Goal: Task Accomplishment & Management: Manage account settings

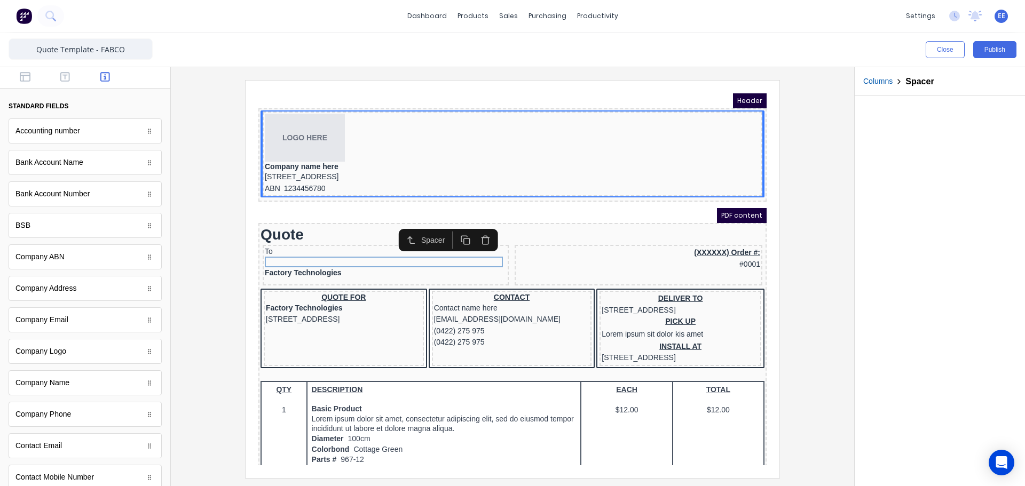
scroll to position [267, 0]
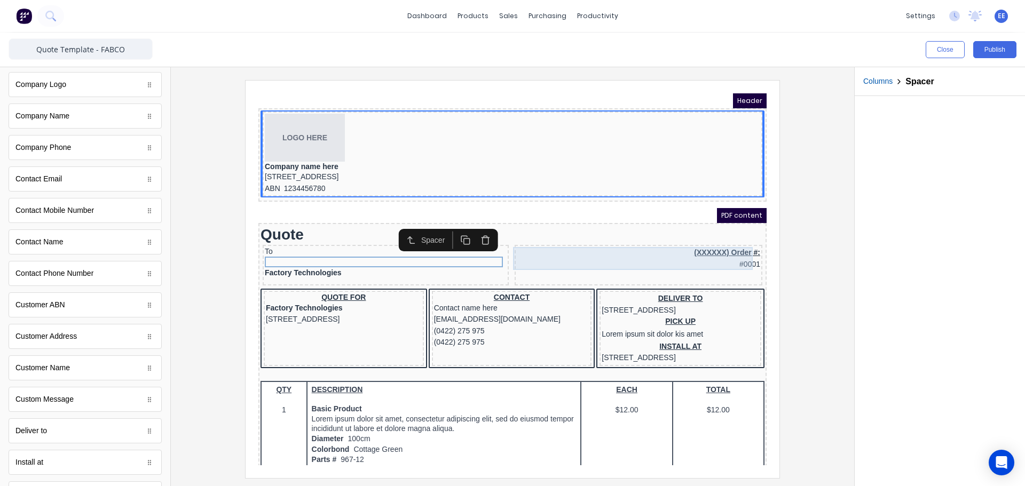
click at [668, 234] on div "(XXXXXX) Order #: #0001" at bounding box center [625, 245] width 243 height 23
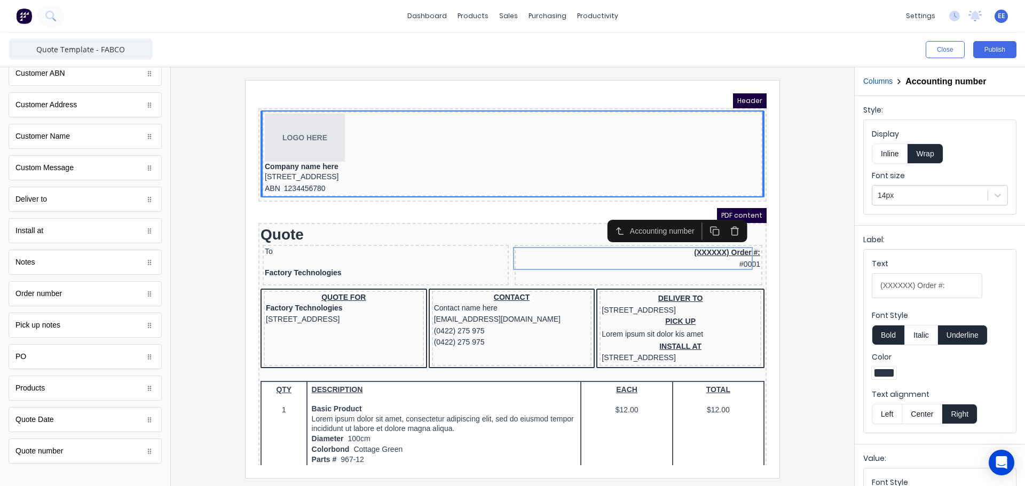
scroll to position [508, 0]
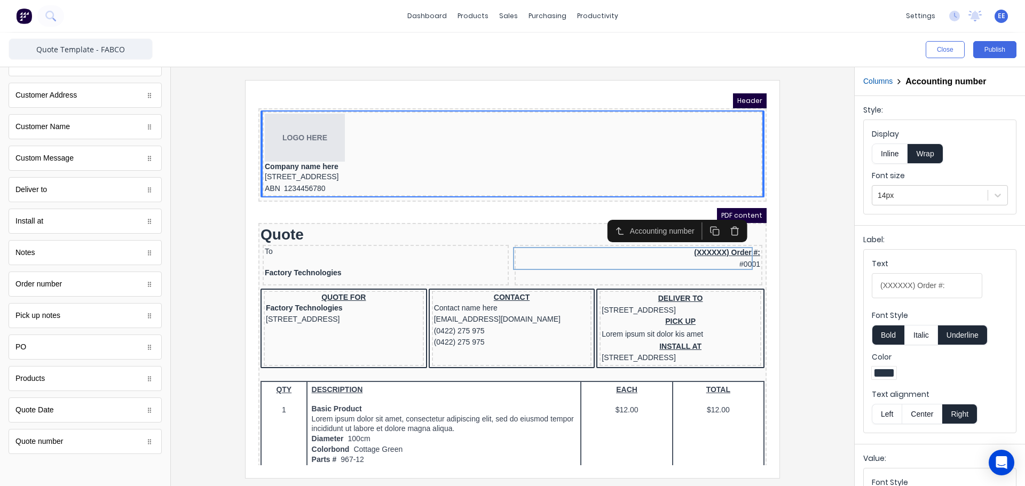
click at [26, 414] on div "Quote Date" at bounding box center [34, 410] width 38 height 11
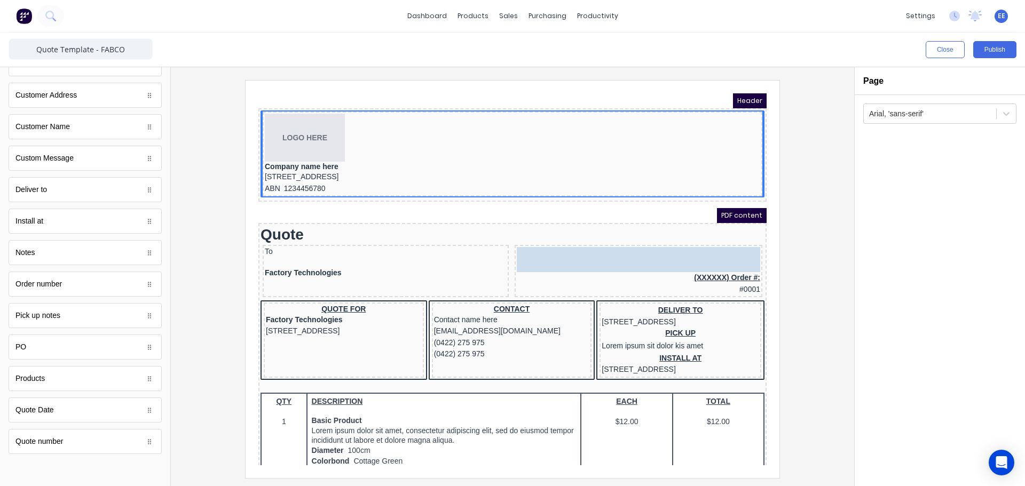
drag, startPoint x: 74, startPoint y: 415, endPoint x: 742, endPoint y: 257, distance: 685.9
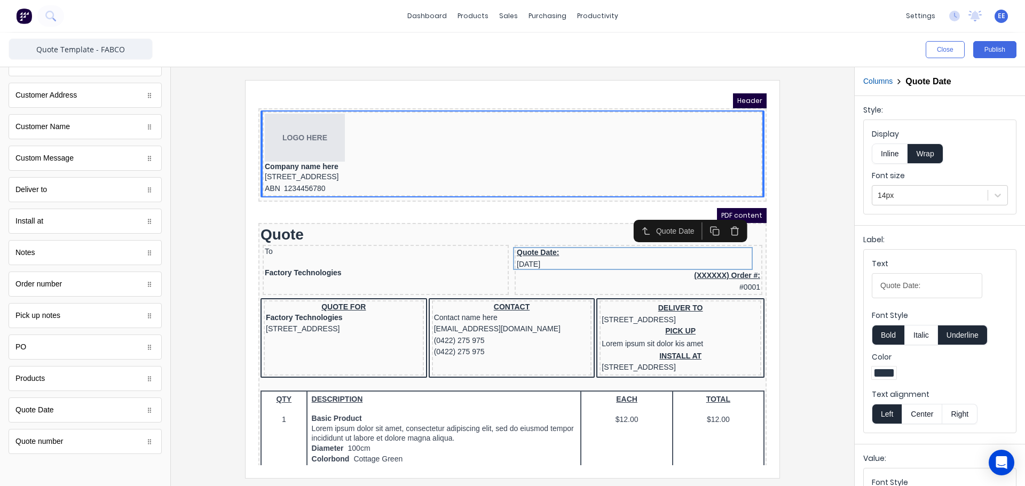
click at [892, 153] on button "Inline" at bounding box center [890, 154] width 36 height 20
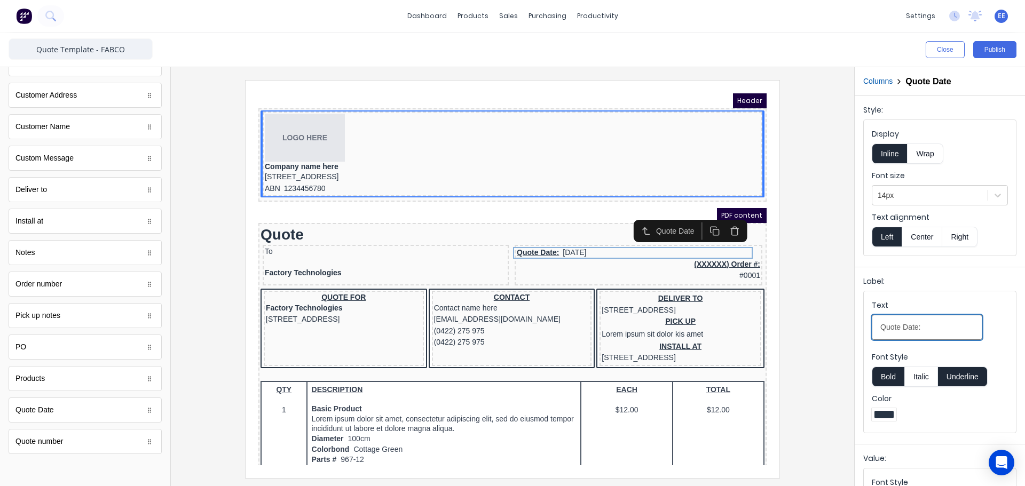
click at [902, 326] on input "Quote Date:" at bounding box center [927, 327] width 111 height 25
type input "Issue Date:"
click at [958, 375] on button "Underline" at bounding box center [963, 377] width 50 height 20
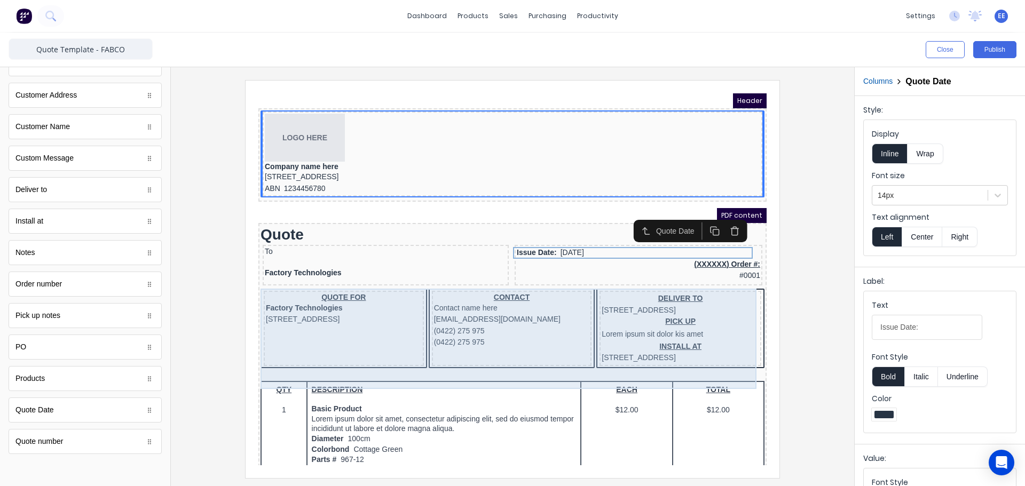
click at [608, 262] on div "(XXXXXX) Order #: #0001" at bounding box center [625, 257] width 243 height 23
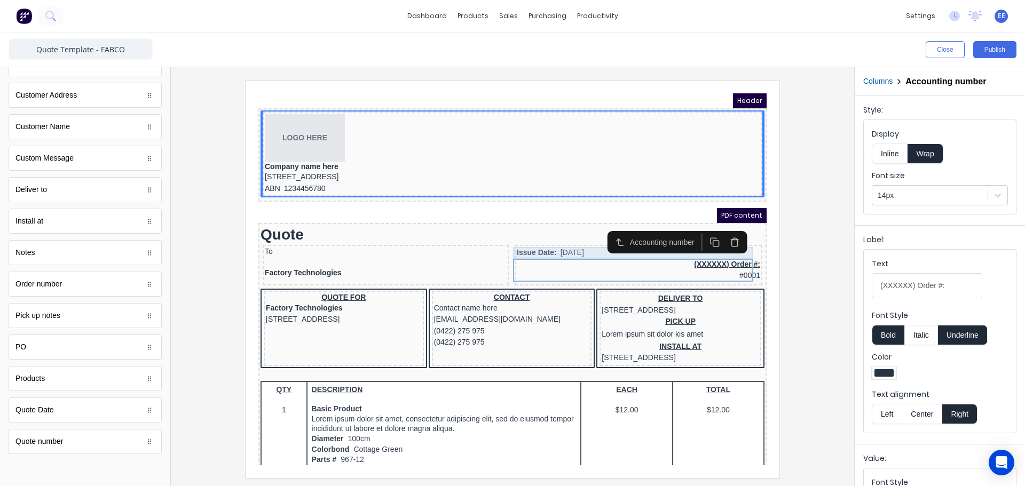
click at [565, 237] on div "Issue Date: 29/10/2024" at bounding box center [625, 240] width 243 height 12
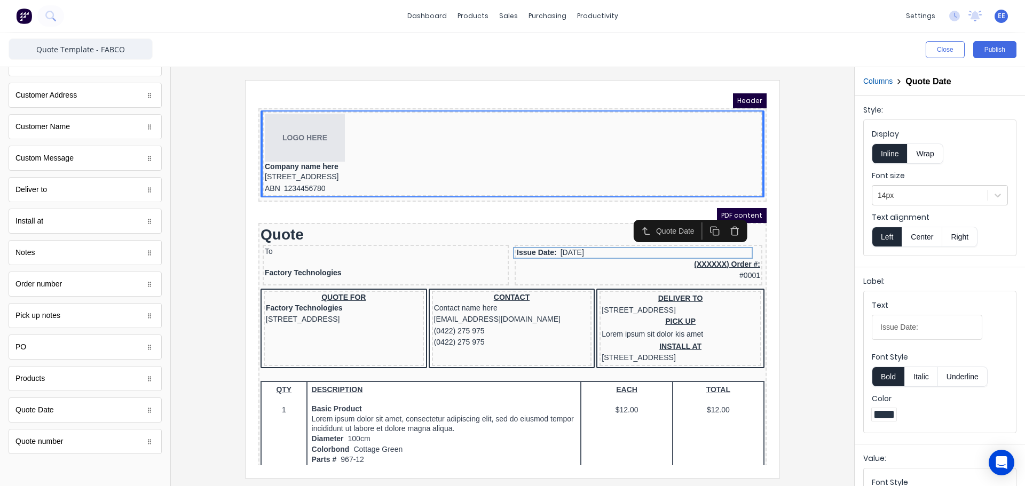
click at [956, 238] on button "Right" at bounding box center [959, 237] width 35 height 20
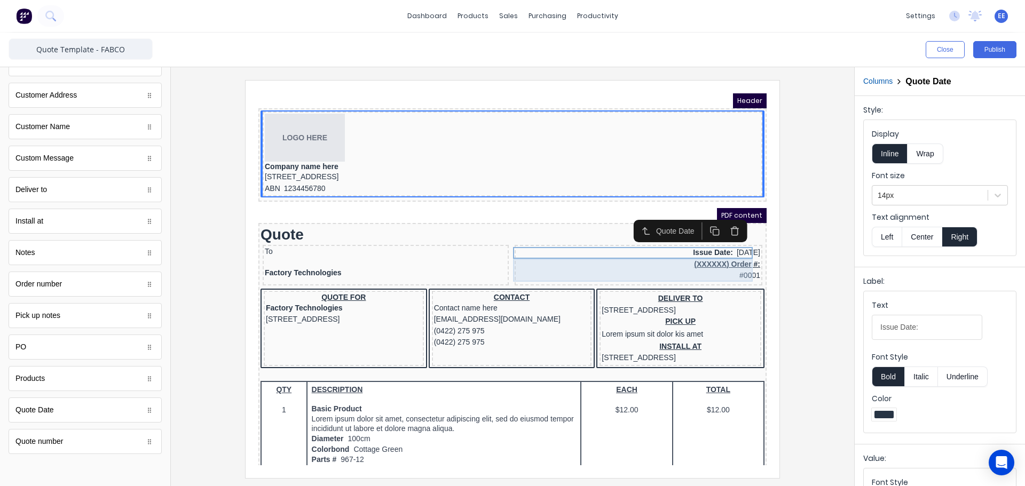
click at [707, 253] on div "(XXXXXX) Order #: #0001" at bounding box center [625, 257] width 243 height 23
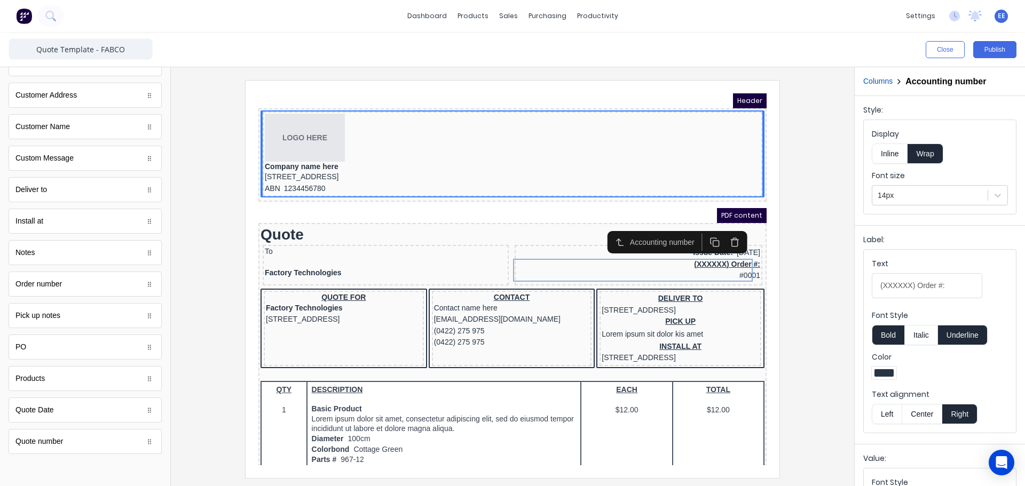
click at [723, 230] on icon "button" at bounding box center [722, 230] width 10 height 10
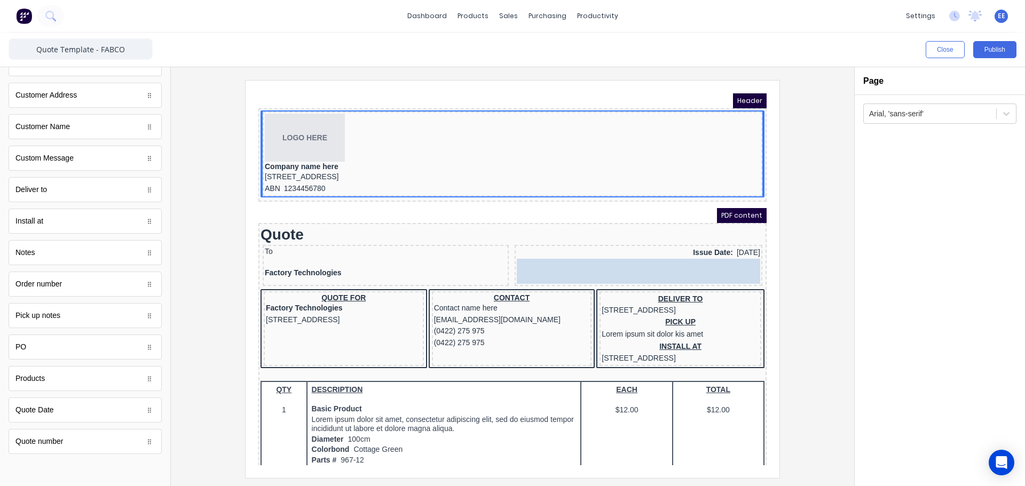
drag, startPoint x: 45, startPoint y: 445, endPoint x: 400, endPoint y: 182, distance: 441.9
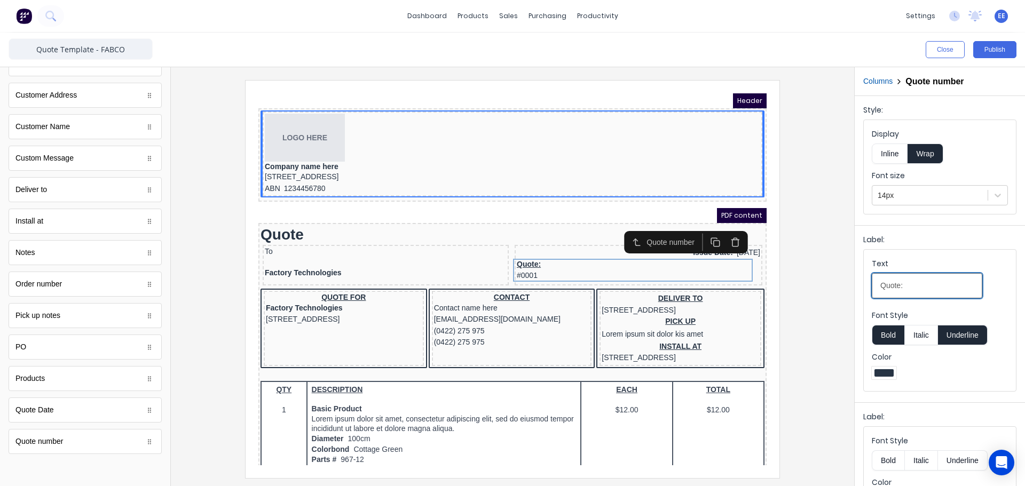
click at [900, 287] on input "Quote:" at bounding box center [927, 285] width 111 height 25
type input "Quote Number:"
click at [961, 340] on button "Underline" at bounding box center [963, 335] width 50 height 20
click at [931, 366] on div "Color" at bounding box center [940, 367] width 136 height 31
click at [891, 155] on button "Inline" at bounding box center [890, 154] width 36 height 20
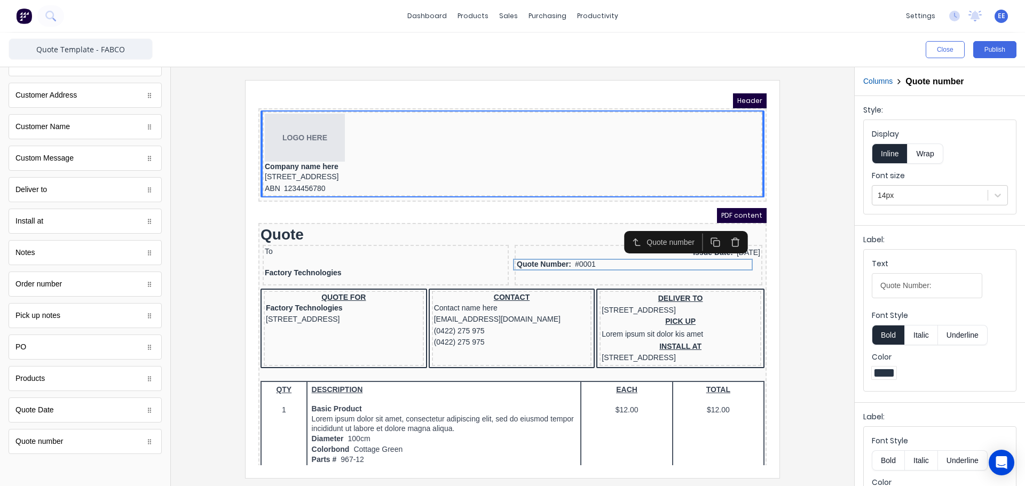
click at [886, 85] on button "Columns" at bounding box center [877, 81] width 29 height 11
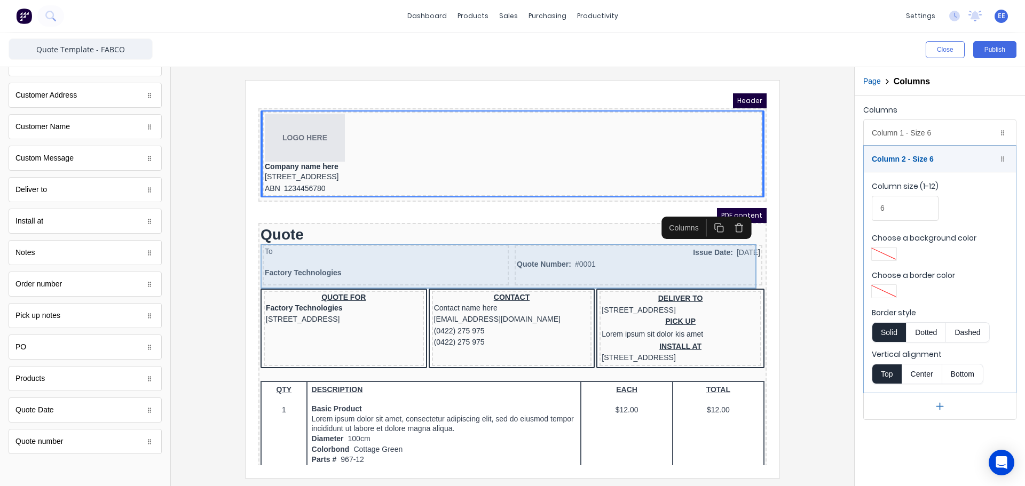
click at [570, 256] on div "Quote Number: #0001" at bounding box center [625, 252] width 243 height 12
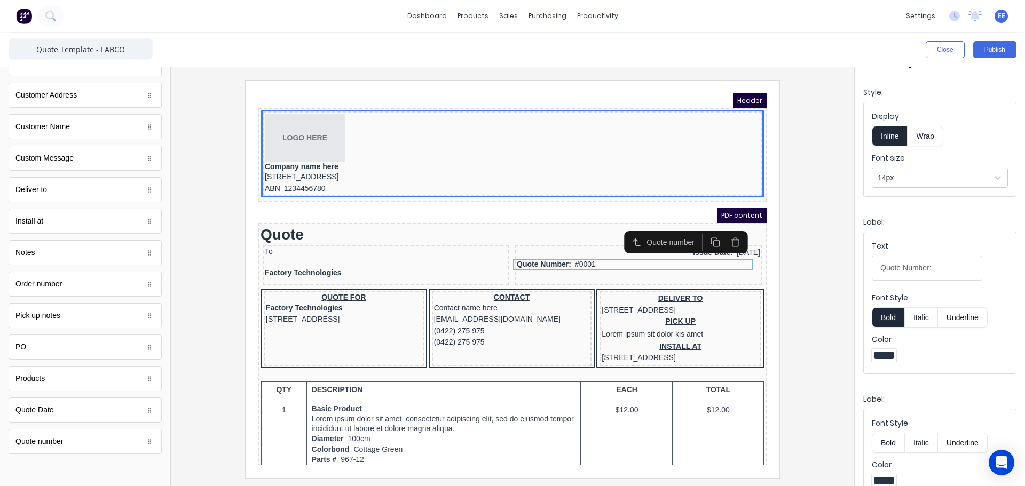
scroll to position [0, 0]
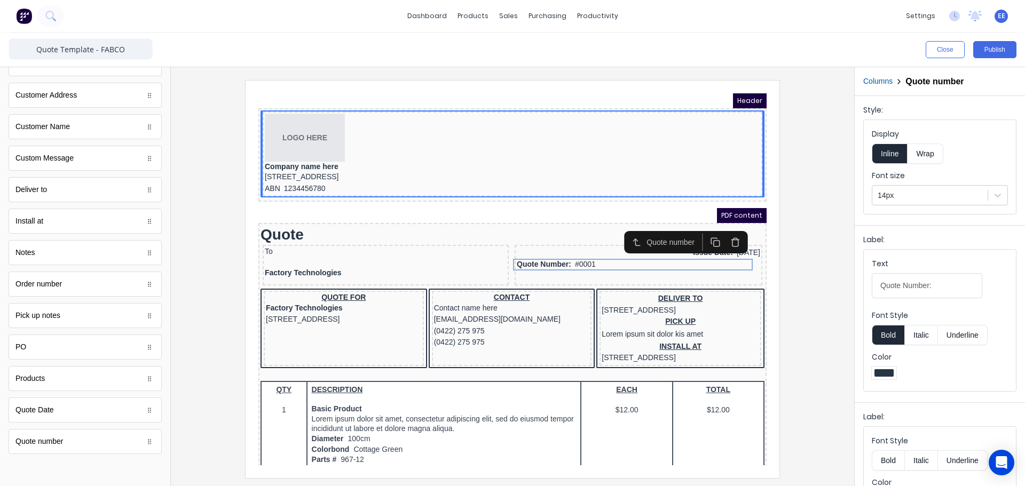
click at [924, 155] on button "Wrap" at bounding box center [925, 154] width 35 height 20
click at [896, 156] on button "Inline" at bounding box center [890, 154] width 36 height 20
click at [603, 253] on div "Quote Number: #0001" at bounding box center [625, 252] width 243 height 12
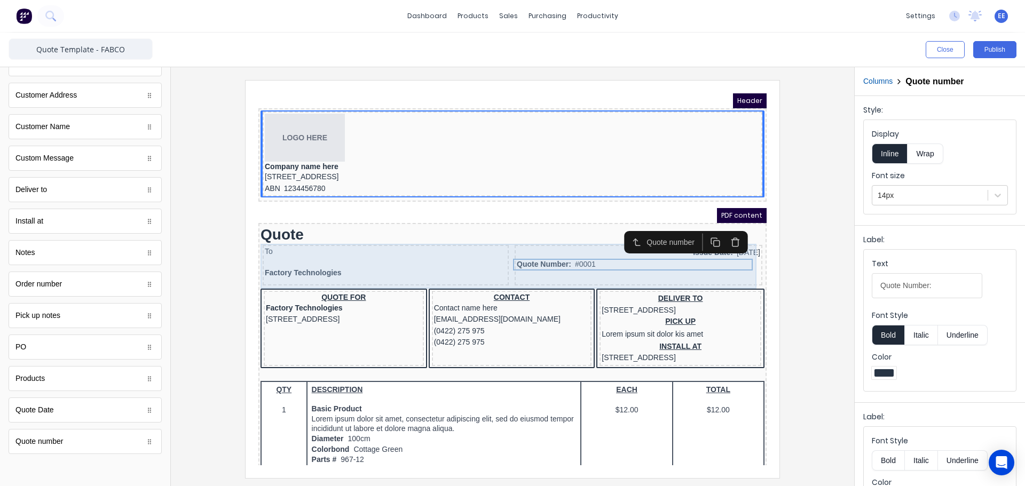
click at [727, 266] on div "Issue Date: 29/10/2024 Quote Number: #0001" at bounding box center [626, 252] width 248 height 41
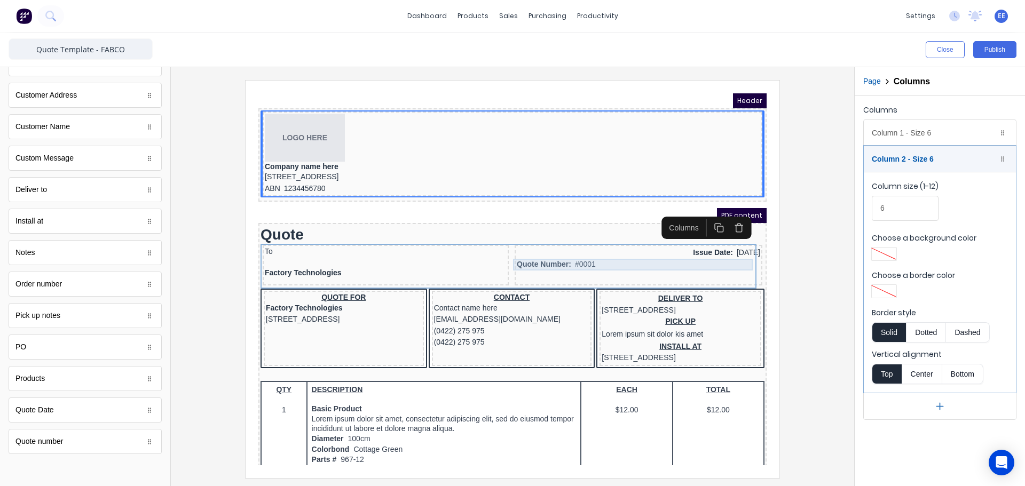
click at [715, 253] on div "Quote Number: #0001" at bounding box center [625, 252] width 243 height 12
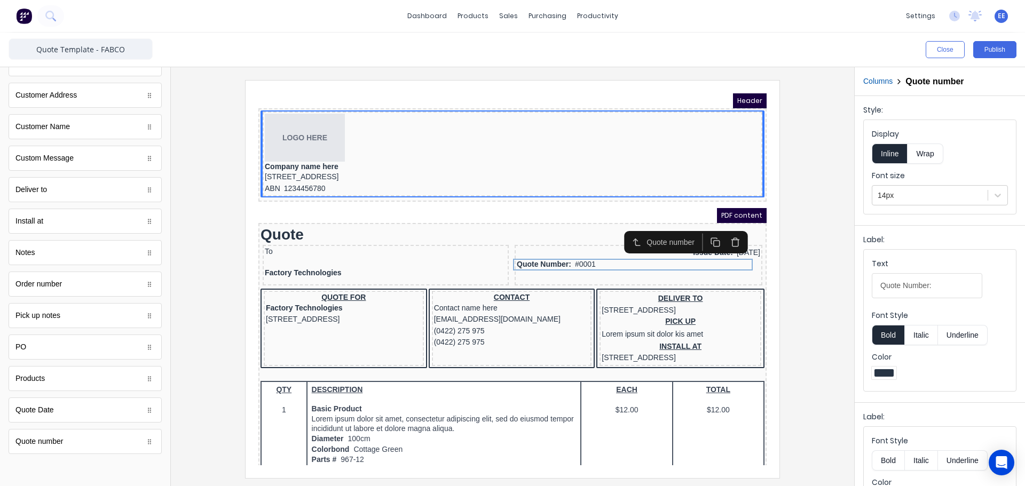
click at [888, 82] on button "Columns" at bounding box center [877, 81] width 29 height 11
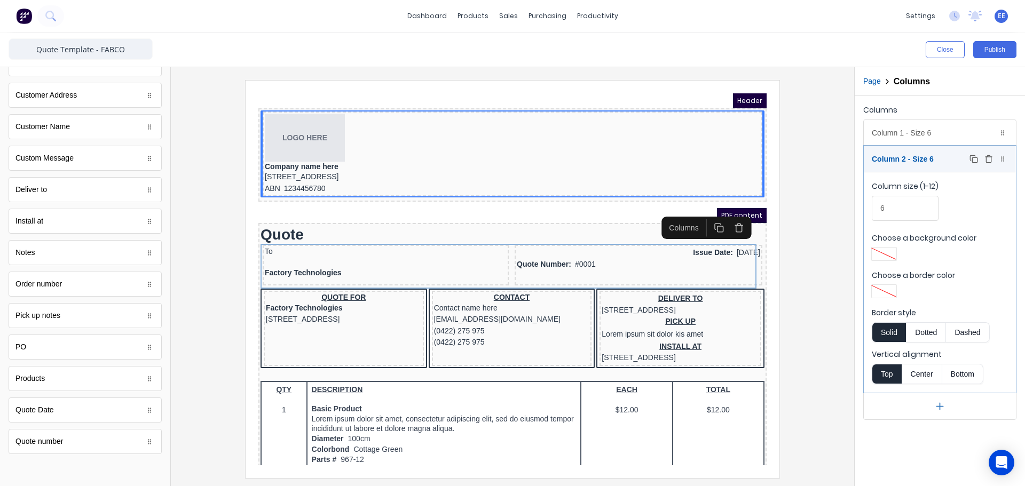
click at [899, 156] on div "Column 2 - Size 6 Duplicate Delete" at bounding box center [940, 159] width 152 height 26
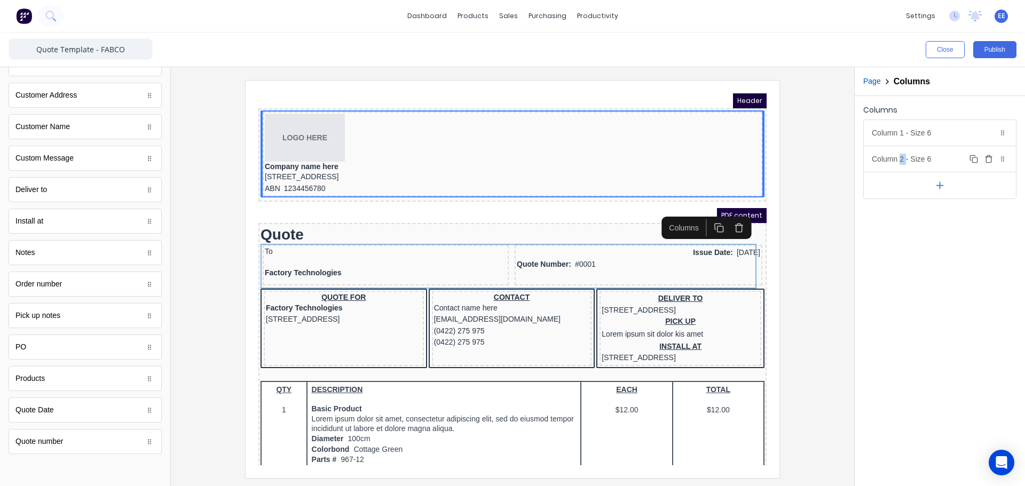
click at [899, 156] on div "Column 2 - Size 6 Duplicate Delete" at bounding box center [940, 159] width 152 height 26
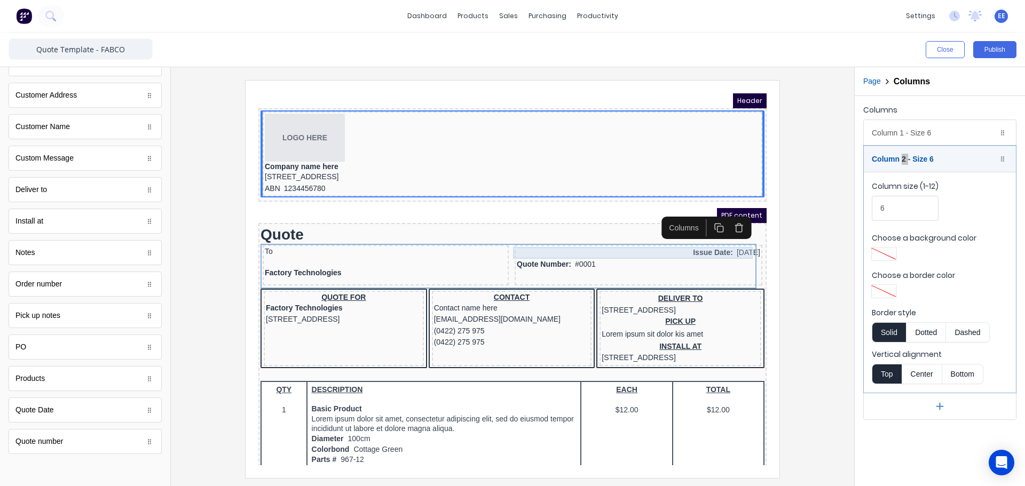
click at [614, 238] on div "Issue Date: 29/10/2024" at bounding box center [625, 240] width 243 height 12
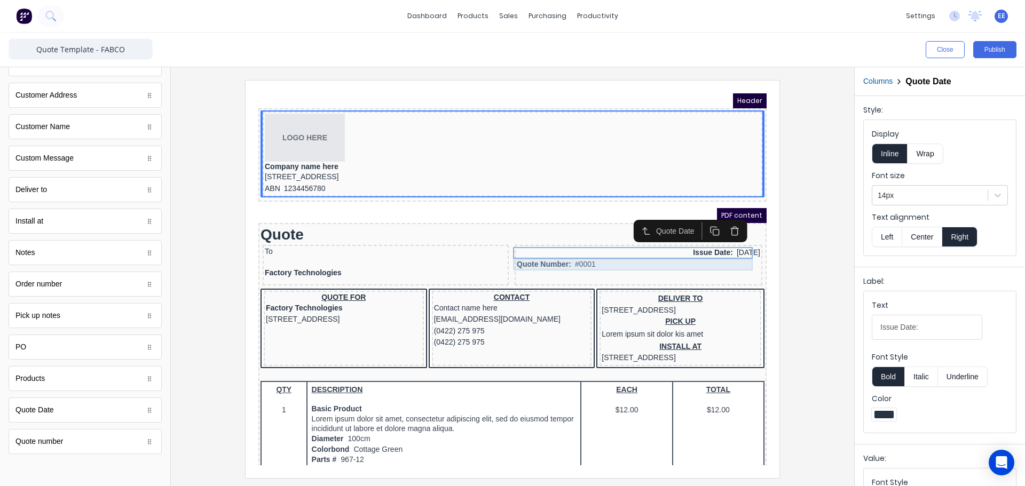
click at [605, 248] on div "Quote Number: #0001" at bounding box center [625, 252] width 243 height 12
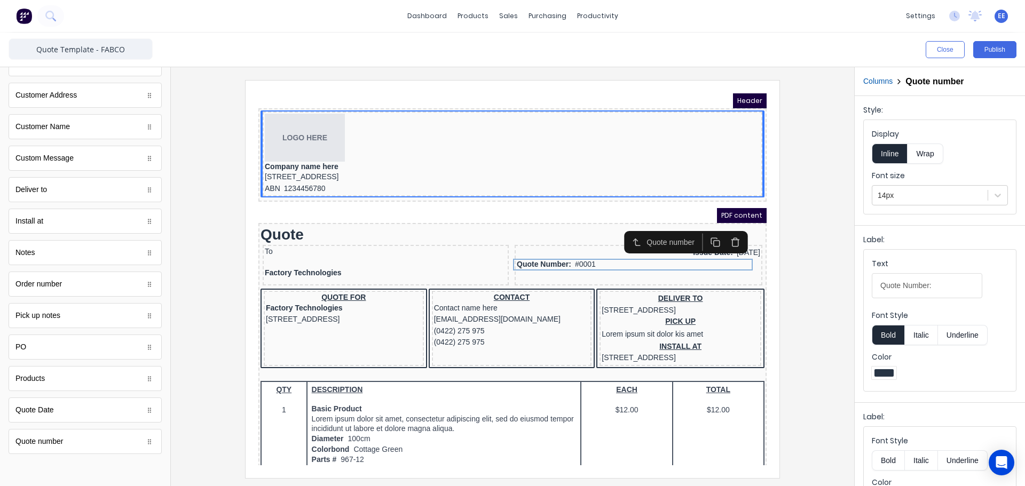
click at [607, 238] on div "Quote number" at bounding box center [673, 229] width 133 height 22
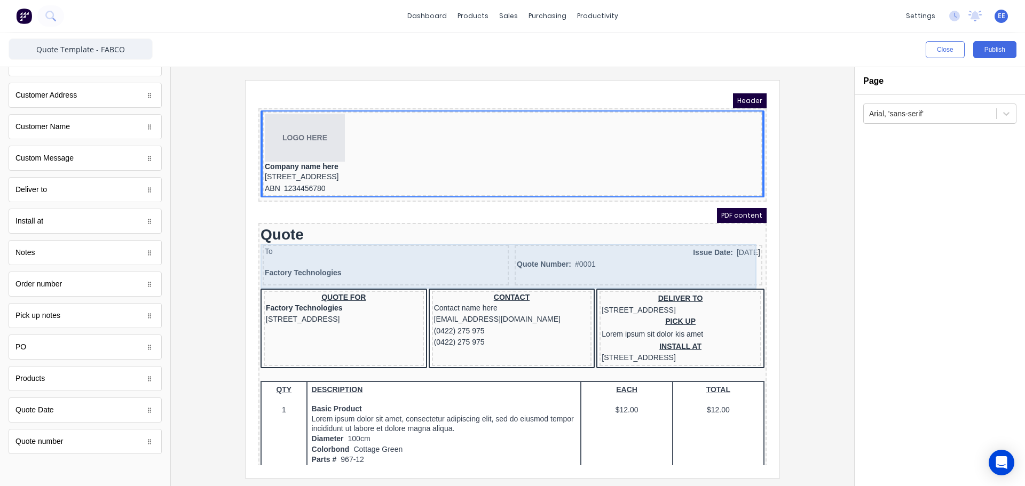
click at [652, 233] on div "Issue Date: 29/10/2024 Quote Number: #0001" at bounding box center [626, 252] width 248 height 41
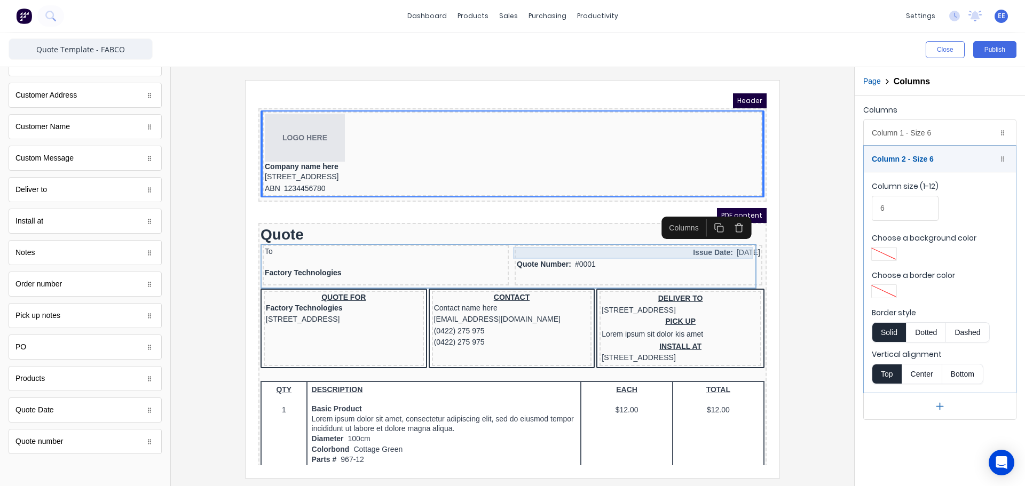
click at [668, 238] on div "Issue Date: 29/10/2024" at bounding box center [625, 240] width 243 height 12
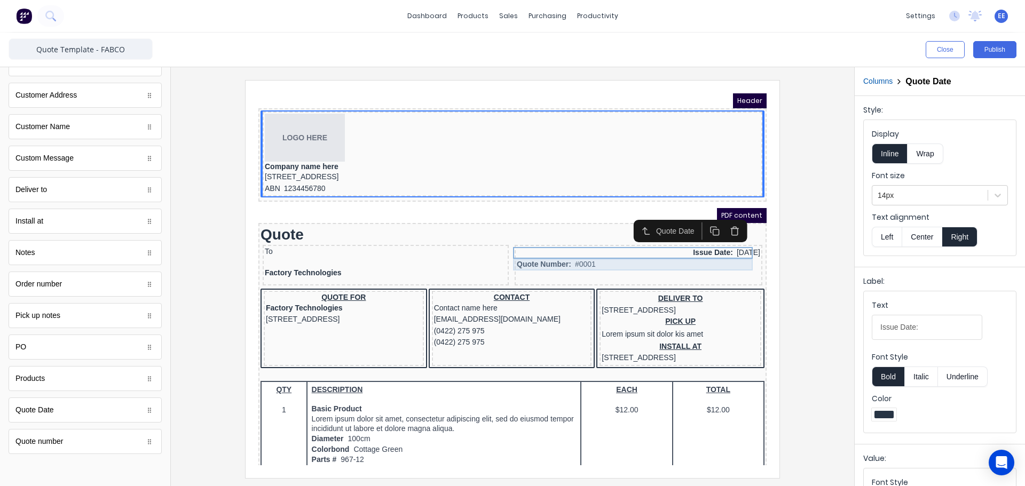
click at [606, 256] on div "Quote Number: #0001" at bounding box center [625, 252] width 243 height 12
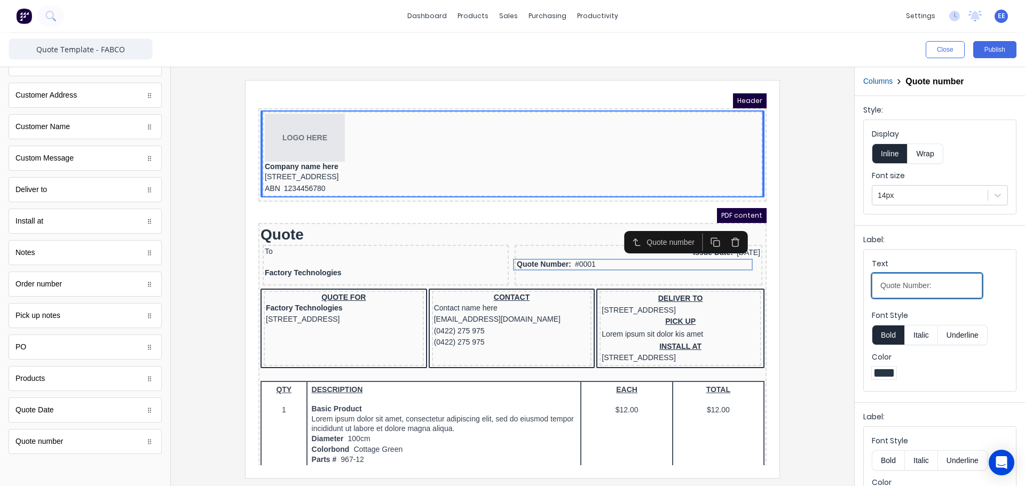
drag, startPoint x: 934, startPoint y: 291, endPoint x: 827, endPoint y: 302, distance: 107.9
click at [827, 302] on div "Close Publish Components standard fields Accounting number Accounting number Ba…" at bounding box center [512, 260] width 1025 height 454
click at [990, 382] on fieldset "Text Quote Number: Font Style Bold Italic Underline Color" at bounding box center [940, 320] width 152 height 141
click at [931, 160] on button "Wrap" at bounding box center [925, 154] width 35 height 20
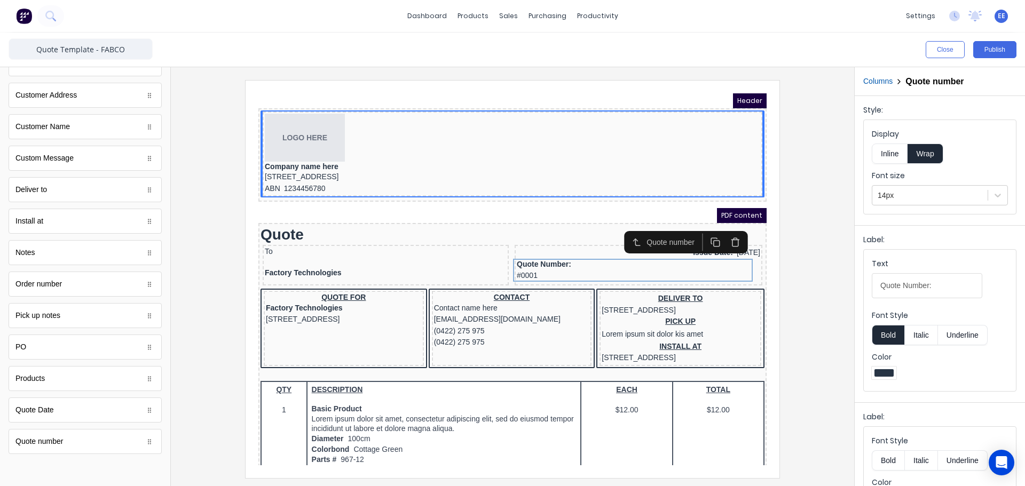
click at [896, 155] on button "Inline" at bounding box center [890, 154] width 36 height 20
click at [730, 231] on button "button" at bounding box center [722, 230] width 20 height 18
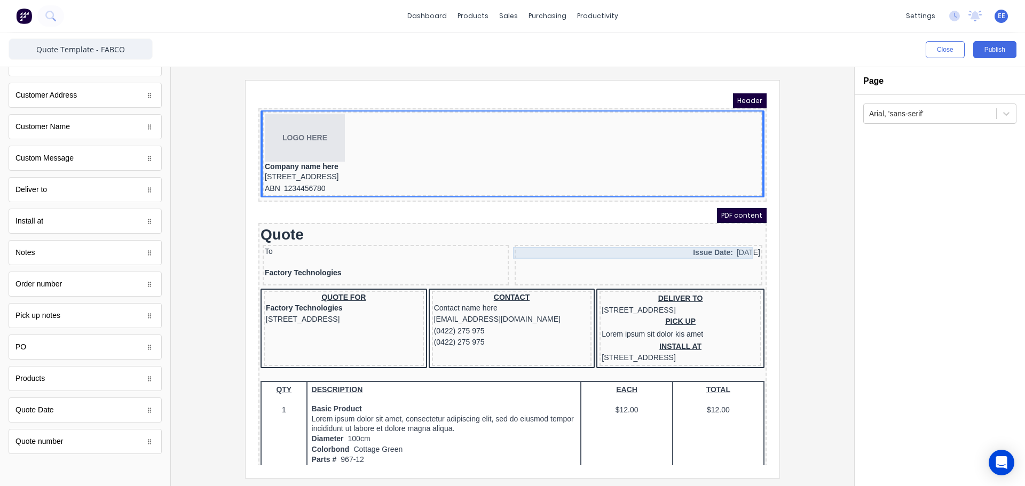
click at [706, 238] on div "Issue Date: 29/10/2024" at bounding box center [625, 240] width 243 height 12
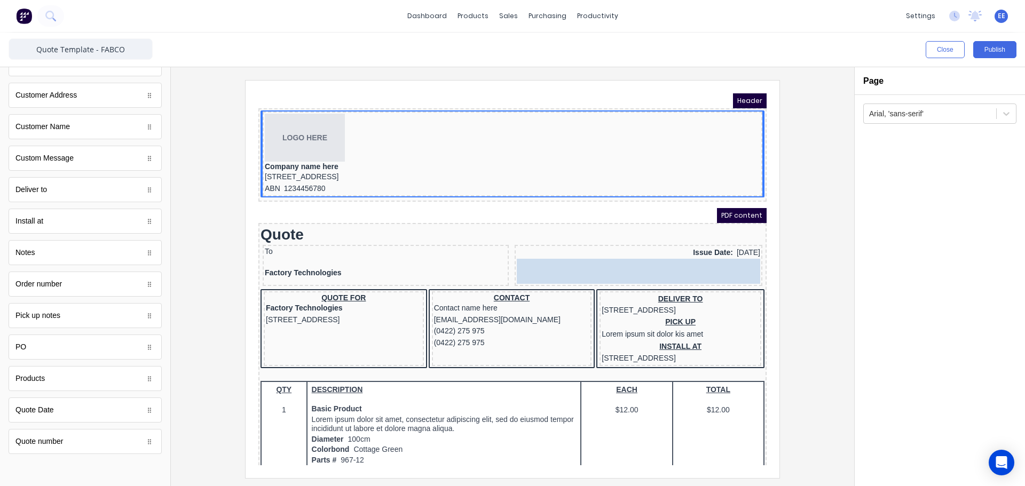
drag, startPoint x: 80, startPoint y: 448, endPoint x: 713, endPoint y: 271, distance: 657.4
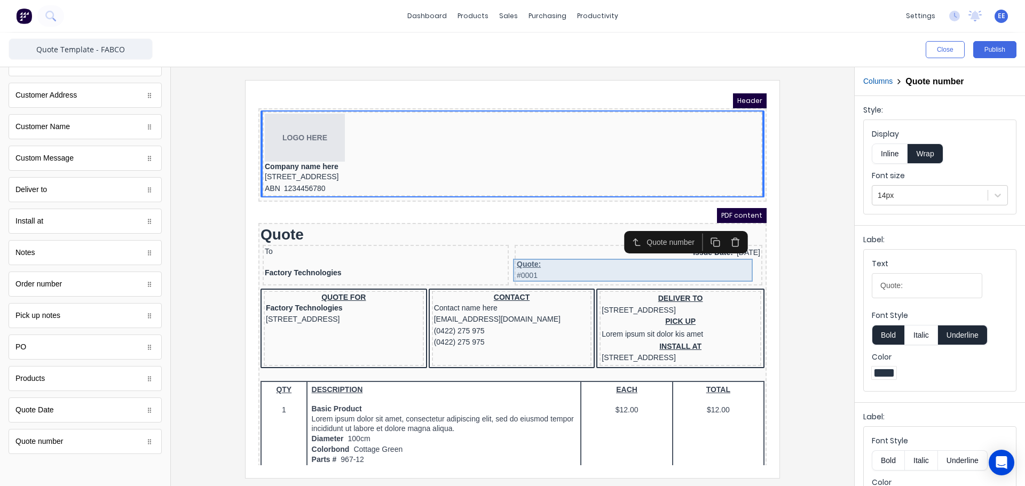
click at [638, 264] on div "Quote: #0001" at bounding box center [625, 257] width 243 height 23
click at [892, 152] on button "Inline" at bounding box center [890, 154] width 36 height 20
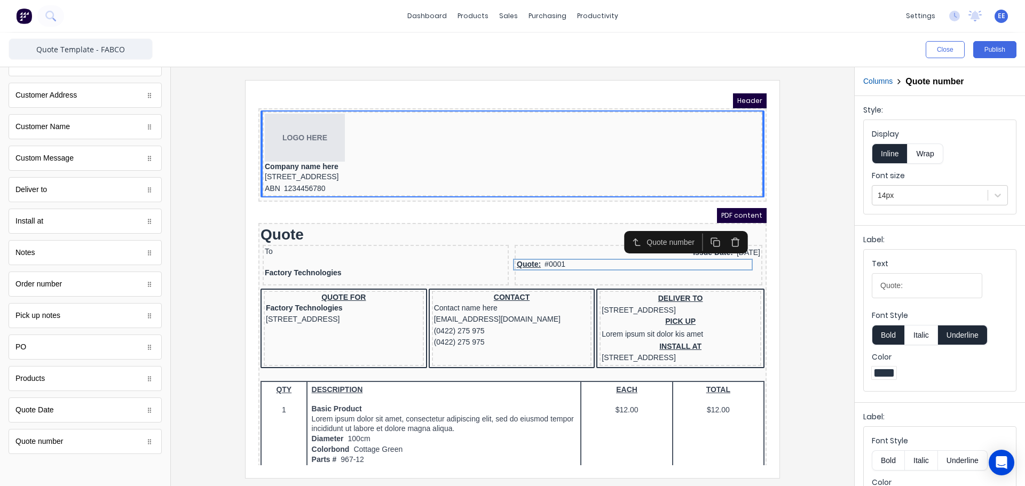
click at [953, 334] on button "Underline" at bounding box center [963, 335] width 50 height 20
click at [887, 83] on button "Columns" at bounding box center [877, 81] width 29 height 11
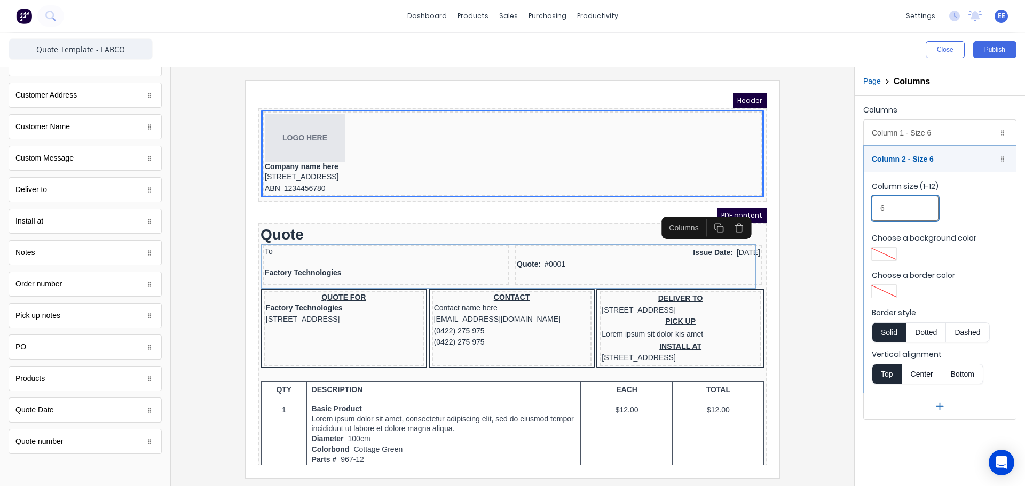
drag, startPoint x: 893, startPoint y: 204, endPoint x: 871, endPoint y: 204, distance: 21.9
click at [871, 204] on fieldset "Column size (1-12) 6 Choose a background color Choose a border color Border sty…" at bounding box center [940, 282] width 152 height 221
type input "4"
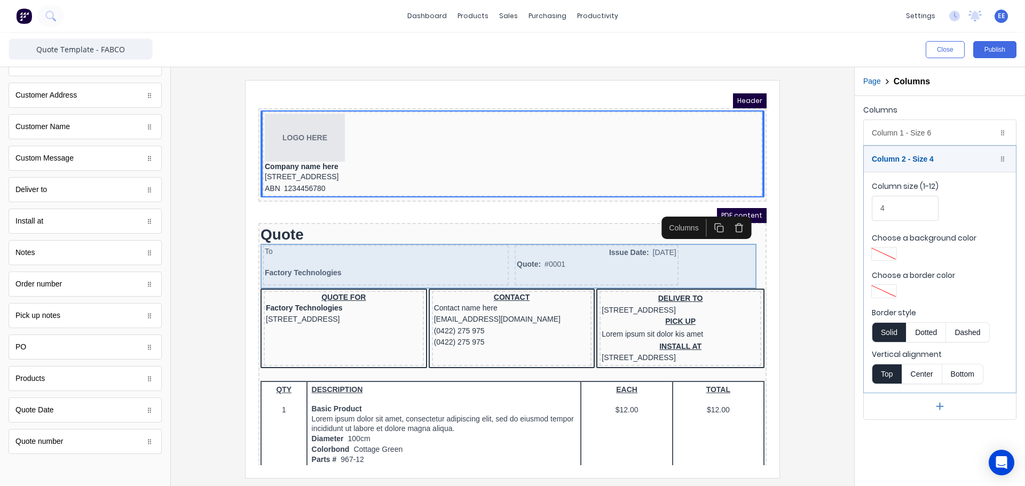
click at [579, 264] on div "Issue Date: 29/10/2024 Quote: #0001" at bounding box center [584, 252] width 164 height 41
click at [520, 255] on div "Quote: #0001" at bounding box center [584, 252] width 160 height 12
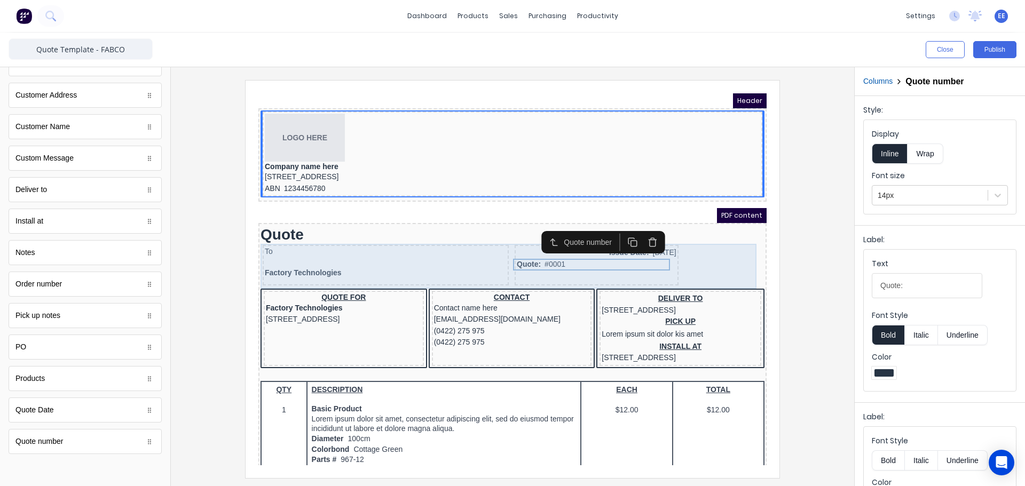
click at [690, 256] on div "To Factory Technologies Issue Date: 29/10/2024 Quote: #0001" at bounding box center [500, 253] width 504 height 45
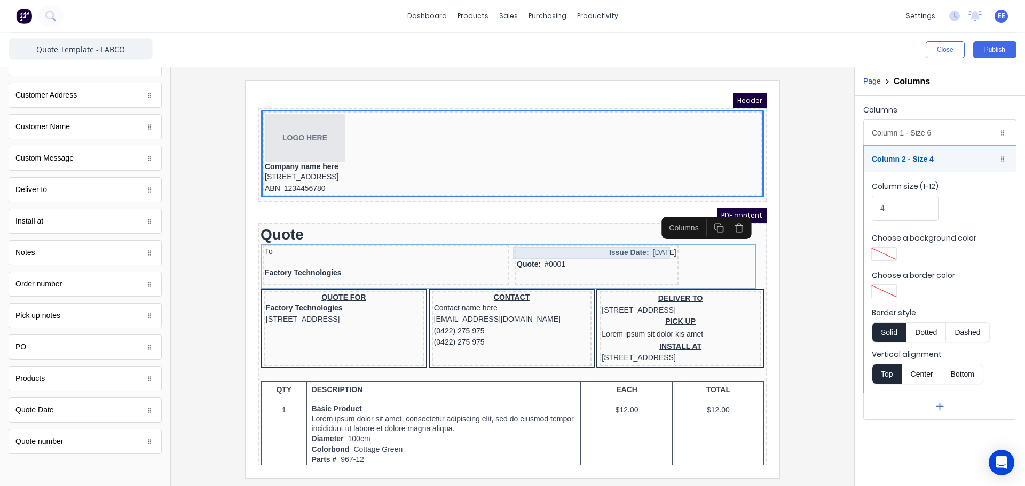
click at [603, 238] on div "Issue Date: [DATE]" at bounding box center [584, 240] width 160 height 12
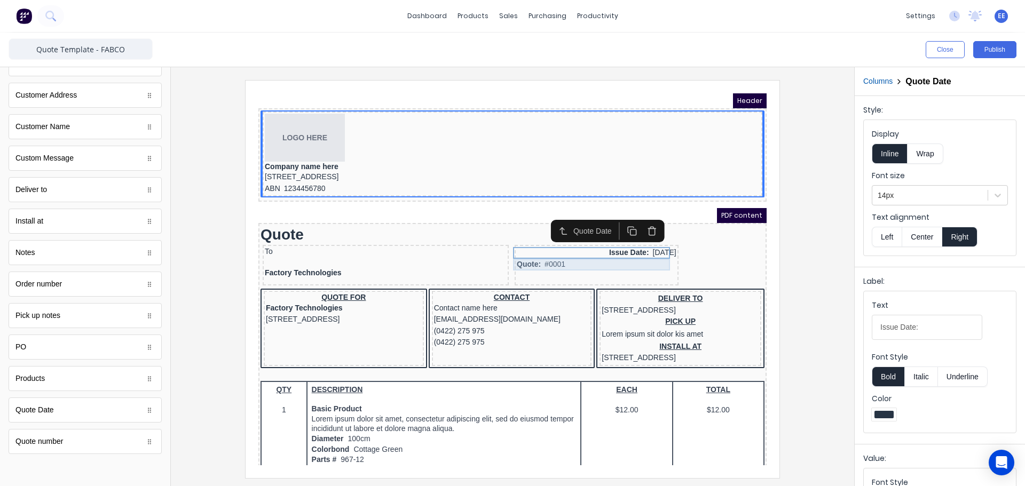
click at [586, 248] on div "Quote: #0001" at bounding box center [584, 252] width 160 height 12
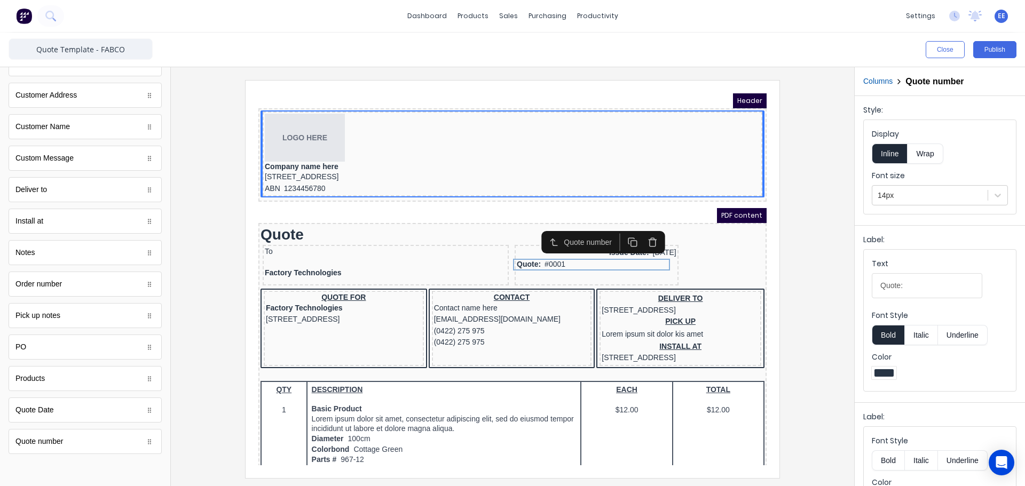
click at [901, 150] on button "Inline" at bounding box center [890, 154] width 36 height 20
click at [926, 151] on button "Wrap" at bounding box center [925, 154] width 35 height 20
click at [917, 335] on button "Italic" at bounding box center [921, 335] width 34 height 20
click at [951, 336] on button "Underline" at bounding box center [963, 335] width 50 height 20
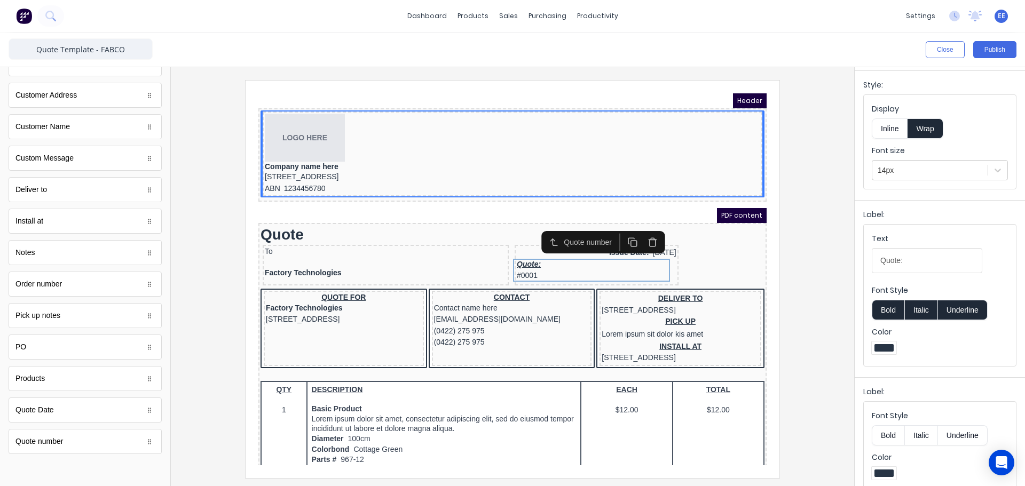
scroll to position [38, 0]
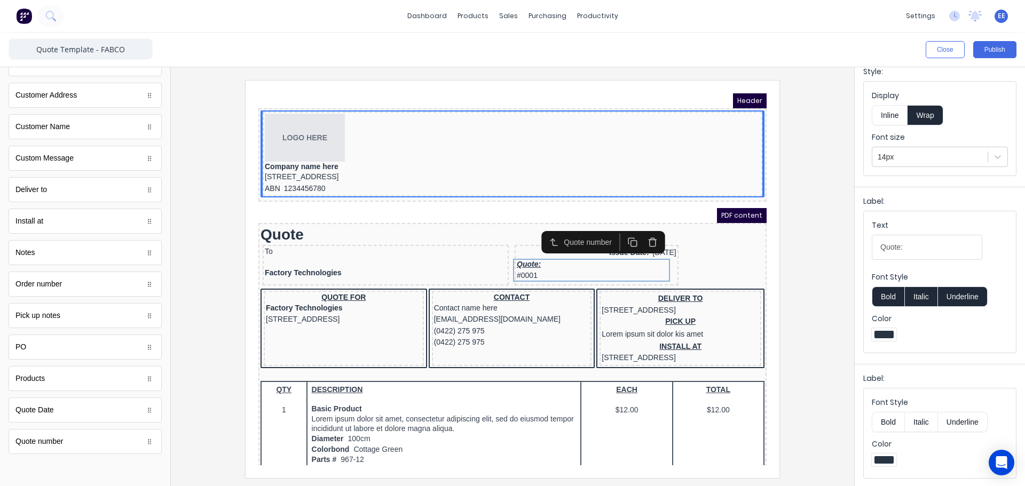
click at [888, 425] on button "Bold" at bounding box center [888, 422] width 33 height 20
drag, startPoint x: 938, startPoint y: 425, endPoint x: 958, endPoint y: 422, distance: 21.1
click at [938, 424] on button "Underline" at bounding box center [963, 422] width 50 height 20
click at [975, 422] on button "Underline" at bounding box center [963, 422] width 50 height 20
drag, startPoint x: 918, startPoint y: 250, endPoint x: 830, endPoint y: 250, distance: 87.6
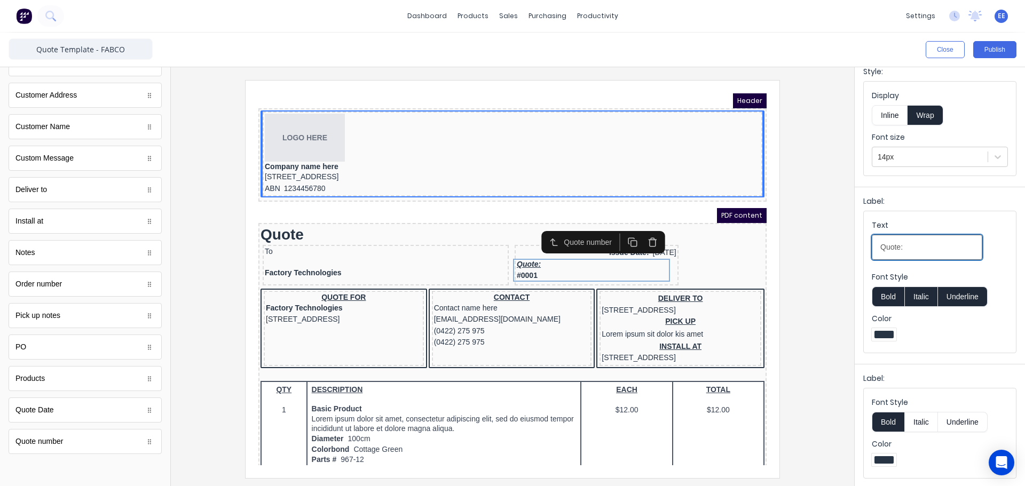
click at [830, 250] on div "Close Publish Components standard fields Accounting number Accounting number Ba…" at bounding box center [512, 260] width 1025 height 454
click at [841, 326] on div at bounding box center [512, 279] width 666 height 398
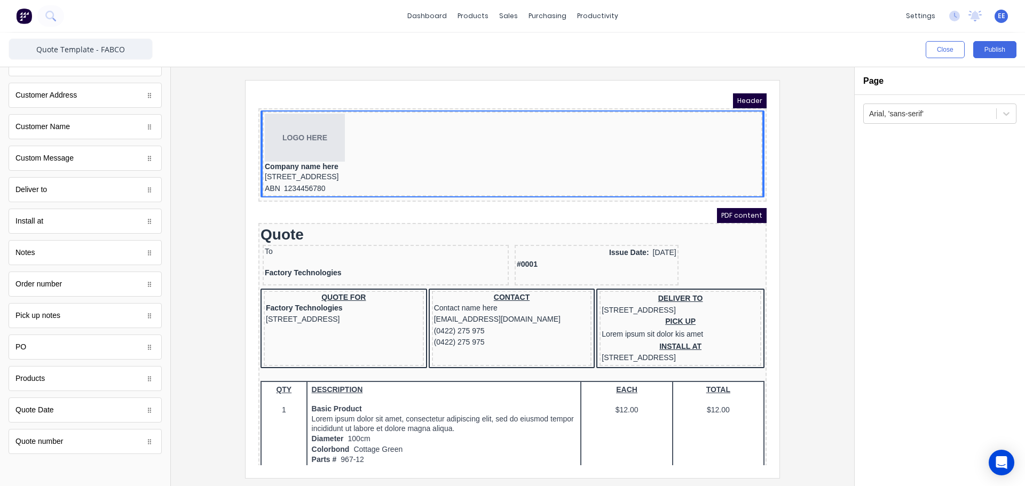
scroll to position [0, 0]
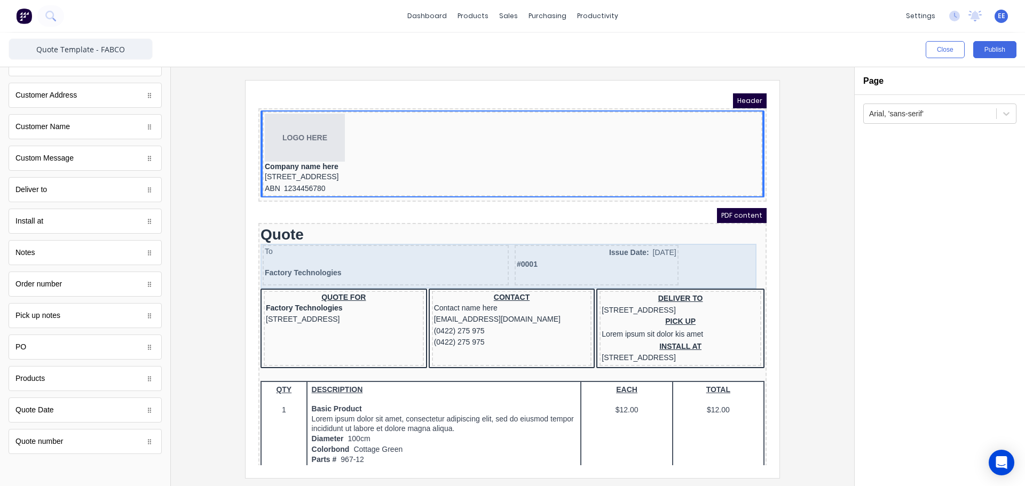
click at [633, 258] on div "Issue Date: 29/10/2024 #0001" at bounding box center [584, 252] width 164 height 41
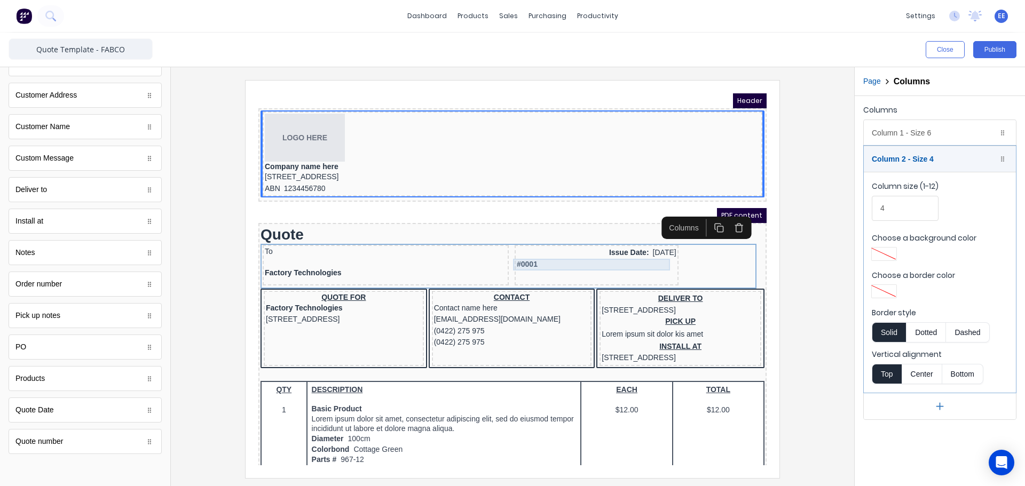
click at [623, 250] on div "#0001" at bounding box center [584, 252] width 160 height 12
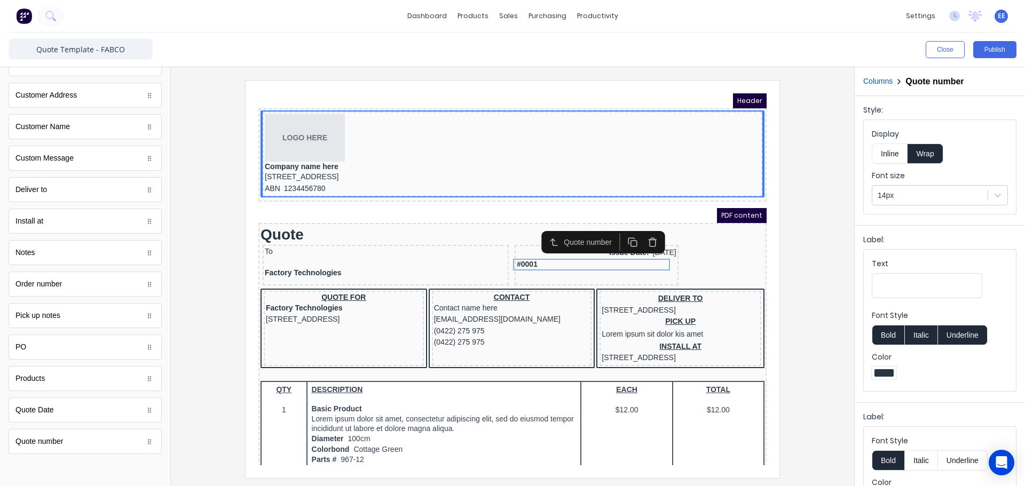
click at [640, 231] on icon "button" at bounding box center [639, 230] width 10 height 10
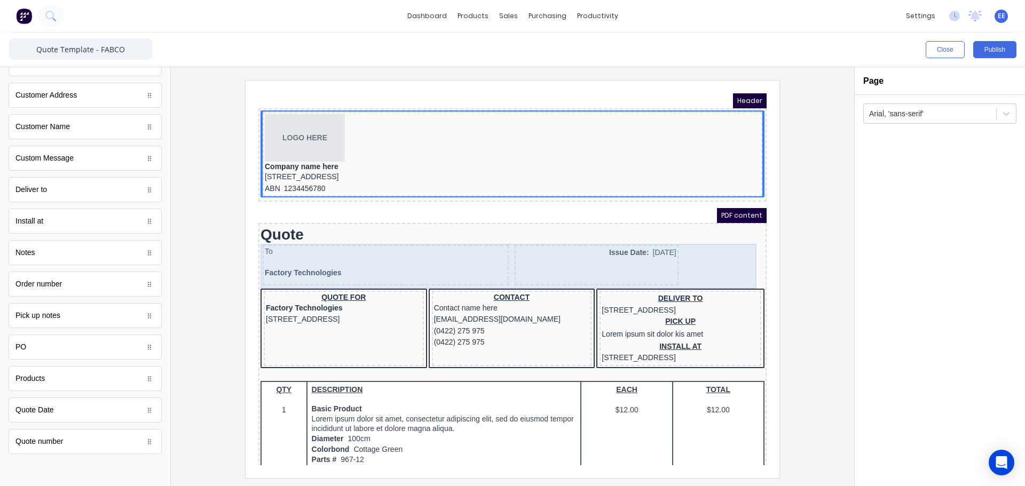
click at [624, 271] on div "Issue Date: [DATE]" at bounding box center [584, 252] width 164 height 41
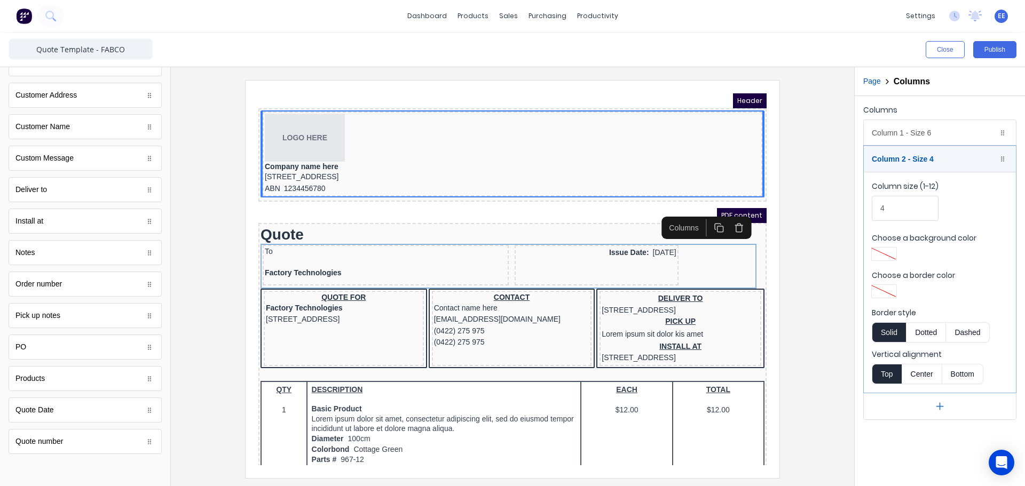
click at [940, 405] on icon "button" at bounding box center [939, 406] width 11 height 11
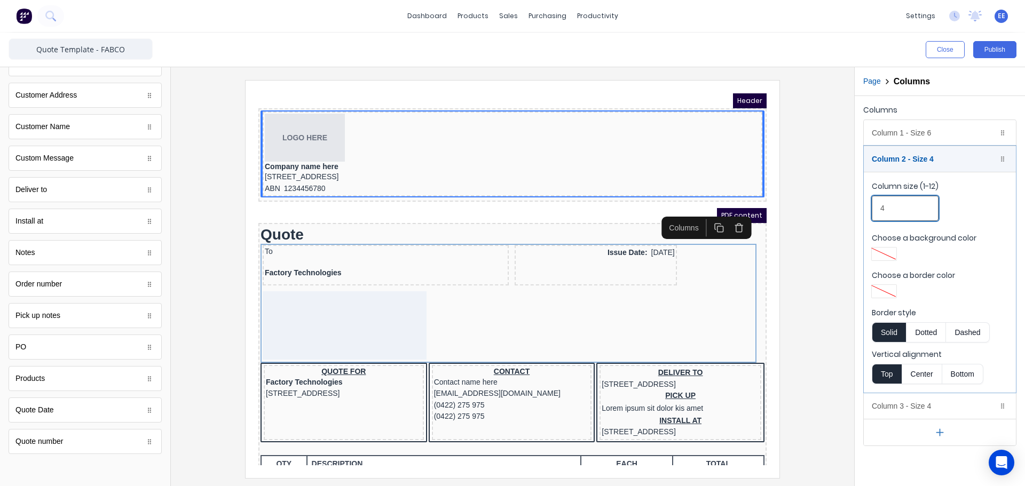
click at [891, 210] on input "4" at bounding box center [905, 208] width 67 height 25
drag, startPoint x: 891, startPoint y: 210, endPoint x: 840, endPoint y: 211, distance: 50.2
click at [840, 211] on div "Close Publish Components standard fields Accounting number Accounting number Ba…" at bounding box center [512, 260] width 1025 height 454
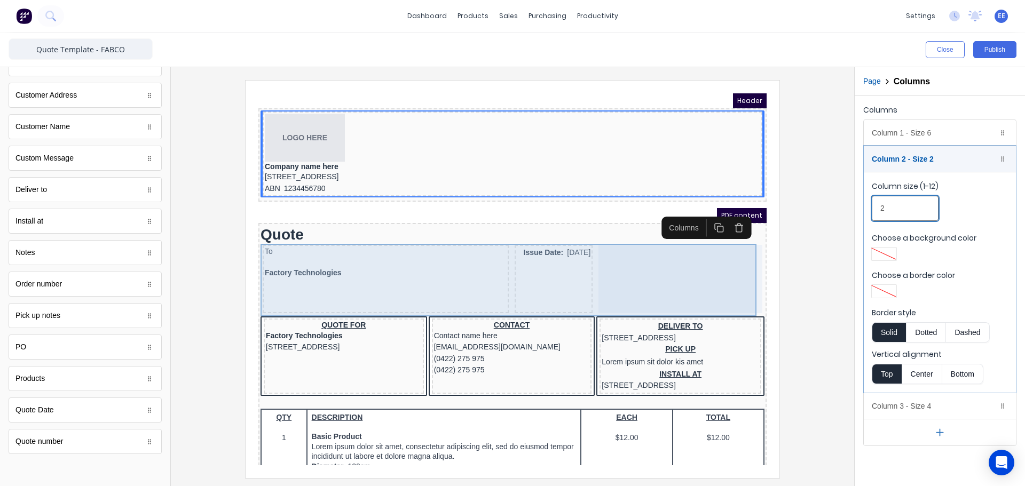
type input "2"
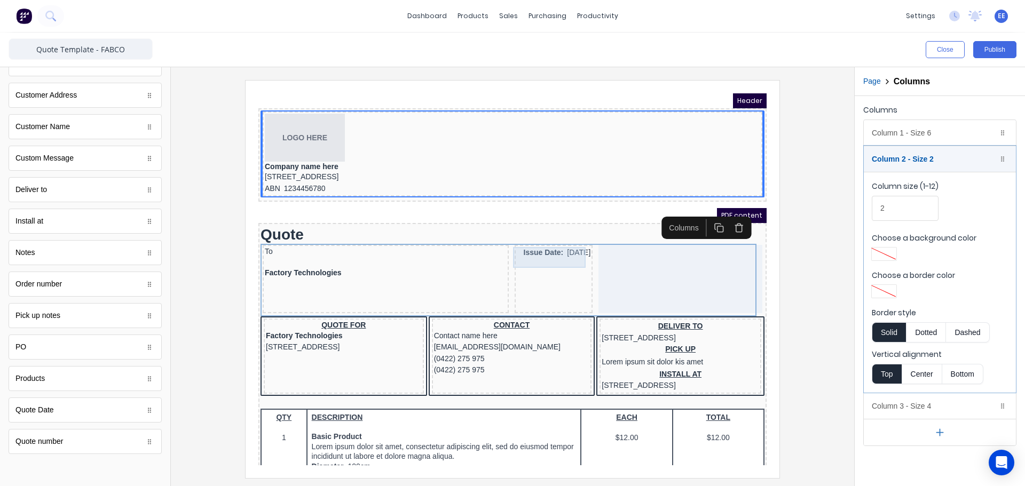
click at [556, 246] on div "Issue Date: [DATE]" at bounding box center [541, 240] width 74 height 12
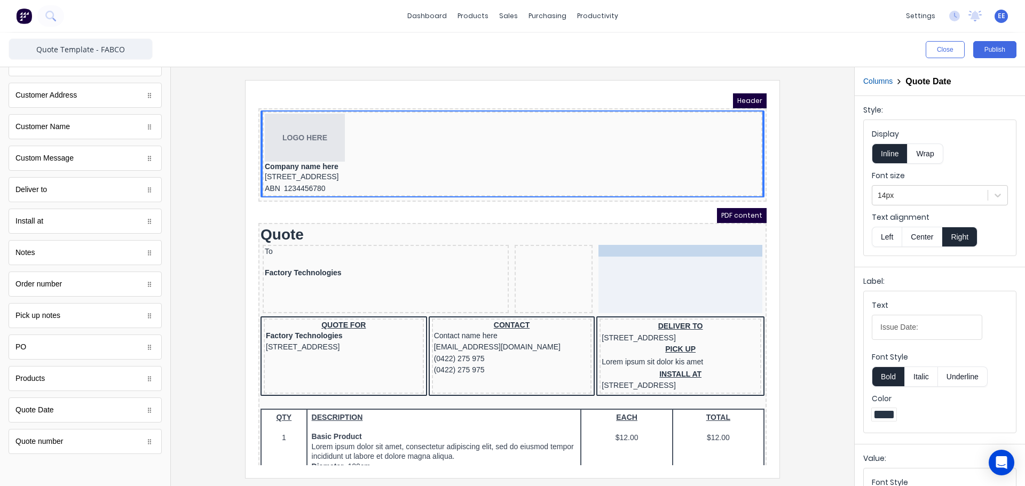
drag, startPoint x: 547, startPoint y: 245, endPoint x: 642, endPoint y: 254, distance: 96.0
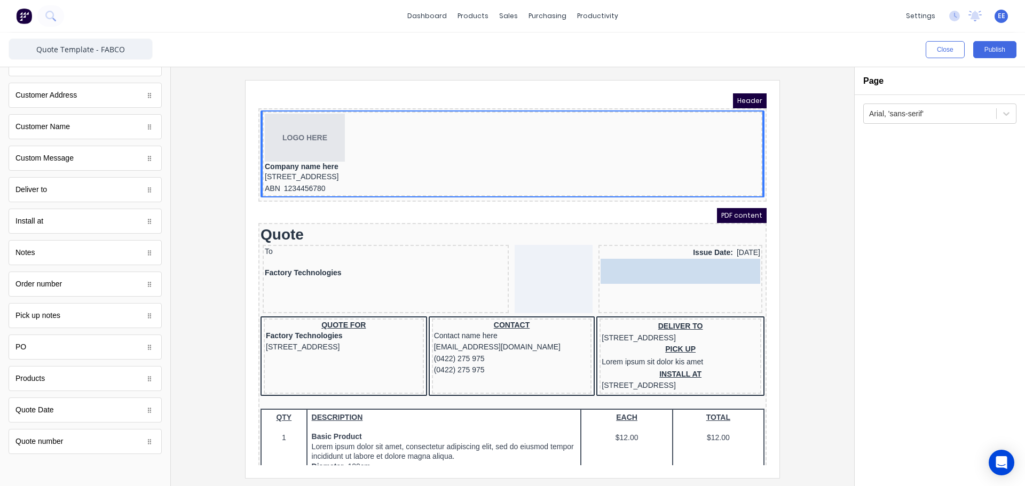
drag, startPoint x: 103, startPoint y: 444, endPoint x: 456, endPoint y: 172, distance: 445.1
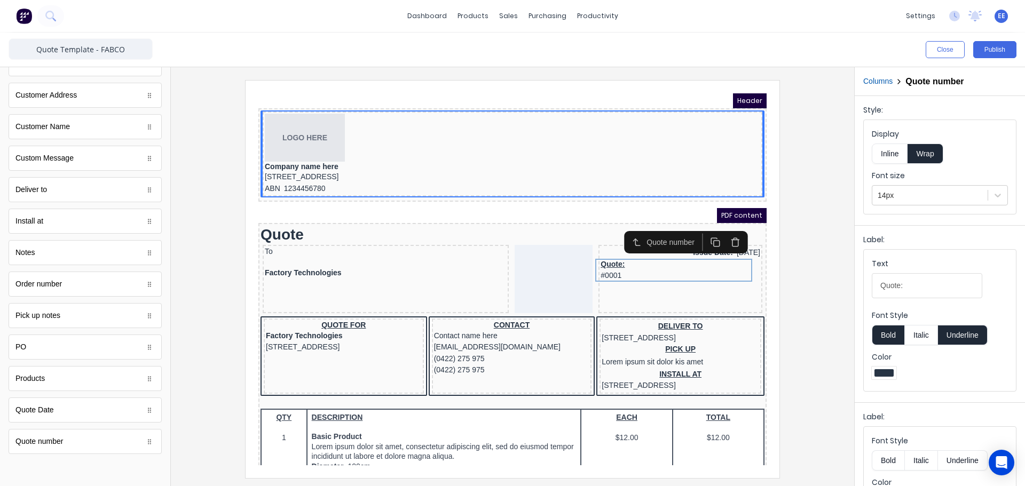
click at [899, 153] on button "Inline" at bounding box center [890, 154] width 36 height 20
click at [979, 334] on button "Underline" at bounding box center [963, 335] width 50 height 20
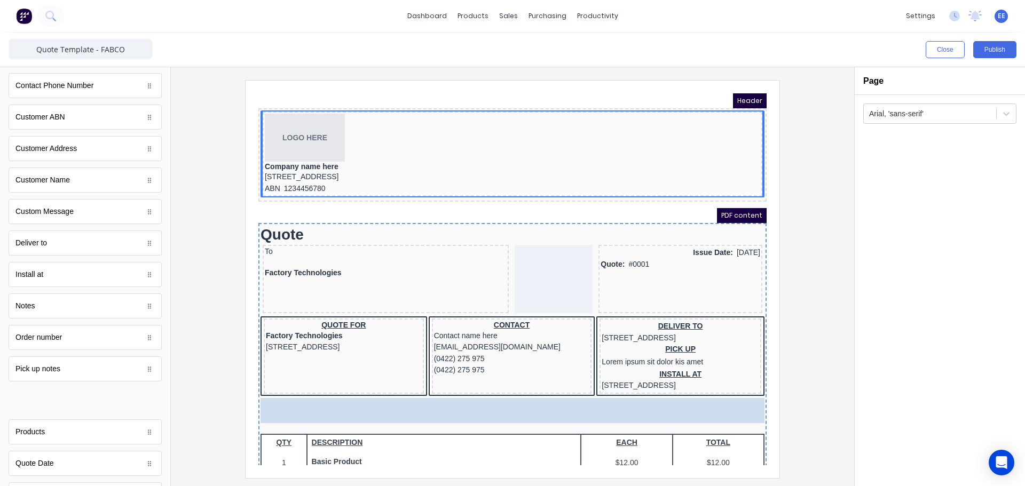
scroll to position [459, 0]
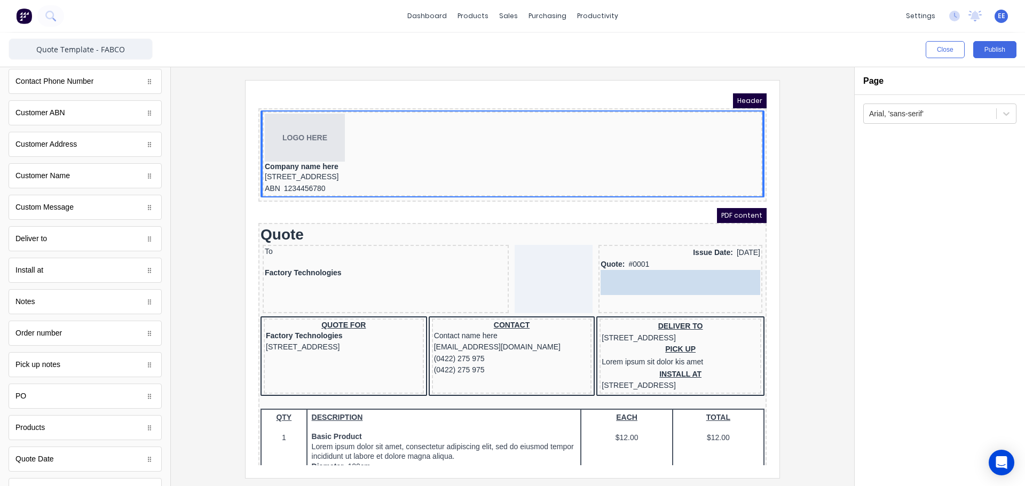
drag, startPoint x: 57, startPoint y: 405, endPoint x: 410, endPoint y: 188, distance: 414.5
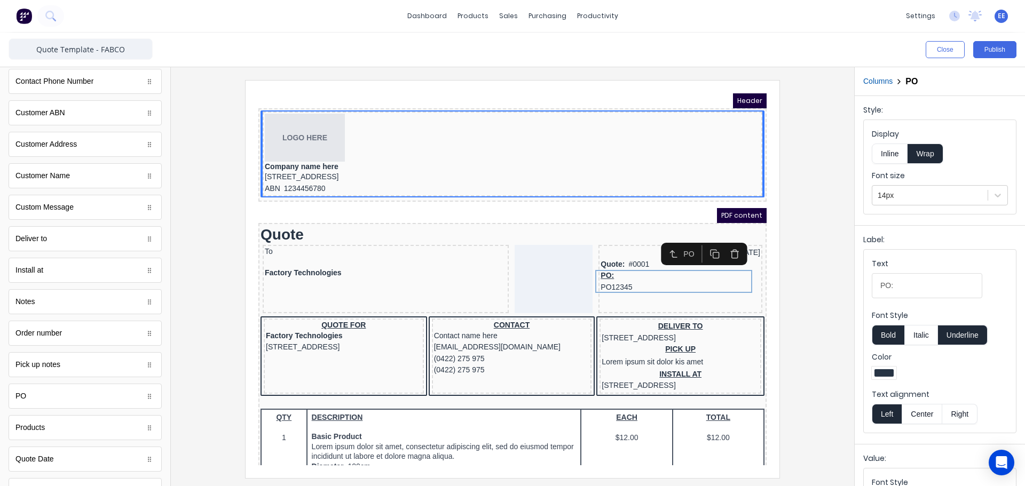
click at [963, 415] on button "Right" at bounding box center [959, 414] width 35 height 20
click at [897, 153] on button "Inline" at bounding box center [890, 154] width 36 height 20
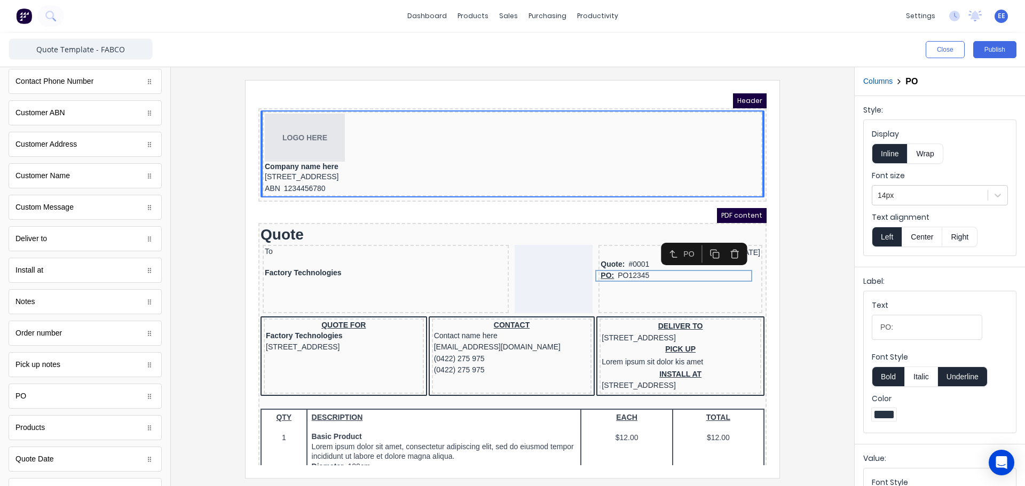
click at [957, 237] on button "Right" at bounding box center [959, 237] width 35 height 20
click at [965, 377] on button "Underline" at bounding box center [963, 377] width 50 height 20
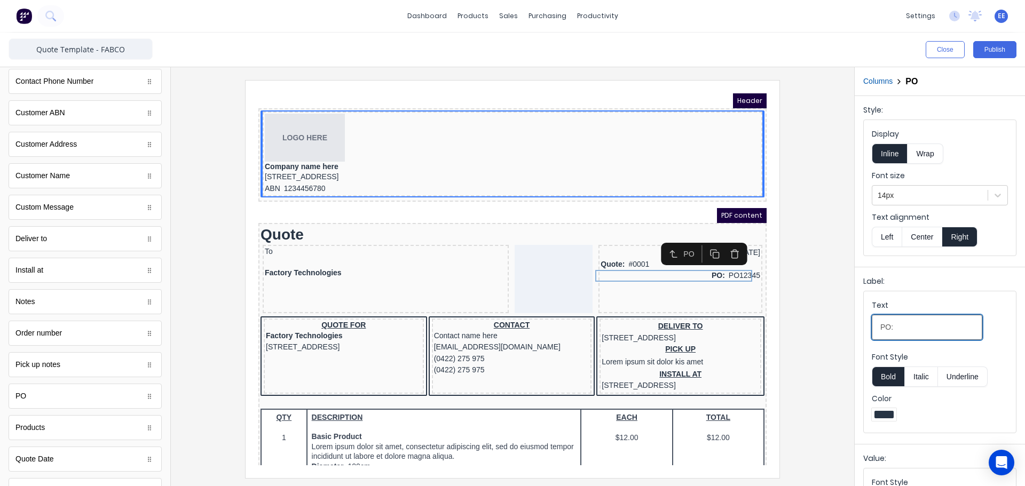
drag, startPoint x: 908, startPoint y: 326, endPoint x: 813, endPoint y: 327, distance: 94.5
click at [813, 327] on div "Close Publish Components standard fields Accounting number Accounting number Ba…" at bounding box center [512, 260] width 1025 height 454
type input "Reference:"
click at [801, 282] on div at bounding box center [512, 279] width 666 height 398
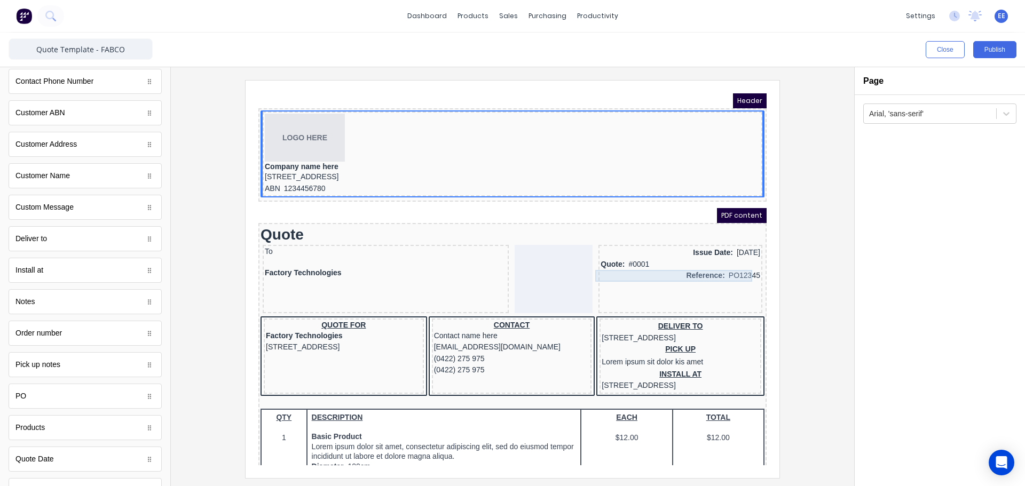
click at [703, 263] on div "Reference: PO12345" at bounding box center [668, 263] width 160 height 12
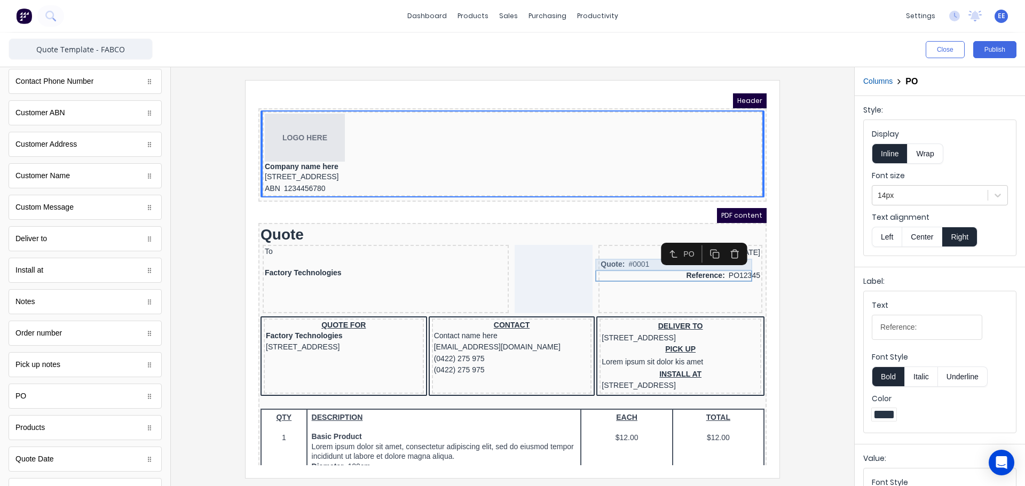
click at [628, 250] on div "Quote: #0001" at bounding box center [668, 252] width 160 height 12
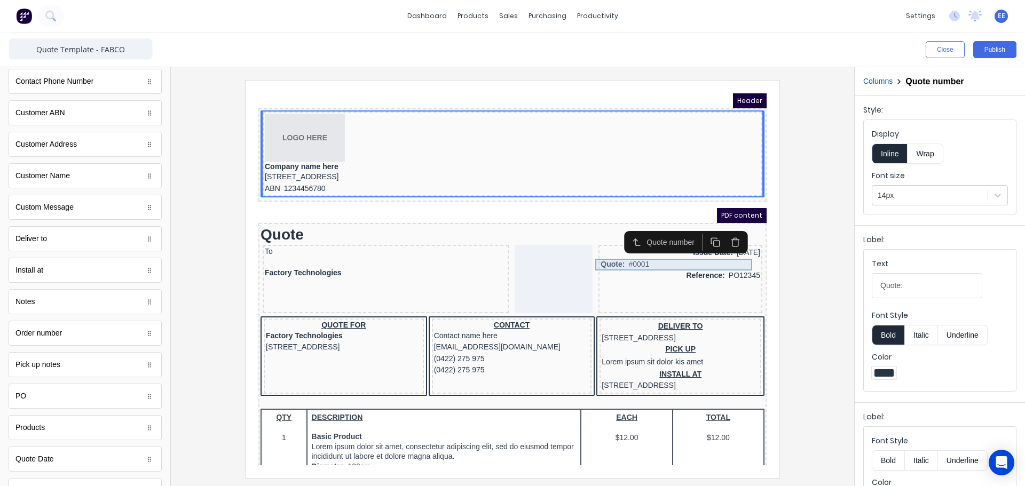
click at [628, 250] on div "Quote: #0001" at bounding box center [668, 252] width 160 height 12
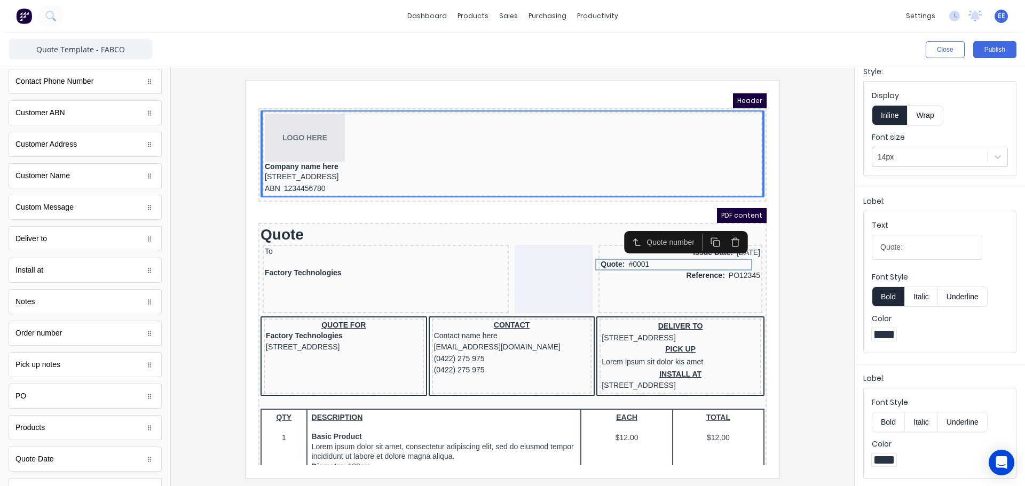
scroll to position [0, 0]
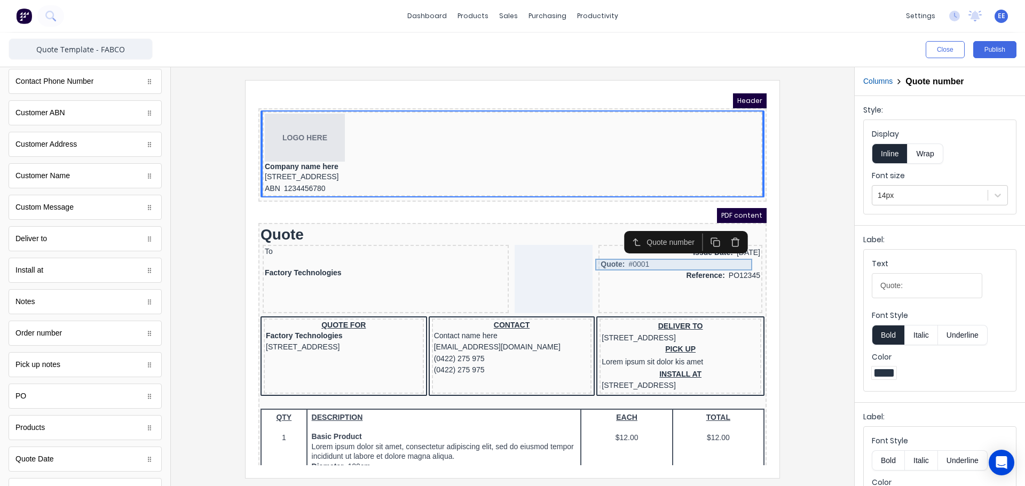
click at [627, 254] on div "Quote: #0001" at bounding box center [668, 252] width 160 height 12
click at [668, 243] on div "Issue Date: [DATE]" at bounding box center [668, 240] width 160 height 12
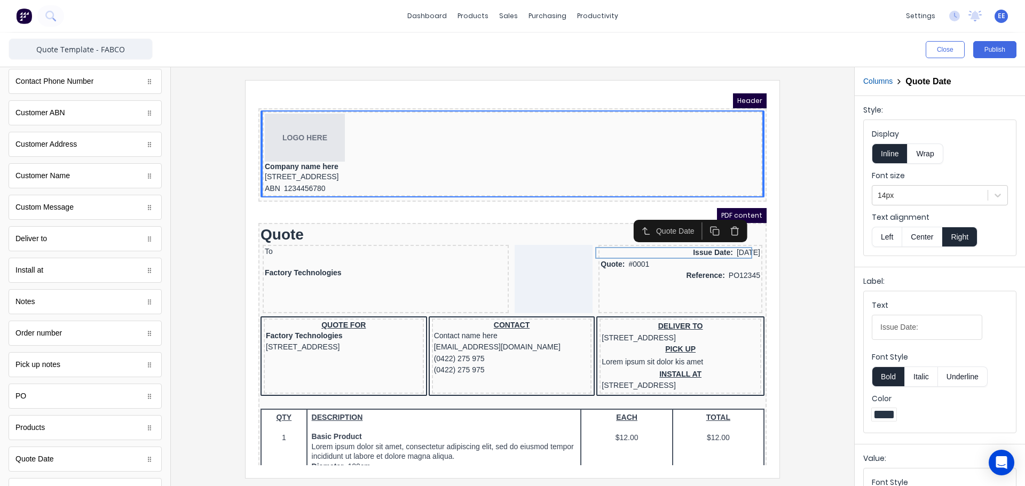
click at [890, 239] on button "Left" at bounding box center [887, 237] width 30 height 20
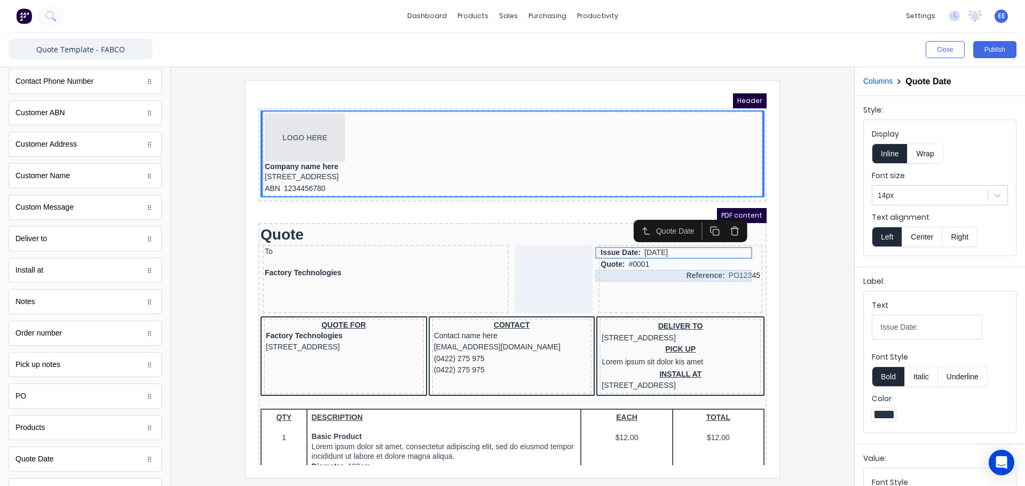
click at [702, 262] on div "Reference: PO12345" at bounding box center [668, 263] width 160 height 12
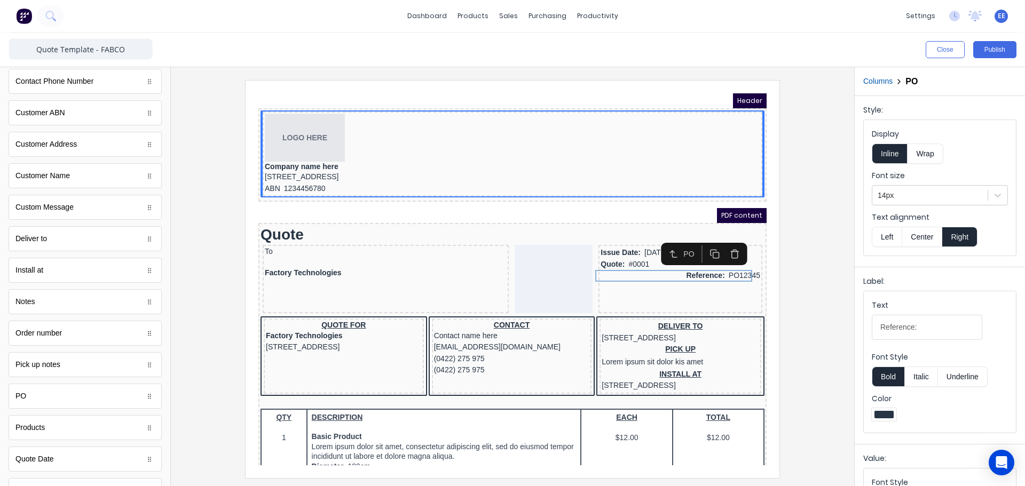
click at [884, 235] on button "Left" at bounding box center [887, 237] width 30 height 20
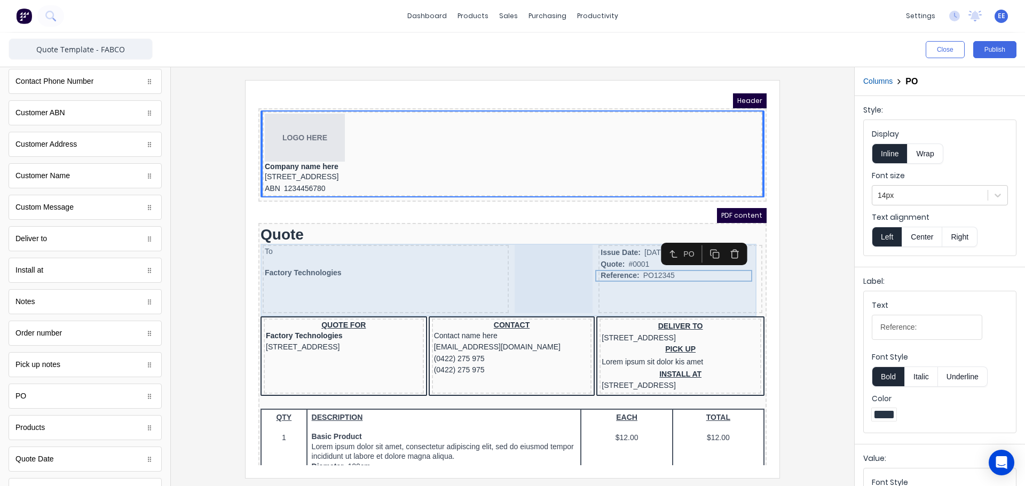
click at [580, 270] on div "To Factory Technologies Issue Date: 29/10/2024 Quote: #0001 Reference: PO12345" at bounding box center [500, 267] width 504 height 73
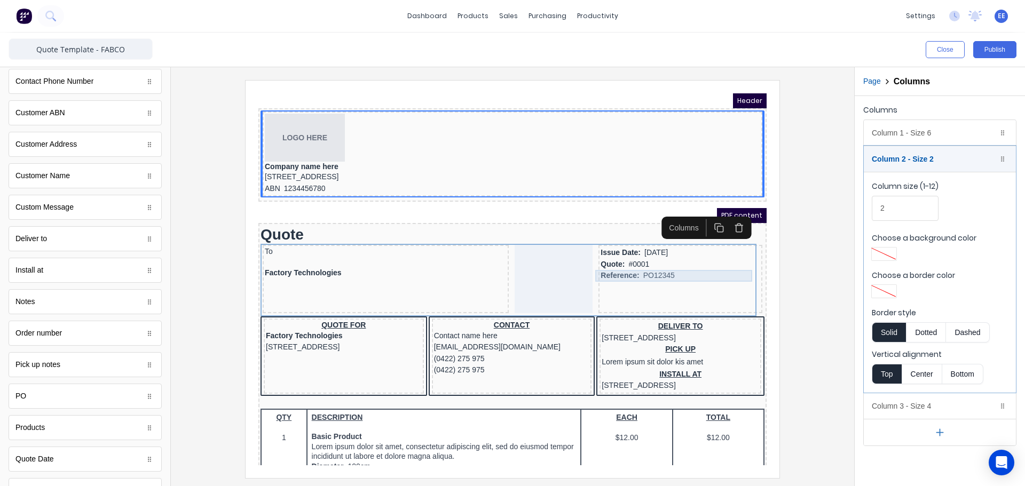
click at [631, 259] on div "Reference: PO12345" at bounding box center [668, 263] width 160 height 12
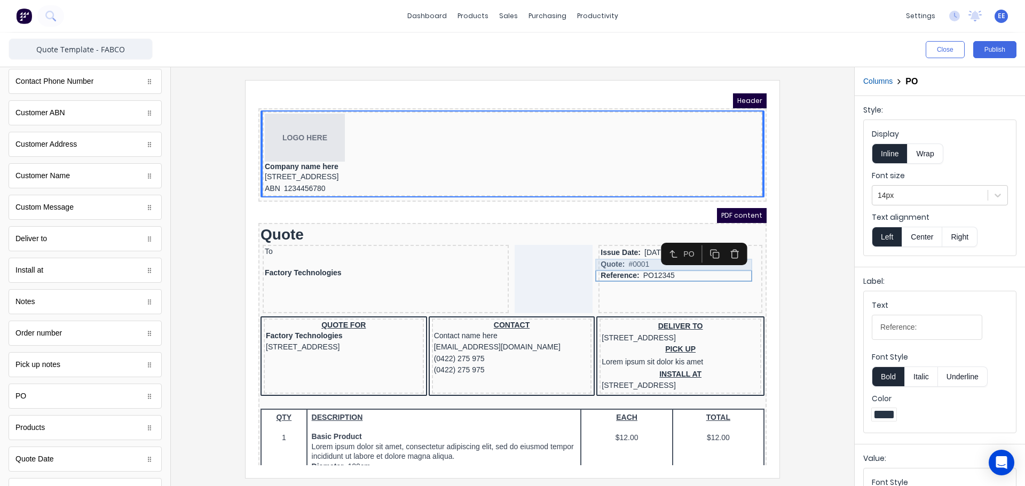
click at [631, 246] on div "Quote: #0001" at bounding box center [668, 252] width 160 height 12
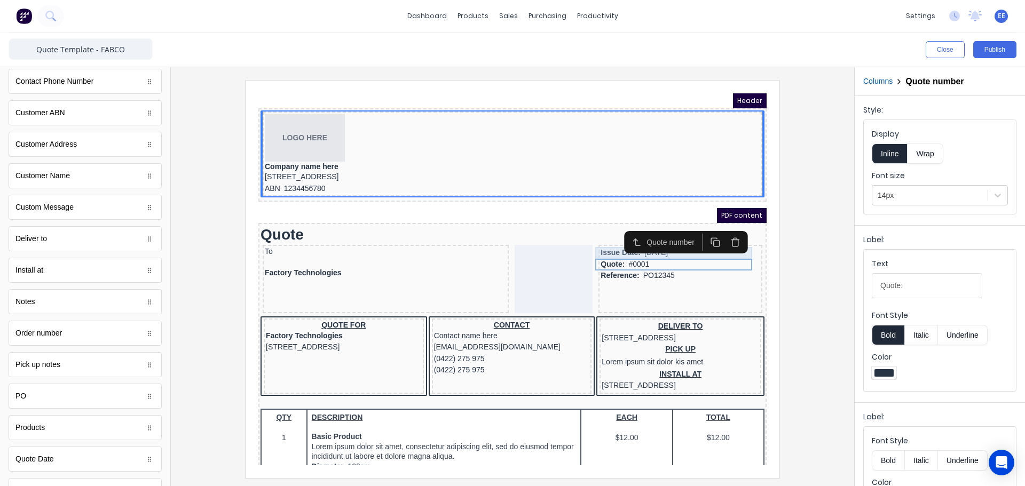
click at [621, 241] on div "Issue Date: [DATE]" at bounding box center [668, 240] width 160 height 12
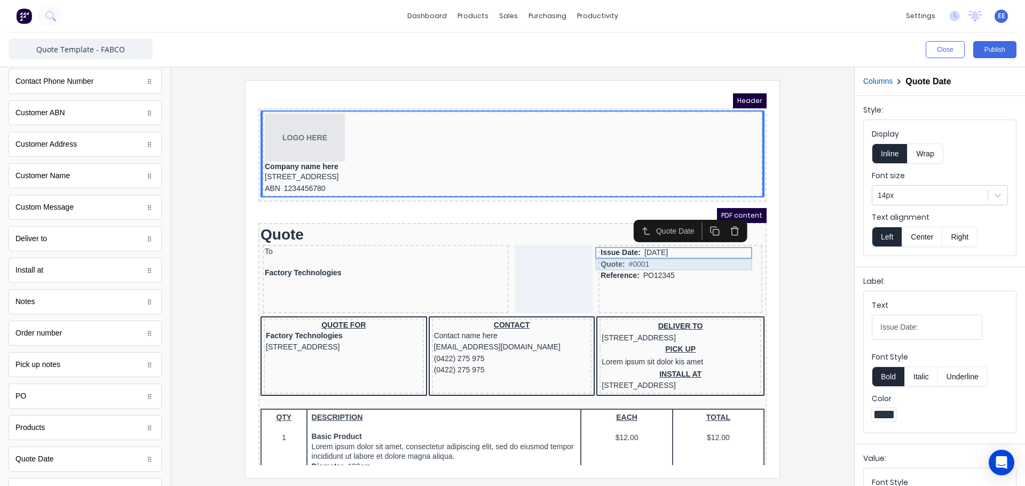
click at [625, 254] on div "Quote: #0001" at bounding box center [668, 252] width 160 height 12
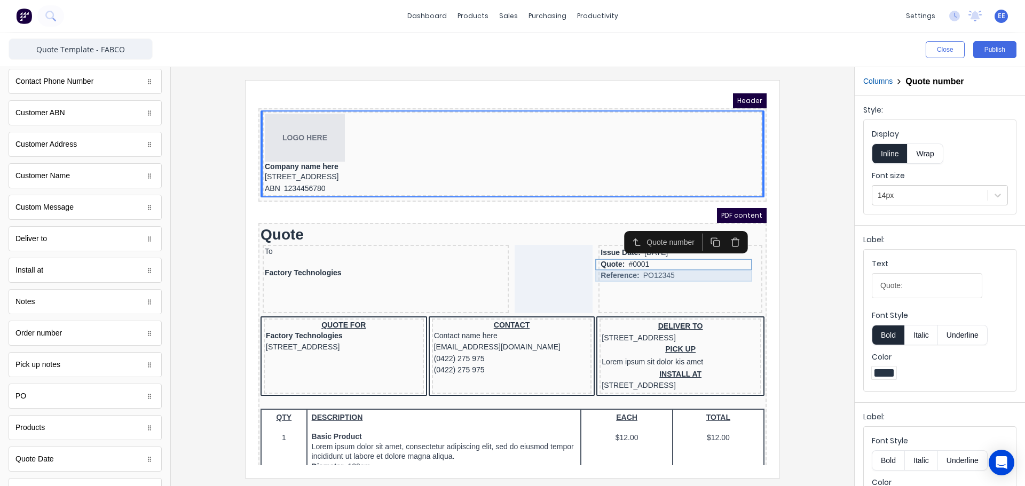
click at [626, 260] on div "Reference: PO12345" at bounding box center [668, 263] width 160 height 12
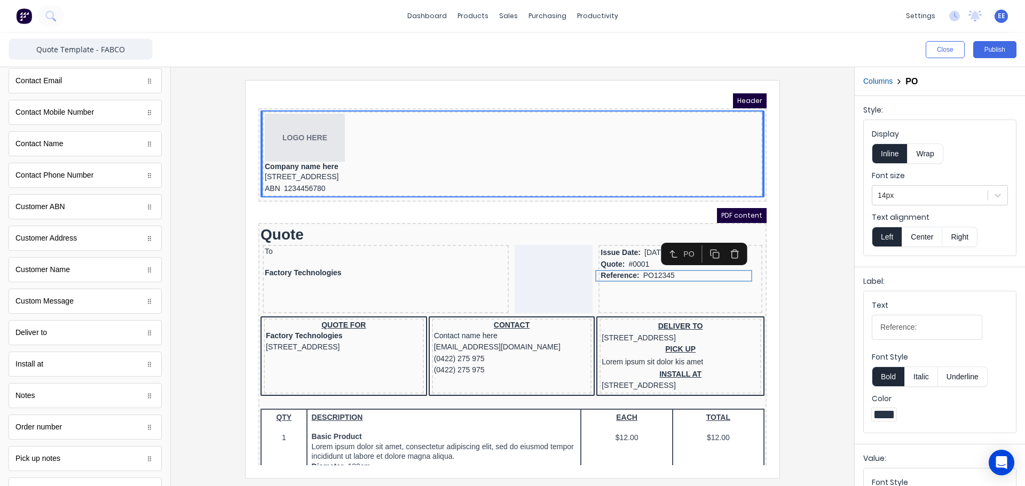
scroll to position [427, 0]
click at [791, 288] on div at bounding box center [512, 279] width 666 height 398
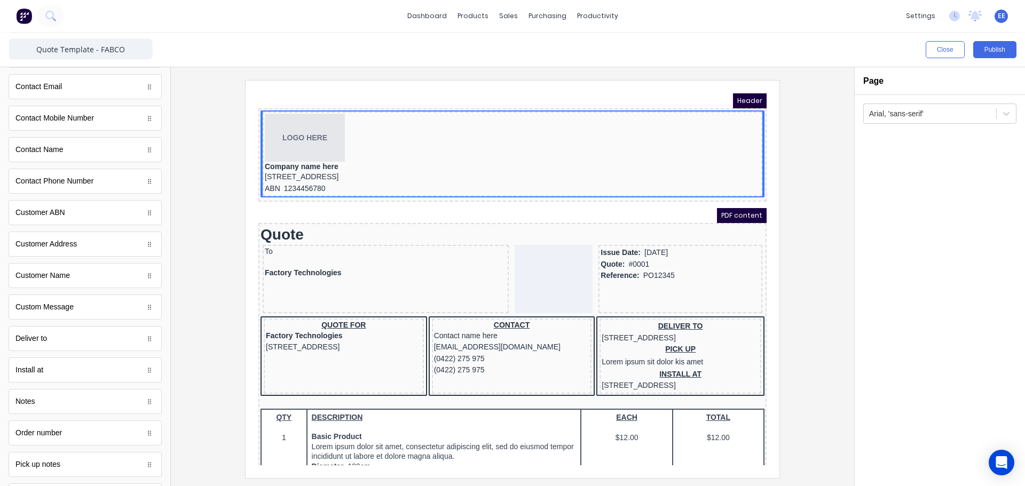
scroll to position [295, 0]
click at [89, 157] on div "Contact Email" at bounding box center [85, 151] width 153 height 25
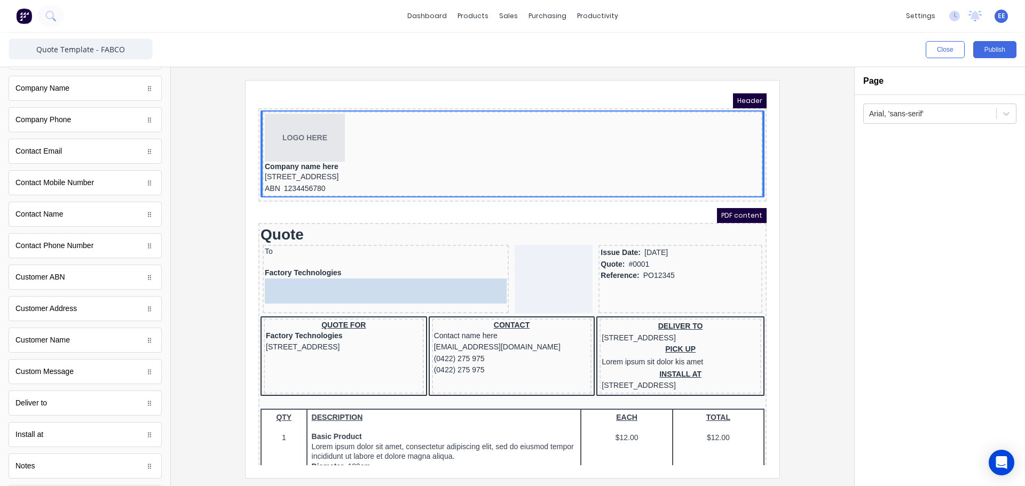
drag, startPoint x: 76, startPoint y: 153, endPoint x: 353, endPoint y: 291, distance: 309.9
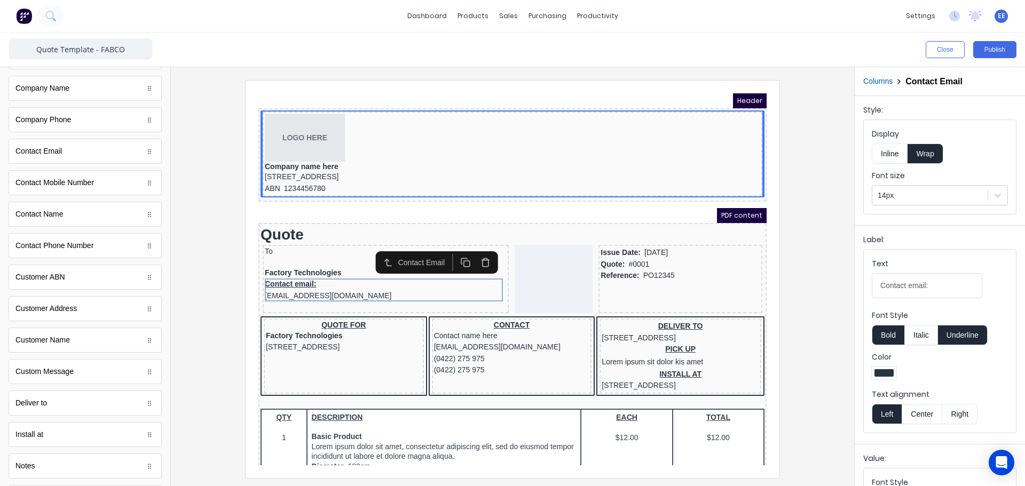
click at [468, 249] on icon "button" at bounding box center [473, 250] width 10 height 10
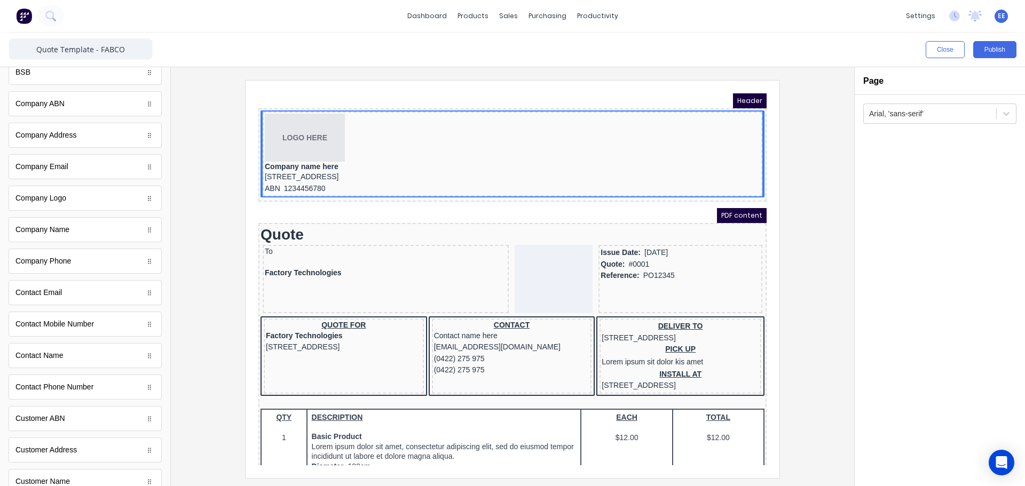
scroll to position [135, 0]
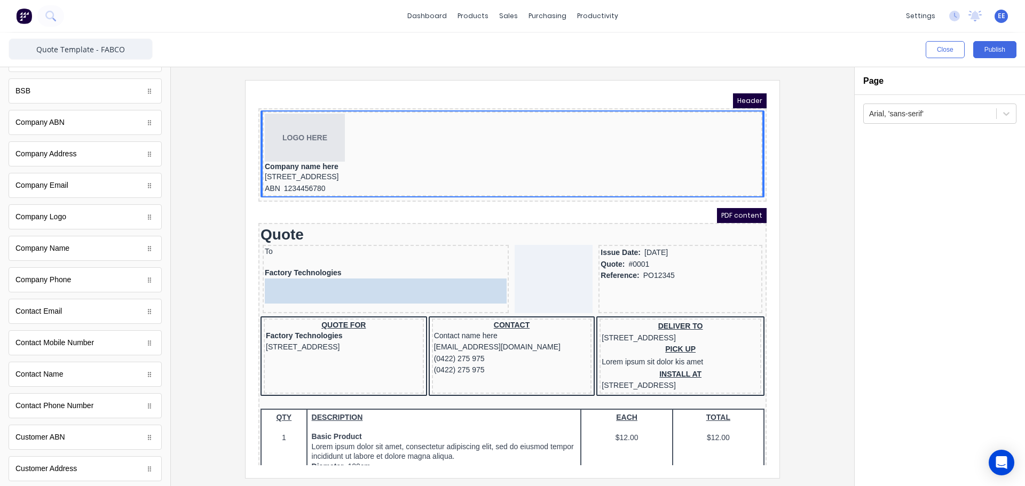
drag, startPoint x: 42, startPoint y: 316, endPoint x: 323, endPoint y: 297, distance: 281.5
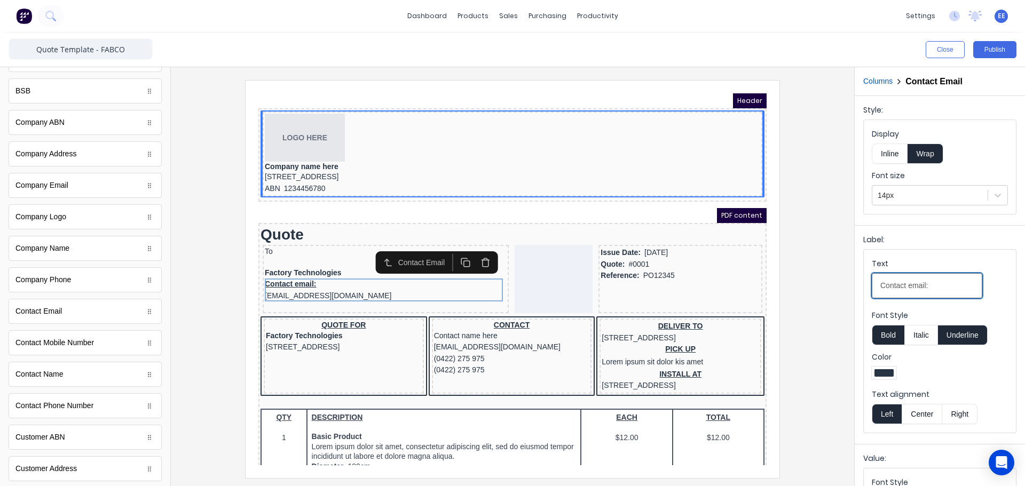
drag, startPoint x: 962, startPoint y: 288, endPoint x: 840, endPoint y: 296, distance: 122.5
click at [840, 296] on div "Close Publish Components standard fields Accounting number Accounting number Ba…" at bounding box center [512, 260] width 1025 height 454
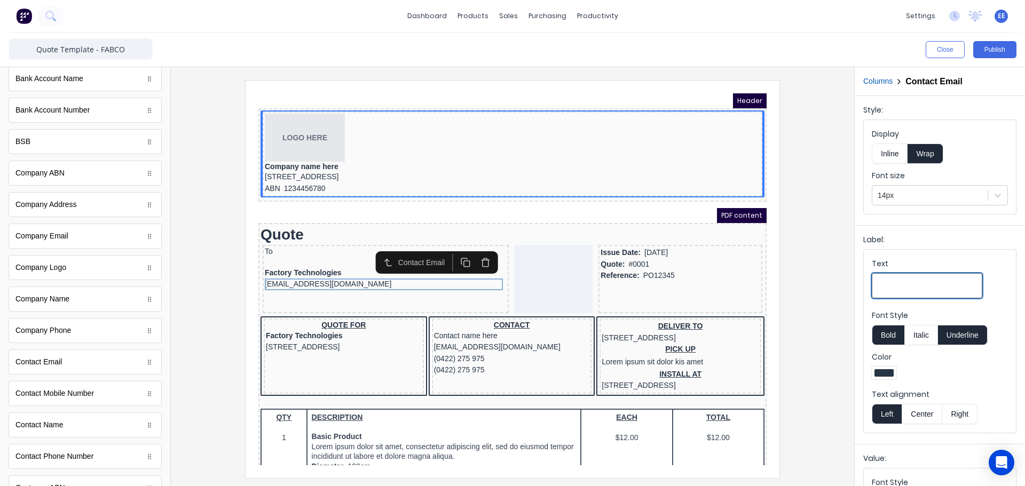
scroll to position [0, 0]
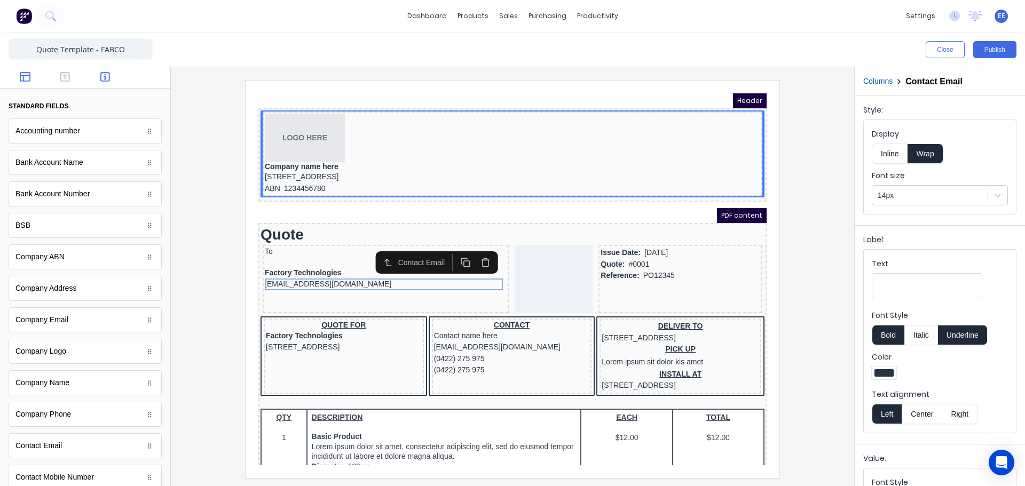
click at [23, 74] on icon "button" at bounding box center [25, 77] width 11 height 11
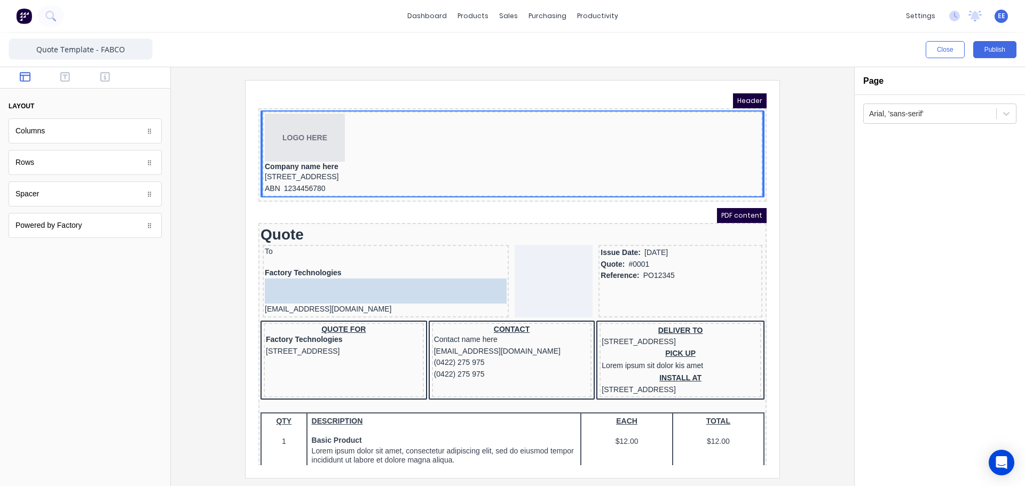
drag, startPoint x: 50, startPoint y: 195, endPoint x: 353, endPoint y: 276, distance: 313.1
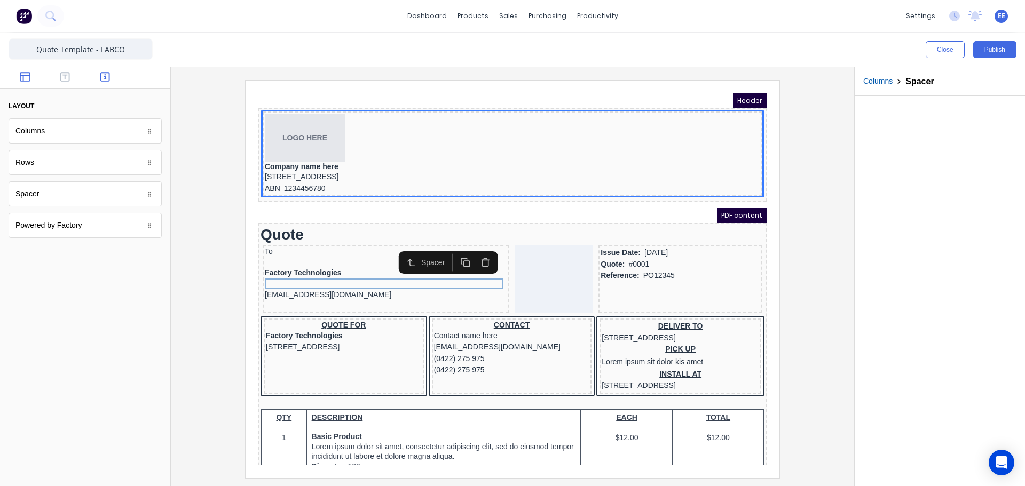
click at [106, 78] on icon "button" at bounding box center [105, 77] width 10 height 10
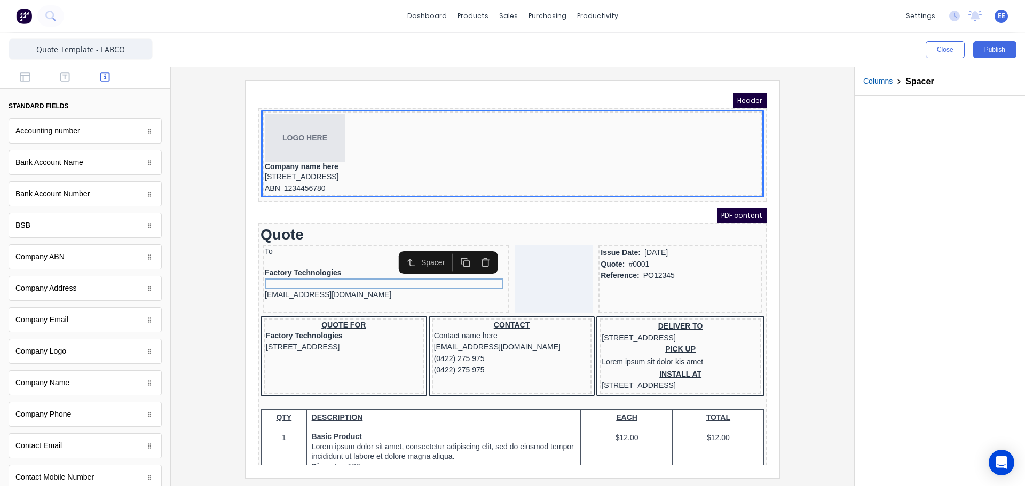
click at [812, 300] on div at bounding box center [512, 279] width 666 height 398
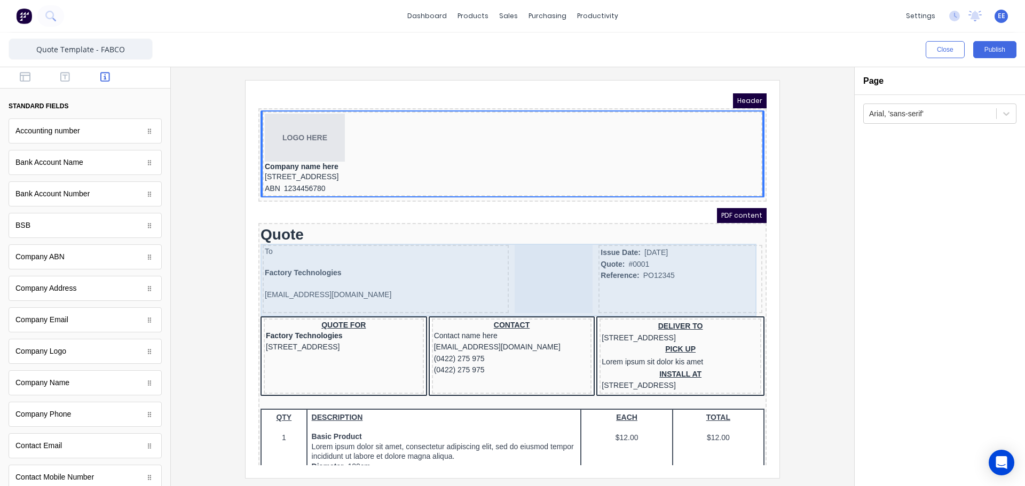
click at [610, 278] on div "Issue Date: 29/10/2024 Quote: #0001 Reference: PO12345" at bounding box center [668, 266] width 164 height 68
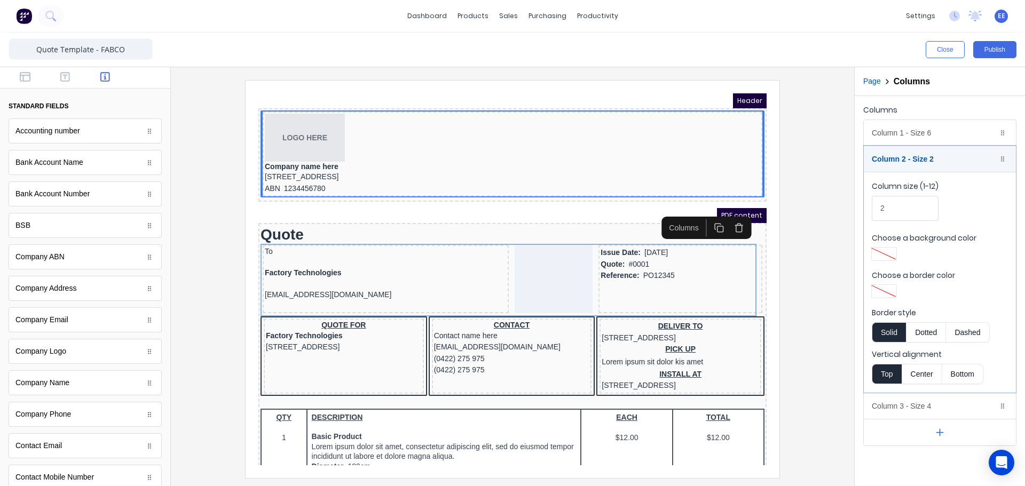
click at [785, 276] on div at bounding box center [512, 279] width 666 height 398
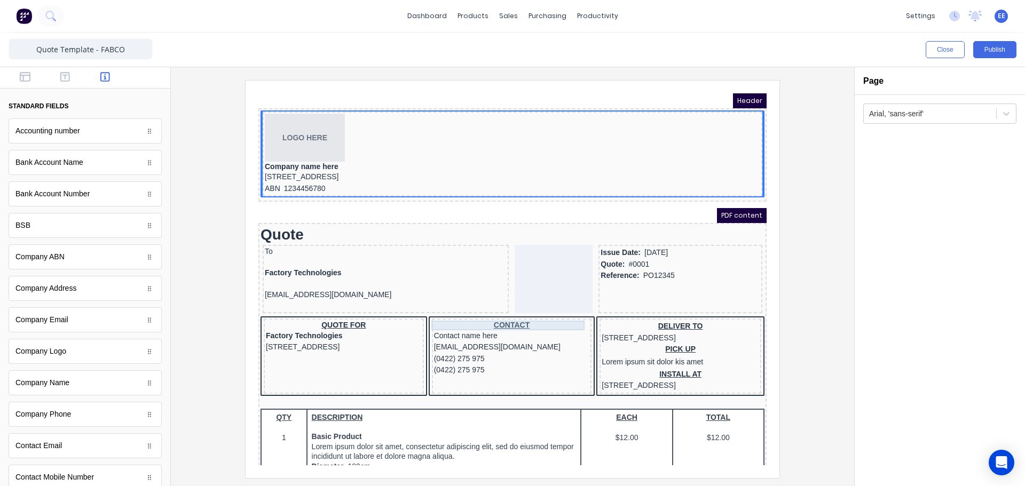
click at [425, 309] on div "CONTACT" at bounding box center [499, 313] width 156 height 10
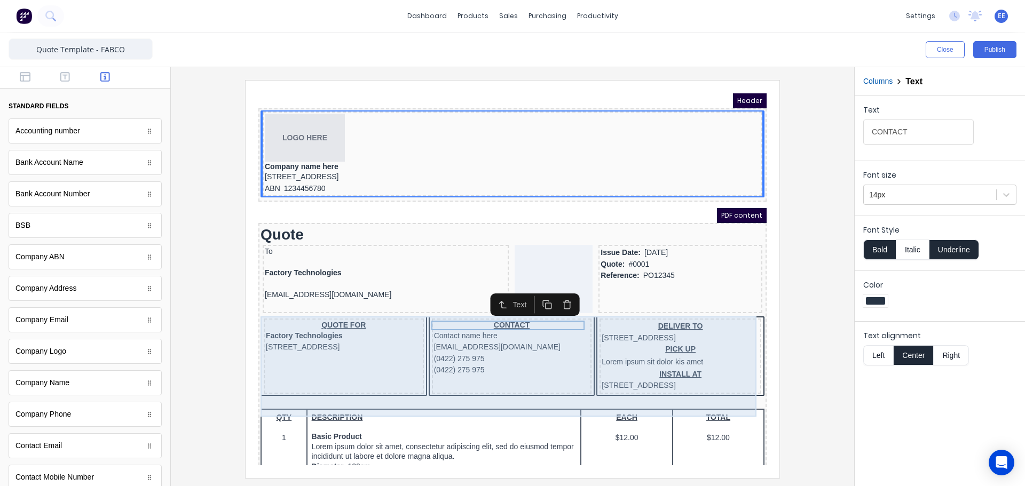
click at [408, 305] on div "QUOTE FOR Factory Technologies 234 Beach Road Gold Coast, Queensland, Australia…" at bounding box center [500, 345] width 504 height 82
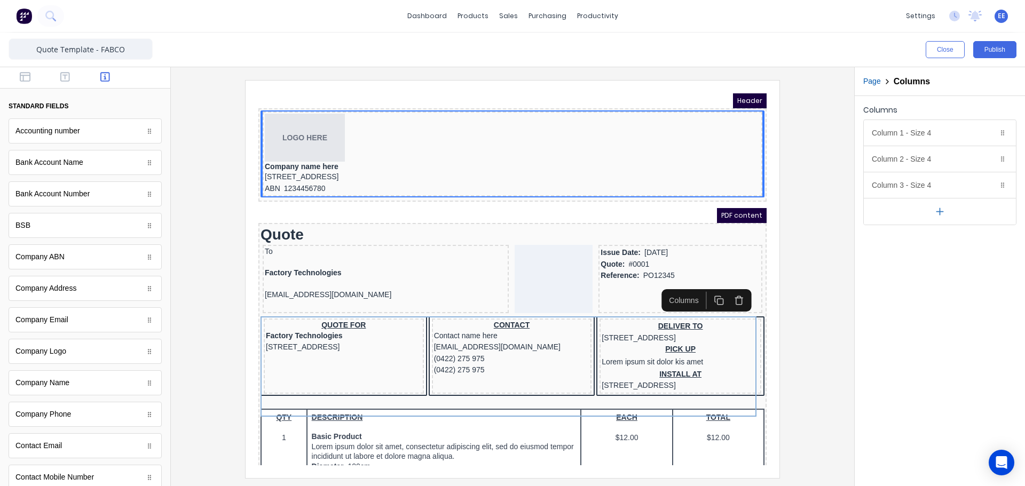
click at [731, 286] on icon "button" at bounding box center [726, 287] width 10 height 10
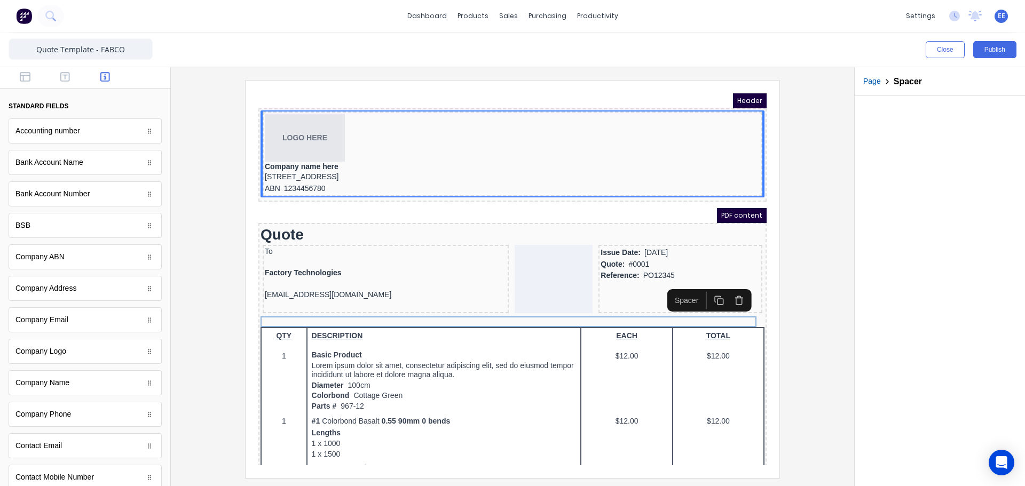
click at [810, 321] on div at bounding box center [512, 279] width 666 height 398
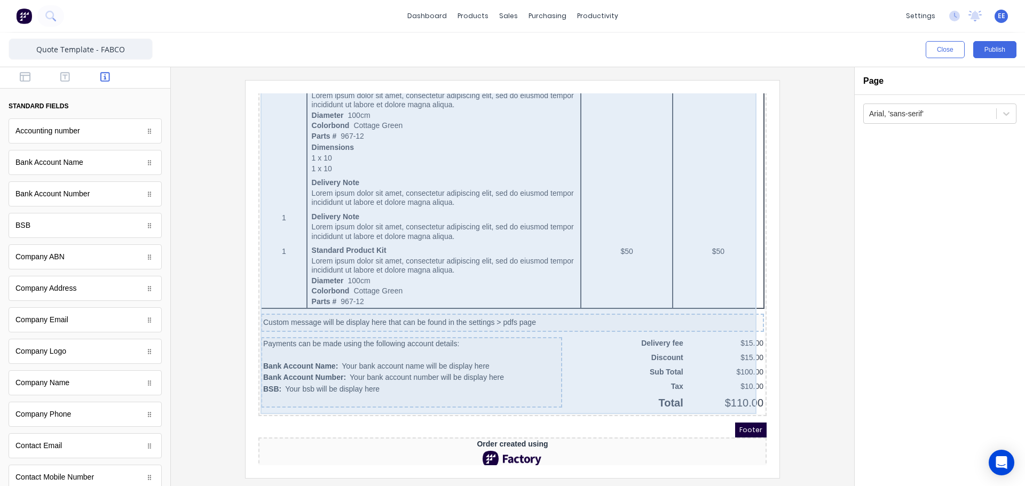
scroll to position [557, 0]
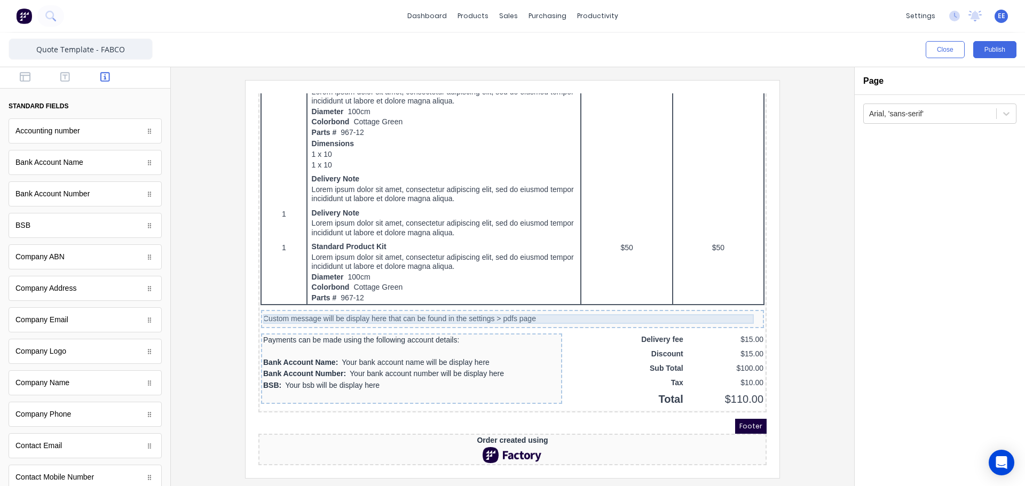
click at [643, 302] on div "Custom message will be display here that can be found in the settings > pdfs pa…" at bounding box center [499, 307] width 499 height 10
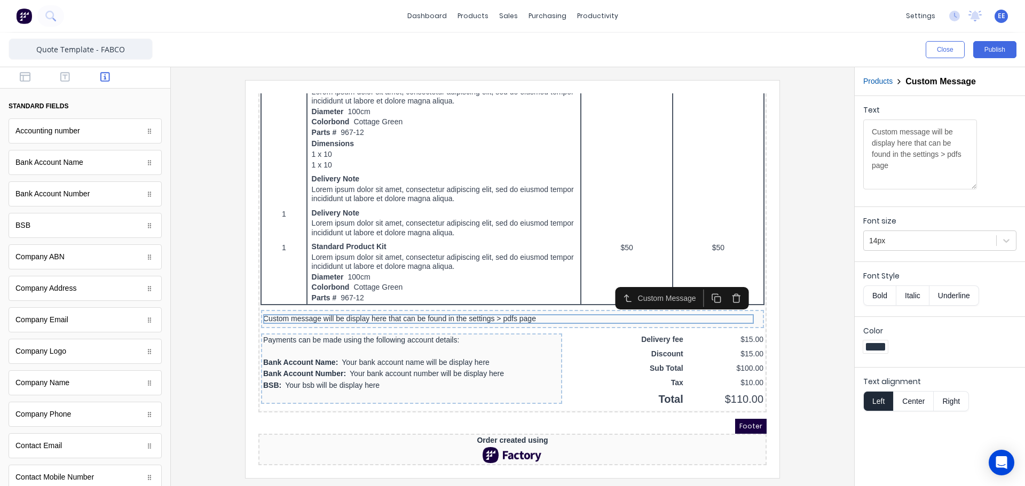
click at [721, 283] on icon "button" at bounding box center [724, 286] width 6 height 6
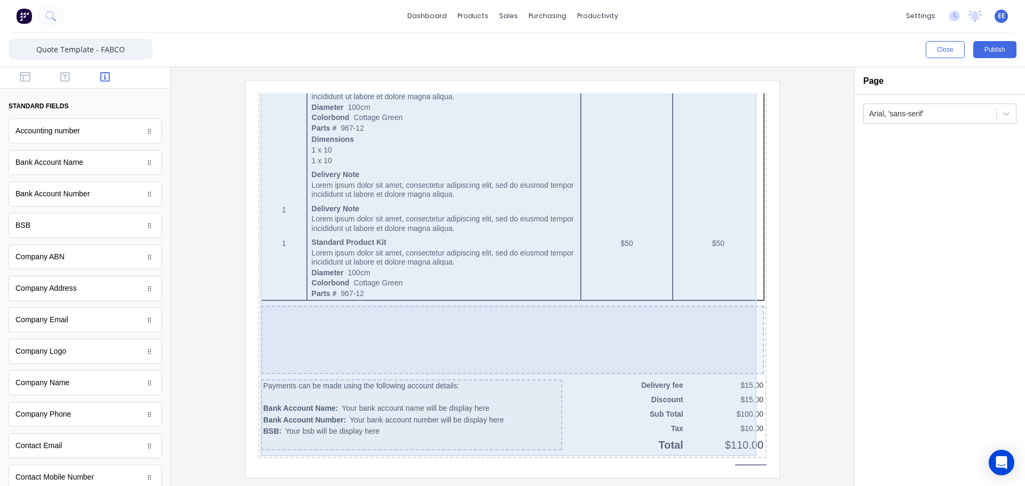
click at [668, 329] on div at bounding box center [499, 327] width 503 height 68
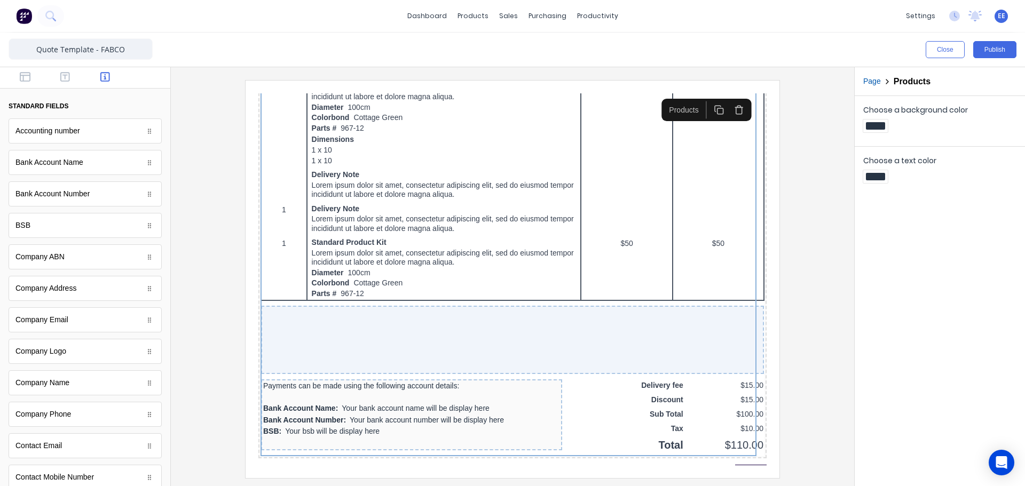
click at [823, 335] on div at bounding box center [512, 279] width 666 height 398
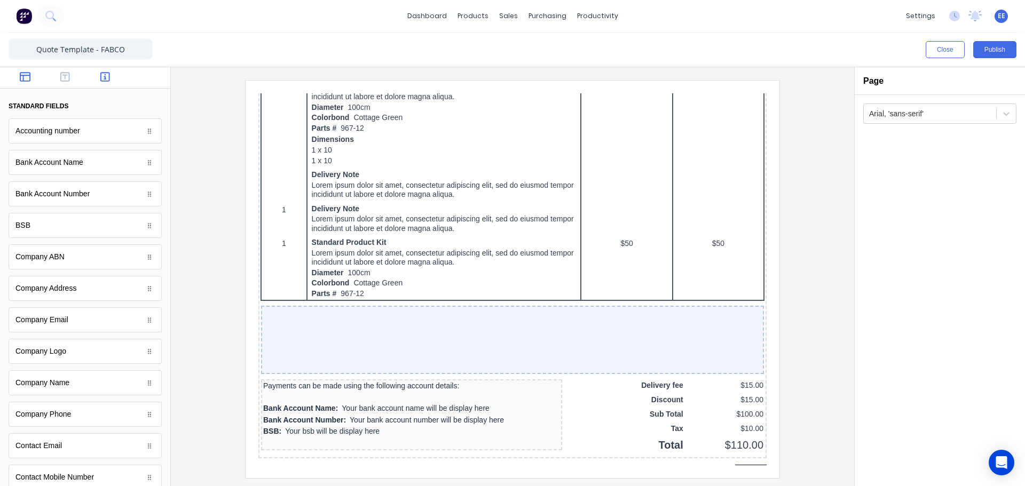
click at [27, 78] on icon "button" at bounding box center [25, 77] width 11 height 11
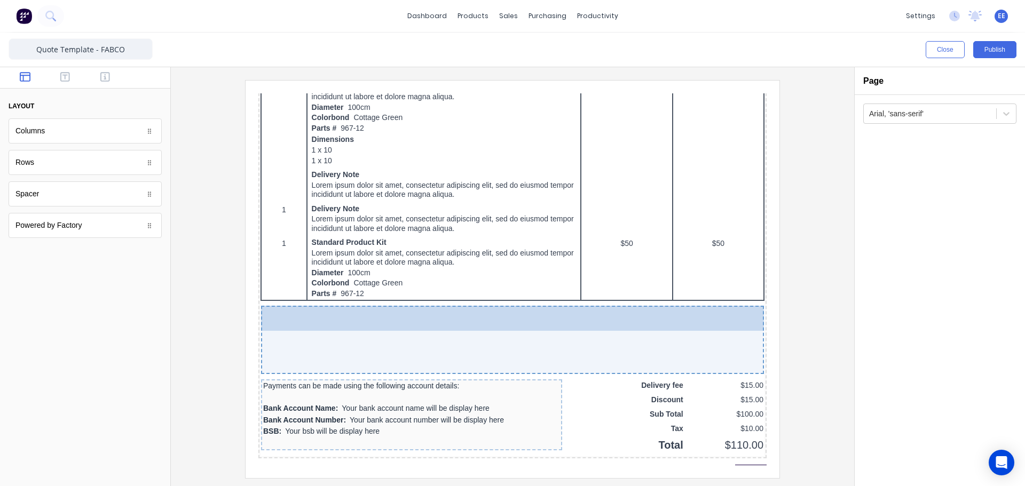
drag, startPoint x: 31, startPoint y: 198, endPoint x: 465, endPoint y: 347, distance: 458.3
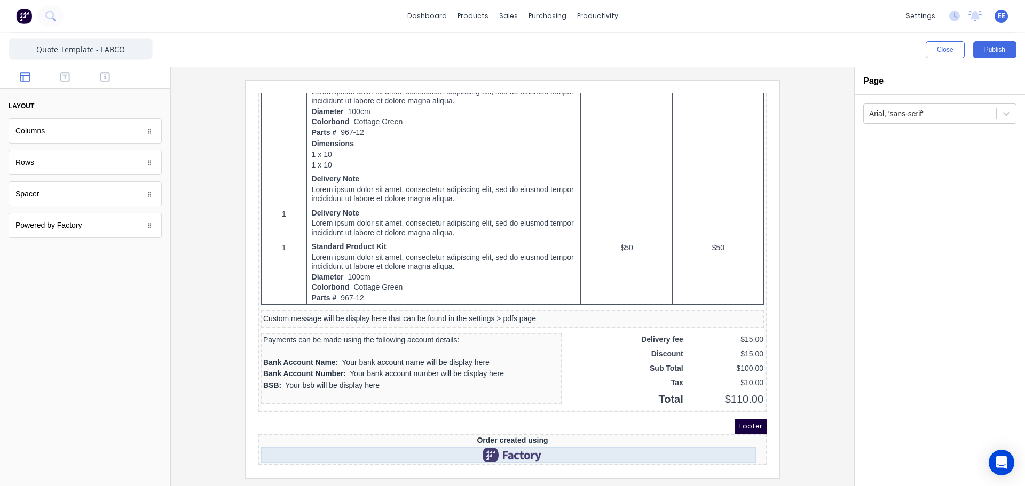
click at [516, 435] on div at bounding box center [500, 443] width 504 height 16
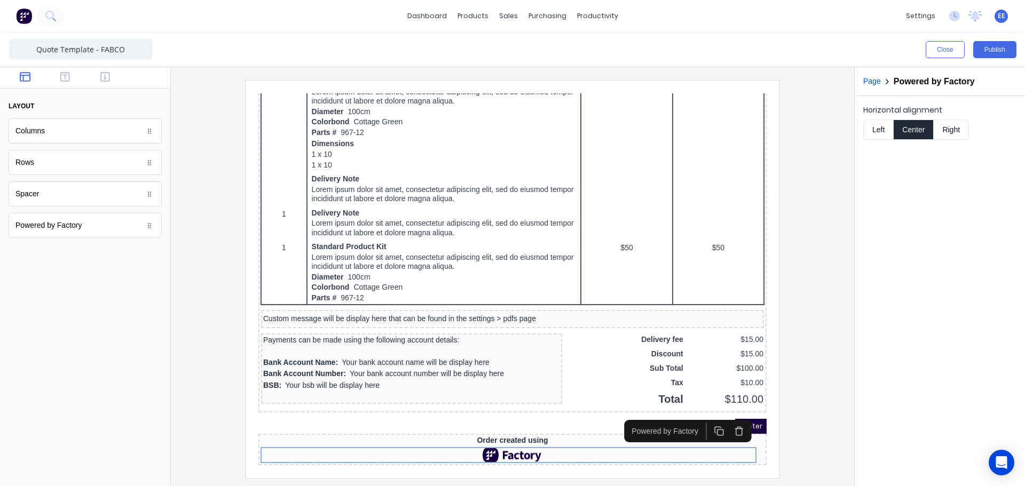
click at [728, 418] on icon "button" at bounding box center [726, 418] width 10 height 10
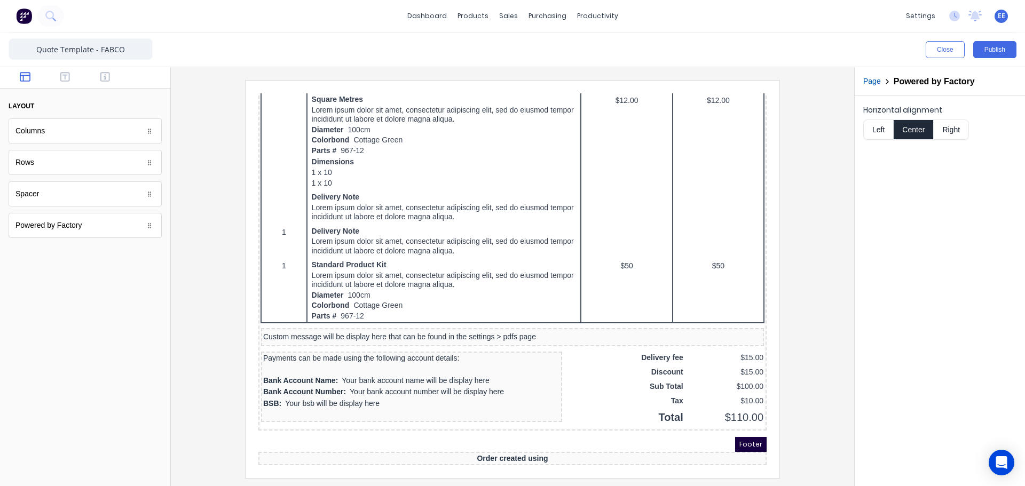
scroll to position [539, 0]
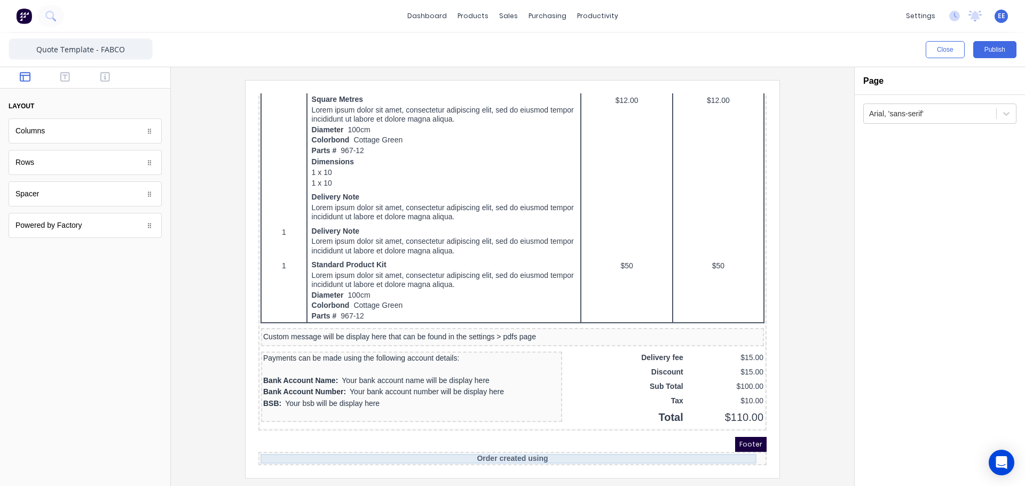
click at [555, 446] on div "Order created using" at bounding box center [500, 447] width 504 height 10
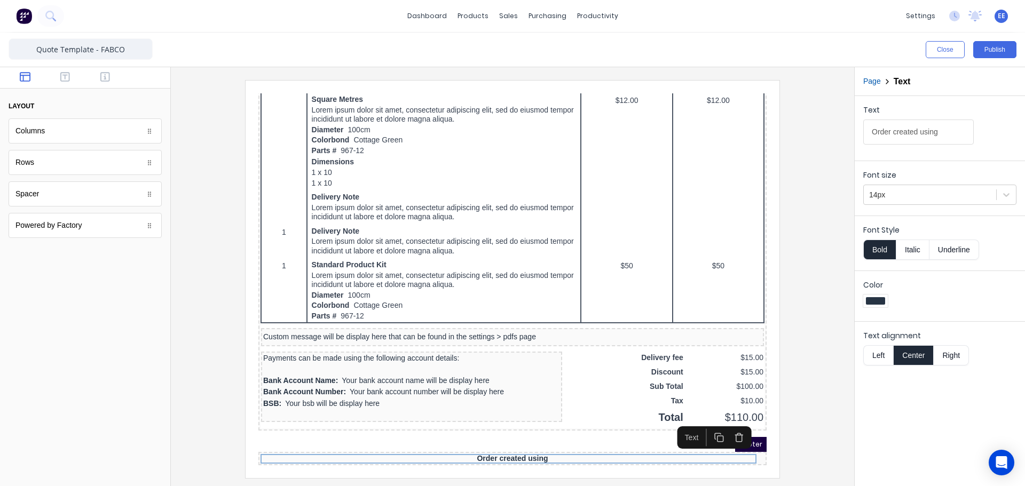
click at [727, 423] on icon "button" at bounding box center [726, 425] width 10 height 10
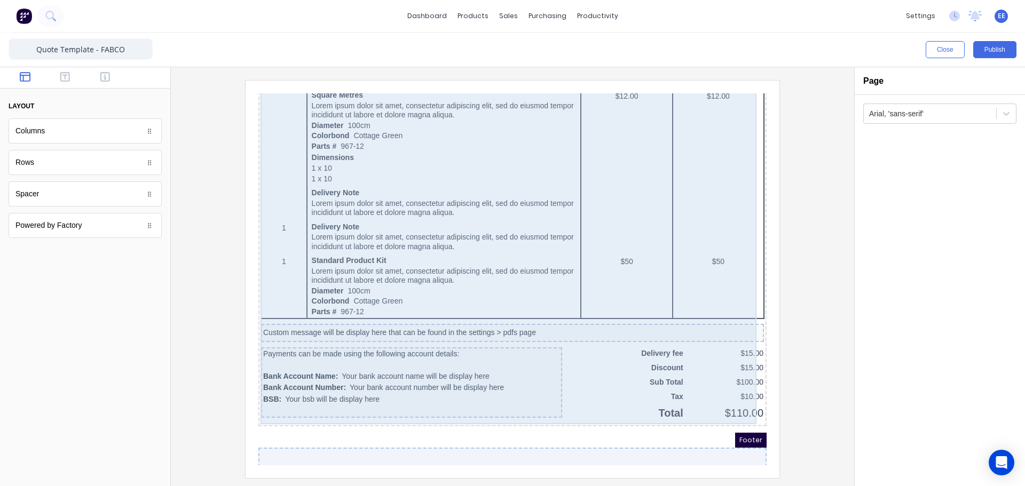
scroll to position [594, 0]
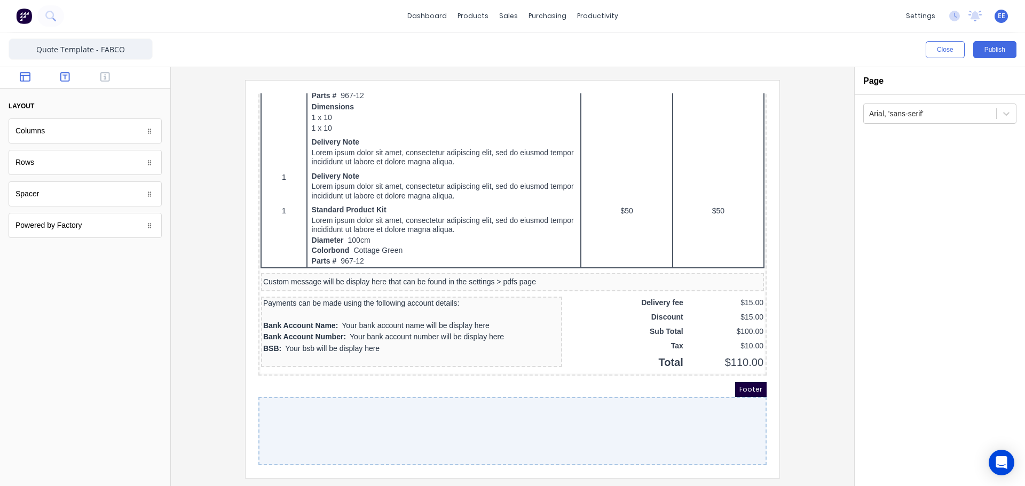
click at [69, 77] on icon "button" at bounding box center [65, 77] width 10 height 10
click at [102, 77] on icon "button" at bounding box center [105, 77] width 10 height 11
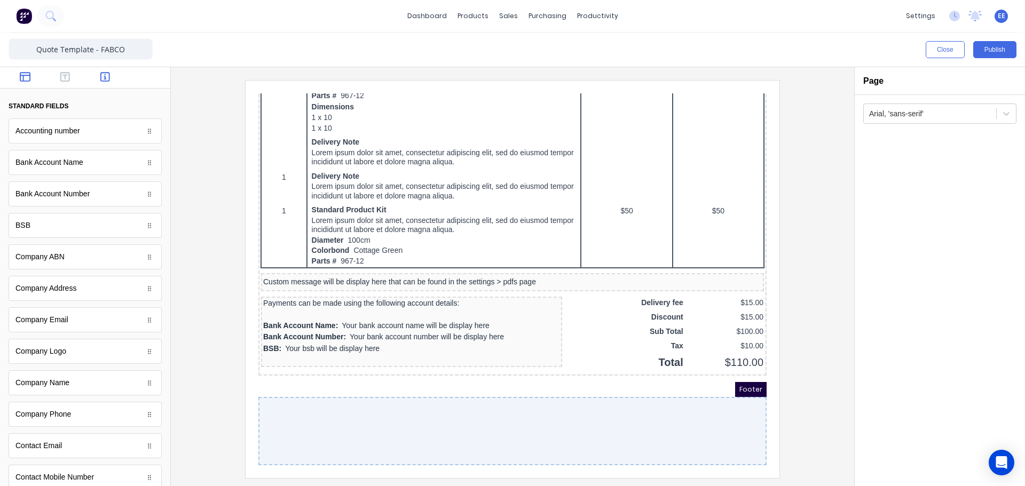
click at [29, 79] on icon "button" at bounding box center [25, 77] width 11 height 10
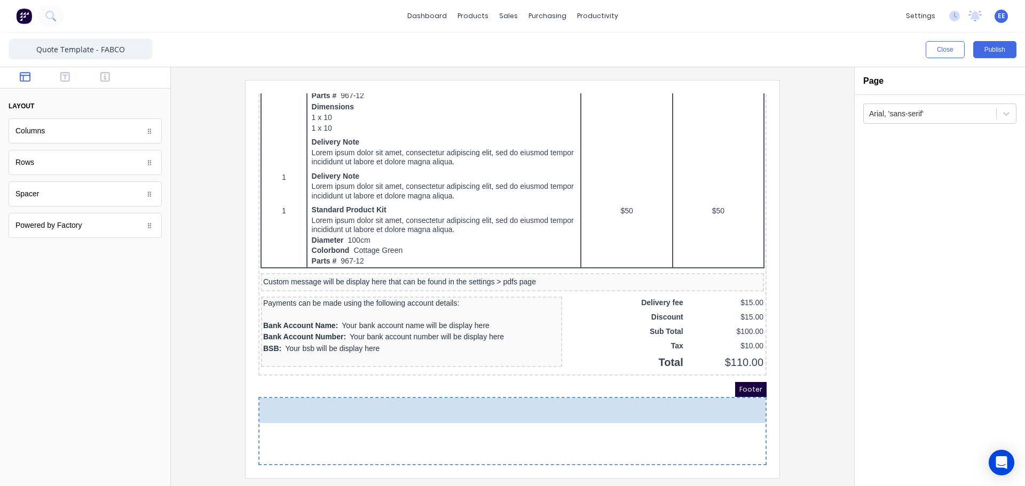
drag, startPoint x: 40, startPoint y: 133, endPoint x: 412, endPoint y: 430, distance: 475.3
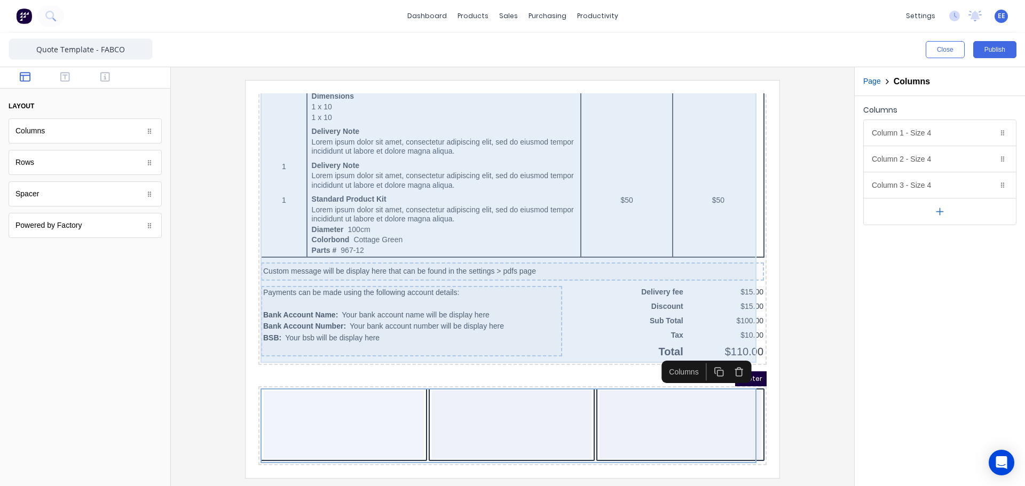
scroll to position [604, 0]
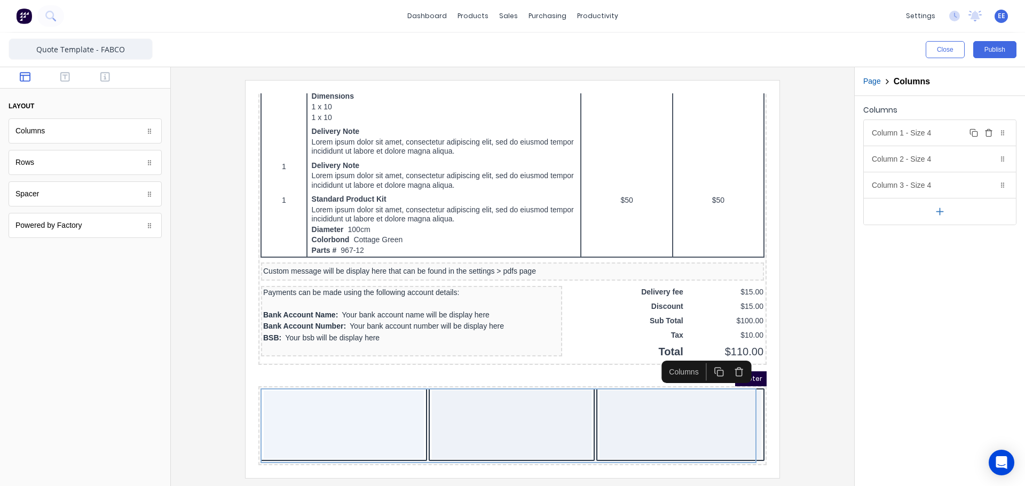
click at [910, 139] on div "Column 1 - Size 4 Duplicate Delete" at bounding box center [940, 133] width 152 height 26
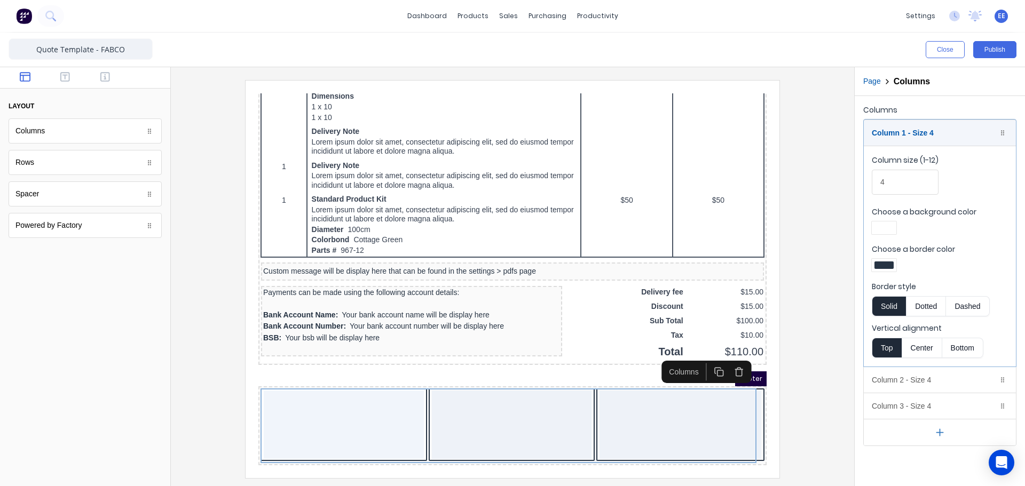
click at [884, 263] on div at bounding box center [884, 265] width 19 height 7
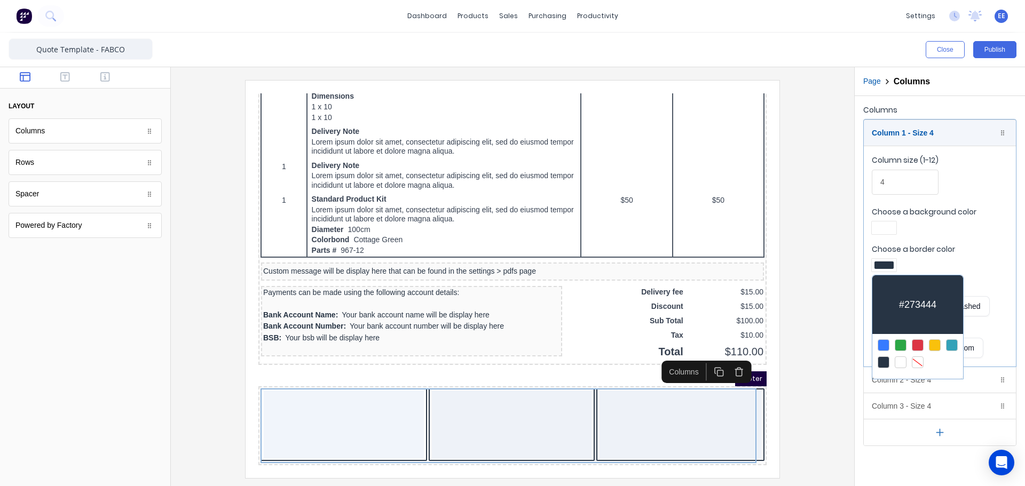
click at [918, 361] on div at bounding box center [918, 363] width 12 height 12
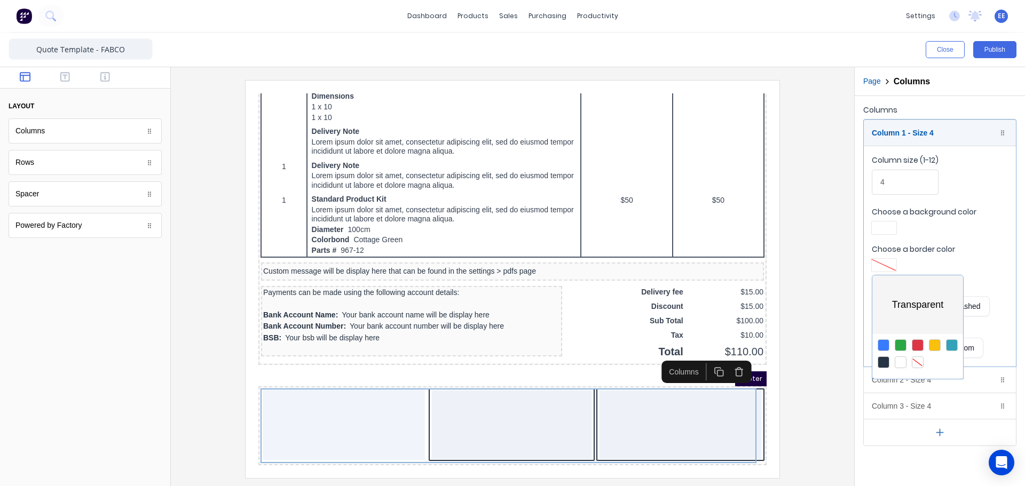
click at [912, 138] on div at bounding box center [512, 243] width 1025 height 486
click at [942, 130] on div "Column 1 - Size 4 Duplicate Delete" at bounding box center [940, 133] width 152 height 26
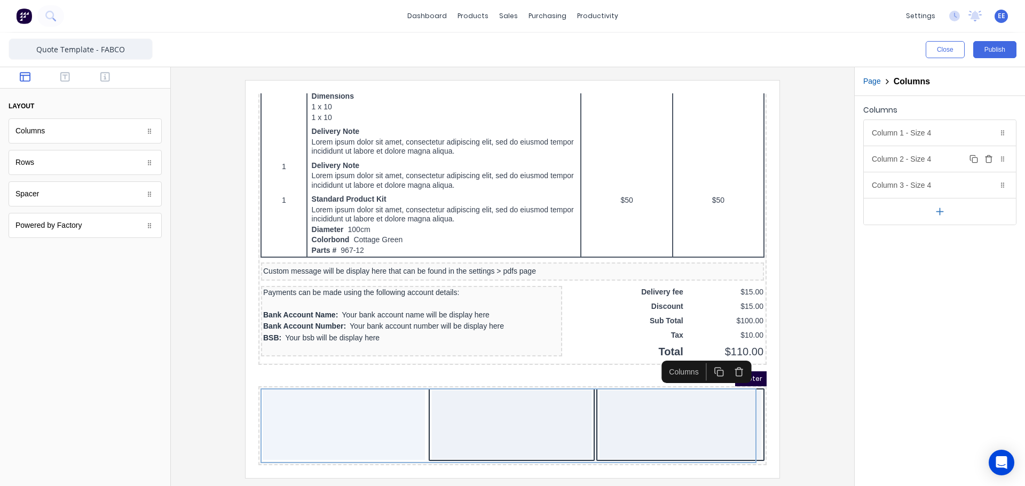
click at [928, 168] on div "Column 2 - Size 4 Duplicate Delete" at bounding box center [940, 159] width 152 height 26
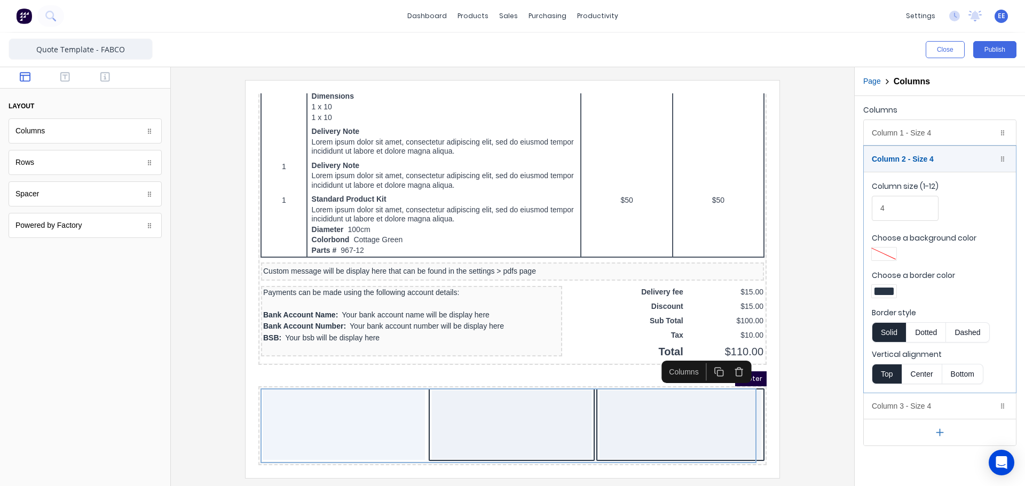
click at [890, 290] on div at bounding box center [884, 291] width 19 height 7
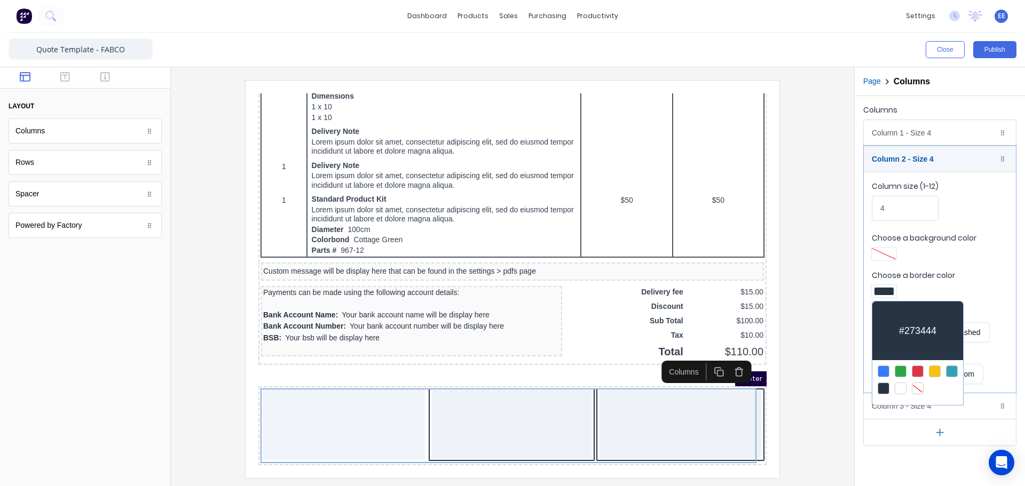
click at [919, 385] on div at bounding box center [918, 389] width 12 height 12
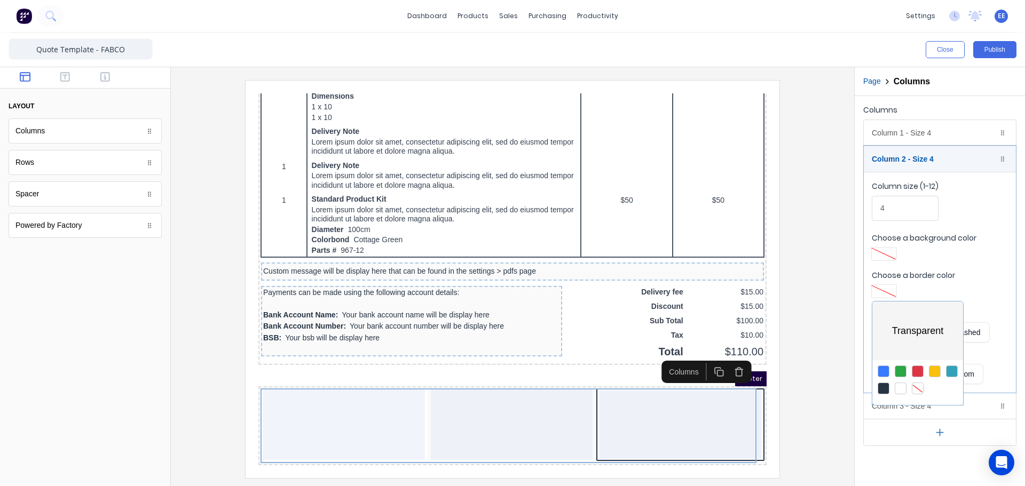
click at [465, 323] on div at bounding box center [512, 243] width 1025 height 486
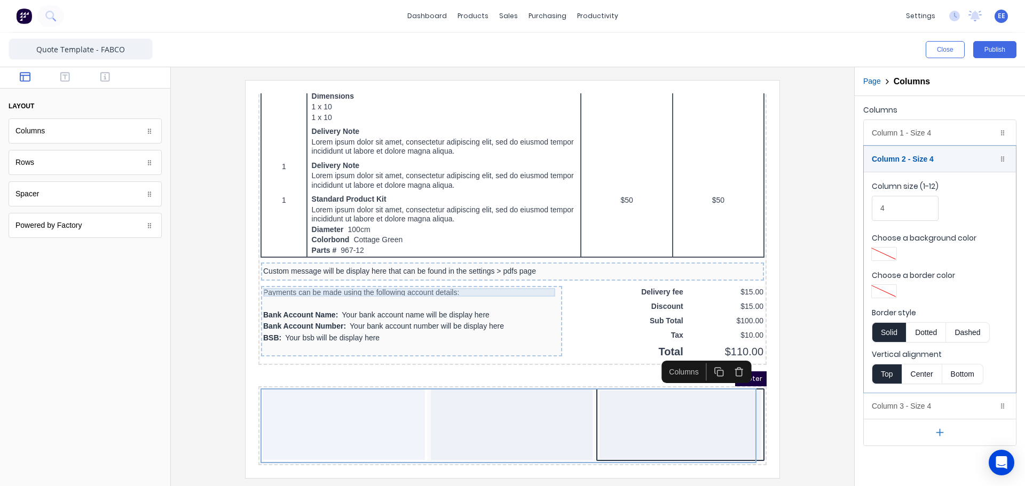
click at [534, 276] on div "Payments can be made using the following account details:" at bounding box center [398, 280] width 297 height 9
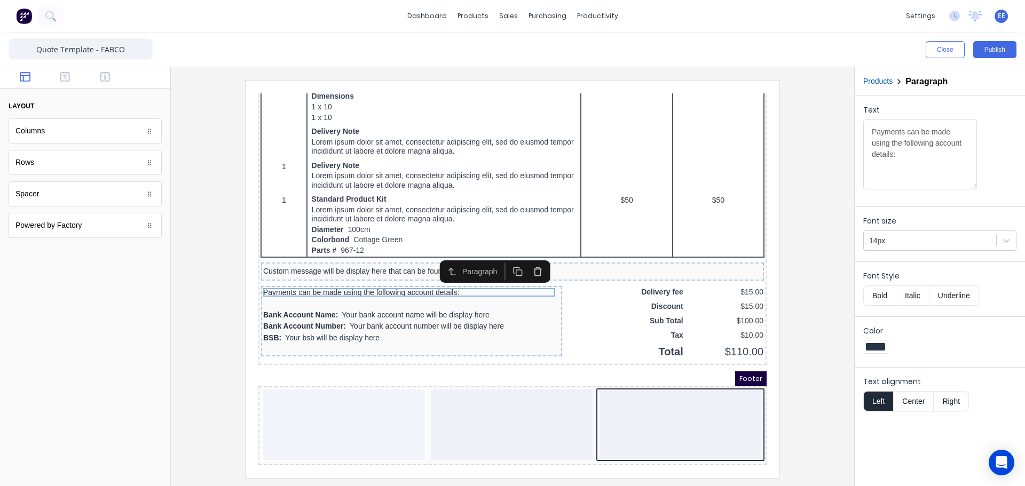
click at [528, 256] on icon "button" at bounding box center [525, 259] width 6 height 6
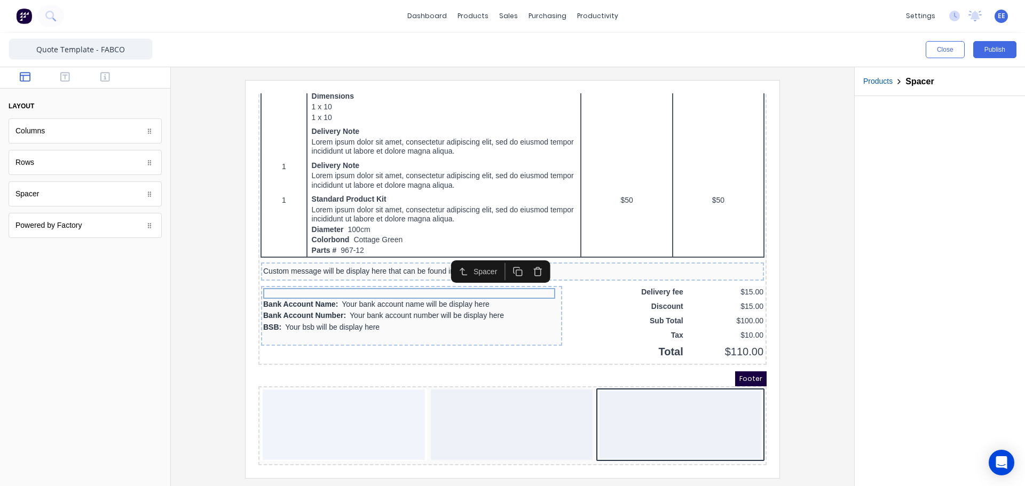
click at [528, 256] on icon "button" at bounding box center [525, 259] width 6 height 6
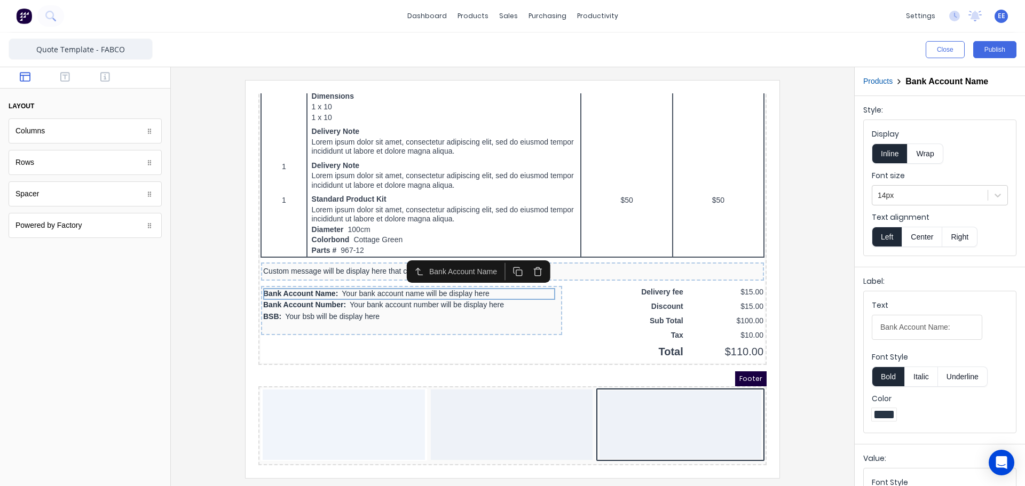
click at [528, 256] on icon "button" at bounding box center [525, 259] width 6 height 6
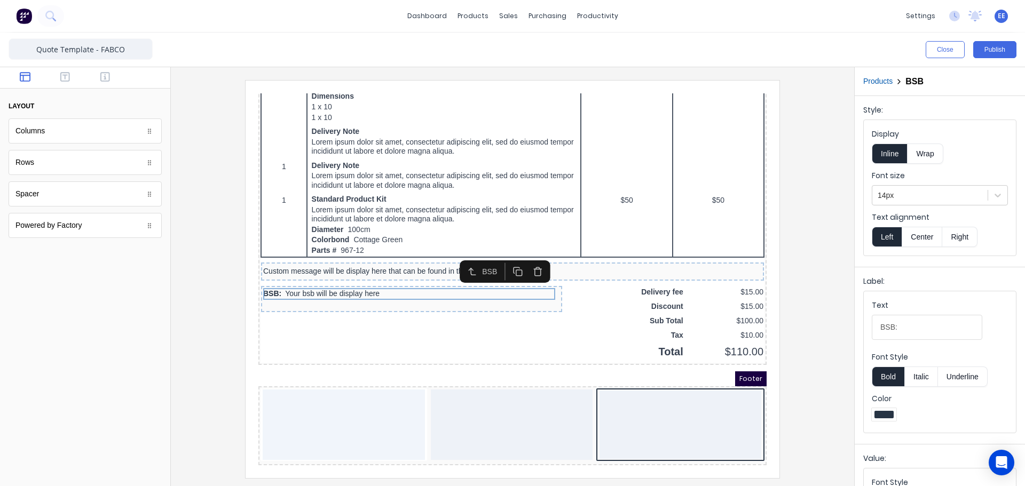
click at [528, 256] on icon "button" at bounding box center [525, 259] width 6 height 6
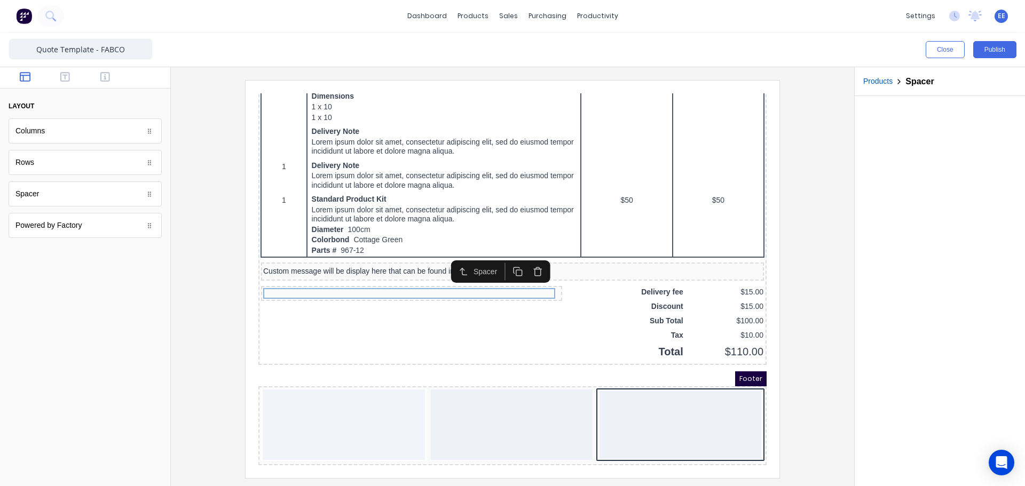
click at [25, 75] on icon "button" at bounding box center [25, 77] width 11 height 10
click at [59, 78] on button "button" at bounding box center [66, 78] width 34 height 13
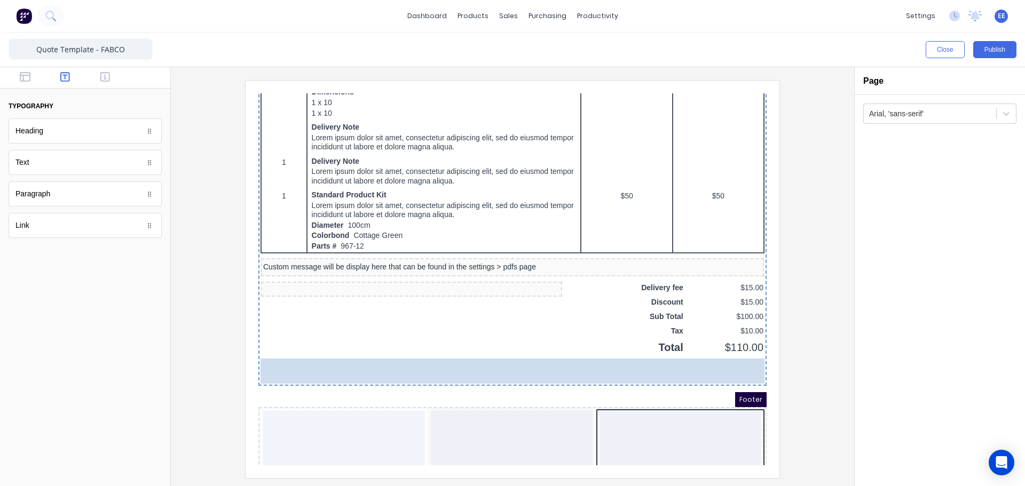
drag, startPoint x: 24, startPoint y: 171, endPoint x: 332, endPoint y: 380, distance: 372.0
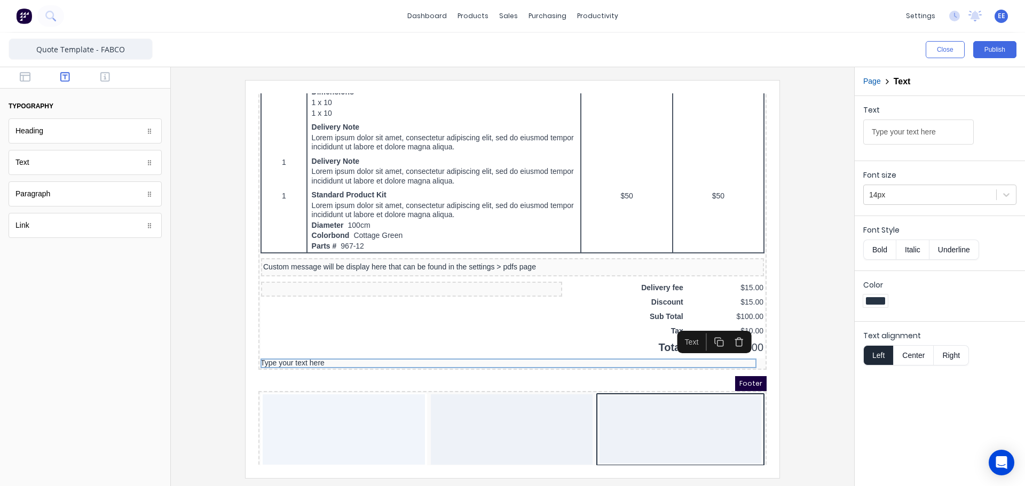
click at [34, 67] on div "Close Publish" at bounding box center [512, 50] width 1025 height 35
click at [27, 77] on icon "button" at bounding box center [25, 77] width 11 height 11
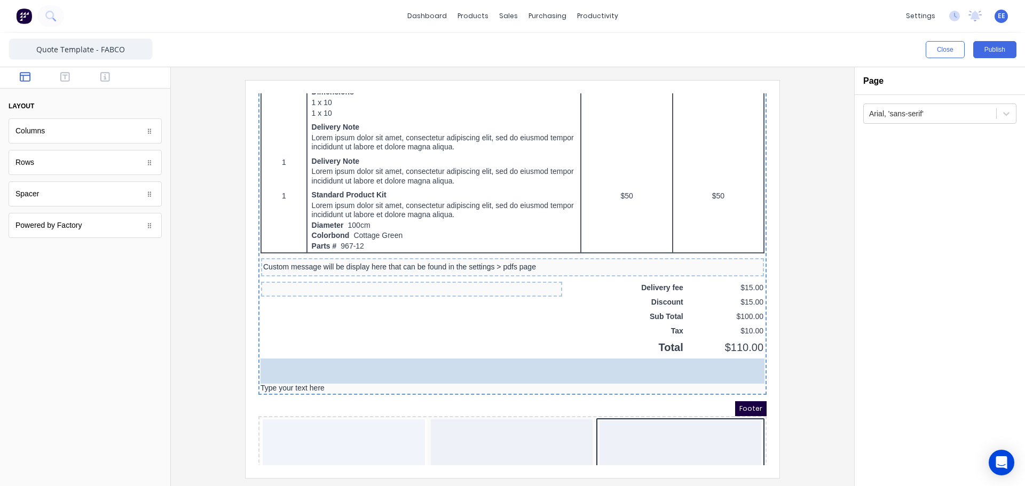
drag, startPoint x: 64, startPoint y: 204, endPoint x: 91, endPoint y: 259, distance: 62.1
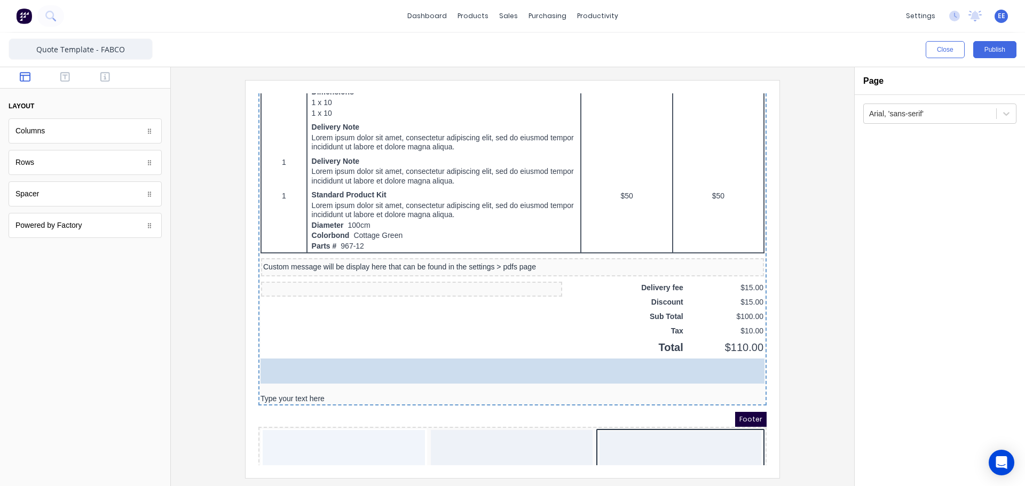
drag, startPoint x: 41, startPoint y: 198, endPoint x: 355, endPoint y: 365, distance: 355.7
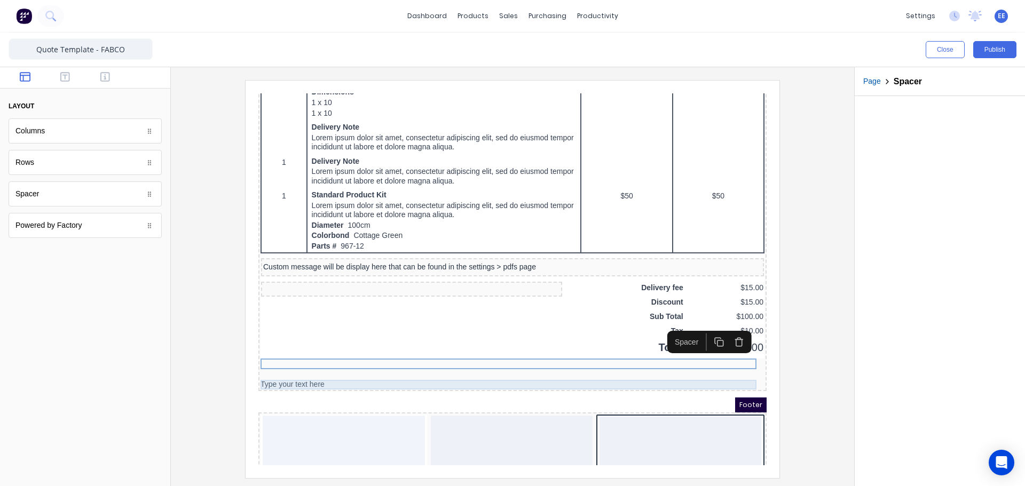
click at [306, 367] on div "Type your text here" at bounding box center [500, 372] width 504 height 10
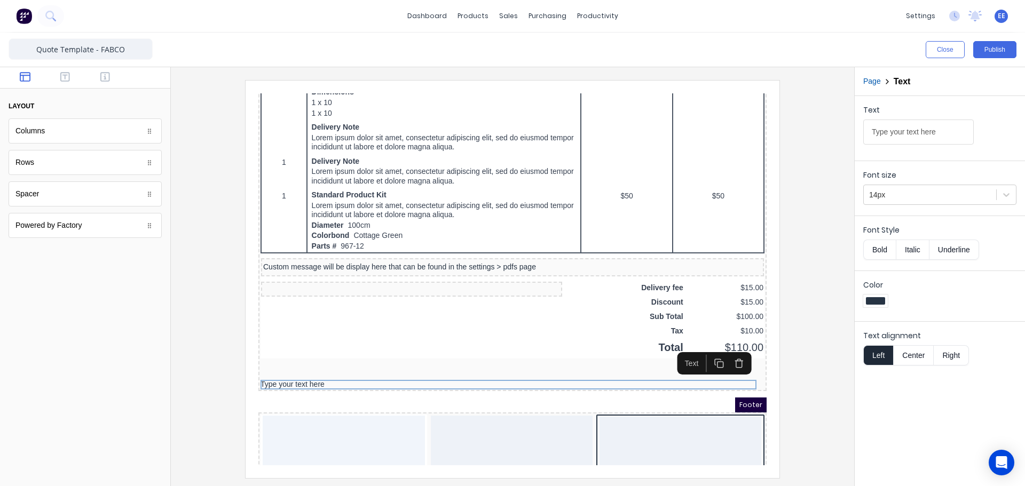
click at [961, 350] on button "Right" at bounding box center [951, 355] width 35 height 20
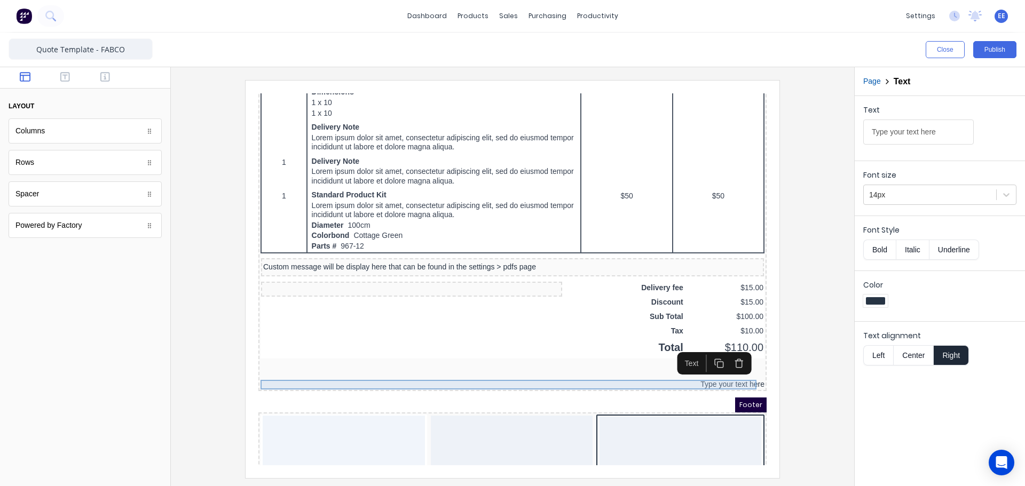
click at [701, 372] on div "Type your text here" at bounding box center [500, 372] width 504 height 10
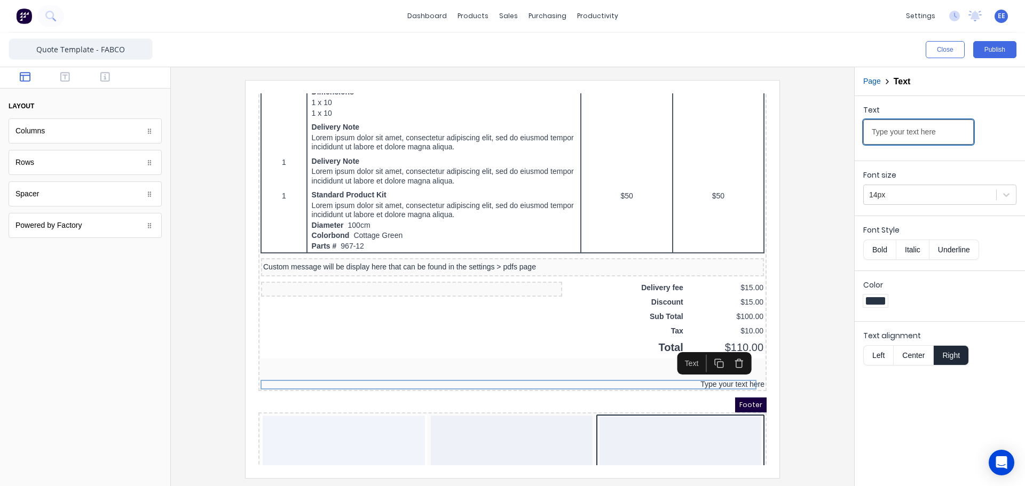
drag, startPoint x: 933, startPoint y: 132, endPoint x: 800, endPoint y: 135, distance: 133.0
click at [800, 135] on div "Close Publish Components layout Columns Columns Rows Rows Spacer Spacer Powered…" at bounding box center [512, 260] width 1025 height 454
click at [941, 133] on input "Type your text here" at bounding box center [918, 132] width 111 height 25
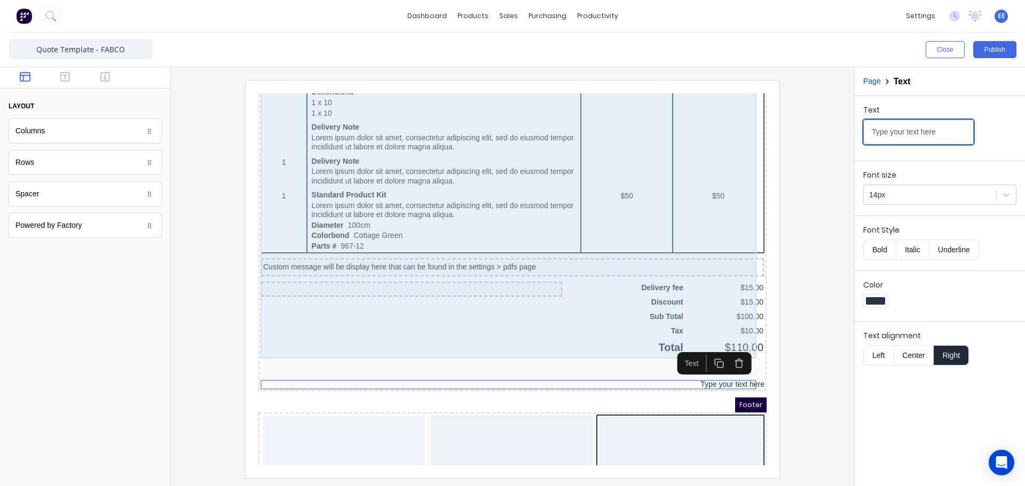
drag, startPoint x: 1158, startPoint y: 215, endPoint x: 691, endPoint y: 126, distance: 475.0
paste input "erms and Conditions on following pag"
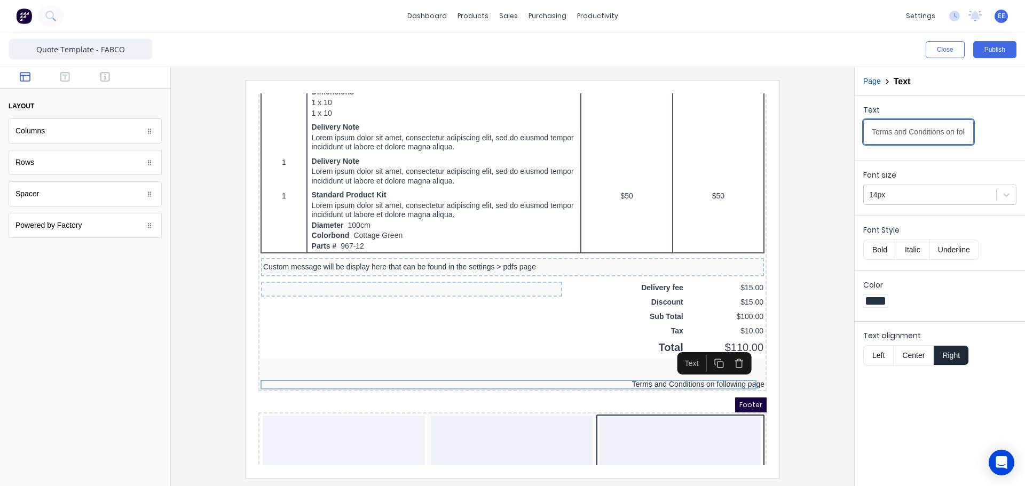
scroll to position [0, 48]
type input "Terms and Conditions on following page"
click at [879, 251] on button "Bold" at bounding box center [879, 250] width 33 height 20
click at [963, 253] on button "Underline" at bounding box center [955, 250] width 50 height 20
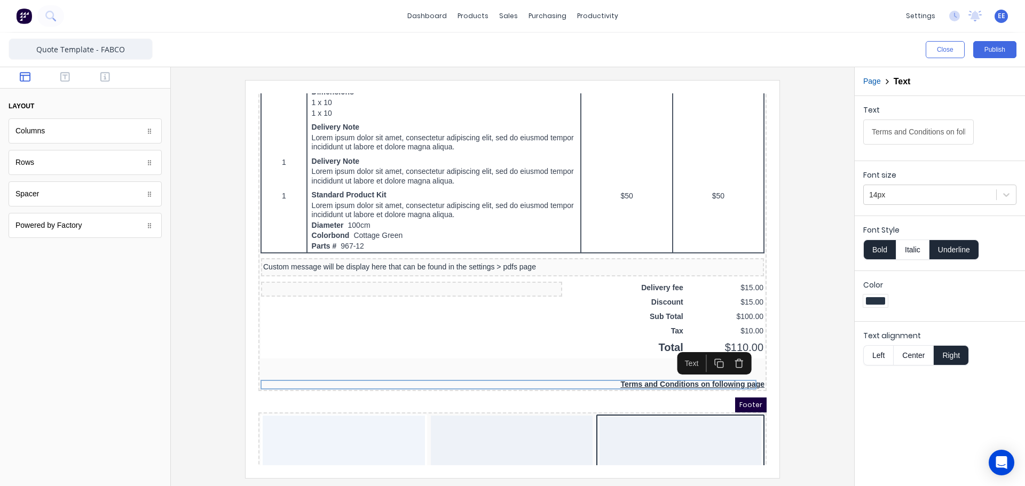
click at [827, 363] on div at bounding box center [512, 279] width 666 height 398
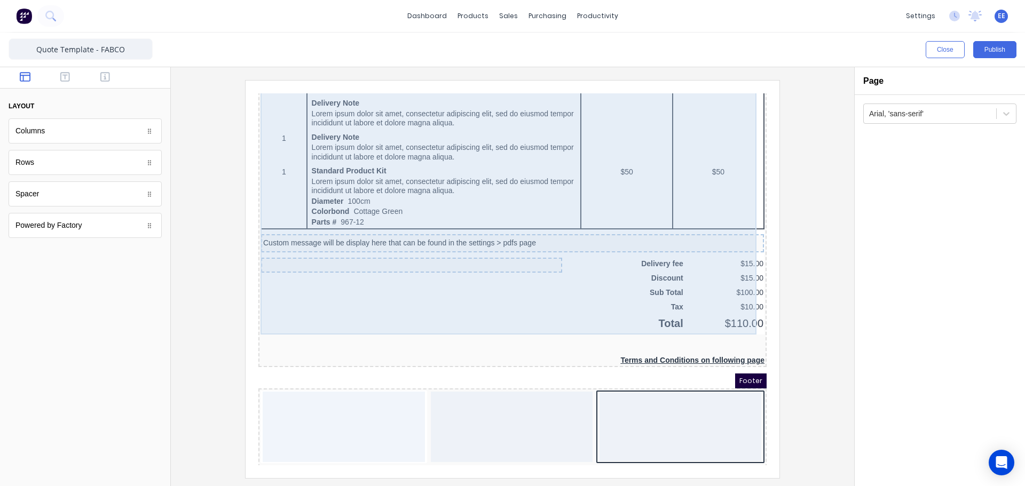
scroll to position [635, 0]
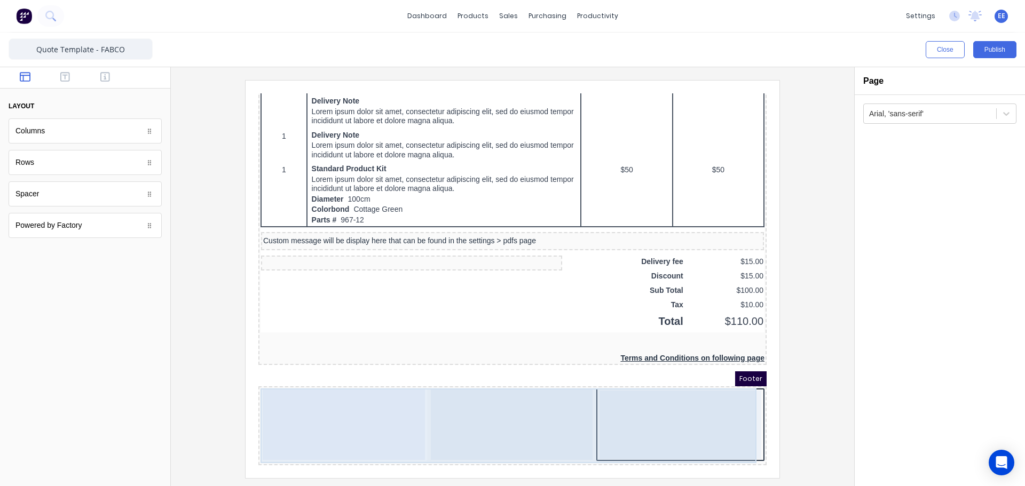
click at [320, 399] on div at bounding box center [331, 412] width 162 height 70
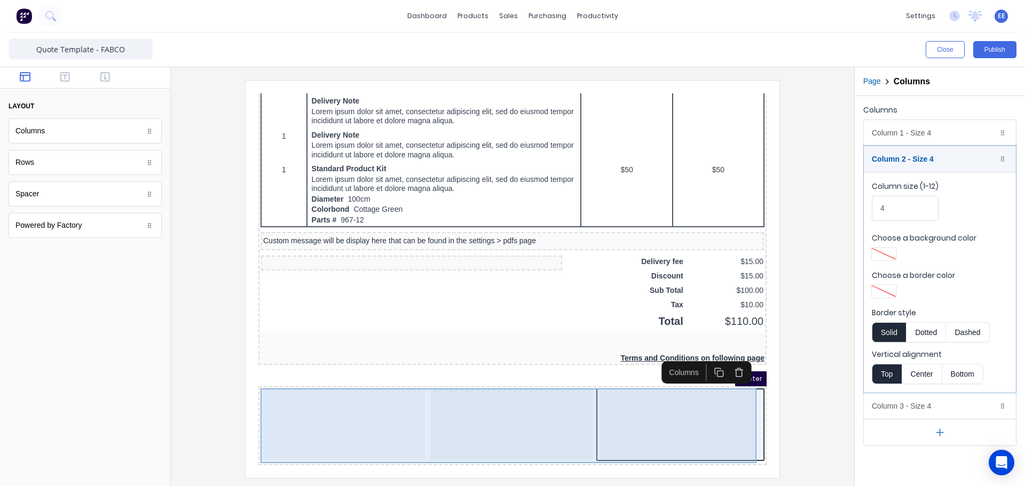
drag, startPoint x: 656, startPoint y: 419, endPoint x: 667, endPoint y: 410, distance: 14.8
click at [657, 418] on div at bounding box center [668, 412] width 162 height 68
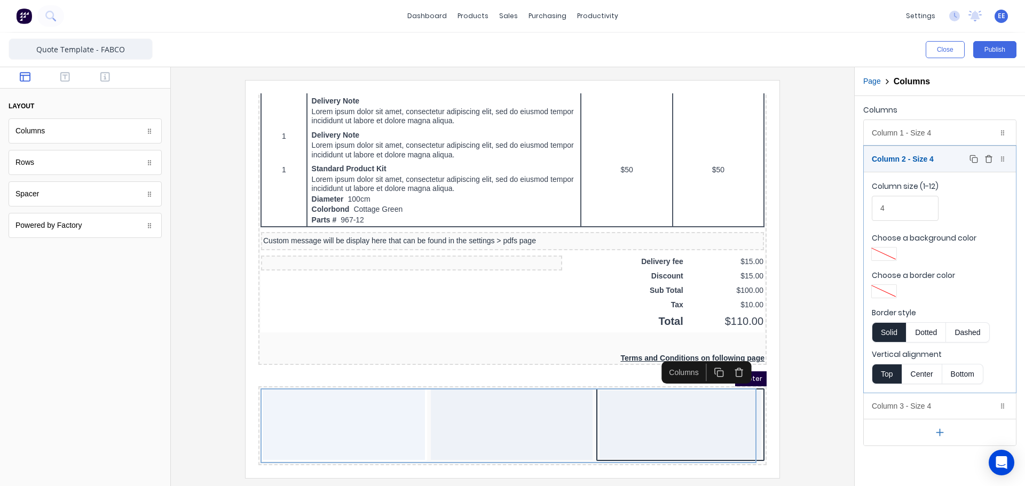
click at [929, 163] on div "Column 2 - Size 4 Duplicate Delete" at bounding box center [940, 159] width 152 height 26
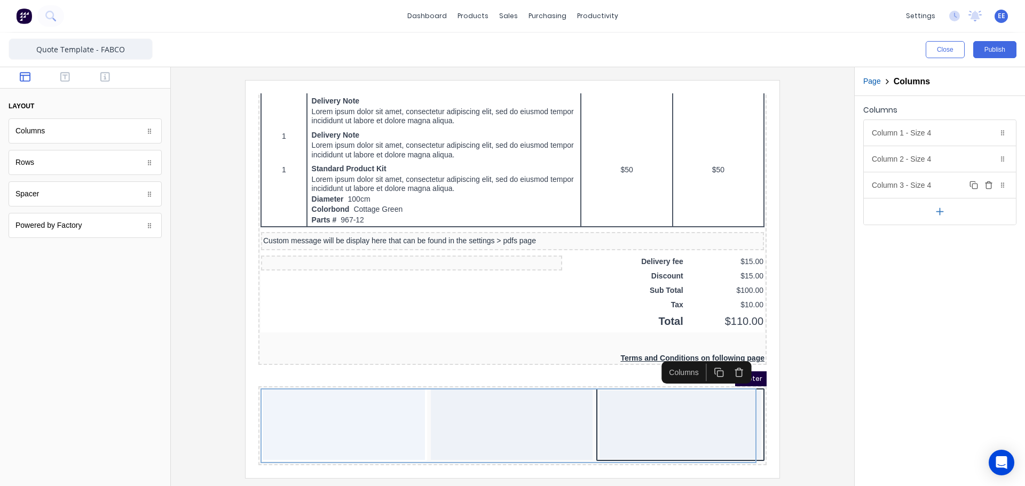
click at [925, 192] on div "Column 3 - Size 4 Duplicate Delete" at bounding box center [940, 185] width 152 height 26
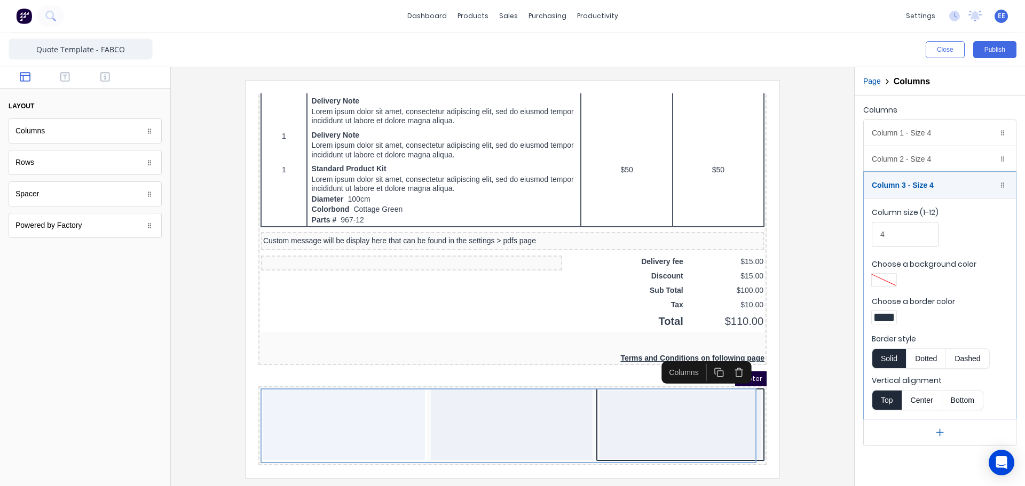
click at [882, 318] on div at bounding box center [884, 317] width 19 height 7
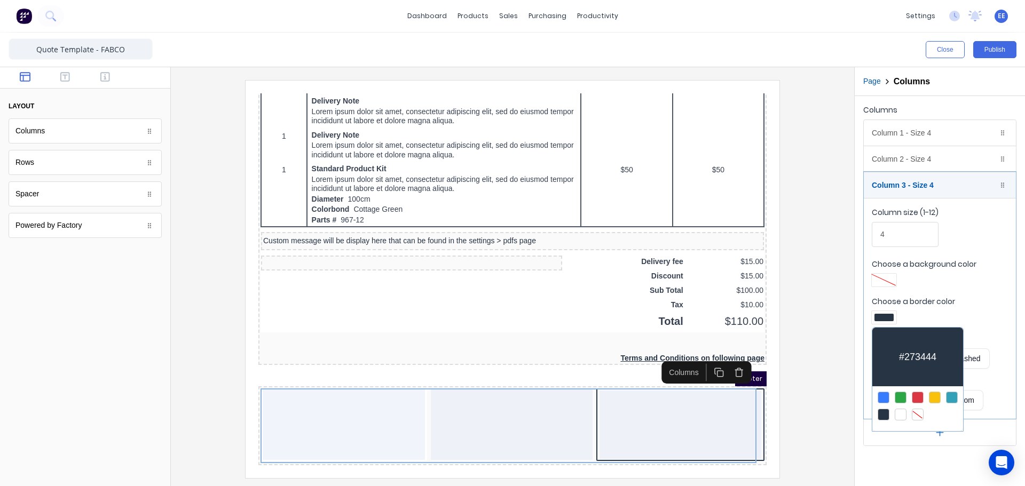
click at [915, 415] on div at bounding box center [918, 415] width 12 height 12
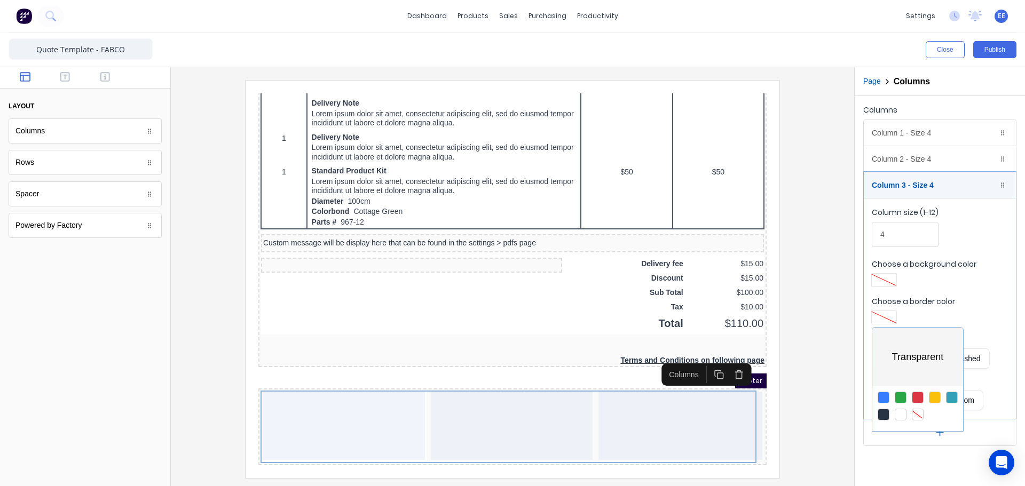
click at [314, 415] on div at bounding box center [512, 243] width 1025 height 486
click at [916, 130] on div "Column 1 - Size 4 Duplicate Delete" at bounding box center [940, 133] width 152 height 26
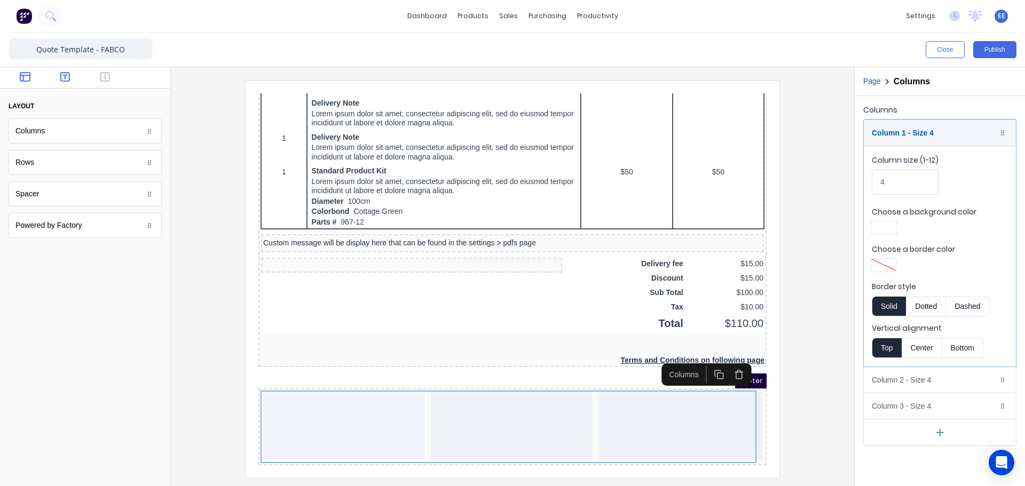
click at [66, 76] on icon "button" at bounding box center [65, 77] width 10 height 11
click at [106, 74] on icon "button" at bounding box center [105, 77] width 10 height 11
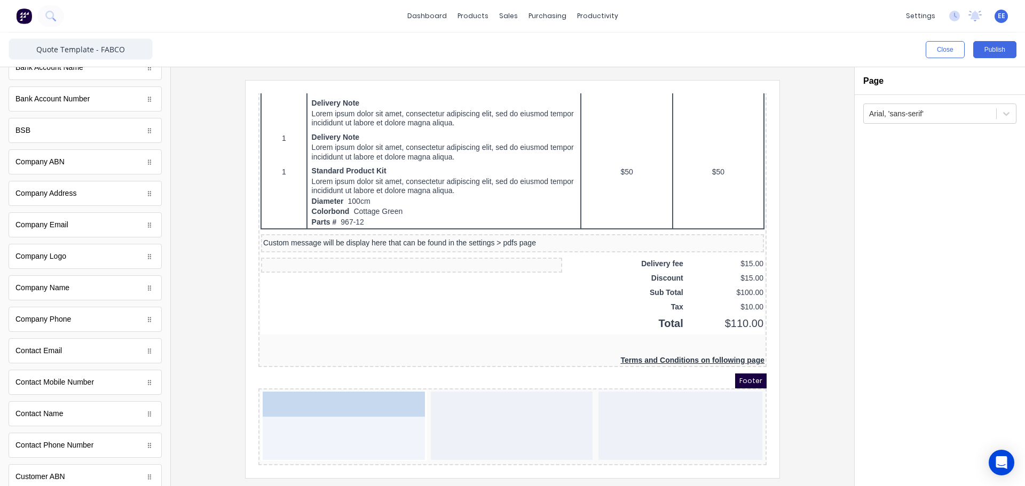
drag, startPoint x: 43, startPoint y: 270, endPoint x: 102, endPoint y: 339, distance: 90.5
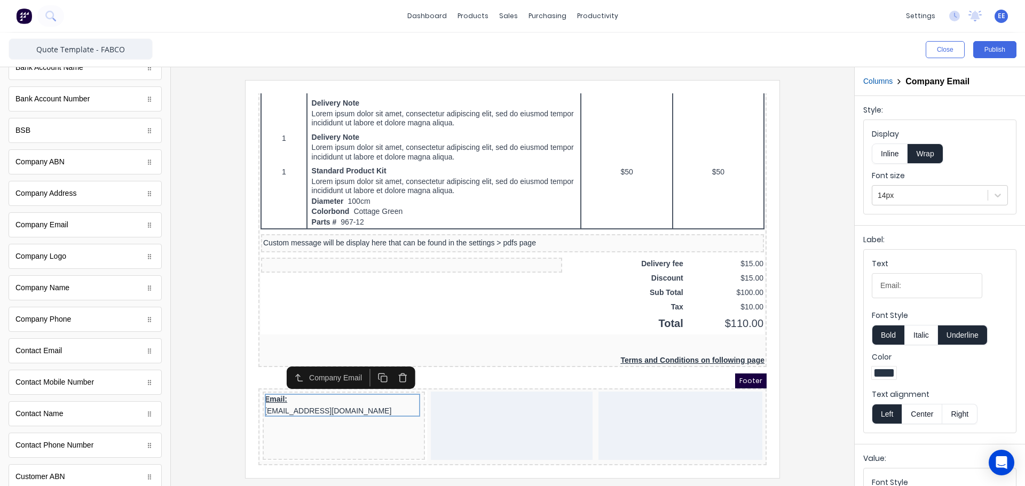
click at [929, 416] on button "Center" at bounding box center [922, 414] width 41 height 20
click at [960, 412] on button "Right" at bounding box center [959, 414] width 35 height 20
click at [893, 157] on button "Inline" at bounding box center [890, 154] width 36 height 20
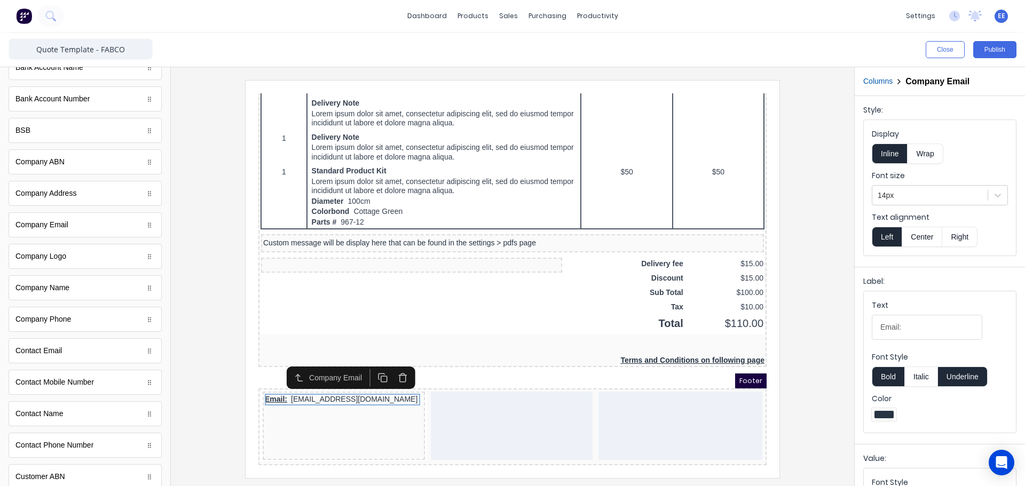
click at [966, 235] on button "Right" at bounding box center [959, 237] width 35 height 20
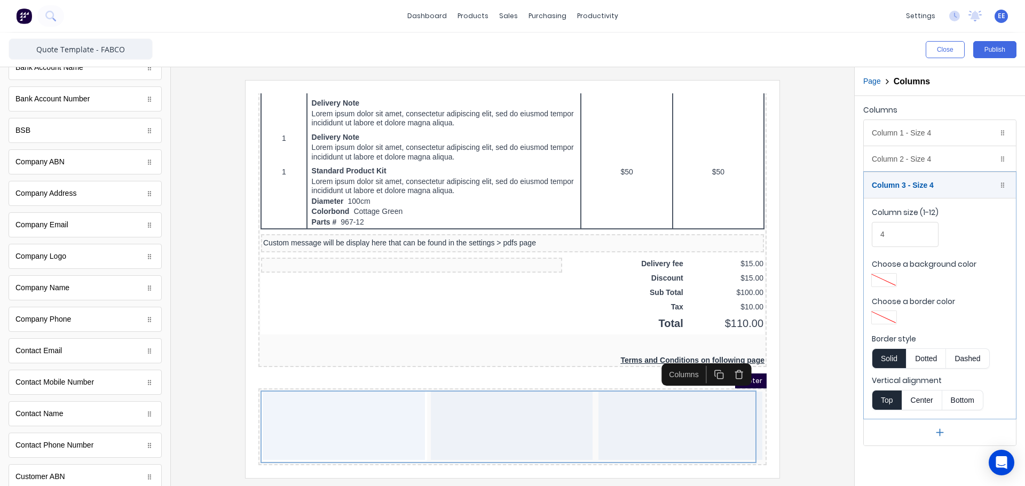
click at [723, 359] on icon "button" at bounding box center [726, 362] width 6 height 6
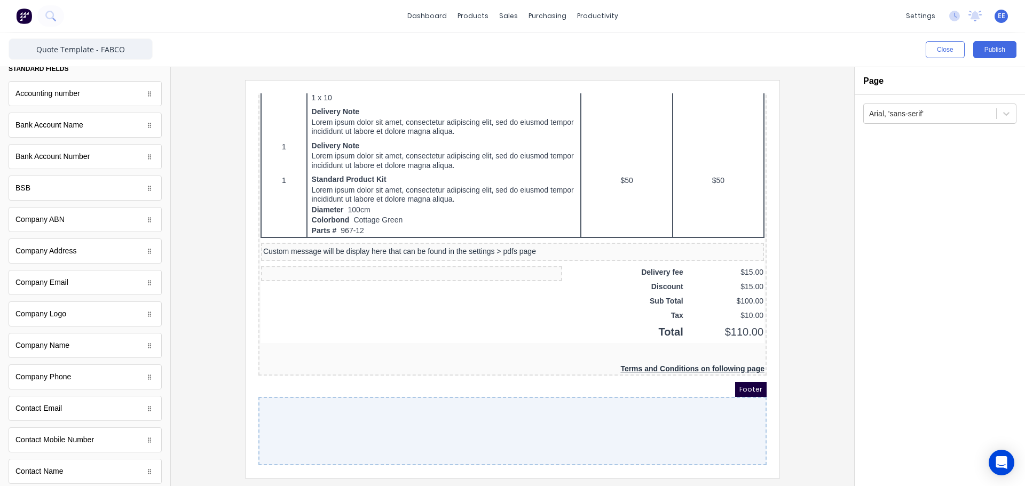
scroll to position [0, 0]
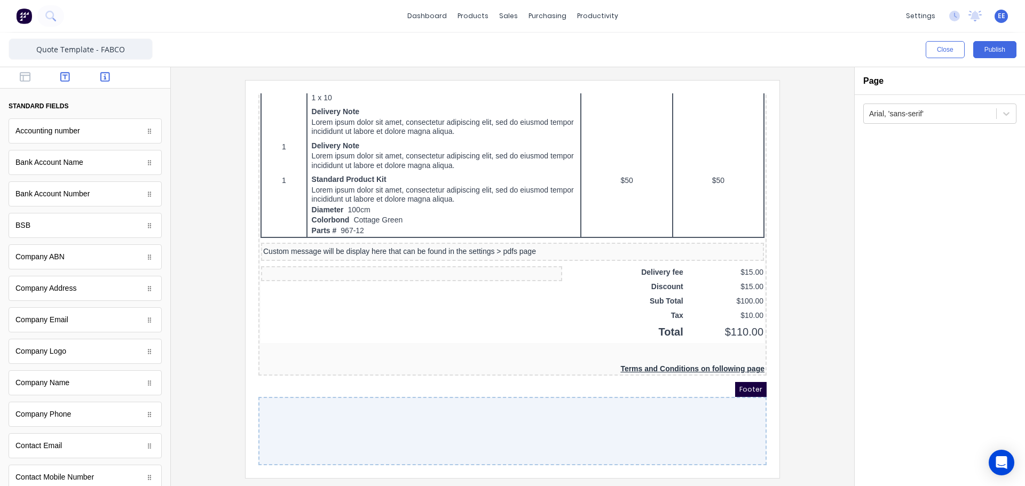
click at [64, 77] on icon "button" at bounding box center [65, 77] width 10 height 11
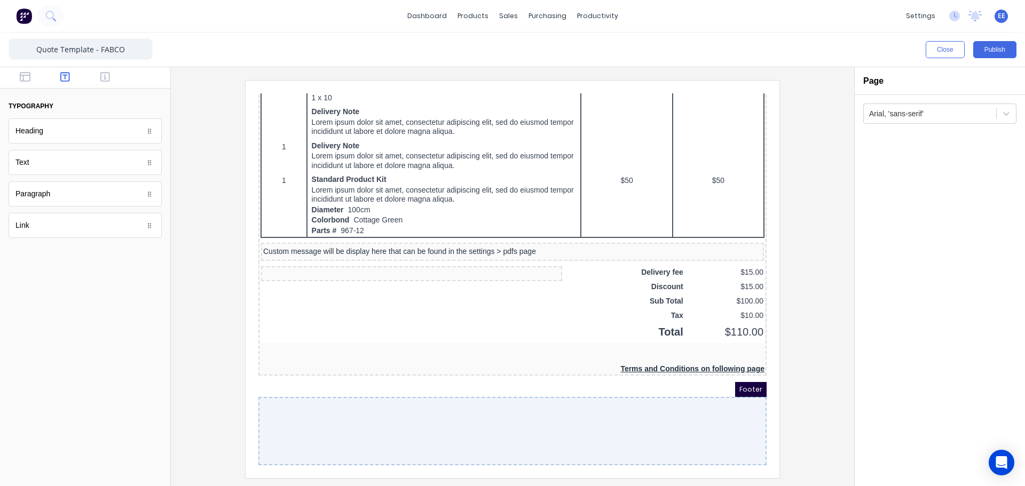
click at [358, 411] on div at bounding box center [500, 418] width 508 height 68
click at [27, 78] on icon "button" at bounding box center [25, 77] width 11 height 11
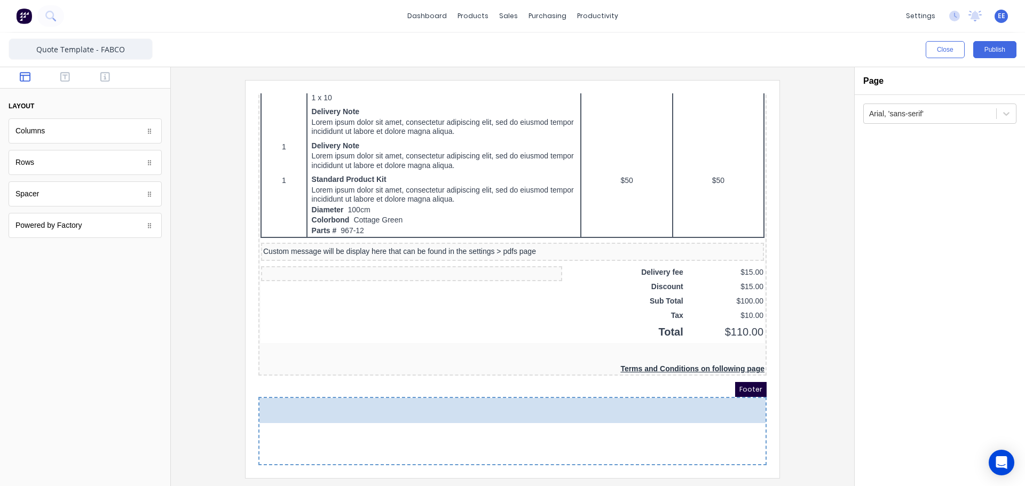
drag, startPoint x: 41, startPoint y: 135, endPoint x: 421, endPoint y: 433, distance: 483.3
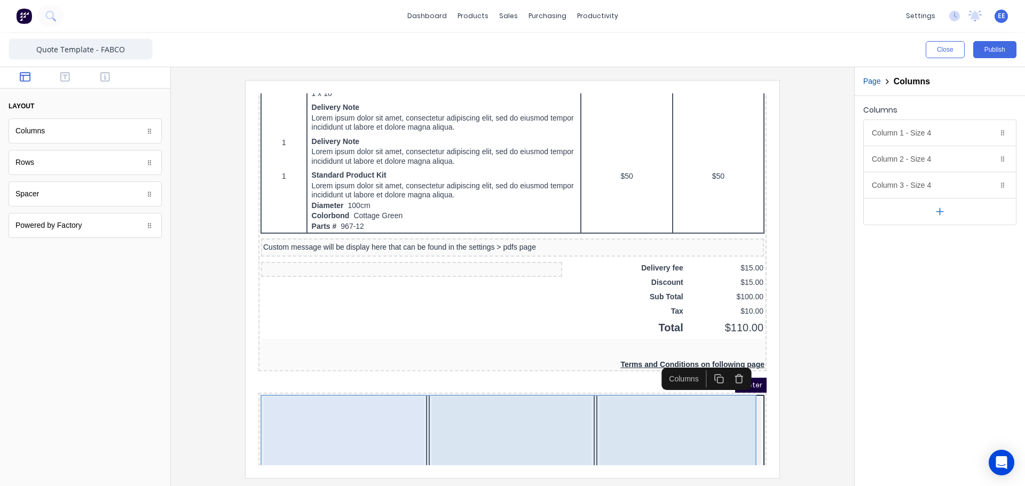
scroll to position [633, 0]
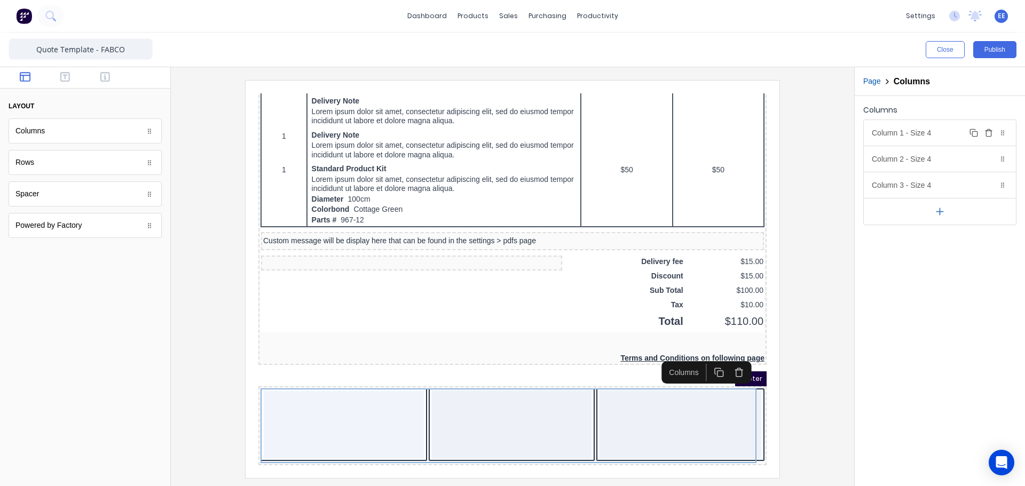
click at [920, 135] on div "Column 1 - Size 4 Duplicate Delete" at bounding box center [940, 133] width 152 height 26
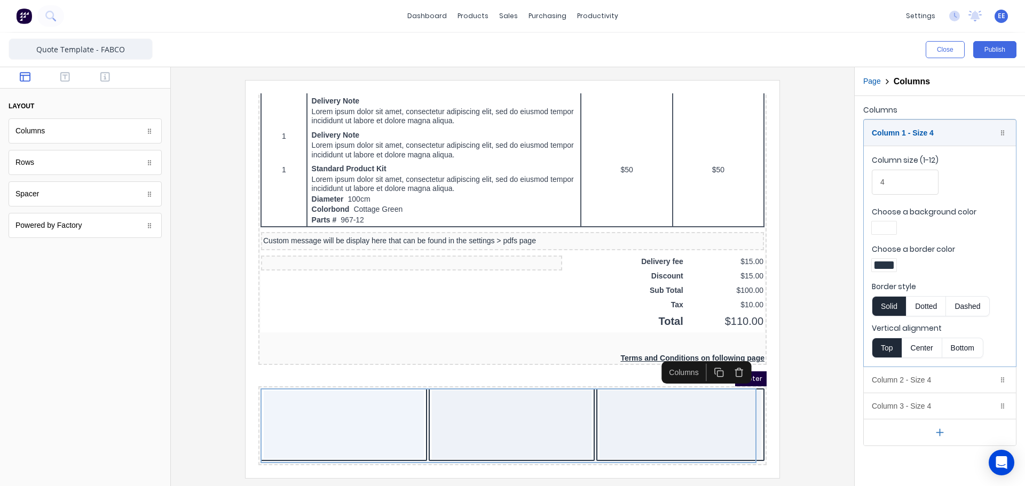
click at [919, 349] on button "Center" at bounding box center [922, 348] width 41 height 20
click at [891, 347] on button "Top" at bounding box center [887, 348] width 30 height 20
click at [890, 263] on div at bounding box center [884, 265] width 19 height 7
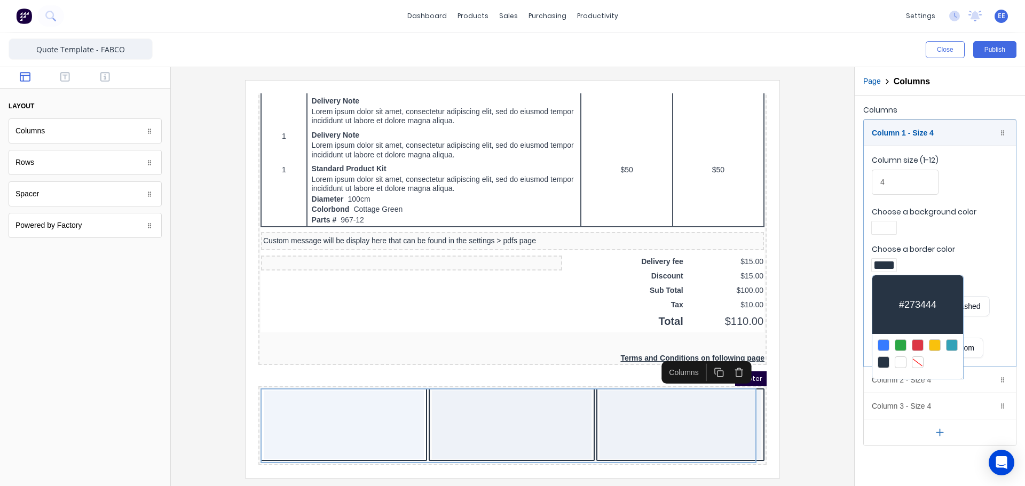
click at [917, 360] on div at bounding box center [918, 363] width 12 height 12
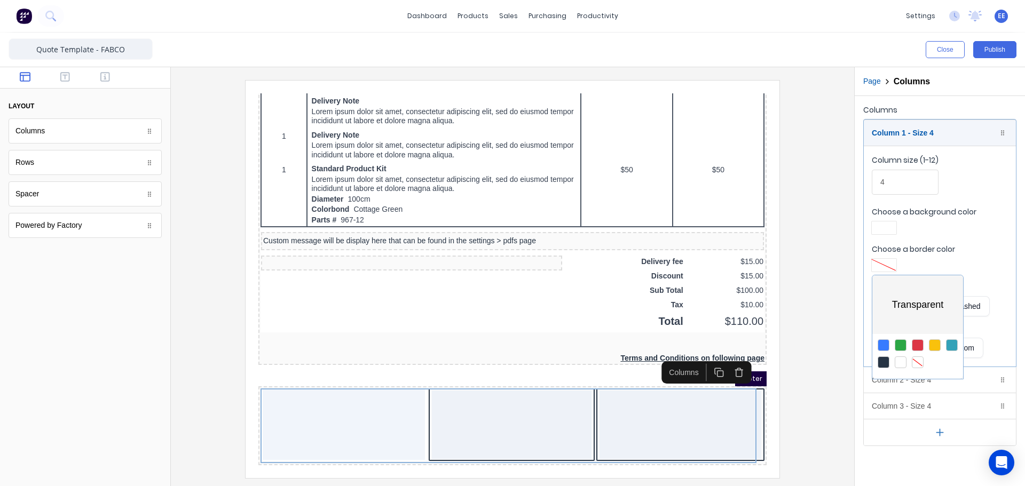
click at [928, 137] on div at bounding box center [512, 243] width 1025 height 486
click at [945, 136] on div "Column 1 - Size 4 Duplicate Delete" at bounding box center [940, 133] width 152 height 26
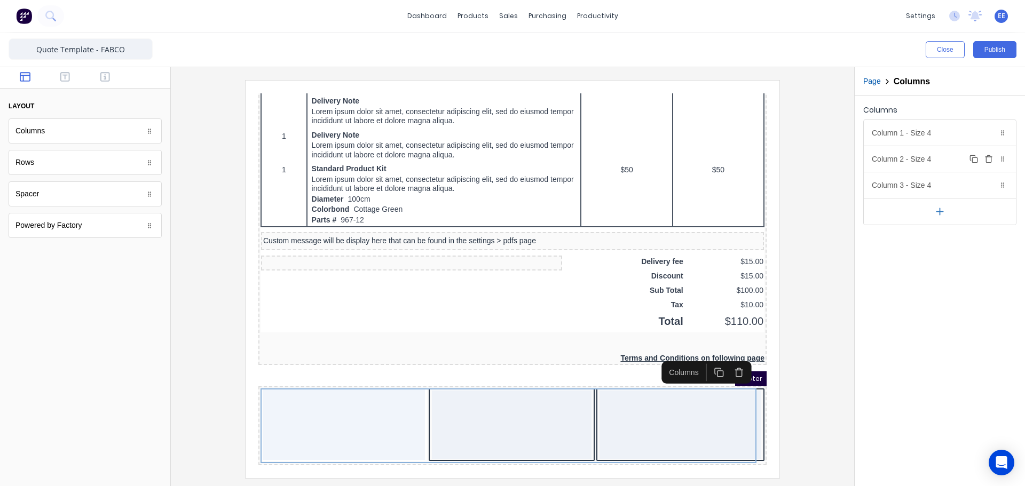
click at [939, 159] on div "Column 2 - Size 4 Duplicate Delete" at bounding box center [940, 159] width 152 height 26
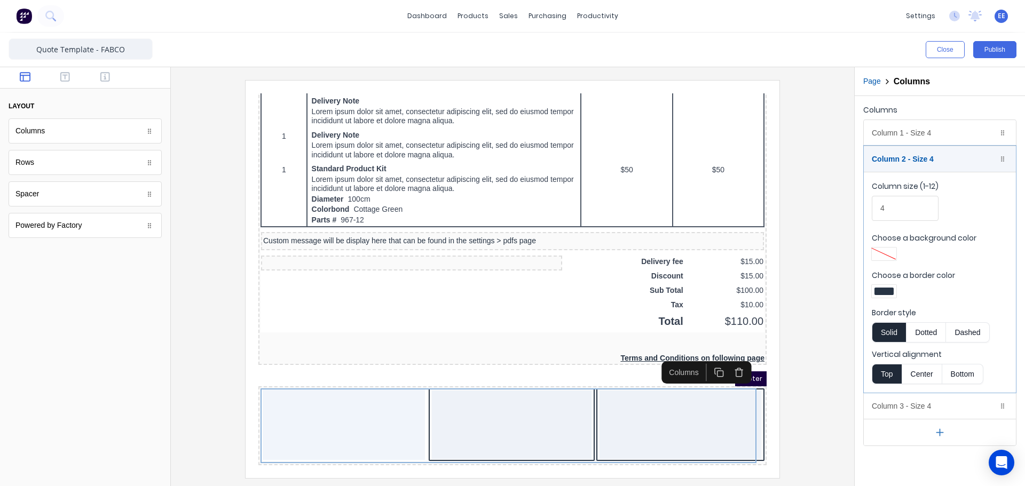
click at [889, 290] on div at bounding box center [884, 291] width 19 height 7
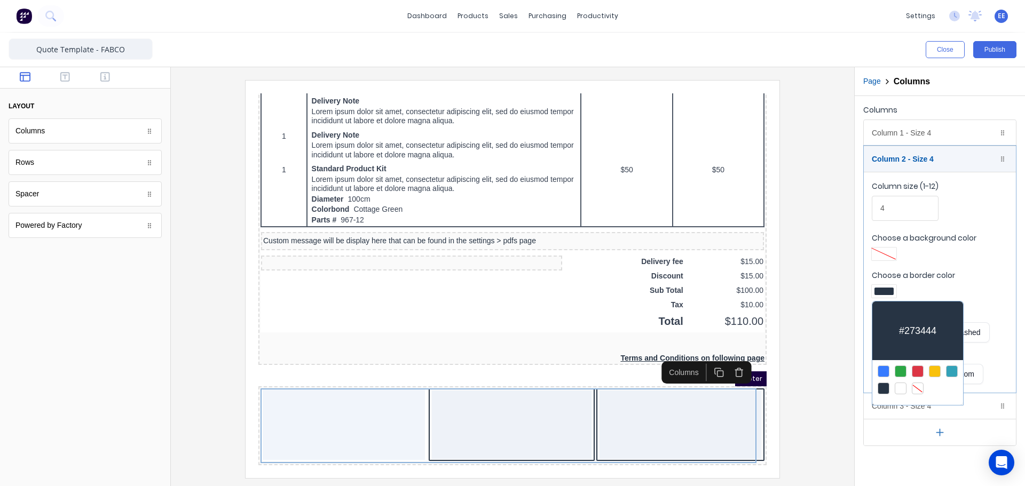
click at [923, 388] on div at bounding box center [918, 389] width 12 height 12
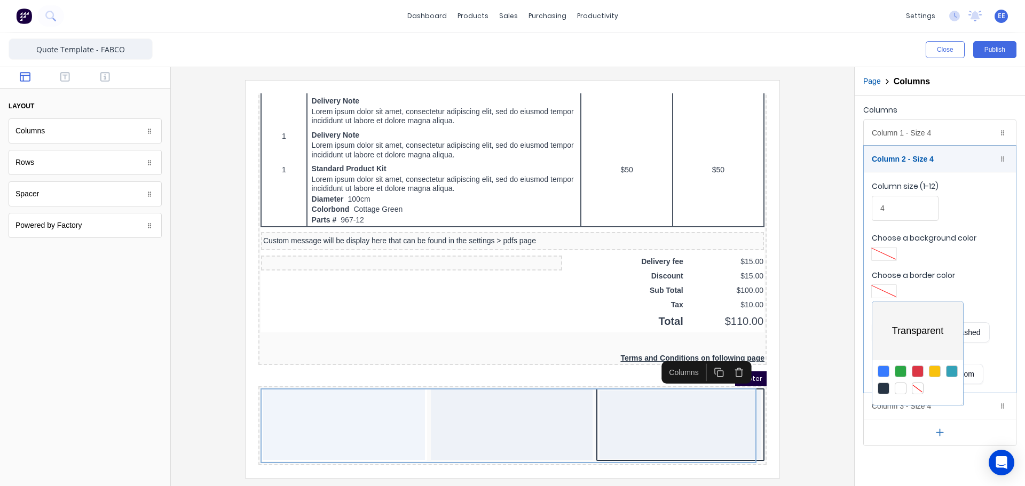
click at [940, 154] on div at bounding box center [512, 243] width 1025 height 486
click at [944, 158] on div "Column 2 - Size 4 Duplicate Delete" at bounding box center [940, 159] width 152 height 26
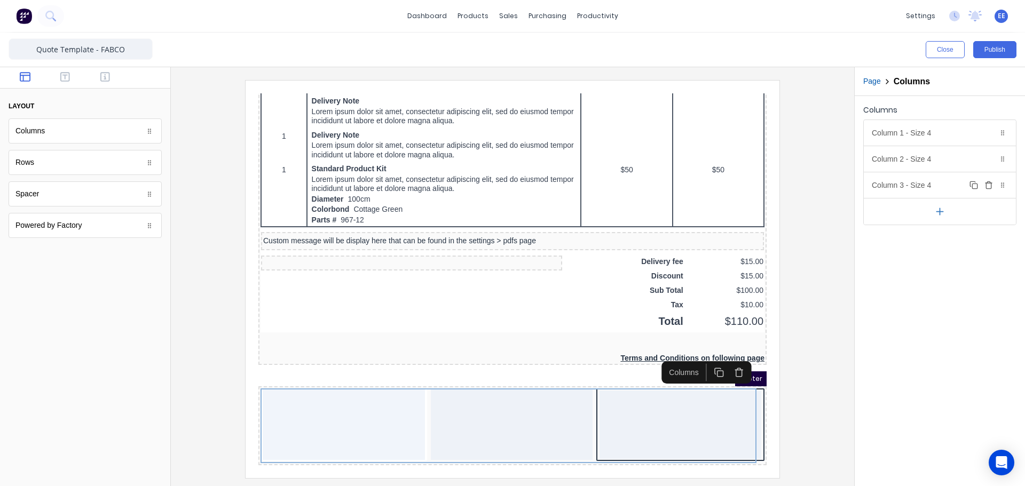
click at [926, 185] on div "Column 3 - Size 4 Duplicate Delete" at bounding box center [940, 185] width 152 height 26
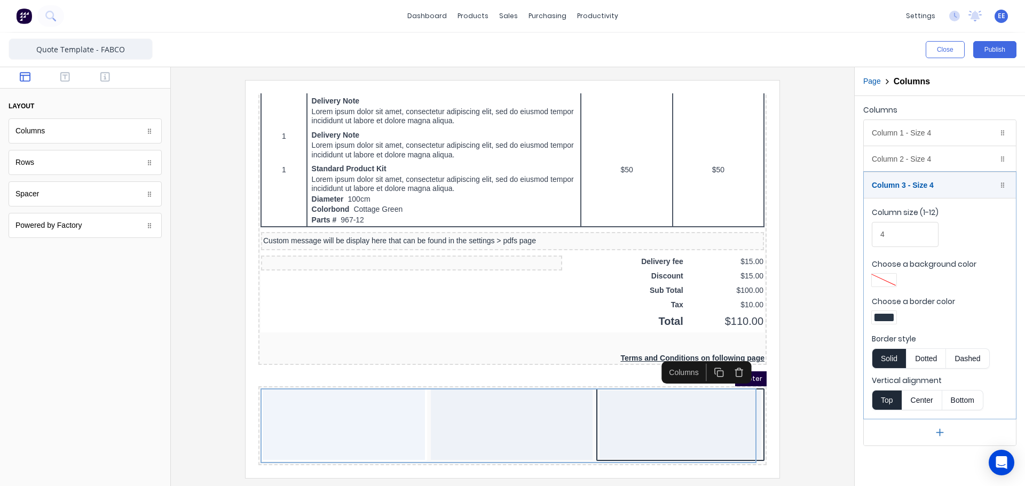
click at [877, 308] on div "Choose a border color" at bounding box center [940, 311] width 136 height 31
click at [881, 317] on div at bounding box center [884, 317] width 19 height 7
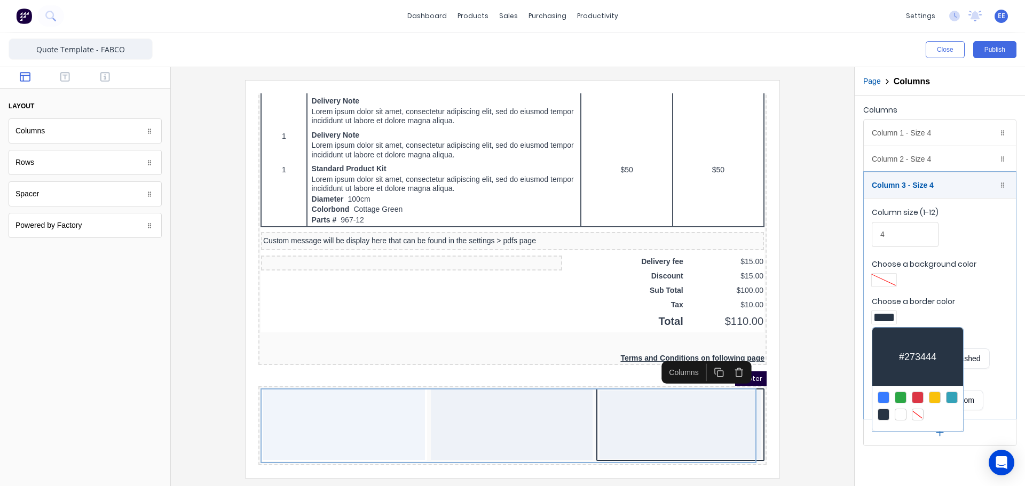
click at [918, 412] on div at bounding box center [918, 415] width 12 height 12
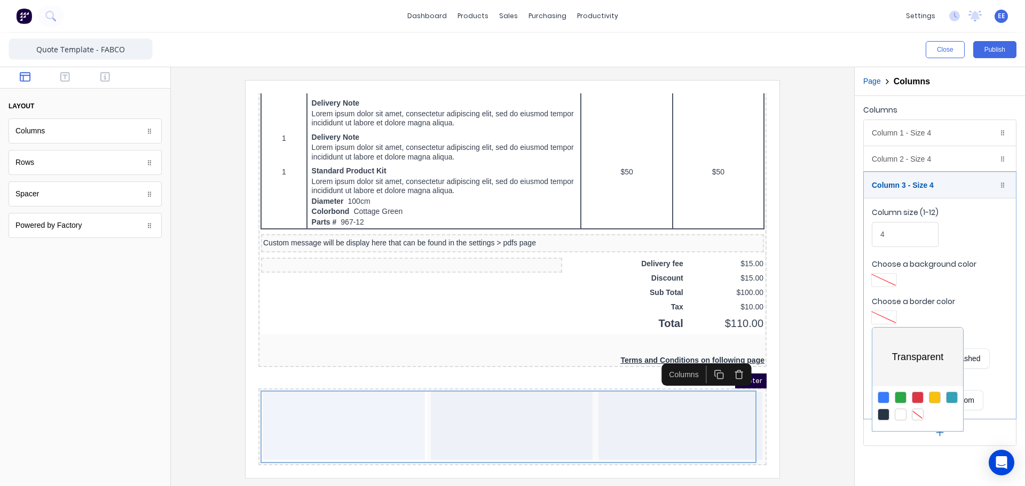
click at [947, 190] on div at bounding box center [512, 243] width 1025 height 486
click at [951, 179] on div "Column 3 - Size 4 Duplicate Delete" at bounding box center [940, 185] width 152 height 26
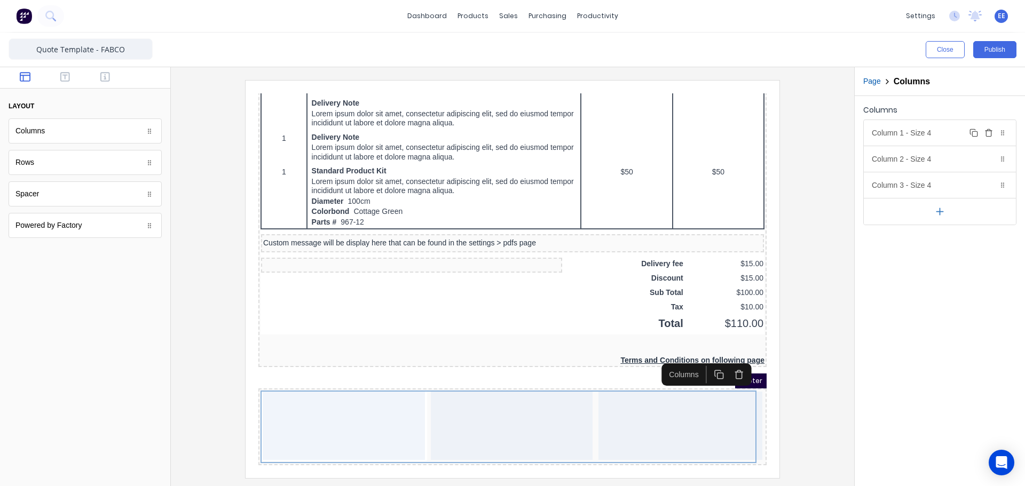
click at [946, 138] on div "Column 1 - Size 4 Duplicate Delete" at bounding box center [940, 133] width 152 height 26
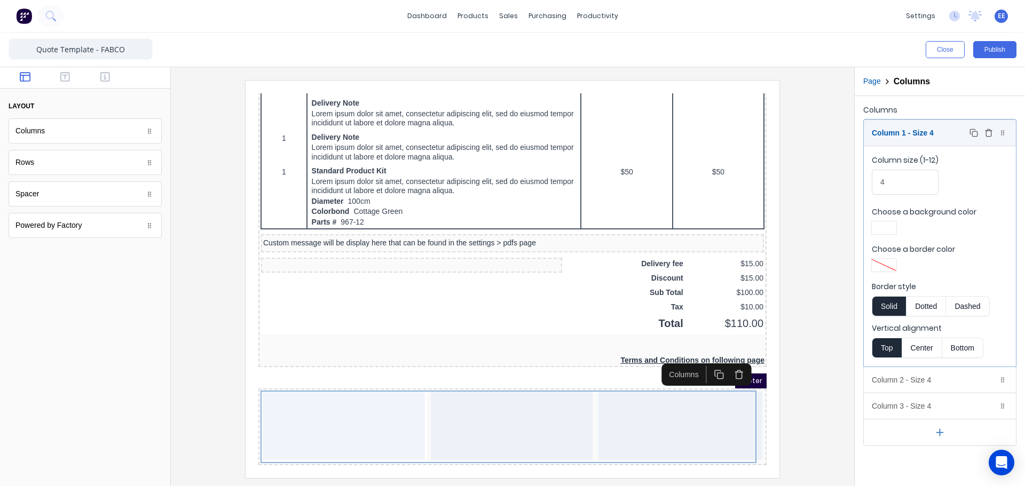
click at [946, 138] on div "Column 1 - Size 4 Duplicate Delete" at bounding box center [940, 133] width 152 height 26
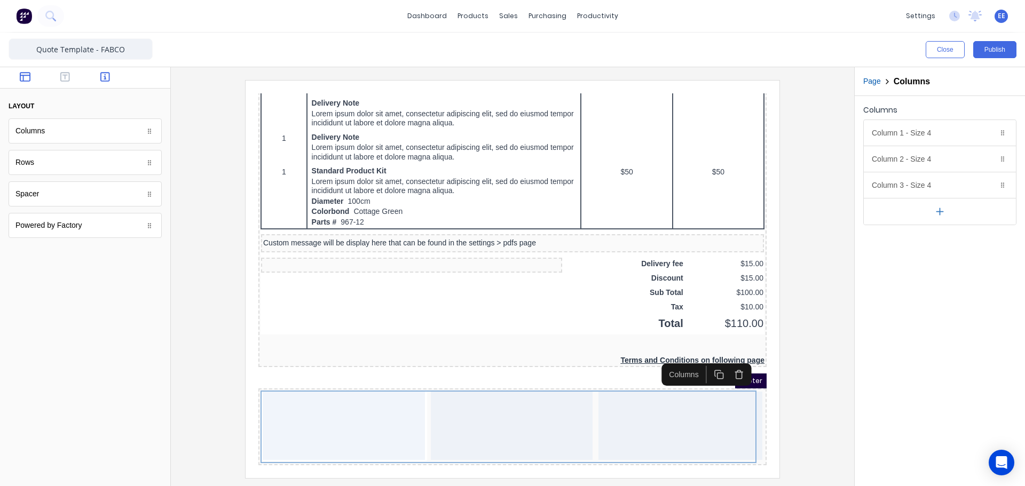
click at [103, 74] on icon "button" at bounding box center [105, 77] width 10 height 11
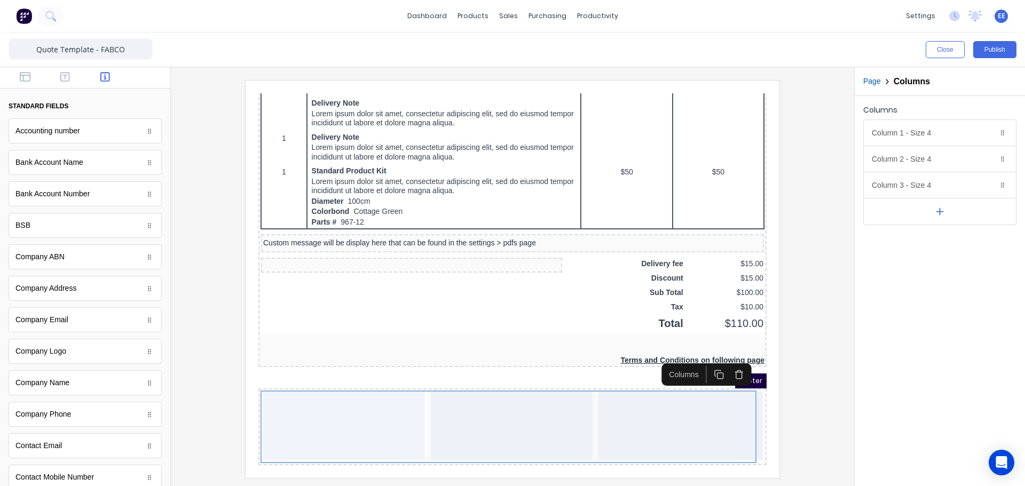
scroll to position [53, 0]
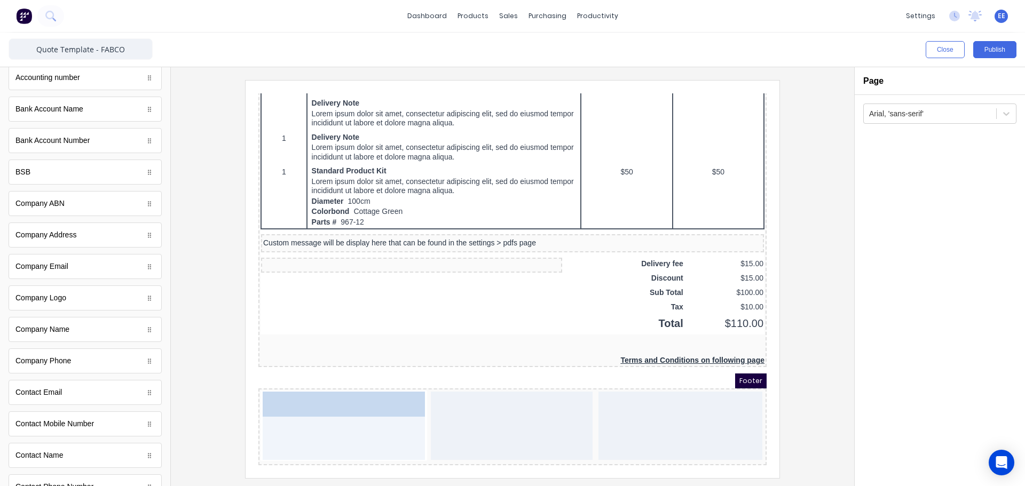
drag, startPoint x: 93, startPoint y: 271, endPoint x: 355, endPoint y: 426, distance: 303.3
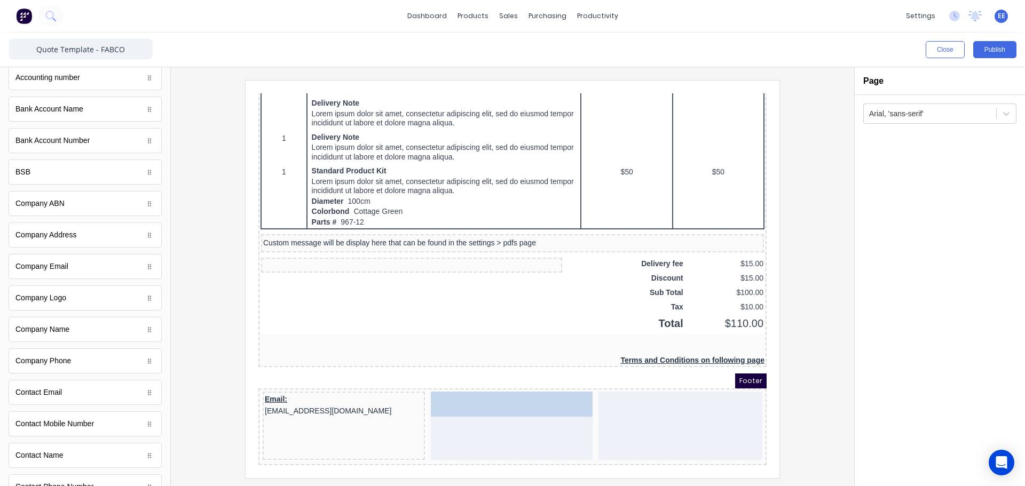
drag, startPoint x: 54, startPoint y: 368, endPoint x: 253, endPoint y: 340, distance: 200.6
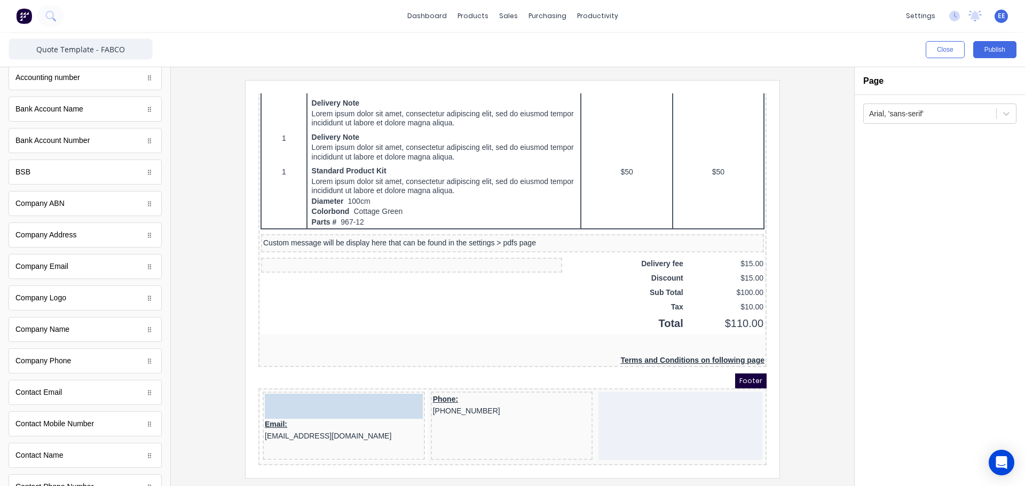
drag, startPoint x: 64, startPoint y: 271, endPoint x: 83, endPoint y: 285, distance: 24.0
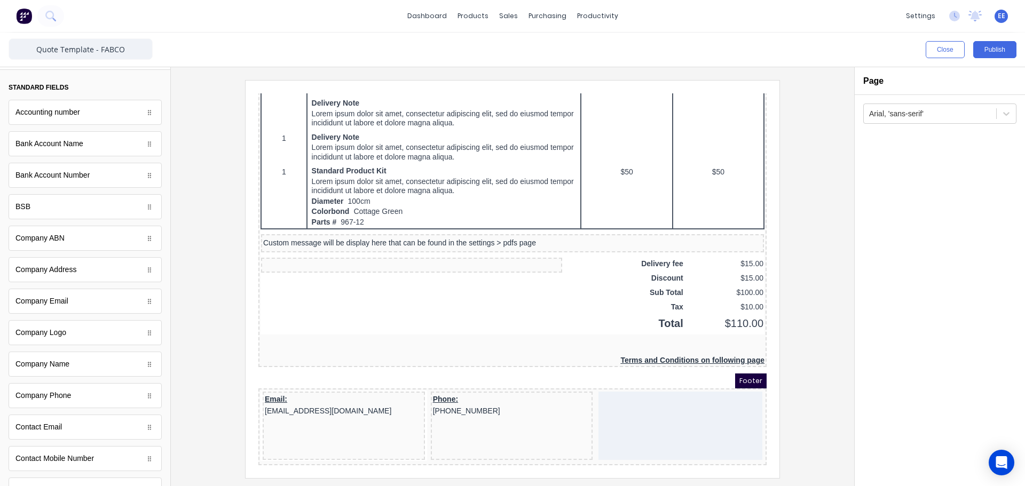
scroll to position [0, 0]
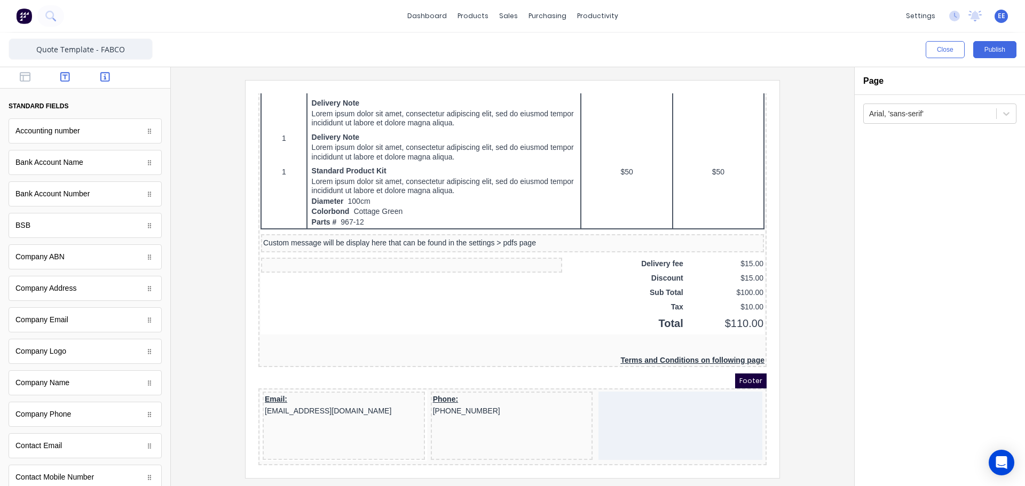
click at [64, 78] on icon "button" at bounding box center [65, 77] width 10 height 11
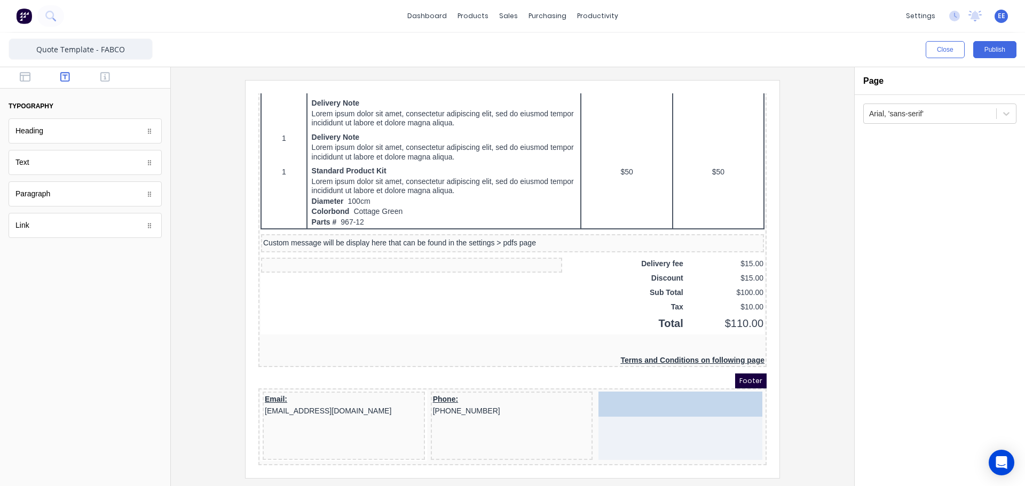
drag, startPoint x: 44, startPoint y: 168, endPoint x: 716, endPoint y: 430, distance: 721.2
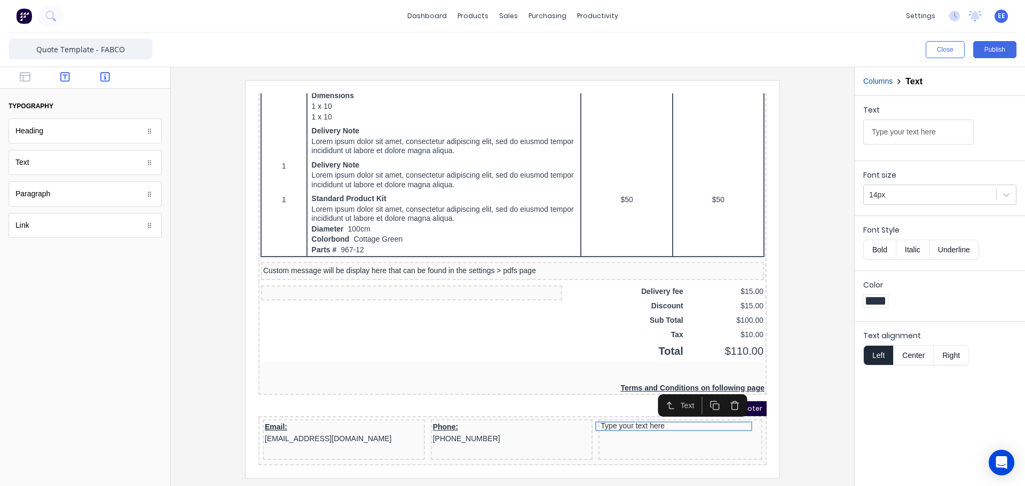
click at [104, 75] on icon "button" at bounding box center [105, 77] width 10 height 11
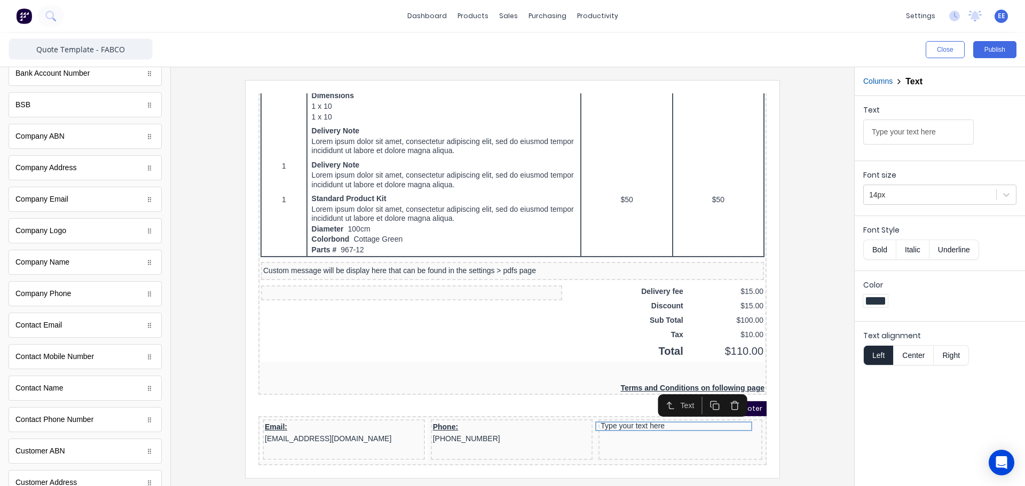
scroll to position [81, 0]
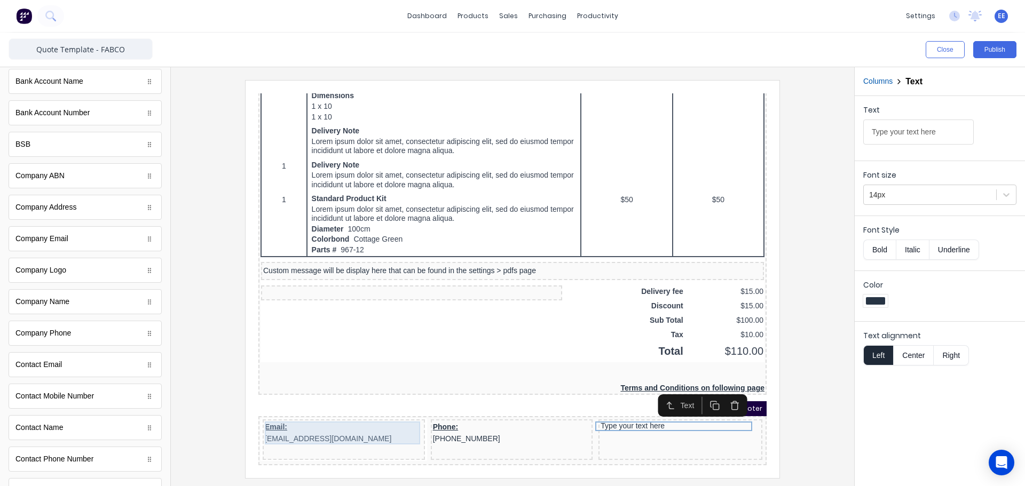
click at [280, 419] on div "Email: xxxxxxx@xxxxx.com" at bounding box center [331, 420] width 158 height 23
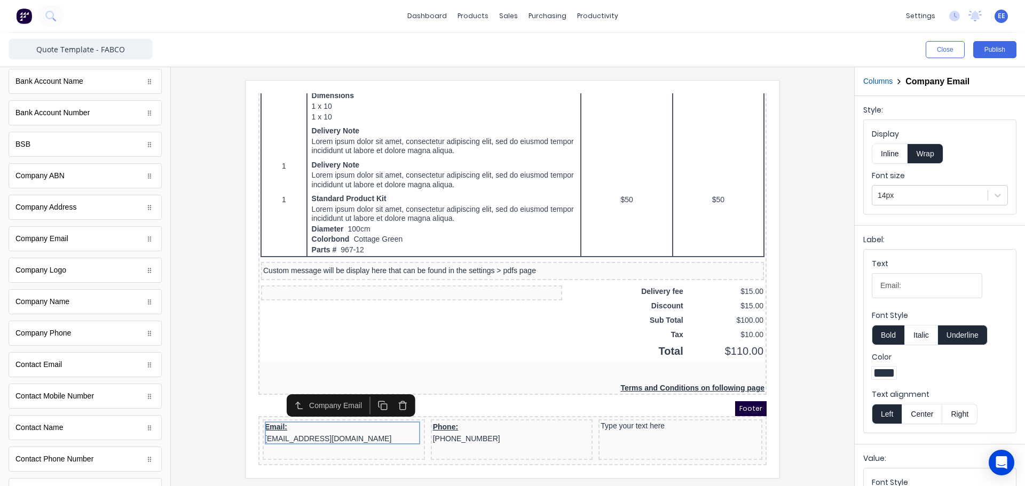
click at [894, 159] on button "Inline" at bounding box center [890, 154] width 36 height 20
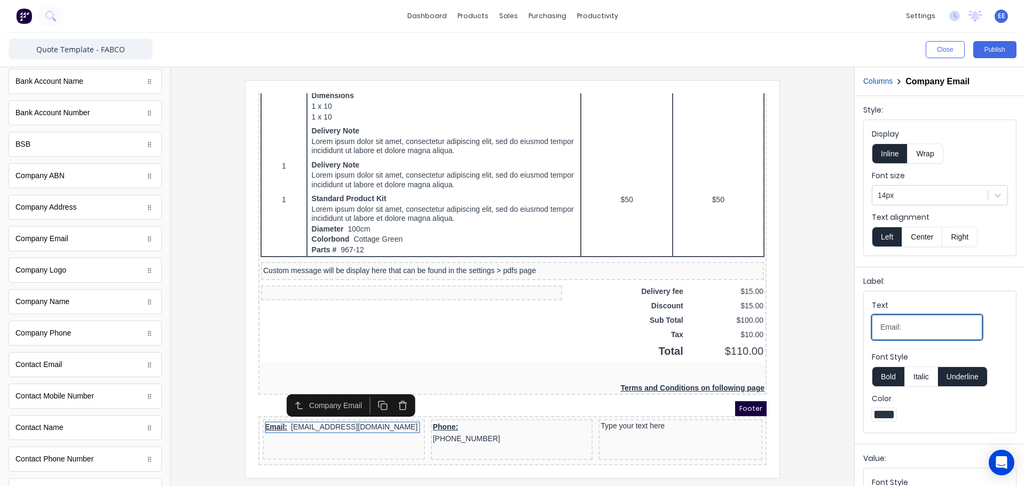
drag, startPoint x: 914, startPoint y: 324, endPoint x: 815, endPoint y: 336, distance: 99.6
click at [820, 334] on div "Close Publish Components standard fields Accounting number Accounting number Ba…" at bounding box center [512, 260] width 1025 height 454
click at [846, 296] on div at bounding box center [512, 276] width 683 height 419
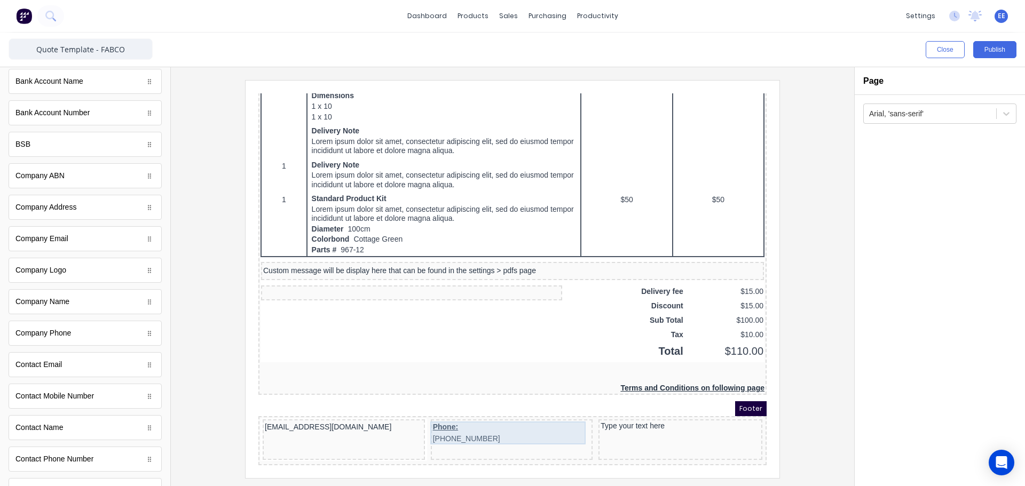
drag, startPoint x: 428, startPoint y: 418, endPoint x: 373, endPoint y: 416, distance: 55.6
click at [426, 418] on div "Phone: (042) 2222 3333" at bounding box center [499, 420] width 158 height 23
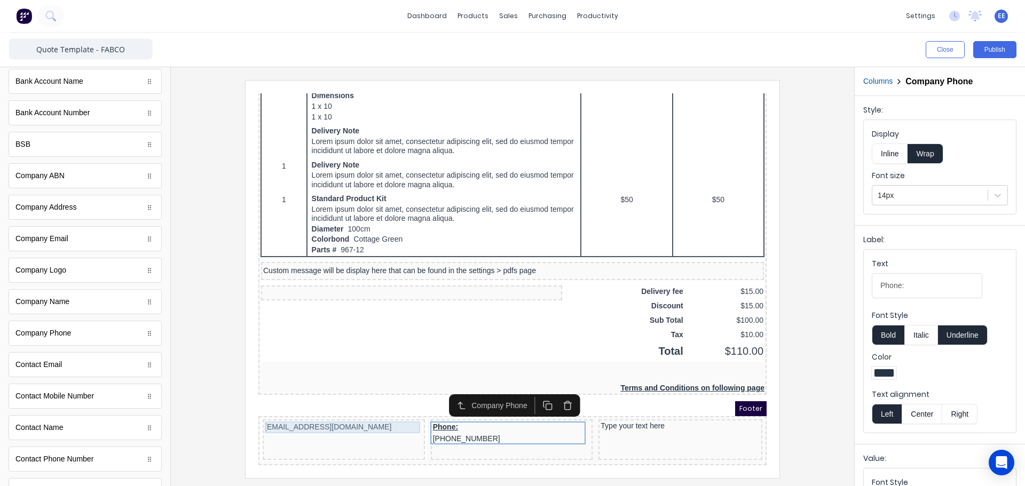
click at [342, 413] on div "[EMAIL_ADDRESS][DOMAIN_NAME]" at bounding box center [331, 415] width 158 height 12
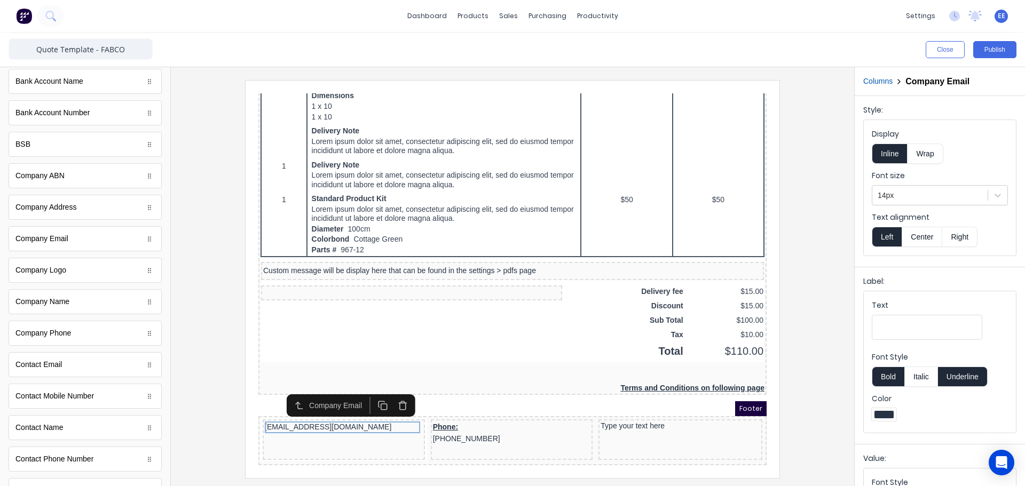
click at [883, 83] on button "Columns" at bounding box center [877, 81] width 29 height 11
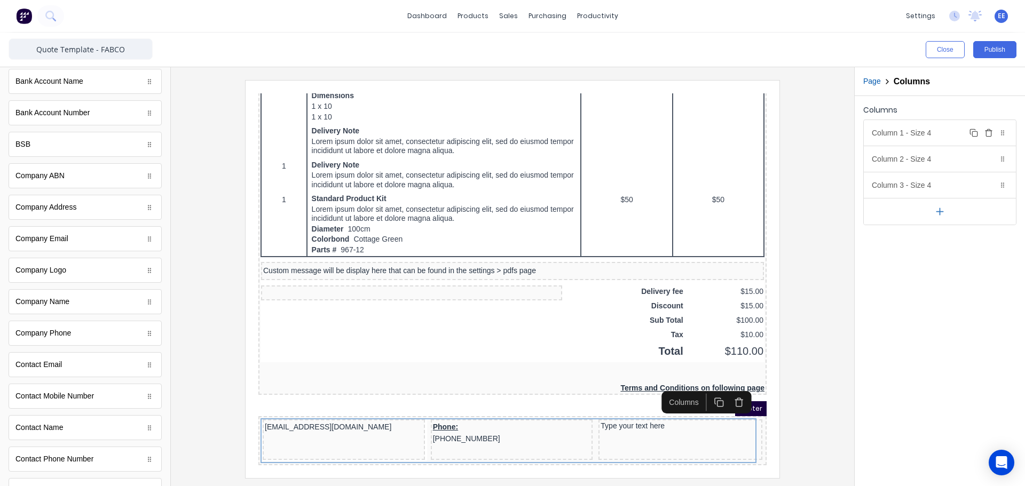
click at [905, 132] on div "Column 1 - Size 4 Duplicate Delete" at bounding box center [940, 133] width 152 height 26
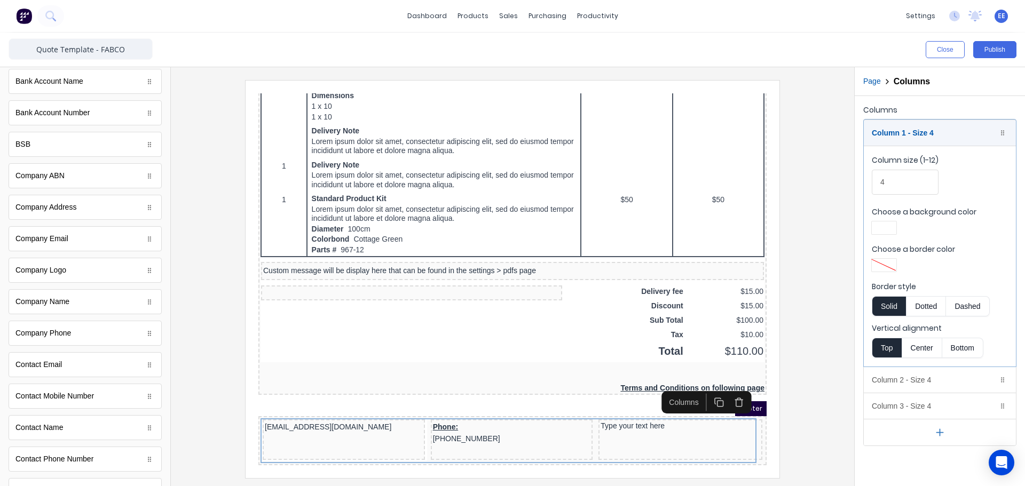
click at [959, 350] on button "Bottom" at bounding box center [962, 348] width 41 height 20
click at [276, 413] on div "[EMAIL_ADDRESS][DOMAIN_NAME]" at bounding box center [331, 415] width 158 height 12
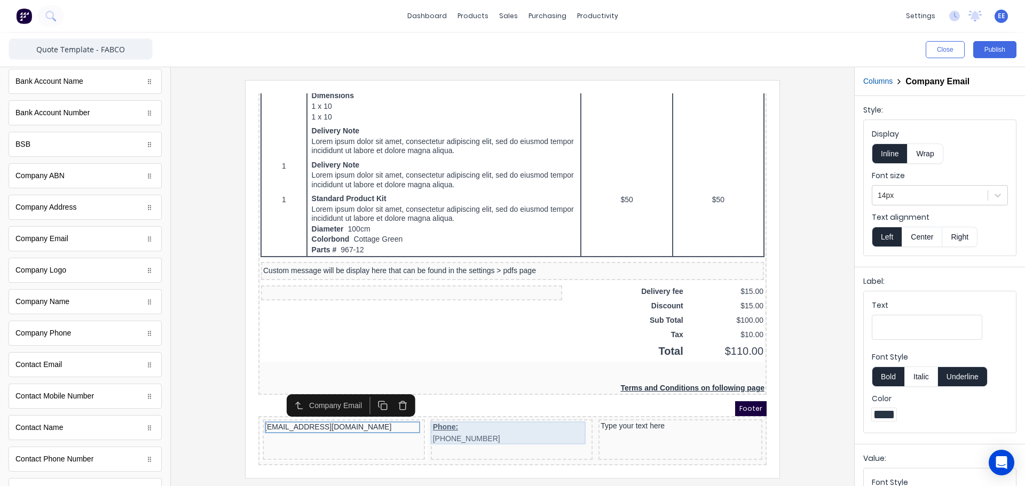
drag, startPoint x: 443, startPoint y: 417, endPoint x: 449, endPoint y: 417, distance: 6.4
click at [443, 417] on div "Phone: (042) 2222 3333" at bounding box center [499, 420] width 158 height 23
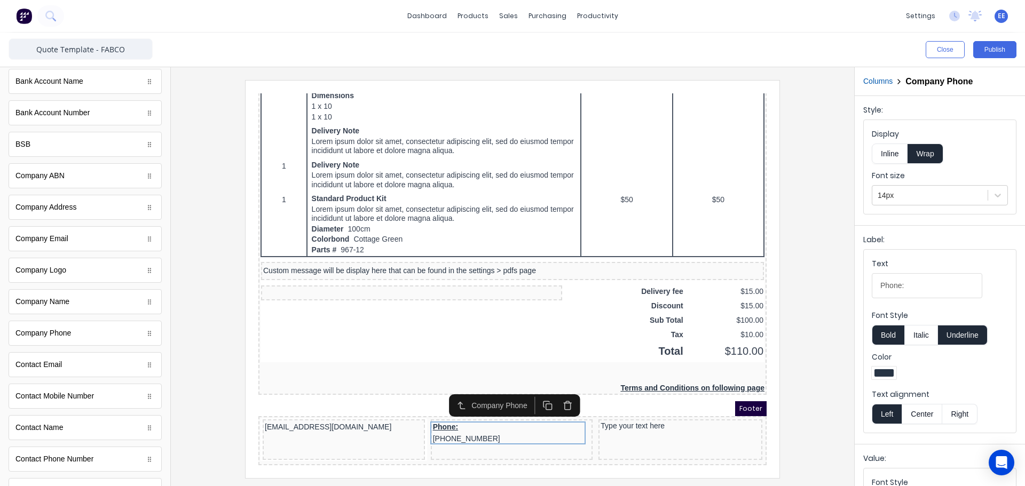
click at [895, 150] on button "Inline" at bounding box center [890, 154] width 36 height 20
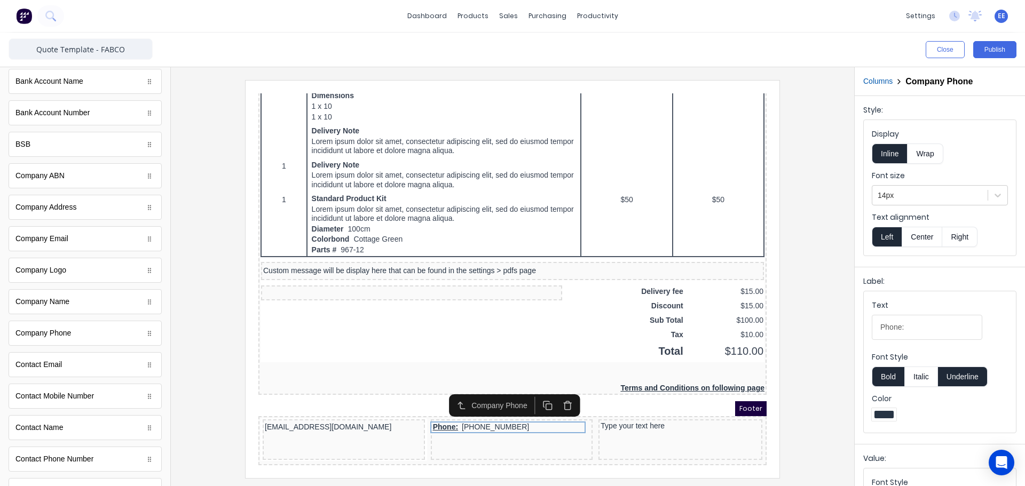
click at [881, 86] on button "Columns" at bounding box center [877, 81] width 29 height 11
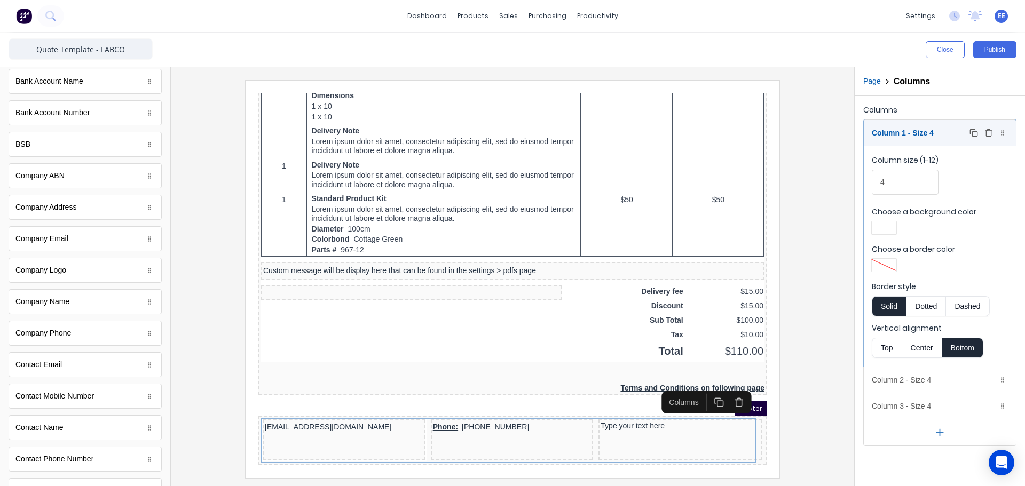
click at [909, 132] on div "Column 1 - Size 4 Duplicate Delete" at bounding box center [940, 133] width 152 height 26
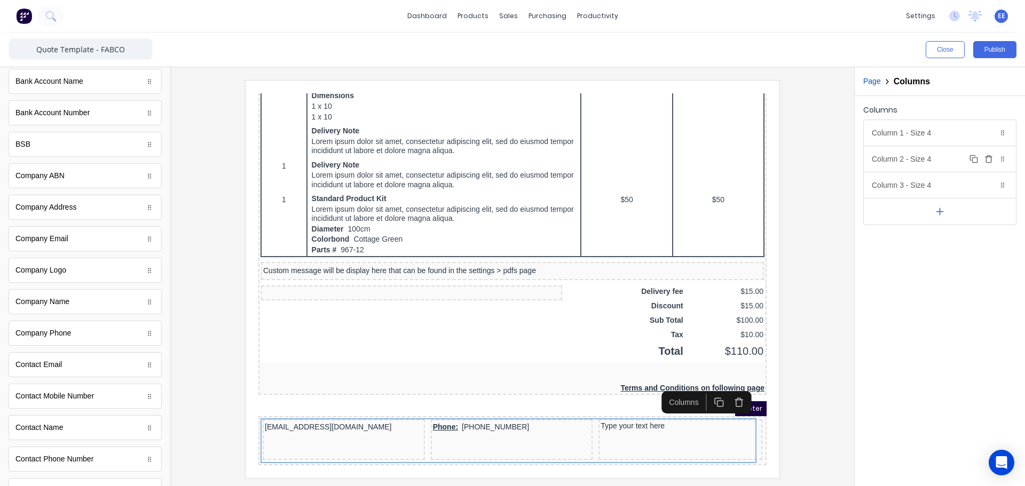
click at [914, 162] on div "Column 2 - Size 4 Duplicate Delete" at bounding box center [940, 159] width 152 height 26
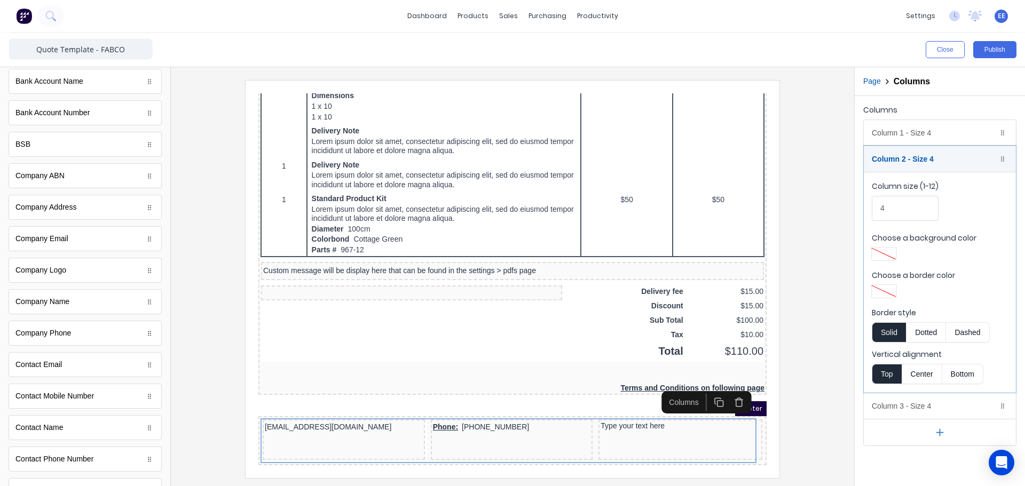
drag, startPoint x: 954, startPoint y: 376, endPoint x: 955, endPoint y: 371, distance: 6.1
click at [954, 376] on button "Bottom" at bounding box center [962, 374] width 41 height 20
click at [920, 160] on div "Column 2 - Size 4 Duplicate Delete" at bounding box center [940, 159] width 152 height 26
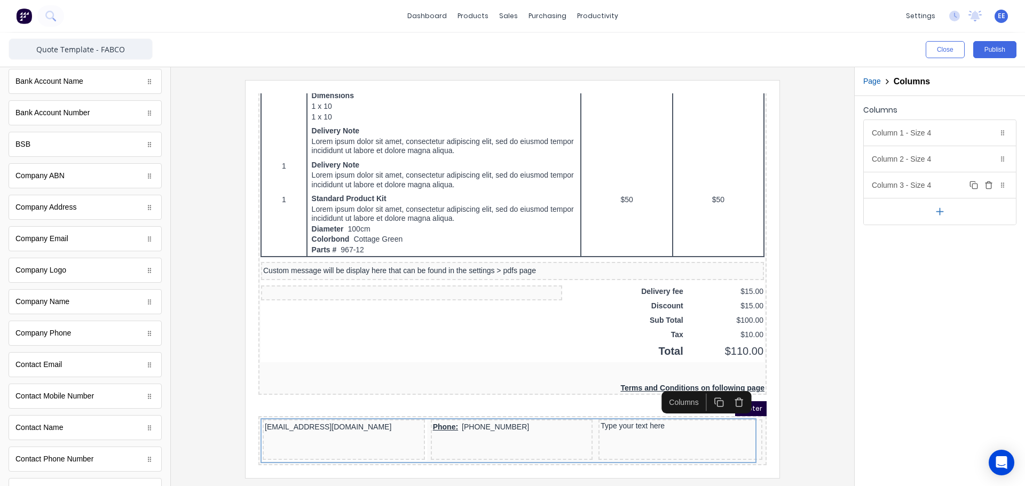
click at [912, 184] on div "Column 3 - Size 4 Duplicate Delete" at bounding box center [940, 185] width 152 height 26
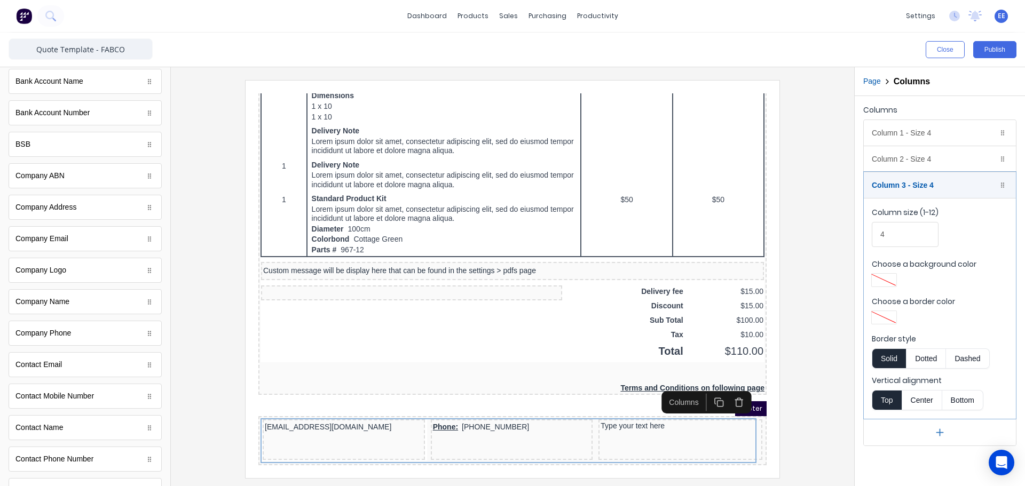
click at [958, 392] on button "Bottom" at bounding box center [962, 400] width 41 height 20
click at [920, 191] on div "Column 3 - Size 4 Duplicate Delete" at bounding box center [940, 185] width 152 height 26
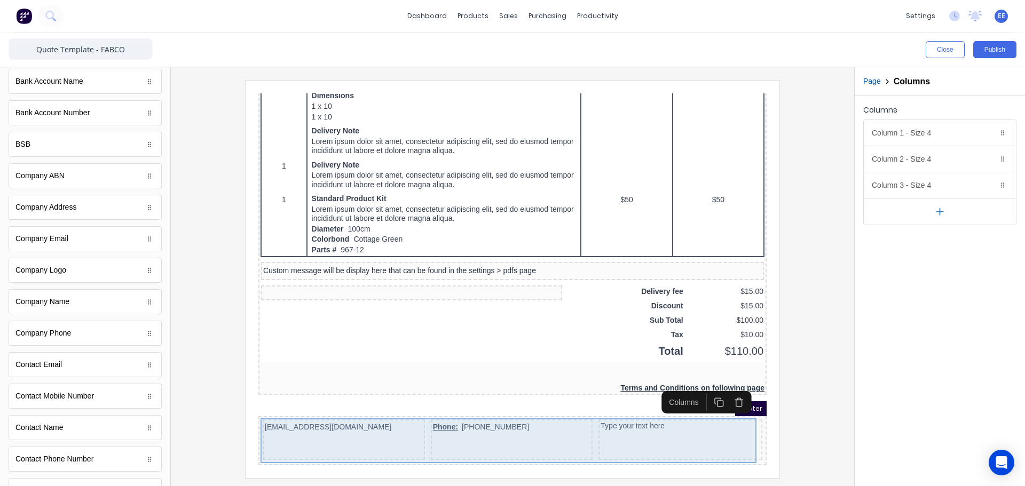
click at [623, 407] on div "Type your text here" at bounding box center [668, 427] width 164 height 41
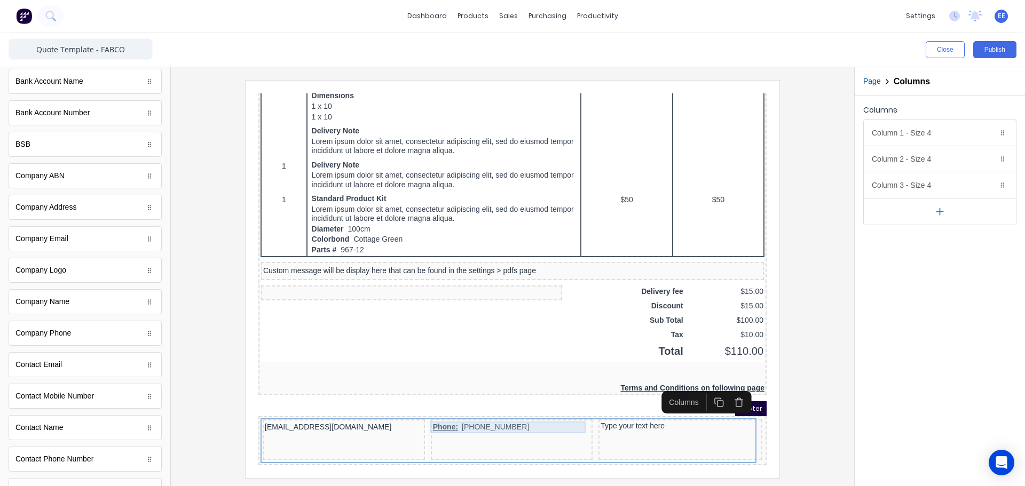
click at [451, 409] on div "Phone: (042) 2222 3333" at bounding box center [499, 415] width 158 height 12
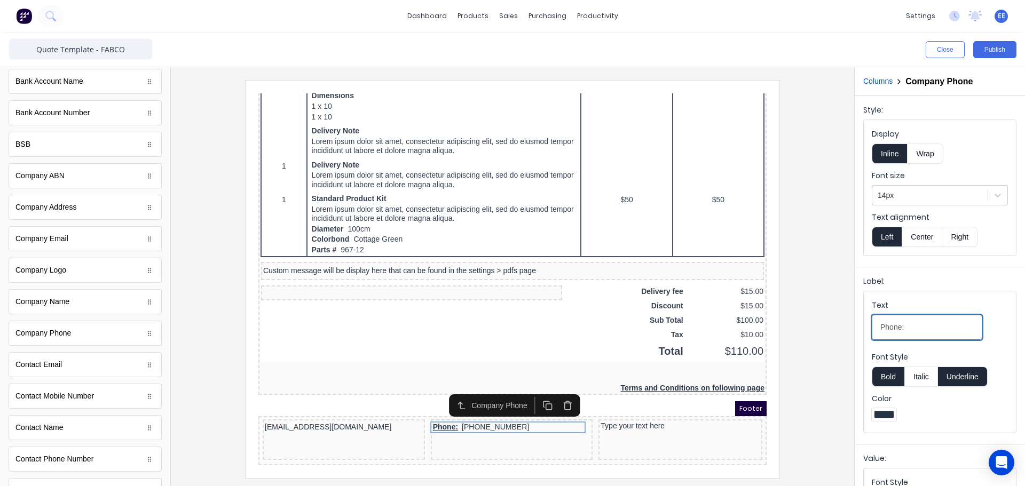
drag, startPoint x: 911, startPoint y: 325, endPoint x: 842, endPoint y: 332, distance: 69.7
click at [842, 332] on div "Close Publish Components standard fields Accounting number Accounting number Ba…" at bounding box center [512, 260] width 1025 height 454
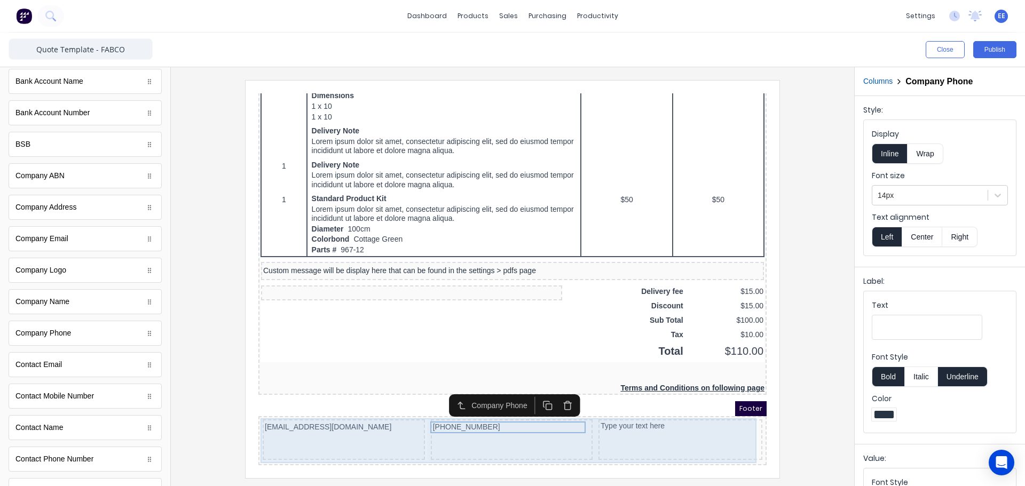
click at [467, 436] on div "[PHONE_NUMBER]" at bounding box center [499, 427] width 162 height 41
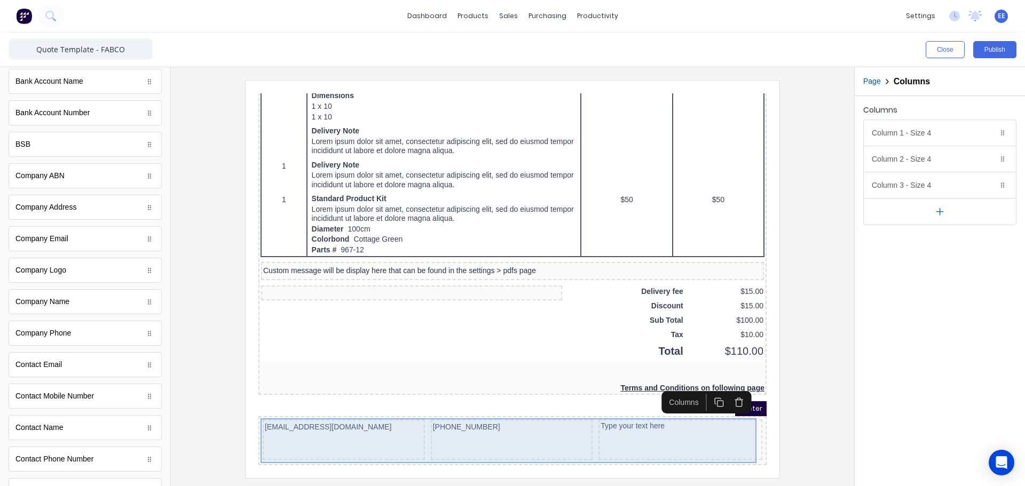
click at [396, 417] on div "[EMAIL_ADDRESS][DOMAIN_NAME]" at bounding box center [331, 427] width 162 height 41
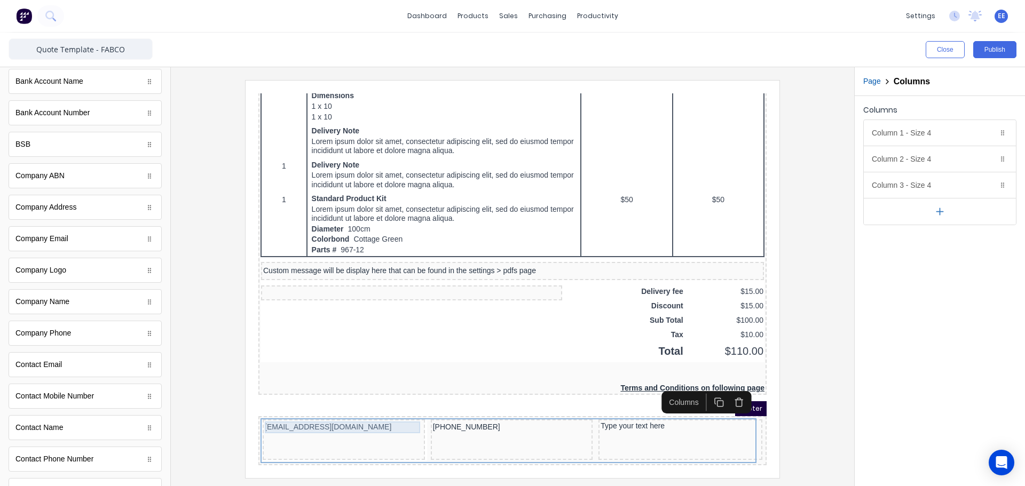
click at [383, 410] on div "[EMAIL_ADDRESS][DOMAIN_NAME]" at bounding box center [331, 415] width 158 height 12
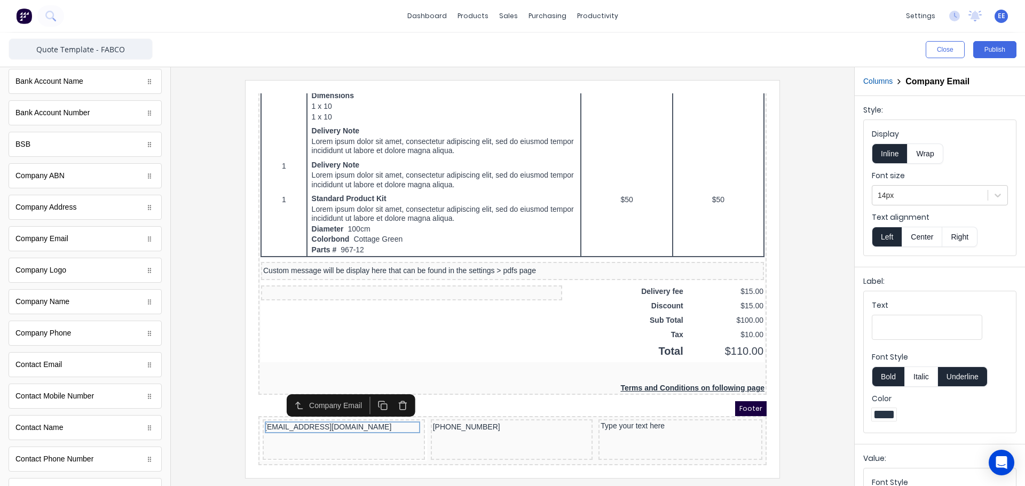
click at [959, 235] on button "Right" at bounding box center [959, 237] width 35 height 20
click at [460, 411] on div "[PHONE_NUMBER]" at bounding box center [499, 415] width 158 height 12
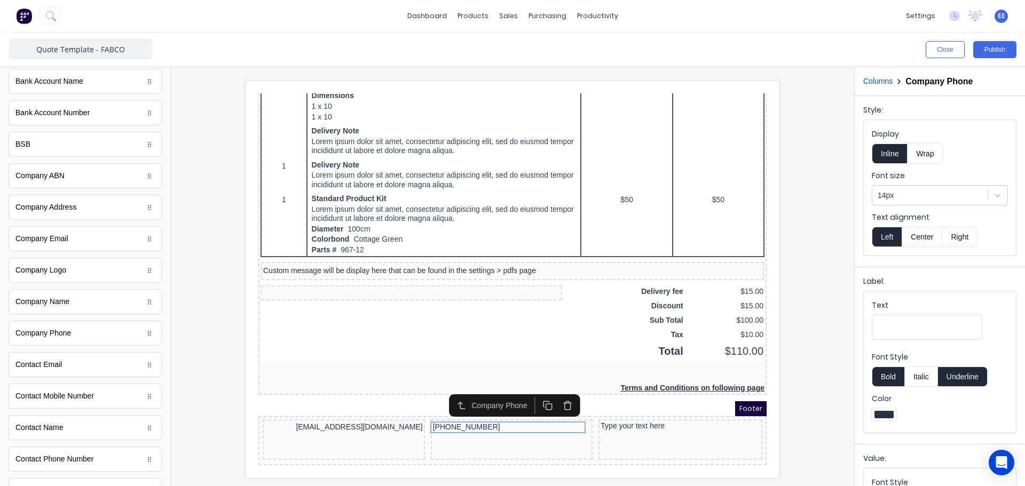
click at [925, 242] on button "Center" at bounding box center [922, 237] width 41 height 20
click at [657, 409] on div "Type your text here" at bounding box center [668, 414] width 160 height 10
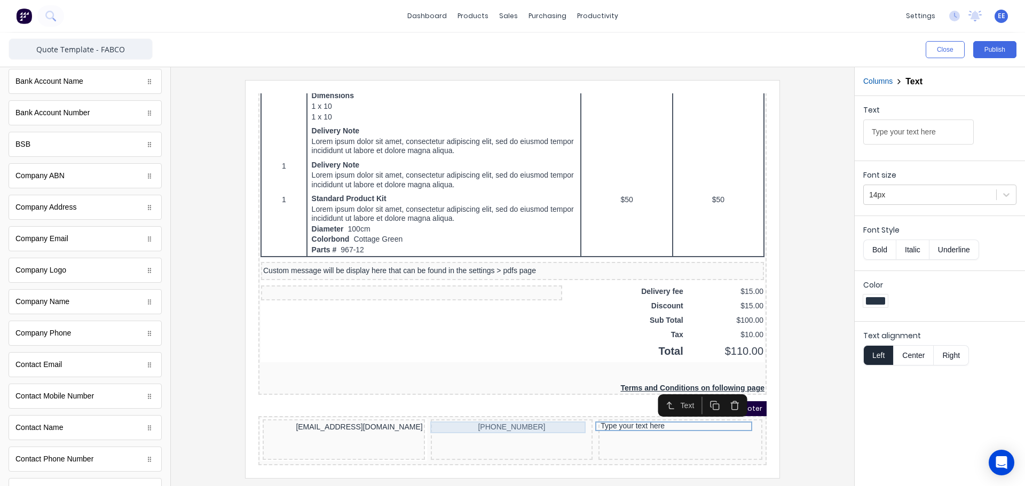
click at [517, 409] on div "[PHONE_NUMBER]" at bounding box center [499, 415] width 158 height 12
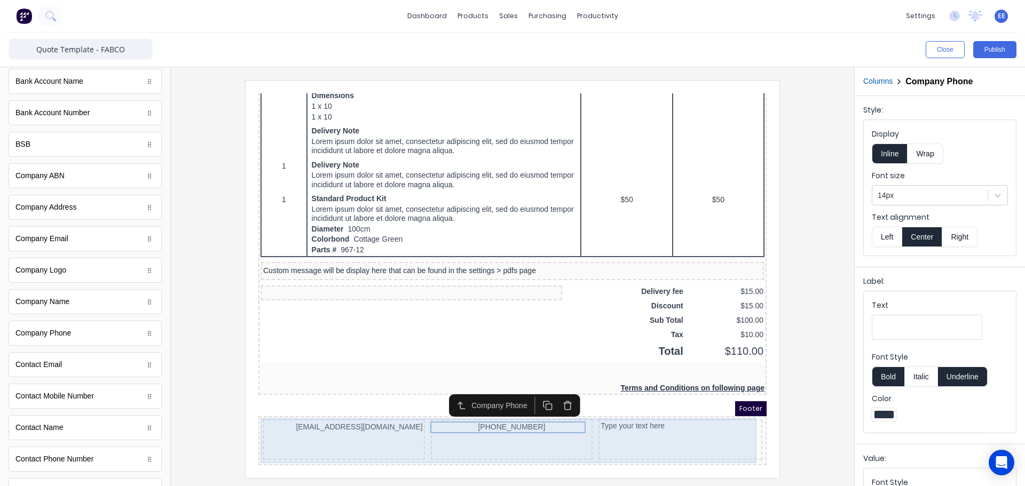
click at [578, 445] on div "xxxxxxx@xxxxx.com (042) 2222 3333 Type your text here" at bounding box center [500, 428] width 508 height 49
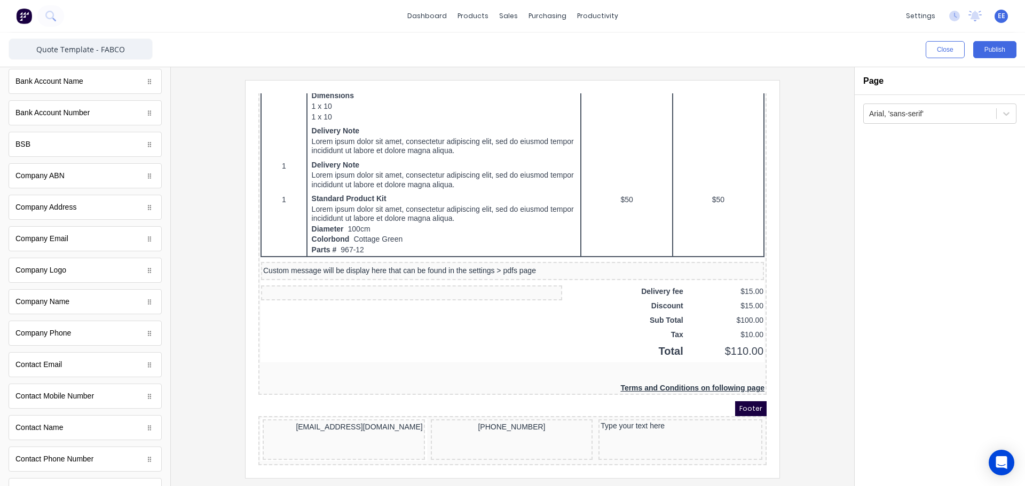
click at [563, 389] on div "Footer" at bounding box center [500, 396] width 508 height 15
click at [686, 411] on div "Type your text here" at bounding box center [668, 414] width 160 height 10
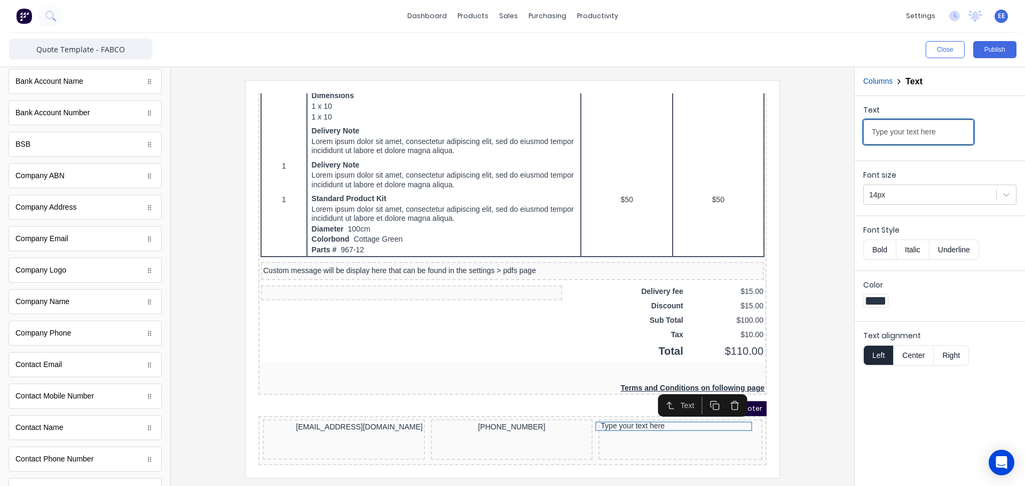
drag, startPoint x: 927, startPoint y: 135, endPoint x: 785, endPoint y: 137, distance: 142.0
click at [785, 137] on div "Close Publish Components standard fields Accounting number Accounting number Ba…" at bounding box center [512, 260] width 1025 height 454
type input "[DOMAIN_NAME]"
click at [825, 282] on div at bounding box center [512, 279] width 666 height 398
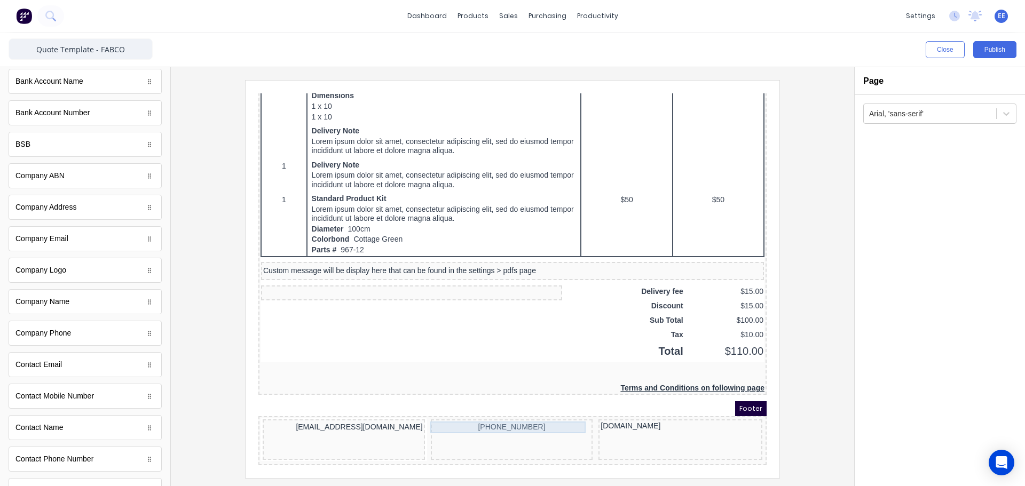
click at [491, 409] on div "[PHONE_NUMBER]" at bounding box center [499, 415] width 158 height 12
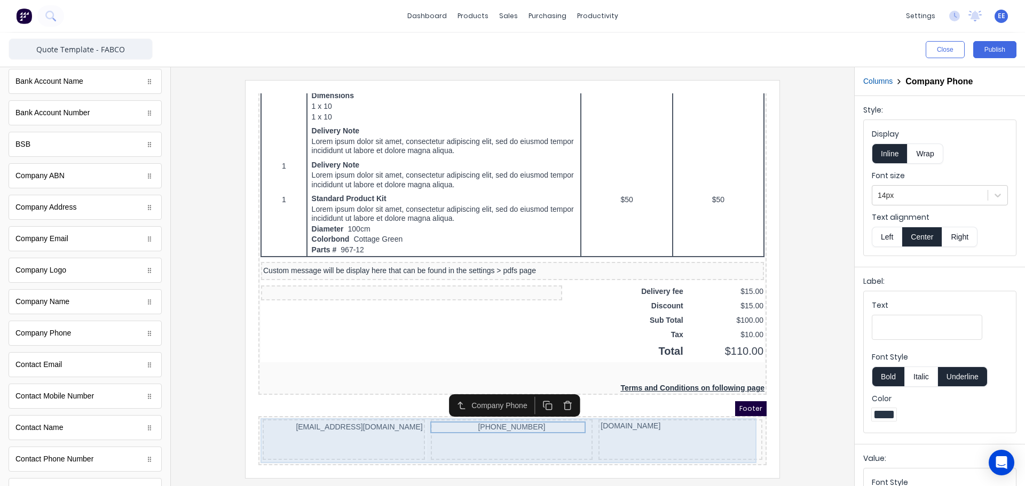
click at [531, 431] on div "[PHONE_NUMBER]" at bounding box center [499, 427] width 162 height 41
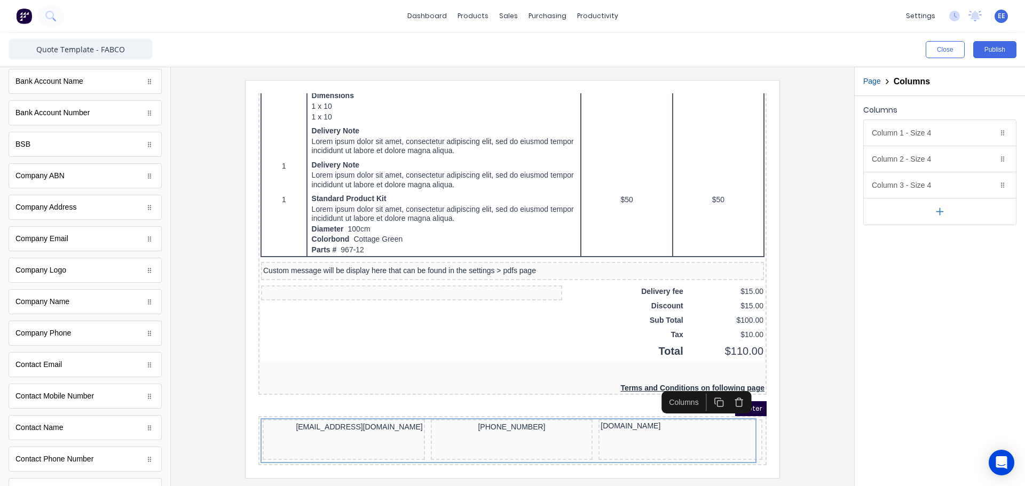
click at [811, 424] on div at bounding box center [512, 279] width 666 height 398
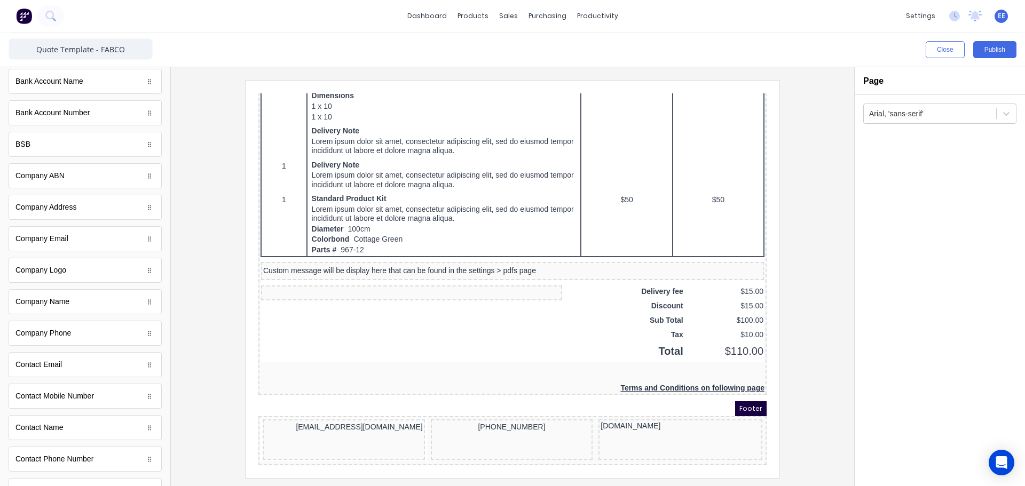
click at [843, 410] on div at bounding box center [512, 276] width 683 height 419
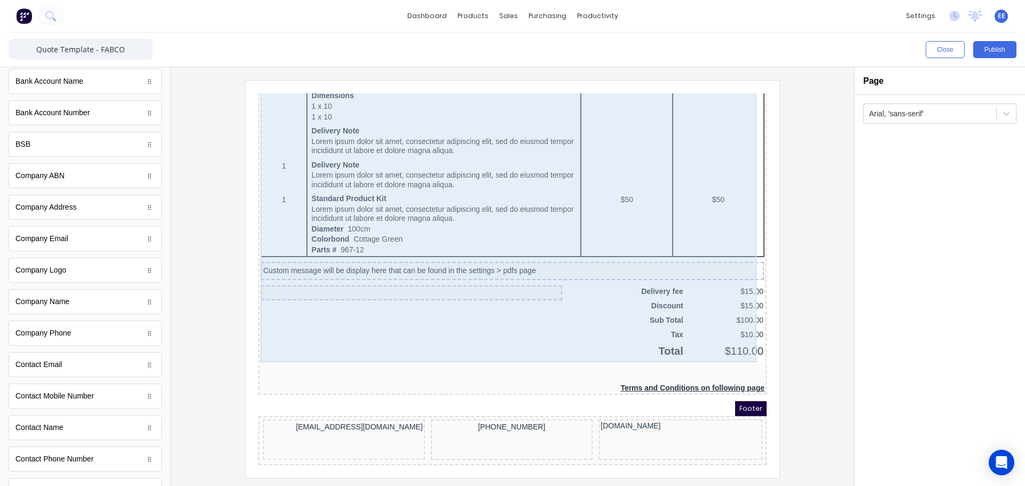
scroll to position [605, 0]
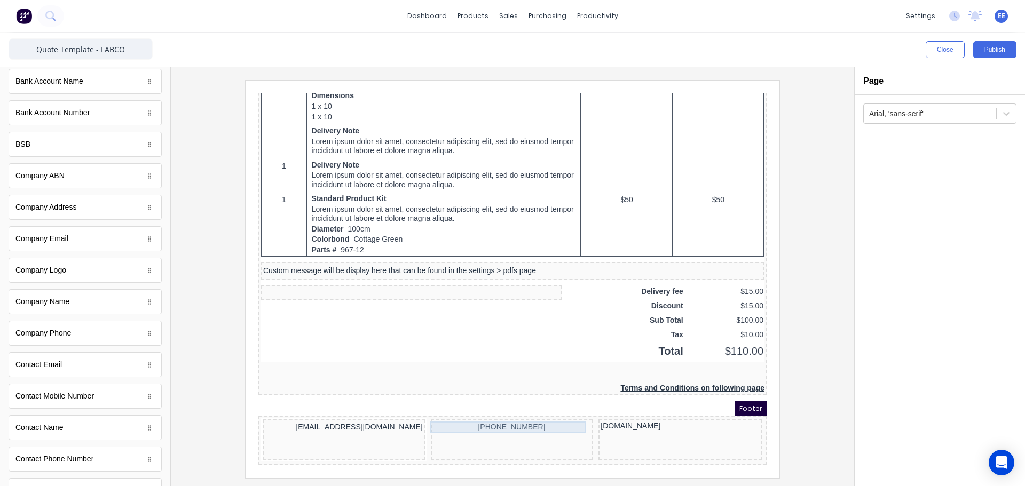
click at [538, 411] on div "[PHONE_NUMBER]" at bounding box center [499, 415] width 158 height 12
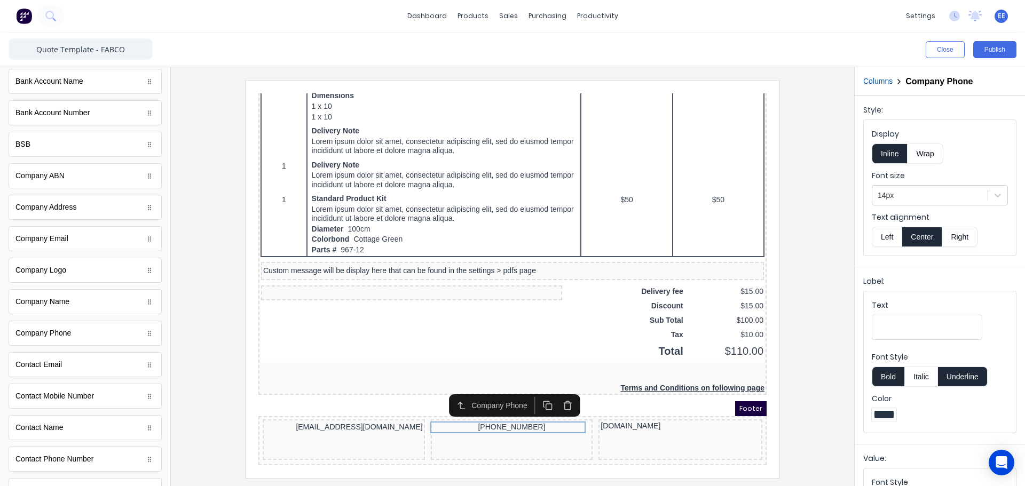
click at [886, 81] on button "Columns" at bounding box center [877, 81] width 29 height 11
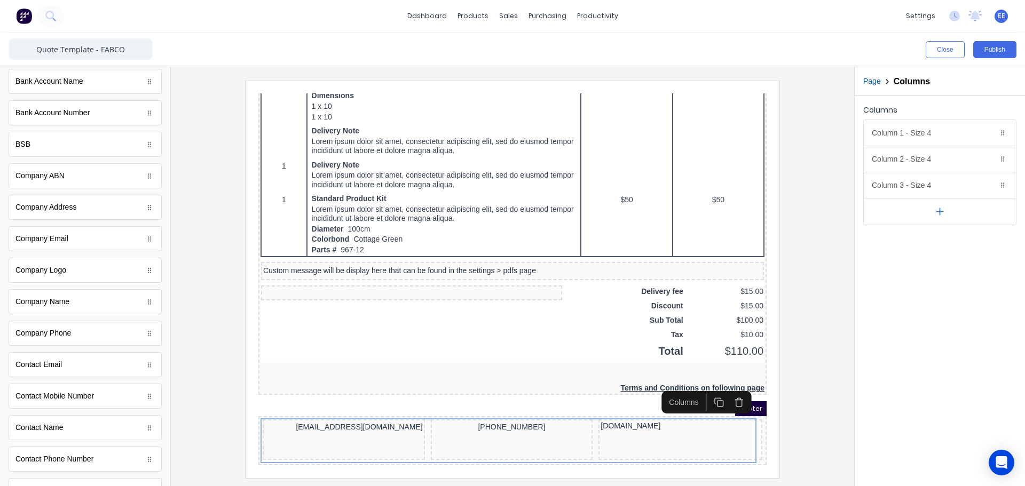
click at [930, 213] on button "button" at bounding box center [940, 211] width 152 height 27
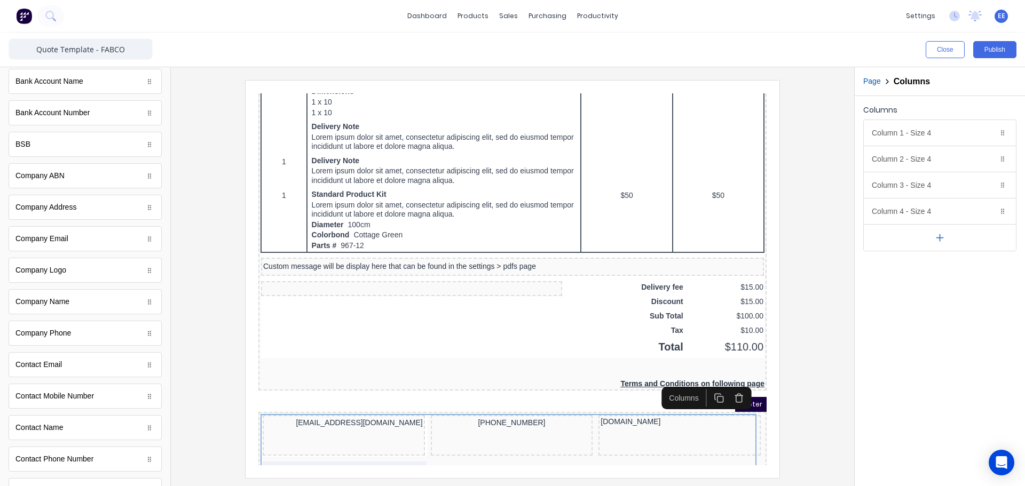
click at [935, 239] on icon "button" at bounding box center [939, 237] width 11 height 11
drag, startPoint x: 926, startPoint y: 213, endPoint x: 919, endPoint y: 168, distance: 45.4
click at [919, 168] on body "dashboard products sales purchasing productivity dashboard products Product Cat…" at bounding box center [512, 243] width 1025 height 486
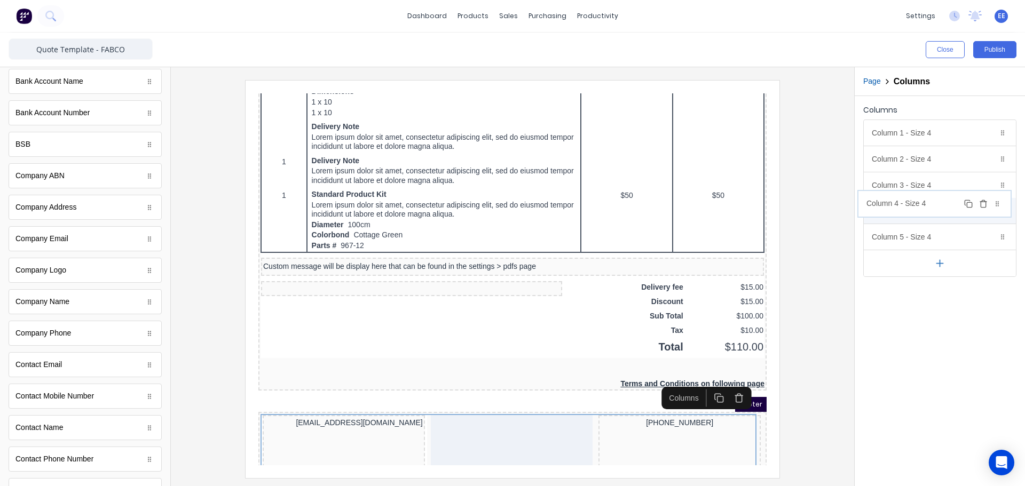
drag, startPoint x: 923, startPoint y: 241, endPoint x: 918, endPoint y: 206, distance: 35.0
click at [918, 206] on body "dashboard products sales purchasing productivity dashboard products Product Cat…" at bounding box center [512, 243] width 1025 height 486
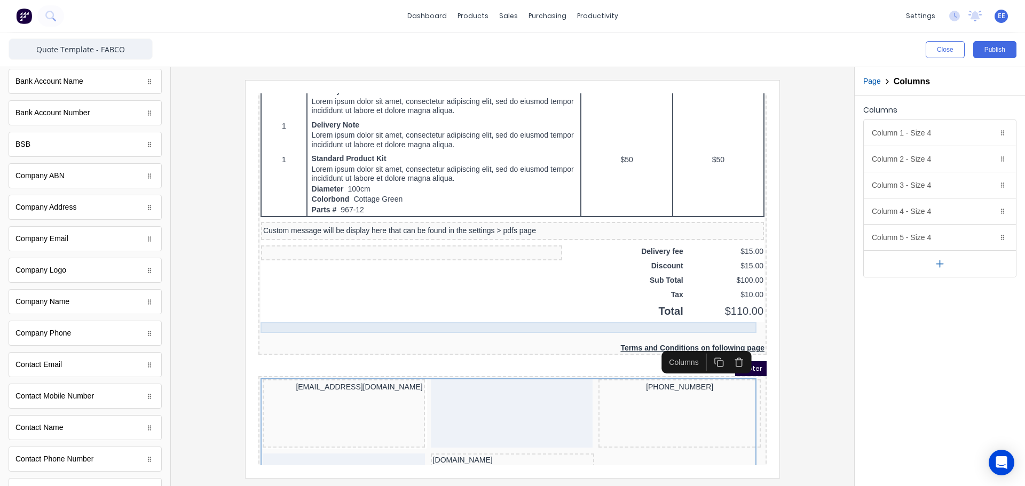
scroll to position [707, 0]
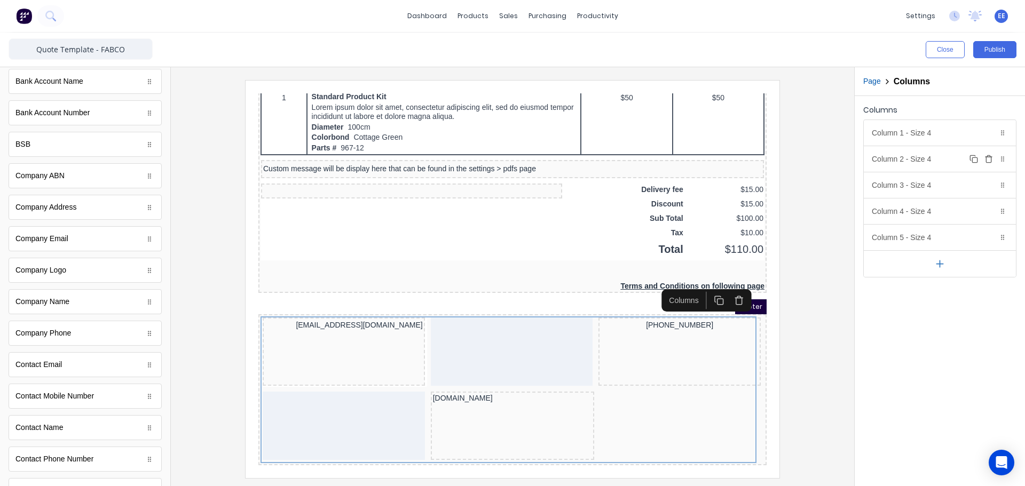
click at [936, 158] on div "Column 2 - Size 4 Duplicate Delete" at bounding box center [940, 159] width 152 height 26
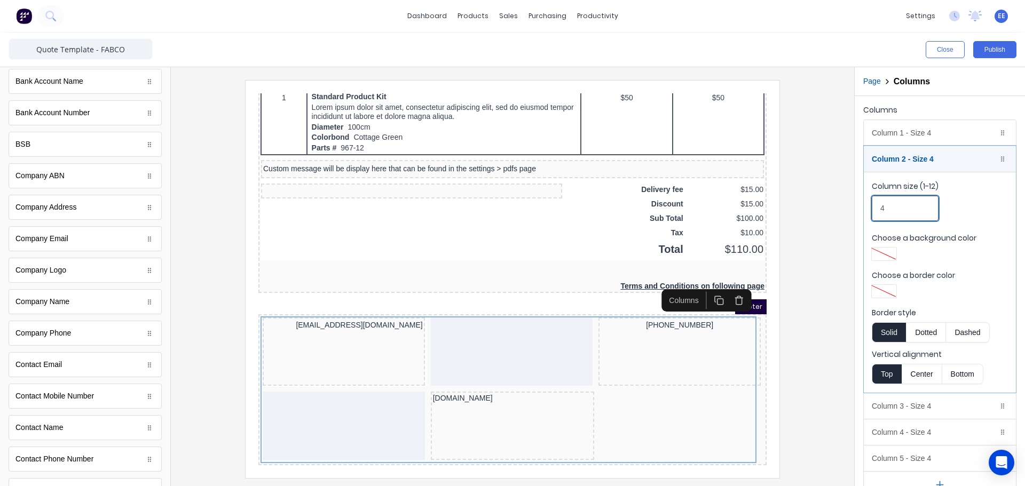
drag, startPoint x: 888, startPoint y: 208, endPoint x: 865, endPoint y: 209, distance: 23.0
click at [865, 209] on fieldset "Column size (1-12) 4 Choose a background color Choose a border color Border sty…" at bounding box center [940, 282] width 152 height 221
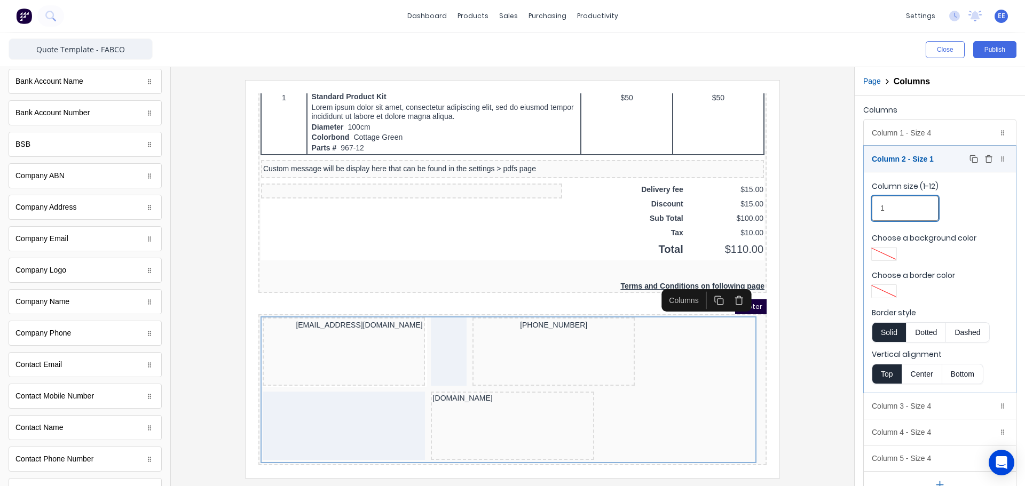
type input "1"
click at [900, 152] on div "Column 2 - Size 1 Duplicate Delete" at bounding box center [940, 159] width 152 height 26
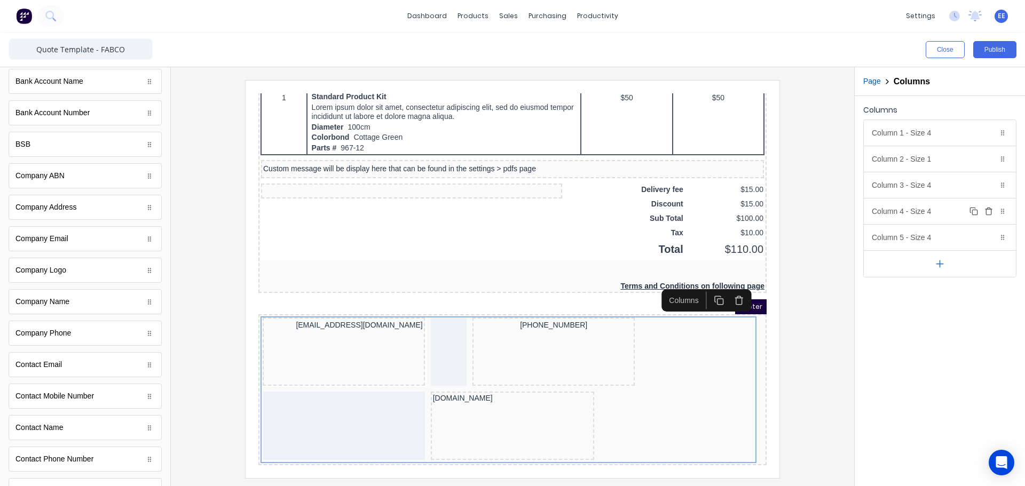
click at [908, 211] on div "Column 4 - Size 4 Duplicate Delete" at bounding box center [940, 212] width 152 height 26
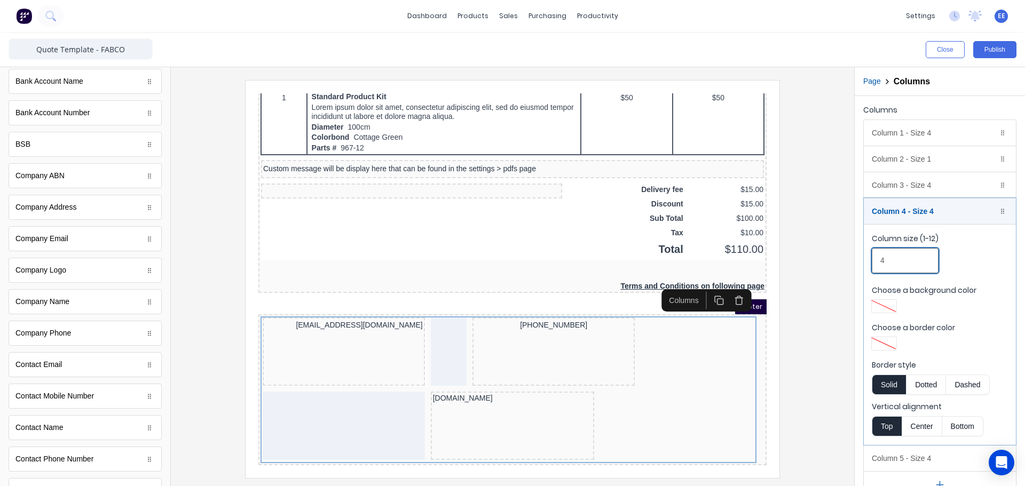
drag, startPoint x: 898, startPoint y: 262, endPoint x: 871, endPoint y: 263, distance: 26.7
click at [871, 263] on fieldset "Column size (1-12) 4 Choose a background color Choose a border color Border sty…" at bounding box center [940, 334] width 152 height 221
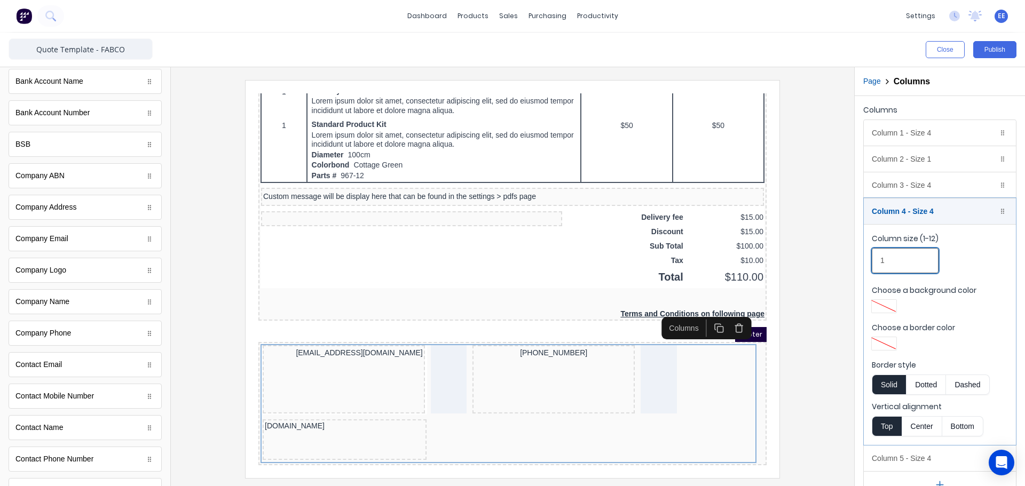
scroll to position [679, 0]
type input "1"
click at [842, 223] on div at bounding box center [512, 276] width 683 height 419
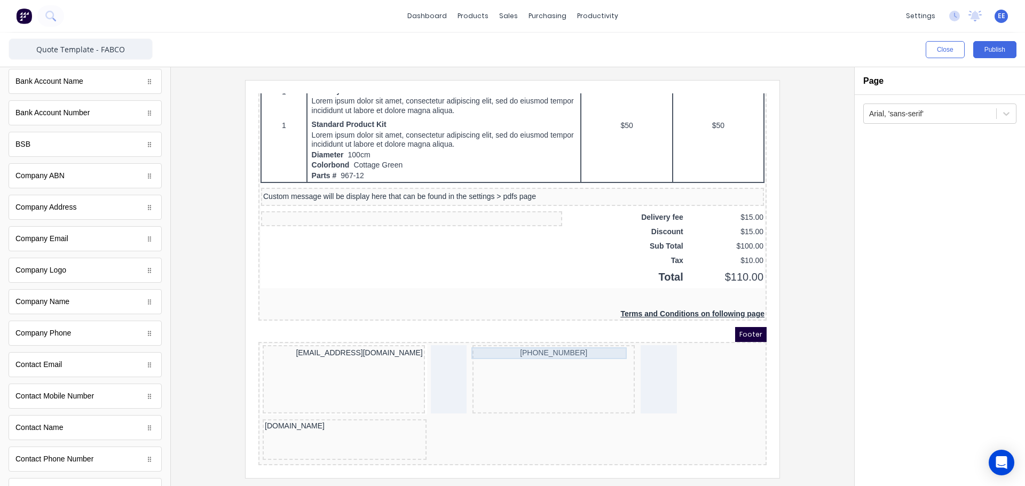
click at [530, 358] on div "[PHONE_NUMBER]" at bounding box center [541, 367] width 162 height 68
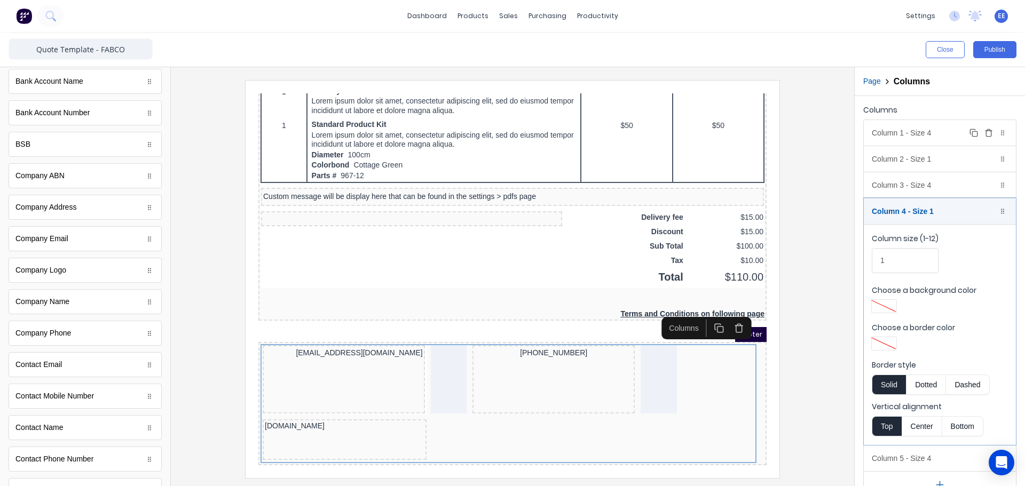
click at [927, 136] on div "Column 1 - Size 4 Duplicate Delete" at bounding box center [940, 133] width 152 height 26
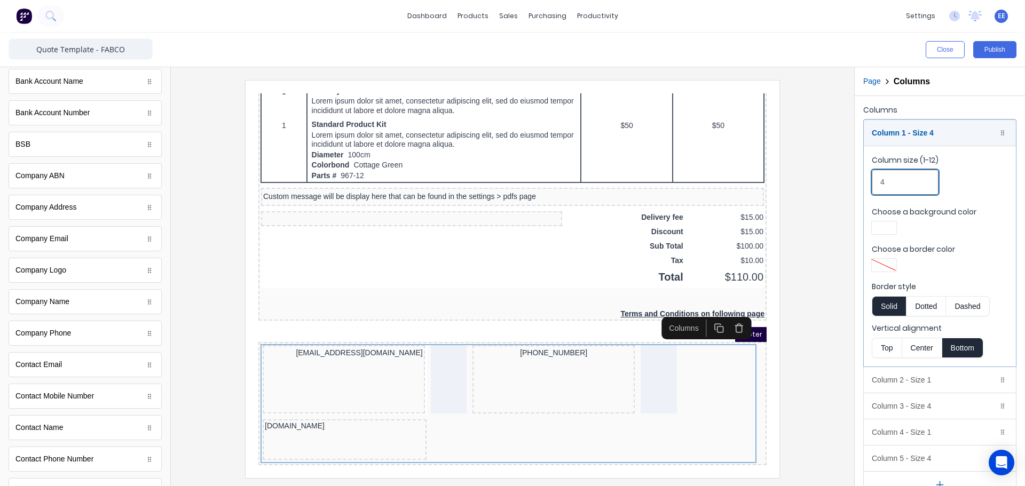
drag, startPoint x: 895, startPoint y: 185, endPoint x: 859, endPoint y: 185, distance: 35.8
click at [859, 185] on div "Columns Column 1 - Size 4 Duplicate Delete Column size (1-12) 4 Choose a backgr…" at bounding box center [940, 300] width 170 height 409
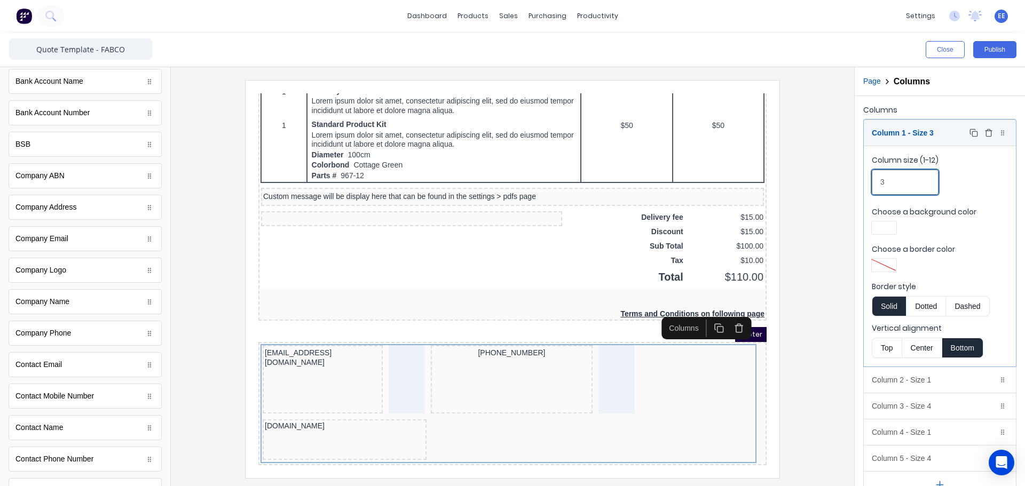
type input "3"
click at [913, 133] on div "Column 1 - Size 3 Duplicate Delete" at bounding box center [940, 133] width 152 height 26
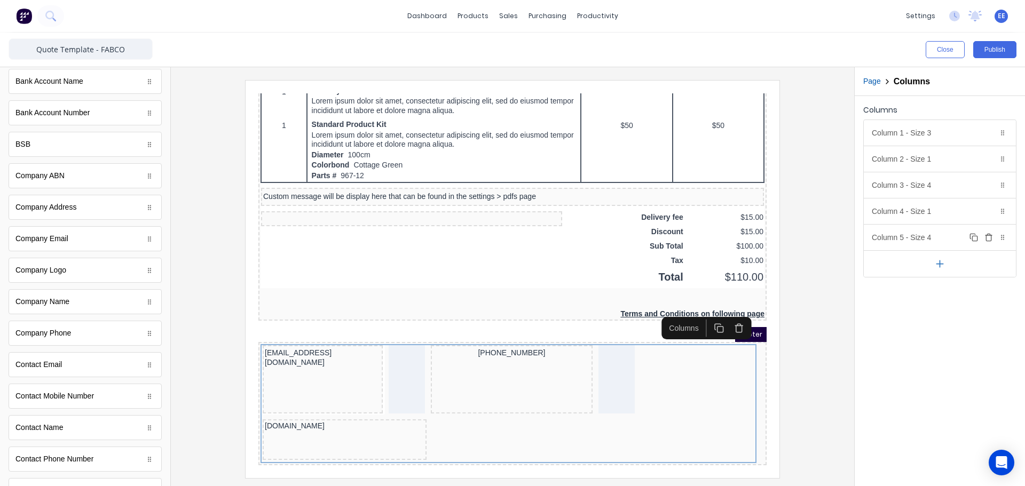
click at [915, 239] on div "Column 5 - Size 4 Duplicate Delete" at bounding box center [940, 238] width 152 height 26
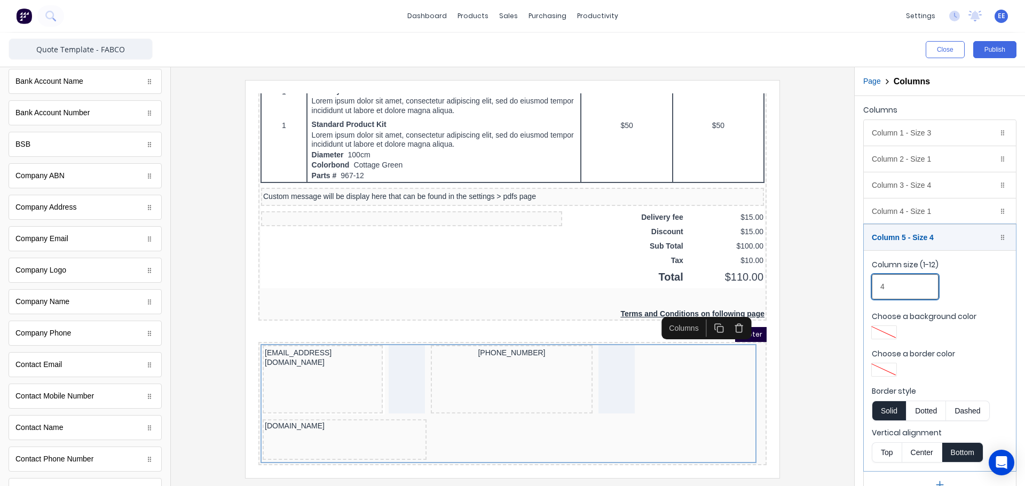
drag, startPoint x: 894, startPoint y: 288, endPoint x: 880, endPoint y: 288, distance: 13.9
click at [880, 288] on input "4" at bounding box center [905, 286] width 67 height 25
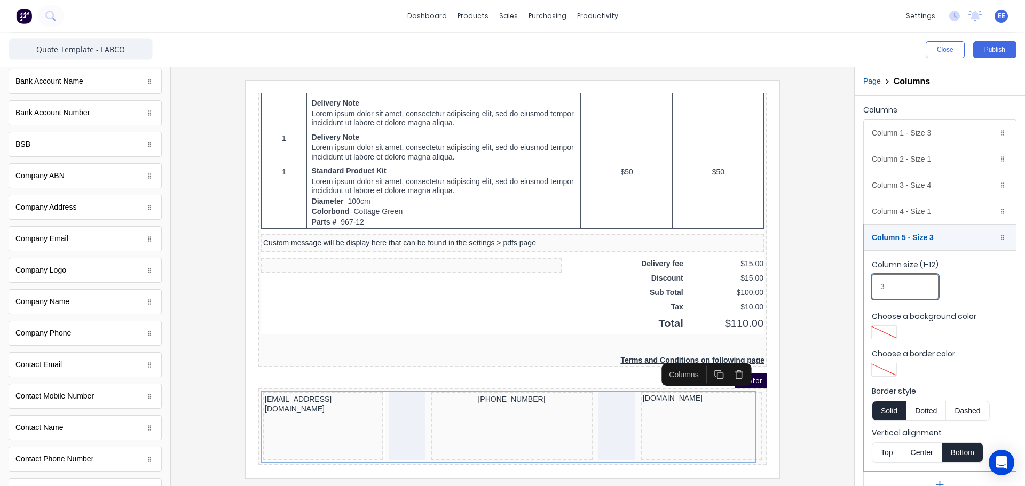
type input "3"
click at [836, 255] on div at bounding box center [512, 279] width 666 height 398
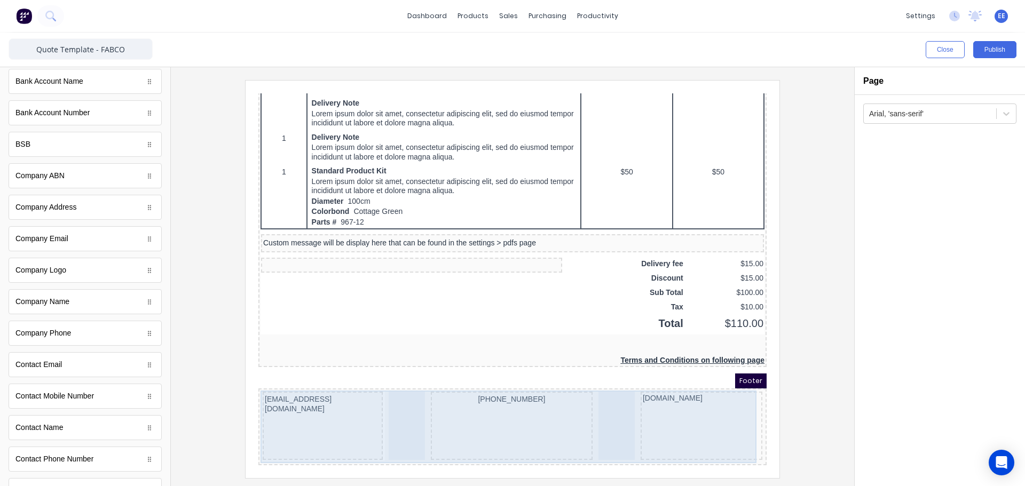
click at [553, 418] on div "[PHONE_NUMBER]" at bounding box center [499, 413] width 162 height 68
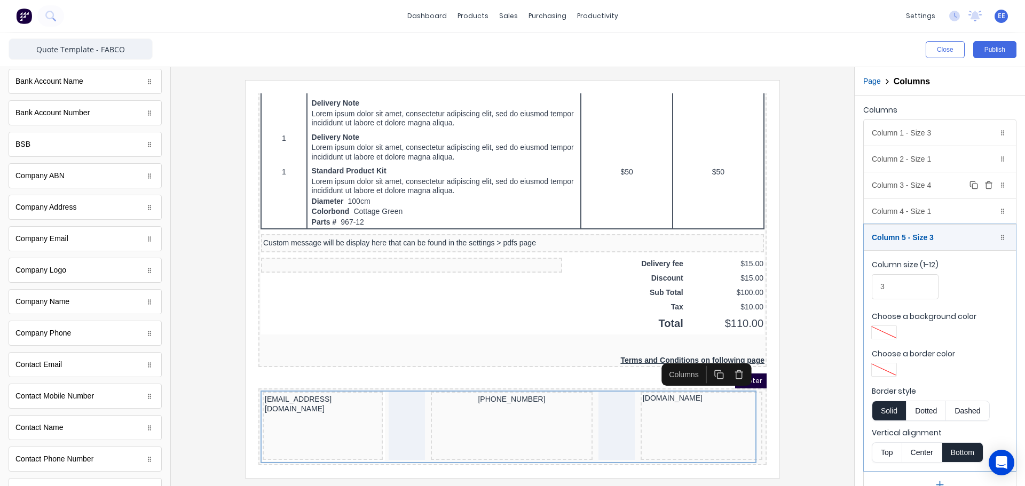
click at [905, 183] on div "Column 3 - Size 4 Duplicate Delete" at bounding box center [940, 185] width 152 height 26
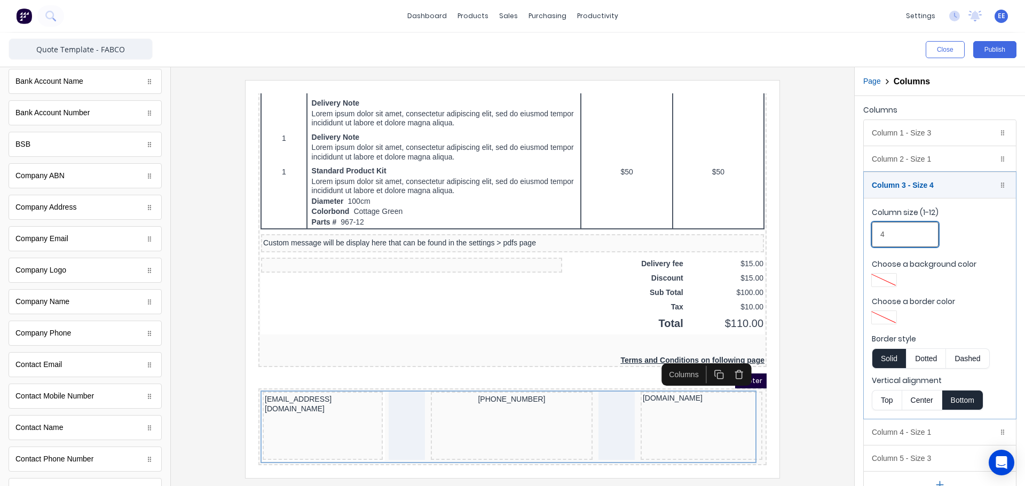
drag, startPoint x: 901, startPoint y: 237, endPoint x: 869, endPoint y: 237, distance: 31.5
click at [869, 237] on fieldset "Column size (1-12) 4 Choose a background color Choose a border color Border sty…" at bounding box center [940, 308] width 152 height 221
type input "2"
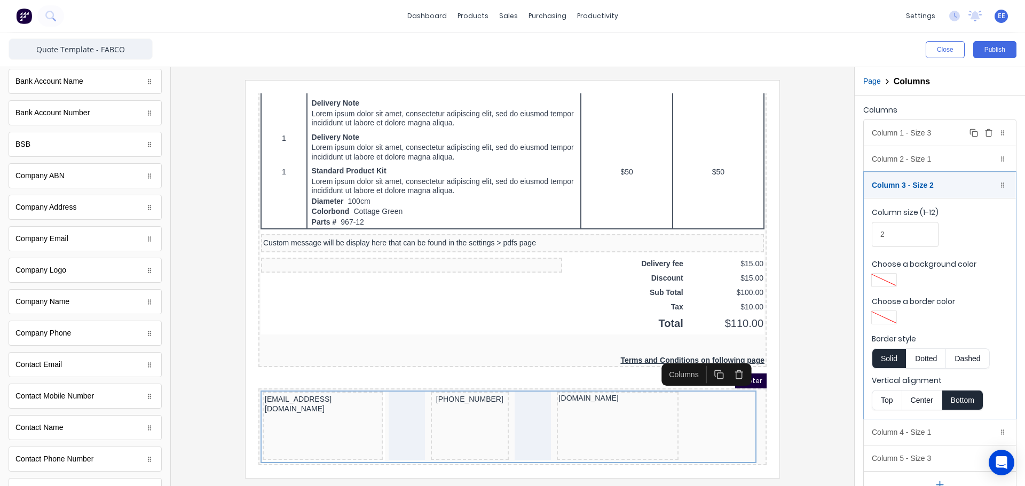
click at [923, 132] on div "Column 1 - Size 3 Duplicate Delete" at bounding box center [940, 133] width 152 height 26
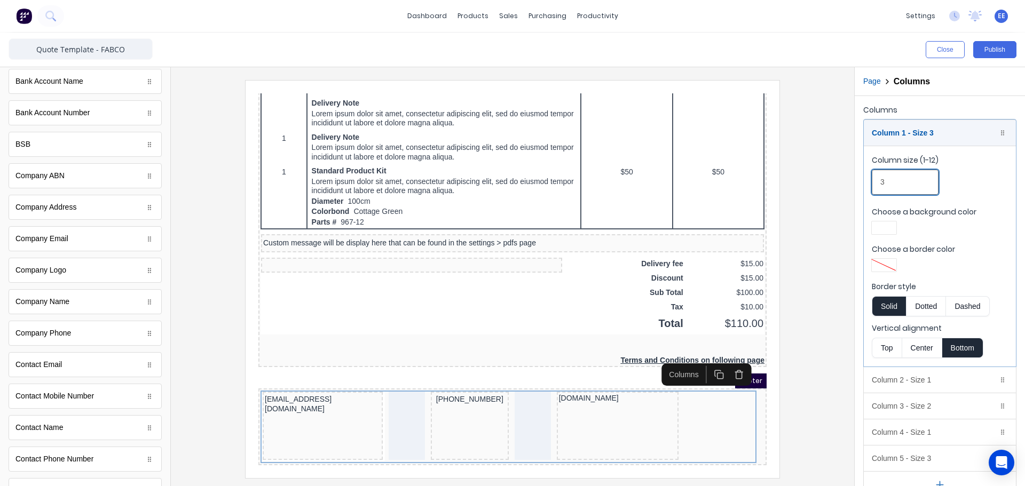
drag, startPoint x: 884, startPoint y: 182, endPoint x: 870, endPoint y: 184, distance: 14.5
click at [870, 184] on fieldset "Column size (1-12) 3 Choose a background color Choose a border color Border sty…" at bounding box center [940, 256] width 152 height 221
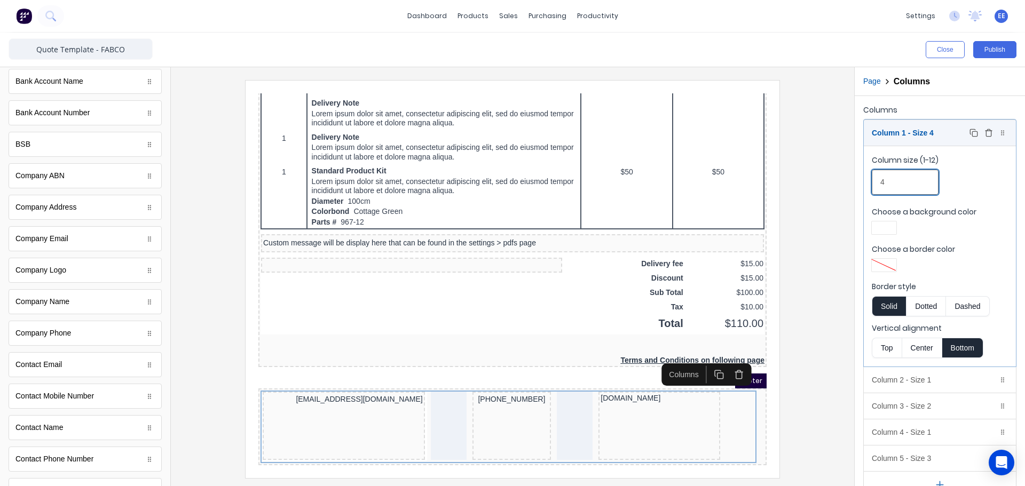
type input "4"
click at [937, 137] on div "Column 1 - Size 4 Duplicate Delete" at bounding box center [940, 133] width 152 height 26
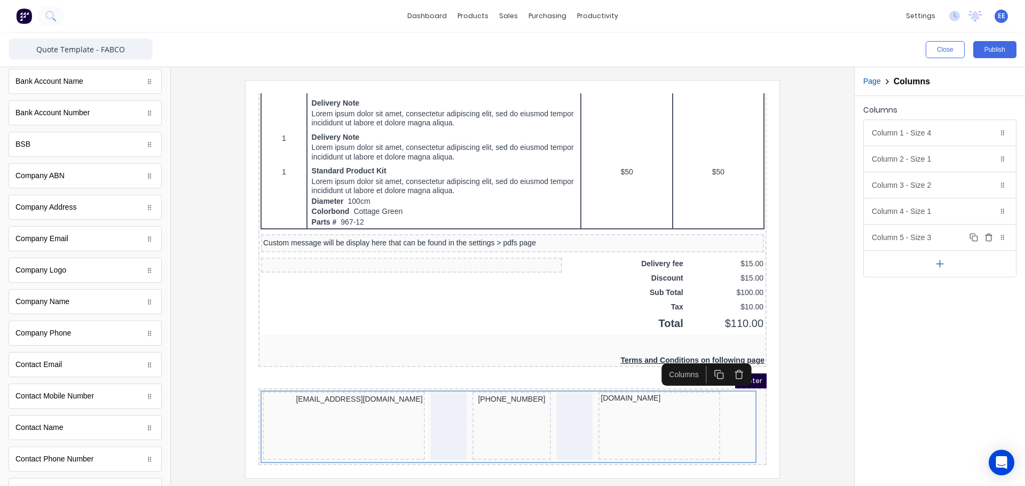
click at [924, 238] on div "Column 5 - Size 3 Duplicate Delete" at bounding box center [940, 238] width 152 height 26
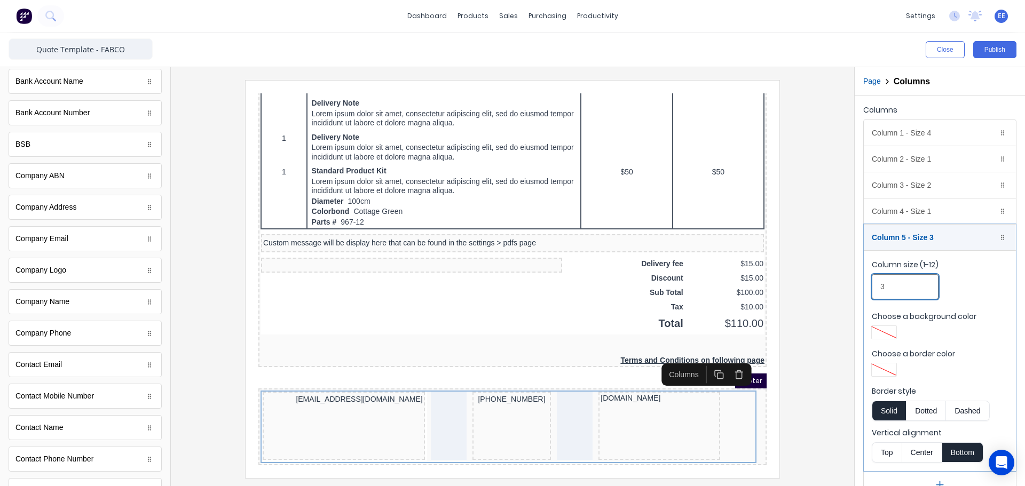
click at [856, 285] on div "Columns Column 1 - Size 4 Duplicate Delete Column size (1-12) 4 Choose a backgr…" at bounding box center [940, 300] width 170 height 409
type input "4"
drag, startPoint x: 816, startPoint y: 335, endPoint x: 819, endPoint y: 327, distance: 7.8
click at [817, 333] on div at bounding box center [512, 279] width 666 height 398
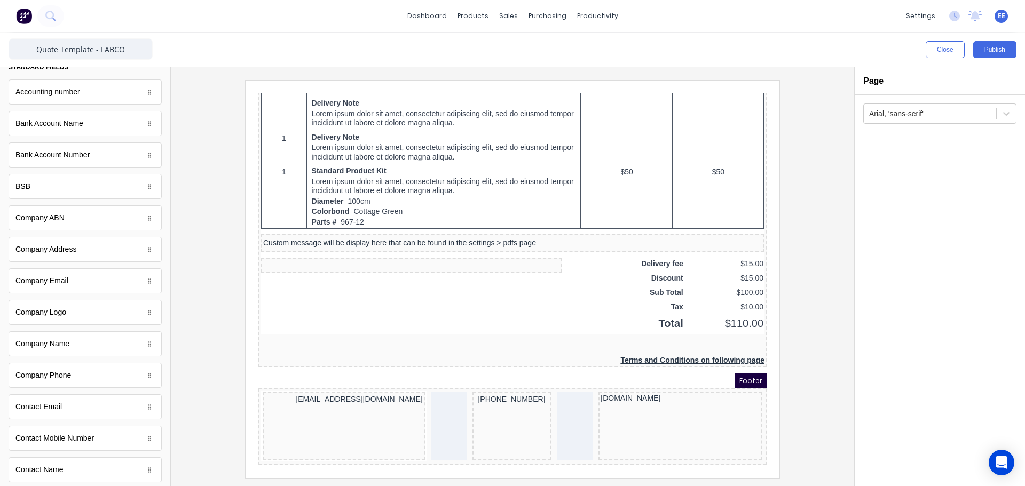
scroll to position [0, 0]
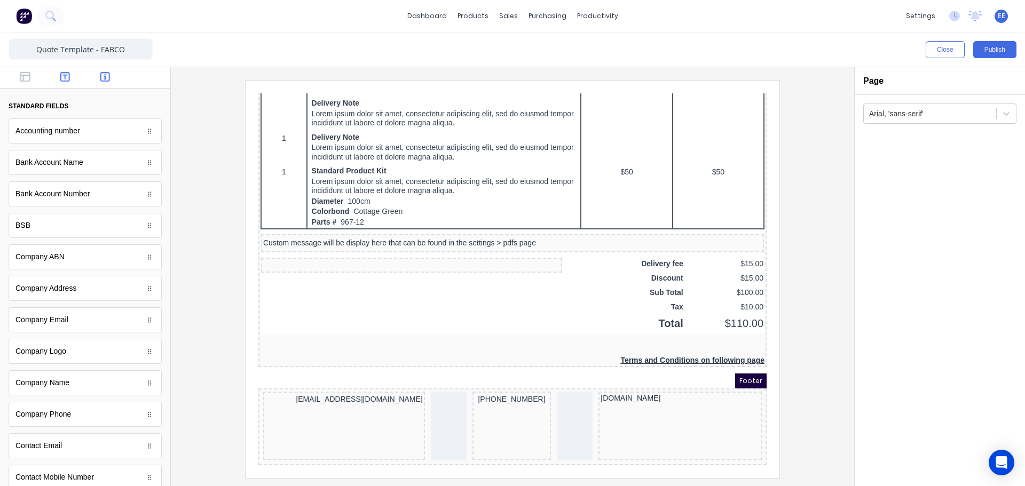
click at [60, 73] on icon "button" at bounding box center [65, 77] width 10 height 11
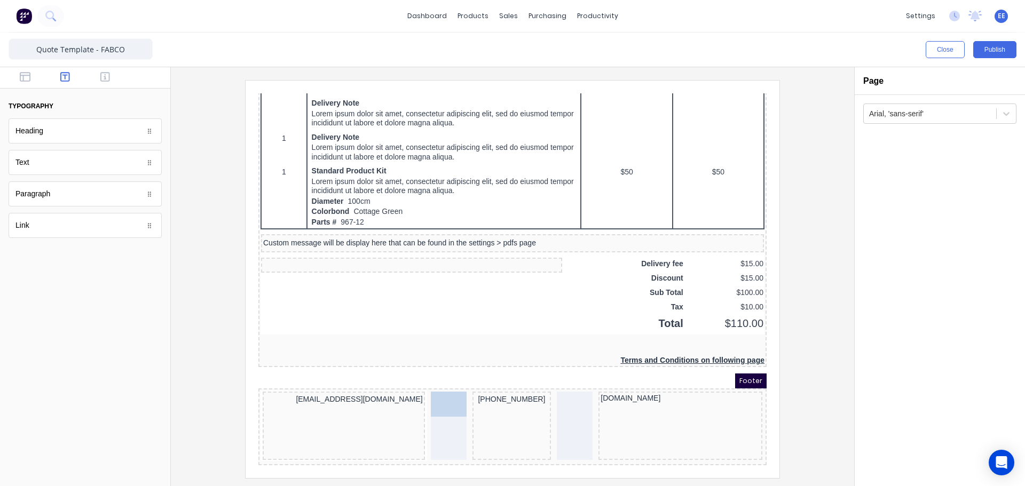
drag, startPoint x: 34, startPoint y: 165, endPoint x: 434, endPoint y: 399, distance: 463.5
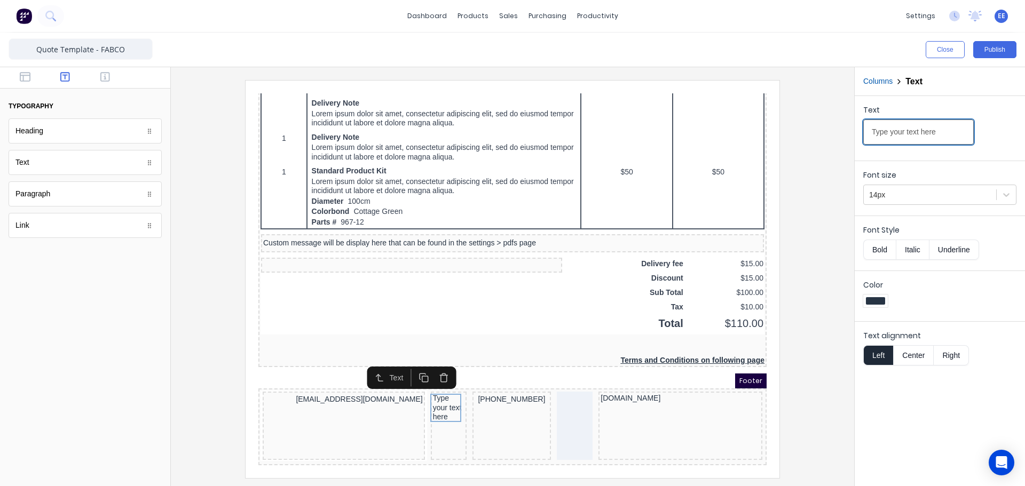
drag, startPoint x: 909, startPoint y: 135, endPoint x: 826, endPoint y: 134, distance: 83.3
click at [826, 134] on div "Close Publish Components typography Heading Heading Text Text Paragraph Paragra…" at bounding box center [512, 260] width 1025 height 454
type input "|"
click at [829, 296] on div at bounding box center [512, 279] width 666 height 398
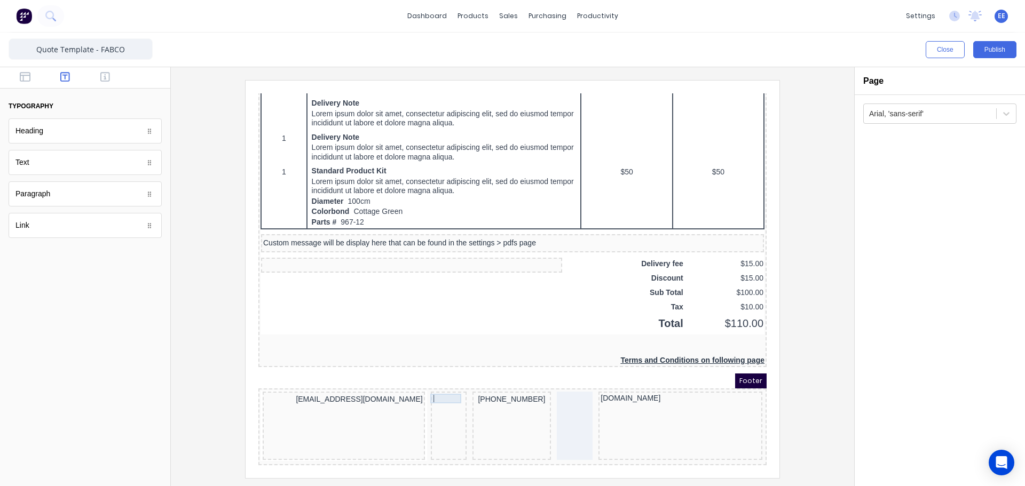
click at [426, 381] on div "|" at bounding box center [436, 386] width 32 height 10
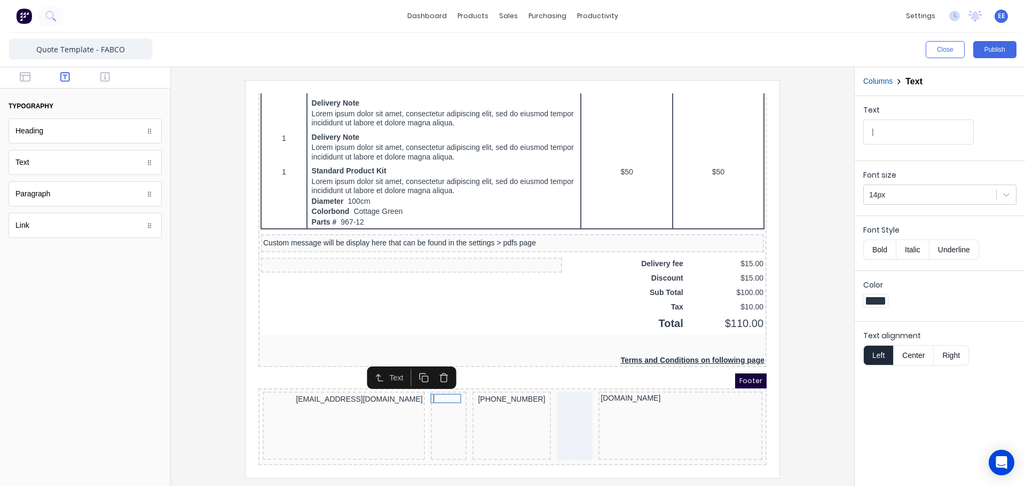
click at [919, 356] on button "Center" at bounding box center [913, 355] width 41 height 20
click at [821, 404] on div at bounding box center [512, 279] width 666 height 398
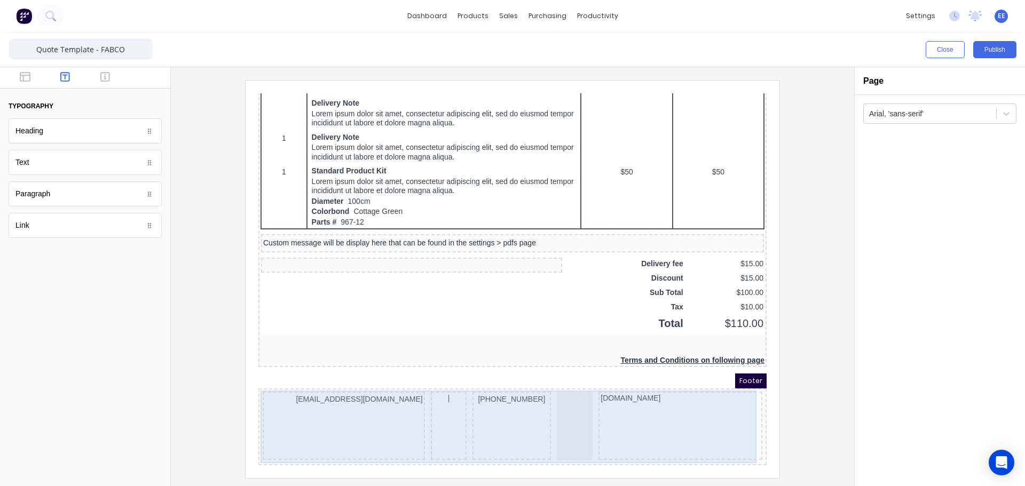
click at [556, 396] on div at bounding box center [562, 413] width 36 height 68
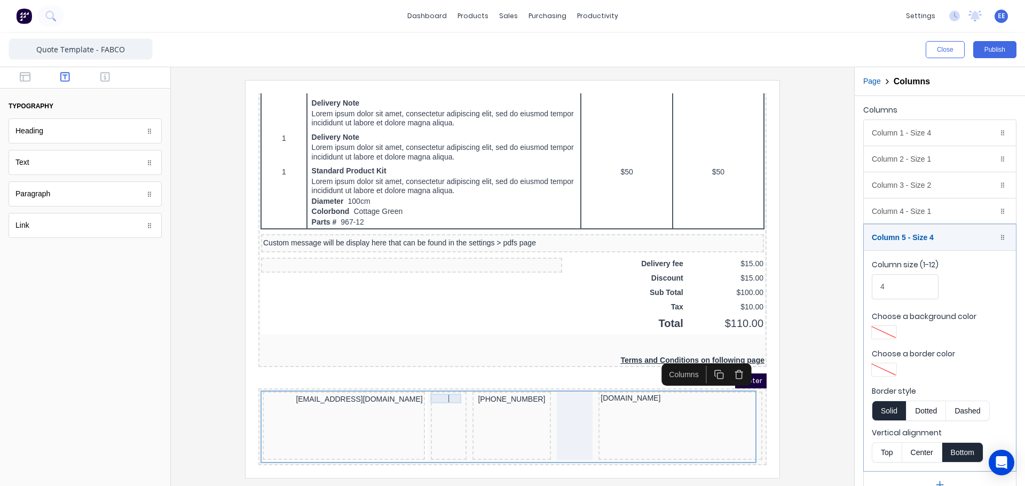
click at [432, 383] on div "|" at bounding box center [436, 386] width 32 height 10
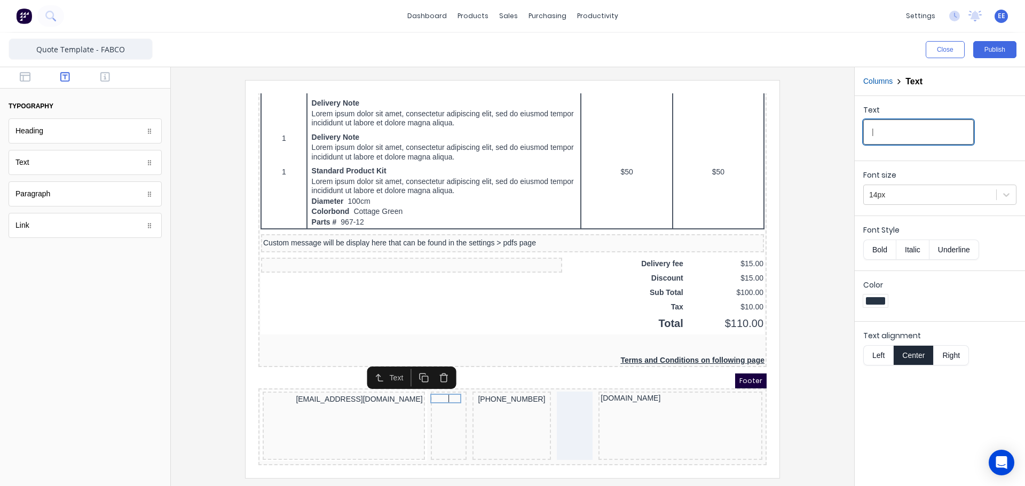
drag, startPoint x: 890, startPoint y: 130, endPoint x: 820, endPoint y: 135, distance: 70.1
click at [823, 134] on div "Close Publish Components typography Heading Heading Text Text Paragraph Paragra…" at bounding box center [512, 260] width 1025 height 454
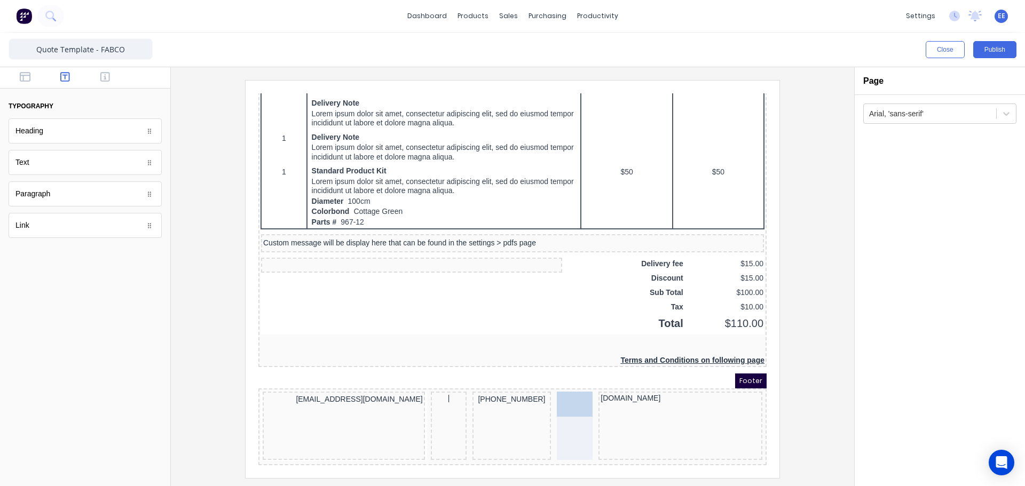
drag, startPoint x: 46, startPoint y: 167, endPoint x: 572, endPoint y: 403, distance: 575.7
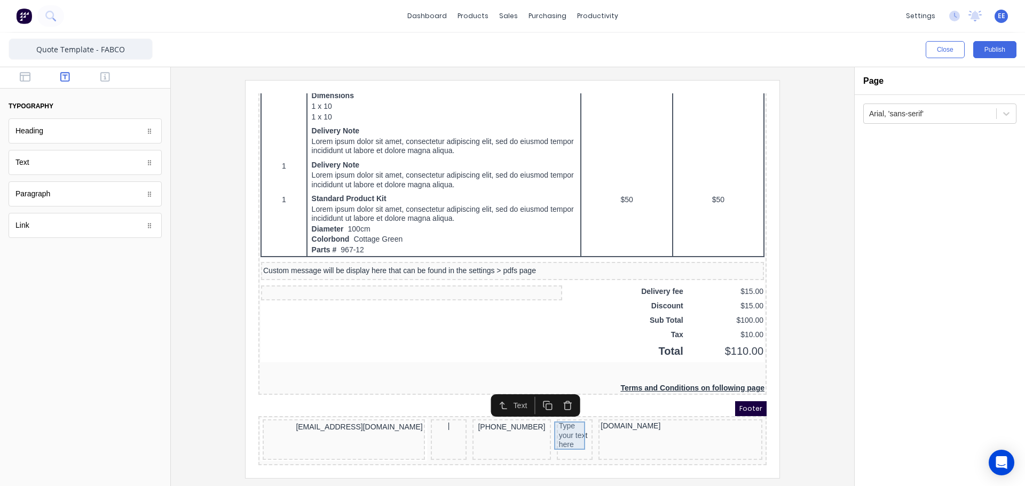
scroll to position [605, 0]
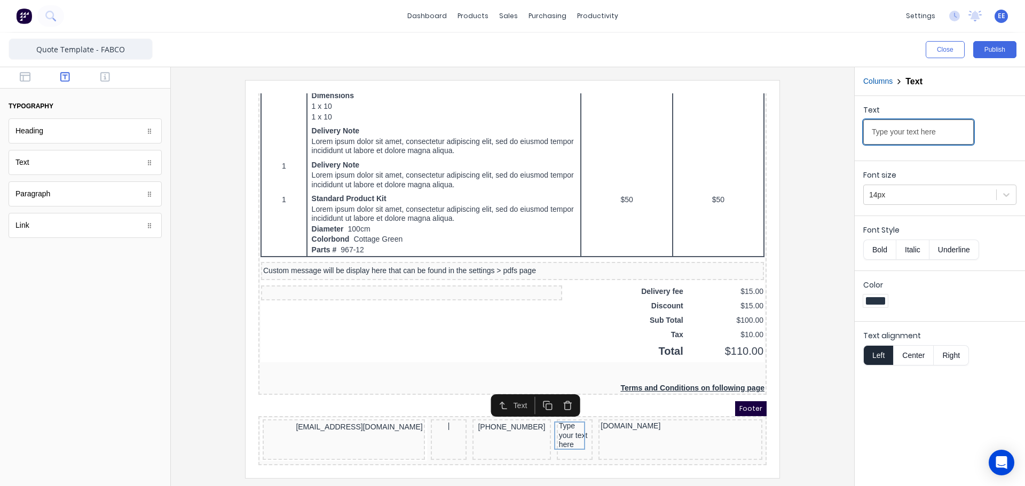
drag, startPoint x: 1191, startPoint y: 213, endPoint x: 685, endPoint y: 131, distance: 512.7
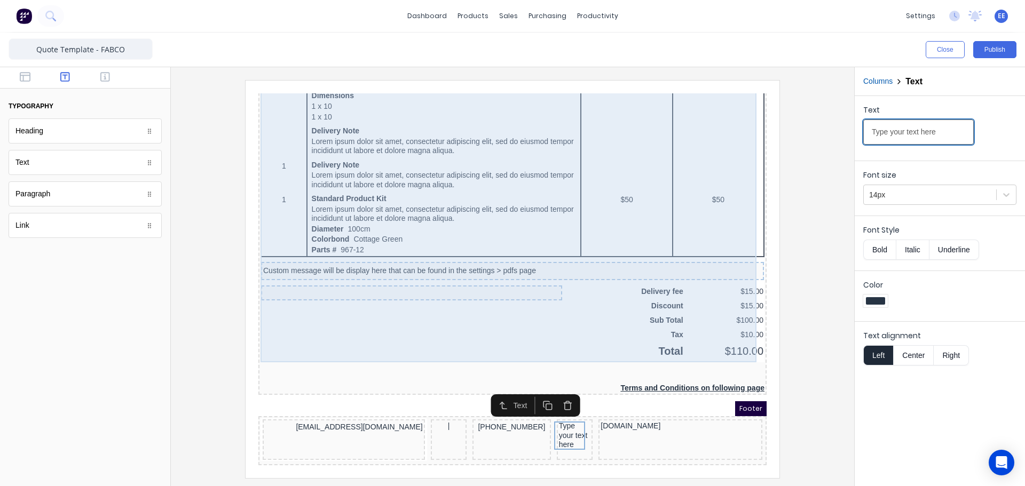
paste input "|"
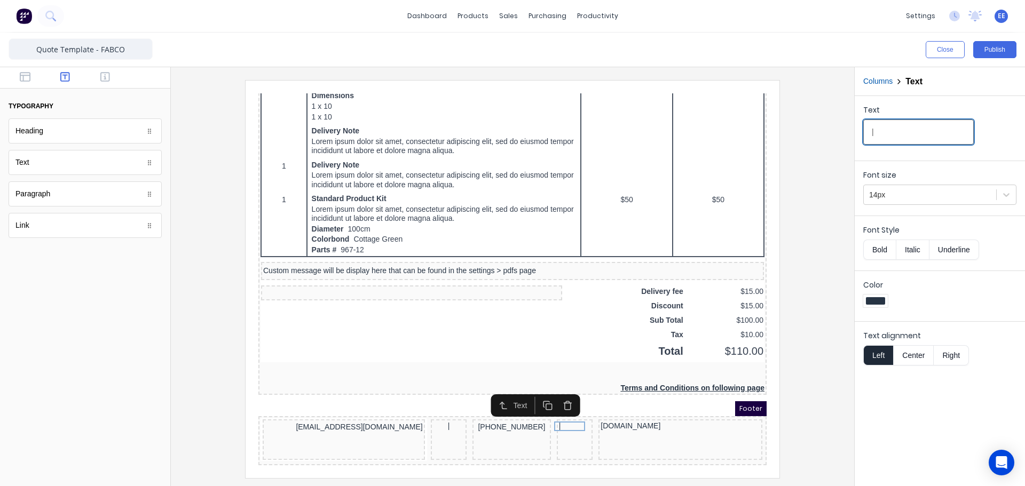
type input "|"
click at [914, 356] on button "Center" at bounding box center [913, 355] width 41 height 20
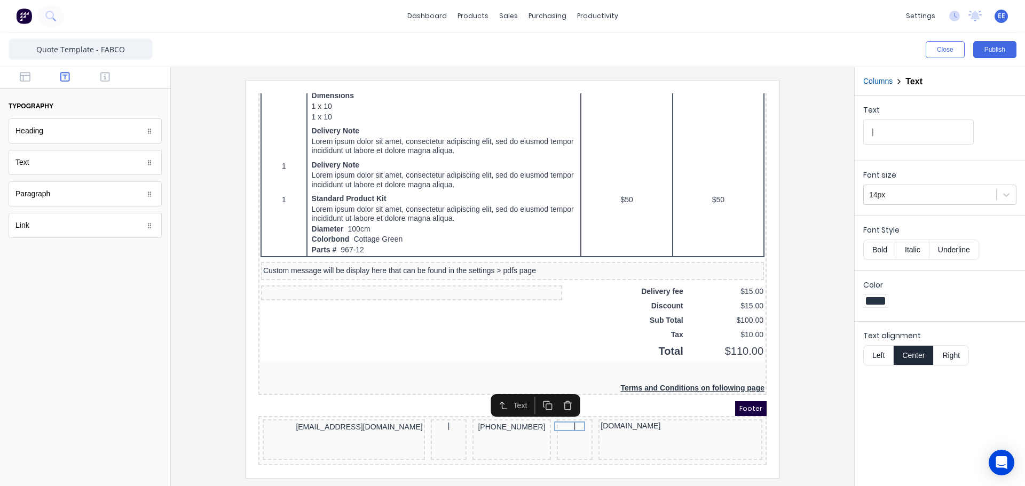
click at [843, 329] on div at bounding box center [512, 276] width 683 height 419
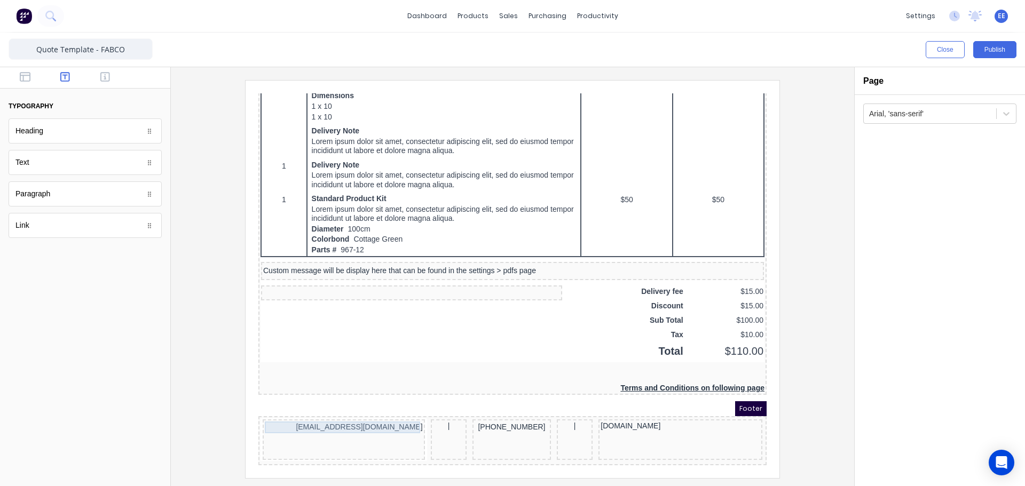
click at [369, 409] on div "[EMAIL_ADDRESS][DOMAIN_NAME]" at bounding box center [331, 415] width 158 height 12
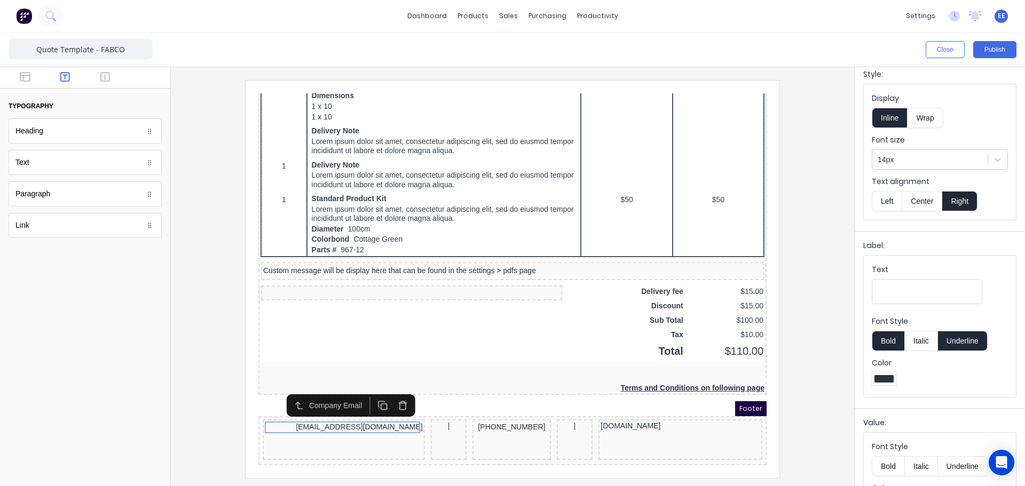
scroll to position [80, 0]
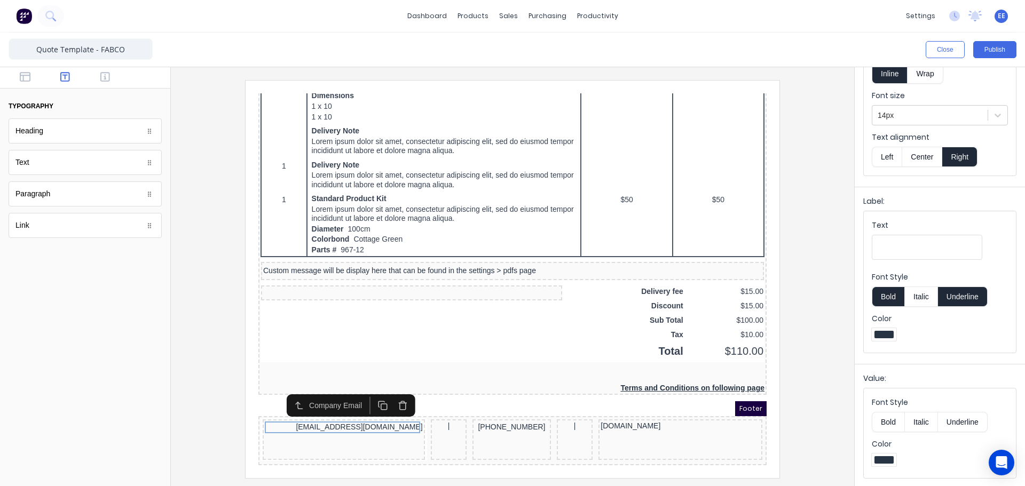
click at [886, 421] on button "Bold" at bounding box center [888, 422] width 33 height 20
click at [498, 409] on div "[PHONE_NUMBER]" at bounding box center [499, 415] width 74 height 12
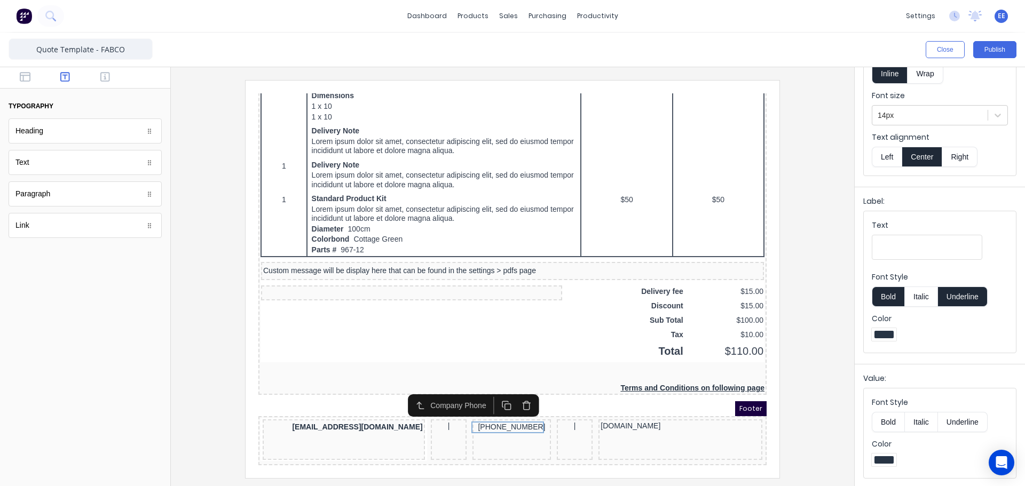
click at [891, 423] on button "Bold" at bounding box center [888, 422] width 33 height 20
click at [610, 411] on div "[DOMAIN_NAME]" at bounding box center [668, 414] width 160 height 10
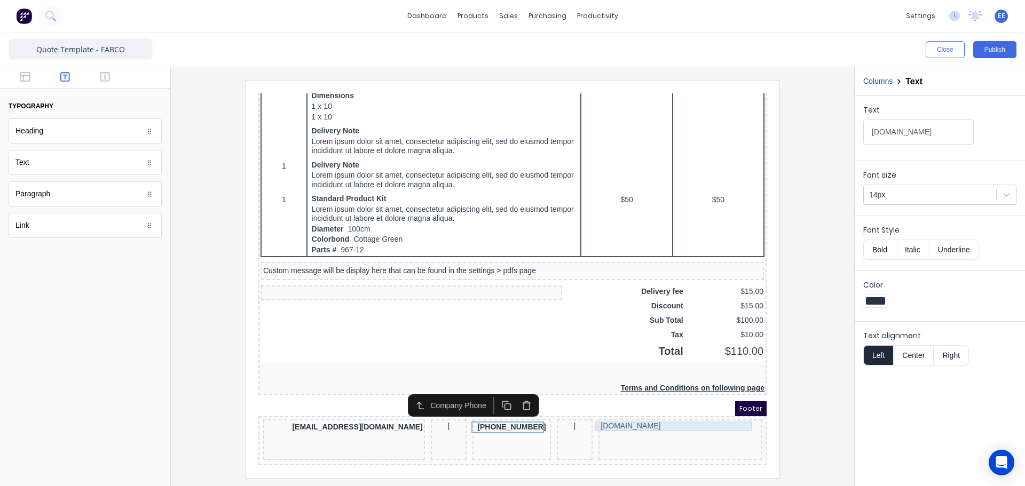
scroll to position [0, 0]
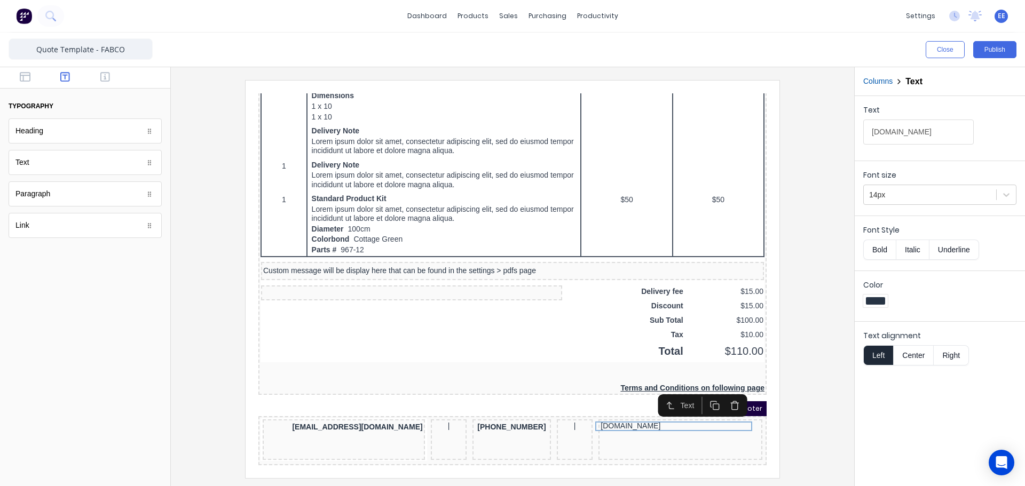
click at [887, 249] on button "Bold" at bounding box center [879, 250] width 33 height 20
click at [562, 409] on div "|" at bounding box center [562, 414] width 32 height 10
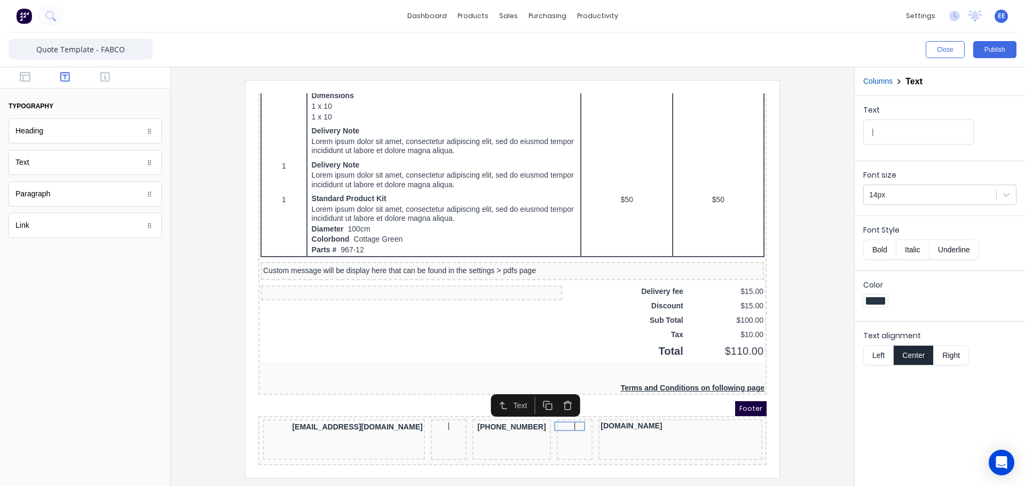
click at [884, 251] on button "Bold" at bounding box center [879, 250] width 33 height 20
click at [442, 410] on div "|" at bounding box center [436, 414] width 32 height 10
drag, startPoint x: 877, startPoint y: 248, endPoint x: 844, endPoint y: 295, distance: 57.5
click at [877, 248] on button "Bold" at bounding box center [879, 250] width 33 height 20
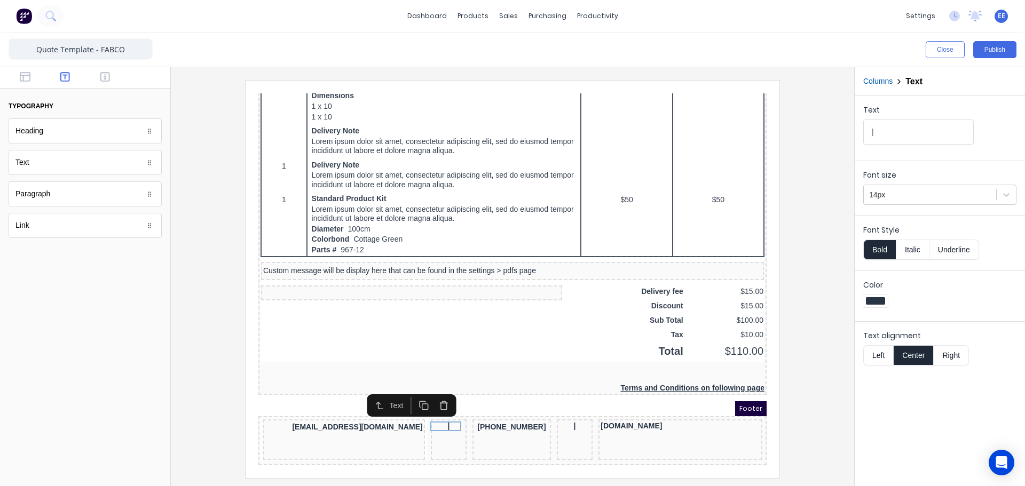
click at [806, 386] on div at bounding box center [512, 279] width 666 height 398
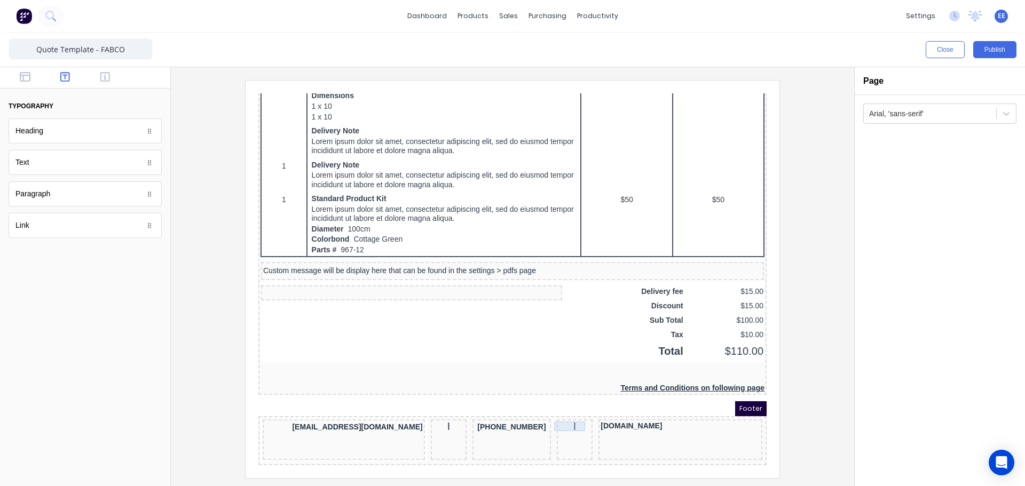
click at [556, 414] on div "|" at bounding box center [562, 414] width 32 height 10
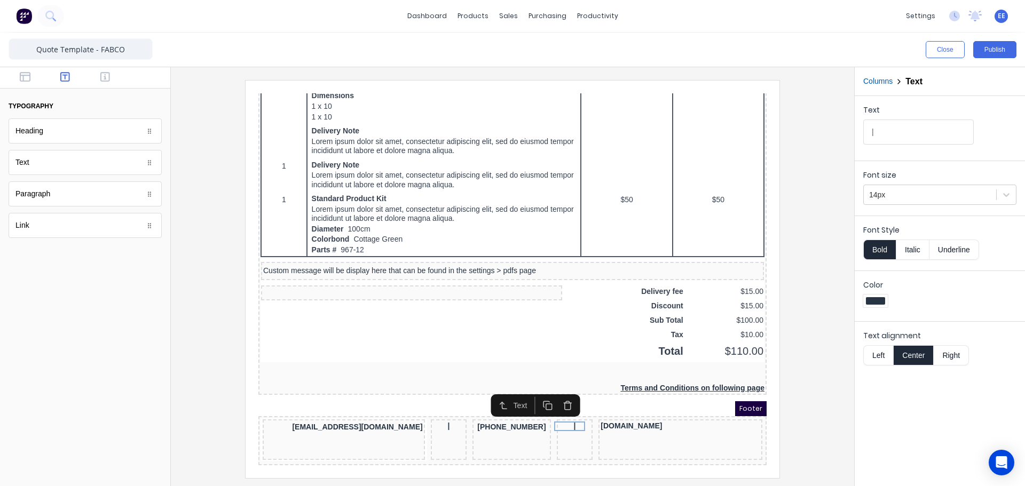
click at [877, 83] on button "Columns" at bounding box center [877, 81] width 29 height 11
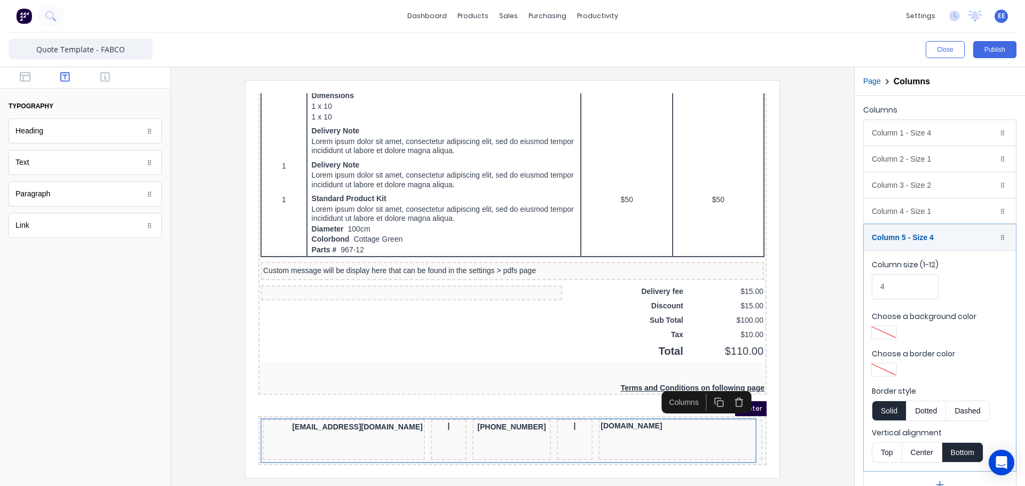
click at [874, 110] on div "Columns" at bounding box center [939, 112] width 153 height 15
click at [921, 214] on div "Column 4 - Size 1 Duplicate Delete" at bounding box center [940, 212] width 152 height 26
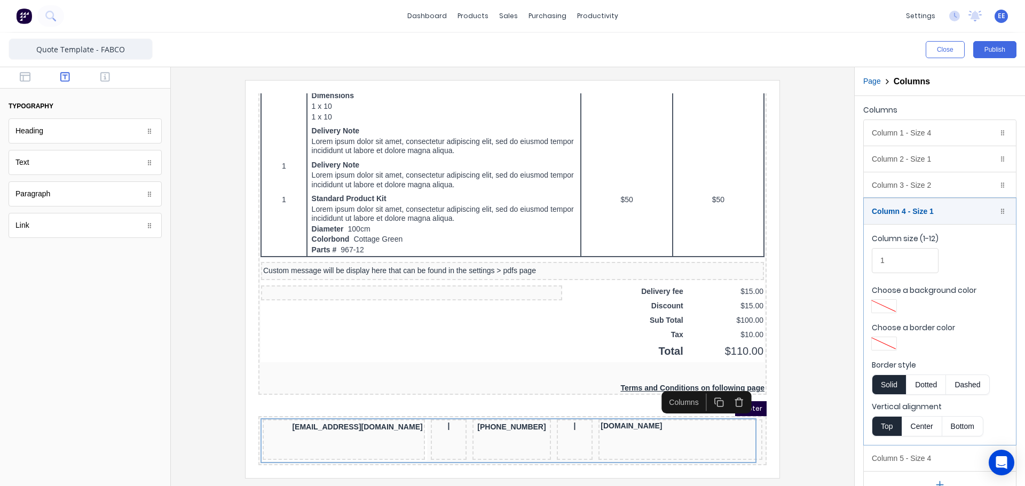
click at [969, 425] on button "Bottom" at bounding box center [962, 426] width 41 height 20
click at [932, 187] on div "Column 3 - Size 2 Duplicate Delete" at bounding box center [940, 185] width 152 height 26
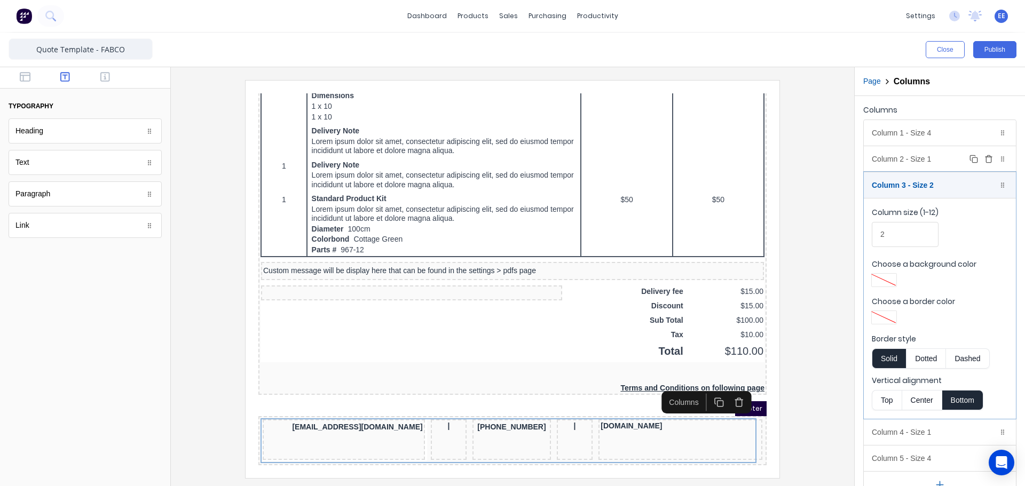
click at [925, 159] on div "Column 2 - Size 1 Duplicate Delete" at bounding box center [940, 159] width 152 height 26
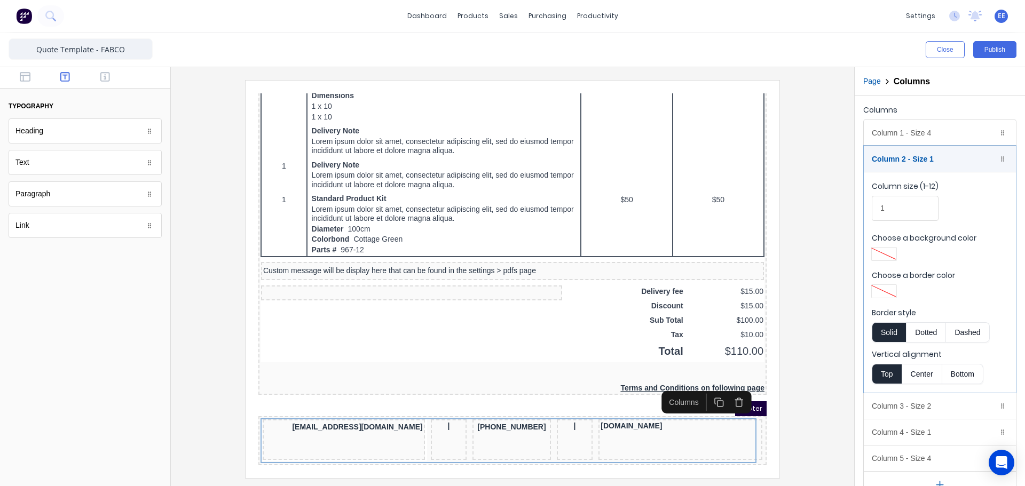
click at [967, 374] on button "Bottom" at bounding box center [962, 374] width 41 height 20
click at [899, 130] on div "Column 1 - Size 4 Duplicate Delete" at bounding box center [940, 133] width 152 height 26
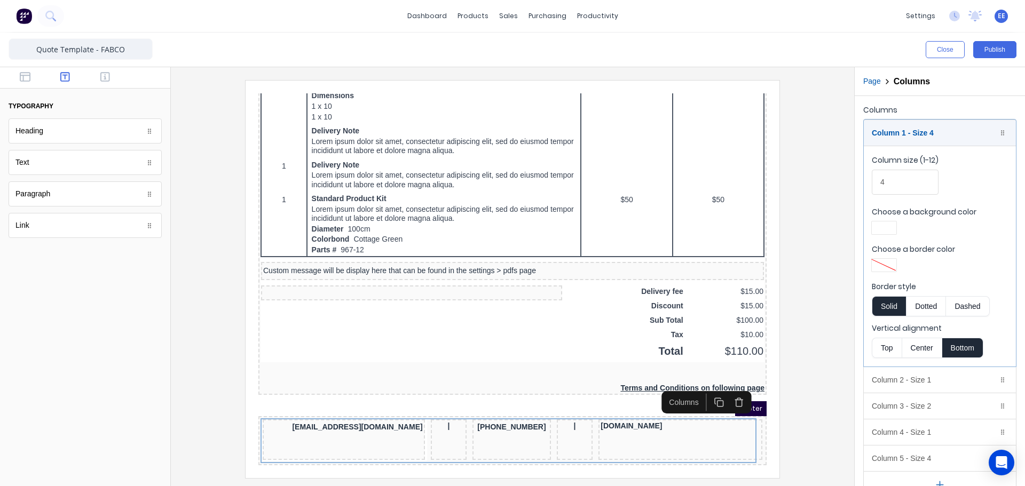
click at [901, 92] on div "Page Columns" at bounding box center [940, 81] width 170 height 29
click at [908, 132] on div "Column 1 - Size 4 Duplicate Delete" at bounding box center [940, 133] width 152 height 26
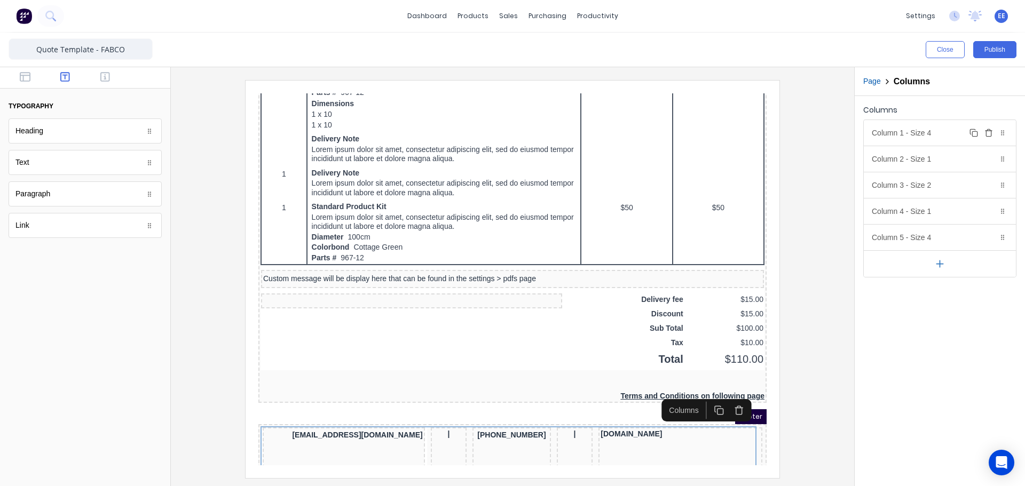
scroll to position [605, 0]
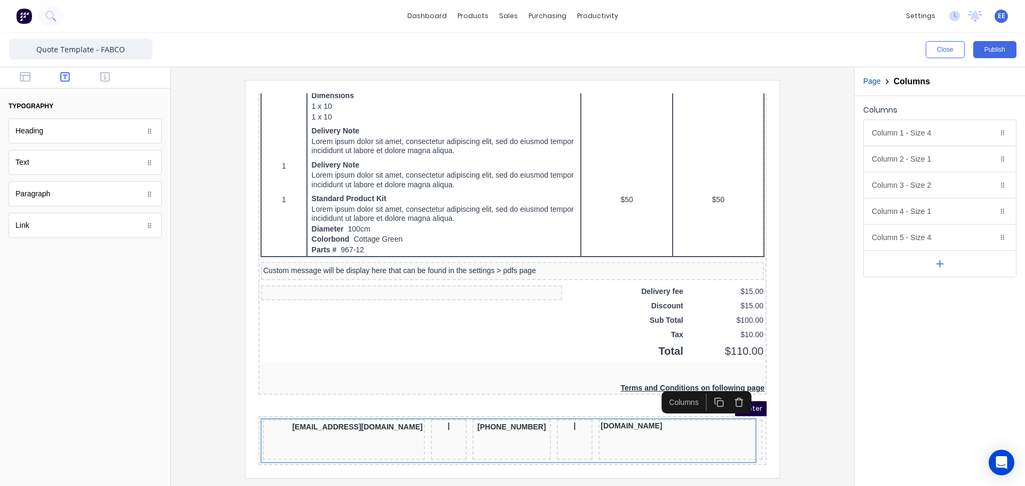
click at [388, 390] on div "Footer" at bounding box center [500, 396] width 508 height 15
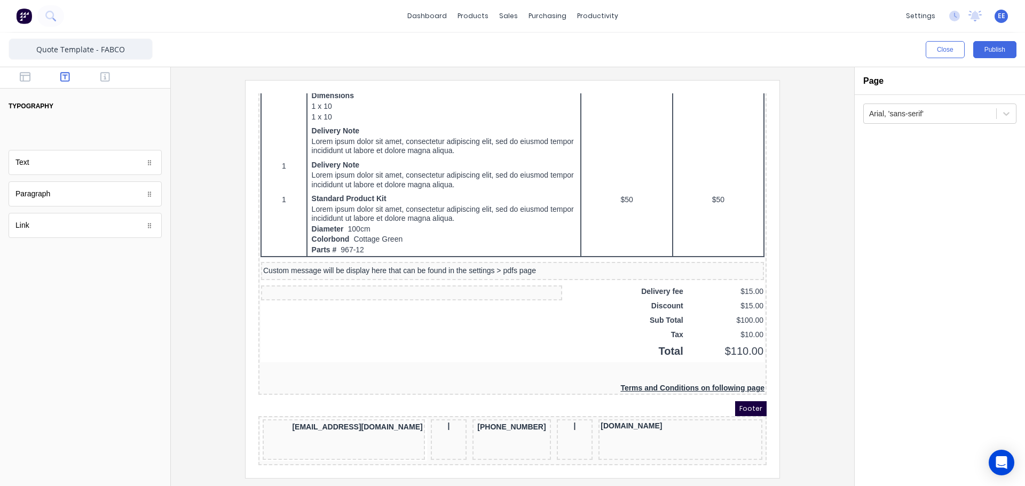
click at [50, 136] on body "dashboard products sales purchasing productivity dashboard products Product Cat…" at bounding box center [512, 243] width 1025 height 486
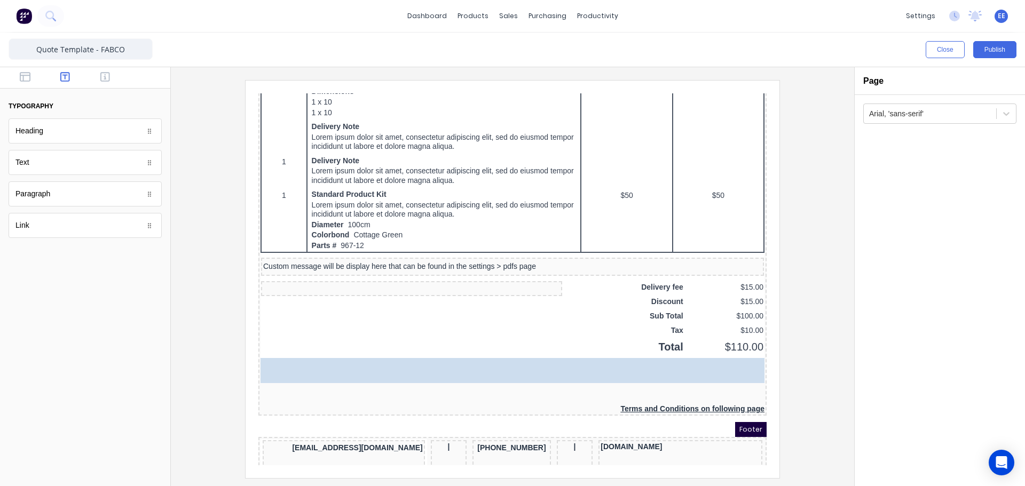
drag, startPoint x: 30, startPoint y: 134, endPoint x: 64, endPoint y: 166, distance: 45.7
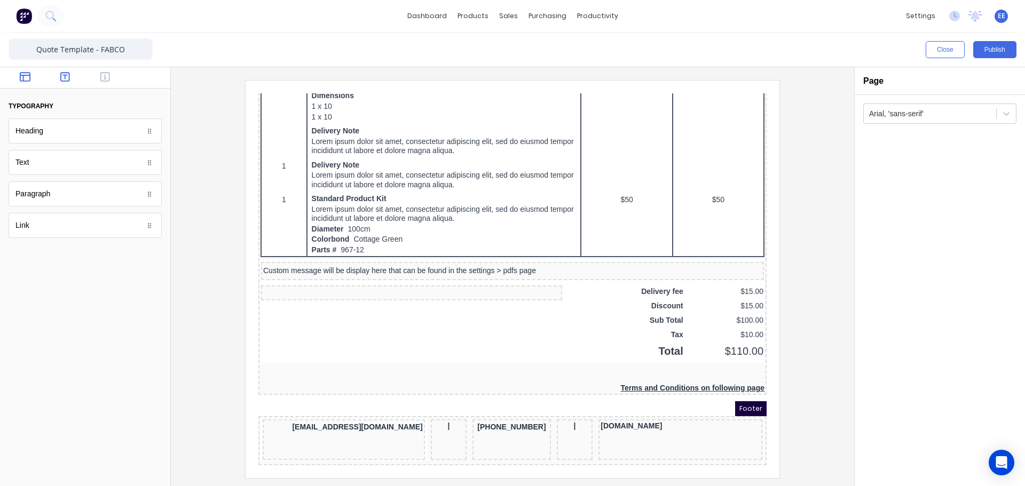
click at [25, 80] on icon "button" at bounding box center [25, 77] width 11 height 11
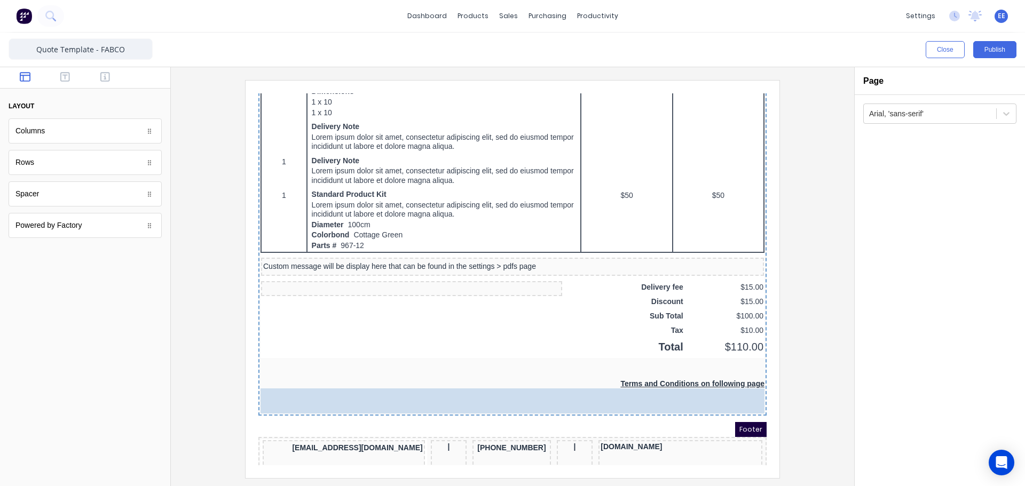
drag, startPoint x: 33, startPoint y: 169, endPoint x: 319, endPoint y: 427, distance: 385.2
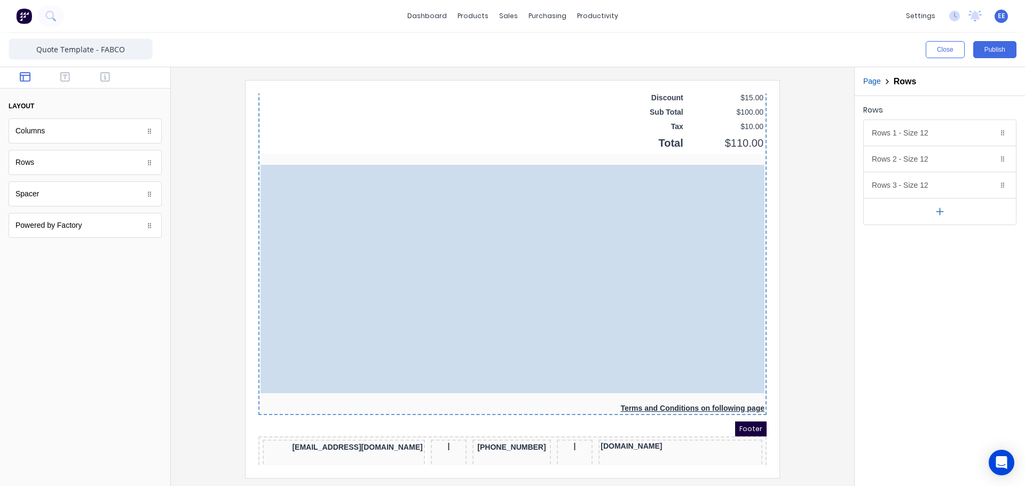
scroll to position [833, 0]
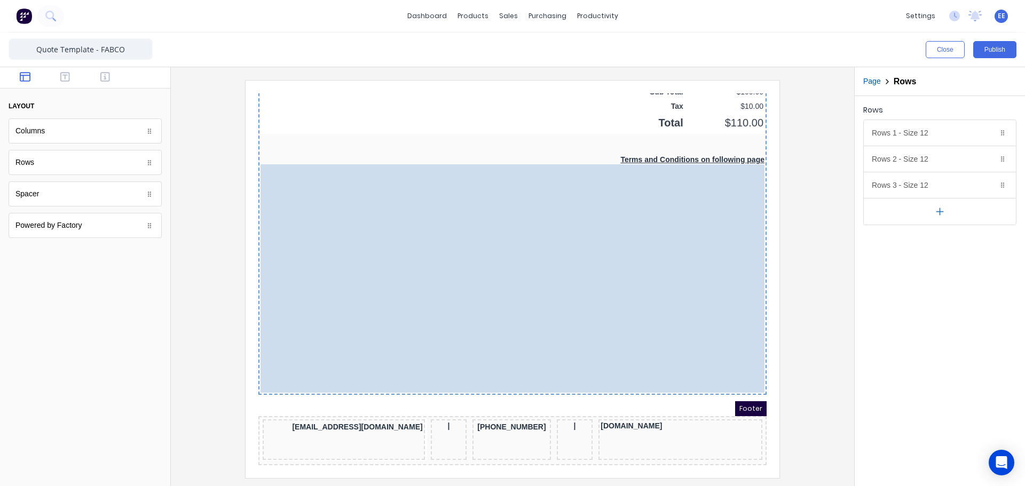
drag, startPoint x: 358, startPoint y: 185, endPoint x: 319, endPoint y: 265, distance: 88.8
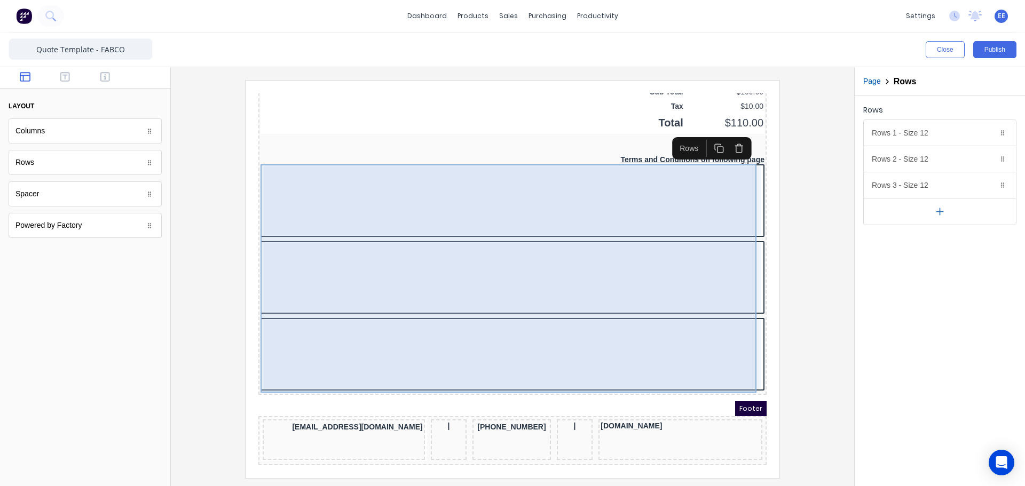
scroll to position [780, 0]
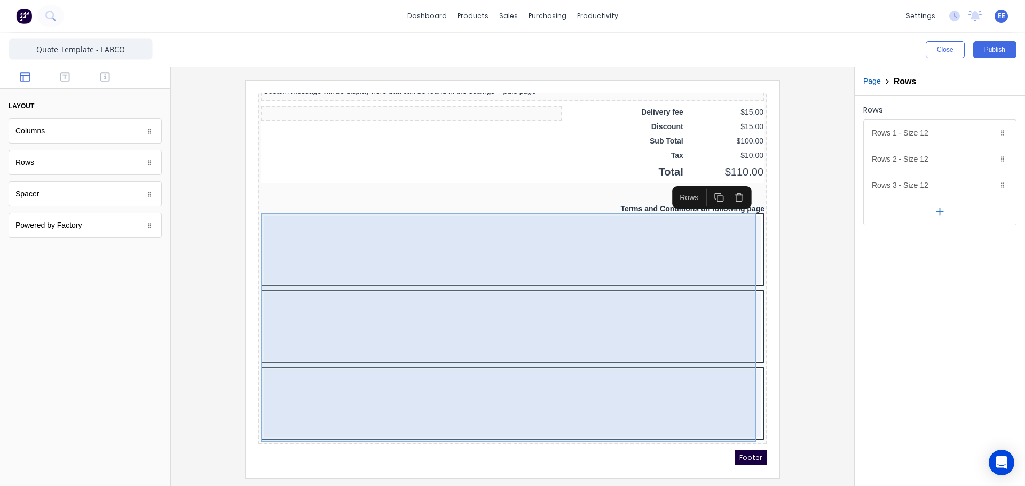
click at [420, 266] on div at bounding box center [500, 237] width 498 height 68
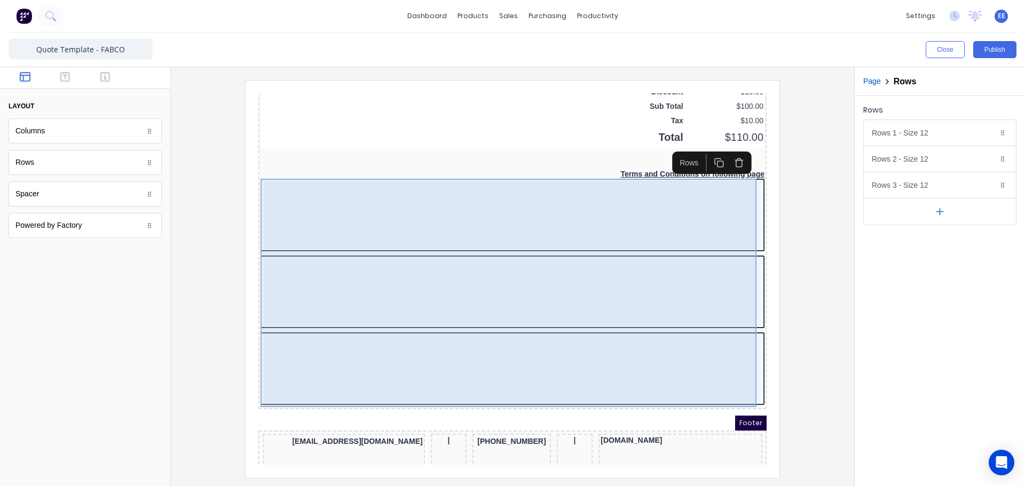
scroll to position [833, 0]
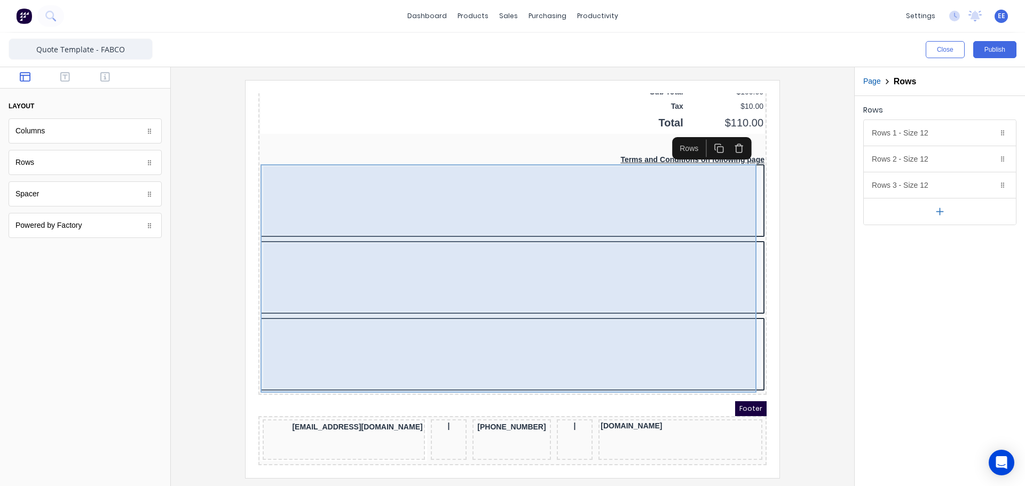
click at [604, 178] on div at bounding box center [500, 188] width 498 height 68
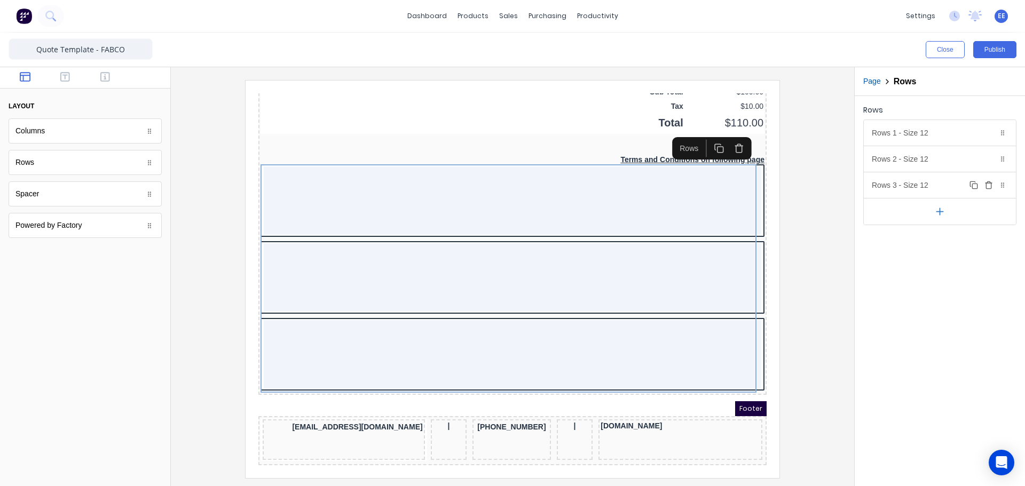
click at [988, 183] on icon "button" at bounding box center [989, 185] width 9 height 9
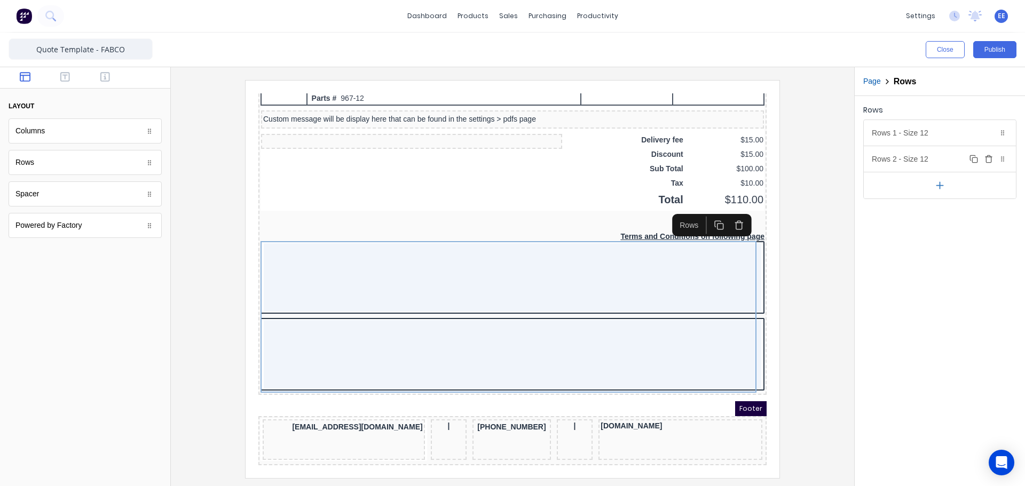
click at [988, 161] on icon "button" at bounding box center [989, 159] width 9 height 9
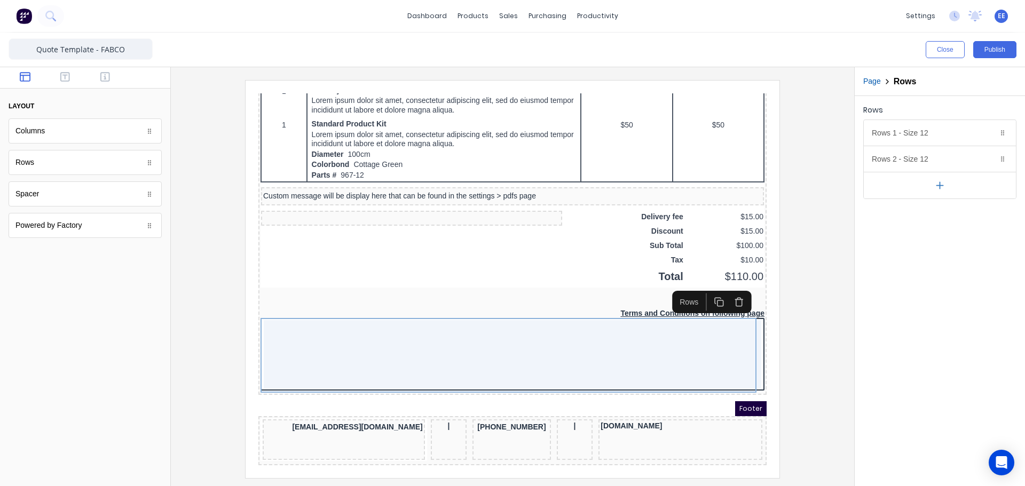
scroll to position [680, 0]
click at [931, 132] on div "Rows 1 - Size 12 Duplicate Delete" at bounding box center [940, 133] width 152 height 26
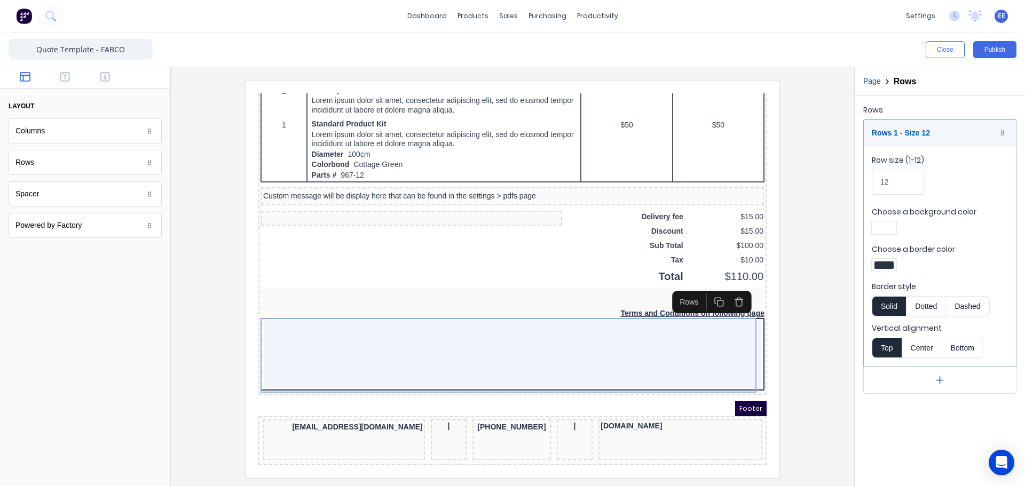
click at [888, 265] on div at bounding box center [884, 265] width 19 height 7
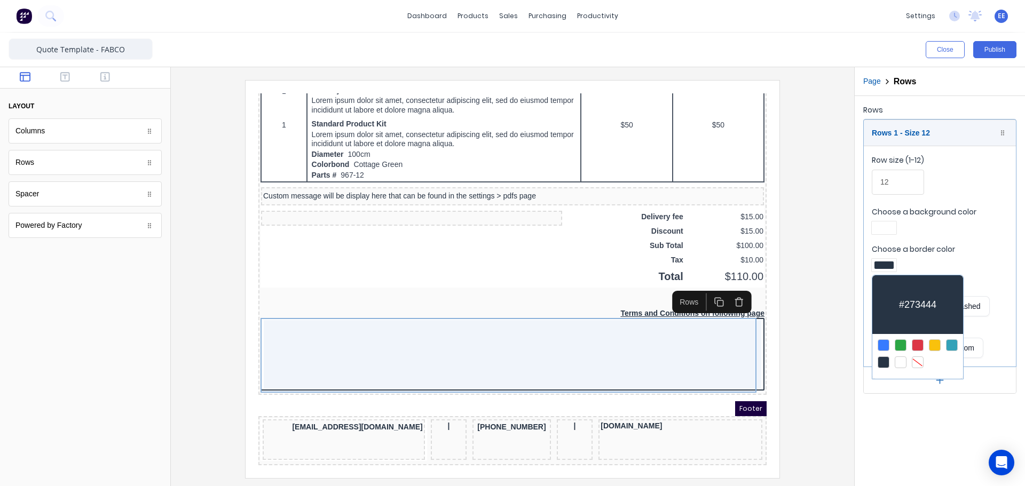
click at [918, 361] on div at bounding box center [918, 363] width 12 height 12
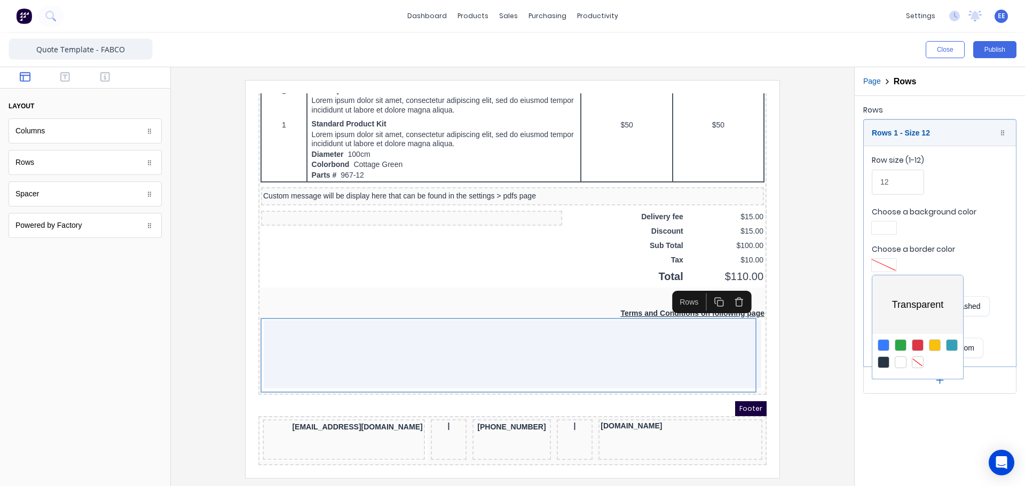
click at [885, 227] on div at bounding box center [512, 243] width 1025 height 486
click at [888, 228] on div at bounding box center [884, 227] width 19 height 7
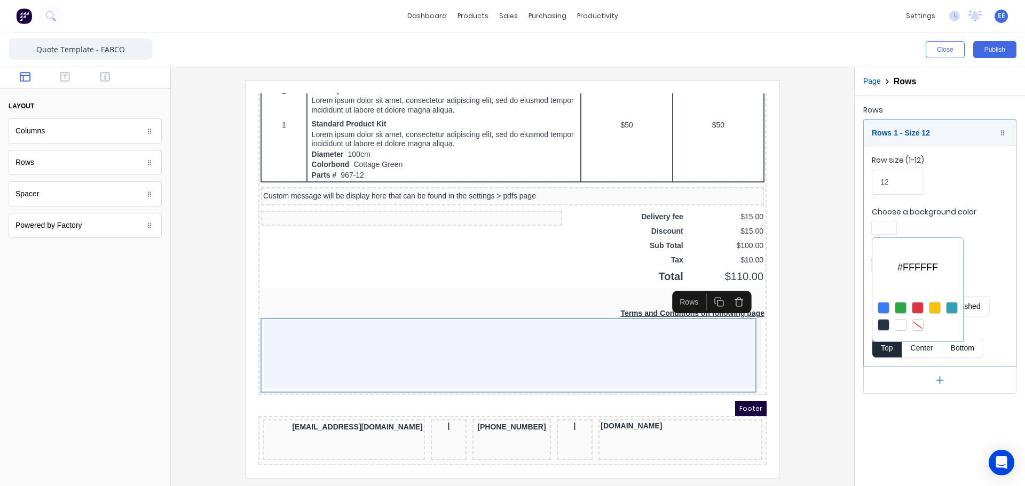
click at [918, 319] on div at bounding box center [918, 325] width 12 height 12
drag, startPoint x: 616, startPoint y: 337, endPoint x: 350, endPoint y: 244, distance: 282.3
click at [616, 337] on div at bounding box center [512, 243] width 1025 height 486
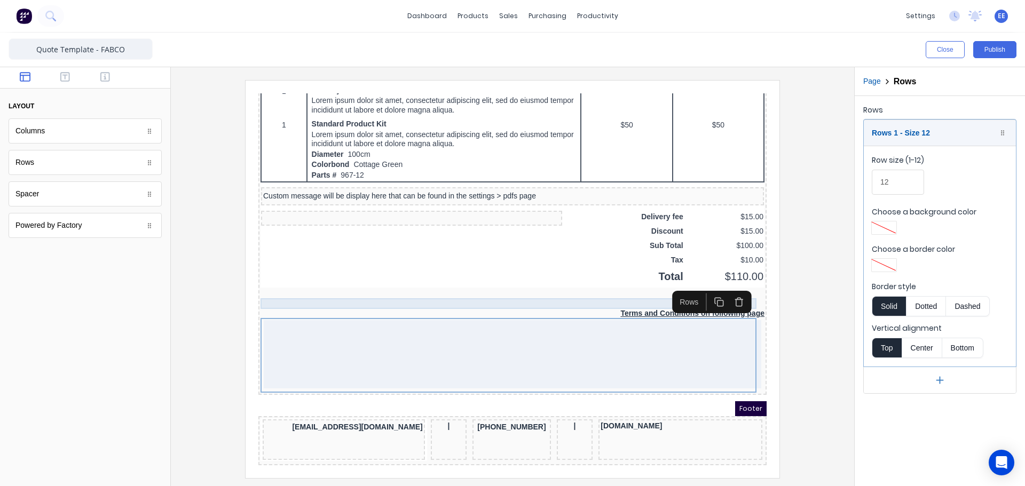
click at [398, 286] on div at bounding box center [500, 291] width 504 height 11
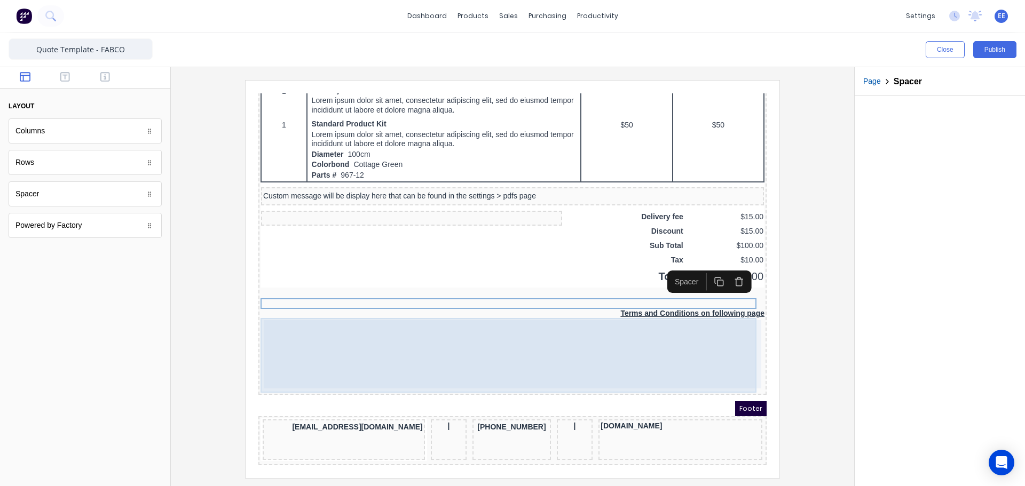
click at [397, 367] on div at bounding box center [500, 342] width 498 height 68
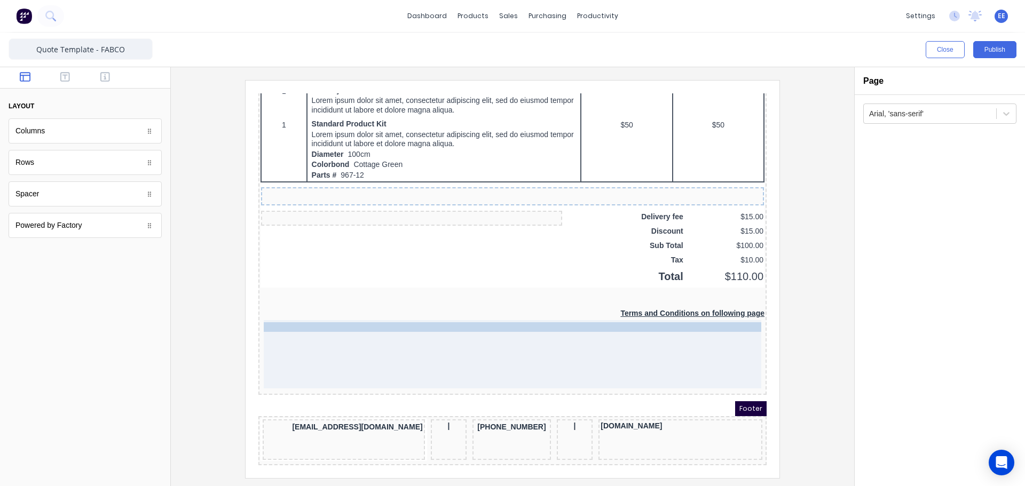
drag, startPoint x: 351, startPoint y: 179, endPoint x: 365, endPoint y: 349, distance: 170.4
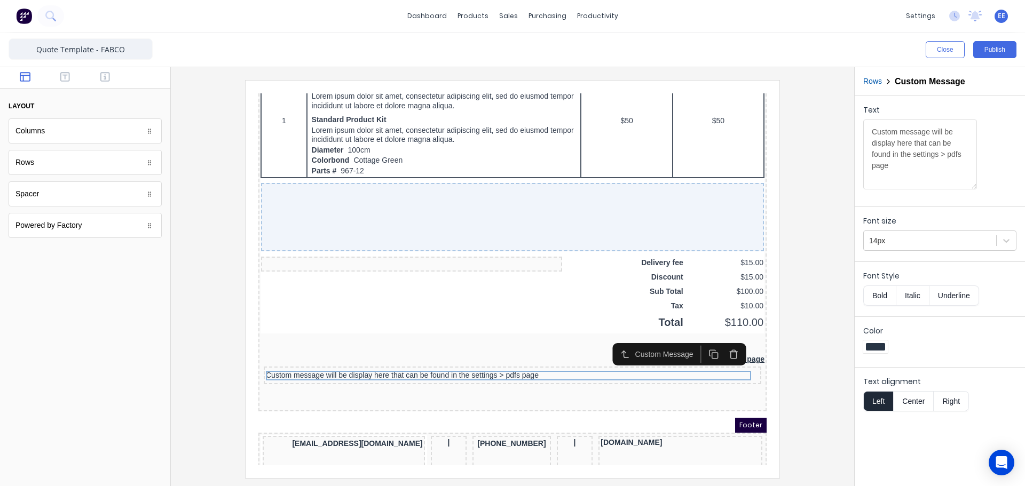
click at [802, 376] on div at bounding box center [512, 279] width 666 height 398
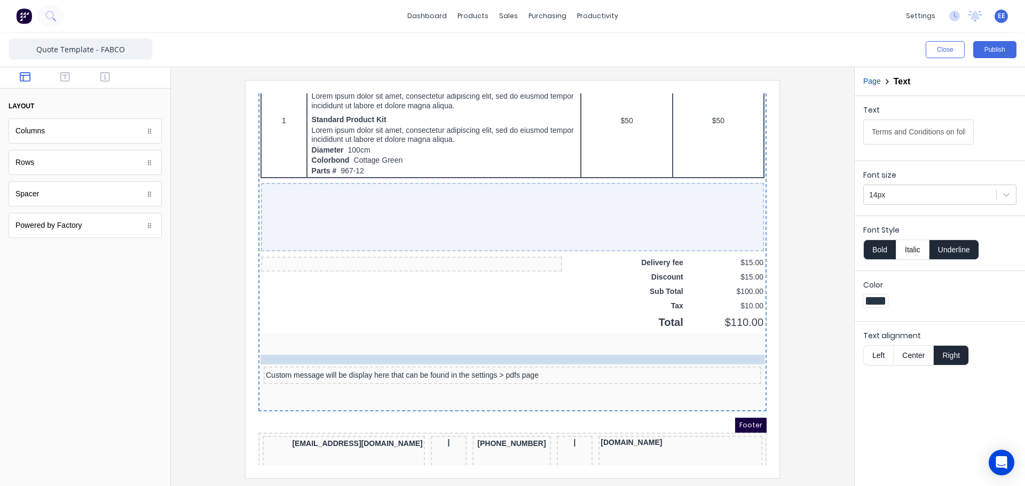
drag, startPoint x: 657, startPoint y: 337, endPoint x: 658, endPoint y: 349, distance: 12.4
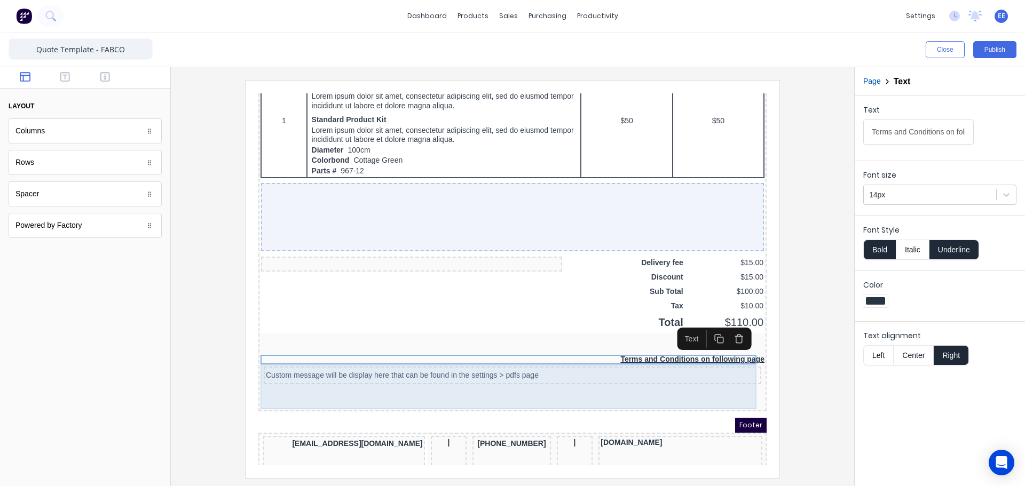
click at [319, 368] on div "Custom message will be display here that can be found in the settings > pdfs pa…" at bounding box center [500, 363] width 498 height 18
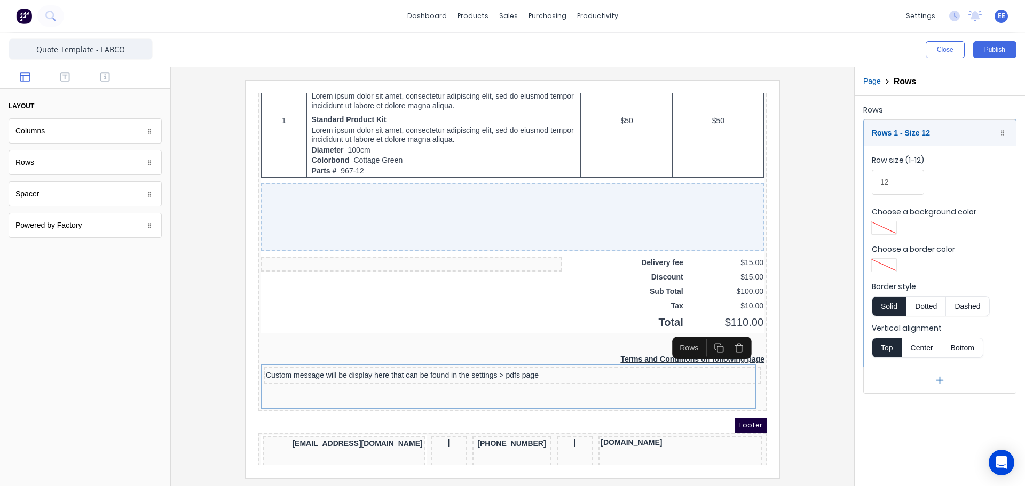
click at [945, 383] on icon "button" at bounding box center [939, 380] width 11 height 11
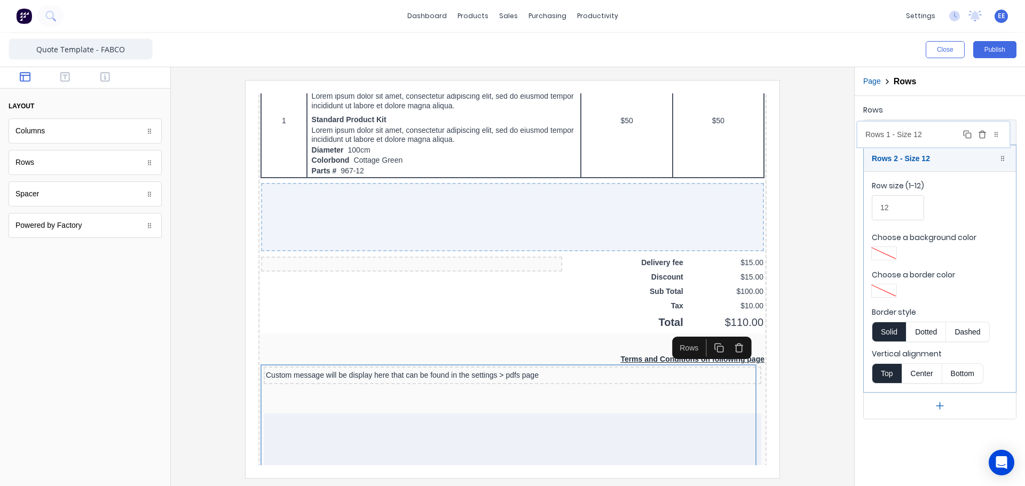
drag, startPoint x: 928, startPoint y: 376, endPoint x: 922, endPoint y: 132, distance: 244.1
click at [922, 132] on body "dashboard products sales purchasing productivity dashboard products Product Cat…" at bounding box center [512, 243] width 1025 height 486
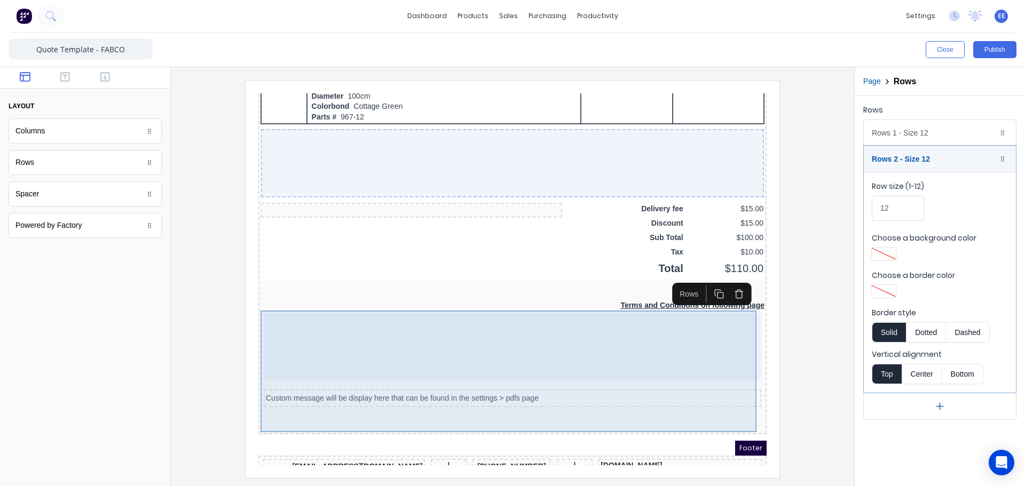
scroll to position [777, 0]
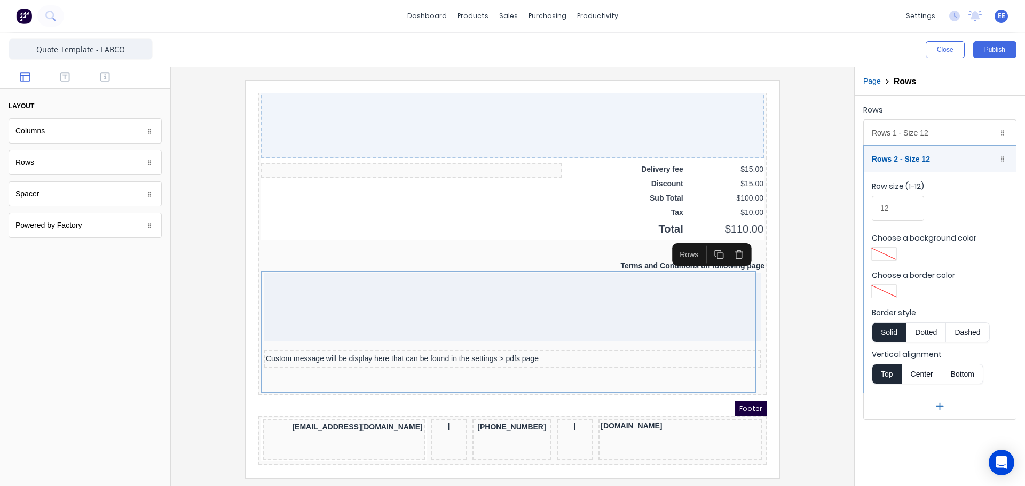
click at [951, 408] on button "button" at bounding box center [940, 406] width 152 height 27
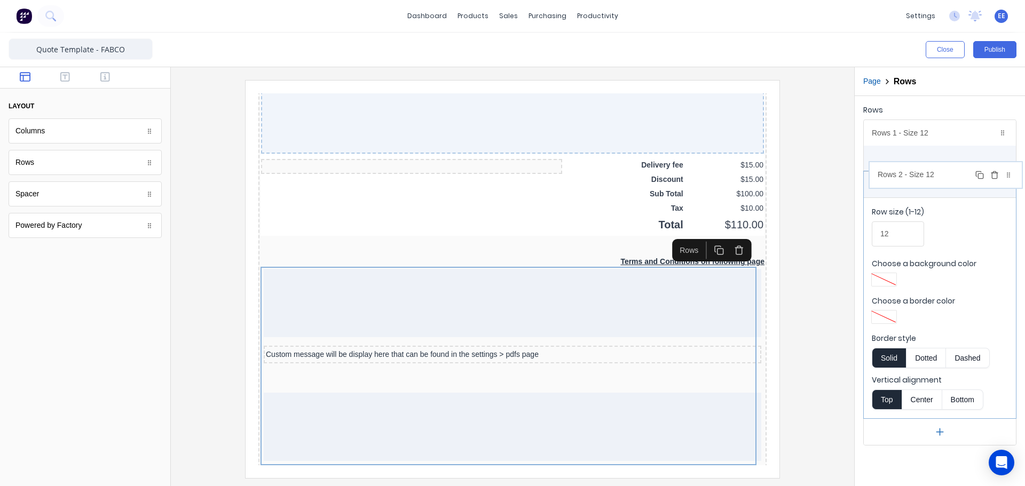
drag, startPoint x: 943, startPoint y: 407, endPoint x: 951, endPoint y: 175, distance: 232.4
click at [951, 175] on body "dashboard products sales purchasing productivity dashboard products Product Cat…" at bounding box center [512, 243] width 1025 height 486
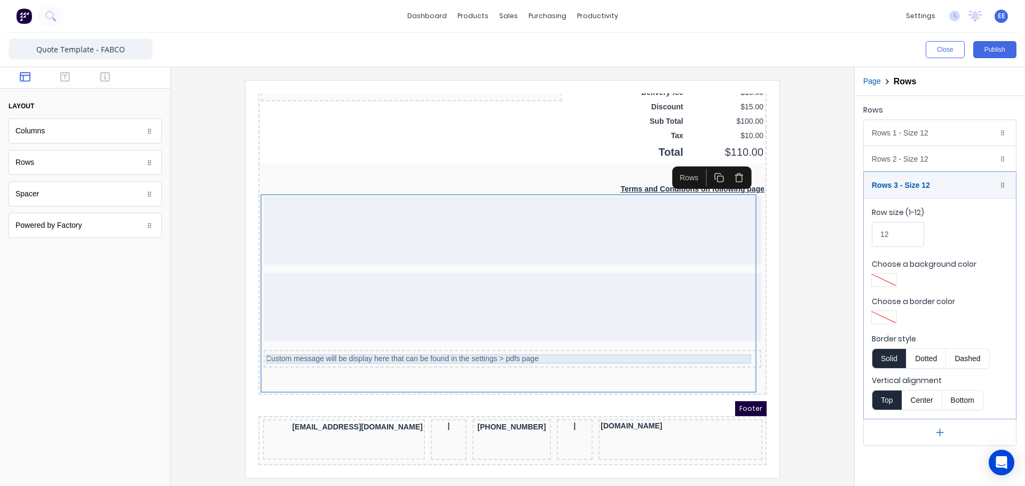
scroll to position [854, 0]
click at [949, 435] on button "button" at bounding box center [940, 432] width 152 height 27
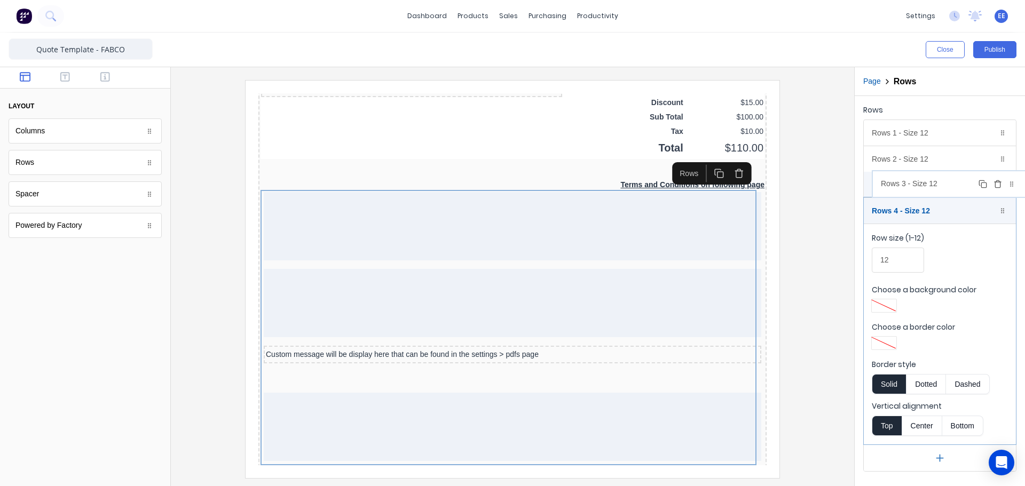
drag, startPoint x: 943, startPoint y: 438, endPoint x: 953, endPoint y: 188, distance: 249.5
click at [953, 188] on body "dashboard products sales purchasing productivity dashboard products Product Cat…" at bounding box center [512, 243] width 1025 height 486
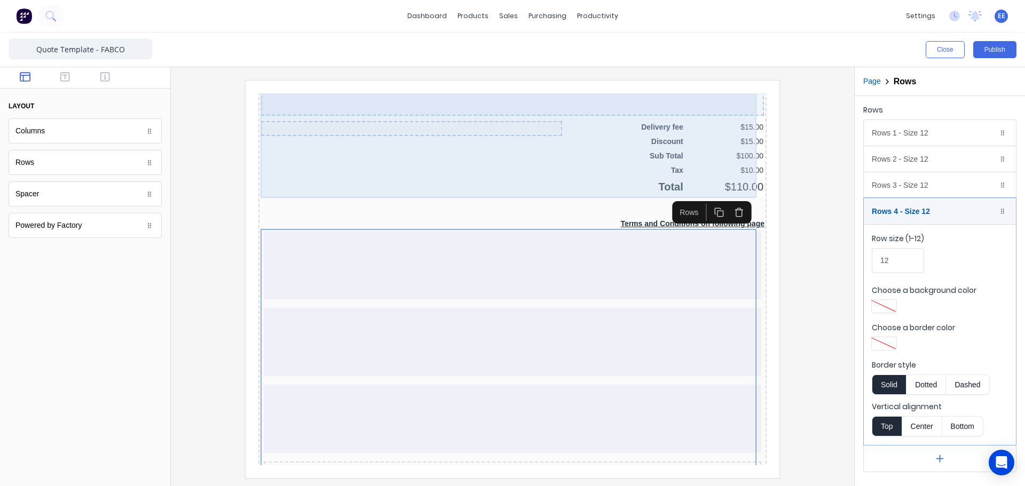
scroll to position [931, 0]
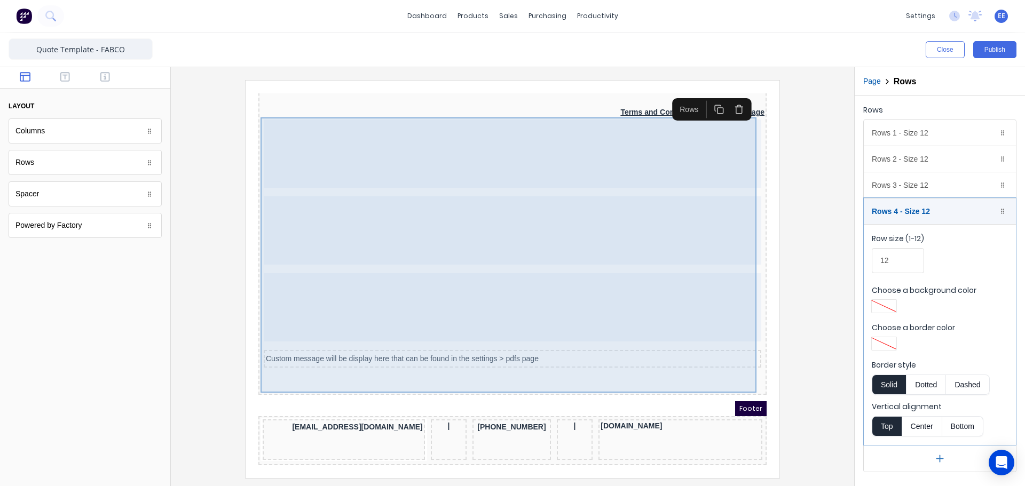
click at [447, 358] on div "Custom message will be display here that can be found in the settings > pdfs pa…" at bounding box center [500, 243] width 504 height 276
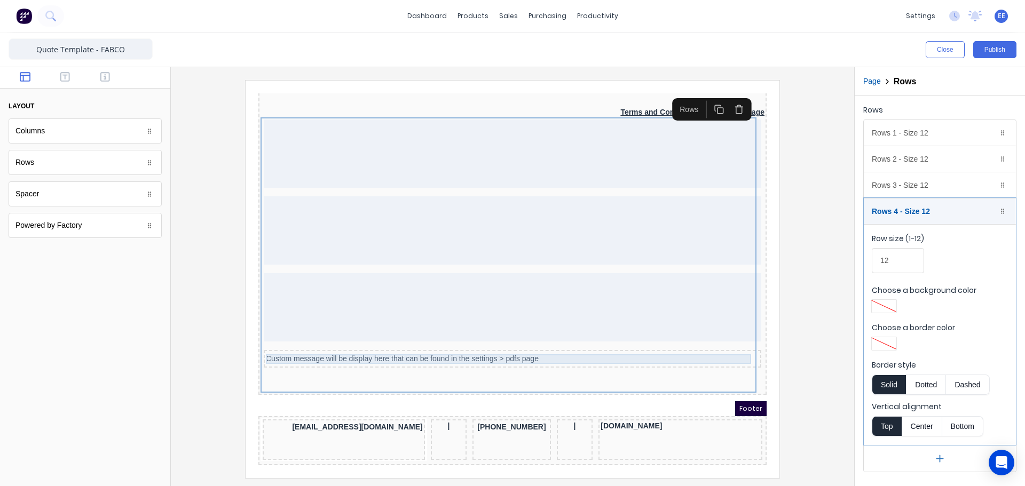
click at [459, 342] on div "Custom message will be display here that can be found in the settings > pdfs pa…" at bounding box center [499, 347] width 493 height 10
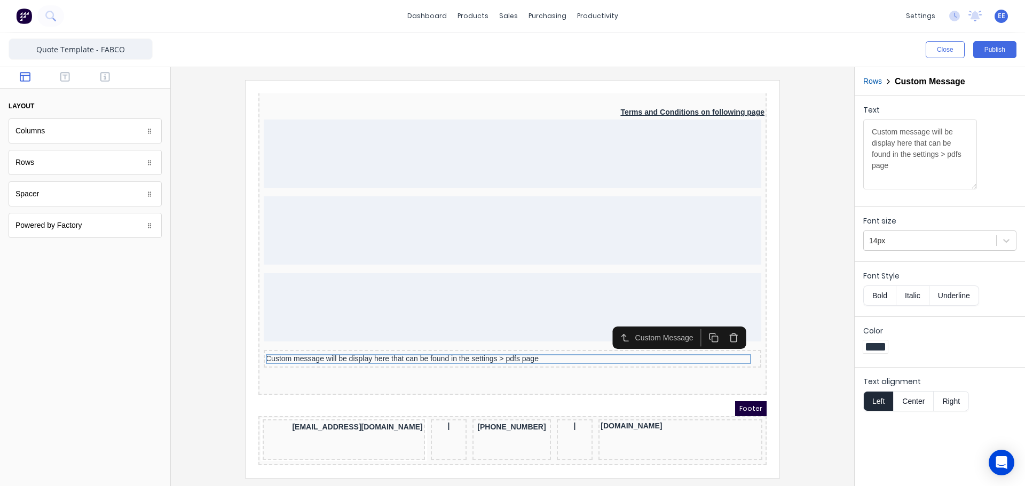
click at [721, 325] on icon "button" at bounding box center [721, 325] width 6 height 6
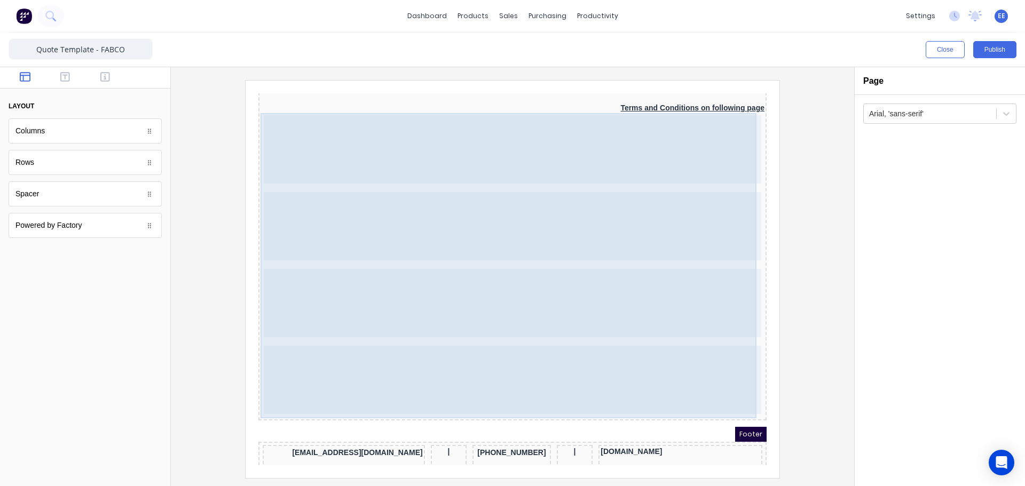
click at [322, 373] on div at bounding box center [500, 367] width 498 height 68
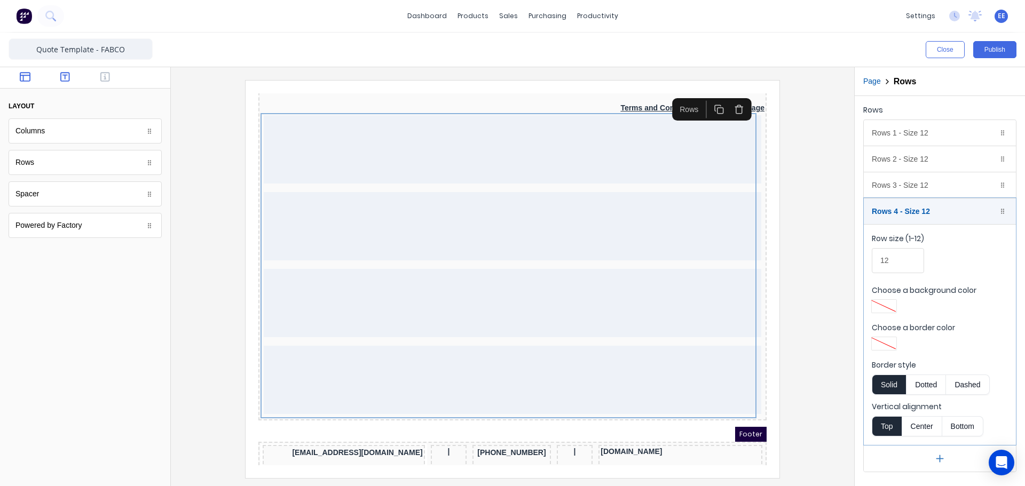
click at [64, 78] on icon "button" at bounding box center [65, 77] width 10 height 11
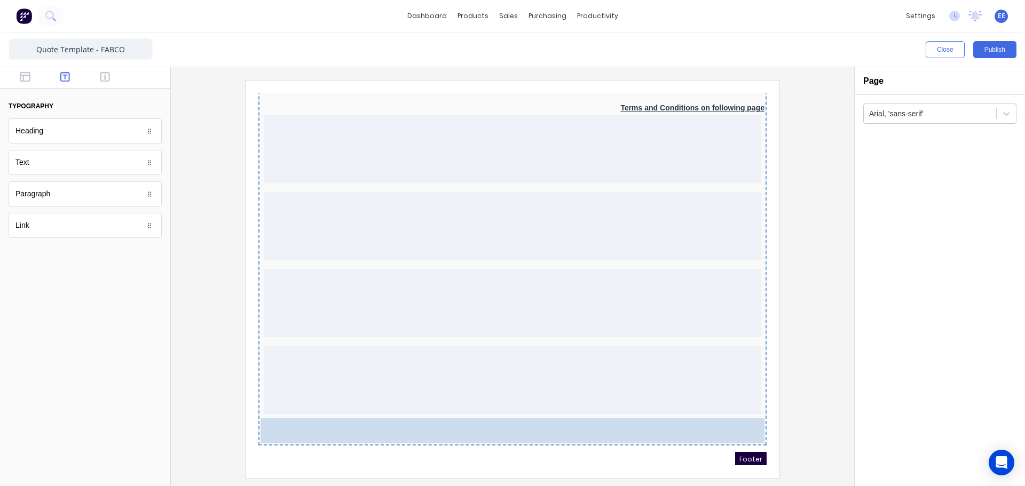
drag, startPoint x: 30, startPoint y: 198, endPoint x: 345, endPoint y: 427, distance: 389.5
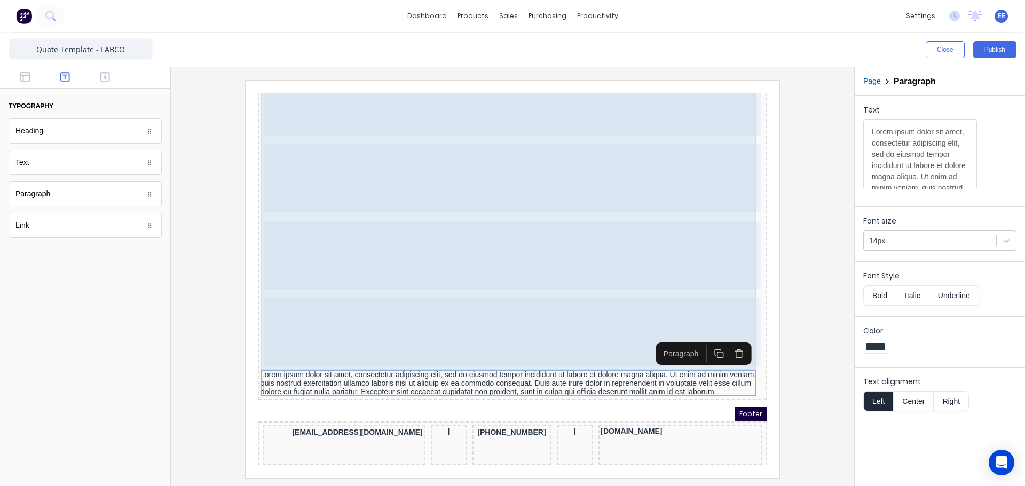
scroll to position [989, 0]
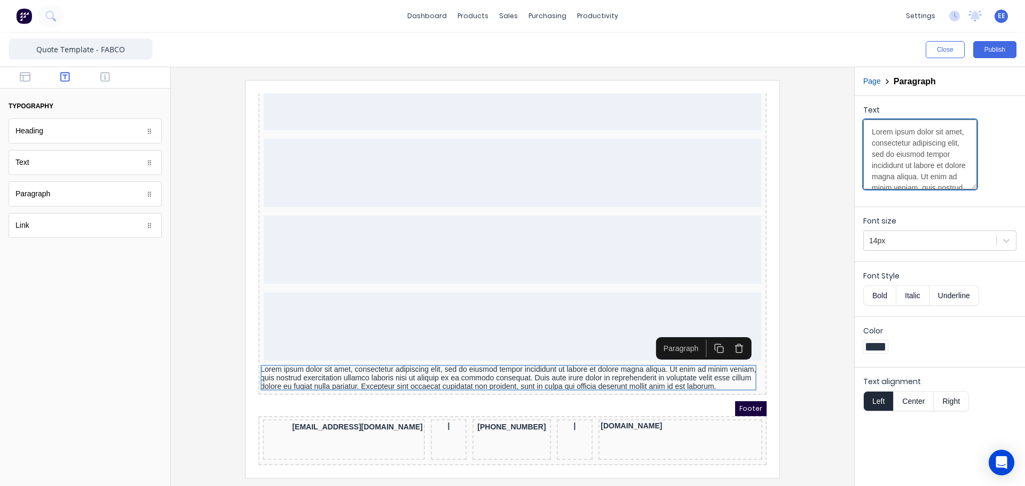
click at [878, 140] on textarea "Lorem ipsum dolor sit amet, consectetur adipiscing elit, sed do eiusmod tempor …" at bounding box center [920, 155] width 114 height 70
paste textarea "For supply only orders: We can only make suggestions based on your dimensions a…"
type textarea "For supply only orders: We can only make suggestions based on your dimensions a…"
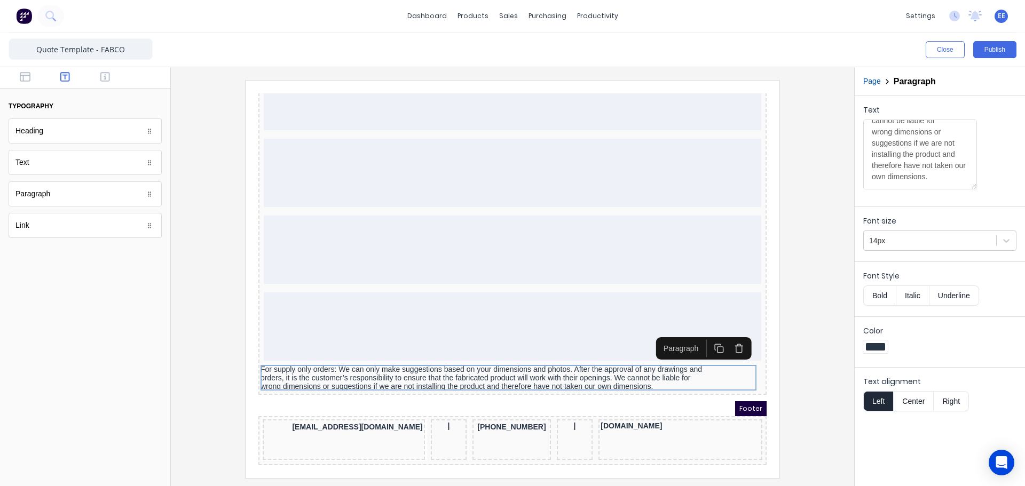
click at [797, 378] on div at bounding box center [512, 279] width 666 height 398
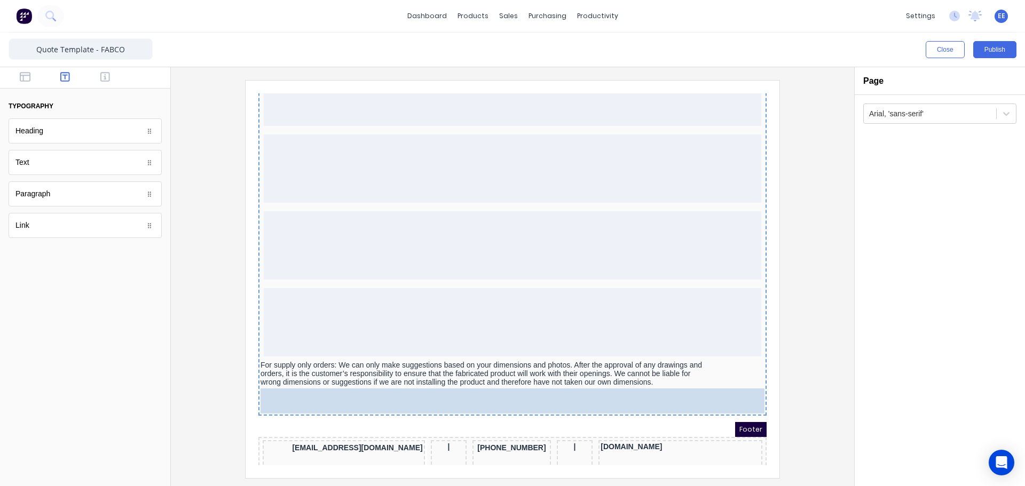
drag, startPoint x: 69, startPoint y: 135, endPoint x: 444, endPoint y: 397, distance: 457.7
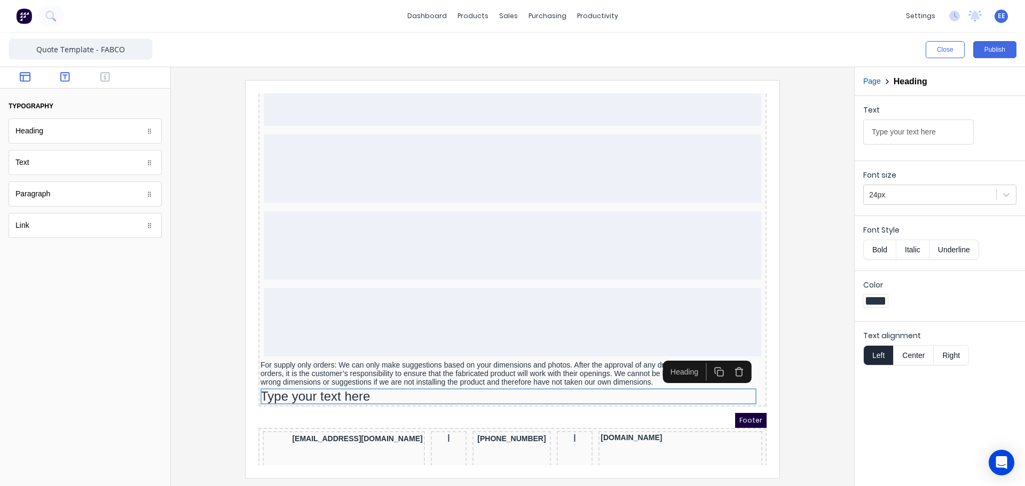
click at [29, 75] on icon "button" at bounding box center [25, 77] width 11 height 10
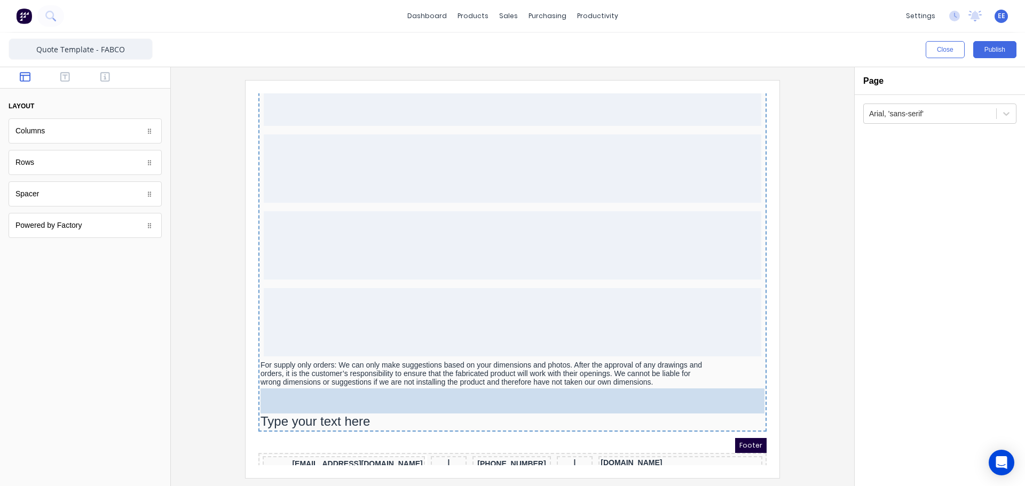
drag, startPoint x: 30, startPoint y: 203, endPoint x: 353, endPoint y: 405, distance: 380.4
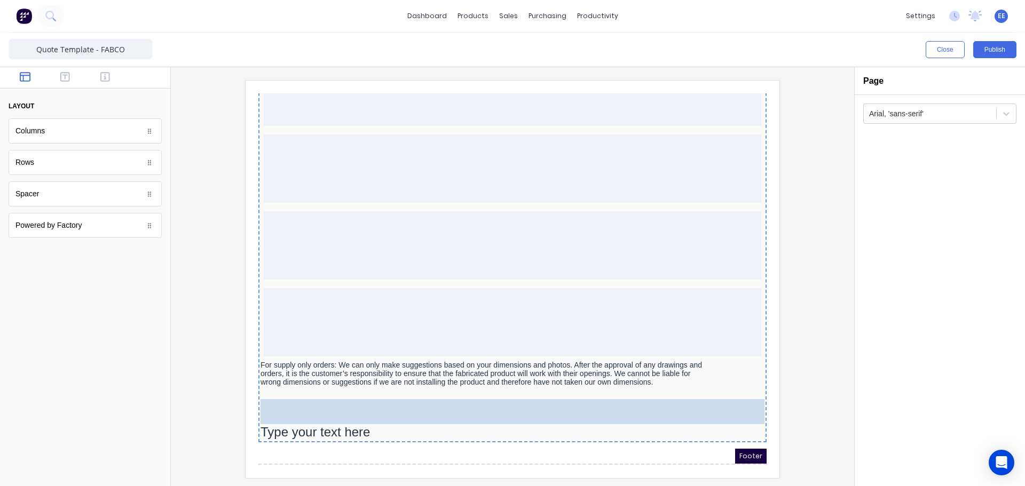
drag, startPoint x: 37, startPoint y: 197, endPoint x: 364, endPoint y: 395, distance: 382.1
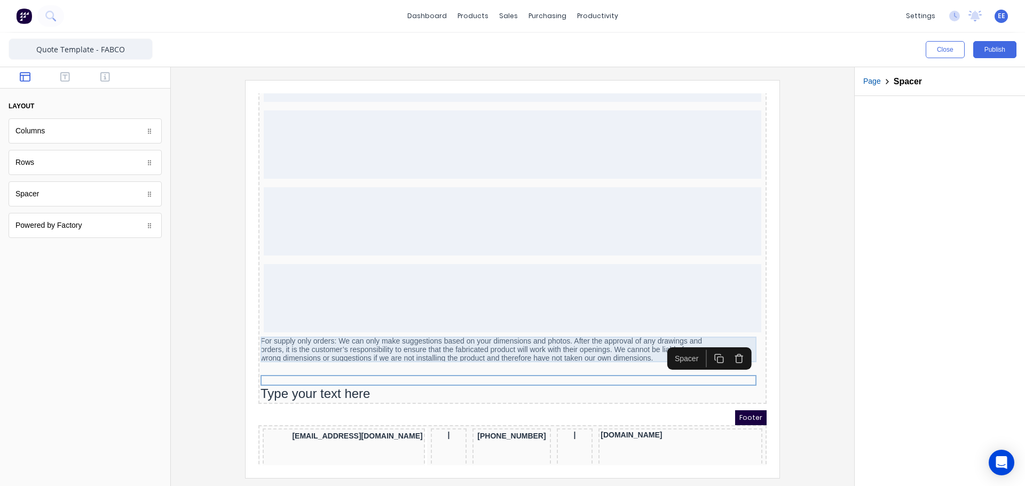
scroll to position [1026, 0]
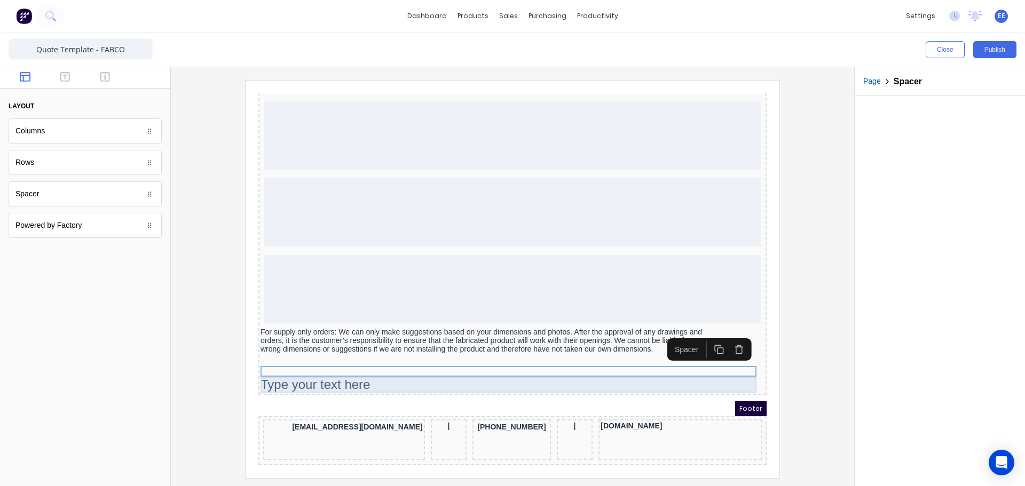
click at [329, 368] on div "Type your text here" at bounding box center [500, 372] width 504 height 16
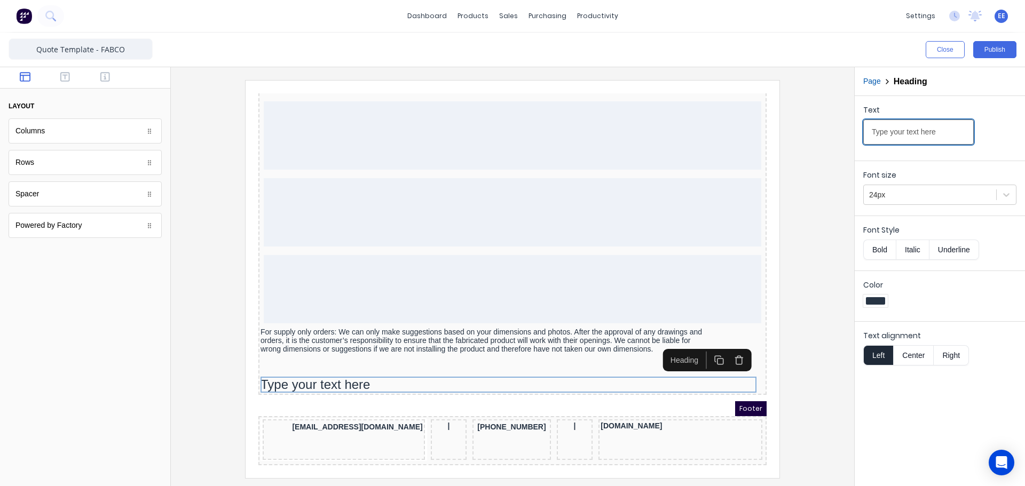
drag, startPoint x: 940, startPoint y: 131, endPoint x: 837, endPoint y: 135, distance: 103.1
click at [843, 135] on div "Close Publish Components layout Columns Columns Rows Rows Spacer Spacer Powered…" at bounding box center [512, 260] width 1025 height 454
type input "Terms and Conditions of Quotation"
click at [805, 335] on div at bounding box center [512, 279] width 666 height 398
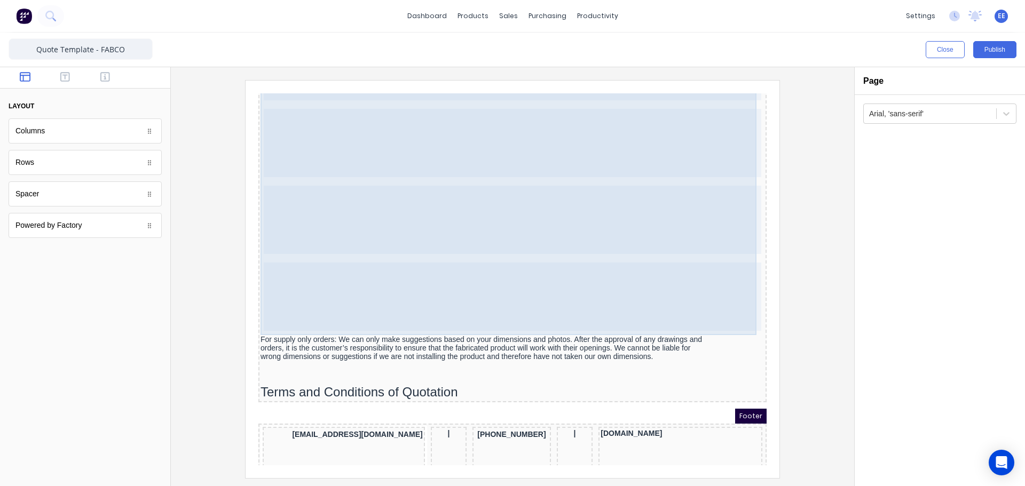
scroll to position [1026, 0]
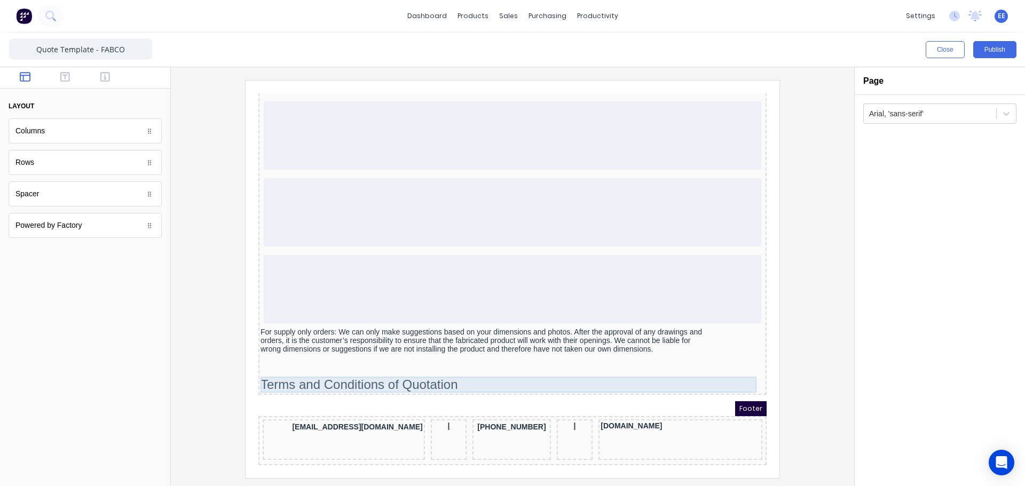
click at [468, 372] on div "Terms and Conditions of Quotation" at bounding box center [500, 372] width 504 height 16
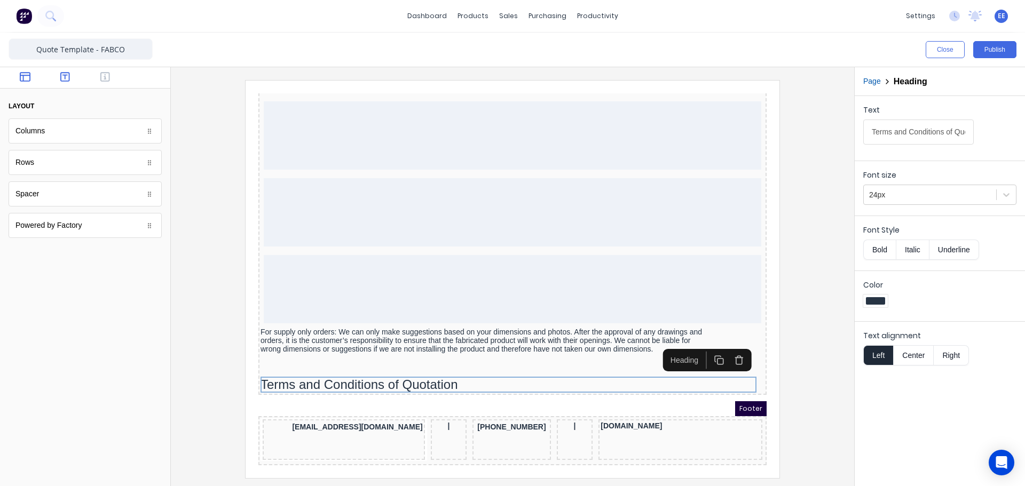
click at [70, 74] on button "button" at bounding box center [66, 78] width 34 height 13
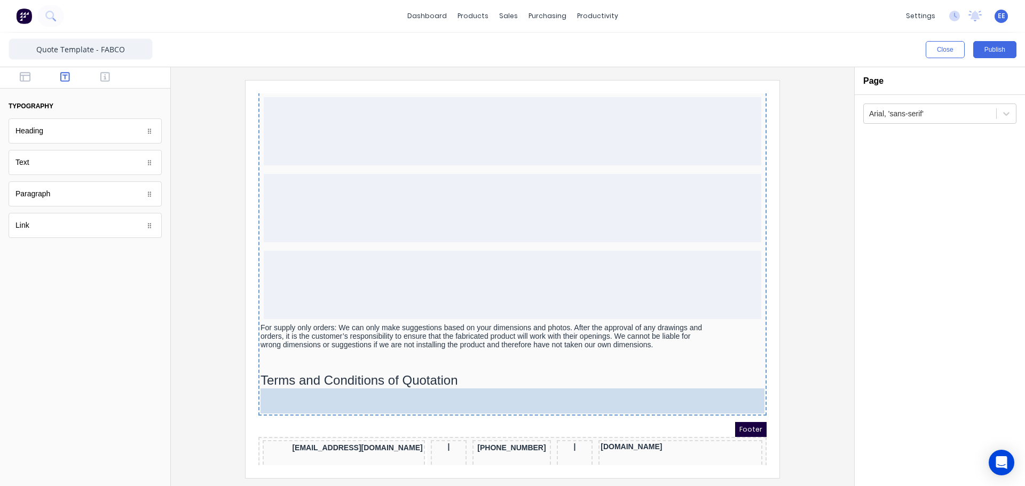
drag, startPoint x: 38, startPoint y: 167, endPoint x: 396, endPoint y: 404, distance: 429.4
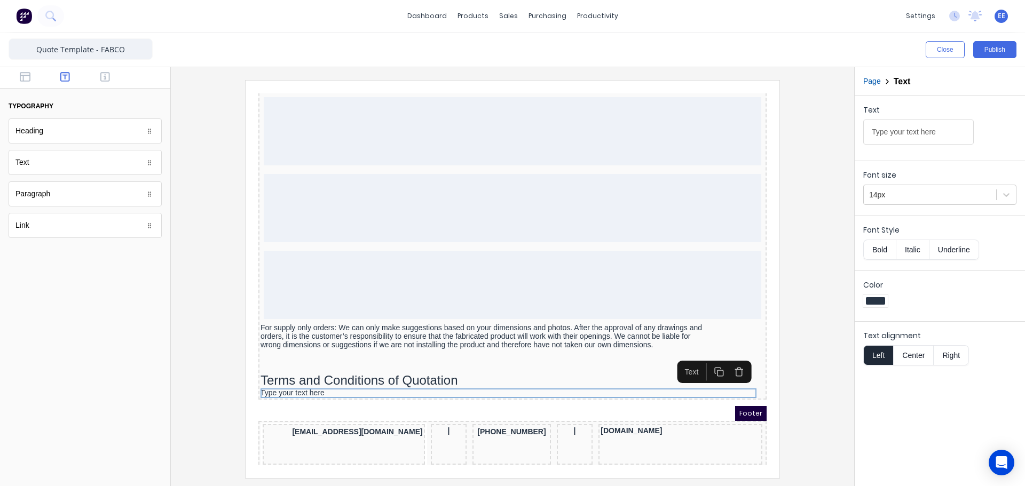
click at [20, 70] on div at bounding box center [85, 77] width 170 height 21
click at [35, 78] on button "button" at bounding box center [26, 78] width 34 height 13
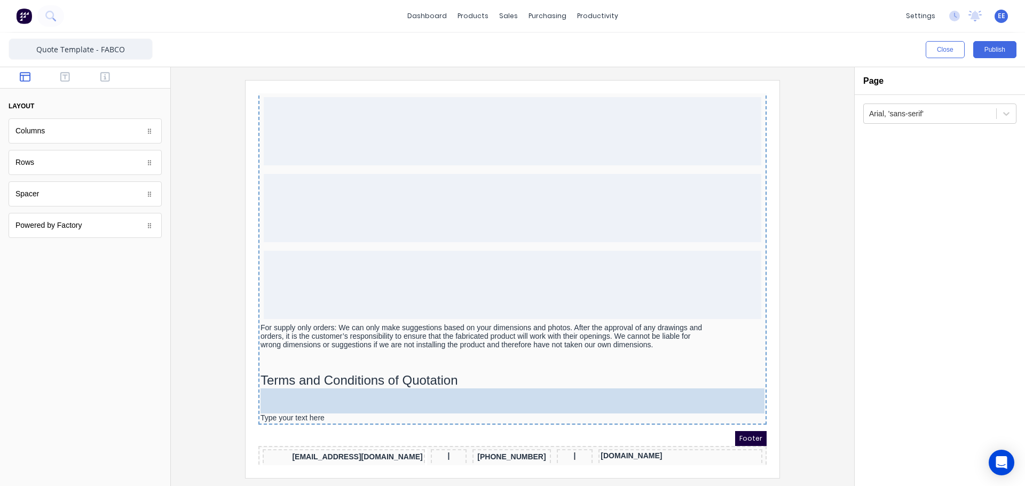
drag, startPoint x: 45, startPoint y: 205, endPoint x: 376, endPoint y: 393, distance: 380.2
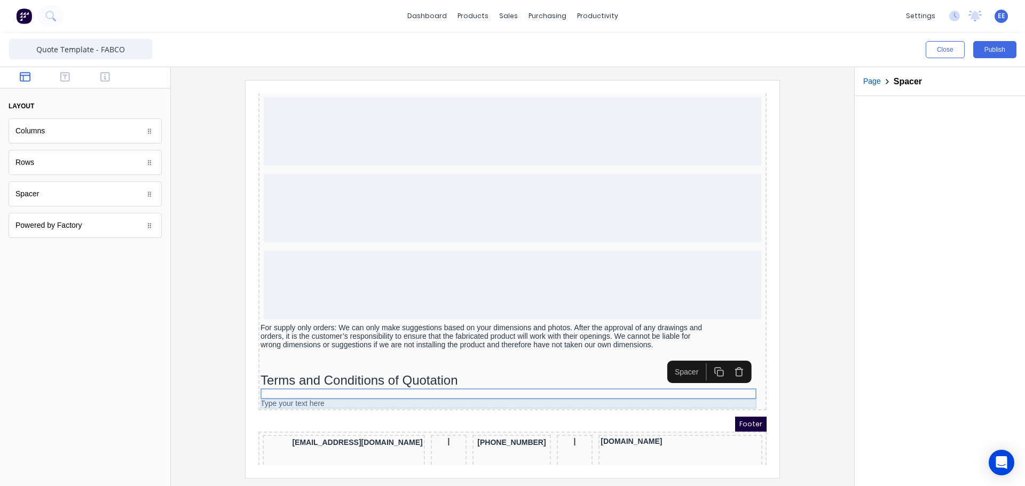
click at [314, 394] on div "Type your text here" at bounding box center [500, 392] width 504 height 10
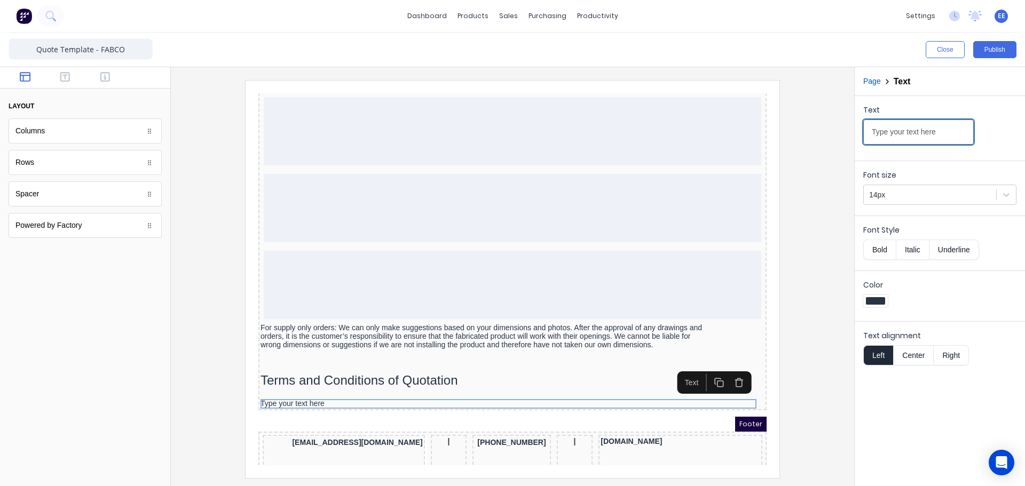
drag, startPoint x: 948, startPoint y: 139, endPoint x: 810, endPoint y: 143, distance: 137.8
click at [811, 143] on div "Close Publish Components layout Columns Columns Rows Rows Spacer Spacer Powered…" at bounding box center [512, 260] width 1025 height 454
type input "By accepting this quotation—either by signing or confirming via return email—yo…"
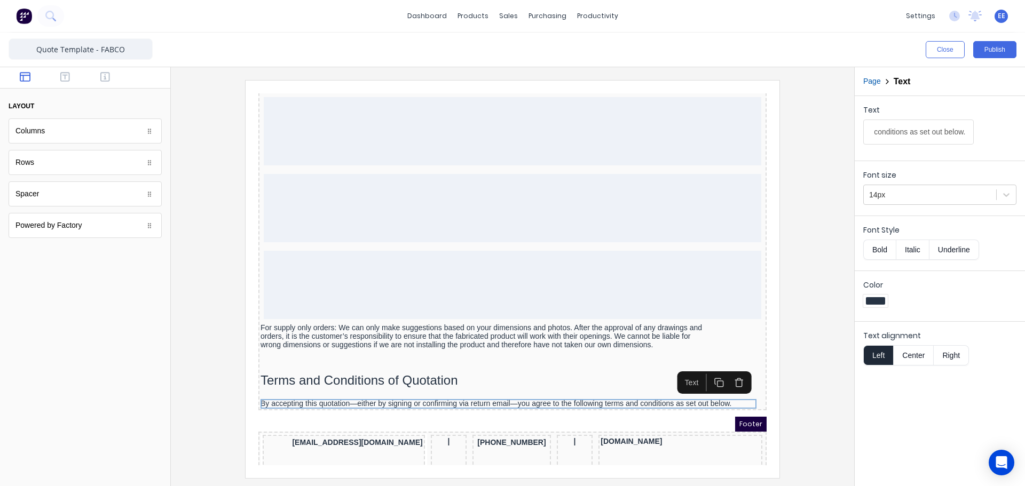
click at [796, 390] on div at bounding box center [512, 279] width 666 height 398
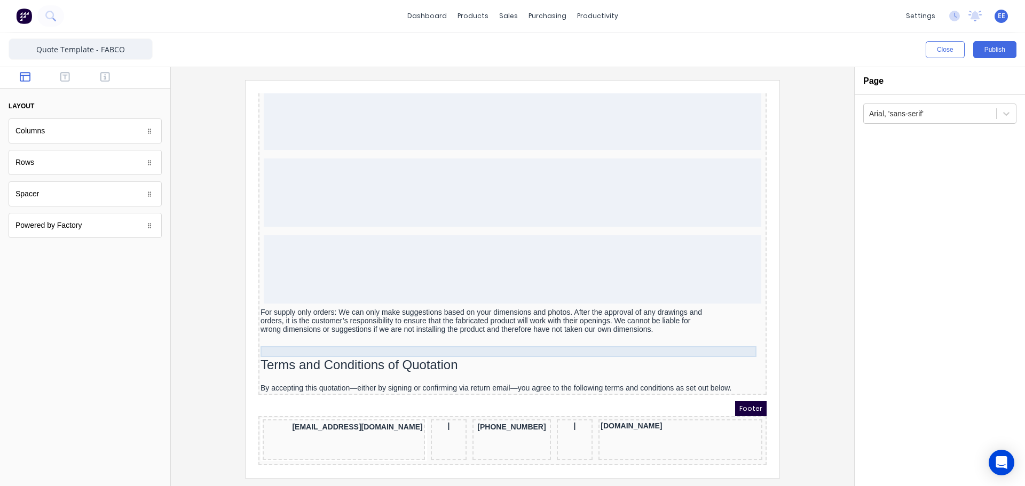
scroll to position [1046, 0]
click at [66, 73] on icon "button" at bounding box center [65, 77] width 10 height 10
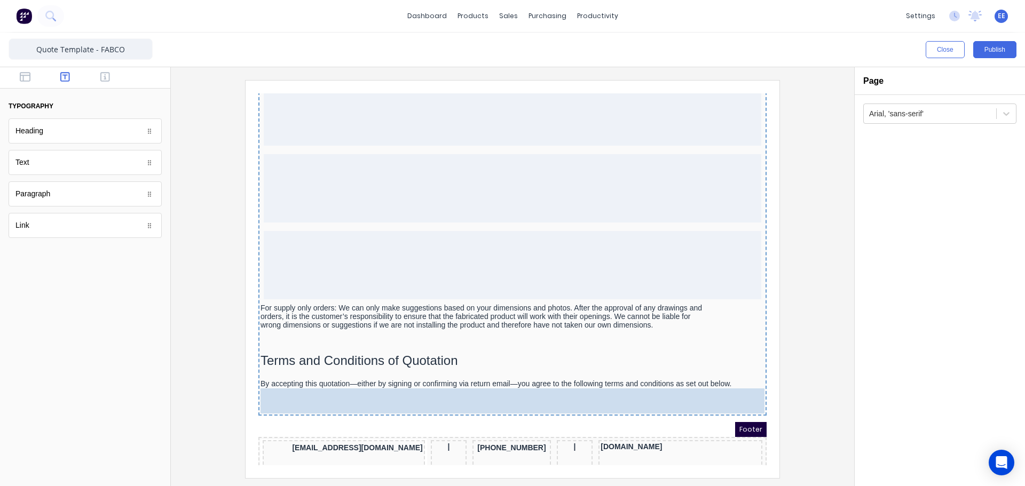
drag, startPoint x: 30, startPoint y: 199, endPoint x: 361, endPoint y: 389, distance: 381.5
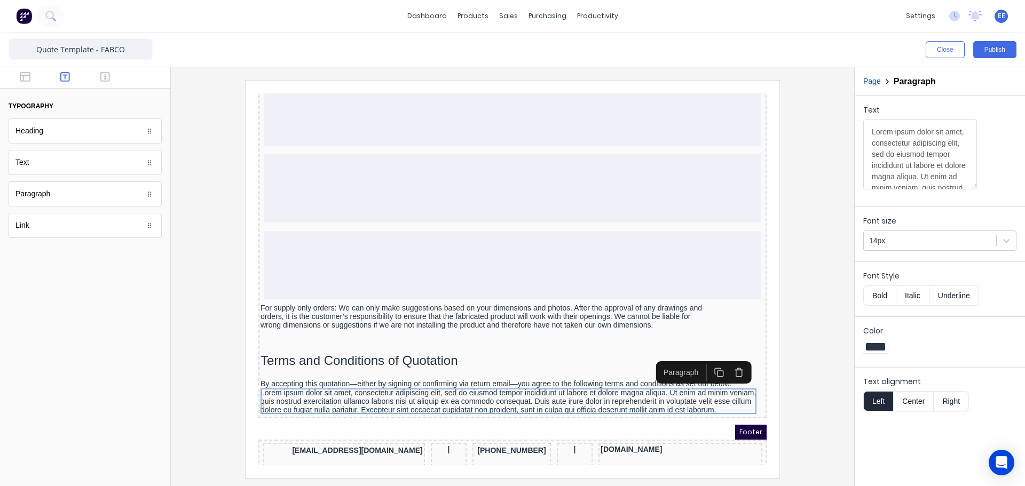
click at [22, 84] on div at bounding box center [85, 77] width 170 height 21
click at [24, 72] on icon "button" at bounding box center [25, 77] width 11 height 11
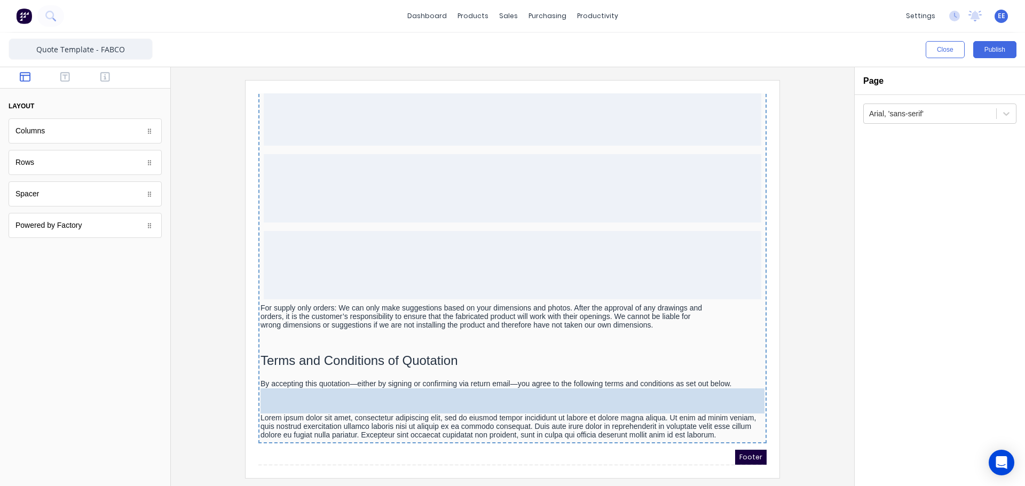
drag, startPoint x: 31, startPoint y: 200, endPoint x: 333, endPoint y: 396, distance: 359.4
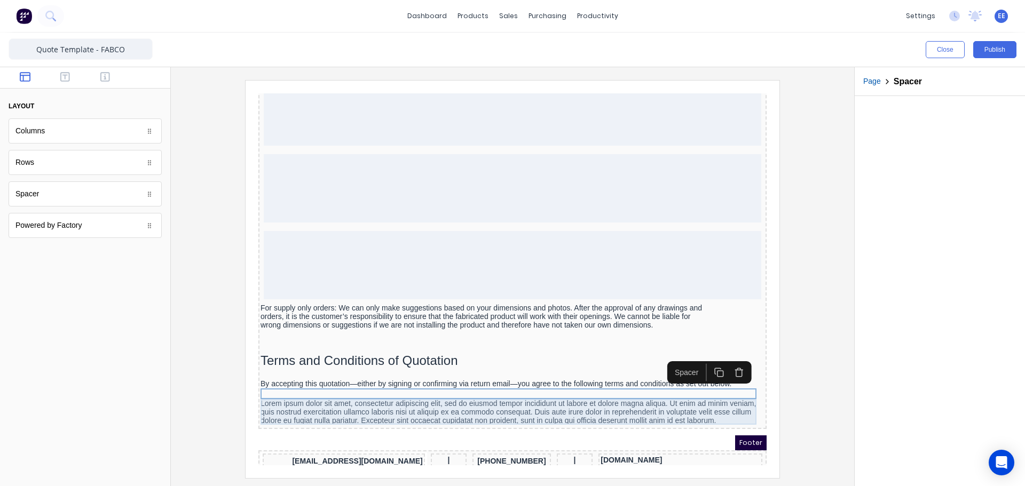
click at [318, 402] on div "Lorem ipsum dolor sit amet, consectetur adipiscing elit, sed do eiusmod tempor …" at bounding box center [500, 400] width 504 height 26
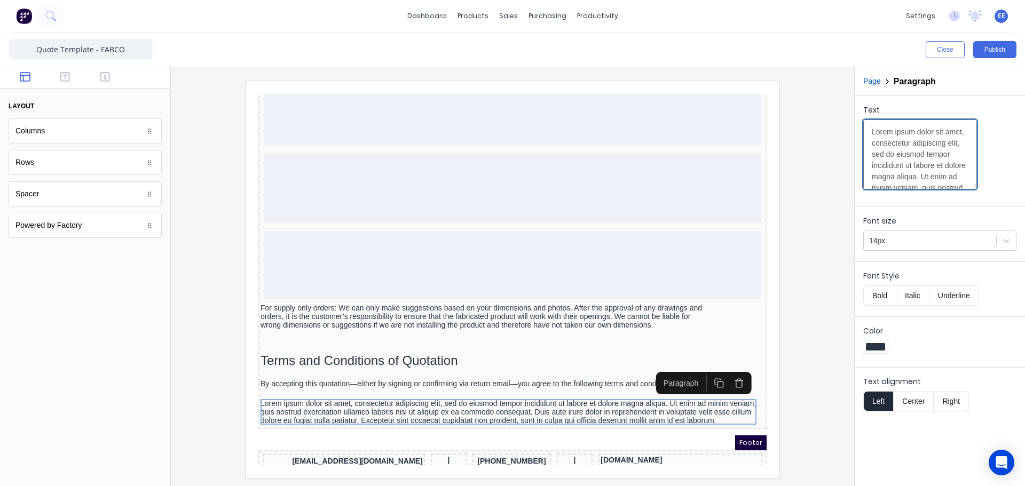
drag, startPoint x: 869, startPoint y: 145, endPoint x: 877, endPoint y: 145, distance: 8.6
click at [869, 145] on textarea "Lorem ipsum dolor sit amet, consectetur adipiscing elit, sed do eiusmod tempor …" at bounding box center [920, 155] width 114 height 70
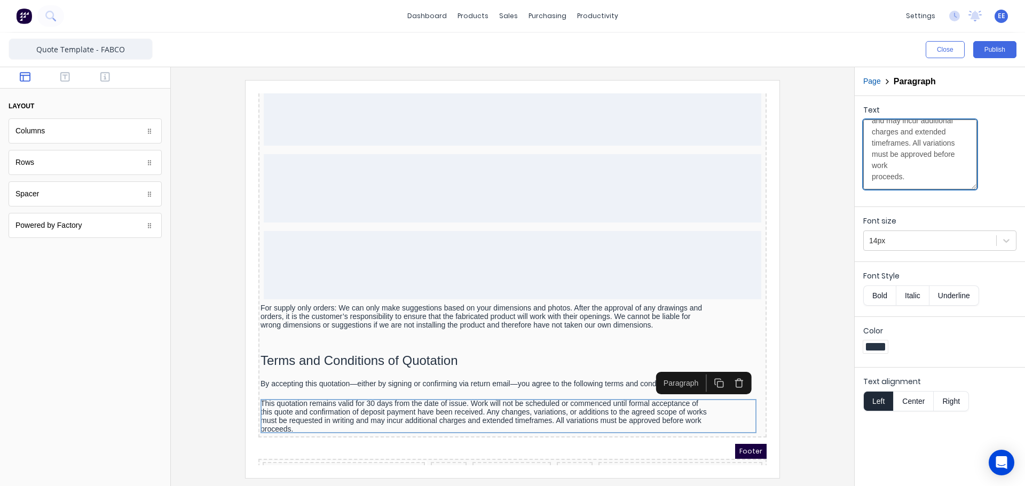
type textarea "This quotation remains valid for 30 days from the date of issue. Work will not …"
click at [835, 293] on div at bounding box center [512, 279] width 666 height 398
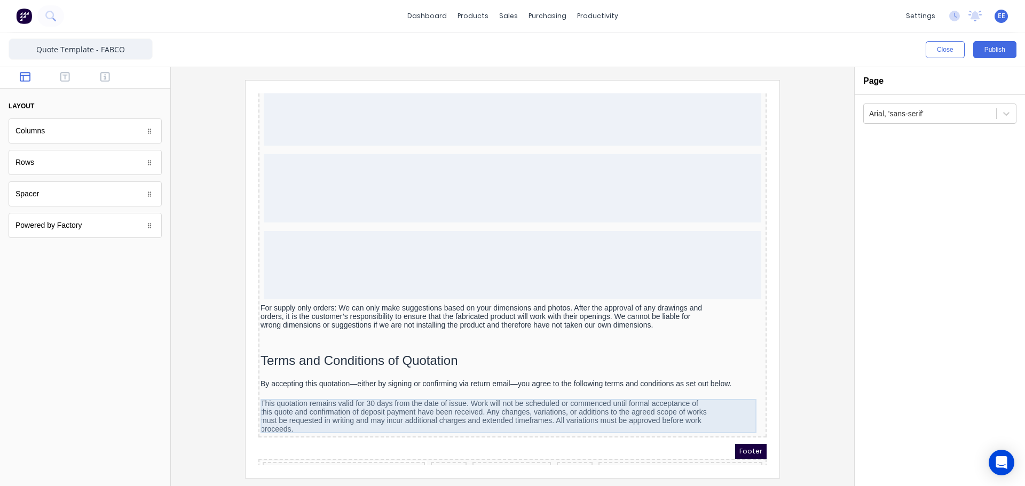
click at [650, 400] on div "This quotation remains valid for 30 days from the date of issue. Work will not …" at bounding box center [500, 404] width 504 height 34
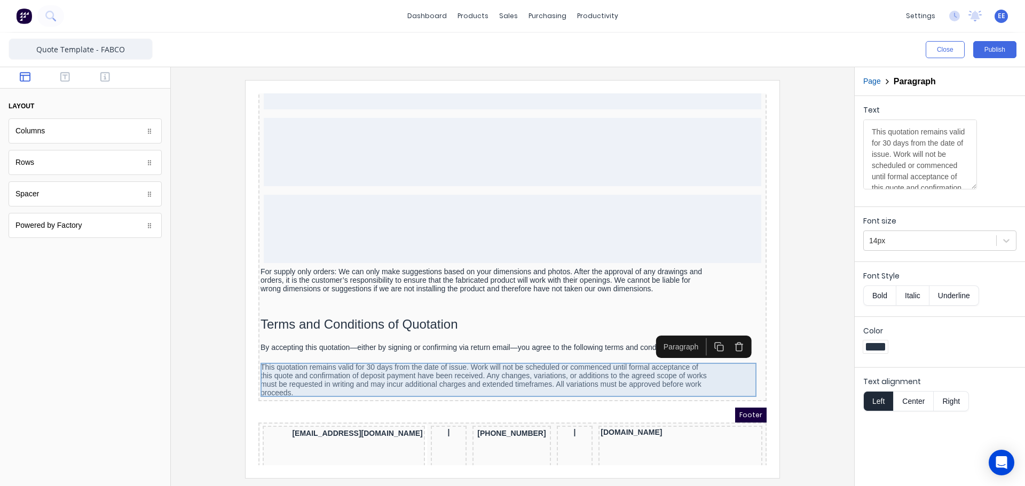
scroll to position [1093, 0]
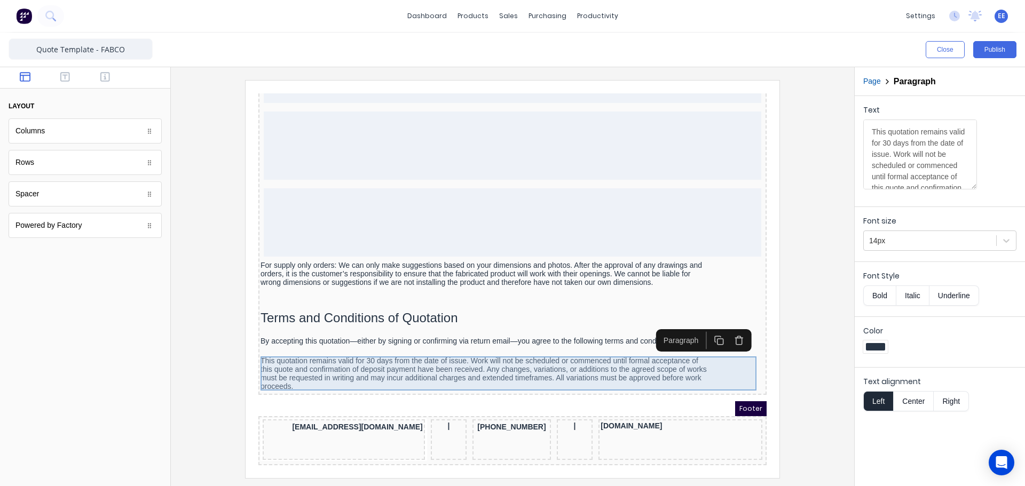
click at [458, 357] on div "This quotation remains valid for 30 days from the date of issue. Work will not …" at bounding box center [500, 361] width 504 height 34
click at [280, 356] on div "This quotation remains valid for 30 days from the date of issue. Work will not …" at bounding box center [500, 361] width 504 height 34
click at [278, 355] on div "This quotation remains valid for 30 days from the date of issue. Work will not …" at bounding box center [500, 361] width 504 height 34
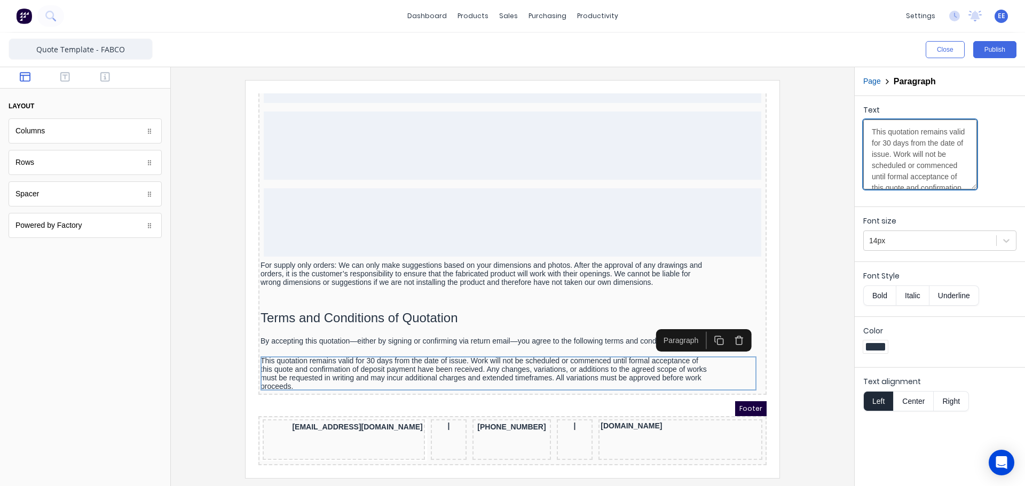
click at [893, 159] on textarea "This quotation remains valid for 30 days from the date of issue. Work will not …" at bounding box center [920, 155] width 114 height 70
click at [868, 170] on textarea "This quotation remains valid for 30 days from the date of issue. Work will not …" at bounding box center [920, 155] width 114 height 70
click at [873, 186] on textarea "This quotation remains valid for 30 days from the date of issue. Work will not …" at bounding box center [920, 155] width 114 height 70
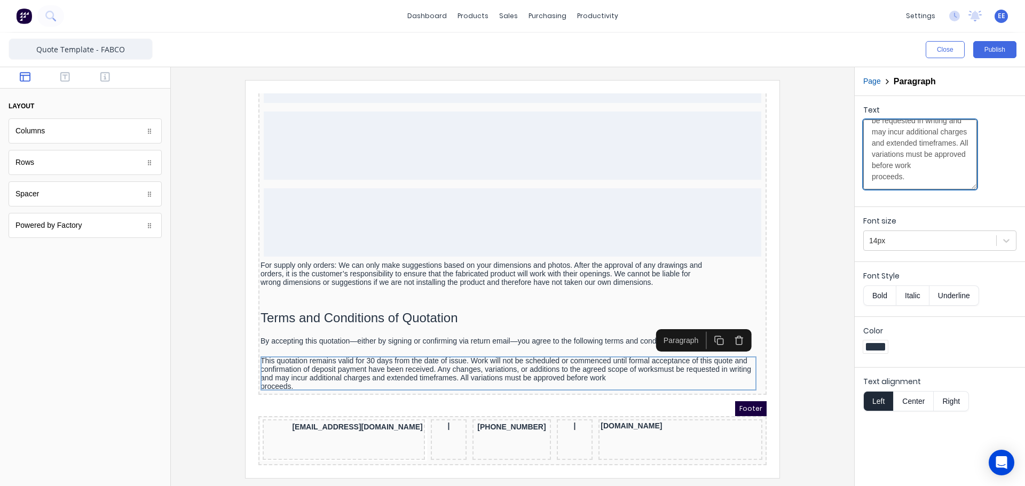
scroll to position [116, 0]
click at [924, 184] on textarea "This quotation remains valid for 30 days from the date of issue. Work will not …" at bounding box center [920, 155] width 114 height 70
click at [872, 187] on textarea "This quotation remains valid for 30 days from the date of issue. Work will not …" at bounding box center [920, 155] width 114 height 70
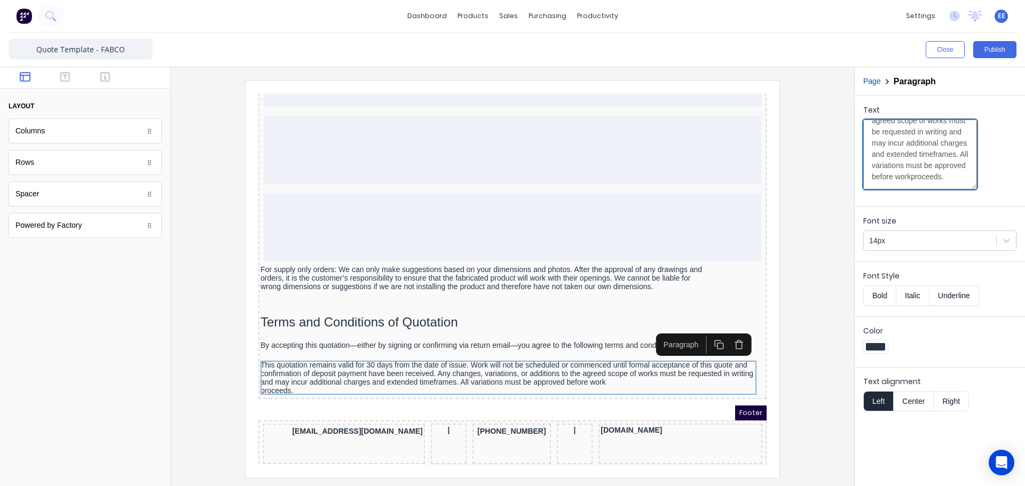
scroll to position [206, 0]
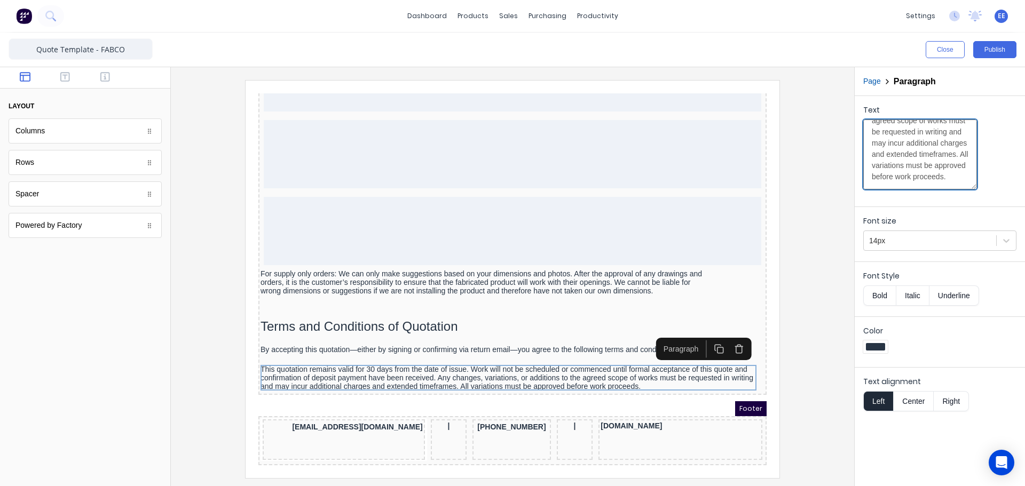
type textarea "This quotation remains valid for 30 days from the date of issue. Work will not …"
click at [804, 277] on div at bounding box center [512, 279] width 666 height 398
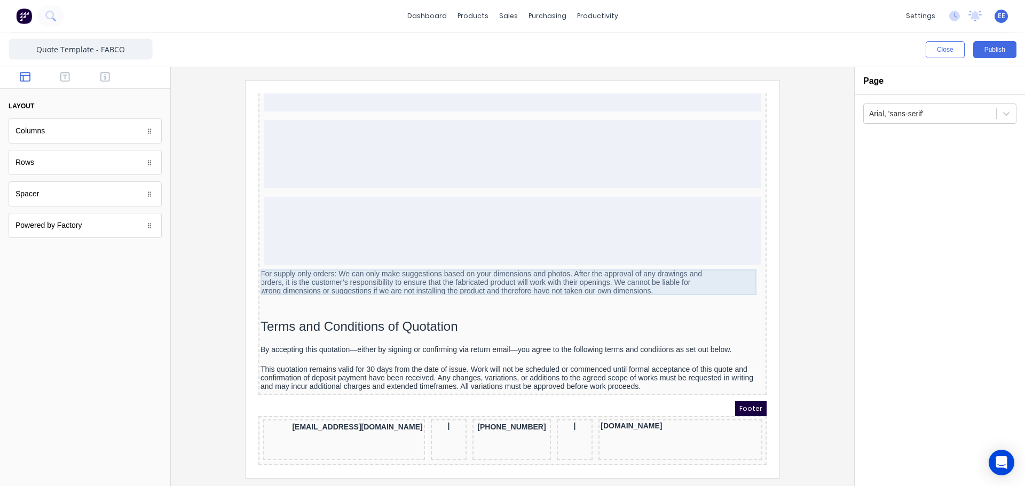
click at [633, 265] on div "For supply only orders: We can only make suggestions based on your dimensions a…" at bounding box center [500, 270] width 504 height 26
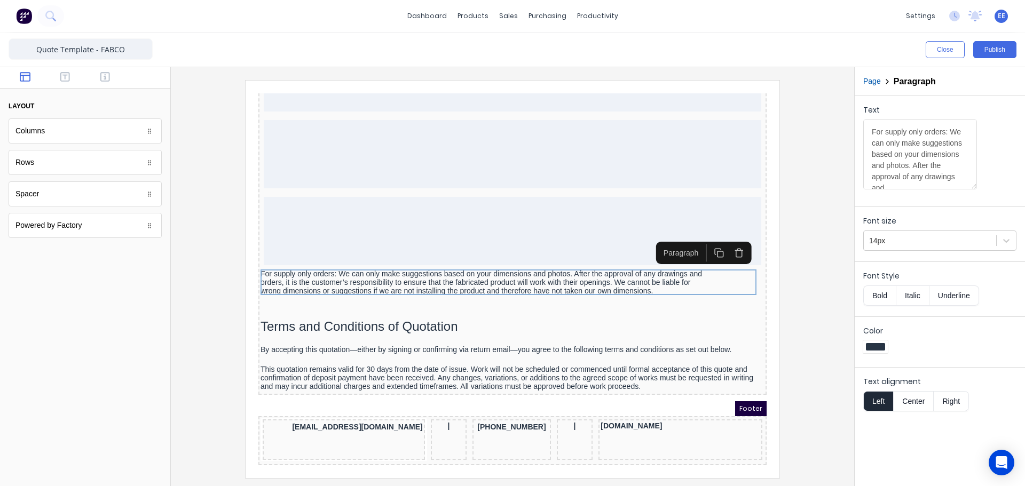
scroll to position [53, 0]
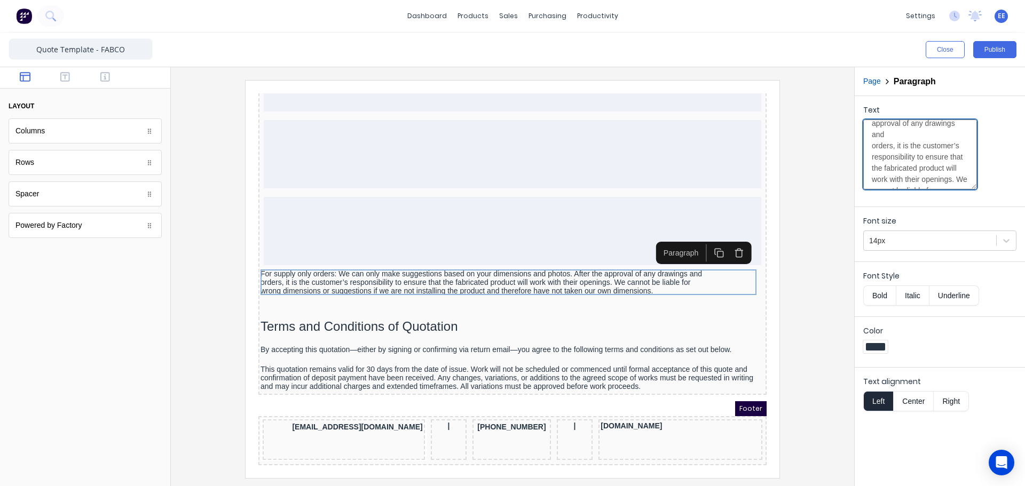
click at [873, 170] on textarea "For supply only orders: We can only make suggestions based on your dimensions a…" at bounding box center [920, 155] width 114 height 70
click at [872, 163] on textarea "For supply only orders: We can only make suggestions based on your dimensions a…" at bounding box center [920, 155] width 114 height 70
type textarea "For supply only orders: We can only make suggestions based on your dimensions a…"
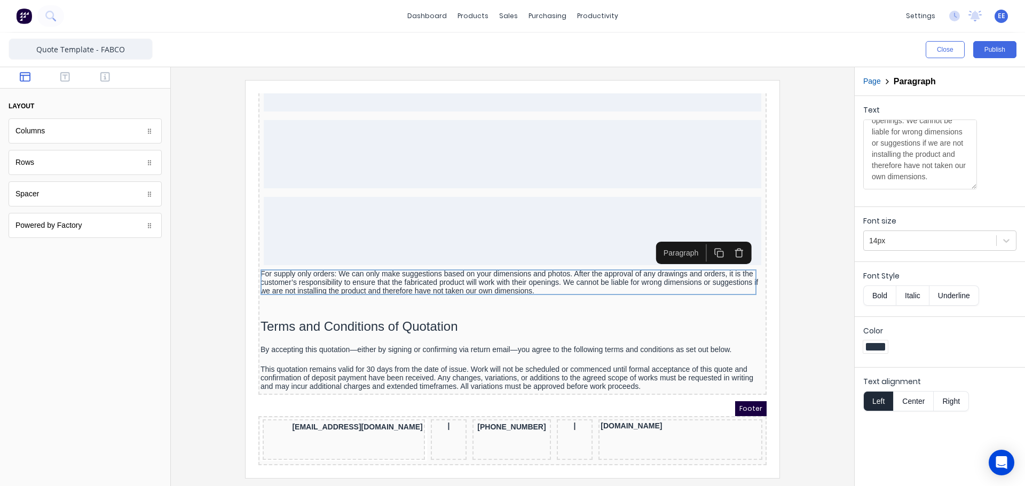
click at [837, 256] on div at bounding box center [512, 279] width 666 height 398
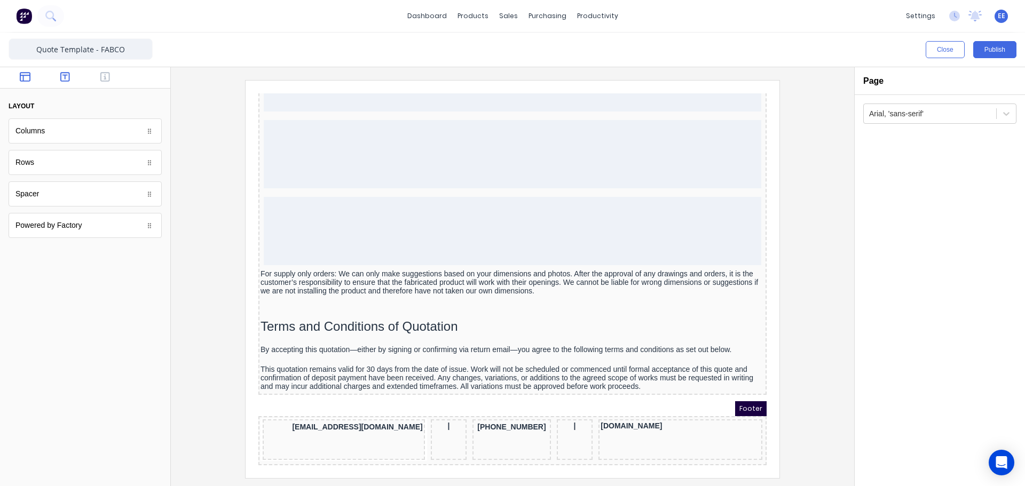
click at [66, 76] on icon "button" at bounding box center [65, 77] width 10 height 10
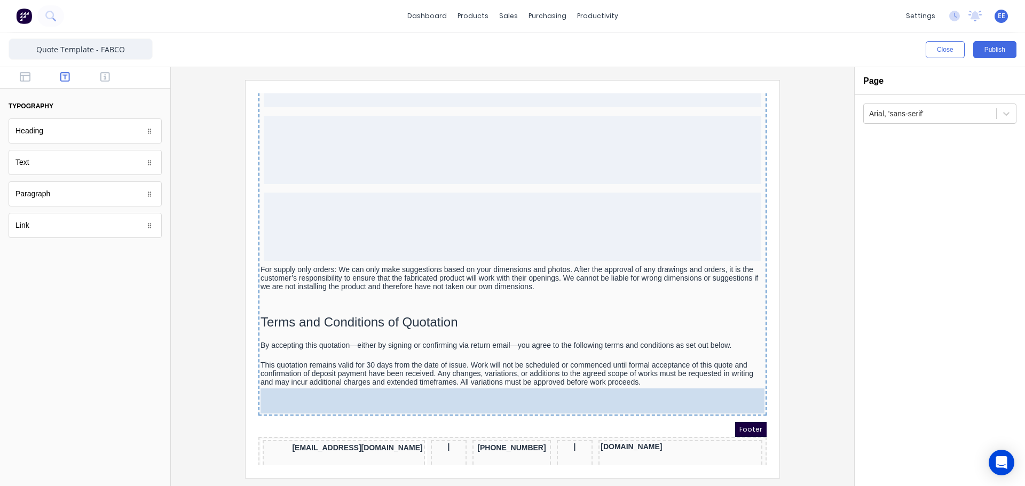
drag, startPoint x: 26, startPoint y: 167, endPoint x: 609, endPoint y: 406, distance: 630.5
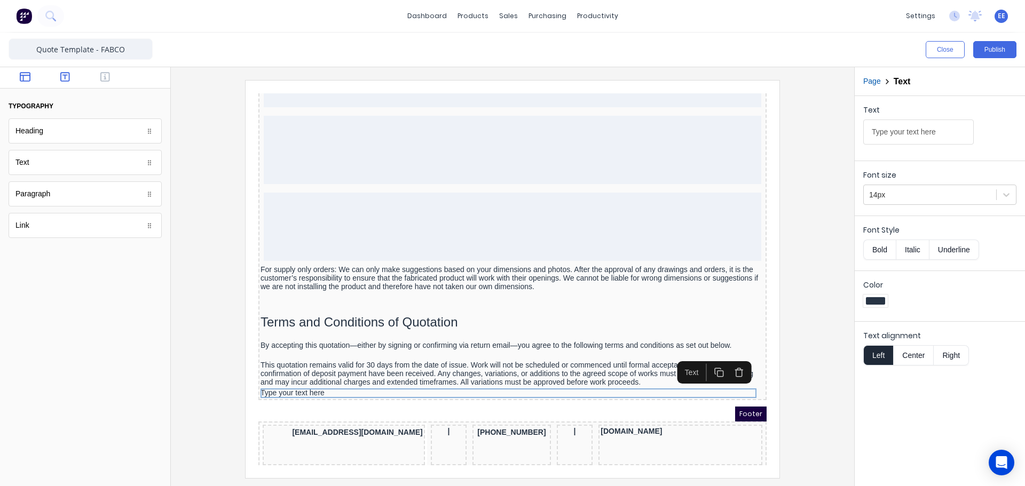
click at [14, 74] on button "button" at bounding box center [26, 78] width 34 height 13
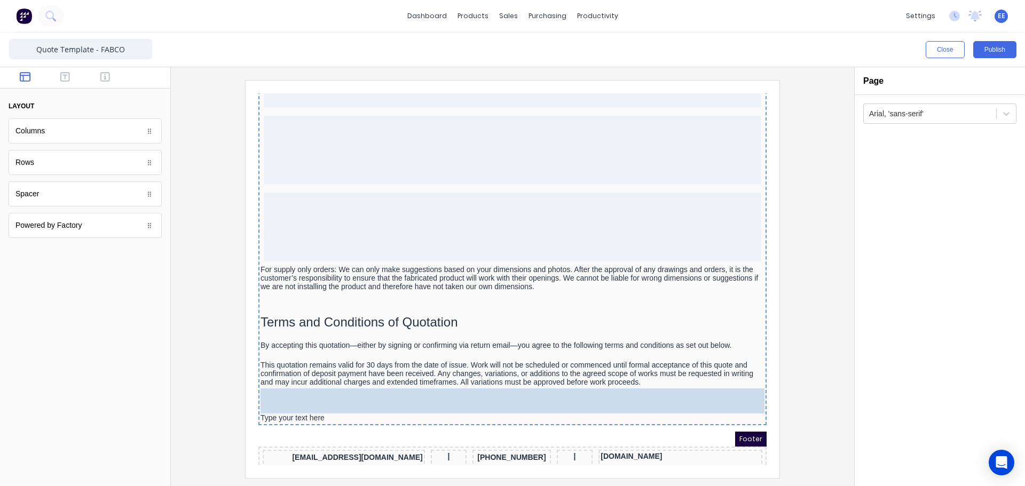
drag, startPoint x: 41, startPoint y: 198, endPoint x: 405, endPoint y: 402, distance: 417.2
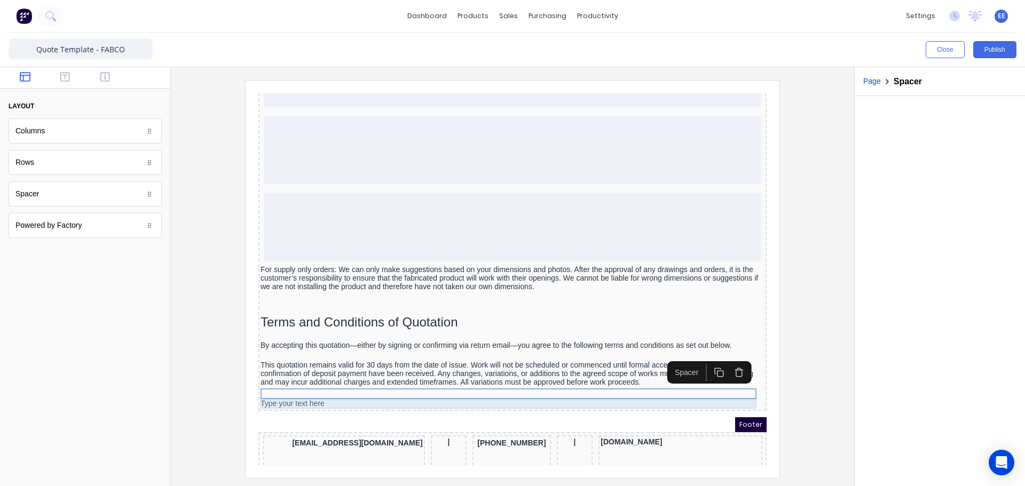
click at [297, 395] on div "Type your text here" at bounding box center [500, 392] width 504 height 10
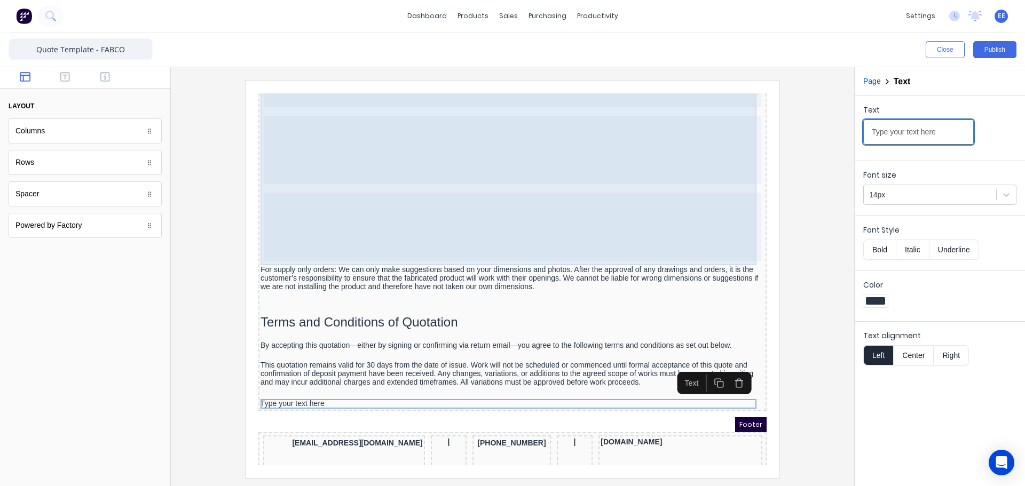
drag, startPoint x: 1187, startPoint y: 214, endPoint x: 720, endPoint y: 129, distance: 475.3
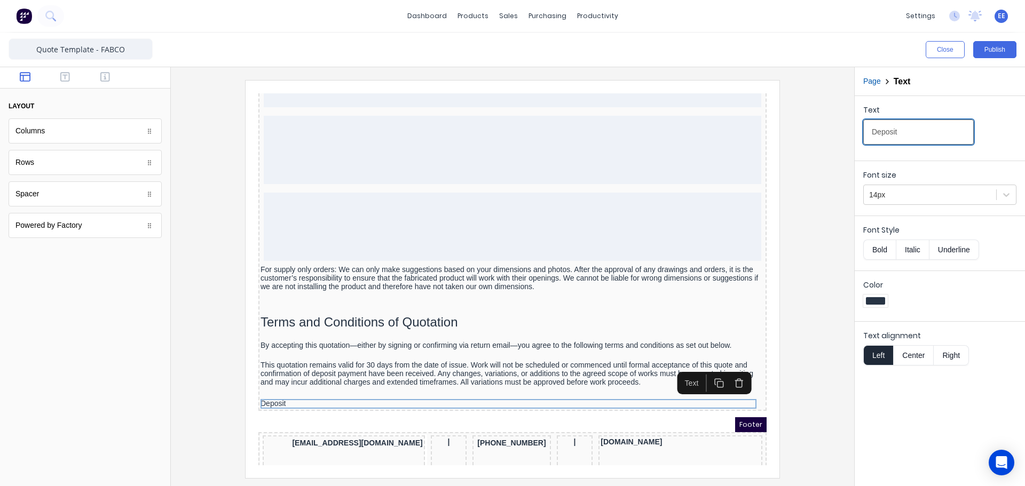
type input "Deposit"
click at [947, 249] on button "Underline" at bounding box center [955, 250] width 50 height 20
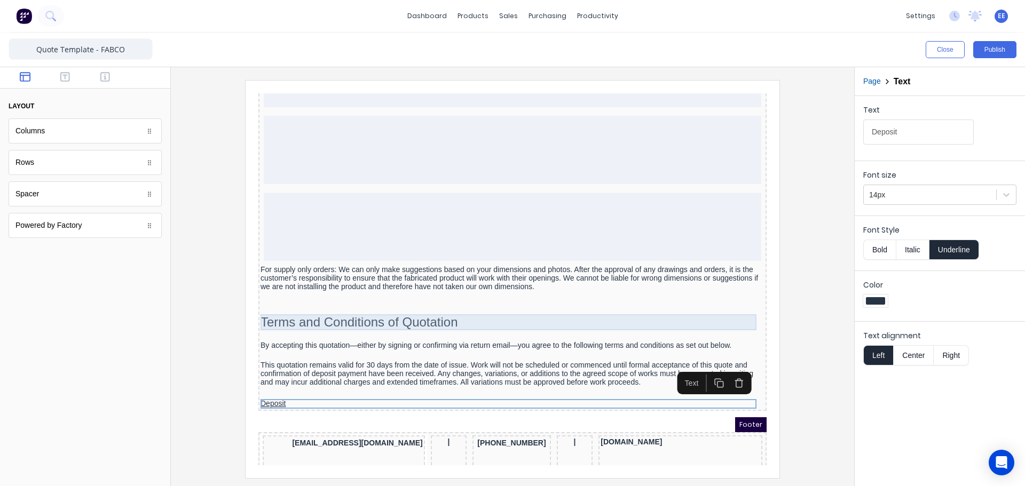
click at [349, 308] on div "Terms and Conditions of Quotation" at bounding box center [500, 310] width 504 height 16
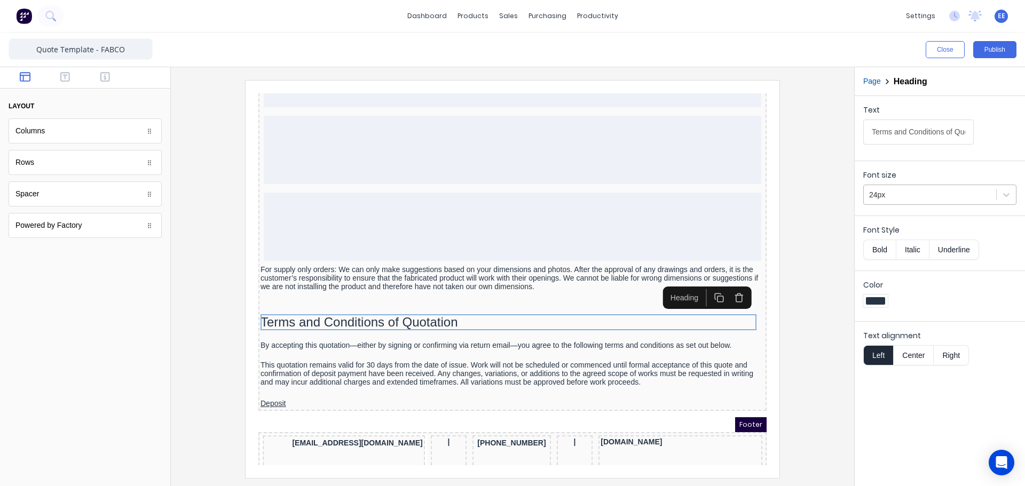
click at [952, 191] on div at bounding box center [930, 194] width 122 height 13
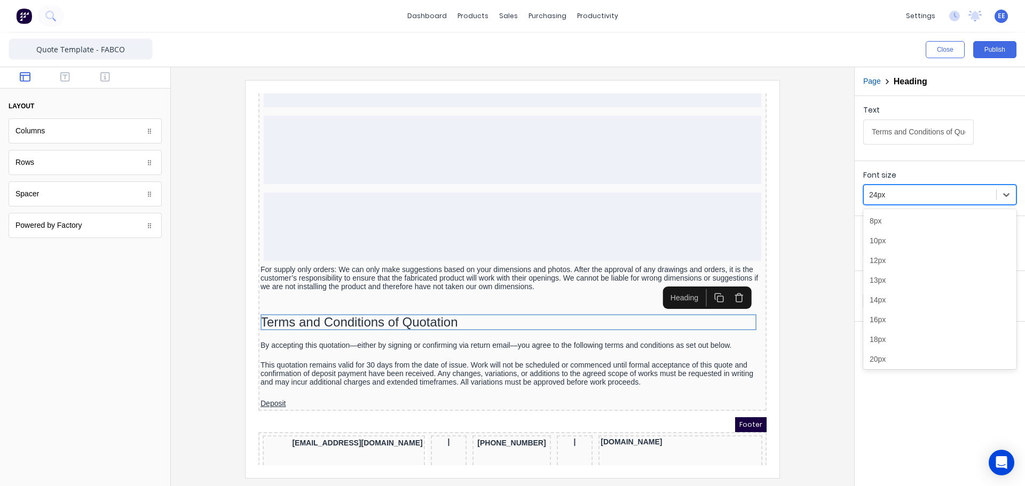
scroll to position [26, 0]
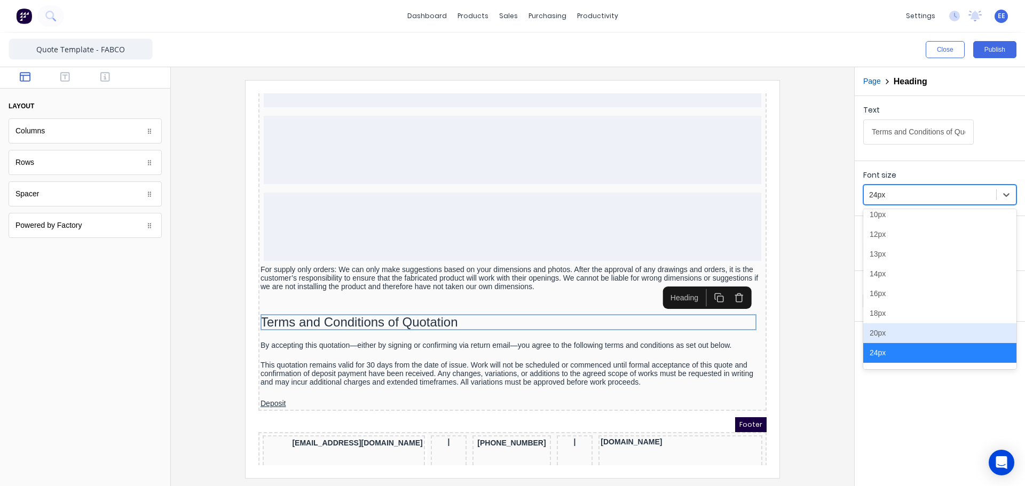
click at [911, 339] on div "20px" at bounding box center [939, 334] width 153 height 20
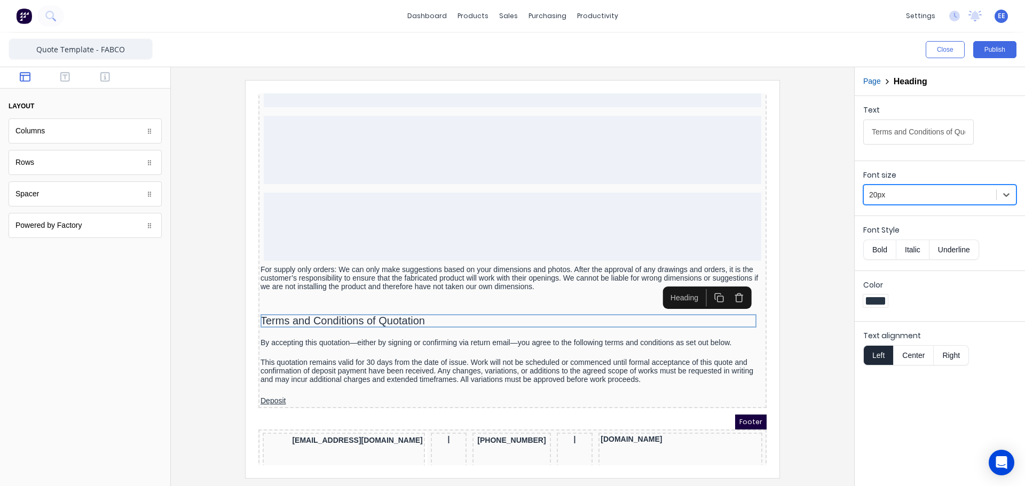
click at [885, 243] on button "Bold" at bounding box center [879, 250] width 33 height 20
click at [772, 336] on iframe at bounding box center [513, 280] width 534 height 398
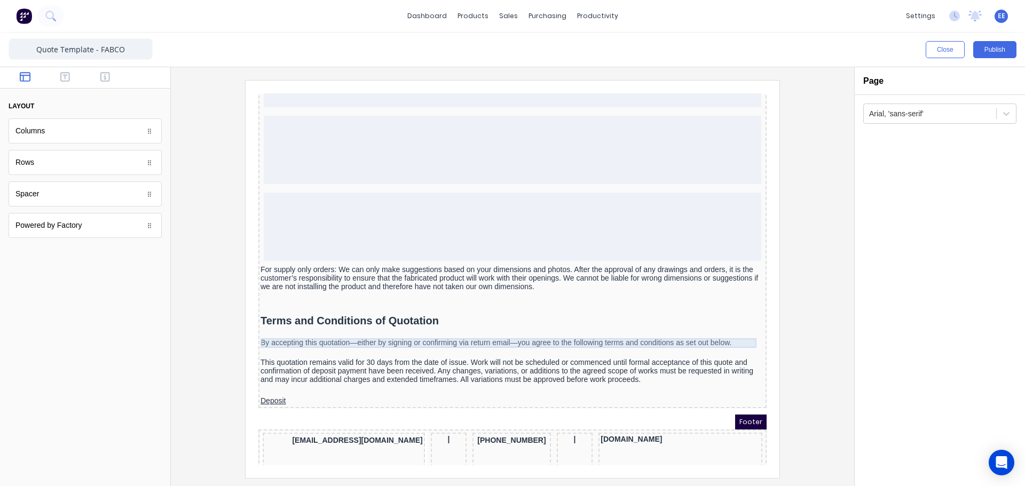
scroll to position [1102, 0]
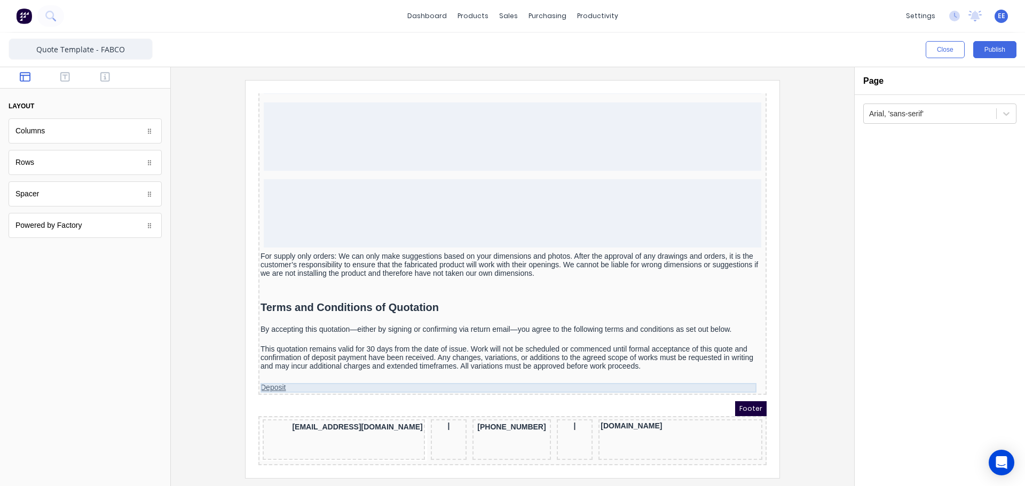
click at [310, 371] on div "Deposit" at bounding box center [500, 376] width 504 height 10
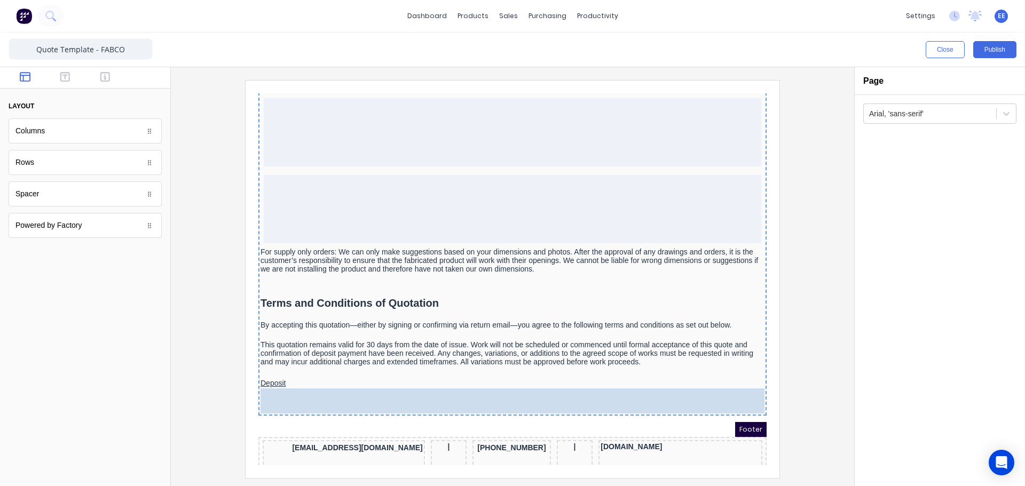
drag, startPoint x: 37, startPoint y: 192, endPoint x: 381, endPoint y: 391, distance: 397.4
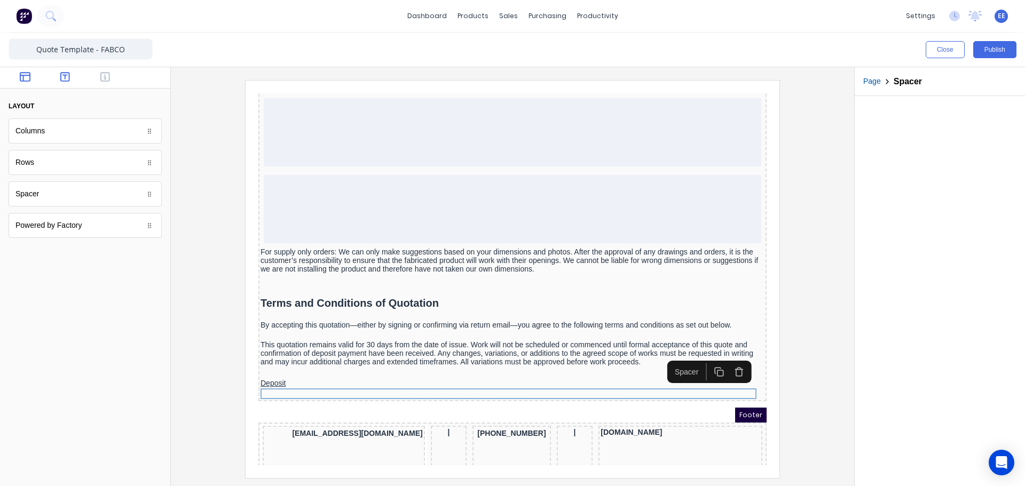
click at [63, 78] on icon "button" at bounding box center [65, 77] width 10 height 11
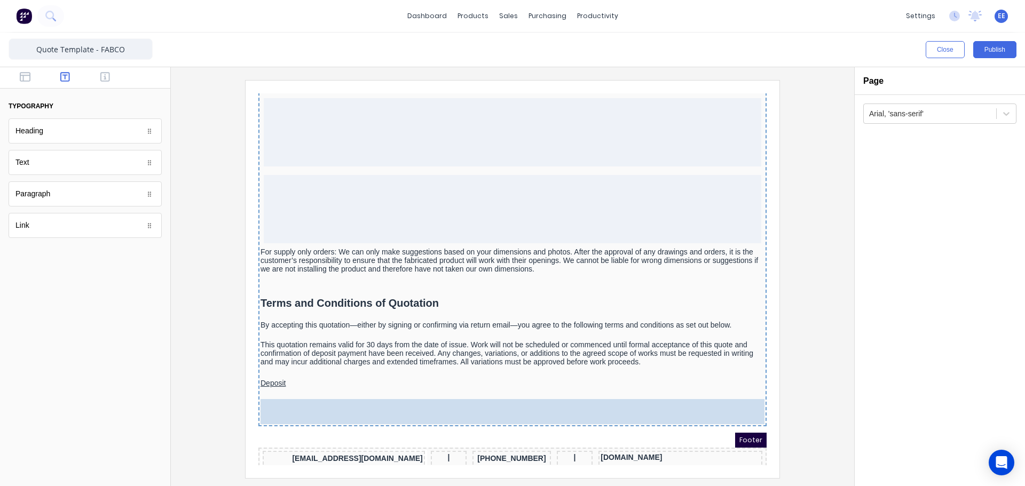
drag, startPoint x: 42, startPoint y: 198, endPoint x: 391, endPoint y: 413, distance: 409.7
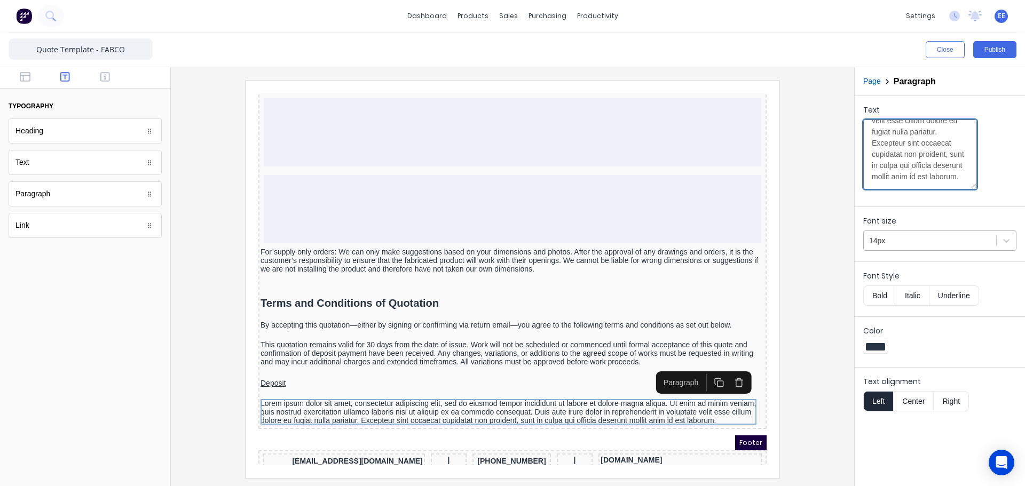
scroll to position [213, 0]
drag, startPoint x: 879, startPoint y: 134, endPoint x: 947, endPoint y: 221, distance: 110.3
click at [948, 222] on form "Text Lorem ipsum dolor sit amet, consectetur adipiscing elit, sed do eiusmod te…" at bounding box center [940, 257] width 170 height 322
paste textarea "A deposit of 30% of the total quoted amount is required prior to the commenceme…"
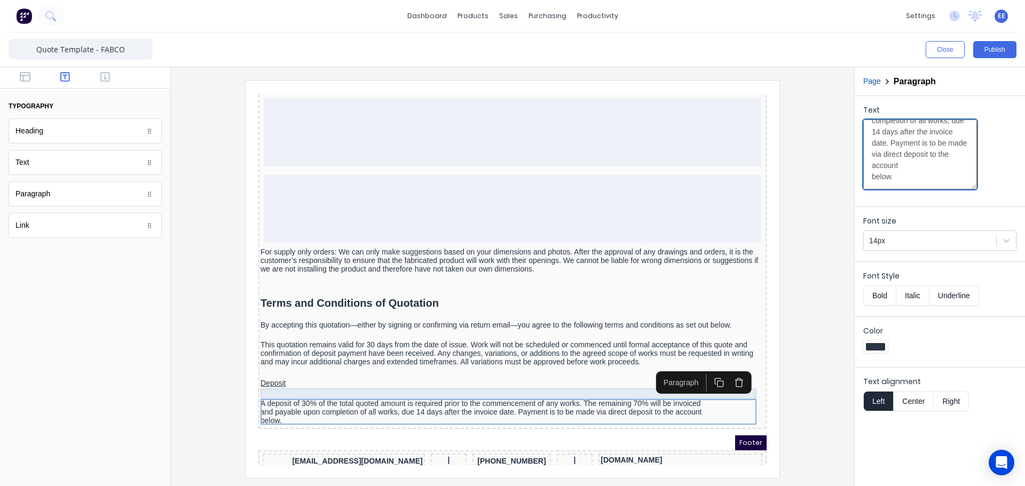
type textarea "A deposit of 30% of the total quoted amount is required prior to the commenceme…"
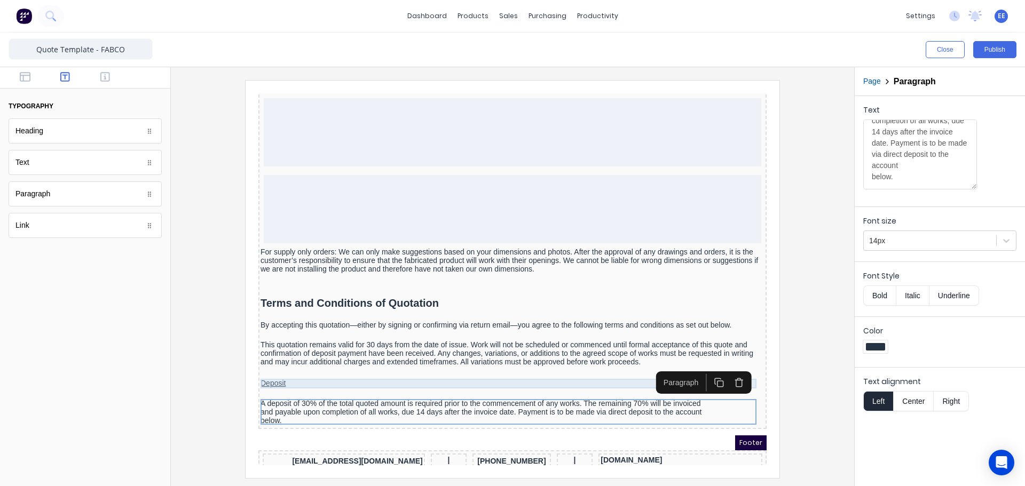
click at [379, 371] on div "Deposit" at bounding box center [500, 371] width 504 height 10
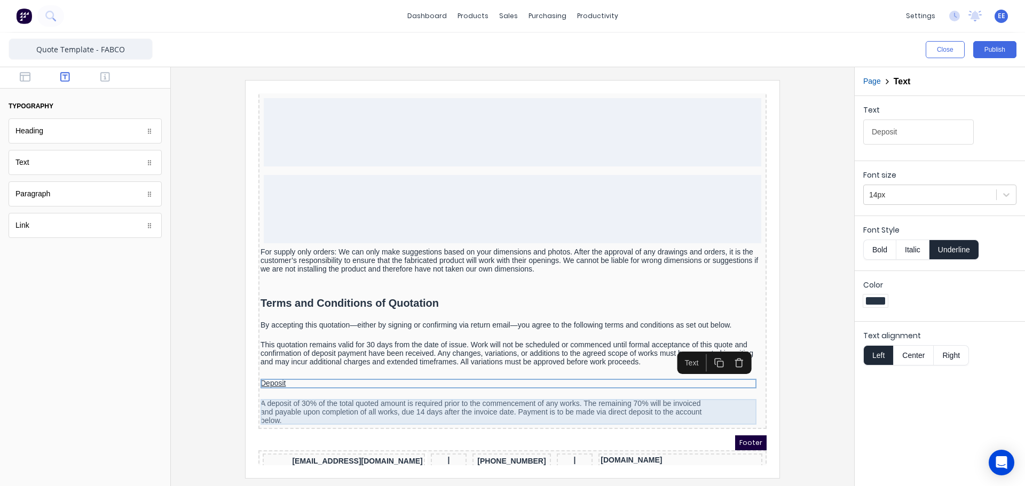
click at [390, 407] on div "A deposit of 30% of the total quoted amount is required prior to the commenceme…" at bounding box center [500, 400] width 504 height 26
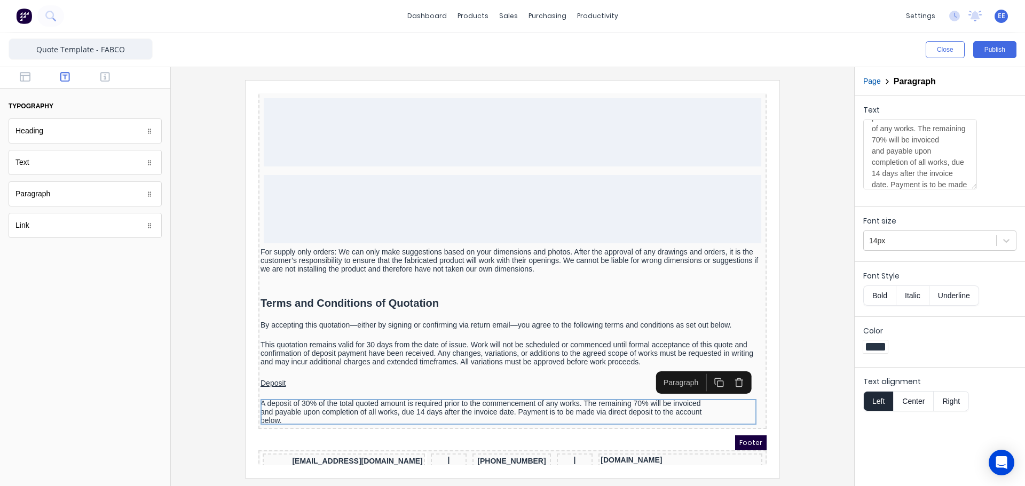
scroll to position [53, 0]
click at [871, 171] on textarea "A deposit of 30% of the total quoted amount is required prior to the commenceme…" at bounding box center [920, 155] width 114 height 70
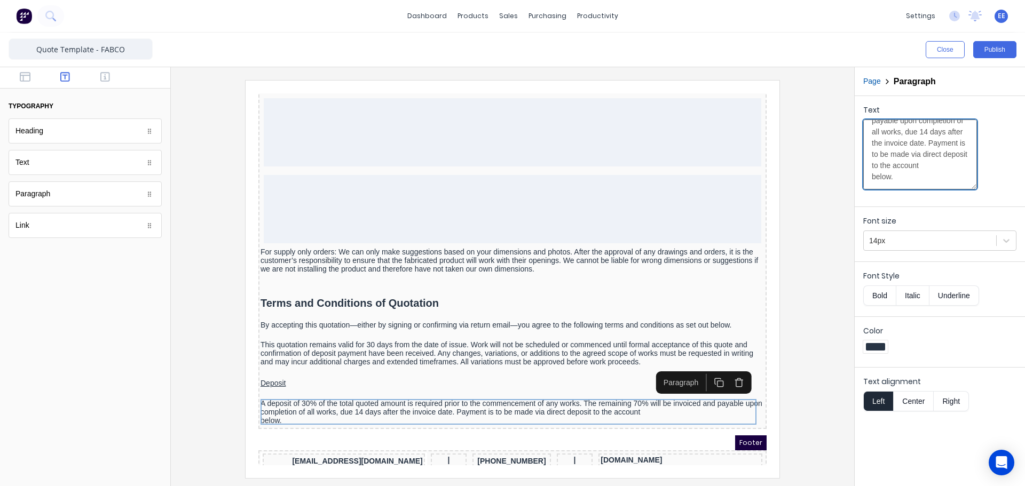
scroll to position [135, 0]
click at [874, 179] on textarea "A deposit of 30% of the total quoted amount is required prior to the commenceme…" at bounding box center [920, 155] width 114 height 70
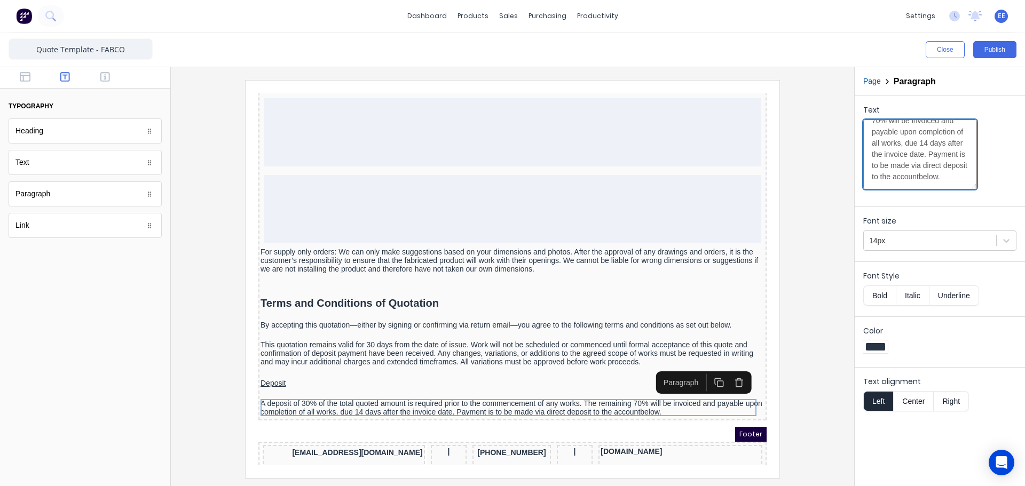
scroll to position [123, 0]
type textarea "A deposit of 30% of the total quoted amount is required prior to the commenceme…"
click at [819, 378] on div at bounding box center [512, 279] width 666 height 398
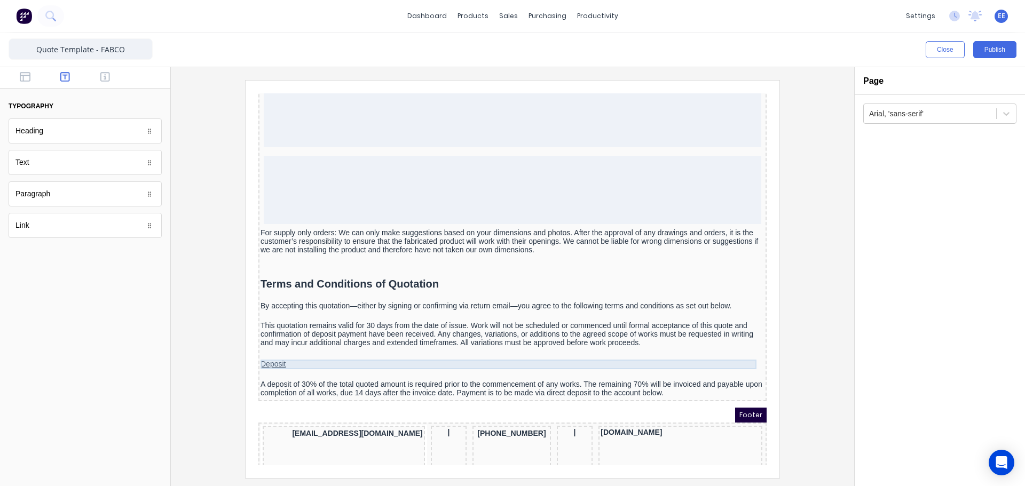
scroll to position [1132, 0]
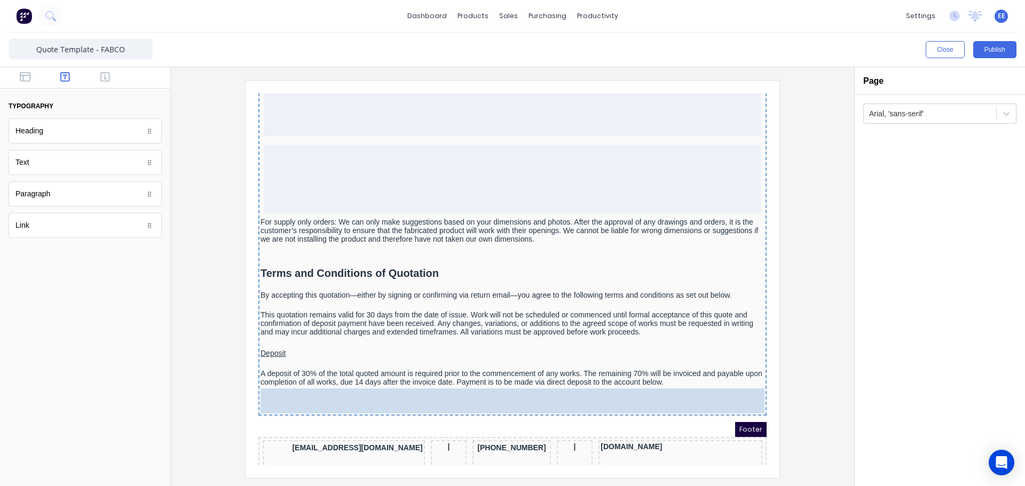
drag, startPoint x: 37, startPoint y: 162, endPoint x: 391, endPoint y: 401, distance: 426.5
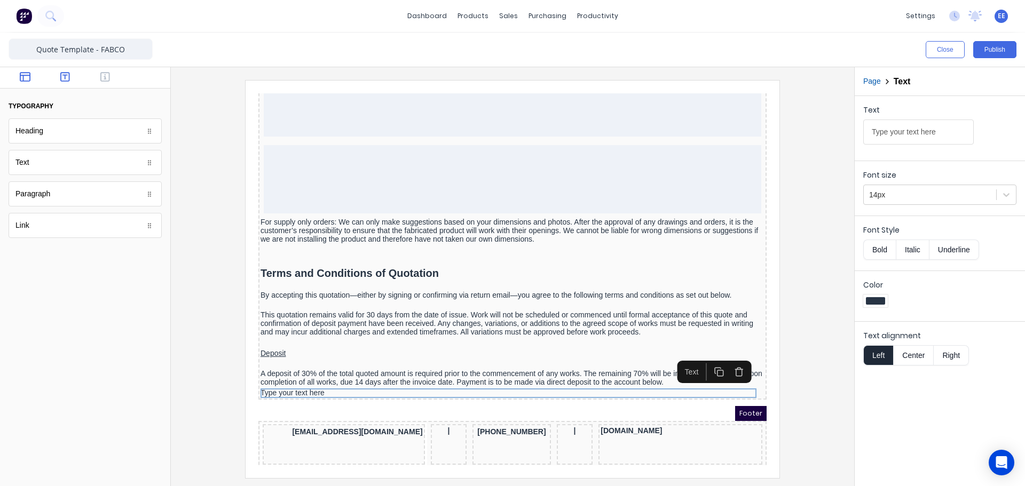
click at [22, 78] on icon "button" at bounding box center [25, 77] width 11 height 11
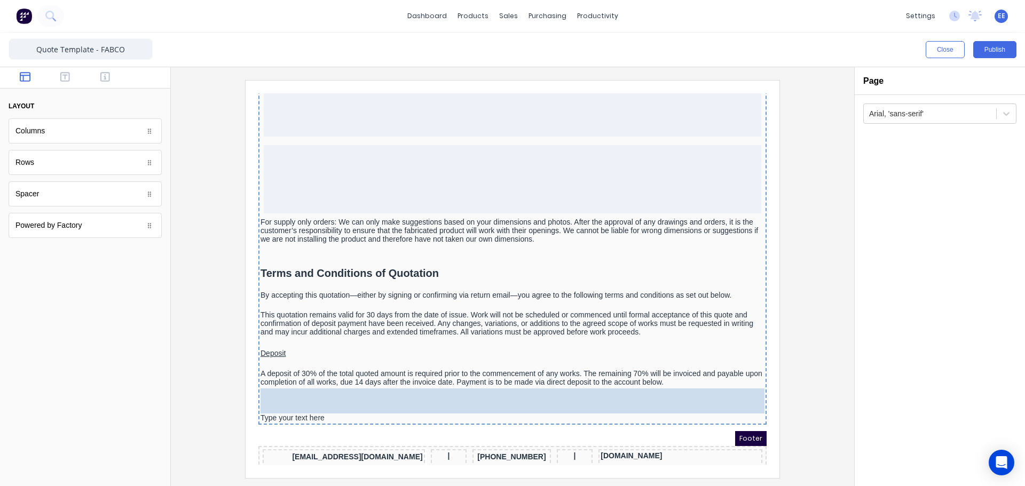
drag, startPoint x: 50, startPoint y: 189, endPoint x: 144, endPoint y: 278, distance: 129.5
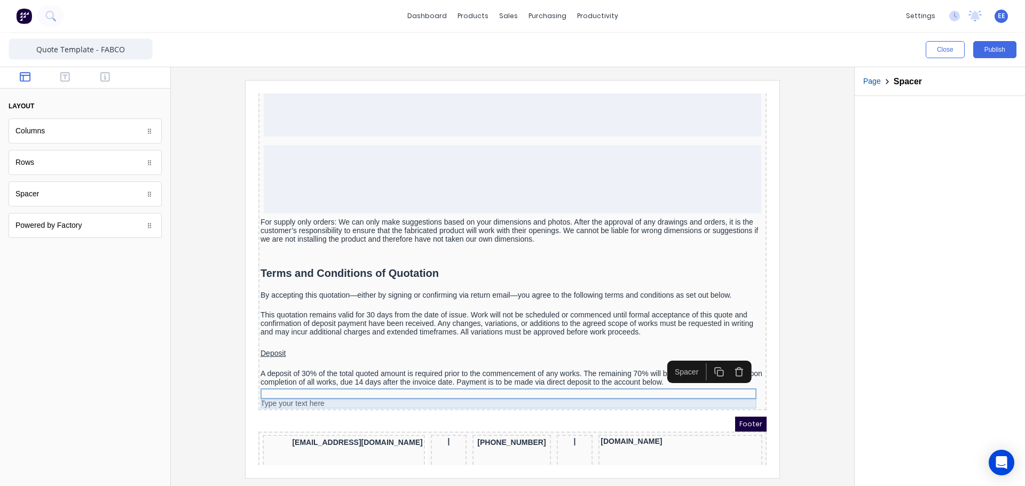
click at [291, 388] on div "Type your text here" at bounding box center [500, 392] width 504 height 10
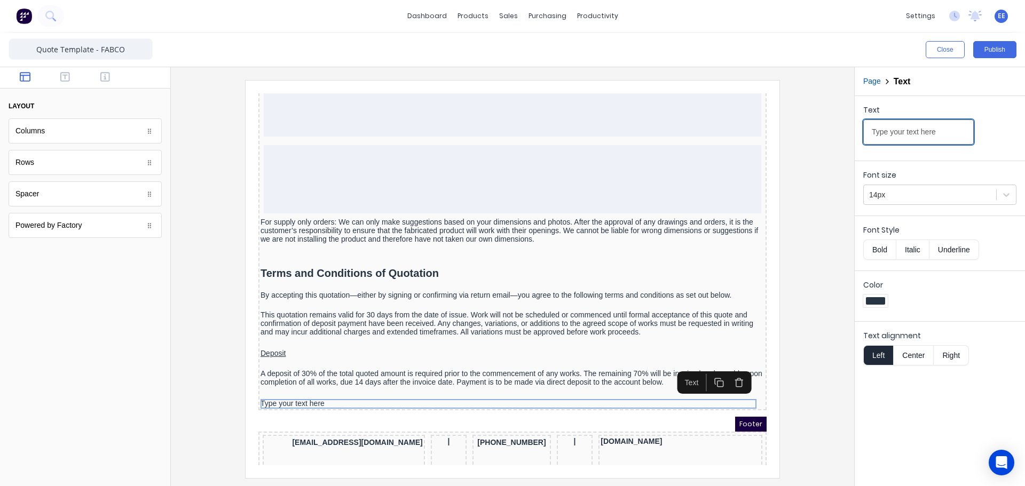
drag, startPoint x: 941, startPoint y: 133, endPoint x: 821, endPoint y: 131, distance: 120.2
click at [821, 131] on div "Close Publish Components layout Columns Columns Rows Rows Spacer Spacer Powered…" at bounding box center [512, 260] width 1025 height 454
type input "Payment Details"
click at [878, 251] on button "Bold" at bounding box center [879, 250] width 33 height 20
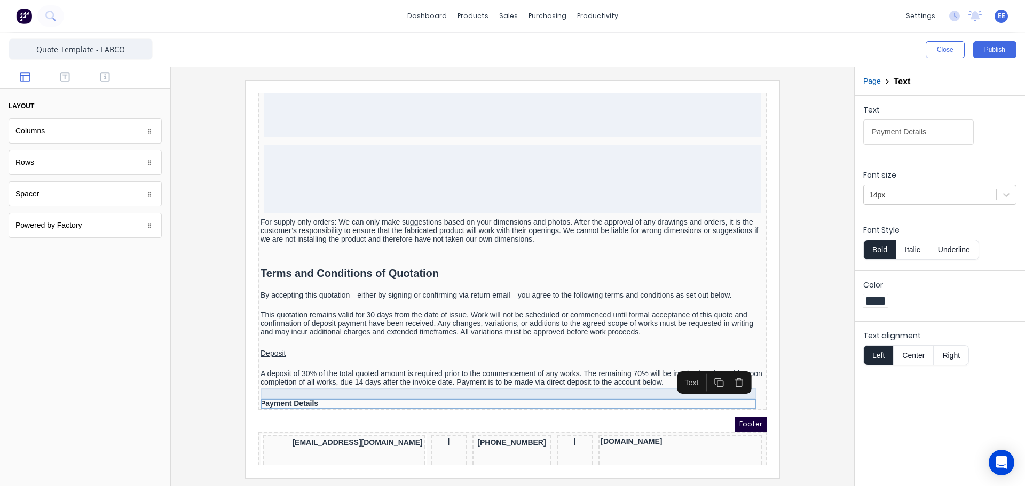
click at [346, 384] on div at bounding box center [500, 381] width 504 height 11
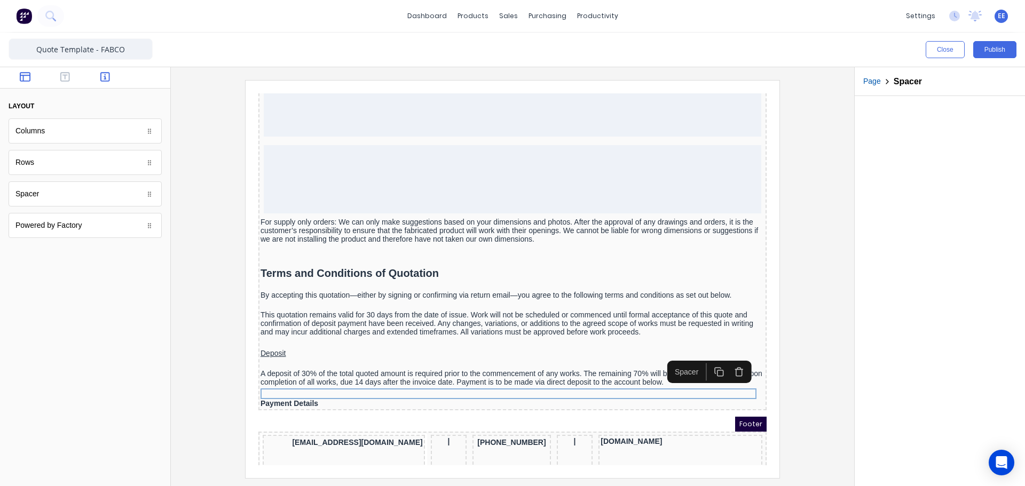
click at [105, 78] on icon "button" at bounding box center [105, 77] width 10 height 11
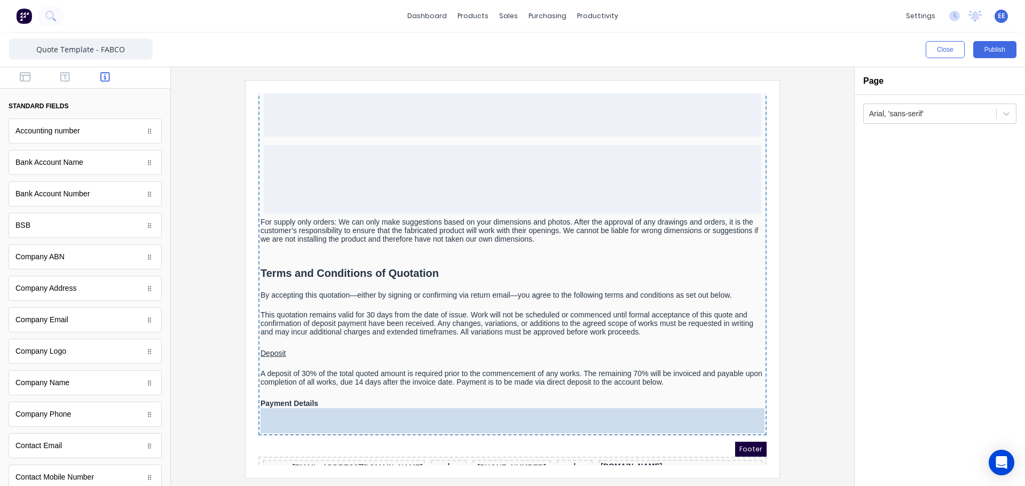
drag, startPoint x: 62, startPoint y: 164, endPoint x: 182, endPoint y: 318, distance: 195.1
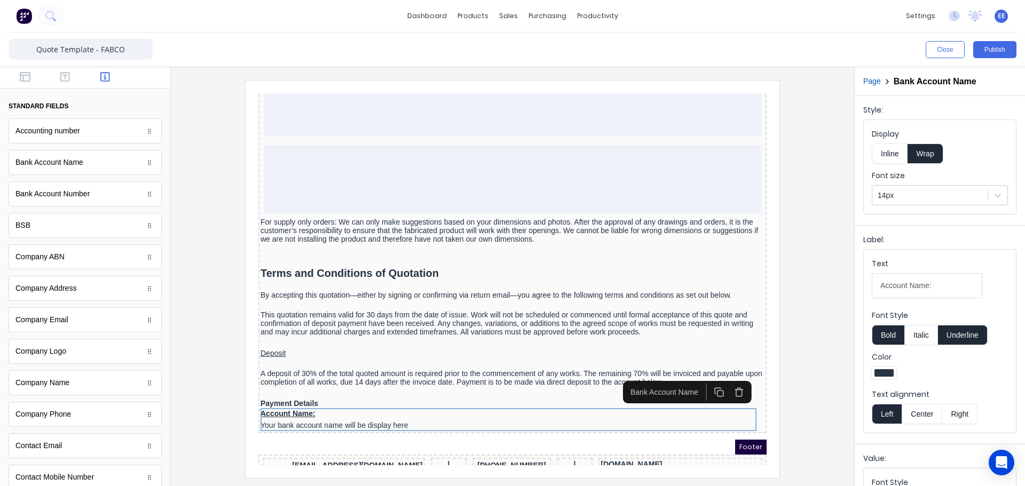
click at [893, 153] on button "Inline" at bounding box center [890, 154] width 36 height 20
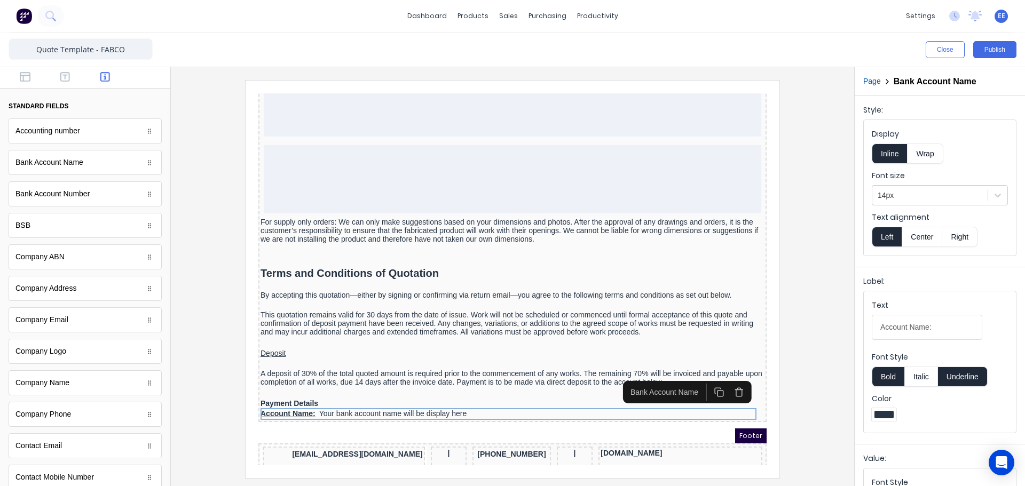
click at [977, 377] on button "Underline" at bounding box center [963, 377] width 50 height 20
click at [892, 377] on button "Bold" at bounding box center [888, 377] width 33 height 20
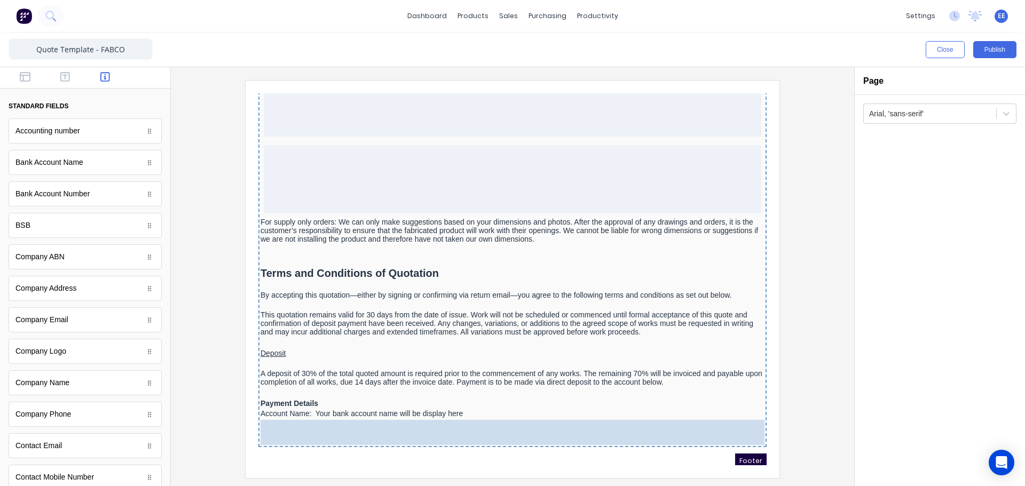
drag, startPoint x: 27, startPoint y: 233, endPoint x: 358, endPoint y: 434, distance: 386.7
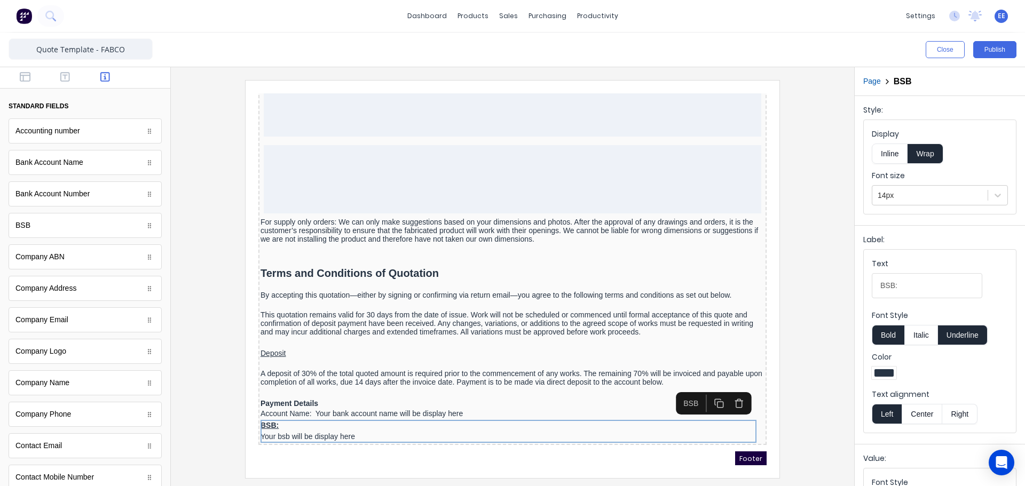
click at [897, 156] on button "Inline" at bounding box center [890, 154] width 36 height 20
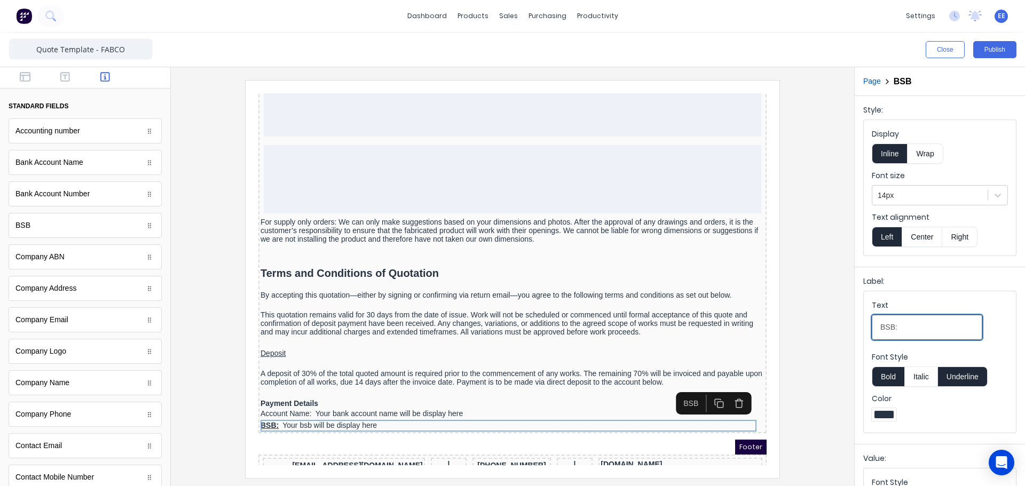
click at [909, 330] on input "BSB:" at bounding box center [927, 327] width 111 height 25
click at [893, 378] on button "Bold" at bounding box center [888, 377] width 33 height 20
click at [969, 371] on button "Underline" at bounding box center [963, 377] width 50 height 20
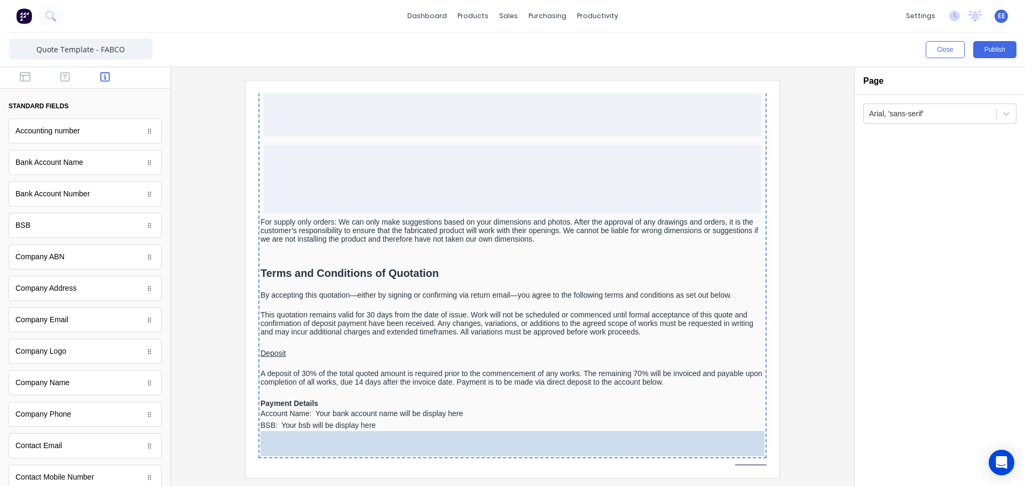
drag, startPoint x: 75, startPoint y: 200, endPoint x: 254, endPoint y: 346, distance: 231.1
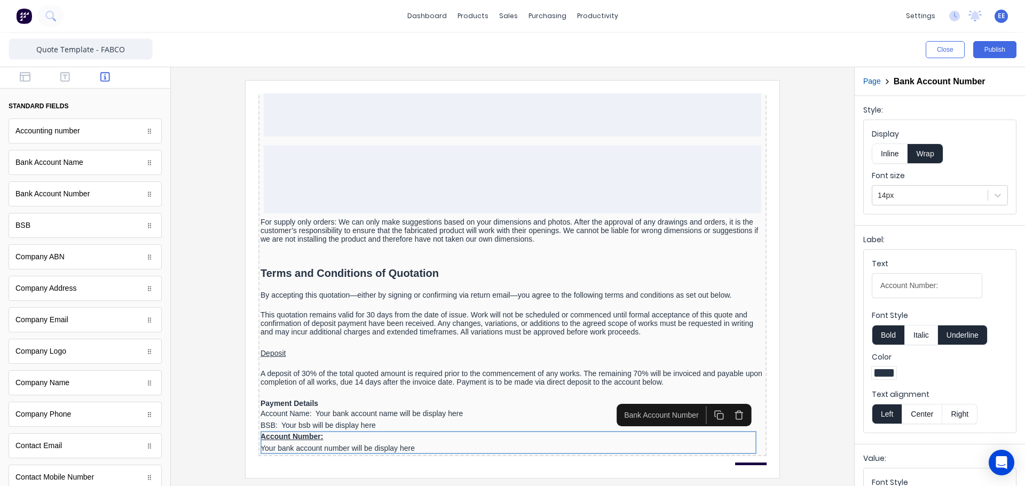
click at [897, 158] on button "Inline" at bounding box center [890, 154] width 36 height 20
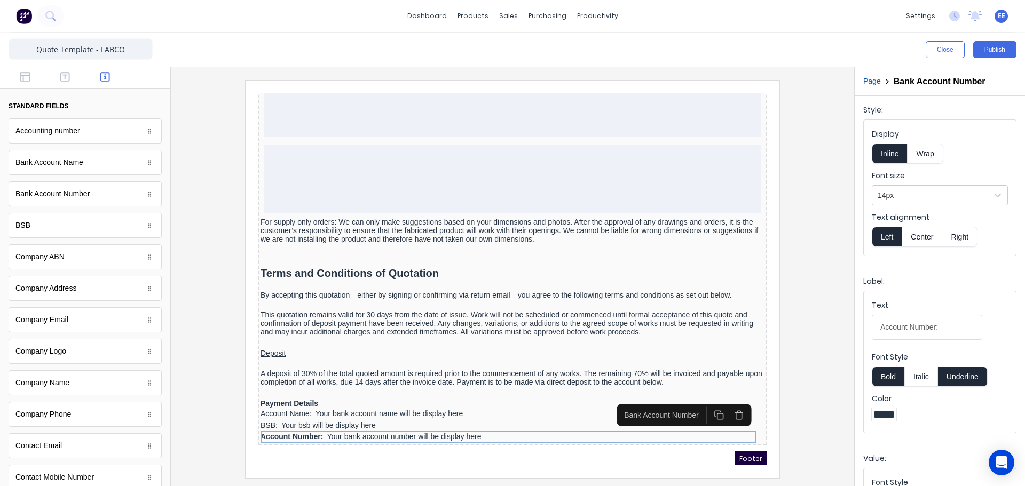
click at [975, 373] on button "Underline" at bounding box center [963, 377] width 50 height 20
click at [888, 377] on button "Bold" at bounding box center [888, 377] width 33 height 20
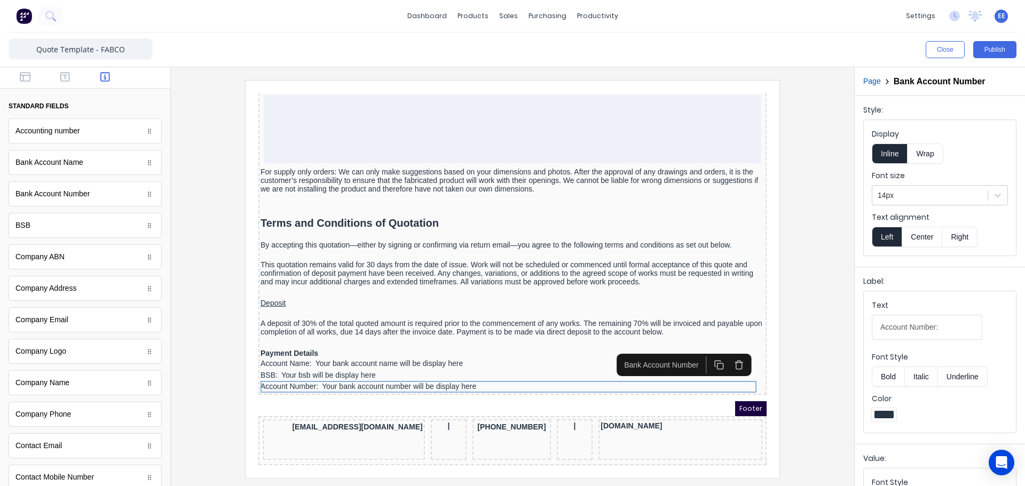
scroll to position [1186, 0]
click at [18, 76] on button "button" at bounding box center [26, 78] width 34 height 13
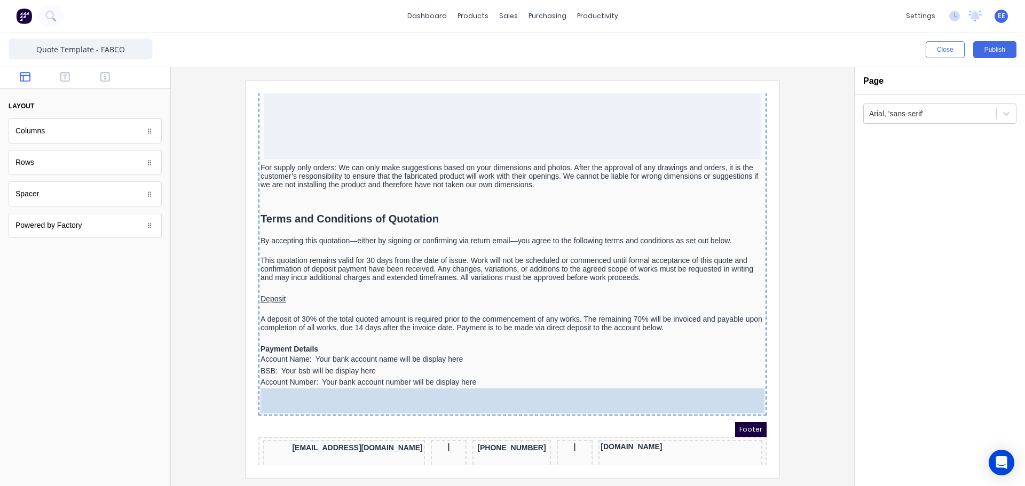
drag, startPoint x: 113, startPoint y: 240, endPoint x: 412, endPoint y: 394, distance: 336.7
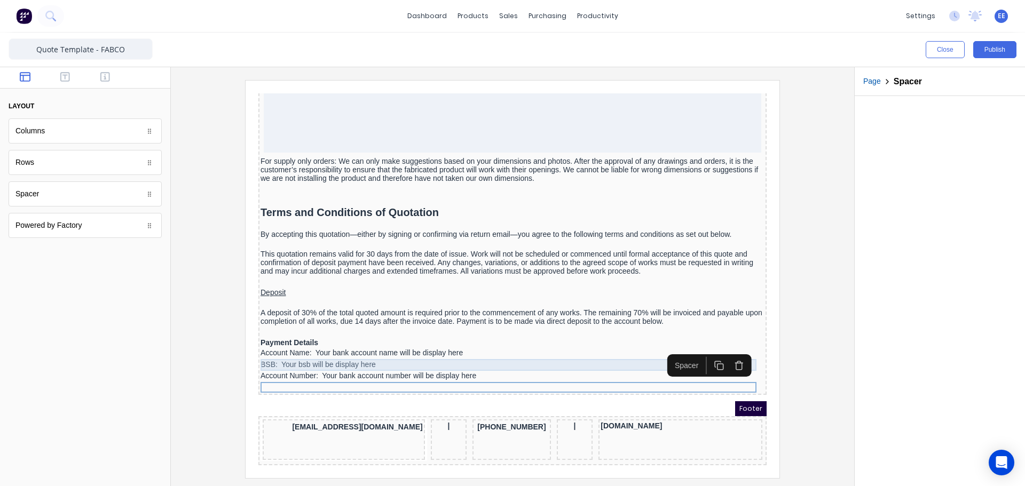
scroll to position [1197, 0]
click at [65, 75] on icon "button" at bounding box center [65, 77] width 10 height 10
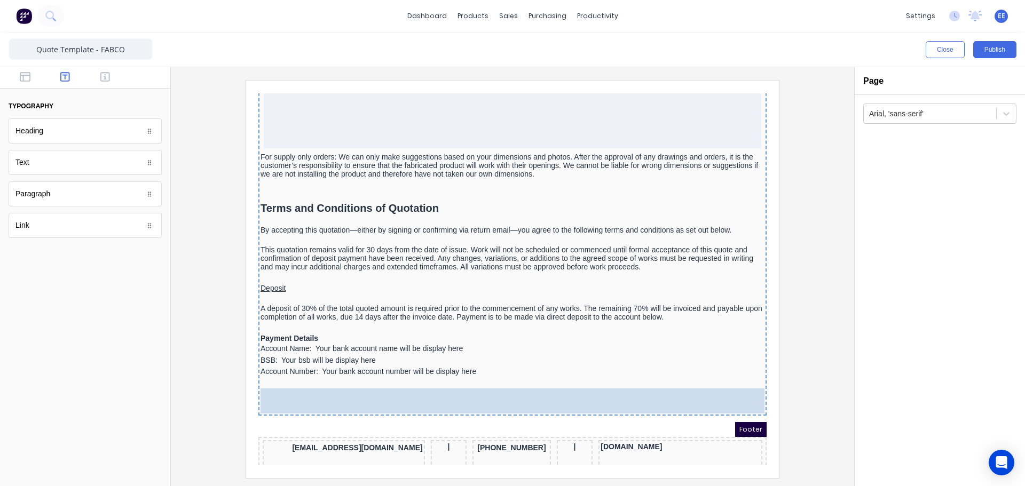
drag, startPoint x: 31, startPoint y: 167, endPoint x: 392, endPoint y: 404, distance: 432.3
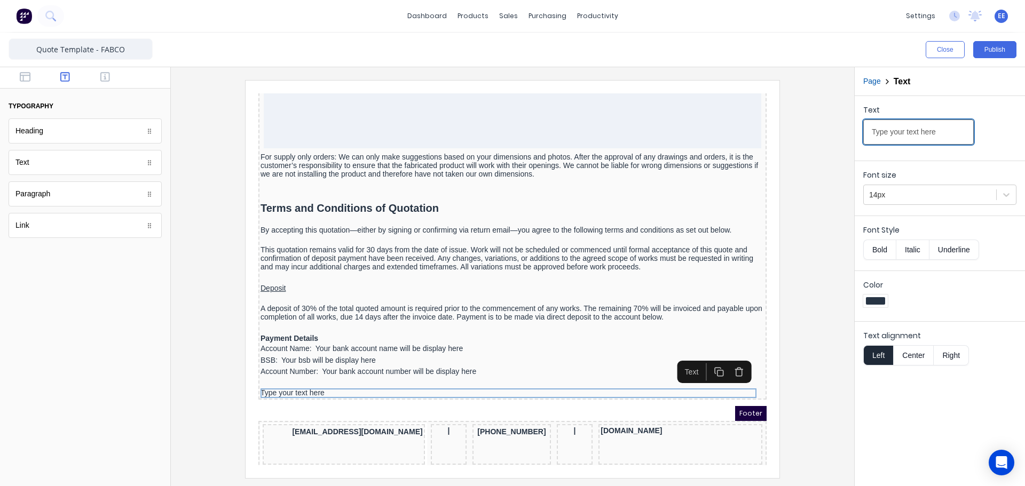
drag, startPoint x: 900, startPoint y: 130, endPoint x: 807, endPoint y: 121, distance: 92.8
click at [807, 121] on div "Close Publish Components typography Heading Heading Text Text Paragraph Paragra…" at bounding box center [512, 260] width 1025 height 454
paste input "Delivery"
type input "Delivery"
click at [954, 243] on button "Underline" at bounding box center [955, 250] width 50 height 20
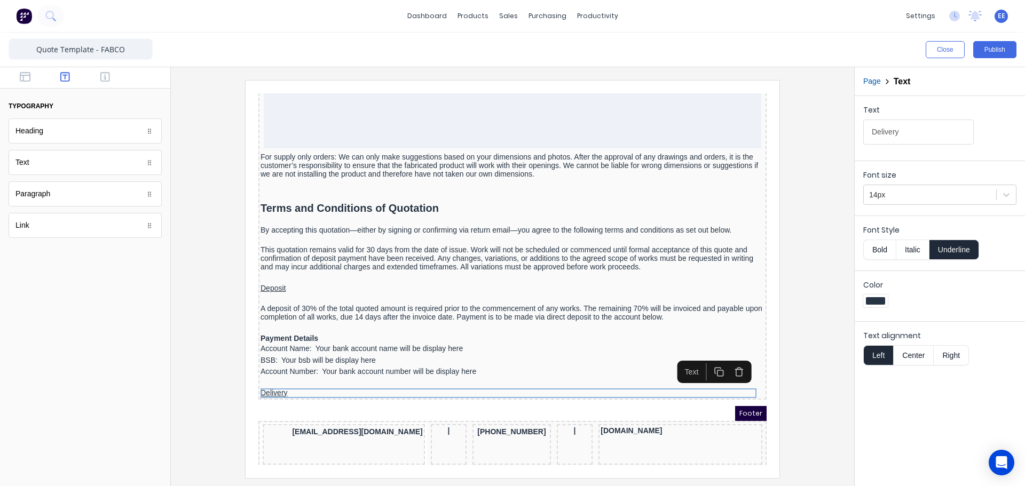
click at [41, 198] on div "Paragraph" at bounding box center [32, 193] width 35 height 11
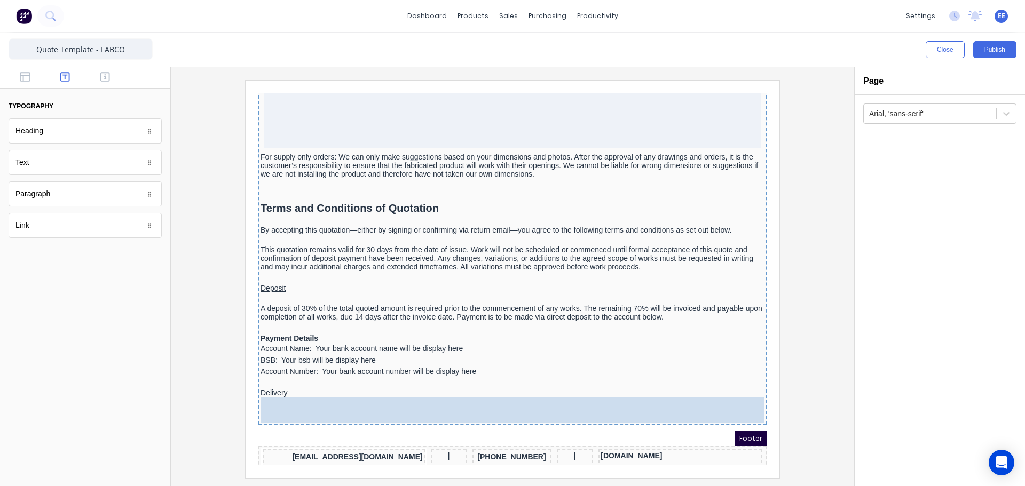
drag, startPoint x: 73, startPoint y: 199, endPoint x: 240, endPoint y: 326, distance: 209.2
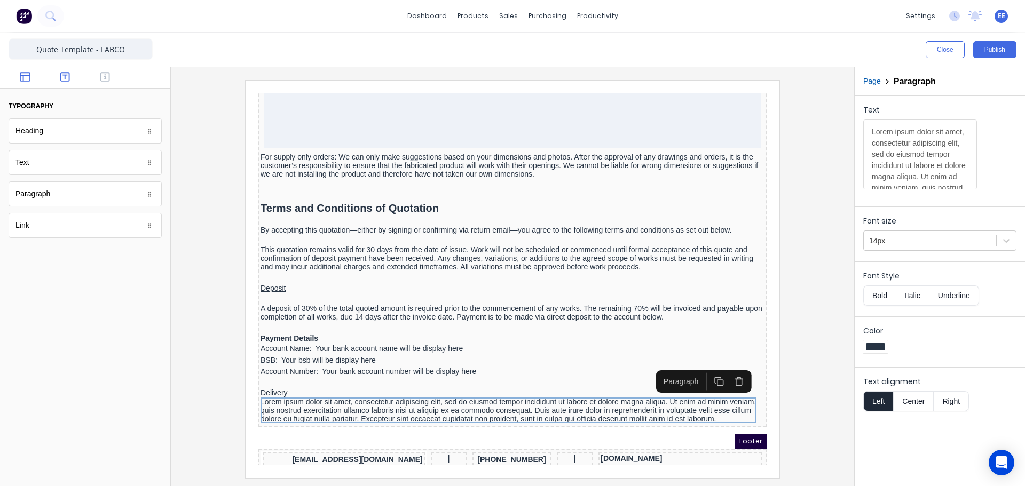
click at [19, 74] on button "button" at bounding box center [26, 78] width 34 height 13
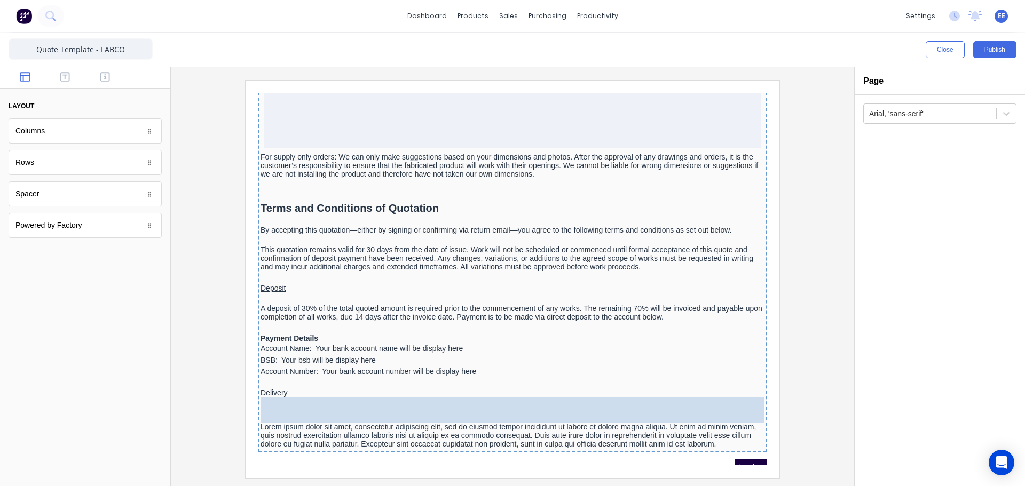
drag, startPoint x: 84, startPoint y: 221, endPoint x: 384, endPoint y: 402, distance: 350.4
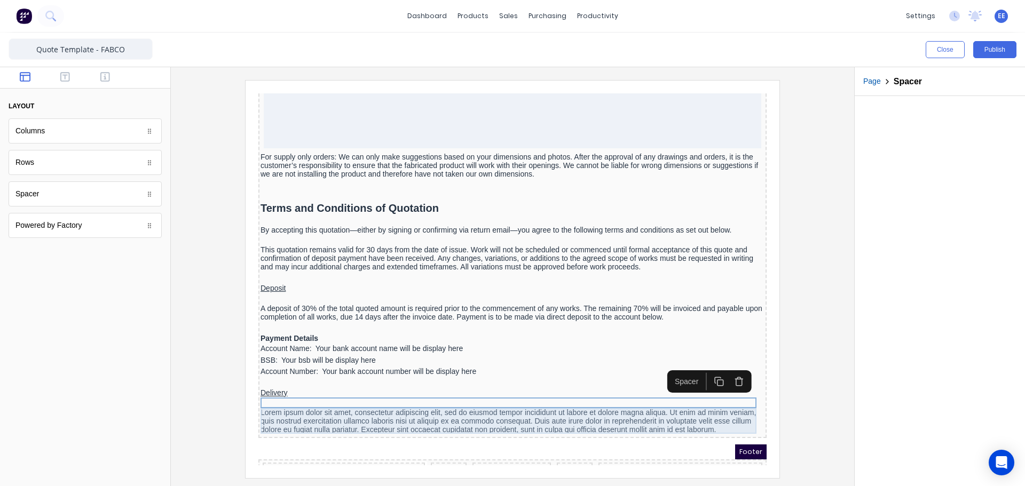
click at [320, 416] on div "Lorem ipsum dolor sit amet, consectetur adipiscing elit, sed do eiusmod tempor …" at bounding box center [500, 409] width 504 height 26
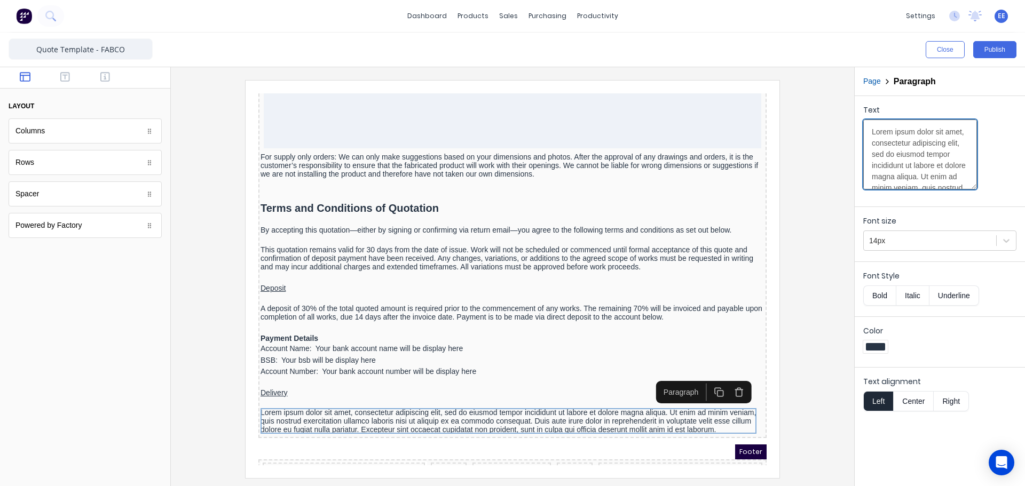
click at [878, 131] on textarea "Lorem ipsum dolor sit amet, consectetur adipiscing elit, sed do eiusmod tempor …" at bounding box center [920, 155] width 114 height 70
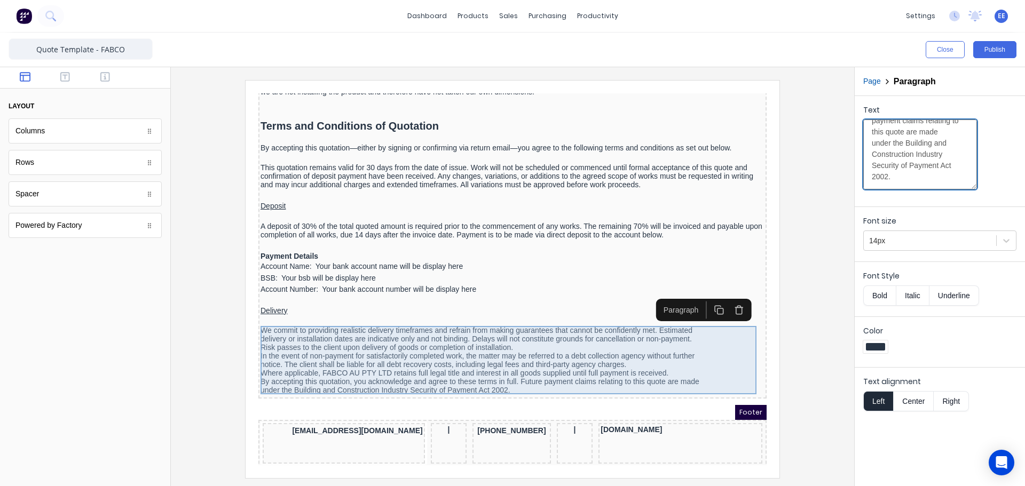
scroll to position [1287, 0]
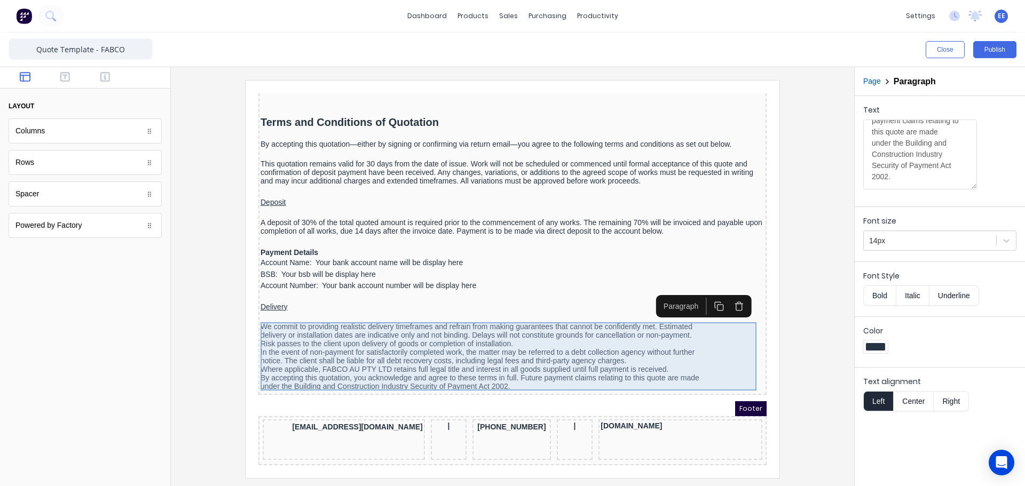
click at [507, 339] on div "We commit to providing realistic delivery timeframes and refrain from making gu…" at bounding box center [500, 344] width 504 height 68
click at [270, 333] on div "We commit to providing realistic delivery timeframes and refrain from making gu…" at bounding box center [500, 344] width 504 height 68
click at [508, 324] on div "We commit to providing realistic delivery timeframes and refrain from making gu…" at bounding box center [500, 344] width 504 height 68
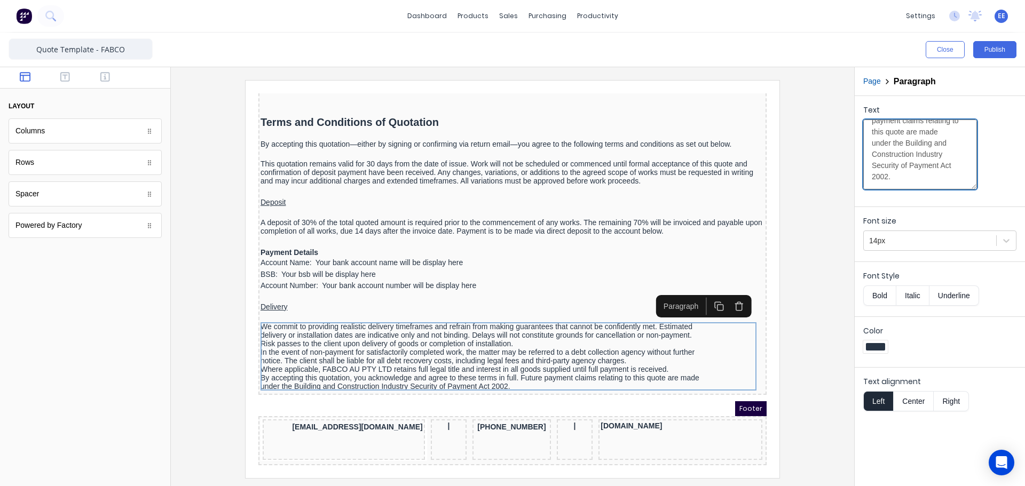
click at [929, 172] on textarea "We commit to providing realistic delivery timeframes and refrain from making gu…" at bounding box center [920, 155] width 114 height 70
click at [874, 171] on textarea "We commit to providing realistic delivery timeframes and refrain from making gu…" at bounding box center [920, 155] width 114 height 70
click at [870, 152] on textarea "We commit to providing realistic delivery timeframes and refrain from making gu…" at bounding box center [920, 155] width 114 height 70
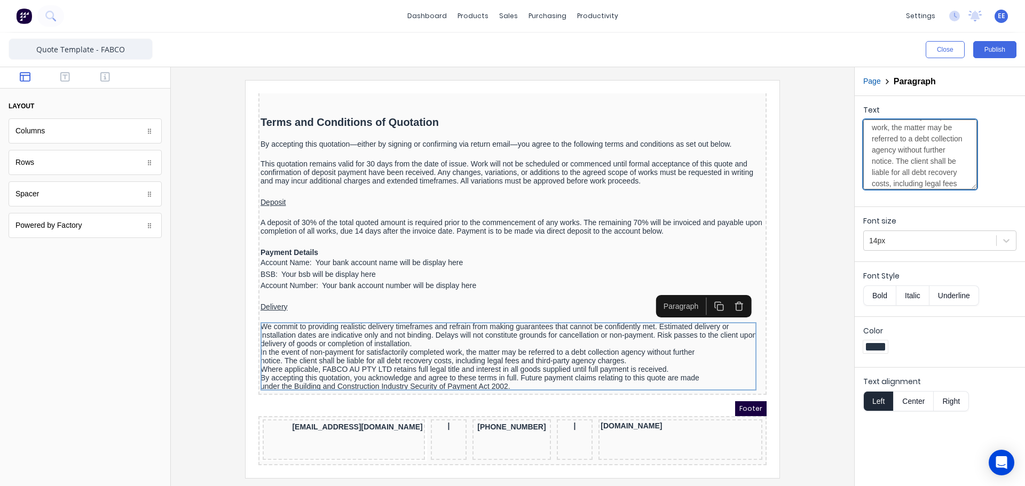
scroll to position [191, 0]
click at [914, 152] on textarea "We commit to providing realistic delivery timeframes and refrain from making gu…" at bounding box center [920, 155] width 114 height 70
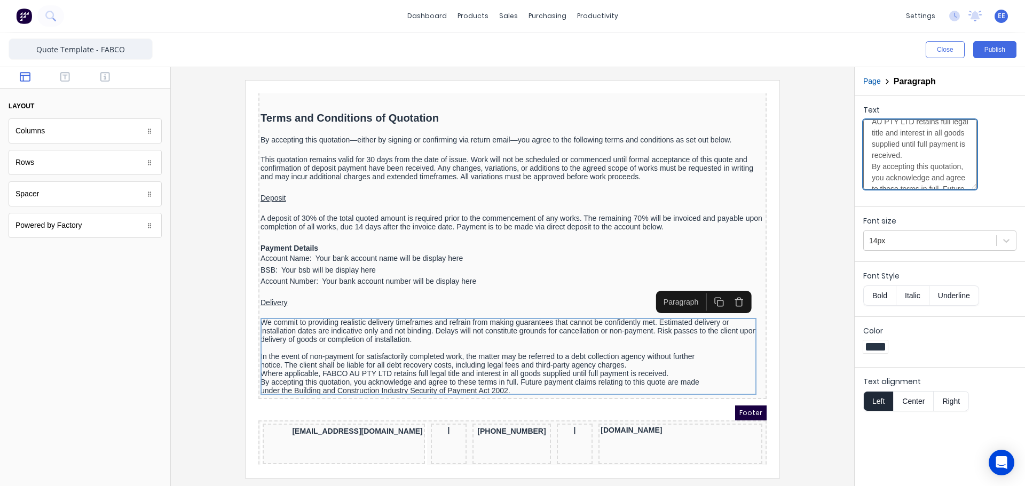
scroll to position [309, 0]
click at [872, 152] on textarea "We commit to providing realistic delivery timeframes and refrain from making gu…" at bounding box center [920, 155] width 114 height 70
click at [873, 162] on textarea "We commit to providing realistic delivery timeframes and refrain from making gu…" at bounding box center [920, 155] width 114 height 70
click at [872, 164] on textarea "We commit to providing realistic delivery timeframes and refrain from making gu…" at bounding box center [920, 155] width 114 height 70
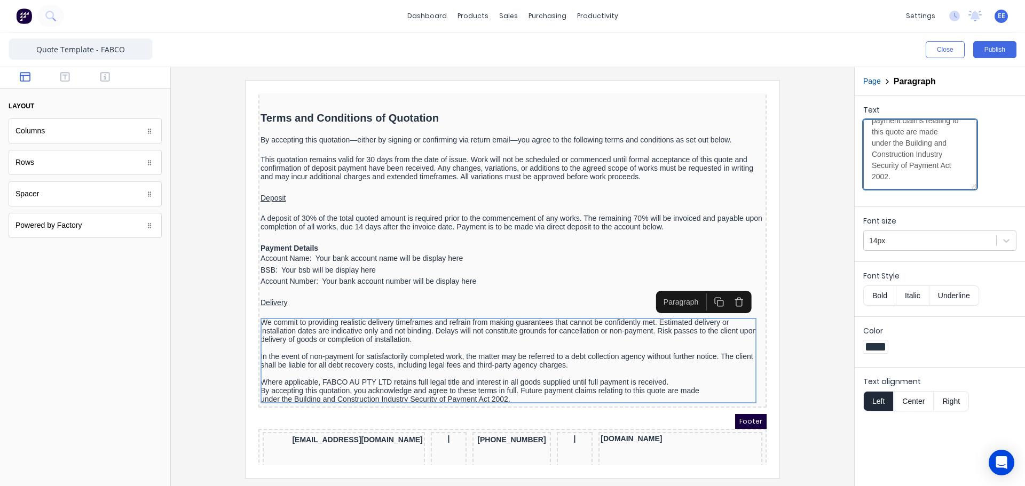
scroll to position [427, 0]
click at [909, 177] on textarea "We commit to providing realistic delivery timeframes and refrain from making gu…" at bounding box center [920, 155] width 114 height 70
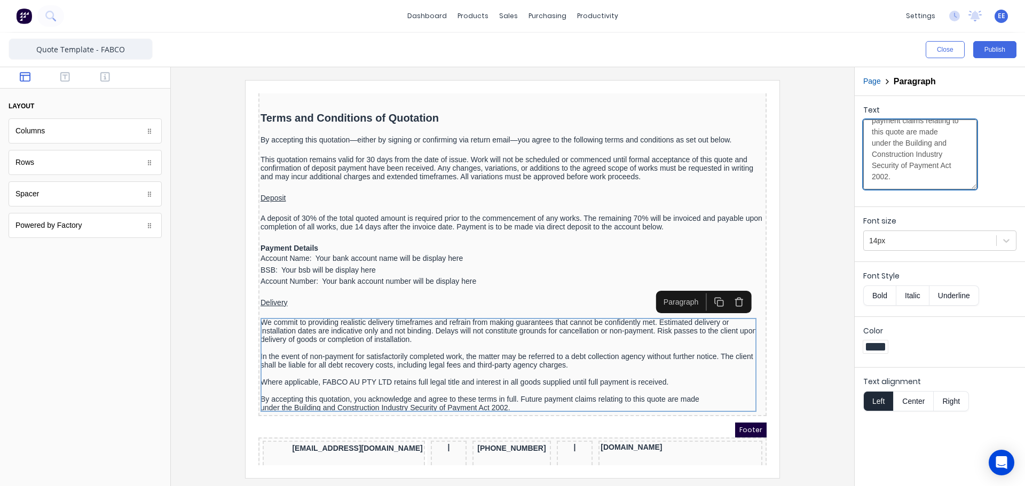
scroll to position [545, 0]
click at [869, 172] on textarea "We commit to providing realistic delivery timeframes and refrain from making gu…" at bounding box center [920, 155] width 114 height 70
type textarea "We commit to providing realistic delivery timeframes and refrain from making gu…"
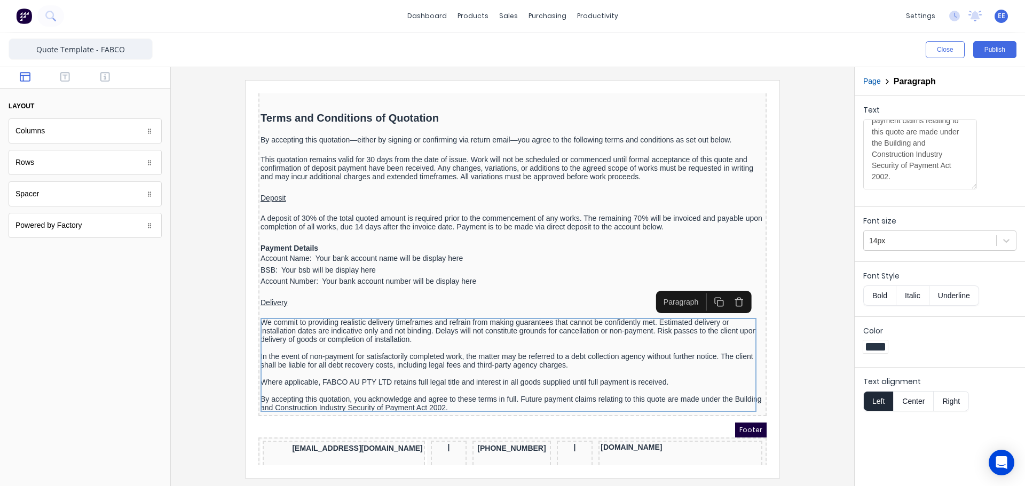
click at [836, 277] on div at bounding box center [512, 279] width 666 height 398
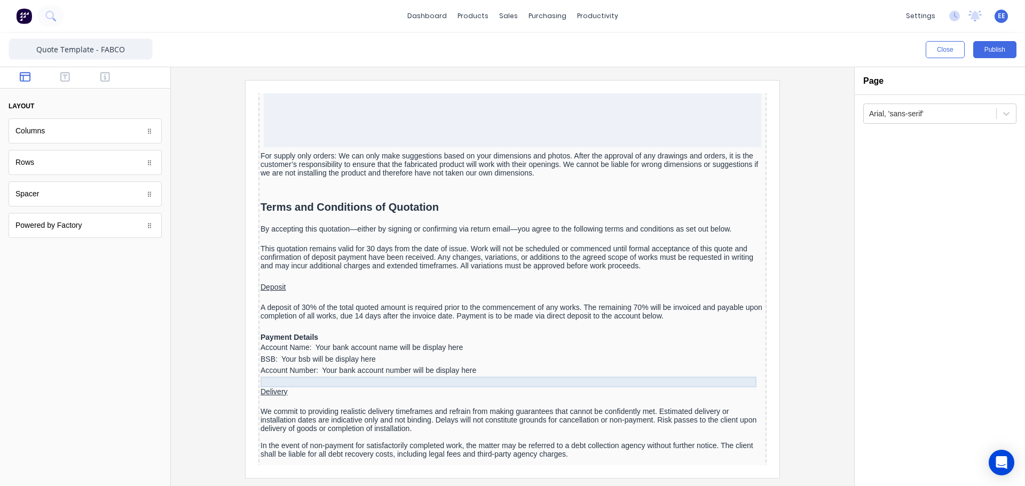
scroll to position [1313, 0]
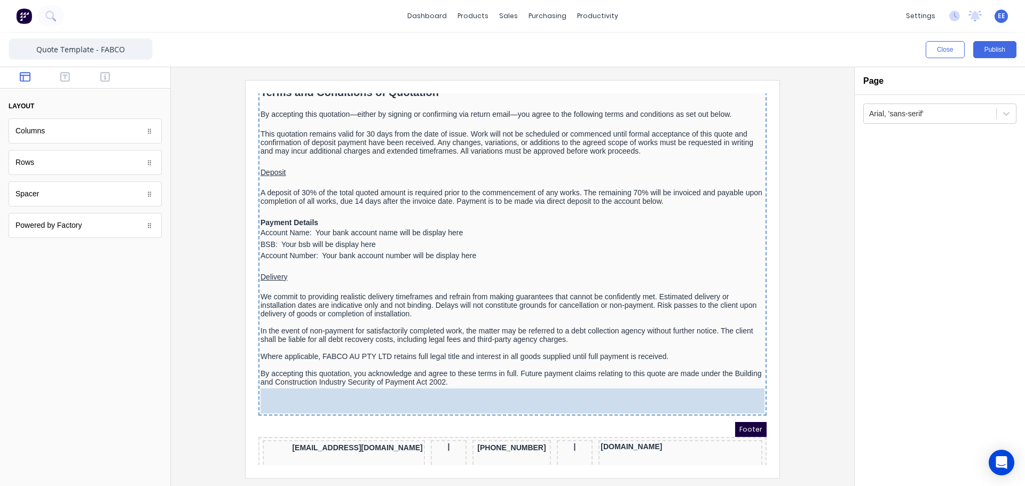
drag, startPoint x: 42, startPoint y: 193, endPoint x: 159, endPoint y: 273, distance: 141.4
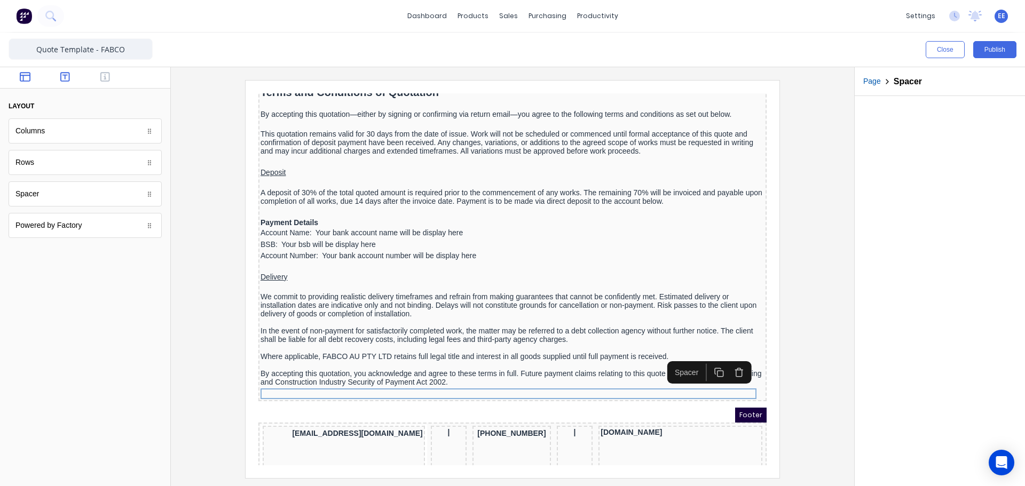
click at [65, 75] on icon "button" at bounding box center [65, 77] width 10 height 10
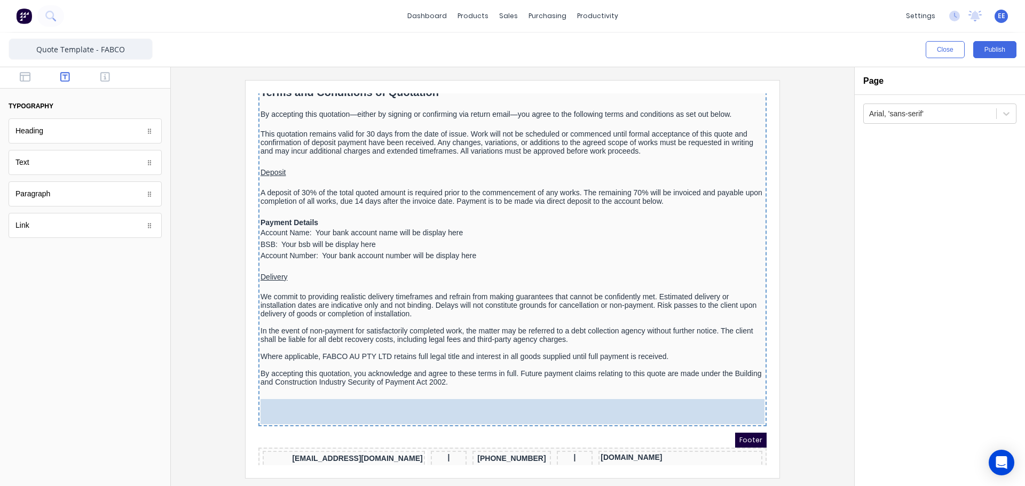
drag, startPoint x: 33, startPoint y: 167, endPoint x: 410, endPoint y: 423, distance: 456.0
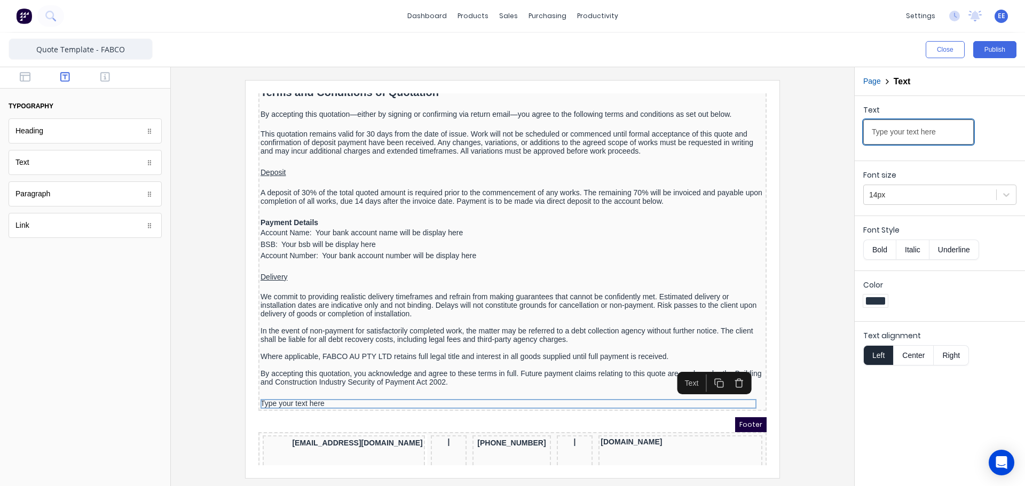
drag, startPoint x: 939, startPoint y: 134, endPoint x: 801, endPoint y: 136, distance: 138.3
click at [805, 136] on div "Close Publish Components typography Heading Heading Text Text Paragraph Paragra…" at bounding box center [512, 260] width 1025 height 454
paste input "Warranty"
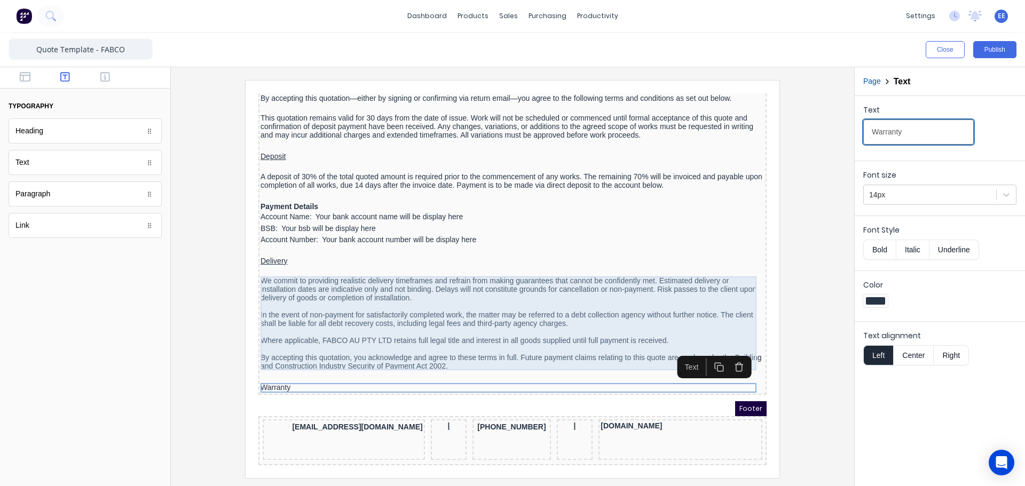
scroll to position [1333, 0]
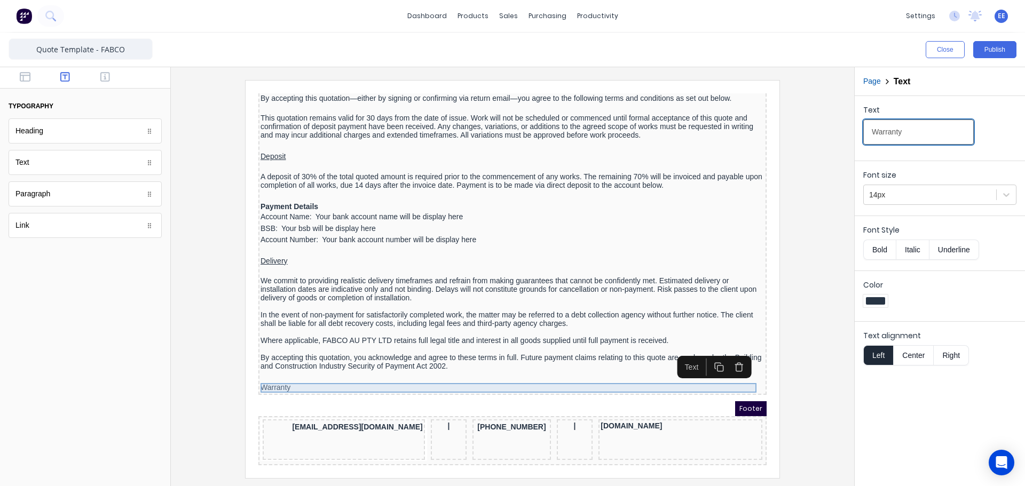
type input "Warranty"
click at [295, 371] on div "Warranty" at bounding box center [500, 376] width 504 height 10
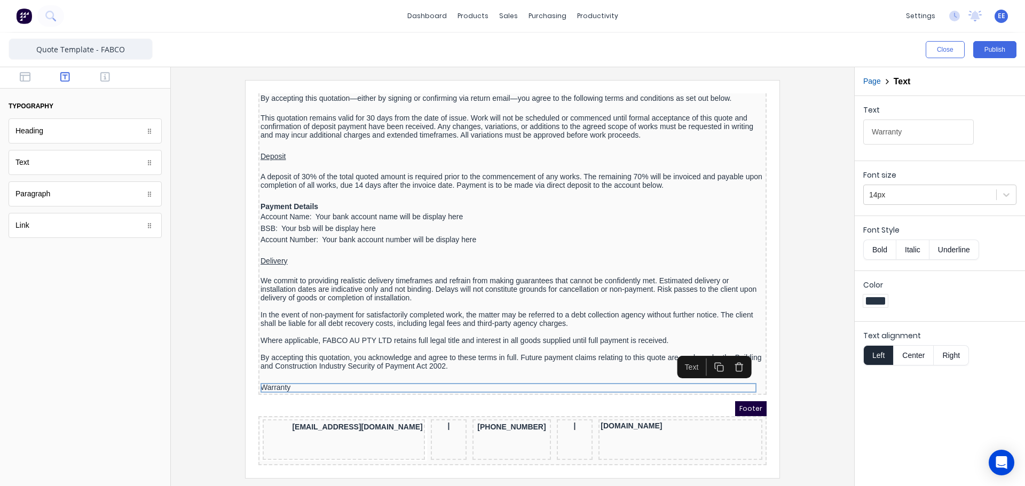
click at [947, 250] on button "Underline" at bounding box center [955, 250] width 50 height 20
click at [25, 70] on div at bounding box center [85, 77] width 170 height 21
click at [23, 76] on icon "button" at bounding box center [25, 77] width 11 height 10
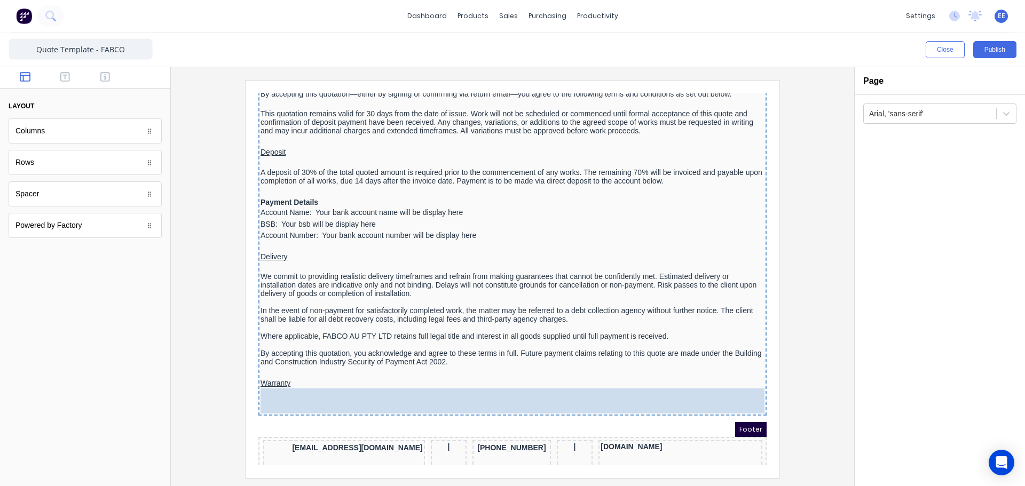
drag, startPoint x: 26, startPoint y: 196, endPoint x: 349, endPoint y: 397, distance: 380.8
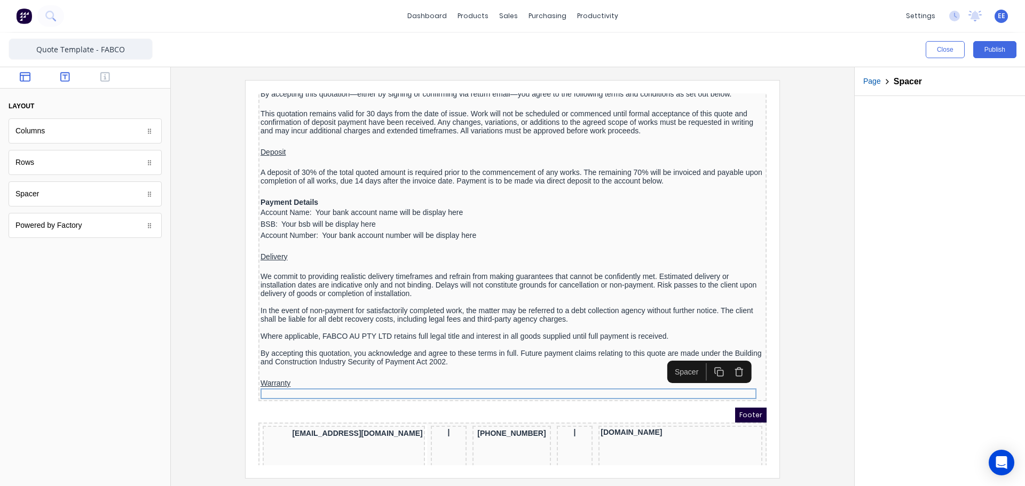
click at [67, 82] on icon "button" at bounding box center [65, 77] width 10 height 10
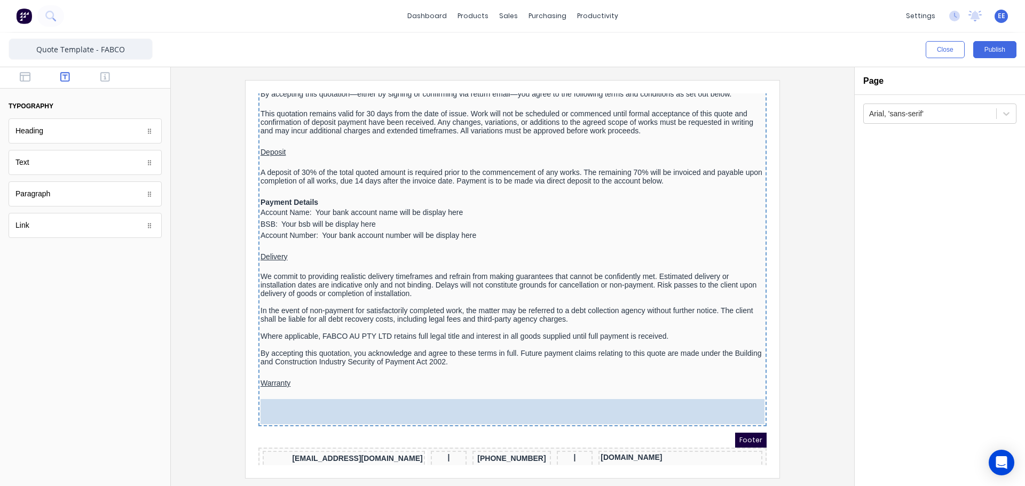
drag, startPoint x: 32, startPoint y: 201, endPoint x: 355, endPoint y: 415, distance: 386.8
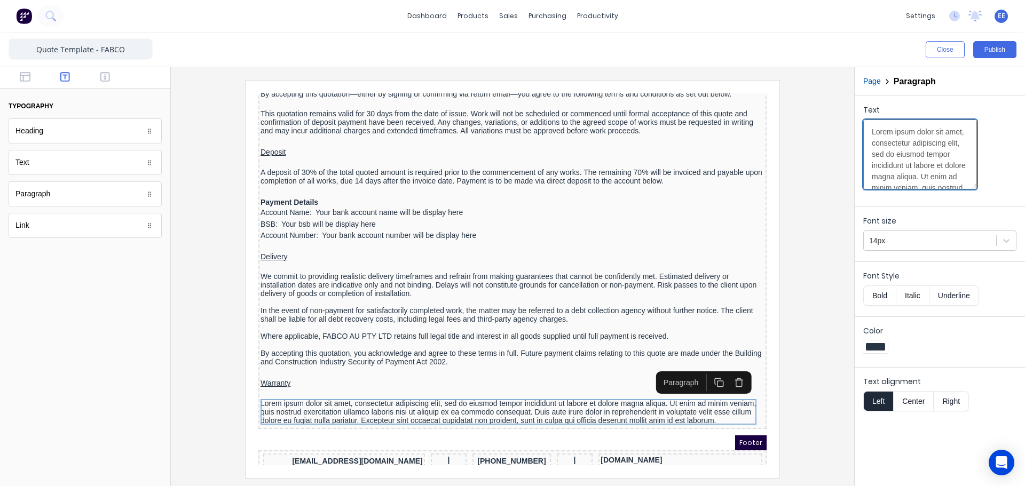
click at [894, 146] on textarea "Lorem ipsum dolor sit amet, consectetur adipiscing elit, sed do eiusmod tempor …" at bounding box center [920, 155] width 114 height 70
drag, startPoint x: 871, startPoint y: 133, endPoint x: 938, endPoint y: 246, distance: 130.2
click at [938, 246] on form "Text Lorem ipsum dolor sit amet, consectetur adipiscing elit, sed do eiusmod te…" at bounding box center [940, 257] width 170 height 322
paste textarea "FABCO AU PTY LTD guarantees that all work will be performed to a professional s…"
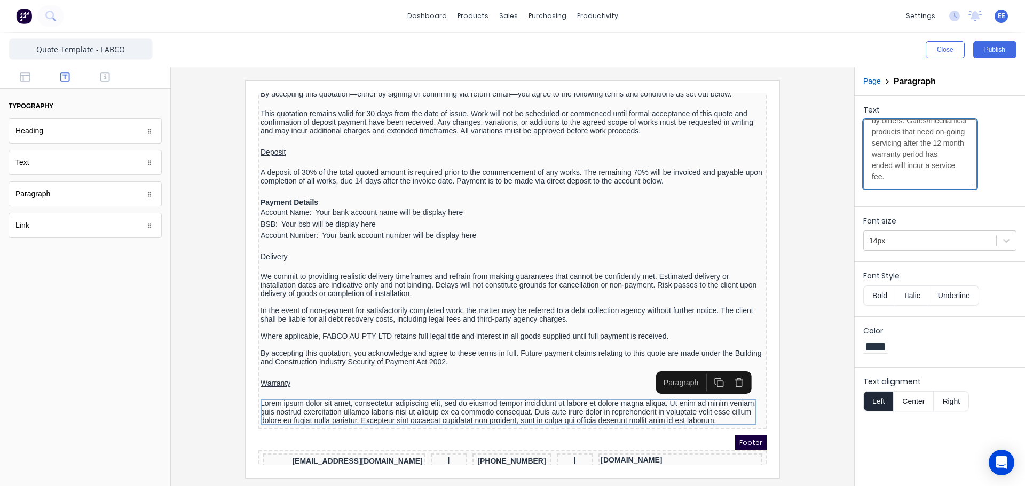
scroll to position [229, 0]
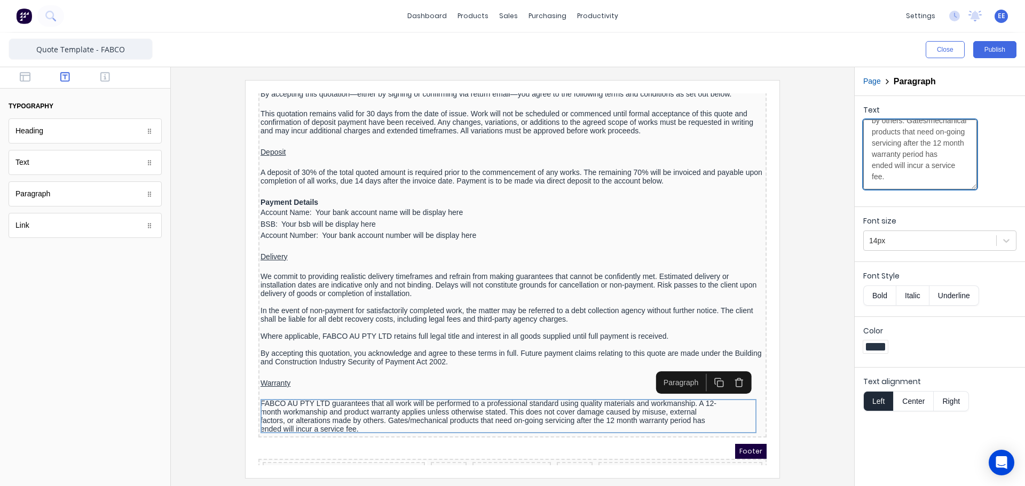
click at [871, 164] on textarea "FABCO AU PTY LTD guarantees that all work will be performed to a professional s…" at bounding box center [920, 155] width 114 height 70
click at [915, 176] on textarea "FABCO AU PTY LTD guarantees that all work will be performed to a professional s…" at bounding box center [920, 155] width 114 height 70
click at [872, 148] on textarea "FABCO AU PTY LTD guarantees that all work will be performed to a professional s…" at bounding box center [920, 155] width 114 height 70
click at [935, 166] on textarea "FABCO AU PTY LTD guarantees that all work will be performed to a professional s…" at bounding box center [920, 155] width 114 height 70
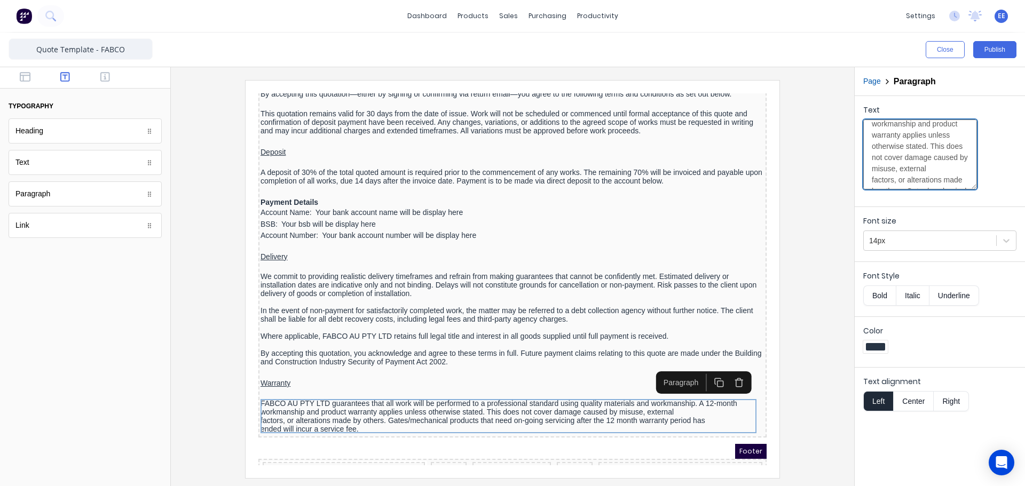
scroll to position [129, 0]
click at [875, 174] on textarea "FABCO AU PTY LTD guarantees that all work will be performed to a professional s…" at bounding box center [920, 155] width 114 height 70
click at [871, 184] on textarea "FABCO AU PTY LTD guarantees that all work will be performed to a professional s…" at bounding box center [920, 155] width 114 height 70
click at [872, 168] on textarea "FABCO AU PTY LTD guarantees that all work will be performed to a professional s…" at bounding box center [920, 155] width 114 height 70
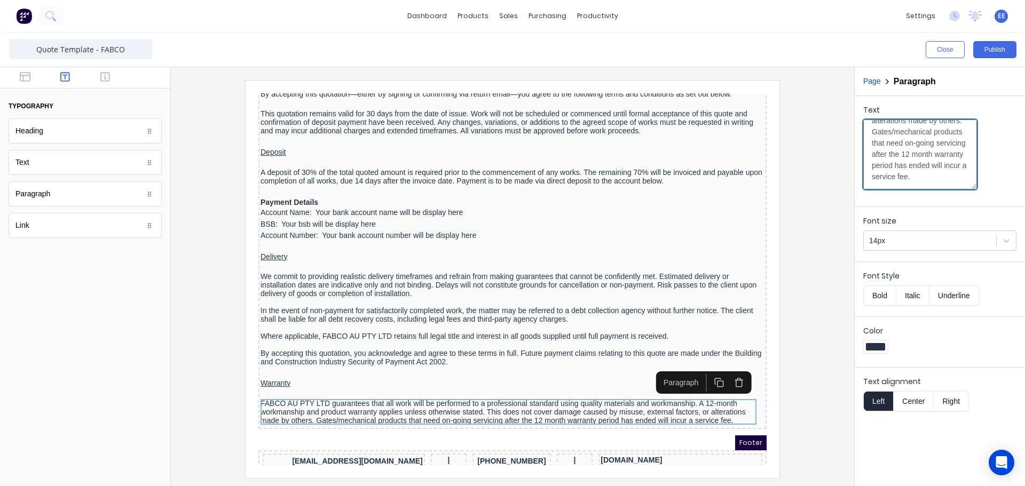
type textarea "FABCO AU PTY LTD guarantees that all work will be performed to a professional s…"
click at [816, 276] on div at bounding box center [512, 279] width 666 height 398
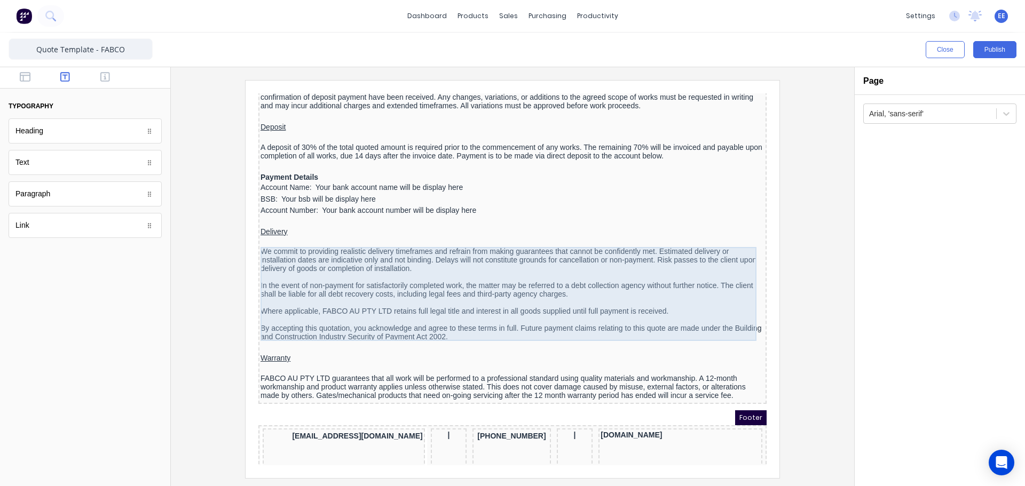
scroll to position [1372, 0]
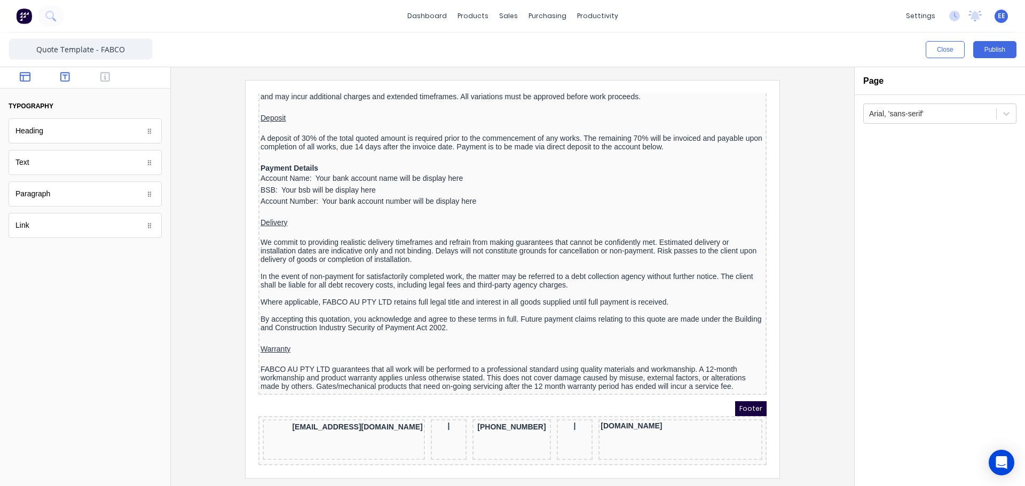
click at [20, 76] on icon "button" at bounding box center [25, 77] width 11 height 10
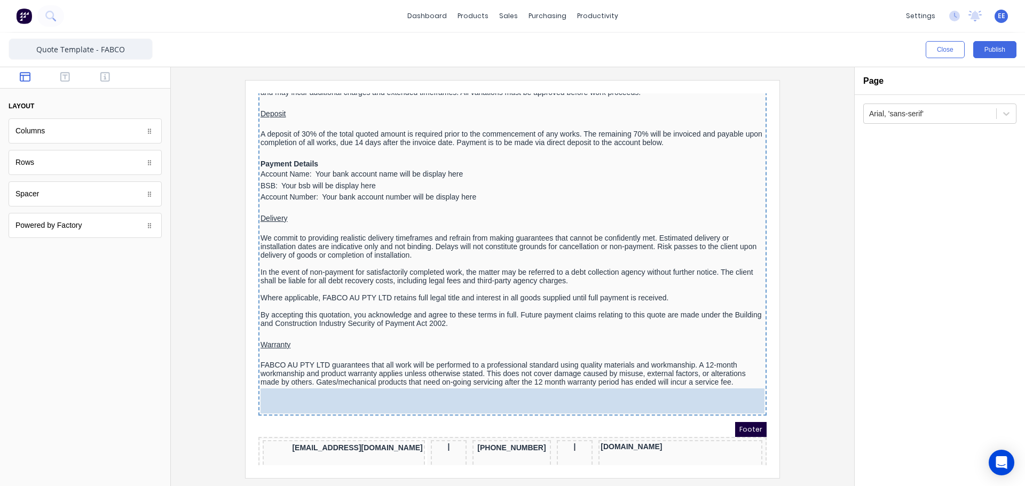
drag, startPoint x: 51, startPoint y: 198, endPoint x: 369, endPoint y: 395, distance: 374.3
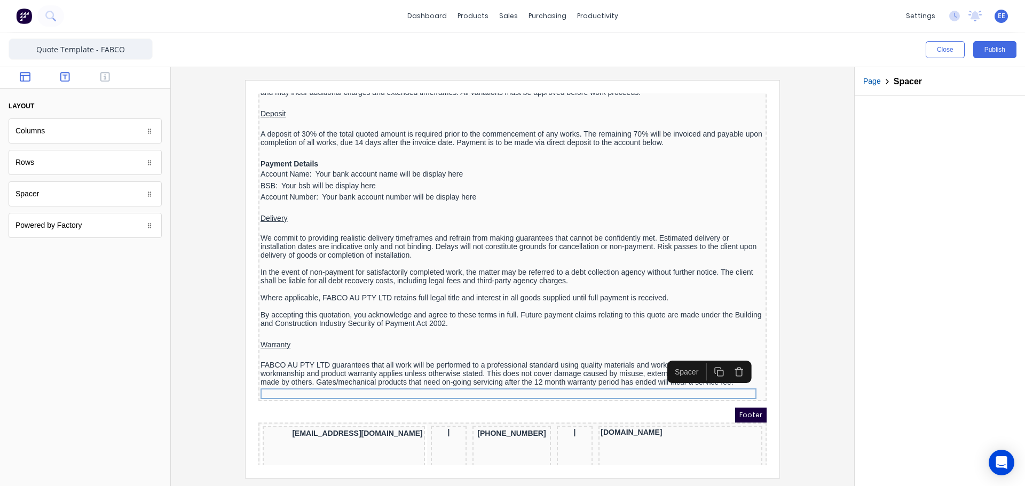
click at [62, 73] on icon "button" at bounding box center [65, 77] width 10 height 10
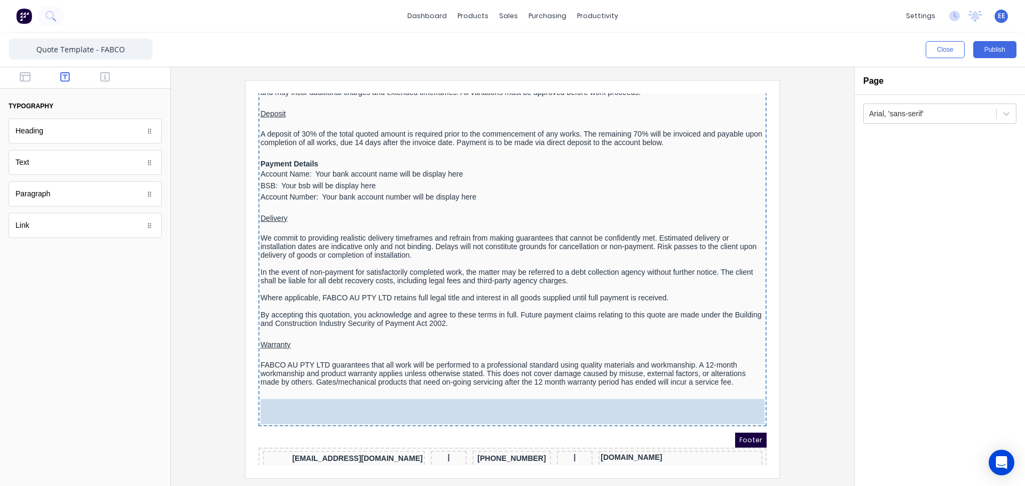
drag, startPoint x: 49, startPoint y: 168, endPoint x: 384, endPoint y: 418, distance: 417.9
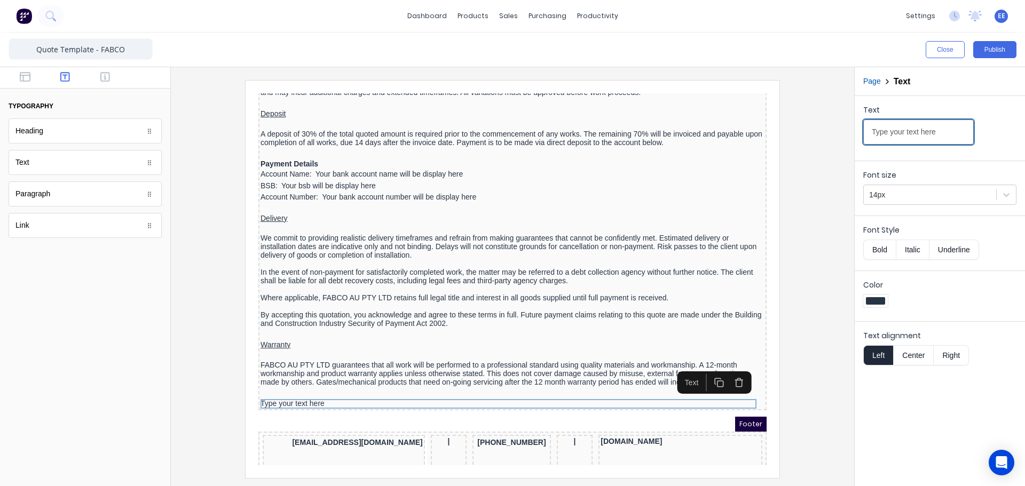
drag, startPoint x: 835, startPoint y: 133, endPoint x: 783, endPoint y: 135, distance: 52.3
click at [783, 135] on div "Close Publish Components typography Heading Heading Text Text Paragraph Paragra…" at bounding box center [512, 260] width 1025 height 454
paste input "Cancellations/Variations"
type input "Cancellations/Variations"
click at [965, 246] on button "Underline" at bounding box center [955, 250] width 50 height 20
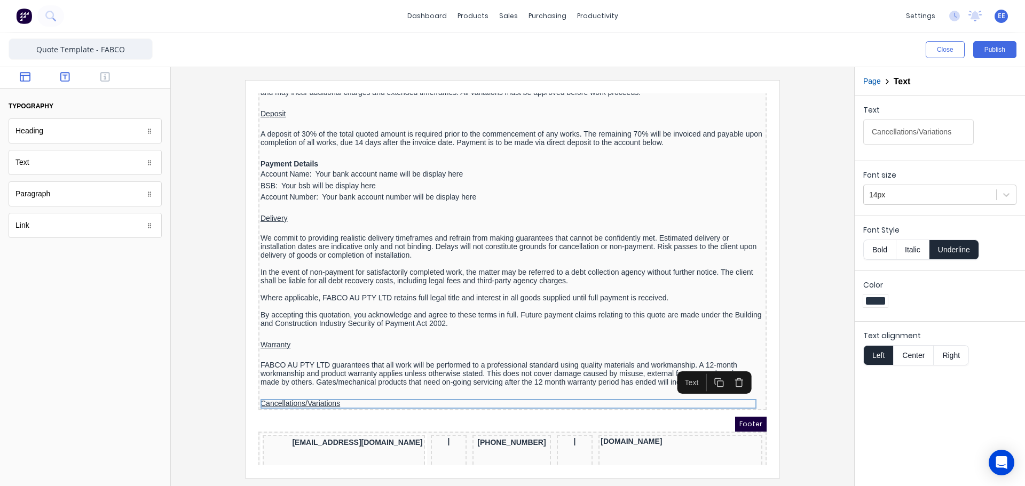
click at [24, 78] on icon "button" at bounding box center [25, 77] width 11 height 11
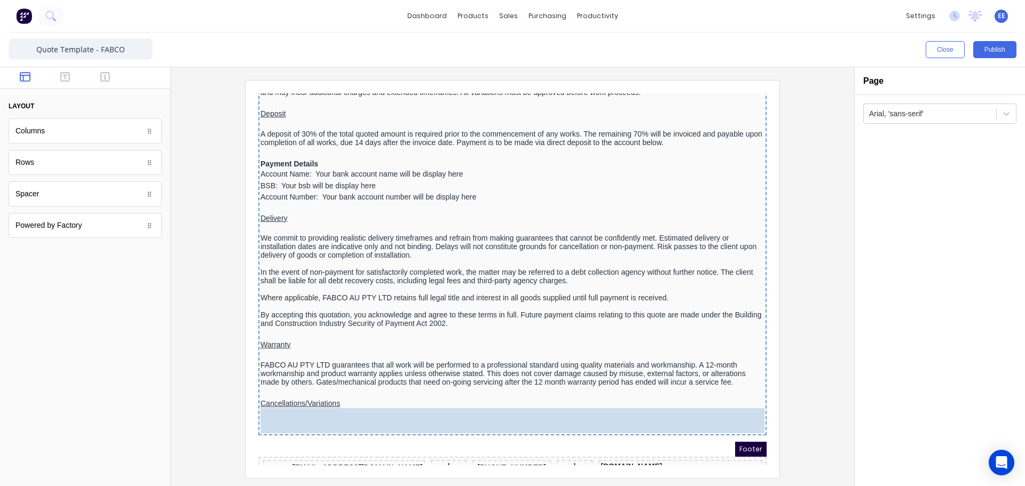
drag, startPoint x: 29, startPoint y: 193, endPoint x: 210, endPoint y: 343, distance: 235.1
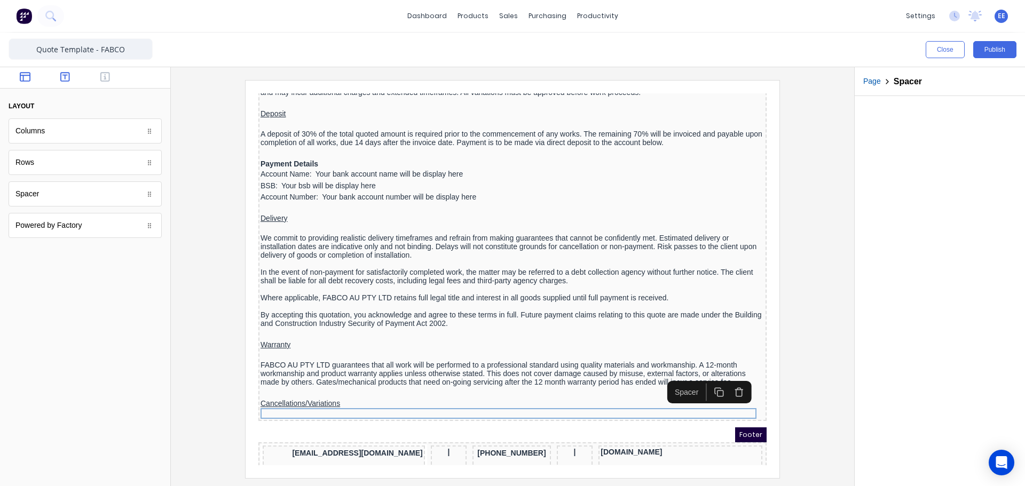
click at [60, 76] on button "button" at bounding box center [66, 78] width 34 height 13
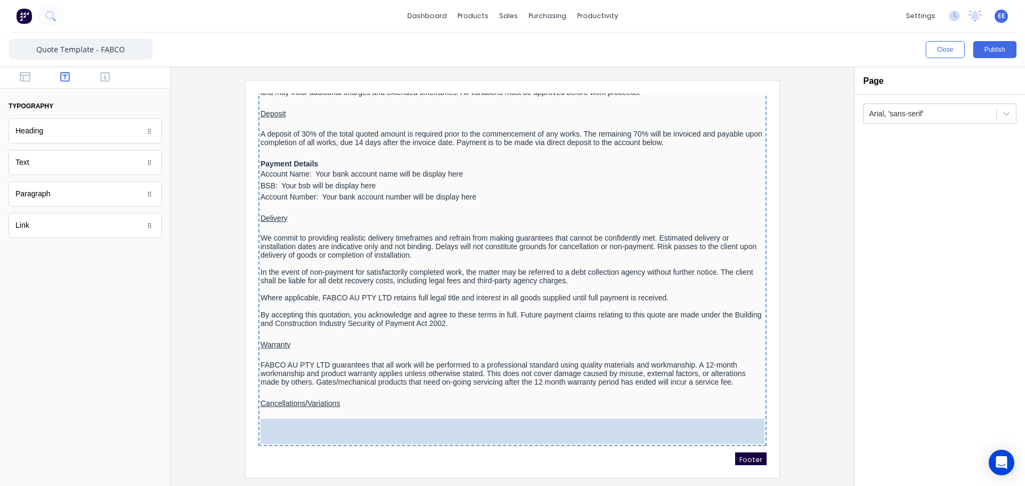
drag, startPoint x: 66, startPoint y: 203, endPoint x: 450, endPoint y: 433, distance: 447.1
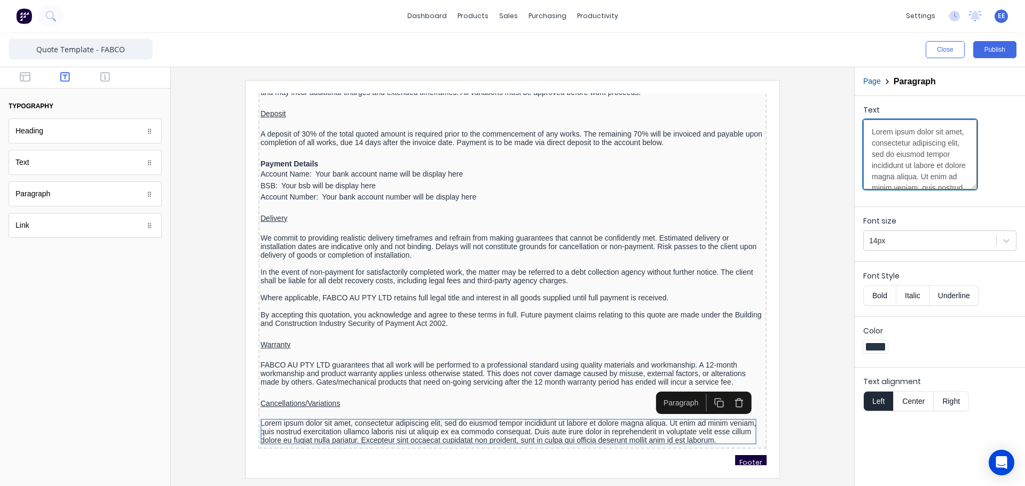
click at [908, 167] on textarea "Lorem ipsum dolor sit amet, consectetur adipiscing elit, sed do eiusmod tempor …" at bounding box center [920, 155] width 114 height 70
paste textarea "If the client wishes to cancel the project after acceptance, this must be provi…"
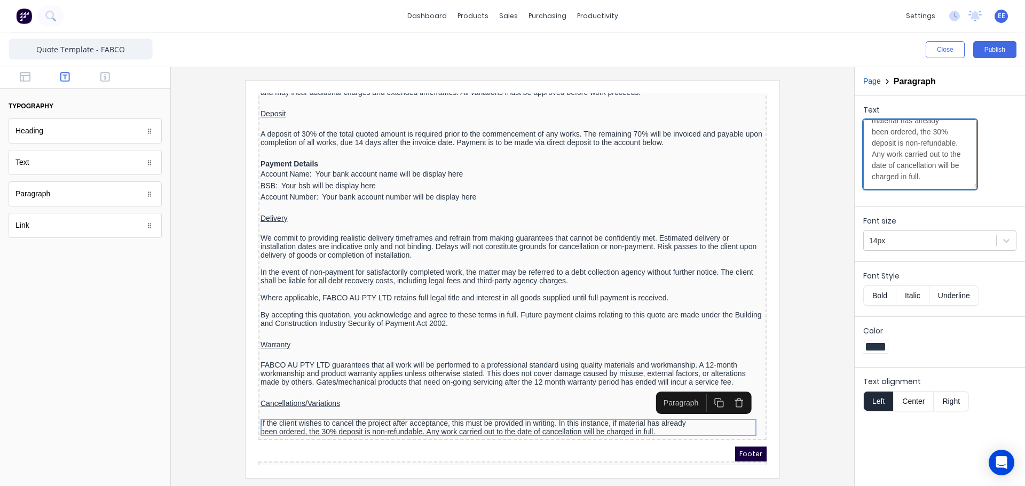
scroll to position [41, 0]
click at [870, 170] on textarea "If the client wishes to cancel the project after acceptance, this must be provi…" at bounding box center [920, 155] width 114 height 70
type textarea "If the client wishes to cancel the project after acceptance, this must be provi…"
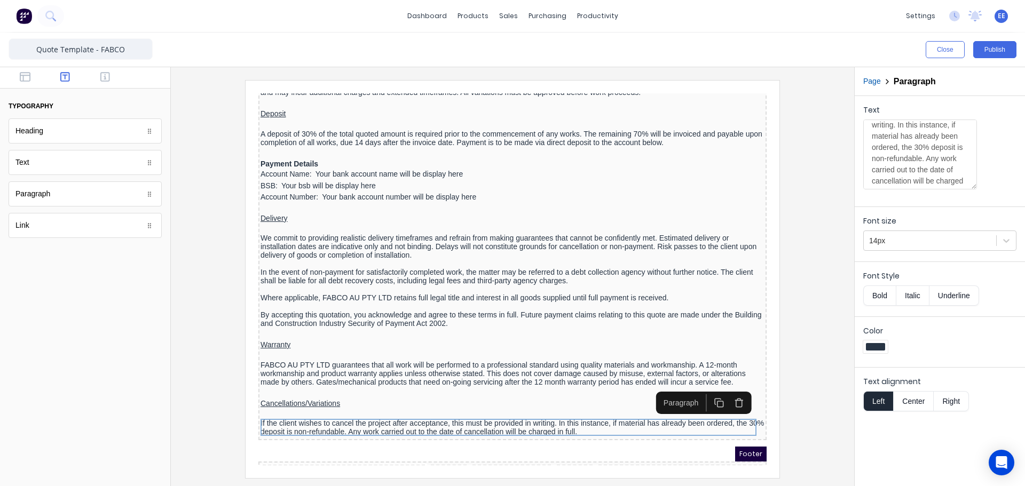
click at [808, 342] on div at bounding box center [512, 279] width 666 height 398
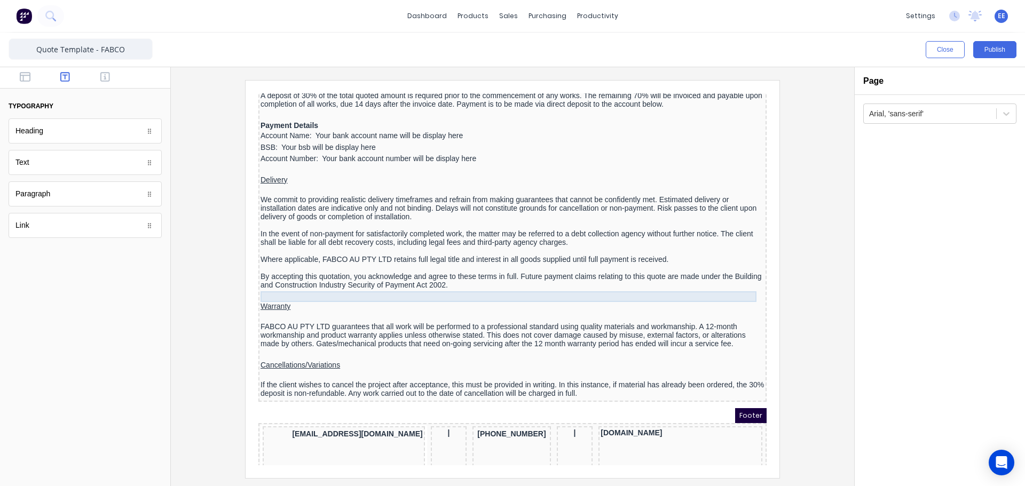
scroll to position [1421, 0]
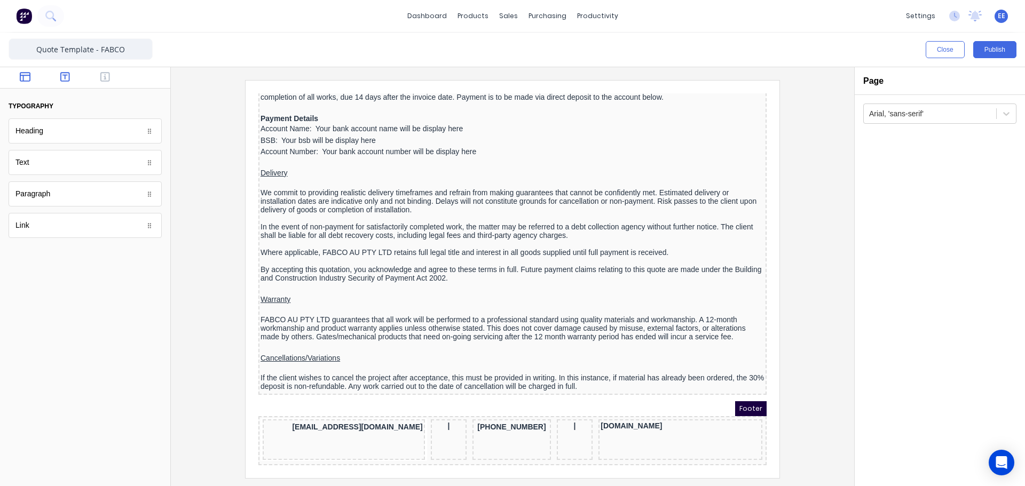
click at [23, 81] on icon "button" at bounding box center [25, 77] width 11 height 10
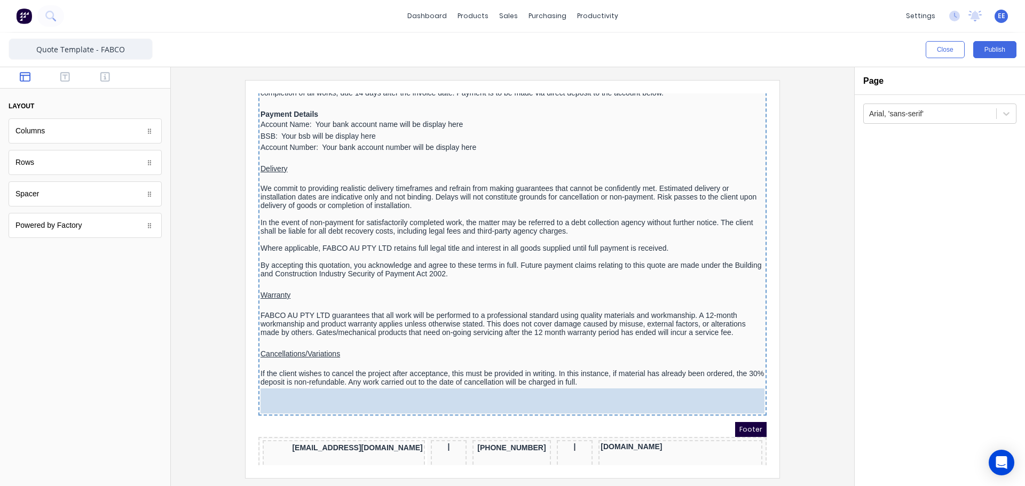
drag, startPoint x: 33, startPoint y: 200, endPoint x: 81, endPoint y: 289, distance: 101.8
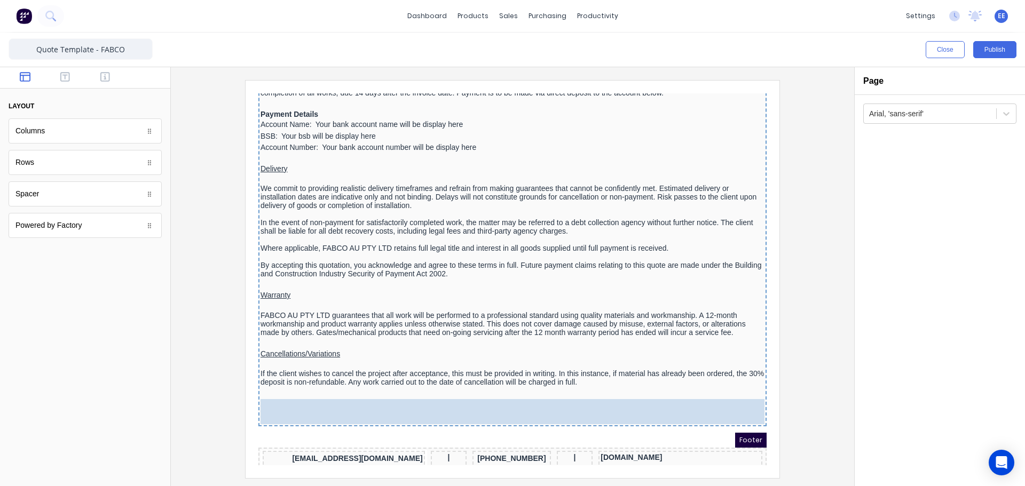
drag, startPoint x: 35, startPoint y: 196, endPoint x: 348, endPoint y: 405, distance: 376.6
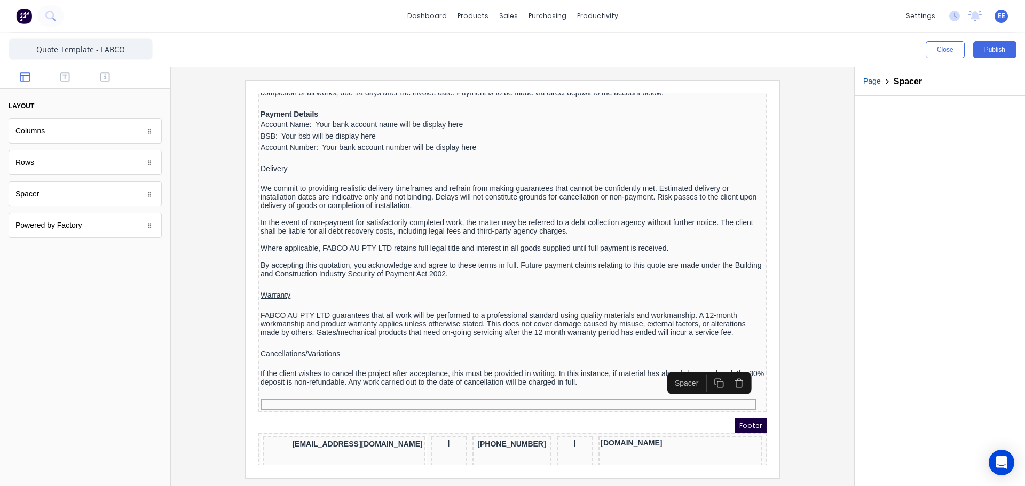
drag, startPoint x: 25, startPoint y: 77, endPoint x: 77, endPoint y: 190, distance: 124.2
click at [77, 190] on div "layout Columns Columns Rows Rows Spacer Spacer Powered by Factory Powered by Fa…" at bounding box center [85, 157] width 153 height 162
drag, startPoint x: 272, startPoint y: 158, endPoint x: 486, endPoint y: 375, distance: 305.4
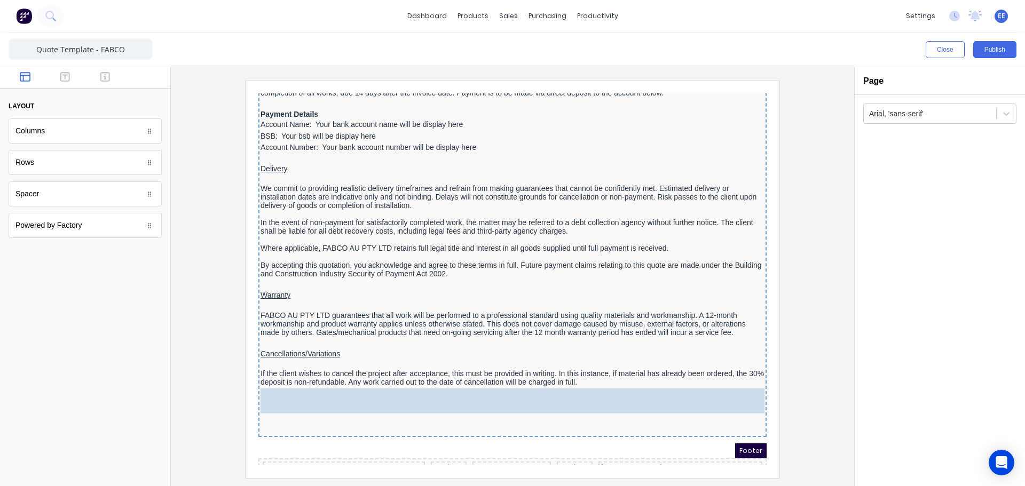
drag, startPoint x: 42, startPoint y: 203, endPoint x: 352, endPoint y: 415, distance: 375.0
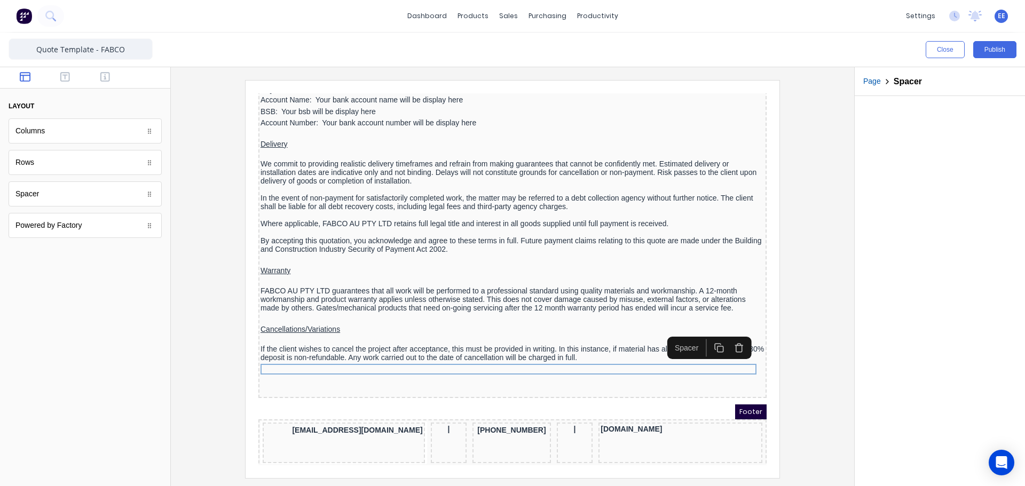
scroll to position [1453, 0]
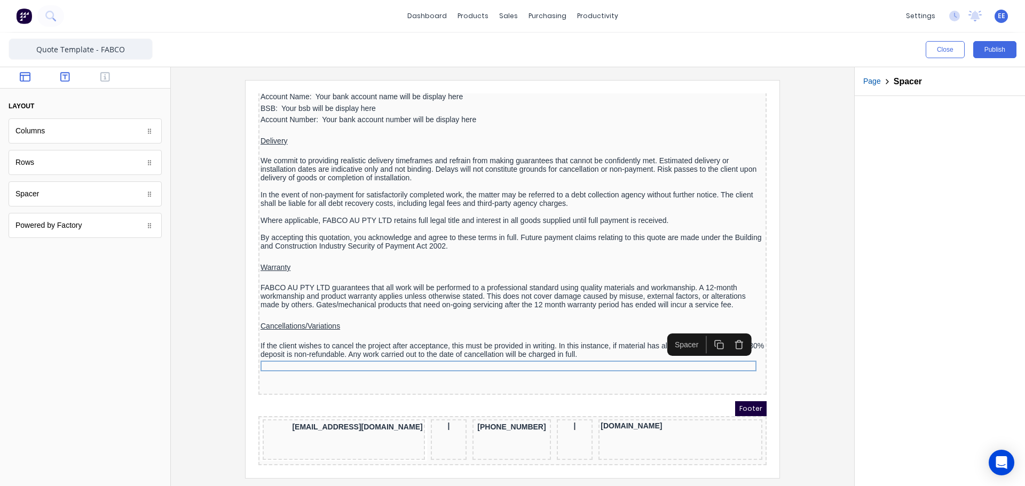
click at [68, 75] on icon "button" at bounding box center [65, 77] width 10 height 10
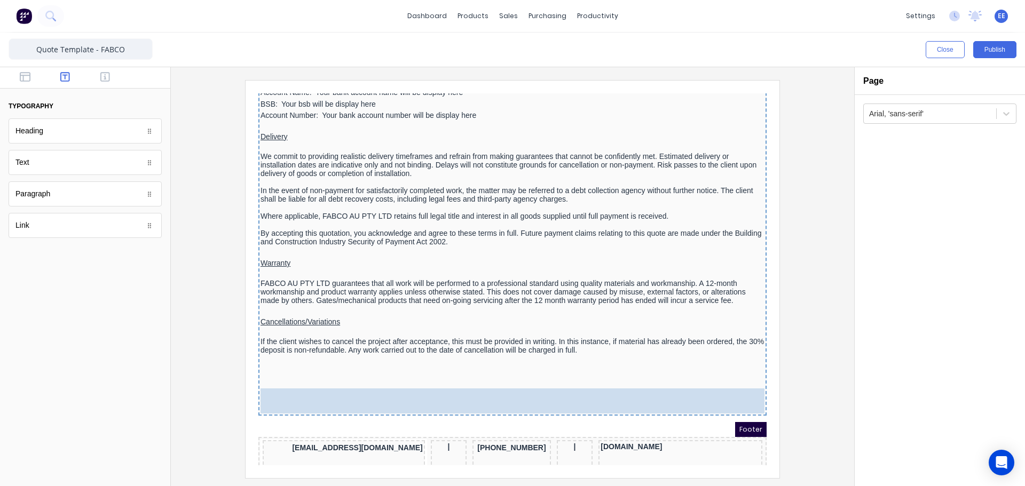
drag, startPoint x: 41, startPoint y: 167, endPoint x: 112, endPoint y: 314, distance: 163.1
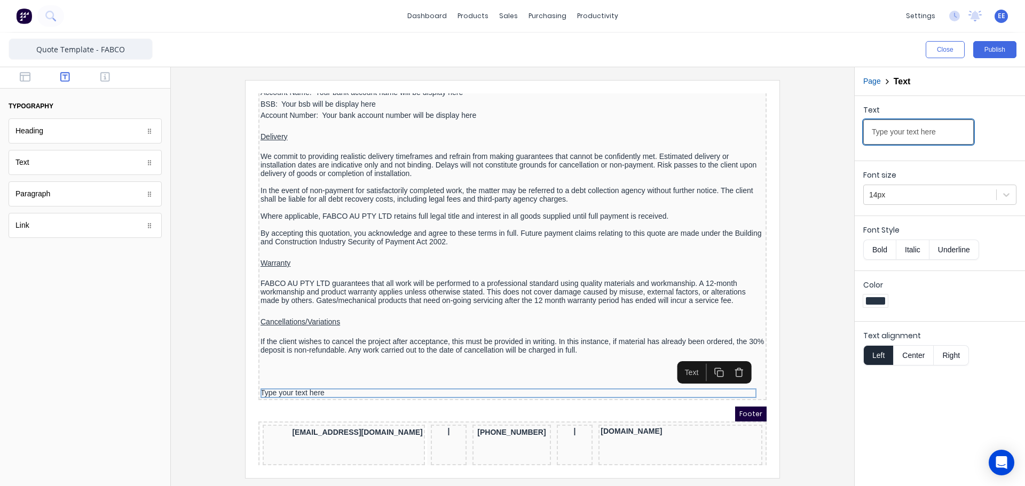
drag, startPoint x: 940, startPoint y: 138, endPoint x: 808, endPoint y: 124, distance: 132.6
click at [808, 124] on div "Close Publish Components typography Heading Heading Text Text Paragraph Paragra…" at bounding box center [512, 260] width 1025 height 454
type input "Name:"
click at [237, 322] on div at bounding box center [512, 279] width 666 height 398
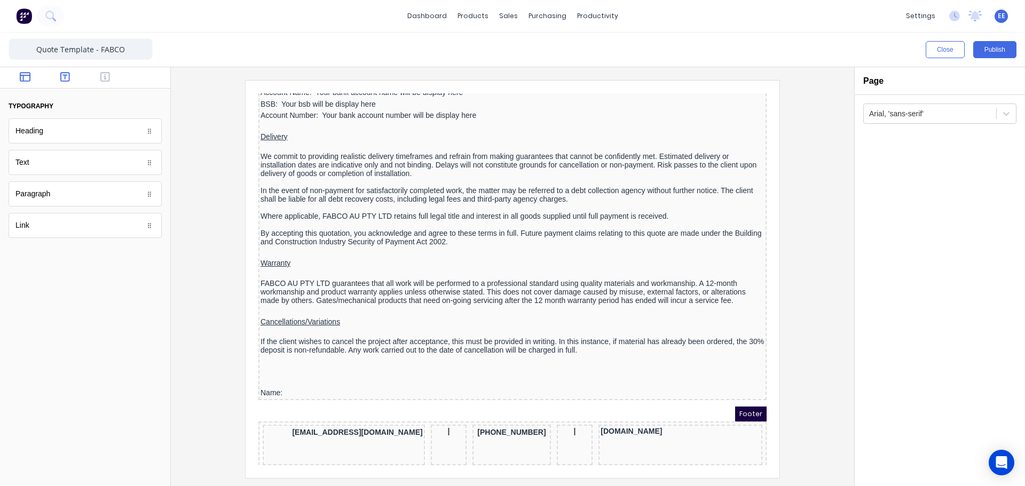
click at [32, 77] on button "button" at bounding box center [26, 78] width 34 height 13
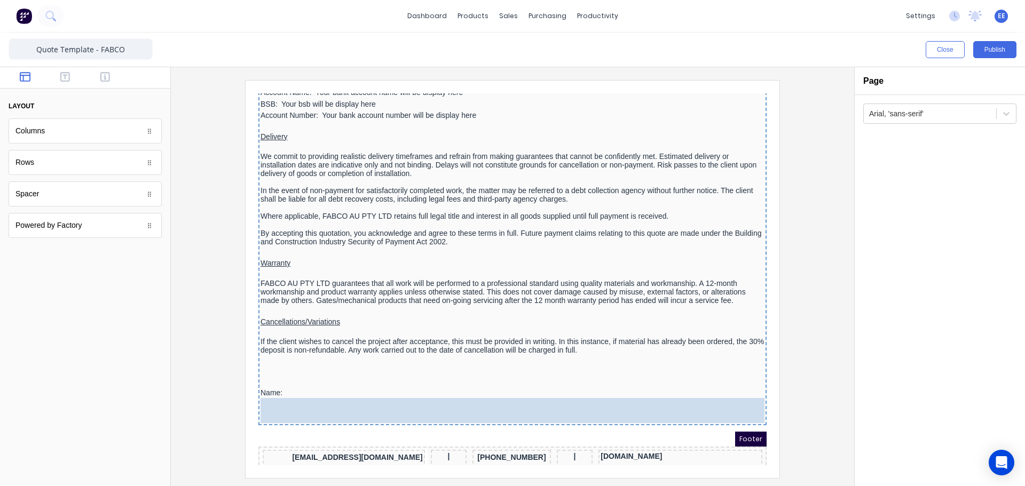
drag, startPoint x: 42, startPoint y: 195, endPoint x: 417, endPoint y: 399, distance: 426.9
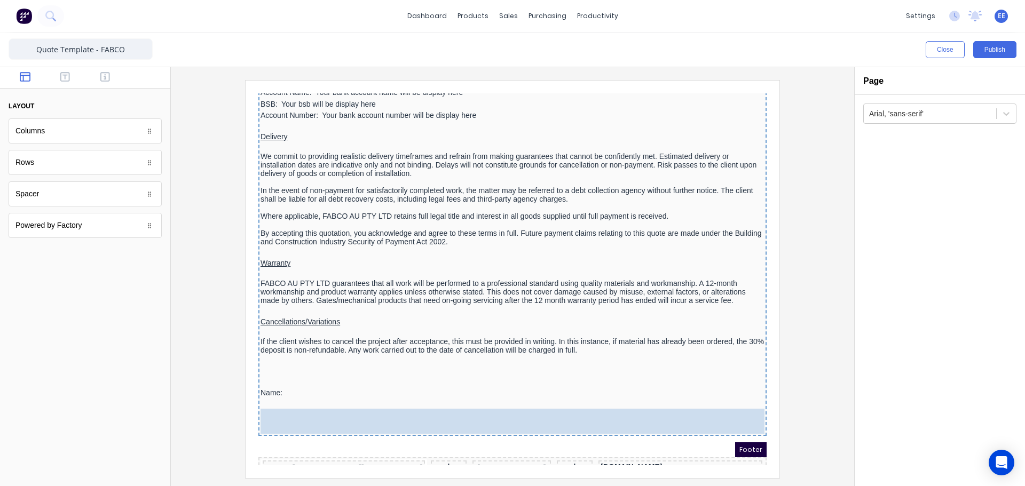
drag, startPoint x: 44, startPoint y: 195, endPoint x: 415, endPoint y: 415, distance: 431.7
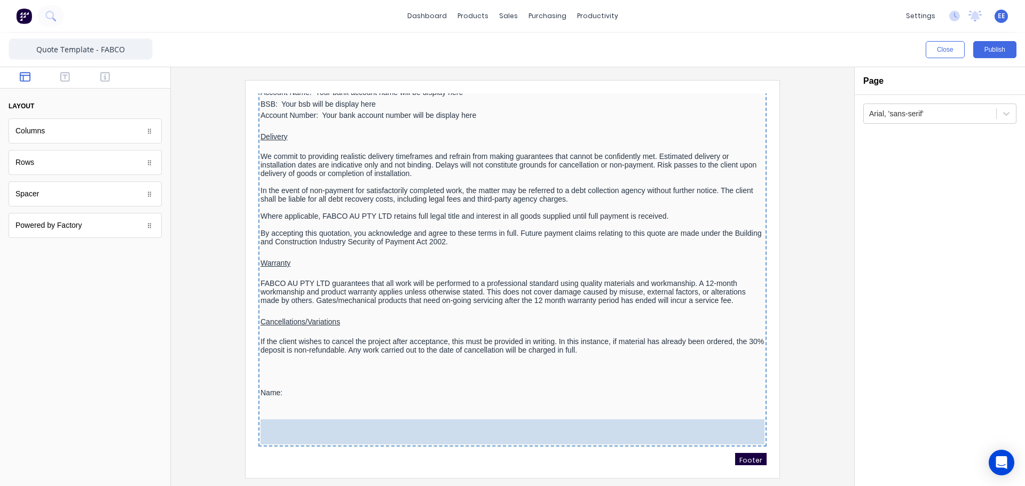
drag, startPoint x: 50, startPoint y: 201, endPoint x: 406, endPoint y: 429, distance: 422.9
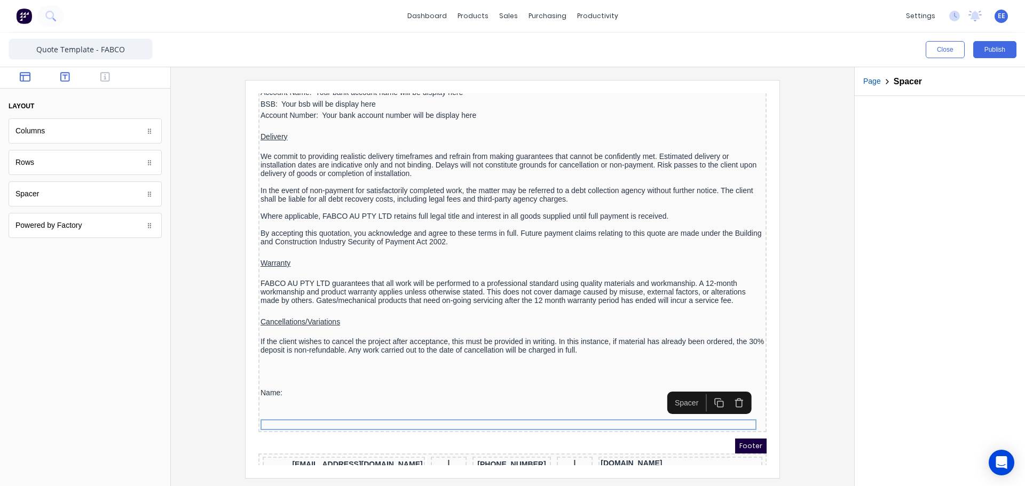
click at [62, 75] on icon "button" at bounding box center [65, 77] width 10 height 11
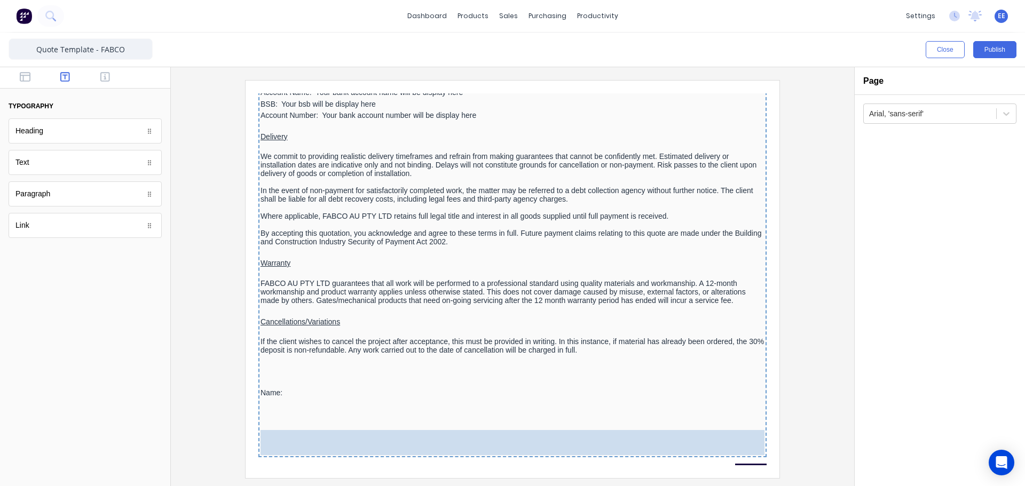
drag, startPoint x: 88, startPoint y: 208, endPoint x: 400, endPoint y: 442, distance: 390.5
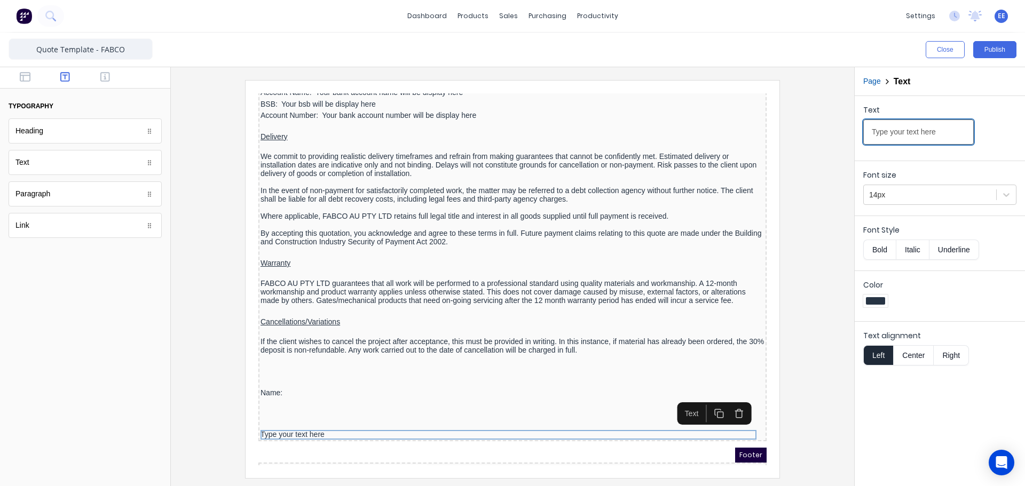
drag, startPoint x: 1192, startPoint y: 213, endPoint x: 749, endPoint y: 127, distance: 451.5
click at [946, 135] on input "Type your text here" at bounding box center [918, 132] width 111 height 25
paste input "Signature:"
type input "Signature:"
click at [202, 428] on div at bounding box center [512, 279] width 666 height 398
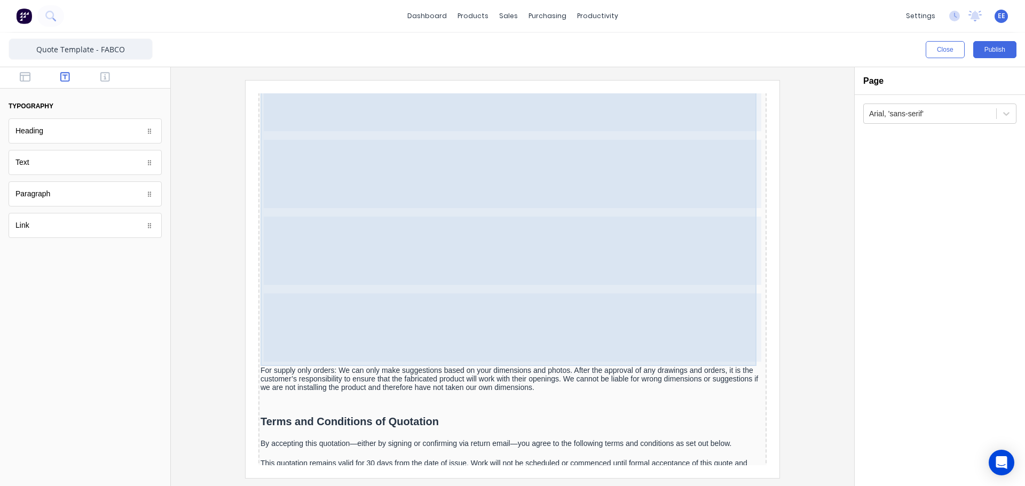
scroll to position [863, 0]
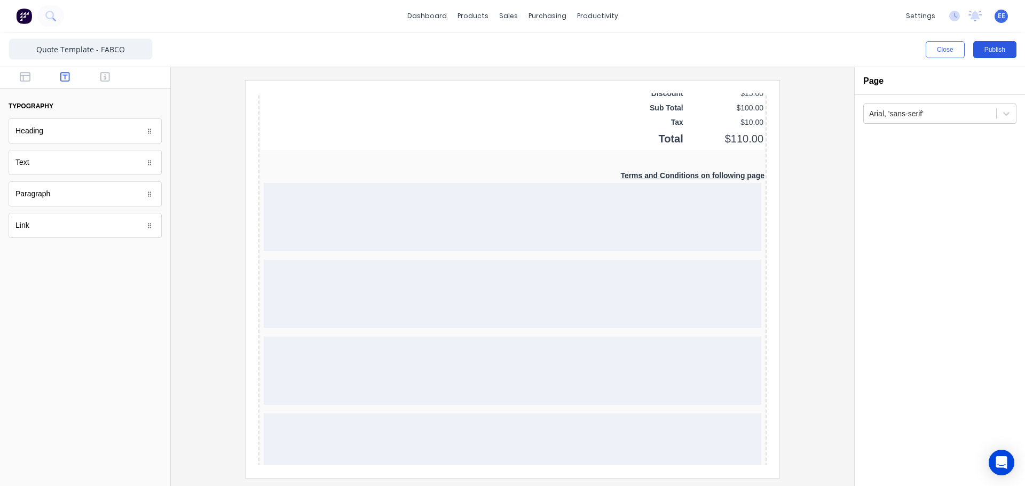
click at [998, 49] on button "Publish" at bounding box center [994, 49] width 43 height 17
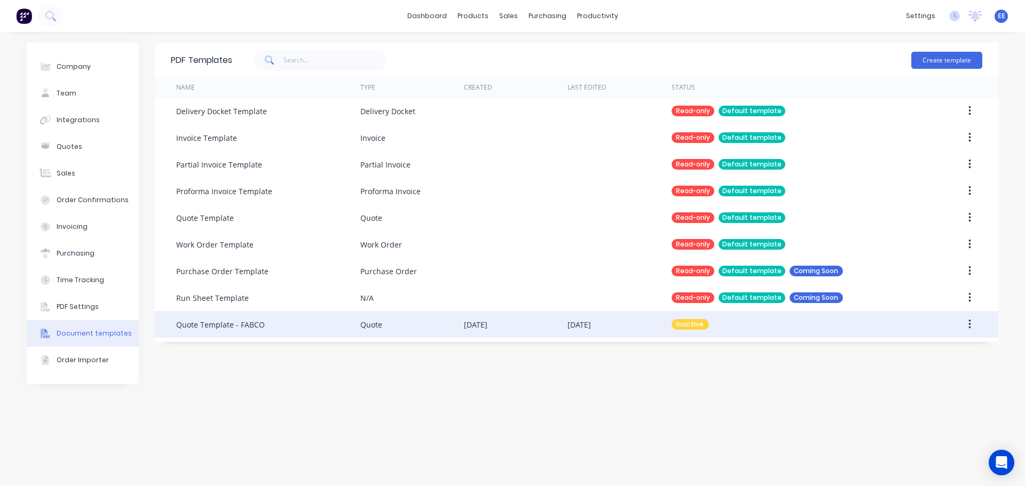
click at [412, 324] on div "Quote" at bounding box center [412, 324] width 104 height 27
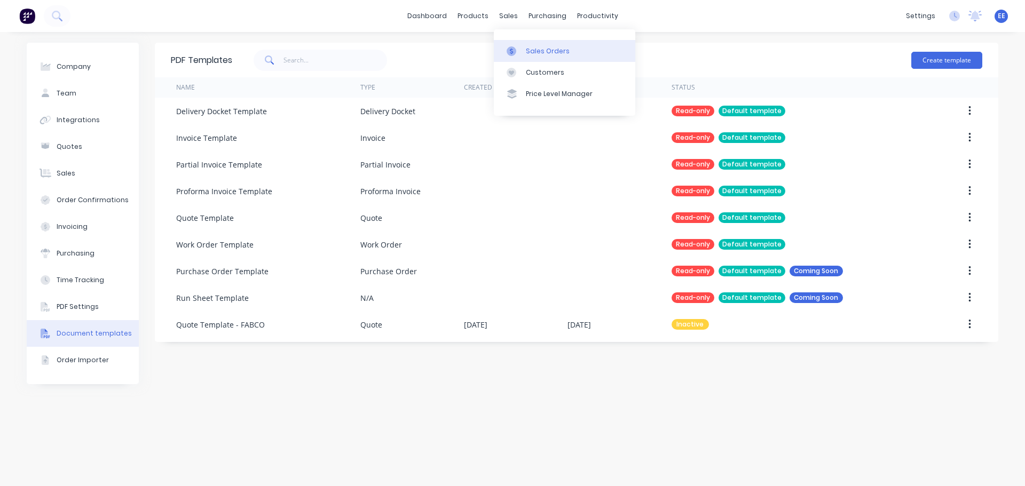
click at [537, 48] on div "Sales Orders" at bounding box center [548, 51] width 44 height 10
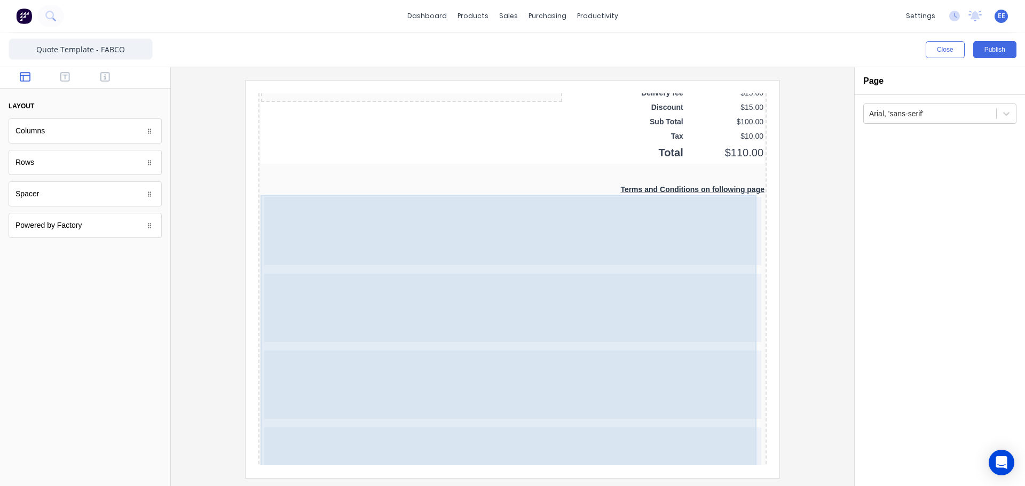
scroll to position [970, 0]
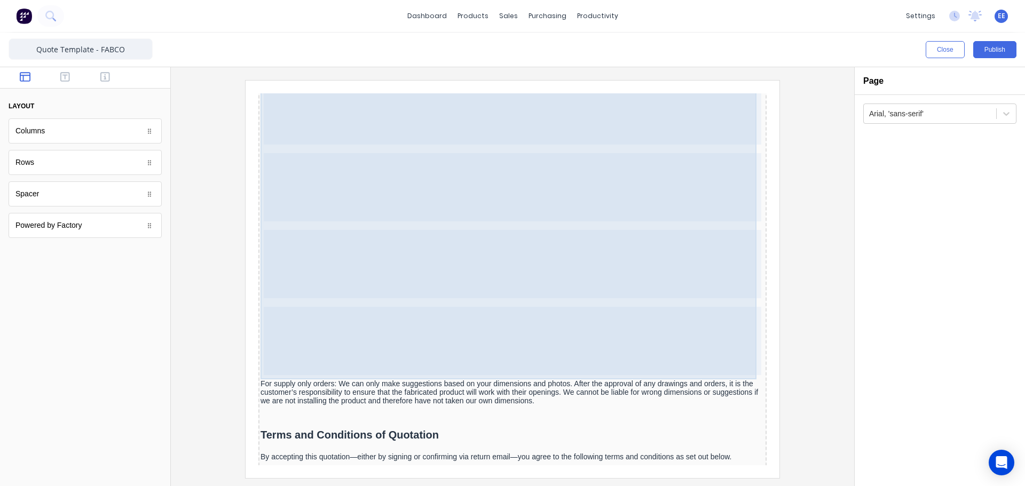
click at [642, 328] on div at bounding box center [500, 328] width 498 height 68
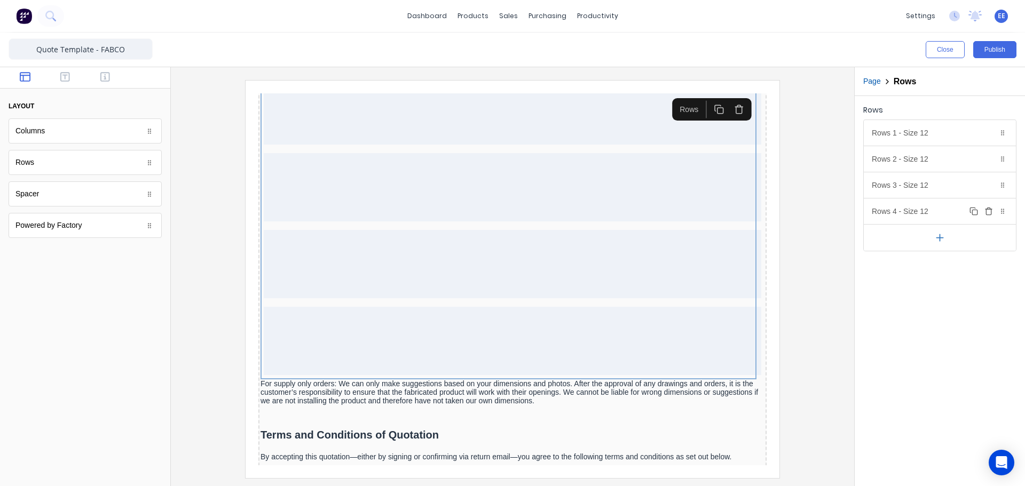
click at [987, 212] on icon "button" at bounding box center [989, 211] width 9 height 9
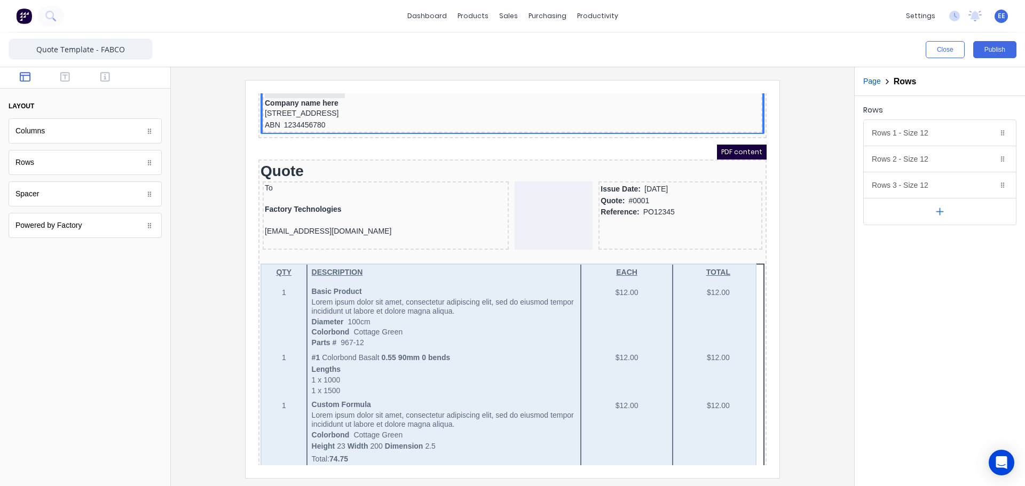
scroll to position [53, 0]
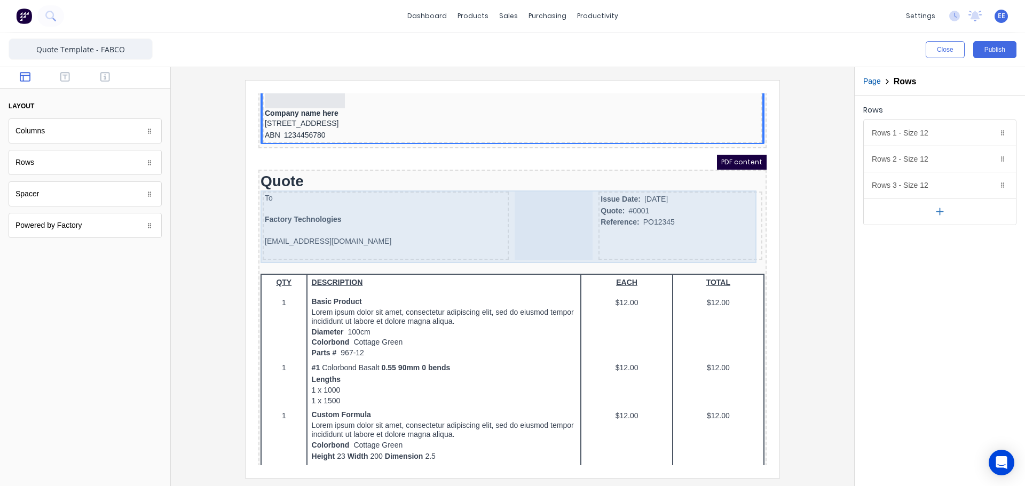
click at [529, 203] on div at bounding box center [541, 213] width 78 height 68
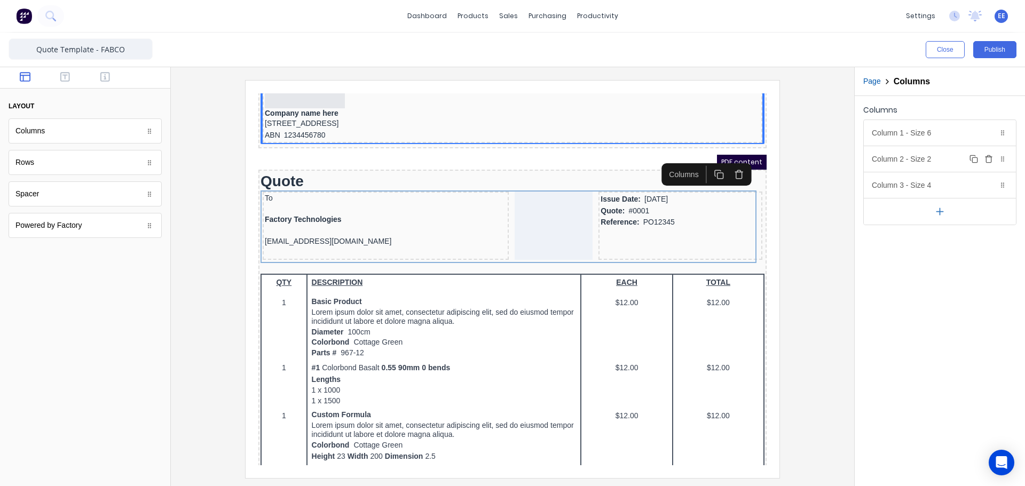
click at [913, 159] on div "Column 2 - Size 2 Duplicate Delete" at bounding box center [940, 159] width 152 height 26
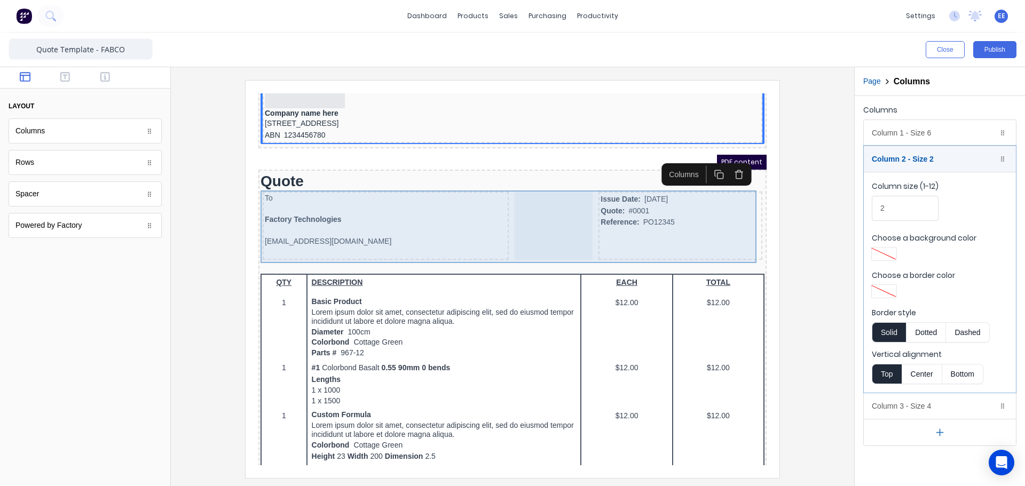
click at [644, 224] on div "Issue Date: 29/10/2024 Quote: #0001 Reference: PO12345" at bounding box center [668, 213] width 164 height 68
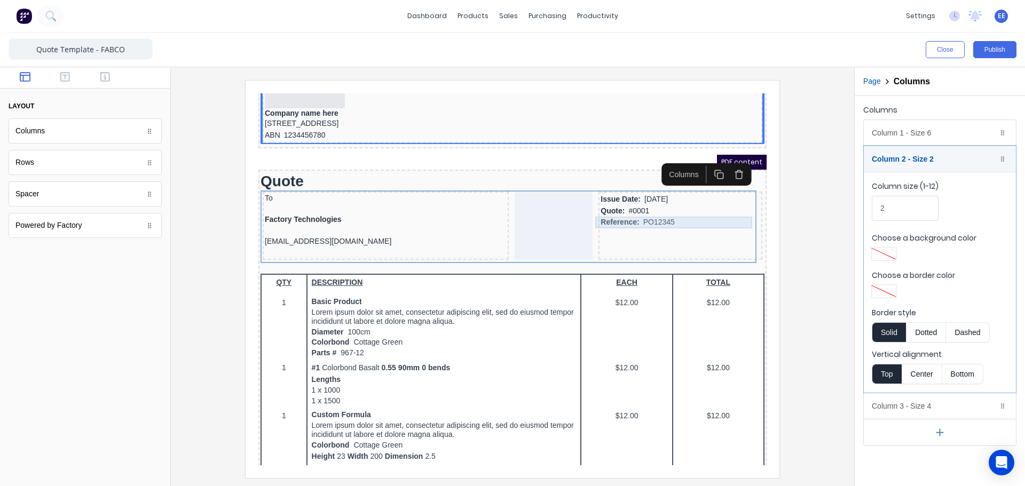
click at [645, 206] on div "Reference: PO12345" at bounding box center [668, 210] width 160 height 12
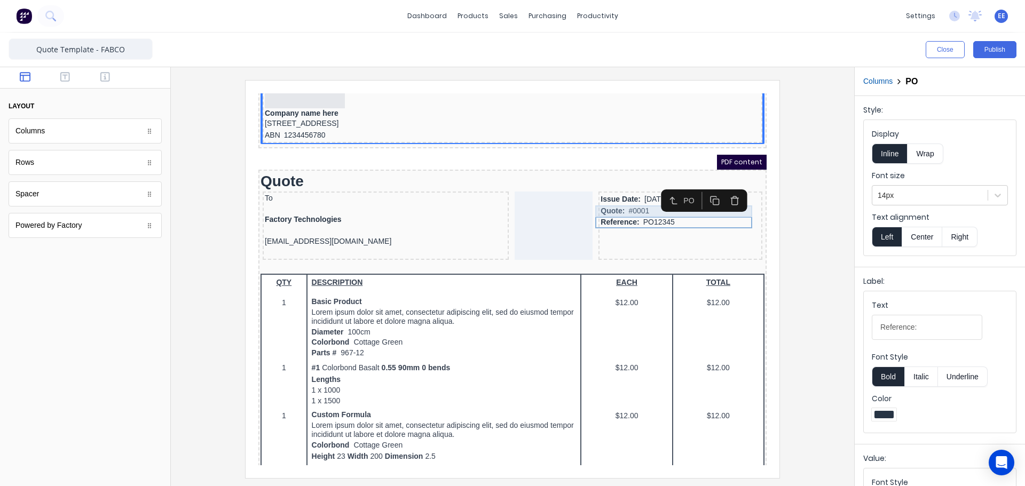
click at [622, 196] on div "Quote: #0001" at bounding box center [668, 199] width 160 height 12
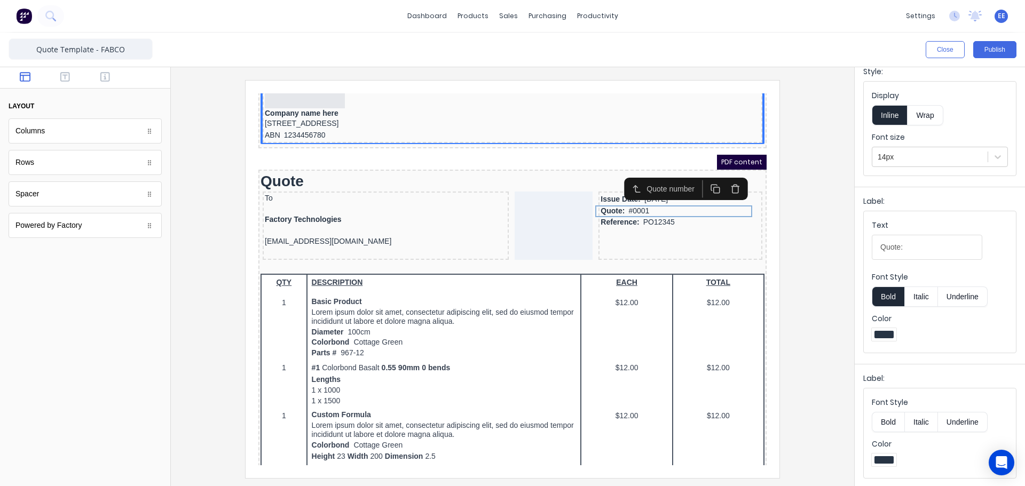
scroll to position [0, 0]
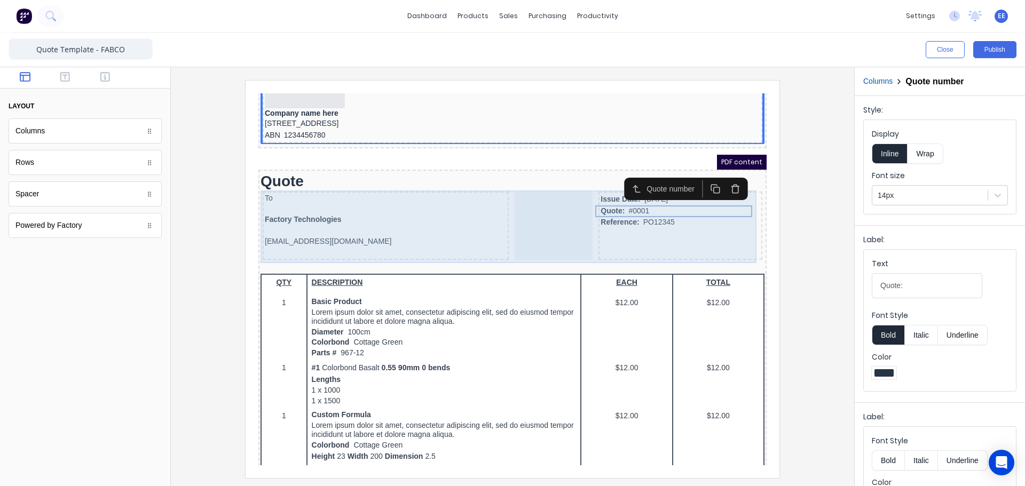
click at [669, 232] on div "Issue Date: 29/10/2024 Quote: #0001 Reference: PO12345" at bounding box center [668, 213] width 164 height 68
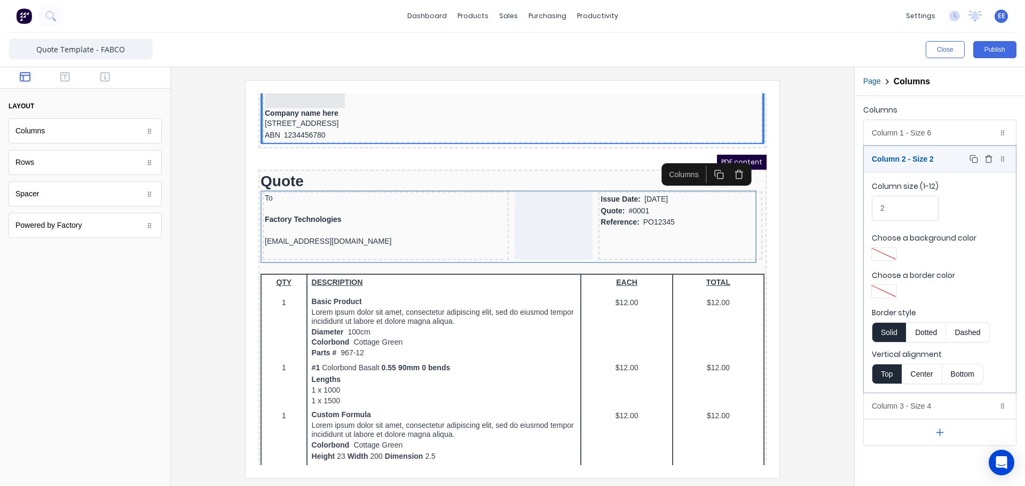
click at [938, 163] on div "Column 2 - Size 2 Duplicate Delete" at bounding box center [940, 159] width 152 height 26
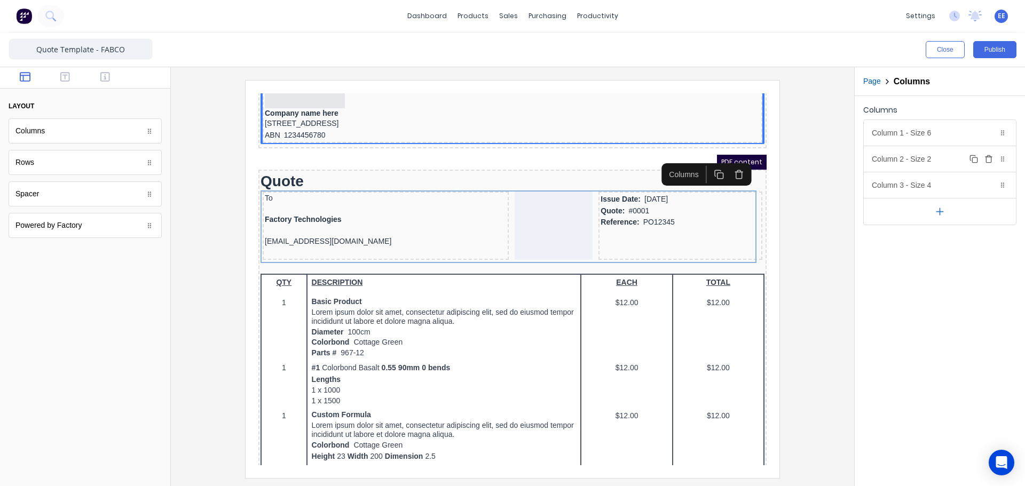
click at [937, 163] on div "Column 2 - Size 2 Duplicate Delete" at bounding box center [940, 159] width 152 height 26
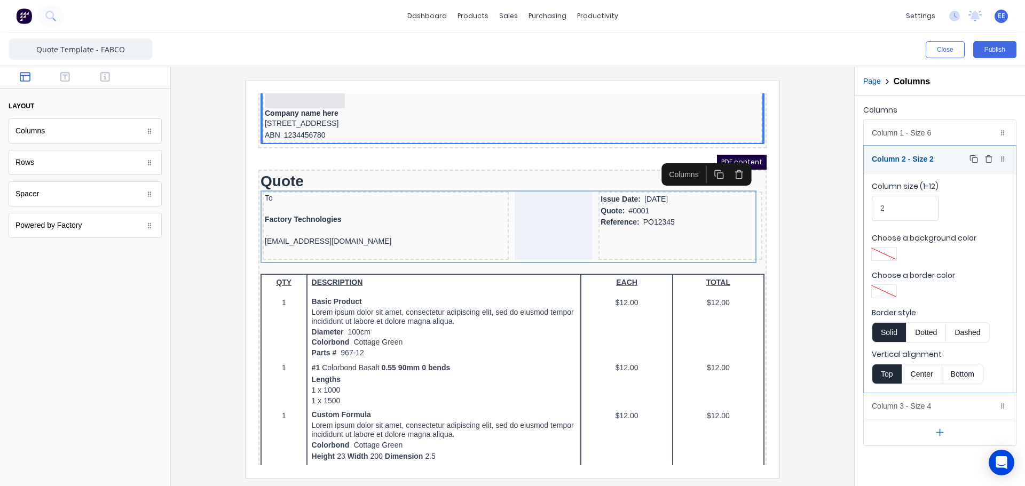
click at [988, 157] on icon "button" at bounding box center [988, 156] width 3 height 2
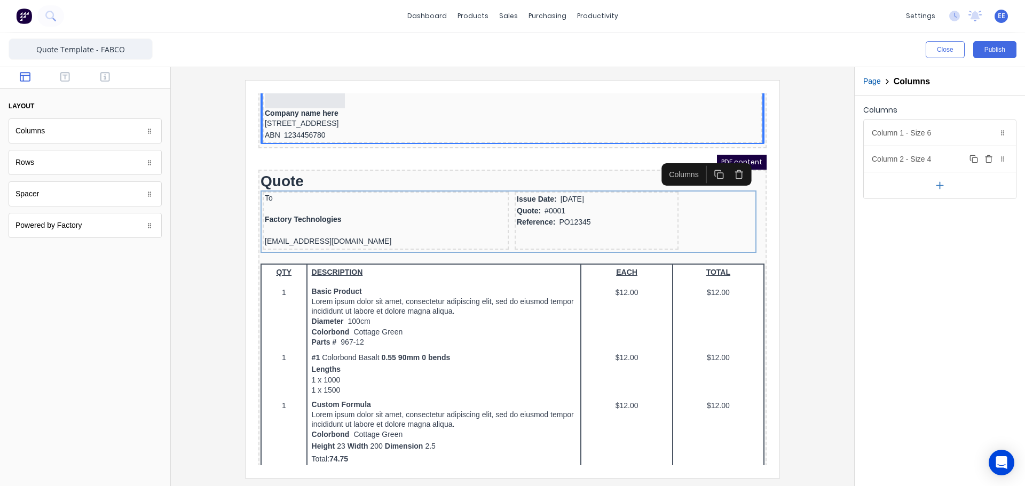
click at [933, 160] on div "Column 2 - Size 4 Duplicate Delete" at bounding box center [940, 159] width 152 height 26
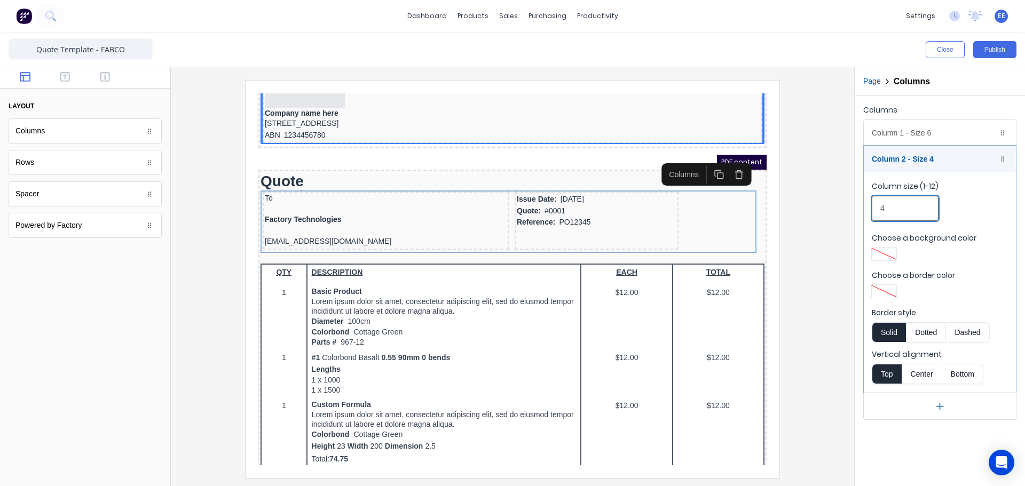
drag, startPoint x: 887, startPoint y: 209, endPoint x: 868, endPoint y: 209, distance: 19.8
click at [868, 209] on fieldset "Column size (1-12) 4 Choose a background color Choose a border color Border sty…" at bounding box center [940, 282] width 152 height 221
type input "6"
click at [956, 198] on div "Column size (1-12) 6" at bounding box center [940, 203] width 136 height 45
click at [958, 155] on div "Column 2 - Size 6 Duplicate Delete" at bounding box center [940, 159] width 152 height 26
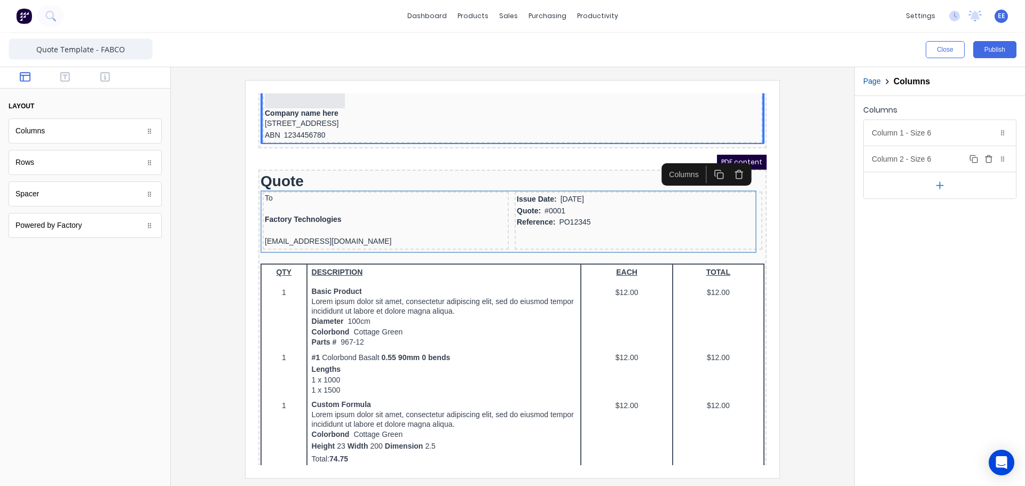
click at [946, 160] on div "Column 2 - Size 6 Duplicate Delete" at bounding box center [940, 159] width 152 height 26
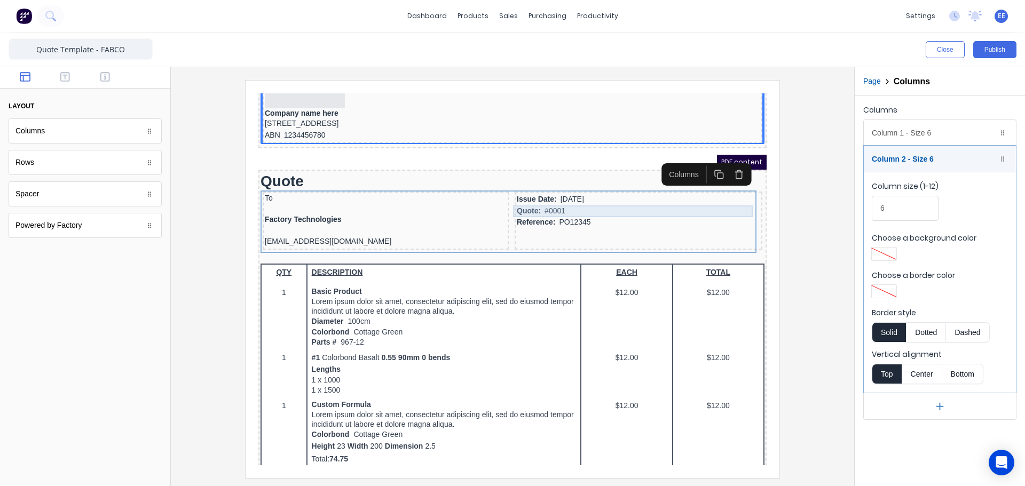
click at [562, 202] on div "Quote: #0001" at bounding box center [625, 199] width 243 height 12
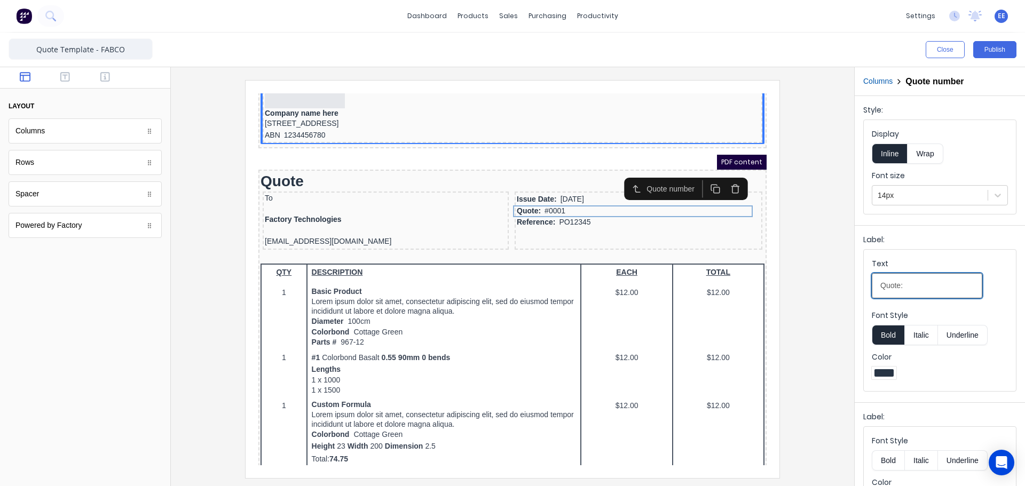
click at [901, 289] on input "Quote:" at bounding box center [927, 285] width 111 height 25
type input "Quote Number:"
click at [832, 343] on div at bounding box center [512, 279] width 666 height 398
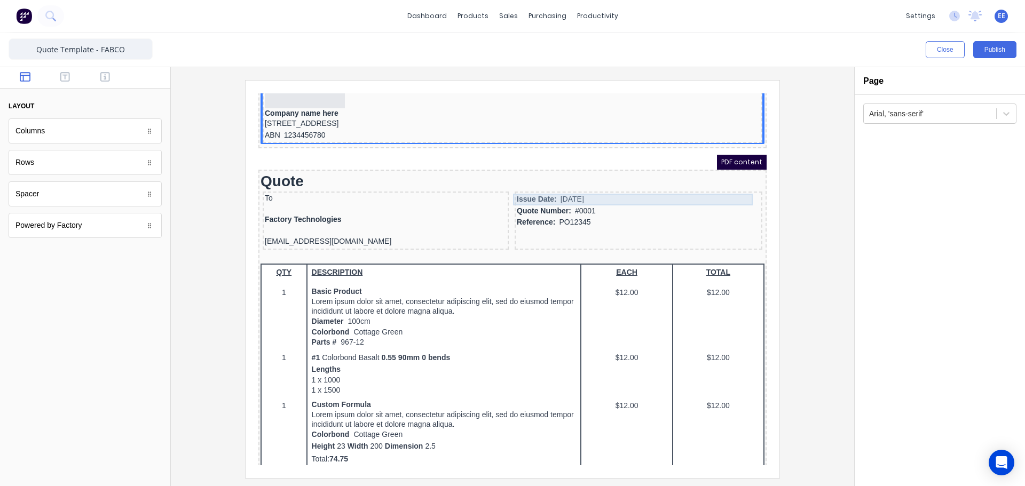
click at [532, 184] on div "Issue Date: [DATE]" at bounding box center [625, 187] width 243 height 12
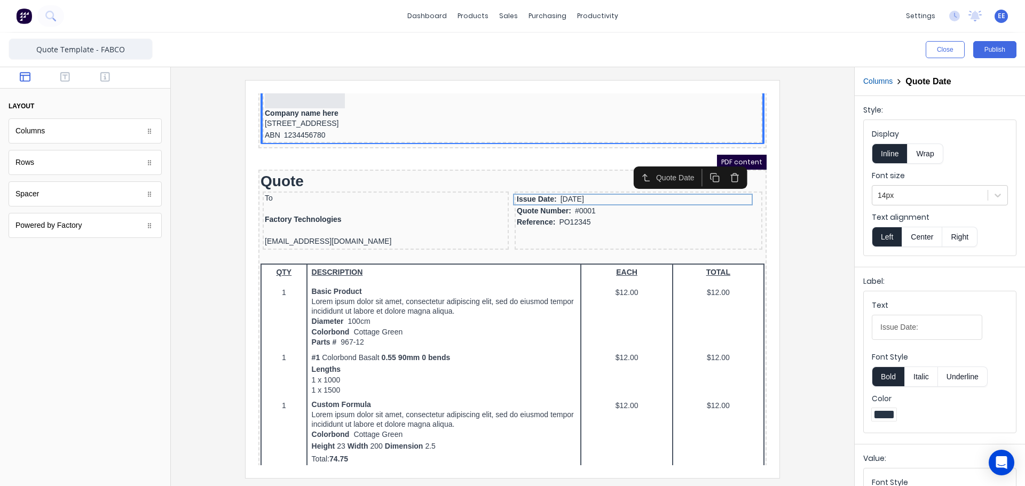
drag, startPoint x: 970, startPoint y: 240, endPoint x: 962, endPoint y: 239, distance: 8.6
click at [970, 239] on button "Right" at bounding box center [959, 237] width 35 height 20
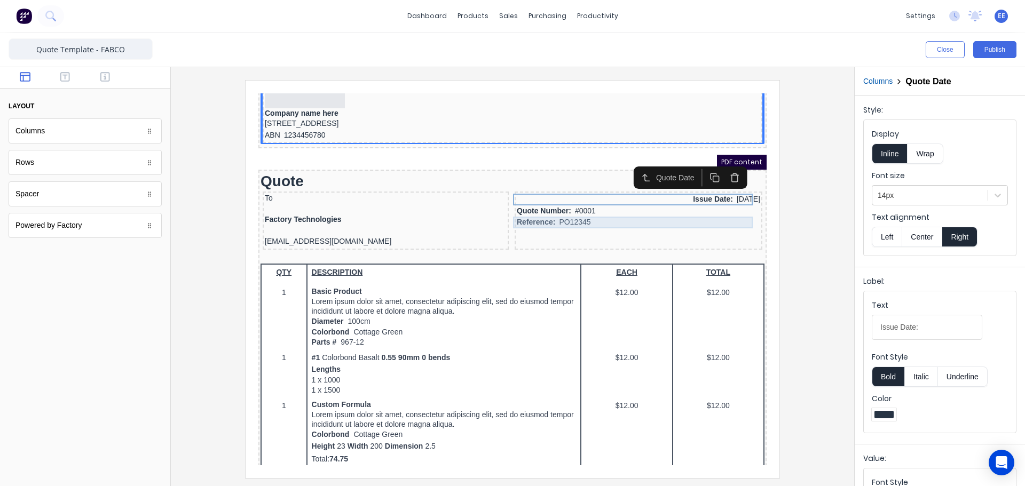
click at [572, 208] on div "Reference: PO12345" at bounding box center [625, 210] width 243 height 12
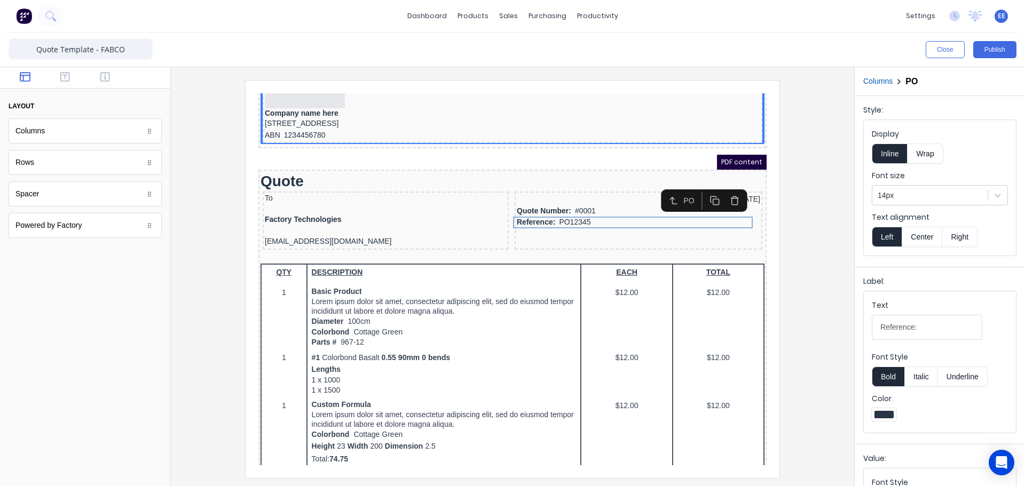
click at [962, 236] on button "Right" at bounding box center [959, 237] width 35 height 20
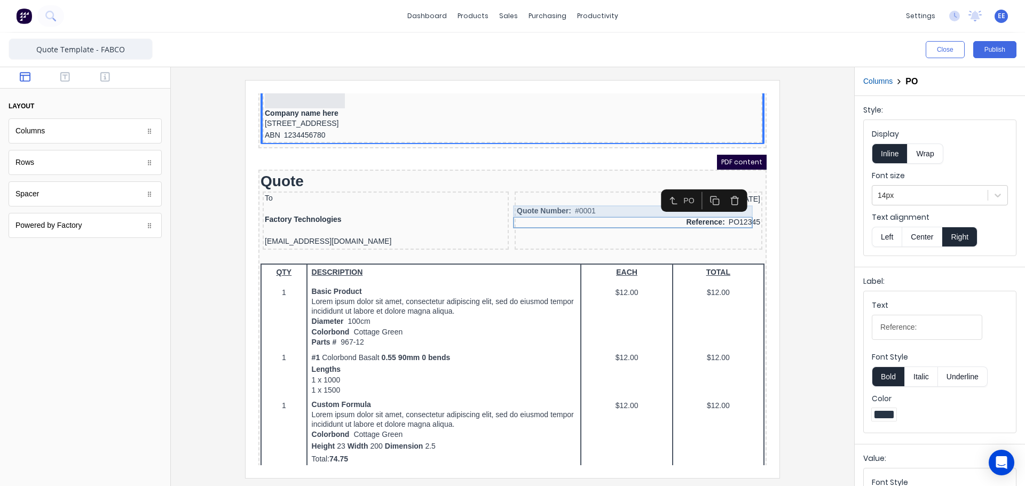
click at [612, 199] on div "Quote Number: #0001" at bounding box center [625, 199] width 243 height 12
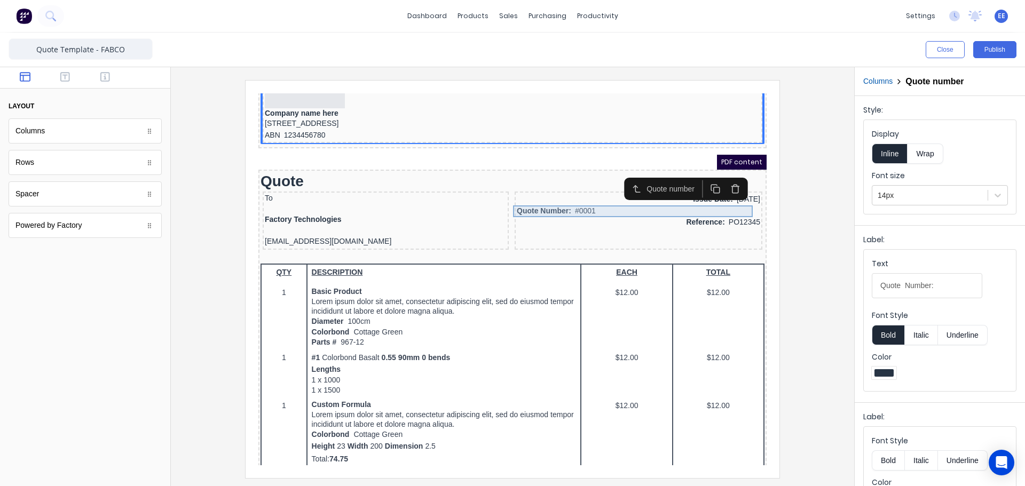
click at [635, 196] on div "Quote Number: #0001" at bounding box center [625, 199] width 243 height 12
click at [878, 84] on button "Columns" at bounding box center [877, 81] width 29 height 11
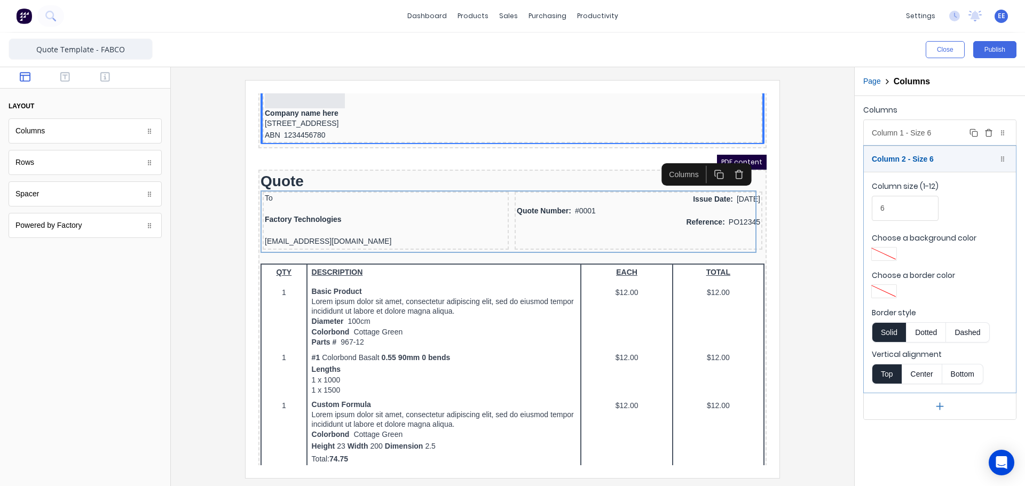
click at [903, 128] on div "Column 1 - Size 6 Duplicate Delete" at bounding box center [940, 133] width 152 height 26
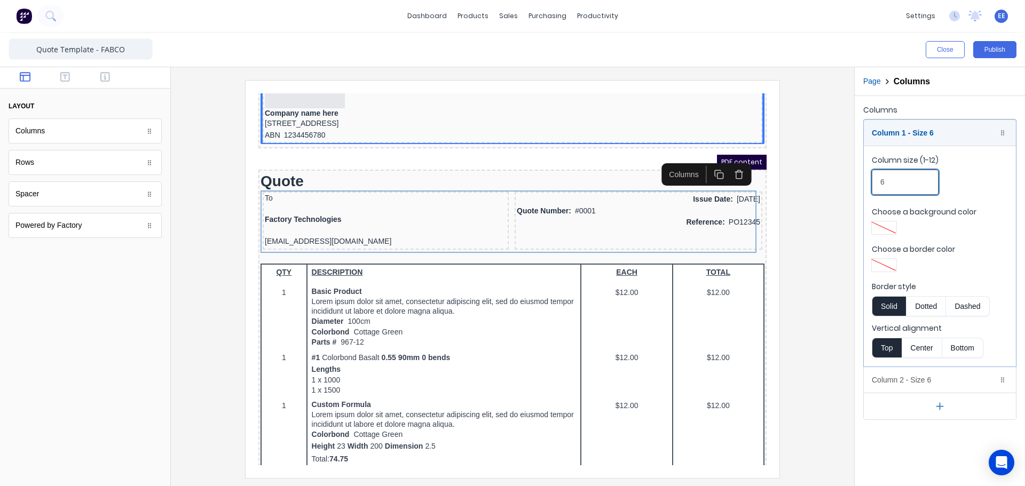
drag, startPoint x: 897, startPoint y: 177, endPoint x: 859, endPoint y: 183, distance: 38.9
click at [859, 183] on div "Columns Column 1 - Size 6 Duplicate Delete Column size (1-12) 6 Choose a backgr…" at bounding box center [940, 261] width 170 height 330
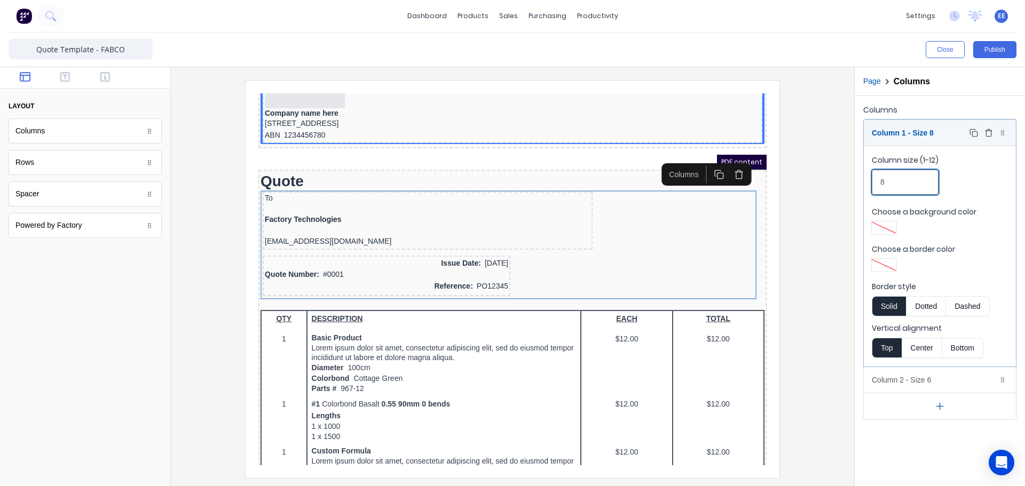
type input "8"
click at [901, 135] on div "Column 1 - Size 8 Duplicate Delete" at bounding box center [940, 133] width 152 height 26
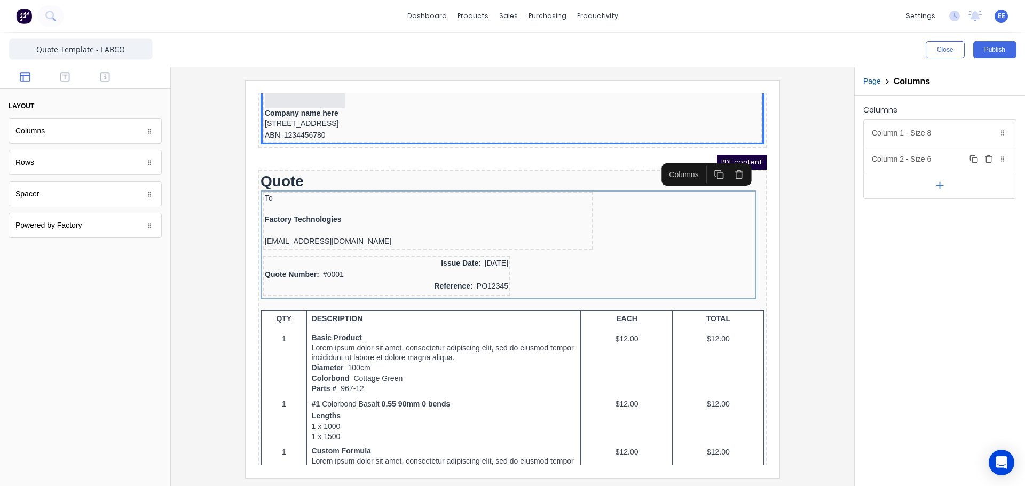
click at [906, 155] on div "Column 2 - Size 6 Duplicate Delete" at bounding box center [940, 159] width 152 height 26
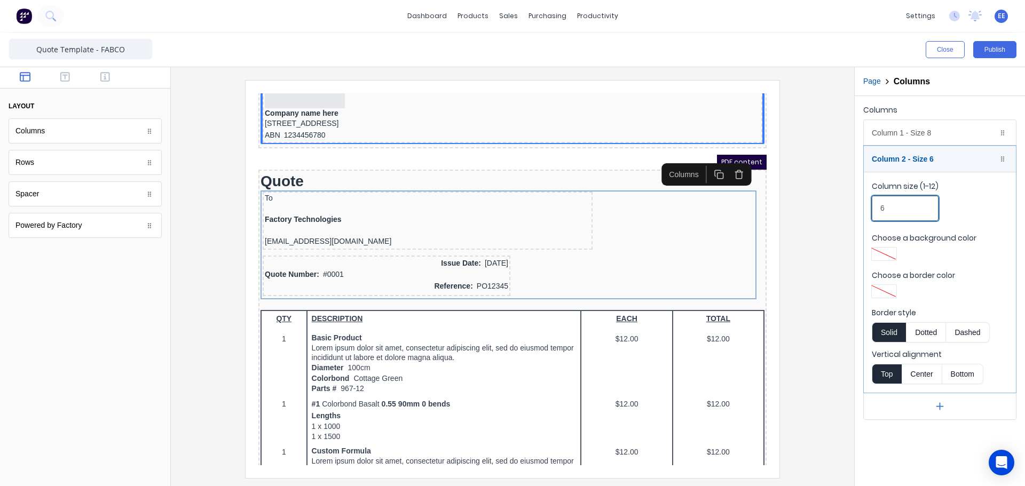
click at [867, 209] on fieldset "Column size (1-12) 6 Choose a background color Choose a border color Border sty…" at bounding box center [940, 282] width 152 height 221
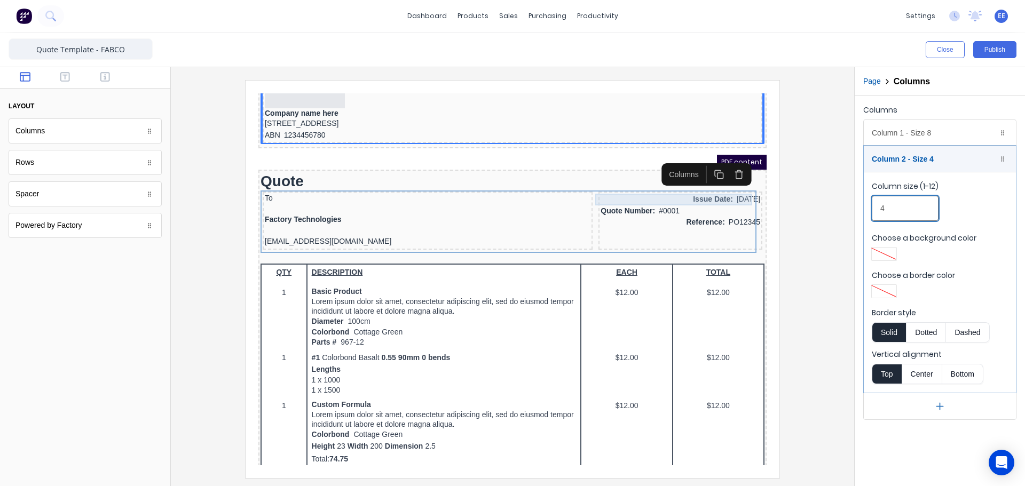
type input "4"
click at [675, 190] on div "Issue Date: [DATE]" at bounding box center [668, 187] width 160 height 12
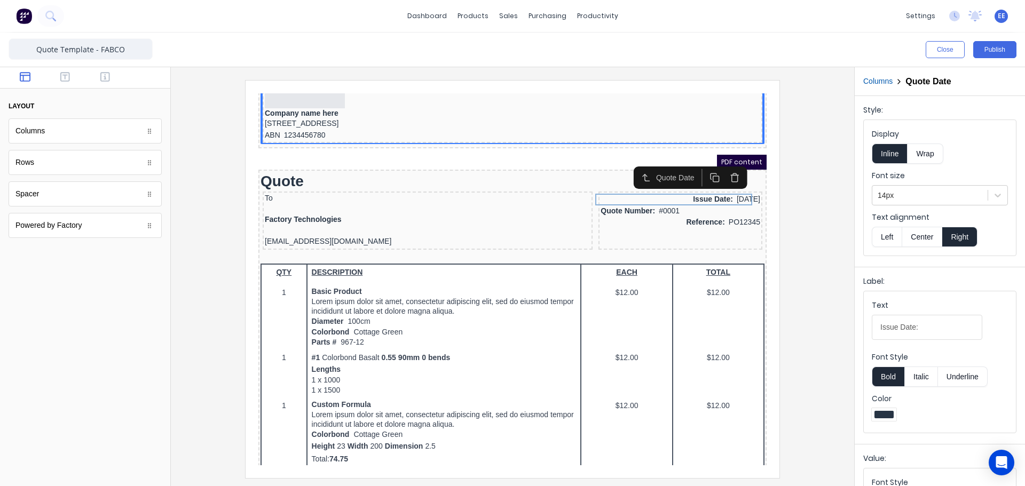
click at [887, 239] on button "Left" at bounding box center [887, 237] width 30 height 20
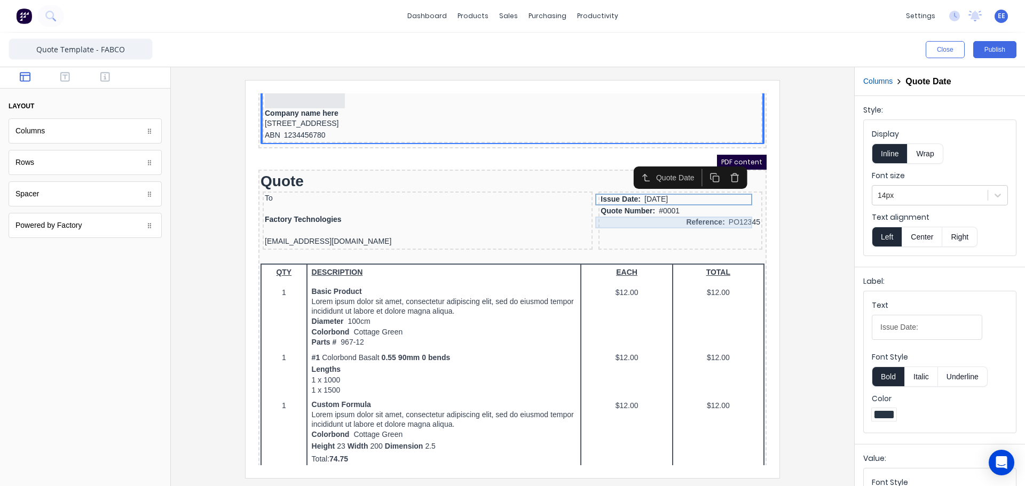
click at [713, 209] on div "Reference: PO12345" at bounding box center [668, 210] width 160 height 12
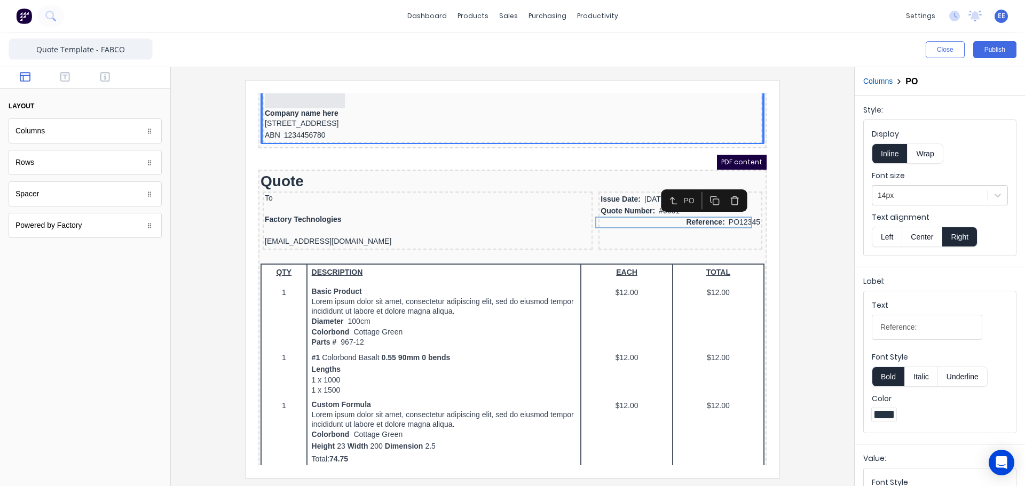
click at [896, 237] on button "Left" at bounding box center [887, 237] width 30 height 20
click at [804, 234] on div at bounding box center [512, 279] width 666 height 398
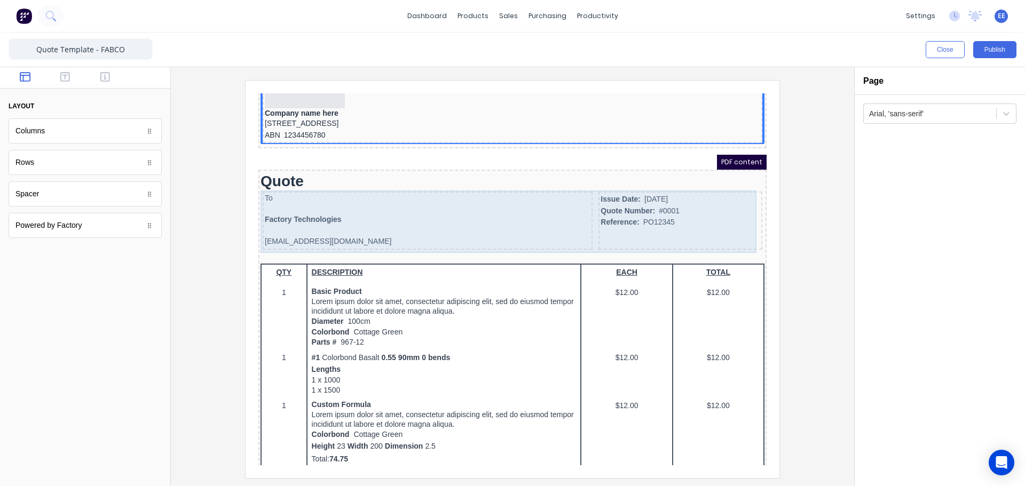
click at [595, 224] on div "Issue Date: 29/10/2024 Quote Number: #0001 Reference: PO12345" at bounding box center [668, 208] width 164 height 58
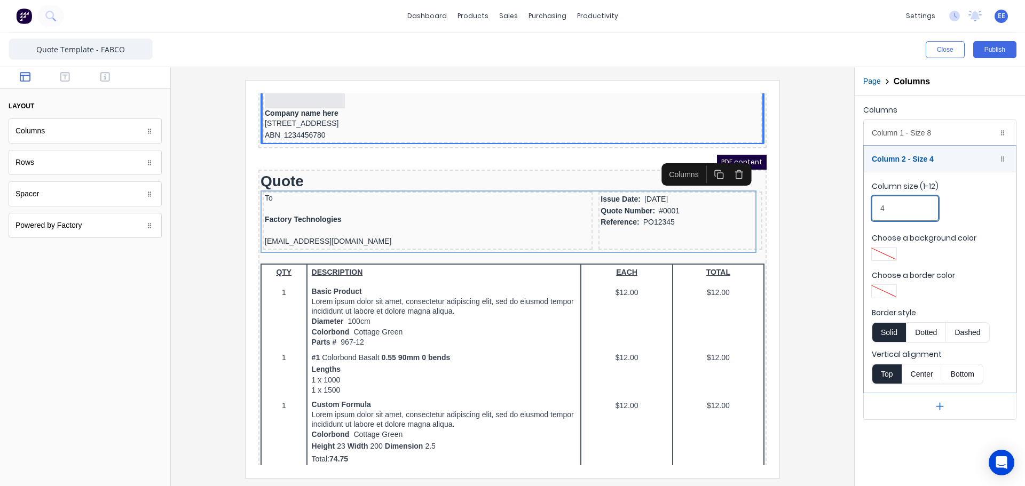
drag, startPoint x: 890, startPoint y: 210, endPoint x: 879, endPoint y: 210, distance: 10.7
click at [879, 210] on input "4" at bounding box center [905, 208] width 67 height 25
type input "3"
click at [905, 162] on div "Column 2 - Size 3 Duplicate Delete" at bounding box center [940, 159] width 152 height 26
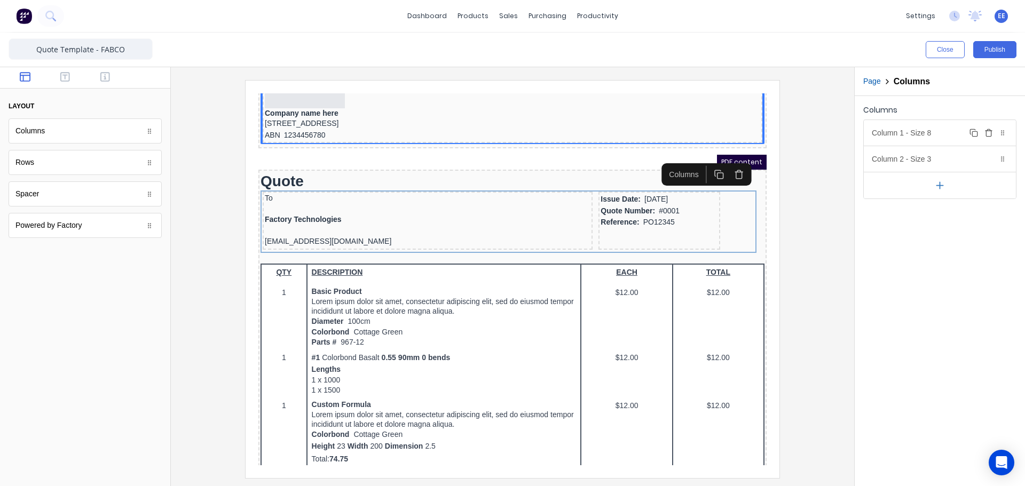
click at [910, 132] on div "Column 1 - Size 8 Duplicate Delete" at bounding box center [940, 133] width 152 height 26
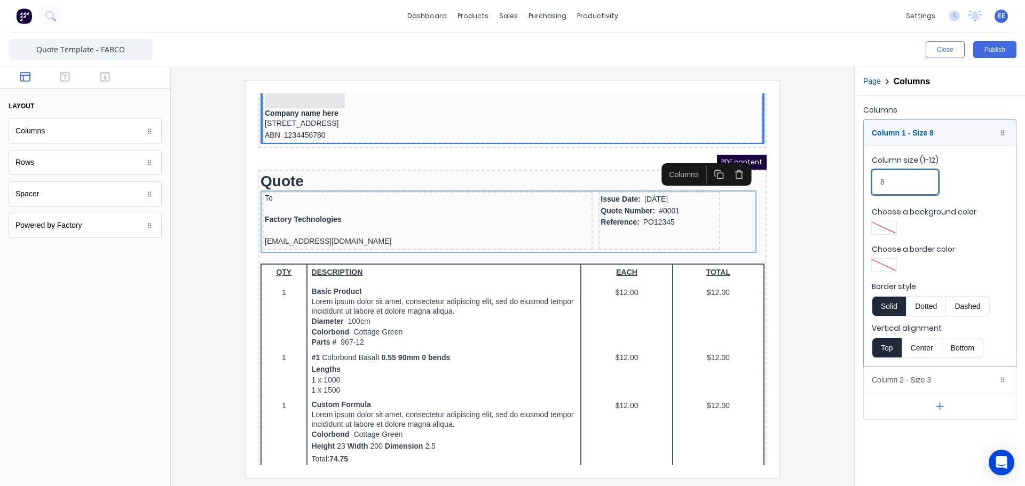
drag, startPoint x: 885, startPoint y: 183, endPoint x: 866, endPoint y: 178, distance: 19.3
click at [866, 178] on fieldset "Column size (1-12) 8 Choose a background color Choose a border color Border sty…" at bounding box center [940, 256] width 152 height 221
type input "9"
click at [804, 213] on div at bounding box center [512, 279] width 666 height 398
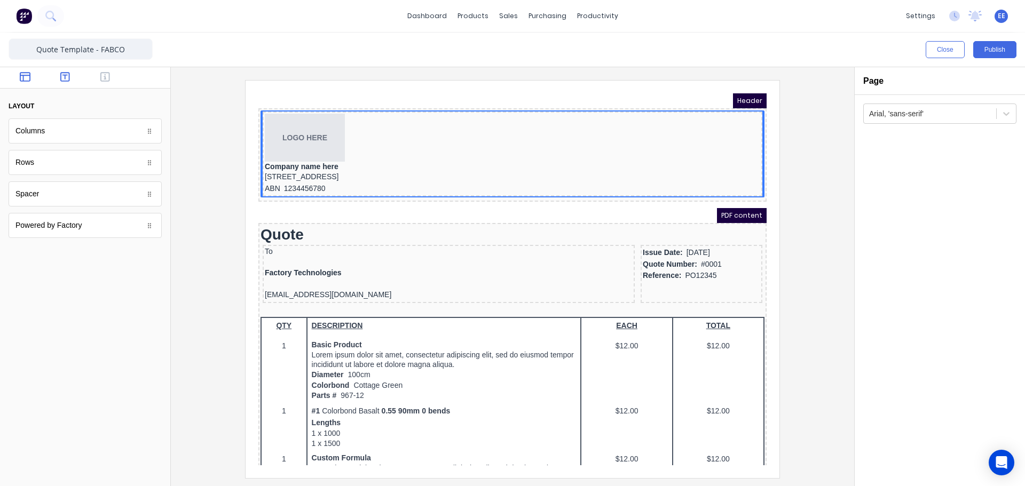
click at [67, 75] on icon "button" at bounding box center [65, 77] width 10 height 10
click at [20, 76] on icon "button" at bounding box center [25, 77] width 11 height 10
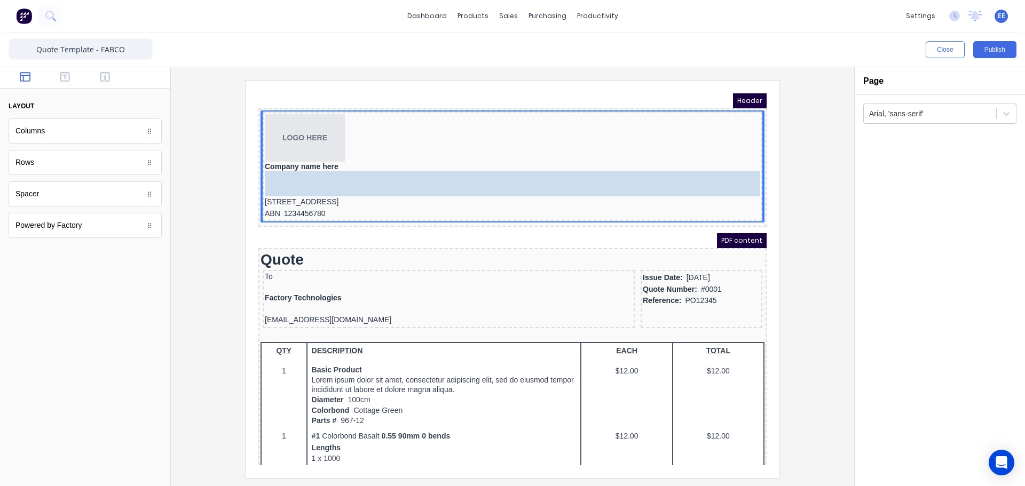
drag, startPoint x: 26, startPoint y: 198, endPoint x: 310, endPoint y: 164, distance: 286.0
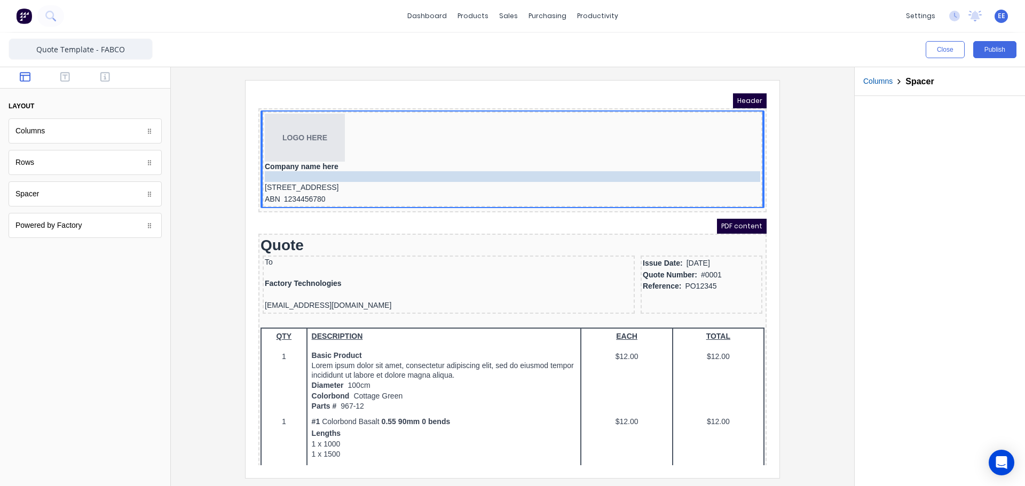
drag, startPoint x: 287, startPoint y: 160, endPoint x: 287, endPoint y: 150, distance: 9.6
click at [287, 150] on body "Header LOGO HERE Company name here 234 Beach Road Gold Coast, Queensland, Austr…" at bounding box center [500, 267] width 508 height 372
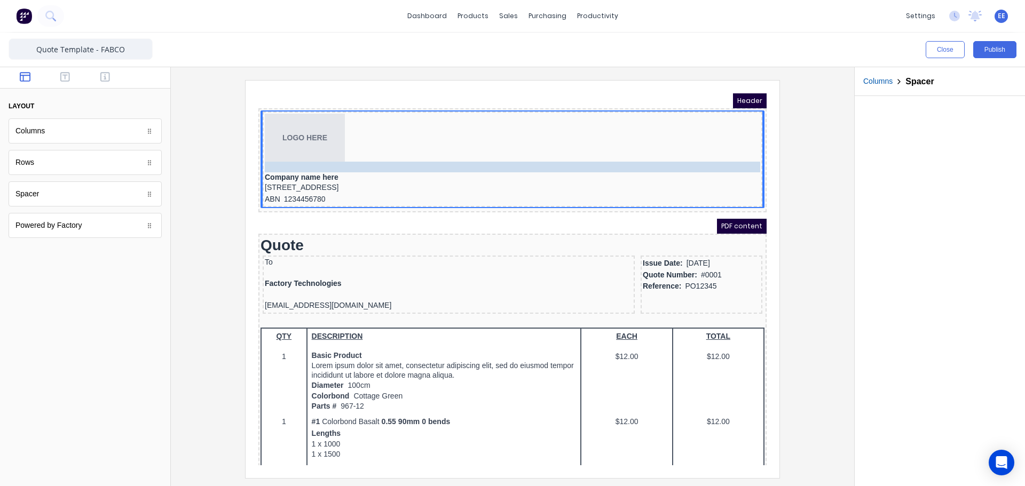
drag, startPoint x: 302, startPoint y: 166, endPoint x: 287, endPoint y: 151, distance: 20.8
click at [287, 151] on body "Header LOGO HERE Company name here 234 Beach Road Gold Coast, Queensland, Austr…" at bounding box center [500, 267] width 508 height 372
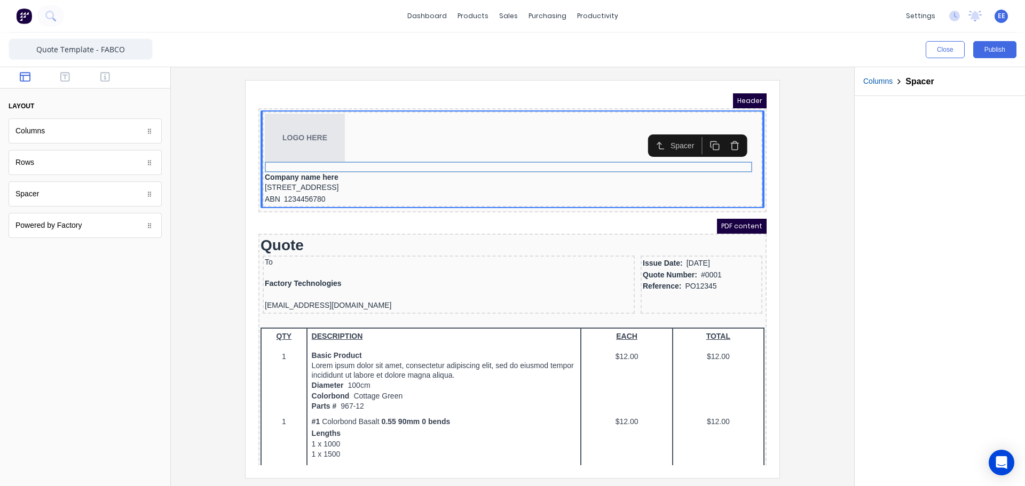
click at [200, 215] on div at bounding box center [512, 279] width 666 height 398
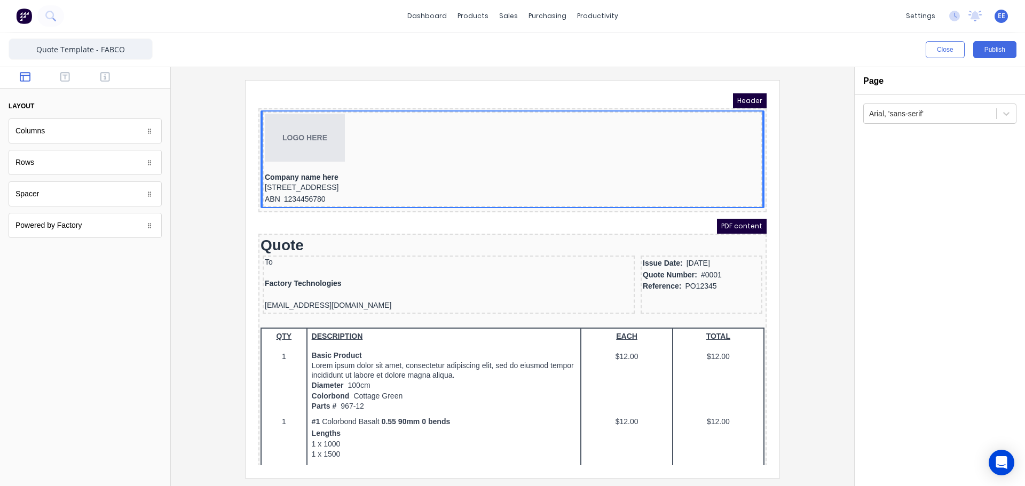
click at [828, 261] on div at bounding box center [512, 279] width 666 height 398
click at [770, 213] on iframe at bounding box center [513, 280] width 534 height 398
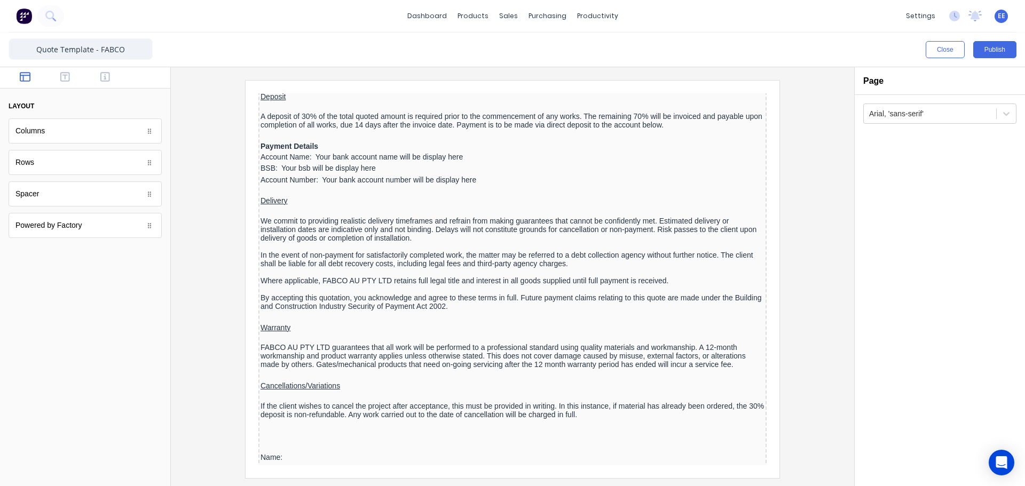
scroll to position [1428, 0]
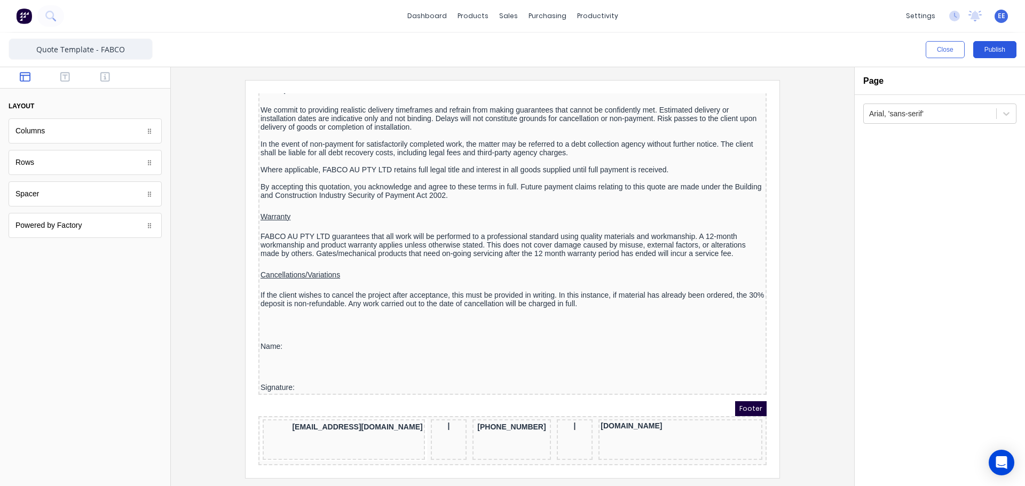
click at [993, 47] on button "Publish" at bounding box center [994, 49] width 43 height 17
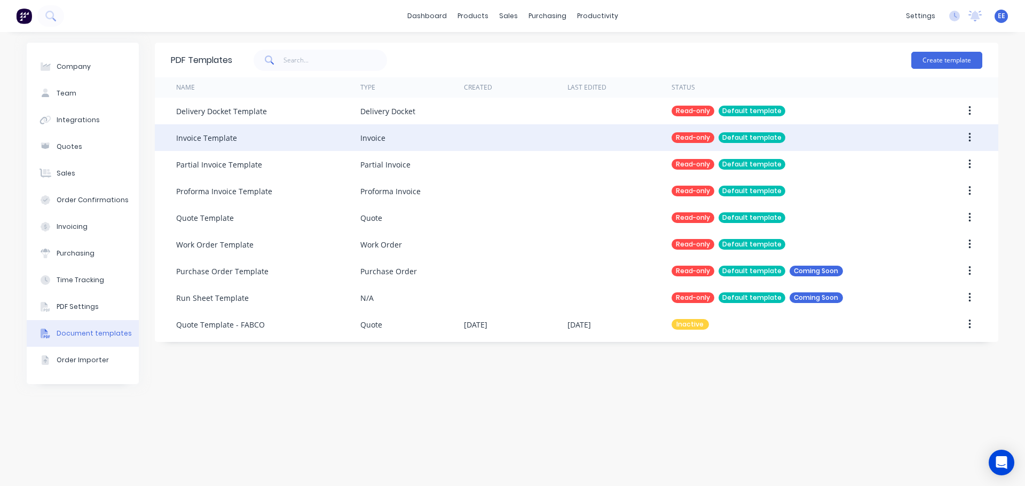
click at [973, 139] on button "button" at bounding box center [969, 137] width 25 height 19
click at [934, 164] on div "Duplicate" at bounding box center [932, 165] width 82 height 15
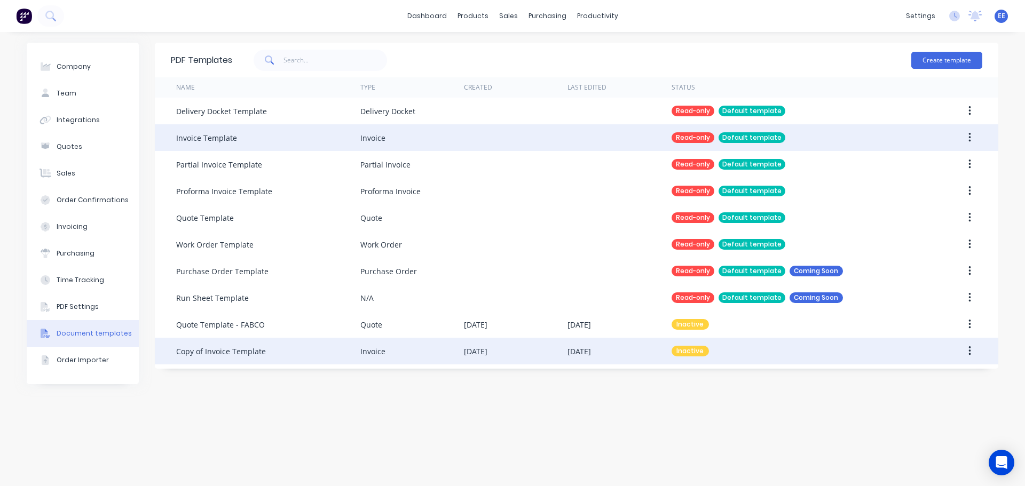
click at [237, 355] on div "Copy of Invoice Template" at bounding box center [221, 351] width 90 height 11
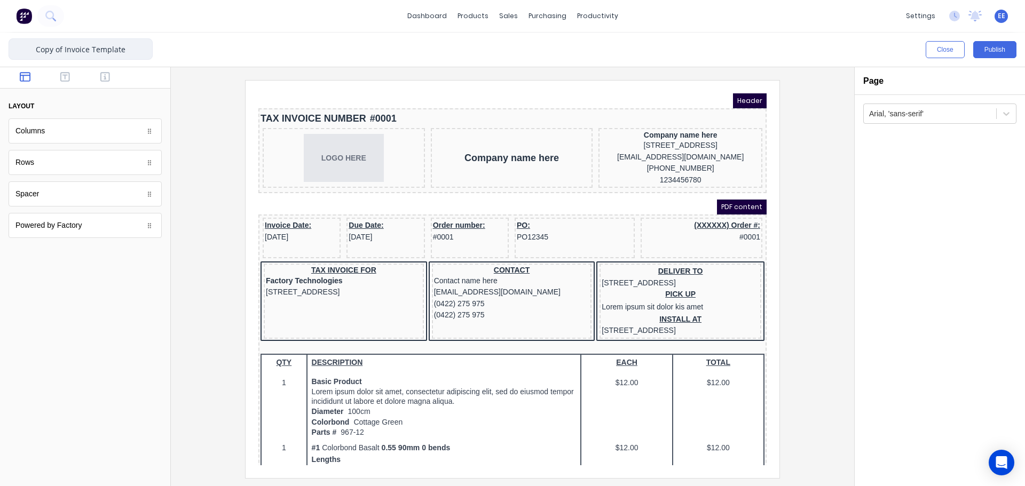
drag, startPoint x: 64, startPoint y: 50, endPoint x: 5, endPoint y: 52, distance: 58.8
click at [7, 52] on div "Copy of Invoice Template Close Publish Components layout Columns Columns Rows R…" at bounding box center [512, 260] width 1025 height 454
click at [129, 50] on input "Invoice Template" at bounding box center [81, 48] width 144 height 21
type input "Invoice Template - FABCO"
click at [797, 258] on div at bounding box center [512, 279] width 666 height 398
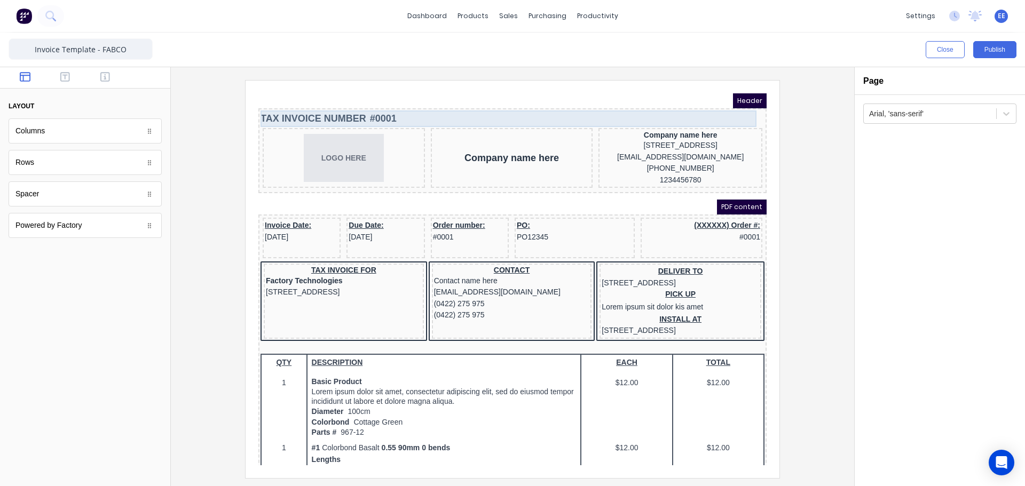
click at [341, 108] on div "TAX INVOICE NUMBER #0001" at bounding box center [500, 106] width 504 height 17
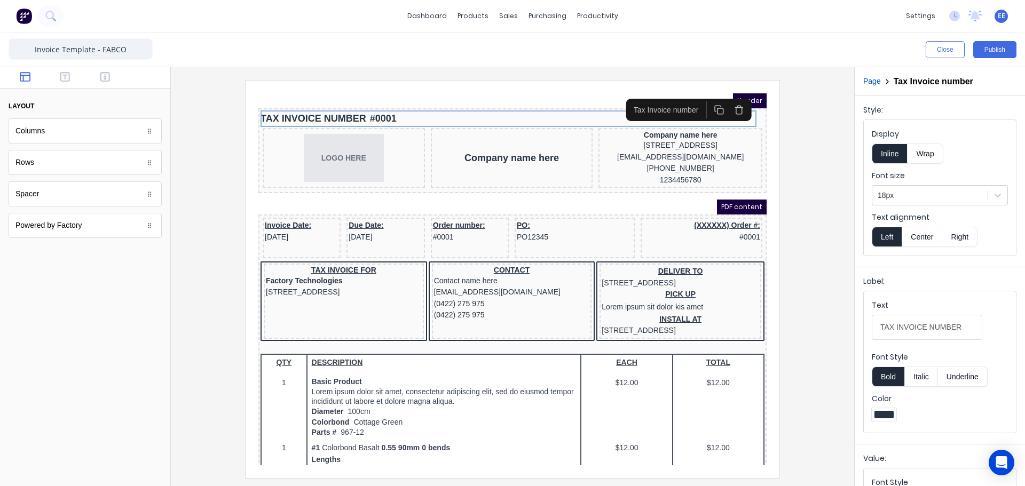
click at [728, 98] on icon "button" at bounding box center [726, 97] width 10 height 10
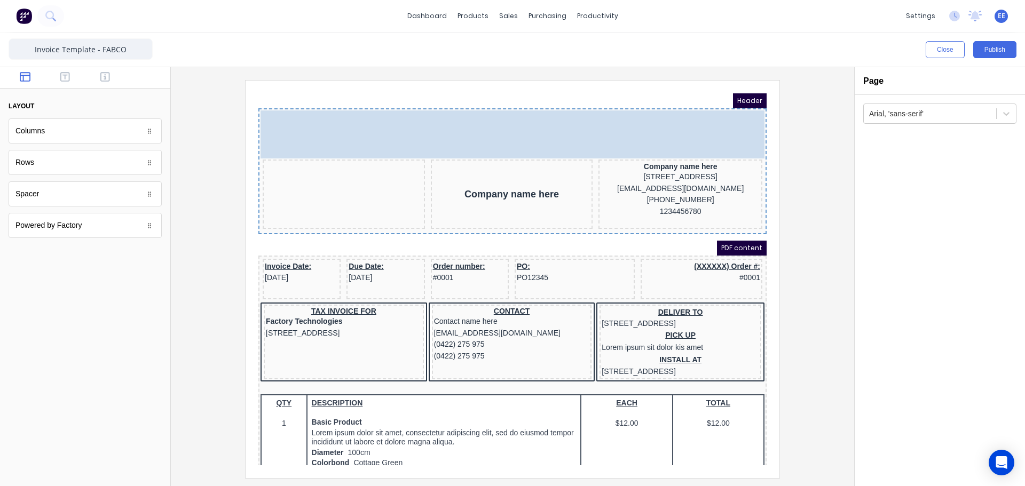
drag, startPoint x: 341, startPoint y: 136, endPoint x: 348, endPoint y: 117, distance: 19.4
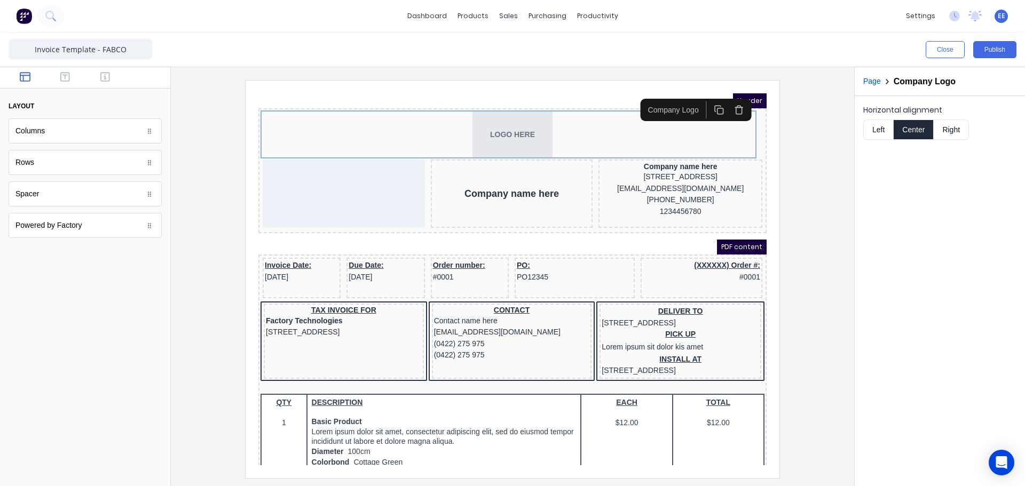
click at [882, 129] on button "Left" at bounding box center [878, 130] width 30 height 20
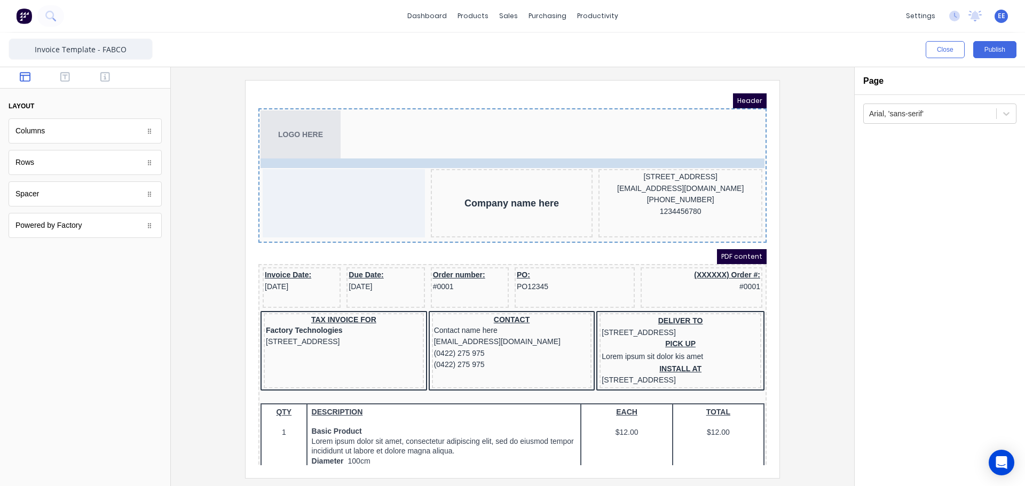
drag, startPoint x: 661, startPoint y: 155, endPoint x: 350, endPoint y: 144, distance: 310.9
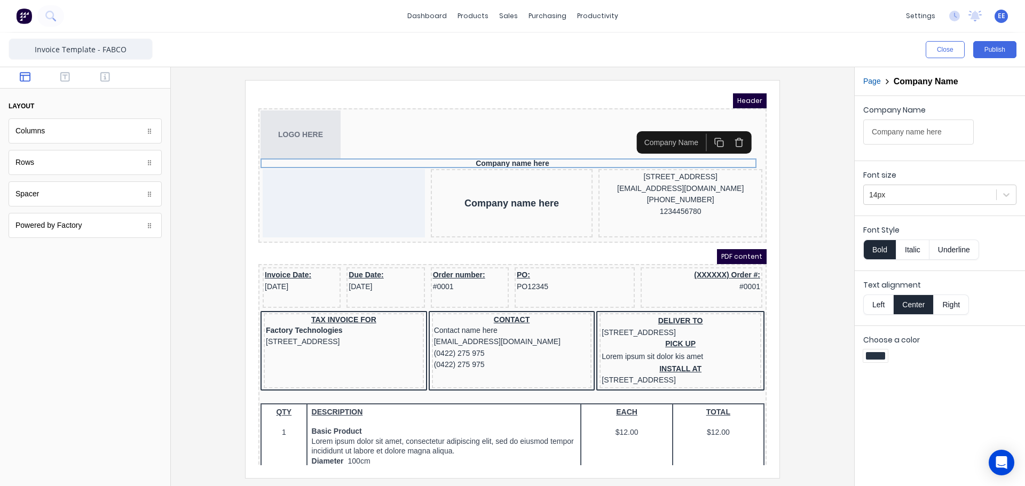
click at [883, 306] on button "Left" at bounding box center [878, 305] width 30 height 20
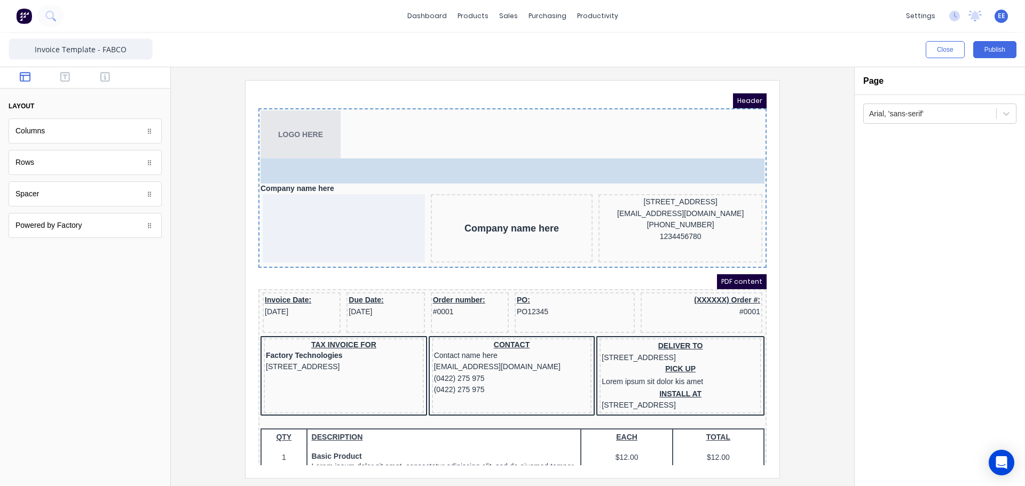
drag, startPoint x: 34, startPoint y: 204, endPoint x: 84, endPoint y: 77, distance: 136.1
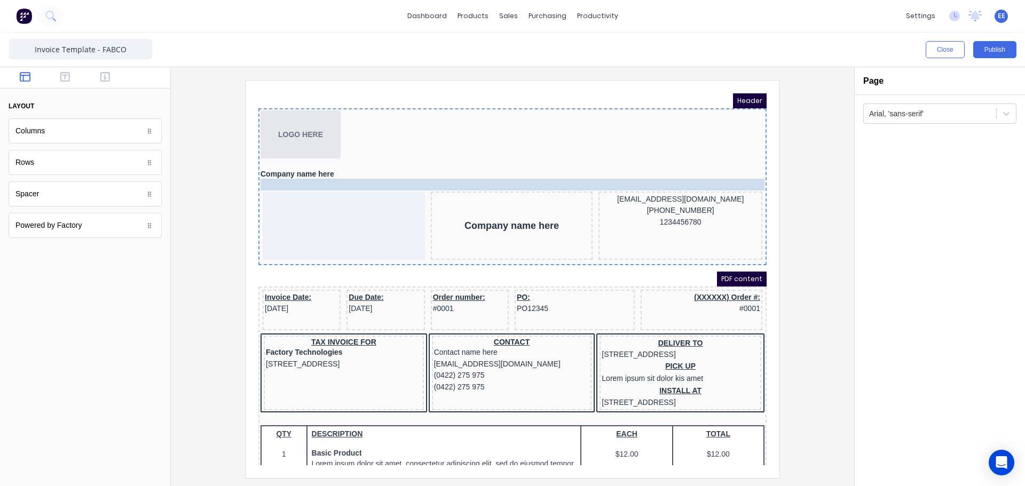
drag, startPoint x: 671, startPoint y: 178, endPoint x: 381, endPoint y: 178, distance: 290.5
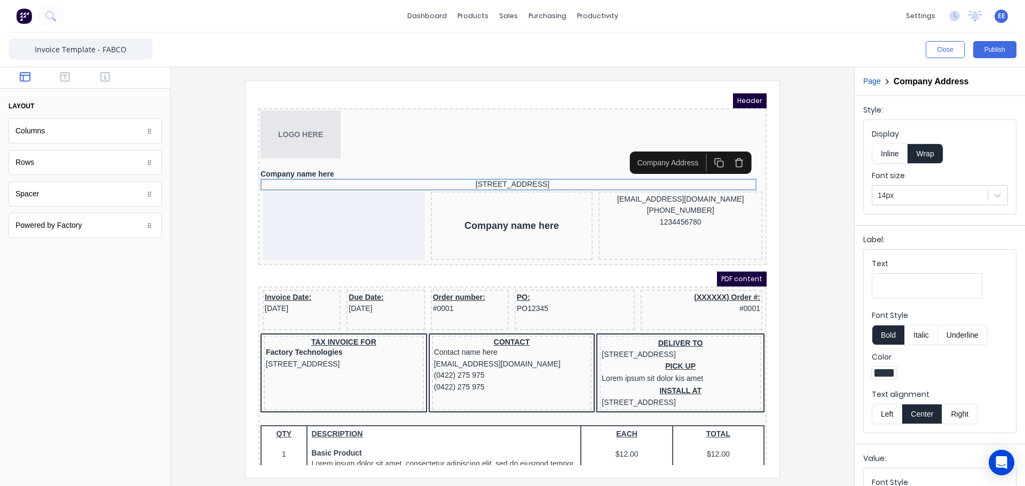
click at [884, 411] on button "Left" at bounding box center [887, 414] width 30 height 20
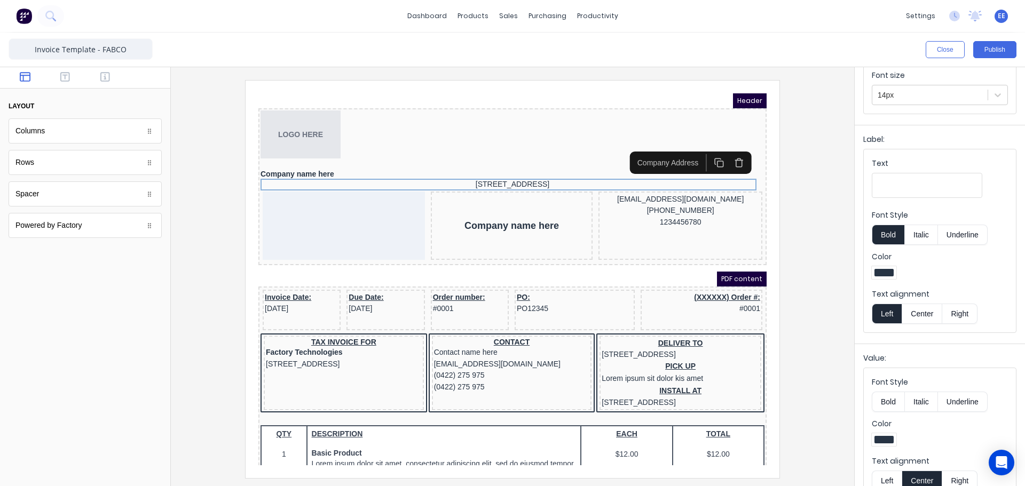
scroll to position [122, 0]
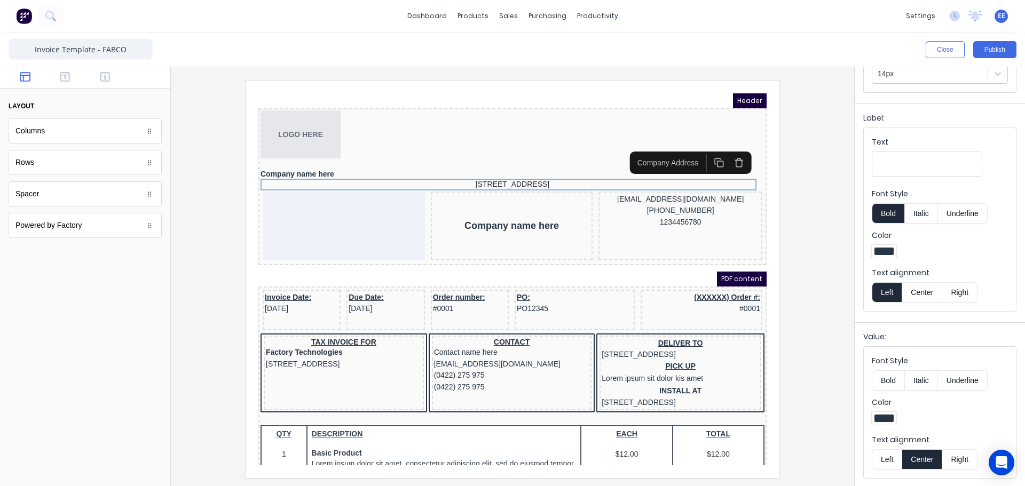
click at [893, 452] on button "Left" at bounding box center [887, 460] width 30 height 20
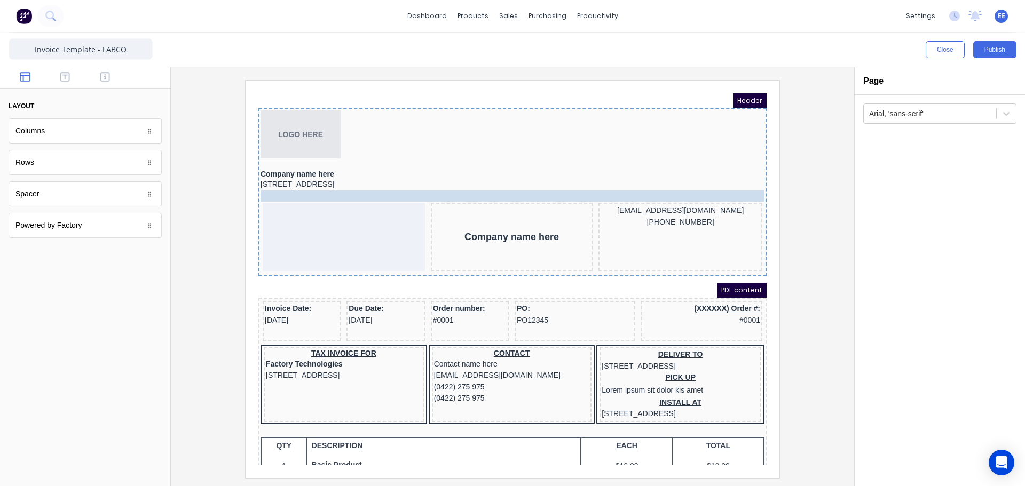
drag, startPoint x: 672, startPoint y: 209, endPoint x: 371, endPoint y: 184, distance: 302.2
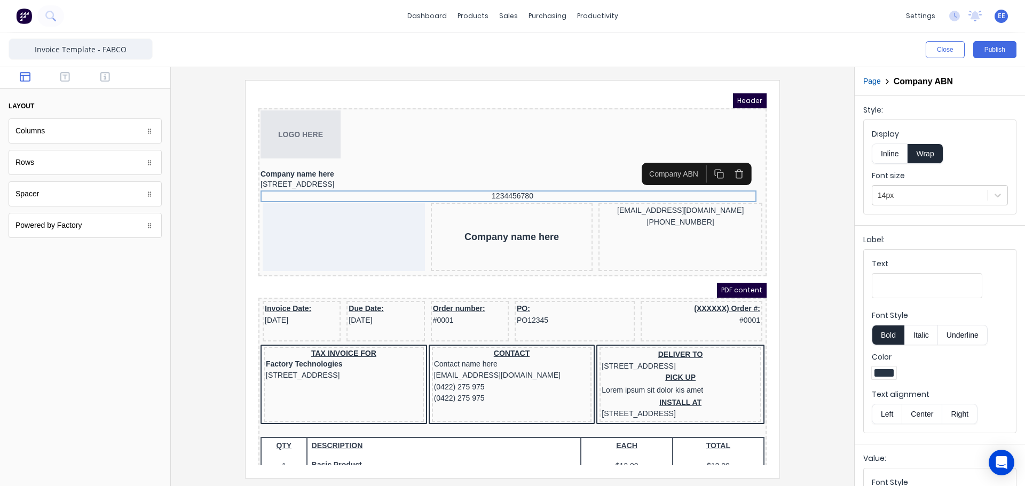
click at [883, 414] on button "Left" at bounding box center [887, 414] width 30 height 20
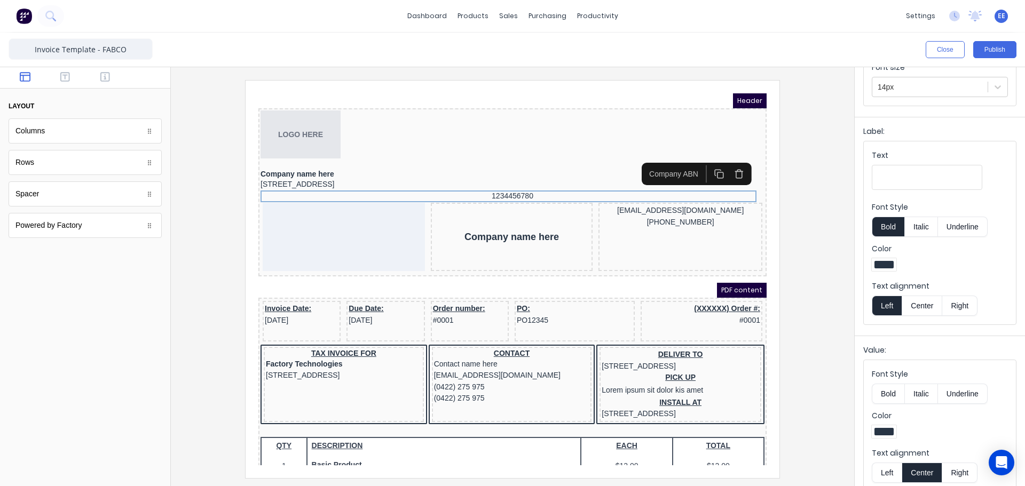
scroll to position [122, 0]
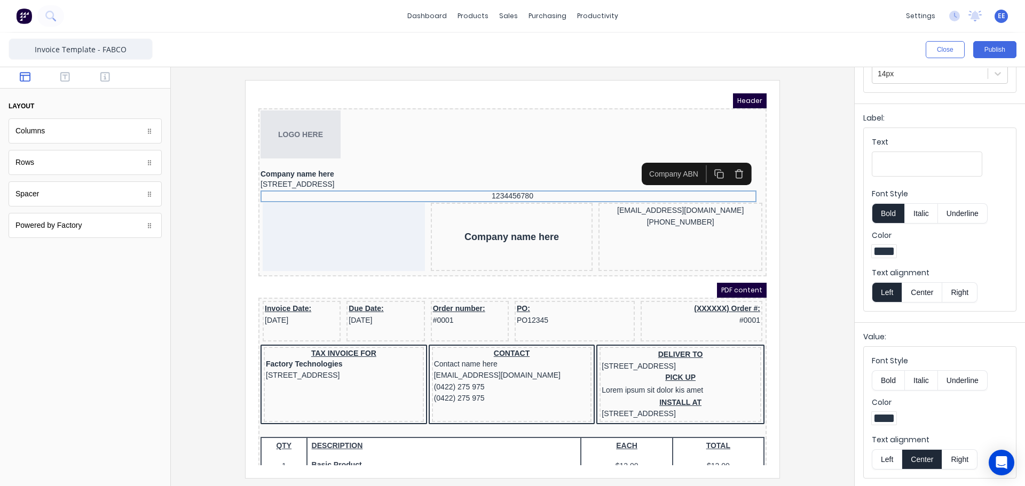
click at [883, 453] on button "Left" at bounding box center [887, 460] width 30 height 20
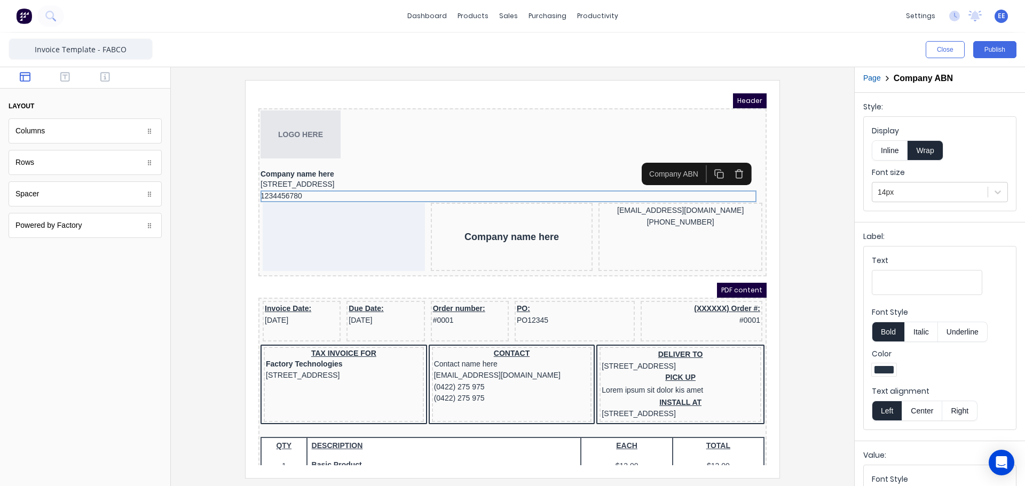
scroll to position [0, 0]
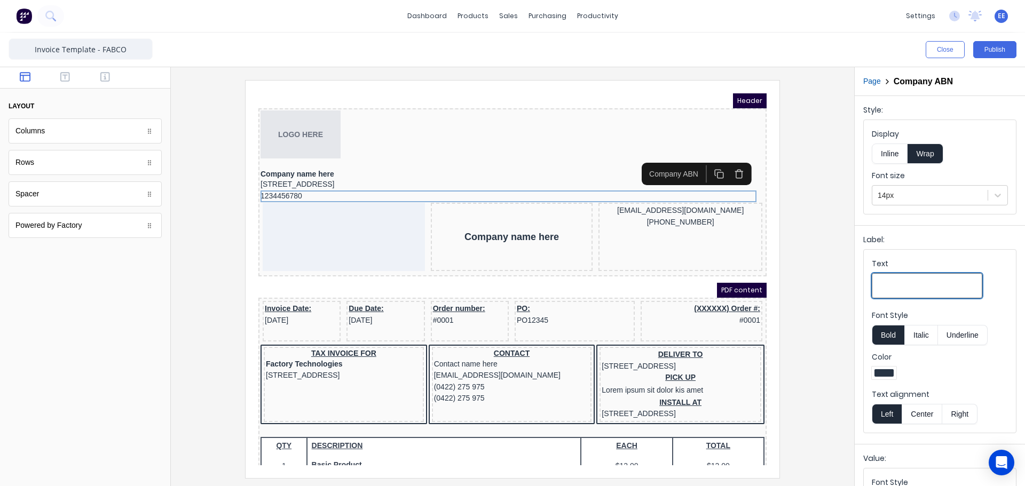
click at [895, 287] on input "Text" at bounding box center [927, 285] width 111 height 25
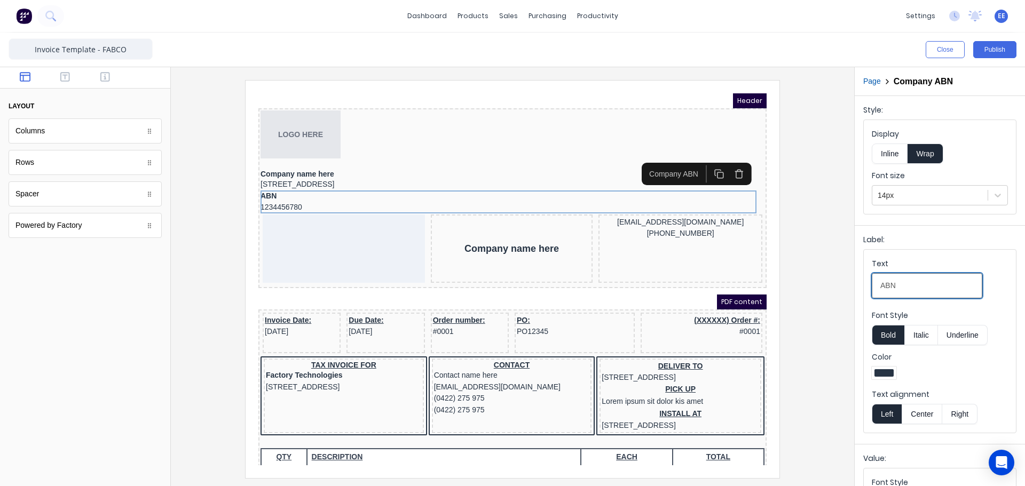
type input "ABN"
click at [886, 150] on button "Inline" at bounding box center [890, 154] width 36 height 20
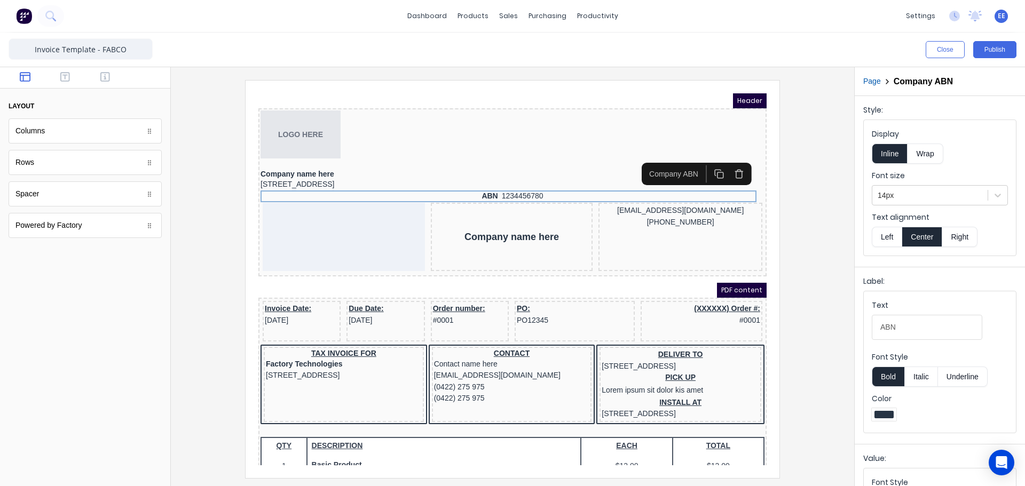
click at [892, 239] on button "Left" at bounding box center [887, 237] width 30 height 20
click at [890, 371] on button "Bold" at bounding box center [888, 377] width 33 height 20
click at [886, 381] on button "Bold" at bounding box center [888, 377] width 33 height 20
click at [929, 371] on button "Italic" at bounding box center [921, 377] width 34 height 20
click at [926, 376] on button "Italic" at bounding box center [921, 377] width 34 height 20
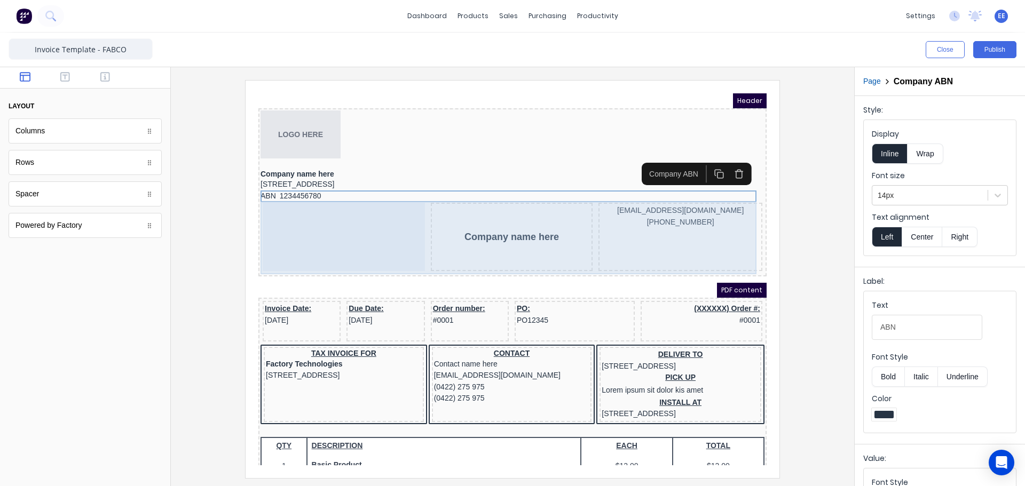
click at [508, 231] on div "Company name here" at bounding box center [499, 224] width 162 height 68
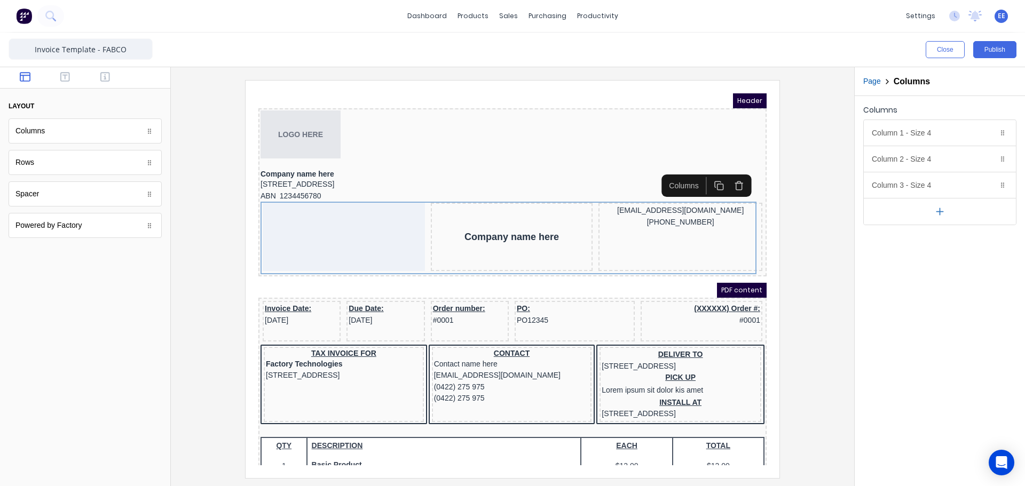
click at [728, 174] on icon "button" at bounding box center [726, 173] width 10 height 10
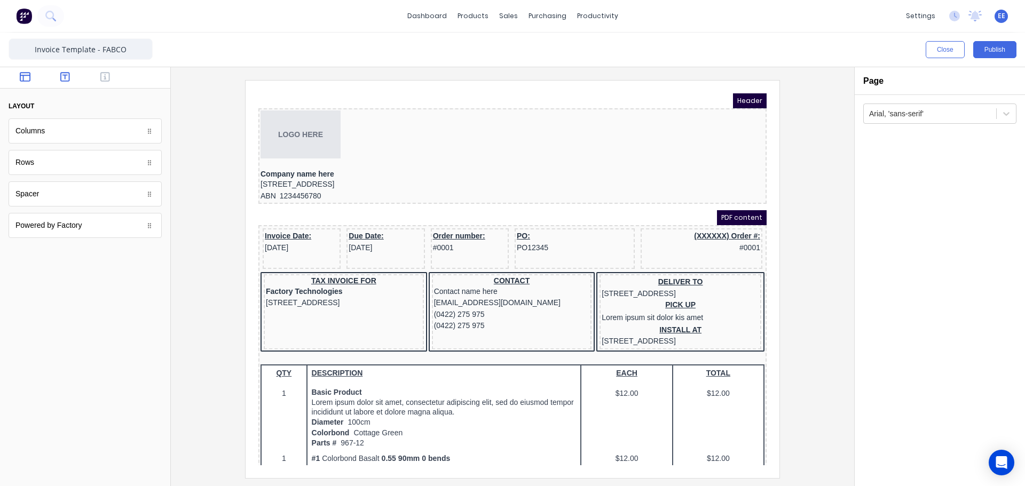
click at [65, 78] on icon "button" at bounding box center [65, 77] width 10 height 11
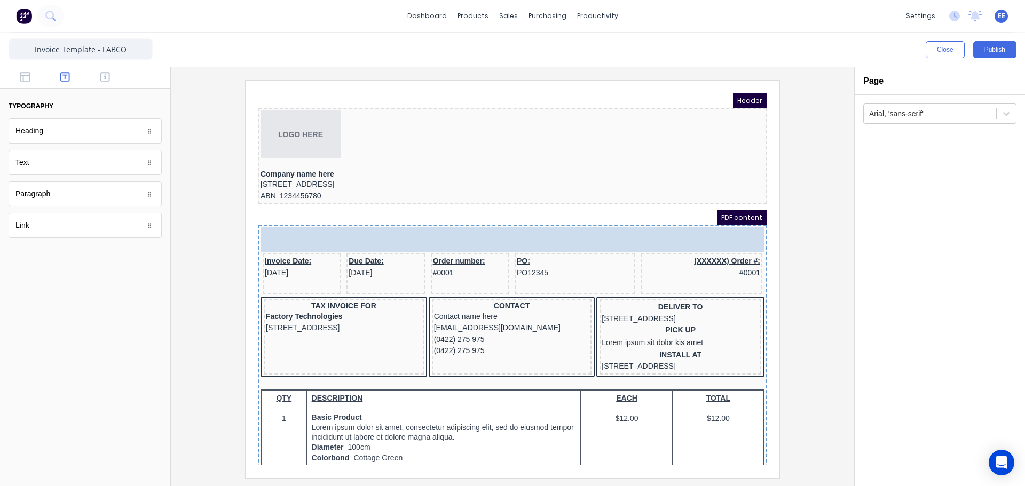
drag, startPoint x: 69, startPoint y: 136, endPoint x: 131, endPoint y: 138, distance: 62.5
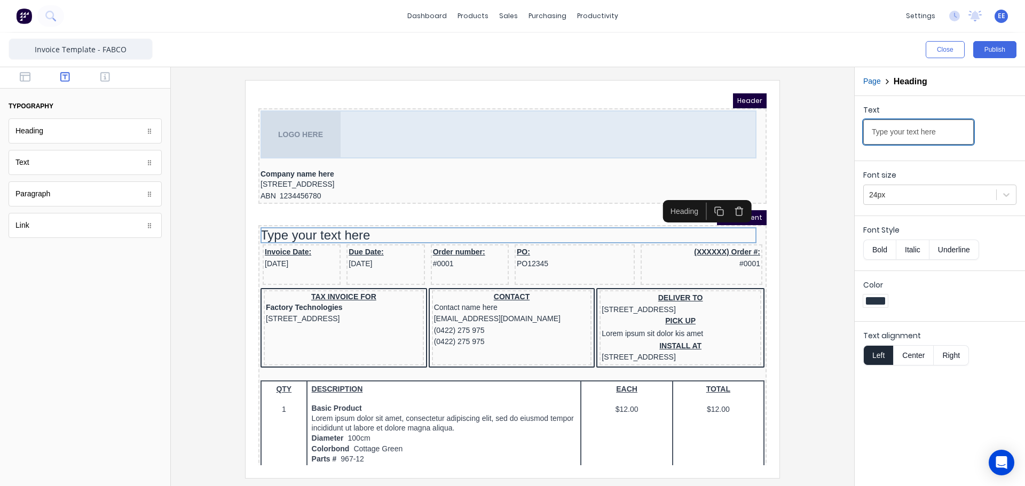
drag, startPoint x: 1187, startPoint y: 211, endPoint x: 701, endPoint y: 113, distance: 496.1
paste input "ax Invoic"
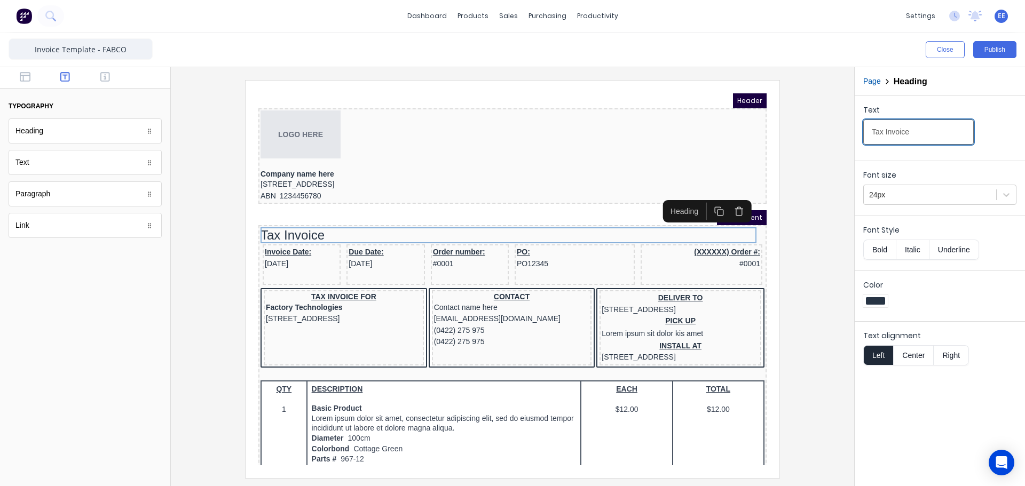
type input "Tax Invoice"
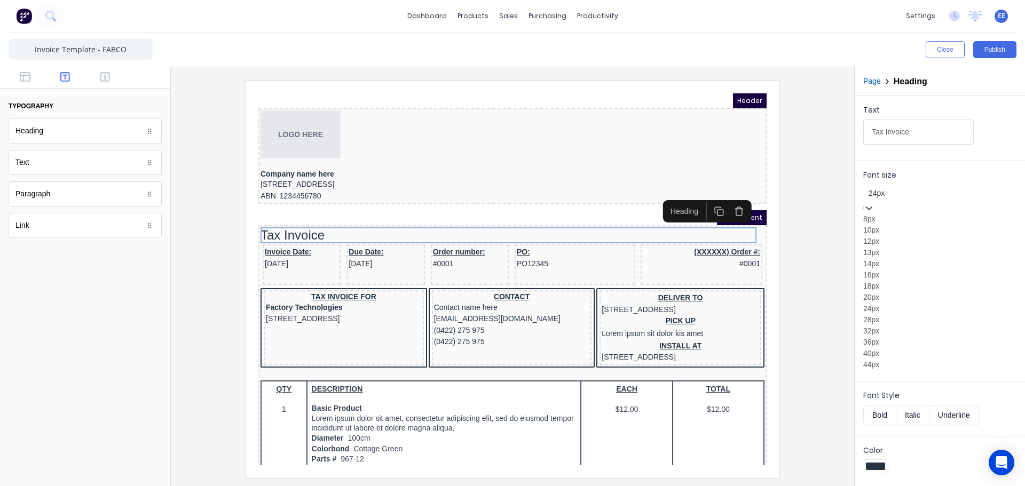
click at [914, 200] on div at bounding box center [940, 193] width 143 height 13
click at [878, 319] on div "28px" at bounding box center [939, 319] width 153 height 11
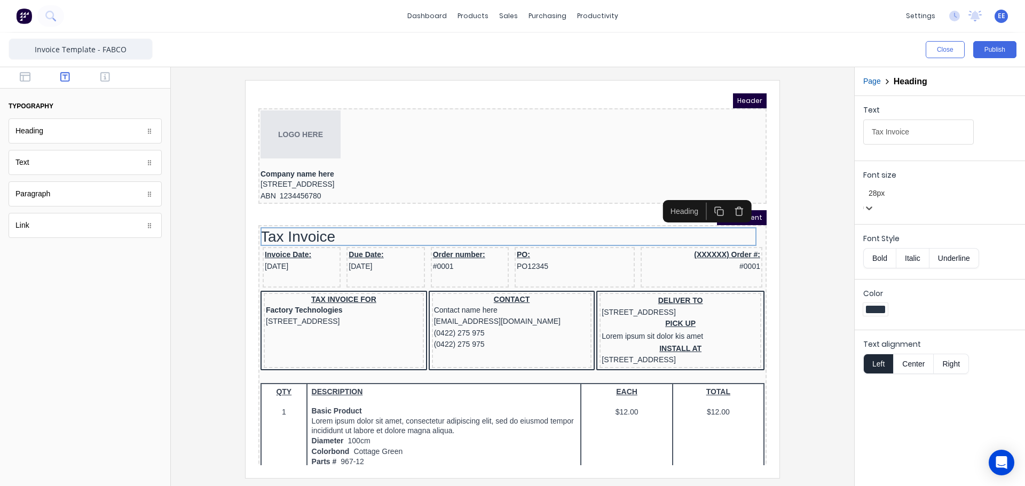
click at [880, 248] on button "Bold" at bounding box center [879, 258] width 33 height 20
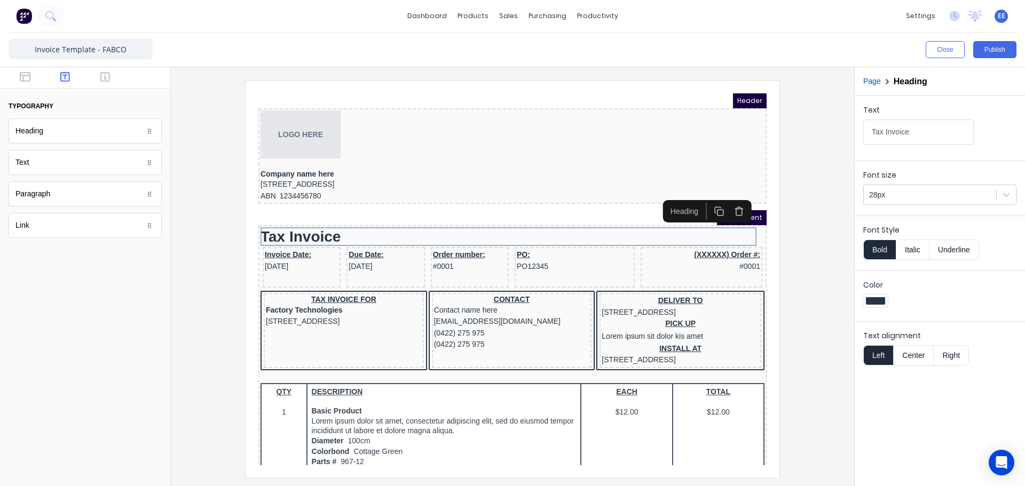
click at [822, 246] on div at bounding box center [512, 279] width 666 height 398
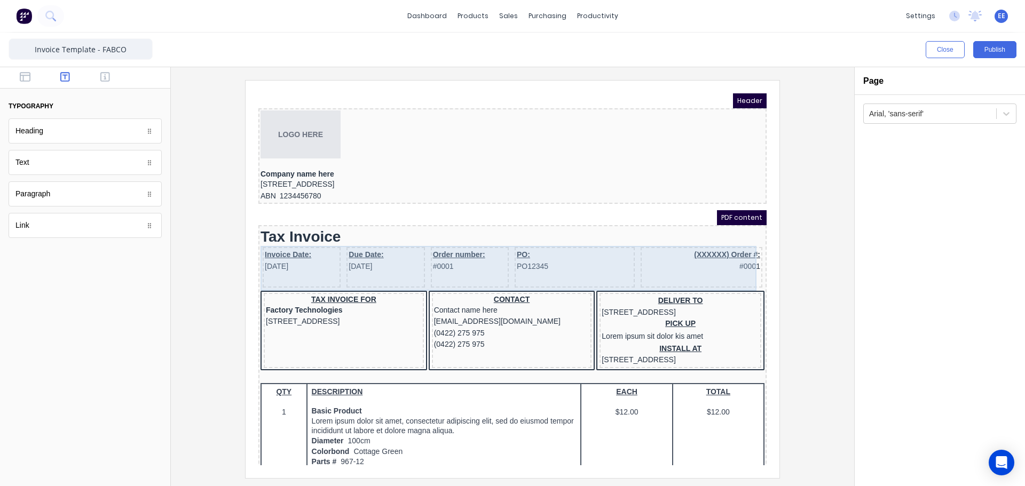
click at [315, 264] on div "Invoice Date: 29/10/2024" at bounding box center [289, 254] width 78 height 41
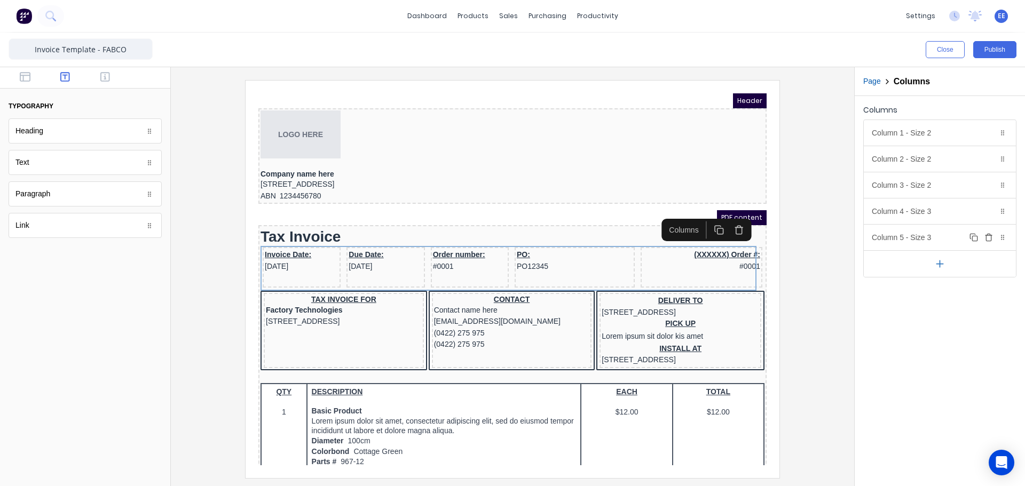
click at [988, 235] on icon "button" at bounding box center [988, 235] width 3 height 2
click at [989, 214] on icon "button" at bounding box center [989, 211] width 9 height 9
click at [988, 187] on icon "button" at bounding box center [989, 185] width 9 height 9
click at [951, 134] on div "Column 1 - Size 2 Duplicate Delete" at bounding box center [940, 133] width 152 height 26
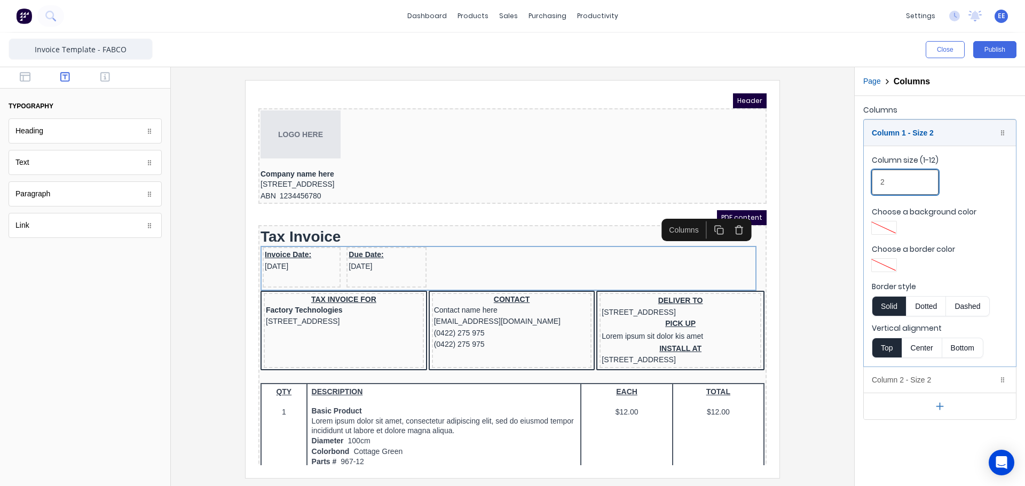
drag, startPoint x: 904, startPoint y: 184, endPoint x: 857, endPoint y: 184, distance: 47.0
click at [857, 184] on div "Columns Column 1 - Size 2 Duplicate Delete Column size (1-12) 2 Choose a backgr…" at bounding box center [940, 261] width 170 height 330
type input "6"
click at [894, 132] on div "Column 1 - Size 6 Duplicate Delete" at bounding box center [940, 133] width 152 height 26
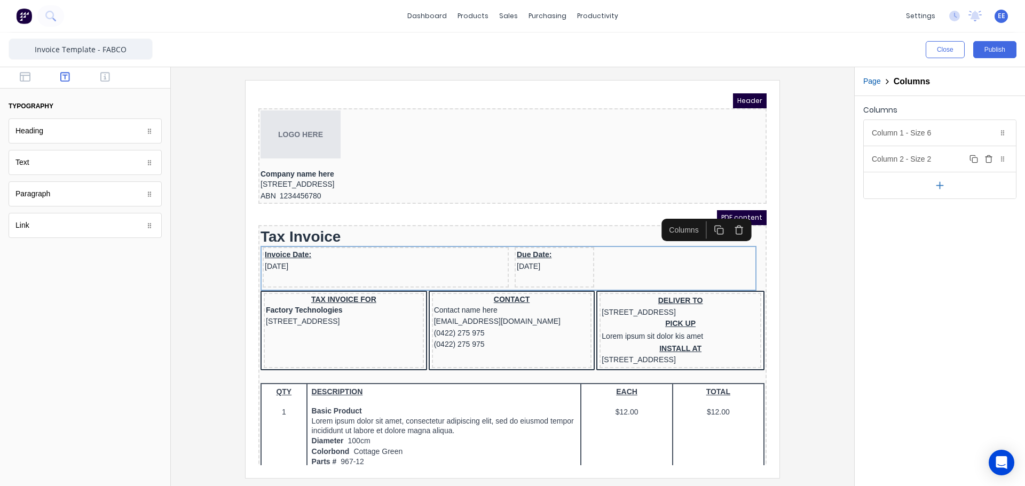
click at [900, 162] on div "Column 2 - Size 2 Duplicate Delete" at bounding box center [940, 159] width 152 height 26
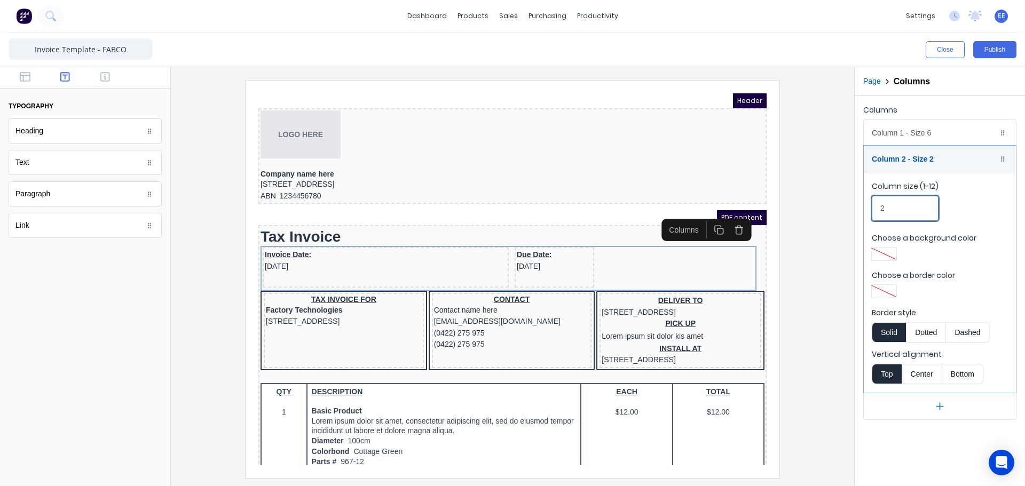
drag, startPoint x: 896, startPoint y: 209, endPoint x: 838, endPoint y: 199, distance: 59.6
click at [838, 199] on div "Close Publish Components typography Heading Heading Text Text Paragraph Paragra…" at bounding box center [512, 260] width 1025 height 454
type input "6"
click at [922, 161] on div "Column 2 - Size 6 Duplicate Delete" at bounding box center [940, 159] width 152 height 26
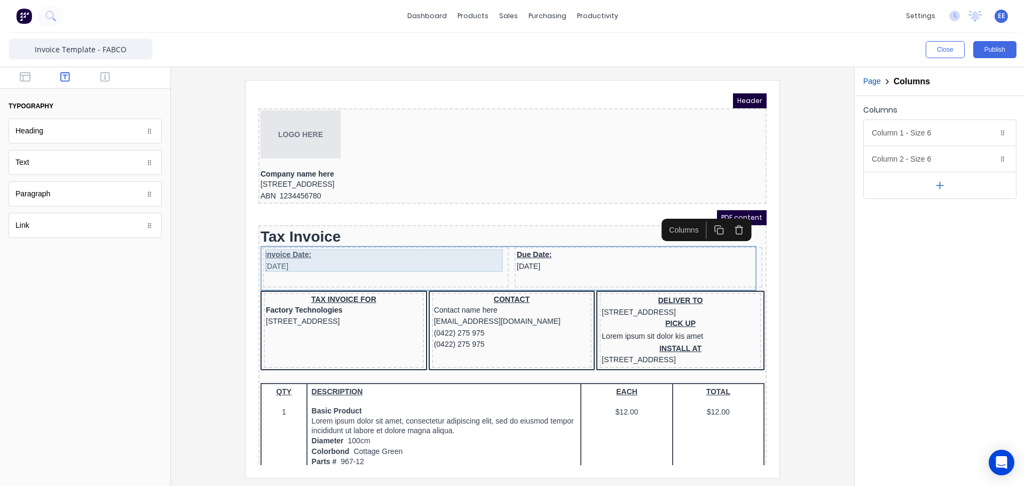
click at [309, 246] on div "Invoice Date: 29/10/2024" at bounding box center [373, 248] width 242 height 23
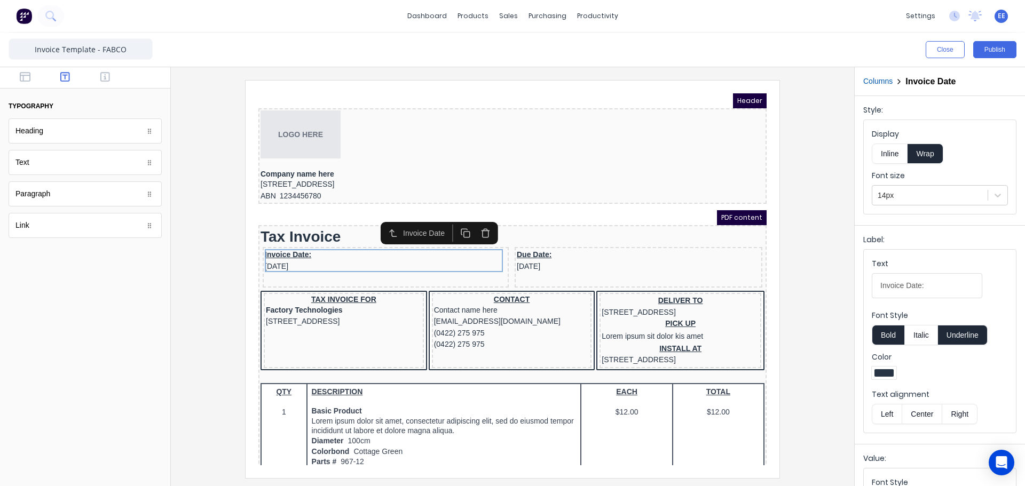
click at [469, 217] on icon "button" at bounding box center [473, 220] width 10 height 10
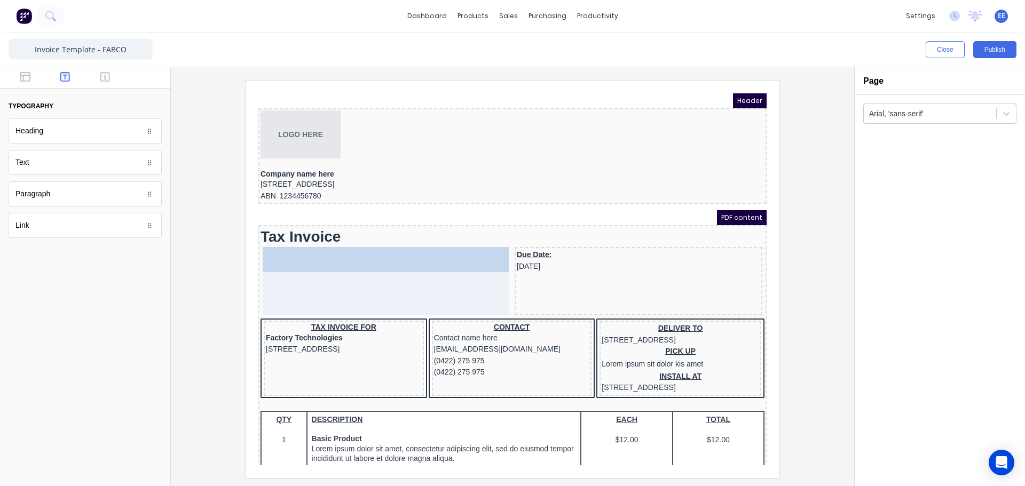
drag, startPoint x: 29, startPoint y: 163, endPoint x: 389, endPoint y: 279, distance: 378.4
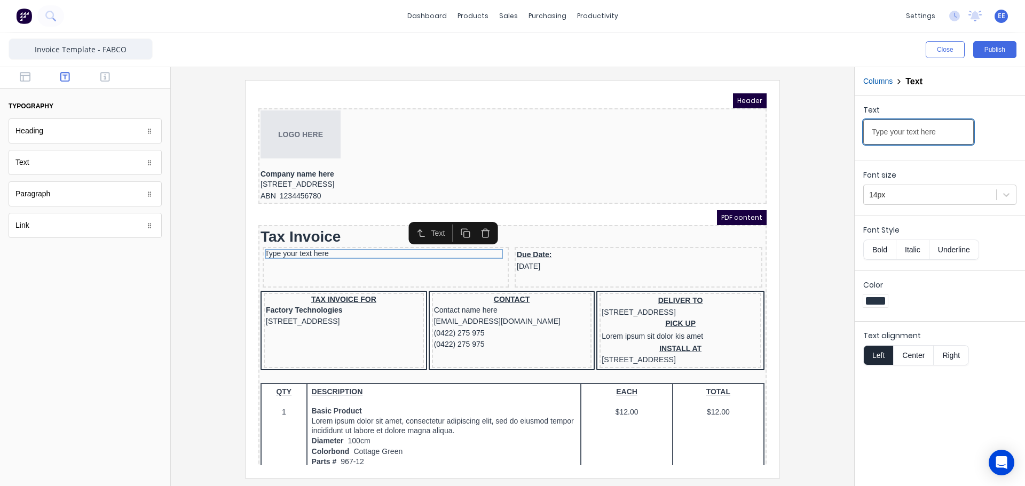
drag, startPoint x: 947, startPoint y: 133, endPoint x: 817, endPoint y: 138, distance: 129.3
click at [817, 138] on div "Close Publish Components typography Heading Heading Text Text Paragraph Paragra…" at bounding box center [512, 260] width 1025 height 454
type input "Y"
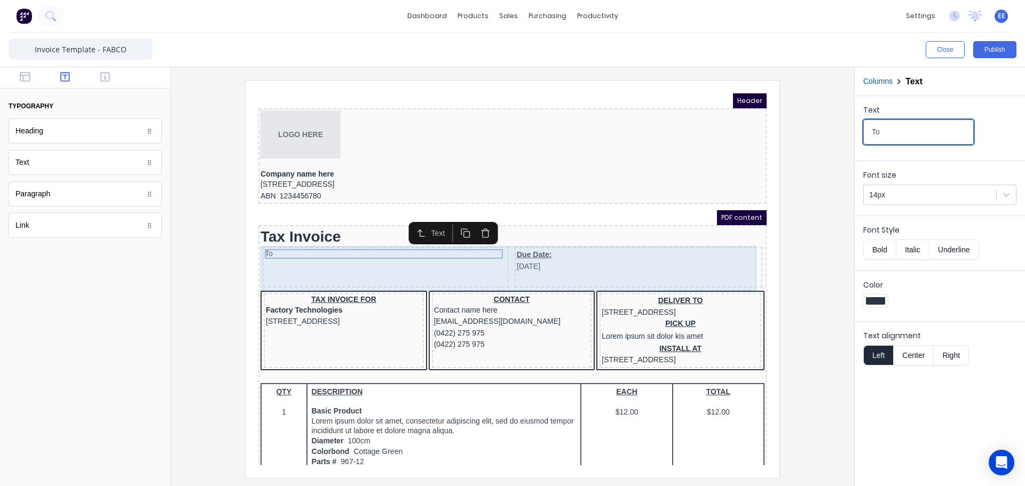
type input "To"
click at [440, 257] on div "To" at bounding box center [373, 254] width 246 height 41
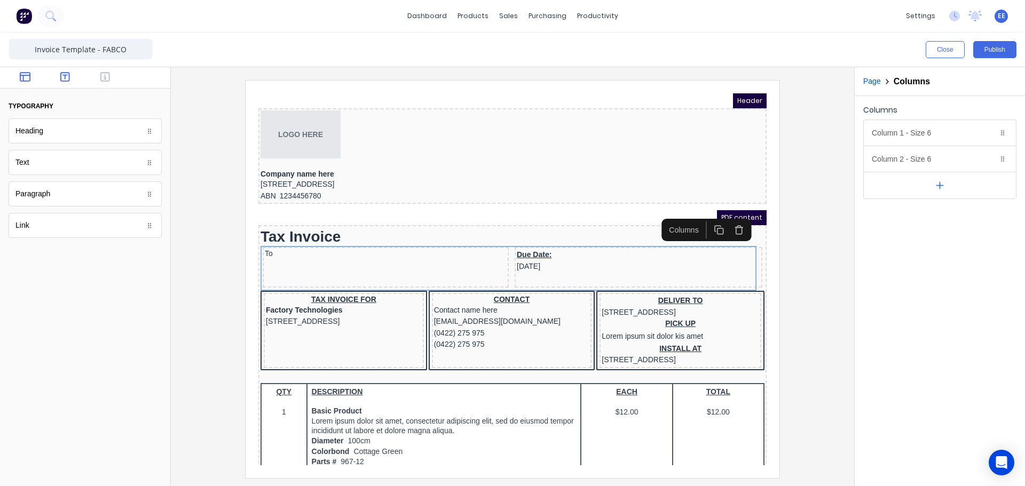
click at [22, 83] on button "button" at bounding box center [26, 78] width 34 height 13
click at [120, 80] on button "button" at bounding box center [106, 78] width 34 height 13
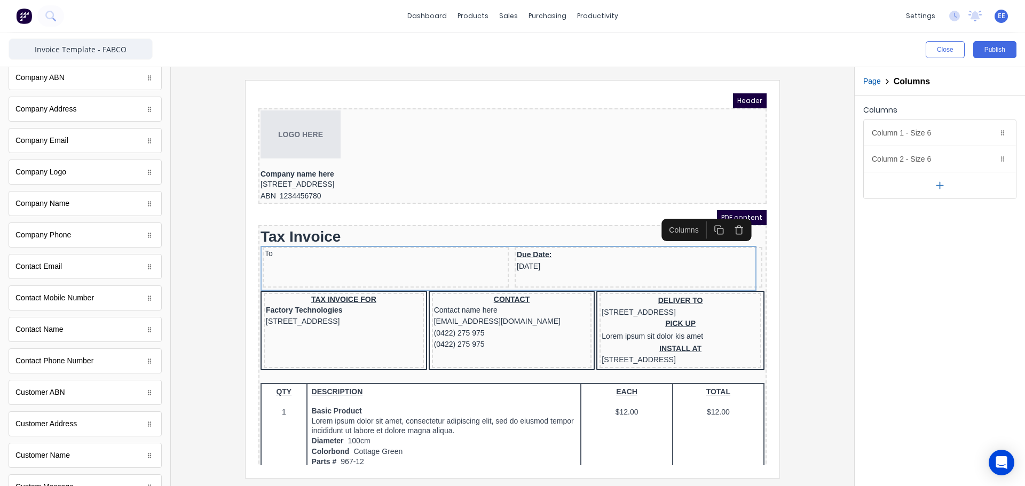
scroll to position [214, 0]
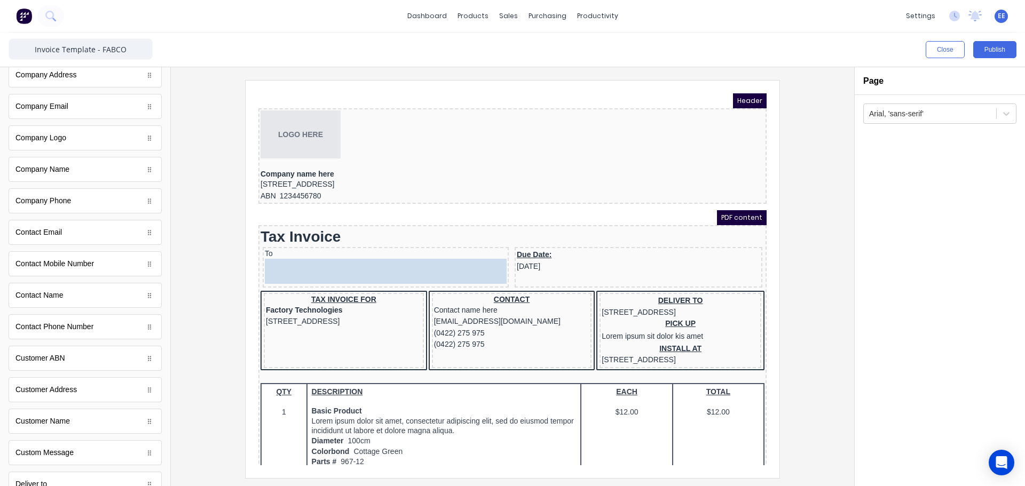
drag, startPoint x: 37, startPoint y: 421, endPoint x: 310, endPoint y: 260, distance: 316.9
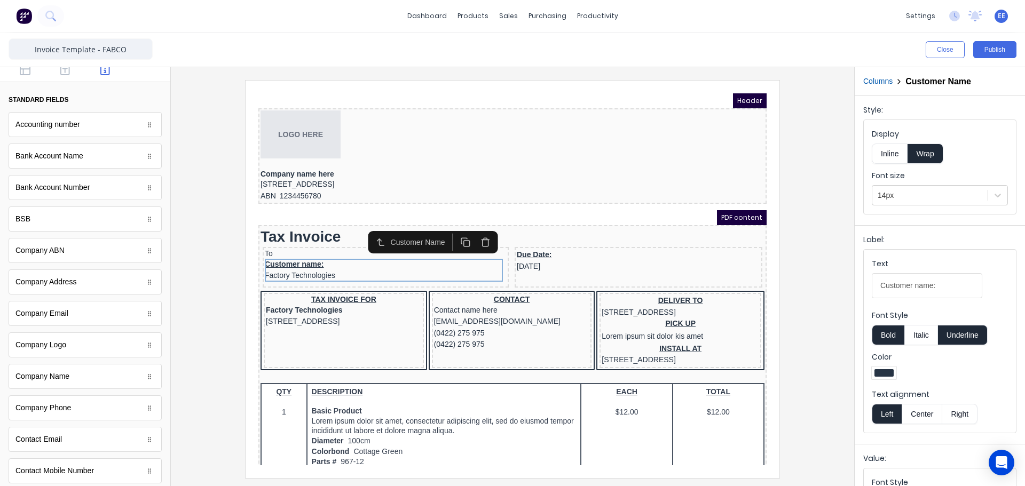
scroll to position [0, 0]
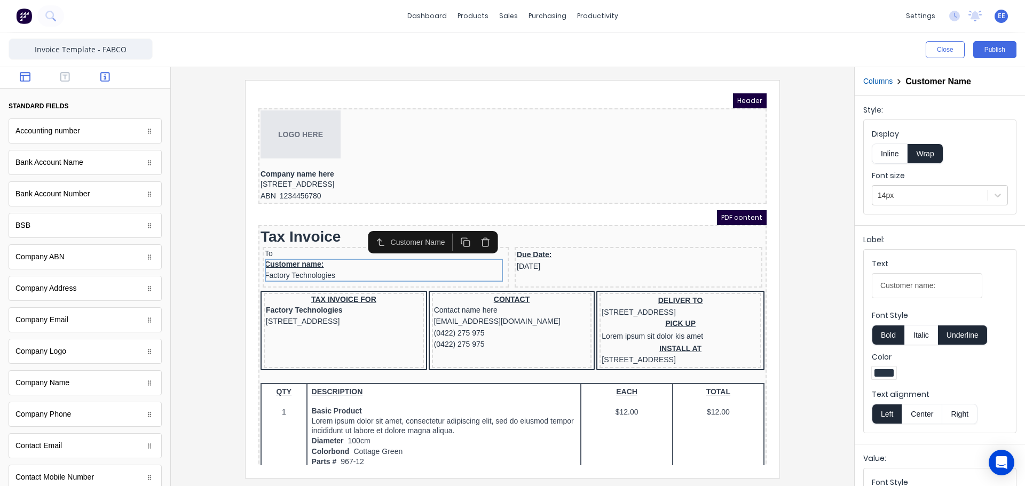
click at [28, 80] on icon "button" at bounding box center [25, 77] width 11 height 11
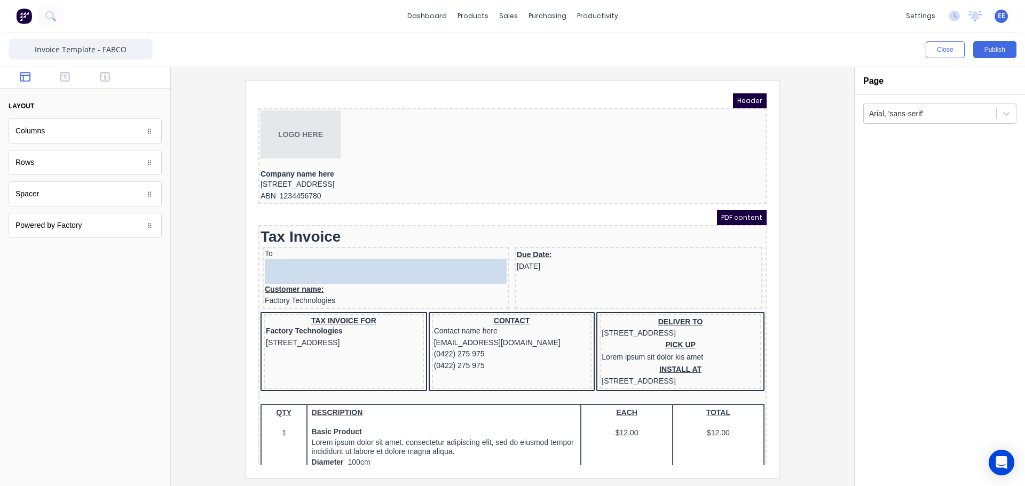
drag, startPoint x: 33, startPoint y: 196, endPoint x: 330, endPoint y: 263, distance: 304.8
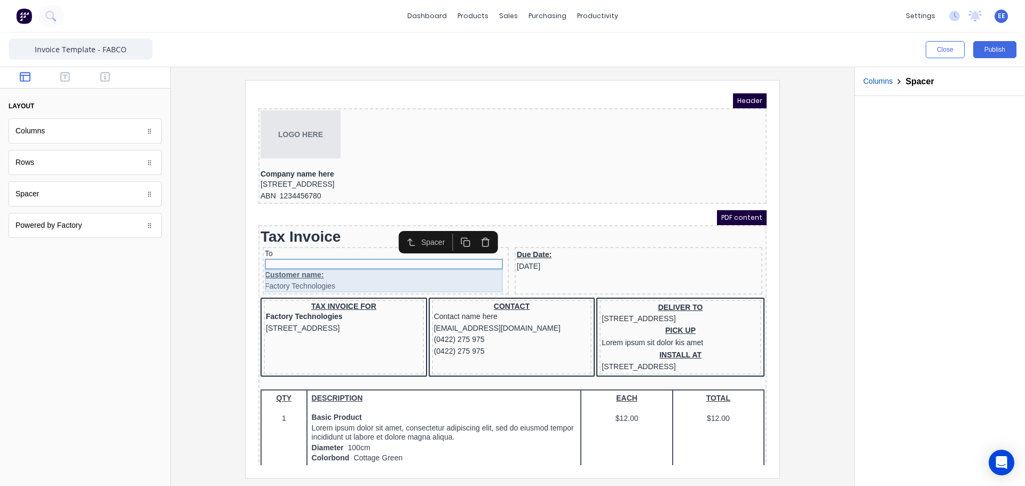
click at [379, 268] on div "Customer name: Factory Technologies" at bounding box center [373, 268] width 242 height 23
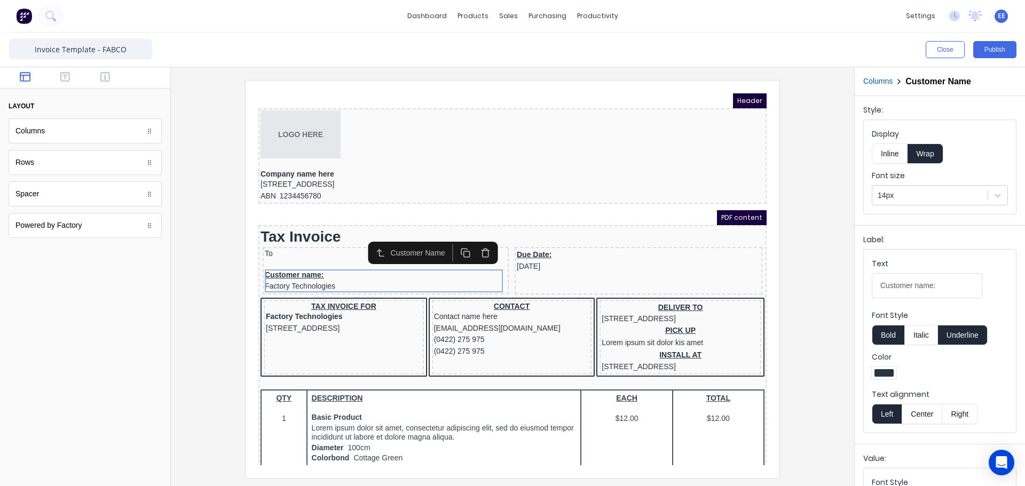
click at [899, 152] on button "Inline" at bounding box center [890, 154] width 36 height 20
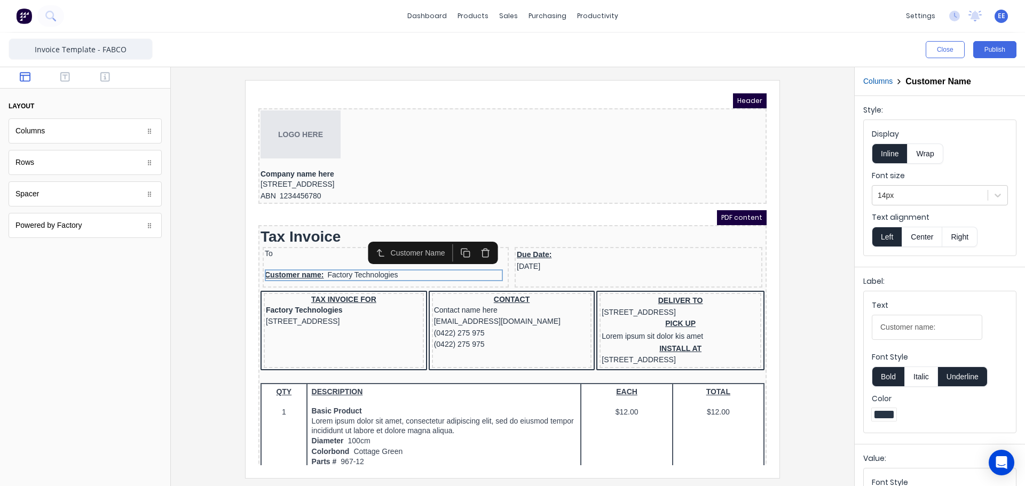
click at [965, 376] on button "Underline" at bounding box center [963, 377] width 50 height 20
drag, startPoint x: 860, startPoint y: 328, endPoint x: 837, endPoint y: 328, distance: 23.5
click at [837, 328] on div "Close Publish Components layout Columns Columns Rows Rows Spacer Spacer Powered…" at bounding box center [512, 260] width 1025 height 454
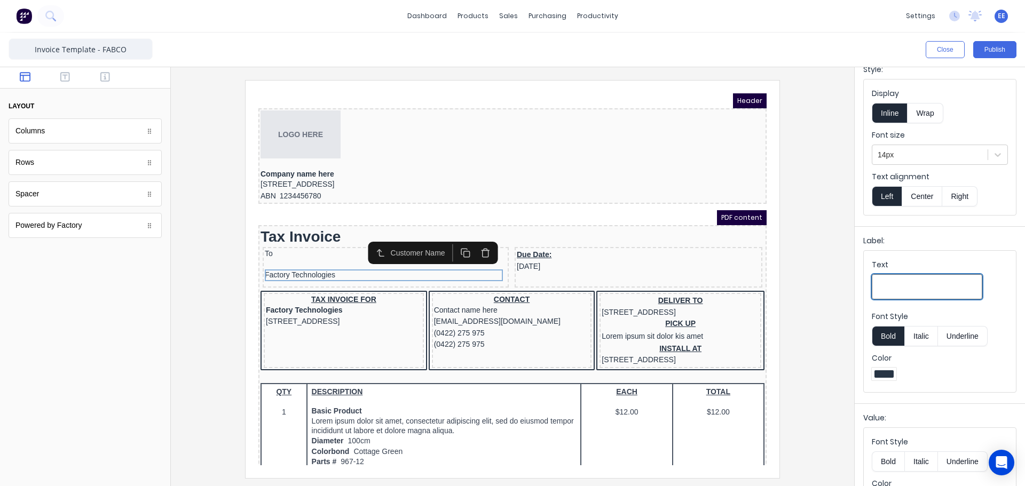
scroll to position [80, 0]
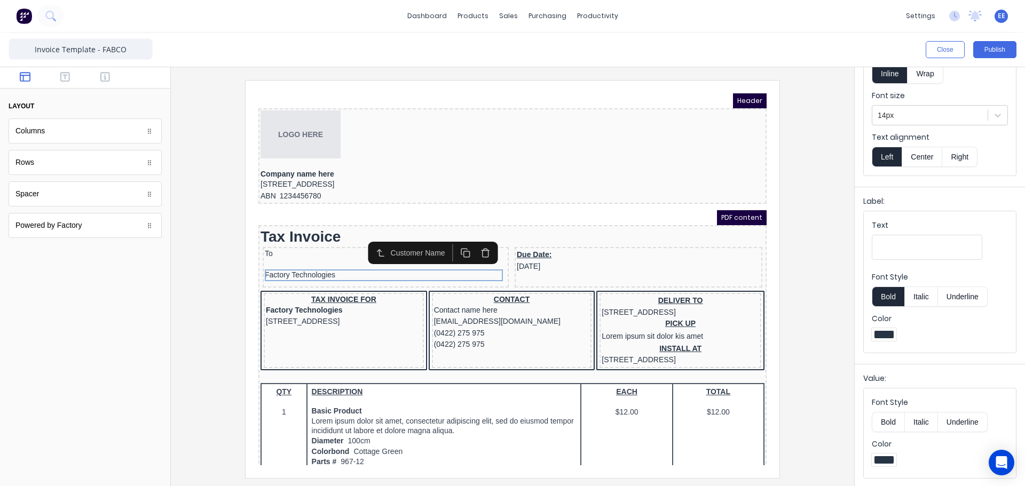
click at [888, 425] on button "Bold" at bounding box center [888, 422] width 33 height 20
click at [354, 258] on div "Factory Technologies" at bounding box center [373, 263] width 242 height 12
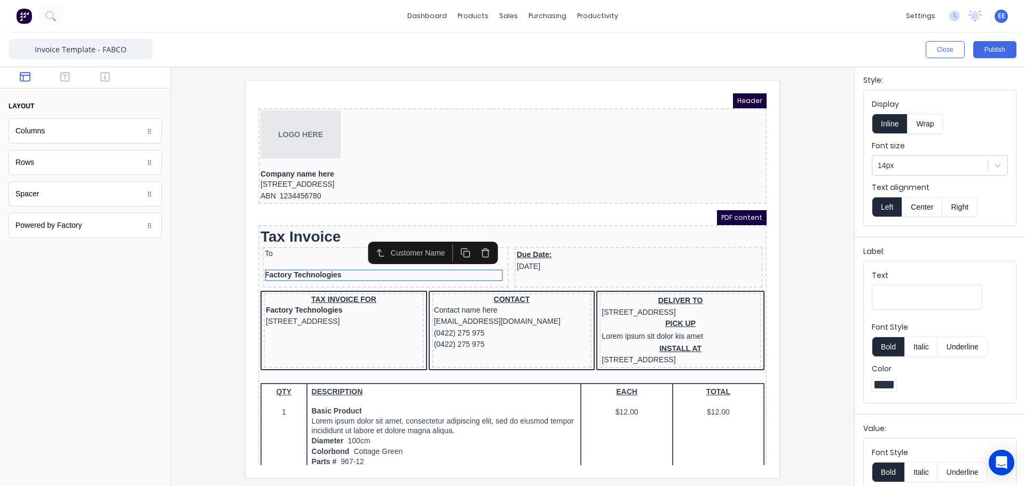
scroll to position [0, 0]
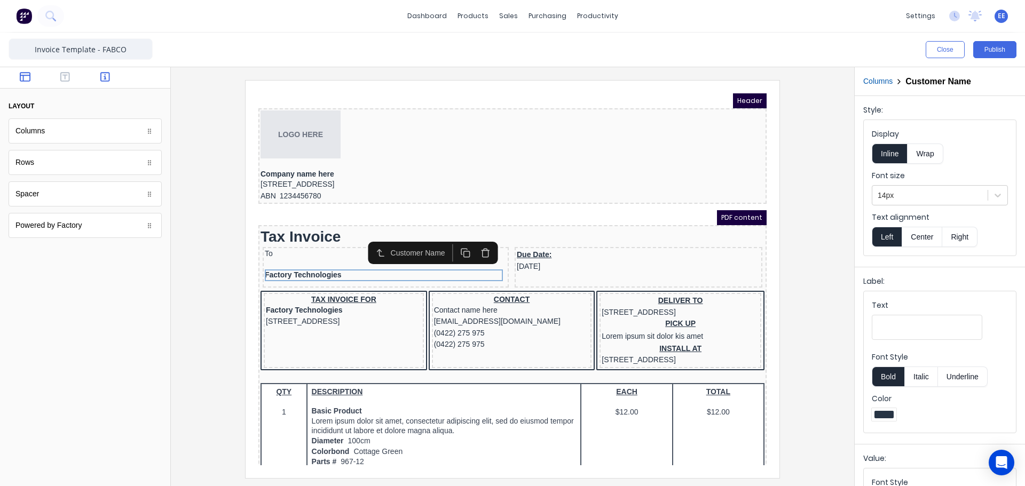
click at [102, 79] on icon "button" at bounding box center [105, 77] width 10 height 11
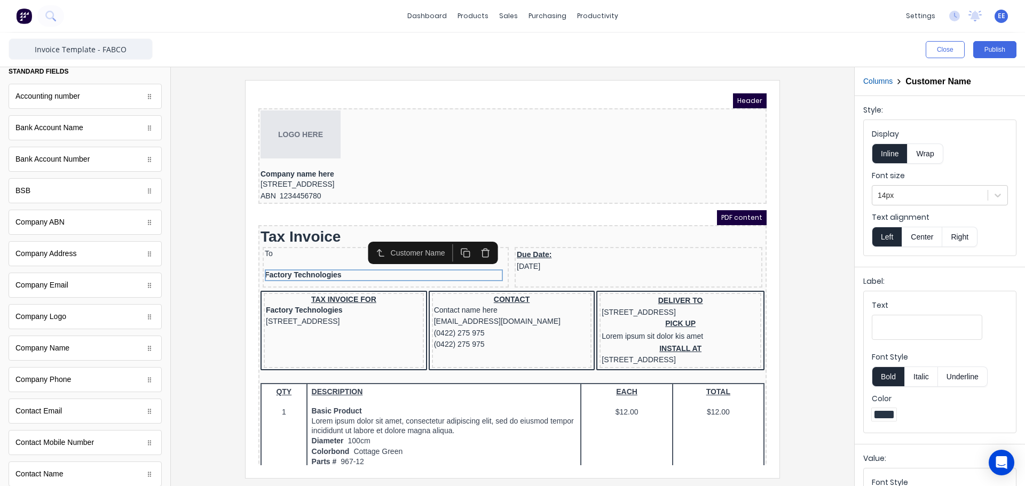
scroll to position [53, 0]
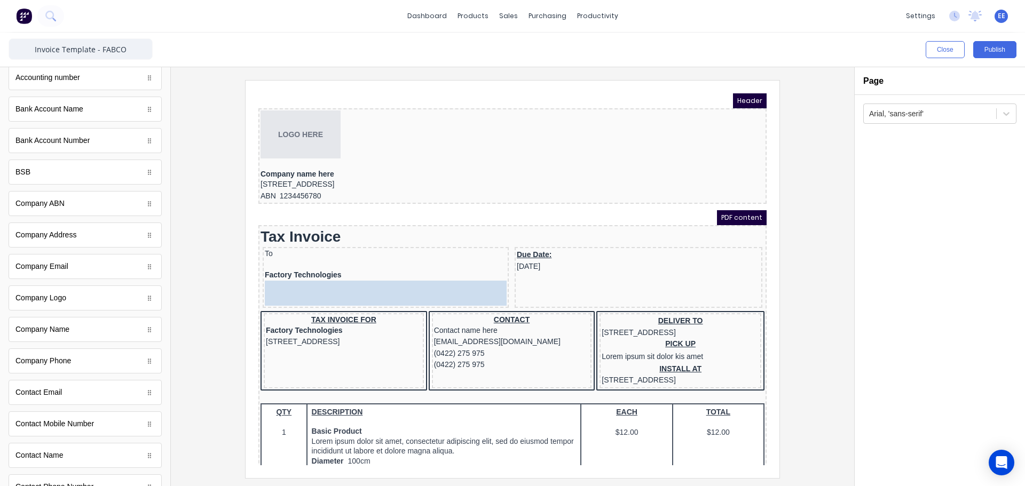
drag, startPoint x: 83, startPoint y: 396, endPoint x: 345, endPoint y: 288, distance: 283.7
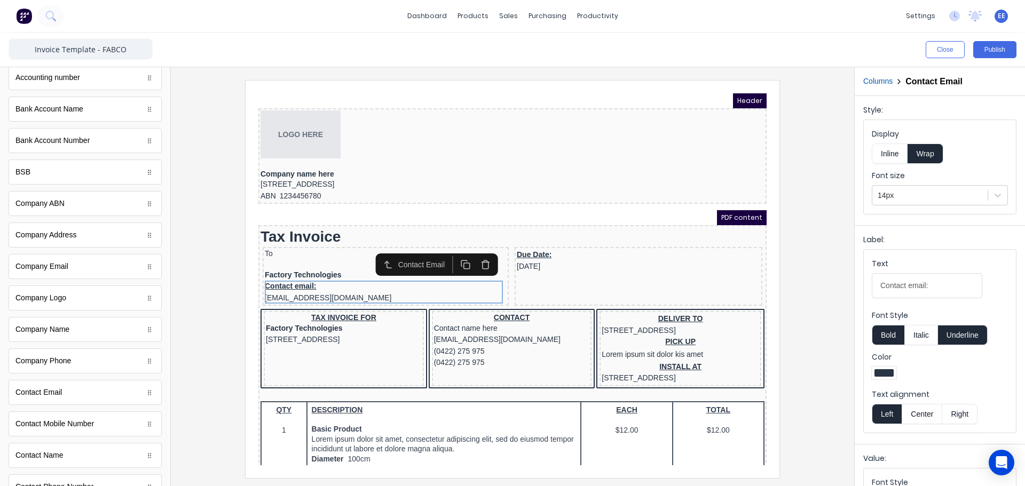
scroll to position [0, 0]
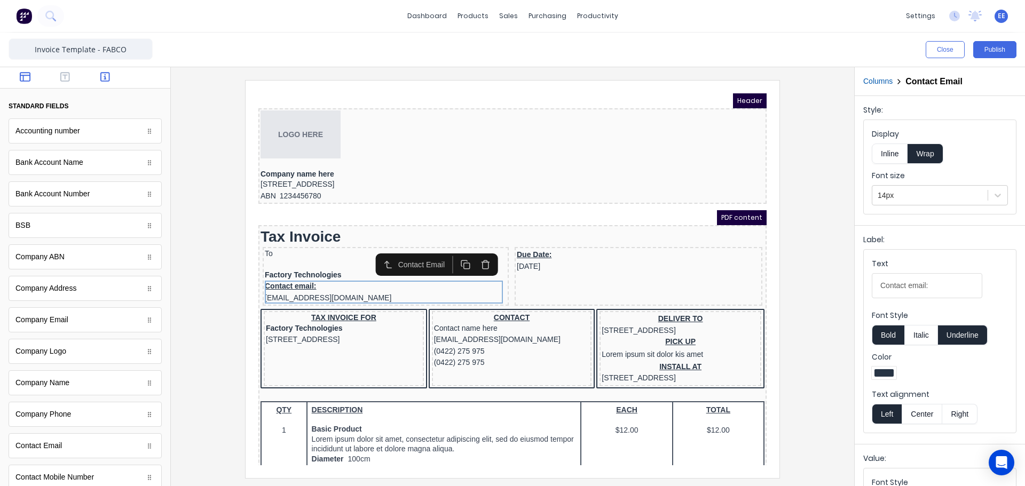
click at [23, 77] on icon "button" at bounding box center [25, 77] width 11 height 11
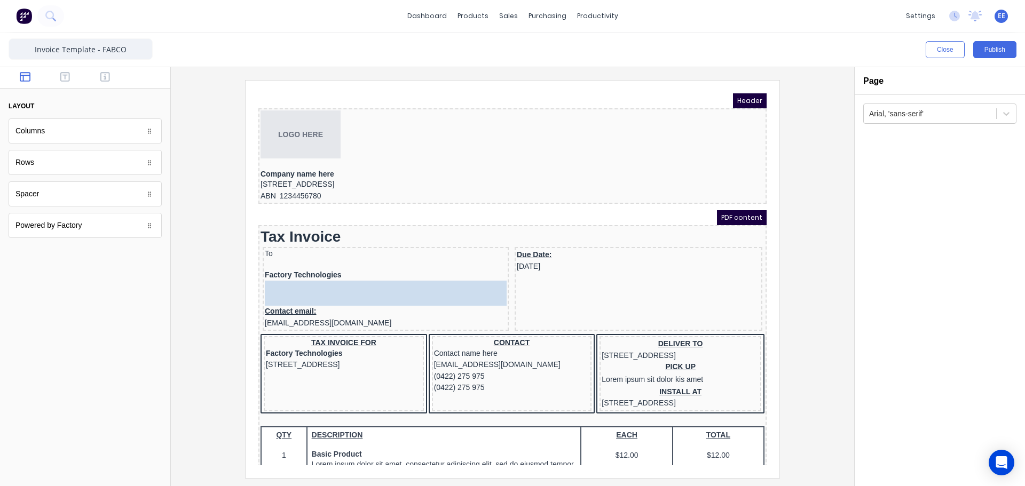
drag, startPoint x: 37, startPoint y: 199, endPoint x: 365, endPoint y: 296, distance: 342.4
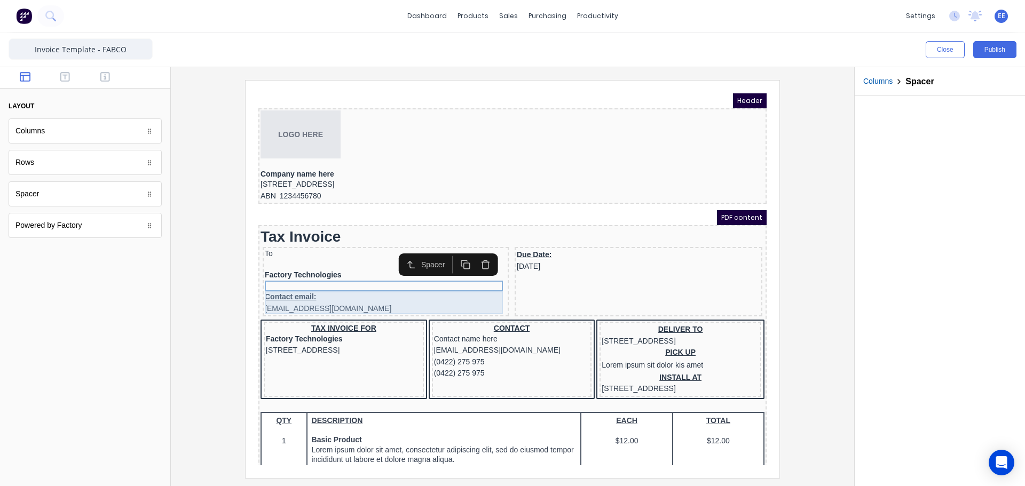
drag, startPoint x: 307, startPoint y: 295, endPoint x: 314, endPoint y: 294, distance: 7.6
click at [308, 295] on div "Contact email: xxxxxxx@xxxxx.com" at bounding box center [373, 290] width 242 height 23
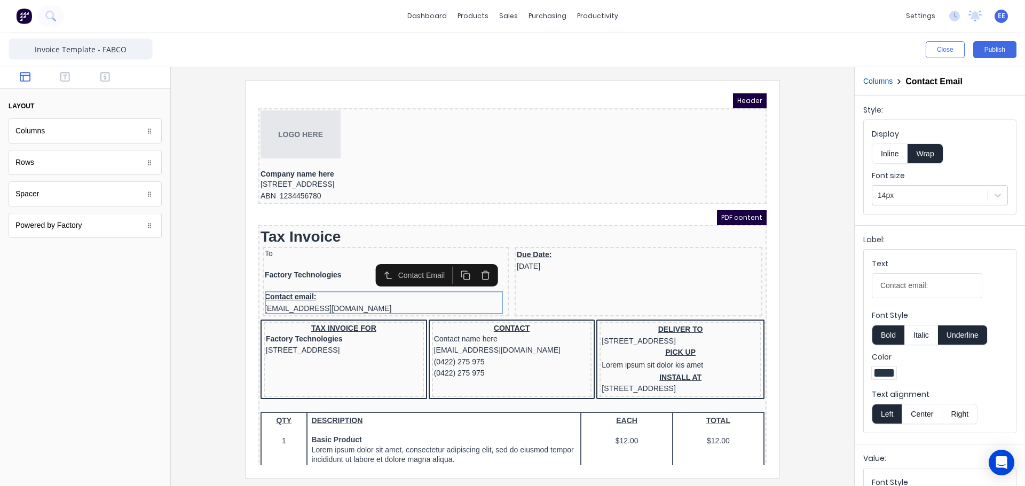
click at [893, 155] on button "Inline" at bounding box center [890, 154] width 36 height 20
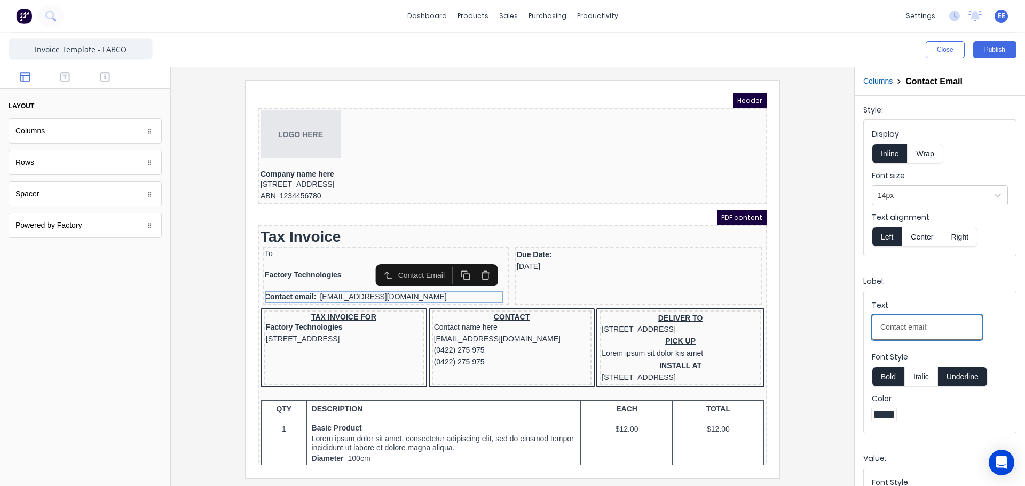
drag, startPoint x: 913, startPoint y: 327, endPoint x: 831, endPoint y: 324, distance: 81.8
click at [831, 324] on div "Close Publish Components layout Columns Columns Rows Rows Spacer Spacer Powered…" at bounding box center [512, 260] width 1025 height 454
click at [825, 278] on div at bounding box center [512, 279] width 666 height 398
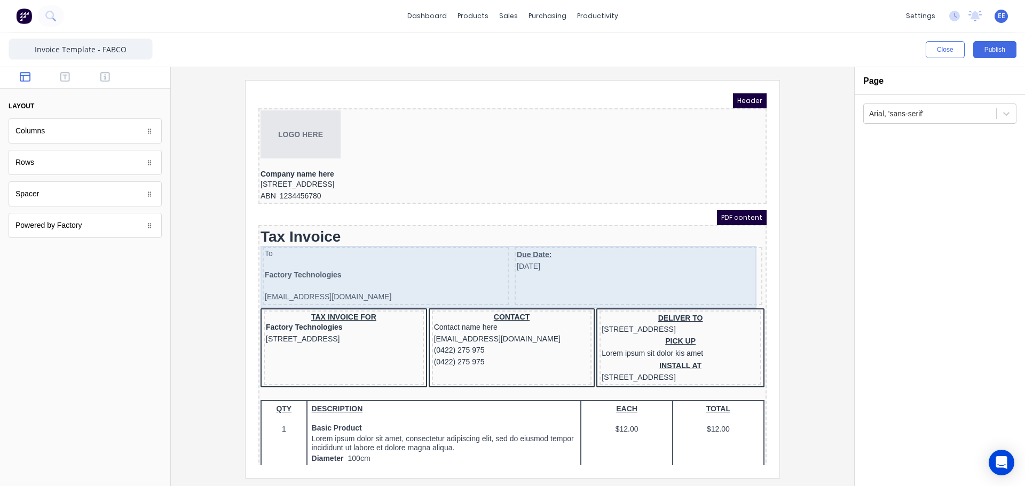
click at [619, 259] on div "Due Date: [DATE]" at bounding box center [626, 263] width 248 height 58
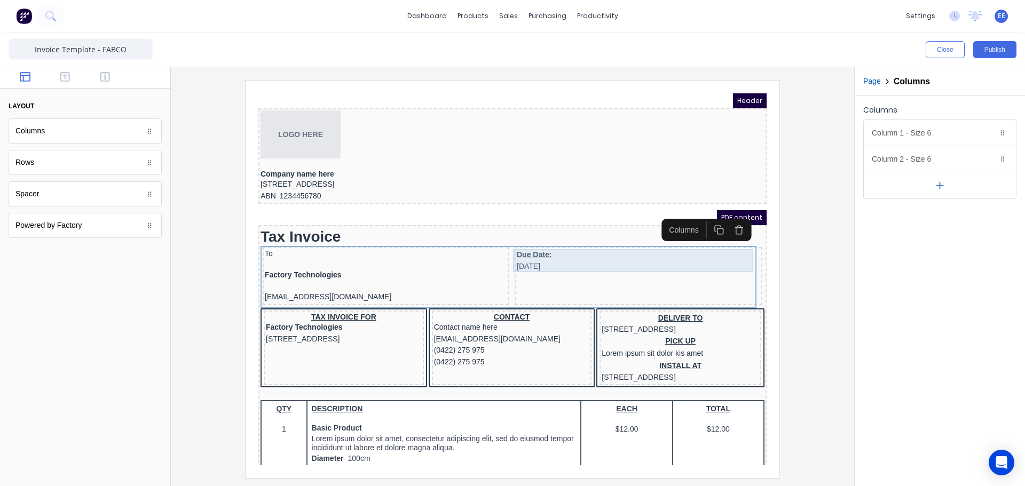
click at [533, 242] on div "Due Date: [DATE]" at bounding box center [625, 248] width 243 height 23
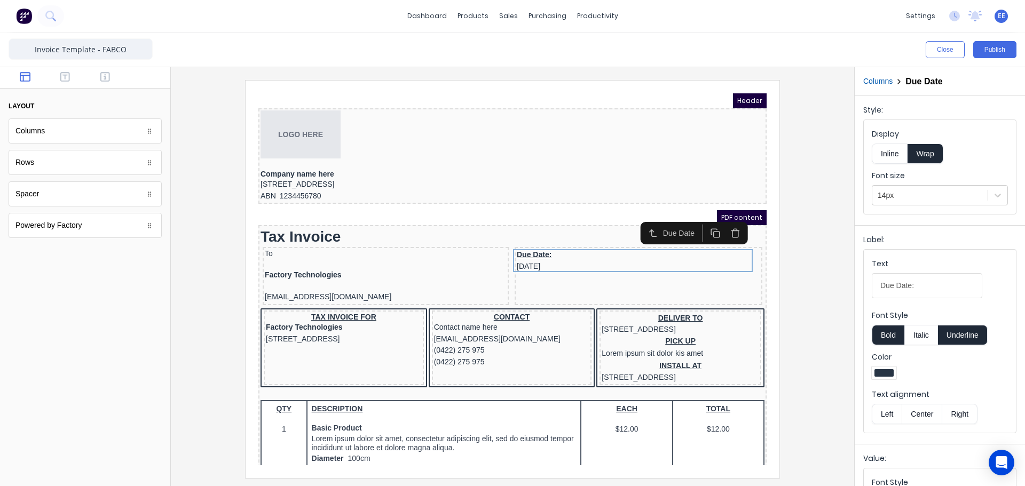
click at [725, 221] on icon "button" at bounding box center [722, 220] width 10 height 10
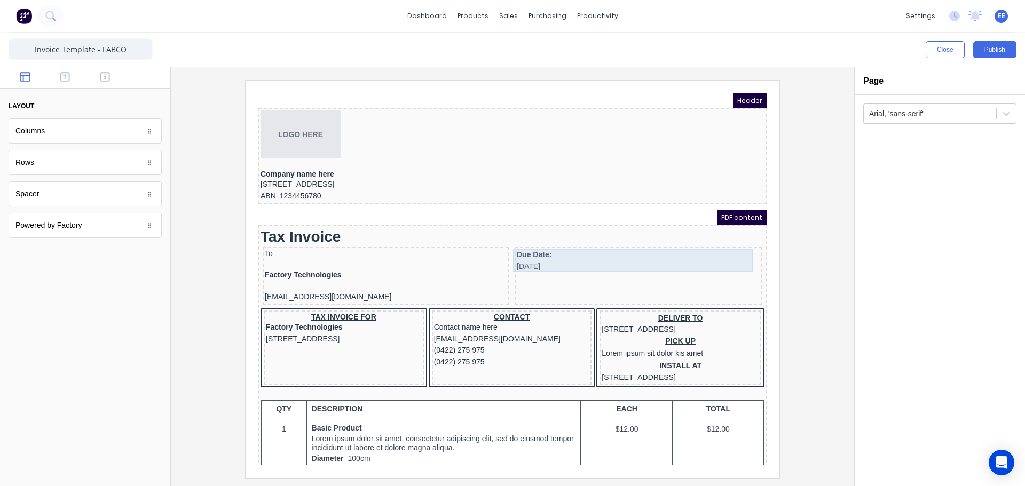
click at [527, 250] on div "Due Date: [DATE]" at bounding box center [625, 248] width 243 height 23
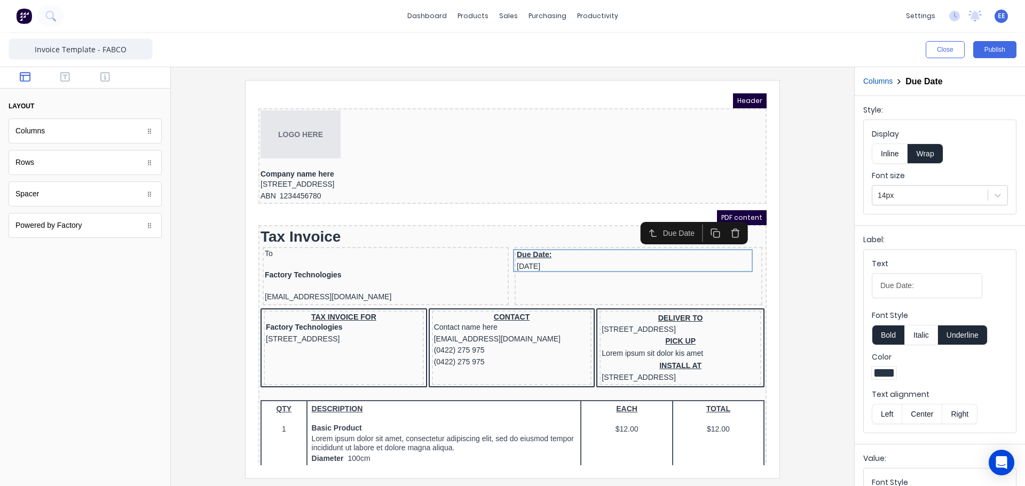
click at [899, 151] on button "Inline" at bounding box center [890, 154] width 36 height 20
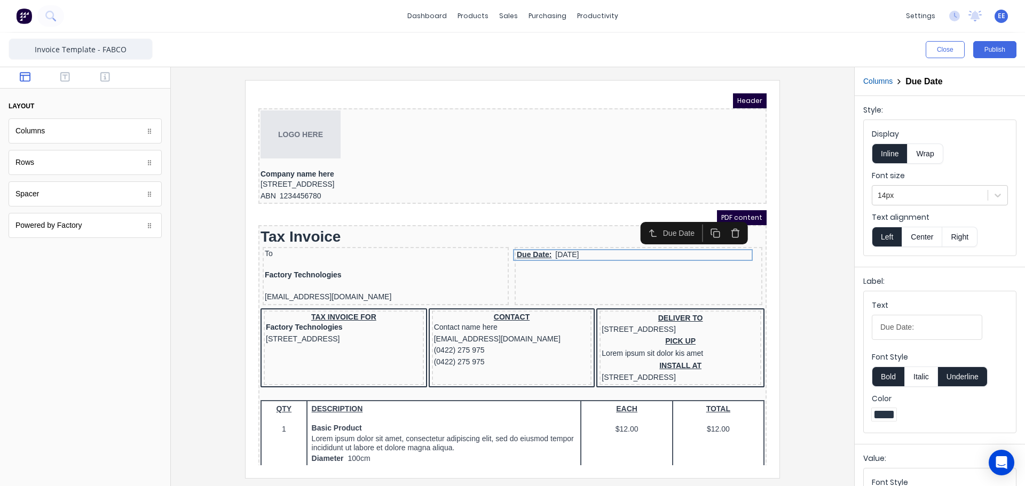
click at [951, 374] on button "Underline" at bounding box center [963, 377] width 50 height 20
click at [69, 80] on icon "button" at bounding box center [65, 77] width 10 height 10
click at [105, 79] on icon "button" at bounding box center [105, 77] width 10 height 10
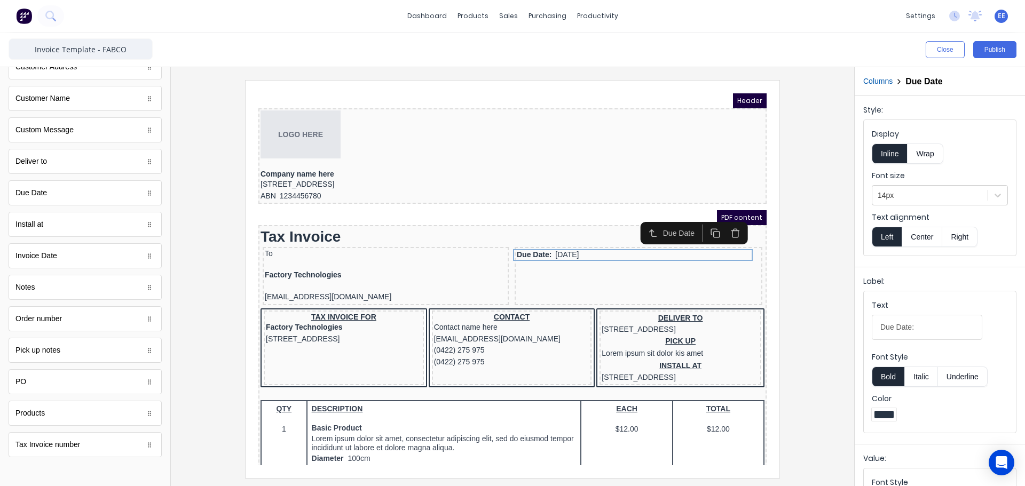
scroll to position [540, 0]
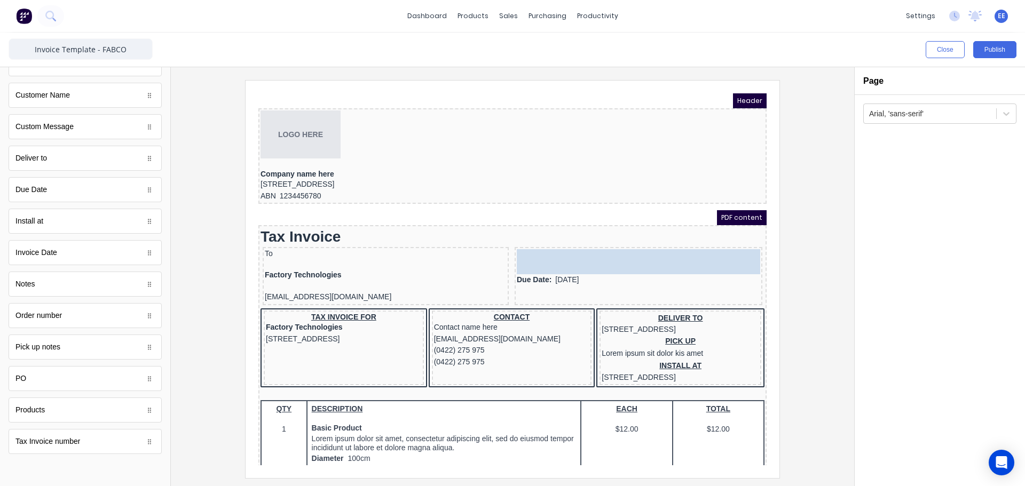
drag, startPoint x: 45, startPoint y: 256, endPoint x: 580, endPoint y: 249, distance: 535.0
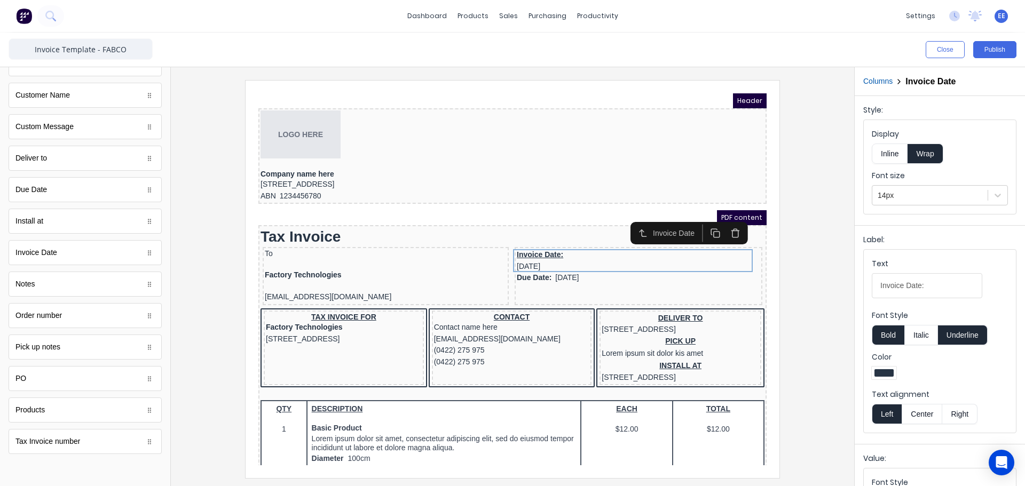
click at [888, 149] on button "Inline" at bounding box center [890, 154] width 36 height 20
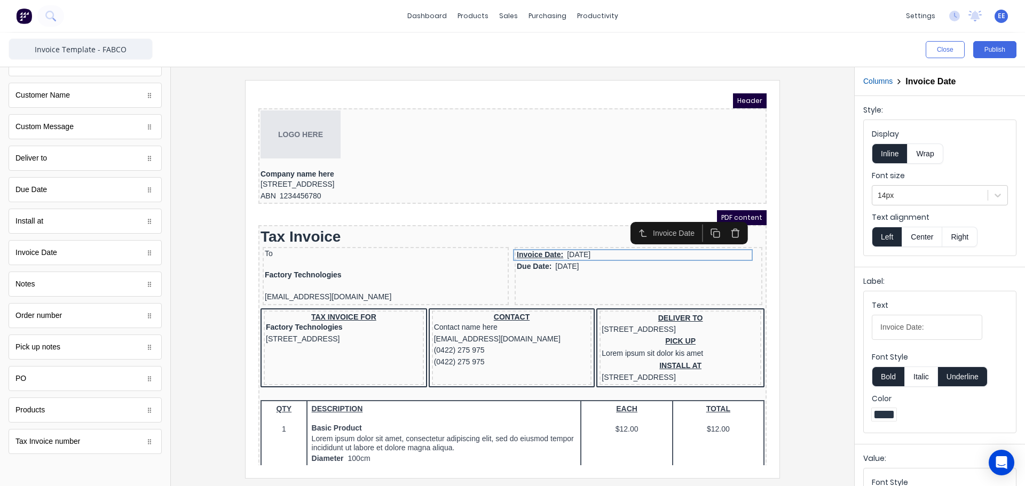
click at [963, 373] on button "Underline" at bounding box center [963, 377] width 50 height 20
drag, startPoint x: 904, startPoint y: 329, endPoint x: 833, endPoint y: 323, distance: 70.7
click at [833, 324] on div "Close Publish Components standard fields Accounting number Accounting number Ba…" at bounding box center [512, 260] width 1025 height 454
type input "Issue Date:"
click at [809, 296] on div at bounding box center [512, 279] width 666 height 398
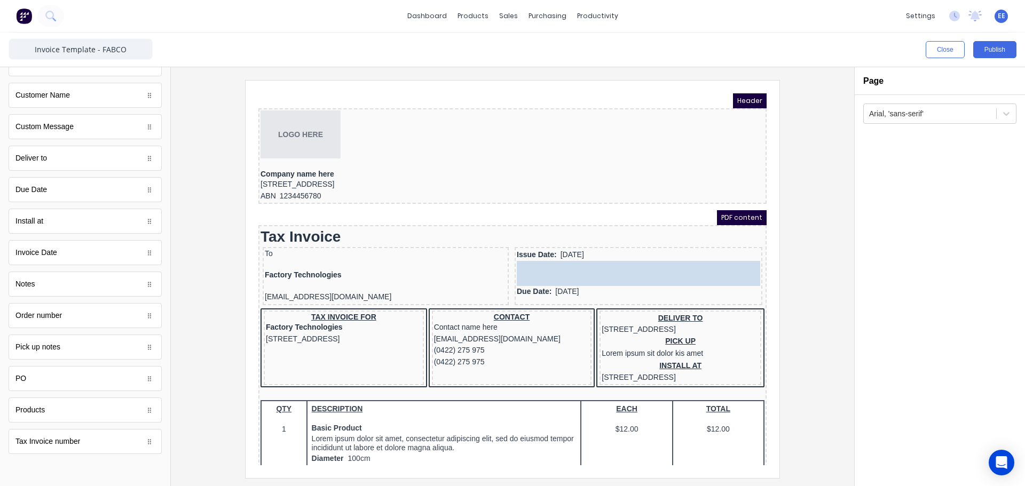
drag, startPoint x: 57, startPoint y: 447, endPoint x: 350, endPoint y: 169, distance: 403.4
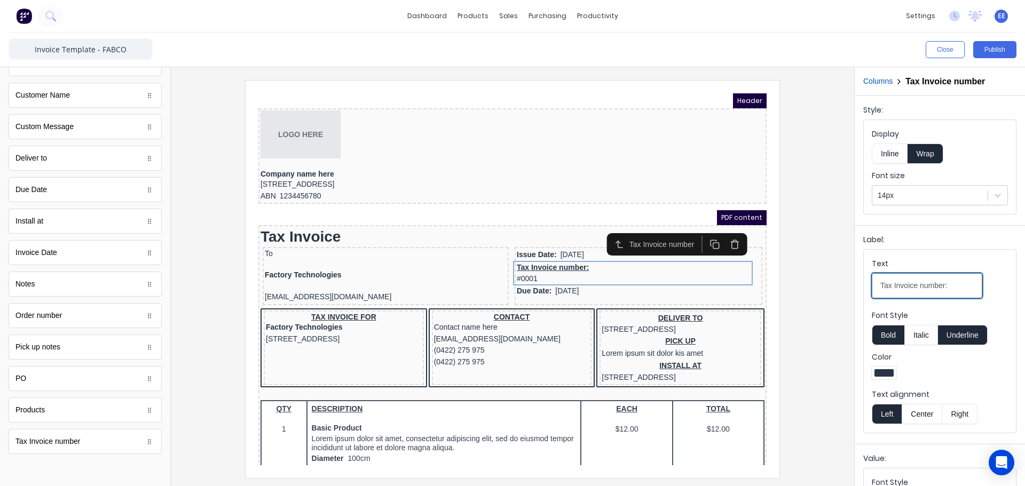
click at [892, 286] on input "Tax Invoice number:" at bounding box center [927, 285] width 111 height 25
type input "Invoice number:"
click at [898, 162] on fieldset "Display Inline Wrap Font size 14px" at bounding box center [940, 167] width 152 height 94
click at [896, 157] on button "Inline" at bounding box center [890, 154] width 36 height 20
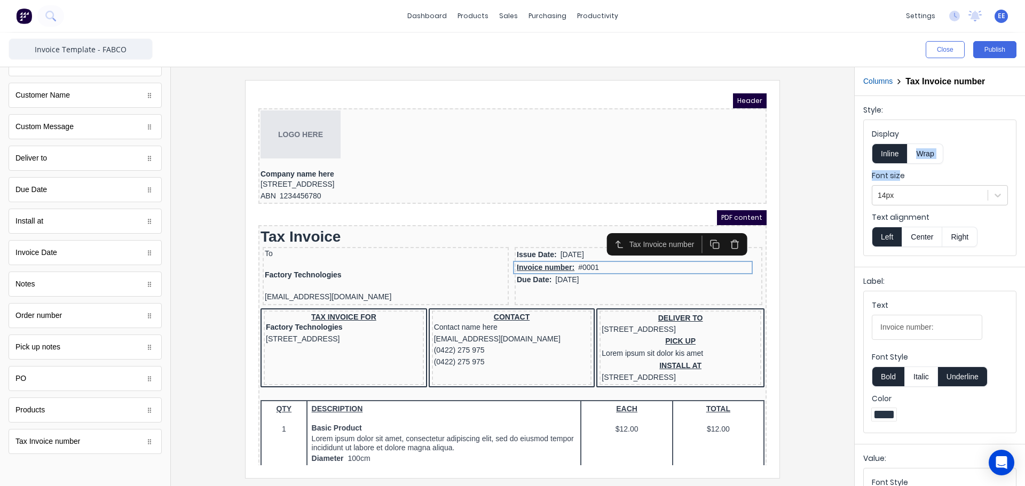
click at [966, 377] on button "Underline" at bounding box center [963, 377] width 50 height 20
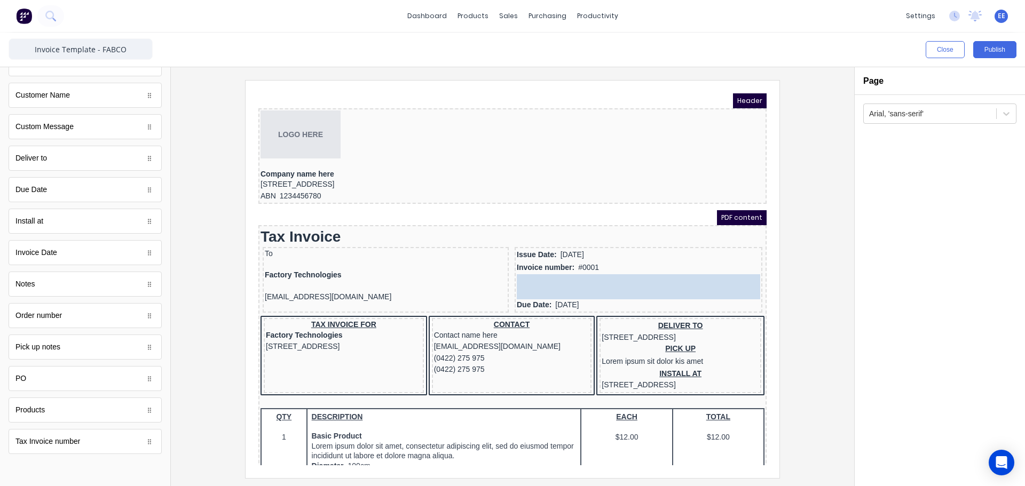
drag, startPoint x: 53, startPoint y: 388, endPoint x: 328, endPoint y: 191, distance: 338.3
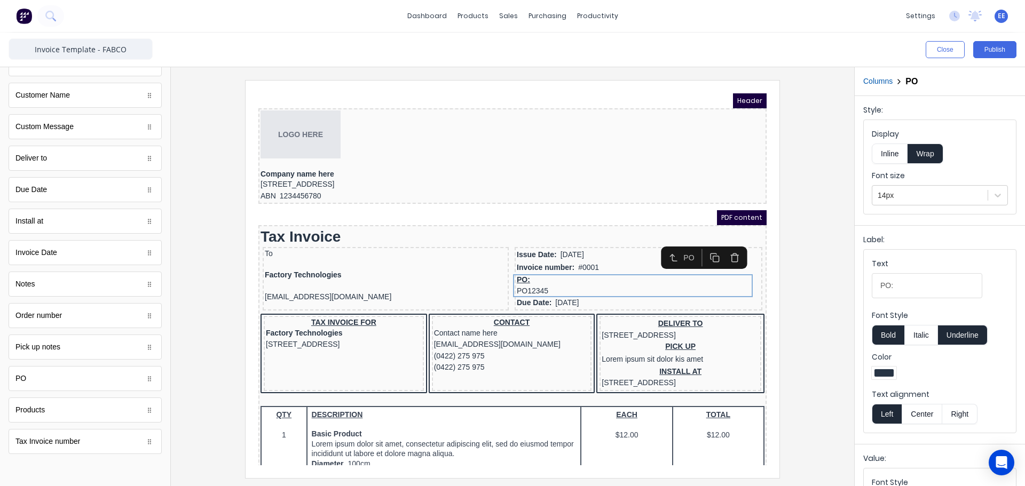
click at [899, 148] on button "Inline" at bounding box center [890, 154] width 36 height 20
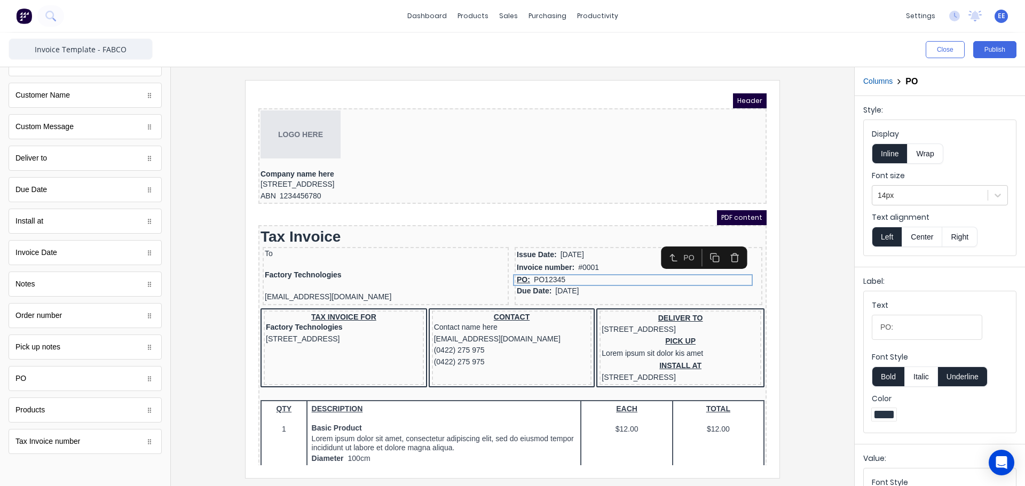
click at [957, 380] on button "Underline" at bounding box center [963, 377] width 50 height 20
drag, startPoint x: 890, startPoint y: 329, endPoint x: 824, endPoint y: 326, distance: 65.2
click at [824, 326] on div "Close Publish Components standard fields Accounting number Accounting number Ba…" at bounding box center [512, 260] width 1025 height 454
type input "Reference:"
click at [842, 333] on div at bounding box center [512, 276] width 683 height 419
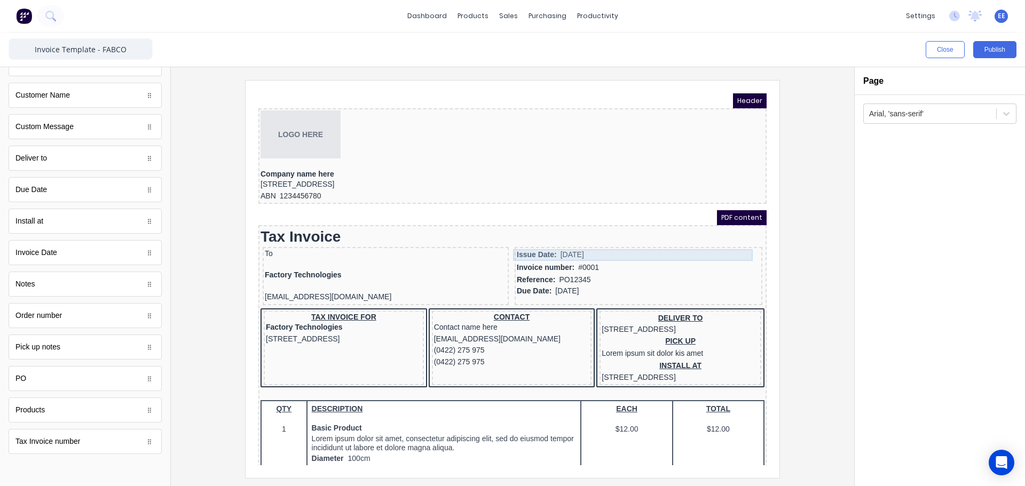
click at [549, 239] on div "Issue Date: 29/10/2024" at bounding box center [625, 243] width 243 height 12
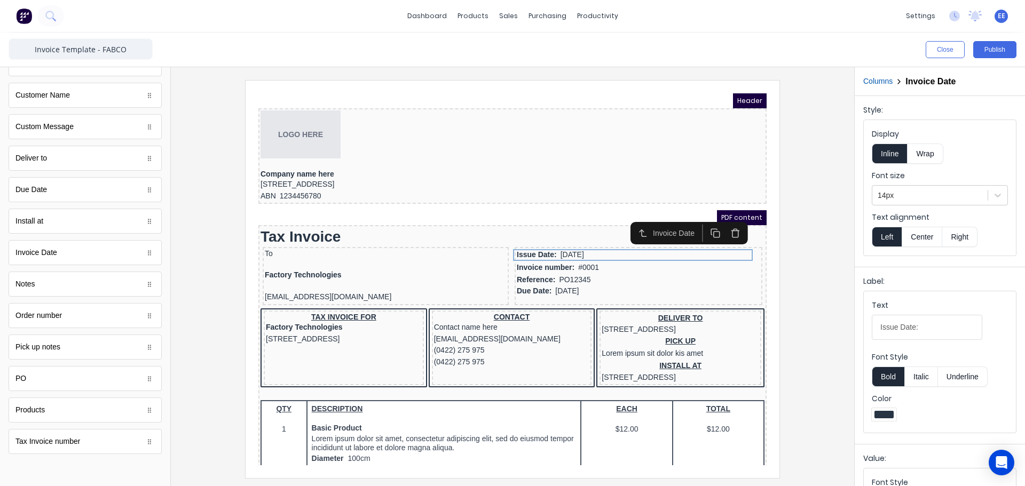
click at [957, 234] on button "Right" at bounding box center [959, 237] width 35 height 20
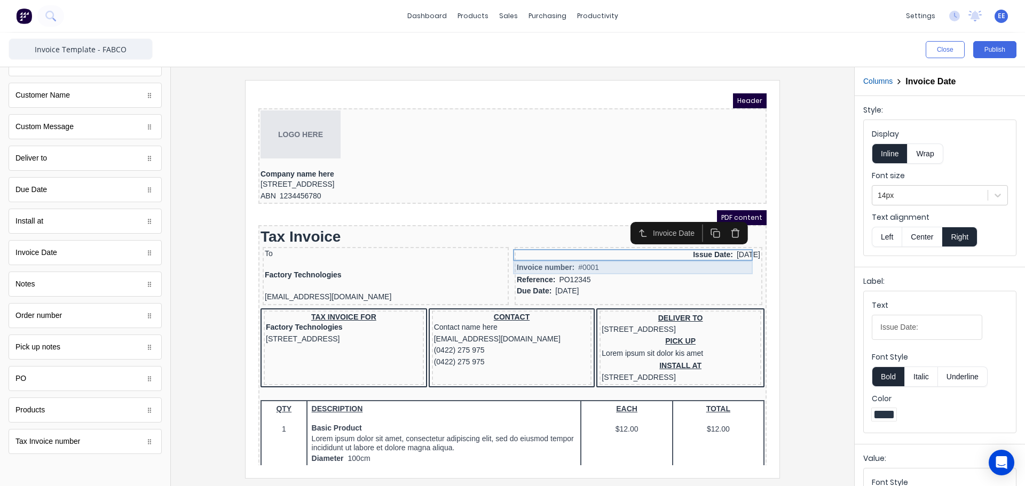
click at [565, 250] on div "Invoice number: #0001" at bounding box center [625, 254] width 243 height 13
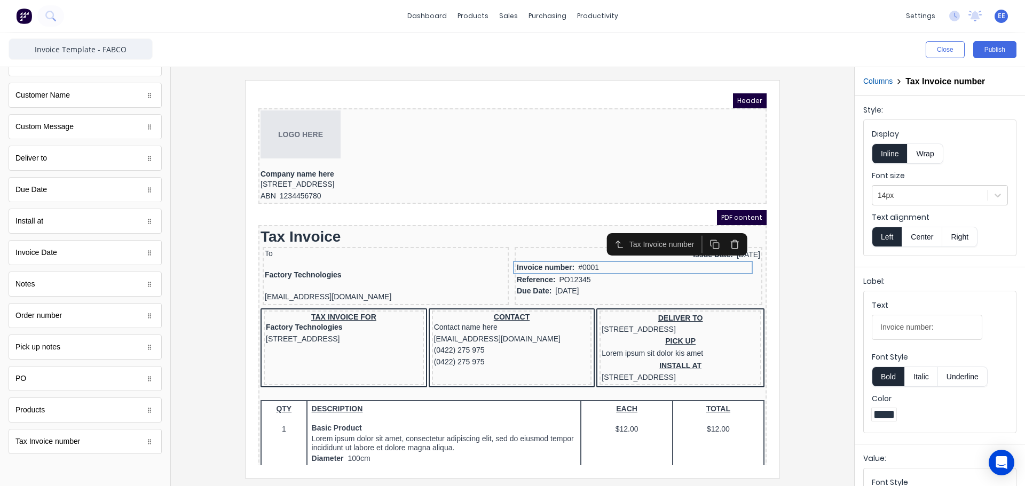
drag, startPoint x: 961, startPoint y: 237, endPoint x: 848, endPoint y: 267, distance: 116.7
click at [961, 237] on button "Right" at bounding box center [959, 237] width 35 height 20
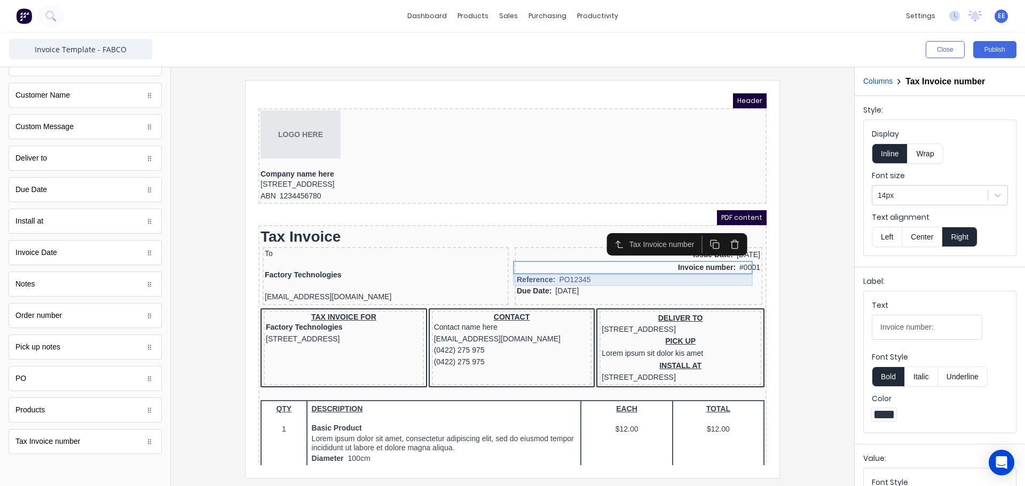
click at [565, 262] on div "Reference: PO12345" at bounding box center [625, 268] width 243 height 12
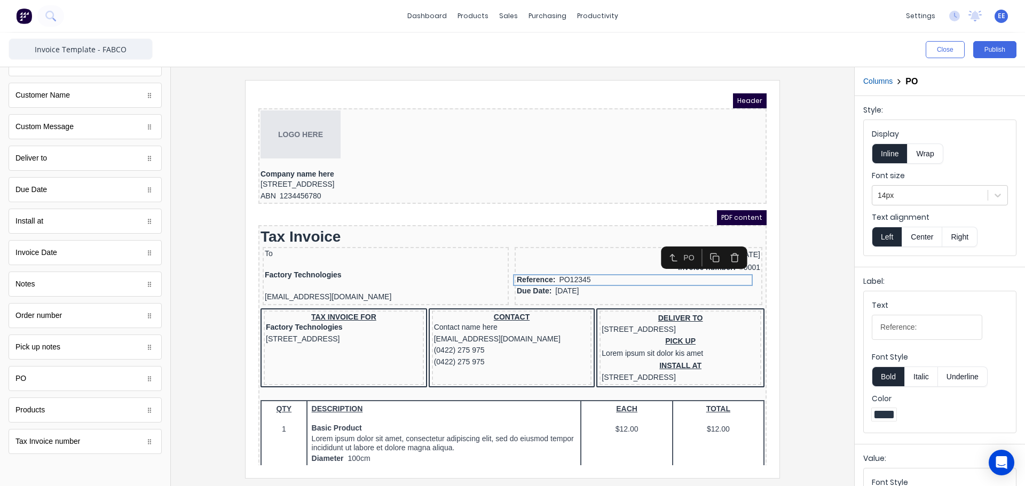
click at [963, 235] on button "Right" at bounding box center [959, 237] width 35 height 20
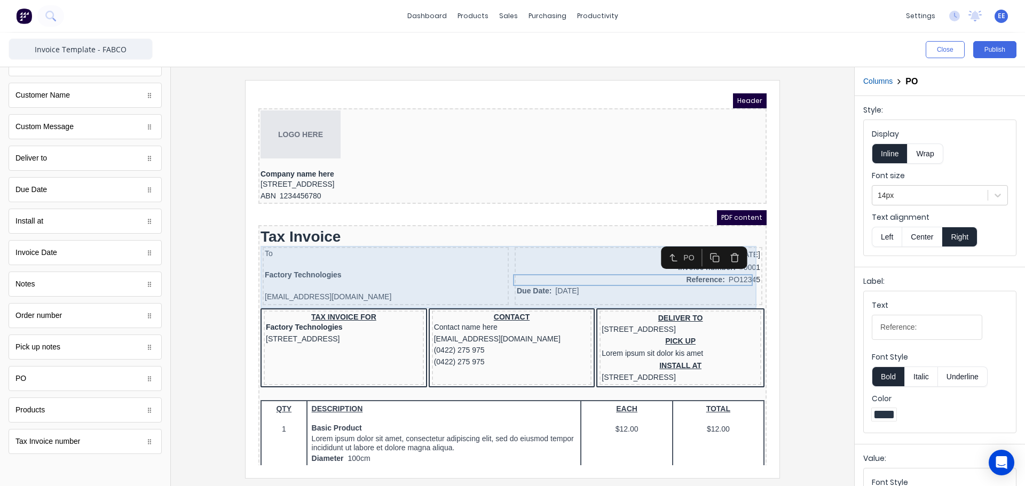
click at [591, 284] on div "Due Date: 29/10/2024" at bounding box center [625, 279] width 243 height 12
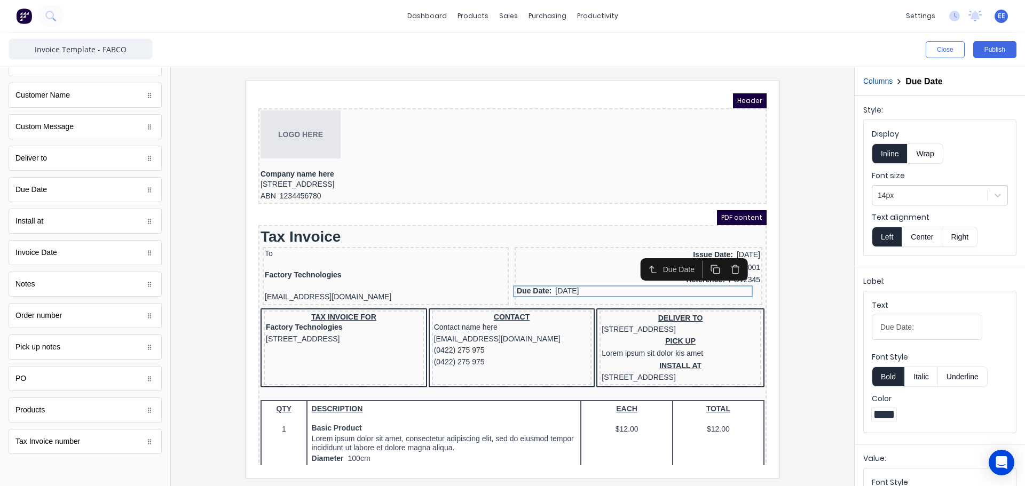
click at [957, 239] on button "Right" at bounding box center [959, 237] width 35 height 20
click at [798, 310] on div at bounding box center [512, 279] width 666 height 398
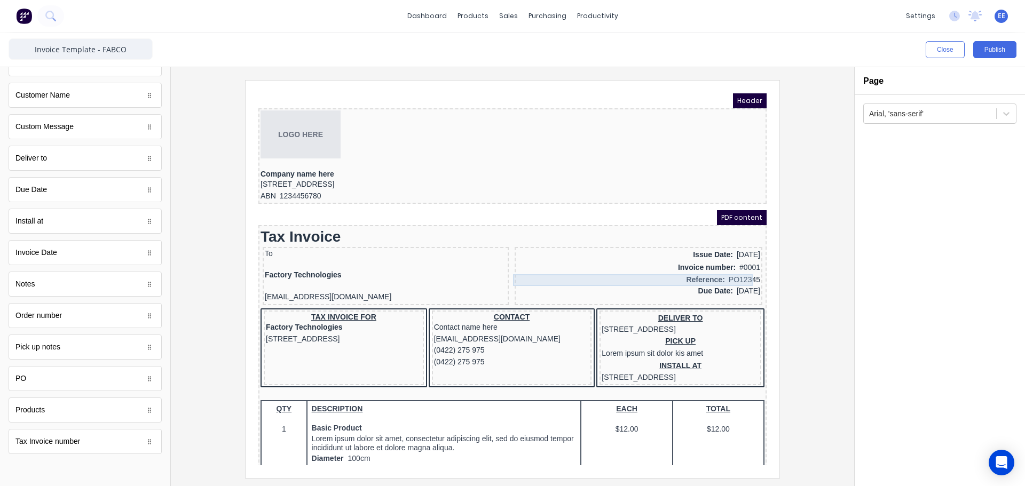
click at [705, 272] on div "Reference: PO12345" at bounding box center [625, 268] width 243 height 12
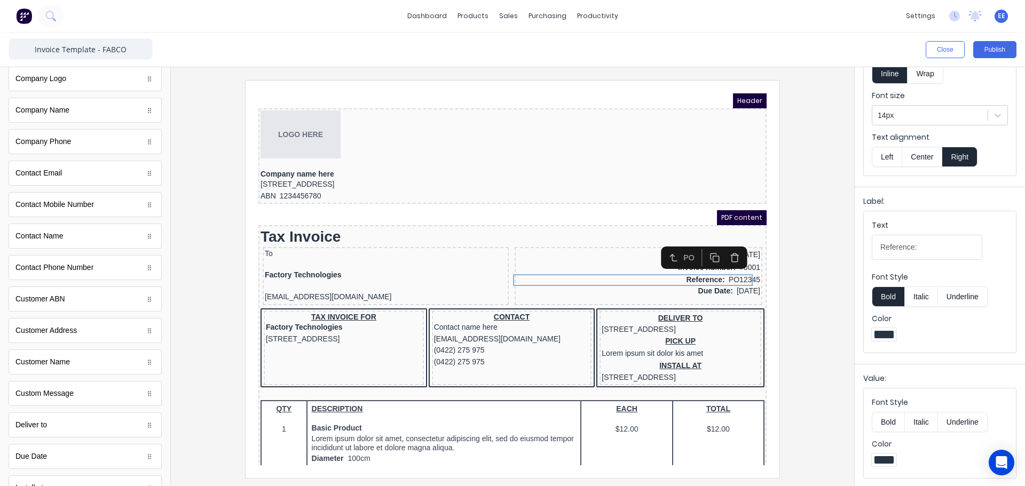
scroll to position [0, 0]
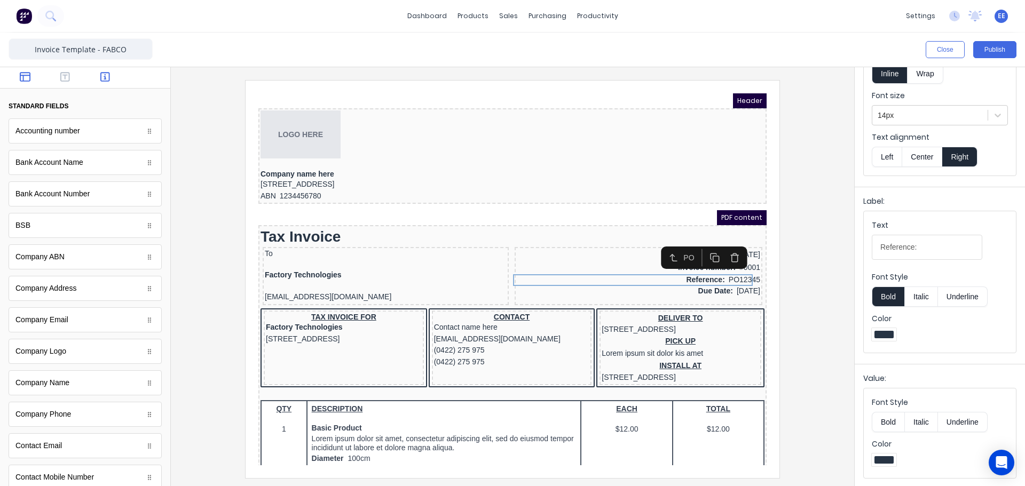
click at [22, 83] on button "button" at bounding box center [26, 78] width 34 height 13
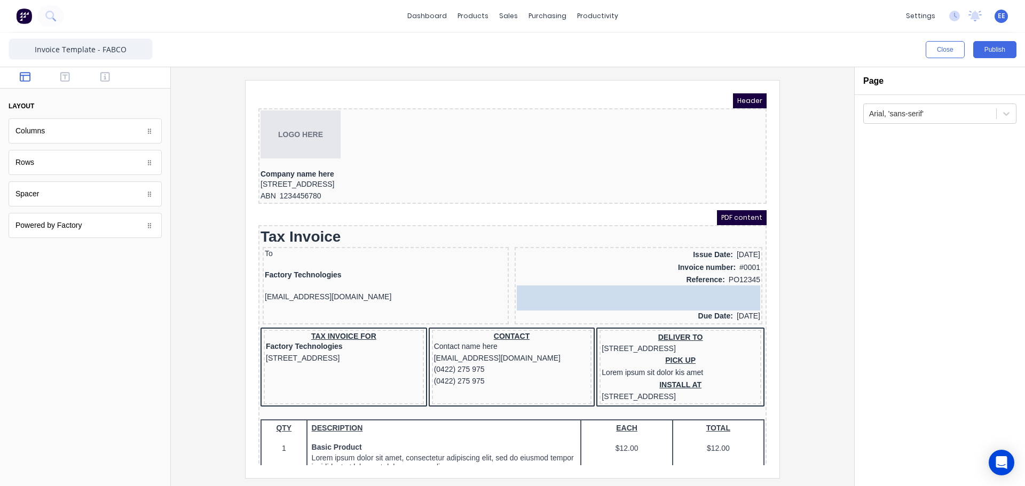
drag, startPoint x: 22, startPoint y: 194, endPoint x: 719, endPoint y: 277, distance: 701.7
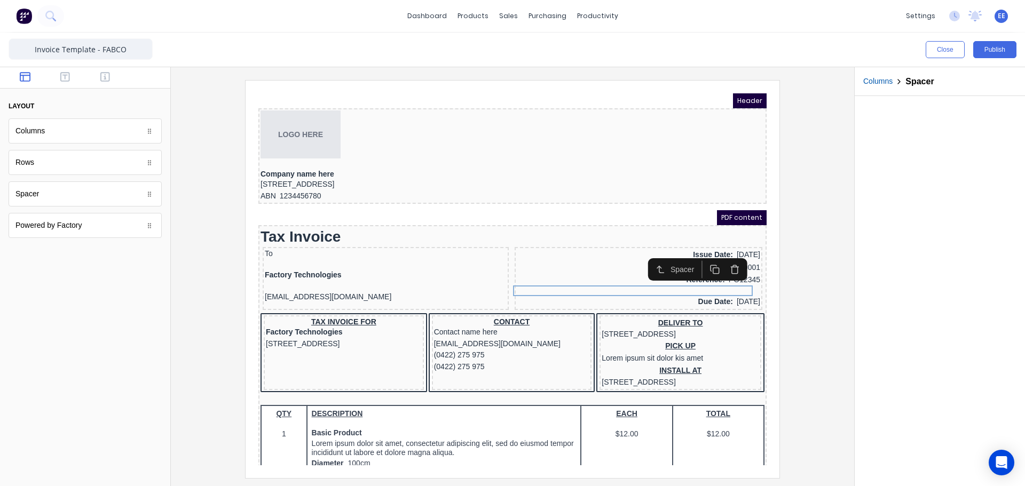
click at [809, 292] on div at bounding box center [512, 279] width 666 height 398
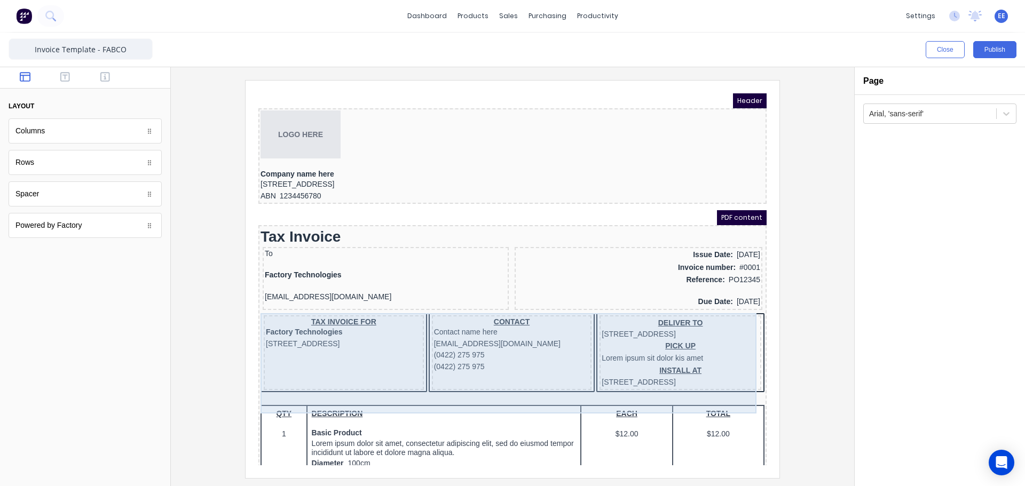
click at [587, 334] on div "DELIVER TO 234 Beach Road Gold Coast, Queensland, Australia PICK UP Lorem ipsum…" at bounding box center [668, 340] width 162 height 75
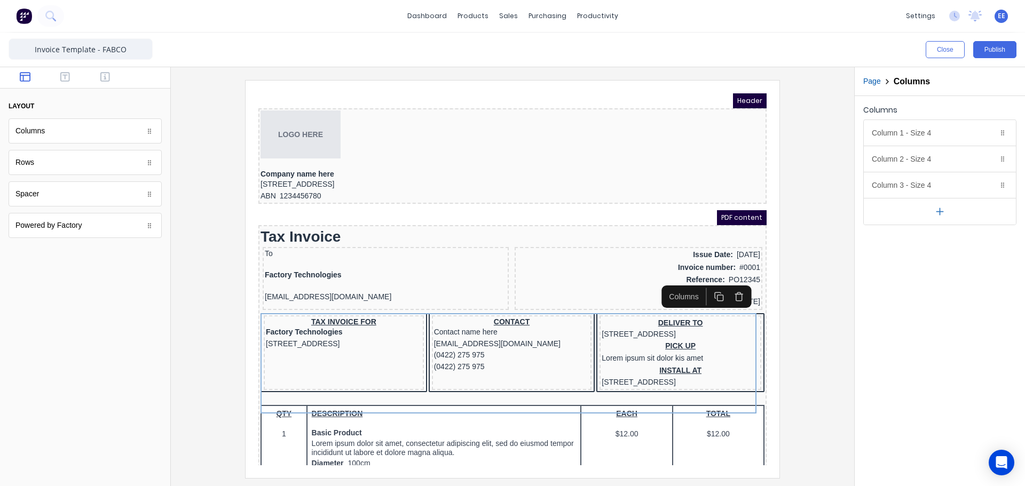
click at [729, 287] on icon "button" at bounding box center [726, 284] width 6 height 6
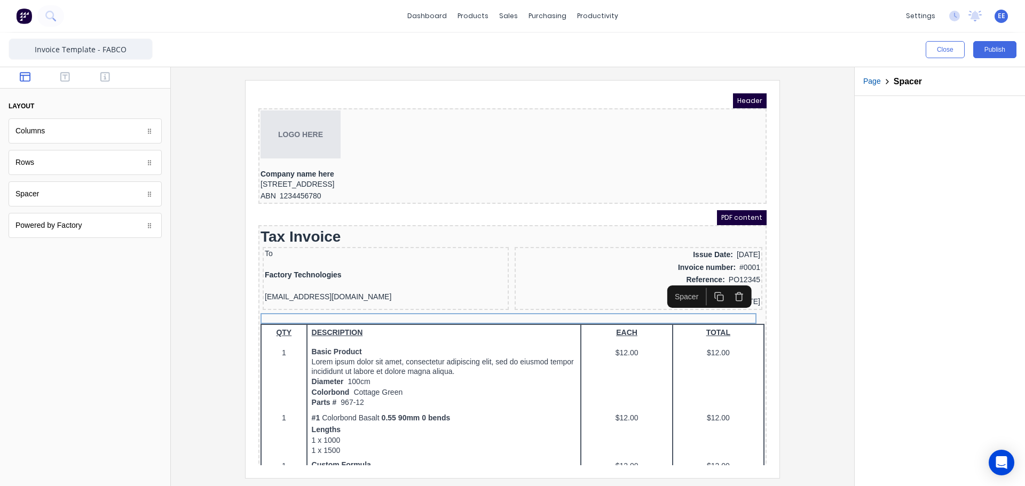
click at [801, 343] on div at bounding box center [512, 279] width 666 height 398
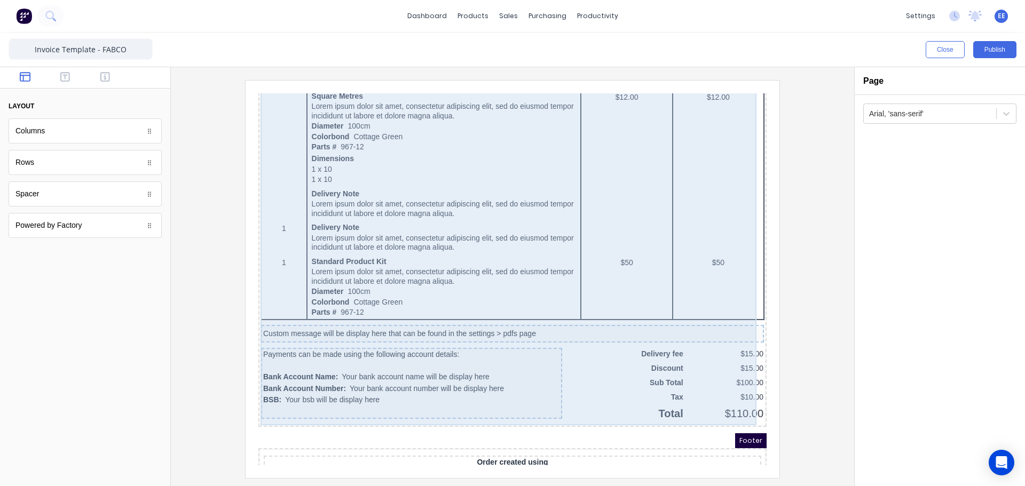
scroll to position [571, 0]
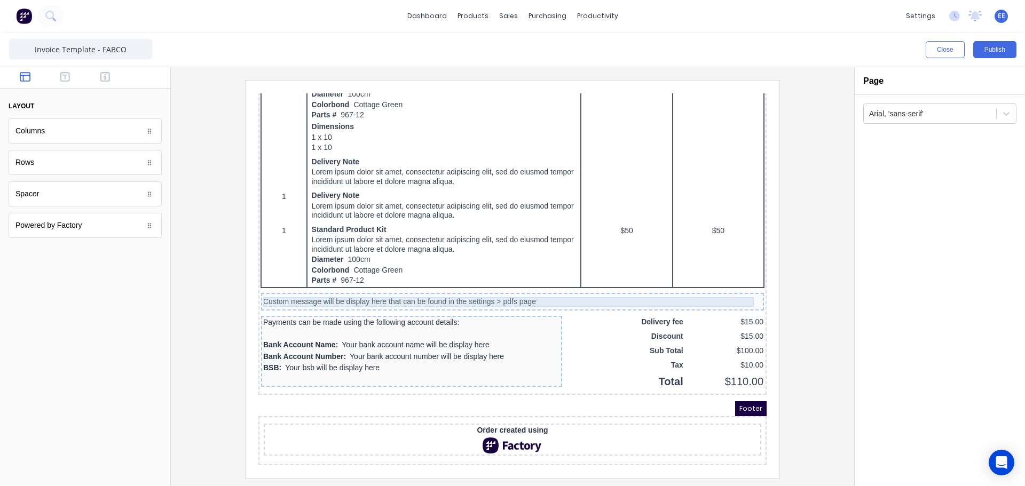
click at [425, 286] on div "Custom message will be display here that can be found in the settings > pdfs pa…" at bounding box center [499, 290] width 499 height 10
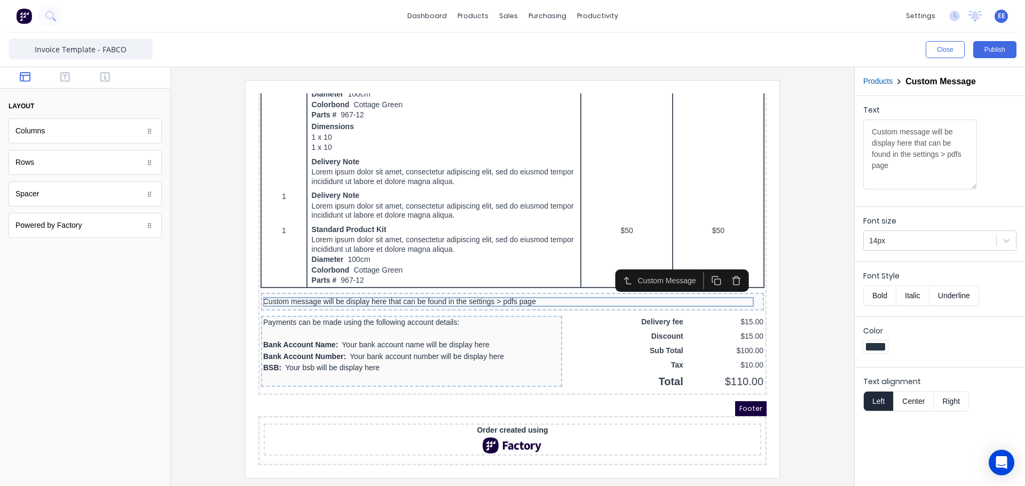
click at [721, 266] on icon "button" at bounding box center [724, 268] width 10 height 10
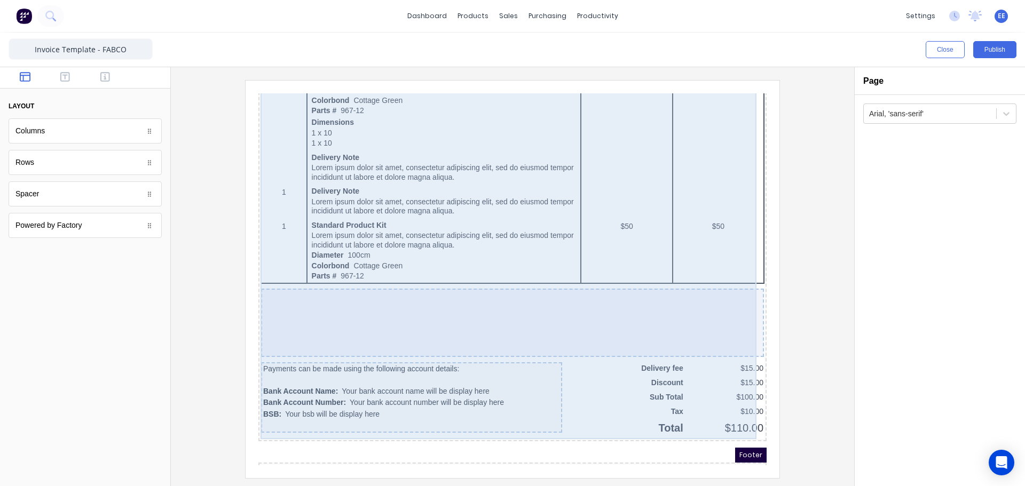
click at [463, 311] on div at bounding box center [499, 310] width 503 height 68
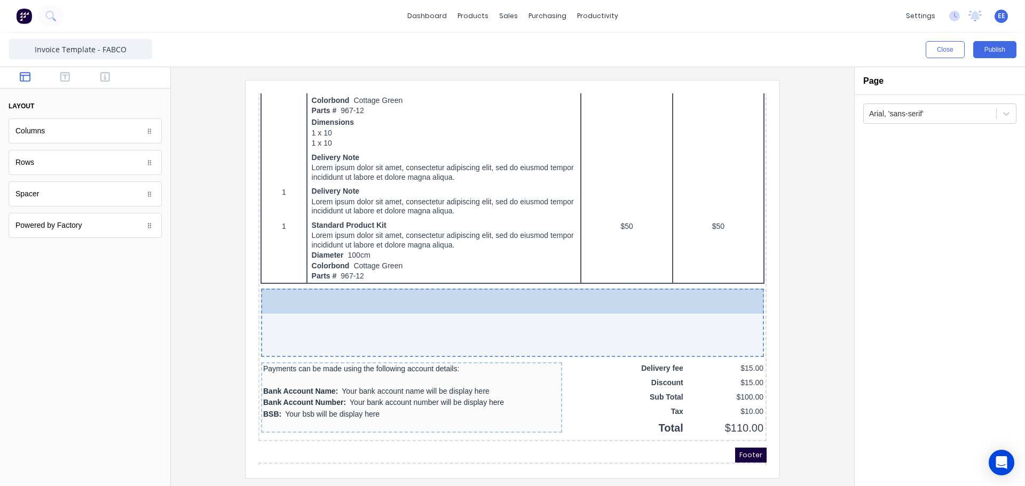
drag, startPoint x: 38, startPoint y: 200, endPoint x: 409, endPoint y: 311, distance: 386.8
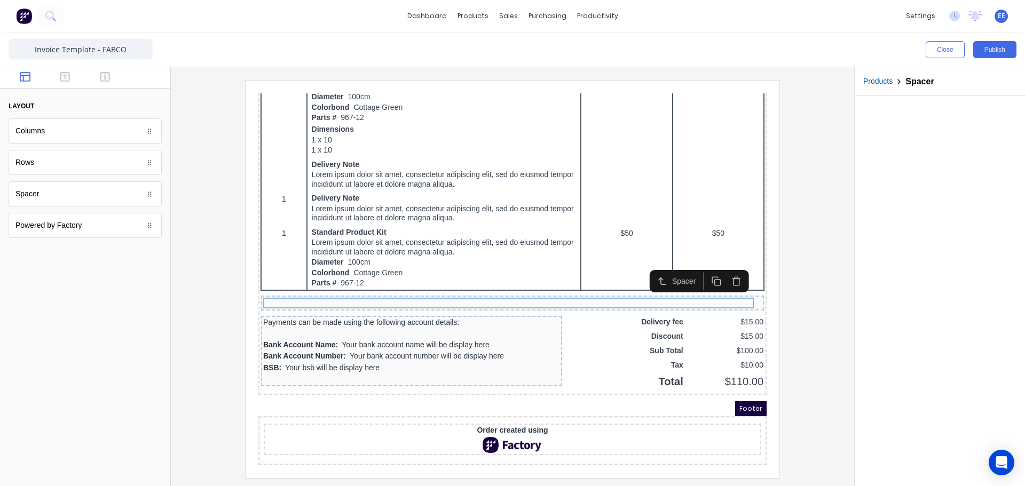
scroll to position [568, 0]
click at [537, 305] on div "Payments can be made using the following account details:" at bounding box center [398, 309] width 297 height 9
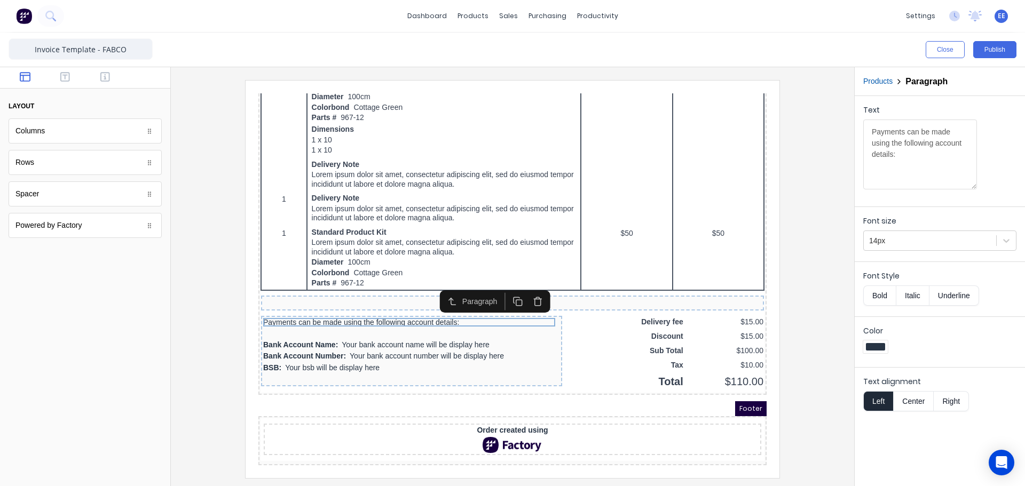
click at [528, 286] on icon "button" at bounding box center [525, 289] width 6 height 6
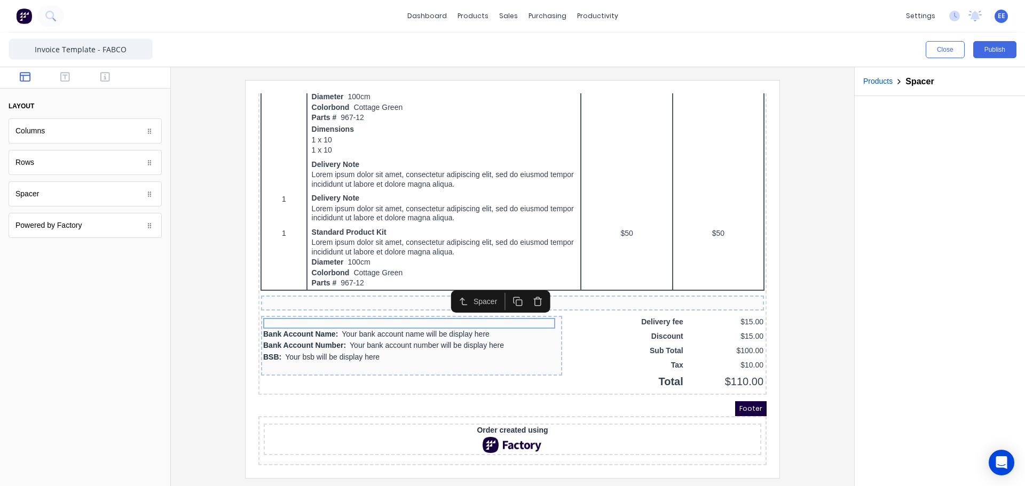
click at [528, 286] on icon "button" at bounding box center [525, 289] width 10 height 10
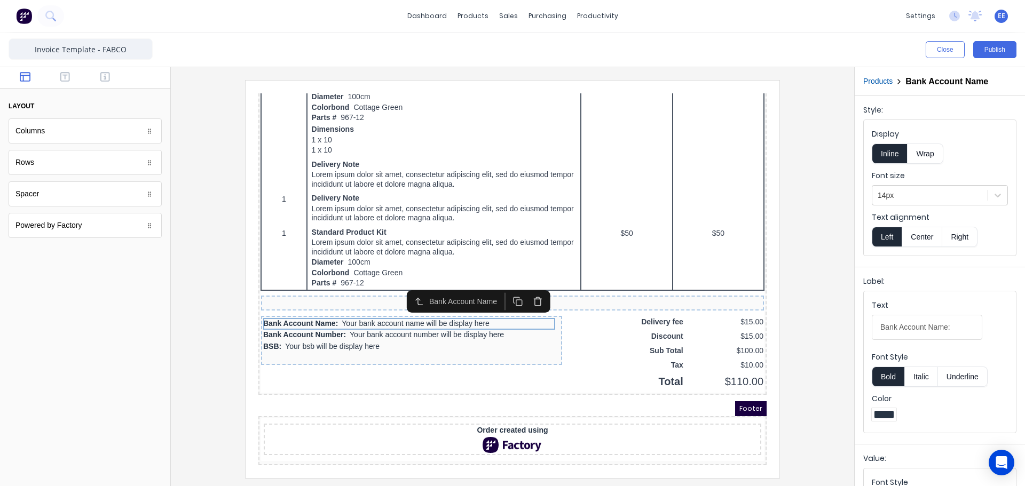
click at [528, 286] on icon "button" at bounding box center [525, 289] width 6 height 6
click at [528, 286] on icon "button" at bounding box center [525, 289] width 10 height 10
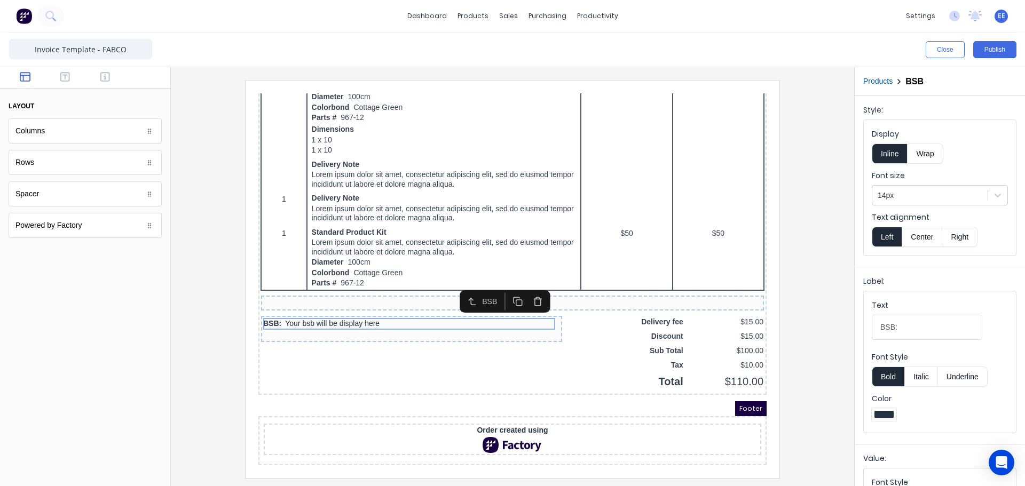
click at [528, 286] on icon "button" at bounding box center [525, 289] width 6 height 6
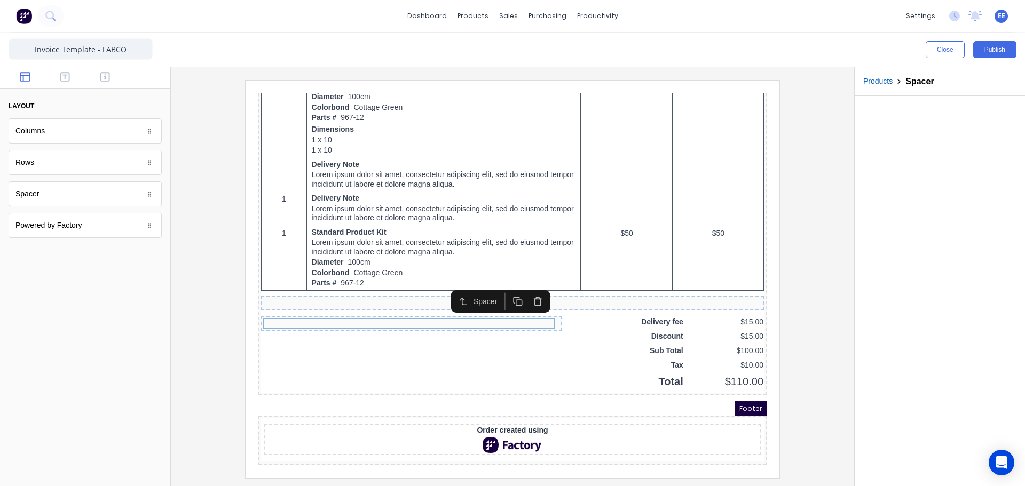
click at [528, 286] on icon "button" at bounding box center [525, 289] width 10 height 10
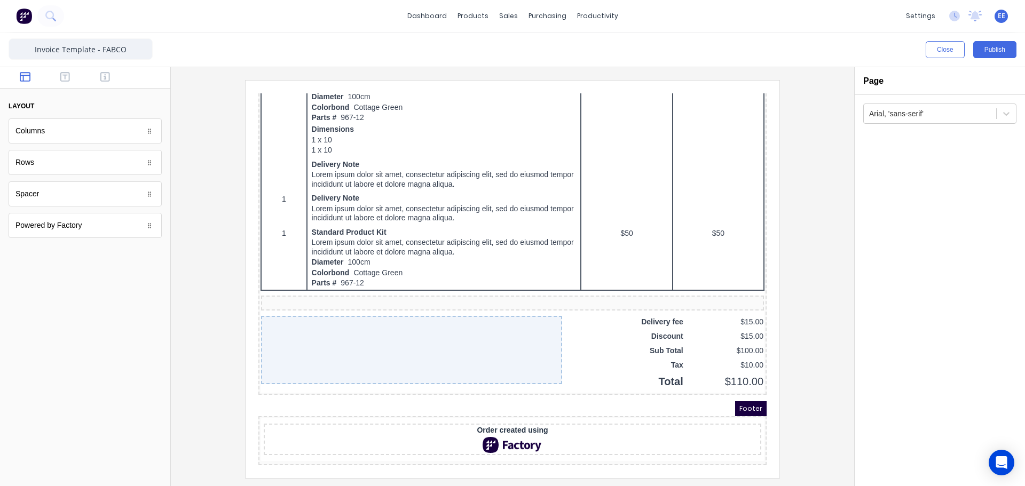
click at [816, 325] on div at bounding box center [512, 279] width 666 height 398
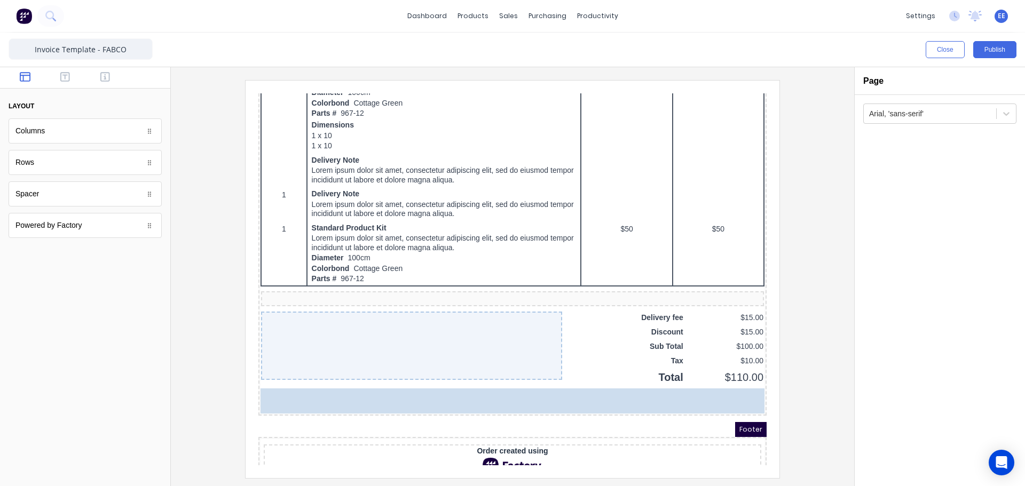
drag, startPoint x: 45, startPoint y: 136, endPoint x: 46, endPoint y: 145, distance: 9.1
drag, startPoint x: 40, startPoint y: 170, endPoint x: 350, endPoint y: 407, distance: 390.7
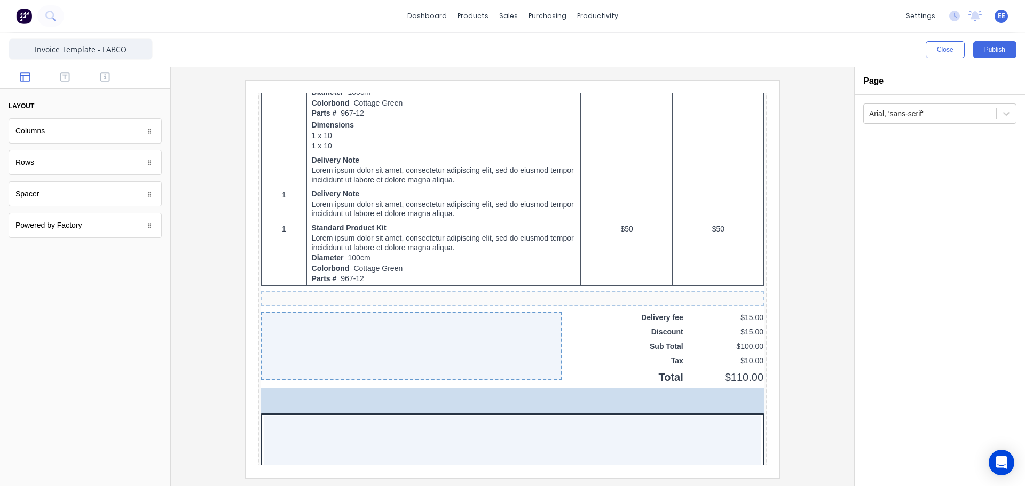
drag, startPoint x: 53, startPoint y: 195, endPoint x: 396, endPoint y: 377, distance: 388.1
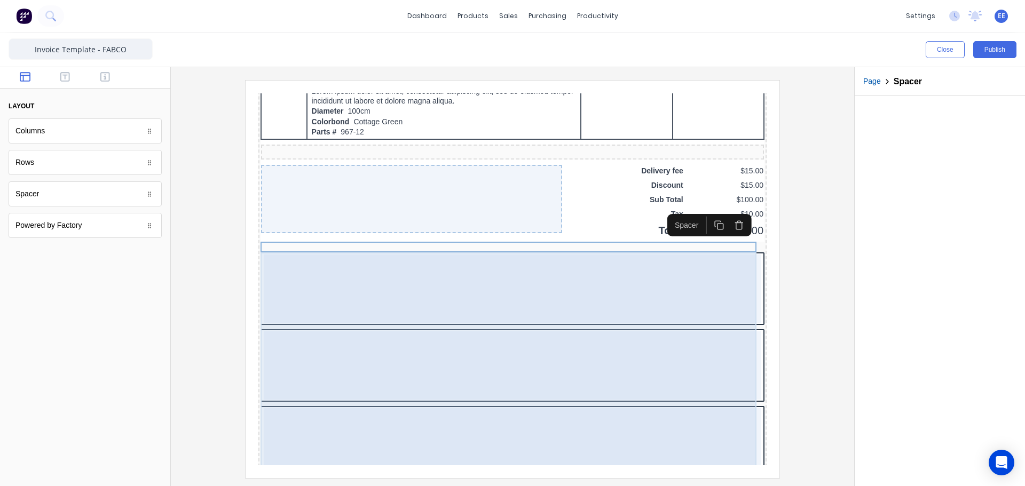
scroll to position [728, 0]
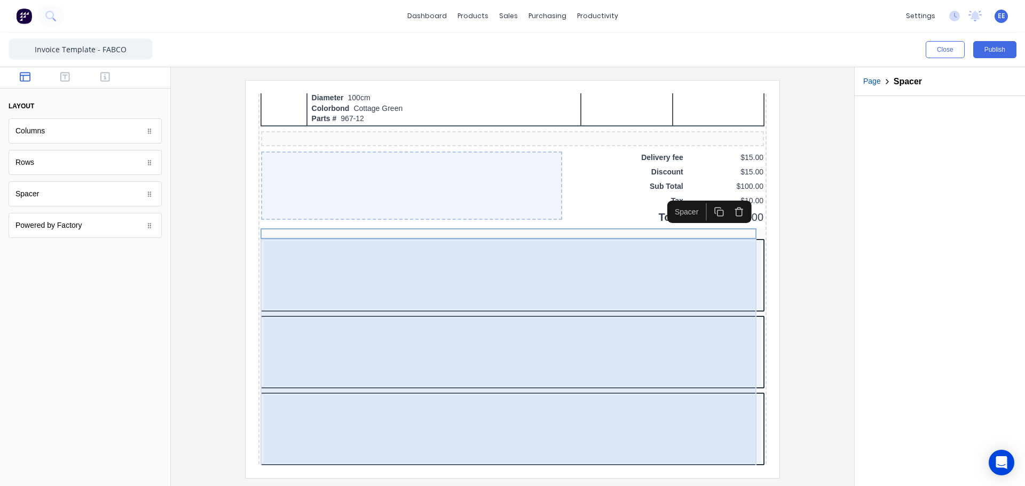
click at [310, 270] on div at bounding box center [500, 263] width 498 height 68
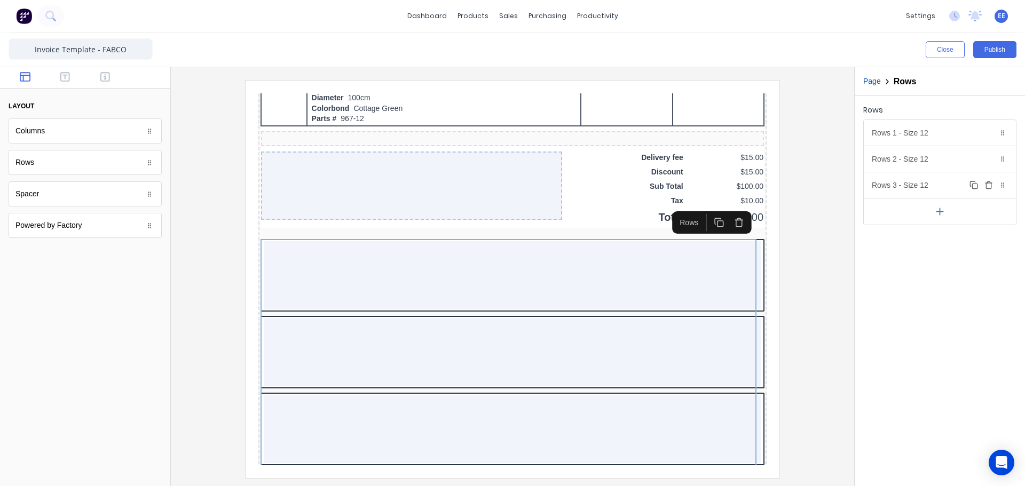
drag, startPoint x: 986, startPoint y: 186, endPoint x: 989, endPoint y: 171, distance: 14.9
click at [986, 185] on icon "button" at bounding box center [989, 185] width 9 height 9
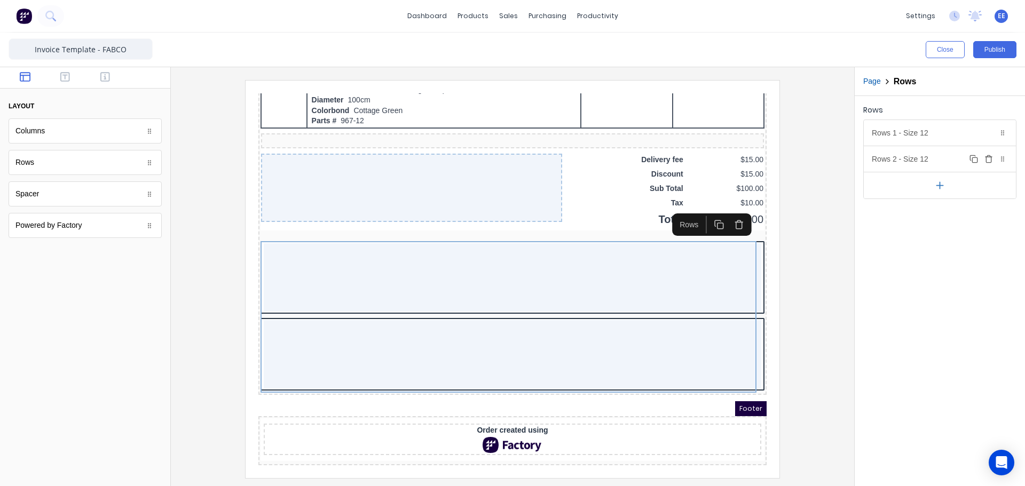
click at [989, 162] on icon "button" at bounding box center [989, 159] width 9 height 9
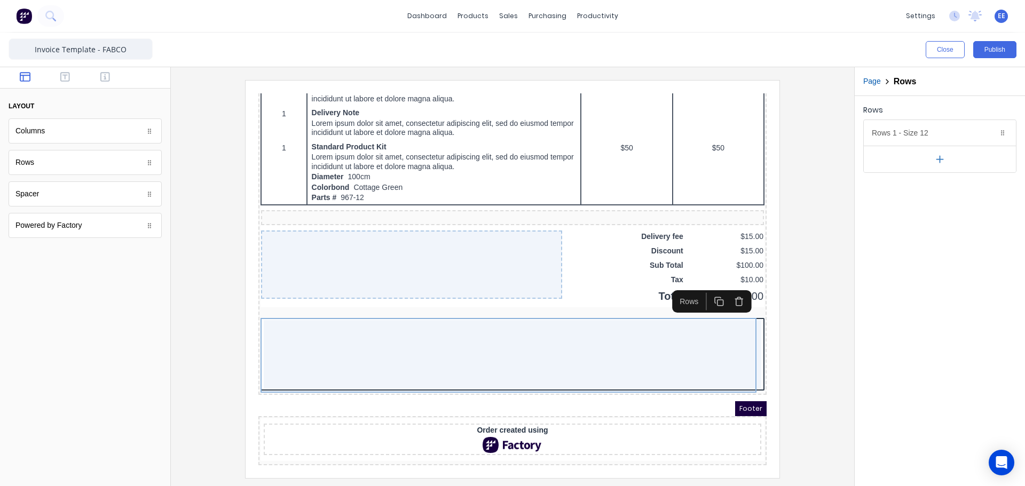
scroll to position [654, 0]
drag, startPoint x: 935, startPoint y: 138, endPoint x: 922, endPoint y: 138, distance: 13.3
click at [922, 138] on body "dashboard products sales purchasing productivity dashboard products Product Cat…" at bounding box center [512, 243] width 1025 height 486
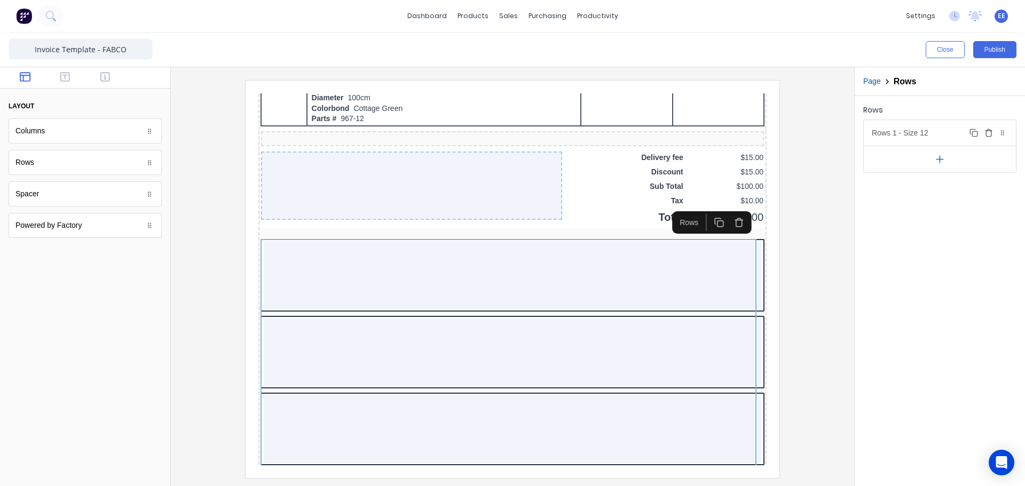
click at [918, 136] on div "Rows 1 - Size 12 Duplicate Delete" at bounding box center [940, 133] width 152 height 26
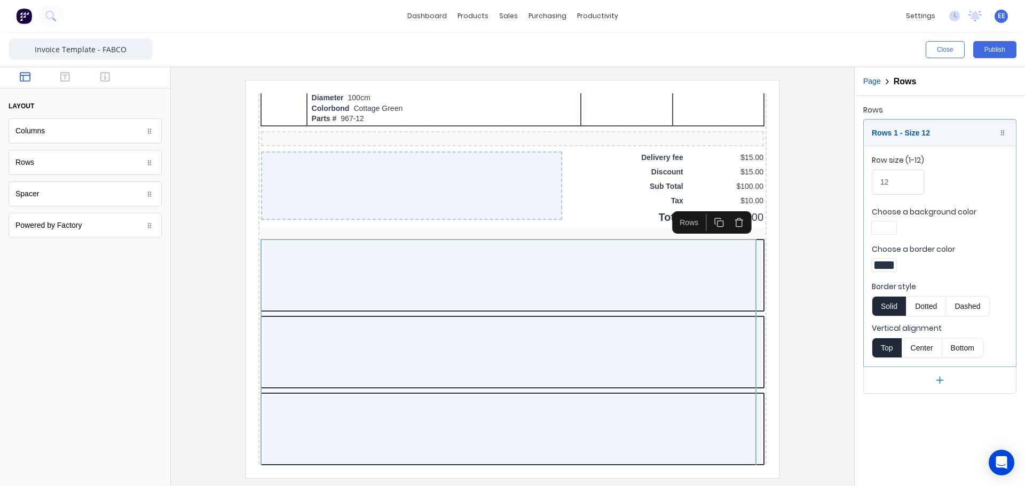
click at [884, 264] on div at bounding box center [884, 265] width 19 height 7
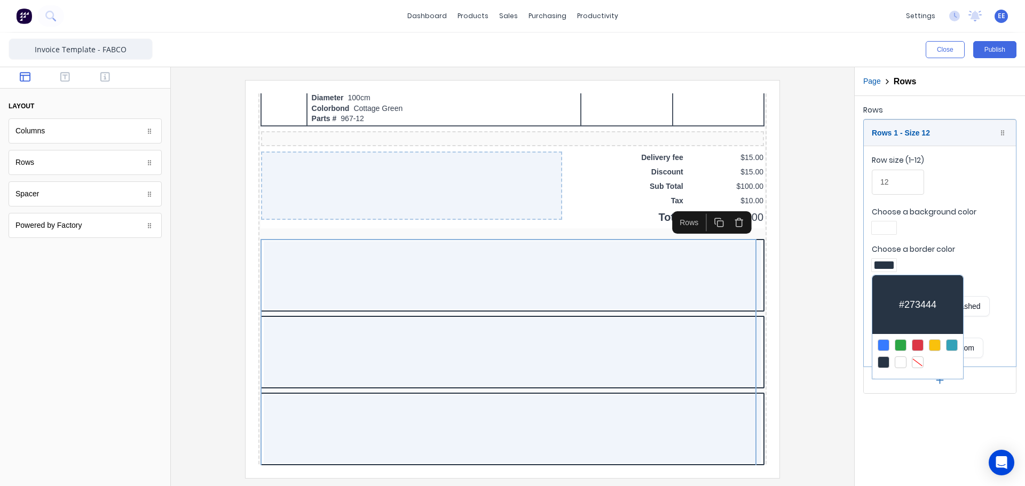
drag, startPoint x: 919, startPoint y: 362, endPoint x: 914, endPoint y: 348, distance: 15.4
click at [918, 359] on div at bounding box center [918, 363] width 12 height 12
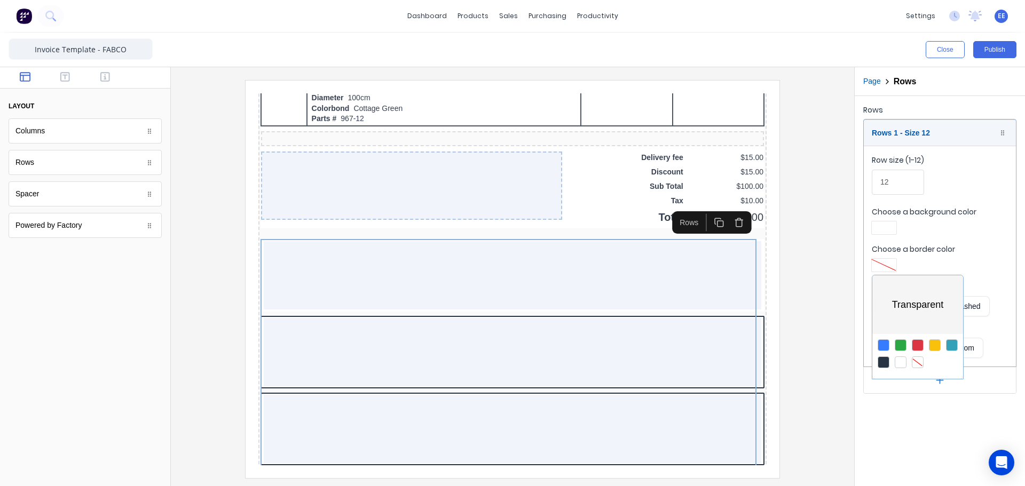
click at [885, 223] on div at bounding box center [512, 243] width 1025 height 486
click at [886, 239] on fieldset "Row size (1-12) 12 Choose a background color Choose a border color Border style…" at bounding box center [940, 256] width 152 height 221
click at [883, 224] on div at bounding box center [884, 227] width 19 height 7
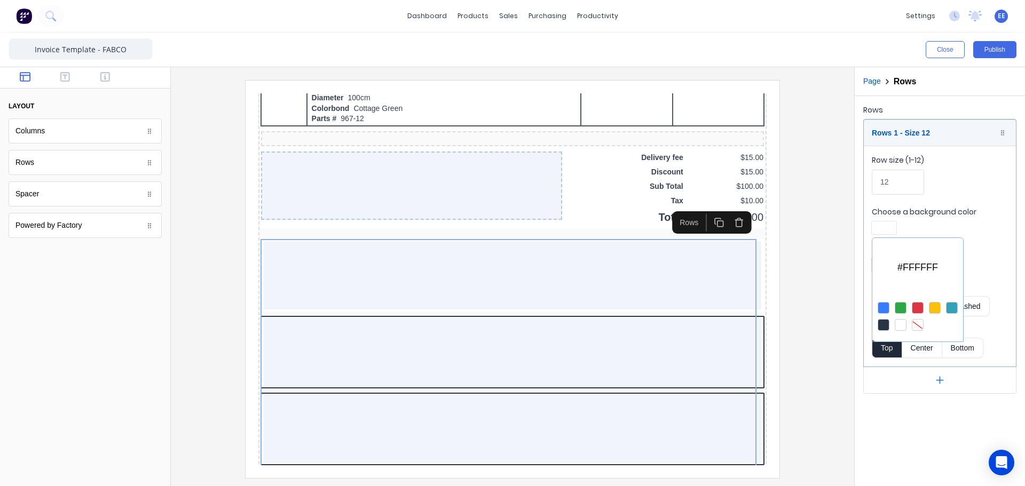
click at [914, 322] on div at bounding box center [918, 325] width 12 height 12
click at [921, 129] on div at bounding box center [512, 243] width 1025 height 486
click at [918, 134] on div "Rows 1 - Size 12 Duplicate Delete" at bounding box center [940, 133] width 152 height 26
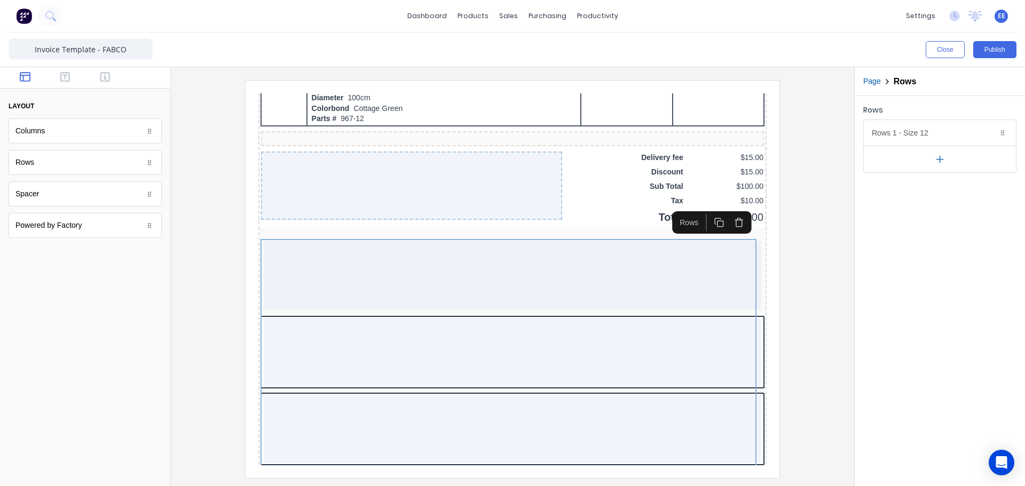
click at [884, 271] on div "Rows Rows 1 - Size 12 Duplicate Delete Row size (1-12) 12 Choose a background c…" at bounding box center [940, 291] width 170 height 390
click at [767, 353] on iframe at bounding box center [513, 280] width 534 height 398
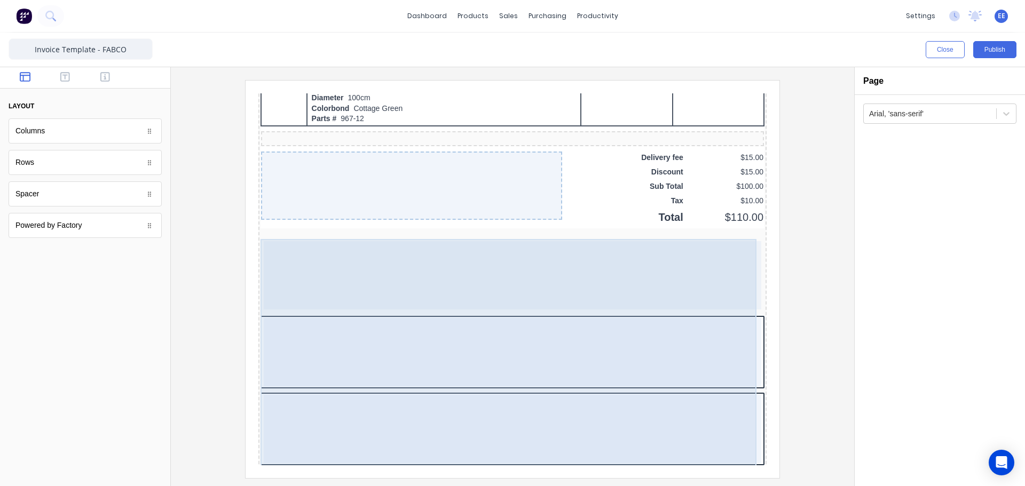
click at [691, 340] on div at bounding box center [500, 339] width 498 height 68
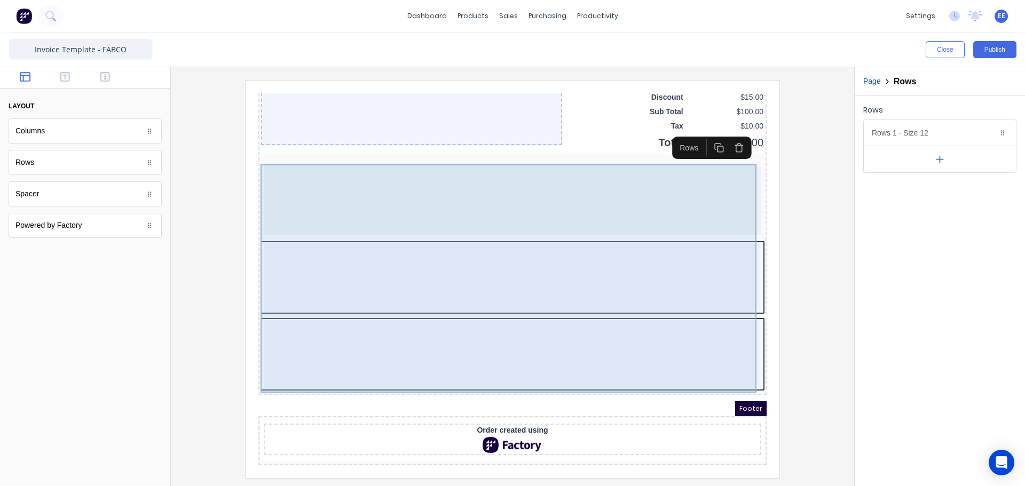
scroll to position [807, 0]
click at [669, 273] on div at bounding box center [500, 265] width 498 height 68
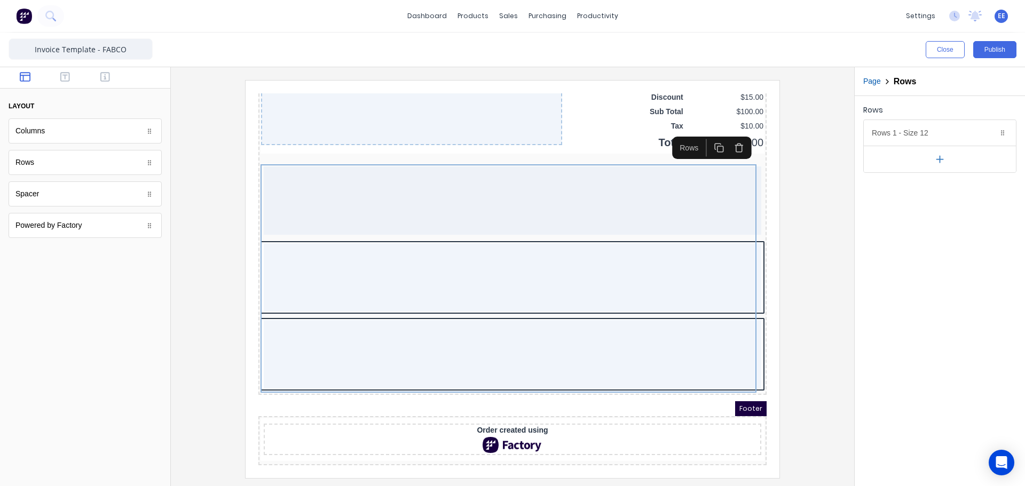
click at [710, 132] on icon "button" at bounding box center [707, 135] width 10 height 10
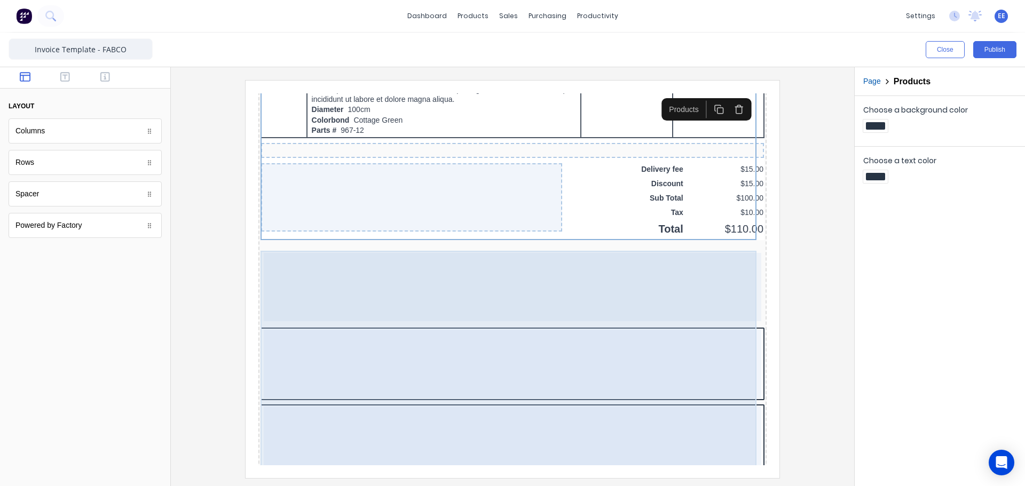
scroll to position [715, 0]
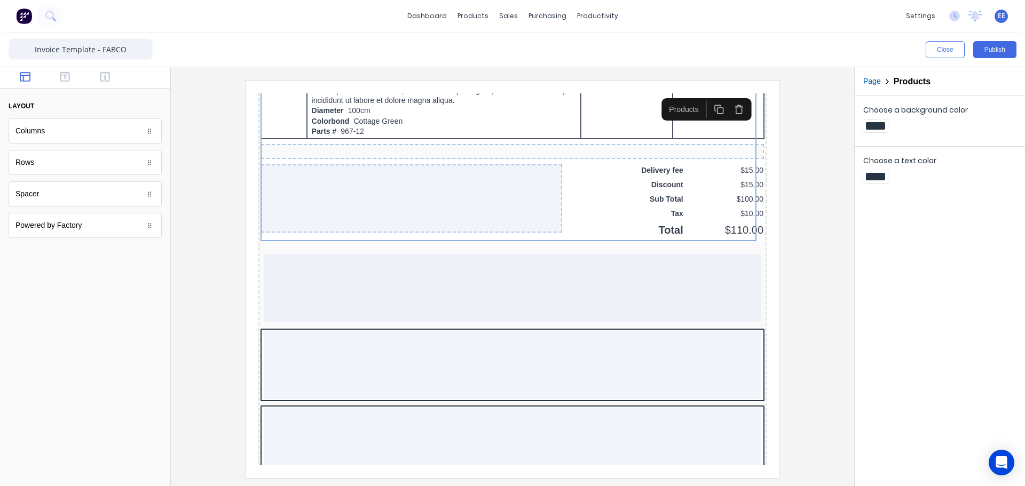
click at [729, 99] on icon "button" at bounding box center [726, 98] width 6 height 6
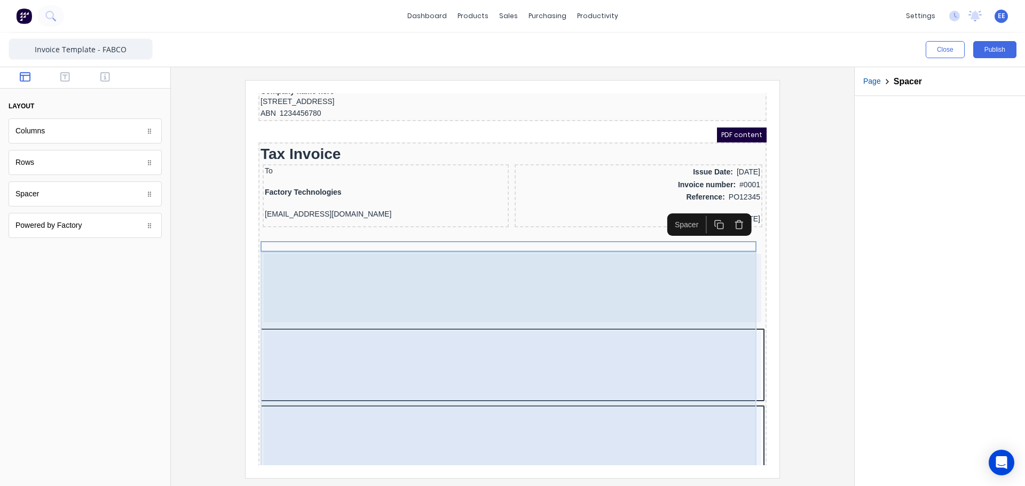
click at [678, 313] on div at bounding box center [500, 353] width 504 height 229
click at [680, 292] on div at bounding box center [500, 275] width 498 height 68
click at [665, 344] on div at bounding box center [500, 352] width 498 height 68
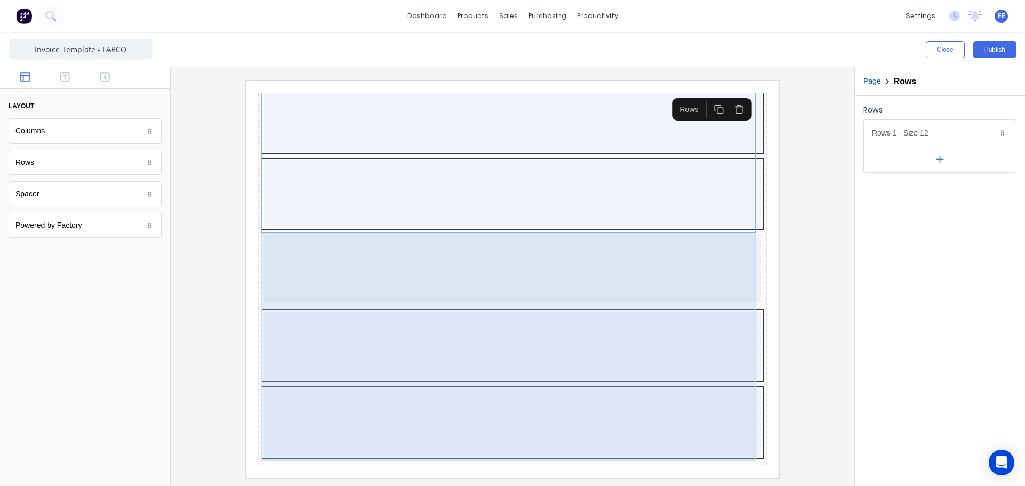
scroll to position [350, 0]
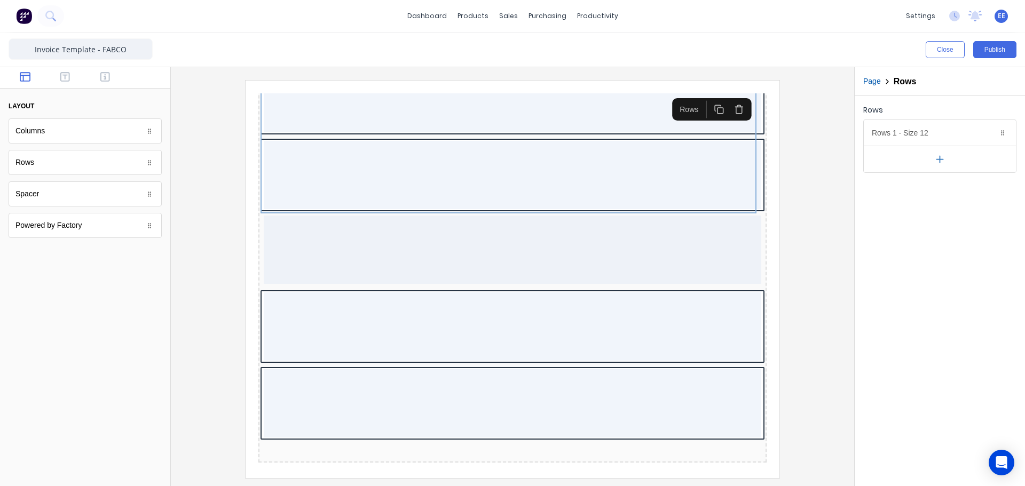
click at [728, 99] on icon "button" at bounding box center [726, 97] width 10 height 10
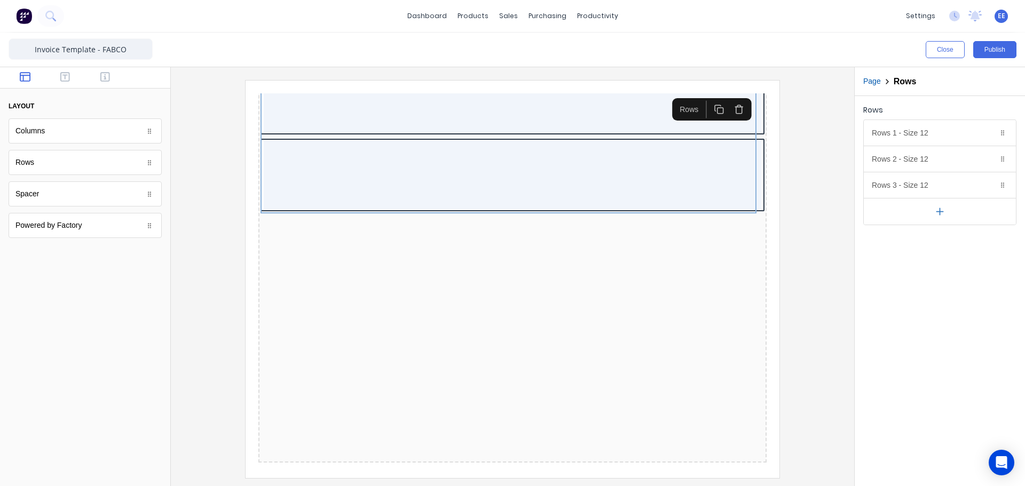
scroll to position [121, 0]
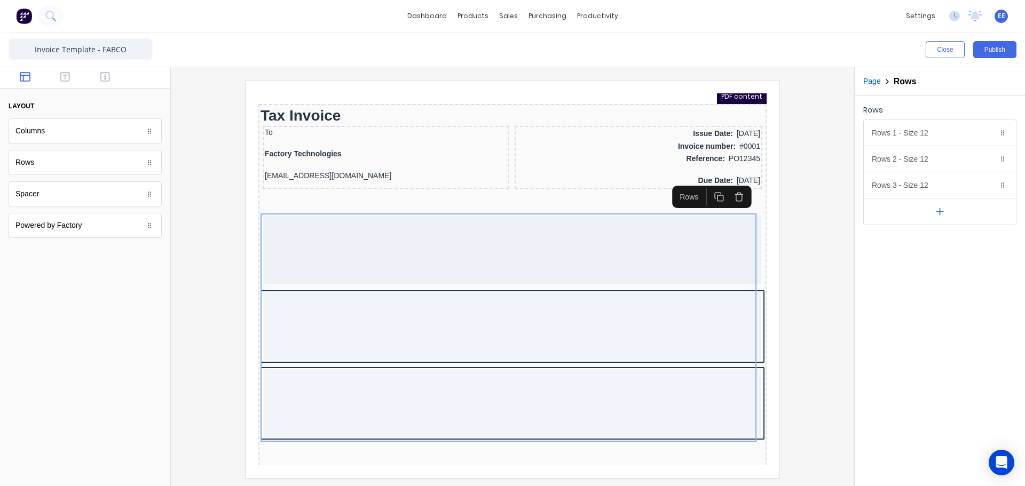
click at [726, 188] on icon "button" at bounding box center [726, 185] width 6 height 6
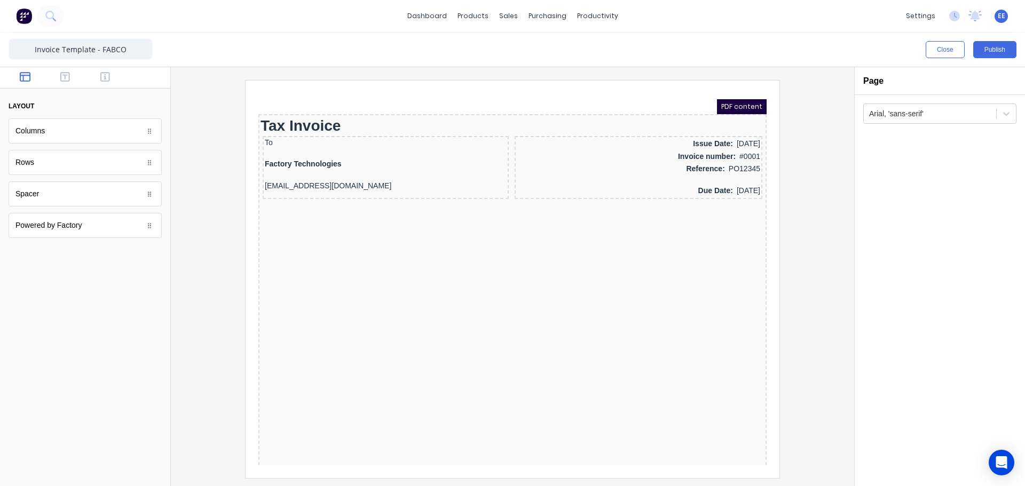
scroll to position [0, 0]
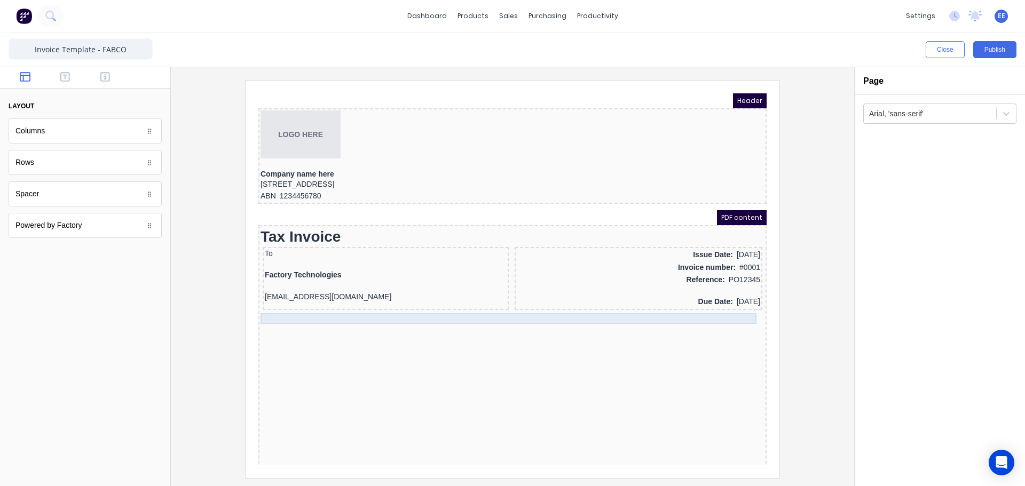
click at [481, 308] on div at bounding box center [500, 306] width 504 height 11
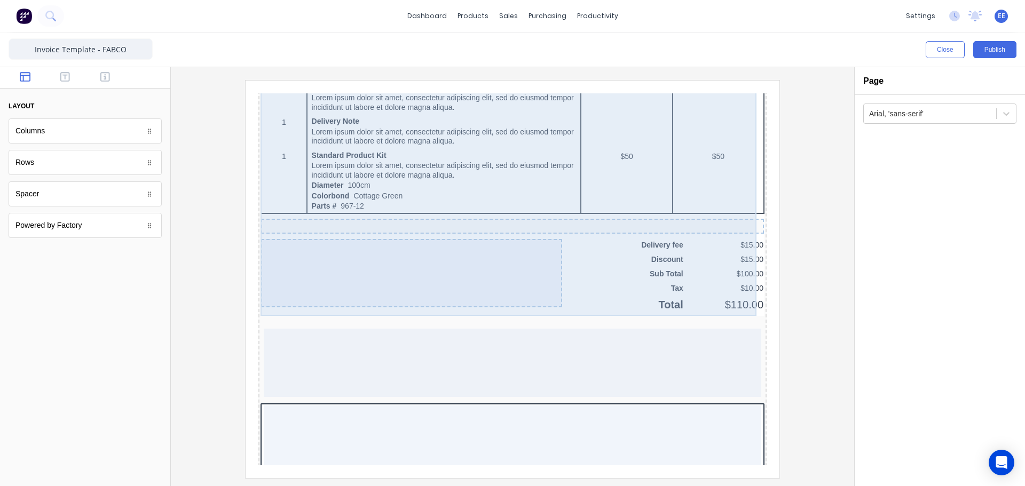
scroll to position [807, 0]
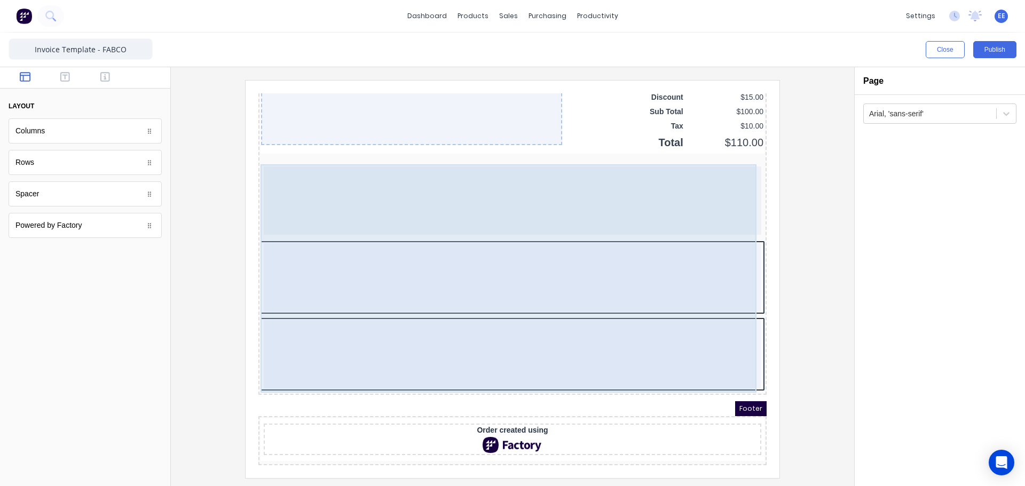
click at [496, 257] on div at bounding box center [500, 265] width 498 height 68
click at [596, 308] on div at bounding box center [500, 342] width 498 height 68
click at [630, 246] on div at bounding box center [500, 265] width 498 height 68
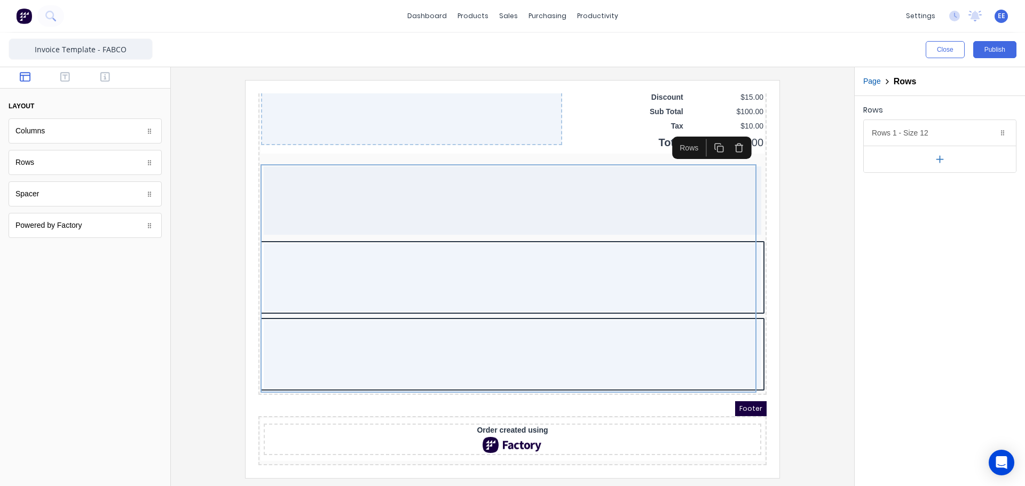
click at [729, 134] on icon "button" at bounding box center [726, 135] width 6 height 6
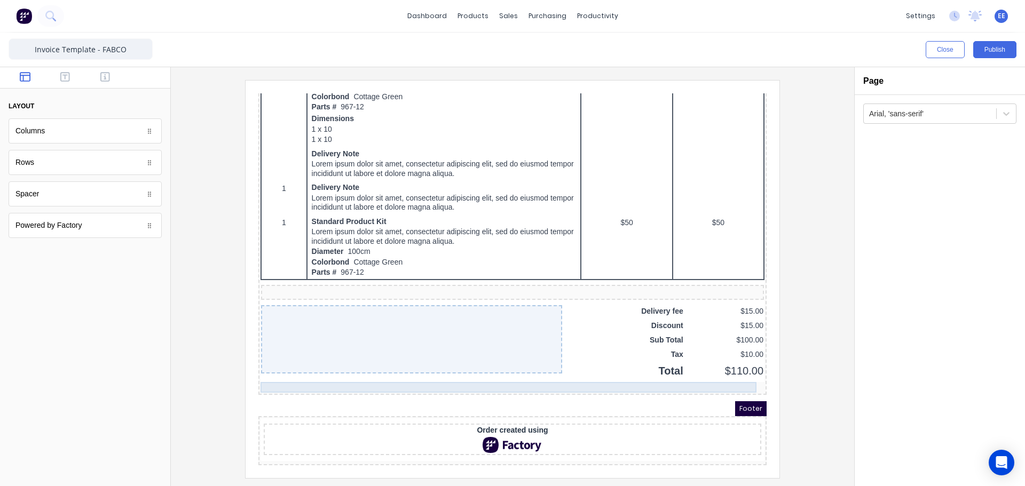
click at [368, 373] on div at bounding box center [500, 374] width 504 height 11
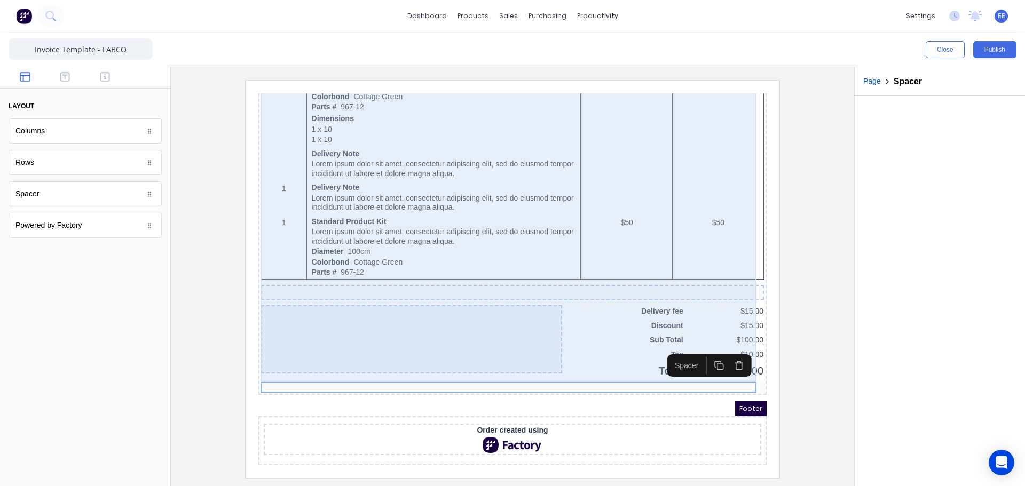
click at [378, 321] on div at bounding box center [398, 327] width 301 height 68
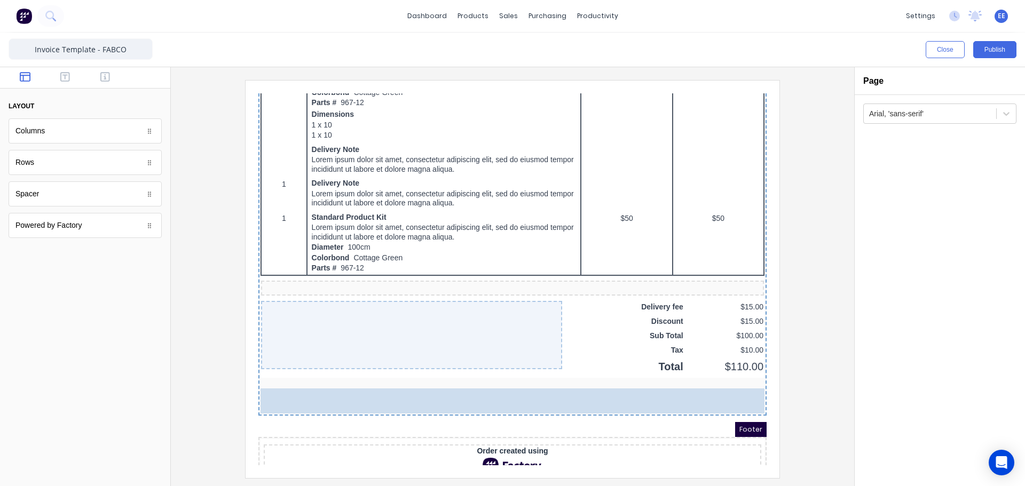
drag, startPoint x: 40, startPoint y: 164, endPoint x: 103, endPoint y: 288, distance: 139.0
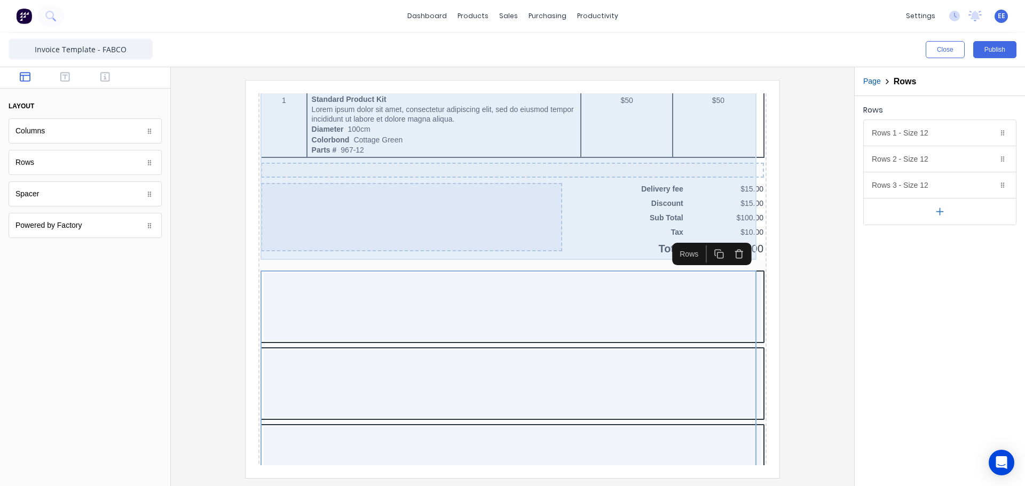
scroll to position [792, 0]
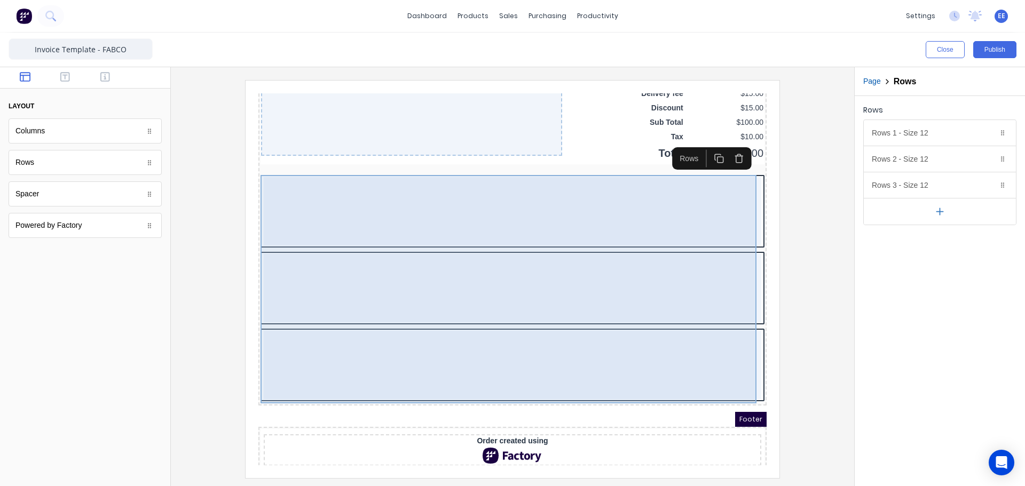
click at [621, 283] on div at bounding box center [500, 275] width 498 height 68
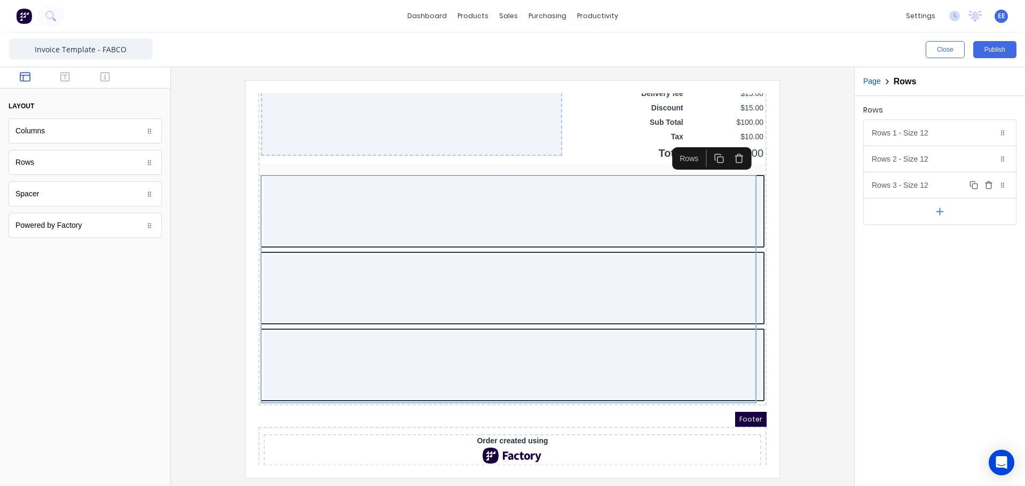
click at [989, 185] on icon "button" at bounding box center [989, 185] width 9 height 9
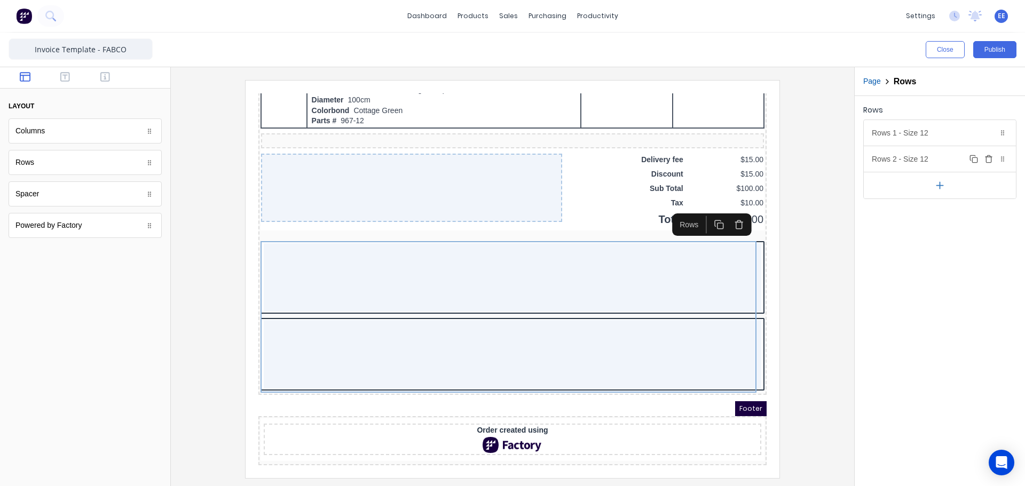
click at [990, 162] on icon "button" at bounding box center [989, 159] width 9 height 9
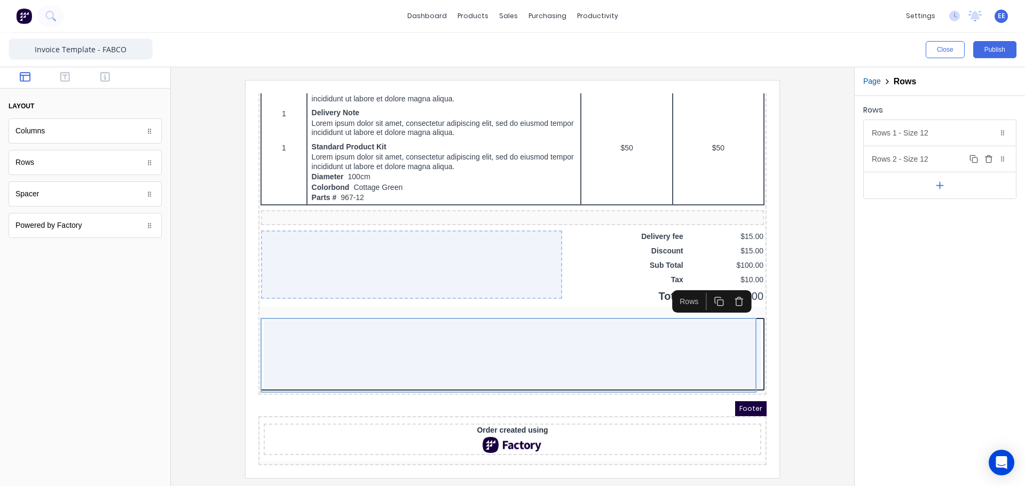
scroll to position [654, 0]
click at [938, 131] on div "Rows 1 - Size 12 Duplicate Delete" at bounding box center [940, 133] width 152 height 26
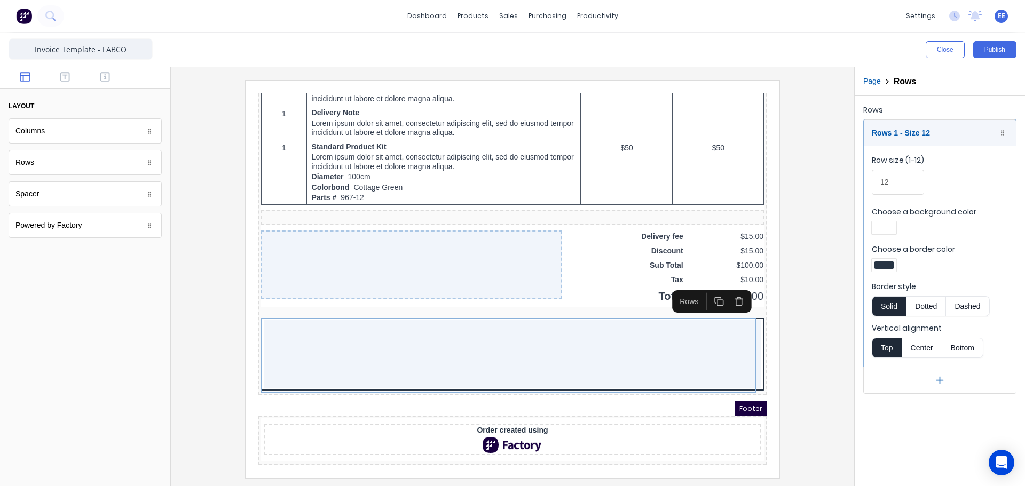
click at [887, 266] on div at bounding box center [884, 265] width 19 height 7
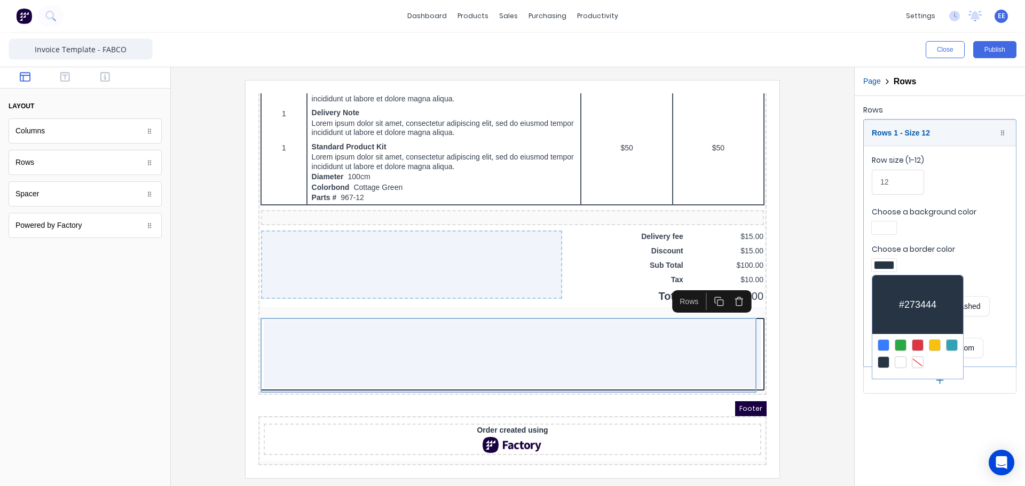
click at [919, 362] on div at bounding box center [918, 363] width 12 height 12
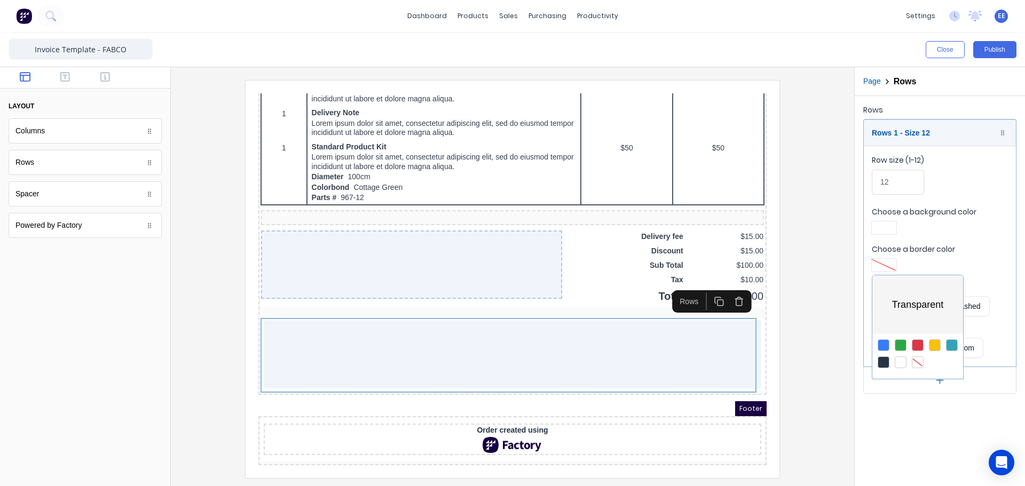
click at [890, 231] on div at bounding box center [512, 243] width 1025 height 486
click at [888, 229] on div at bounding box center [884, 227] width 19 height 7
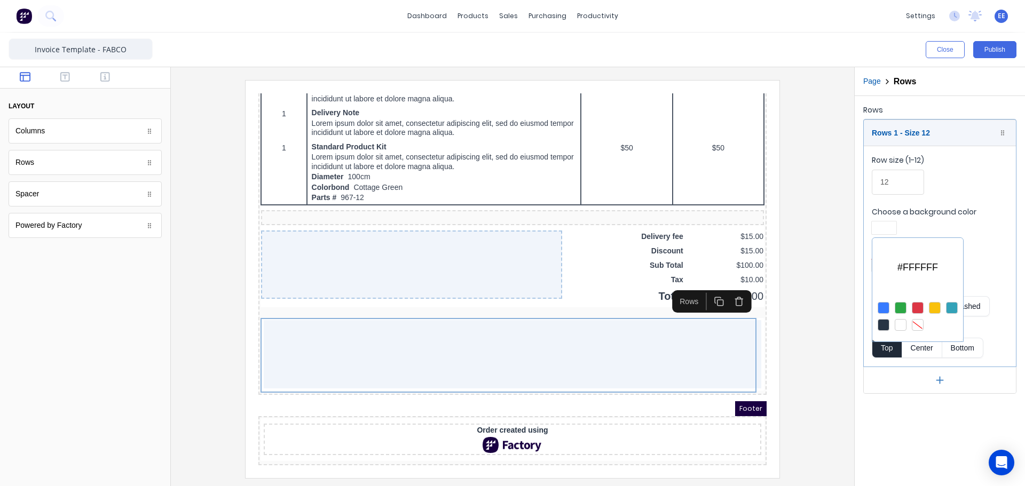
click at [919, 323] on div at bounding box center [918, 325] width 12 height 12
click at [592, 284] on div at bounding box center [512, 243] width 1025 height 486
click at [644, 389] on div "Footer" at bounding box center [500, 396] width 508 height 15
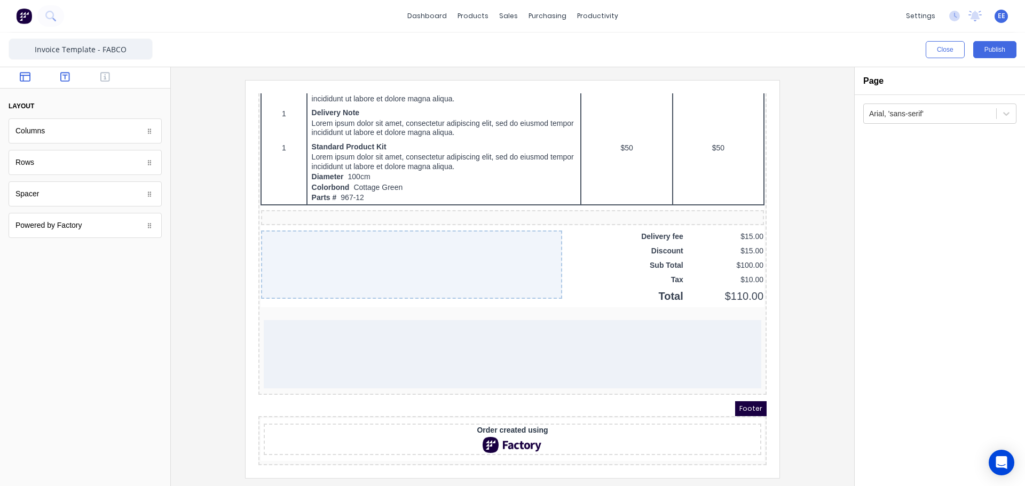
click at [70, 79] on button "button" at bounding box center [66, 78] width 34 height 13
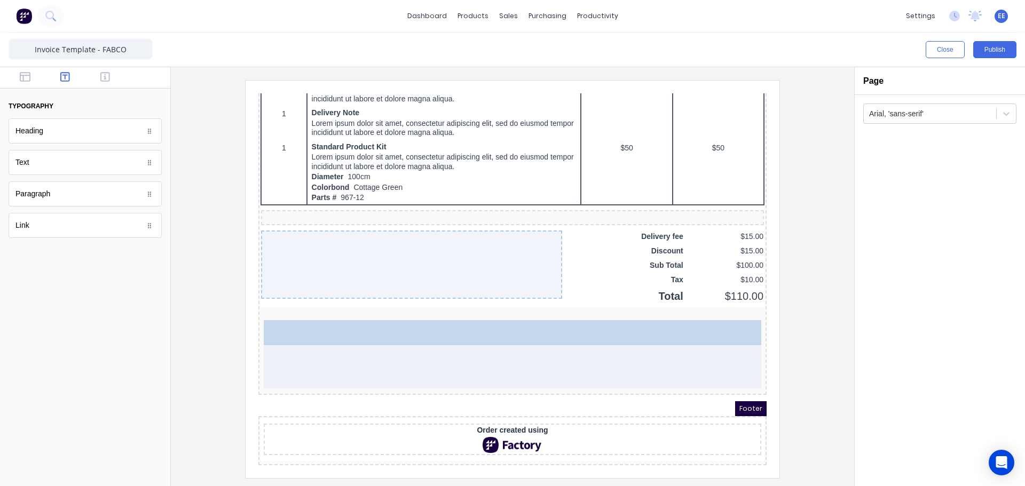
drag, startPoint x: 36, startPoint y: 167, endPoint x: 138, endPoint y: 234, distance: 122.3
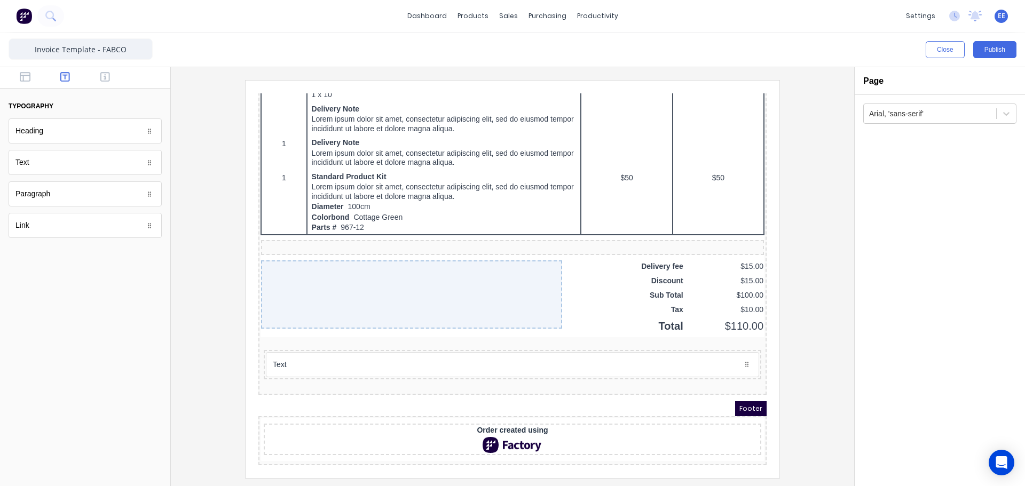
scroll to position [624, 0]
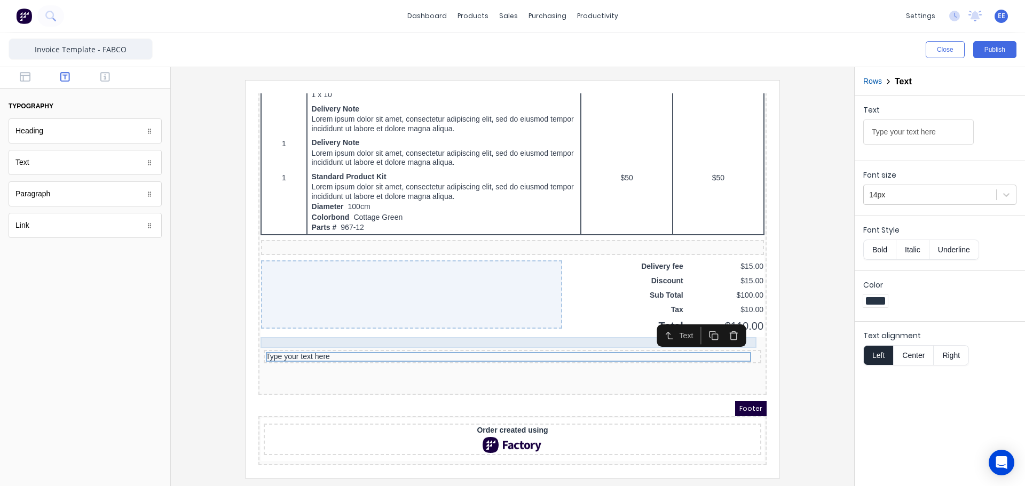
click at [550, 325] on div at bounding box center [500, 330] width 504 height 11
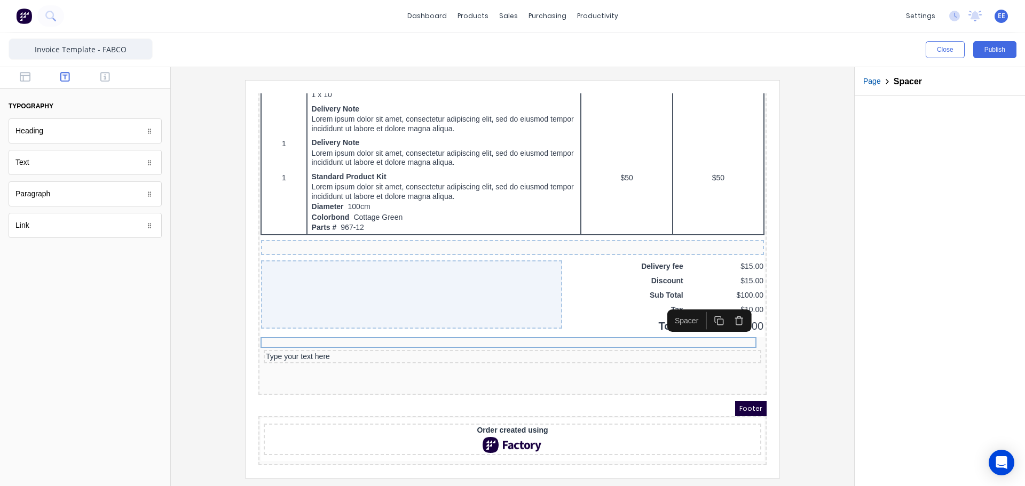
click at [709, 306] on icon "button" at bounding box center [707, 308] width 10 height 10
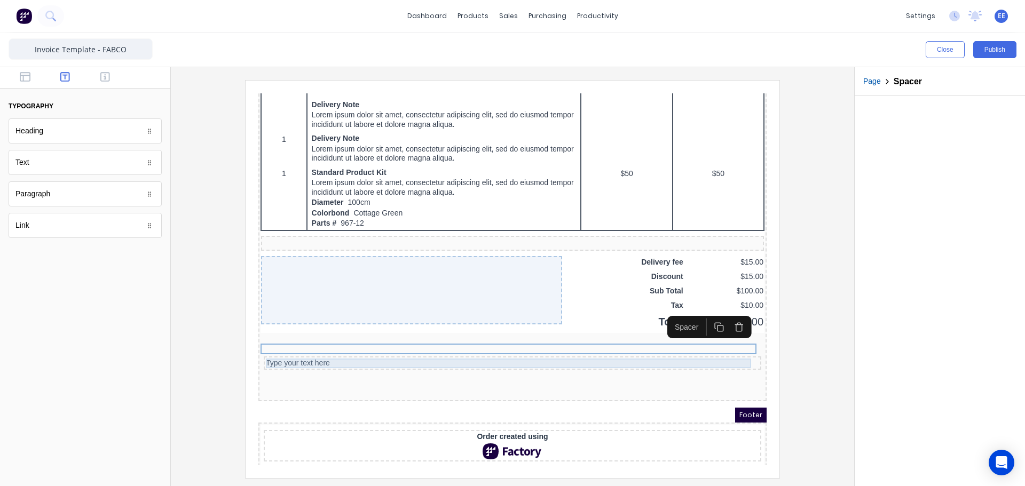
click at [340, 350] on div "Type your text here" at bounding box center [499, 351] width 493 height 10
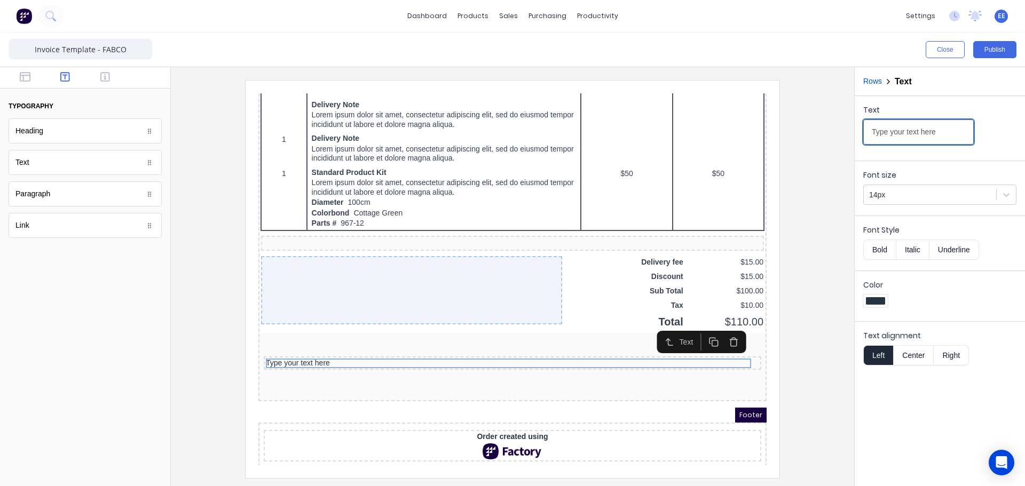
drag, startPoint x: 1197, startPoint y: 217, endPoint x: 750, endPoint y: 124, distance: 455.9
type input "Please make payment to:"
click at [888, 247] on button "Bold" at bounding box center [879, 250] width 33 height 20
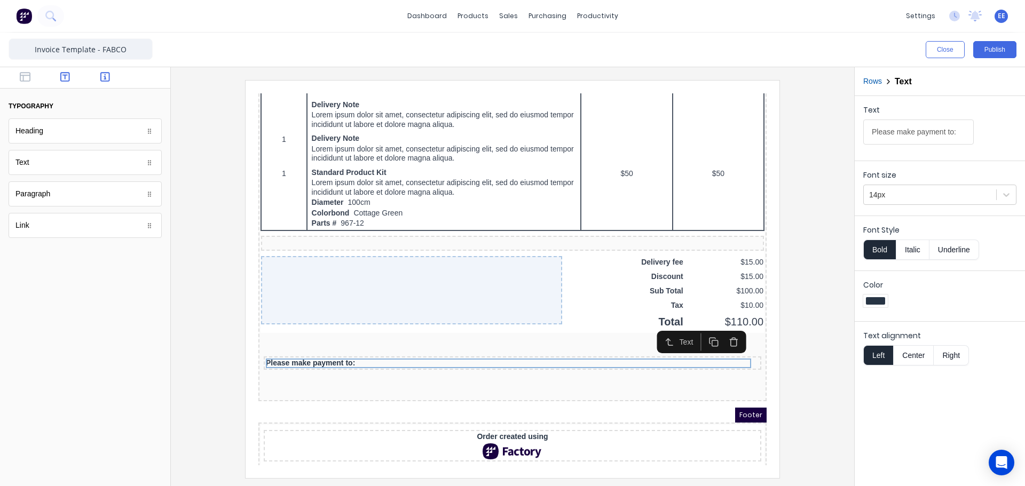
click at [106, 81] on icon "button" at bounding box center [105, 77] width 10 height 11
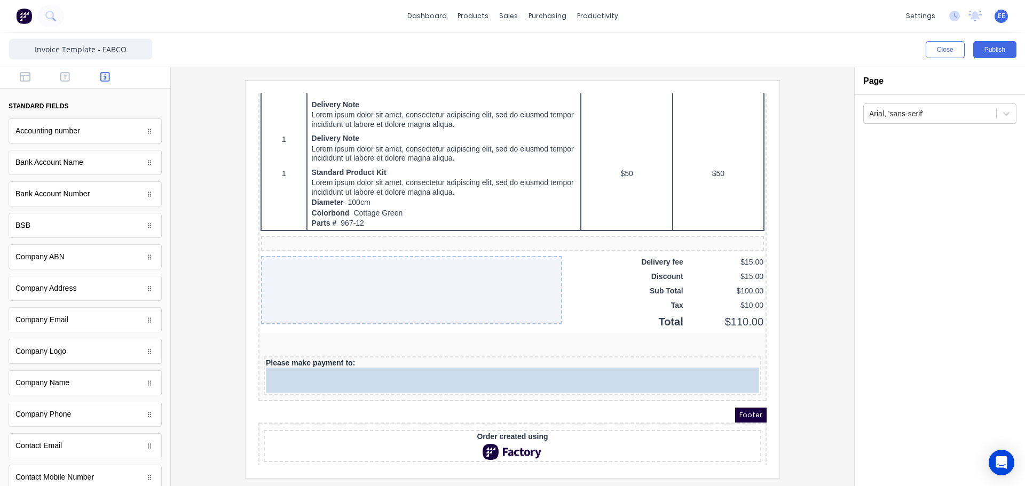
drag, startPoint x: 51, startPoint y: 164, endPoint x: 437, endPoint y: 369, distance: 437.1
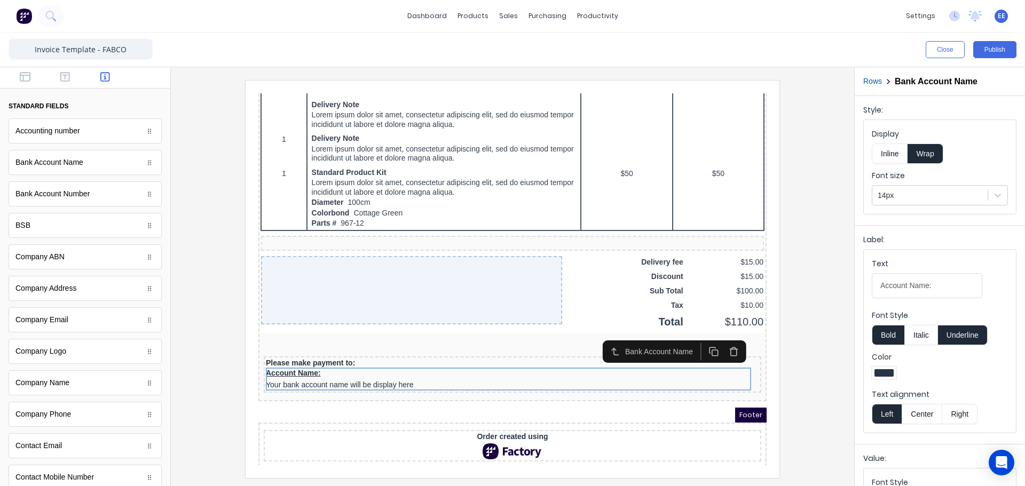
click at [879, 148] on button "Inline" at bounding box center [890, 154] width 36 height 20
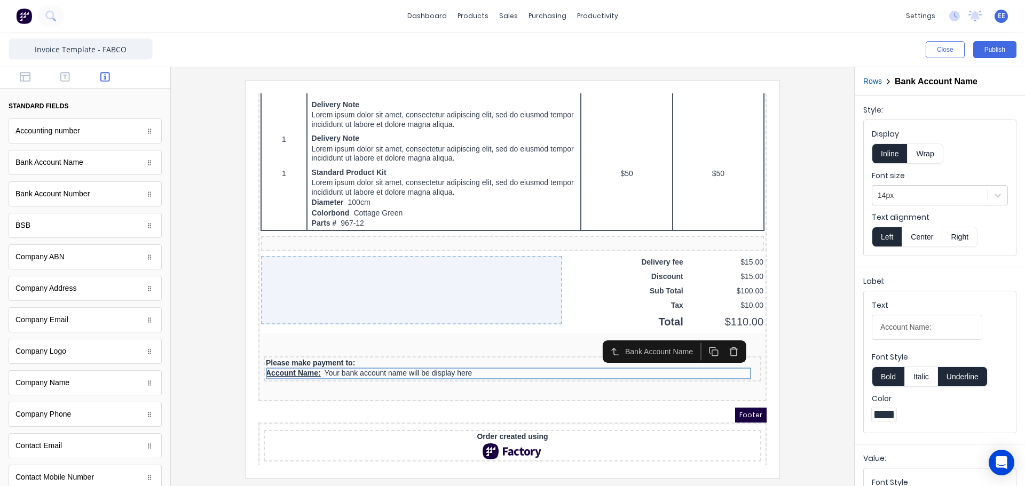
click at [969, 384] on button "Underline" at bounding box center [963, 377] width 50 height 20
click at [883, 382] on button "Bold" at bounding box center [888, 377] width 33 height 20
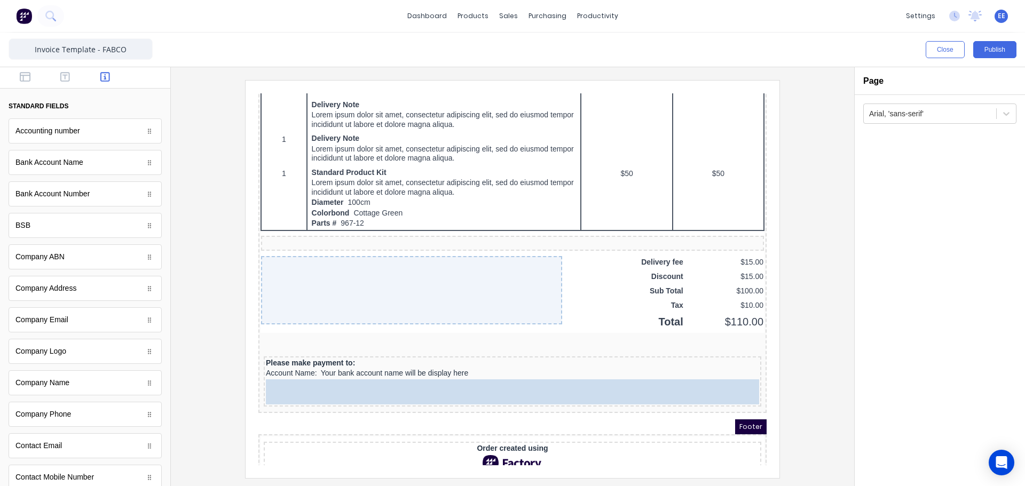
drag, startPoint x: 42, startPoint y: 233, endPoint x: 159, endPoint y: 300, distance: 135.4
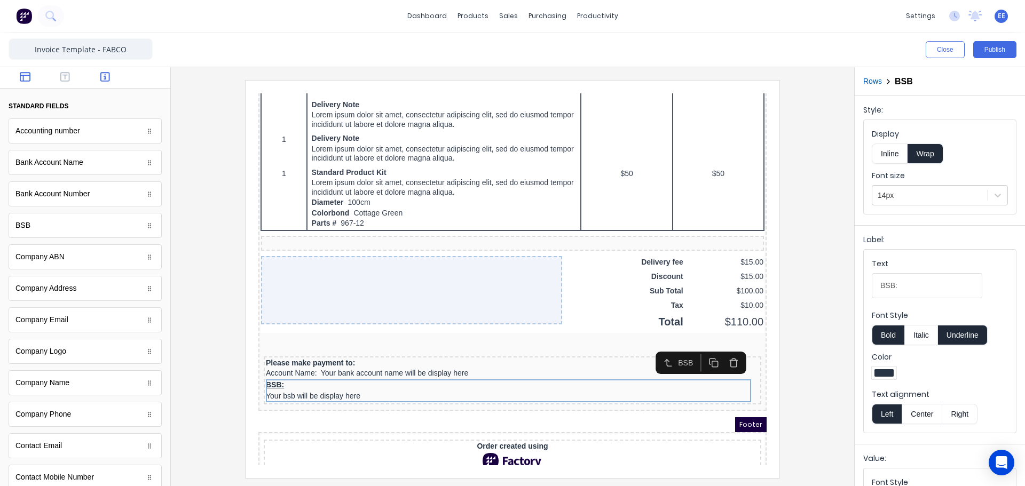
click at [27, 78] on icon "button" at bounding box center [25, 77] width 11 height 11
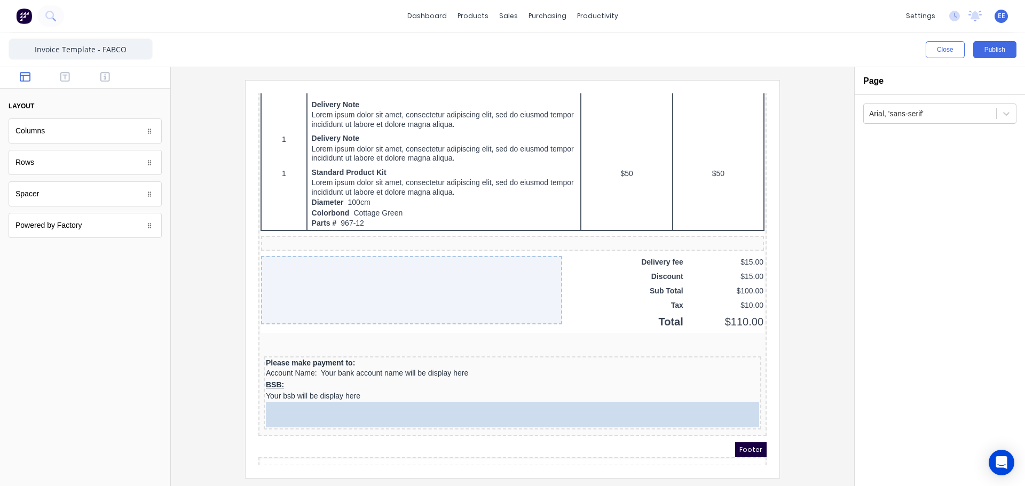
drag, startPoint x: 40, startPoint y: 134, endPoint x: 127, endPoint y: 307, distance: 193.9
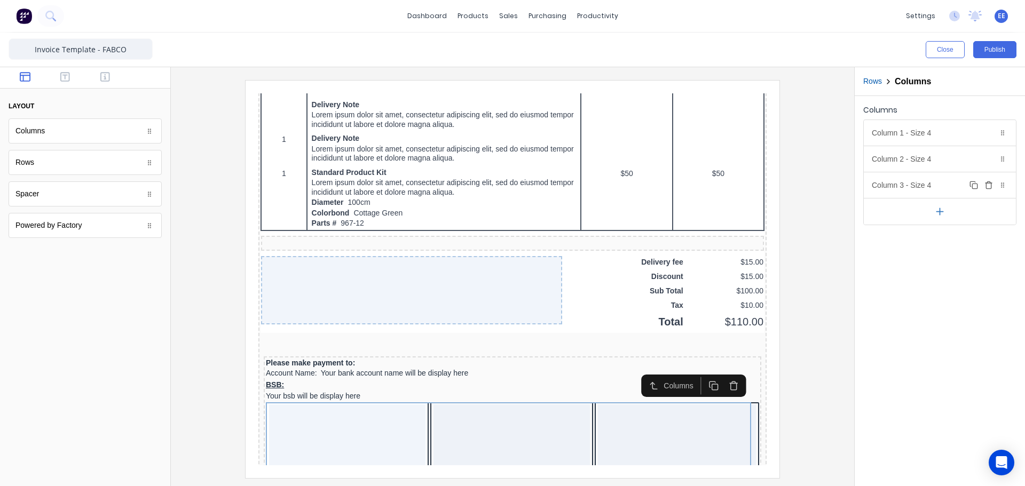
click at [988, 183] on icon "button" at bounding box center [988, 183] width 3 height 2
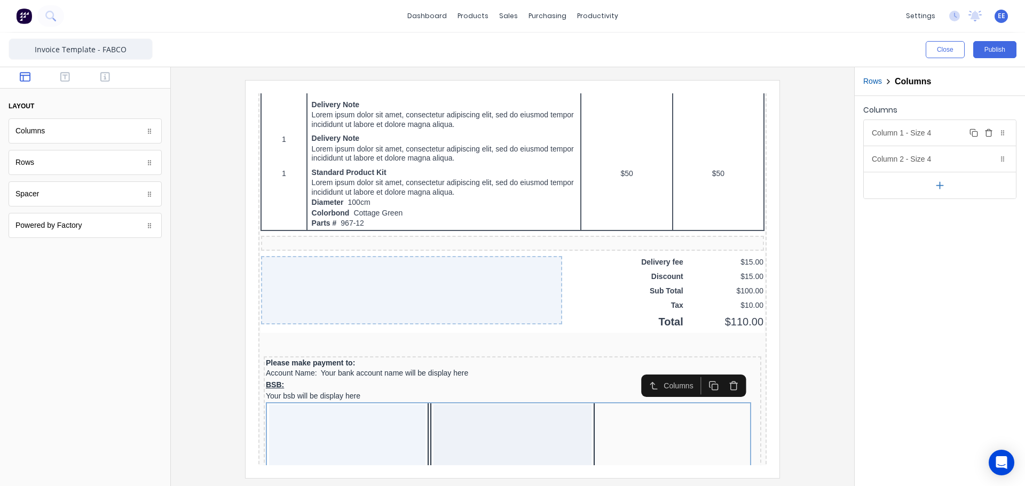
click at [934, 138] on div "Column 1 - Size 4 Duplicate Delete" at bounding box center [940, 133] width 152 height 26
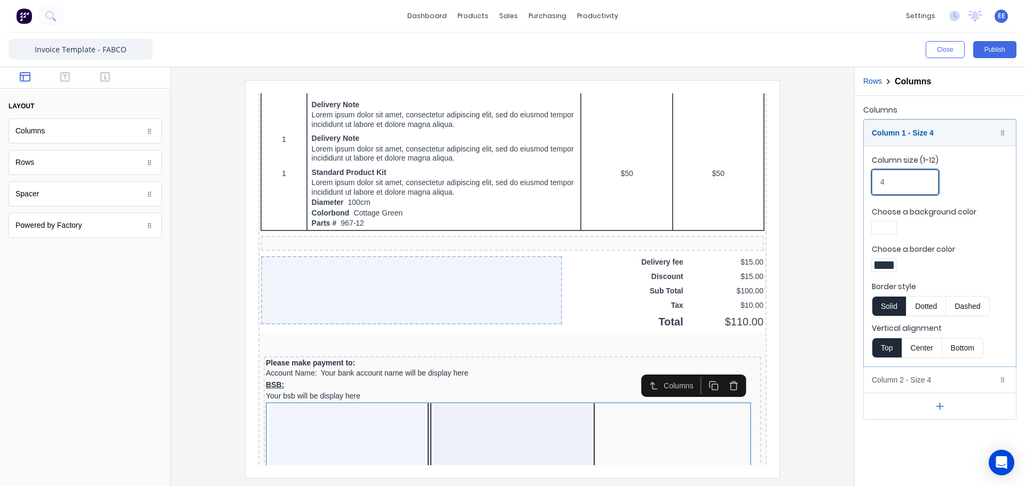
drag, startPoint x: 893, startPoint y: 182, endPoint x: 862, endPoint y: 182, distance: 31.5
click at [862, 182] on div "Columns Column 1 - Size 4 Duplicate Delete Column size (1-12) 4 Choose a backgr…" at bounding box center [940, 261] width 170 height 330
drag, startPoint x: 893, startPoint y: 184, endPoint x: 883, endPoint y: 182, distance: 10.3
click at [883, 182] on input "3" at bounding box center [905, 182] width 67 height 25
drag, startPoint x: 877, startPoint y: 180, endPoint x: 869, endPoint y: 180, distance: 7.5
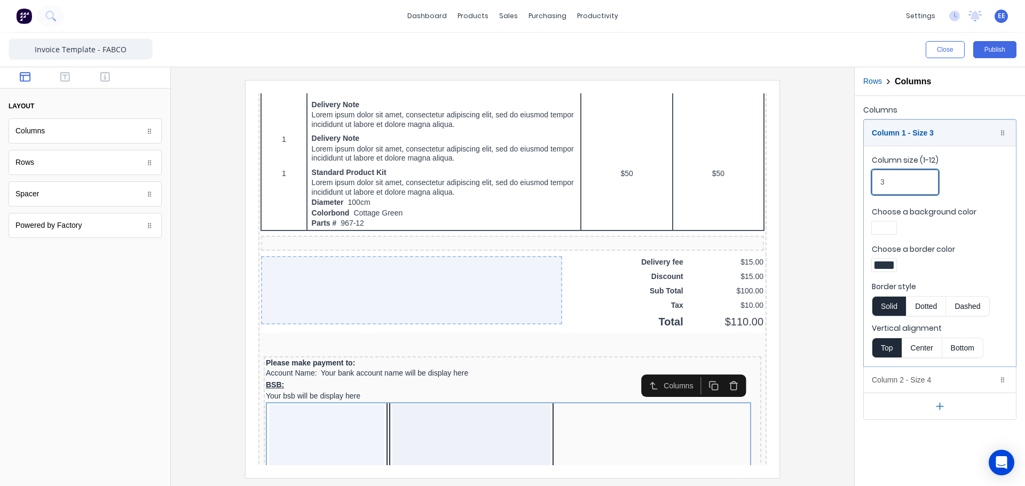
click at [869, 180] on fieldset "Column size (1-12) 3 Choose a background color Choose a border color Border sty…" at bounding box center [940, 256] width 152 height 221
type input "2"
click at [953, 133] on div "Column 1 - Size 2 Duplicate Delete" at bounding box center [940, 133] width 152 height 26
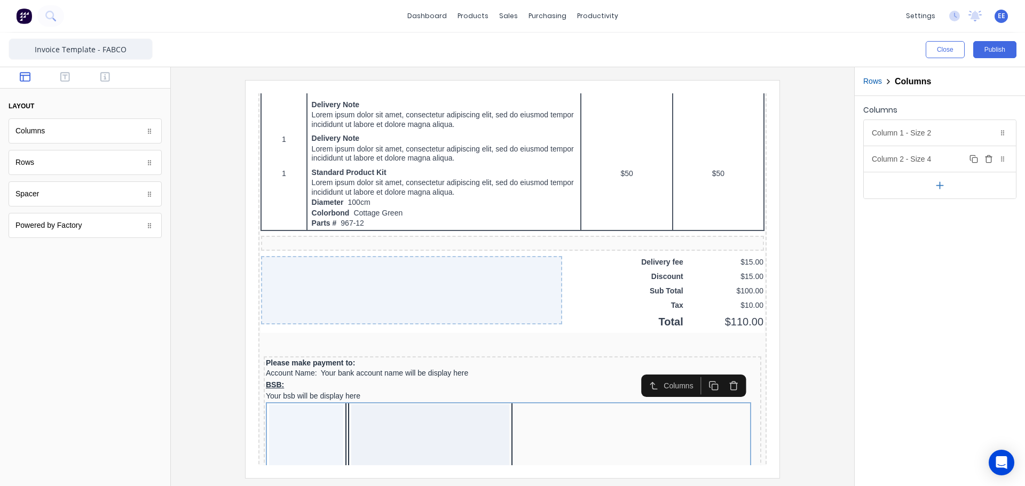
click at [931, 153] on div "Column 2 - Size 4 Duplicate Delete" at bounding box center [940, 159] width 152 height 26
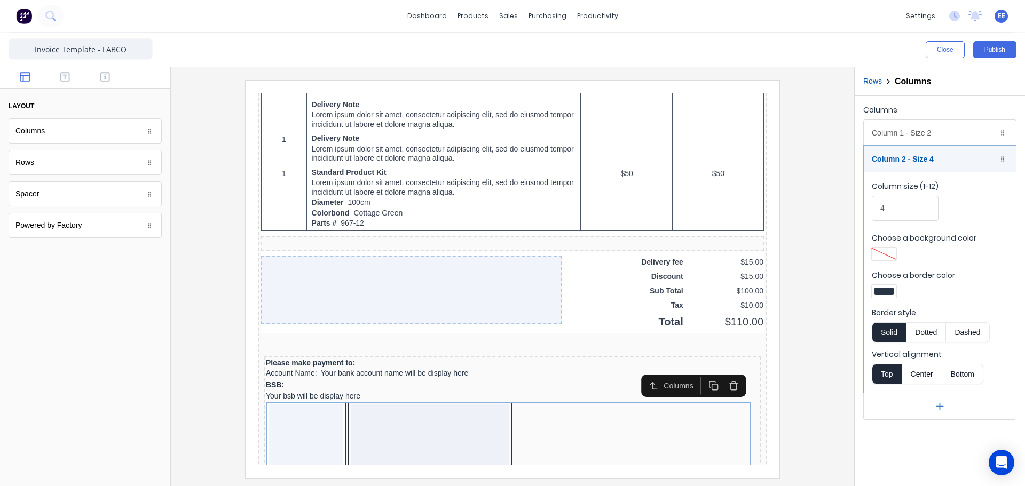
click at [889, 294] on div at bounding box center [884, 291] width 19 height 7
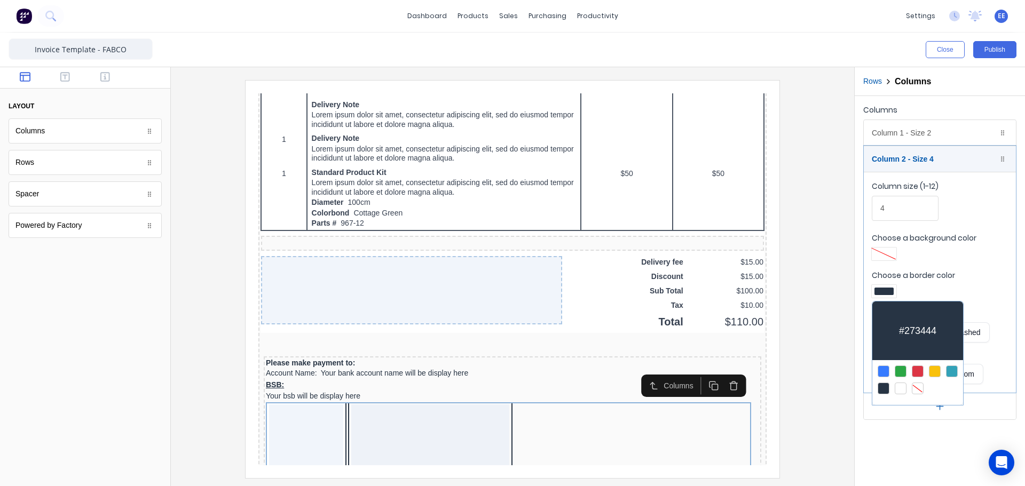
click at [917, 387] on div at bounding box center [918, 389] width 12 height 12
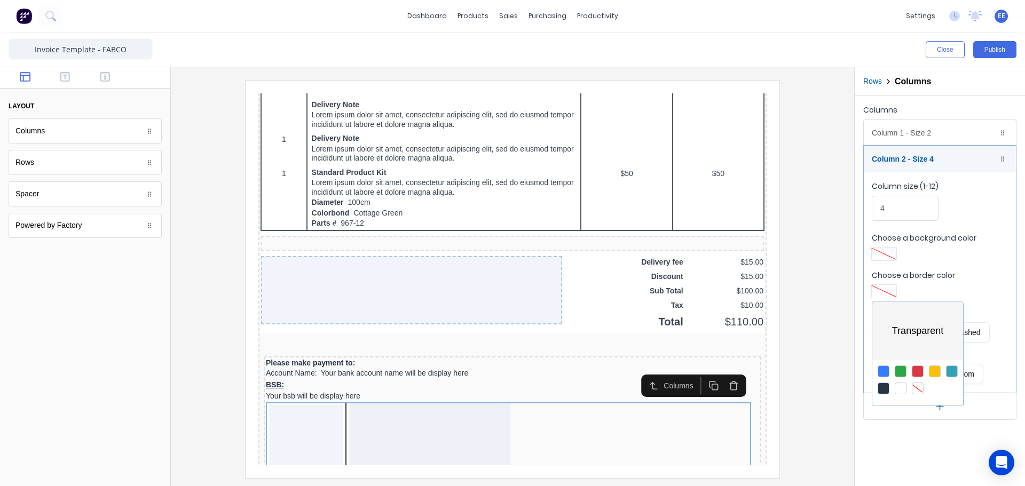
click at [908, 134] on div at bounding box center [512, 243] width 1025 height 486
click at [908, 131] on div "Column 1 - Size 2 Duplicate Delete" at bounding box center [940, 133] width 152 height 26
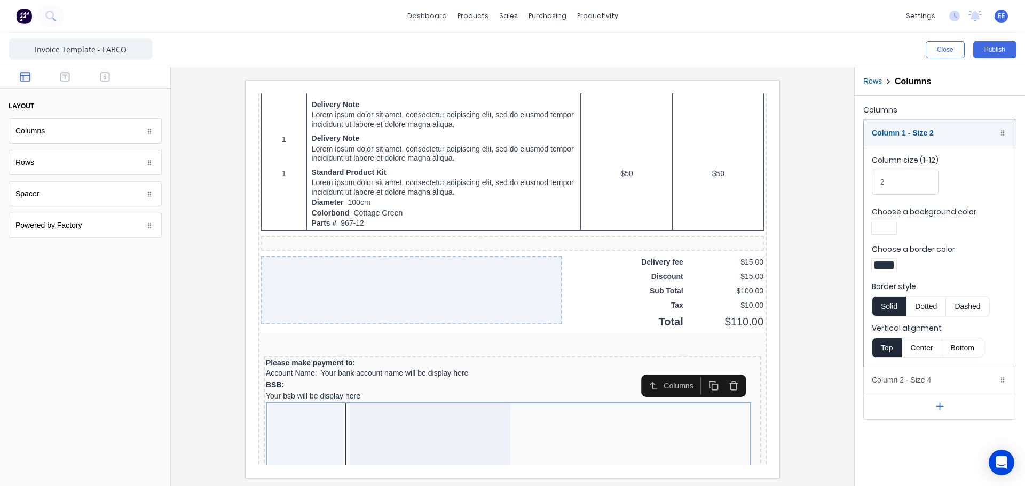
click at [892, 267] on div at bounding box center [884, 265] width 19 height 7
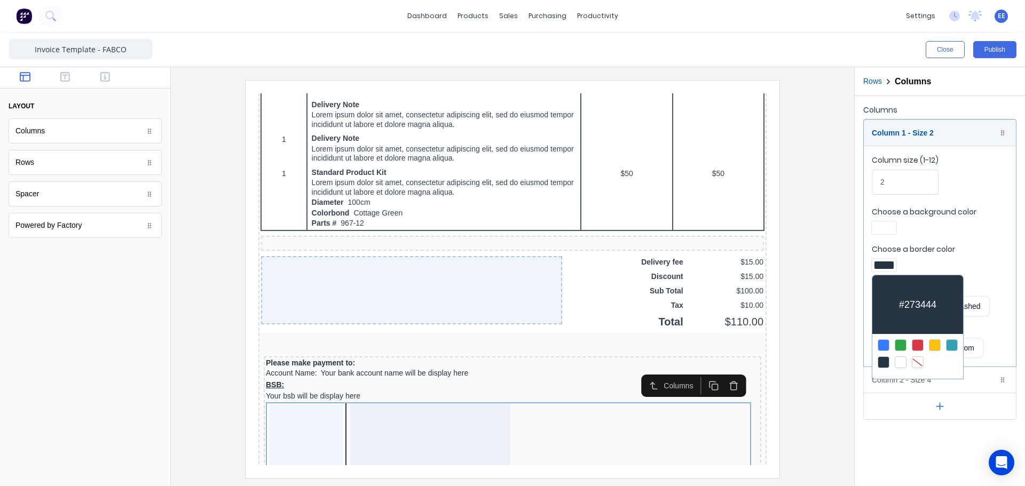
click at [922, 359] on div at bounding box center [918, 363] width 12 height 12
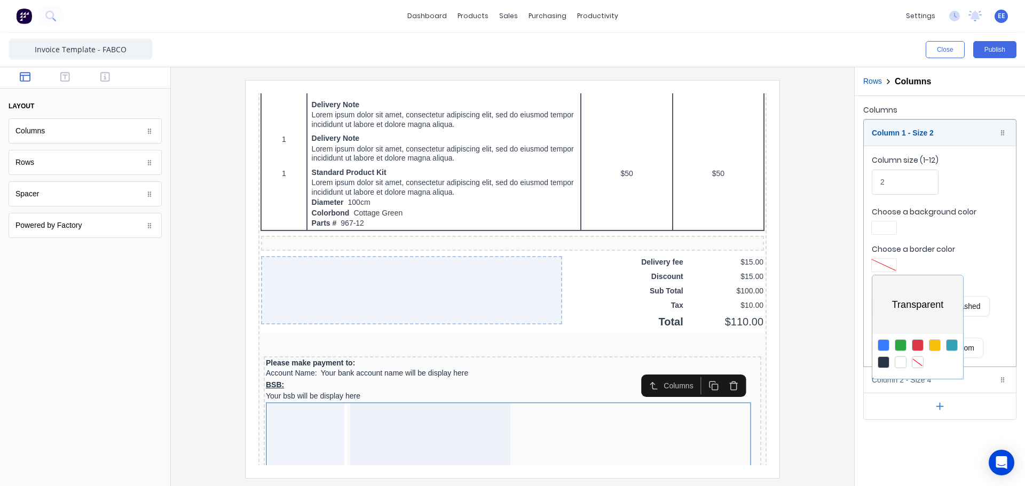
click at [884, 226] on div at bounding box center [512, 243] width 1025 height 486
click at [884, 226] on div at bounding box center [884, 227] width 19 height 7
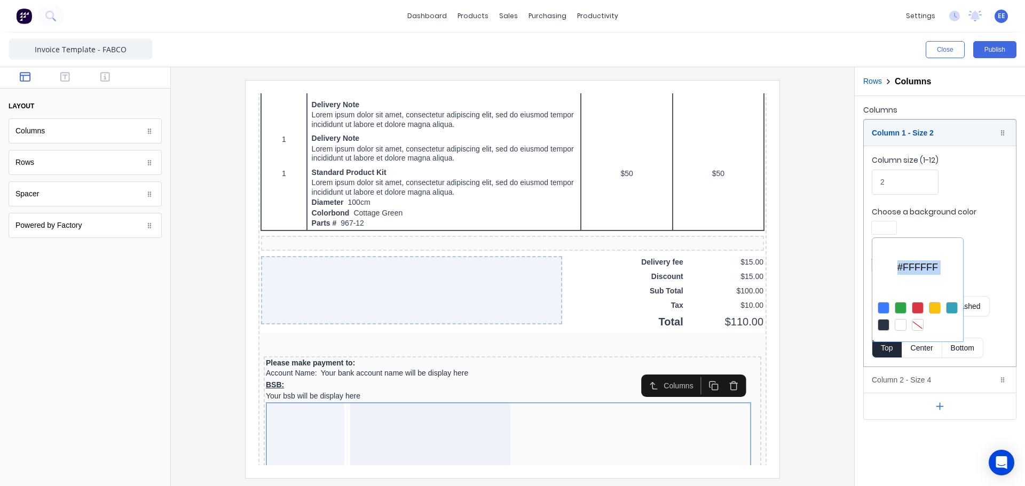
click at [919, 321] on div at bounding box center [918, 325] width 12 height 12
click at [562, 360] on div at bounding box center [512, 243] width 1025 height 486
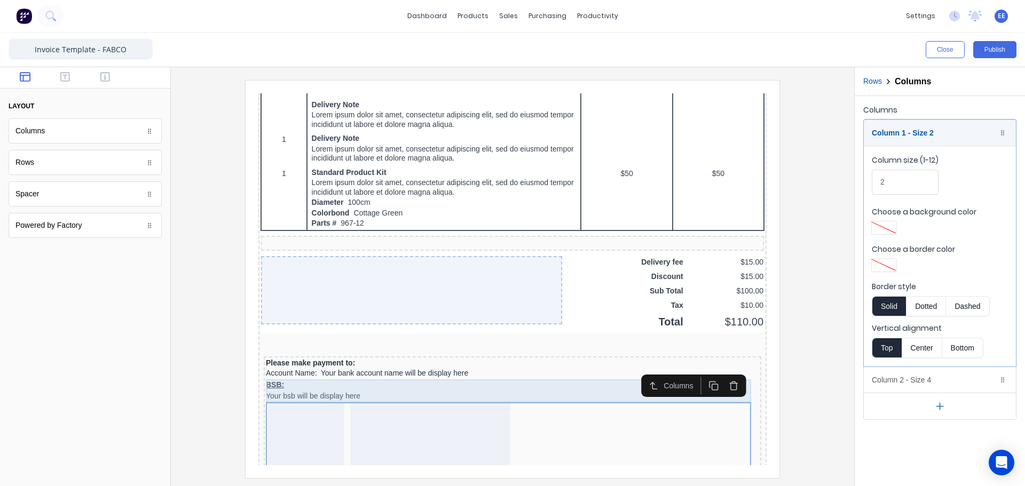
drag, startPoint x: 308, startPoint y: 384, endPoint x: 276, endPoint y: 378, distance: 32.0
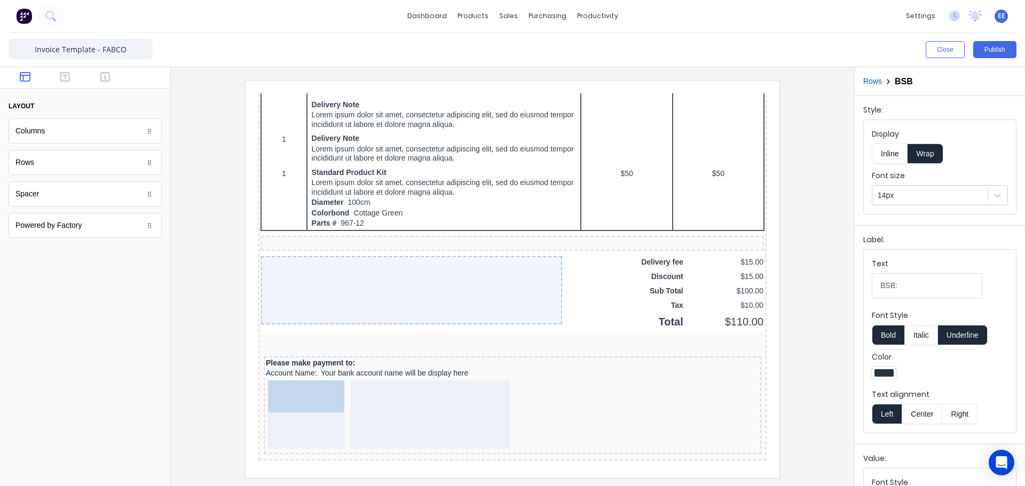
drag, startPoint x: 257, startPoint y: 372, endPoint x: 270, endPoint y: 406, distance: 36.2
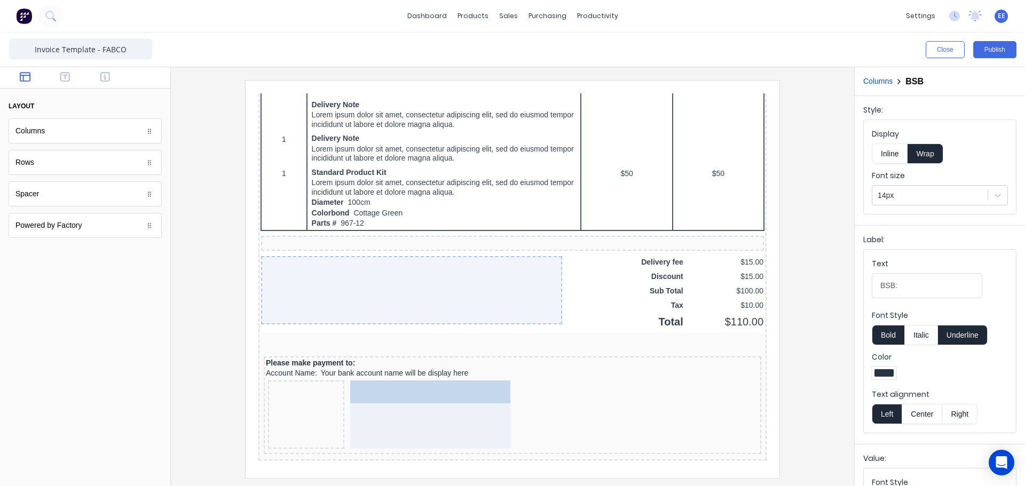
drag, startPoint x: 276, startPoint y: 381, endPoint x: 386, endPoint y: 379, distance: 110.0
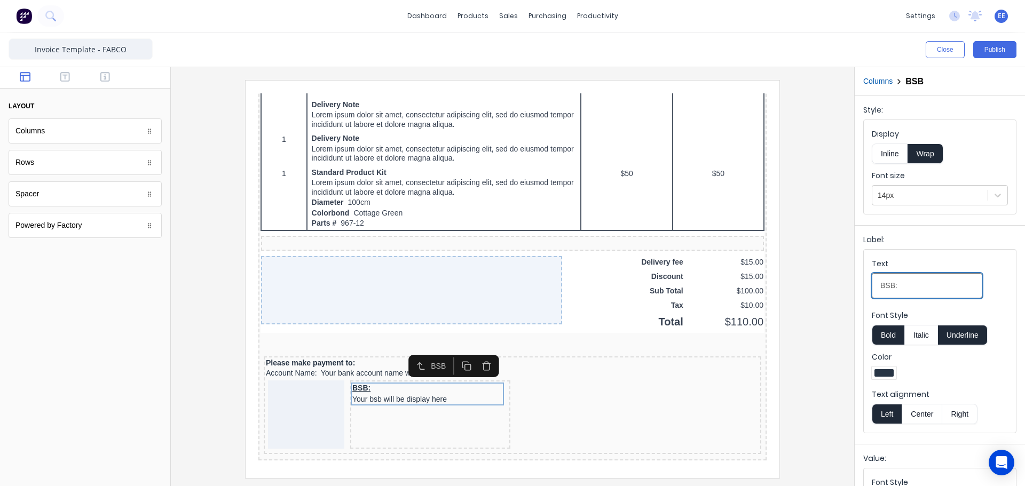
drag, startPoint x: 907, startPoint y: 285, endPoint x: 829, endPoint y: 294, distance: 78.4
click at [829, 294] on div "Close Publish Components layout Columns Columns Rows Rows Spacer Spacer Powered…" at bounding box center [512, 260] width 1025 height 454
type input "BSB:"
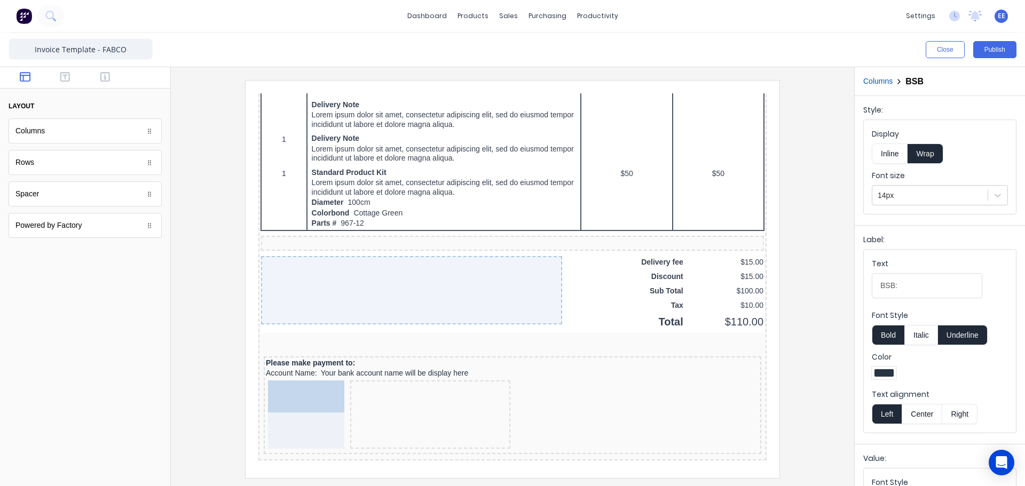
drag, startPoint x: 400, startPoint y: 380, endPoint x: 289, endPoint y: 382, distance: 111.1
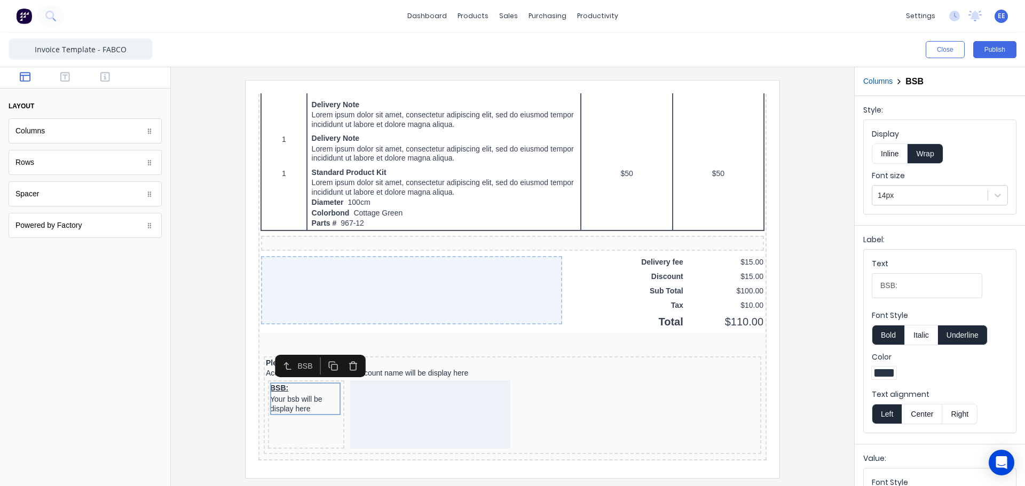
click at [895, 150] on button "Inline" at bounding box center [890, 154] width 36 height 20
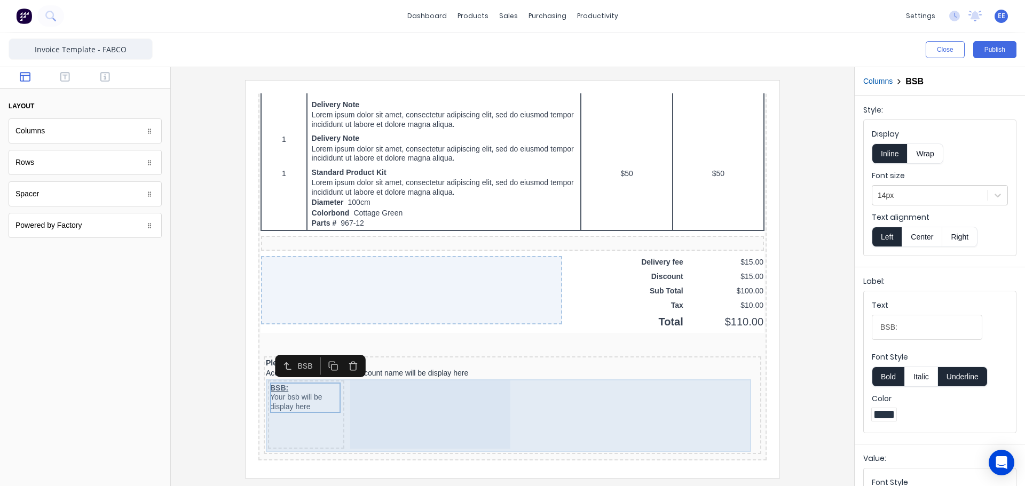
click at [319, 408] on div "BSB: Your bsb will be display here" at bounding box center [293, 402] width 76 height 68
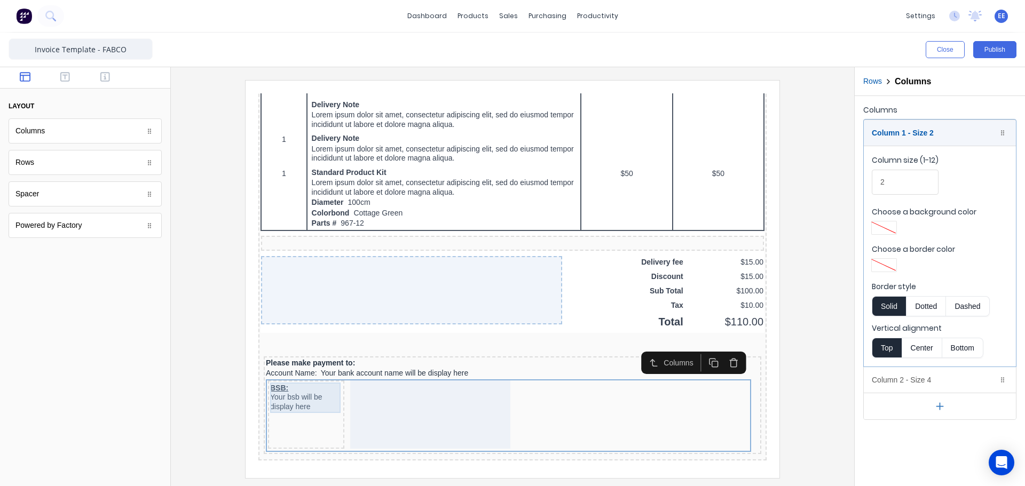
click at [299, 392] on div "BSB: Your bsb will be display here" at bounding box center [293, 385] width 72 height 30
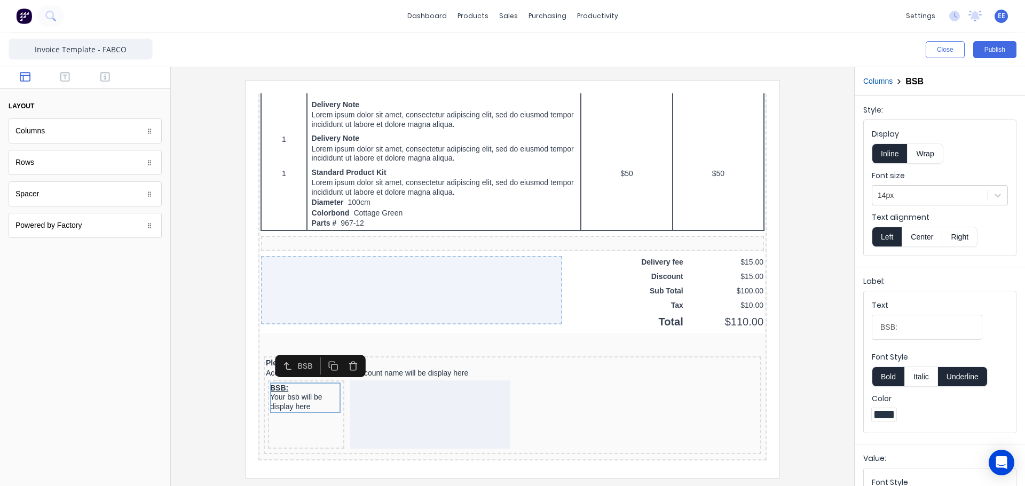
click at [965, 376] on button "Underline" at bounding box center [963, 377] width 50 height 20
click at [880, 79] on button "Columns" at bounding box center [877, 81] width 29 height 11
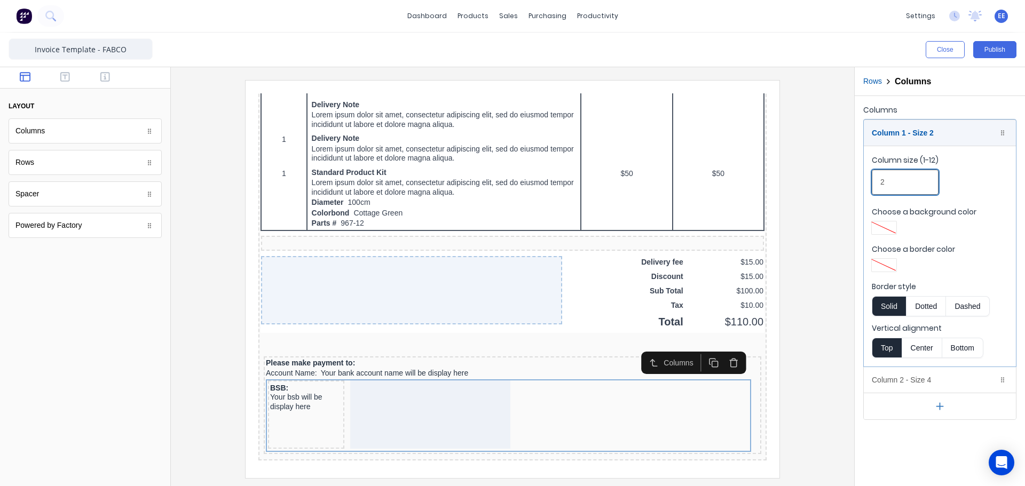
drag, startPoint x: 896, startPoint y: 183, endPoint x: 869, endPoint y: 183, distance: 26.7
click at [869, 183] on fieldset "Column size (1-12) 2 Choose a background color Choose a border color Border sty…" at bounding box center [940, 256] width 152 height 221
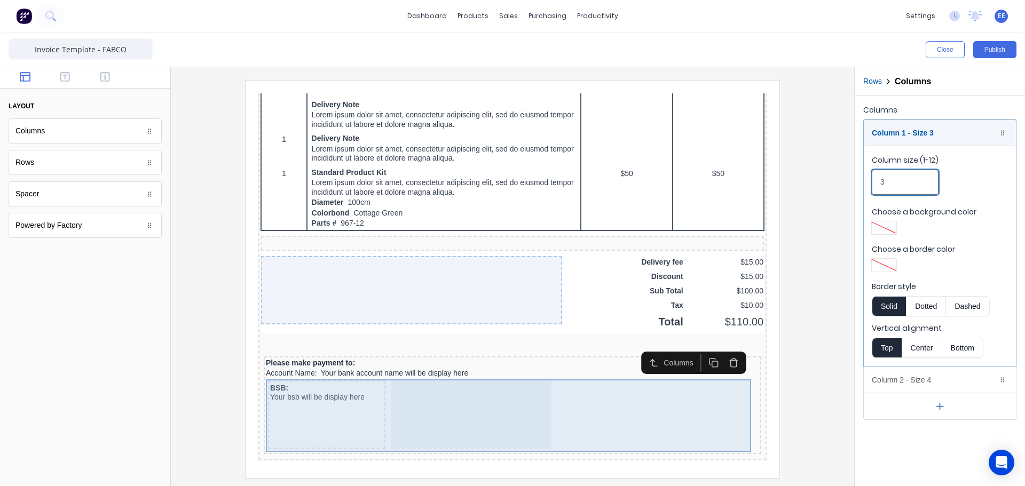
type input "3"
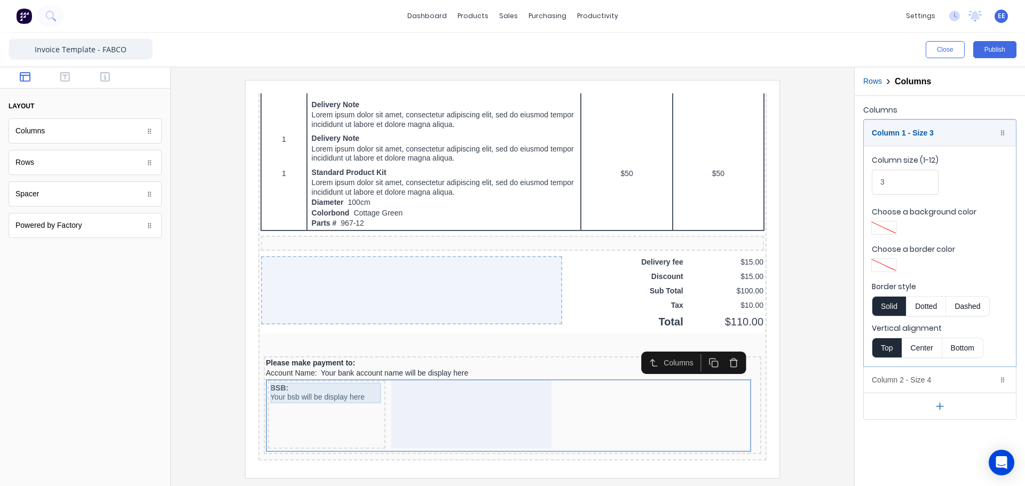
click at [337, 385] on div "BSB: Your bsb will be display here" at bounding box center [313, 380] width 113 height 21
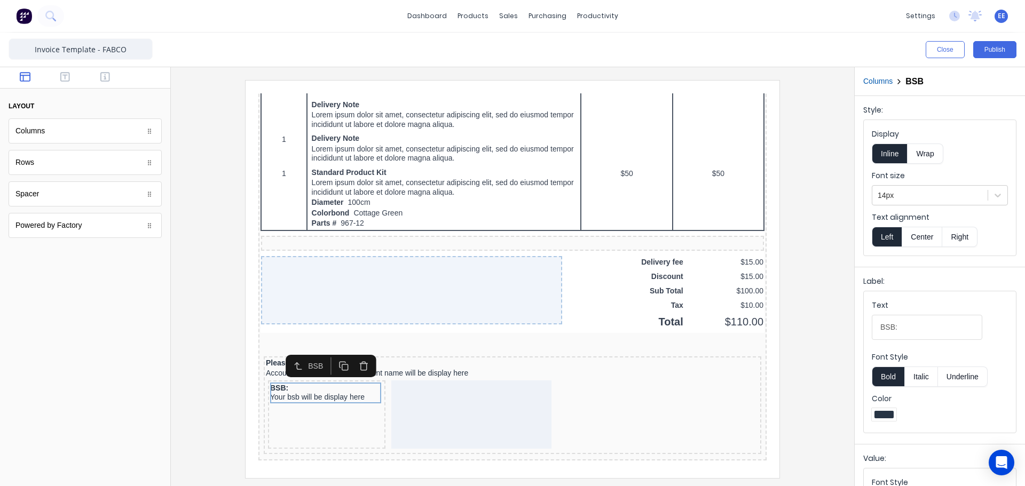
click at [883, 78] on button "Columns" at bounding box center [877, 81] width 29 height 11
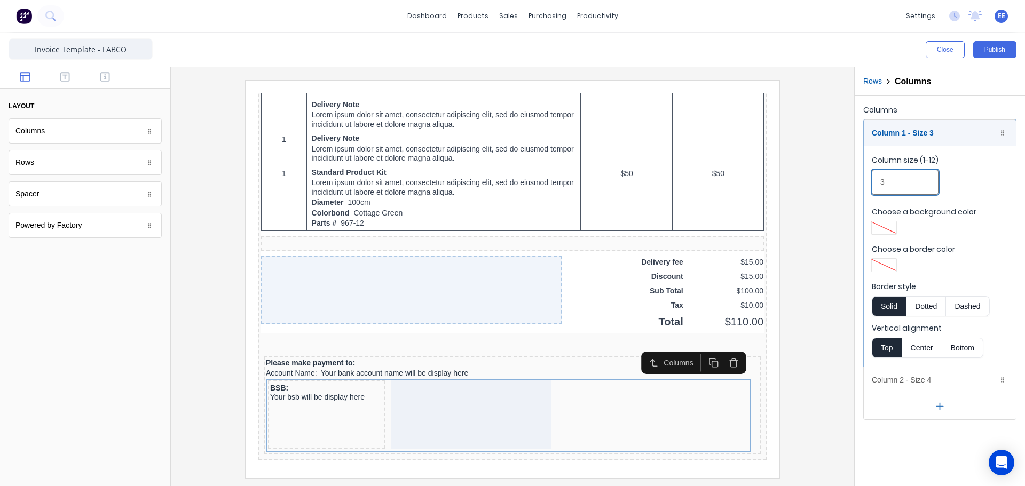
drag, startPoint x: 874, startPoint y: 187, endPoint x: 867, endPoint y: 187, distance: 6.9
click at [867, 187] on fieldset "Column size (1-12) 3 Choose a background color Choose a border color Border sty…" at bounding box center [940, 256] width 152 height 221
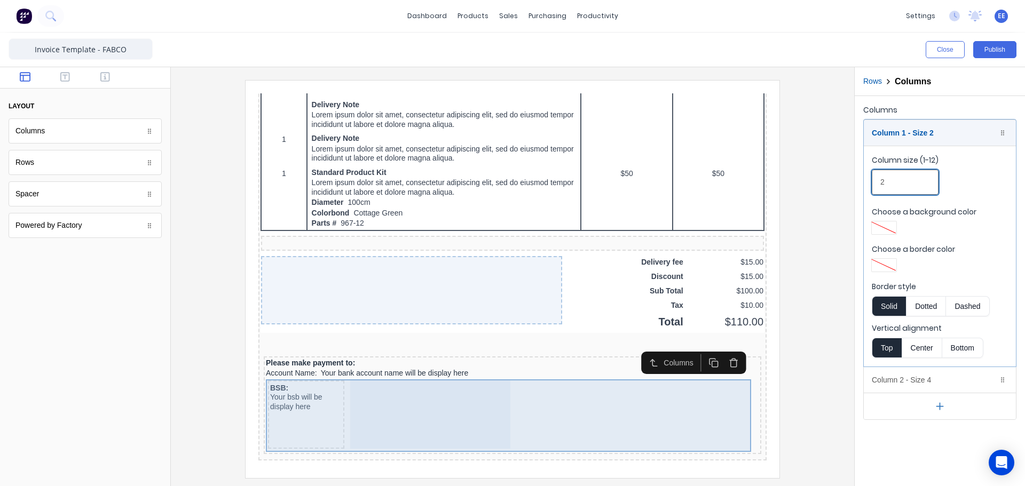
type input "2"
click at [367, 378] on div at bounding box center [417, 402] width 160 height 68
click at [396, 403] on div at bounding box center [417, 402] width 160 height 68
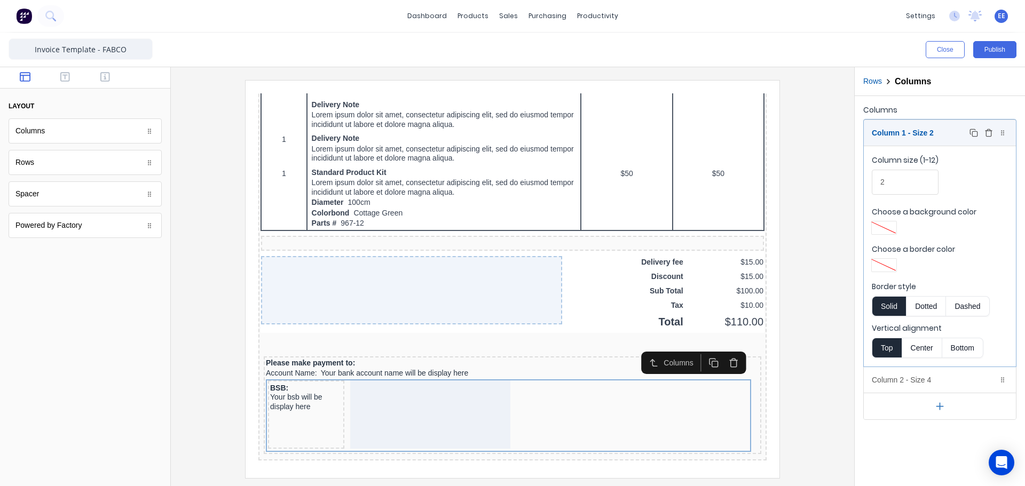
click at [939, 132] on div "Column 1 - Size 2 Duplicate Delete" at bounding box center [940, 133] width 152 height 26
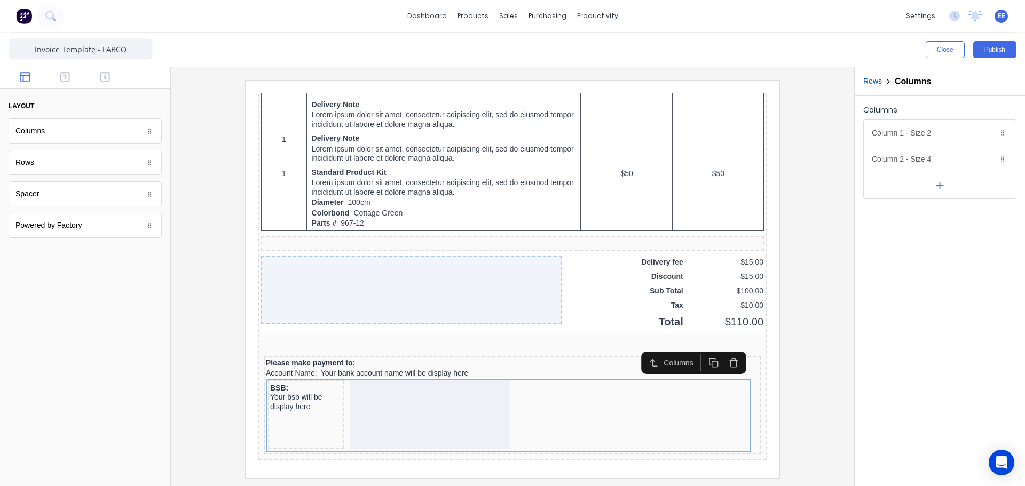
click at [938, 190] on icon "button" at bounding box center [939, 185] width 11 height 11
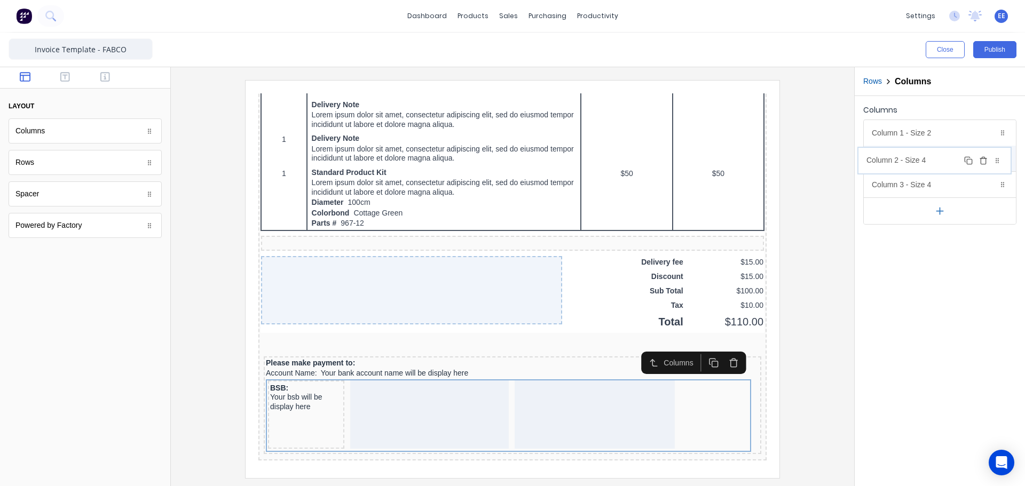
drag, startPoint x: 915, startPoint y: 188, endPoint x: 910, endPoint y: 163, distance: 25.7
click at [910, 163] on body "dashboard products sales purchasing productivity dashboard products Product Cat…" at bounding box center [512, 243] width 1025 height 486
click at [920, 156] on div "Column 2 - Size 4 Duplicate Delete" at bounding box center [940, 159] width 152 height 26
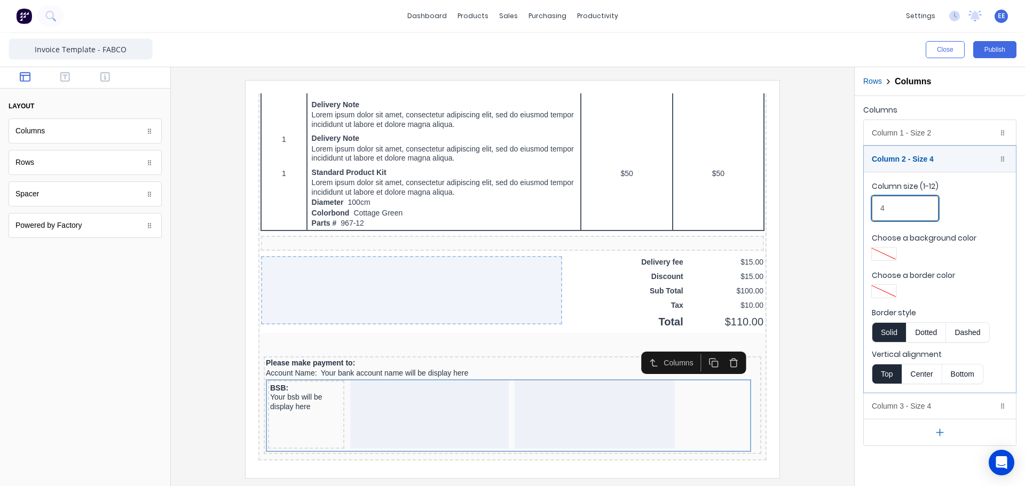
drag, startPoint x: 893, startPoint y: 209, endPoint x: 865, endPoint y: 210, distance: 28.3
click at [865, 210] on fieldset "Column size (1-12) 4 Choose a background color Choose a border color Border sty…" at bounding box center [940, 282] width 152 height 221
drag, startPoint x: 886, startPoint y: 214, endPoint x: 850, endPoint y: 217, distance: 36.4
click at [850, 217] on div "Close Publish Components layout Columns Columns Rows Rows Spacer Spacer Powered…" at bounding box center [512, 260] width 1025 height 454
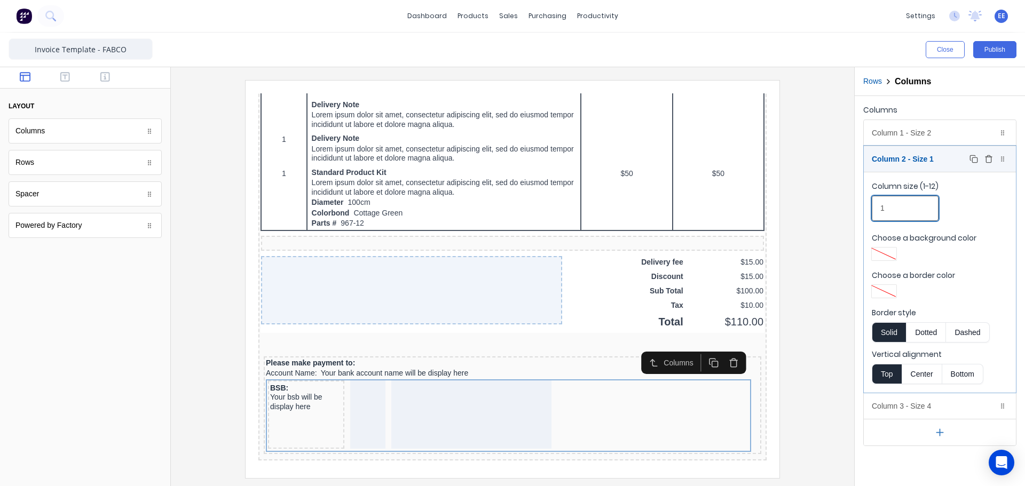
type input "1"
click at [933, 155] on div "Column 2 - Size 1 Duplicate Delete" at bounding box center [940, 159] width 152 height 26
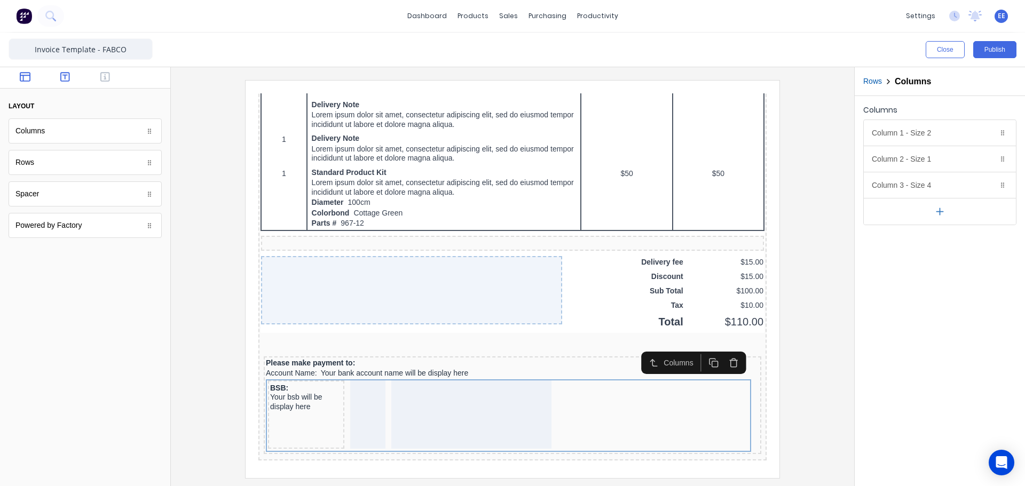
click at [66, 78] on icon "button" at bounding box center [65, 77] width 10 height 11
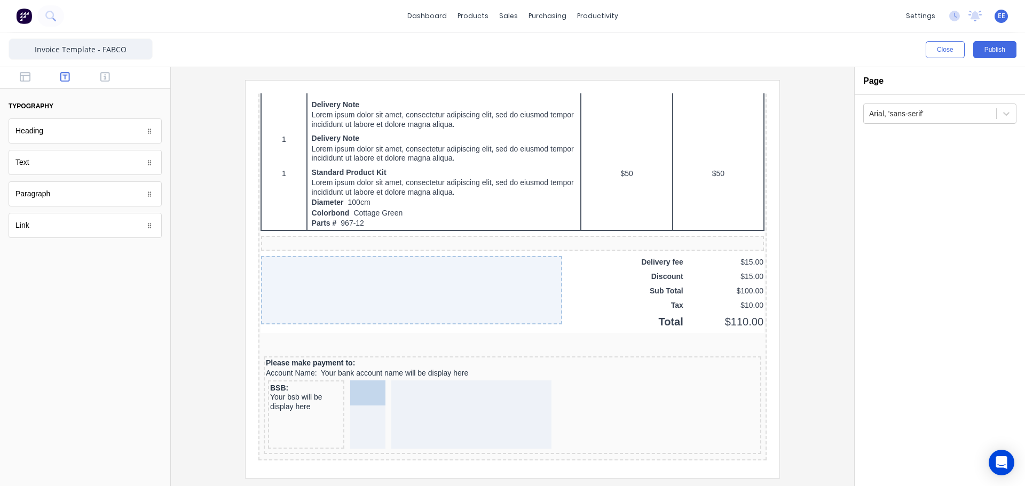
drag, startPoint x: 59, startPoint y: 190, endPoint x: 355, endPoint y: 393, distance: 358.7
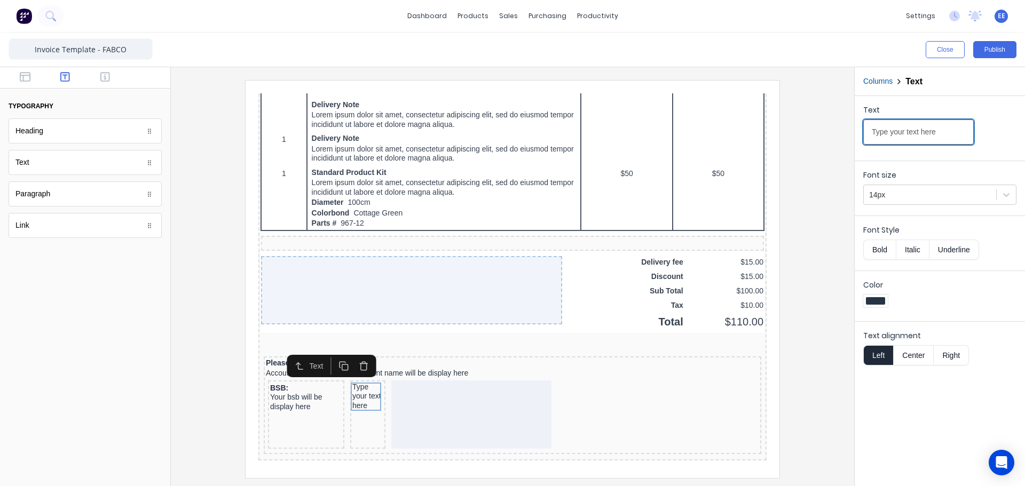
drag, startPoint x: 956, startPoint y: 131, endPoint x: 814, endPoint y: 138, distance: 142.2
click at [814, 138] on div "Close Publish Components typography Heading Heading Text Text Paragraph Paragra…" at bounding box center [512, 260] width 1025 height 454
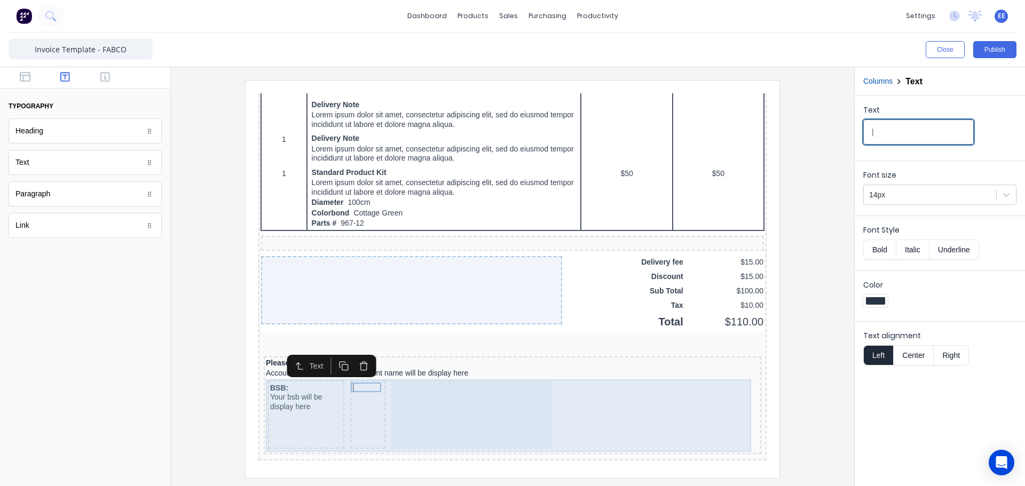
type input "|"
drag, startPoint x: 461, startPoint y: 391, endPoint x: 429, endPoint y: 390, distance: 32.6
click at [461, 391] on div at bounding box center [459, 402] width 160 height 68
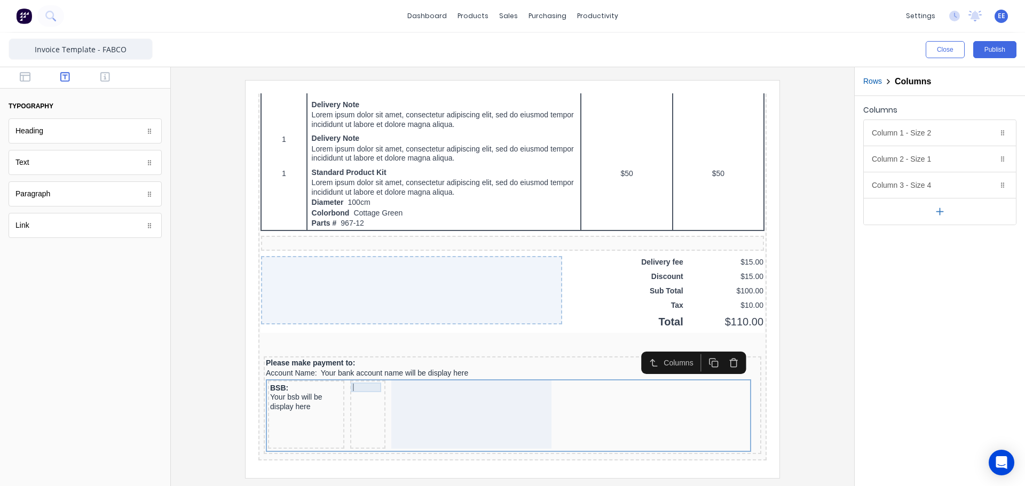
click at [344, 372] on div "|" at bounding box center [355, 375] width 31 height 10
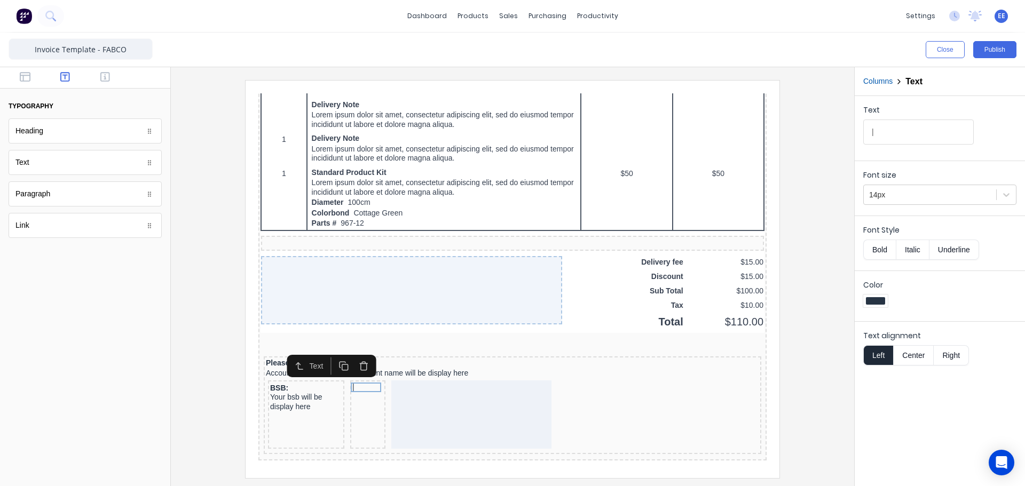
click at [911, 353] on button "Center" at bounding box center [913, 355] width 41 height 20
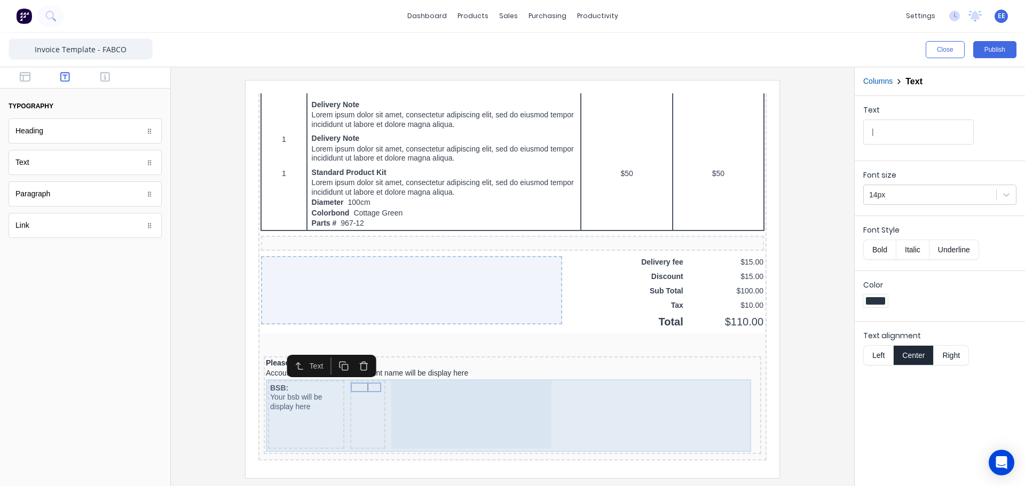
click at [498, 402] on div at bounding box center [459, 402] width 160 height 68
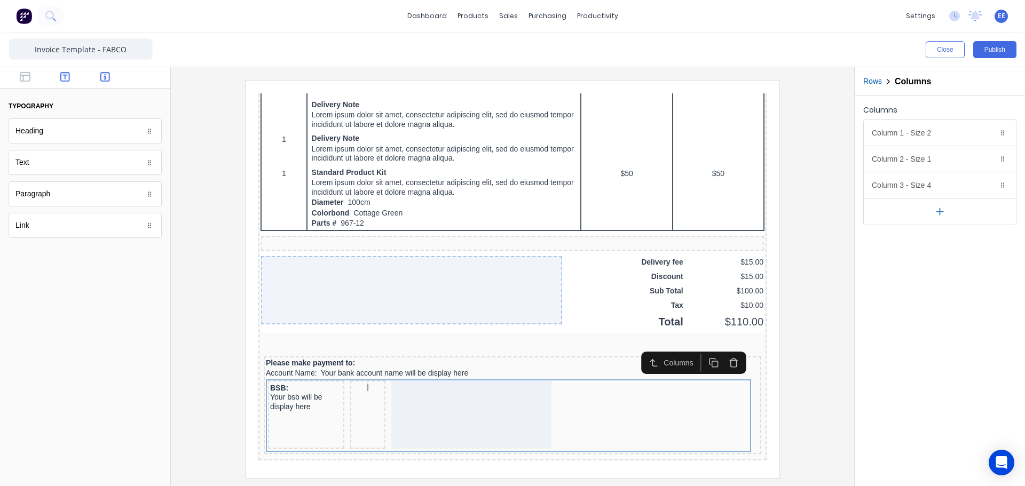
click at [98, 74] on button "button" at bounding box center [106, 78] width 34 height 13
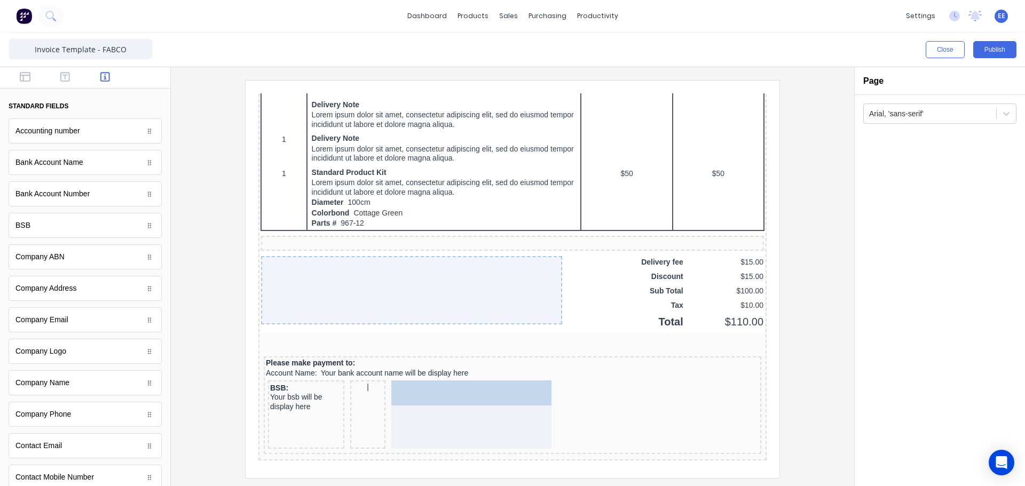
drag, startPoint x: 36, startPoint y: 198, endPoint x: 428, endPoint y: 400, distance: 441.5
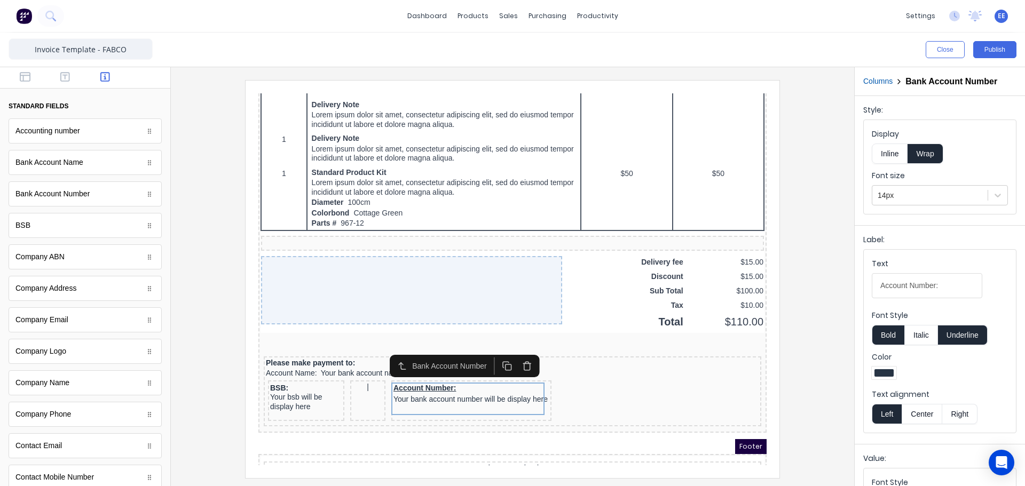
click at [892, 151] on button "Inline" at bounding box center [890, 154] width 36 height 20
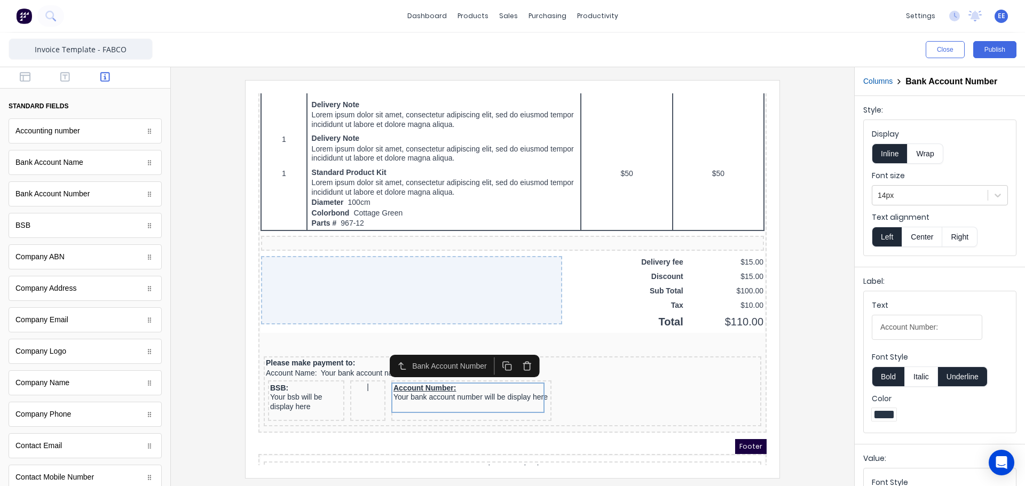
click at [958, 375] on button "Underline" at bounding box center [963, 377] width 50 height 20
click at [886, 375] on button "Bold" at bounding box center [888, 377] width 33 height 20
click at [781, 380] on div at bounding box center [512, 279] width 666 height 398
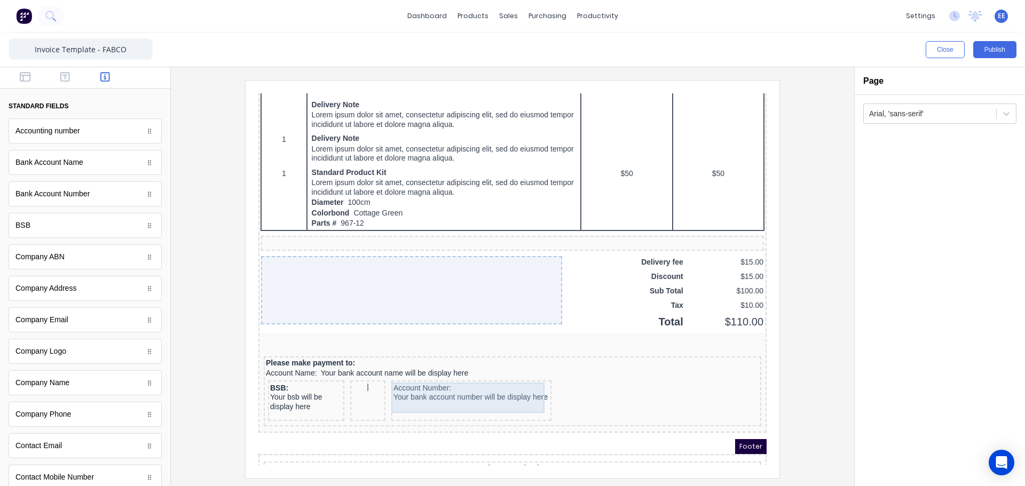
drag, startPoint x: 380, startPoint y: 399, endPoint x: 358, endPoint y: 395, distance: 22.8
click at [381, 391] on div "Account Number: Your bank account number will be display here" at bounding box center [459, 380] width 156 height 21
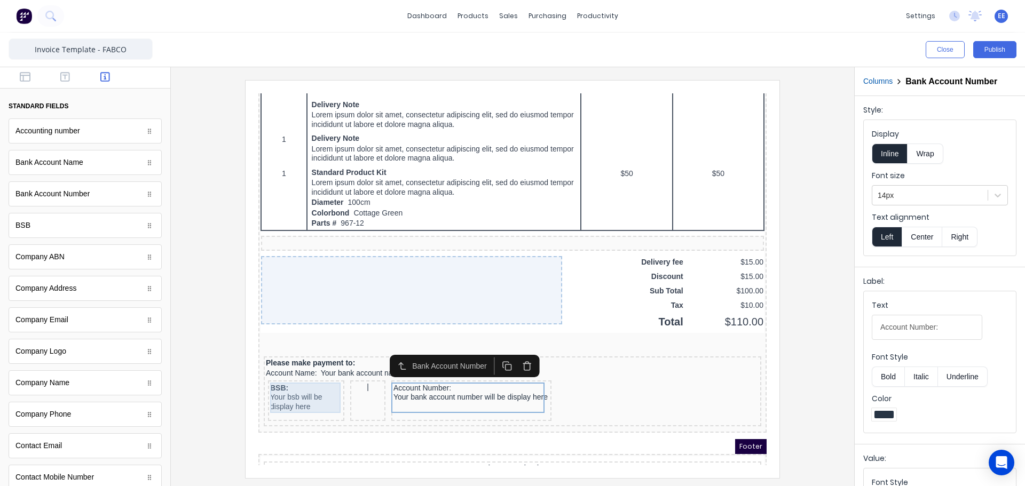
click at [303, 387] on div "BSB: Your bsb will be display here" at bounding box center [293, 385] width 72 height 30
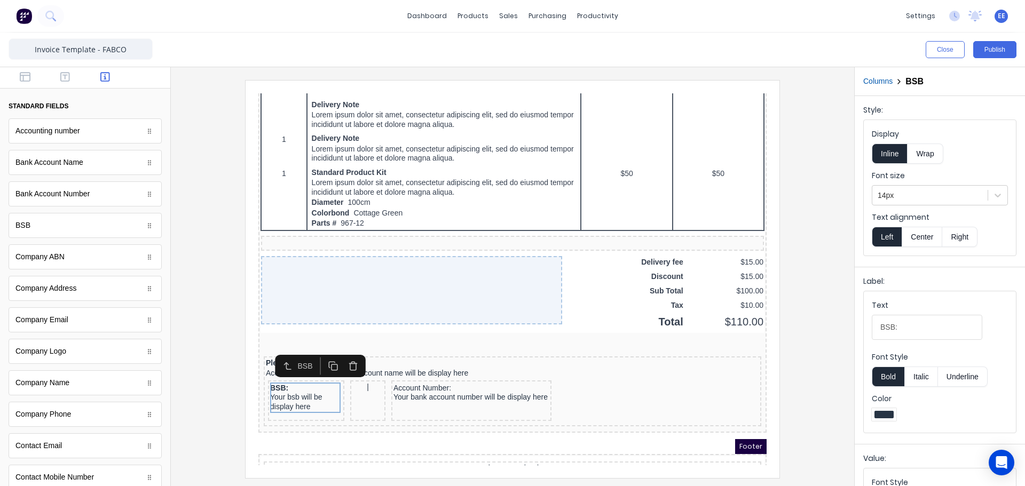
click at [879, 75] on div "Columns BSB" at bounding box center [940, 81] width 170 height 29
click at [878, 80] on button "Columns" at bounding box center [877, 81] width 29 height 11
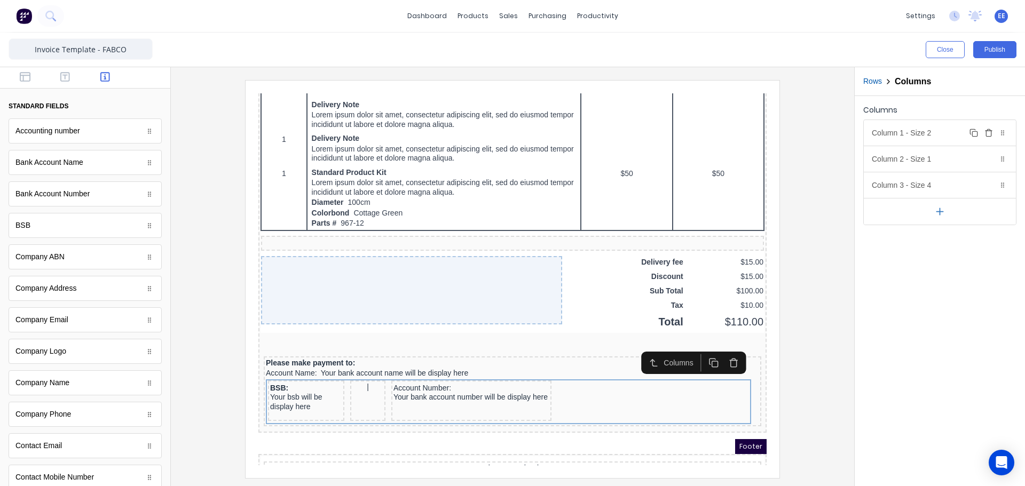
click at [912, 138] on div "Column 1 - Size 2 Duplicate Delete" at bounding box center [940, 133] width 152 height 26
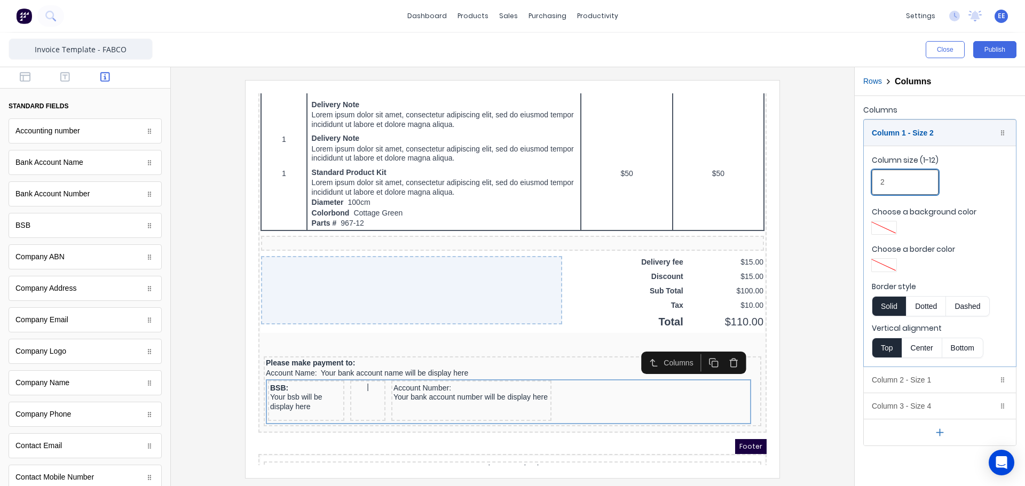
drag, startPoint x: 889, startPoint y: 183, endPoint x: 862, endPoint y: 183, distance: 26.7
click at [862, 183] on div "Columns Column 1 - Size 2 Duplicate Delete Column size (1-12) 2 Choose a backgr…" at bounding box center [940, 274] width 170 height 357
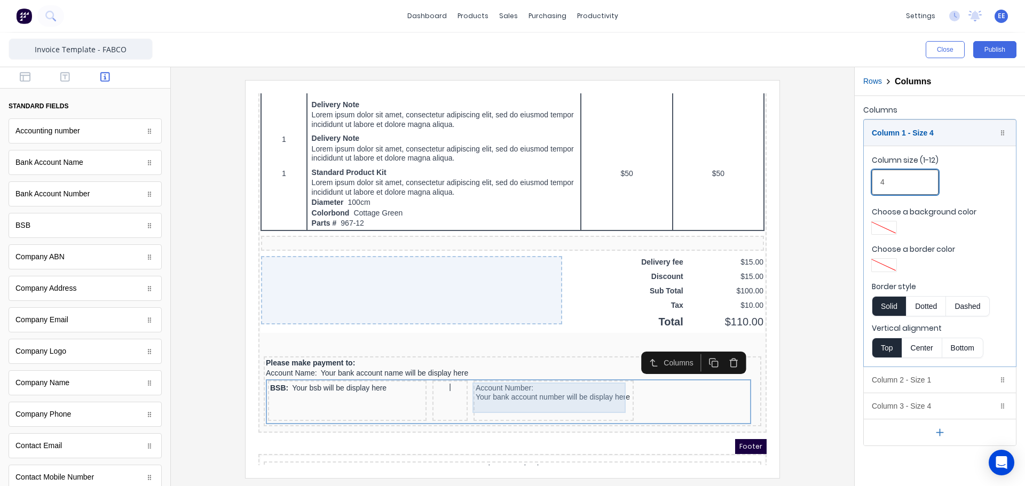
type input "4"
click at [499, 385] on div "Account Number: Your bank account number will be display here" at bounding box center [541, 380] width 156 height 21
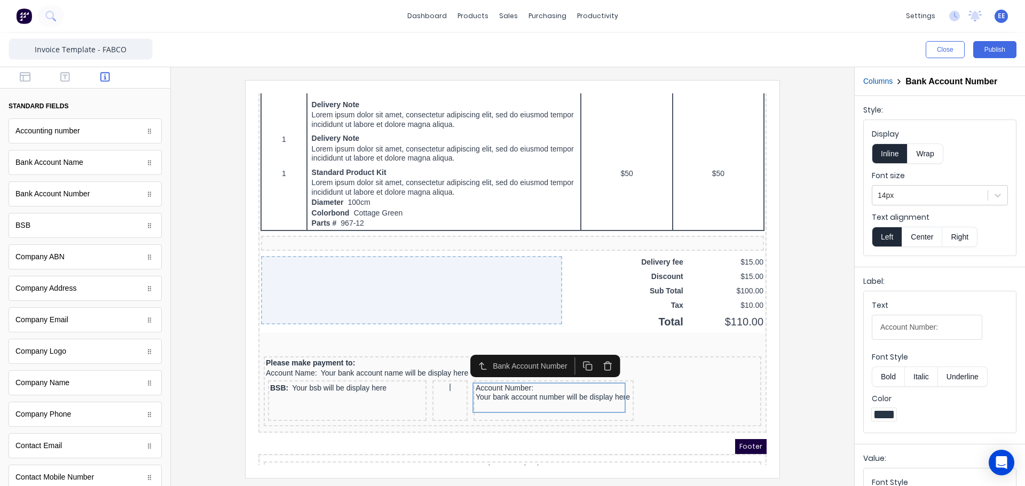
click at [886, 83] on button "Columns" at bounding box center [877, 81] width 29 height 11
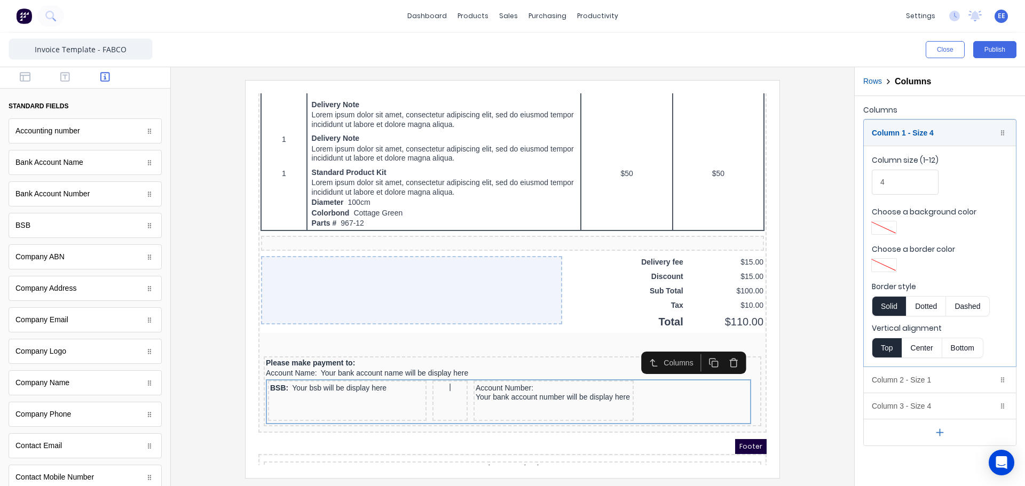
click at [908, 120] on div "Column 1 - Size 4 Duplicate Delete Column size (1-12) 4 Choose a background col…" at bounding box center [940, 243] width 152 height 247
click at [908, 132] on div "Column 1 - Size 4 Duplicate Delete" at bounding box center [940, 133] width 152 height 26
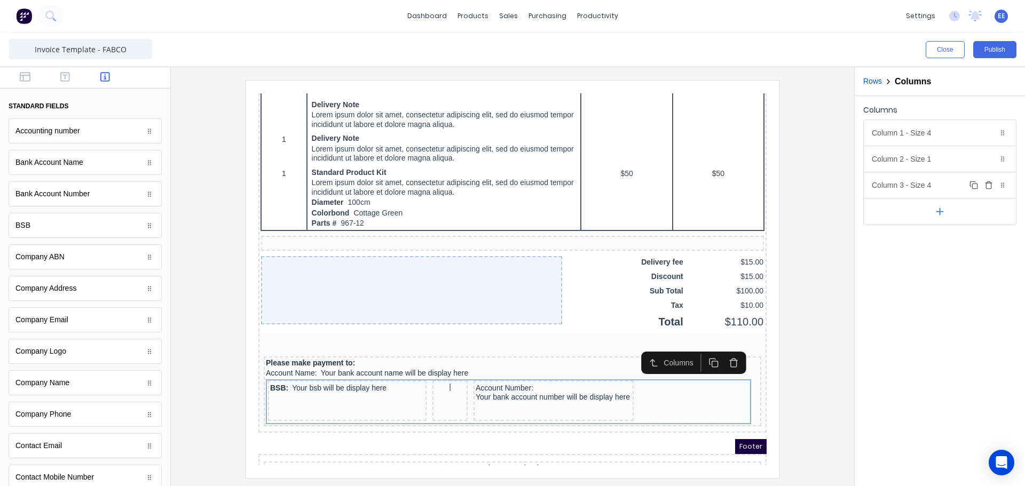
click at [903, 183] on div "Column 3 - Size 4 Duplicate Delete" at bounding box center [940, 185] width 152 height 26
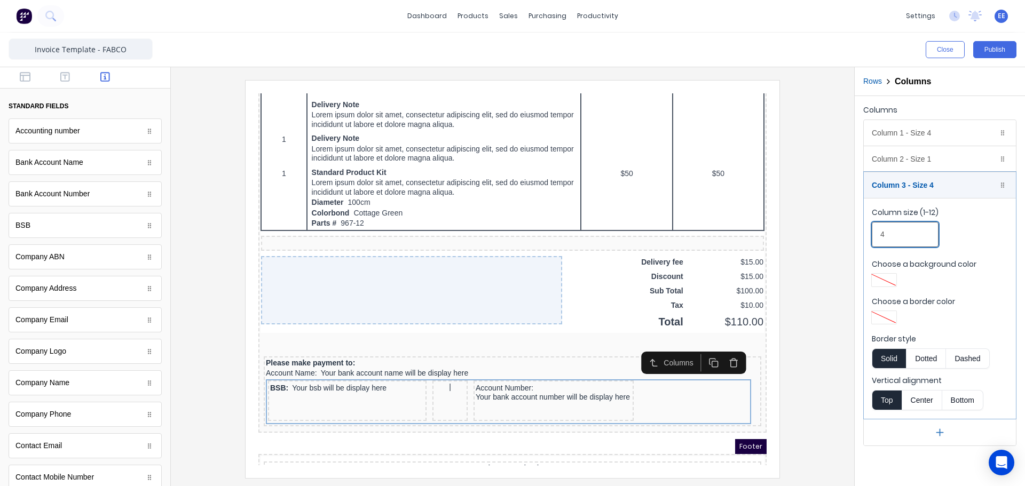
drag, startPoint x: 888, startPoint y: 233, endPoint x: 864, endPoint y: 233, distance: 24.0
click at [864, 233] on fieldset "Column size (1-12) 4 Choose a background color Choose a border color Border sty…" at bounding box center [940, 308] width 152 height 221
drag, startPoint x: 897, startPoint y: 234, endPoint x: 858, endPoint y: 234, distance: 39.0
click at [863, 236] on div "Columns Column 1 - Size 4 Duplicate Delete Column size (1-12) 4 Choose a backgr…" at bounding box center [940, 274] width 170 height 357
type input "6"
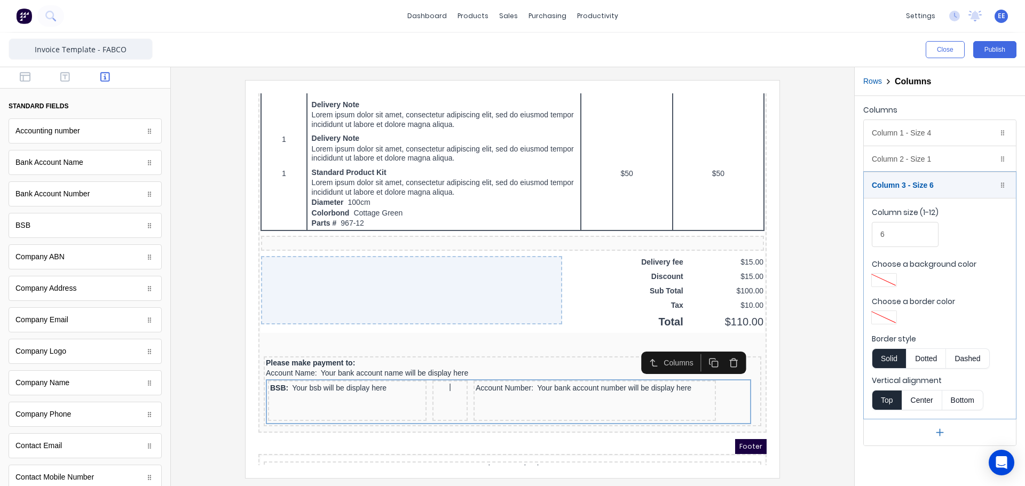
click at [807, 312] on div at bounding box center [512, 279] width 666 height 398
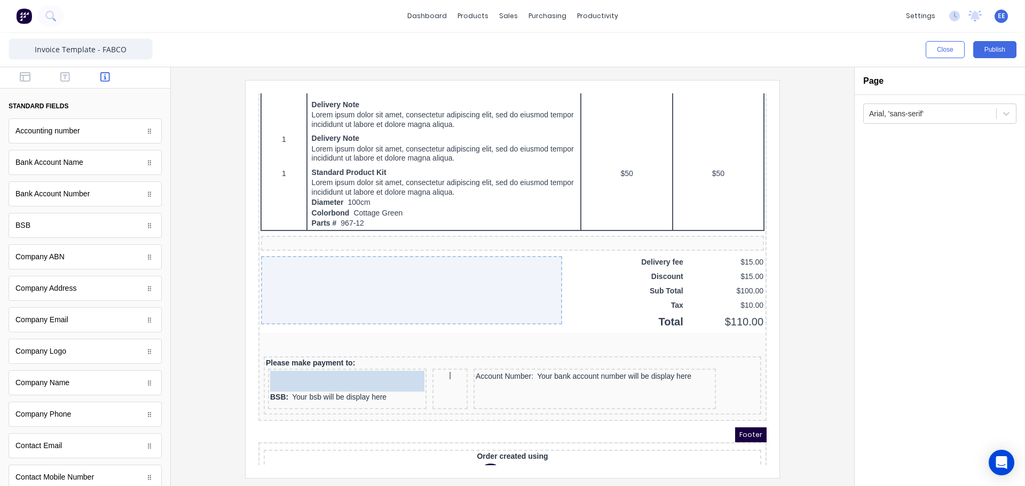
drag, startPoint x: 312, startPoint y: 360, endPoint x: 306, endPoint y: 366, distance: 7.9
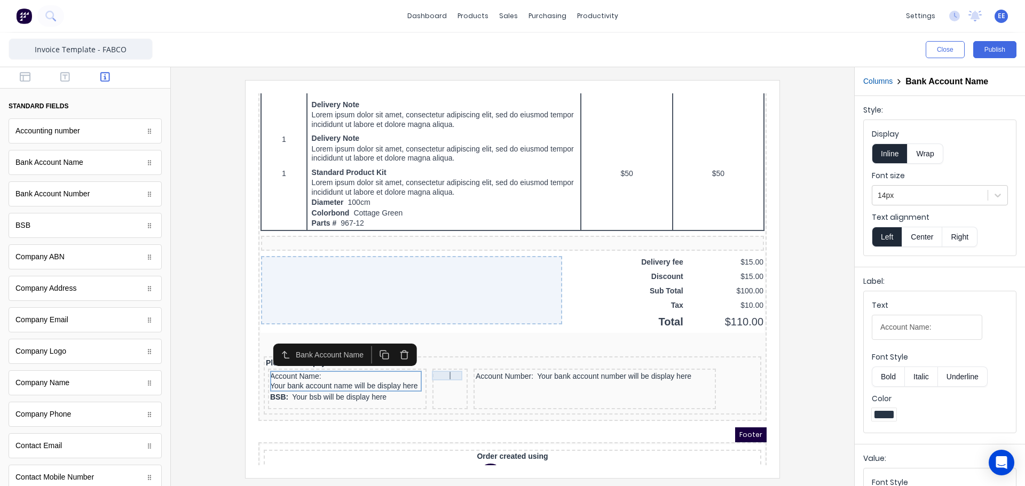
click at [426, 360] on div "|" at bounding box center [437, 363] width 31 height 10
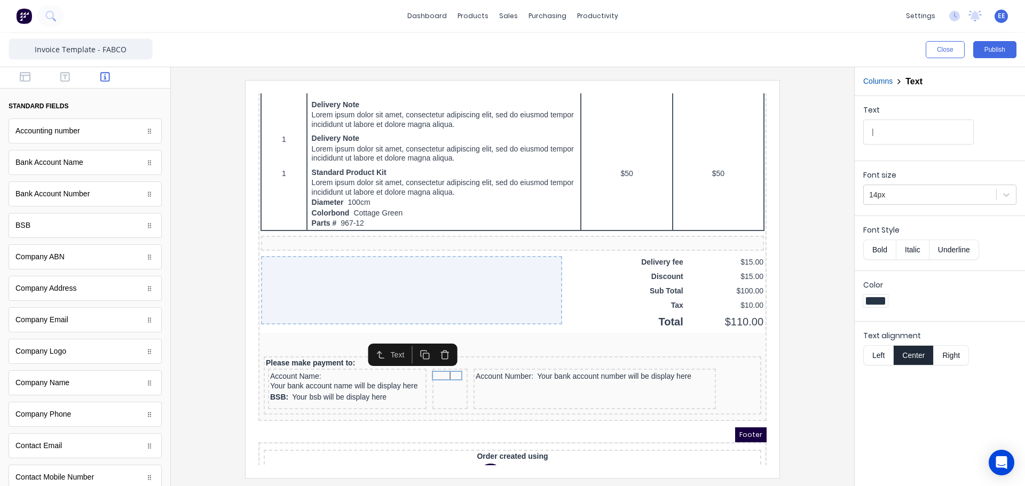
click at [30, 84] on div at bounding box center [85, 77] width 170 height 21
click at [27, 79] on icon "button" at bounding box center [25, 77] width 11 height 11
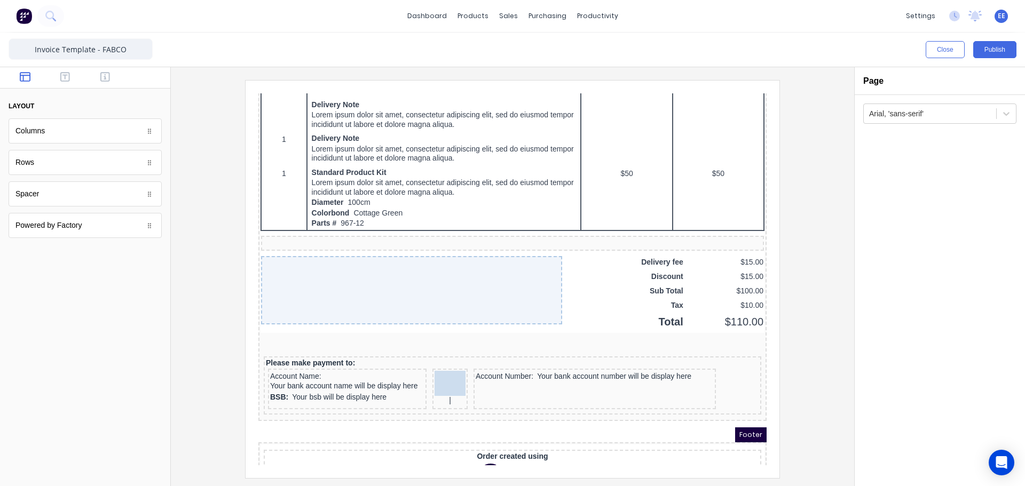
drag, startPoint x: 72, startPoint y: 216, endPoint x: 444, endPoint y: 377, distance: 405.1
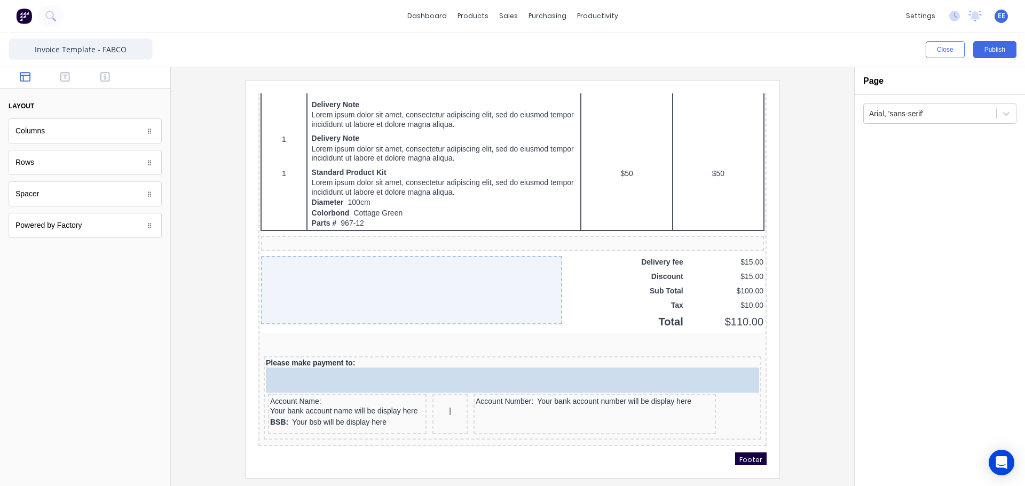
drag, startPoint x: 36, startPoint y: 196, endPoint x: 438, endPoint y: 372, distance: 438.5
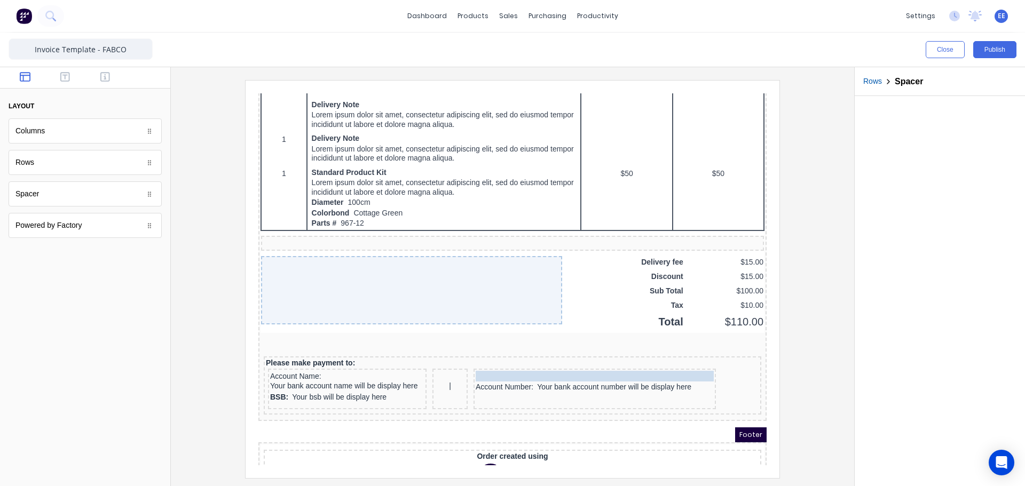
drag, startPoint x: 371, startPoint y: 356, endPoint x: 502, endPoint y: 361, distance: 131.4
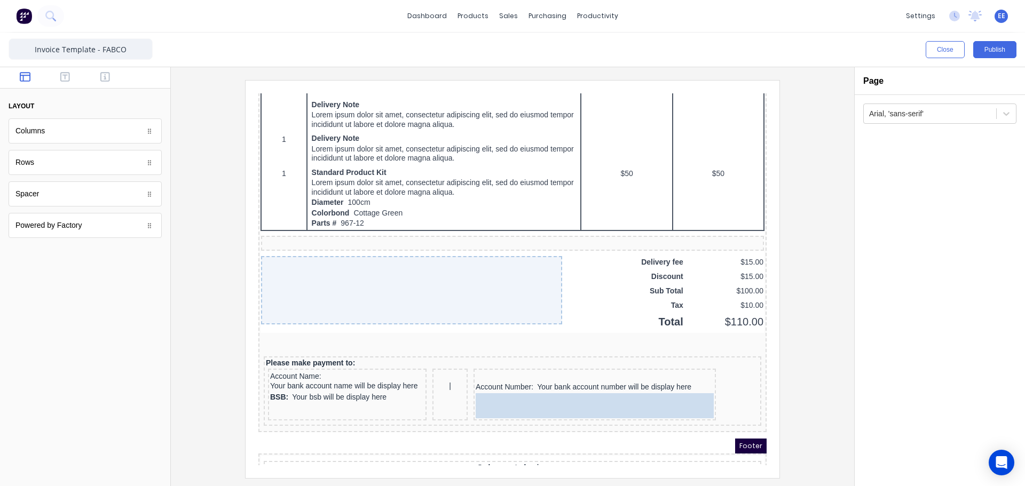
drag, startPoint x: 60, startPoint y: 198, endPoint x: 19, endPoint y: 153, distance: 61.2
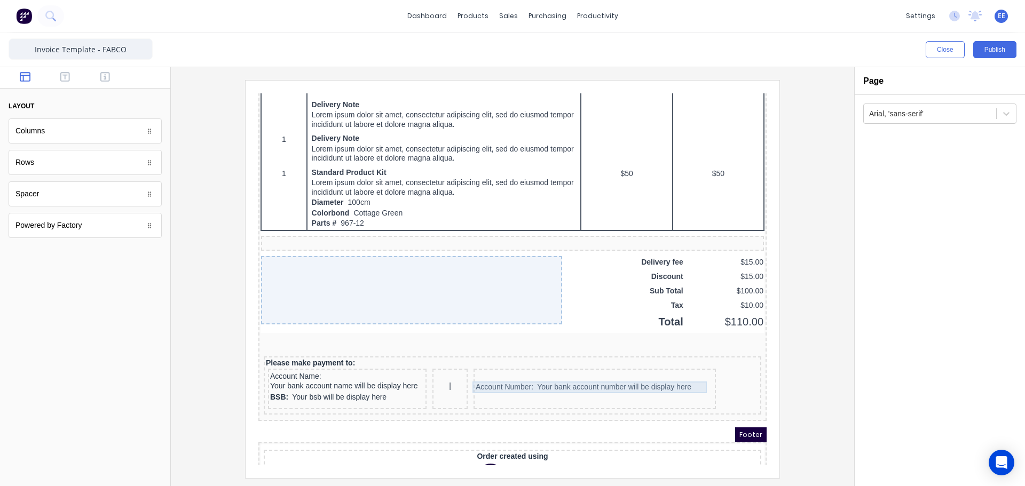
click at [623, 374] on div "Account Number: Your bank account number will be display here" at bounding box center [582, 375] width 238 height 12
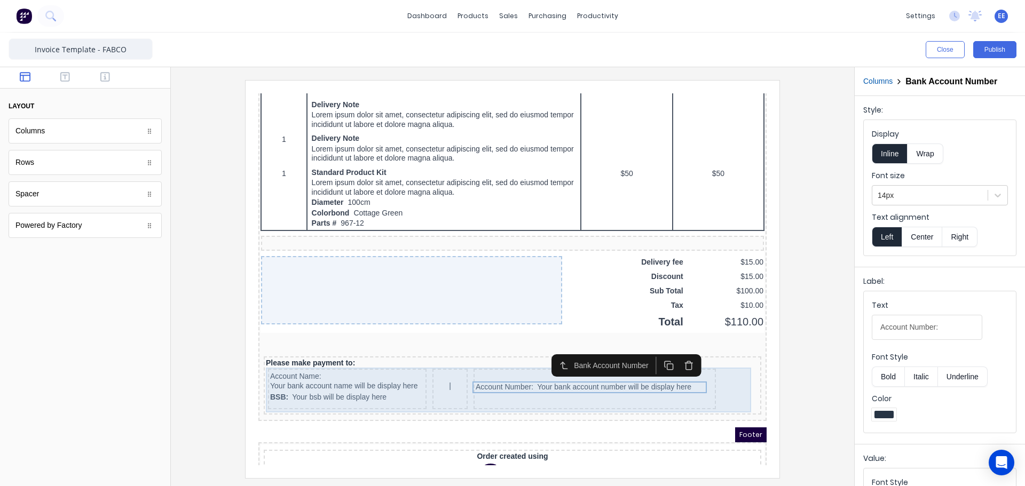
click at [722, 371] on div "Account Name: Your bank account name will be display here BSB: Your bsb will be…" at bounding box center [499, 377] width 493 height 45
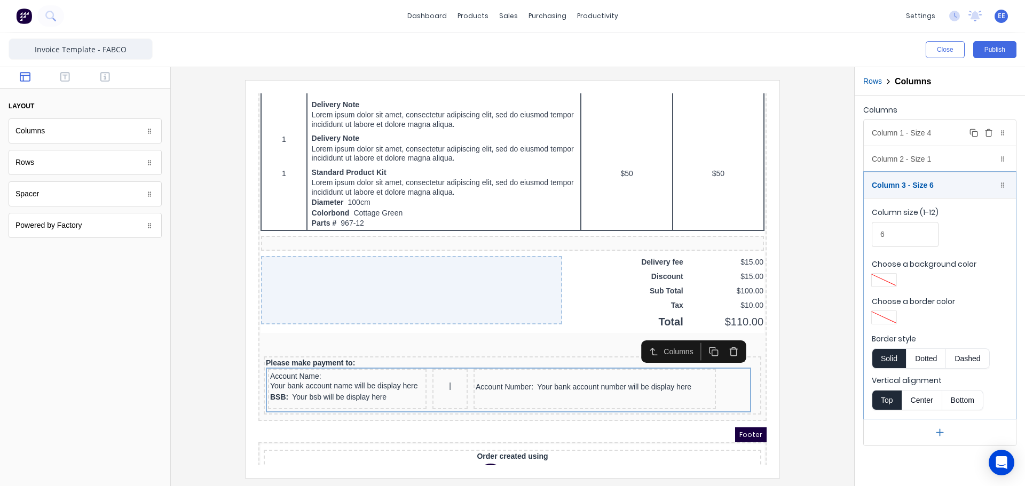
click at [932, 136] on div "Column 1 - Size 4 Duplicate Delete" at bounding box center [940, 133] width 152 height 26
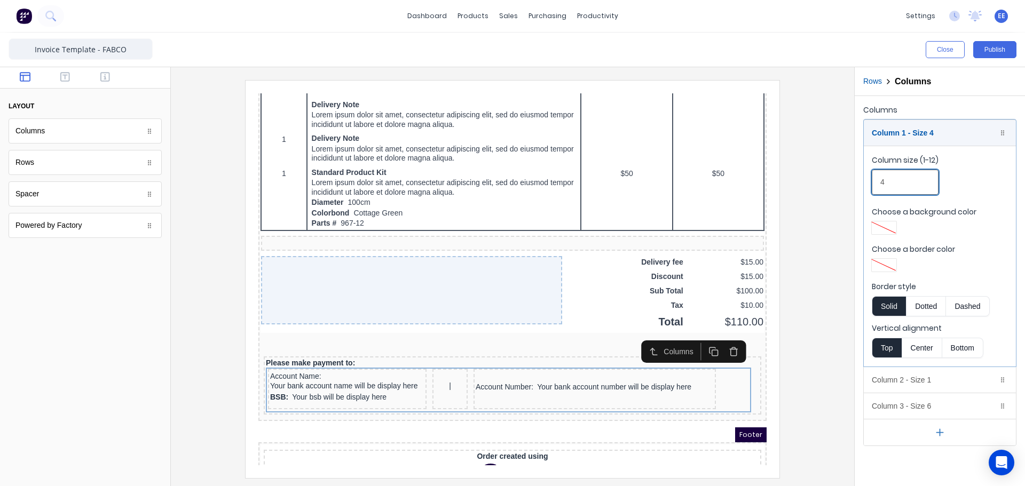
drag, startPoint x: 912, startPoint y: 186, endPoint x: 850, endPoint y: 185, distance: 61.9
click at [850, 185] on div "Close Publish Components layout Columns Columns Rows Rows Spacer Spacer Powered…" at bounding box center [512, 260] width 1025 height 454
type input "5"
click at [532, 377] on div "Account Number: Your bank account number will be display here" at bounding box center [623, 375] width 238 height 12
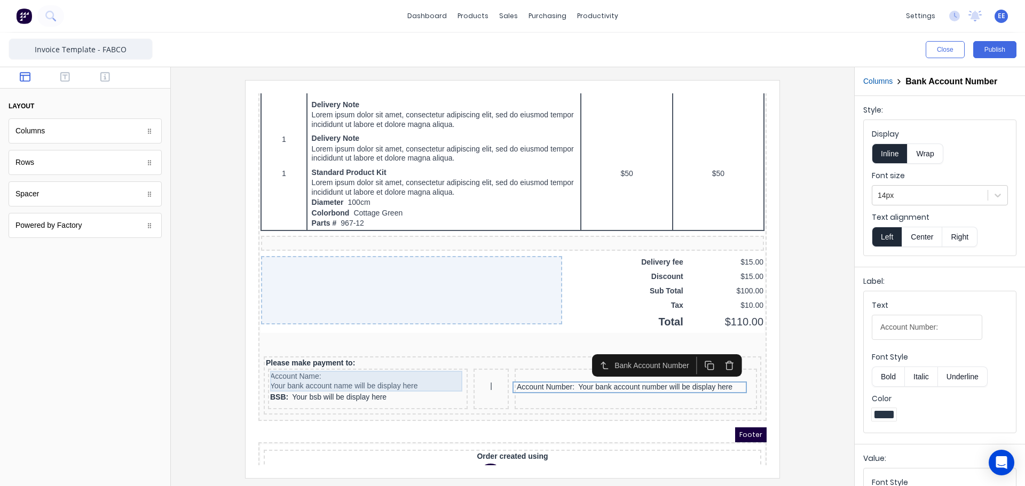
click at [434, 365] on div "Account Name: Your bank account name will be display here" at bounding box center [354, 368] width 195 height 21
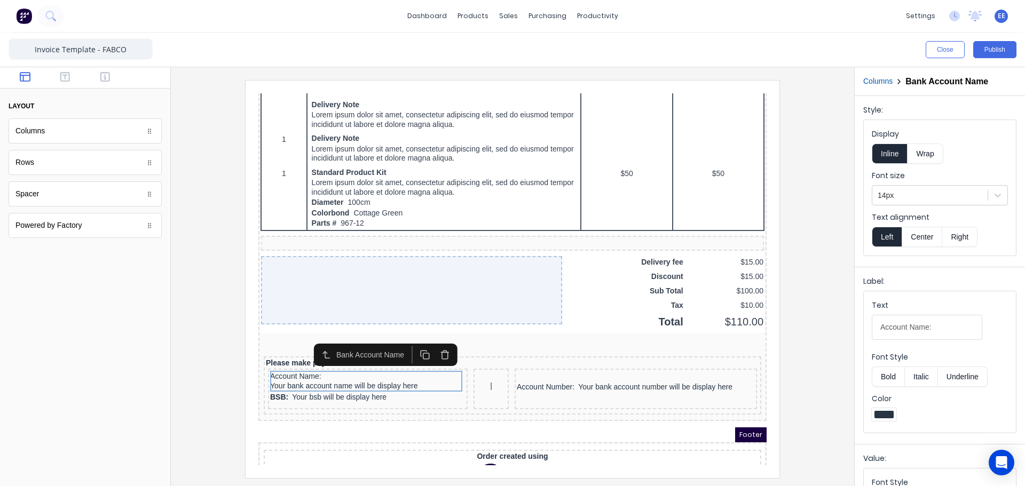
click at [874, 85] on button "Columns" at bounding box center [877, 81] width 29 height 11
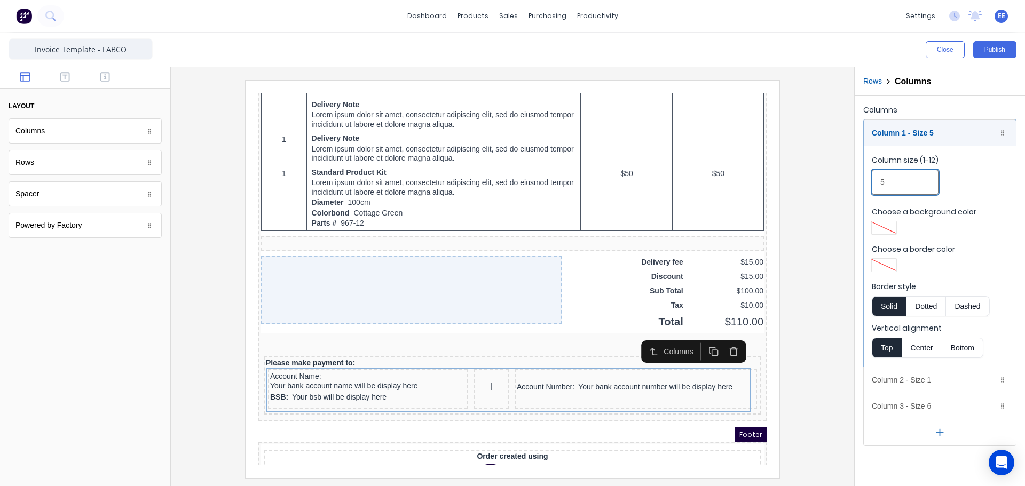
drag, startPoint x: 887, startPoint y: 185, endPoint x: 856, endPoint y: 186, distance: 31.5
click at [859, 186] on div "Columns Column 1 - Size 5 Duplicate Delete Column size (1-12) 5 Choose a backgr…" at bounding box center [940, 274] width 170 height 357
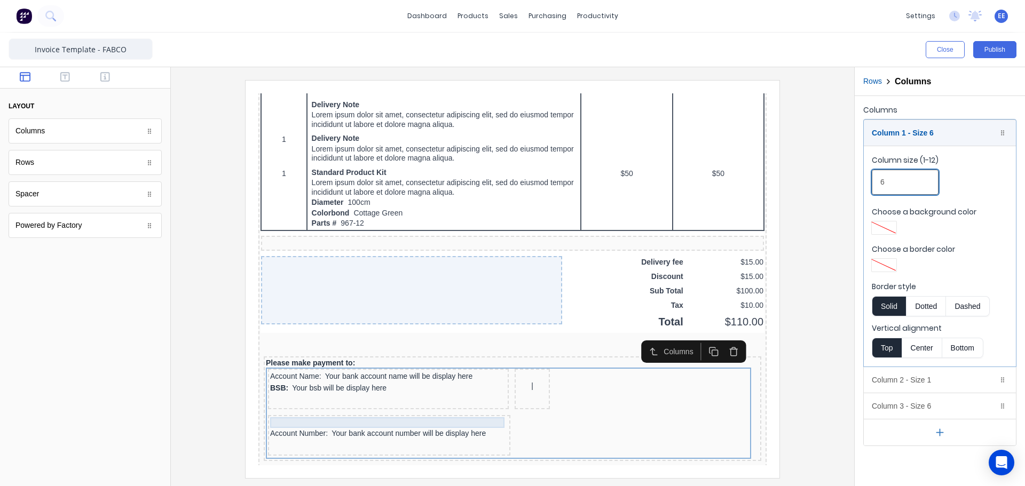
type input "6"
click at [457, 407] on div at bounding box center [376, 410] width 238 height 11
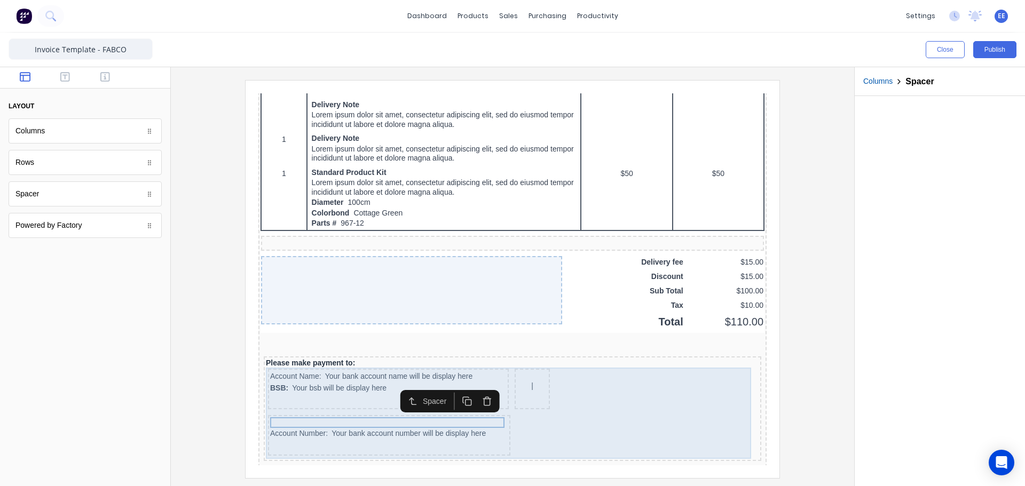
click at [460, 432] on div "Account Number: Your bank account number will be display here" at bounding box center [376, 423] width 242 height 41
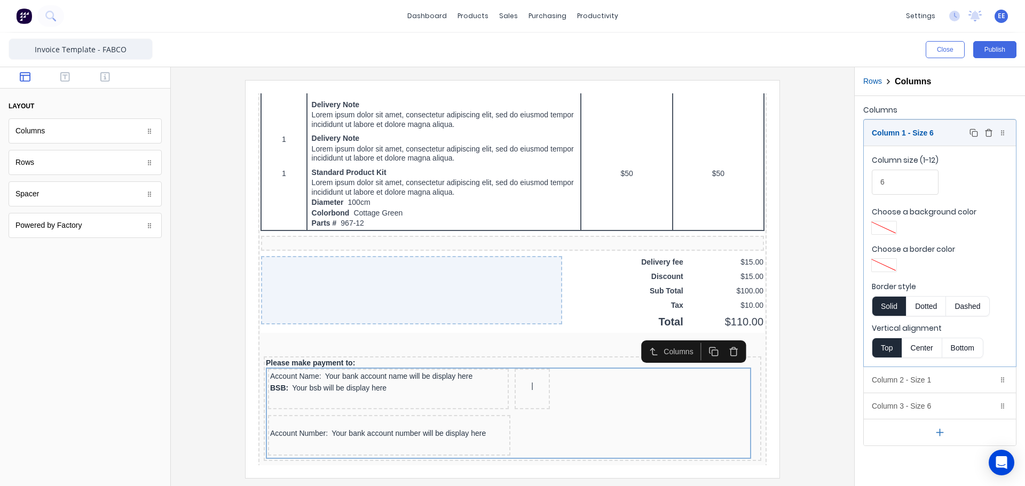
click at [878, 131] on div "Column 1 - Size 6 Duplicate Delete" at bounding box center [940, 133] width 152 height 26
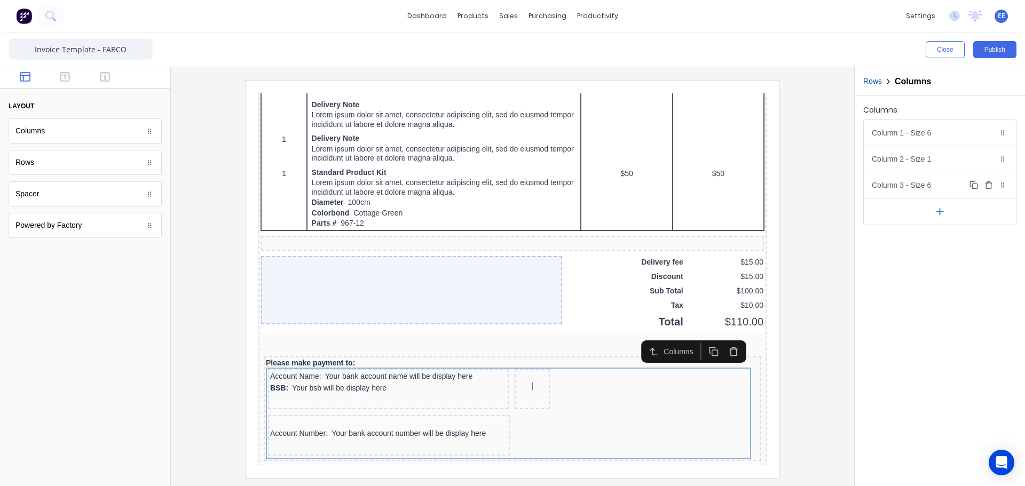
click at [902, 186] on div "Column 3 - Size 6 Duplicate Delete" at bounding box center [940, 185] width 152 height 26
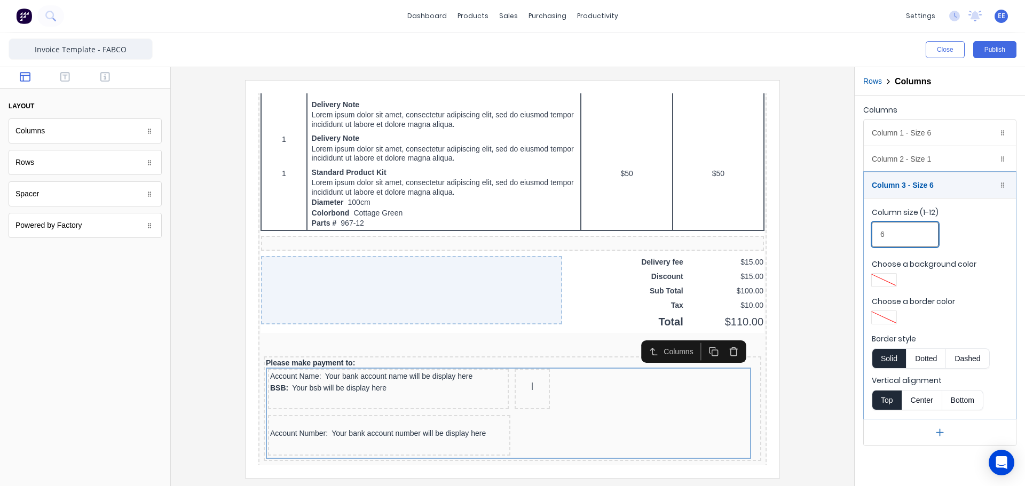
drag, startPoint x: 882, startPoint y: 234, endPoint x: 866, endPoint y: 234, distance: 16.0
click at [866, 234] on fieldset "Column size (1-12) 6 Choose a background color Choose a border color Border sty…" at bounding box center [940, 308] width 152 height 221
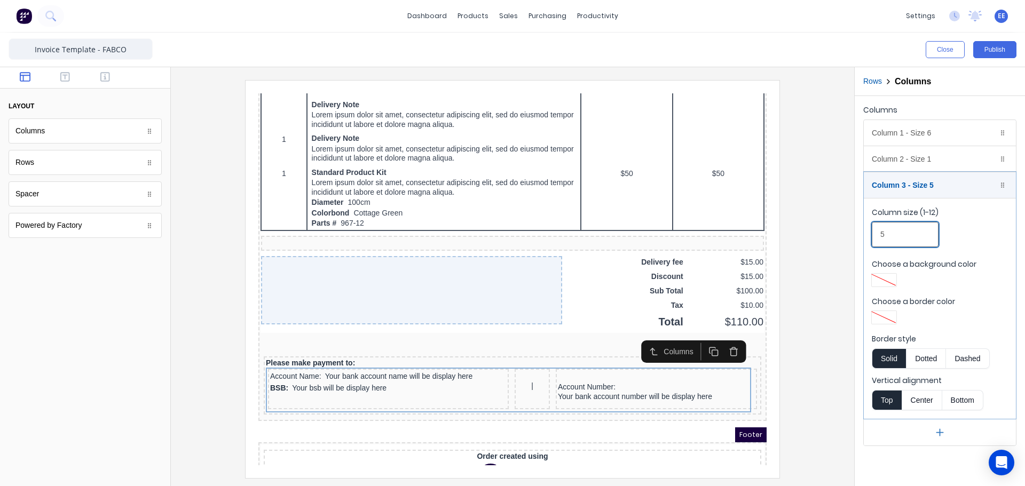
type input "5"
click at [797, 390] on div at bounding box center [512, 279] width 666 height 398
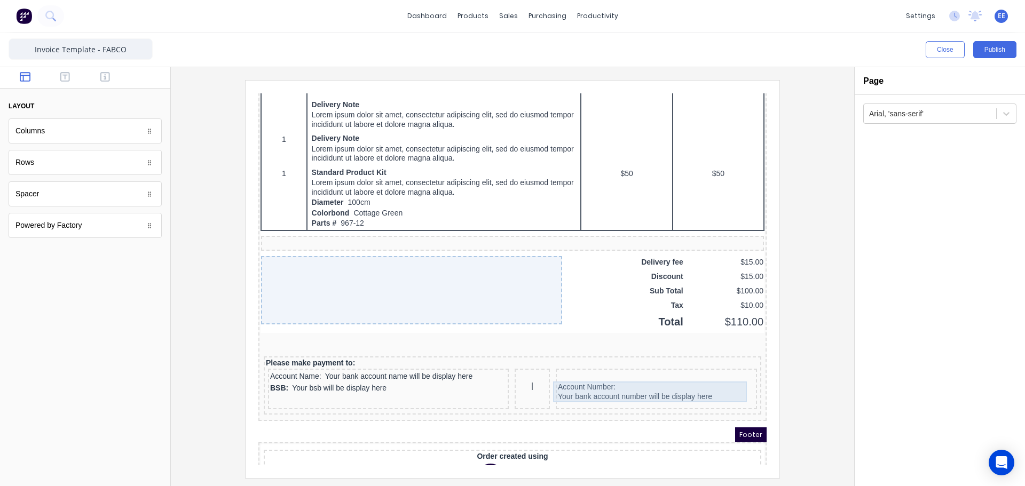
click at [624, 378] on div "Account Number: Your bank account number will be display here" at bounding box center [643, 379] width 197 height 21
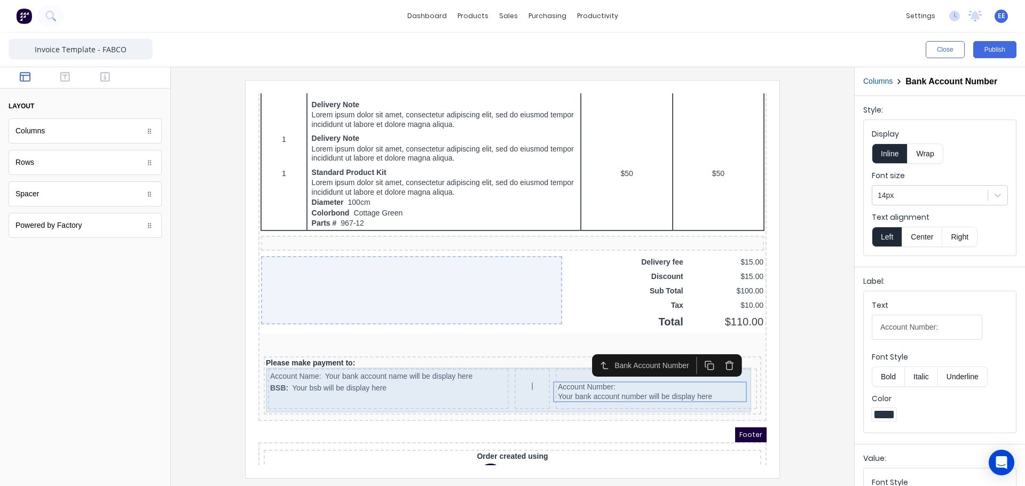
click at [481, 392] on div "Account Name: Your bank account name will be display here BSB: Your bsb will be…" at bounding box center [375, 376] width 241 height 41
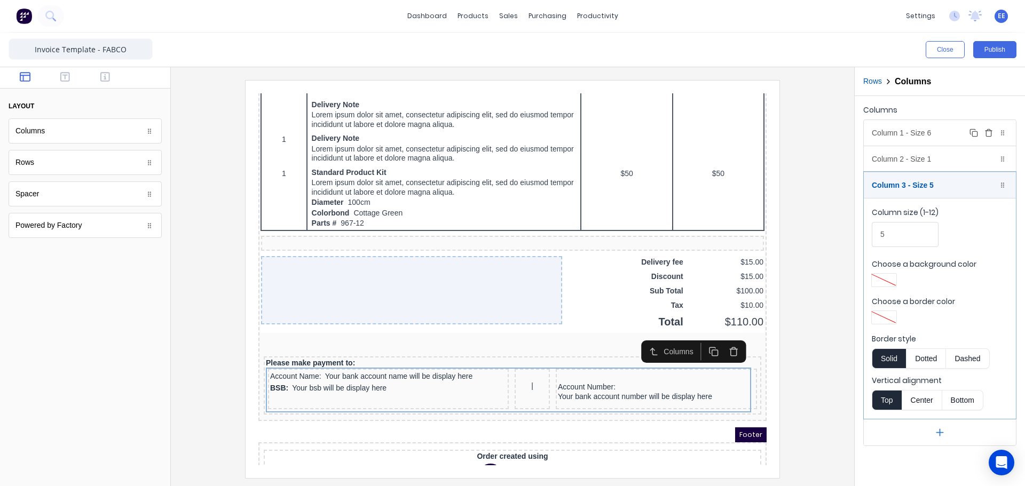
click at [895, 143] on div "Column 1 - Size 6 Duplicate Delete" at bounding box center [940, 133] width 152 height 26
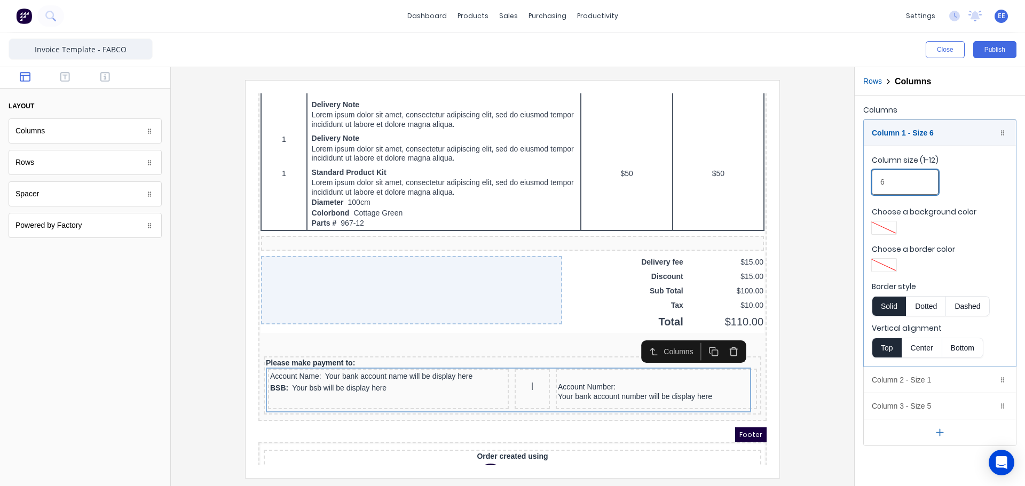
drag, startPoint x: 890, startPoint y: 184, endPoint x: 865, endPoint y: 182, distance: 25.2
click at [865, 182] on fieldset "Column size (1-12) 6 Choose a background color Choose a border color Border sty…" at bounding box center [940, 256] width 152 height 221
type input "5"
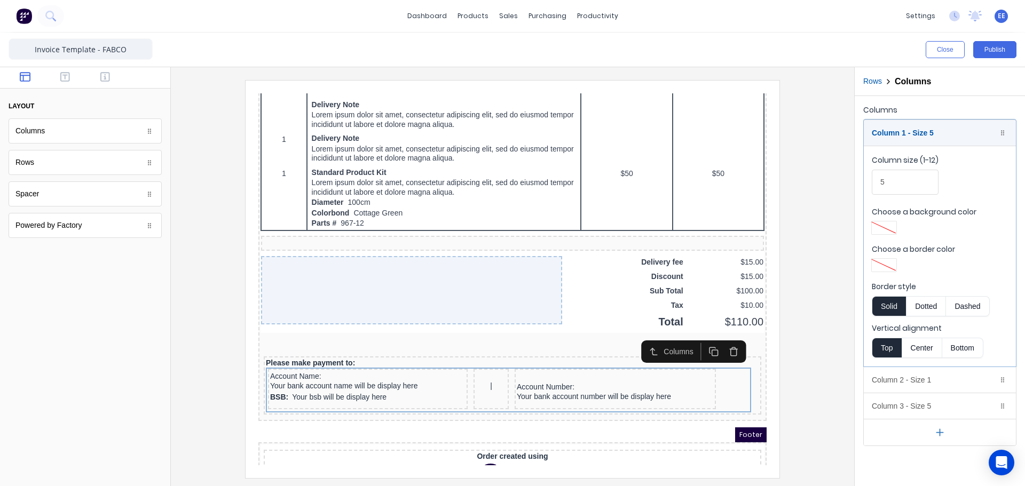
click at [839, 344] on div at bounding box center [512, 279] width 666 height 398
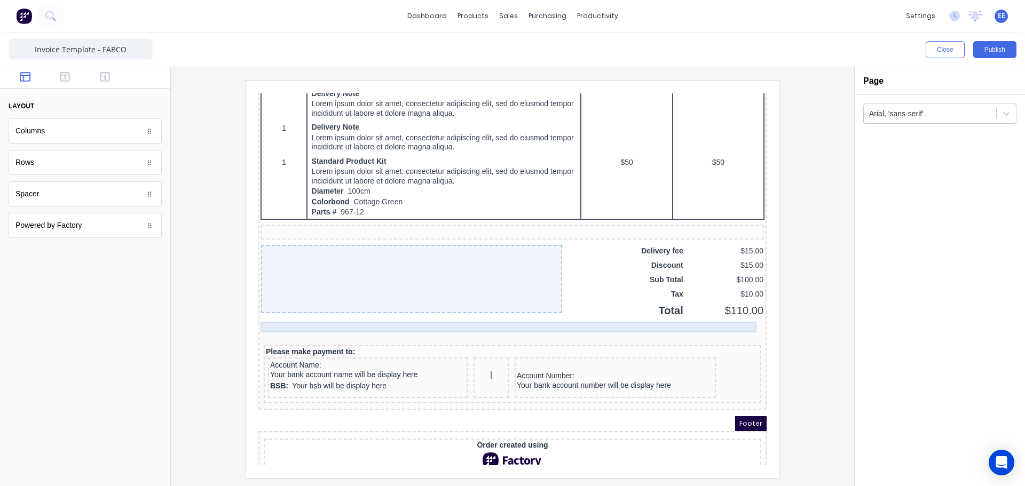
scroll to position [654, 0]
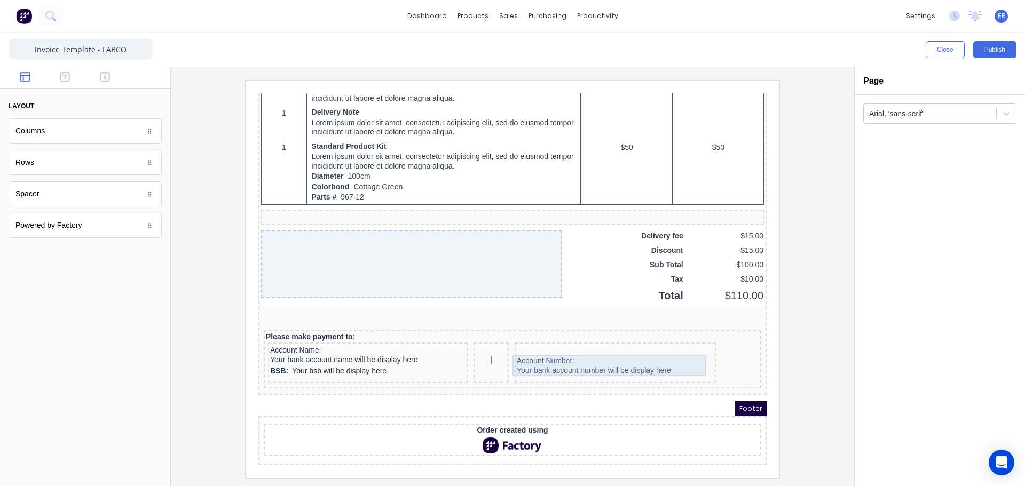
click at [652, 349] on div "Account Number: Your bank account number will be display here" at bounding box center [602, 353] width 197 height 21
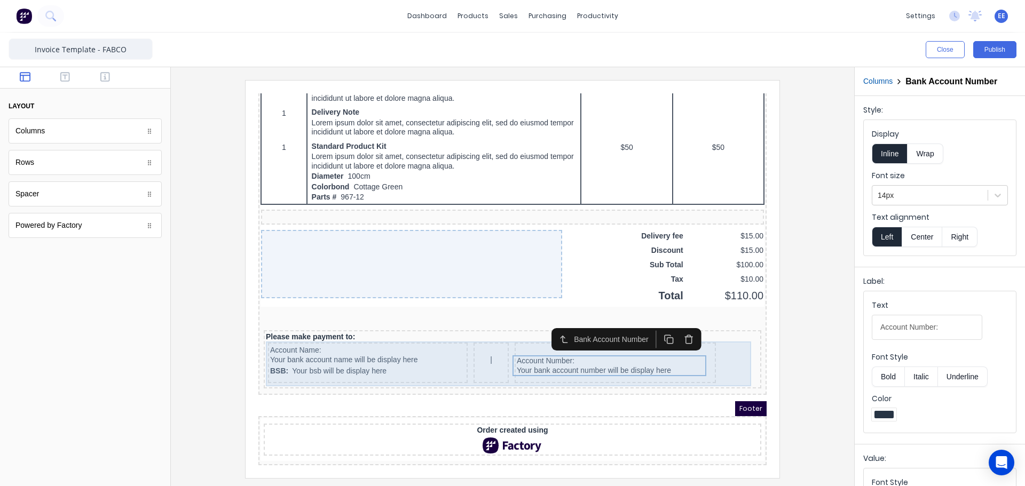
click at [710, 339] on div "Account Name: Your bank account name will be display here BSB: Your bsb will be…" at bounding box center [499, 351] width 493 height 45
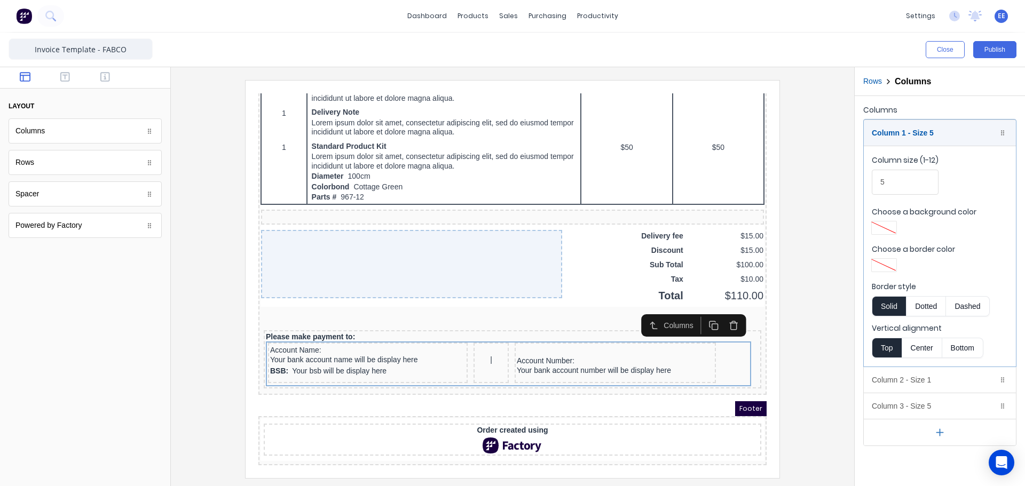
drag, startPoint x: 890, startPoint y: 183, endPoint x: 865, endPoint y: 185, distance: 24.1
click at [865, 185] on fieldset "Column size (1-12) 5 Choose a background color Choose a border color Border sty…" at bounding box center [940, 256] width 152 height 221
type input "6"
click at [825, 265] on div at bounding box center [512, 279] width 666 height 398
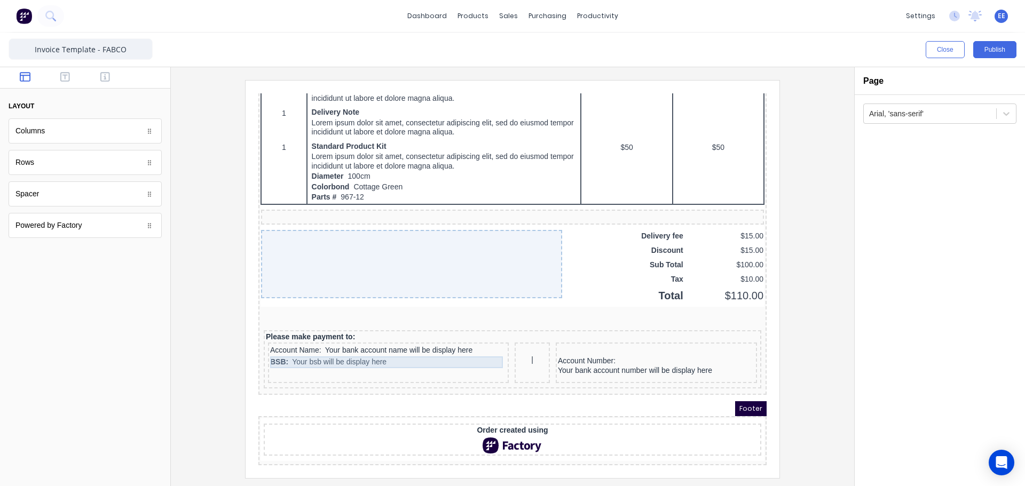
click at [390, 344] on div "BSB: Your bsb will be display here" at bounding box center [375, 350] width 237 height 12
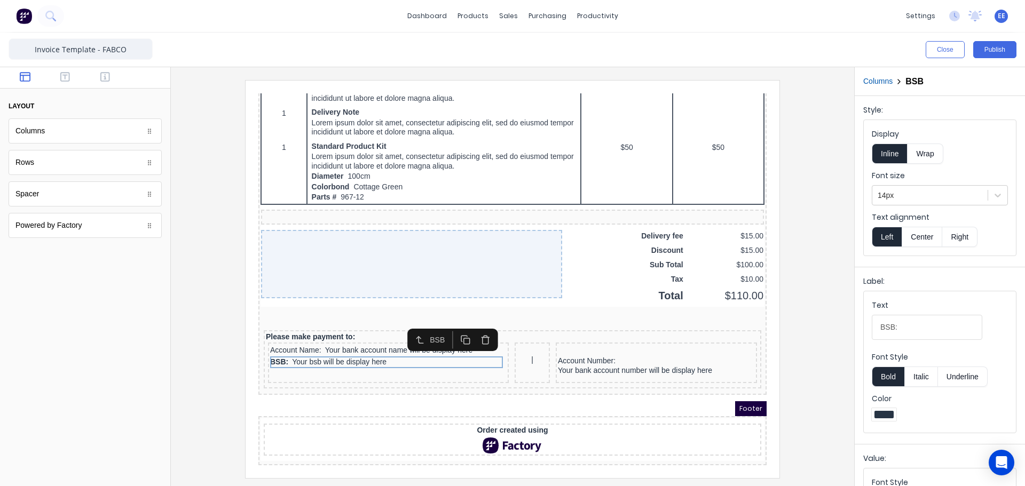
click at [878, 371] on button "Bold" at bounding box center [888, 377] width 33 height 20
click at [812, 341] on div at bounding box center [512, 279] width 666 height 398
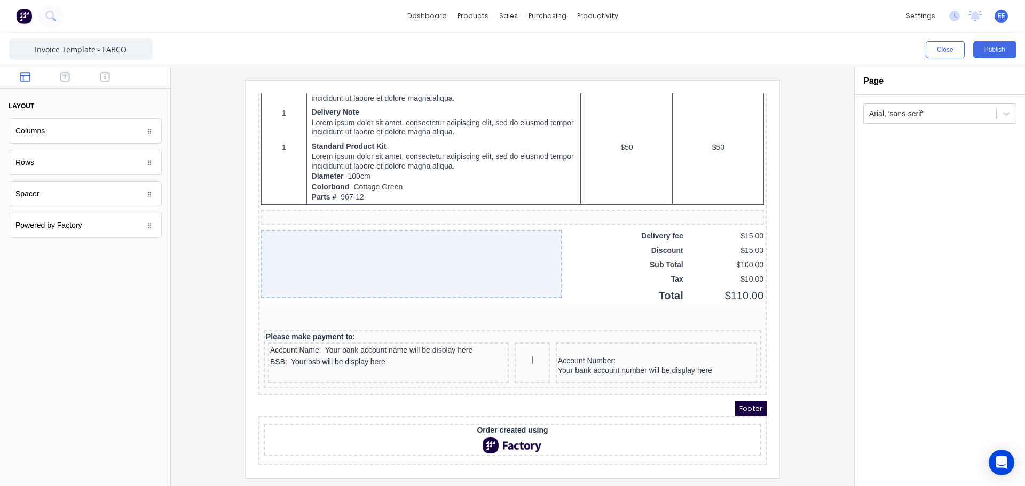
click at [44, 164] on div "Rows" at bounding box center [85, 162] width 153 height 25
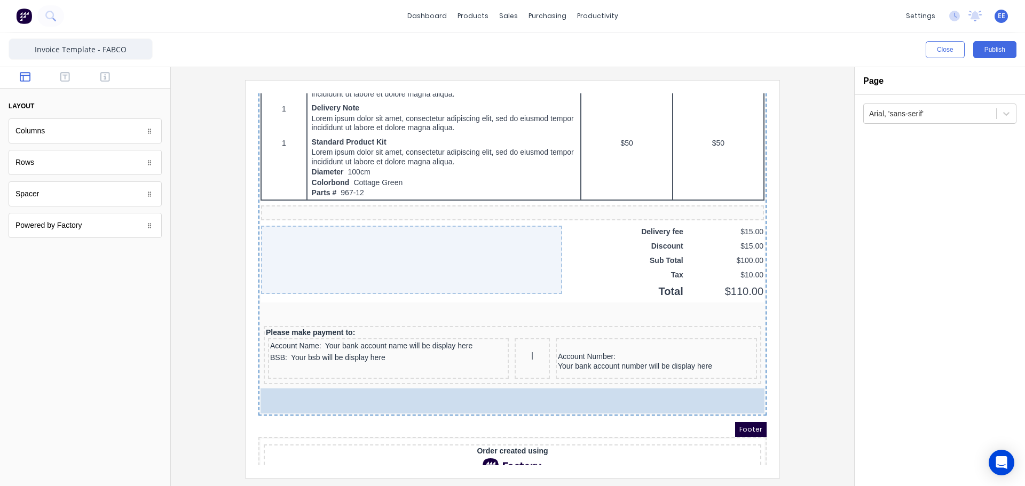
drag, startPoint x: 44, startPoint y: 164, endPoint x: 397, endPoint y: 389, distance: 418.7
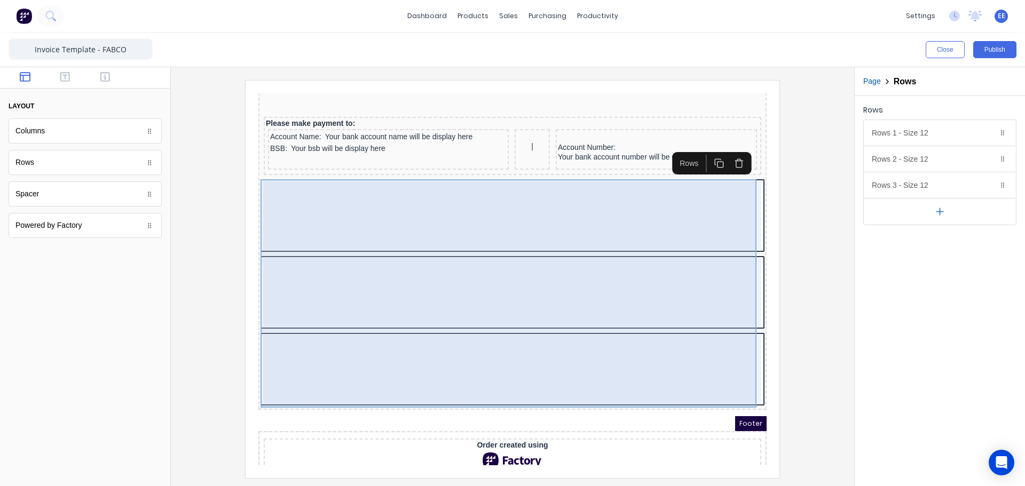
scroll to position [868, 0]
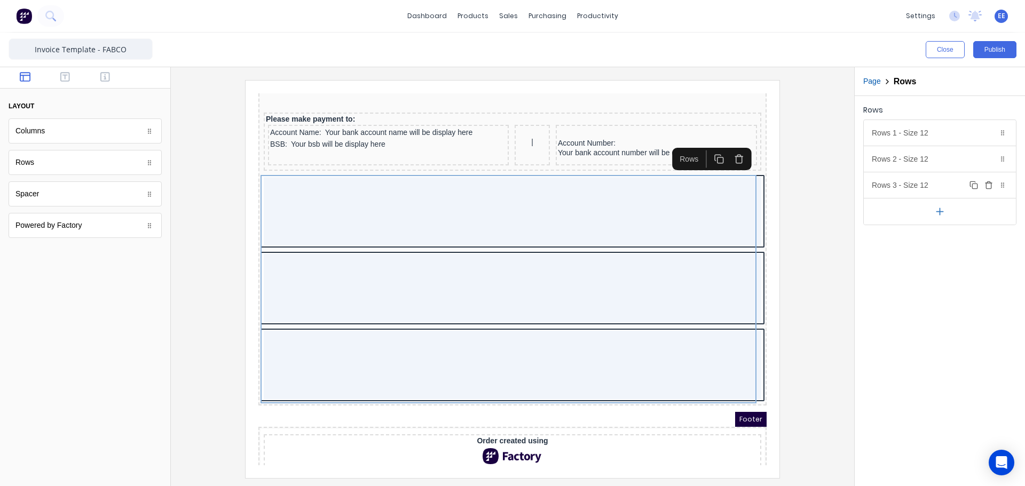
click at [988, 190] on button "Delete" at bounding box center [988, 185] width 13 height 13
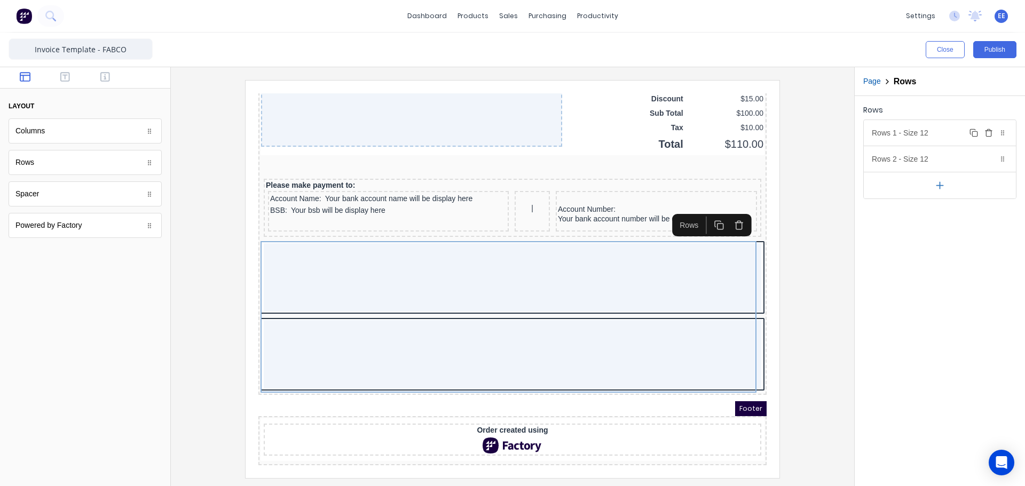
click at [948, 134] on div "Rows 1 - Size 12 Duplicate Delete" at bounding box center [940, 133] width 152 height 26
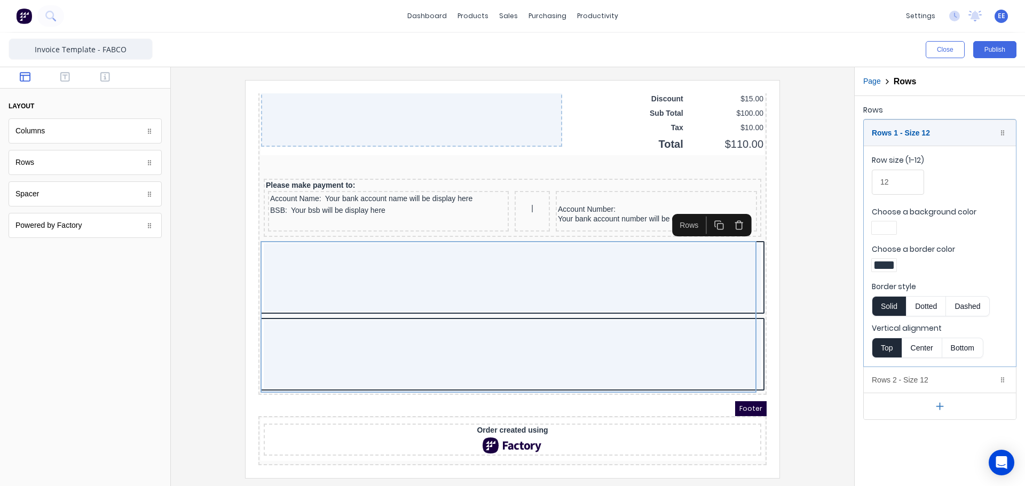
click at [888, 267] on div at bounding box center [884, 265] width 19 height 7
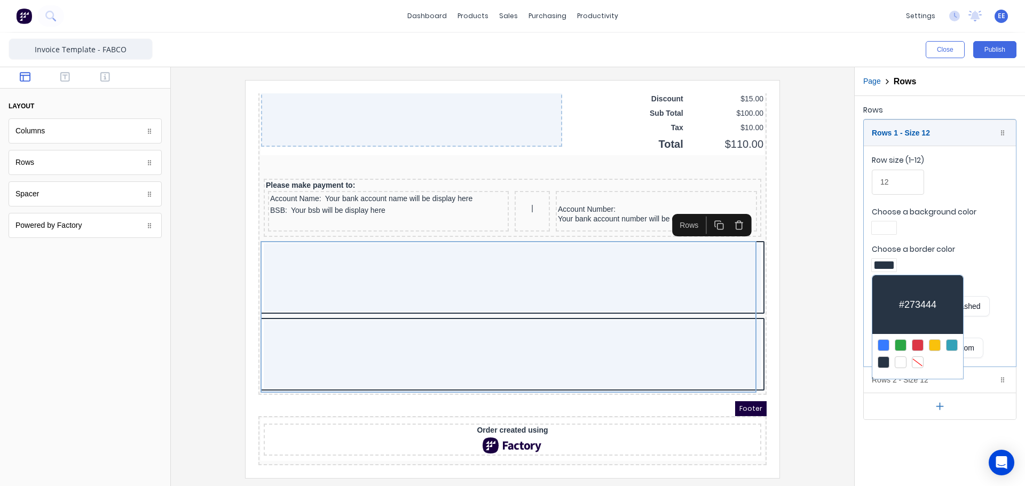
click at [918, 358] on div at bounding box center [918, 363] width 12 height 12
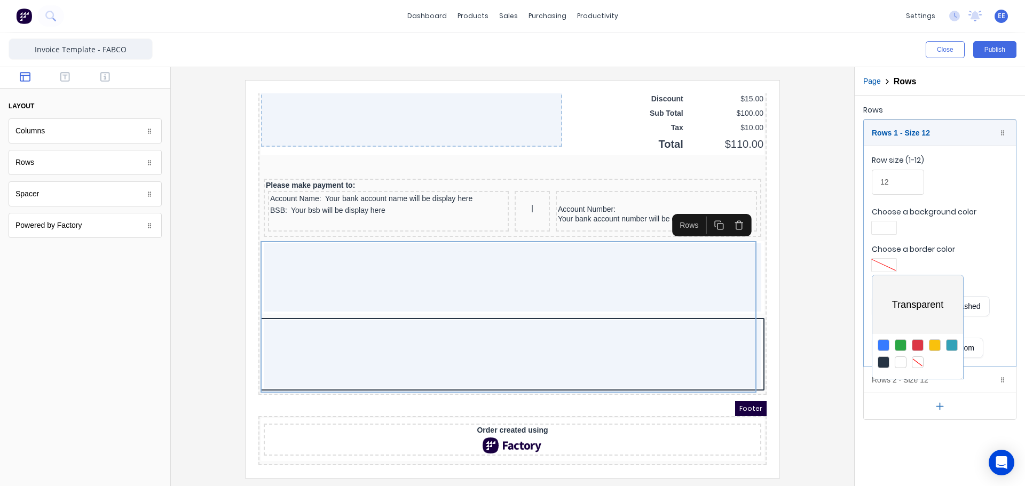
click at [884, 233] on div at bounding box center [512, 243] width 1025 height 486
click at [883, 228] on div at bounding box center [884, 227] width 19 height 7
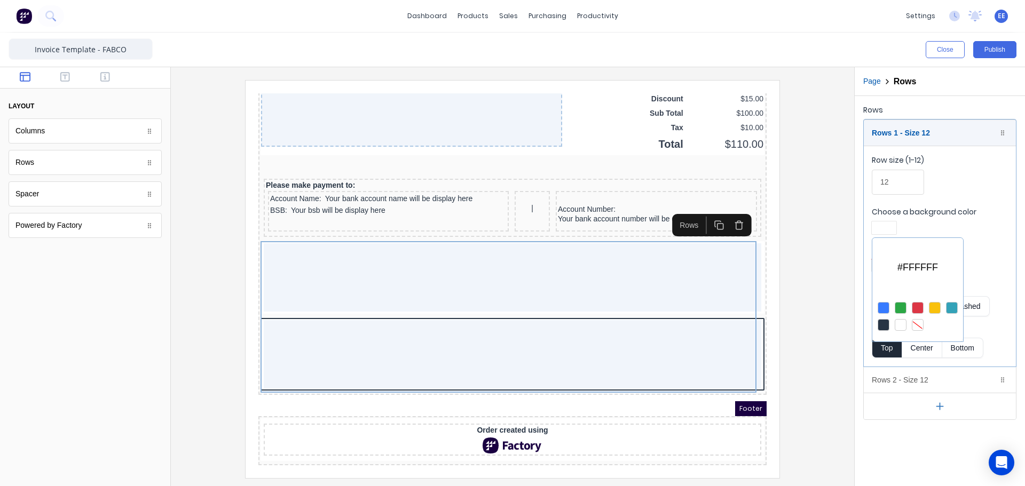
click at [917, 324] on div at bounding box center [918, 325] width 12 height 12
click at [959, 133] on div at bounding box center [512, 243] width 1025 height 486
click at [954, 135] on div "Rows 1 - Size 12 Duplicate Delete" at bounding box center [940, 133] width 152 height 26
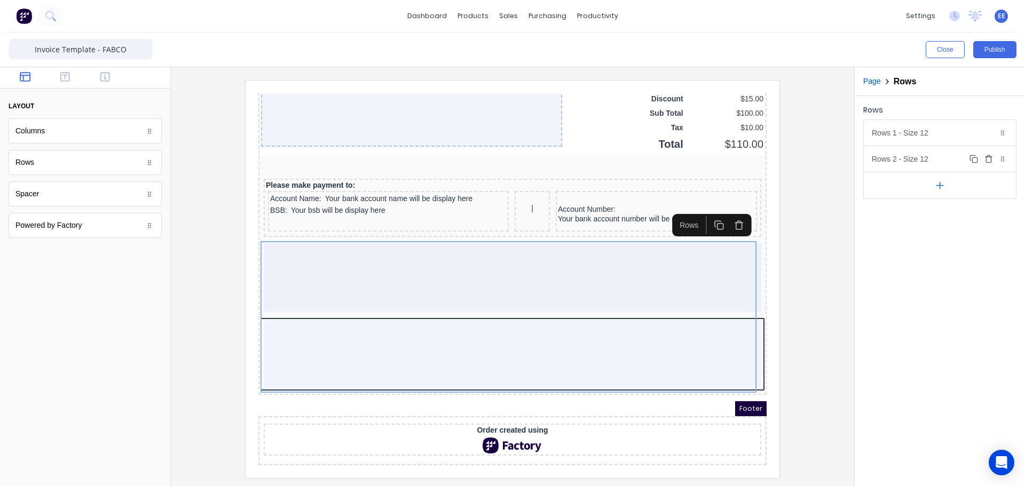
click at [937, 157] on div "Rows 2 - Size 12 Duplicate Delete" at bounding box center [940, 159] width 152 height 26
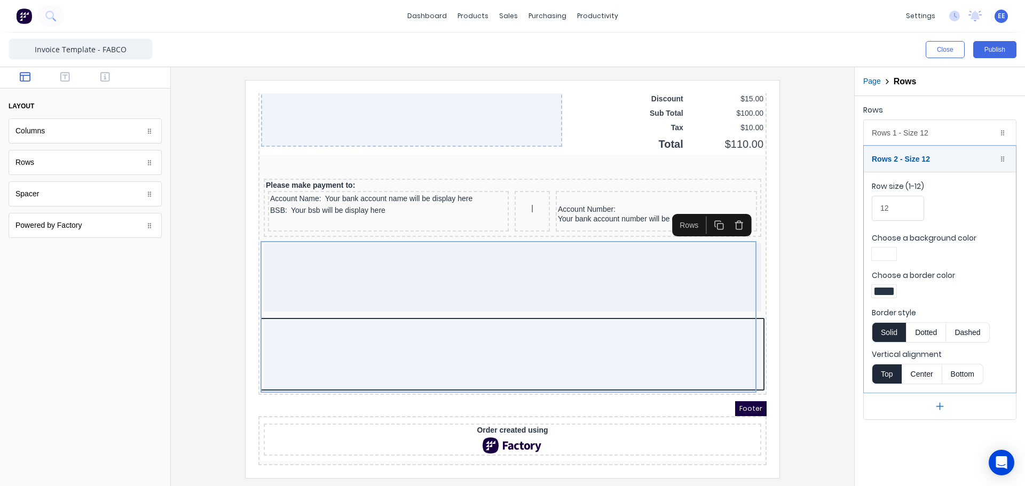
click at [886, 255] on div at bounding box center [884, 253] width 19 height 7
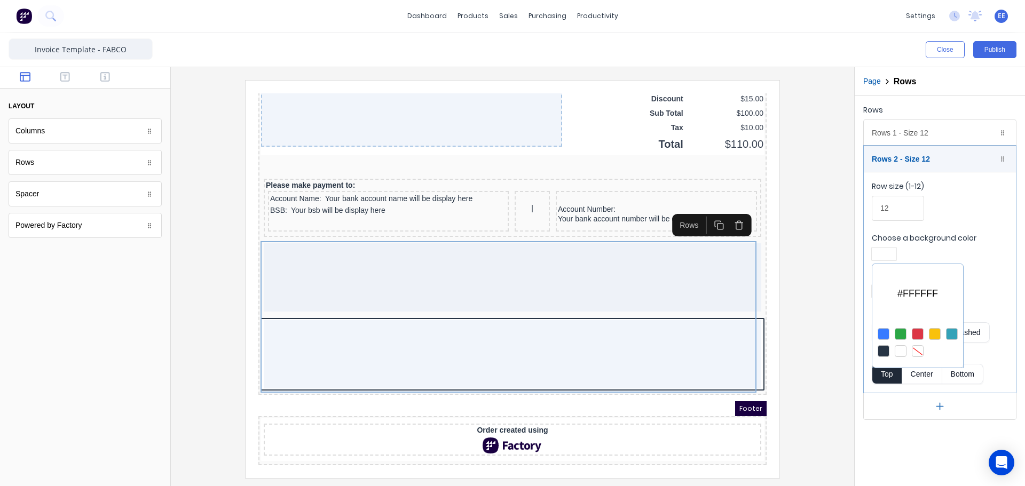
click at [917, 349] on div at bounding box center [918, 351] width 12 height 12
click at [940, 164] on div at bounding box center [512, 243] width 1025 height 486
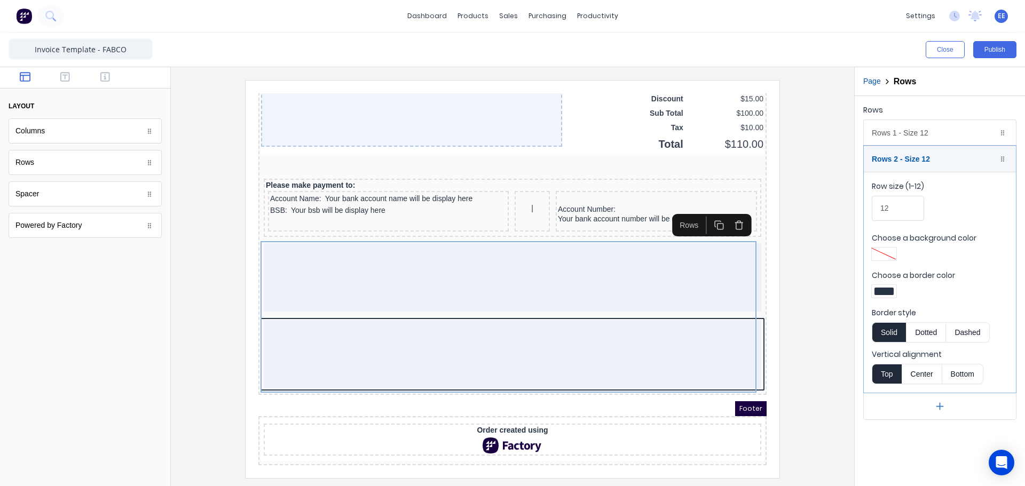
click at [881, 292] on div at bounding box center [884, 291] width 19 height 7
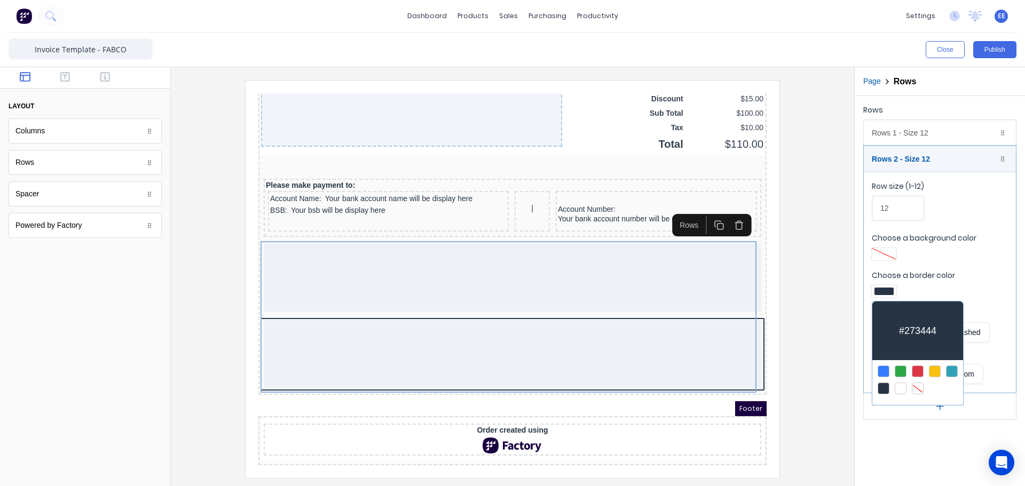
click at [916, 387] on div at bounding box center [918, 389] width 12 height 12
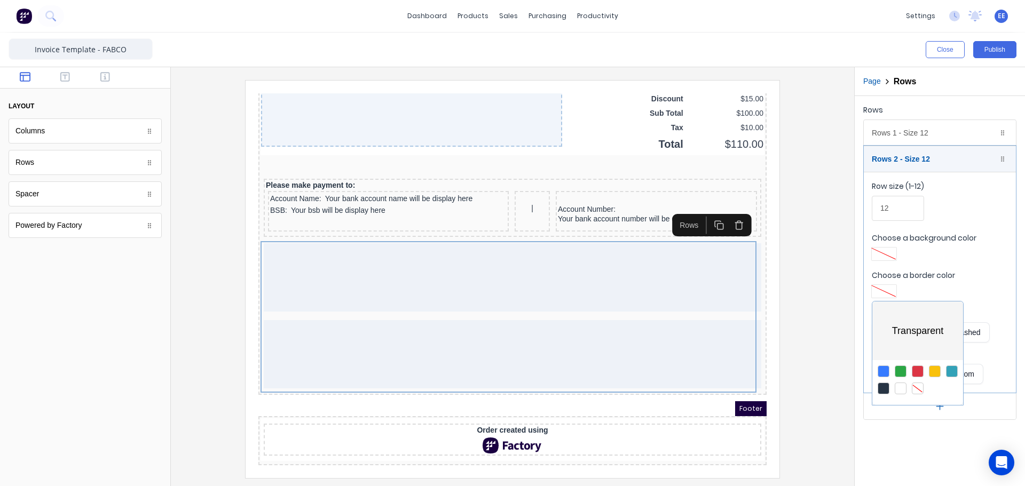
click at [979, 263] on div at bounding box center [512, 243] width 1025 height 486
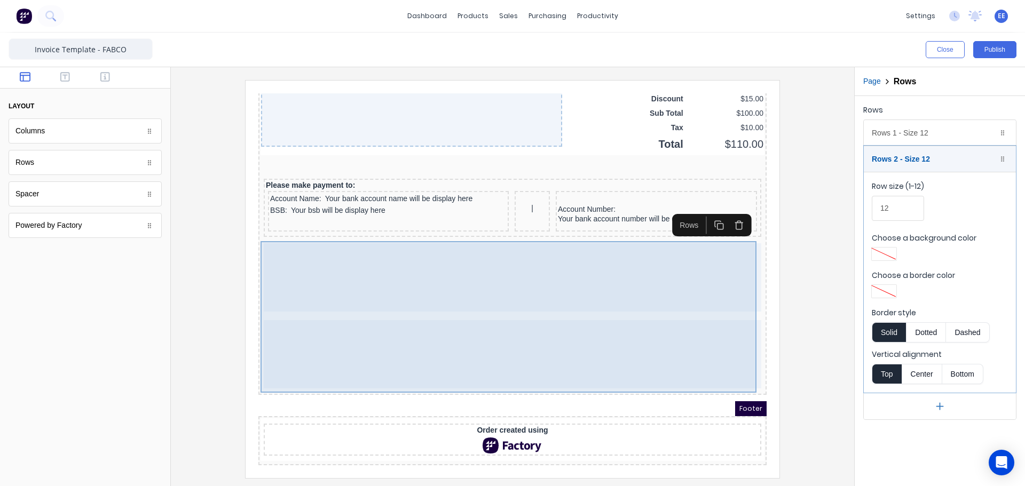
click at [518, 320] on div at bounding box center [500, 342] width 498 height 68
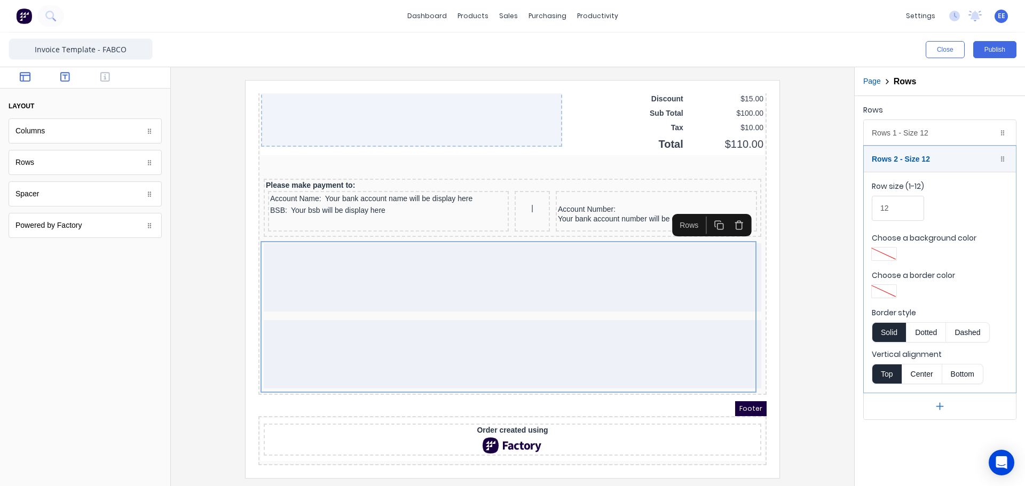
click at [65, 76] on icon "button" at bounding box center [65, 77] width 10 height 10
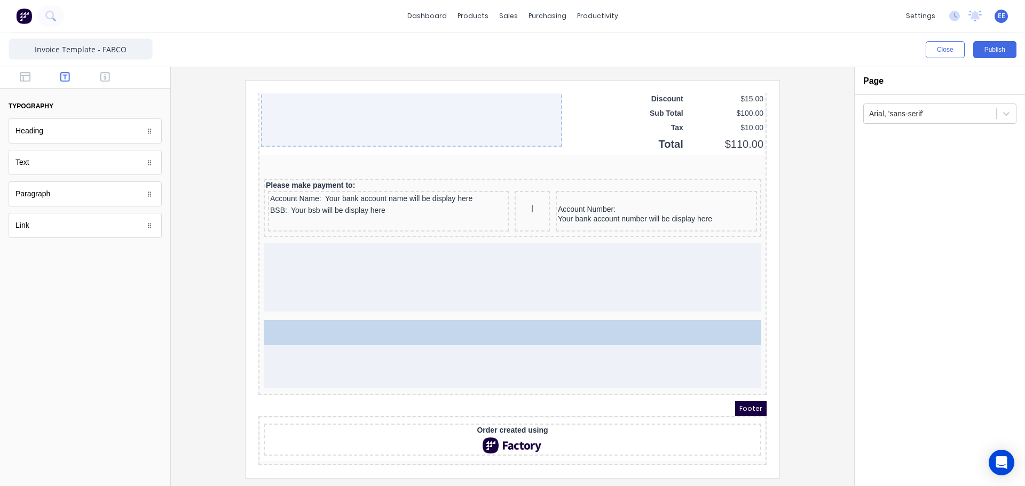
drag, startPoint x: 48, startPoint y: 198, endPoint x: 352, endPoint y: 364, distance: 346.2
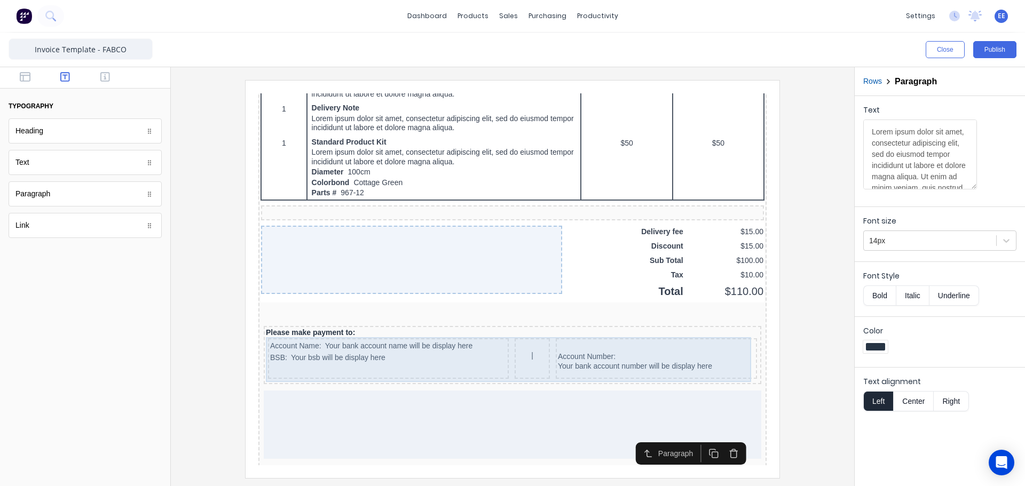
scroll to position [778, 0]
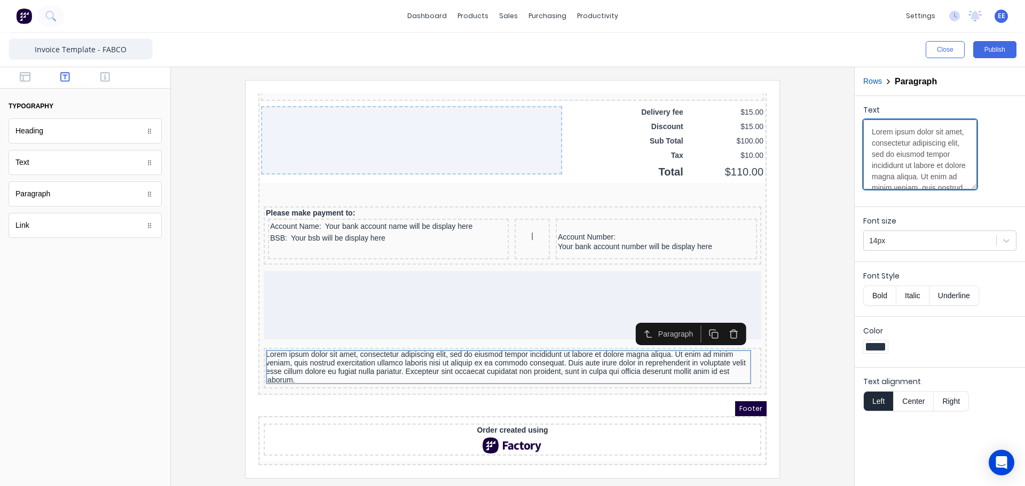
click at [872, 137] on textarea "Lorem ipsum dolor sit amet, consectetur adipiscing elit, sed do eiusmod tempor …" at bounding box center [920, 155] width 114 height 70
paste textarea "Important Notice: This payment claim is made in accordance with the Building an…"
type textarea "Important Notice: This payment claim is made in accordance with the Building an…"
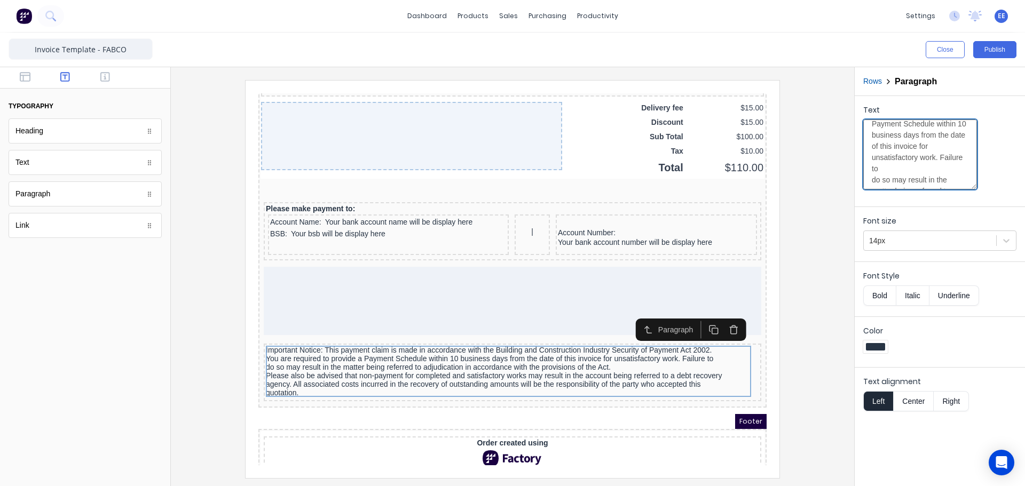
scroll to position [0, 0]
drag, startPoint x: 865, startPoint y: 131, endPoint x: 937, endPoint y: 130, distance: 71.0
click at [938, 133] on textarea "Important Notice: This payment claim is made in accordance with the Building an…" at bounding box center [920, 155] width 114 height 70
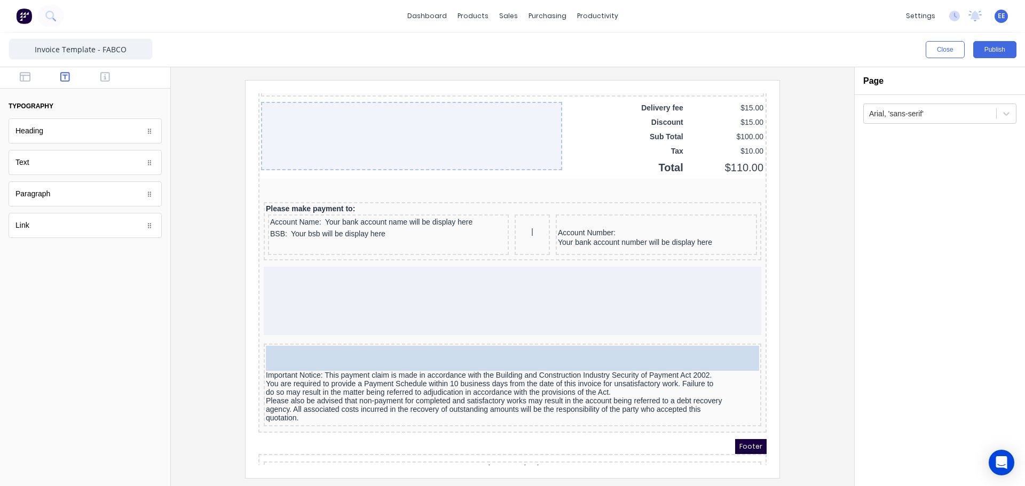
drag, startPoint x: 59, startPoint y: 164, endPoint x: 151, endPoint y: 245, distance: 122.6
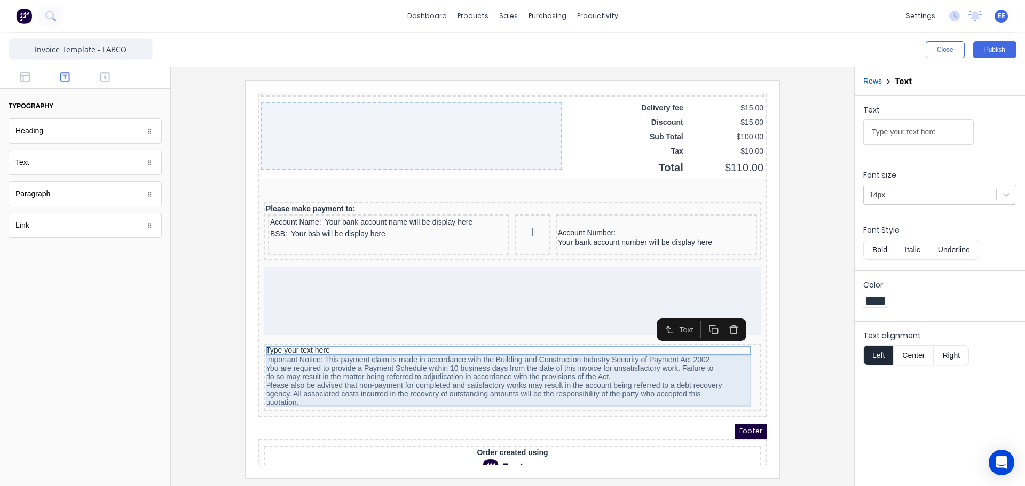
click at [324, 354] on div "Important Notice: This payment claim is made in accordance with the Building an…" at bounding box center [499, 368] width 493 height 51
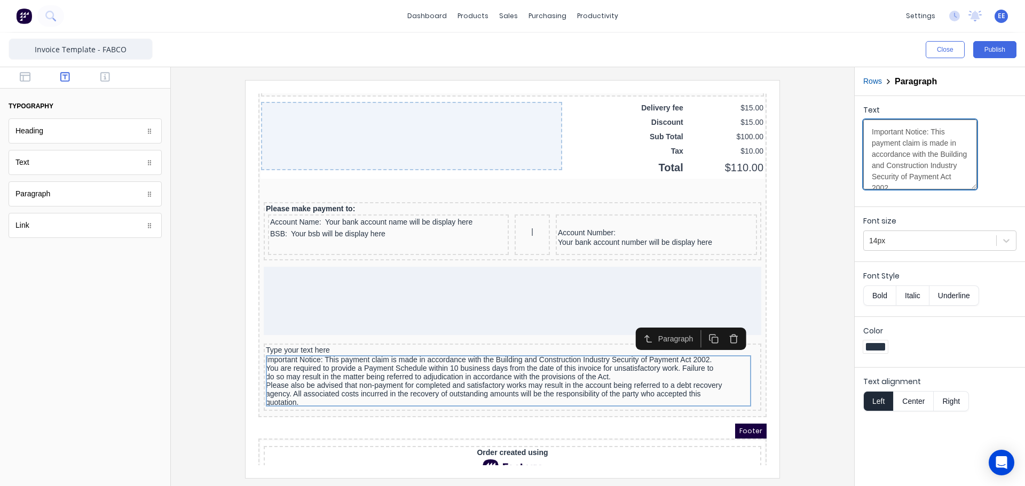
drag, startPoint x: 886, startPoint y: 131, endPoint x: 831, endPoint y: 130, distance: 55.5
click at [836, 130] on div "Close Publish Components typography Heading Heading Text Text Paragraph Paragra…" at bounding box center [512, 260] width 1025 height 454
type textarea "This payment claim is made in accordance with the Building and Construction Ind…"
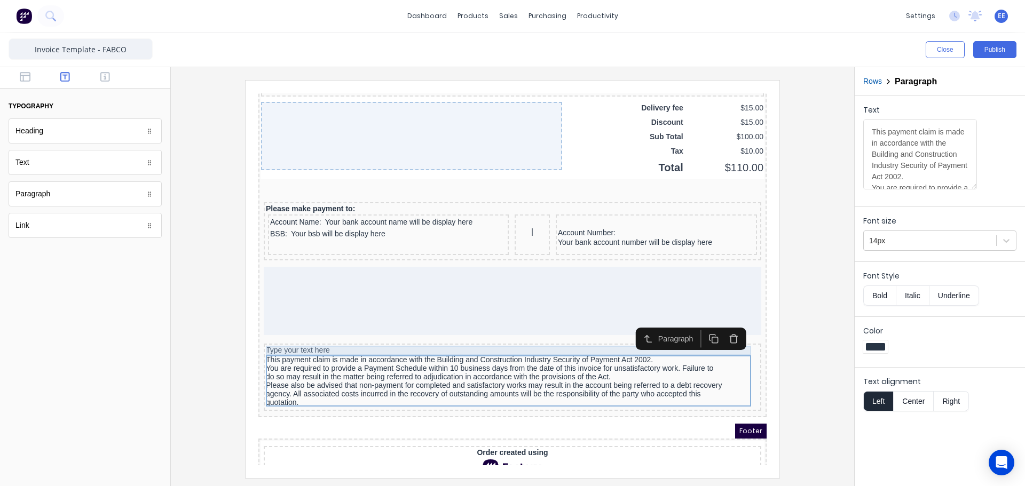
click at [325, 339] on div "Type your text here" at bounding box center [499, 338] width 493 height 10
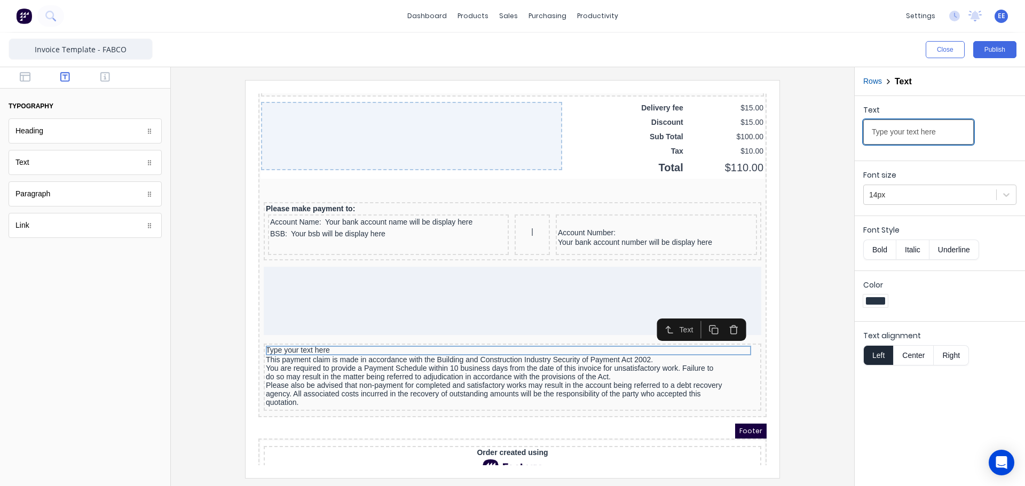
drag, startPoint x: 906, startPoint y: 135, endPoint x: 823, endPoint y: 135, distance: 82.2
click at [823, 135] on div "Close Publish Components typography Heading Heading Text Text Paragraph Paragra…" at bounding box center [512, 260] width 1025 height 454
type input "Important Notice:"
click at [878, 253] on button "Bold" at bounding box center [879, 250] width 33 height 20
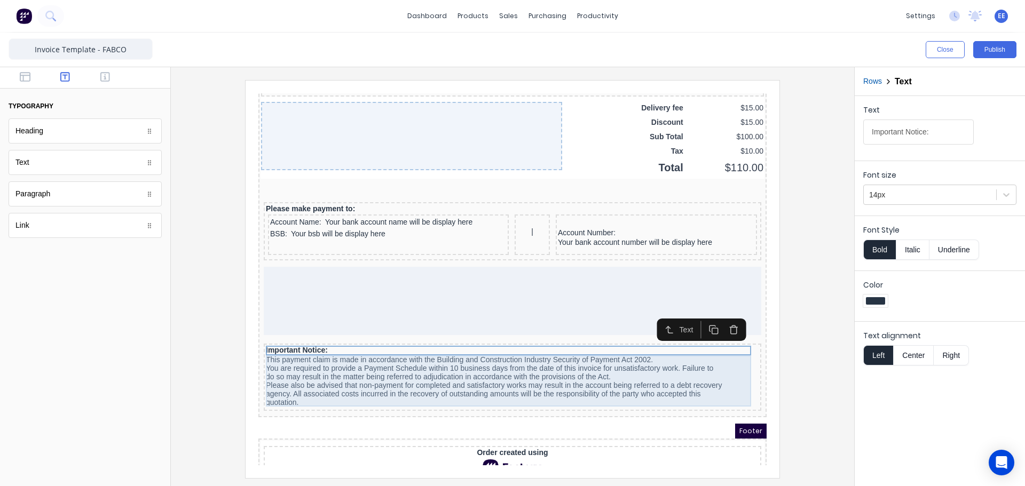
click at [569, 376] on div "This payment claim is made in accordance with the Building and Construction Ind…" at bounding box center [499, 368] width 493 height 51
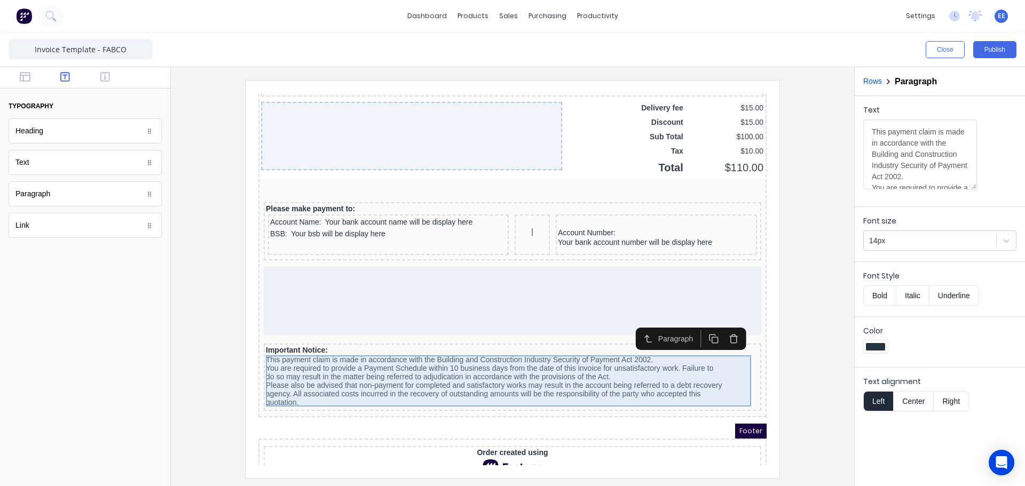
click at [598, 364] on div "This payment claim is made in accordance with the Building and Construction Ind…" at bounding box center [499, 368] width 493 height 51
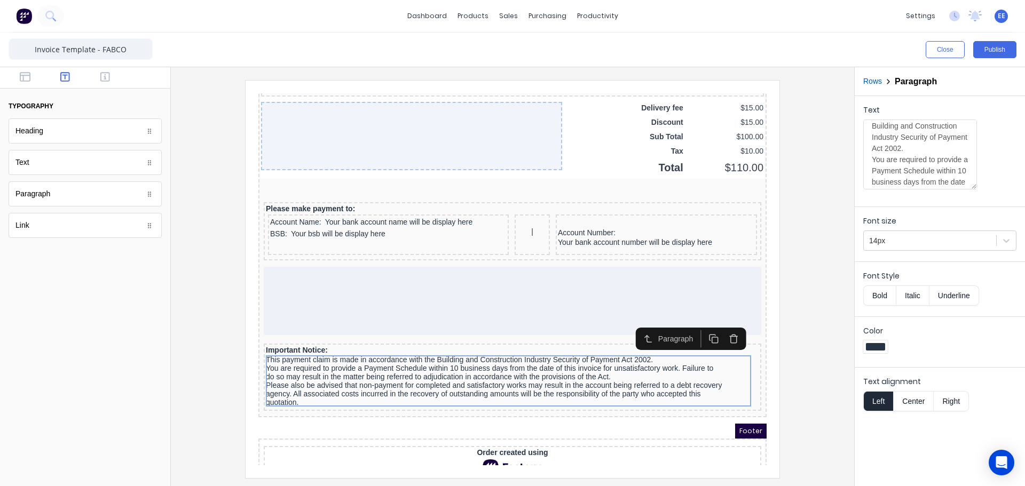
scroll to position [53, 0]
click at [871, 156] on textarea "This payment claim is made in accordance with the Building and Construction Ind…" at bounding box center [920, 155] width 114 height 70
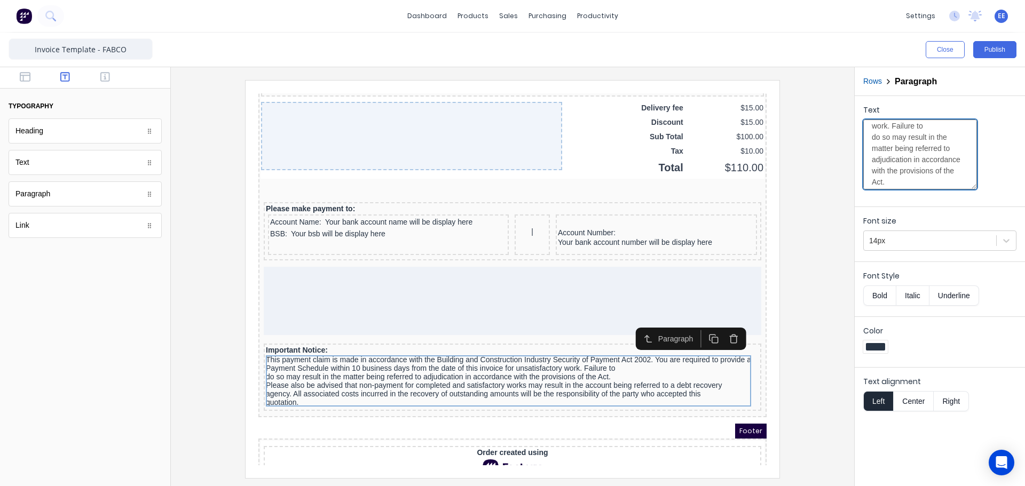
scroll to position [160, 0]
click at [874, 147] on textarea "This payment claim is made in accordance with the Building and Construction Ind…" at bounding box center [920, 155] width 114 height 70
click at [872, 143] on textarea "This payment claim is made in accordance with the Building and Construction Ind…" at bounding box center [920, 155] width 114 height 70
click at [869, 167] on textarea "This payment claim is made in accordance with the Building and Construction Ind…" at bounding box center [920, 155] width 114 height 70
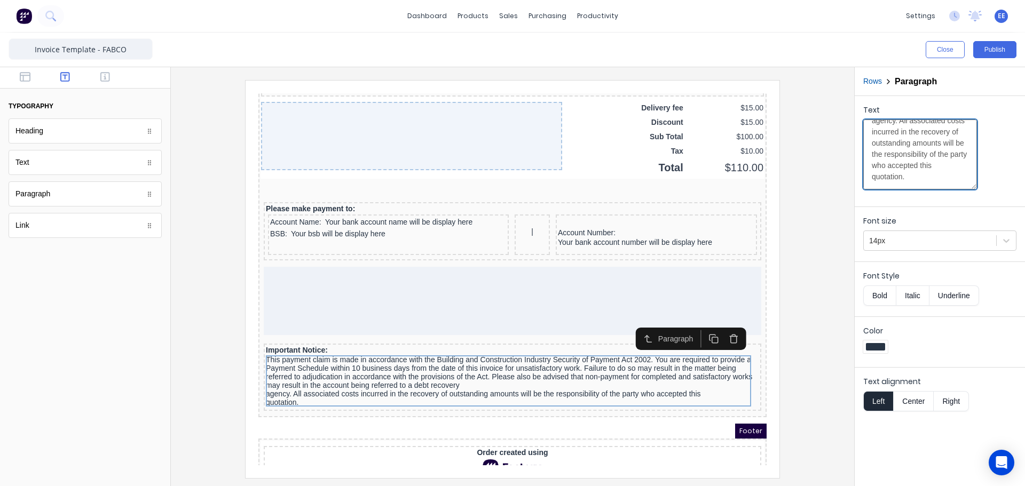
scroll to position [298, 0]
click at [874, 158] on textarea "This payment claim is made in accordance with the Building and Construction Ind…" at bounding box center [920, 155] width 114 height 70
click at [871, 179] on textarea "This payment claim is made in accordance with the Building and Construction Ind…" at bounding box center [920, 155] width 114 height 70
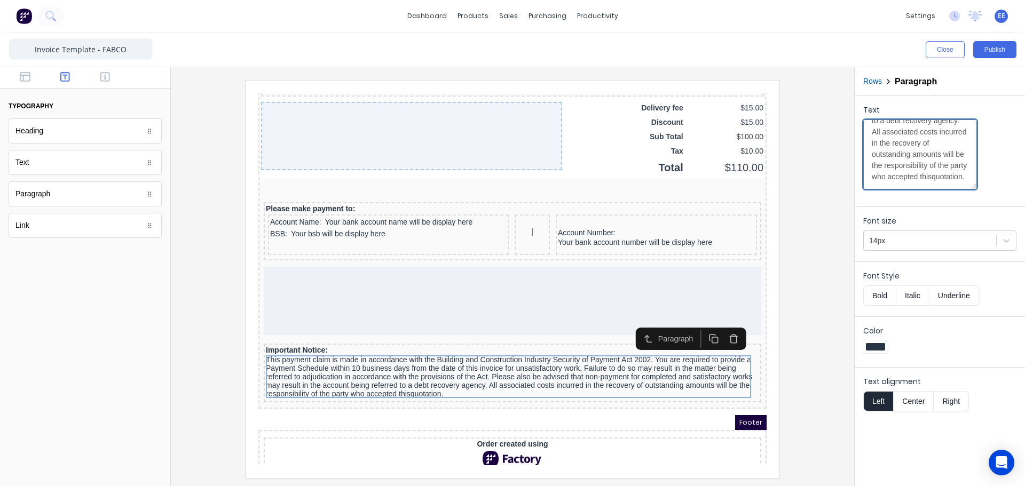
scroll to position [359, 0]
type textarea "This payment claim is made in accordance with the Building and Construction Ind…"
click at [802, 337] on div at bounding box center [512, 279] width 666 height 398
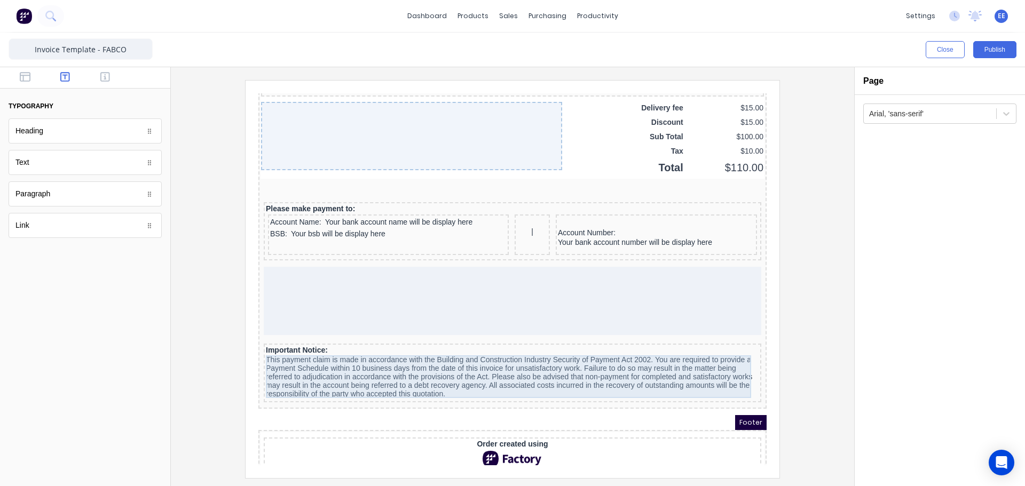
click at [482, 365] on div "This payment claim is made in accordance with the Building and Construction Ind…" at bounding box center [499, 364] width 493 height 43
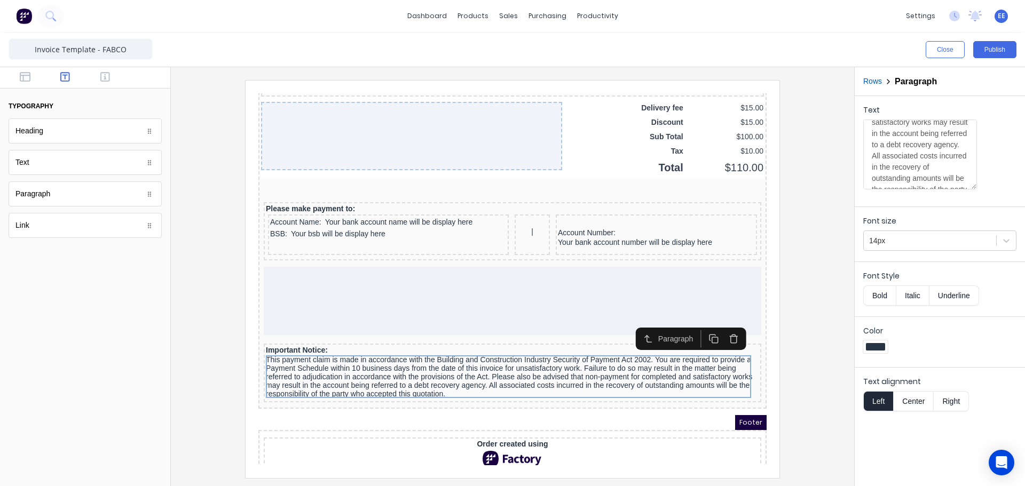
scroll to position [214, 0]
click at [886, 145] on textarea "This payment claim is made in accordance with the Building and Construction Ind…" at bounding box center [920, 155] width 114 height 70
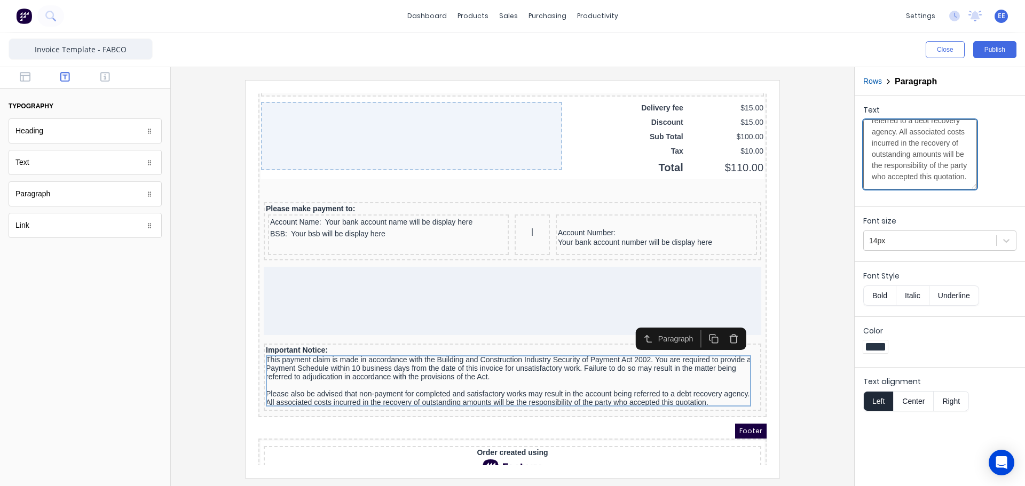
scroll to position [254, 0]
type textarea "This payment claim is made in accordance with the Building and Construction Ind…"
click at [829, 351] on div at bounding box center [512, 279] width 666 height 398
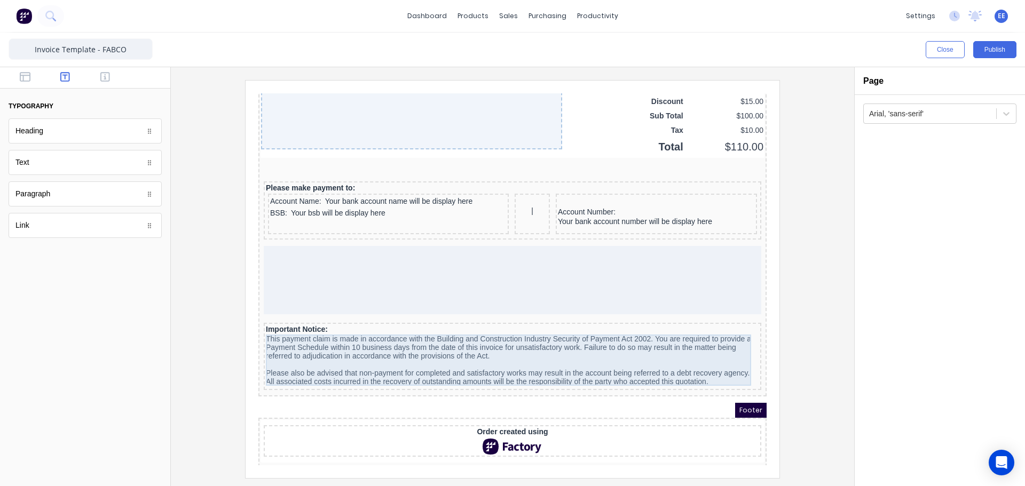
scroll to position [805, 0]
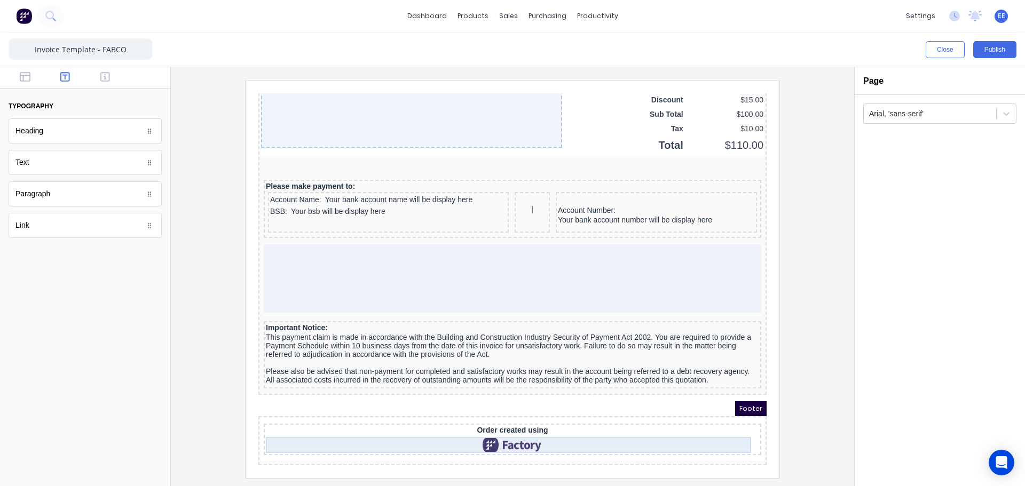
click at [499, 428] on div at bounding box center [499, 432] width 493 height 16
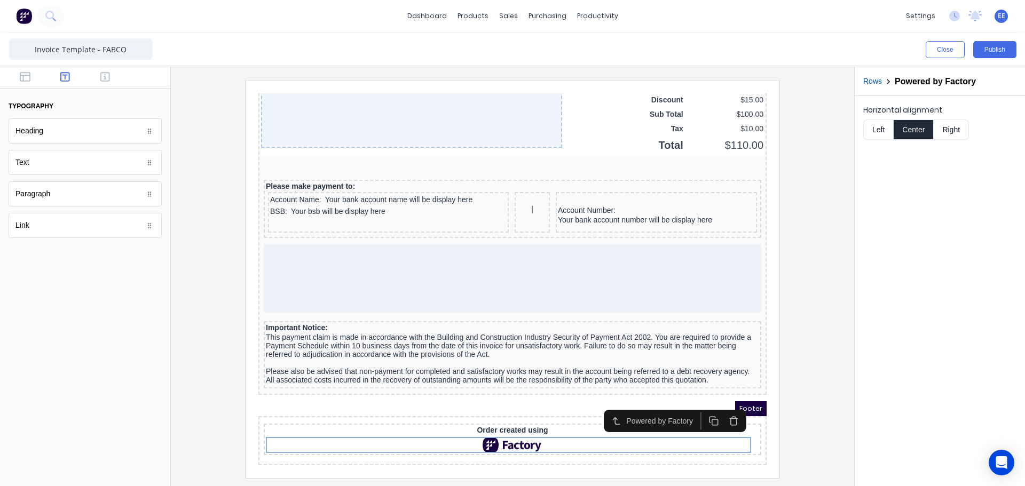
click at [721, 405] on icon "button" at bounding box center [721, 409] width 10 height 10
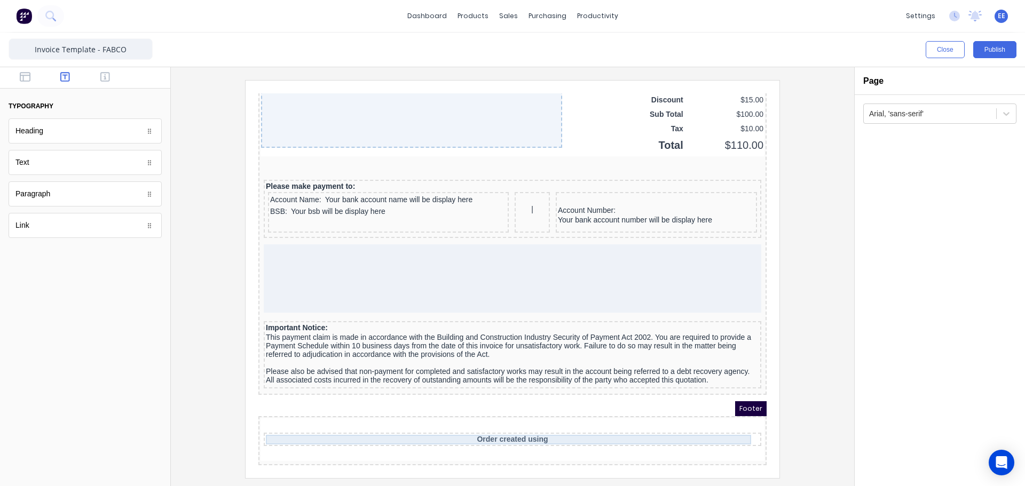
click at [546, 422] on div "Order created using" at bounding box center [499, 427] width 493 height 10
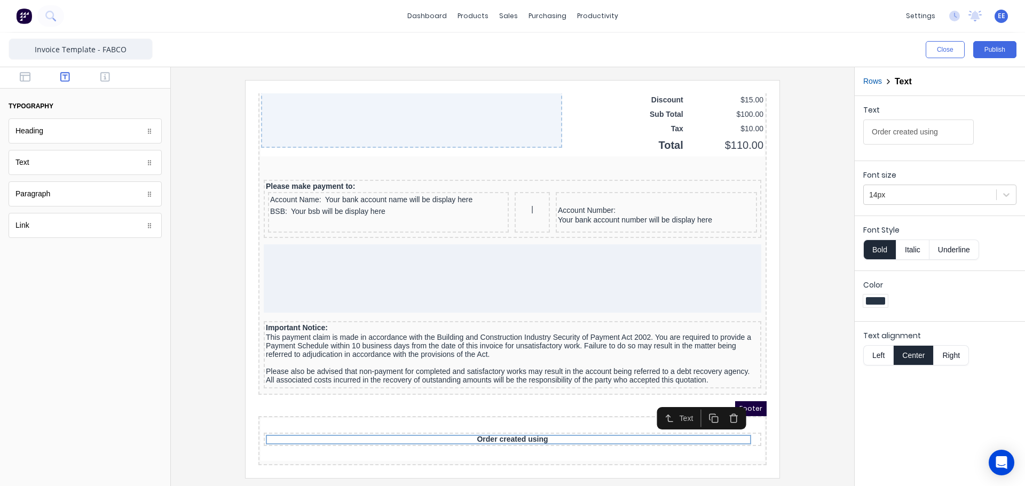
click at [711, 403] on button "button" at bounding box center [721, 406] width 20 height 18
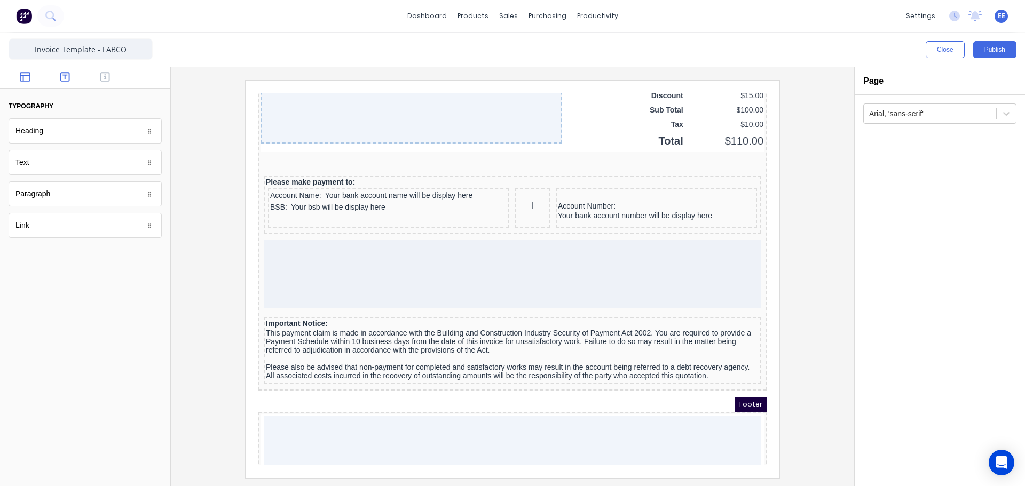
click at [23, 80] on icon "button" at bounding box center [25, 77] width 11 height 11
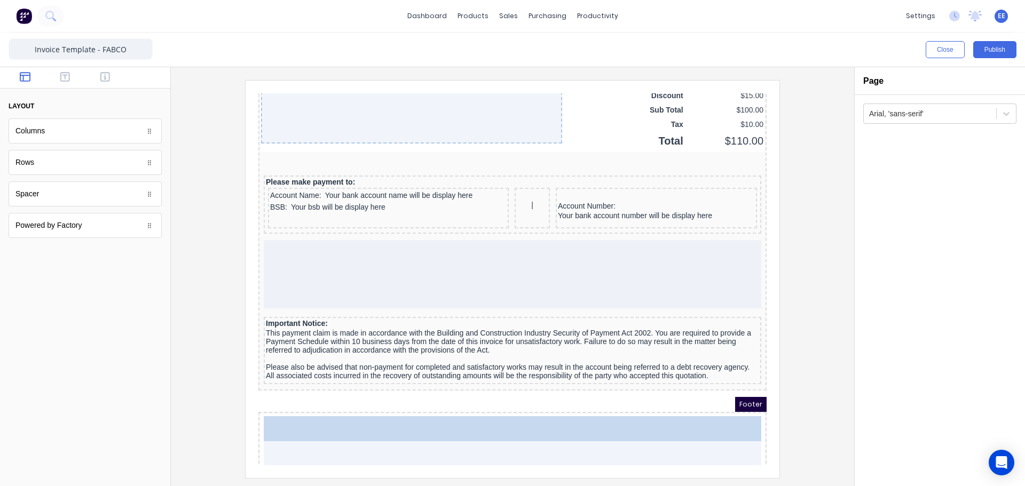
drag, startPoint x: 65, startPoint y: 162, endPoint x: 161, endPoint y: 341, distance: 203.0
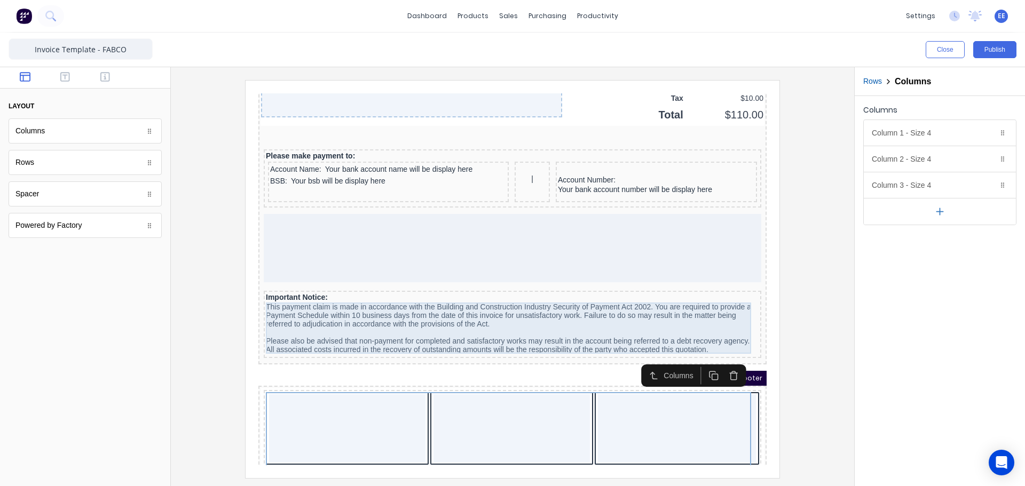
scroll to position [845, 0]
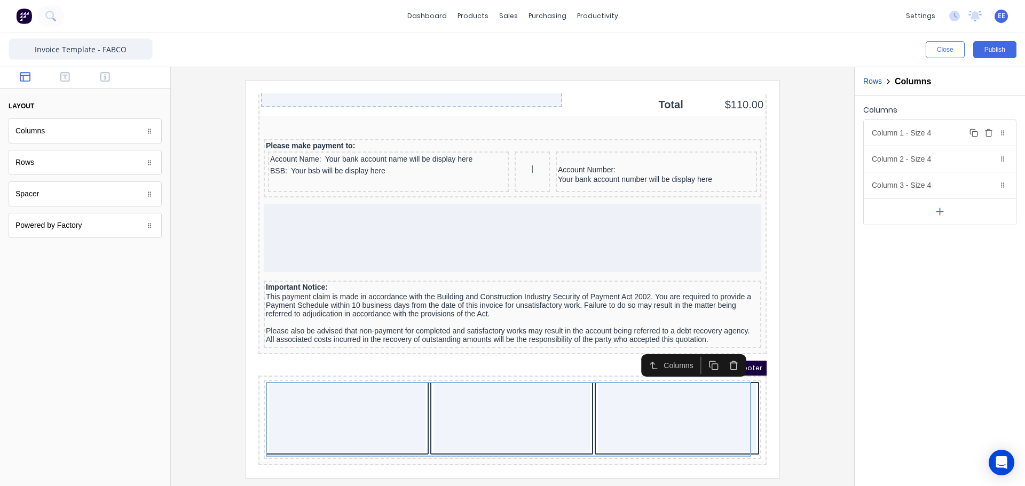
click at [946, 138] on div "Column 1 - Size 4 Duplicate Delete" at bounding box center [940, 133] width 152 height 26
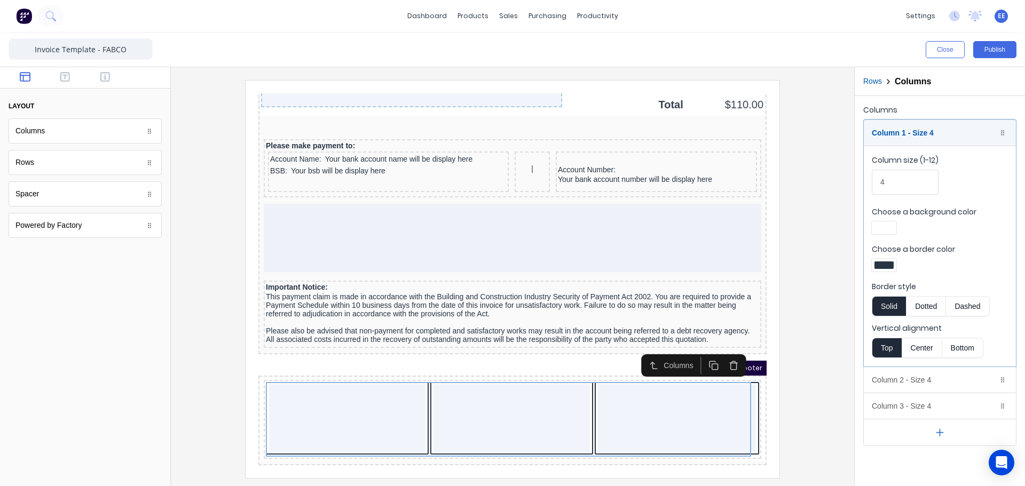
click at [883, 265] on div at bounding box center [884, 265] width 19 height 7
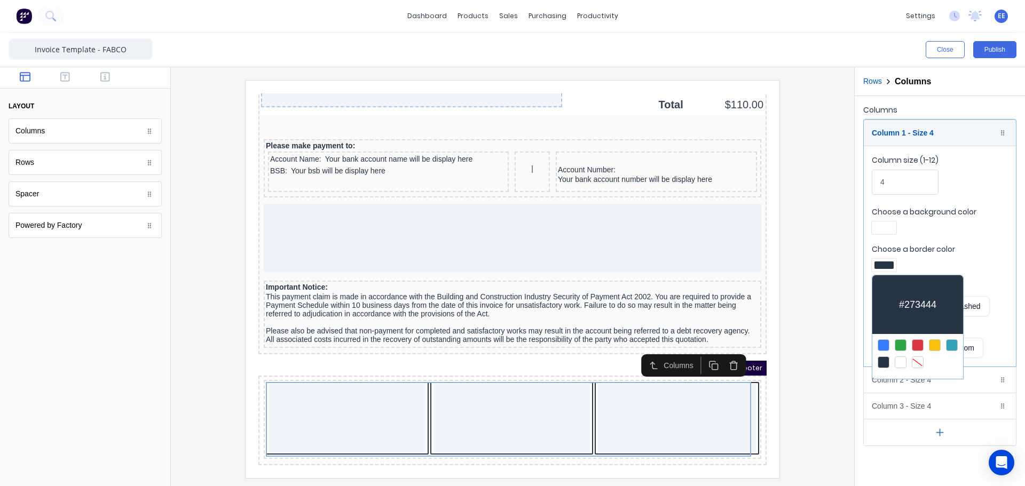
click at [922, 360] on div at bounding box center [918, 363] width 12 height 12
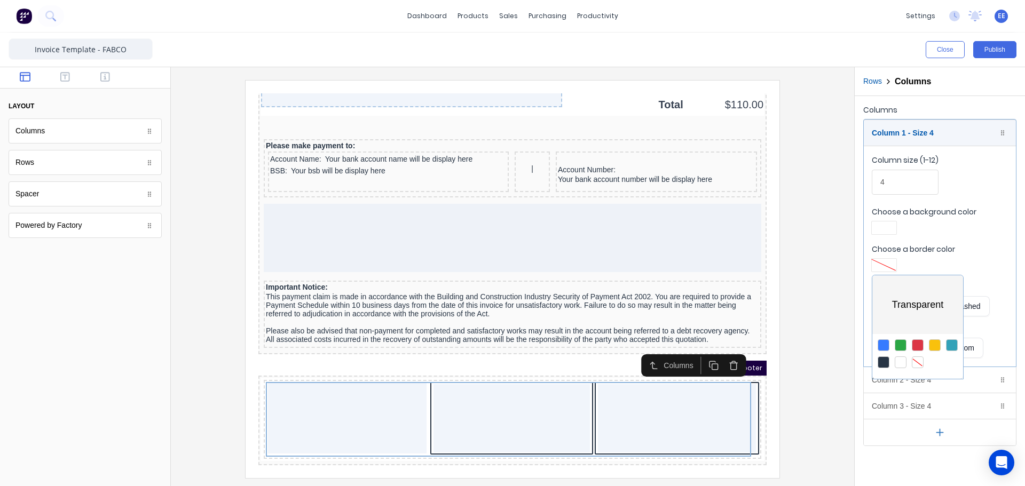
click at [874, 225] on div at bounding box center [512, 243] width 1025 height 486
click at [879, 226] on div at bounding box center [884, 227] width 19 height 7
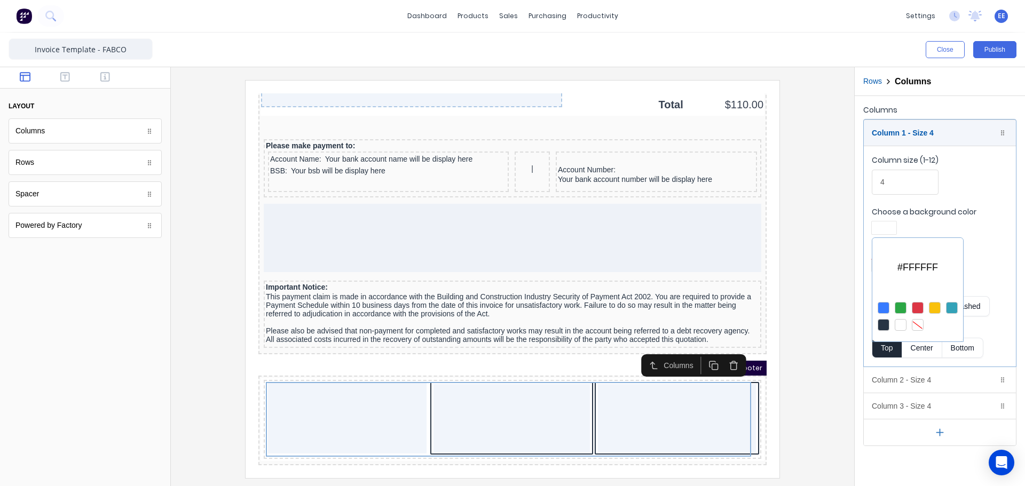
click at [916, 321] on div at bounding box center [918, 325] width 12 height 12
click at [970, 238] on div at bounding box center [512, 243] width 1025 height 486
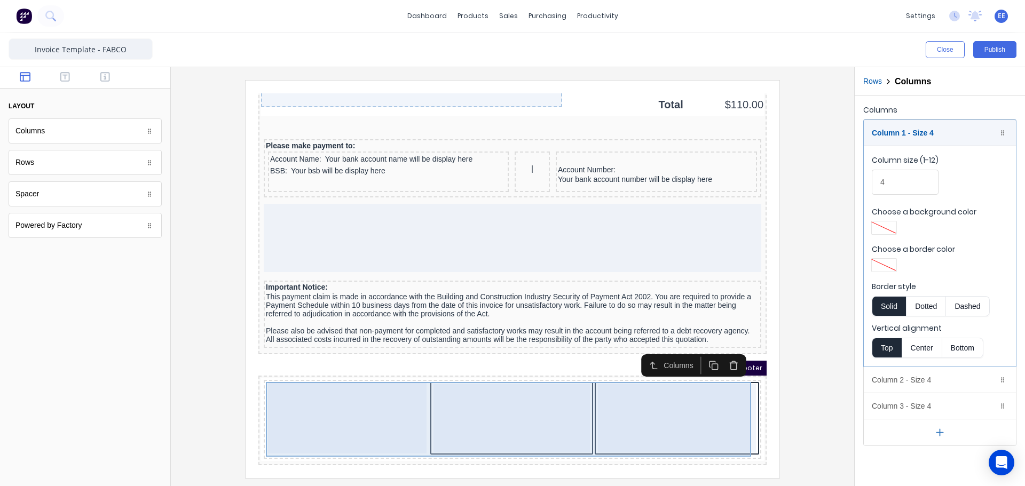
click at [654, 413] on div at bounding box center [664, 406] width 158 height 68
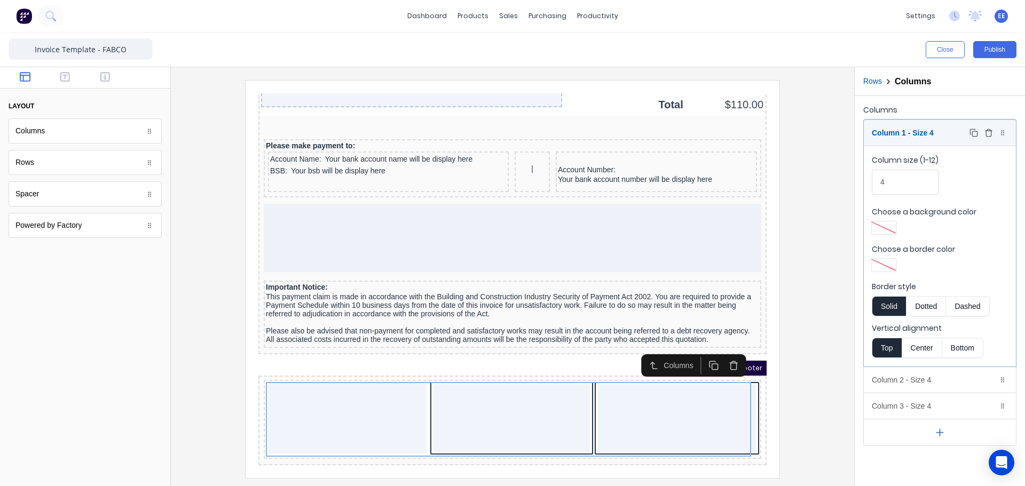
click at [917, 132] on div "Column 1 - Size 4 Duplicate Delete" at bounding box center [940, 133] width 152 height 26
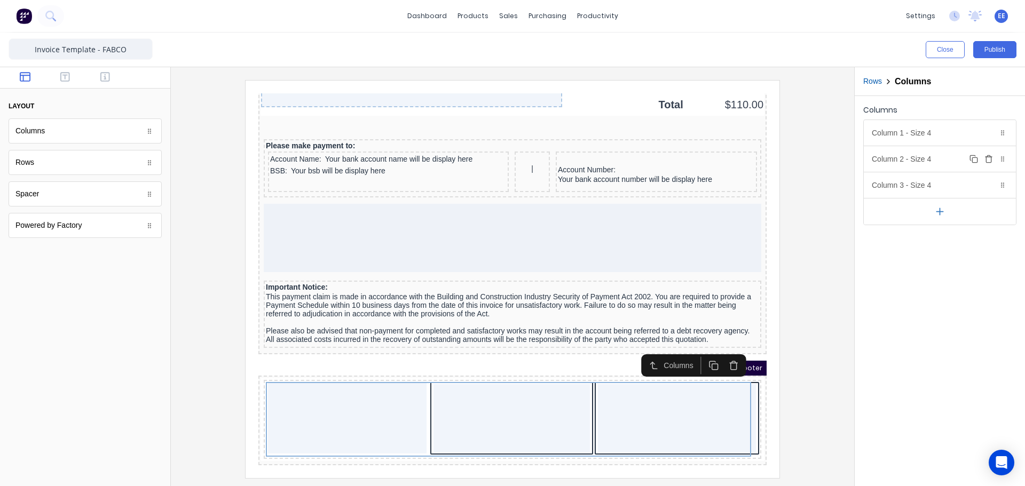
click at [916, 161] on div "Column 2 - Size 4 Duplicate Delete" at bounding box center [940, 159] width 152 height 26
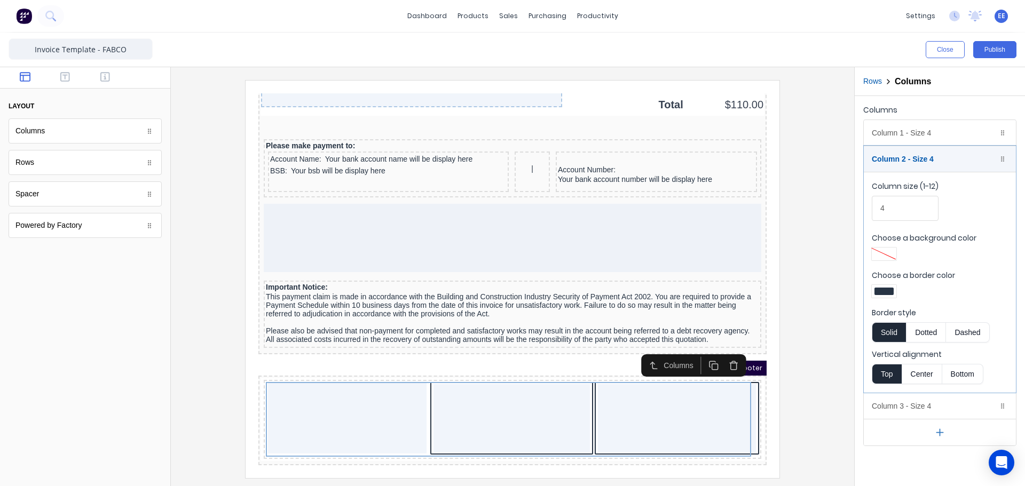
click at [891, 293] on div at bounding box center [884, 291] width 19 height 7
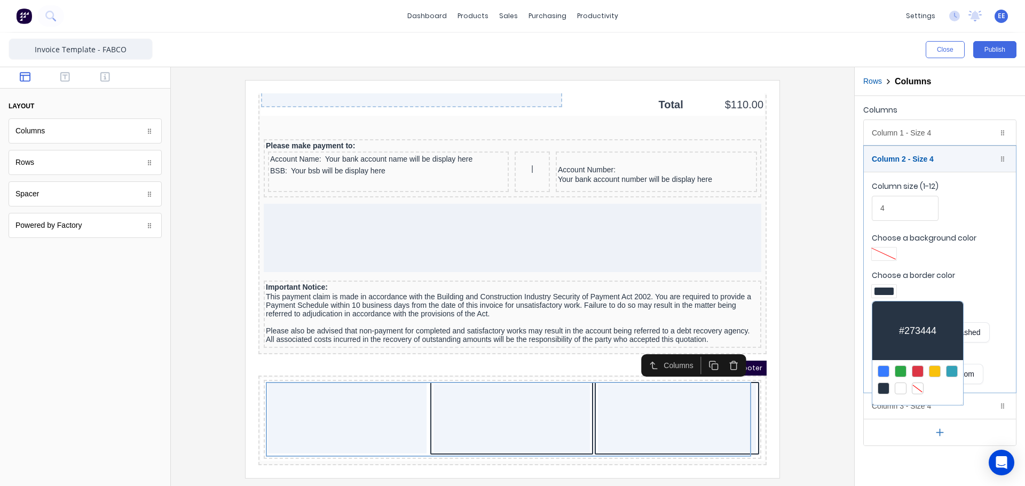
click at [922, 390] on div at bounding box center [918, 389] width 12 height 12
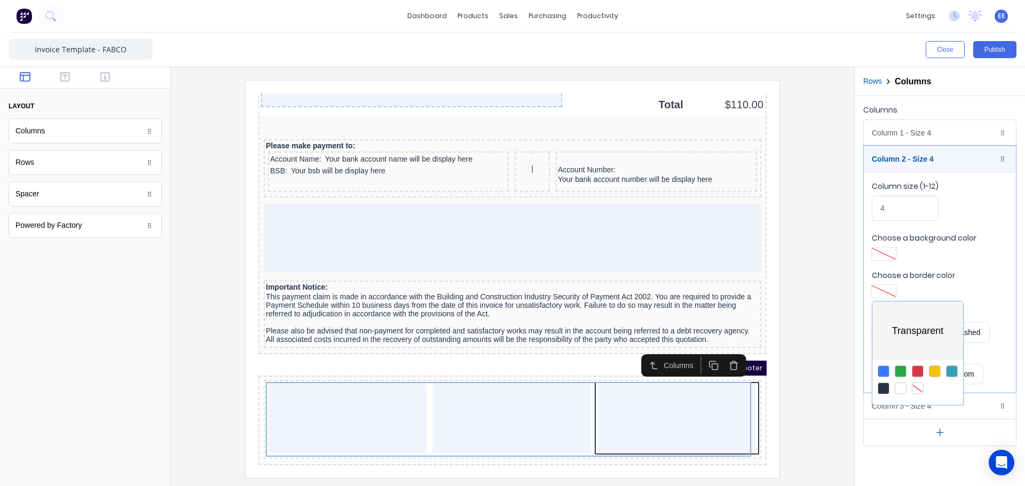
click at [906, 156] on div at bounding box center [512, 243] width 1025 height 486
click at [918, 163] on div "Column 2 - Size 4 Duplicate Delete" at bounding box center [940, 159] width 152 height 26
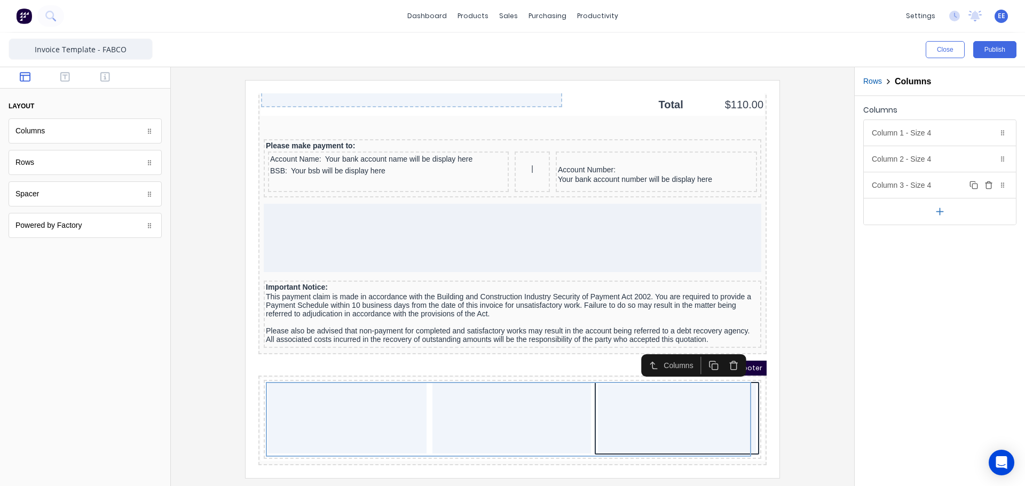
click at [901, 184] on div "Column 3 - Size 4 Duplicate Delete" at bounding box center [940, 185] width 152 height 26
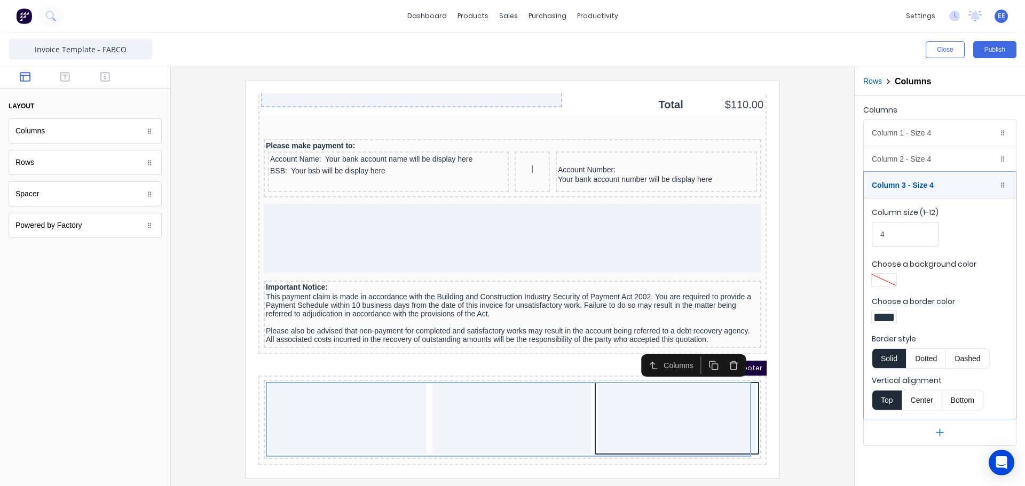
click at [881, 313] on div at bounding box center [884, 317] width 25 height 13
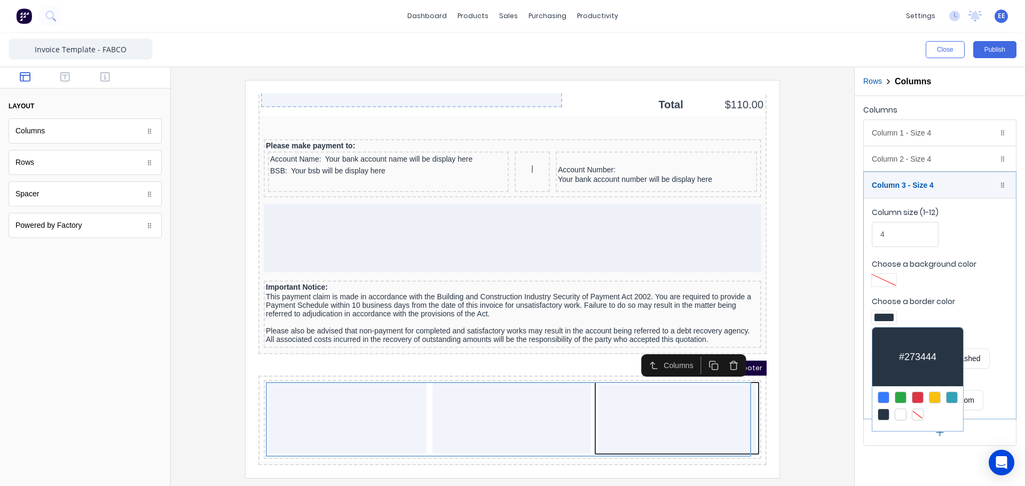
click at [915, 409] on div at bounding box center [918, 415] width 12 height 12
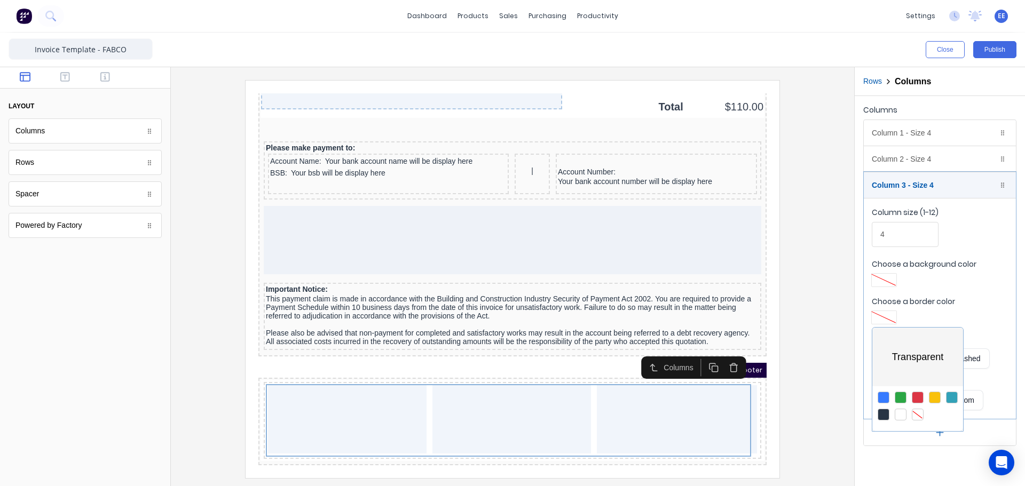
click at [905, 182] on div at bounding box center [512, 243] width 1025 height 486
click at [964, 401] on button "Bottom" at bounding box center [962, 400] width 41 height 20
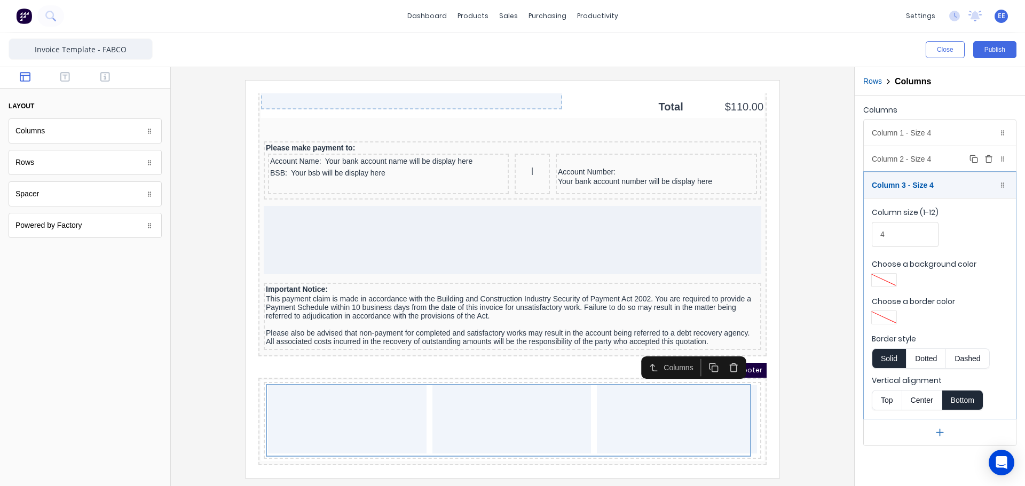
click at [938, 159] on div "Column 2 - Size 4 Duplicate Delete" at bounding box center [940, 159] width 152 height 26
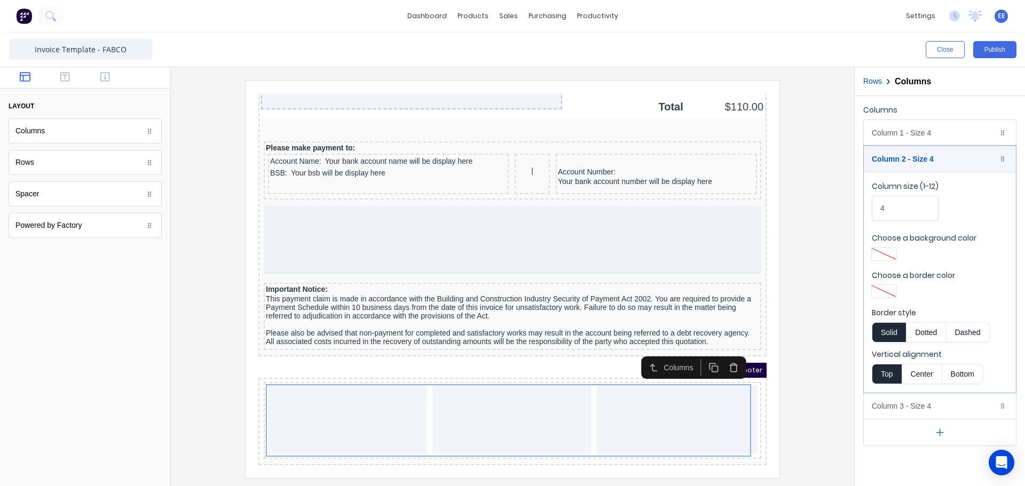
click at [959, 380] on button "Bottom" at bounding box center [962, 374] width 41 height 20
click at [965, 373] on button "Bottom" at bounding box center [962, 374] width 41 height 20
click at [922, 141] on div "Column 1 - Size 4 Duplicate Delete" at bounding box center [940, 133] width 152 height 26
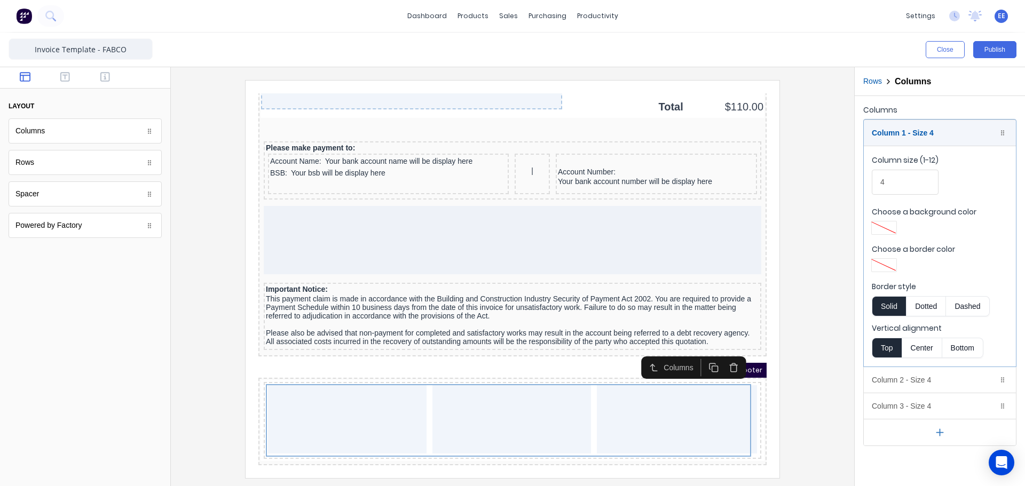
click at [960, 349] on button "Bottom" at bounding box center [962, 348] width 41 height 20
click at [927, 136] on div "Column 1 - Size 4 Duplicate Delete" at bounding box center [940, 133] width 152 height 26
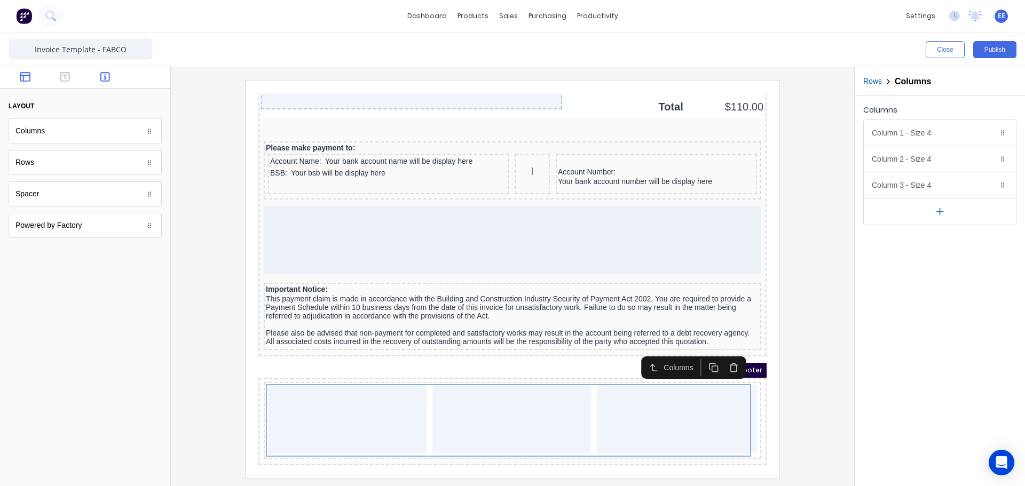
click at [100, 78] on icon "button" at bounding box center [105, 77] width 10 height 11
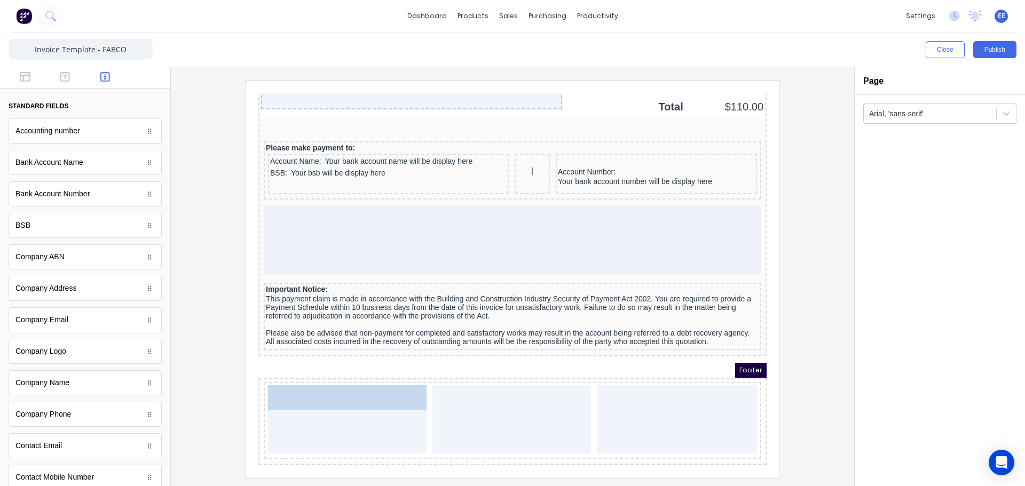
drag, startPoint x: 54, startPoint y: 323, endPoint x: 360, endPoint y: 438, distance: 326.5
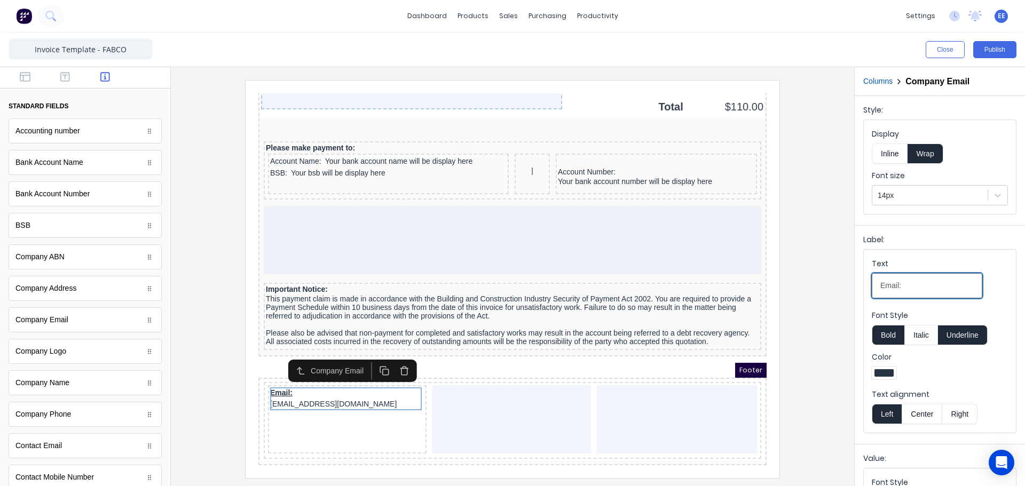
drag, startPoint x: 917, startPoint y: 291, endPoint x: 821, endPoint y: 293, distance: 96.1
click at [821, 293] on div "Close Publish Components standard fields Accounting number Accounting number Ba…" at bounding box center [512, 260] width 1025 height 454
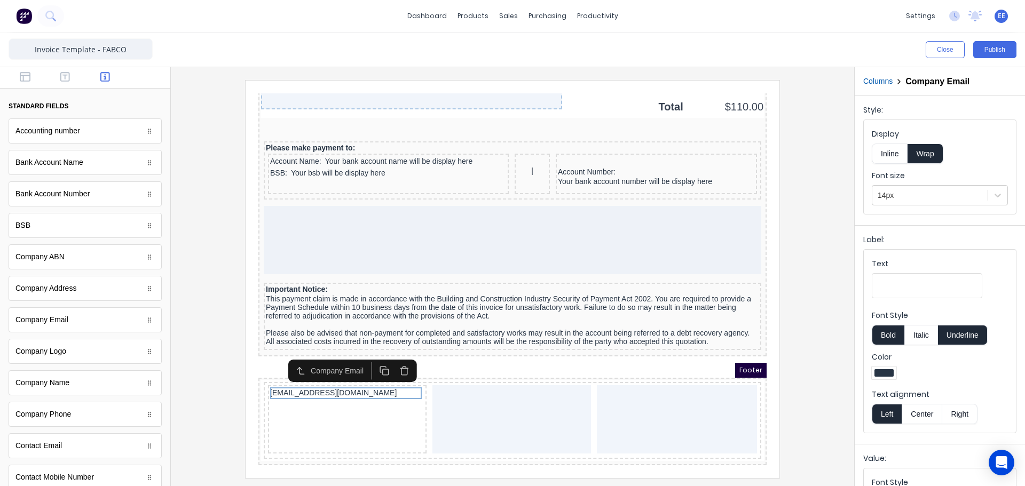
click at [954, 412] on button "Right" at bounding box center [959, 414] width 35 height 20
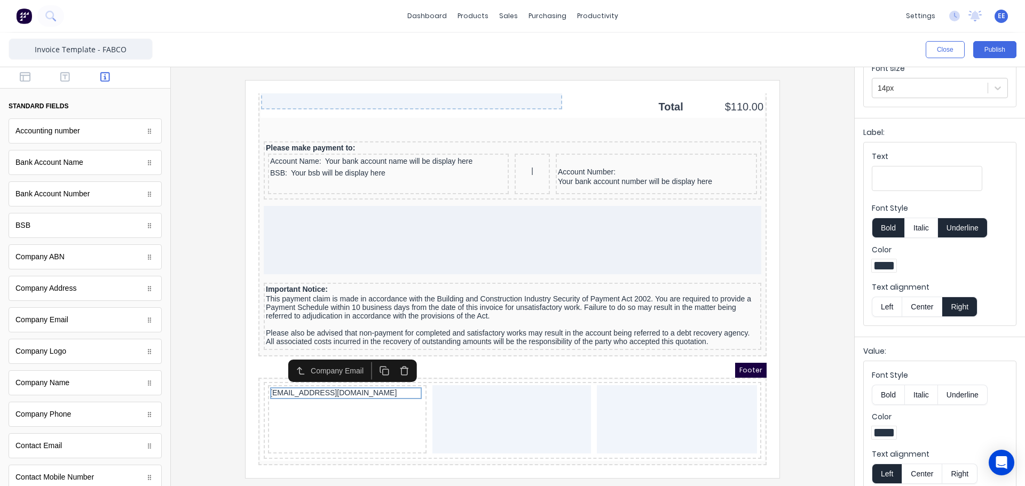
scroll to position [122, 0]
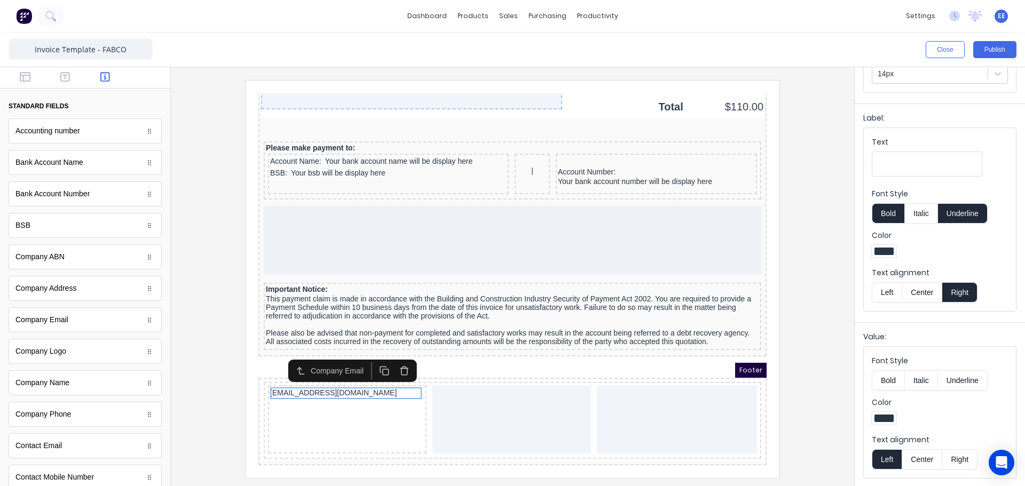
click at [957, 455] on button "Right" at bounding box center [959, 460] width 35 height 20
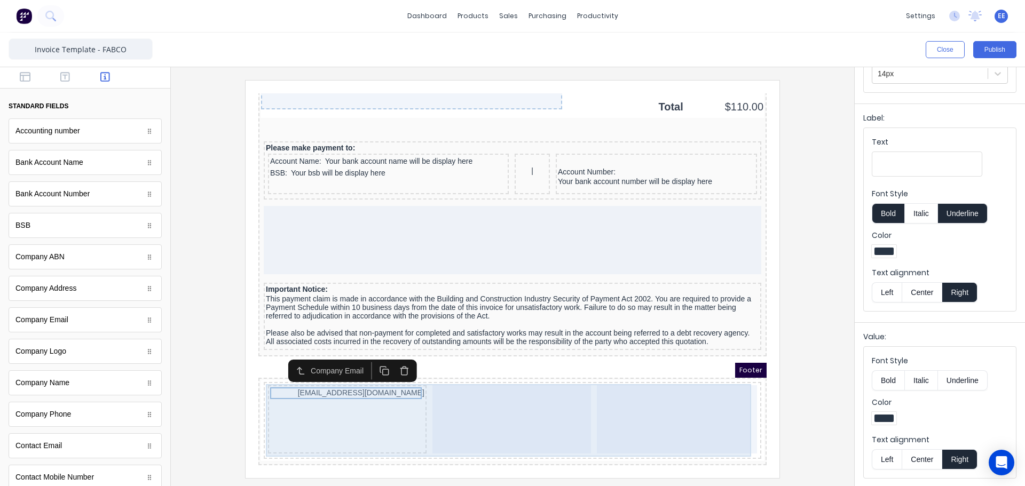
click at [469, 381] on div at bounding box center [499, 407] width 159 height 68
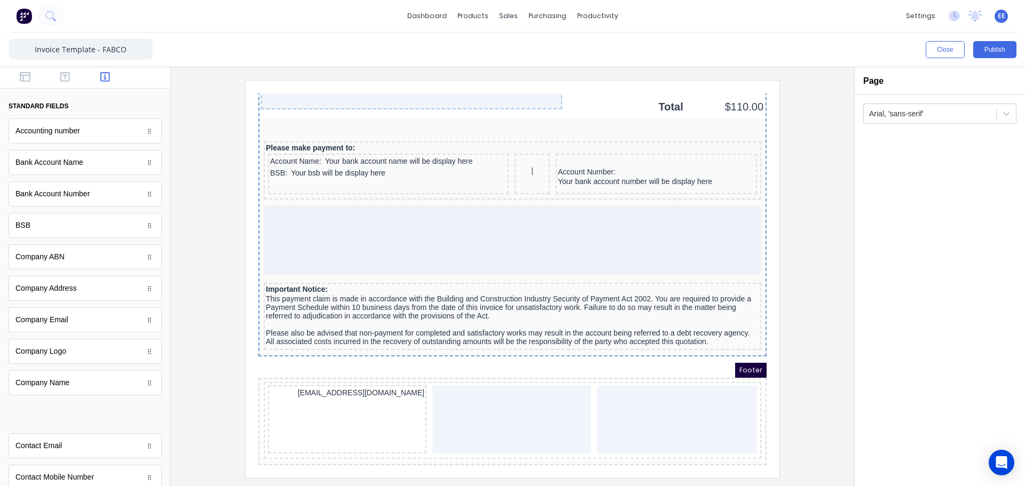
scroll to position [4, 0]
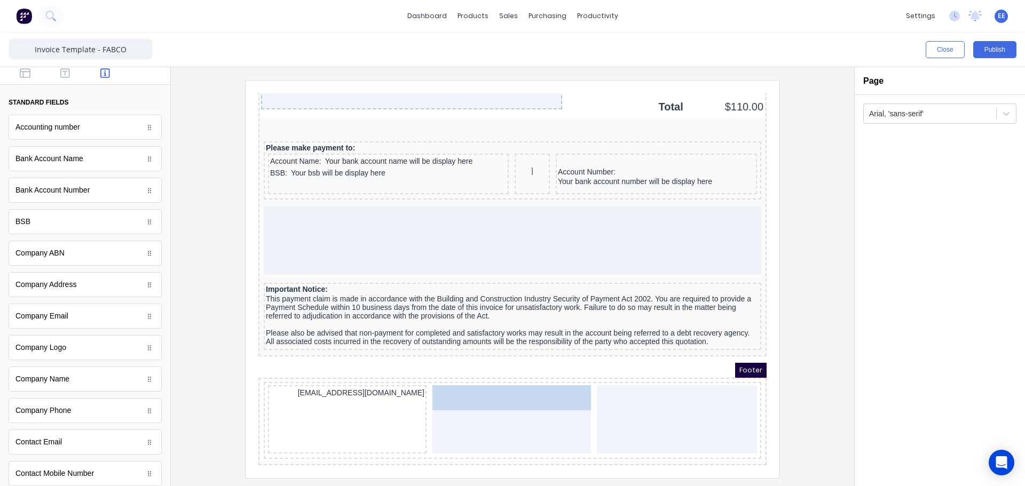
drag, startPoint x: 47, startPoint y: 415, endPoint x: 556, endPoint y: 422, distance: 508.9
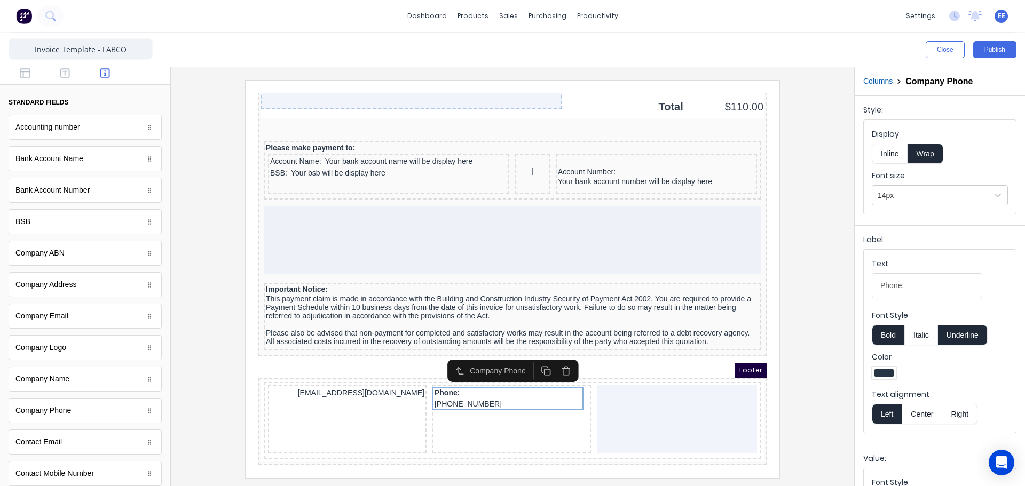
drag, startPoint x: 911, startPoint y: 290, endPoint x: 815, endPoint y: 295, distance: 96.2
click at [815, 295] on div "Close Publish Components standard fields Accounting number Accounting number Ba…" at bounding box center [512, 260] width 1025 height 454
click at [923, 414] on button "Center" at bounding box center [922, 414] width 41 height 20
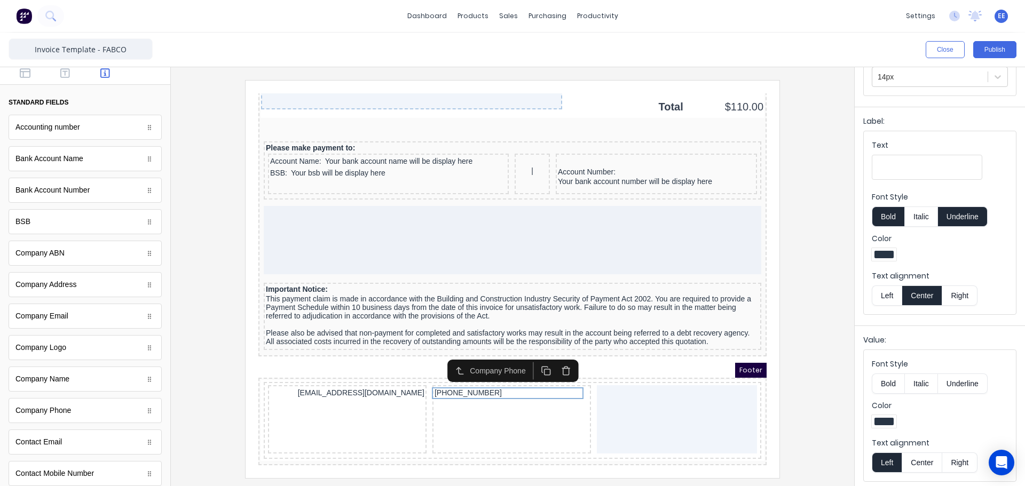
scroll to position [122, 0]
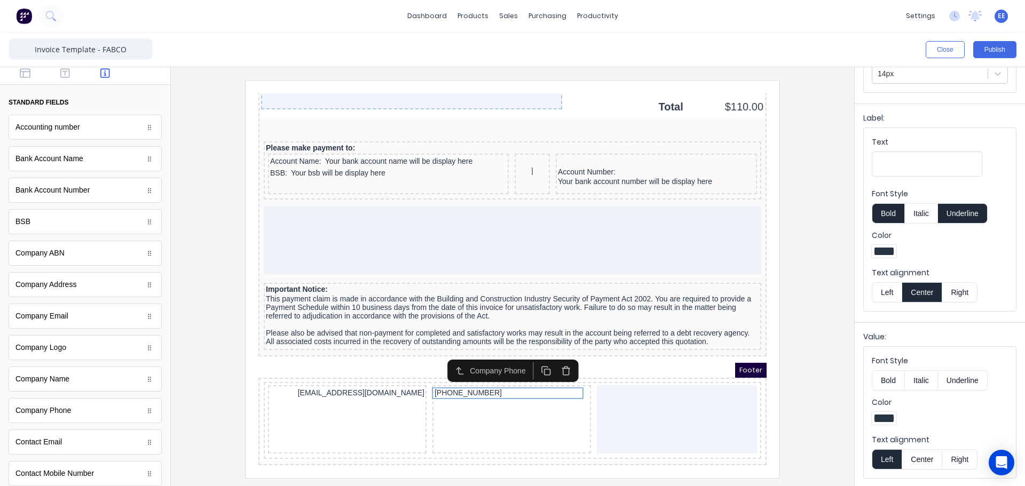
click at [919, 452] on button "Center" at bounding box center [922, 460] width 41 height 20
click at [23, 77] on icon "button" at bounding box center [25, 73] width 11 height 10
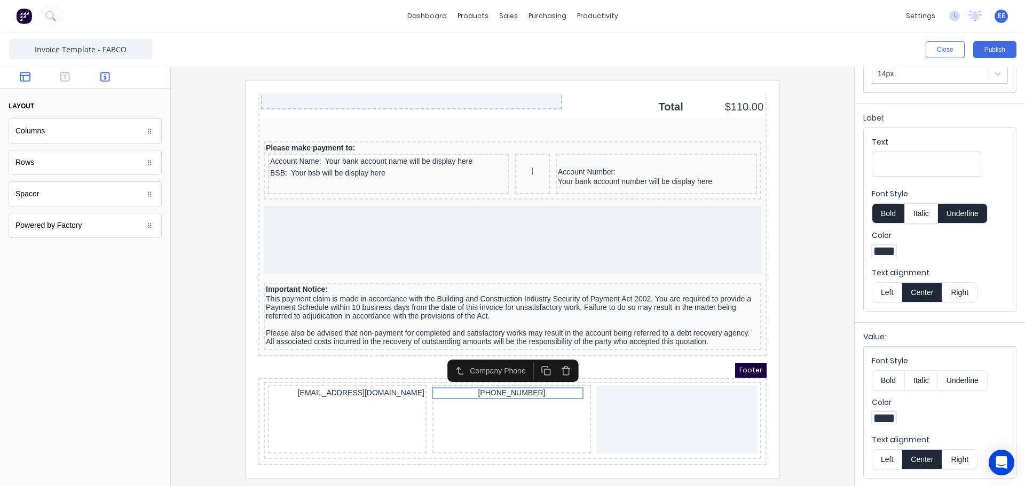
click at [111, 76] on button "button" at bounding box center [106, 78] width 34 height 13
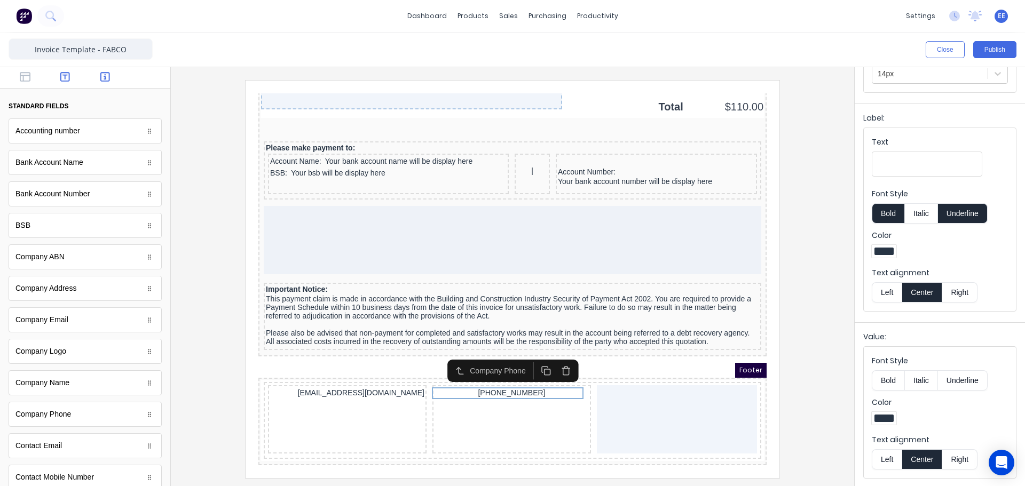
click at [60, 74] on icon "button" at bounding box center [65, 77] width 10 height 11
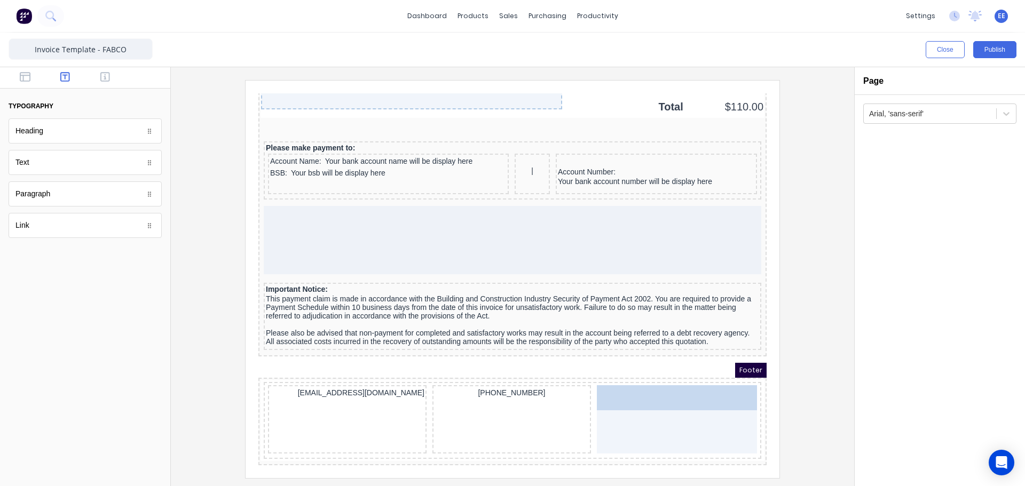
drag, startPoint x: 48, startPoint y: 226, endPoint x: 707, endPoint y: 388, distance: 679.5
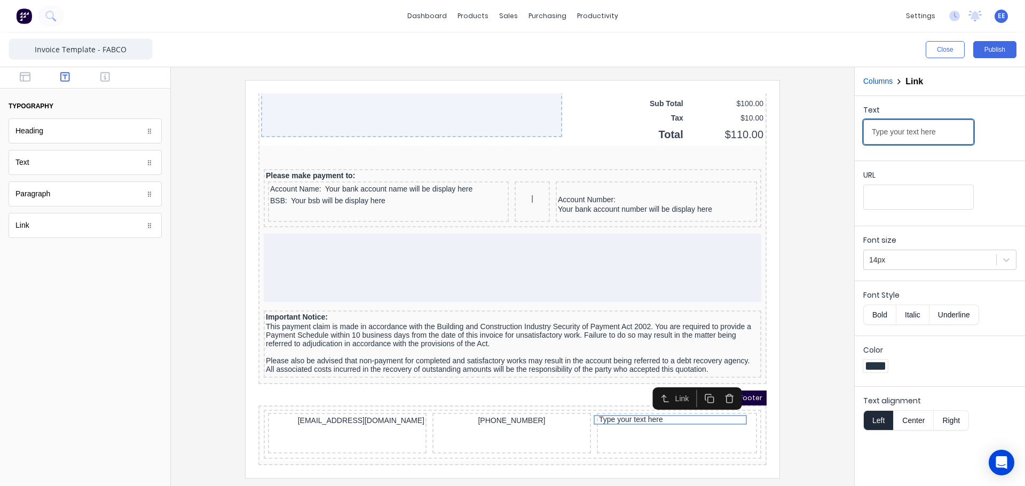
drag, startPoint x: 943, startPoint y: 133, endPoint x: 796, endPoint y: 142, distance: 147.1
click at [797, 142] on div "Close Publish Components typography Heading Heading Text Text Paragraph Paragra…" at bounding box center [512, 260] width 1025 height 454
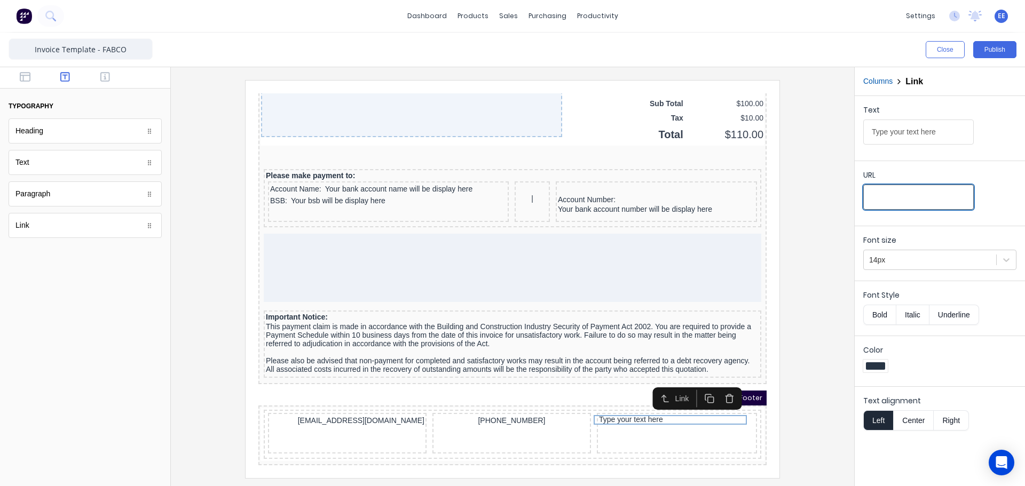
click at [919, 199] on input "URL" at bounding box center [918, 197] width 111 height 25
paste input "https://www.fabco.net.au/"
type input "https://www.fabco.net.au/"
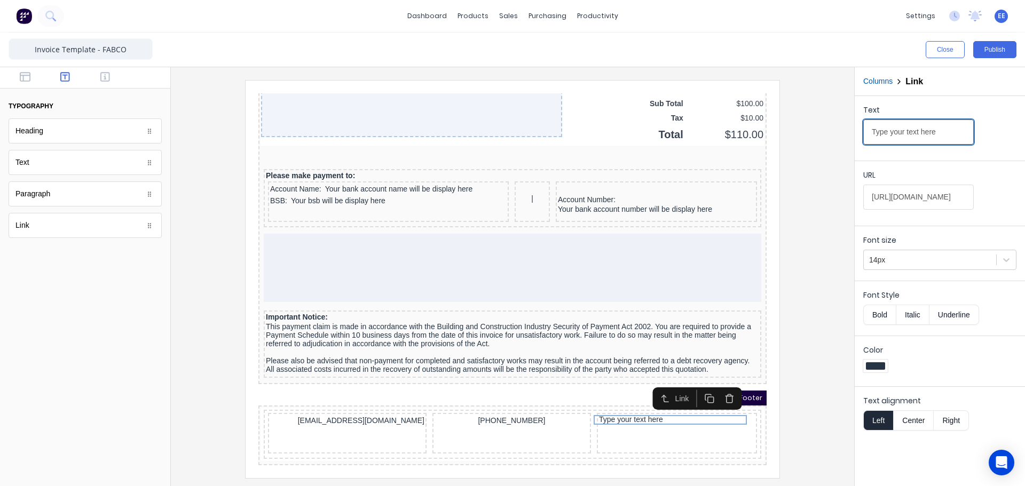
drag, startPoint x: 949, startPoint y: 130, endPoint x: 837, endPoint y: 134, distance: 112.2
click at [837, 134] on div "Close Publish Components typography Heading Heading Text Text Paragraph Paragra…" at bounding box center [512, 260] width 1025 height 454
click at [938, 132] on input "Type your text here" at bounding box center [918, 132] width 111 height 25
drag, startPoint x: 938, startPoint y: 132, endPoint x: 839, endPoint y: 141, distance: 99.2
click at [839, 141] on div "Close Publish Components typography Heading Heading Text Text Paragraph Paragra…" at bounding box center [512, 260] width 1025 height 454
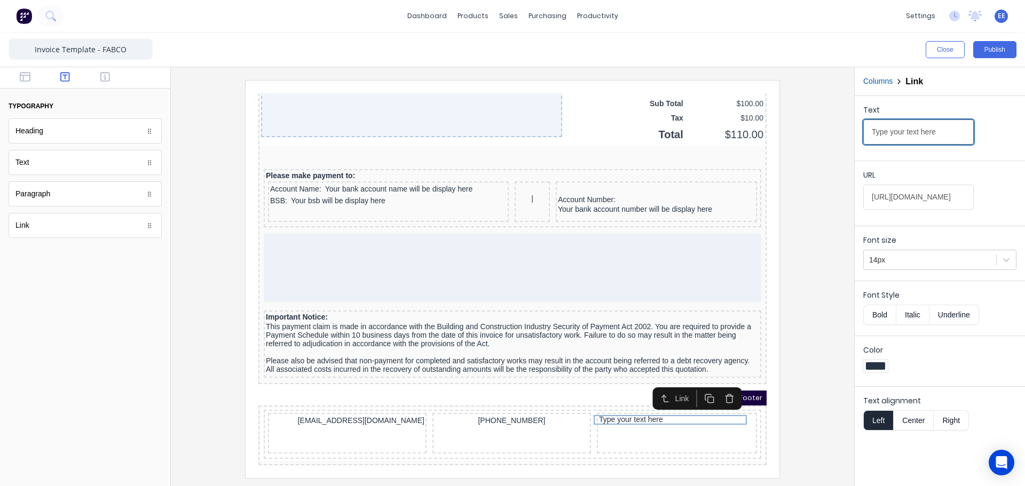
paste input "[DOMAIN_NAME]"
type input "[DOMAIN_NAME]"
click at [818, 429] on div at bounding box center [512, 279] width 666 height 398
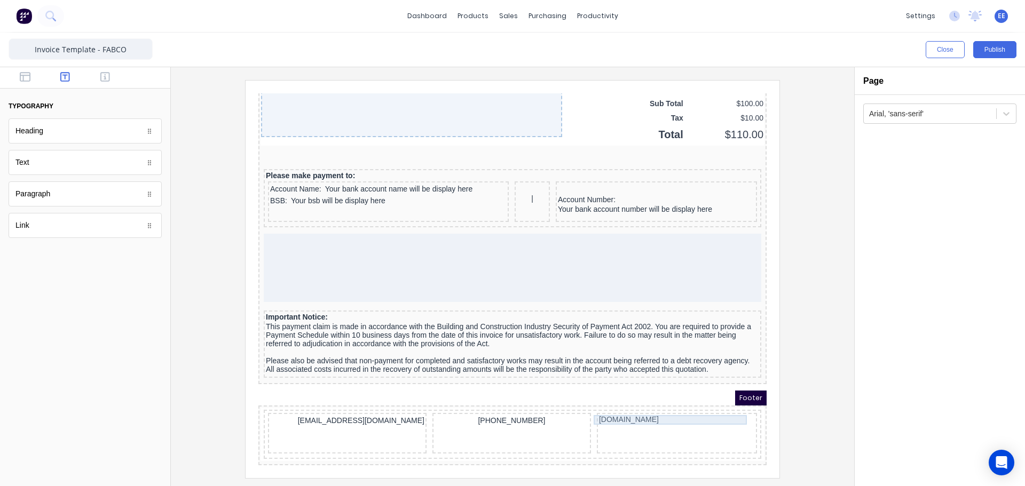
click at [642, 403] on div "[DOMAIN_NAME]" at bounding box center [664, 408] width 156 height 10
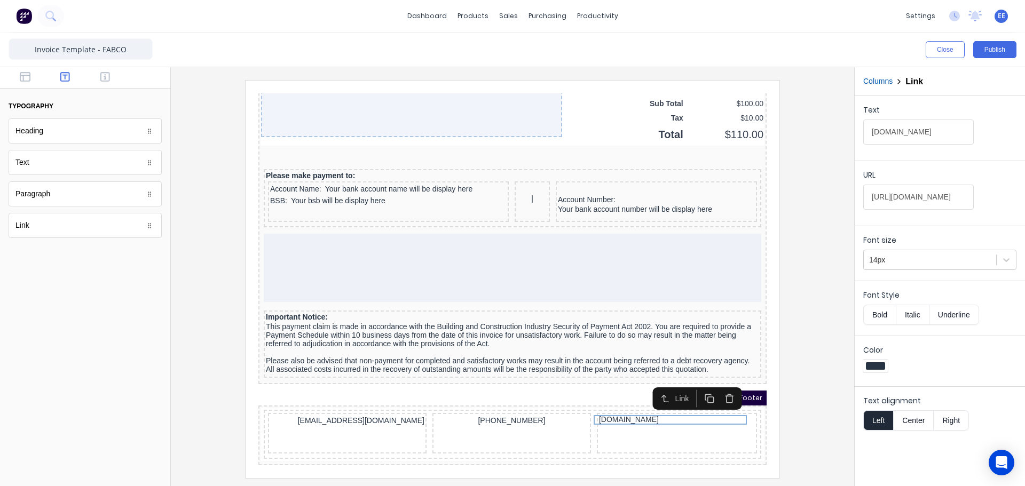
click at [812, 395] on div at bounding box center [512, 279] width 666 height 398
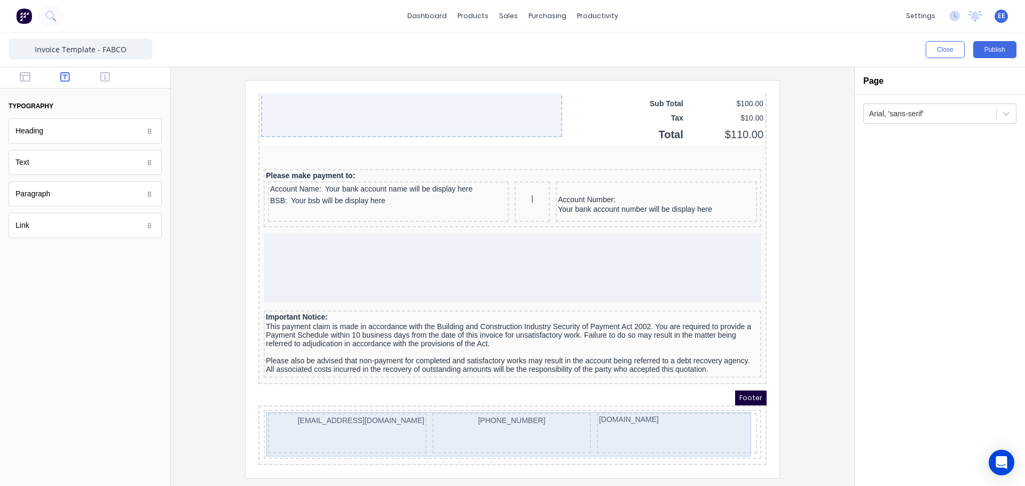
click at [526, 421] on div "[PHONE_NUMBER]" at bounding box center [499, 420] width 159 height 41
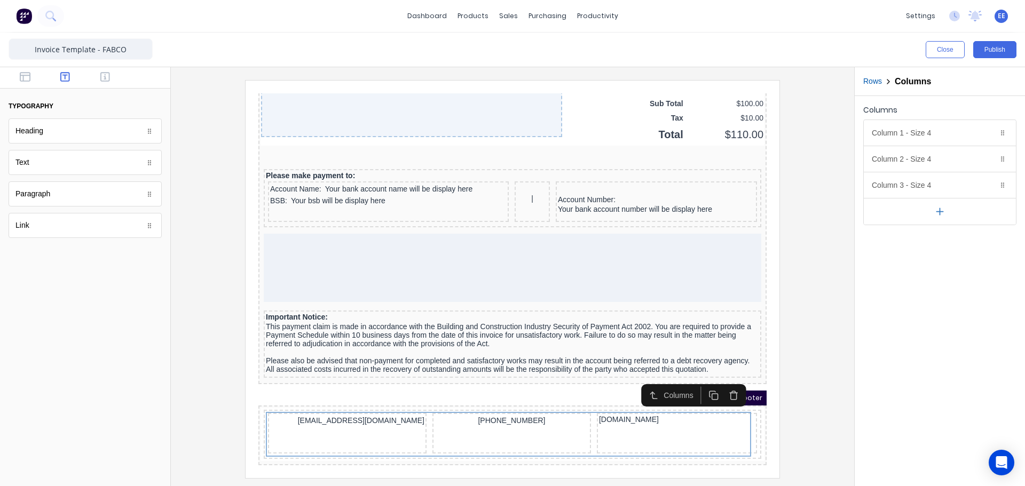
click at [944, 211] on icon "button" at bounding box center [939, 211] width 11 height 11
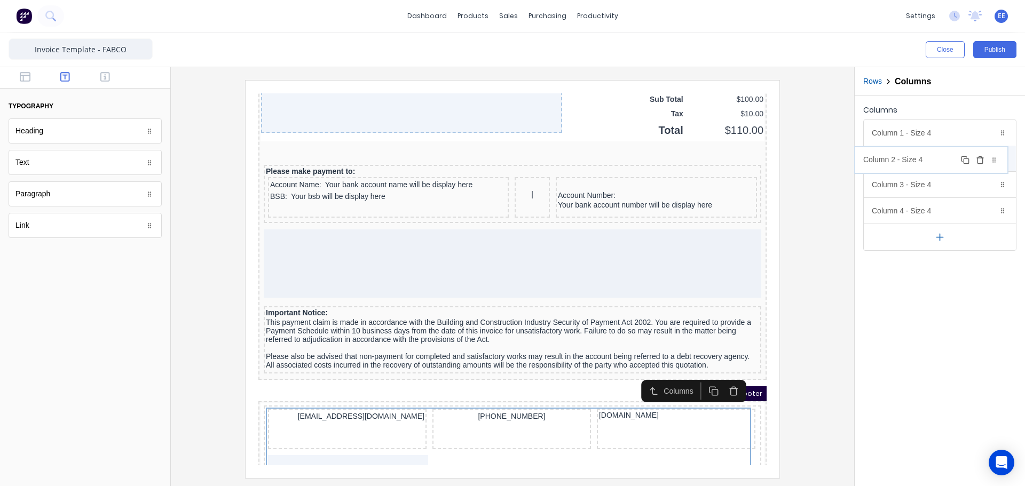
drag, startPoint x: 941, startPoint y: 215, endPoint x: 933, endPoint y: 164, distance: 52.0
click at [933, 164] on body "dashboard products sales purchasing productivity dashboard products Product Cat…" at bounding box center [512, 243] width 1025 height 486
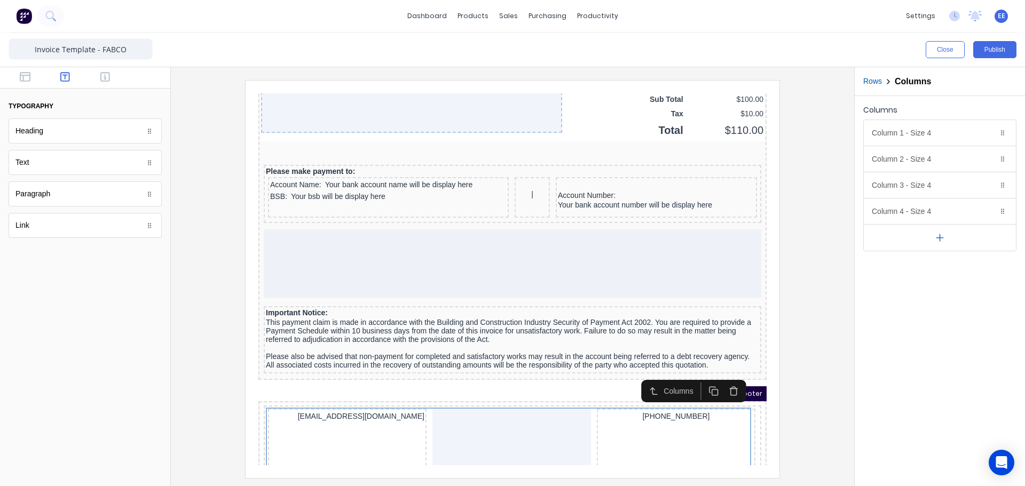
click at [939, 245] on button "button" at bounding box center [940, 237] width 152 height 27
drag, startPoint x: 939, startPoint y: 241, endPoint x: 930, endPoint y: 203, distance: 38.5
click at [930, 203] on body "dashboard products sales purchasing productivity dashboard products Product Cat…" at bounding box center [512, 243] width 1025 height 486
click at [940, 162] on div "Column 2 - Size 4 Duplicate Delete" at bounding box center [940, 159] width 152 height 26
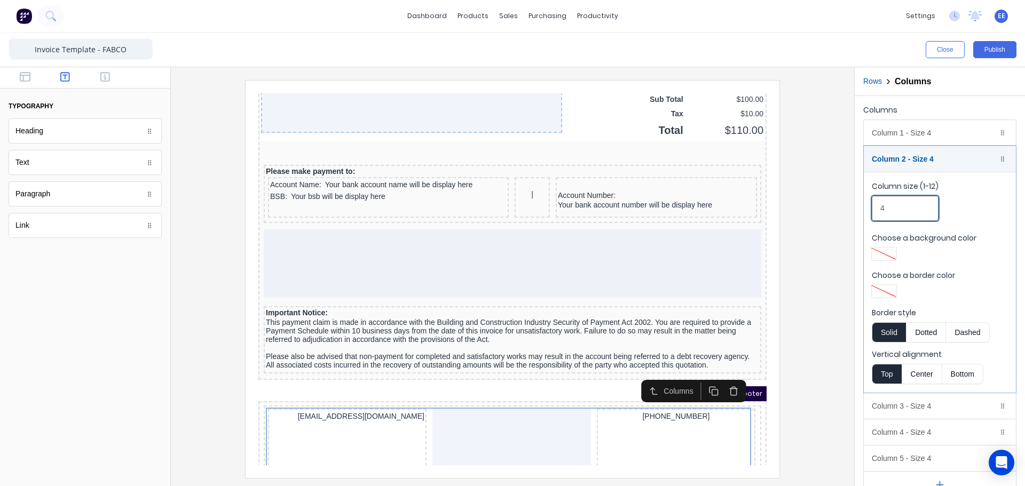
click at [853, 207] on div "Close Publish Components typography Heading Heading Text Text Paragraph Paragra…" at bounding box center [512, 260] width 1025 height 454
type input "1"
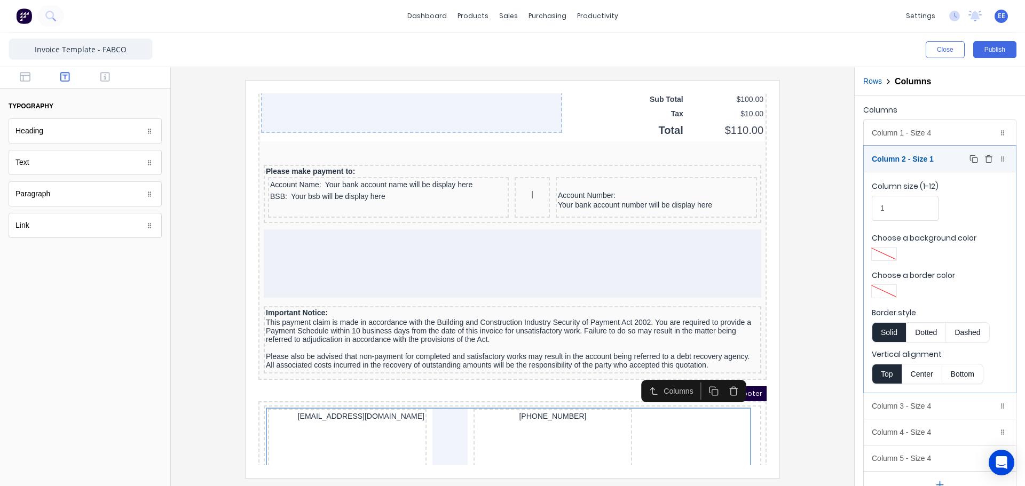
click at [908, 154] on div "Column 2 - Size 1 Duplicate Delete" at bounding box center [940, 159] width 152 height 26
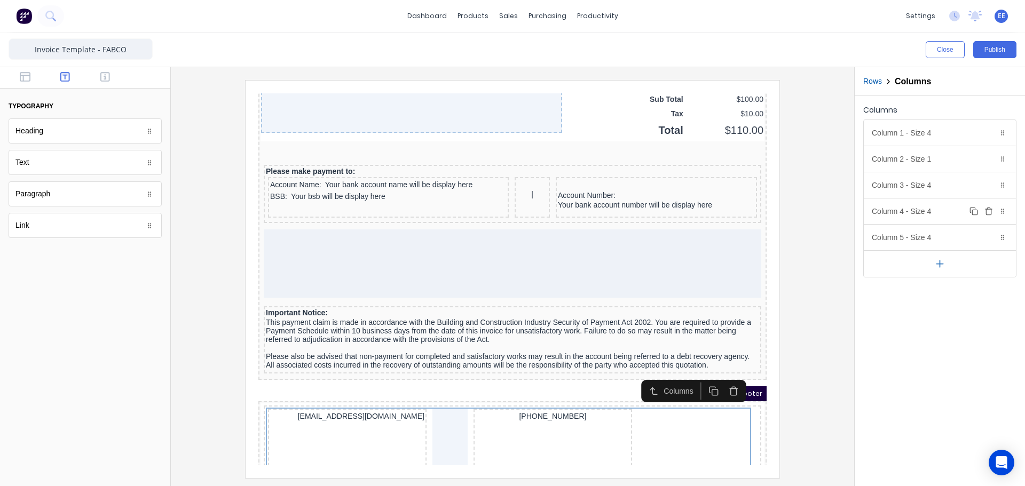
click at [916, 211] on div "Column 4 - Size 4 Duplicate Delete" at bounding box center [940, 212] width 152 height 26
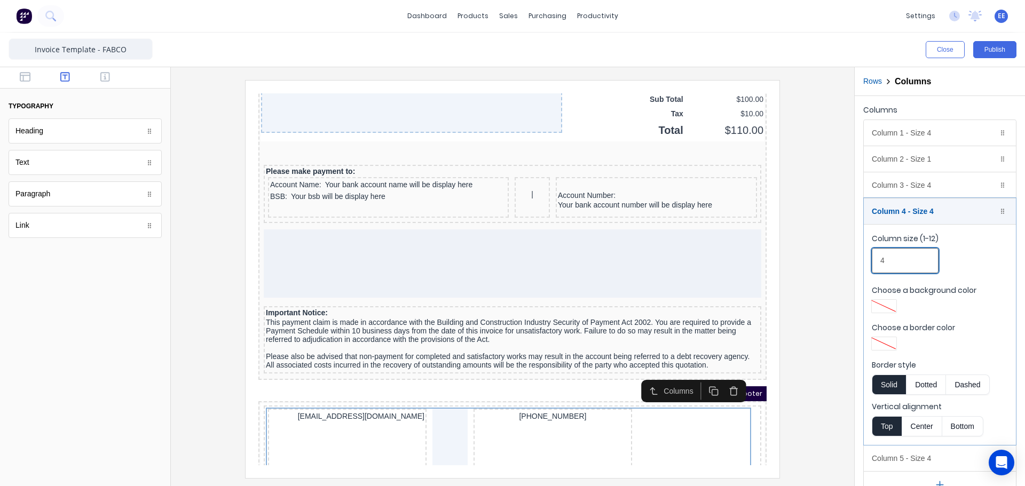
drag, startPoint x: 895, startPoint y: 259, endPoint x: 865, endPoint y: 264, distance: 30.7
click at [865, 264] on fieldset "Column size (1-12) 4 Choose a background color Choose a border color Border sty…" at bounding box center [940, 334] width 152 height 221
type input "1"
click at [846, 257] on div at bounding box center [512, 276] width 683 height 419
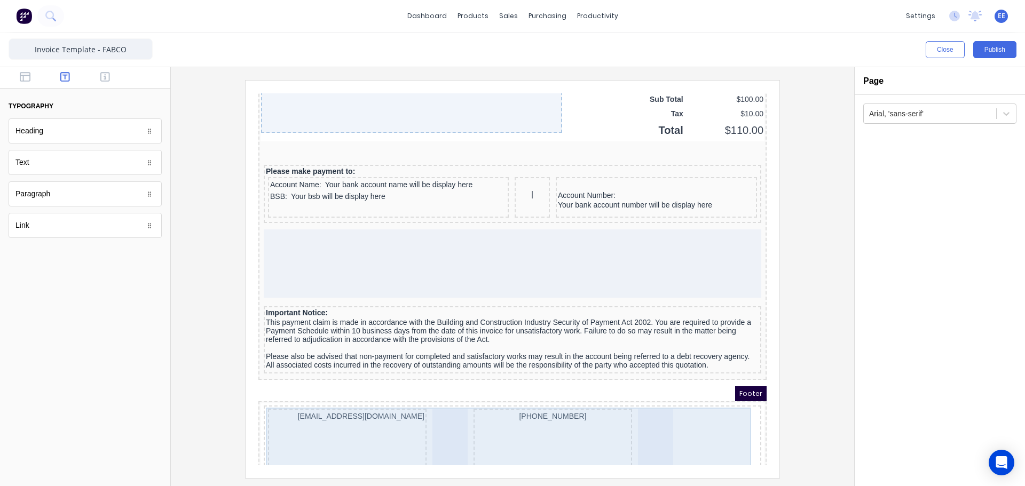
click at [642, 423] on div at bounding box center [642, 430] width 35 height 68
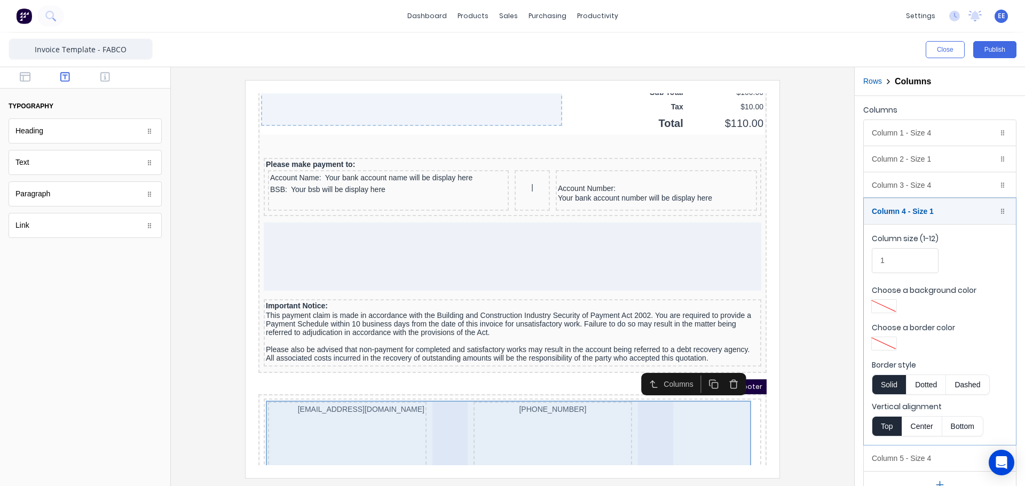
scroll to position [890, 0]
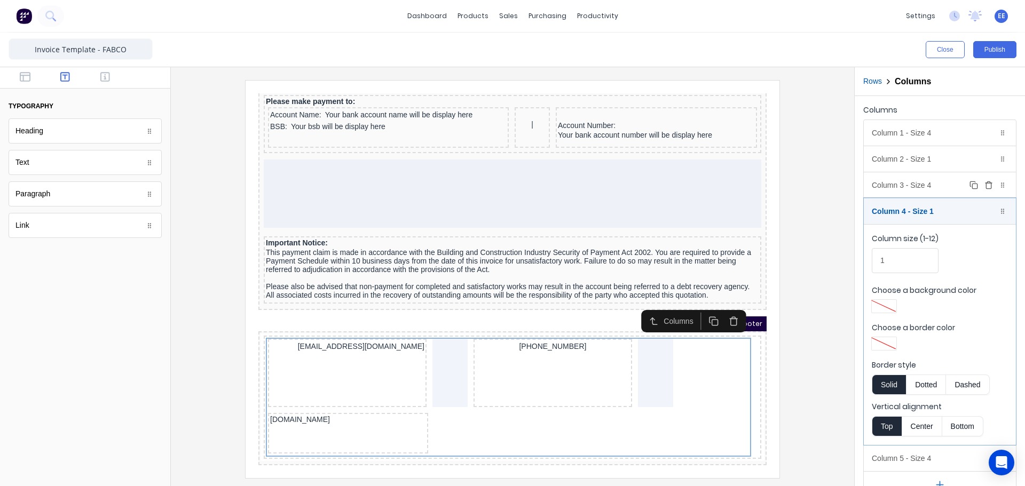
click at [940, 182] on div "Column 3 - Size 4 Duplicate Delete" at bounding box center [940, 185] width 152 height 26
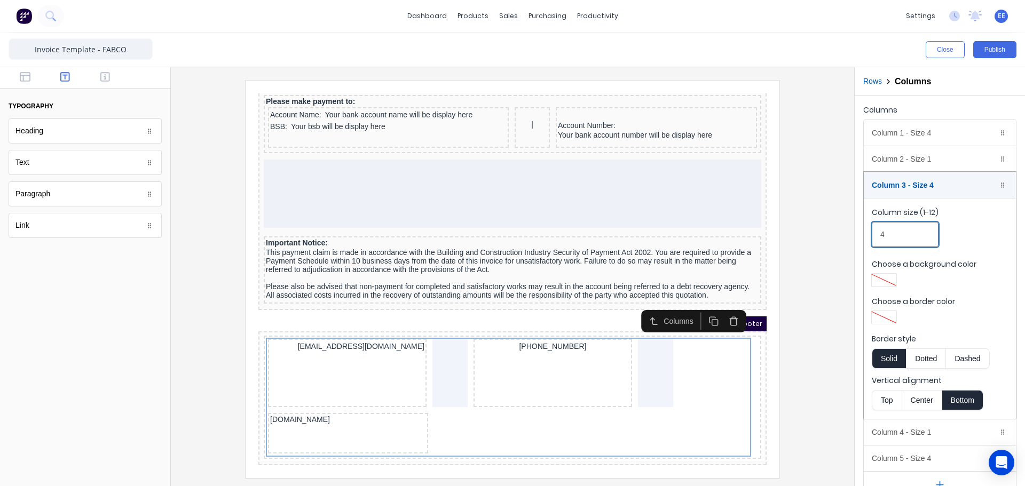
click at [859, 233] on div "Columns Column 1 - Size 4 Duplicate Delete Column size (1-12) 4 Choose a backgr…" at bounding box center [940, 300] width 170 height 409
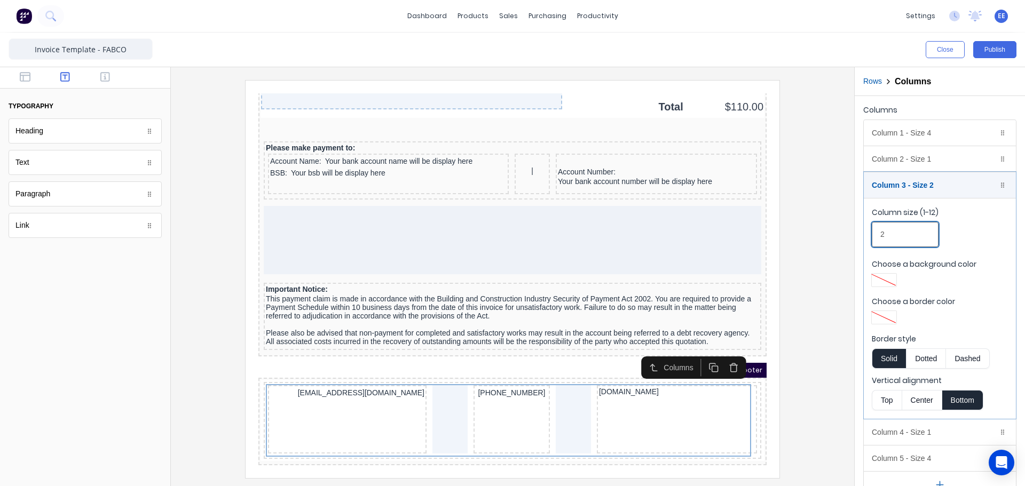
type input "2"
click at [827, 301] on div at bounding box center [512, 279] width 666 height 398
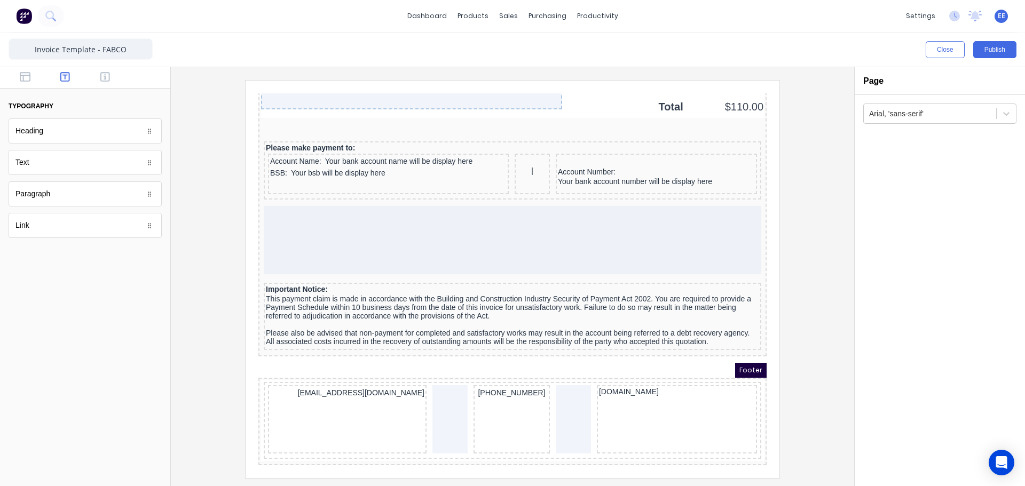
click at [38, 161] on div "Text" at bounding box center [85, 162] width 153 height 25
drag, startPoint x: 33, startPoint y: 163, endPoint x: 450, endPoint y: 389, distance: 474.2
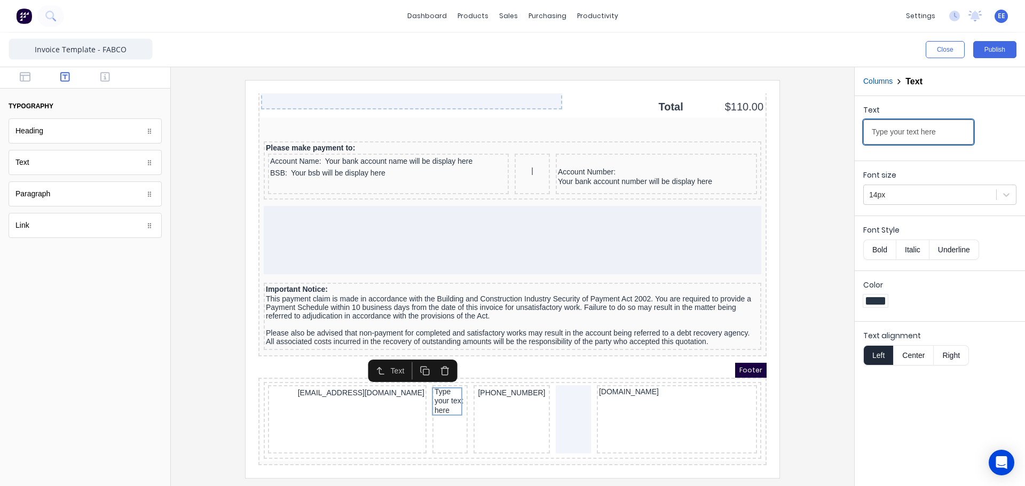
drag, startPoint x: 938, startPoint y: 133, endPoint x: 839, endPoint y: 137, distance: 98.3
click at [839, 137] on div "Close Publish Components typography Heading Heading Text Text Paragraph Paragra…" at bounding box center [512, 260] width 1025 height 454
type input "|"
click at [913, 356] on button "Center" at bounding box center [913, 355] width 41 height 20
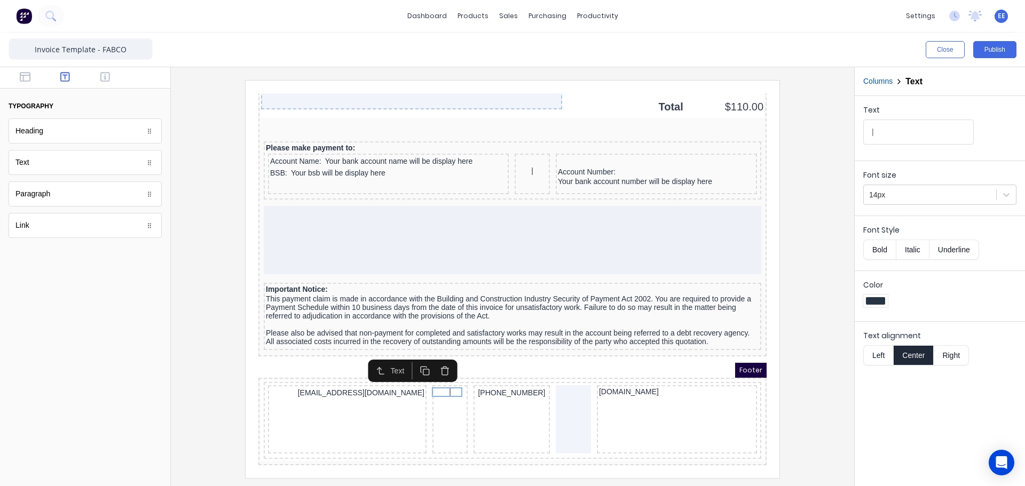
click at [805, 386] on div at bounding box center [512, 279] width 666 height 398
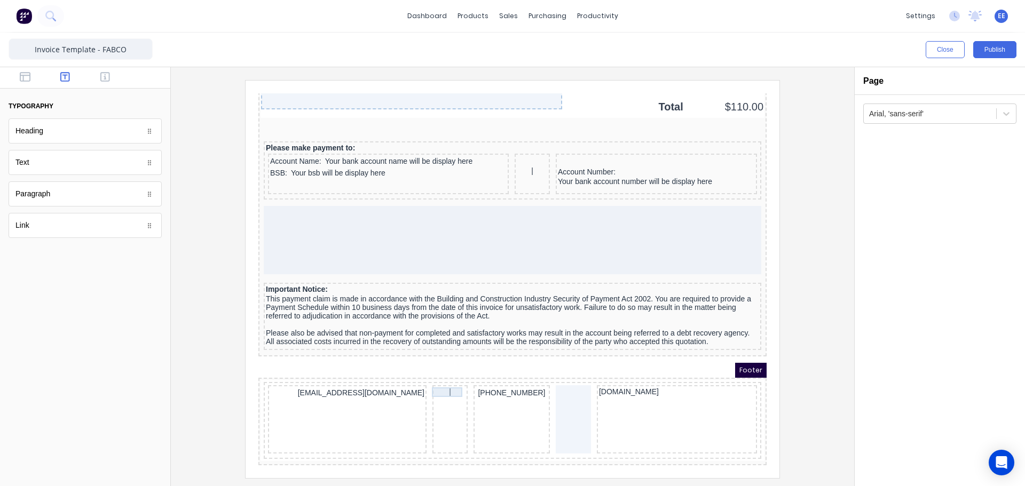
click at [443, 375] on div "|" at bounding box center [437, 380] width 31 height 10
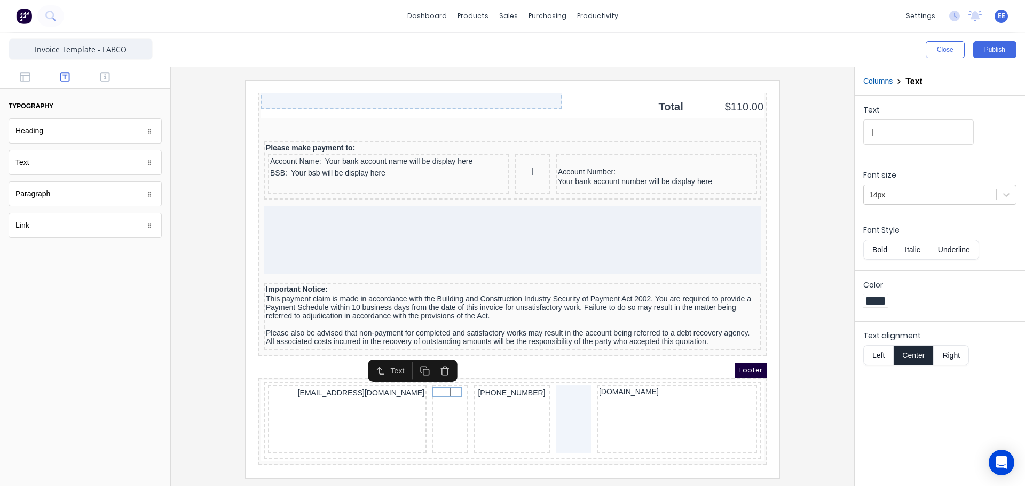
click at [414, 355] on icon "button" at bounding box center [412, 358] width 10 height 10
drag, startPoint x: 446, startPoint y: 389, endPoint x: 558, endPoint y: 381, distance: 112.4
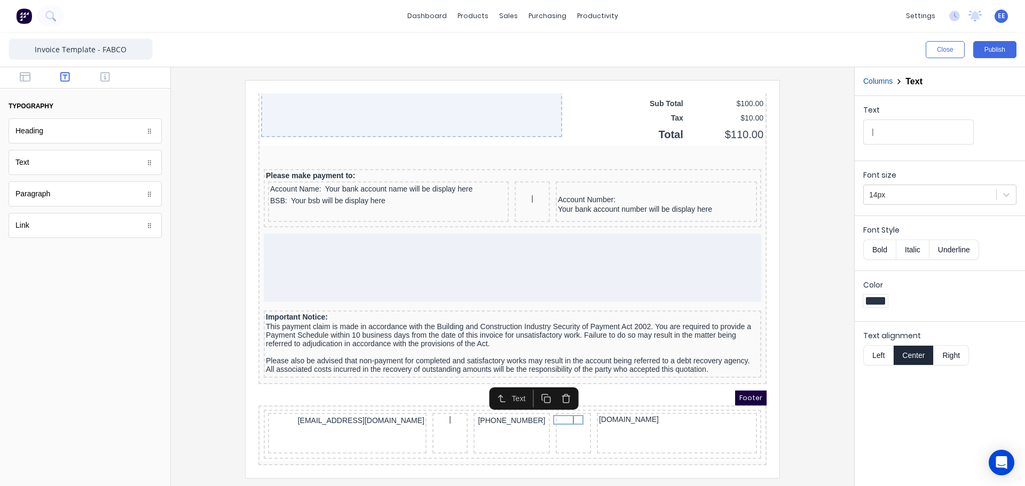
click at [813, 367] on div at bounding box center [512, 279] width 666 height 398
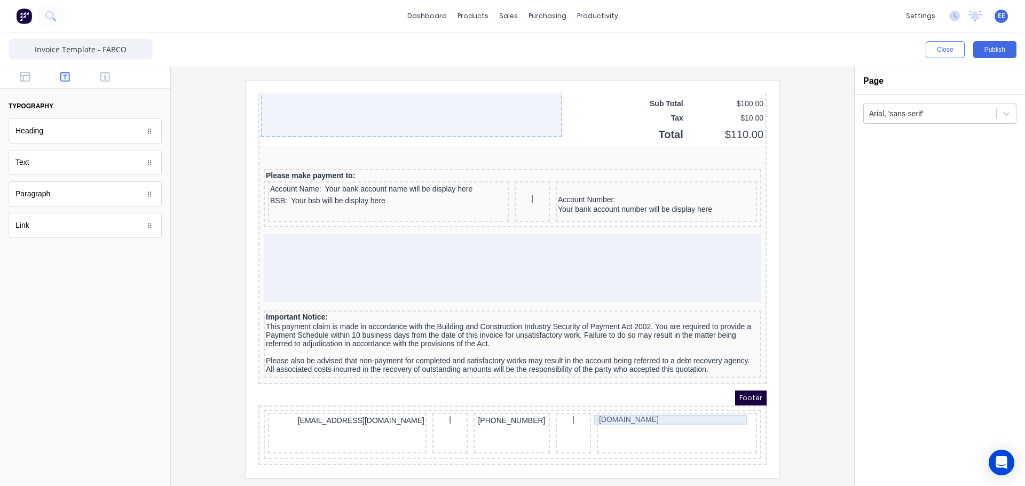
click at [638, 404] on div "[DOMAIN_NAME]" at bounding box center [664, 408] width 156 height 10
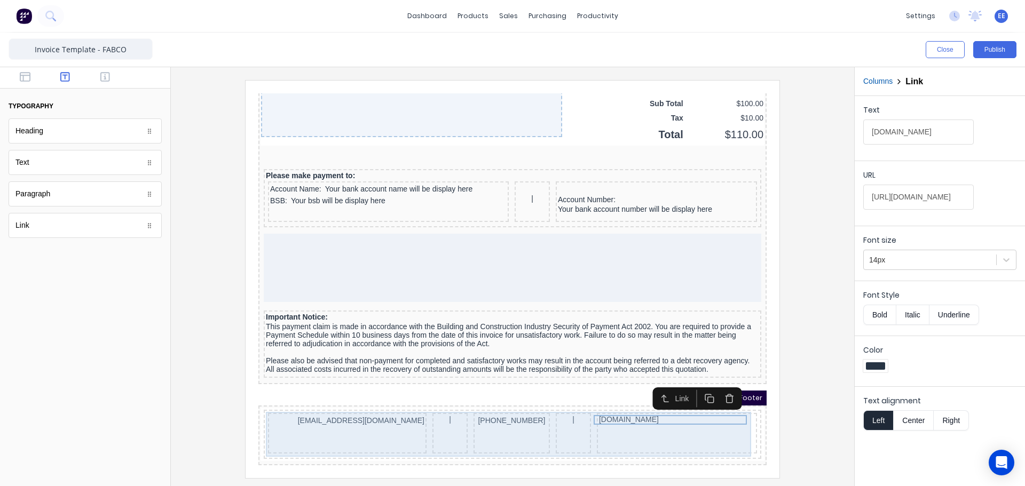
click at [485, 415] on div "[PHONE_NUMBER]" at bounding box center [499, 420] width 76 height 41
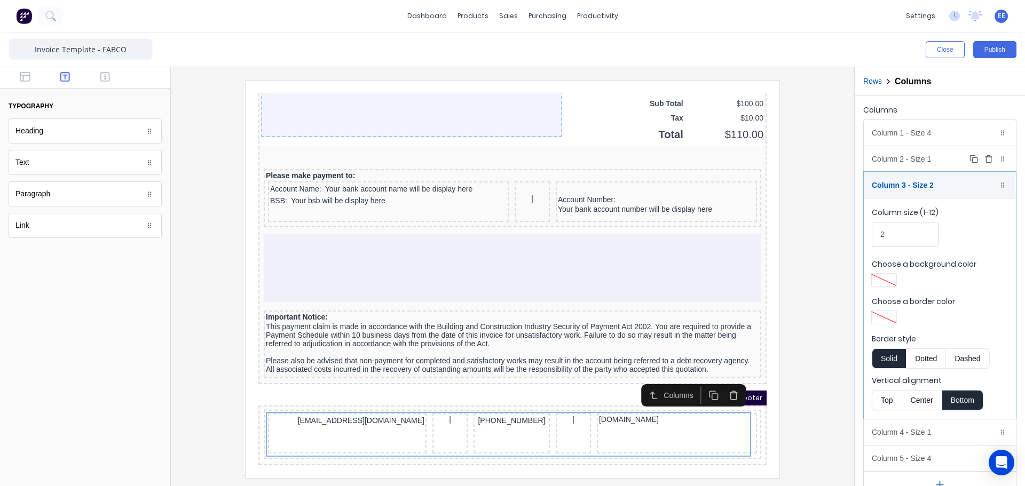
click at [951, 156] on div "Column 2 - Size 1 Duplicate Delete" at bounding box center [940, 159] width 152 height 26
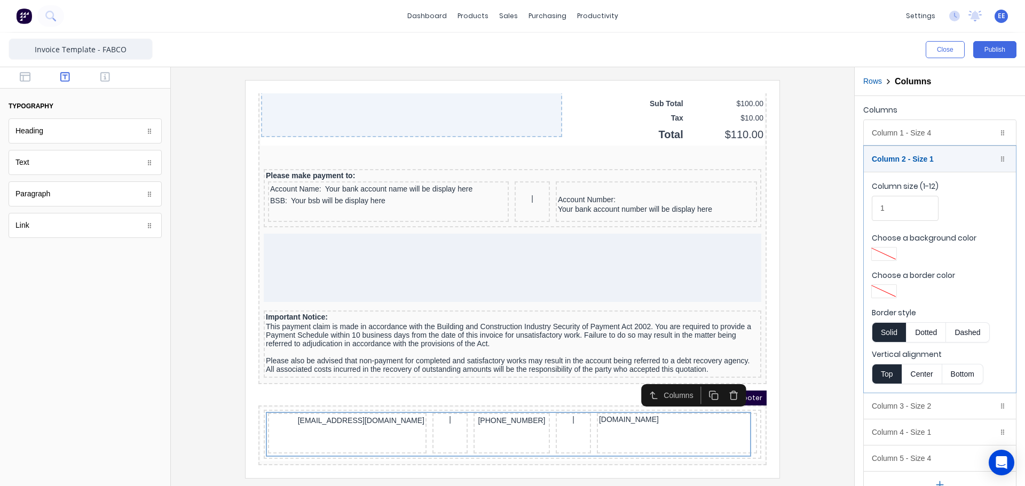
click at [961, 374] on button "Bottom" at bounding box center [962, 374] width 41 height 20
click at [926, 138] on div "Column 1 - Size 4 Duplicate Delete" at bounding box center [940, 133] width 152 height 26
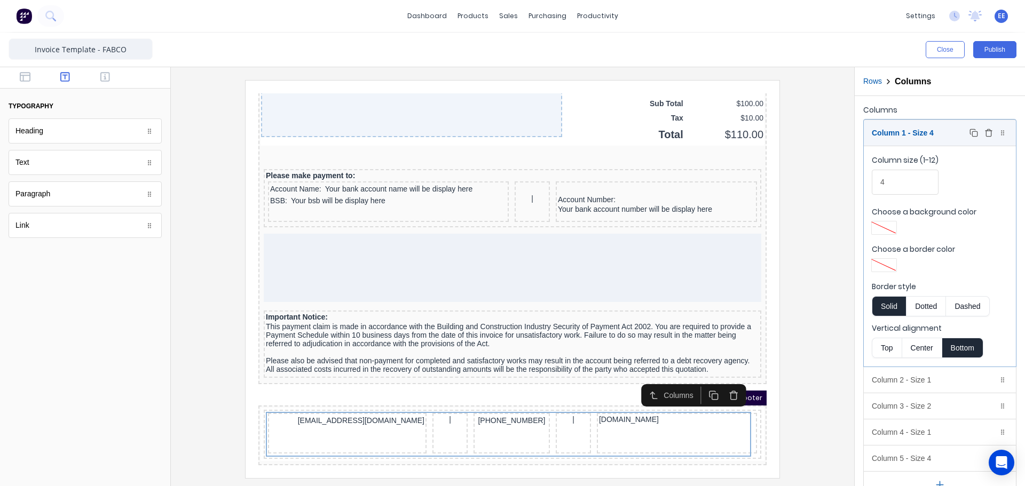
click at [911, 133] on div "Column 1 - Size 4 Duplicate Delete" at bounding box center [940, 133] width 152 height 26
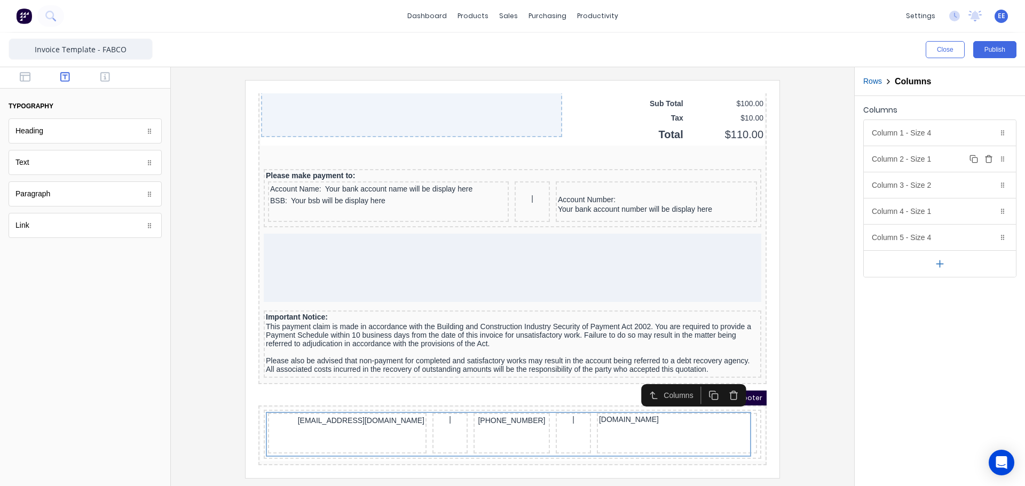
click at [906, 156] on div "Column 2 - Size 1 Duplicate Delete" at bounding box center [940, 159] width 152 height 26
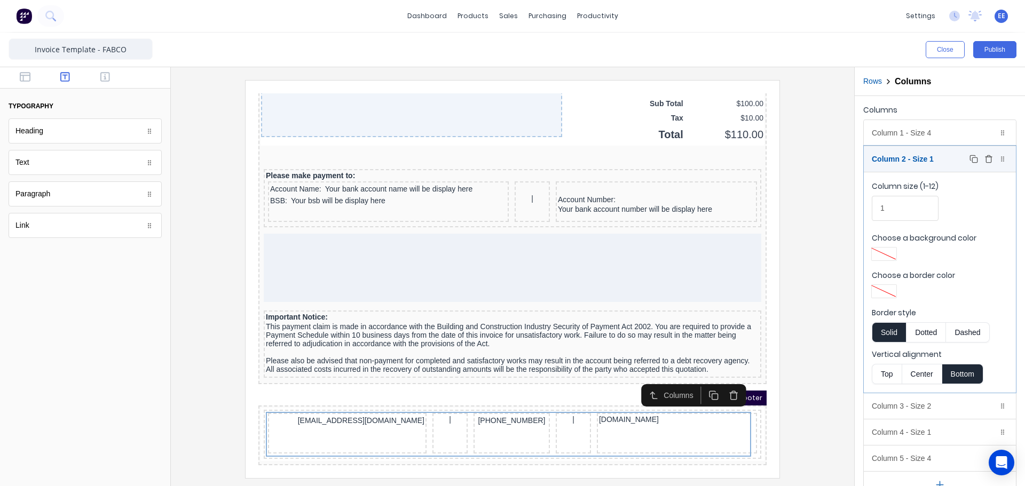
click at [906, 156] on div "Column 2 - Size 1 Duplicate Delete" at bounding box center [940, 159] width 152 height 26
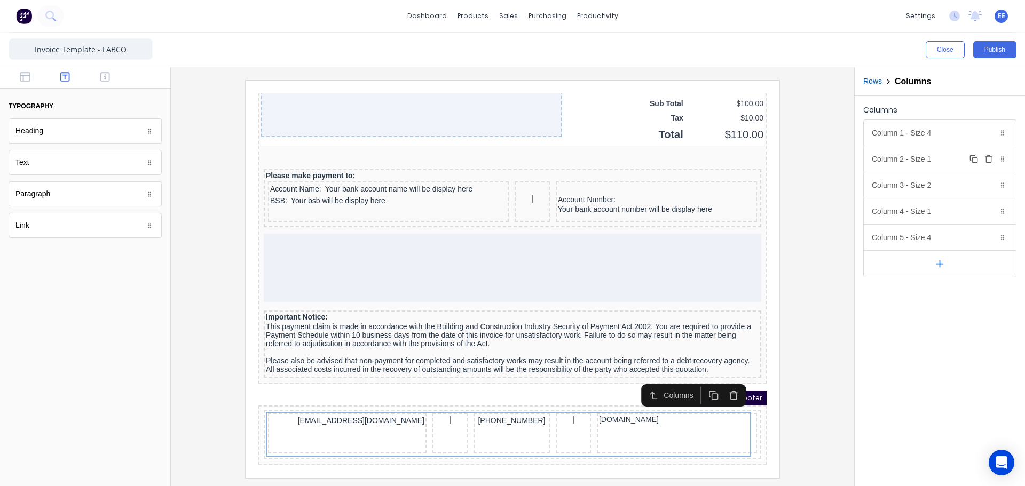
click at [908, 153] on div "Column 2 - Size 1 Duplicate Delete" at bounding box center [940, 159] width 152 height 26
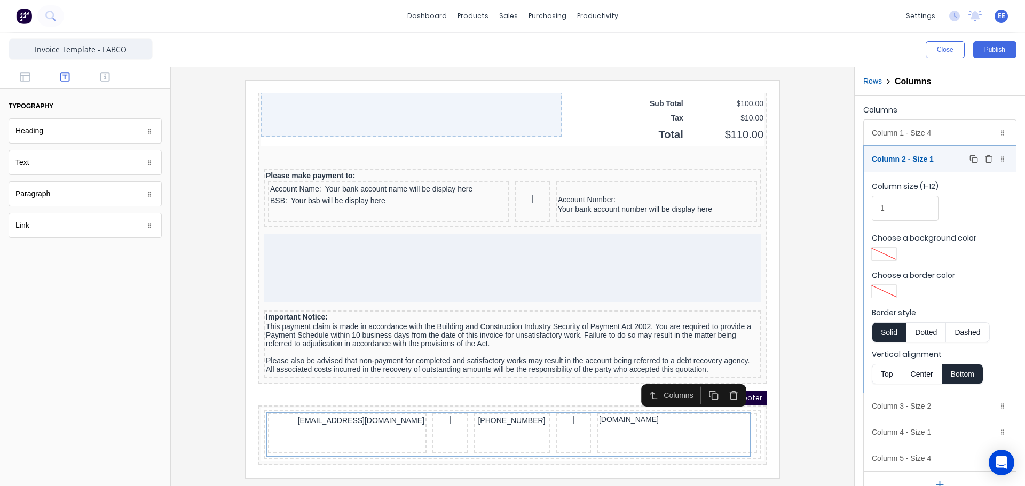
click at [908, 153] on div "Column 2 - Size 1 Duplicate Delete" at bounding box center [940, 159] width 152 height 26
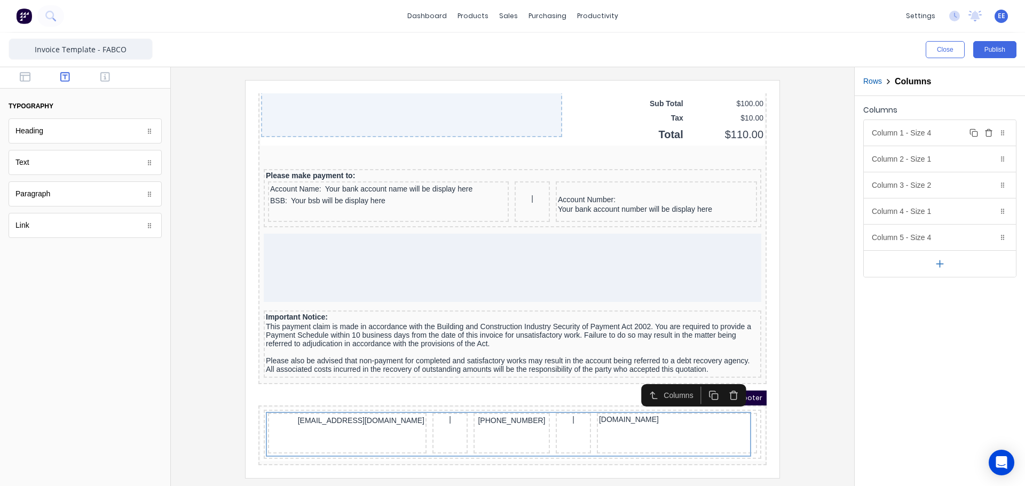
click at [910, 131] on div "Column 1 - Size 4 Duplicate Delete" at bounding box center [940, 133] width 152 height 26
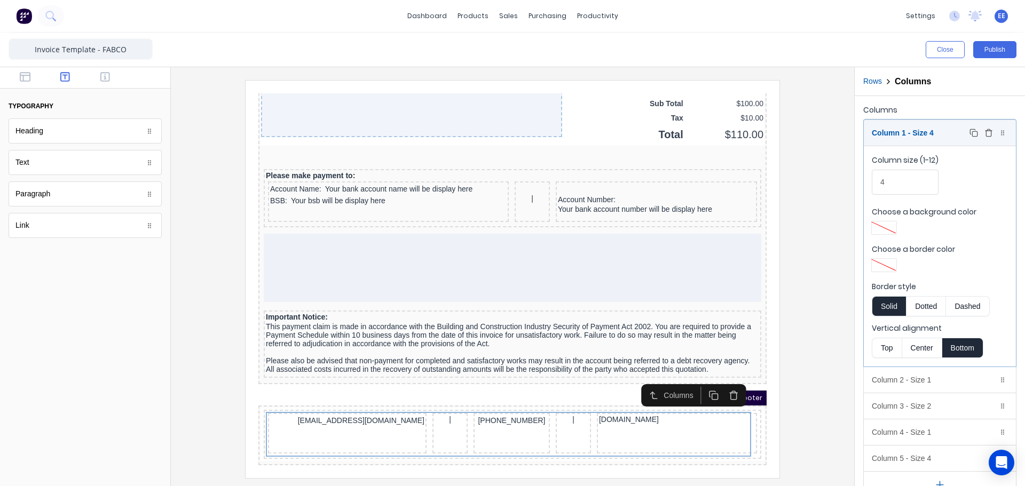
click at [910, 131] on div "Column 1 - Size 4 Duplicate Delete" at bounding box center [940, 133] width 152 height 26
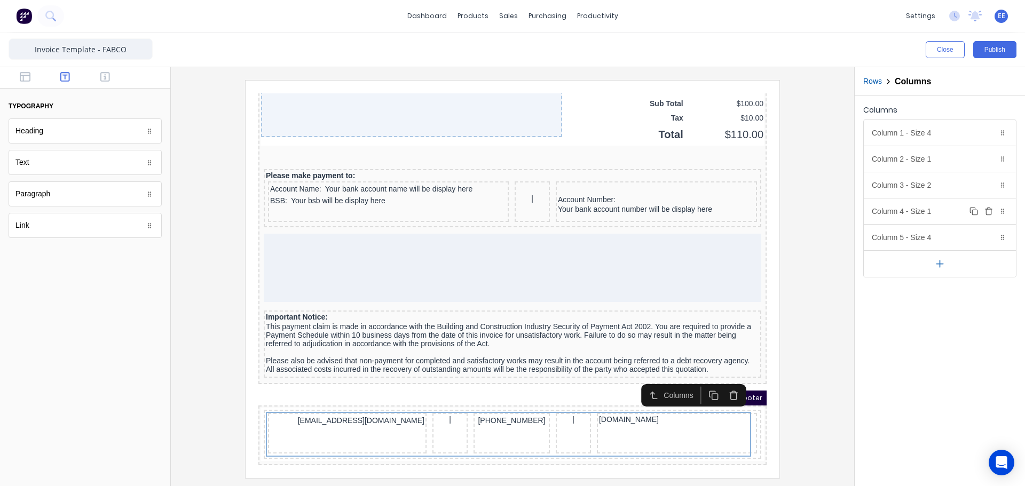
click at [918, 201] on div "Column 4 - Size 1 Duplicate Delete" at bounding box center [940, 212] width 152 height 26
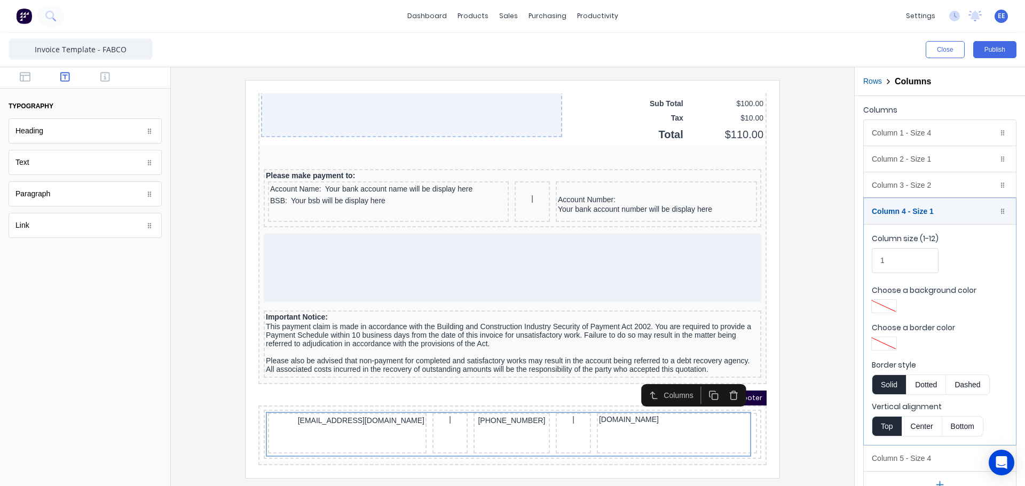
click at [954, 427] on button "Bottom" at bounding box center [962, 426] width 41 height 20
click at [901, 203] on div "Column 4 - Size 1 Duplicate Delete" at bounding box center [940, 212] width 152 height 26
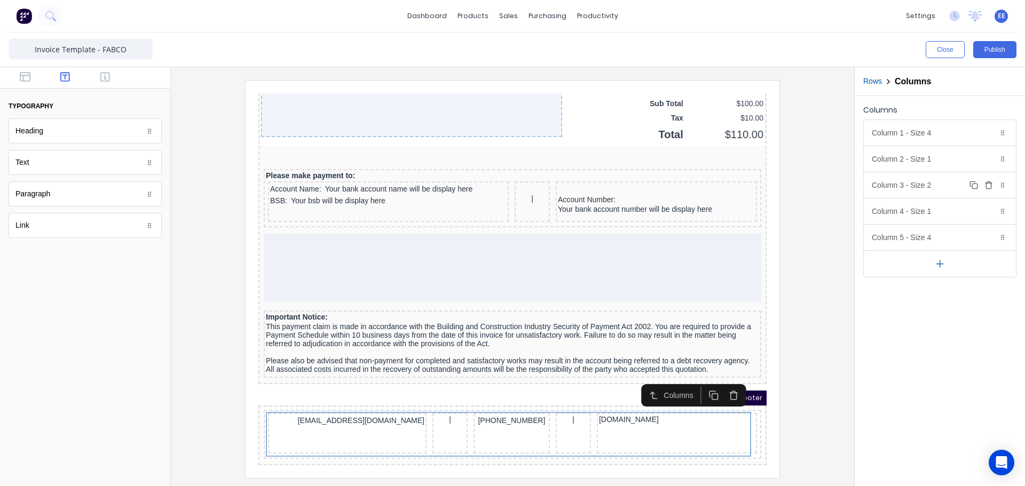
click at [901, 186] on div "Column 3 - Size 2 Duplicate Delete" at bounding box center [940, 185] width 152 height 26
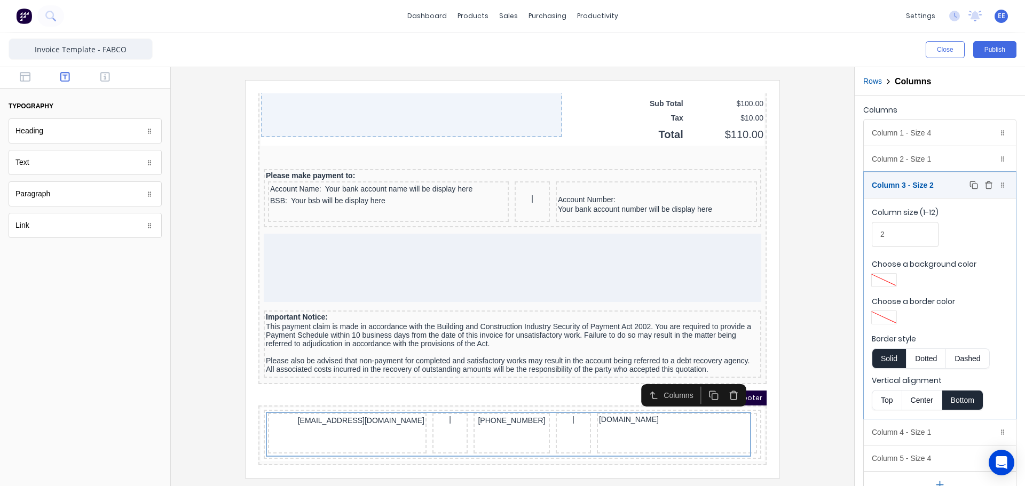
click at [901, 186] on div "Column 3 - Size 2 Duplicate Delete" at bounding box center [940, 185] width 152 height 26
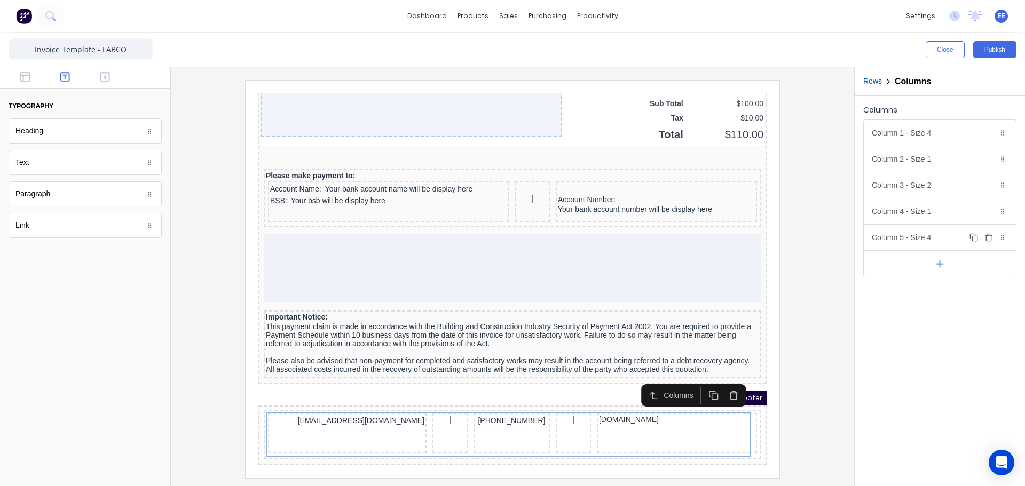
click at [909, 242] on div "Column 5 - Size 4 Duplicate Delete" at bounding box center [940, 238] width 152 height 26
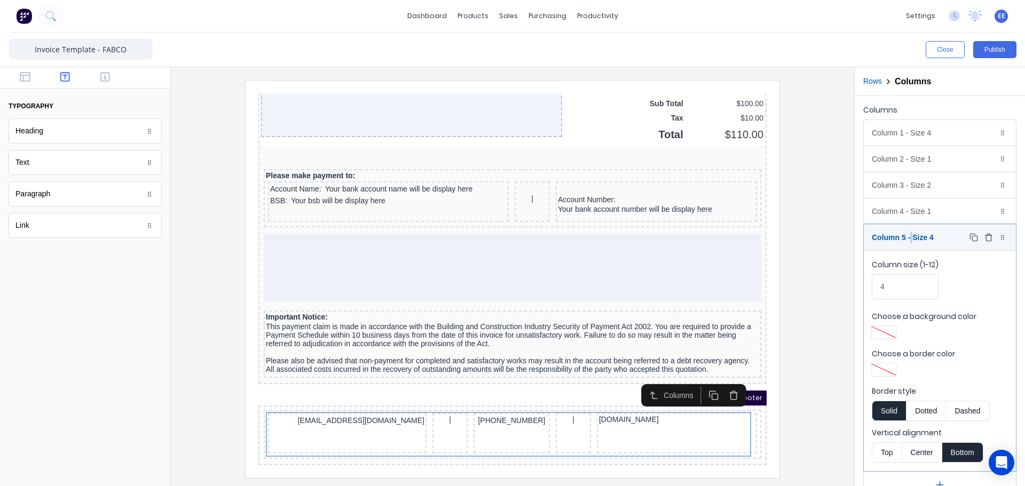
click at [909, 242] on div "Column 5 - Size 4 Duplicate Delete" at bounding box center [940, 238] width 152 height 26
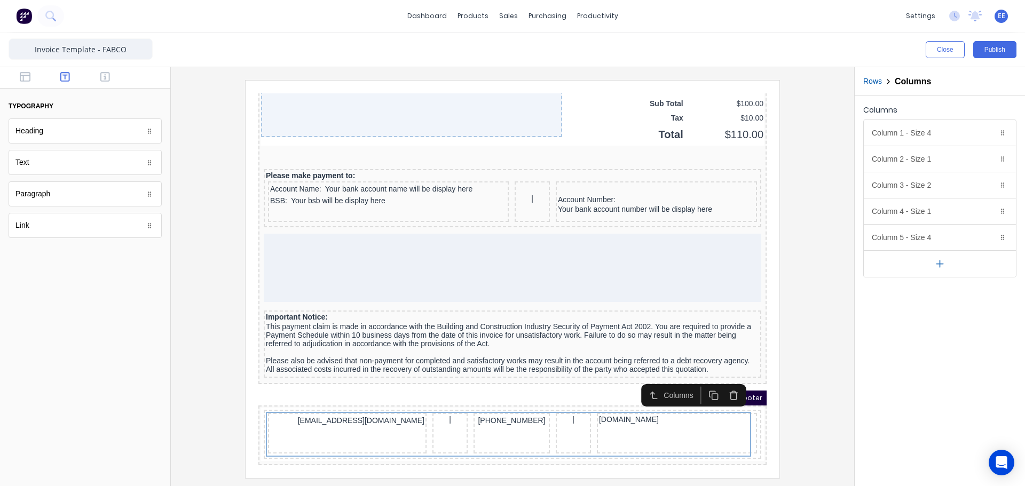
click at [799, 349] on div at bounding box center [512, 279] width 666 height 398
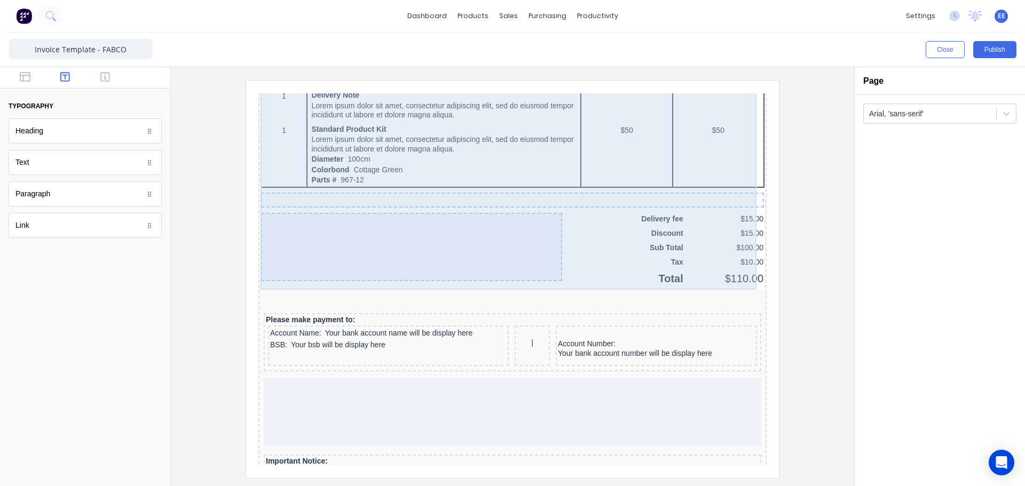
scroll to position [655, 0]
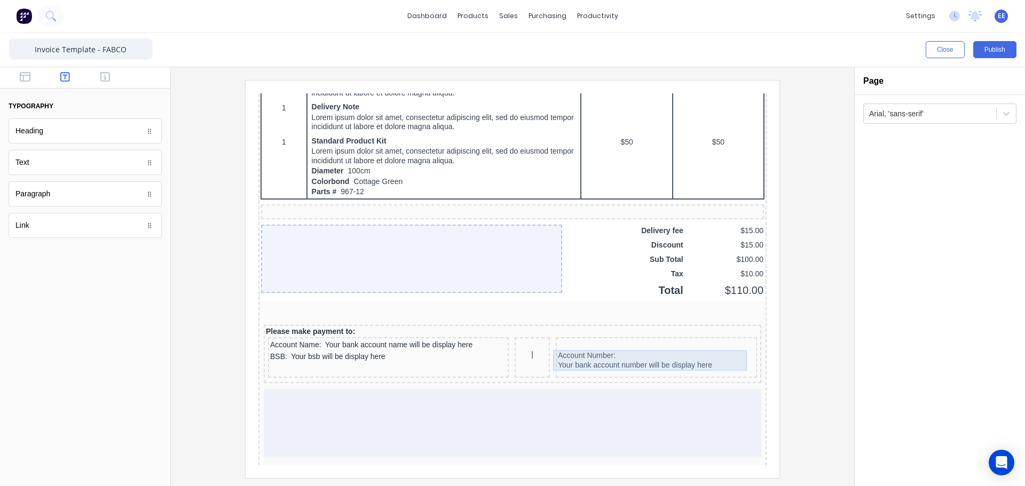
click at [554, 348] on div "Account Number: Your bank account number will be display here" at bounding box center [643, 347] width 197 height 21
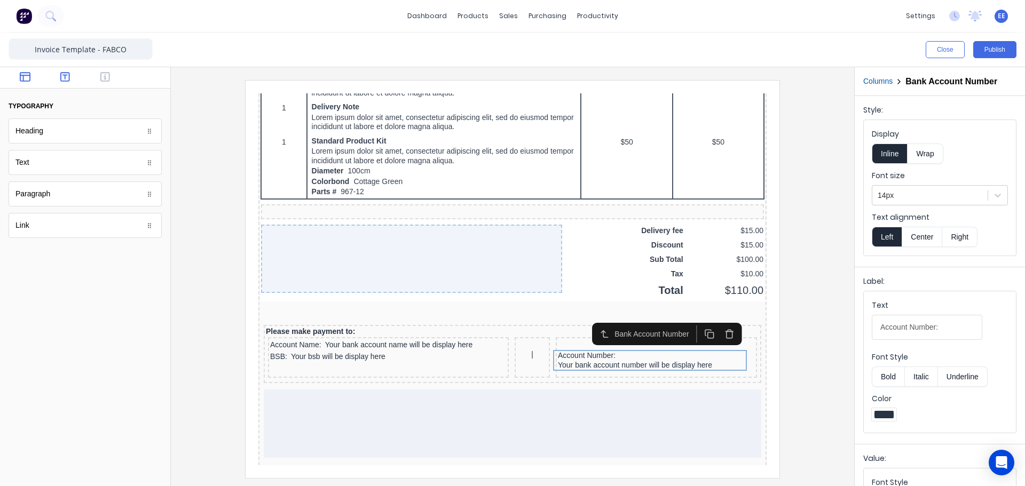
click at [21, 77] on icon "button" at bounding box center [25, 77] width 11 height 10
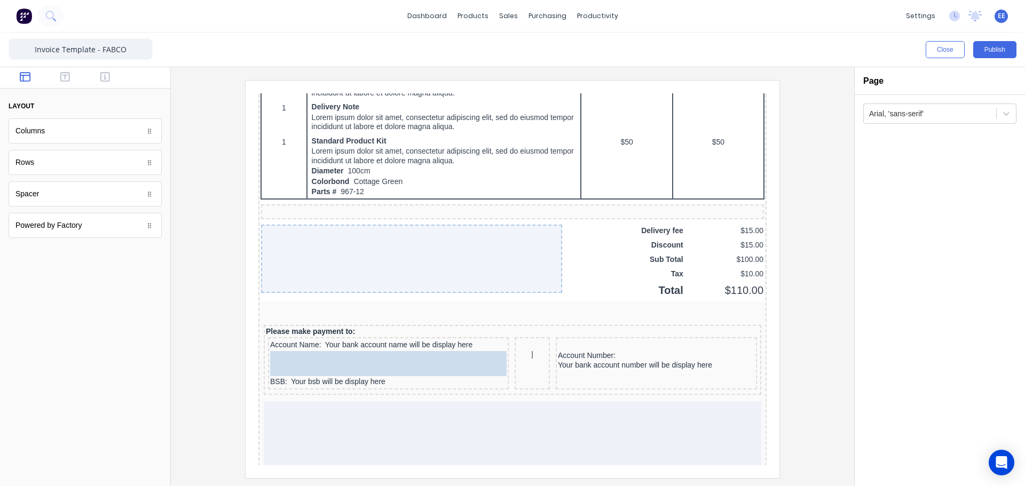
drag, startPoint x: 33, startPoint y: 137, endPoint x: 63, endPoint y: 264, distance: 130.0
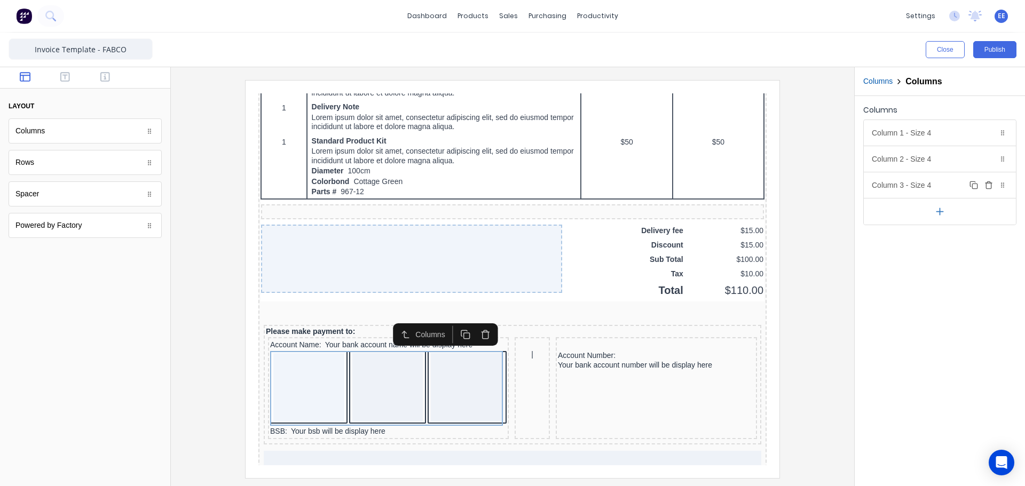
click at [990, 186] on icon "button" at bounding box center [989, 185] width 9 height 9
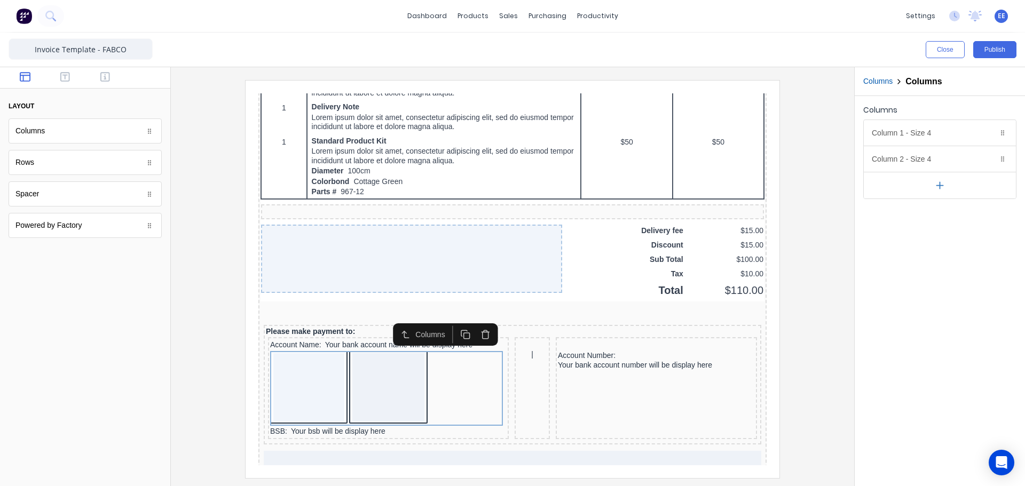
click at [939, 186] on icon "button" at bounding box center [939, 185] width 11 height 11
click at [991, 160] on icon "button" at bounding box center [988, 160] width 5 height 6
click at [941, 186] on icon "button" at bounding box center [940, 186] width 6 height 0
click at [941, 134] on div "Column 1 - Size 4 Duplicate Delete" at bounding box center [940, 133] width 152 height 26
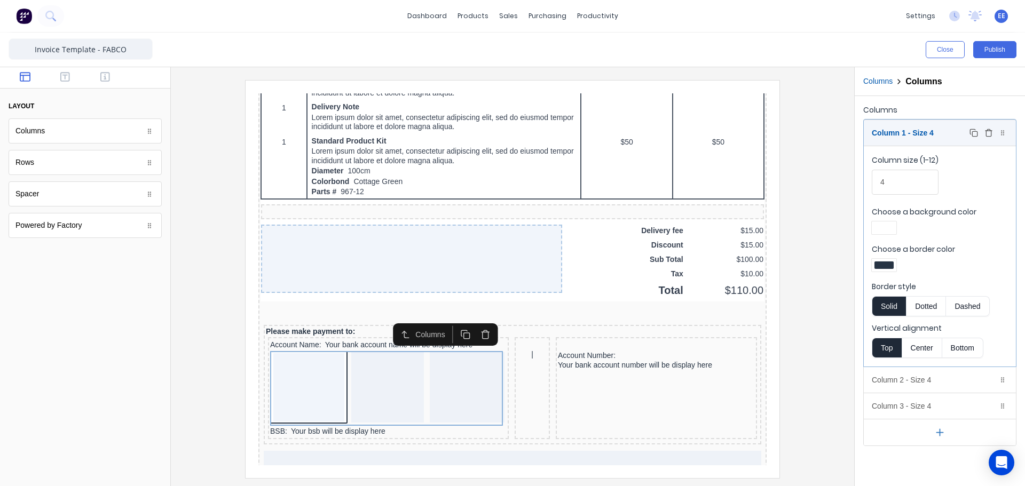
click at [985, 131] on icon "button" at bounding box center [989, 133] width 9 height 9
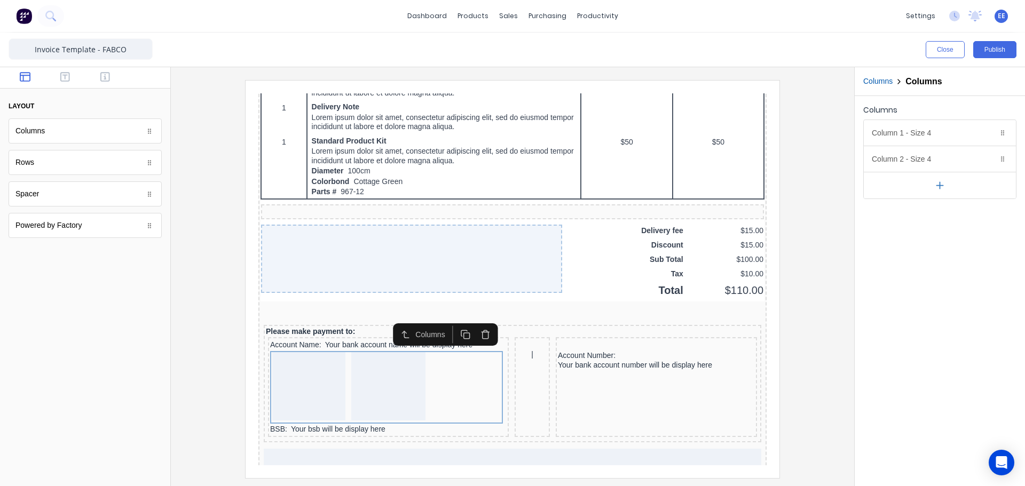
click at [938, 186] on icon "button" at bounding box center [940, 186] width 6 height 0
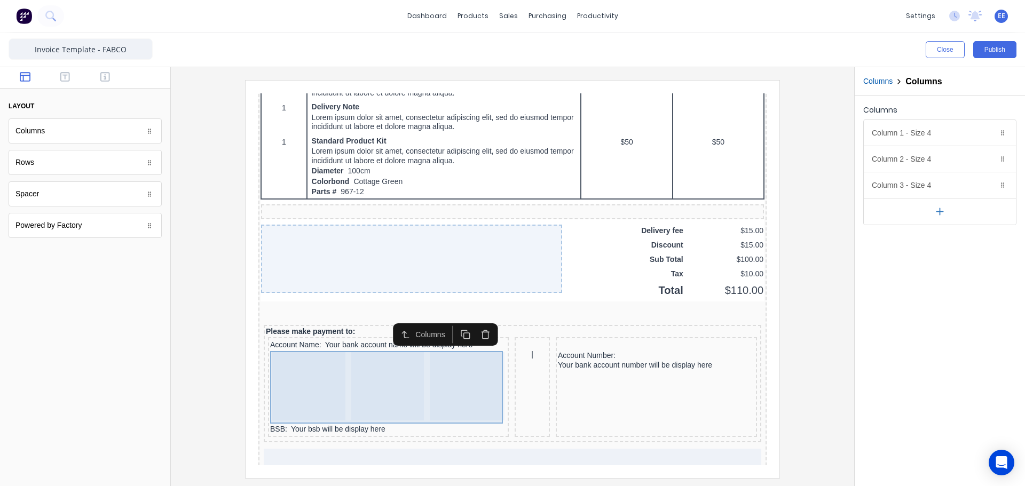
click at [388, 388] on div at bounding box center [375, 374] width 73 height 68
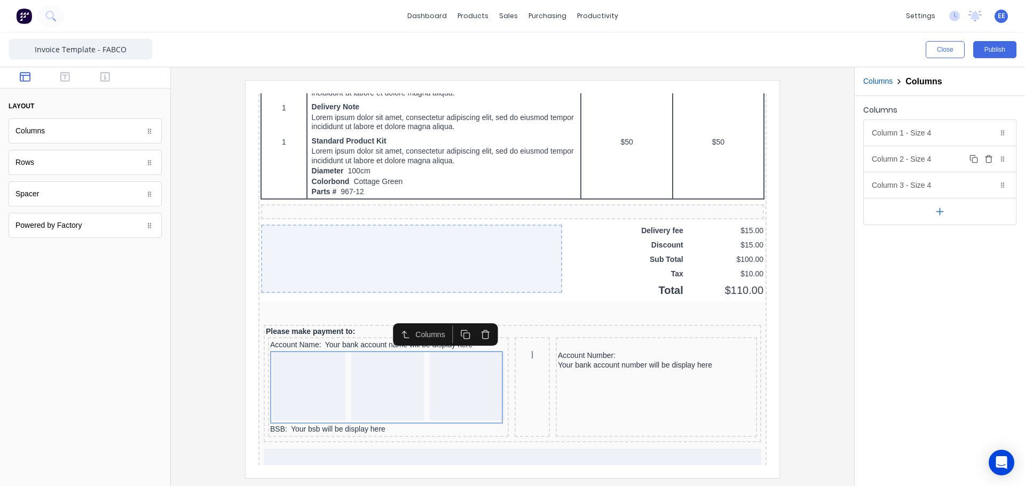
click at [942, 161] on div "Column 2 - Size 4 Duplicate Delete" at bounding box center [940, 159] width 152 height 26
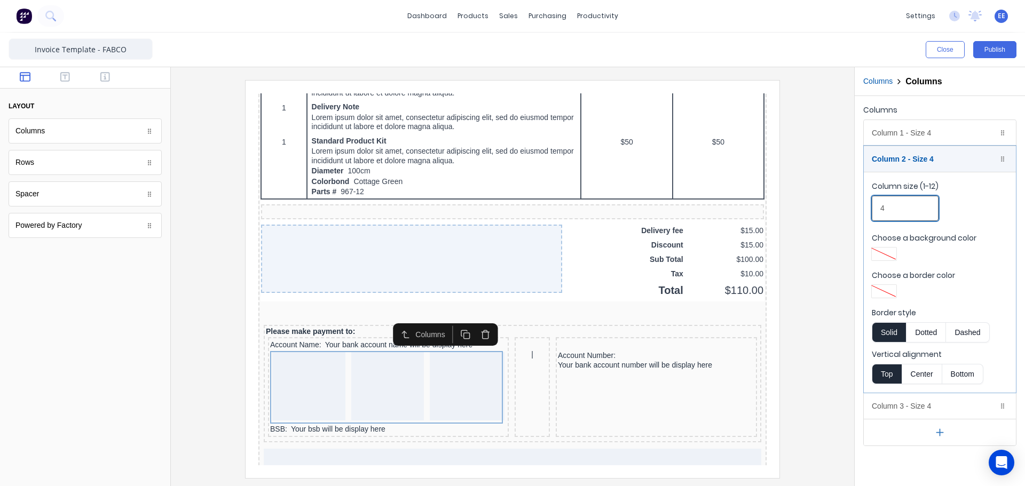
click at [868, 209] on fieldset "Column size (1-12) 4 Choose a background color Choose a border color Border sty…" at bounding box center [940, 282] width 152 height 221
type input "1"
click at [892, 161] on div "Column 2 - Size 1 Duplicate Delete" at bounding box center [940, 159] width 152 height 26
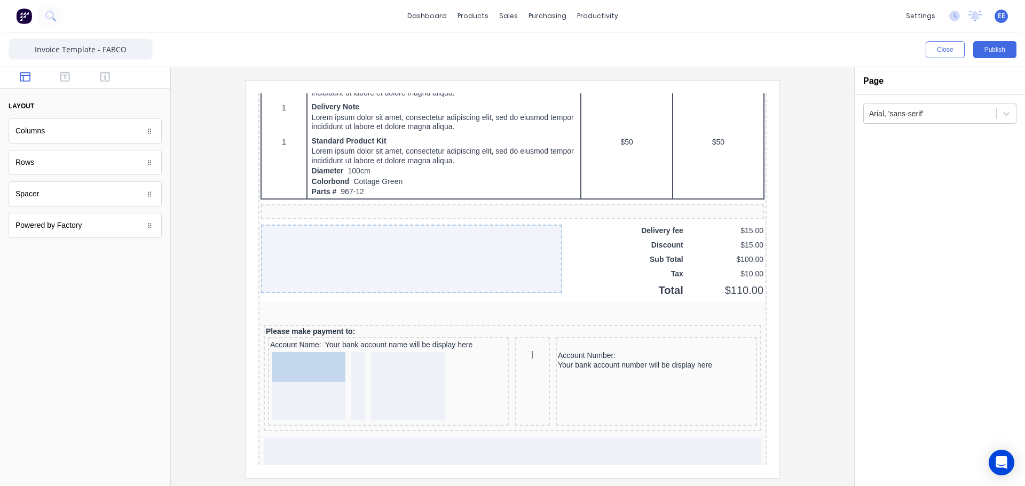
drag, startPoint x: 316, startPoint y: 416, endPoint x: 302, endPoint y: 365, distance: 53.0
drag, startPoint x: 520, startPoint y: 342, endPoint x: 347, endPoint y: 352, distance: 173.8
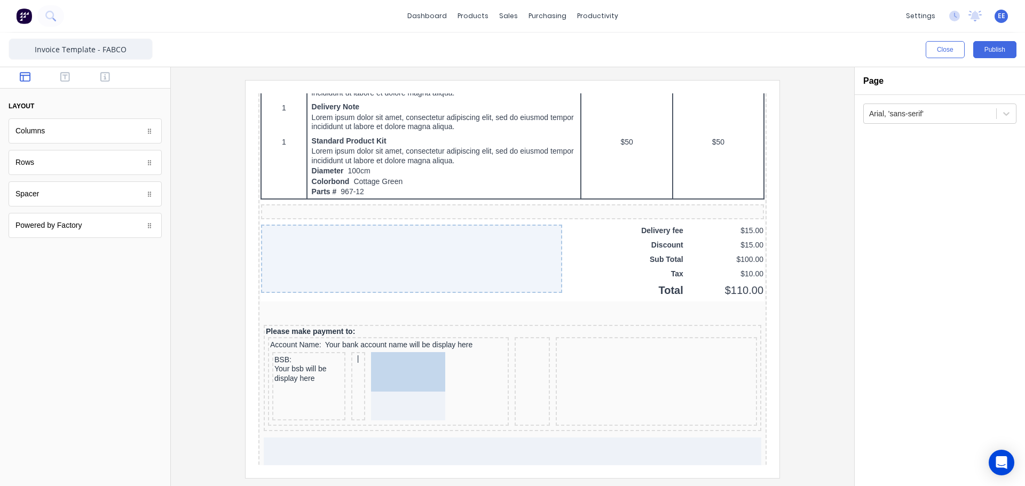
drag, startPoint x: 584, startPoint y: 349, endPoint x: 387, endPoint y: 358, distance: 196.7
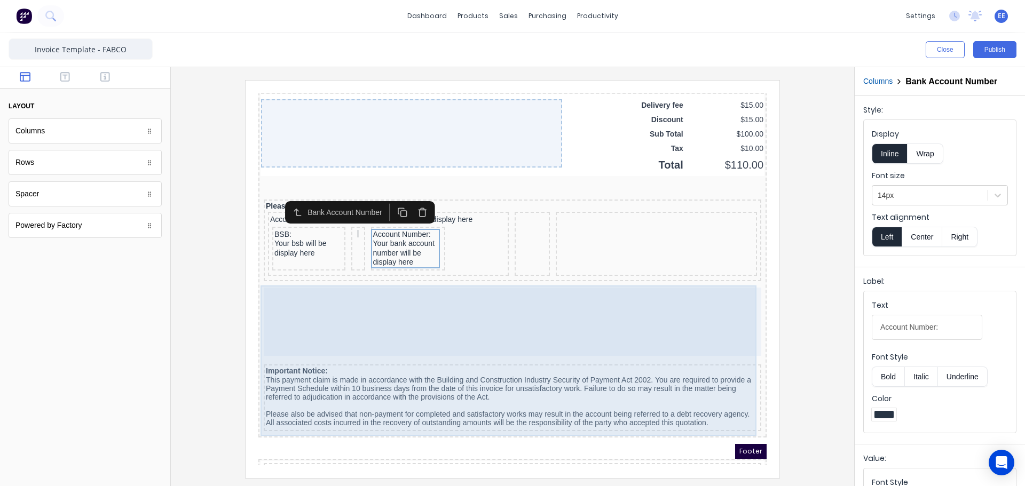
scroll to position [762, 0]
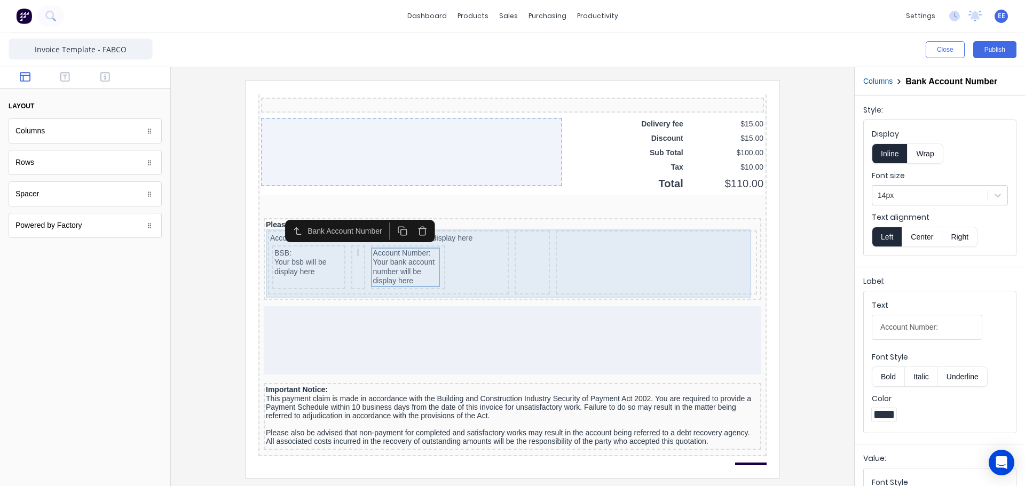
click at [530, 266] on div at bounding box center [519, 250] width 35 height 64
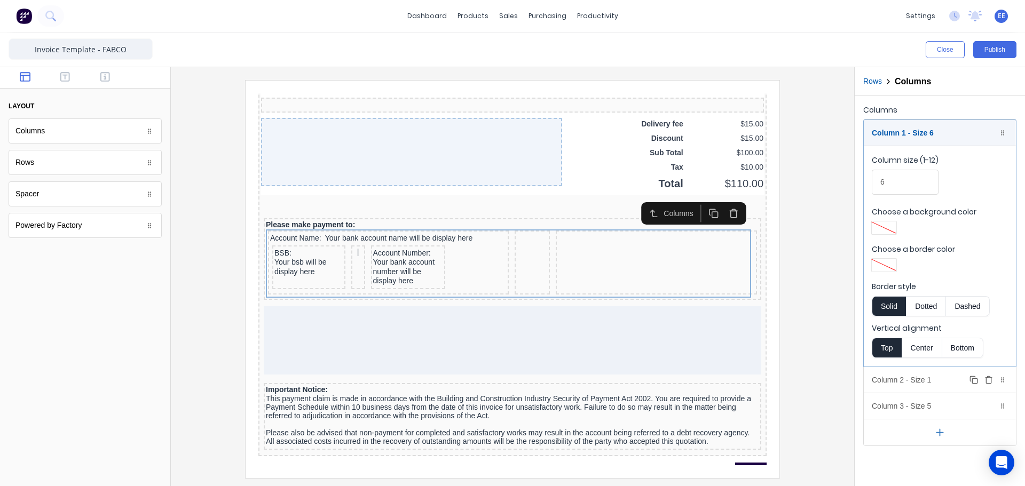
click at [988, 380] on icon "button" at bounding box center [989, 380] width 9 height 9
click at [987, 379] on icon "button" at bounding box center [989, 380] width 9 height 9
click at [836, 324] on div at bounding box center [512, 279] width 666 height 398
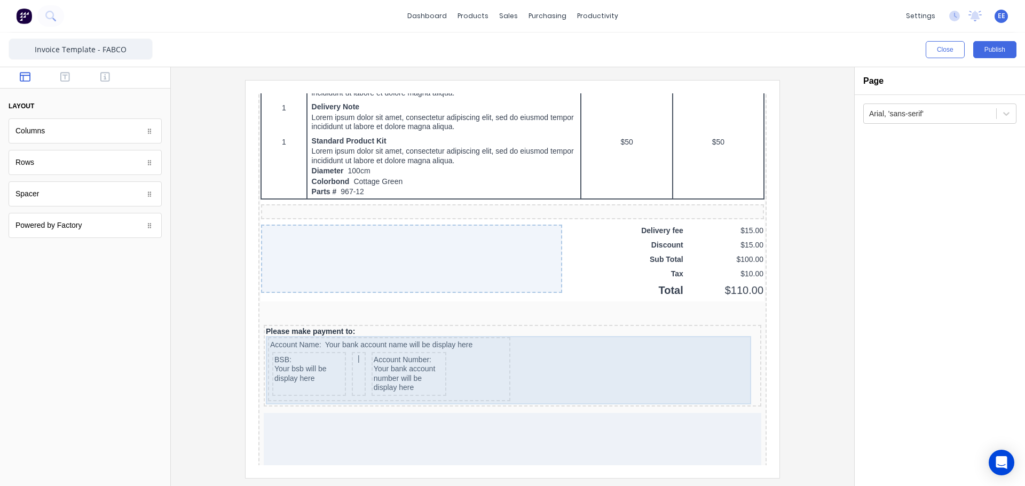
scroll to position [602, 0]
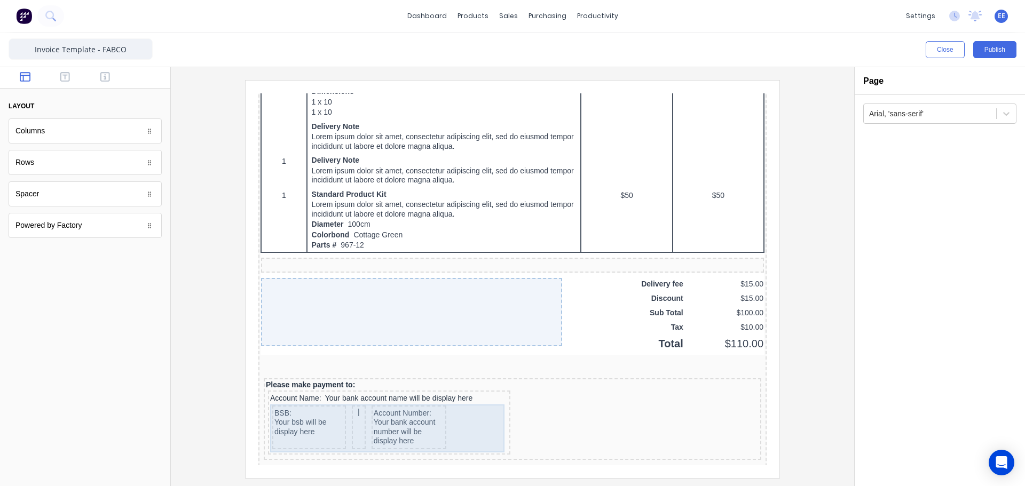
click at [435, 418] on div "BSB: Your bsb will be display here | Account Number: Your bank account number w…" at bounding box center [376, 416] width 238 height 48
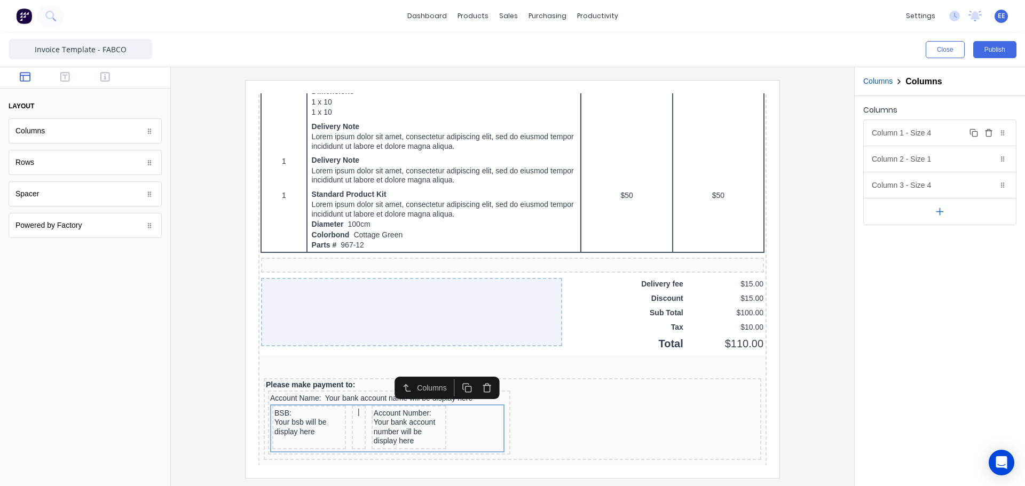
click at [947, 137] on div "Column 1 - Size 4 Duplicate Delete" at bounding box center [940, 133] width 152 height 26
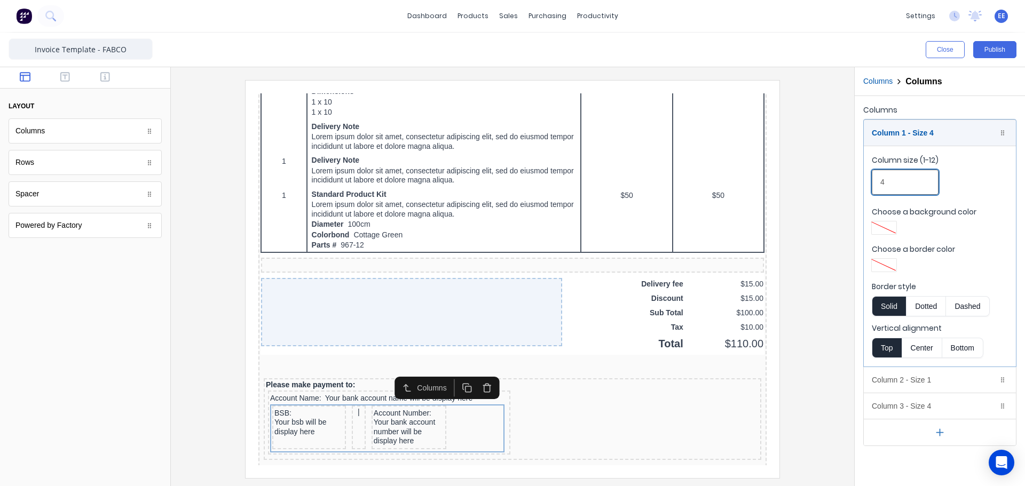
click at [874, 182] on input "4" at bounding box center [905, 182] width 67 height 25
type input "5"
click at [931, 135] on div "Column 1 - Size 5 Duplicate Delete" at bounding box center [940, 133] width 152 height 26
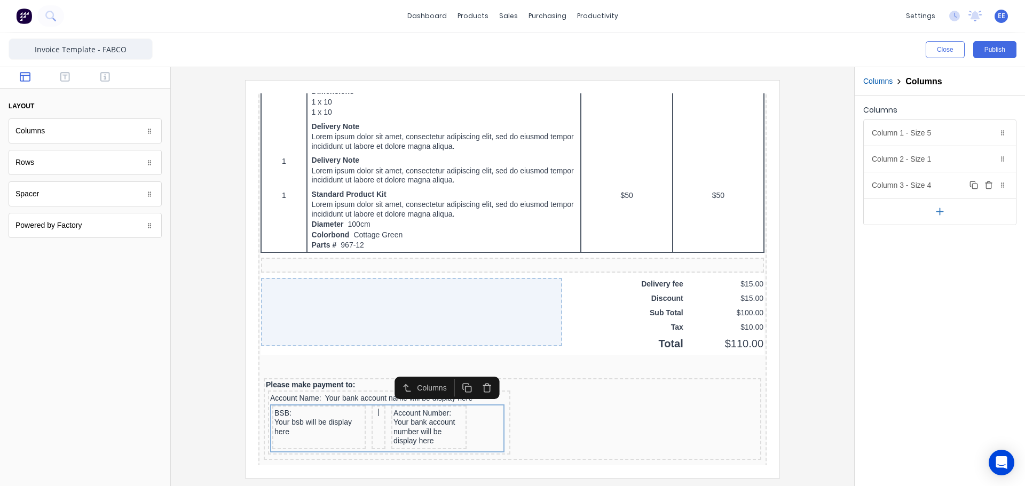
click at [907, 184] on div "Column 3 - Size 4 Duplicate Delete" at bounding box center [940, 185] width 152 height 26
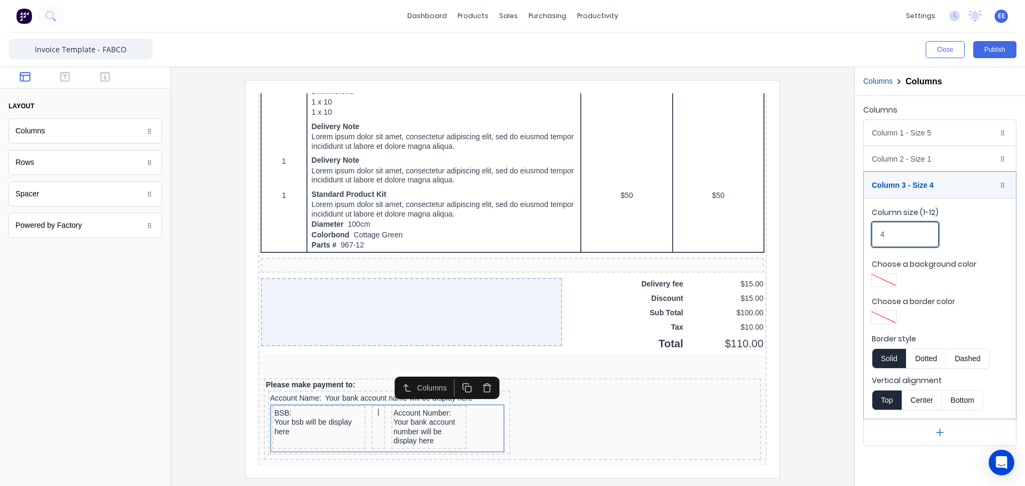
click at [863, 239] on div "Columns Column 1 - Size 5 Duplicate Delete Column size (1-12) 5 Choose a backgr…" at bounding box center [940, 274] width 170 height 357
type input "6"
click at [810, 394] on div at bounding box center [512, 279] width 666 height 398
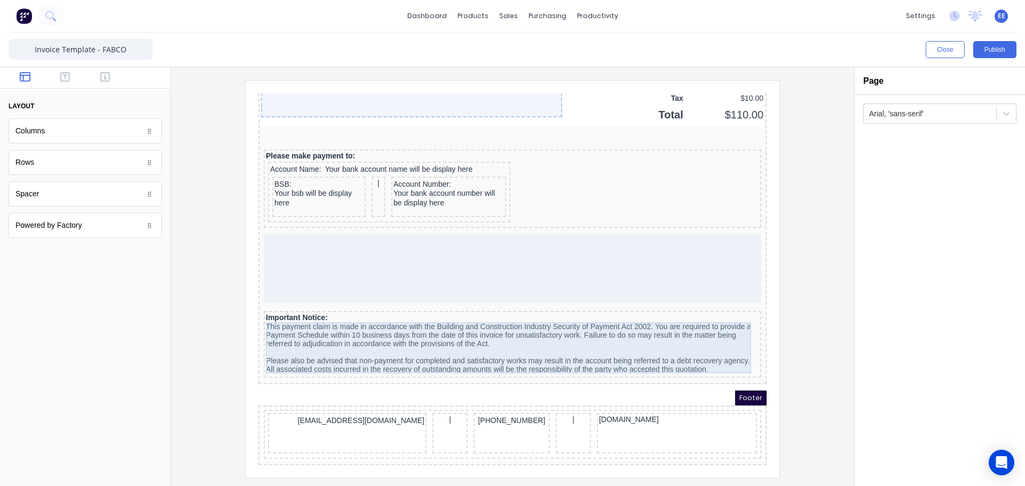
scroll to position [835, 0]
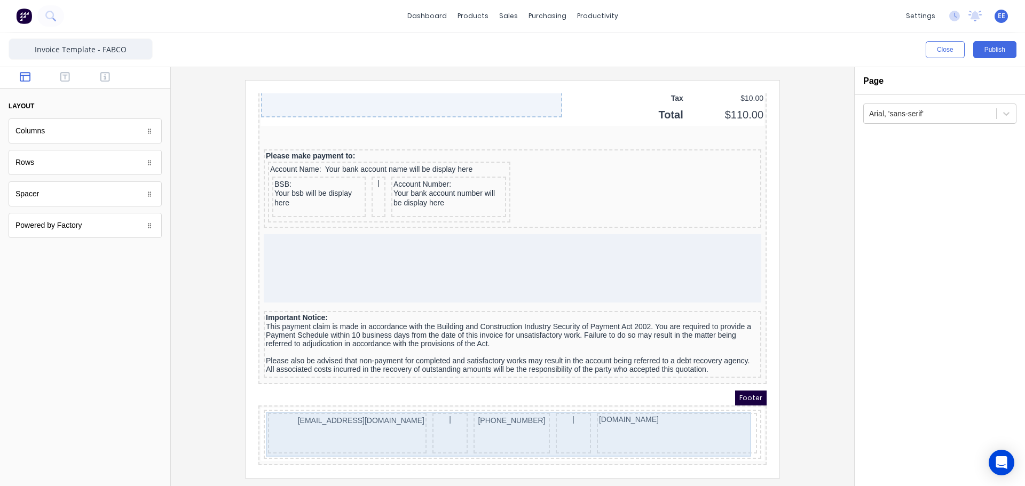
click at [619, 408] on div "[DOMAIN_NAME]" at bounding box center [664, 420] width 160 height 41
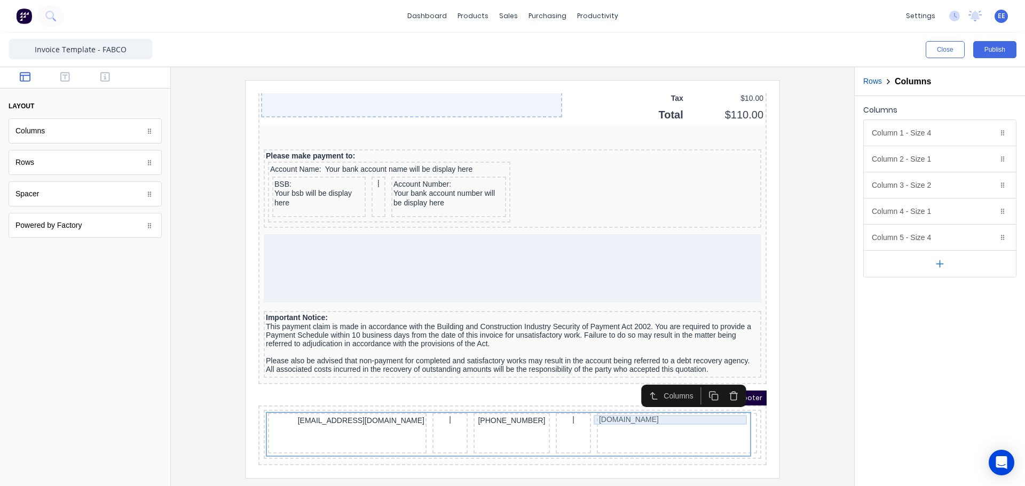
click at [663, 403] on div "[DOMAIN_NAME]" at bounding box center [664, 408] width 156 height 10
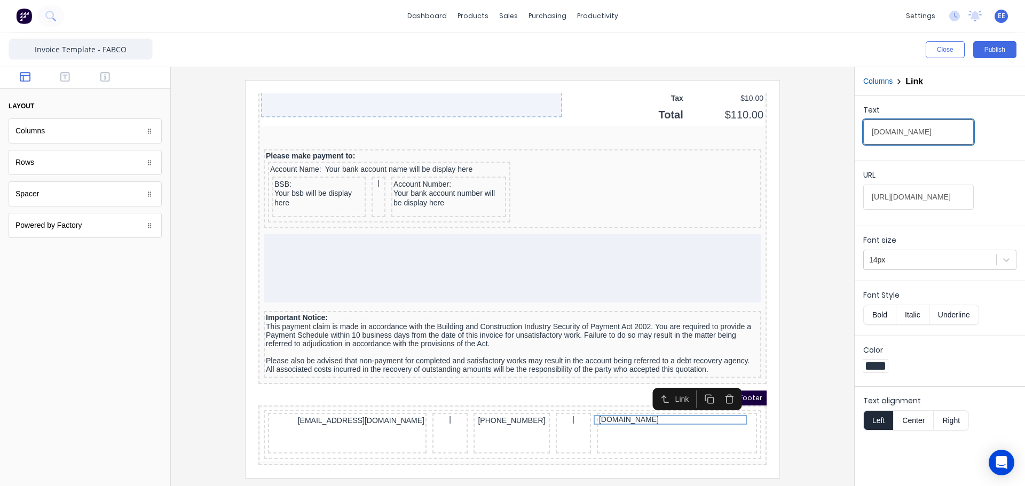
drag, startPoint x: 932, startPoint y: 131, endPoint x: 841, endPoint y: 139, distance: 91.1
click at [841, 139] on div "Close Publish Components layout Columns Columns Rows Rows Spacer Spacer Powered…" at bounding box center [512, 260] width 1025 height 454
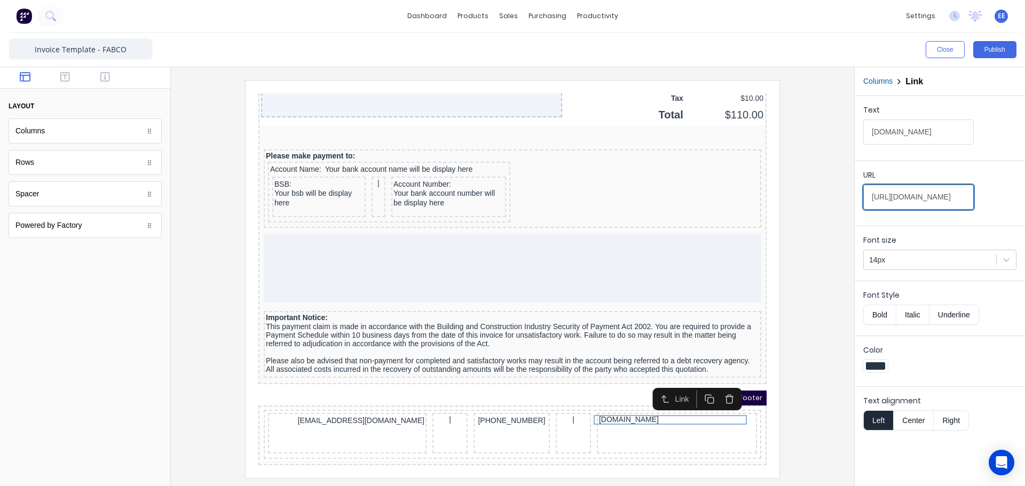
click at [909, 202] on input "https://www.fabco.net.au/" at bounding box center [918, 197] width 111 height 25
click at [884, 199] on input "https://www.fabco.net.au/" at bounding box center [918, 197] width 111 height 25
click at [632, 403] on div "[DOMAIN_NAME]" at bounding box center [664, 408] width 156 height 10
click at [877, 312] on button "Bold" at bounding box center [879, 315] width 33 height 20
click at [552, 403] on div "|" at bounding box center [560, 408] width 31 height 10
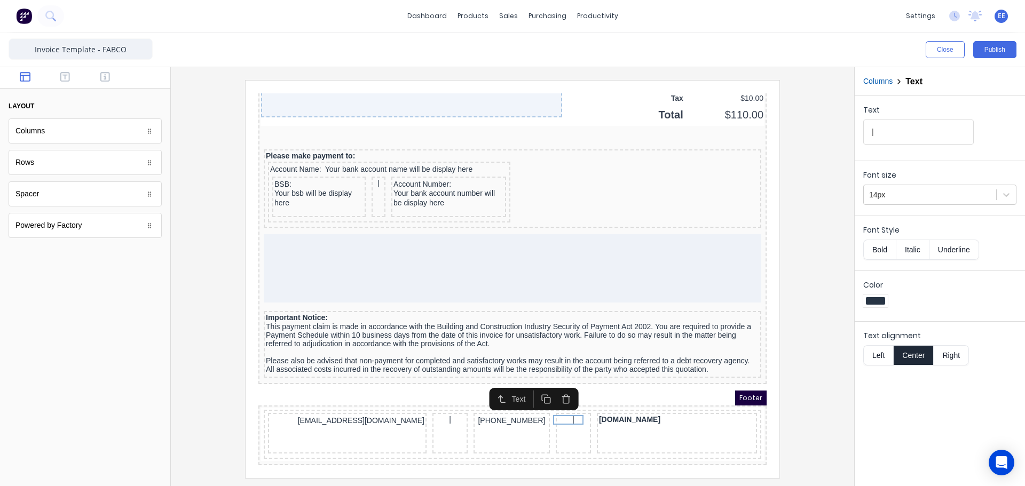
click at [888, 251] on button "Bold" at bounding box center [879, 250] width 33 height 20
click at [511, 403] on div "[PHONE_NUMBER]" at bounding box center [499, 409] width 72 height 12
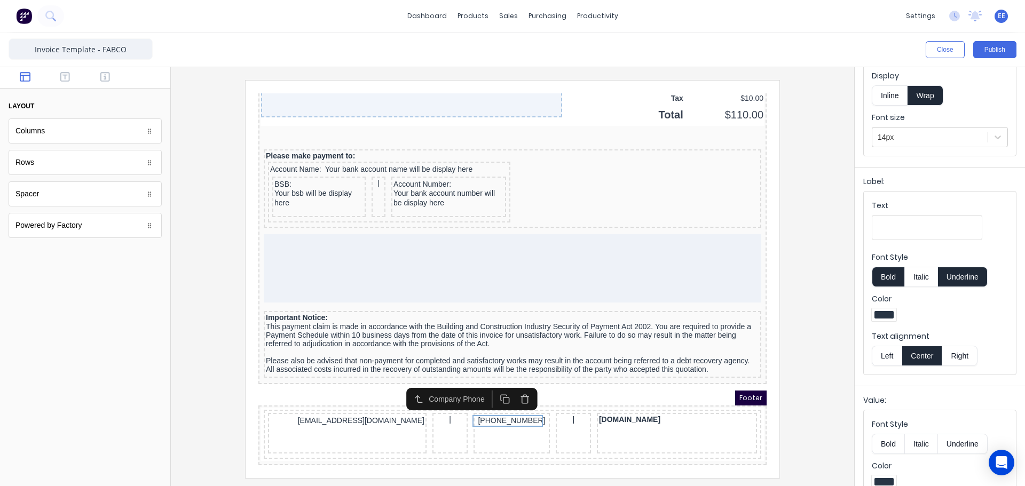
scroll to position [122, 0]
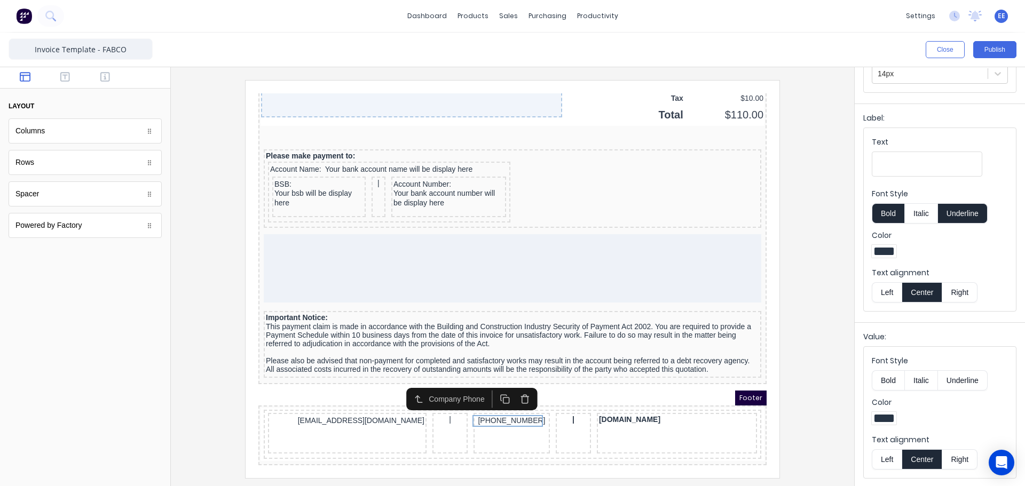
click at [884, 372] on button "Bold" at bounding box center [888, 381] width 33 height 20
click at [436, 405] on div "|" at bounding box center [437, 408] width 31 height 10
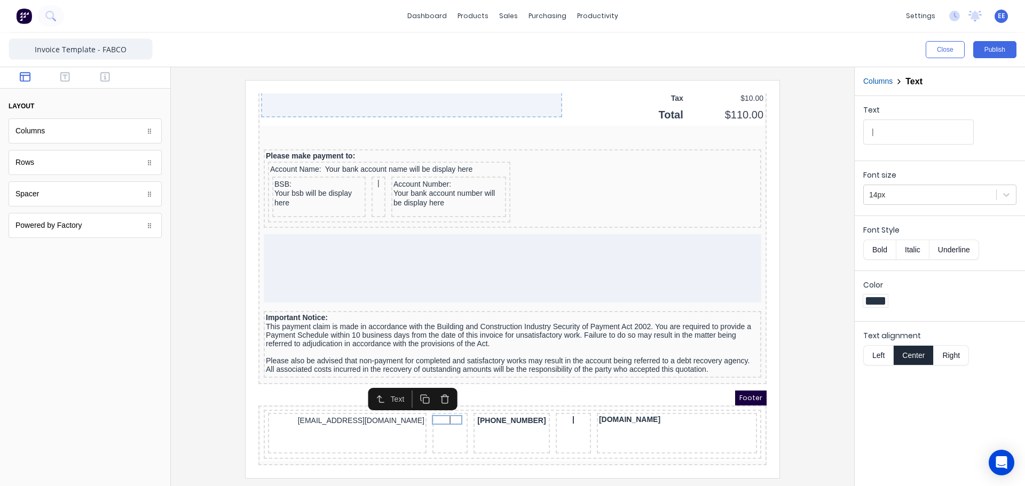
drag, startPoint x: 884, startPoint y: 249, endPoint x: 797, endPoint y: 290, distance: 96.5
click at [884, 249] on button "Bold" at bounding box center [879, 250] width 33 height 20
click at [392, 406] on div "[EMAIL_ADDRESS][DOMAIN_NAME]" at bounding box center [334, 409] width 154 height 12
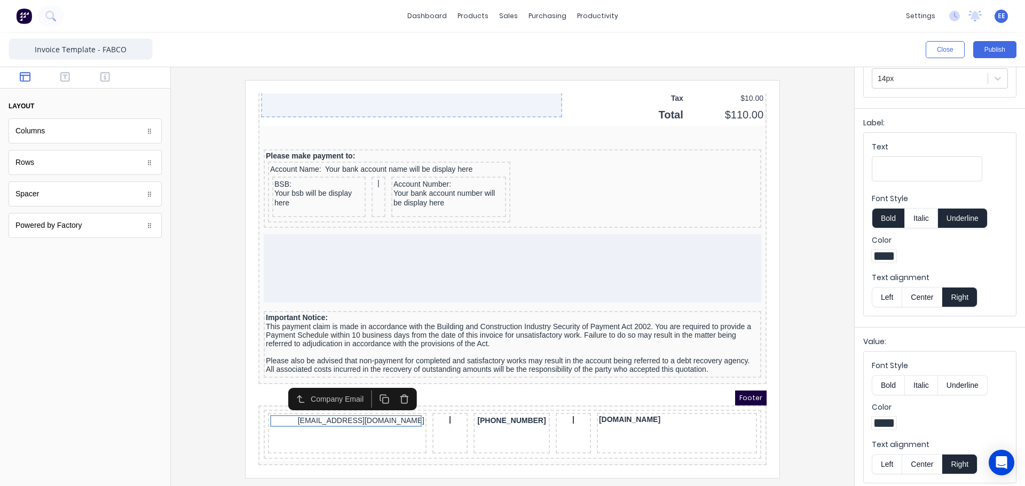
scroll to position [122, 0]
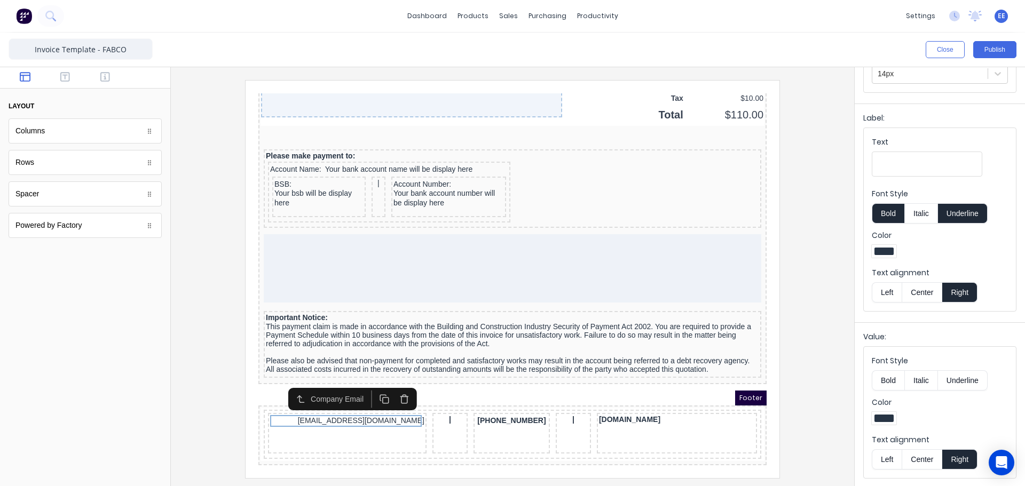
click at [886, 375] on button "Bold" at bounding box center [888, 381] width 33 height 20
click at [862, 403] on div "Value: Font Style Bold Italic Underline Color Text alignment Left Center Right" at bounding box center [940, 403] width 170 height 163
click at [819, 379] on div at bounding box center [512, 279] width 666 height 398
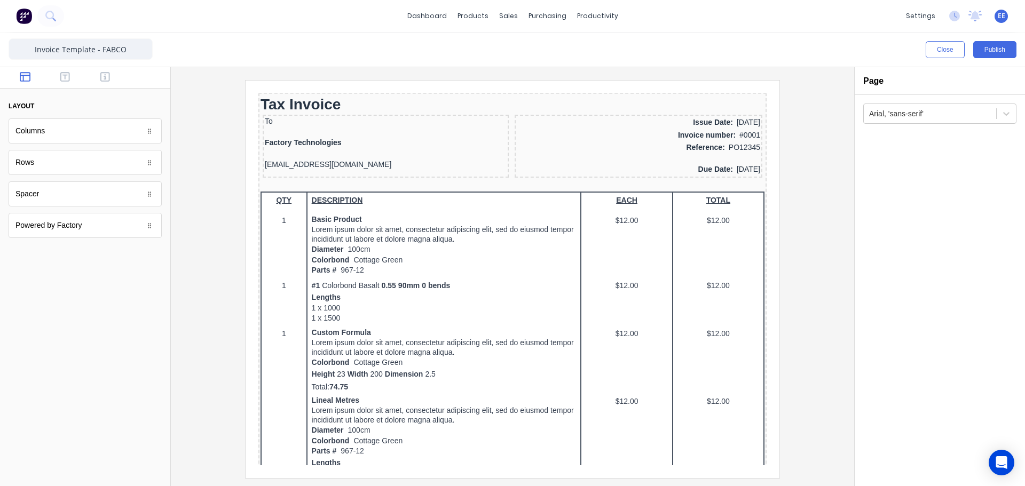
scroll to position [0, 0]
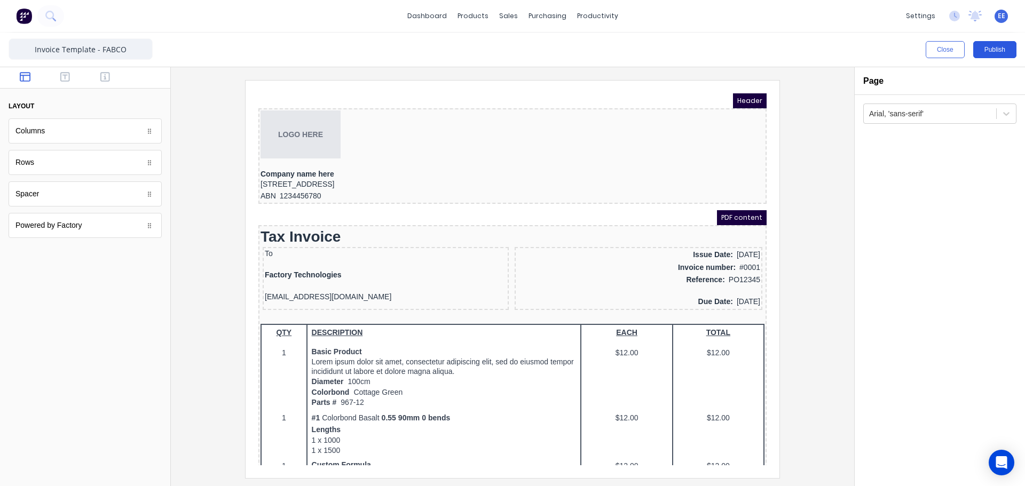
click at [993, 49] on button "Publish" at bounding box center [994, 49] width 43 height 17
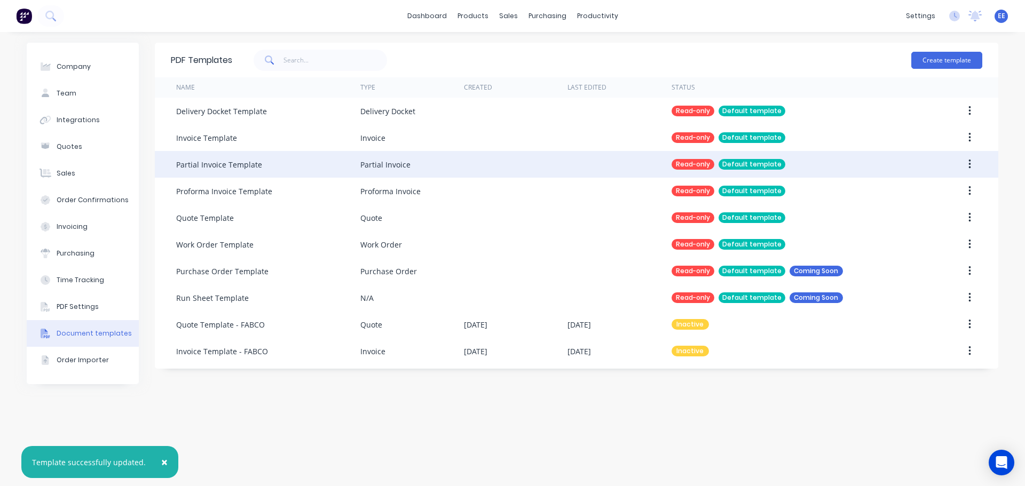
click at [966, 160] on button "button" at bounding box center [969, 164] width 25 height 19
click at [969, 165] on icon "button" at bounding box center [970, 165] width 3 height 12
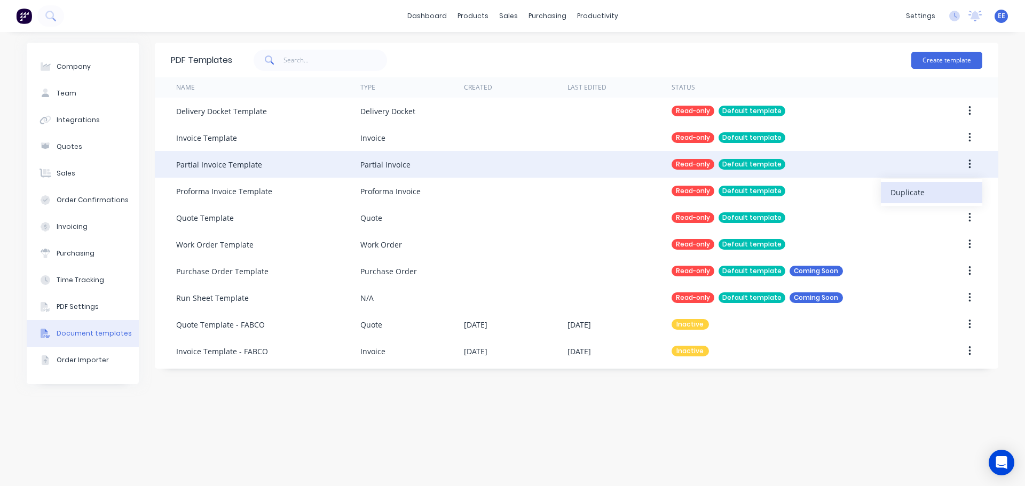
click at [933, 186] on div "Duplicate" at bounding box center [932, 192] width 82 height 15
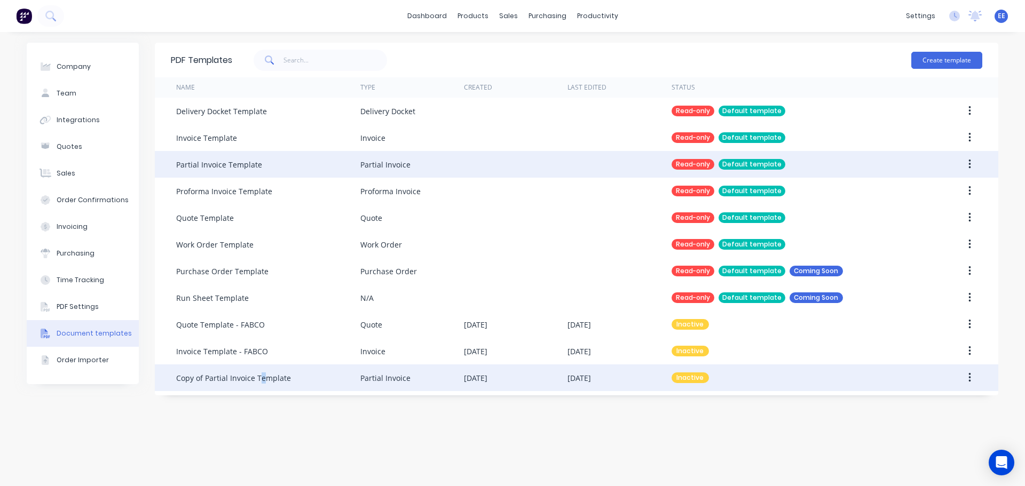
click at [262, 380] on div "Copy of Partial Invoice Template" at bounding box center [233, 378] width 115 height 11
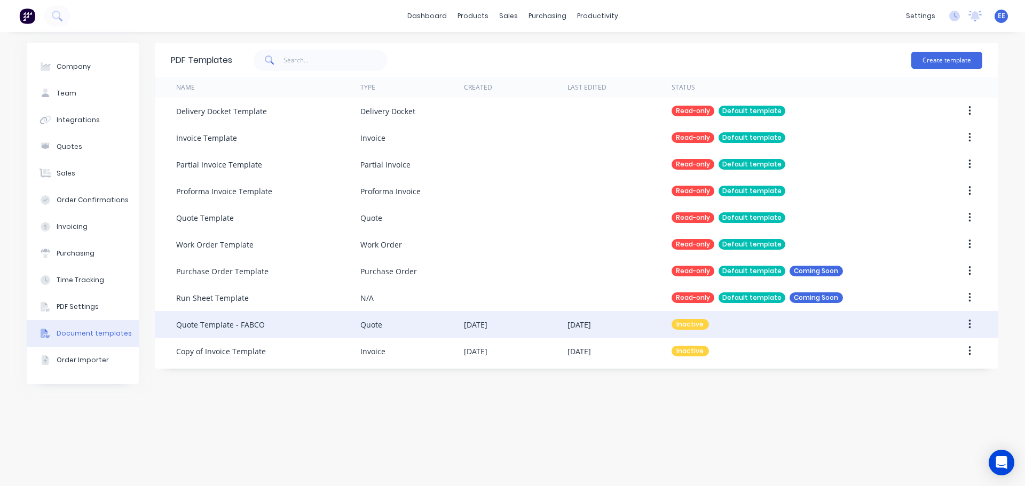
click at [264, 328] on div "Quote Template - FABCO" at bounding box center [268, 324] width 184 height 27
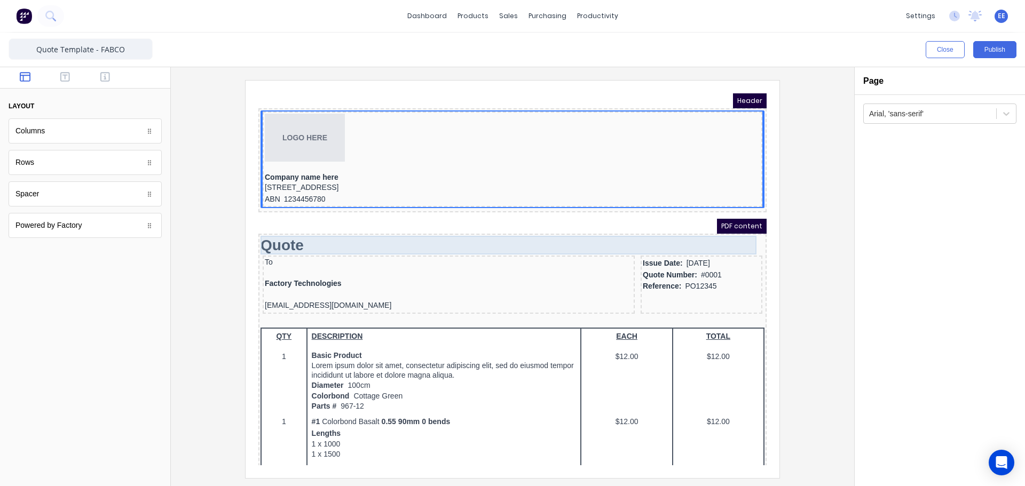
click at [294, 233] on div "Quote" at bounding box center [500, 232] width 504 height 19
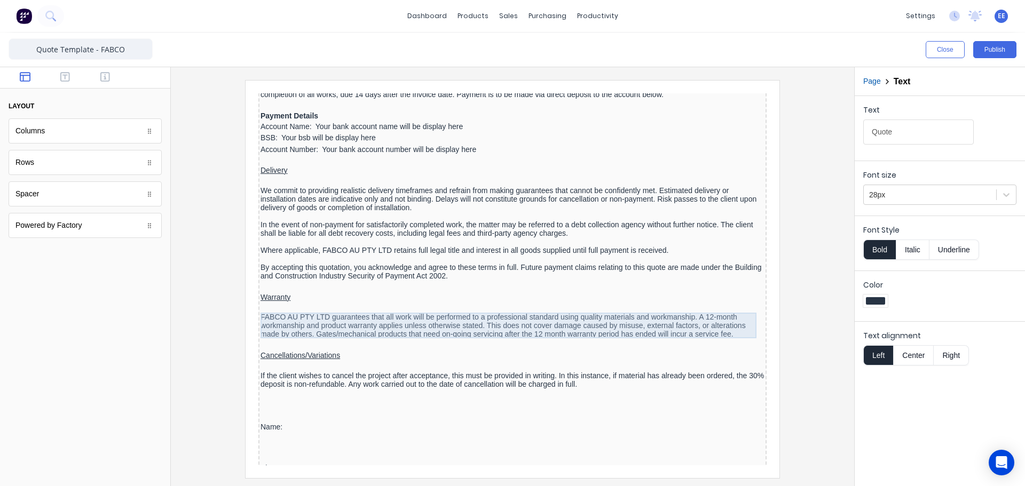
scroll to position [1428, 0]
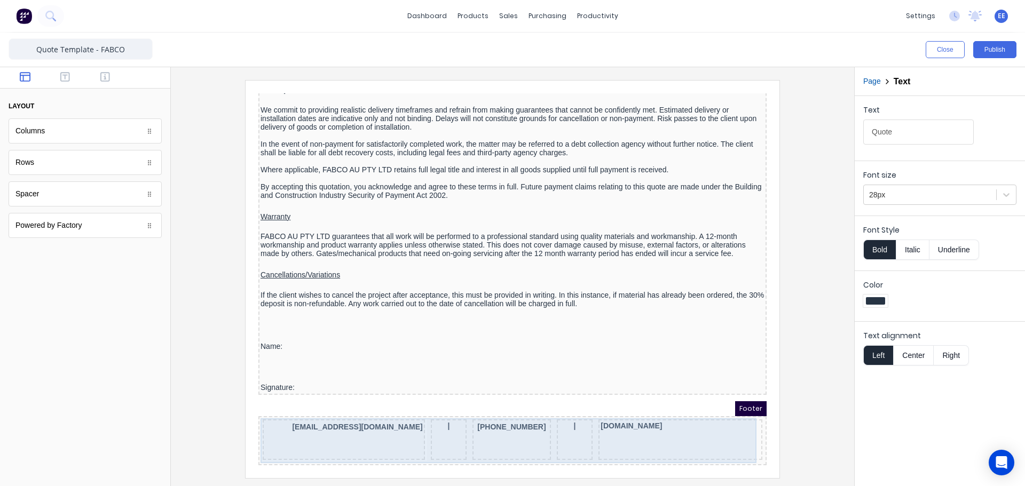
click at [389, 421] on div "[EMAIL_ADDRESS][DOMAIN_NAME]" at bounding box center [331, 427] width 162 height 41
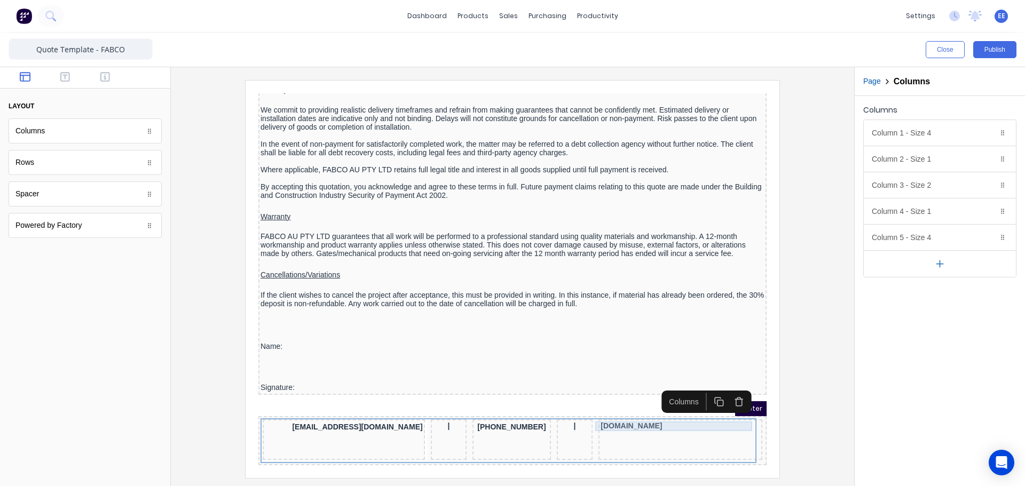
click at [603, 411] on div "[DOMAIN_NAME]" at bounding box center [668, 414] width 160 height 10
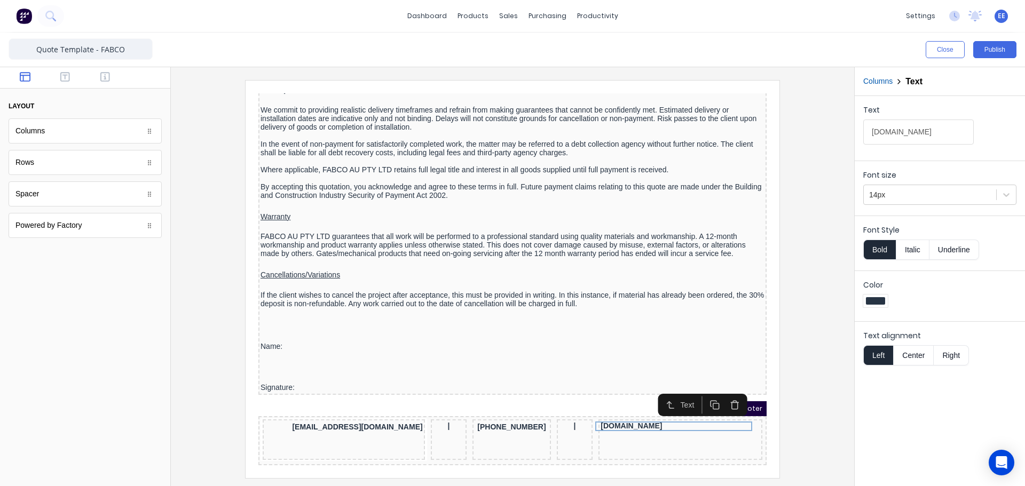
click at [719, 389] on icon "button" at bounding box center [722, 393] width 10 height 10
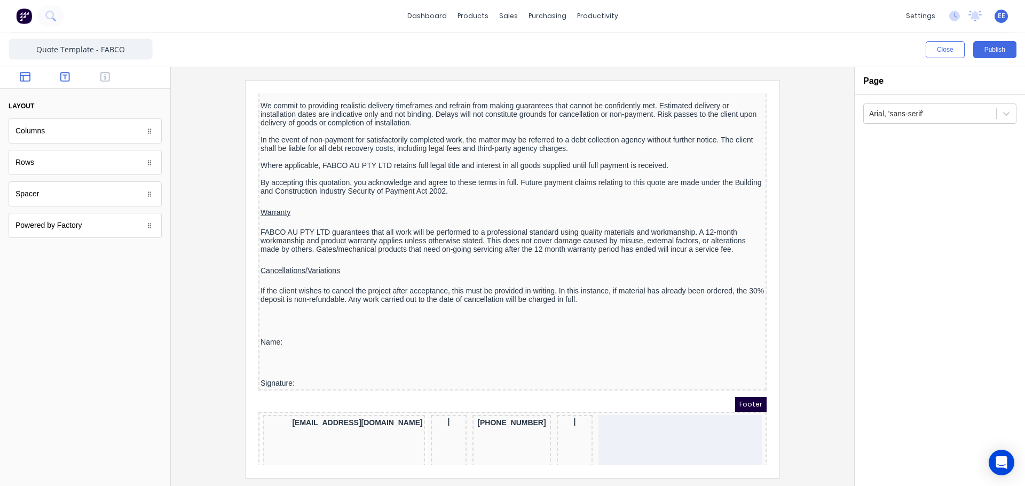
click at [59, 77] on button "button" at bounding box center [66, 78] width 34 height 13
drag, startPoint x: 107, startPoint y: 264, endPoint x: 666, endPoint y: 432, distance: 583.8
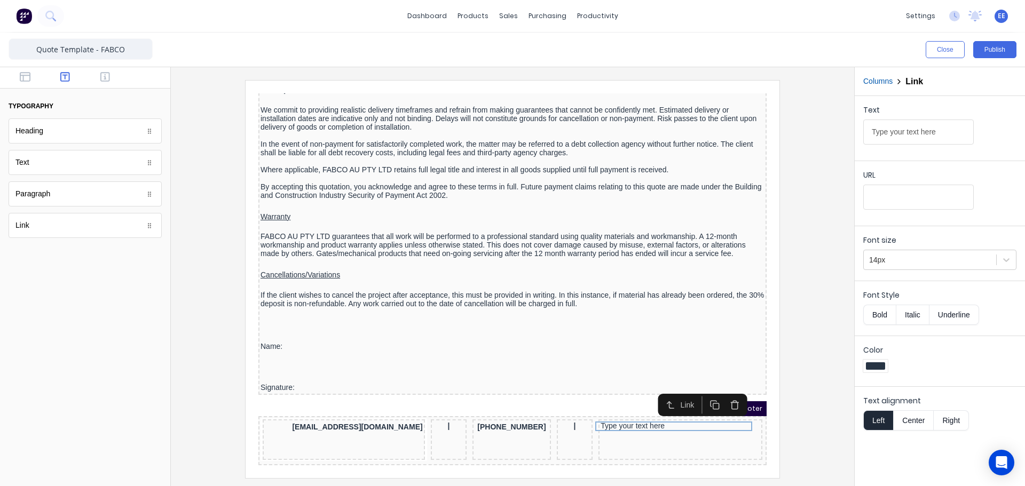
click at [884, 316] on button "Bold" at bounding box center [879, 315] width 33 height 20
drag, startPoint x: 941, startPoint y: 135, endPoint x: 841, endPoint y: 135, distance: 99.8
click at [846, 136] on div "Close Publish Components typography Heading Heading Text Text Paragraph Paragra…" at bounding box center [512, 260] width 1025 height 454
paste input "[DOMAIN_NAME]"
type input "[DOMAIN_NAME]"
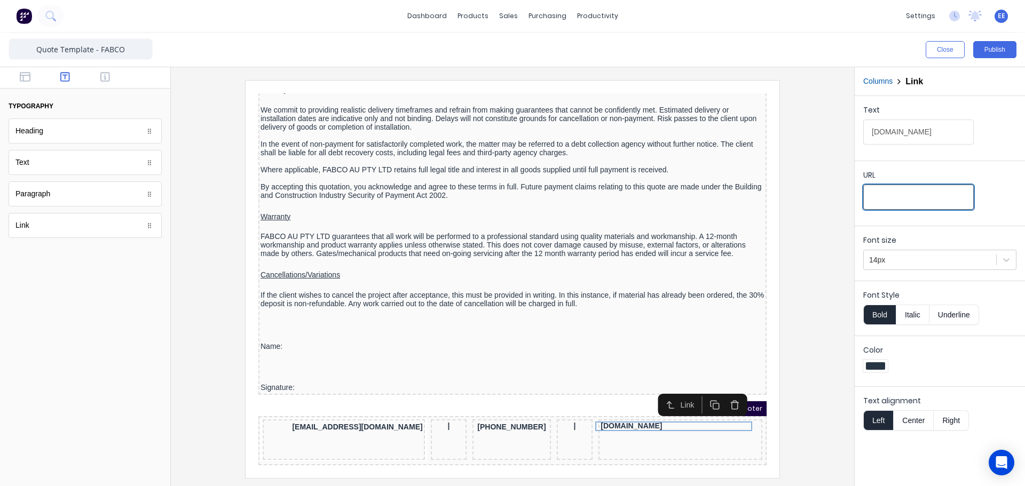
click at [883, 188] on input "URL" at bounding box center [918, 197] width 111 height 25
paste input "[URL][DOMAIN_NAME]"
type input "[URL][DOMAIN_NAME]"
click at [809, 387] on div at bounding box center [512, 279] width 666 height 398
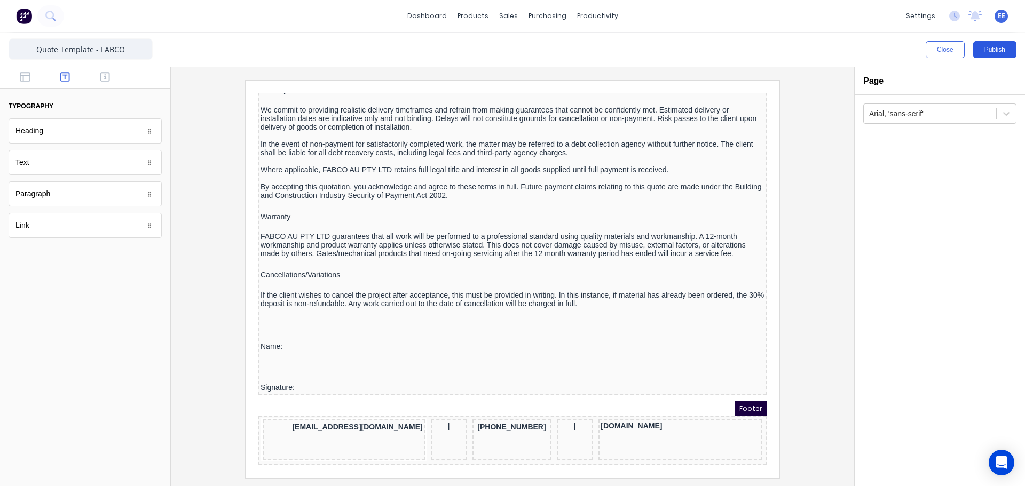
click at [989, 50] on button "Publish" at bounding box center [994, 49] width 43 height 17
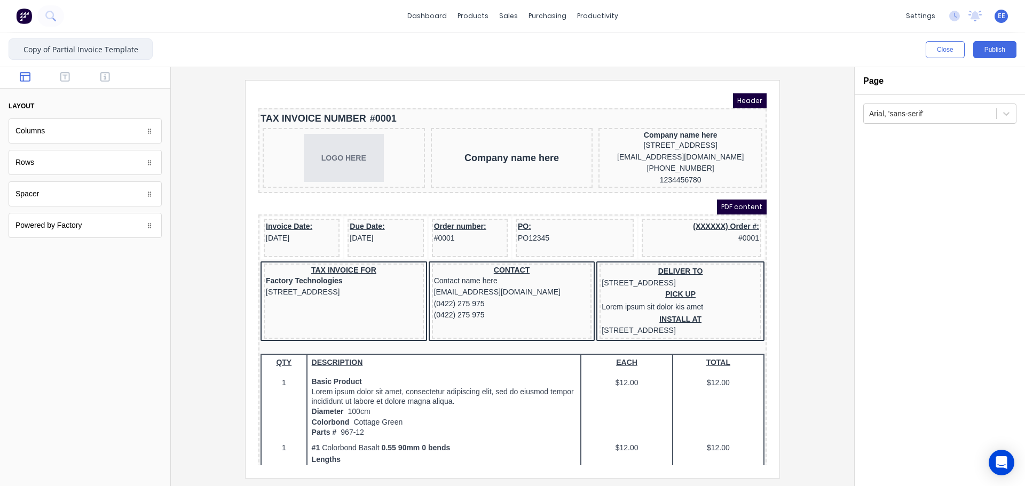
click at [55, 48] on input "Copy of Partial Invoice Template" at bounding box center [81, 48] width 144 height 21
click at [135, 49] on input "Partial Invoice Templa" at bounding box center [81, 48] width 144 height 21
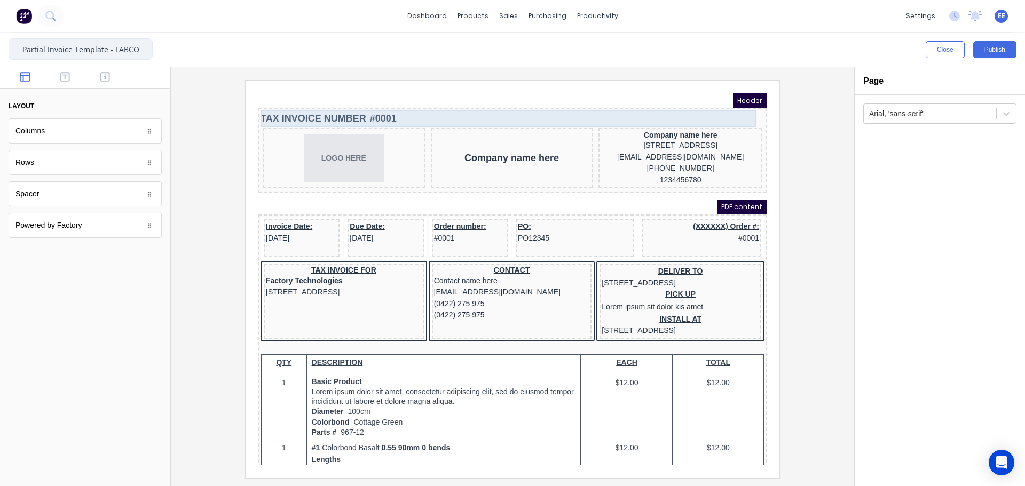
type input "Partial Invoice Template - FABCO"
click at [385, 108] on div "TAX INVOICE NUMBER #0001" at bounding box center [500, 106] width 504 height 17
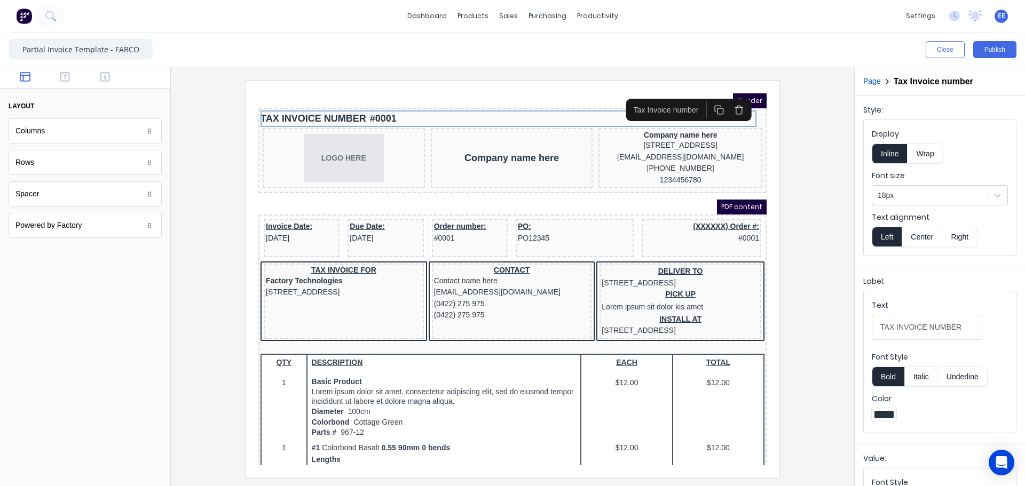
click at [725, 97] on icon "button" at bounding box center [726, 97] width 10 height 10
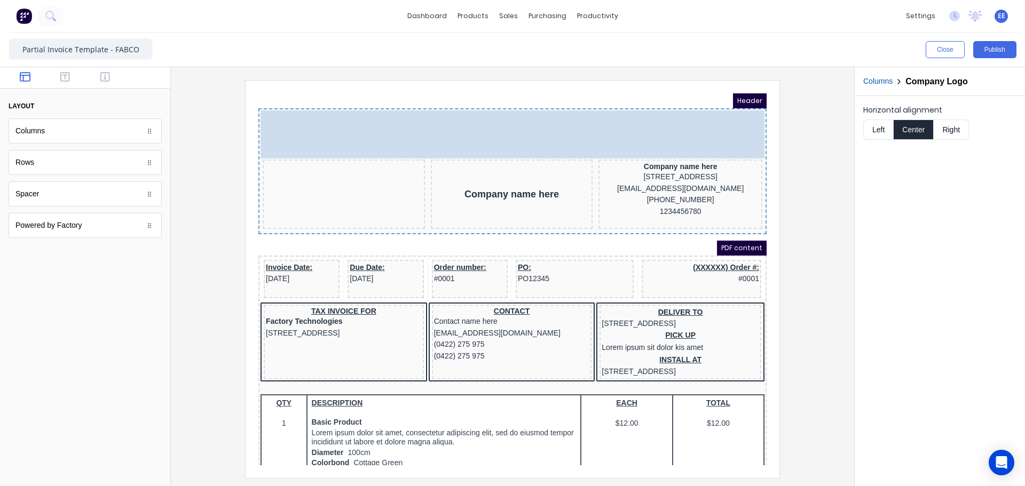
drag, startPoint x: 363, startPoint y: 131, endPoint x: 400, endPoint y: 123, distance: 37.7
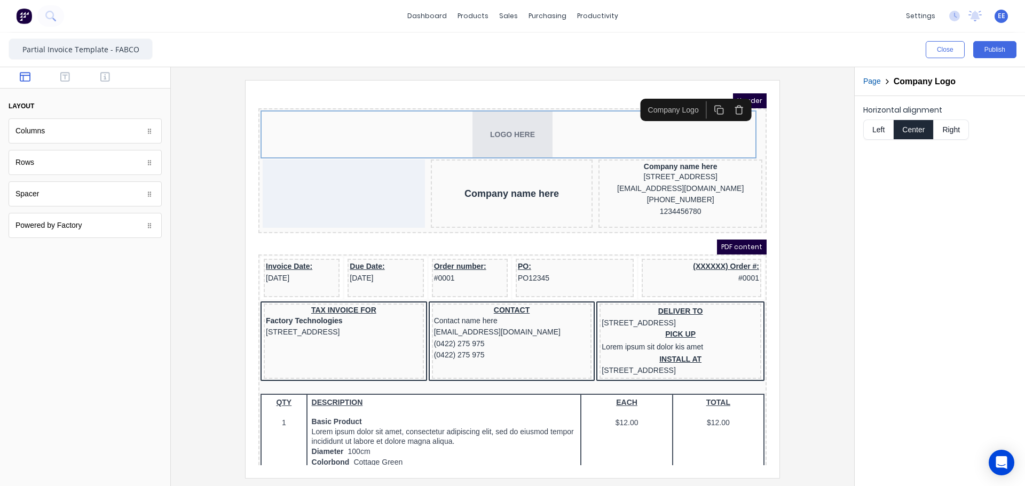
click at [881, 129] on button "Left" at bounding box center [878, 130] width 30 height 20
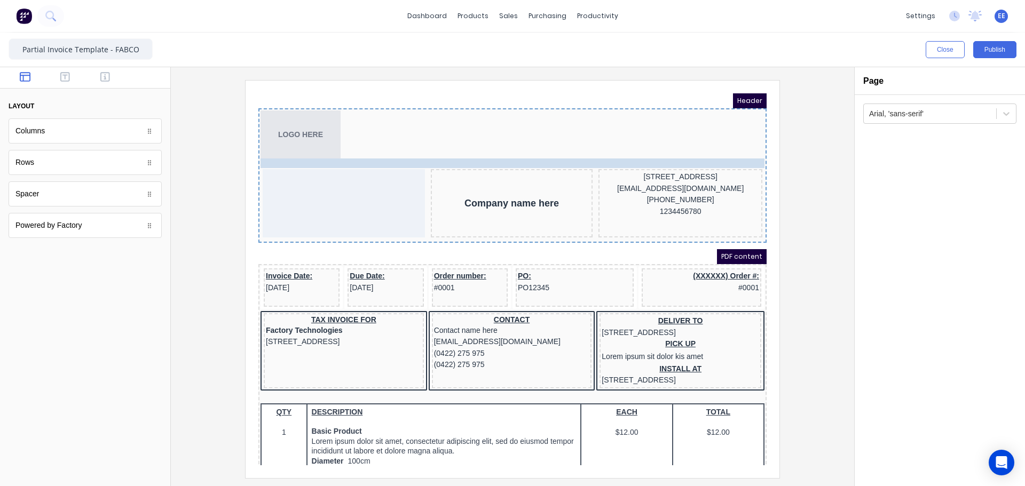
drag, startPoint x: 642, startPoint y: 154, endPoint x: 335, endPoint y: 143, distance: 307.8
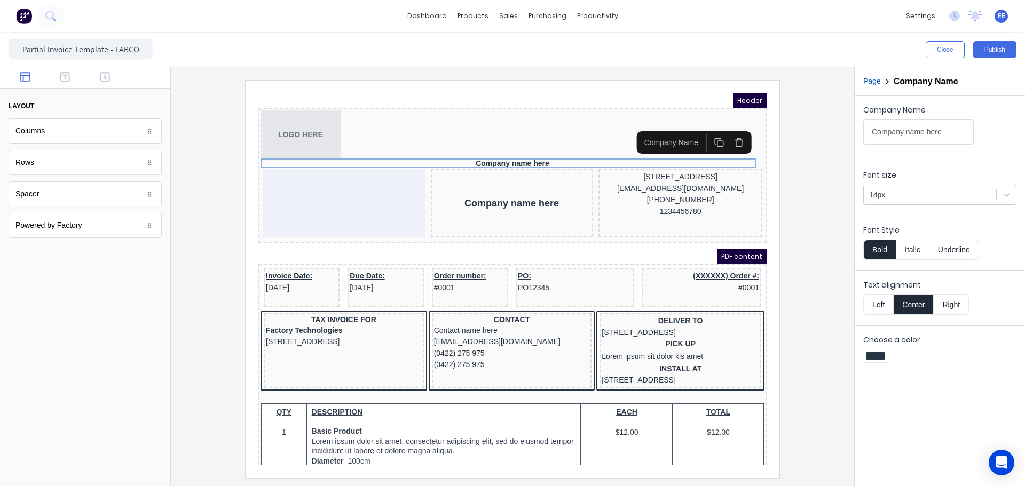
click at [885, 305] on button "Left" at bounding box center [878, 305] width 30 height 20
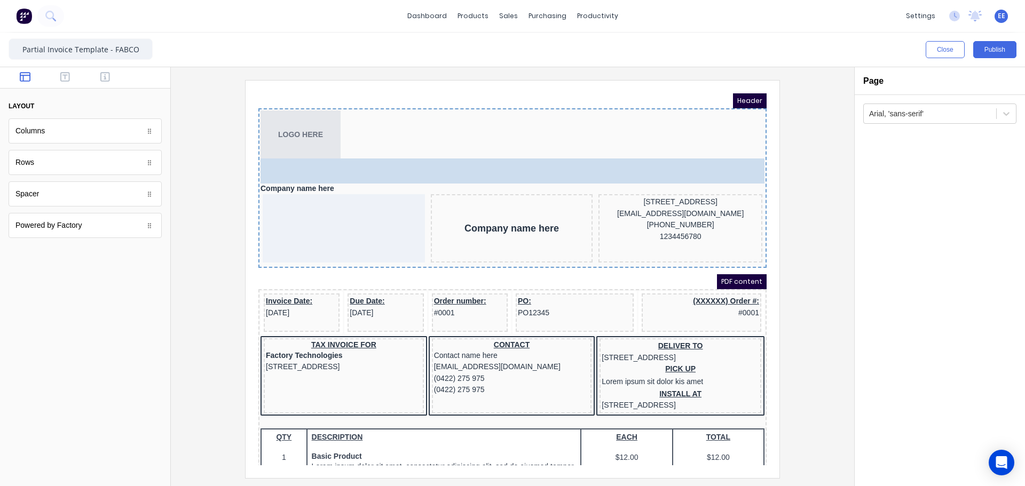
drag, startPoint x: 38, startPoint y: 196, endPoint x: 345, endPoint y: 154, distance: 310.4
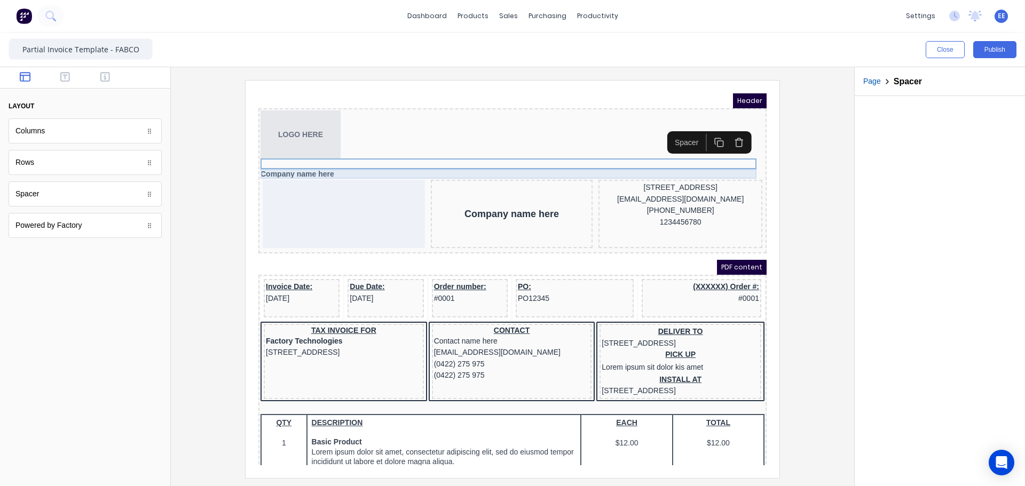
click at [290, 161] on div "Company name here" at bounding box center [500, 161] width 504 height 10
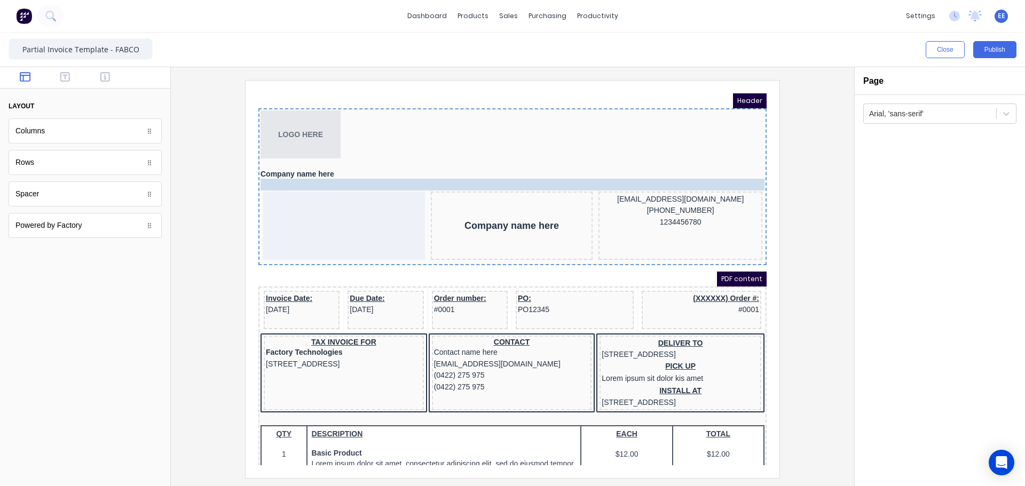
drag, startPoint x: 649, startPoint y: 178, endPoint x: 329, endPoint y: 175, distance: 319.8
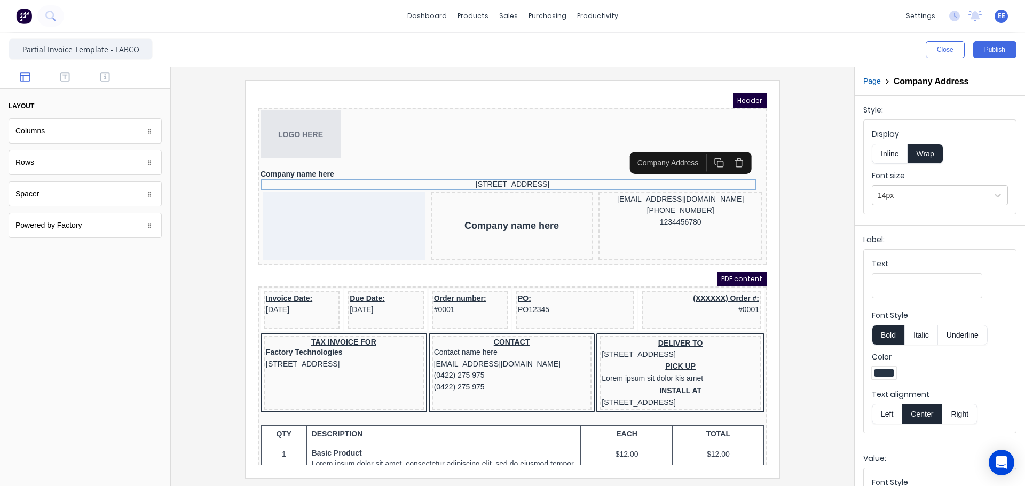
click at [893, 417] on button "Left" at bounding box center [887, 414] width 30 height 20
click at [887, 410] on button "Left" at bounding box center [887, 414] width 30 height 20
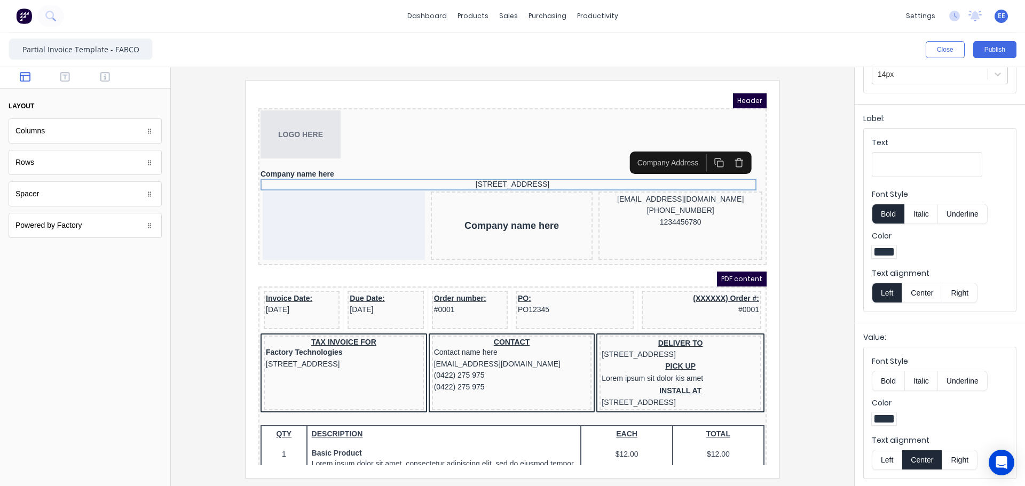
scroll to position [122, 0]
click at [887, 462] on button "Left" at bounding box center [887, 460] width 30 height 20
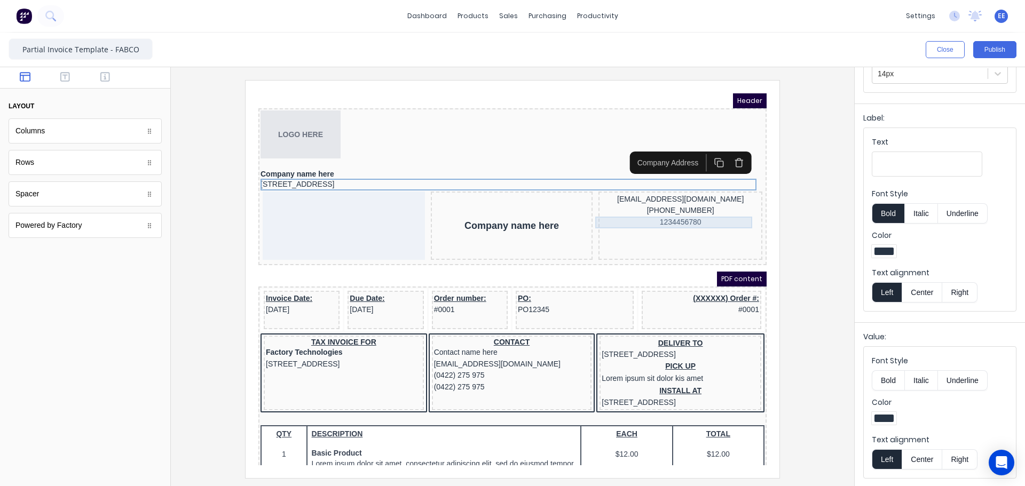
scroll to position [0, 0]
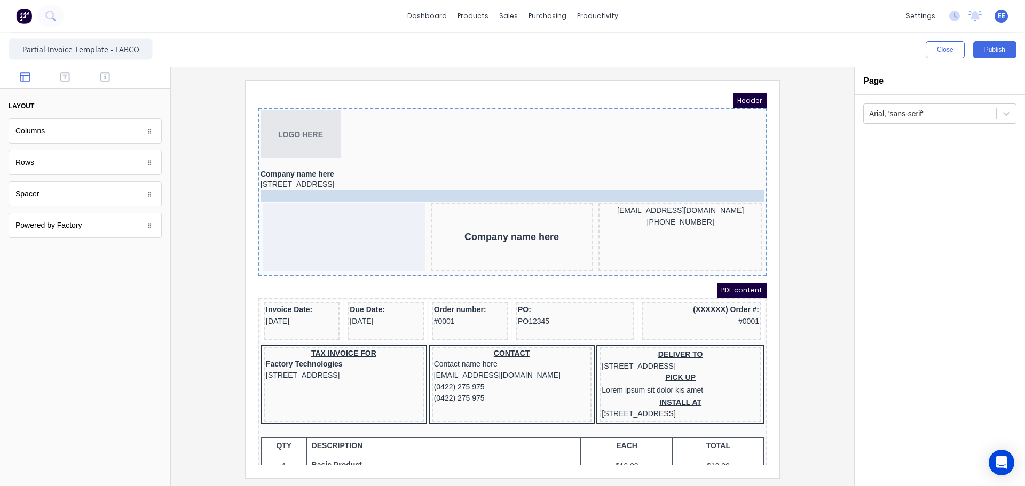
drag, startPoint x: 651, startPoint y: 213, endPoint x: 350, endPoint y: 186, distance: 302.4
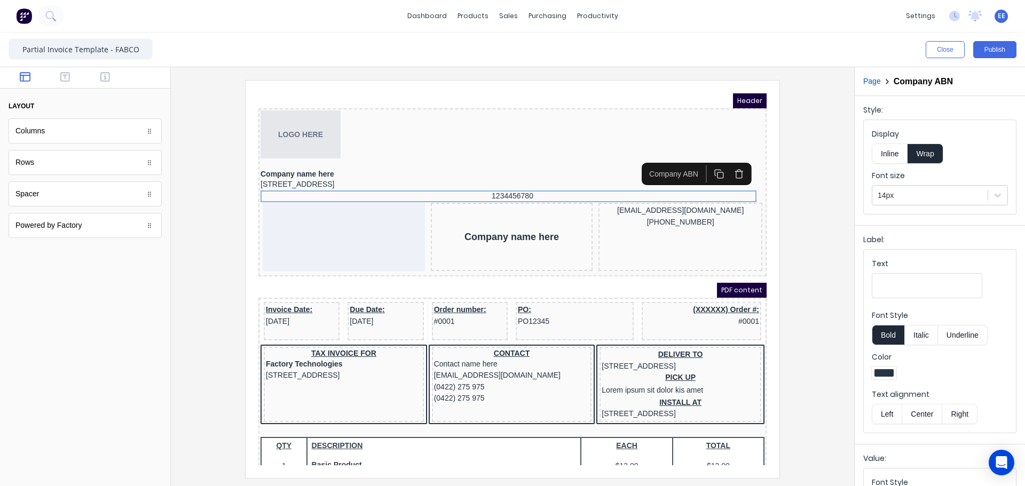
click at [887, 414] on button "Left" at bounding box center [887, 414] width 30 height 20
click at [894, 289] on input "Text" at bounding box center [927, 285] width 111 height 25
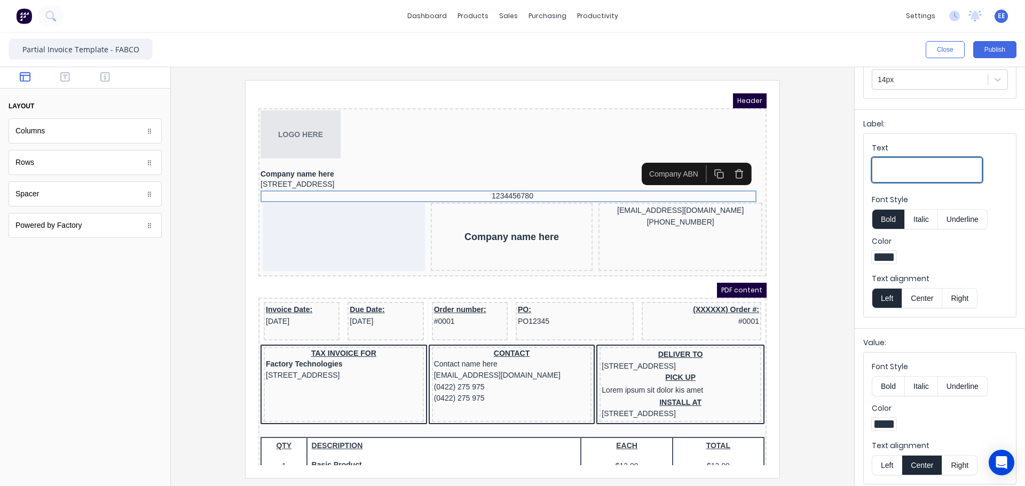
scroll to position [122, 0]
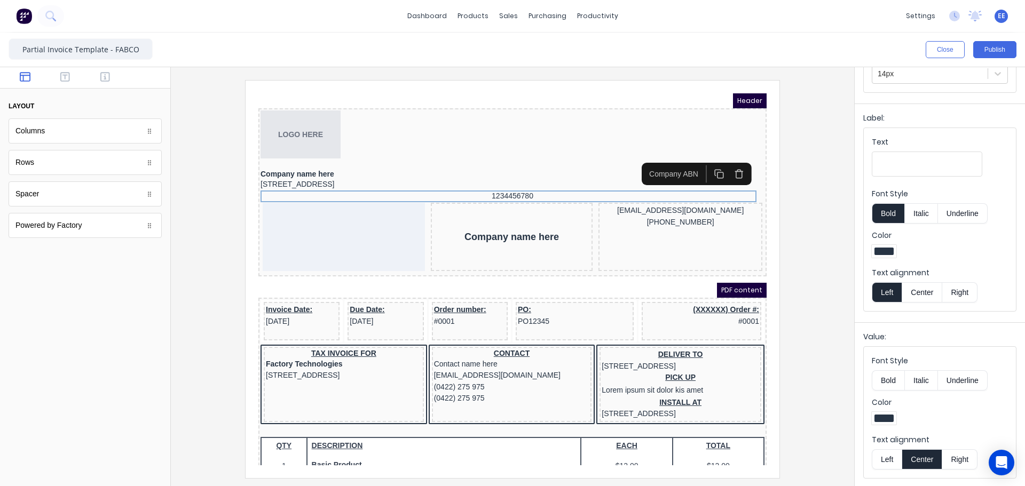
click at [887, 466] on button "Left" at bounding box center [887, 460] width 30 height 20
click at [894, 171] on input "Text" at bounding box center [927, 164] width 111 height 25
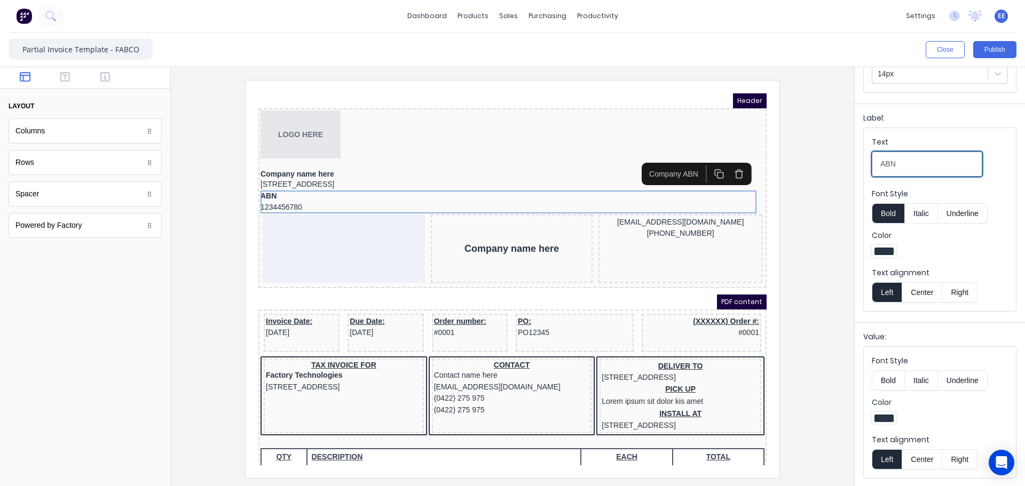
drag, startPoint x: 899, startPoint y: 168, endPoint x: 844, endPoint y: 169, distance: 55.0
click at [844, 169] on div "Close Publish Components layout Columns Columns Rows Rows Spacer Spacer Powered…" at bounding box center [512, 260] width 1025 height 454
type input "ABN"
click at [890, 214] on button "Bold" at bounding box center [888, 213] width 33 height 20
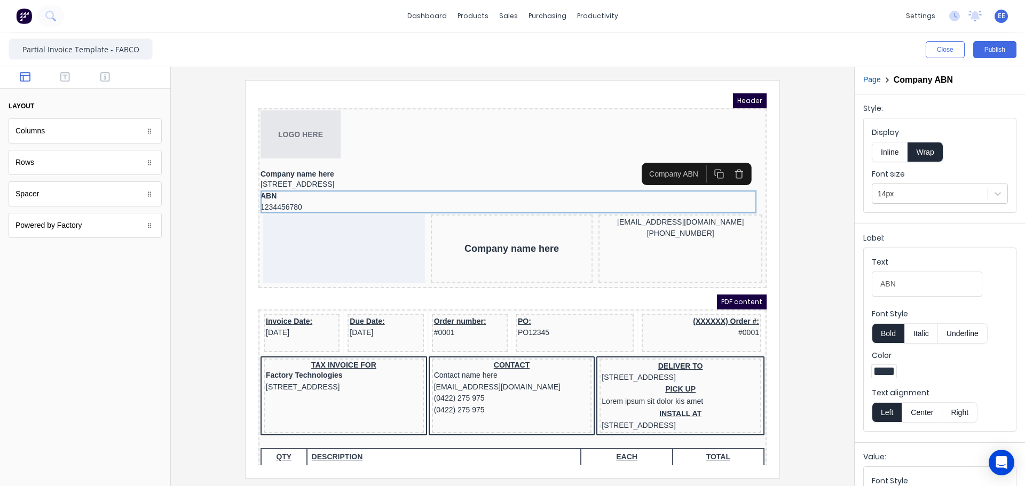
scroll to position [0, 0]
click at [886, 159] on button "Inline" at bounding box center [890, 154] width 36 height 20
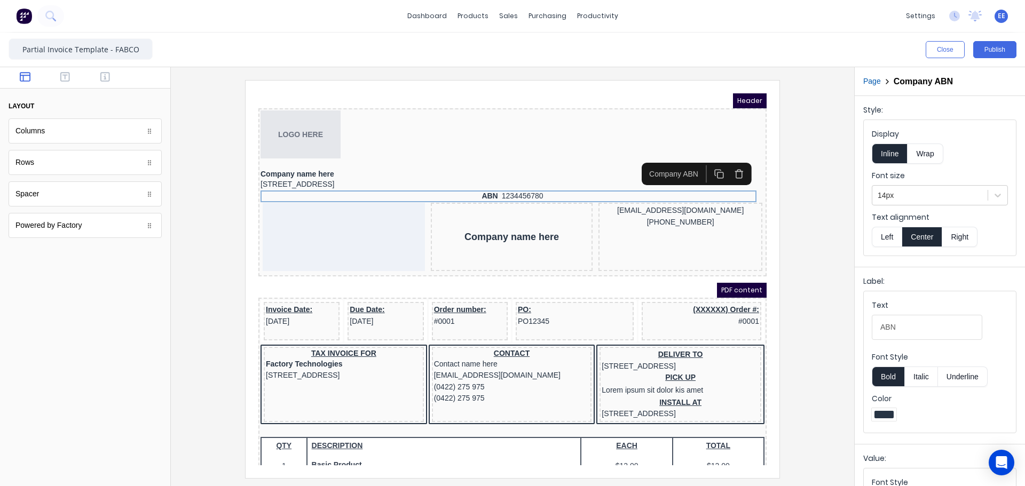
click at [883, 368] on button "Bold" at bounding box center [888, 377] width 33 height 20
click at [885, 375] on button "Bold" at bounding box center [888, 377] width 33 height 20
click at [927, 380] on button "Italic" at bounding box center [921, 377] width 34 height 20
click at [915, 375] on button "Italic" at bounding box center [921, 377] width 34 height 20
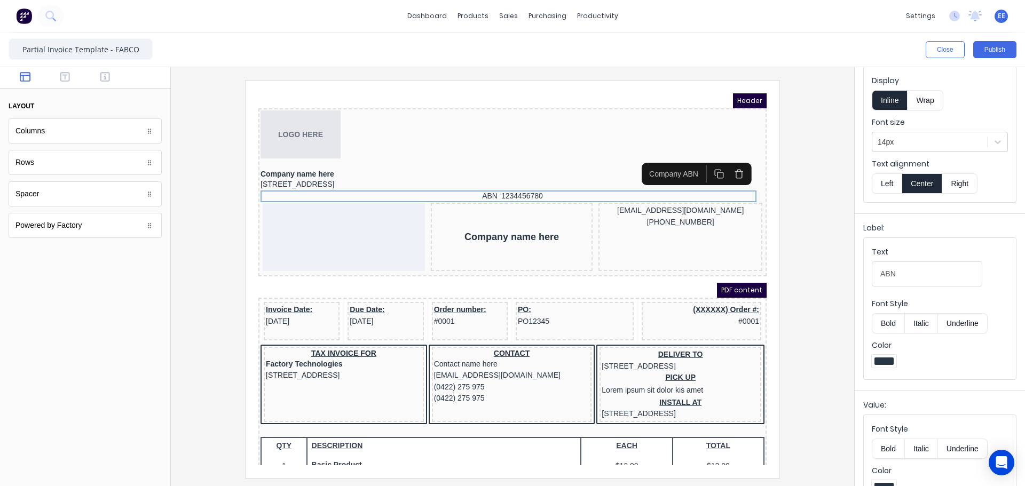
click at [881, 185] on button "Left" at bounding box center [887, 184] width 30 height 20
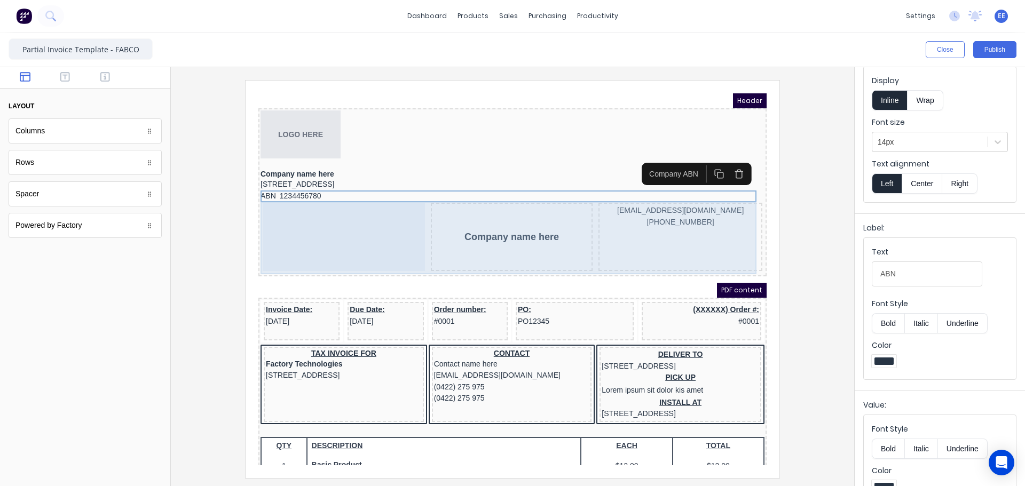
click at [546, 214] on div "Company name here" at bounding box center [499, 224] width 162 height 68
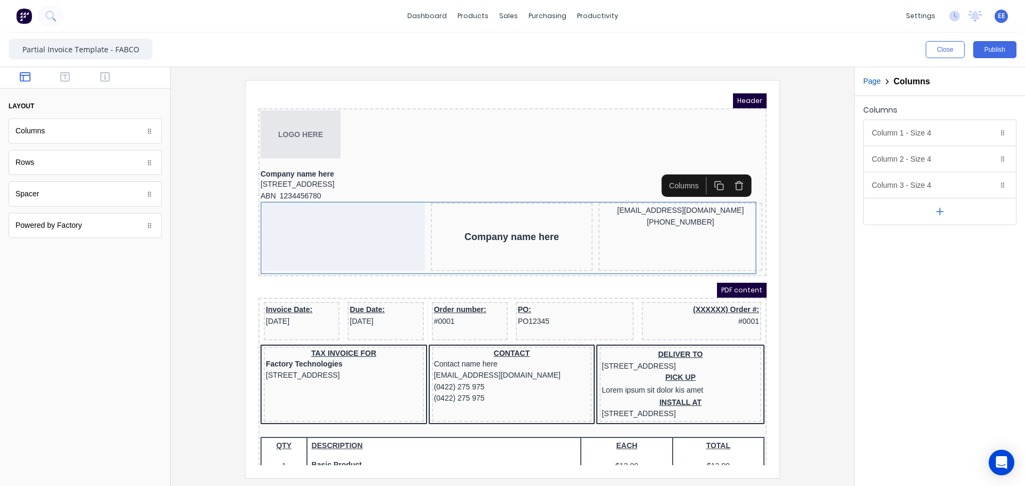
click at [722, 175] on icon "button" at bounding box center [726, 173] width 10 height 10
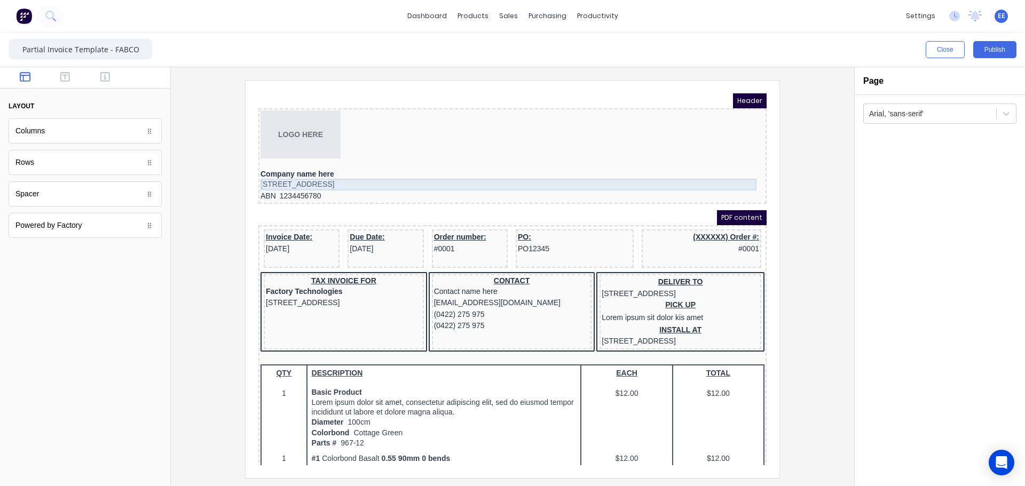
click at [656, 167] on div "[STREET_ADDRESS]" at bounding box center [500, 172] width 504 height 12
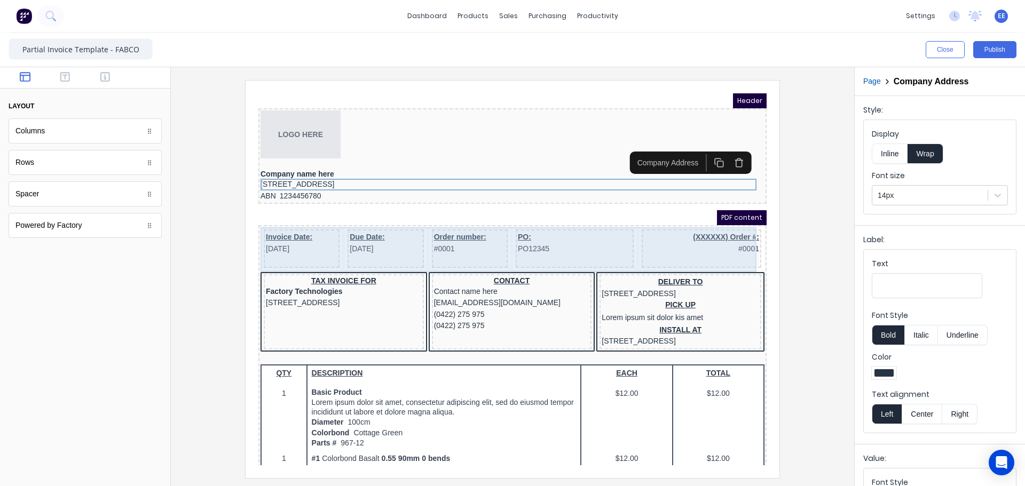
click at [620, 241] on div "Invoice Date: [DATE] Due Date: [DATE] Order number: #0001 PO: PO12345 (XXXXXX) …" at bounding box center [500, 237] width 504 height 45
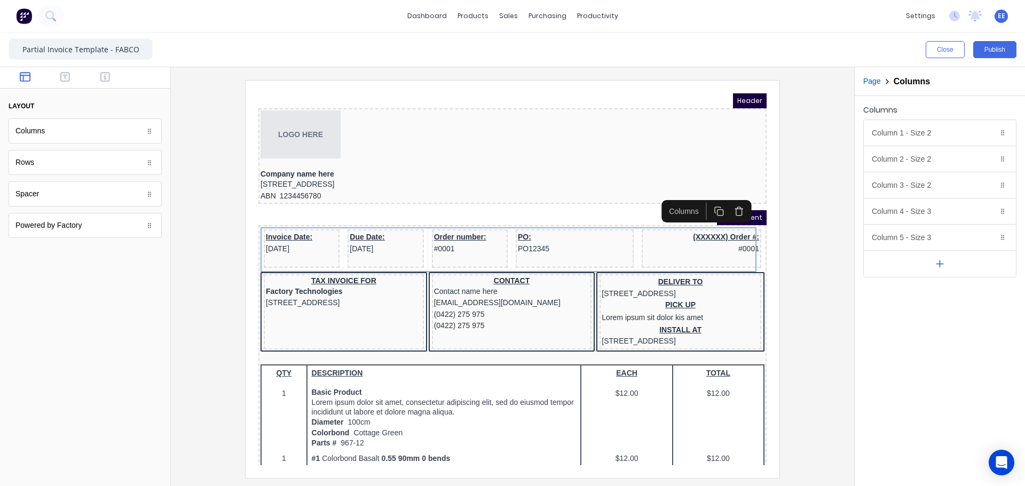
click at [728, 200] on icon "button" at bounding box center [726, 198] width 10 height 10
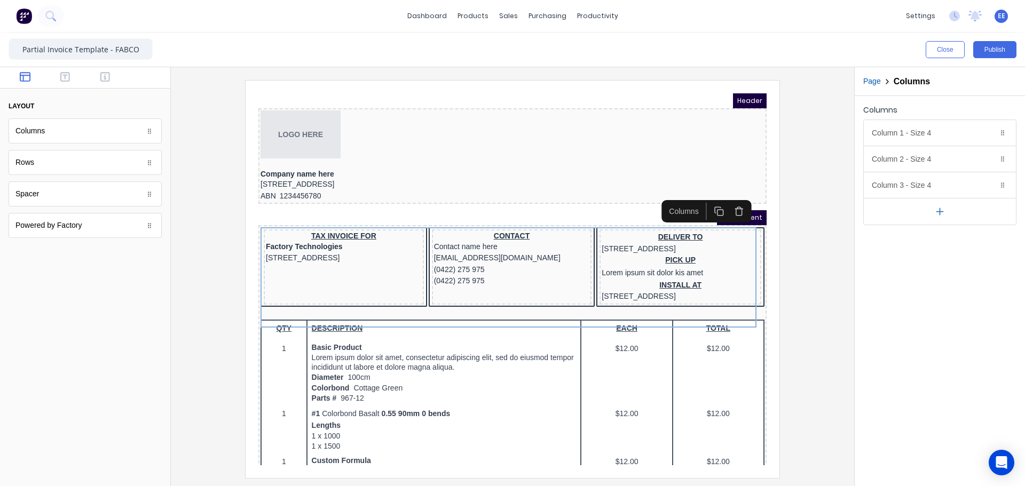
click at [935, 216] on icon "button" at bounding box center [939, 211] width 11 height 11
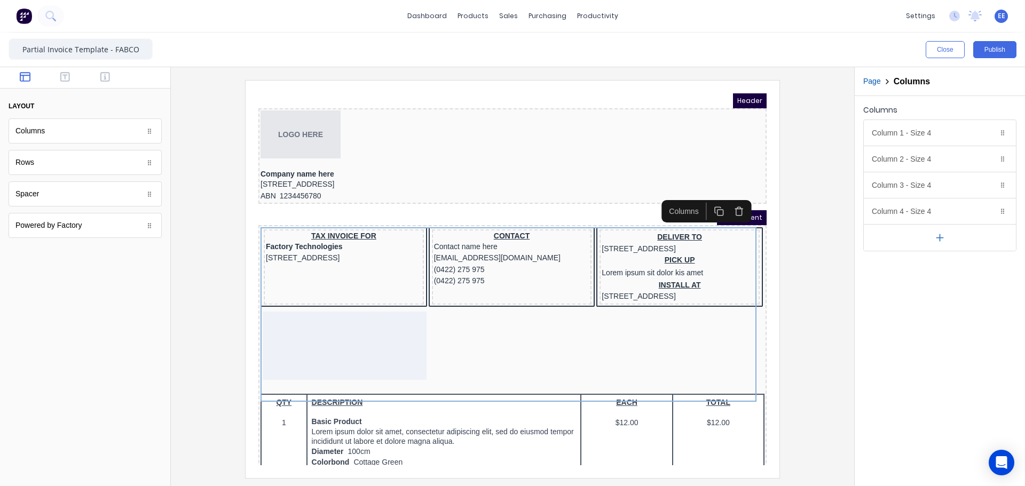
click at [930, 238] on button "button" at bounding box center [940, 237] width 152 height 27
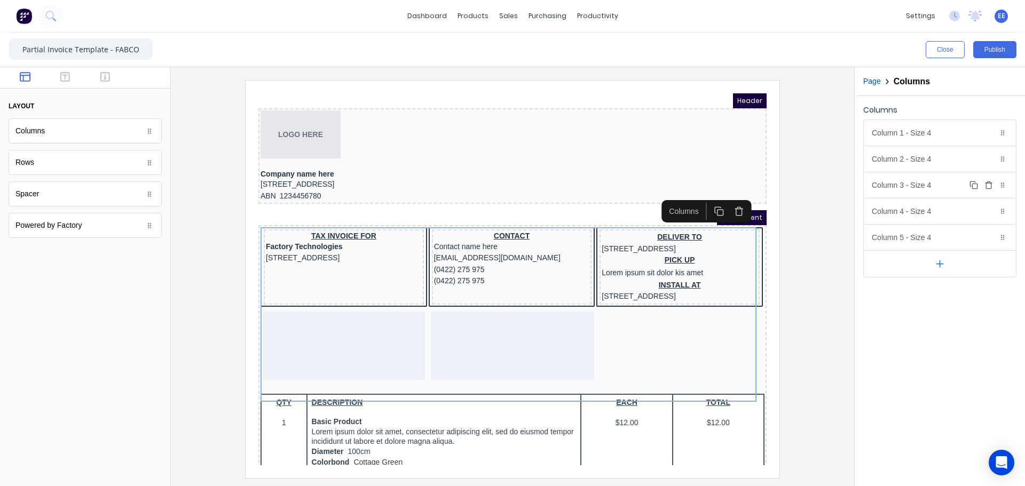
click at [990, 186] on icon "button" at bounding box center [989, 185] width 9 height 9
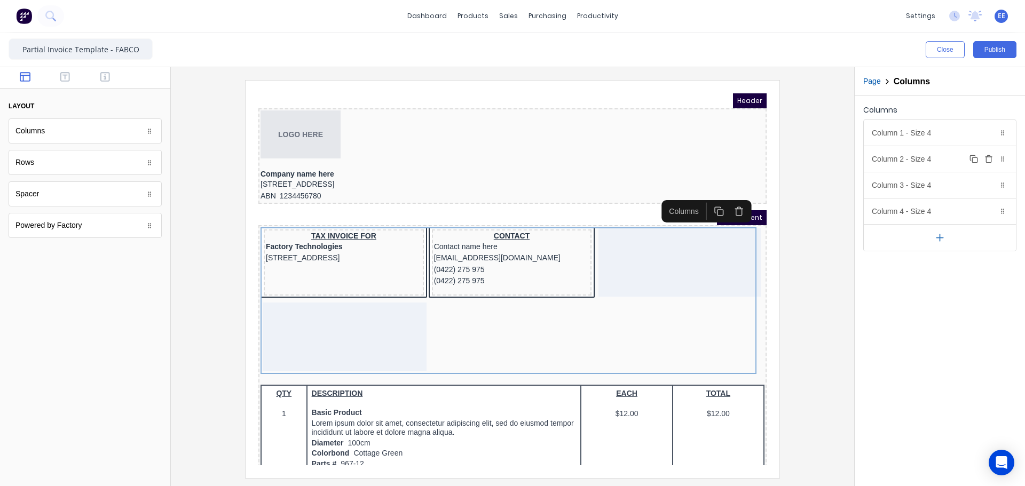
click at [995, 160] on div "Duplicate Delete" at bounding box center [987, 159] width 41 height 13
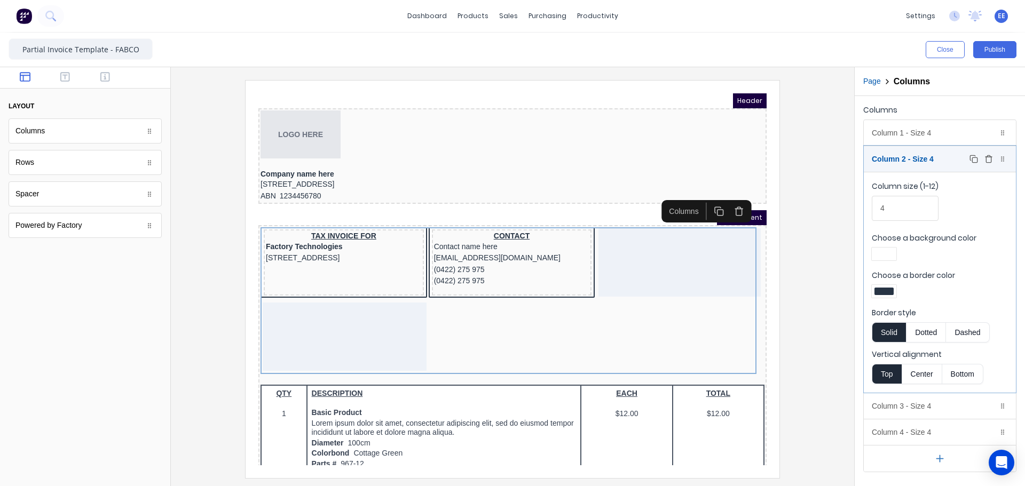
click at [988, 155] on icon "button" at bounding box center [988, 156] width 3 height 2
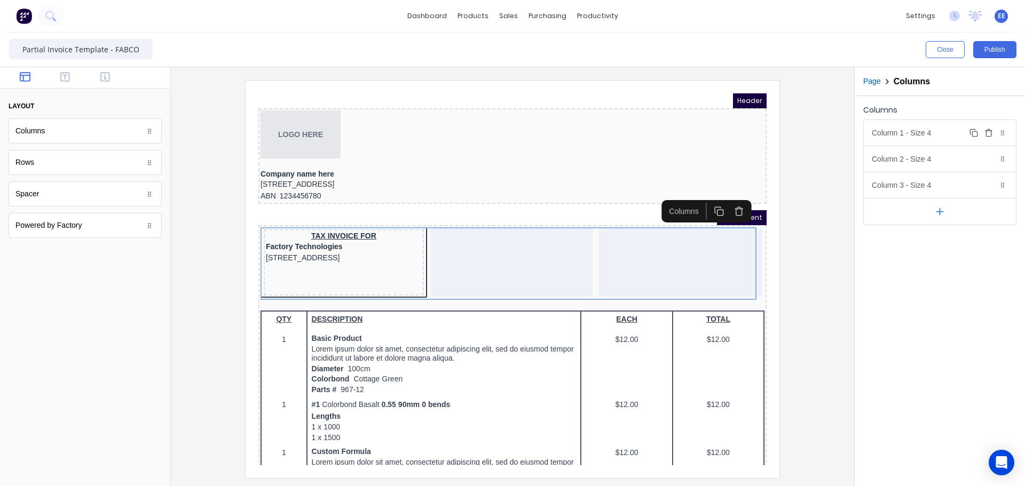
click at [987, 136] on icon "button" at bounding box center [989, 133] width 9 height 9
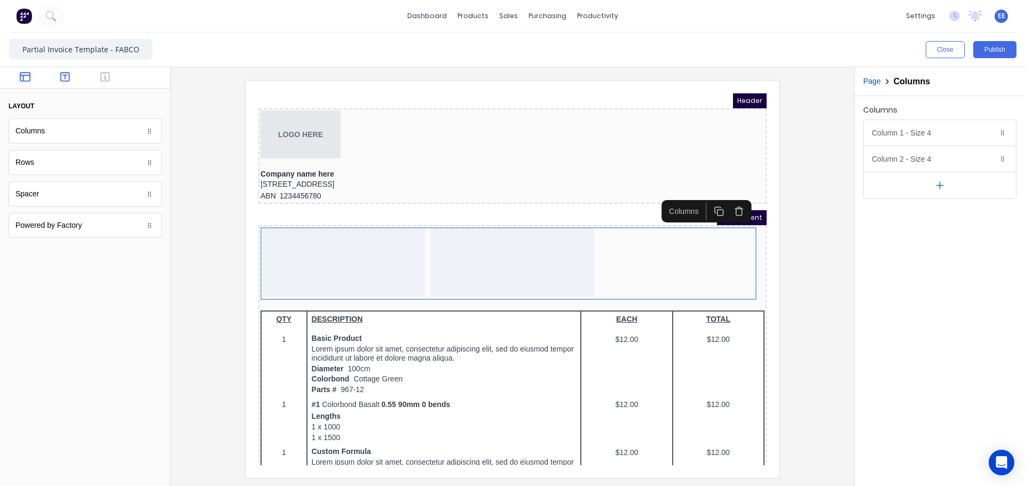
click at [68, 80] on icon "button" at bounding box center [65, 77] width 10 height 11
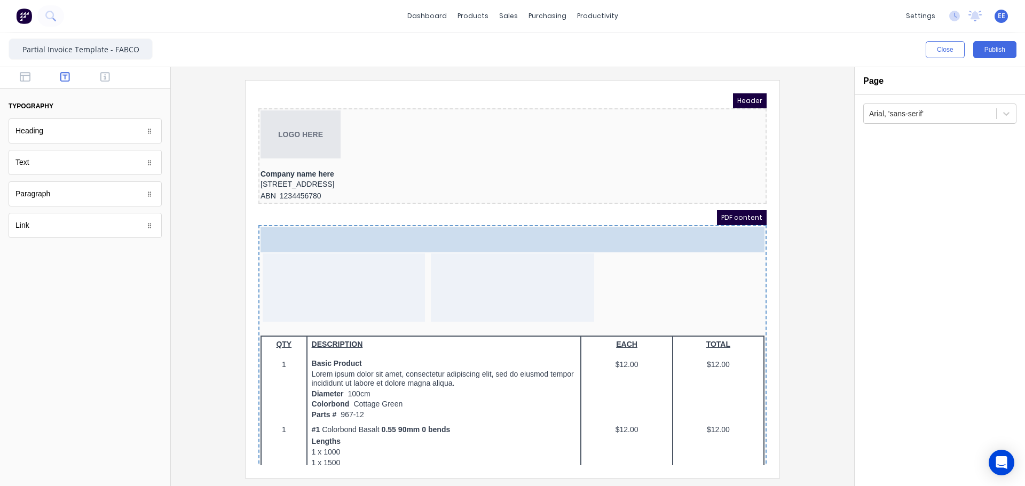
drag, startPoint x: 49, startPoint y: 132, endPoint x: 338, endPoint y: 236, distance: 307.4
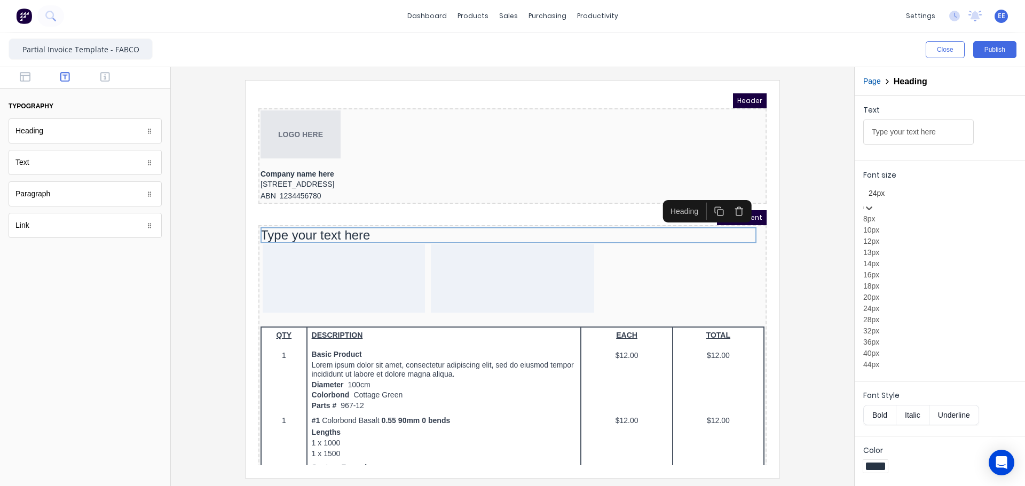
click at [941, 198] on div at bounding box center [940, 193] width 143 height 13
click at [887, 314] on div "28px" at bounding box center [939, 319] width 153 height 11
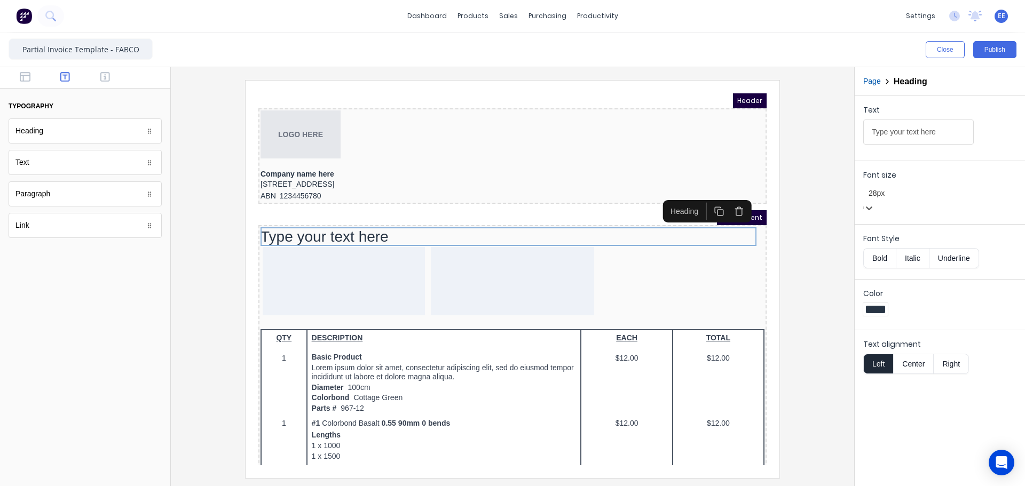
click at [883, 255] on button "Bold" at bounding box center [879, 258] width 33 height 20
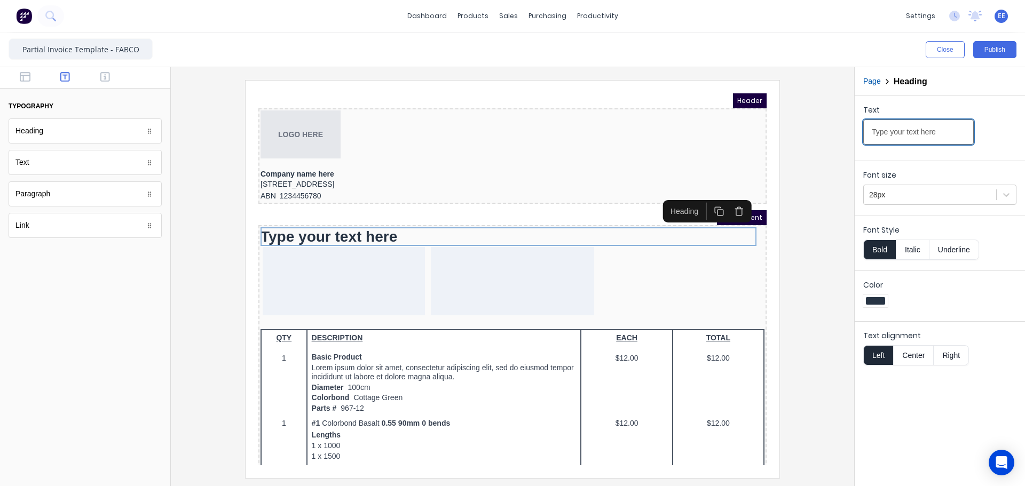
drag, startPoint x: 943, startPoint y: 135, endPoint x: 784, endPoint y: 138, distance: 158.6
click at [784, 138] on div "Close Publish Components typography Heading Heading Text Text Paragraph Paragra…" at bounding box center [512, 260] width 1025 height 454
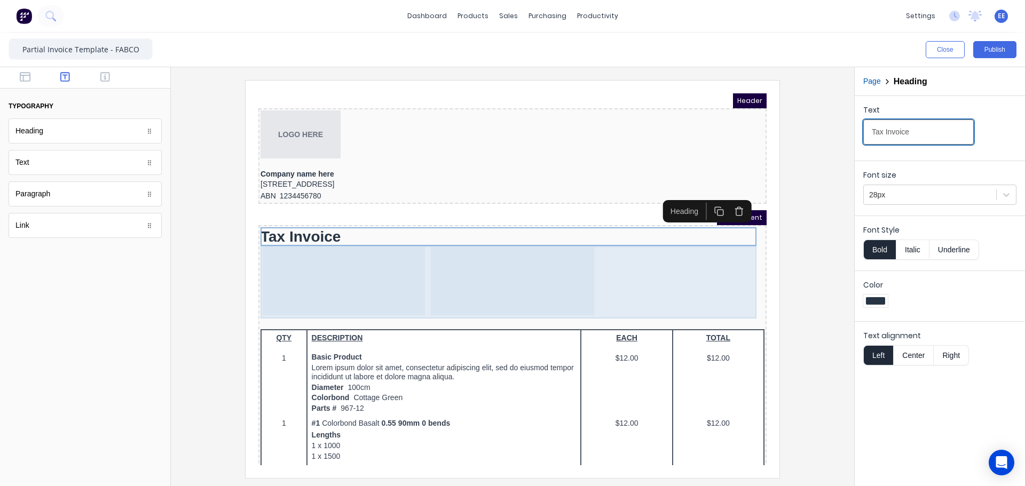
type input "Tax Invoice"
click at [531, 288] on div at bounding box center [500, 268] width 164 height 68
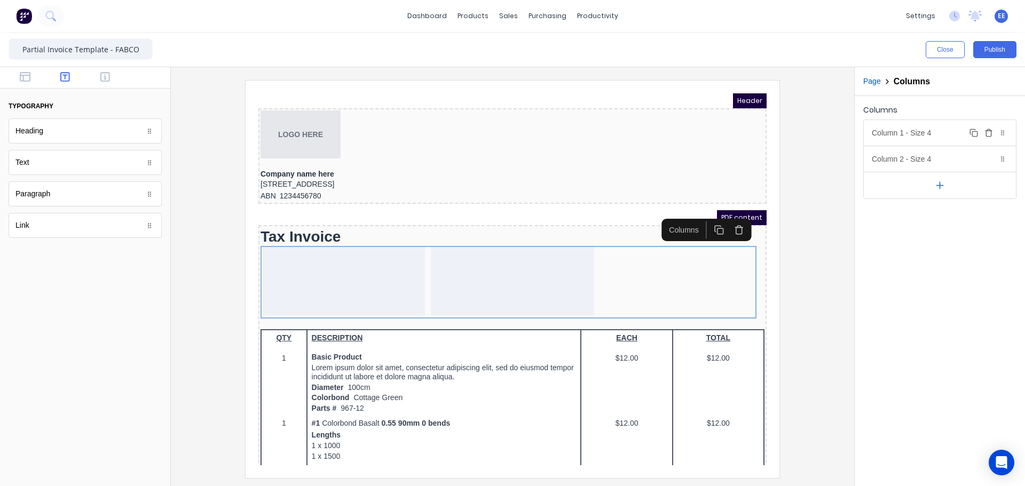
click at [914, 134] on div "Column 1 - Size 4 Duplicate Delete" at bounding box center [940, 133] width 152 height 26
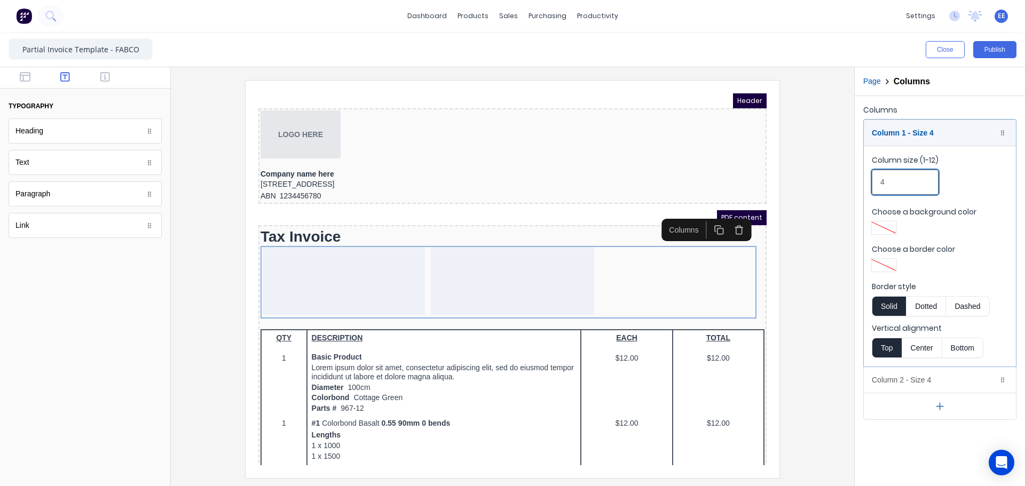
drag, startPoint x: 889, startPoint y: 186, endPoint x: 876, endPoint y: 189, distance: 13.1
click at [876, 189] on input "4" at bounding box center [905, 182] width 67 height 25
type input "6"
click at [921, 132] on div "Column 1 - Size 6 Duplicate Delete" at bounding box center [940, 133] width 152 height 26
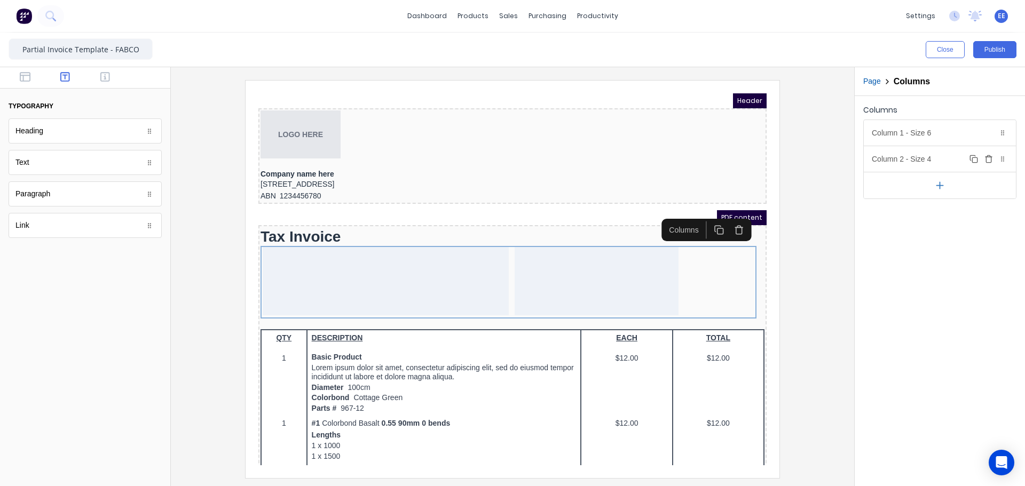
click at [916, 164] on div "Column 2 - Size 4 Duplicate Delete" at bounding box center [940, 159] width 152 height 26
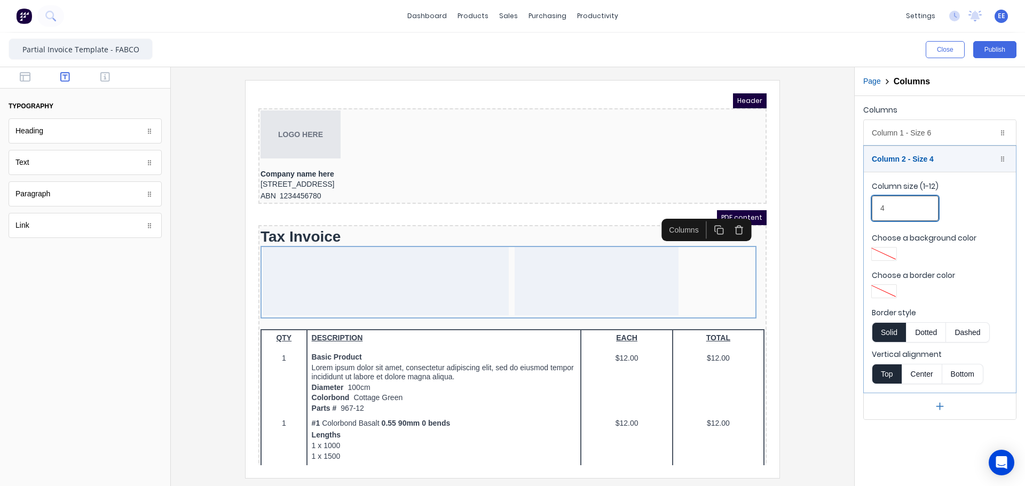
drag, startPoint x: 890, startPoint y: 203, endPoint x: 876, endPoint y: 210, distance: 15.3
click at [876, 210] on input "4" at bounding box center [905, 208] width 67 height 25
type input "6"
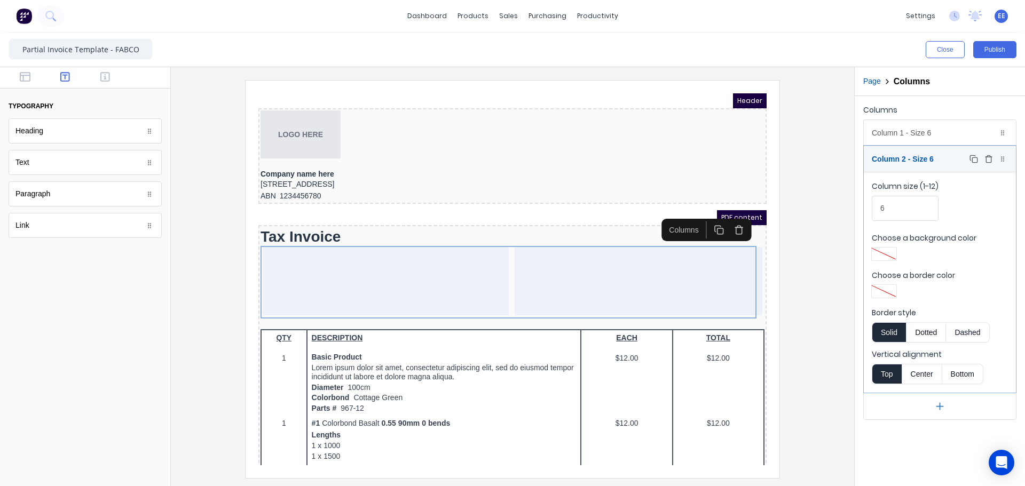
click at [912, 157] on div "Column 2 - Size 6 Duplicate Delete" at bounding box center [940, 159] width 152 height 26
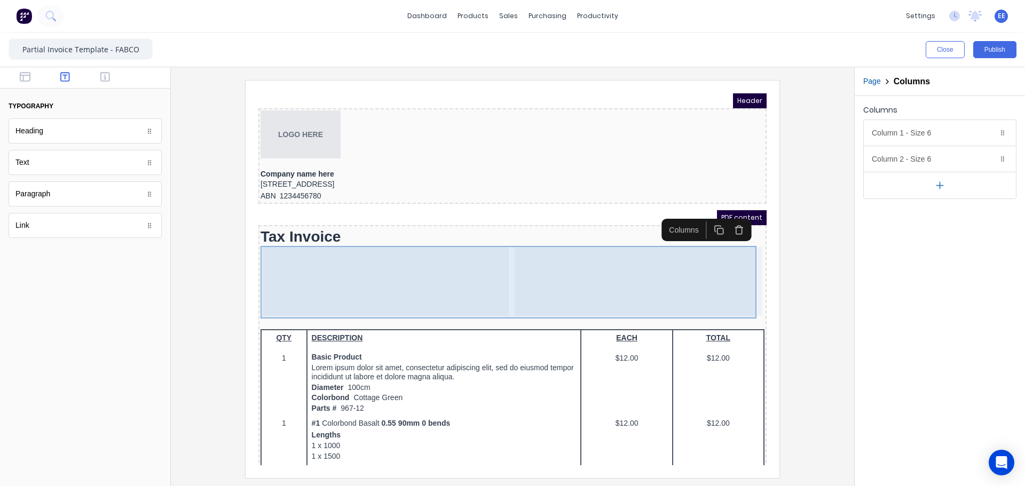
click at [332, 256] on div at bounding box center [373, 268] width 246 height 68
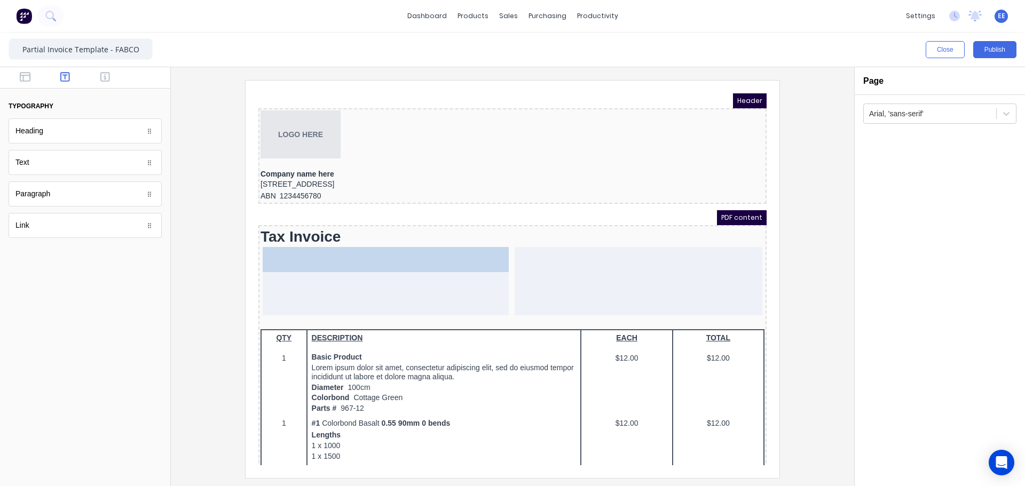
drag, startPoint x: 36, startPoint y: 166, endPoint x: 87, endPoint y: 166, distance: 51.3
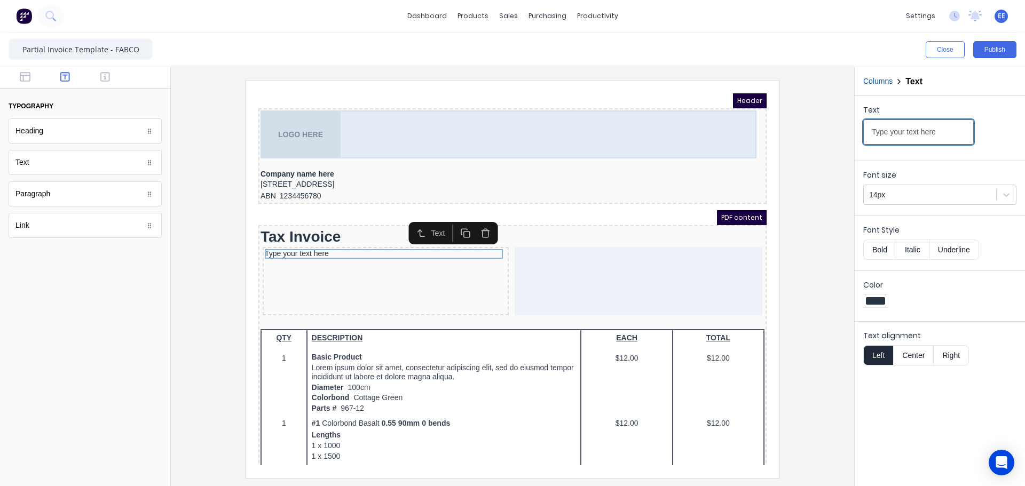
drag, startPoint x: 1184, startPoint y: 210, endPoint x: 739, endPoint y: 120, distance: 454.3
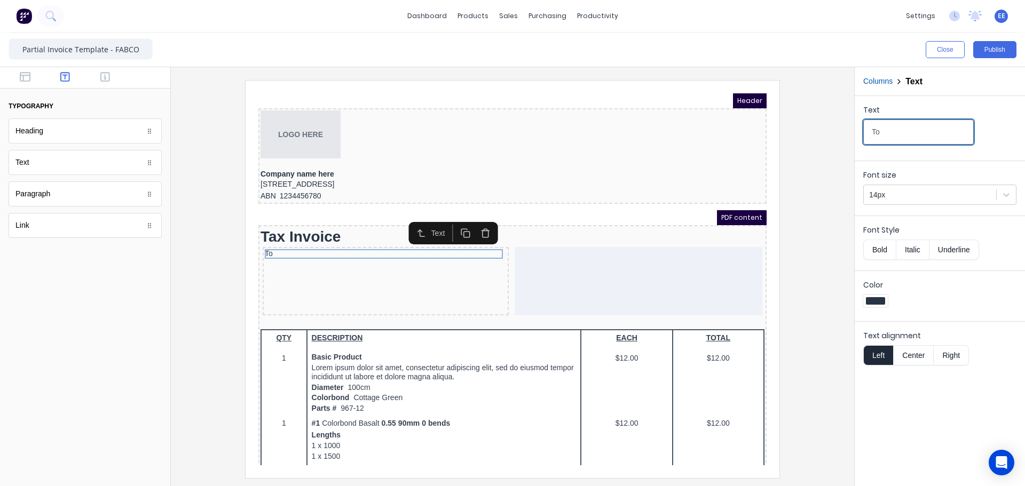
type input "To"
click at [26, 84] on div at bounding box center [85, 77] width 170 height 21
click at [21, 69] on div at bounding box center [85, 77] width 170 height 21
click at [20, 75] on icon "button" at bounding box center [25, 77] width 11 height 11
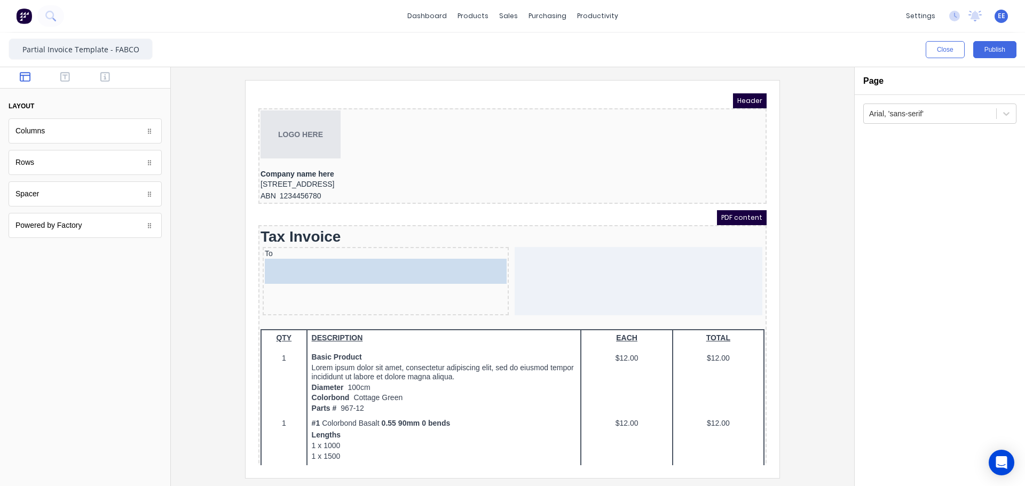
drag, startPoint x: 37, startPoint y: 195, endPoint x: 320, endPoint y: 269, distance: 292.3
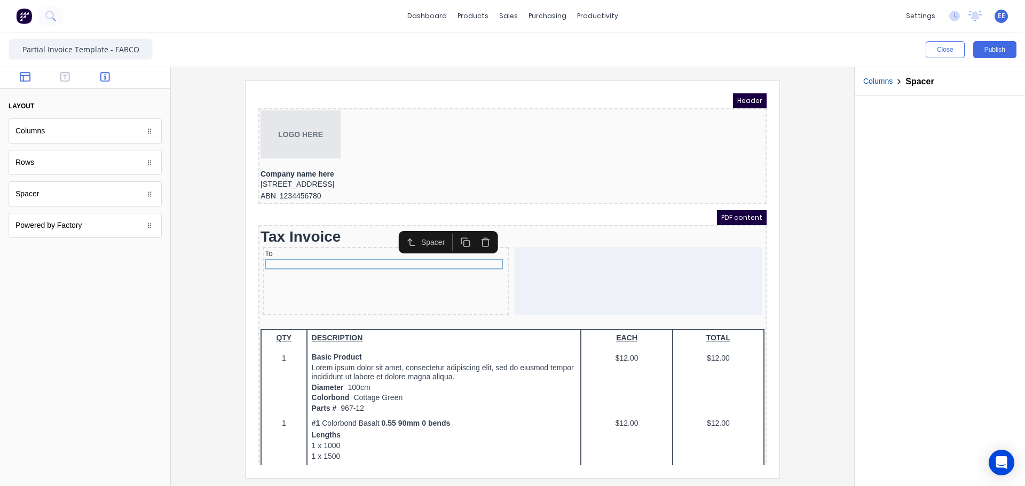
click at [98, 77] on button "button" at bounding box center [106, 78] width 34 height 13
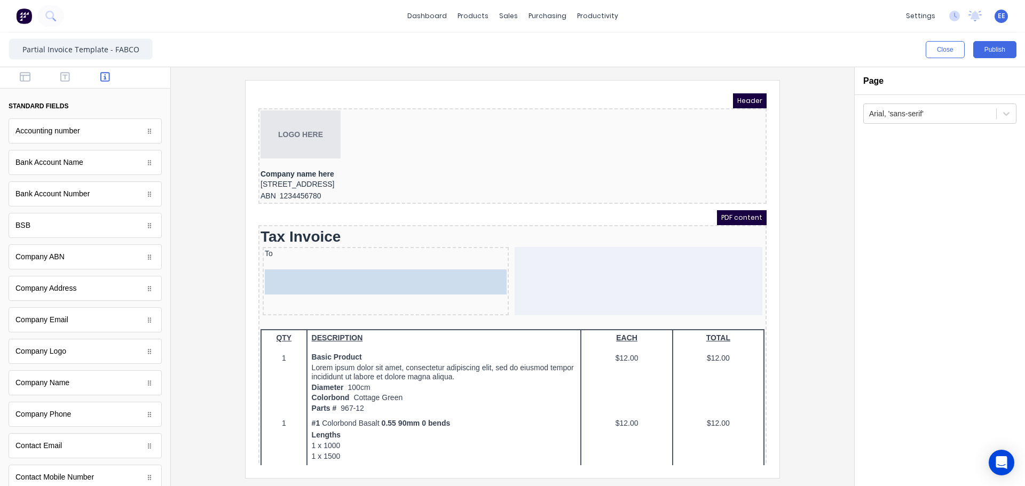
drag, startPoint x: 49, startPoint y: 386, endPoint x: 400, endPoint y: 268, distance: 370.6
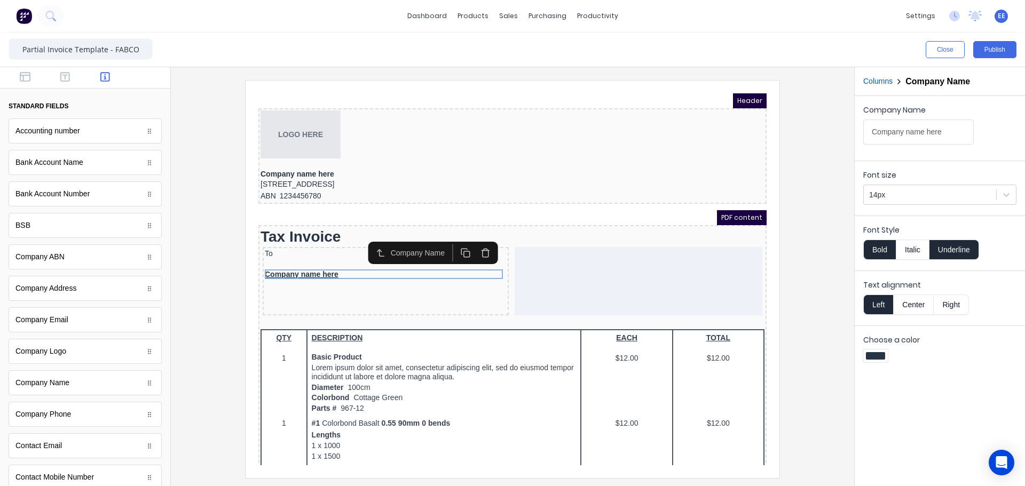
click at [959, 246] on button "Underline" at bounding box center [955, 250] width 50 height 20
click at [30, 75] on button "button" at bounding box center [26, 78] width 34 height 13
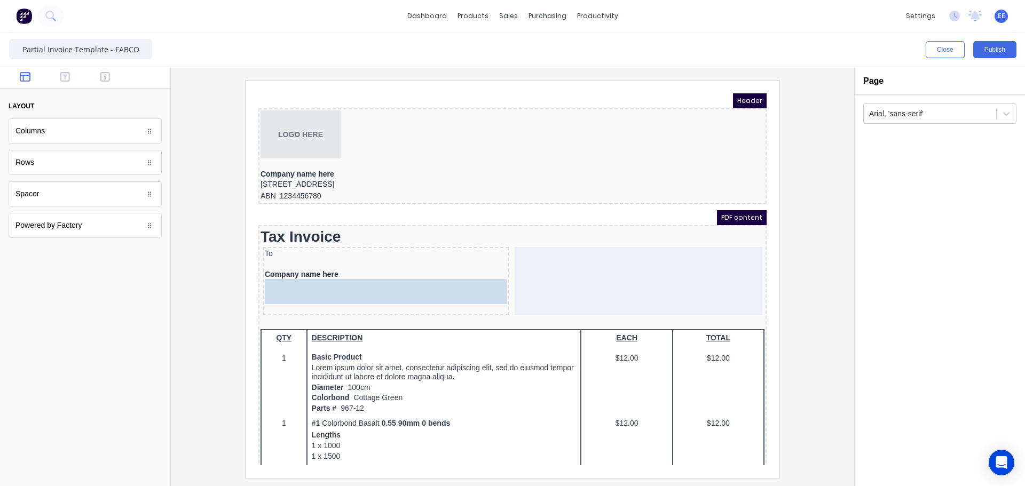
drag, startPoint x: 29, startPoint y: 201, endPoint x: 339, endPoint y: 295, distance: 323.6
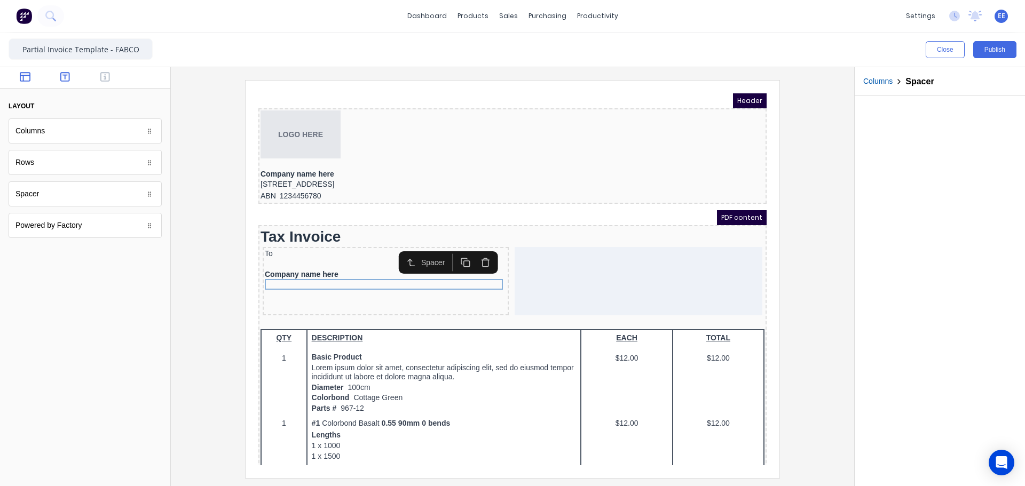
click at [61, 80] on icon "button" at bounding box center [65, 77] width 10 height 10
click at [98, 83] on button "button" at bounding box center [106, 78] width 34 height 13
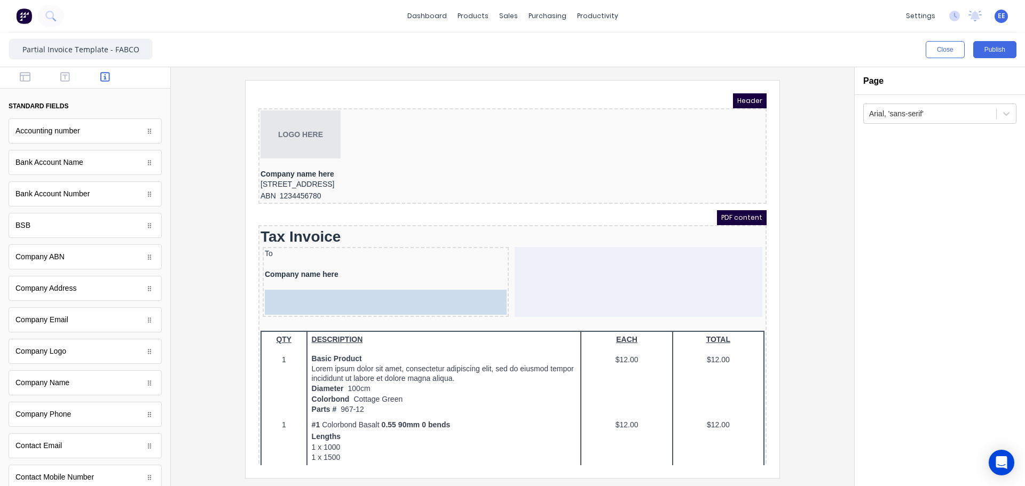
drag, startPoint x: 65, startPoint y: 325, endPoint x: 347, endPoint y: 293, distance: 283.1
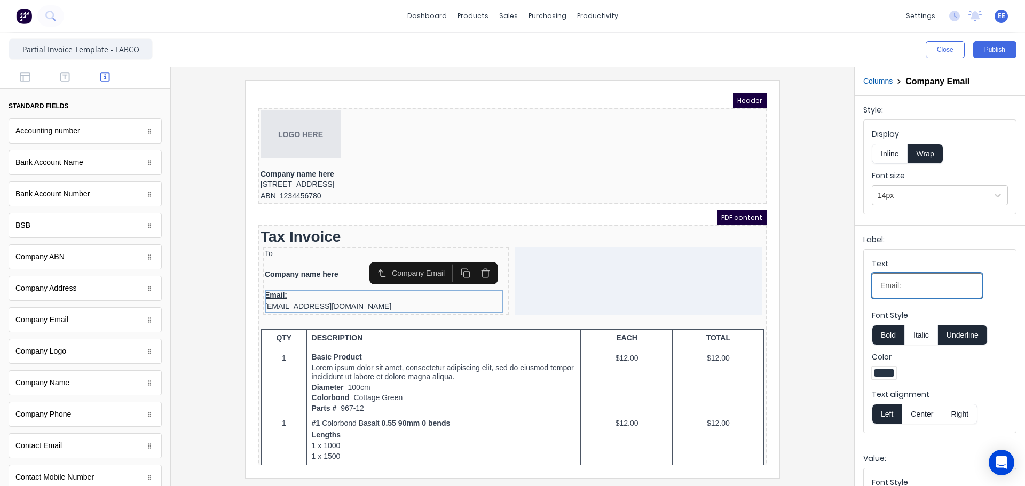
drag, startPoint x: 904, startPoint y: 288, endPoint x: 820, endPoint y: 284, distance: 84.4
click at [820, 284] on div "Close Publish Components standard fields Accounting number Accounting number Ba…" at bounding box center [512, 260] width 1025 height 454
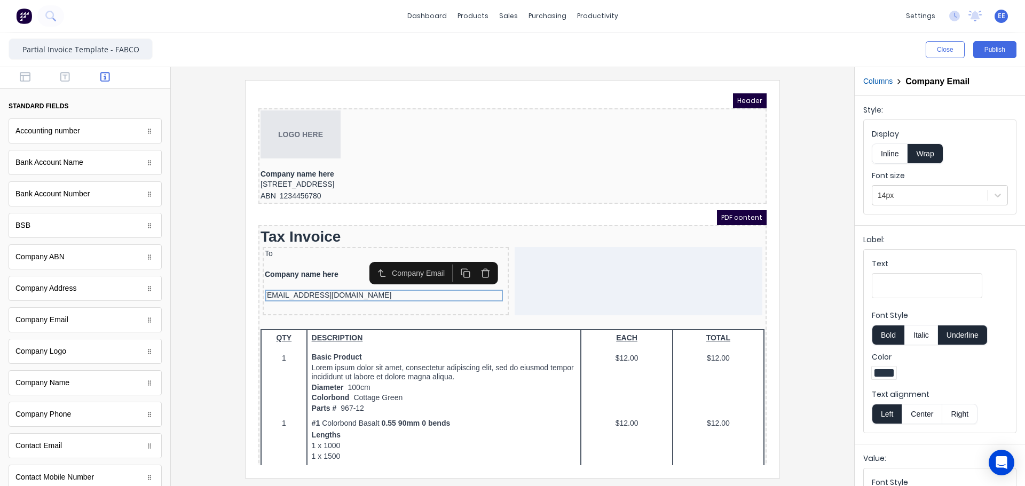
click at [471, 262] on icon "button" at bounding box center [473, 261] width 10 height 10
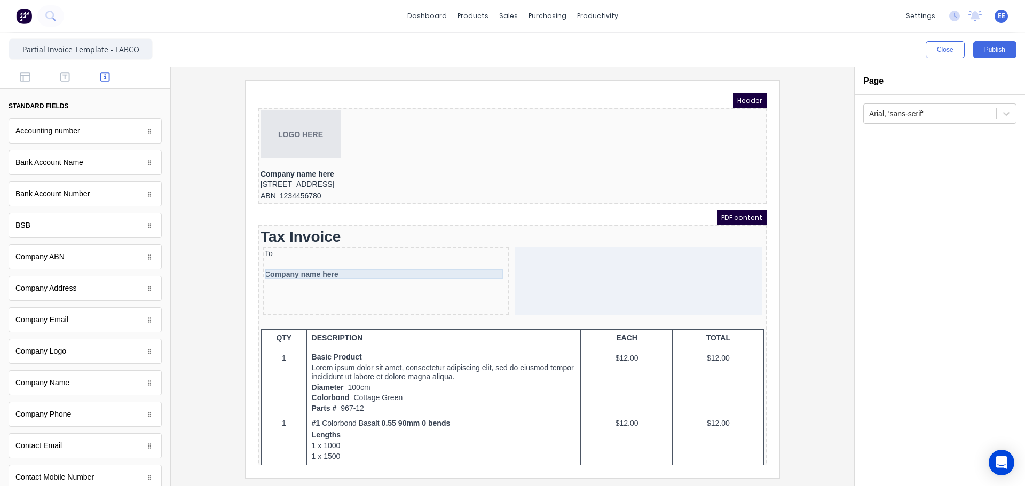
click at [364, 263] on div "Company name here" at bounding box center [373, 262] width 242 height 10
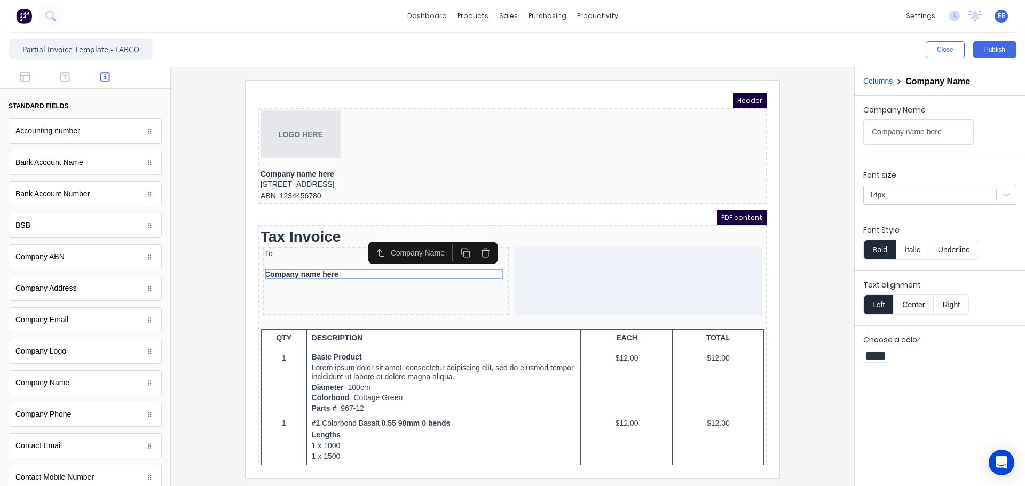
click at [470, 239] on icon "button" at bounding box center [473, 241] width 6 height 6
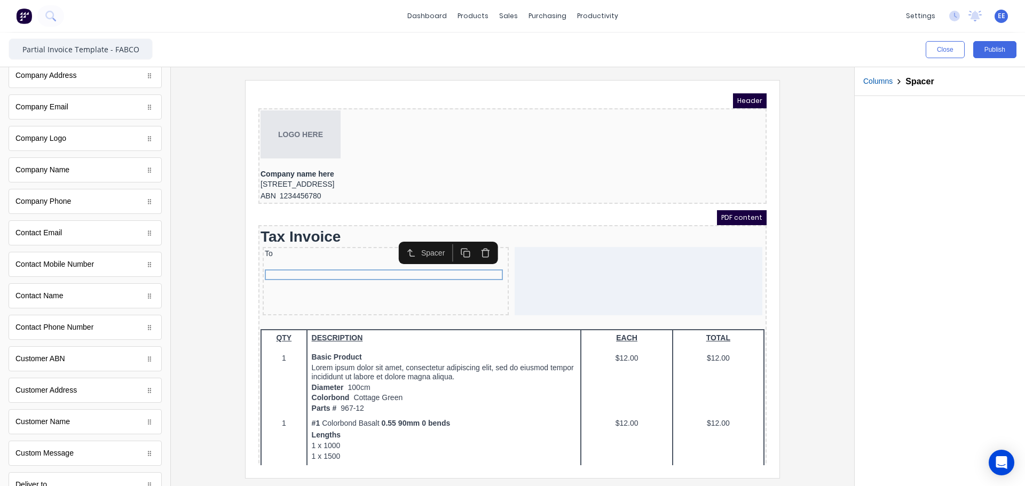
scroll to position [214, 0]
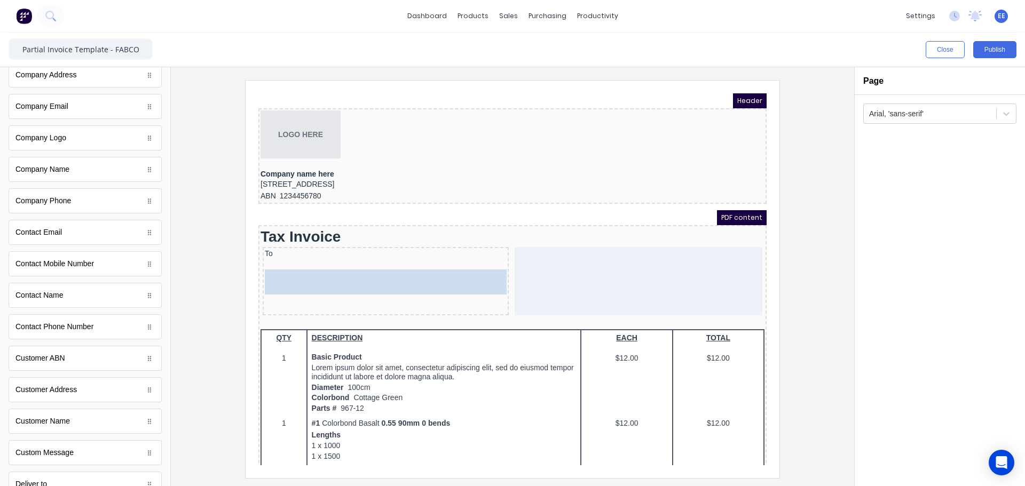
drag, startPoint x: 36, startPoint y: 424, endPoint x: 365, endPoint y: 264, distance: 366.1
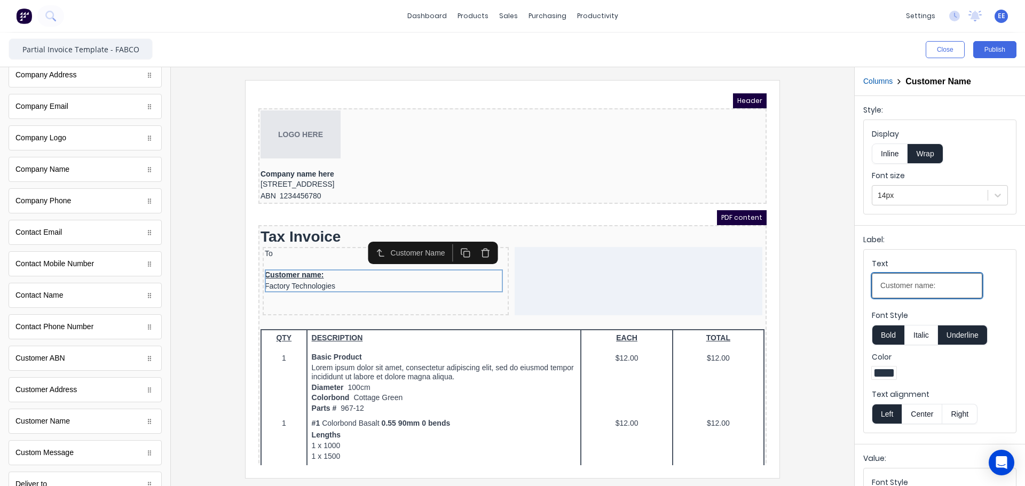
drag, startPoint x: 946, startPoint y: 287, endPoint x: 824, endPoint y: 287, distance: 121.7
click at [824, 287] on div "Close Publish Components standard fields Accounting number Accounting number Ba…" at bounding box center [512, 260] width 1025 height 454
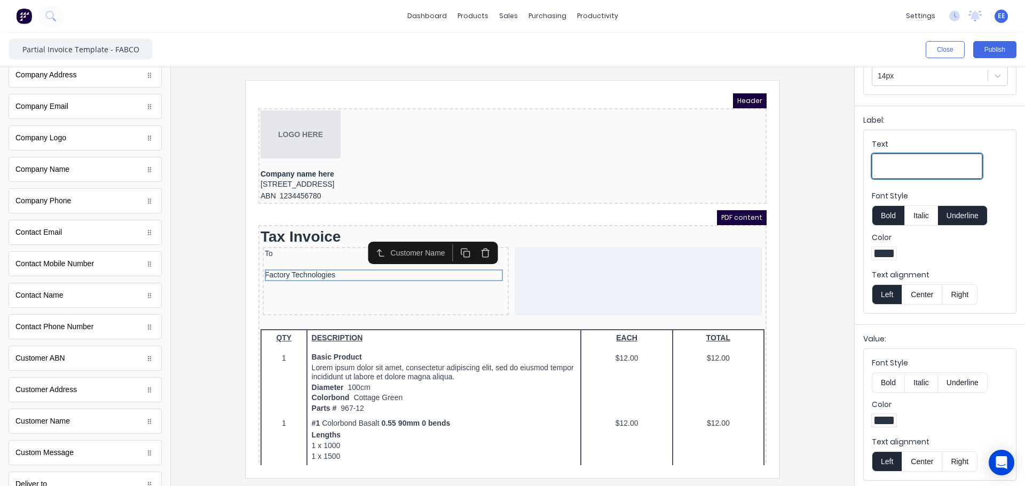
scroll to position [122, 0]
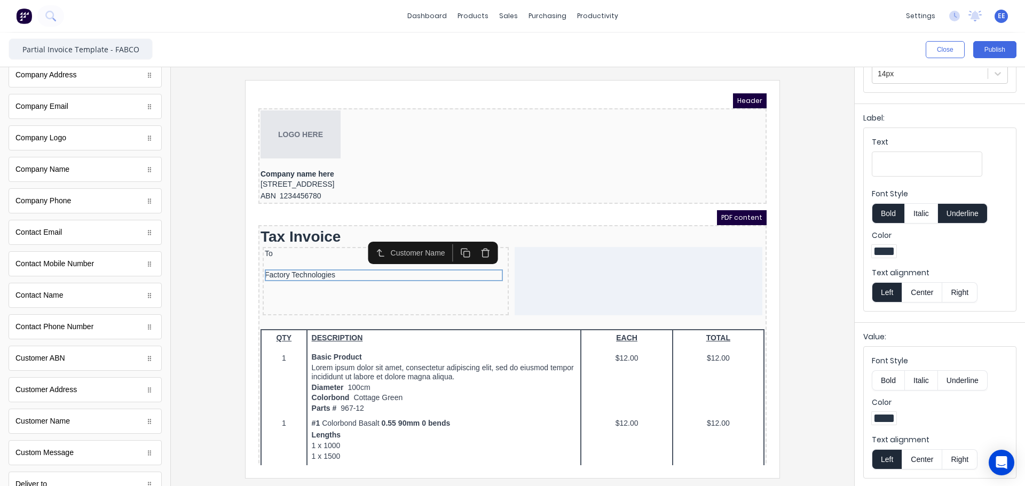
click at [890, 379] on button "Bold" at bounding box center [888, 381] width 33 height 20
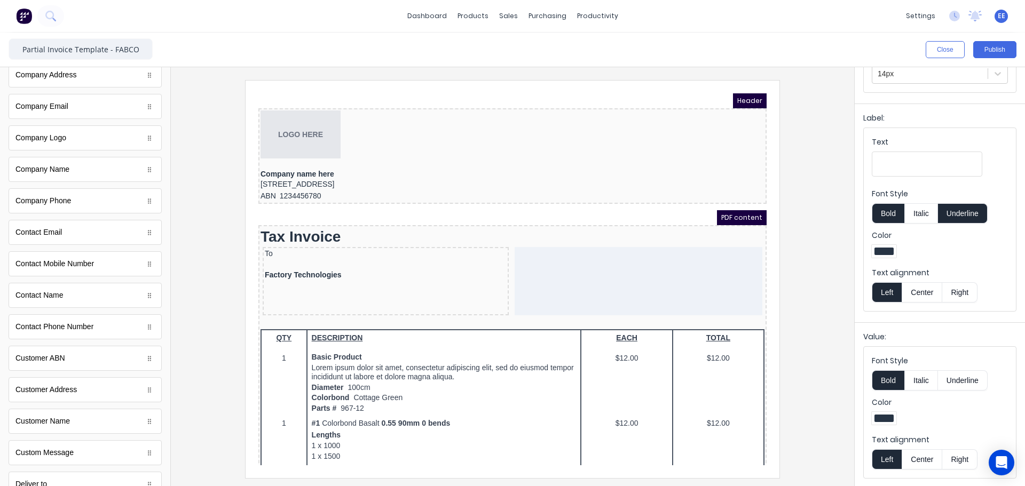
scroll to position [0, 0]
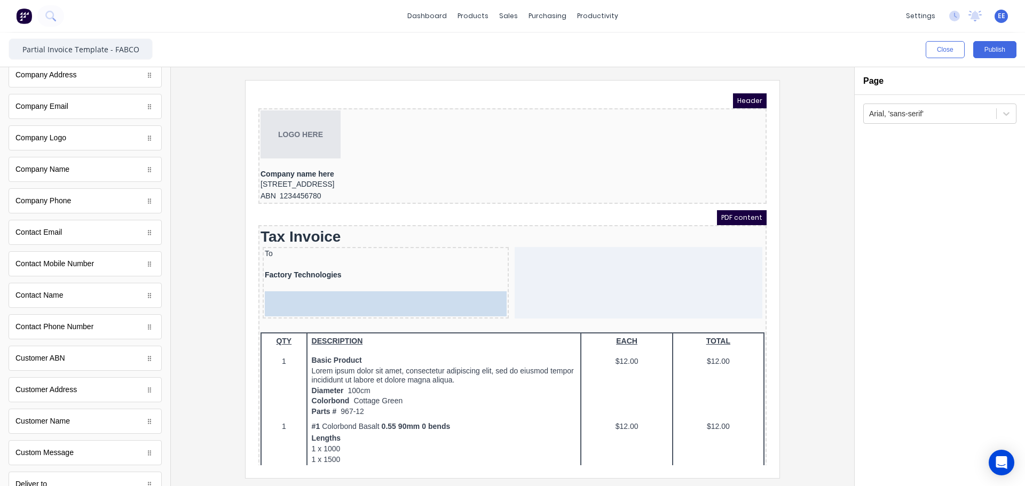
drag, startPoint x: 64, startPoint y: 237, endPoint x: 379, endPoint y: 301, distance: 321.5
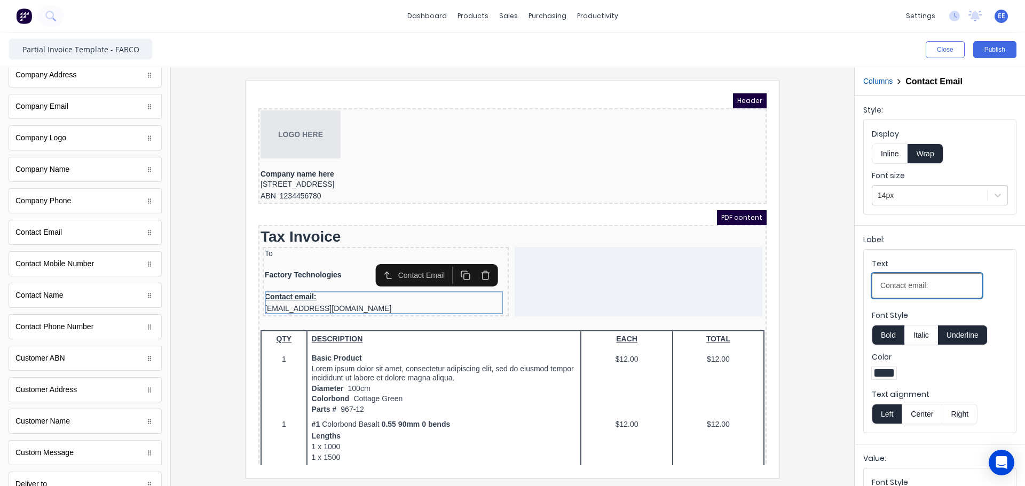
drag, startPoint x: 939, startPoint y: 285, endPoint x: 809, endPoint y: 287, distance: 130.3
click at [809, 287] on div "Close Publish Components standard fields Accounting number Accounting number Ba…" at bounding box center [512, 260] width 1025 height 454
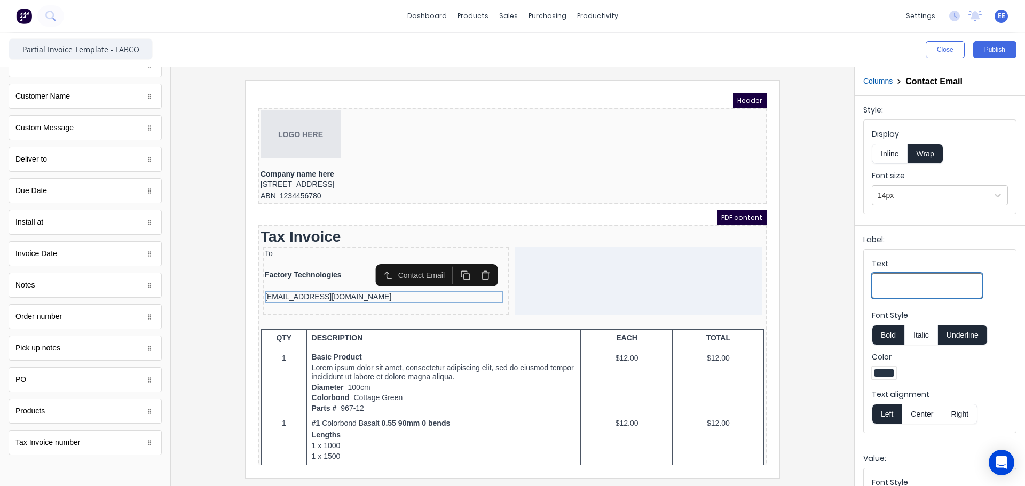
scroll to position [540, 0]
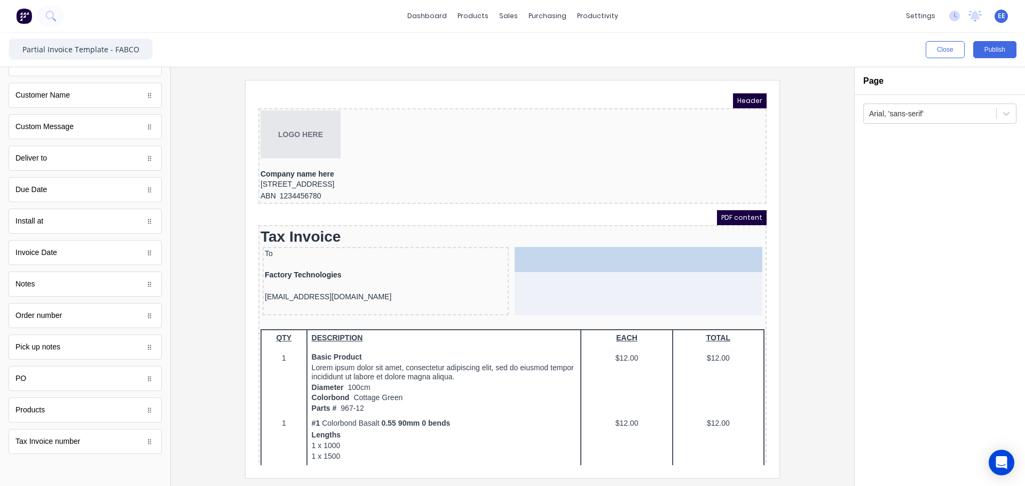
drag, startPoint x: 67, startPoint y: 256, endPoint x: 680, endPoint y: 258, distance: 612.9
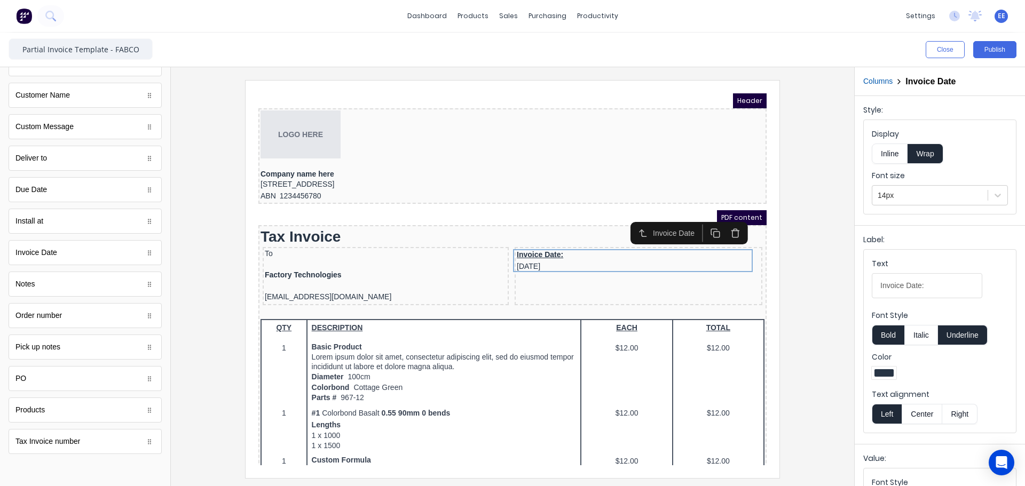
click at [887, 158] on button "Inline" at bounding box center [890, 154] width 36 height 20
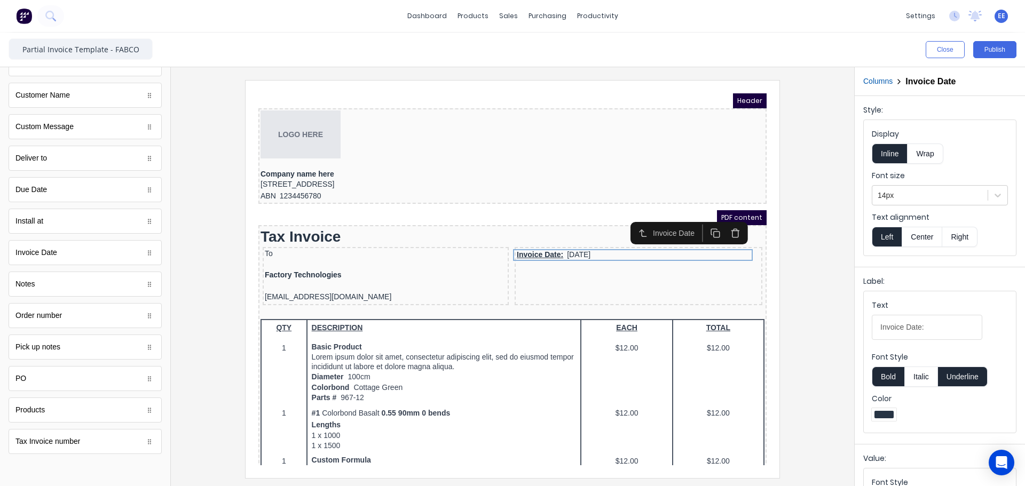
click at [967, 376] on button "Underline" at bounding box center [963, 377] width 50 height 20
drag, startPoint x: 904, startPoint y: 328, endPoint x: 849, endPoint y: 328, distance: 55.0
click at [849, 328] on div "Close Publish Components standard fields Accounting number Accounting number Ba…" at bounding box center [512, 260] width 1025 height 454
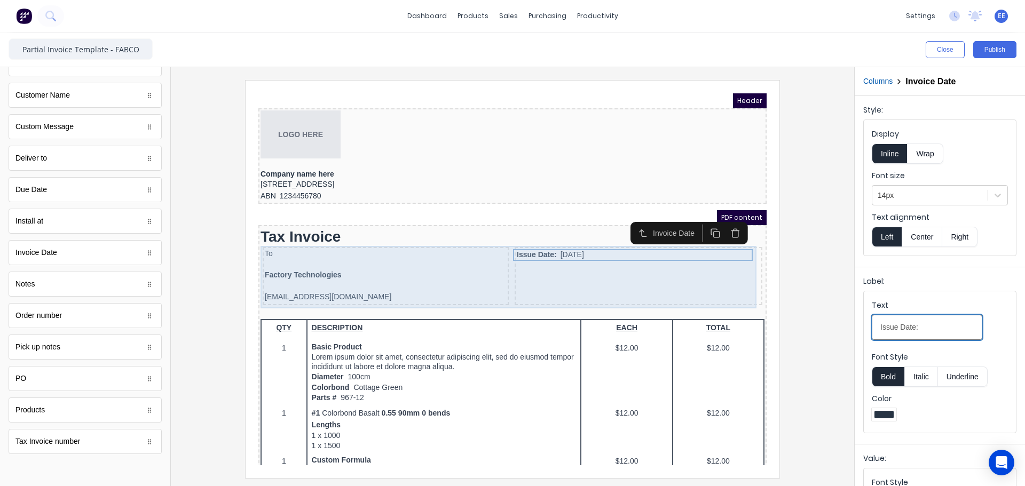
type input "Issue Date:"
click at [579, 261] on div "Issue Date: 29/10/2024" at bounding box center [626, 263] width 248 height 58
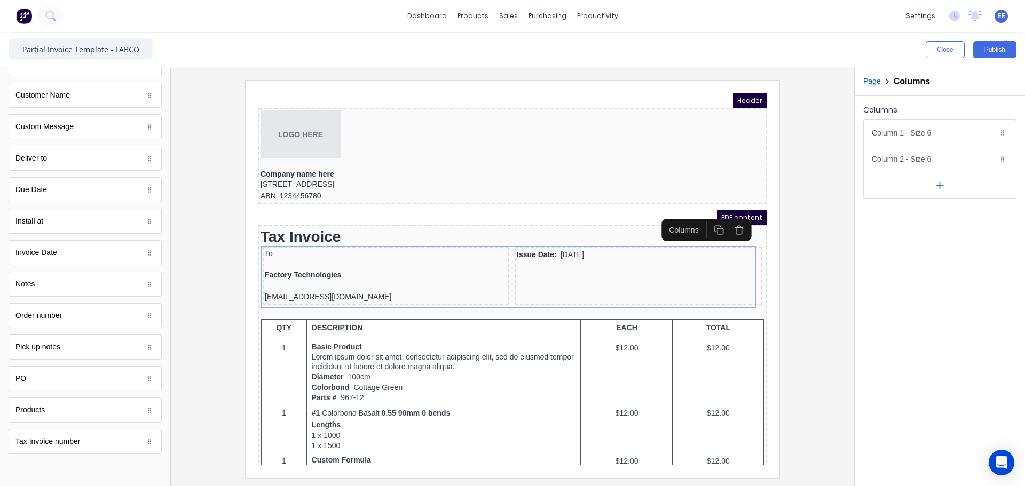
click at [37, 436] on body "dashboard products sales purchasing productivity dashboard products Product Cat…" at bounding box center [512, 243] width 1025 height 486
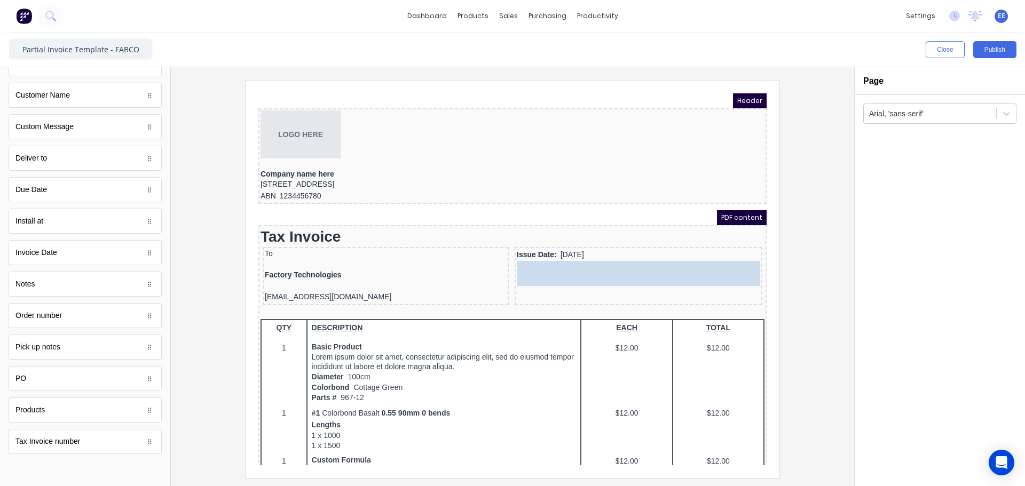
drag, startPoint x: 35, startPoint y: 443, endPoint x: 582, endPoint y: 275, distance: 572.5
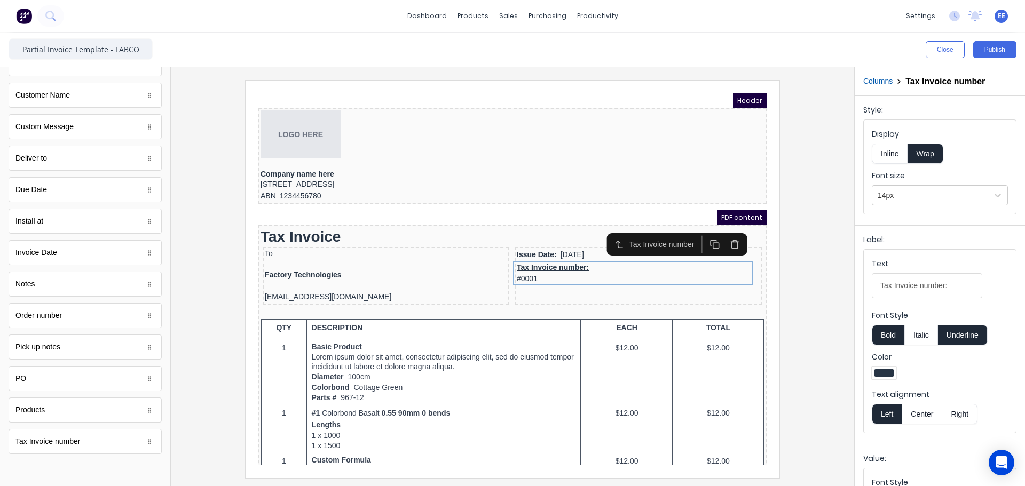
click at [888, 153] on button "Inline" at bounding box center [890, 154] width 36 height 20
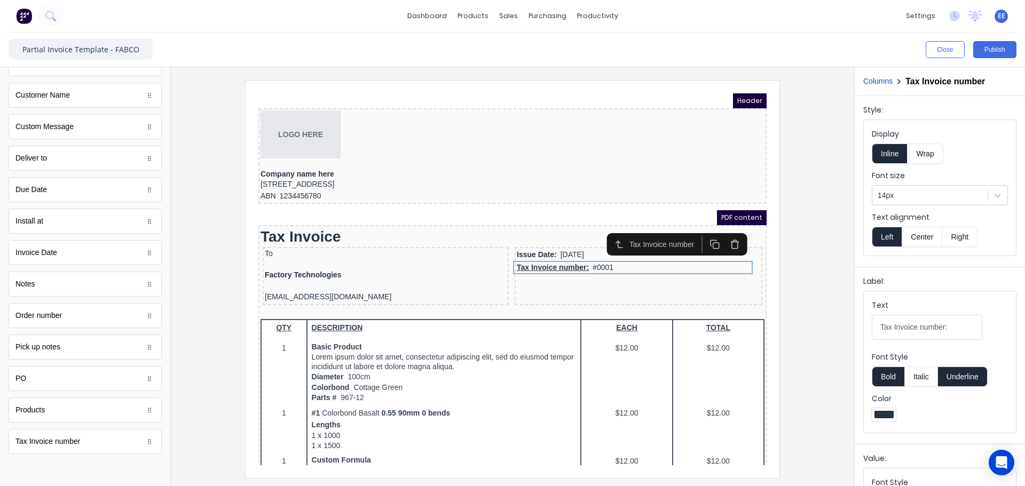
drag, startPoint x: 961, startPoint y: 383, endPoint x: 964, endPoint y: 372, distance: 12.3
click at [961, 383] on button "Underline" at bounding box center [963, 377] width 50 height 20
drag, startPoint x: 893, startPoint y: 327, endPoint x: 892, endPoint y: 314, distance: 12.9
click at [892, 326] on input "Tax Invoice number:" at bounding box center [927, 327] width 111 height 25
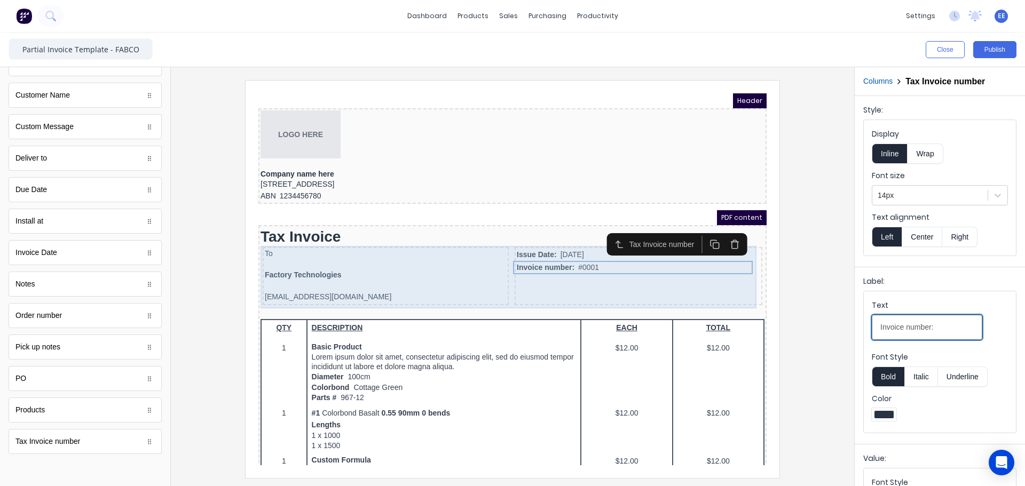
type input "Invoice number:"
click at [541, 277] on div "Issue Date: 29/10/2024 Invoice number: #0001" at bounding box center [626, 263] width 248 height 58
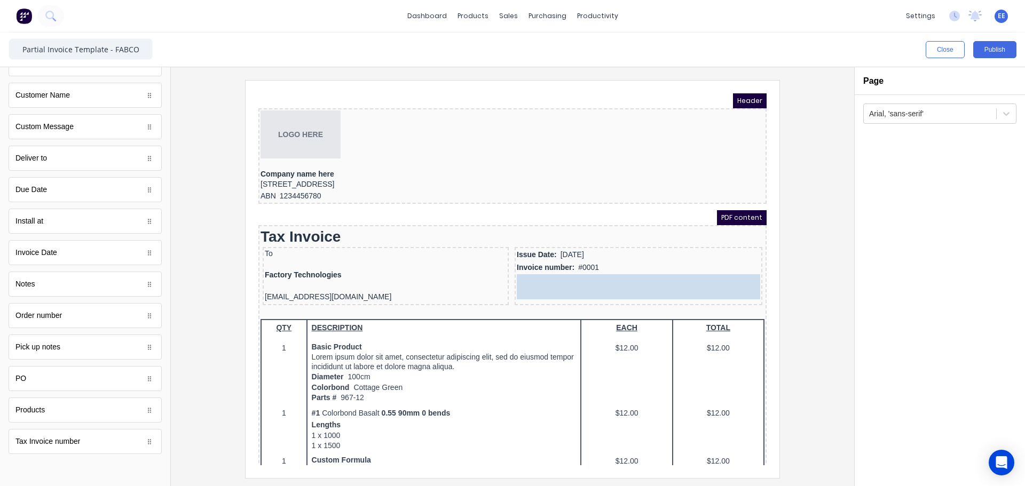
drag, startPoint x: 42, startPoint y: 376, endPoint x: 689, endPoint y: 272, distance: 656.1
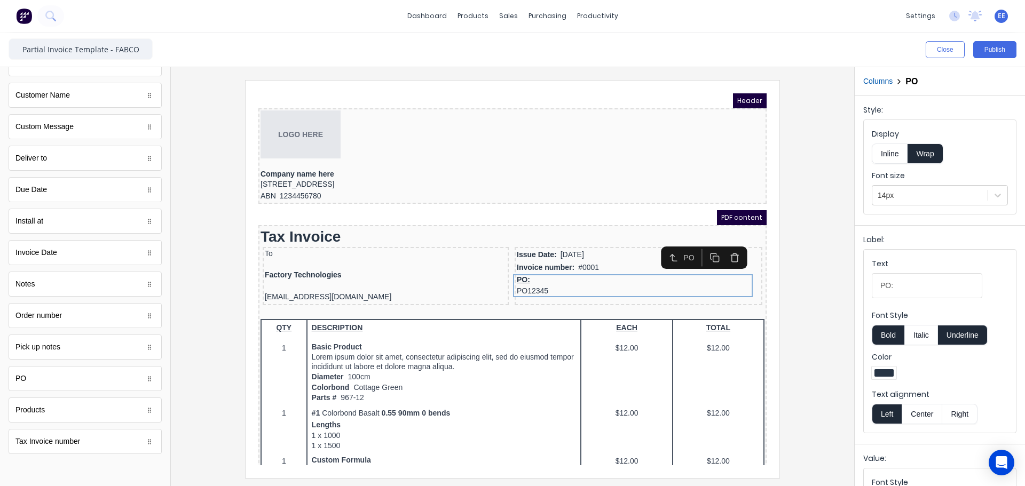
click at [895, 155] on button "Inline" at bounding box center [890, 154] width 36 height 20
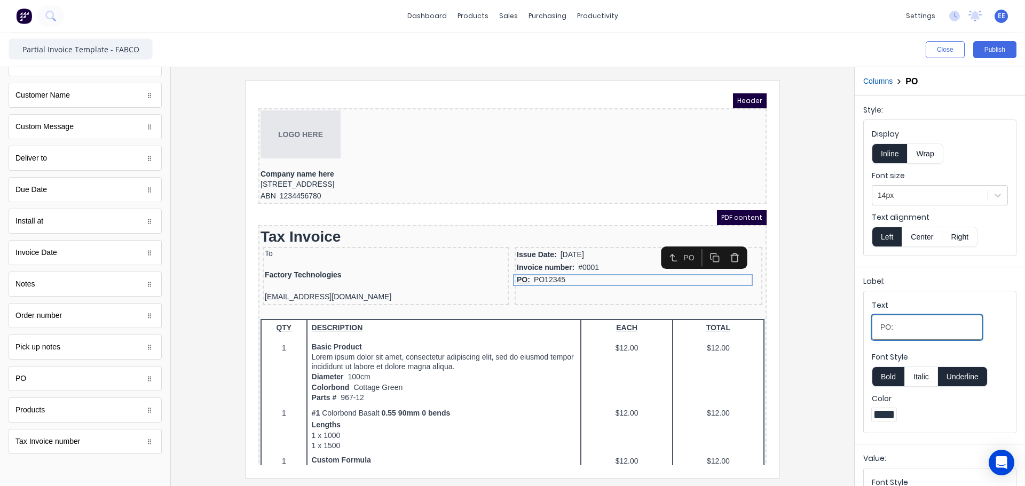
drag, startPoint x: 900, startPoint y: 326, endPoint x: 843, endPoint y: 326, distance: 57.7
click at [843, 326] on div "Close Publish Components standard fields Accounting number Accounting number Ba…" at bounding box center [512, 260] width 1025 height 454
type input "Reference:"
click at [966, 381] on button "Underline" at bounding box center [963, 377] width 50 height 20
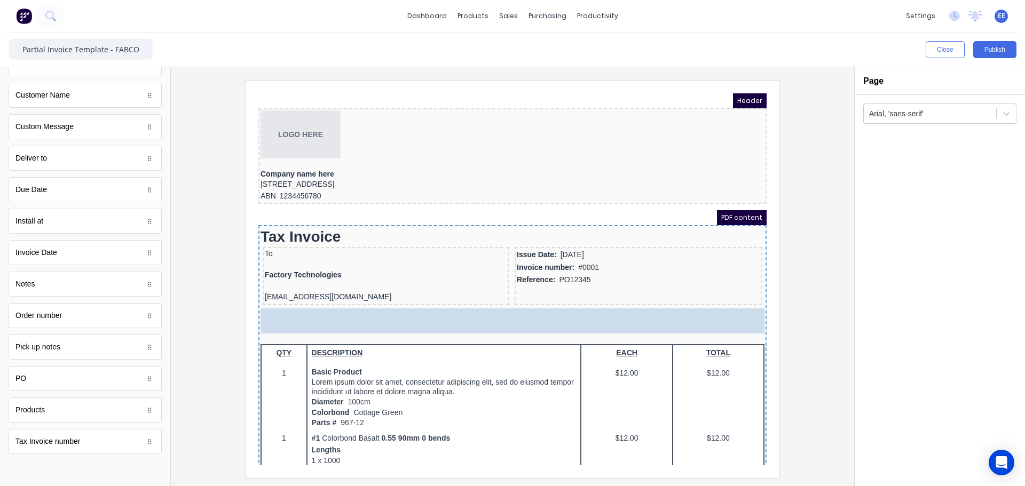
drag, startPoint x: 48, startPoint y: 195, endPoint x: 648, endPoint y: 301, distance: 609.3
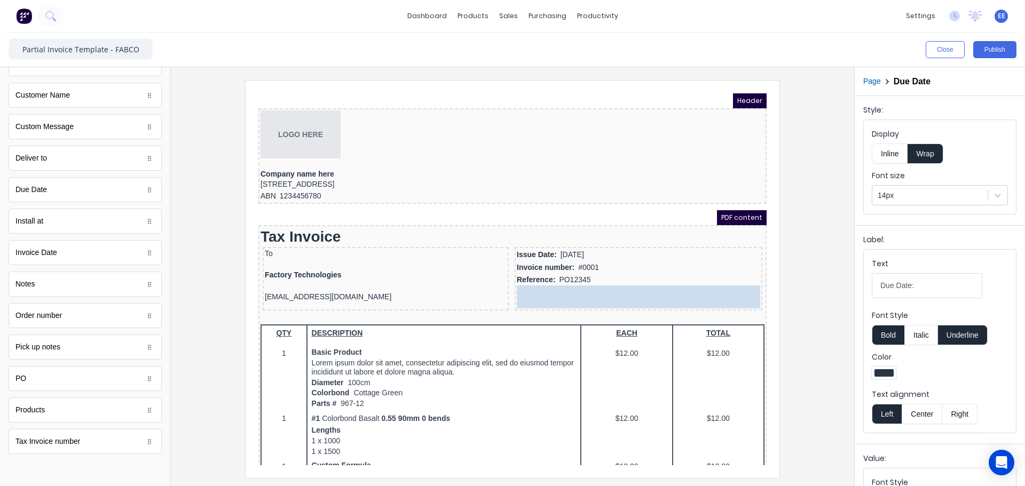
drag, startPoint x: 298, startPoint y: 302, endPoint x: 577, endPoint y: 280, distance: 279.6
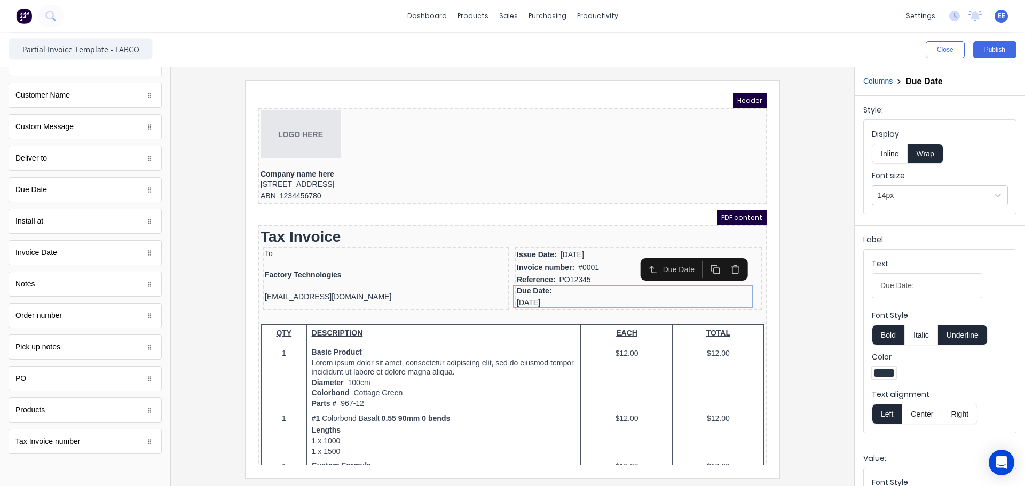
click at [893, 152] on button "Inline" at bounding box center [890, 154] width 36 height 20
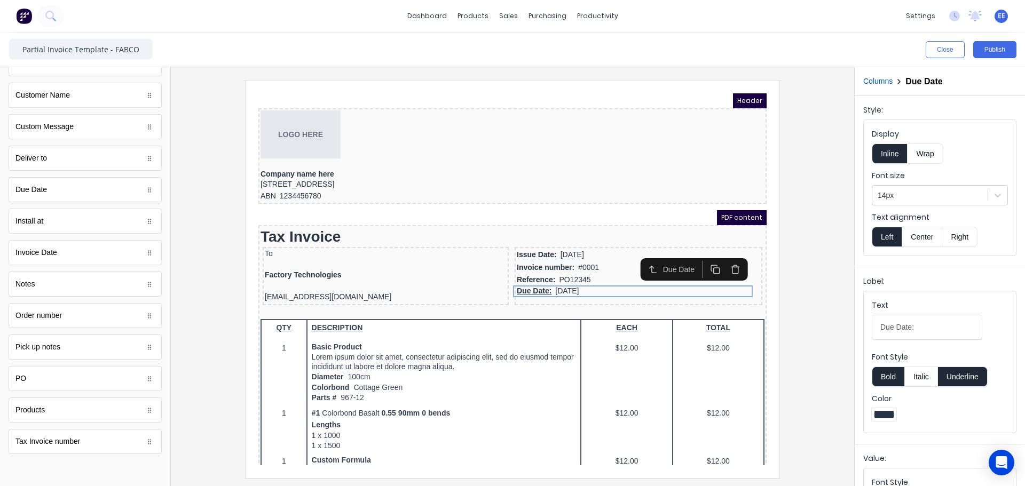
click at [966, 374] on button "Underline" at bounding box center [963, 377] width 50 height 20
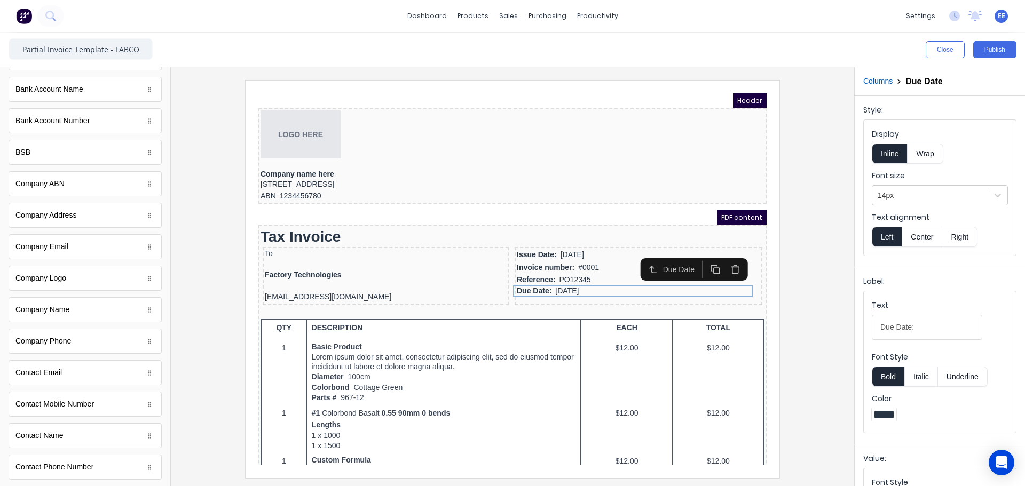
scroll to position [0, 0]
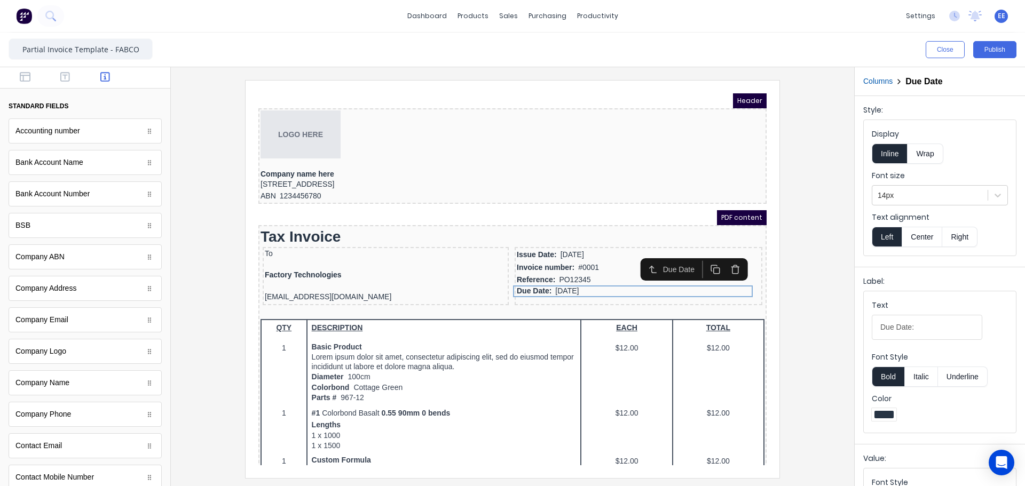
click at [21, 70] on div at bounding box center [85, 77] width 170 height 21
click at [21, 76] on icon "button" at bounding box center [25, 77] width 11 height 11
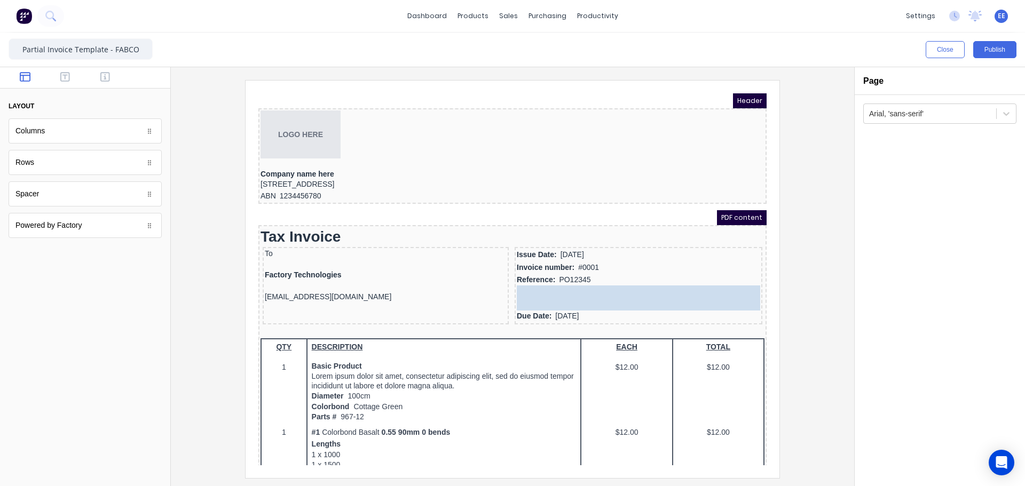
drag, startPoint x: 42, startPoint y: 199, endPoint x: 669, endPoint y: 279, distance: 632.5
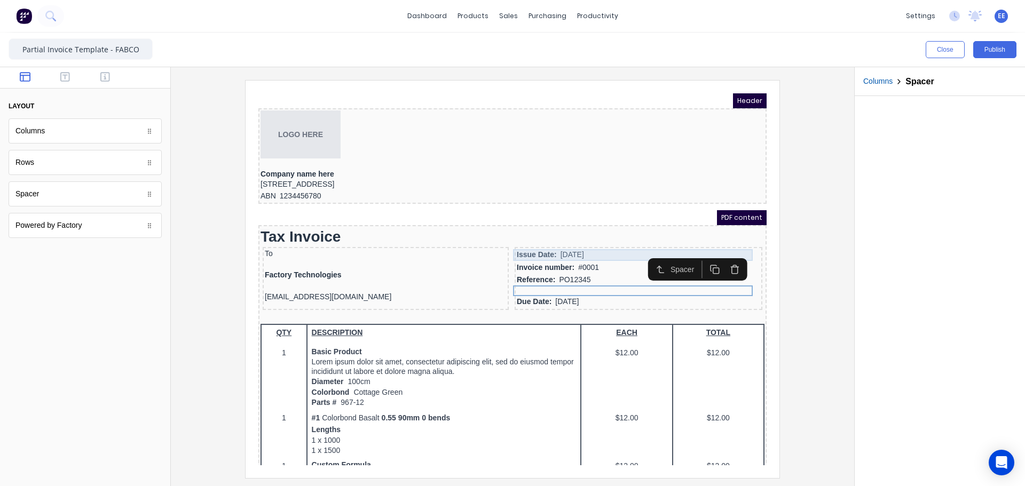
click at [591, 245] on div "Issue Date: 29/10/2024" at bounding box center [625, 243] width 243 height 12
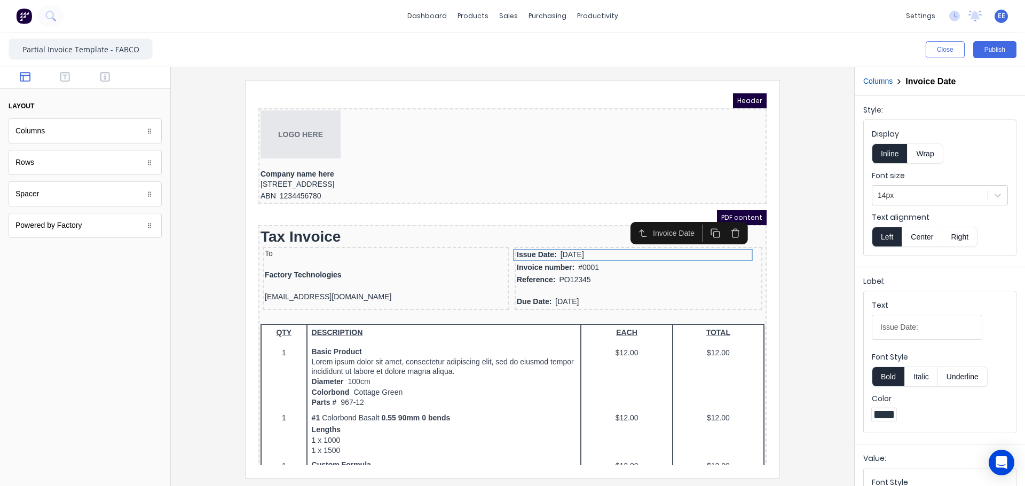
click at [953, 241] on button "Right" at bounding box center [959, 237] width 35 height 20
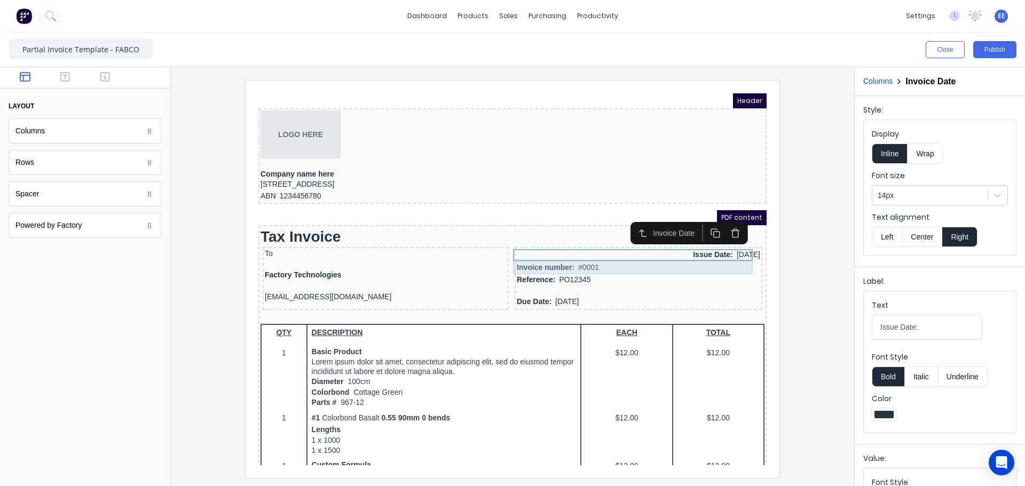
click at [666, 258] on div "Invoice number: #0001" at bounding box center [625, 254] width 243 height 13
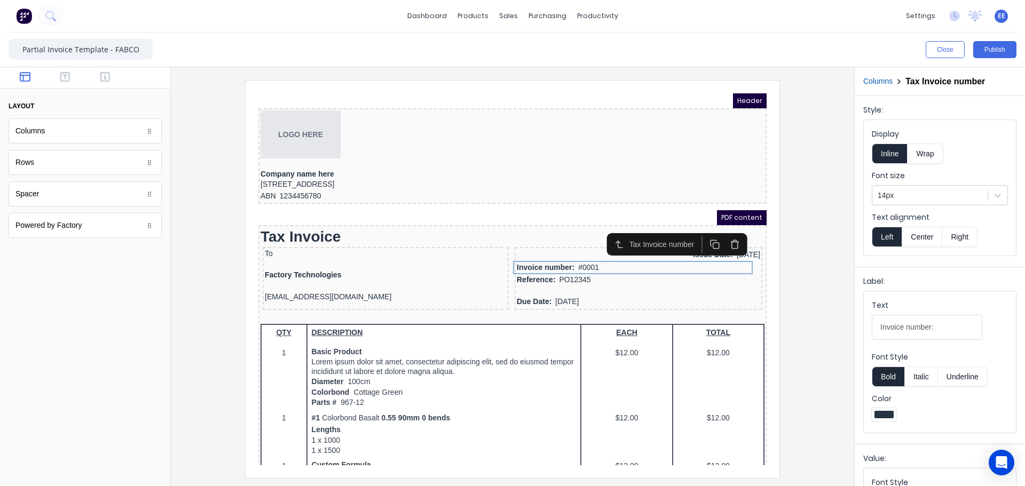
click at [956, 238] on button "Right" at bounding box center [959, 237] width 35 height 20
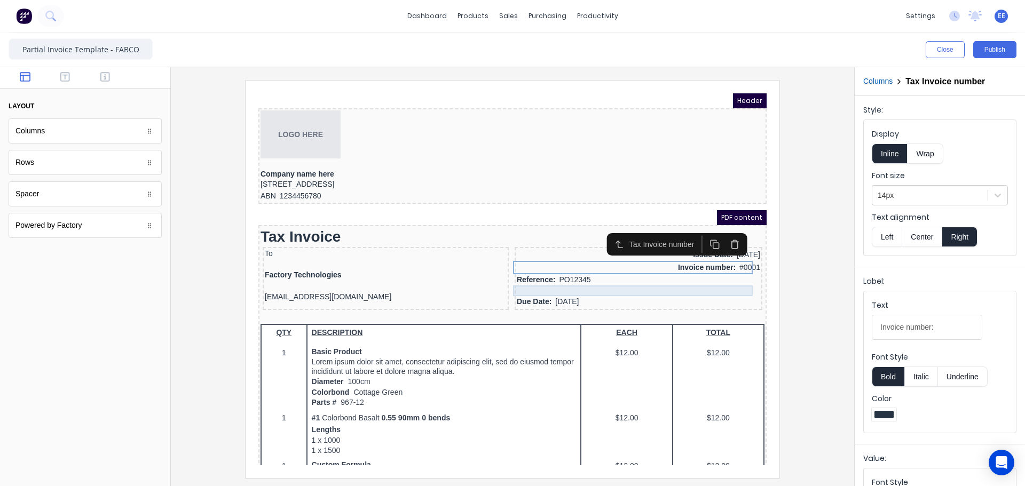
click at [597, 273] on div at bounding box center [625, 278] width 243 height 11
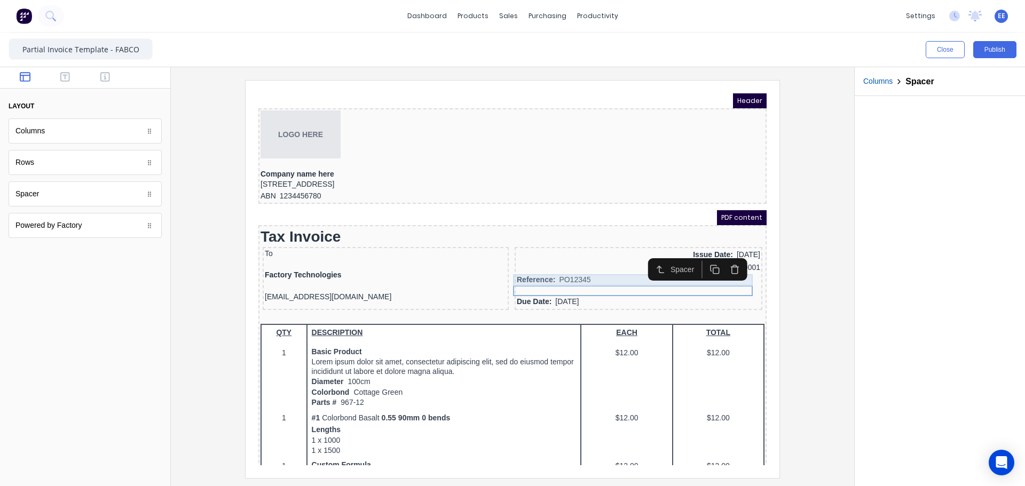
click at [594, 267] on div "Reference: PO12345" at bounding box center [625, 268] width 243 height 12
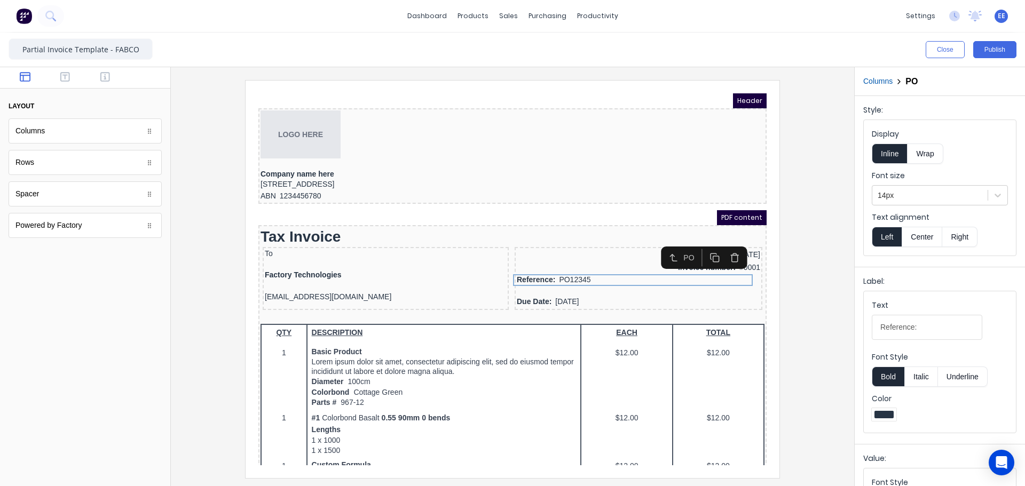
click at [955, 235] on button "Right" at bounding box center [959, 237] width 35 height 20
click at [644, 282] on div at bounding box center [625, 278] width 243 height 11
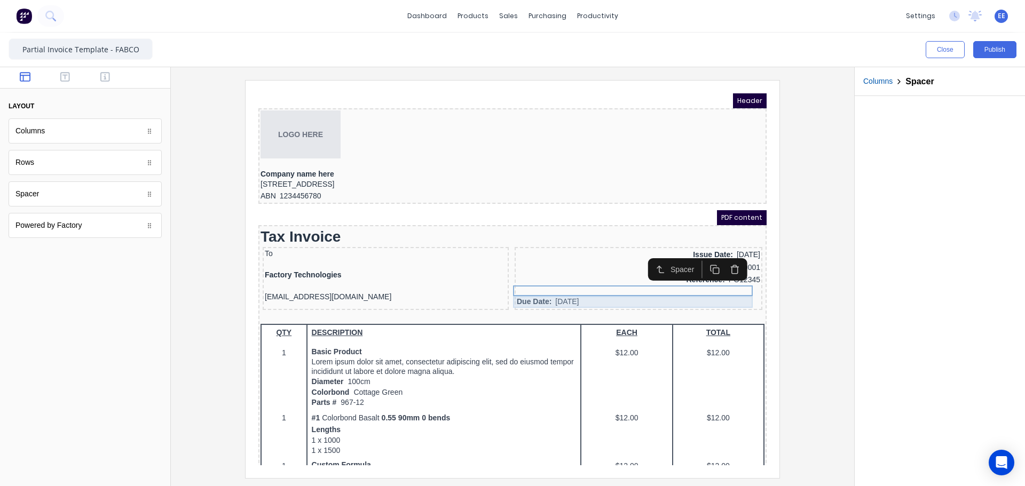
click at [643, 287] on div "Due Date: 29/10/2024" at bounding box center [625, 290] width 243 height 12
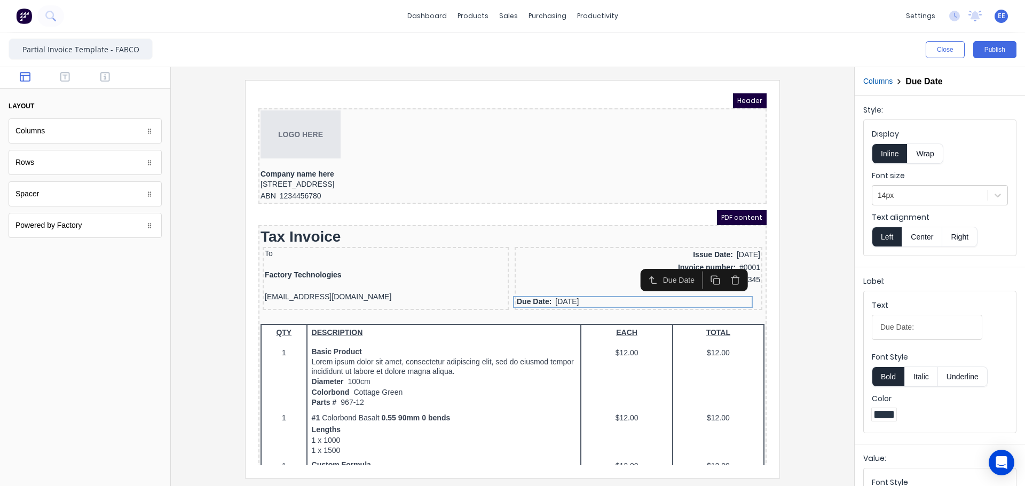
click at [965, 243] on button "Right" at bounding box center [959, 237] width 35 height 20
click at [772, 341] on iframe at bounding box center [513, 280] width 534 height 398
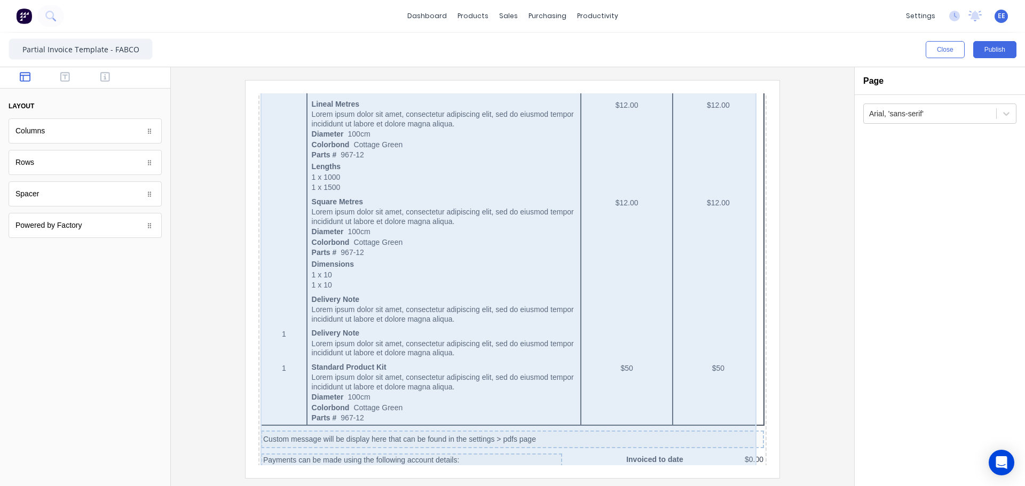
scroll to position [595, 0]
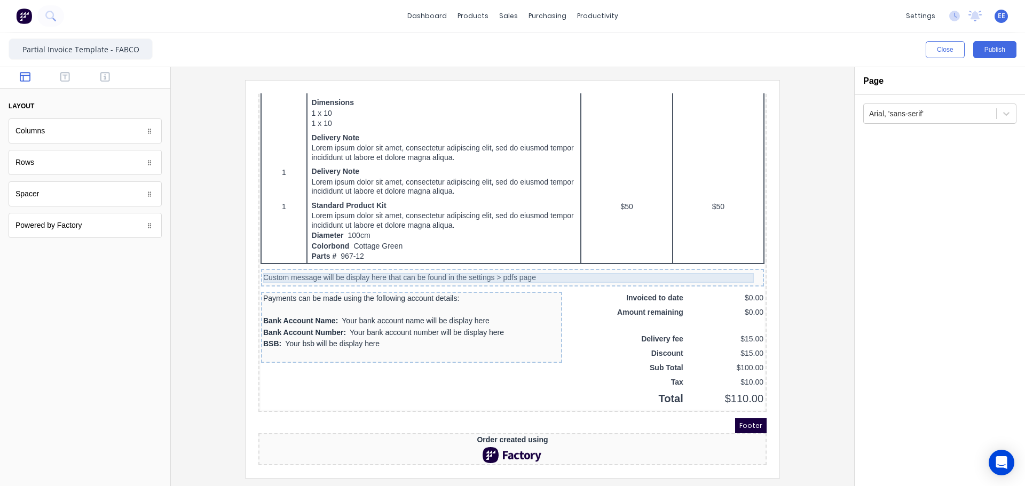
click at [277, 262] on div "Custom message will be display here that can be found in the settings > pdfs pa…" at bounding box center [499, 266] width 499 height 10
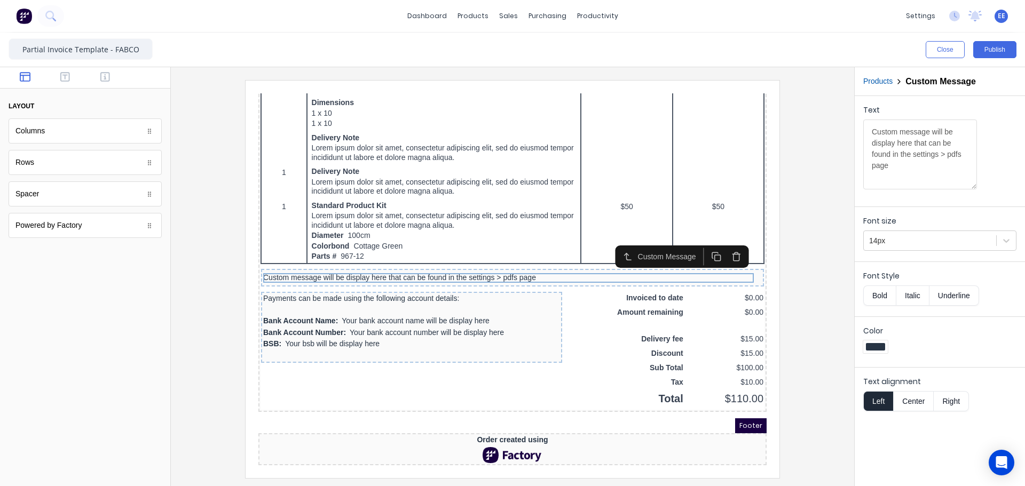
click at [727, 241] on icon "button" at bounding box center [724, 244] width 6 height 6
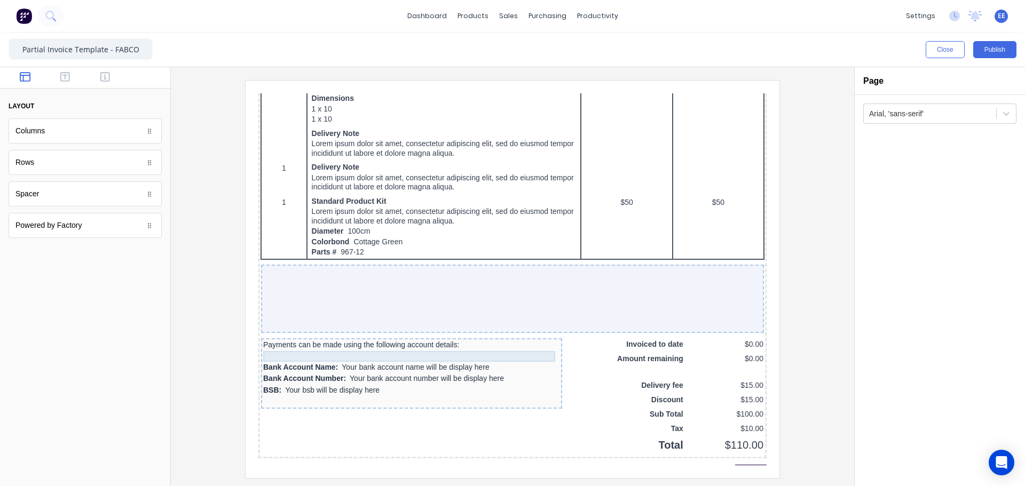
click at [490, 344] on div at bounding box center [398, 344] width 297 height 11
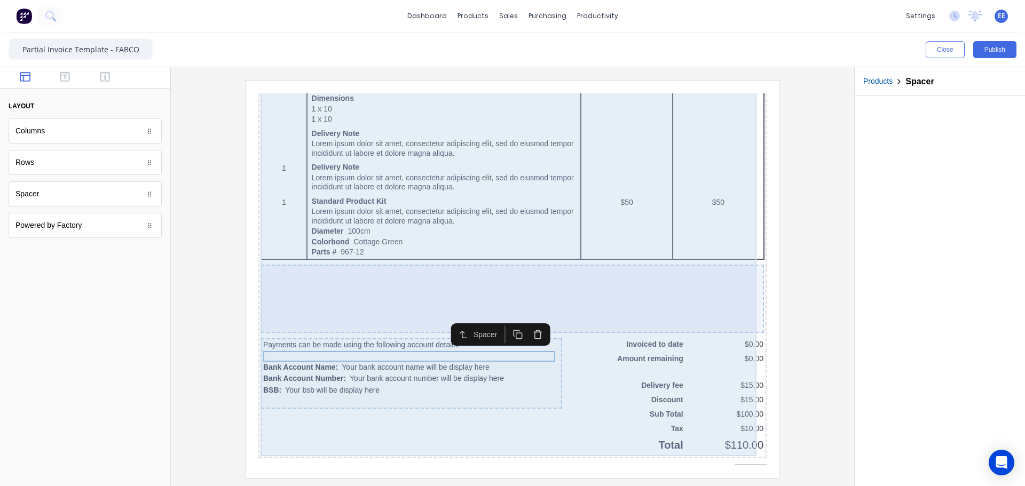
click at [410, 324] on div "QTY DESCRIPTION EACH TOTAL 1 Basic Product Lorem ipsum dolor sit amet, consecte…" at bounding box center [500, 79] width 504 height 727
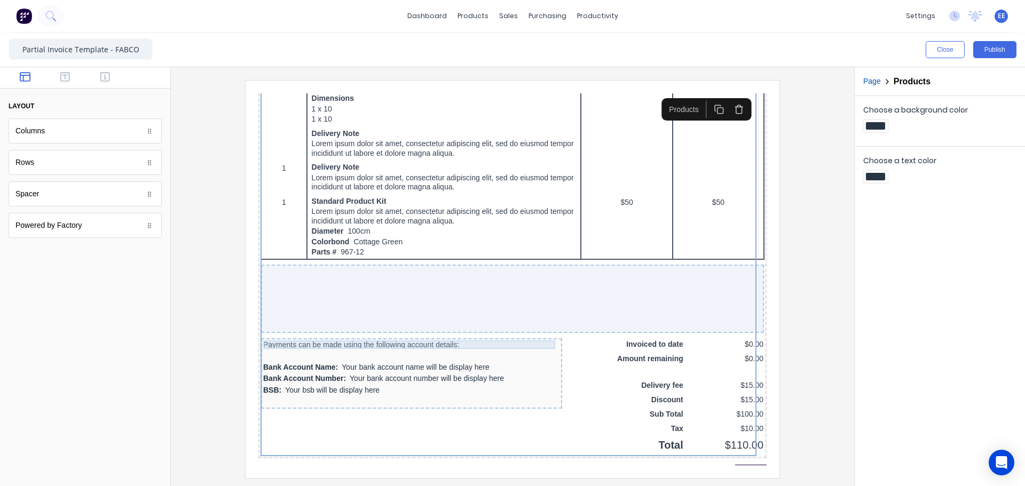
click at [405, 329] on div "Payments can be made using the following account details:" at bounding box center [398, 332] width 297 height 9
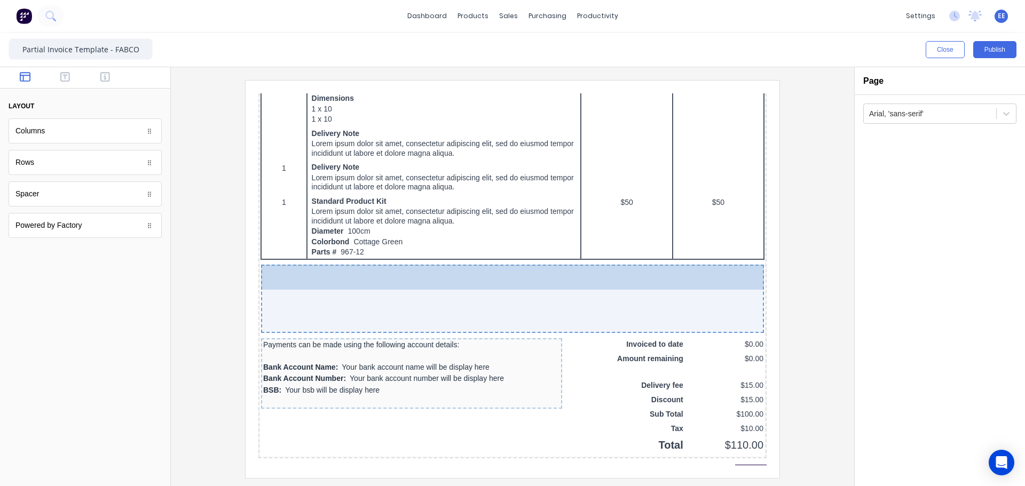
drag, startPoint x: 29, startPoint y: 198, endPoint x: 455, endPoint y: 290, distance: 436.0
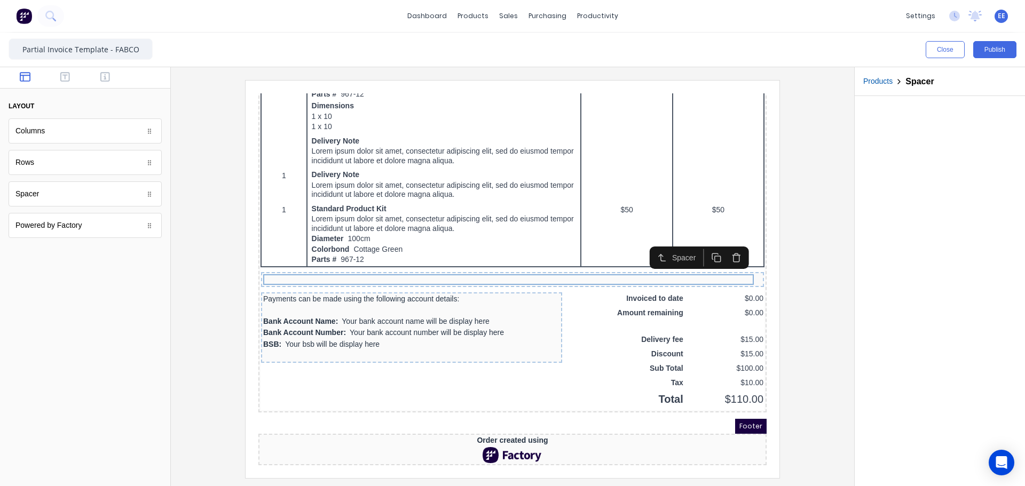
scroll to position [592, 0]
click at [459, 287] on div "Payments can be made using the following account details: Bank Account Name: Yo…" at bounding box center [398, 315] width 301 height 71
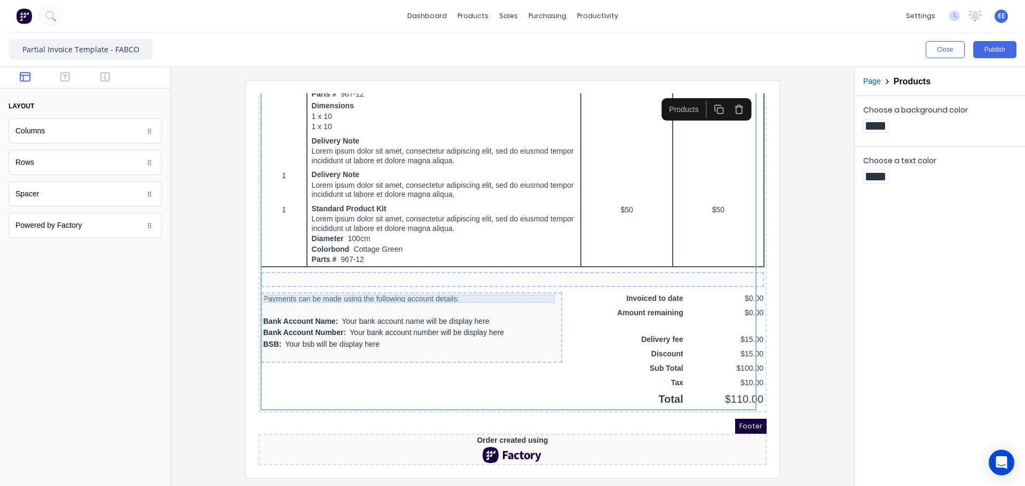
click at [462, 282] on div "Payments can be made using the following account details:" at bounding box center [398, 286] width 297 height 9
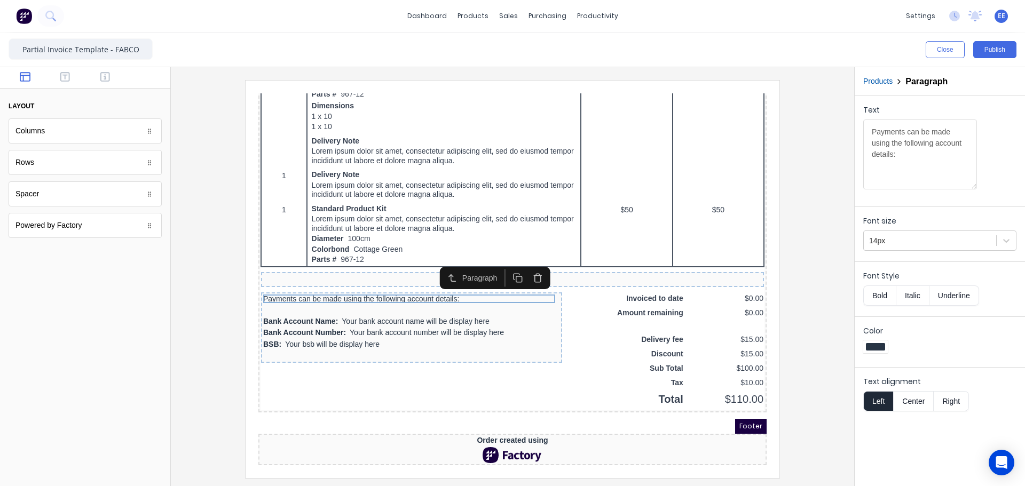
click at [527, 264] on icon "button" at bounding box center [525, 266] width 10 height 10
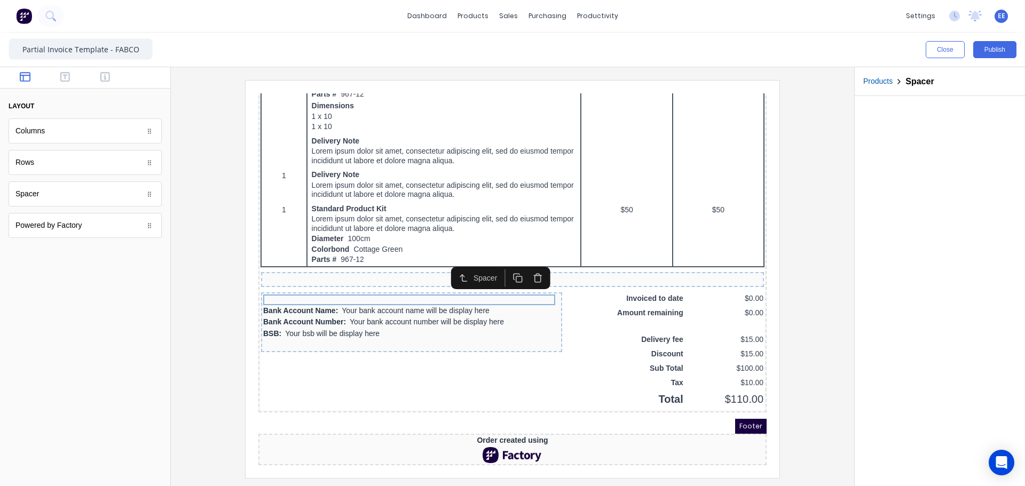
click at [527, 264] on icon "button" at bounding box center [525, 266] width 10 height 10
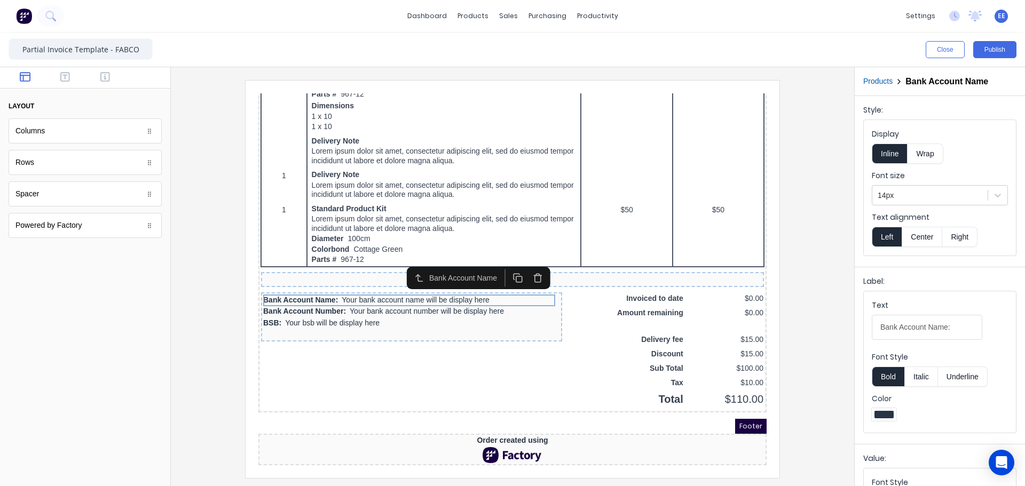
click at [527, 264] on icon "button" at bounding box center [525, 266] width 10 height 10
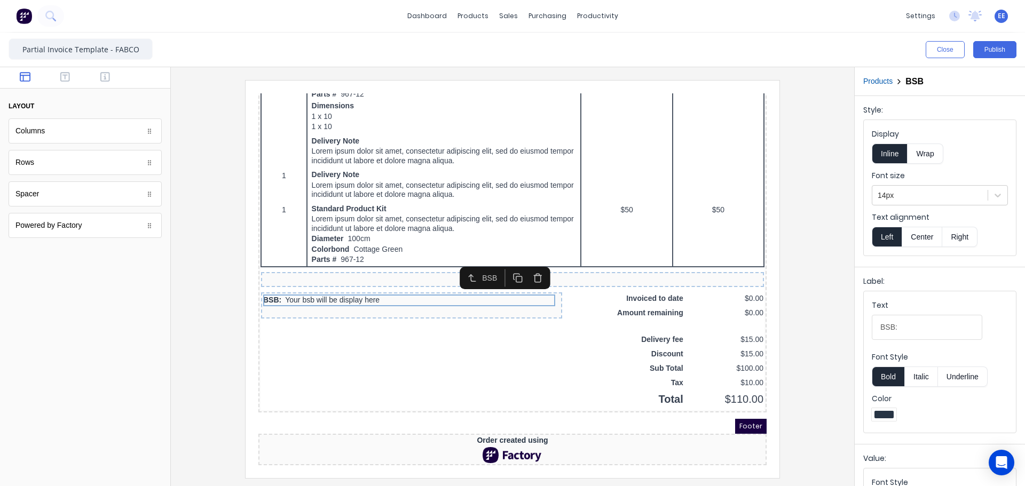
click at [527, 264] on icon "button" at bounding box center [525, 266] width 10 height 10
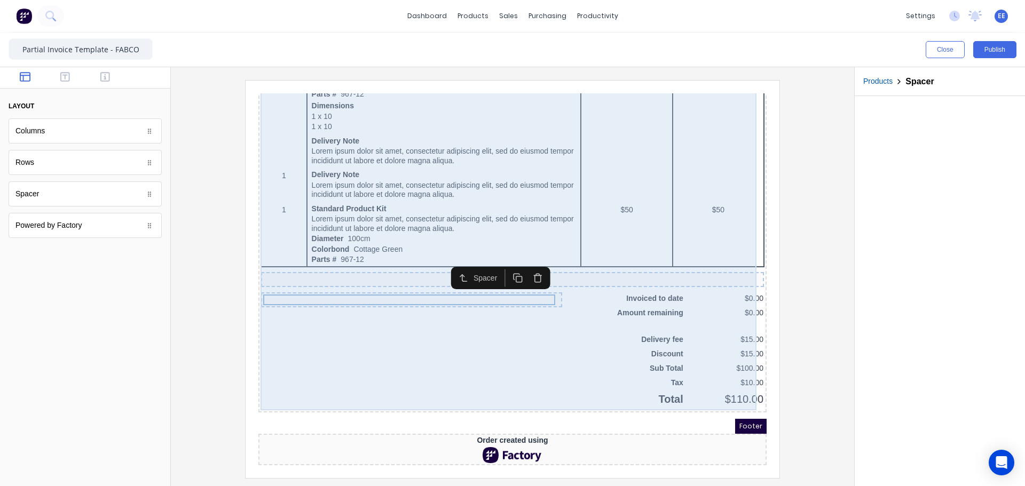
click at [491, 335] on div "QTY DESCRIPTION EACH TOTAL 1 Basic Product Lorem ipsum dolor sit amet, consecte…" at bounding box center [500, 61] width 504 height 674
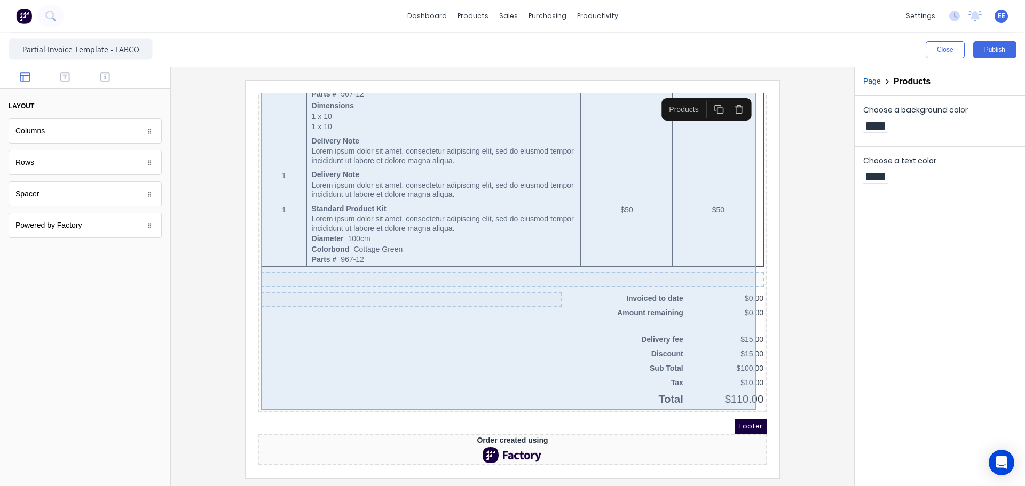
click at [564, 303] on div "QTY DESCRIPTION EACH TOTAL 1 Basic Product Lorem ipsum dolor sit amet, consecte…" at bounding box center [500, 61] width 504 height 674
drag, startPoint x: 555, startPoint y: 298, endPoint x: 551, endPoint y: 342, distance: 44.5
click at [555, 298] on div "QTY DESCRIPTION EACH TOTAL 1 Basic Product Lorem ipsum dolor sit amet, consecte…" at bounding box center [500, 61] width 504 height 674
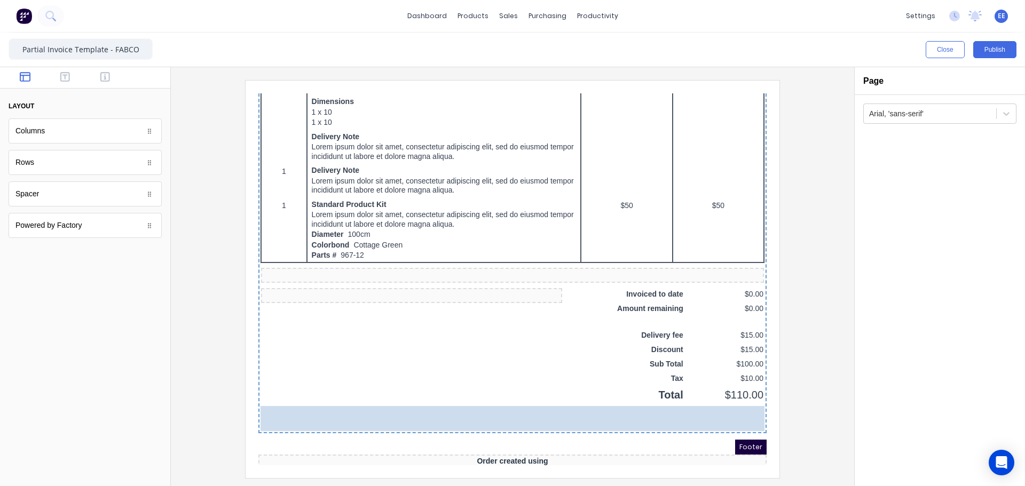
drag, startPoint x: 40, startPoint y: 169, endPoint x: 395, endPoint y: 410, distance: 429.0
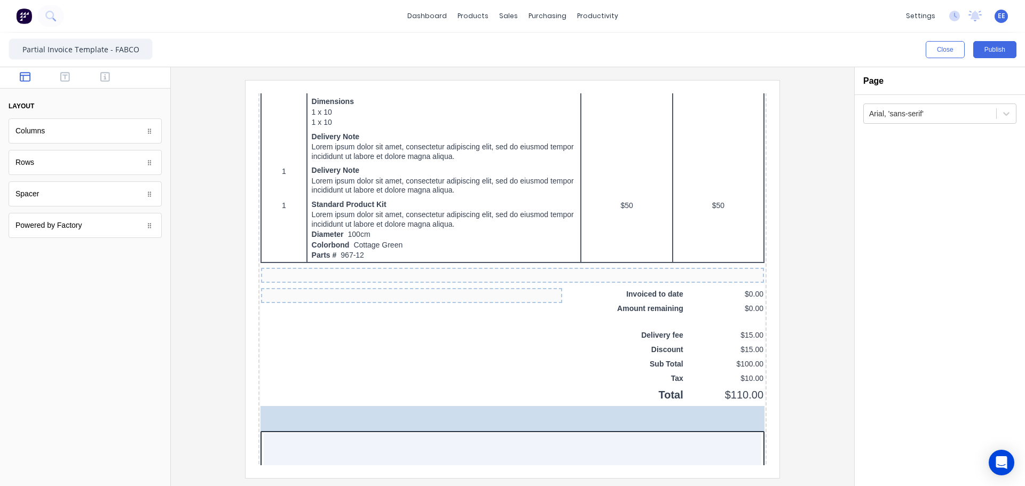
drag, startPoint x: 72, startPoint y: 206, endPoint x: 231, endPoint y: 283, distance: 177.4
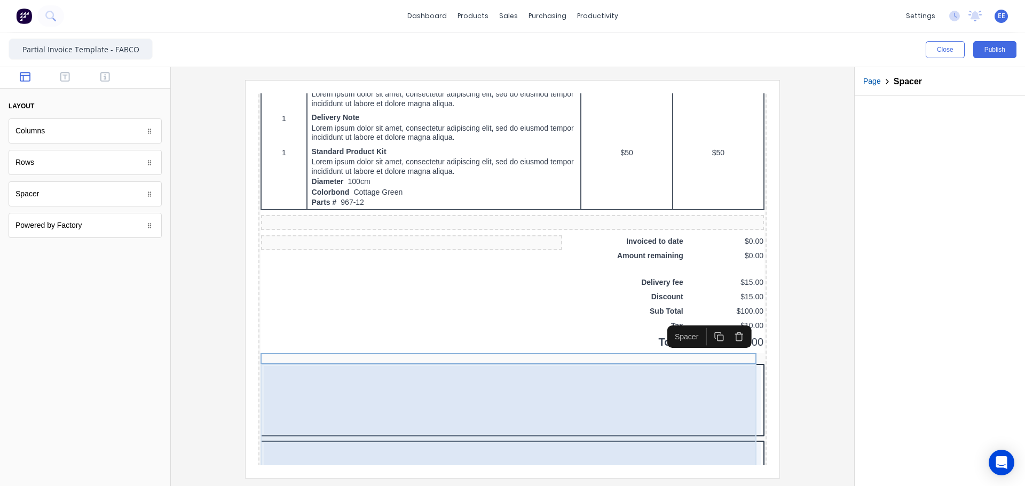
scroll to position [805, 0]
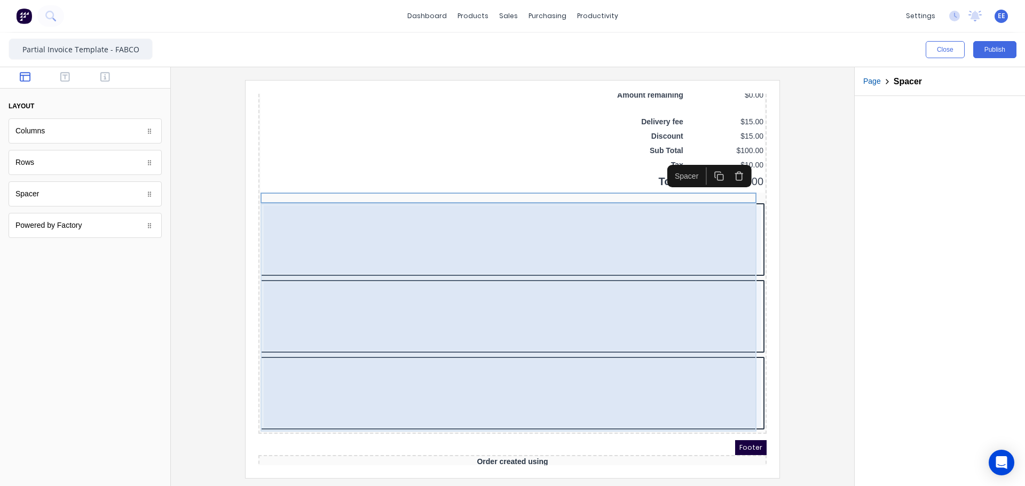
click at [367, 250] on div at bounding box center [500, 227] width 498 height 68
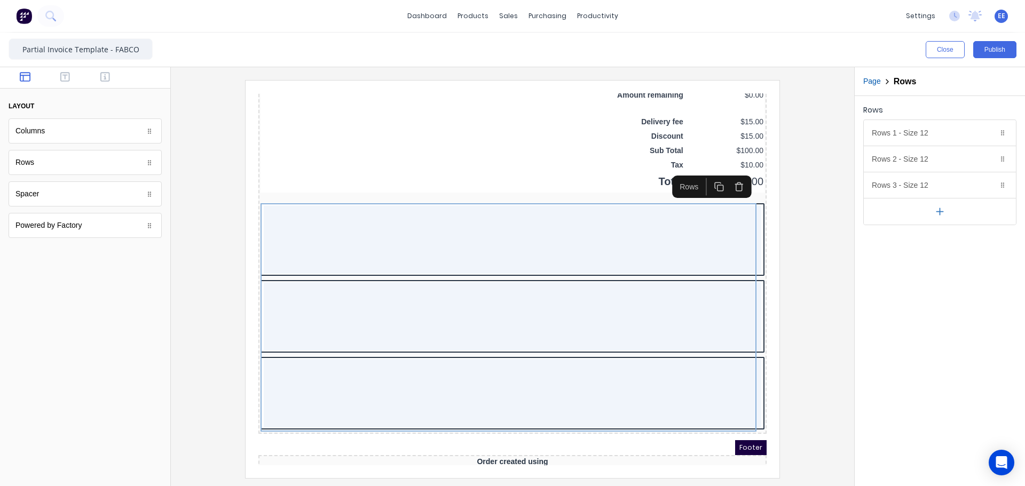
click at [946, 214] on button "button" at bounding box center [940, 211] width 152 height 27
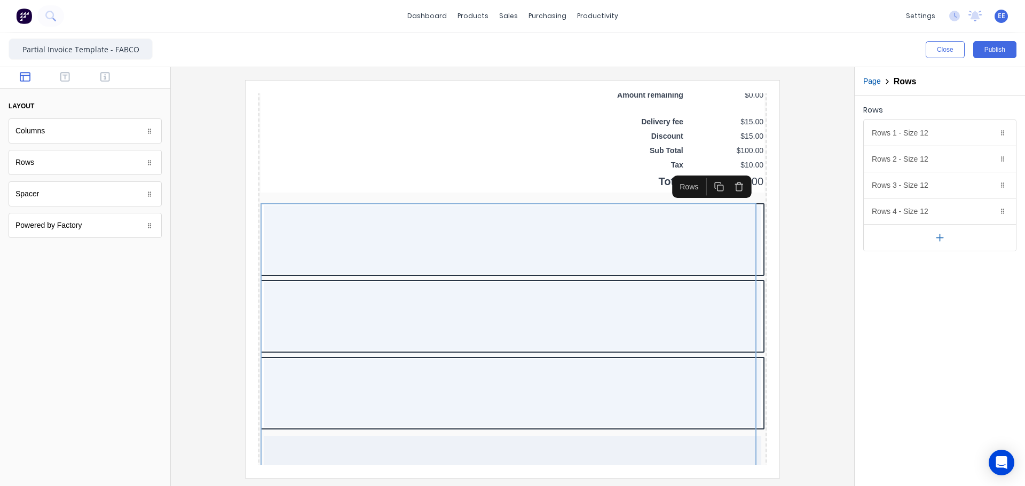
click at [941, 236] on icon "button" at bounding box center [939, 237] width 11 height 11
click at [986, 183] on icon "button" at bounding box center [988, 186] width 5 height 6
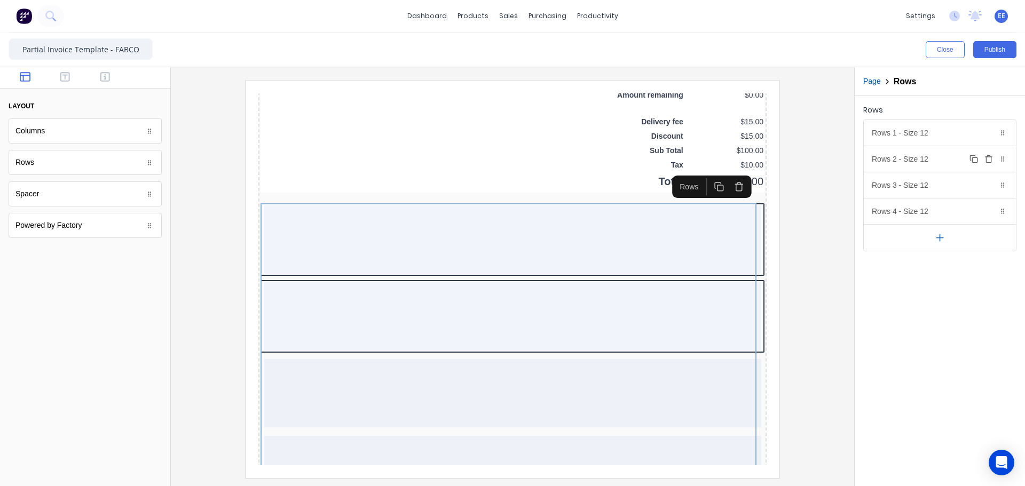
click at [989, 161] on icon "button" at bounding box center [989, 159] width 9 height 9
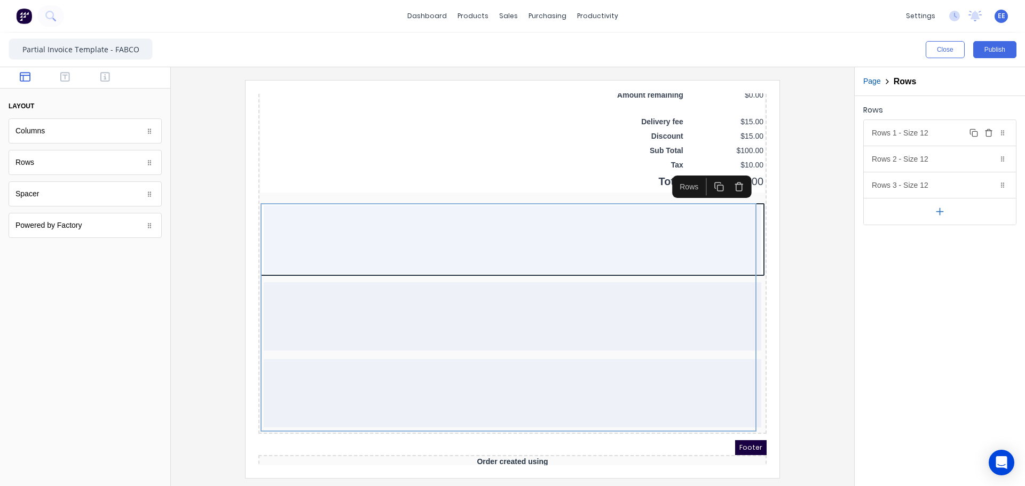
click at [989, 130] on icon "button" at bounding box center [989, 133] width 9 height 9
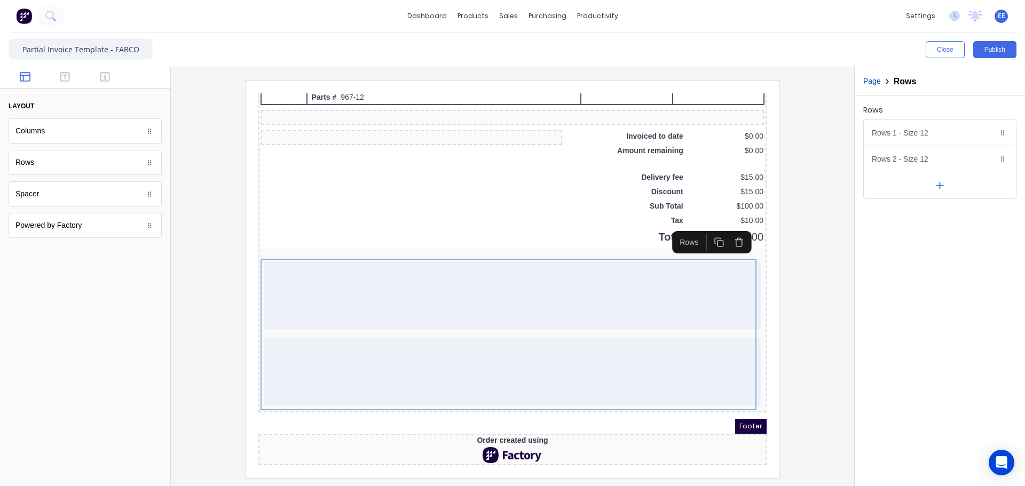
click at [937, 188] on icon "button" at bounding box center [939, 185] width 11 height 11
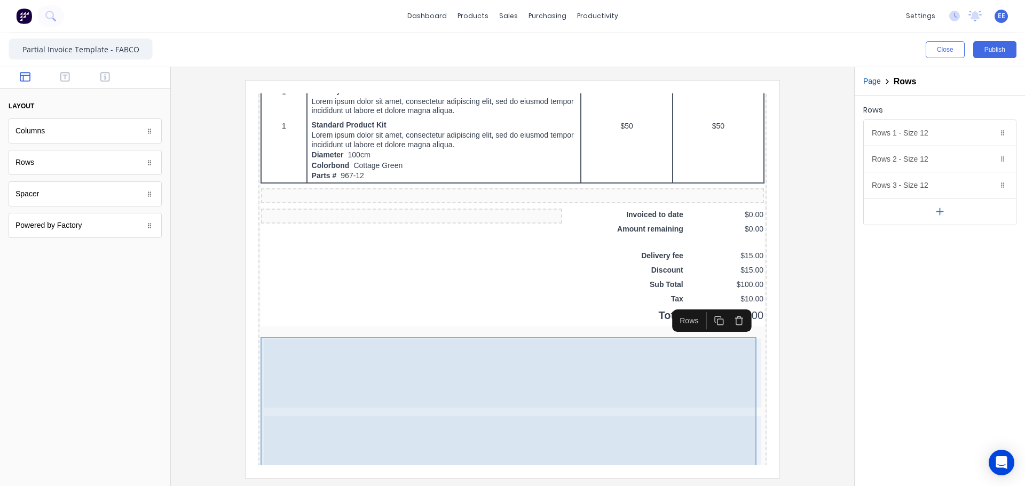
scroll to position [645, 0]
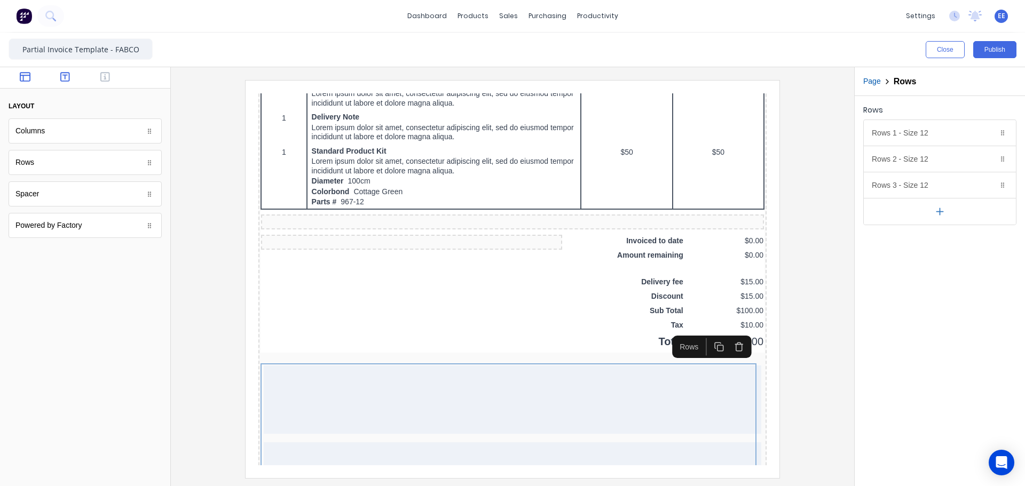
click at [64, 78] on icon "button" at bounding box center [65, 77] width 10 height 11
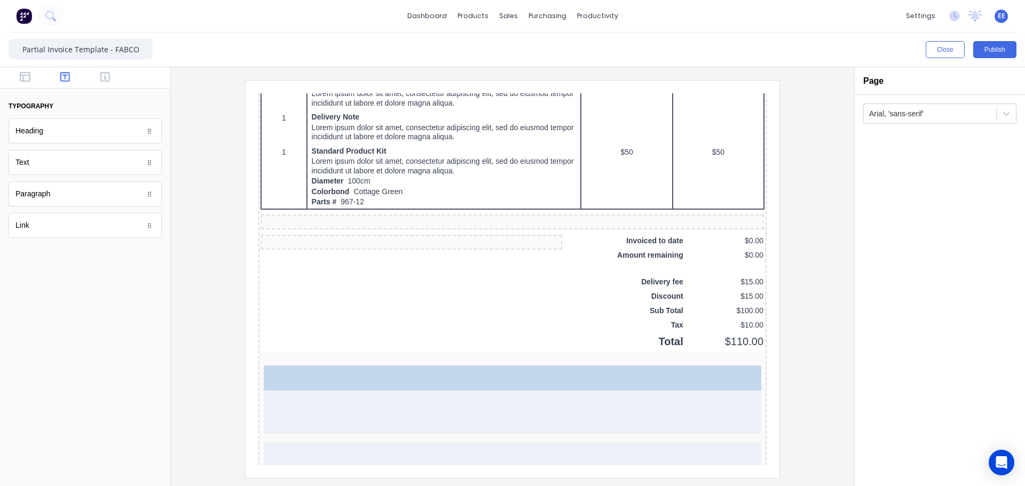
drag, startPoint x: 40, startPoint y: 162, endPoint x: 366, endPoint y: 410, distance: 410.1
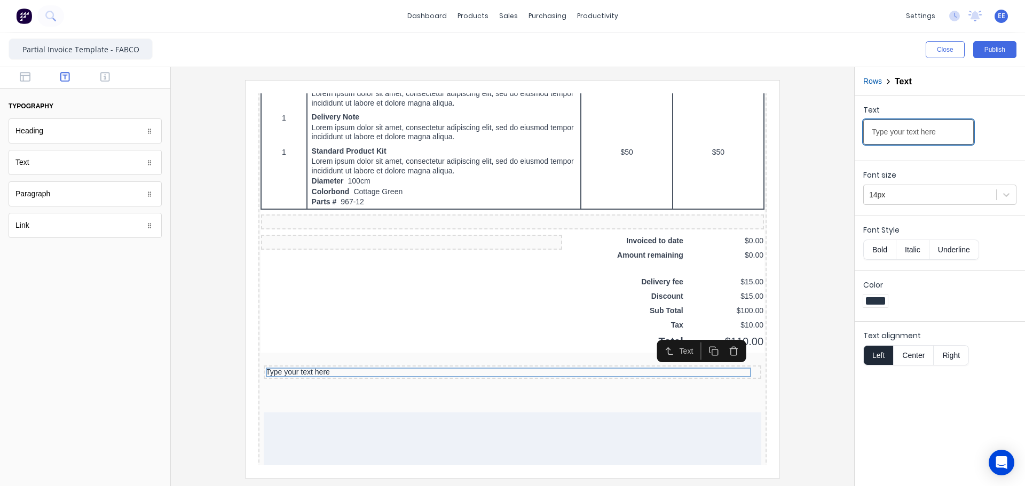
drag, startPoint x: 953, startPoint y: 131, endPoint x: 836, endPoint y: 129, distance: 116.9
click at [836, 129] on div "Close Publish Components typography Heading Heading Text Text Paragraph Paragra…" at bounding box center [512, 260] width 1025 height 454
paste input "Please make payment to:"
type input "Please make payment to:"
click at [791, 393] on div at bounding box center [512, 279] width 666 height 398
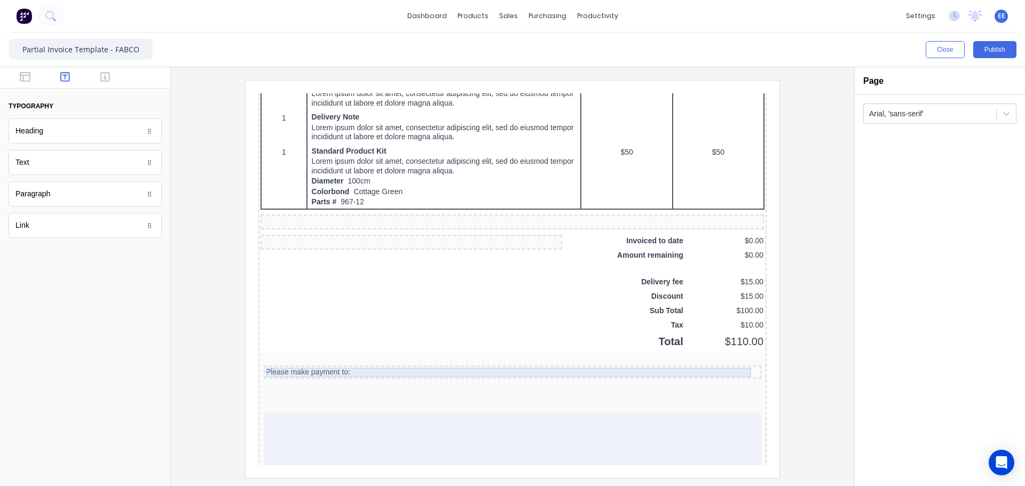
click at [392, 359] on div "Please make payment to:" at bounding box center [499, 360] width 493 height 10
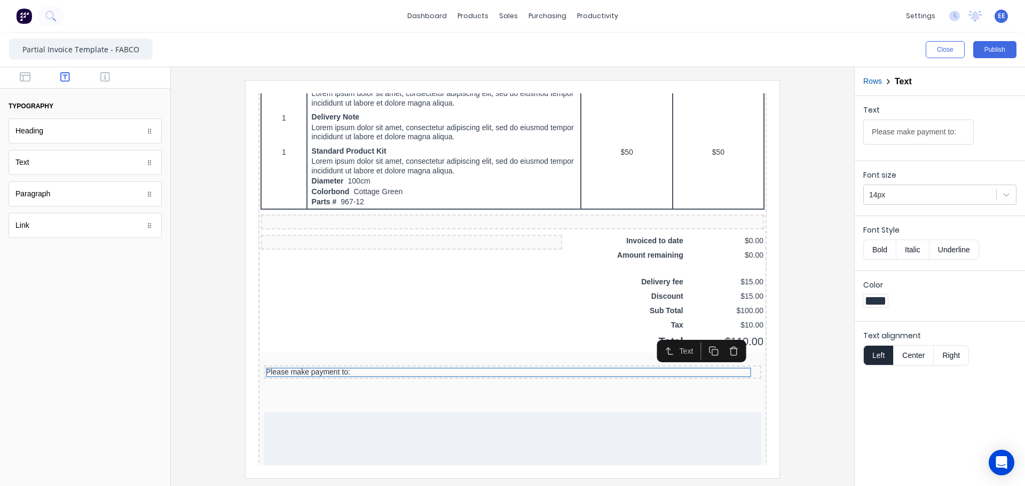
click at [877, 250] on button "Bold" at bounding box center [879, 250] width 33 height 20
click at [106, 81] on icon "button" at bounding box center [105, 77] width 10 height 11
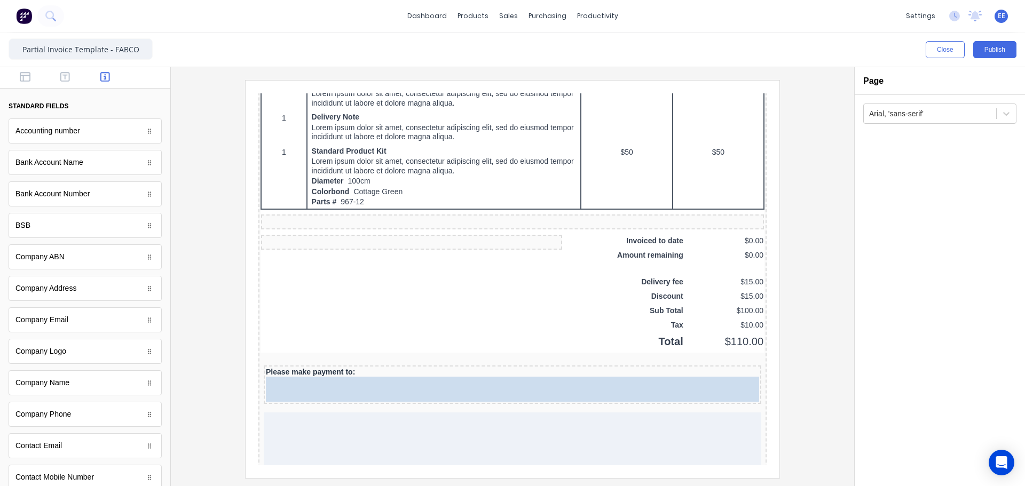
drag, startPoint x: 50, startPoint y: 170, endPoint x: 416, endPoint y: 392, distance: 427.9
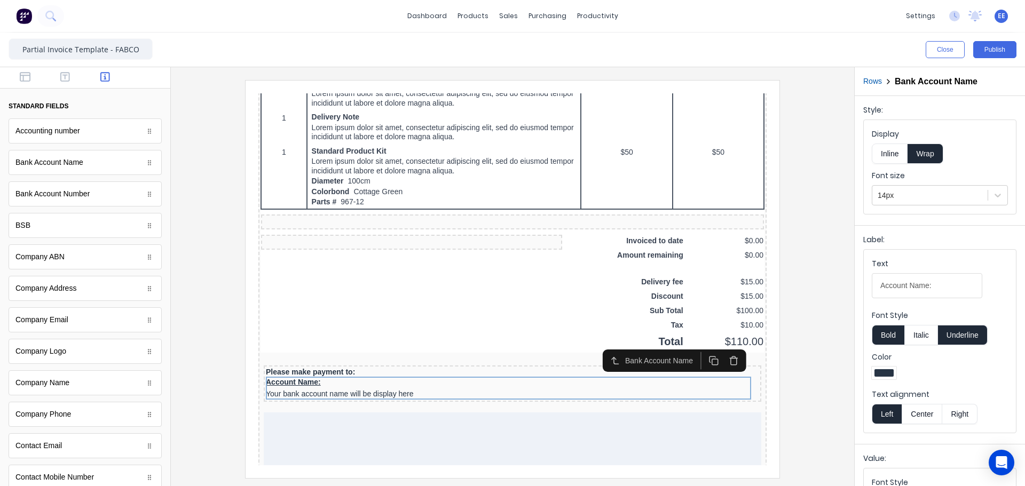
click at [891, 158] on button "Inline" at bounding box center [890, 154] width 36 height 20
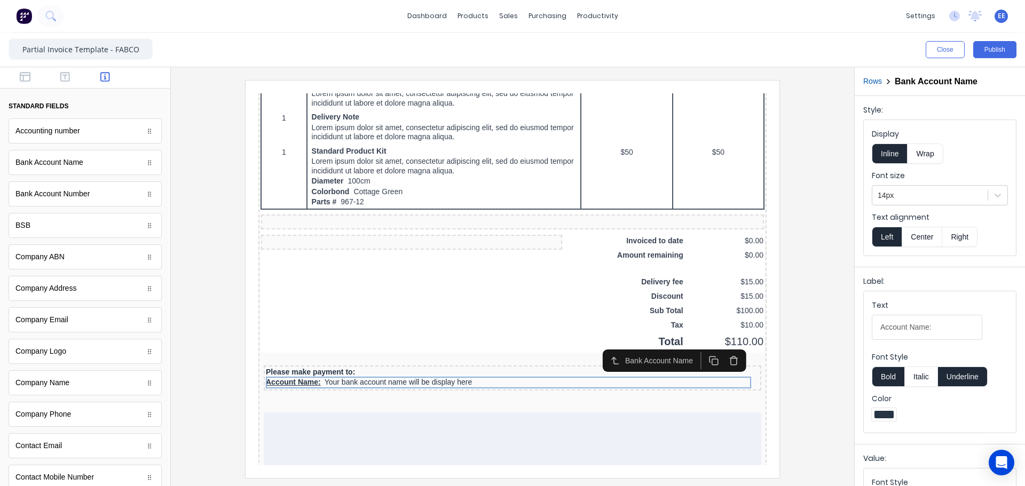
click at [961, 377] on button "Underline" at bounding box center [963, 377] width 50 height 20
click at [896, 376] on button "Bold" at bounding box center [888, 377] width 33 height 20
click at [33, 80] on button "button" at bounding box center [26, 78] width 34 height 13
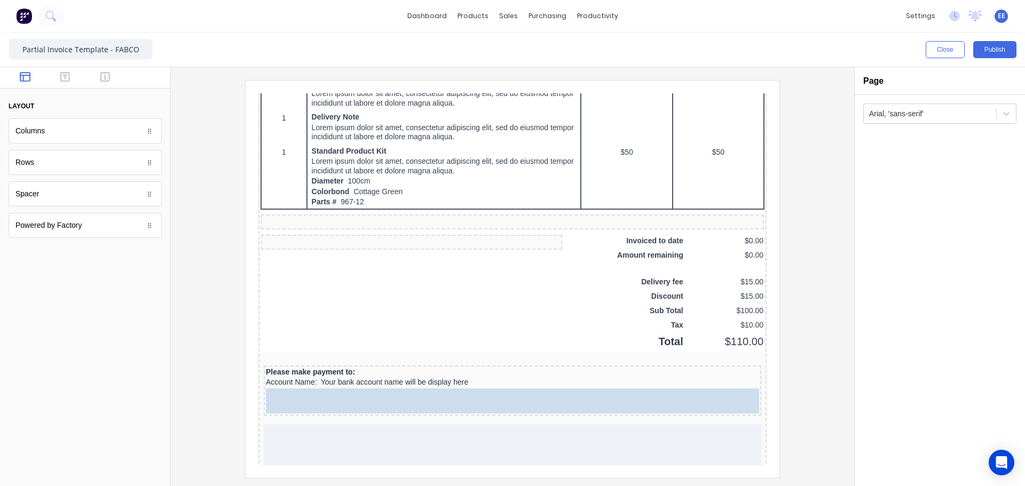
drag, startPoint x: 49, startPoint y: 141, endPoint x: 428, endPoint y: 414, distance: 467.1
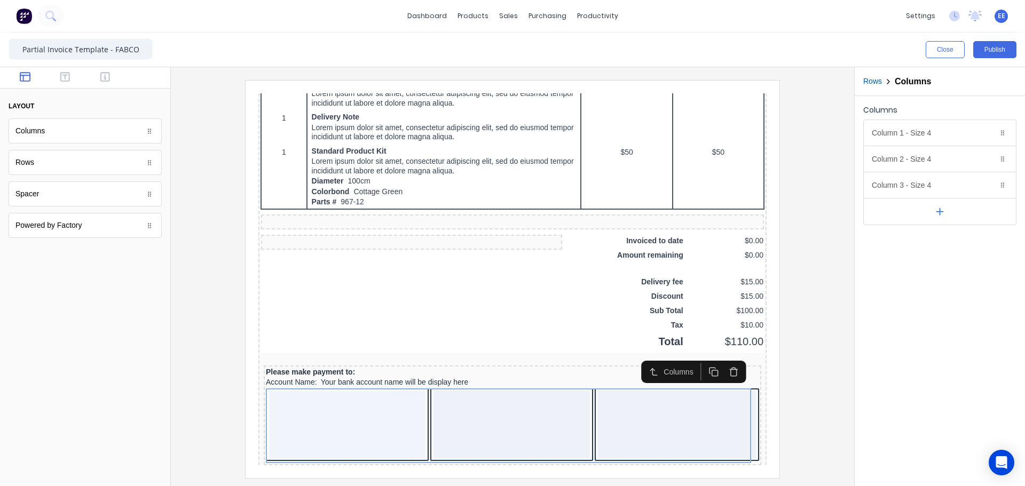
click at [938, 222] on button "button" at bounding box center [940, 211] width 152 height 27
click at [986, 185] on icon "button" at bounding box center [989, 185] width 9 height 9
click at [987, 164] on button "Delete" at bounding box center [988, 159] width 13 height 13
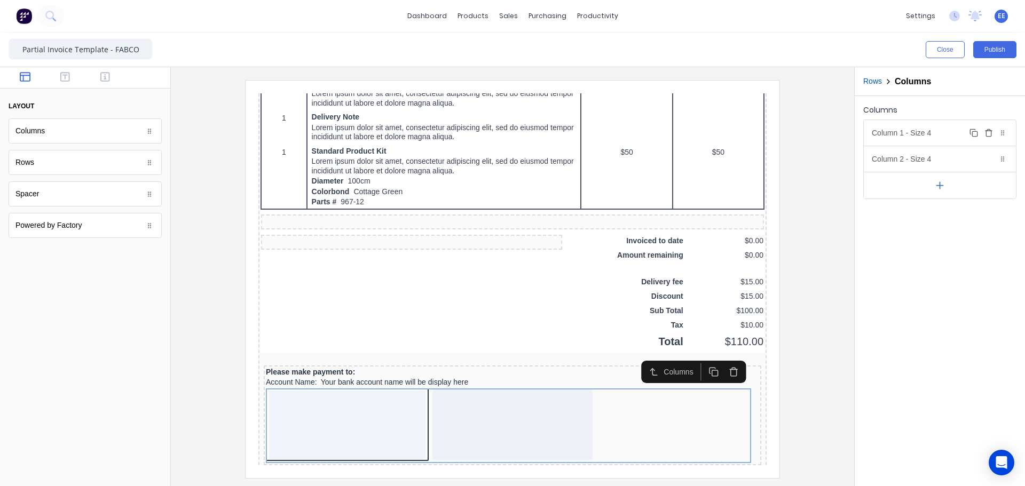
click at [984, 136] on button "Delete" at bounding box center [988, 133] width 13 height 13
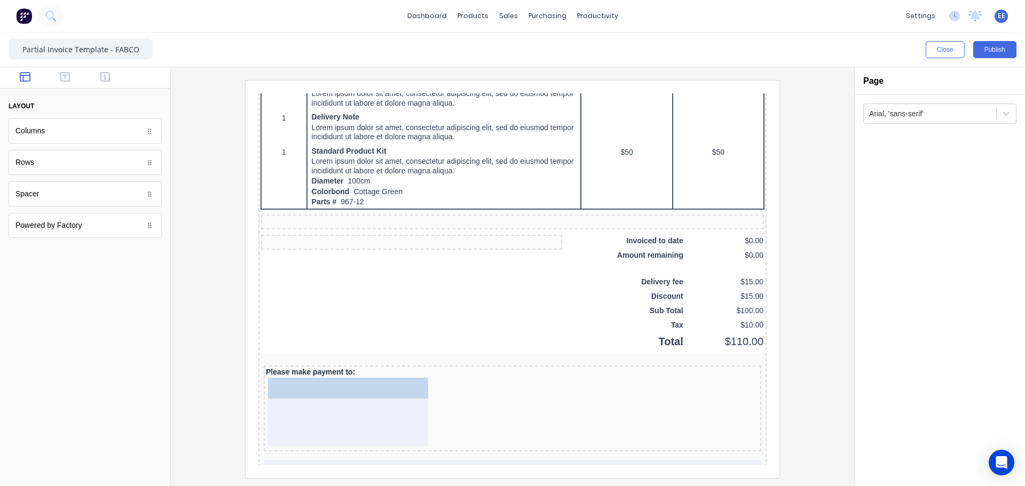
drag, startPoint x: 350, startPoint y: 364, endPoint x: 351, endPoint y: 392, distance: 27.8
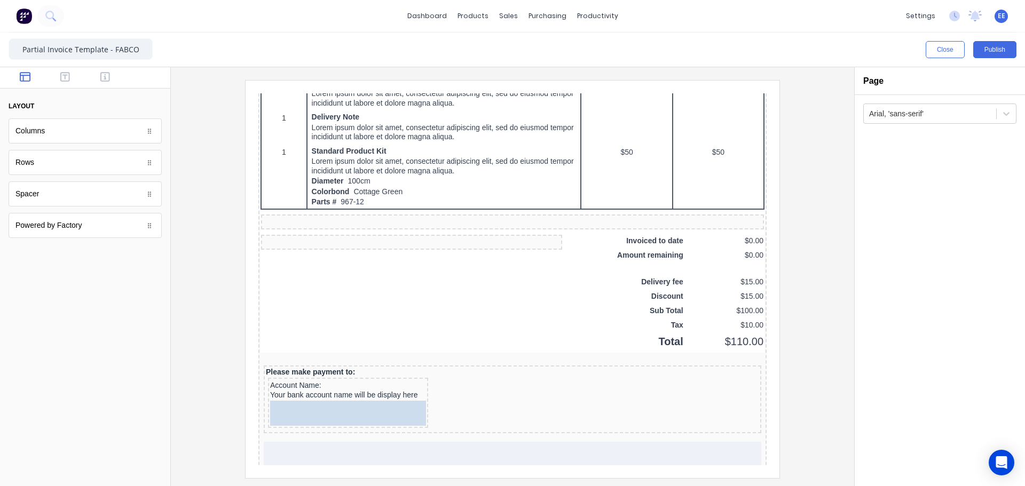
drag, startPoint x: 35, startPoint y: 162, endPoint x: 353, endPoint y: 418, distance: 407.5
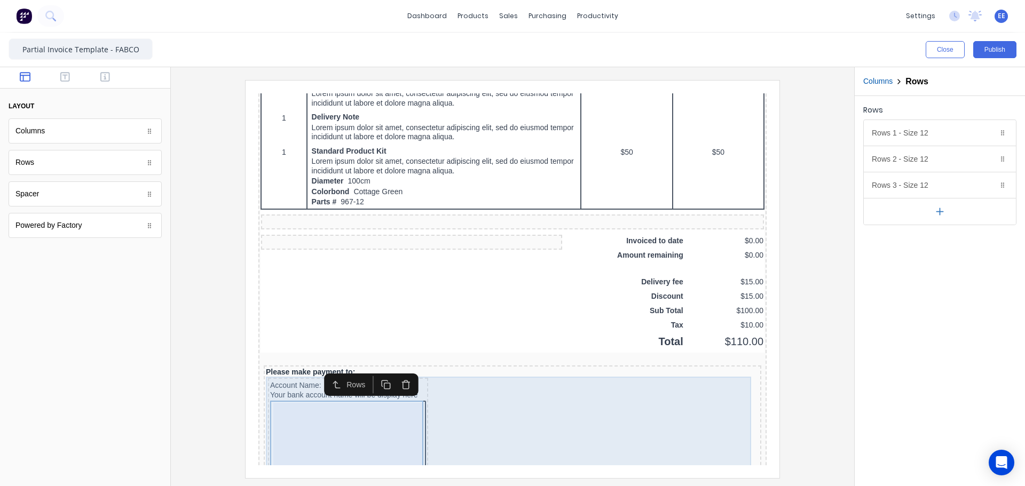
click at [411, 380] on div "Account Name: Your bank account name will be display here" at bounding box center [335, 492] width 160 height 254
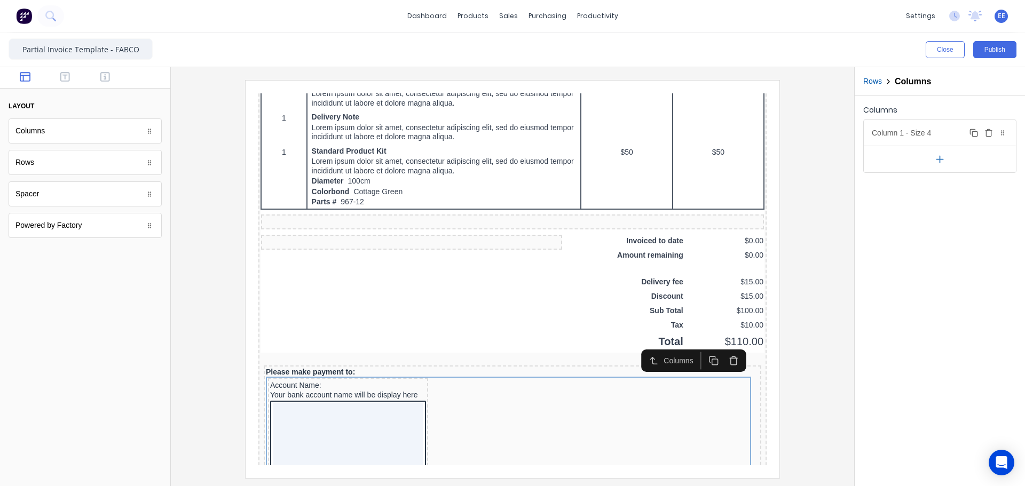
click at [946, 138] on div "Column 1 - Size 4 Duplicate Delete" at bounding box center [940, 133] width 152 height 26
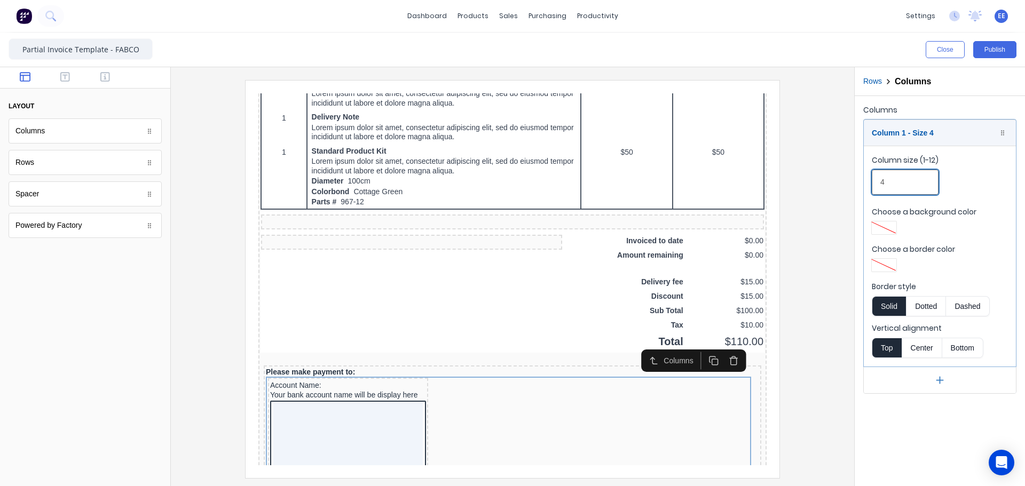
drag, startPoint x: 880, startPoint y: 186, endPoint x: 844, endPoint y: 182, distance: 36.1
click at [844, 182] on div "Close Publish Components layout Columns Columns Rows Rows Spacer Spacer Powered…" at bounding box center [512, 260] width 1025 height 454
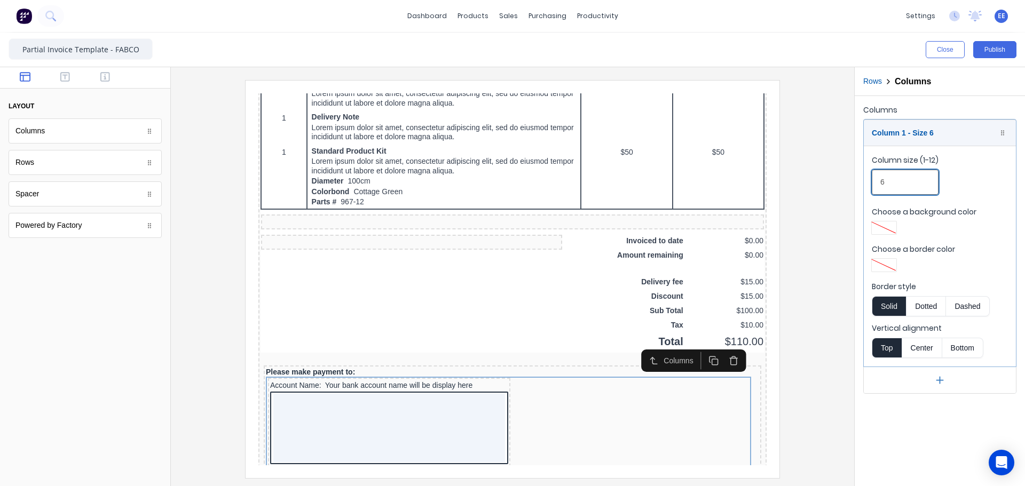
type input "6"
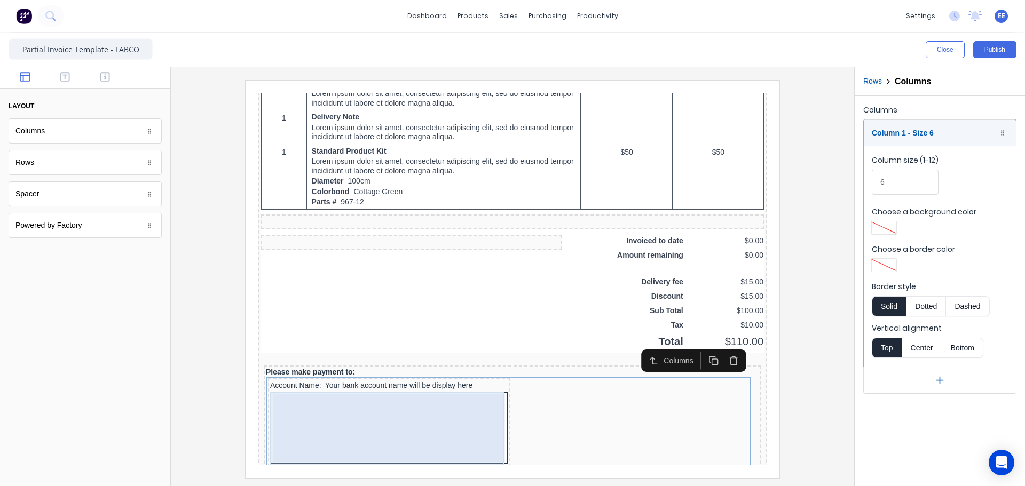
click at [440, 407] on div at bounding box center [377, 415] width 232 height 68
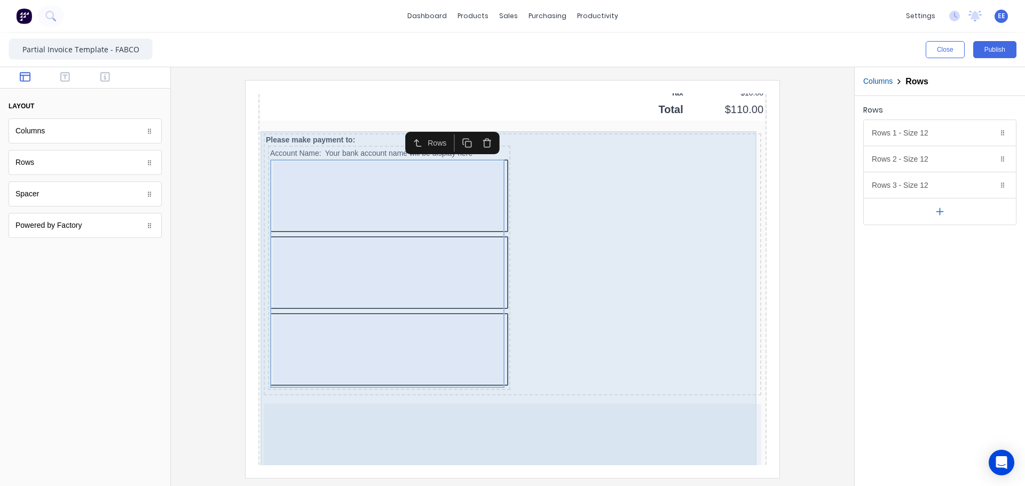
scroll to position [859, 0]
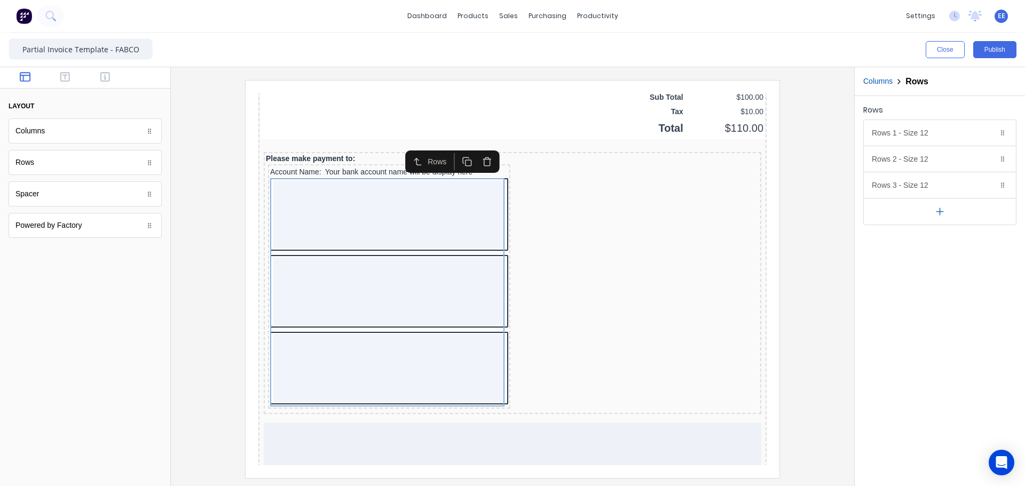
click at [476, 149] on icon "button" at bounding box center [474, 149] width 10 height 10
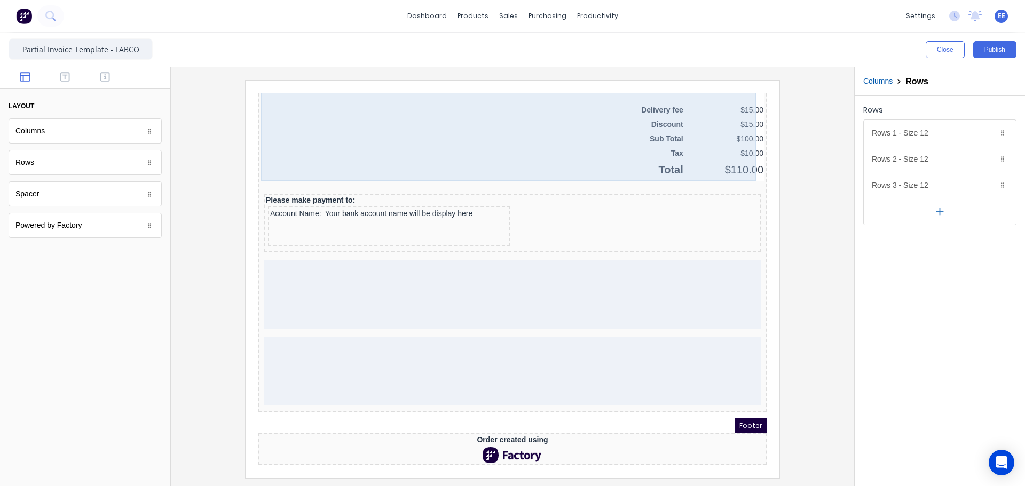
scroll to position [821, 0]
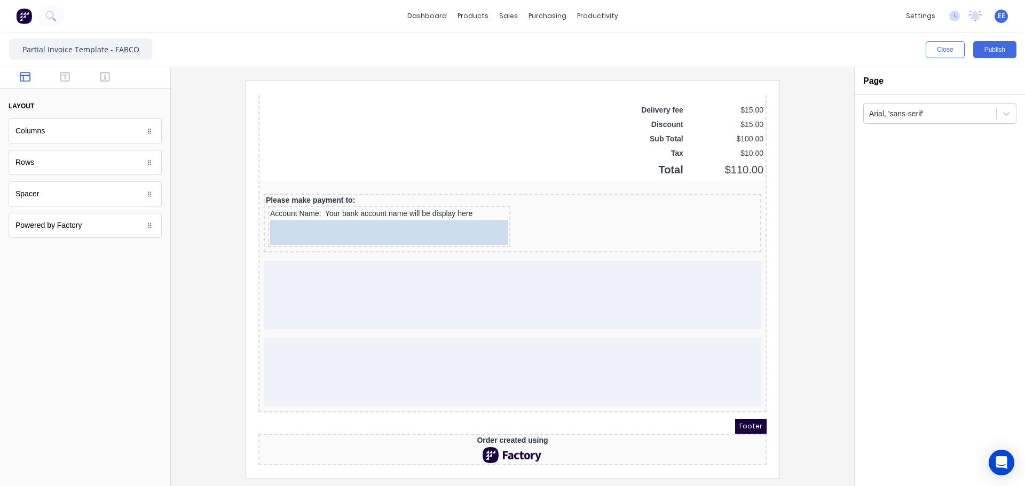
drag, startPoint x: 42, startPoint y: 146, endPoint x: 359, endPoint y: 234, distance: 328.5
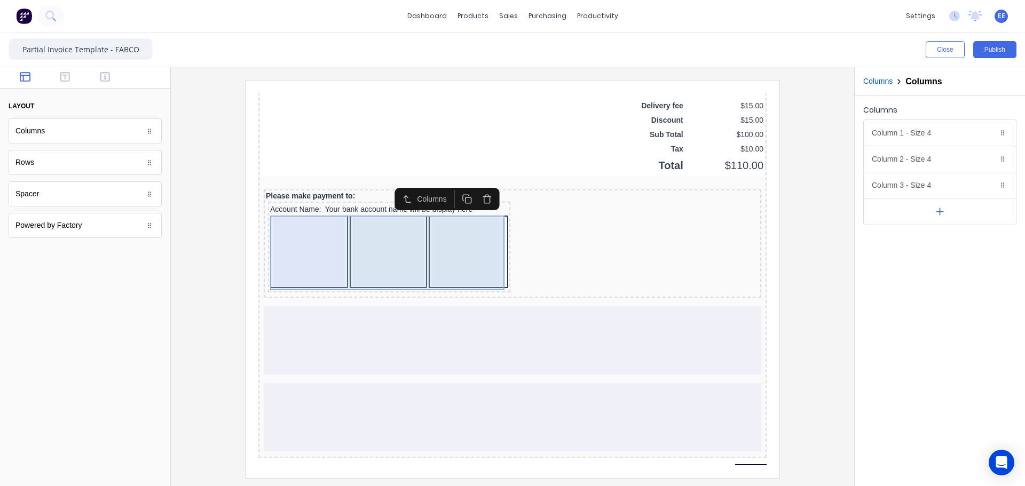
scroll to position [859, 0]
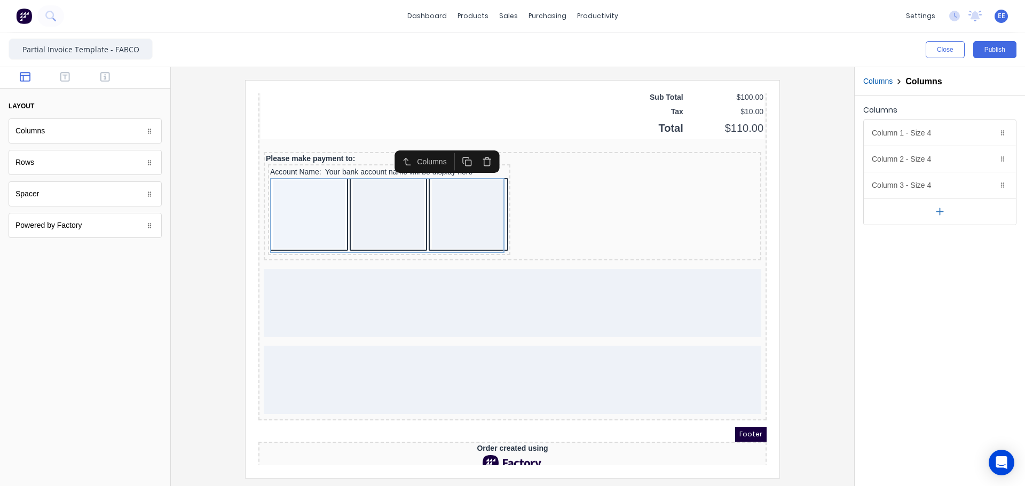
click at [945, 216] on icon "button" at bounding box center [939, 211] width 11 height 11
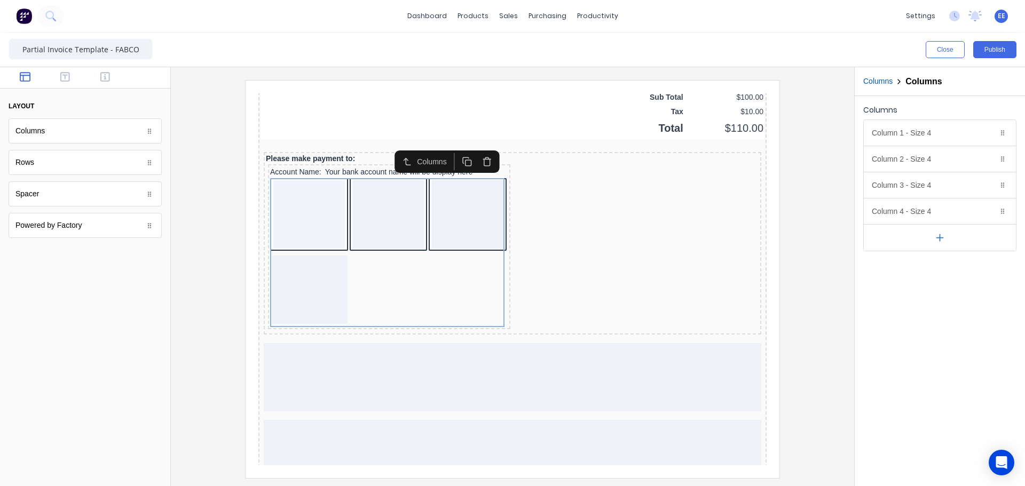
click at [940, 238] on icon "button" at bounding box center [940, 237] width 0 height 6
click at [986, 186] on icon "button" at bounding box center [988, 186] width 5 height 6
click at [992, 160] on icon "button" at bounding box center [989, 159] width 9 height 9
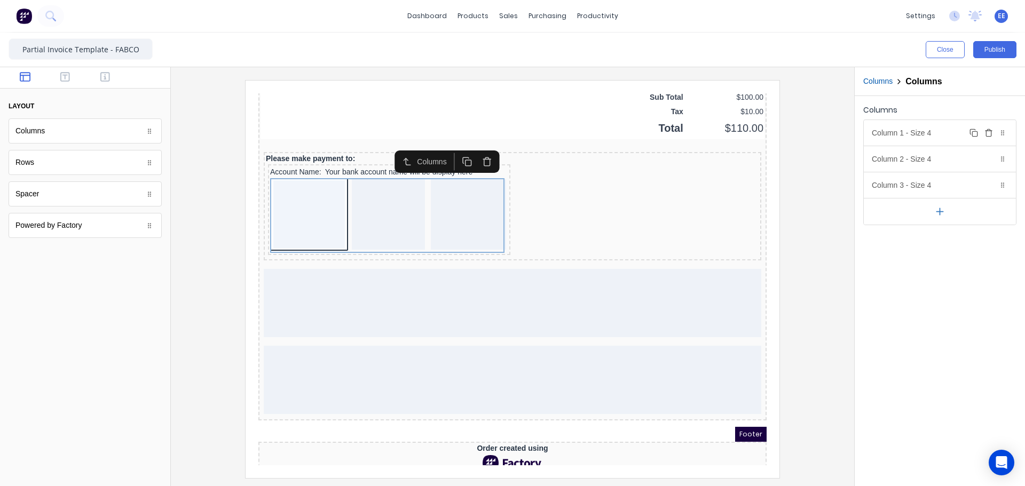
click at [988, 130] on icon "button" at bounding box center [988, 130] width 3 height 2
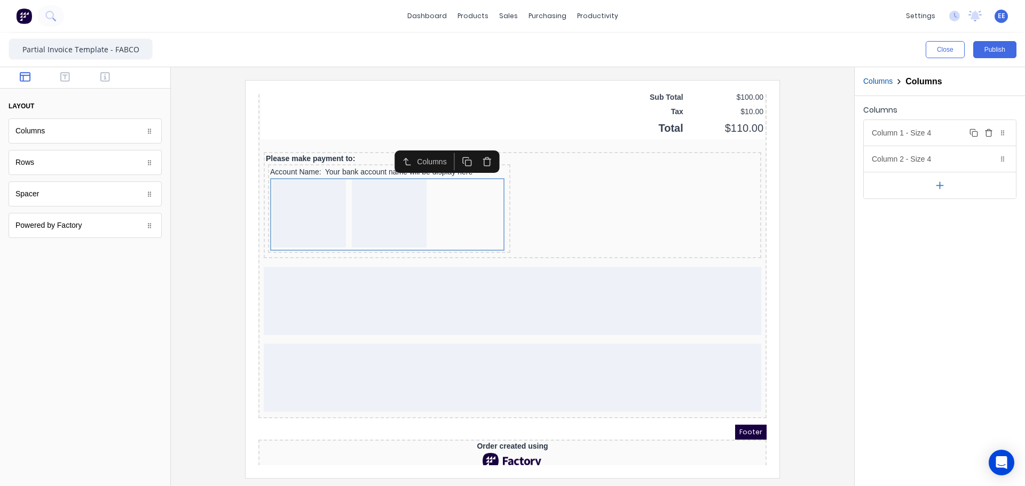
click at [903, 125] on div "Column 1 - Size 4 Duplicate Delete" at bounding box center [940, 133] width 152 height 26
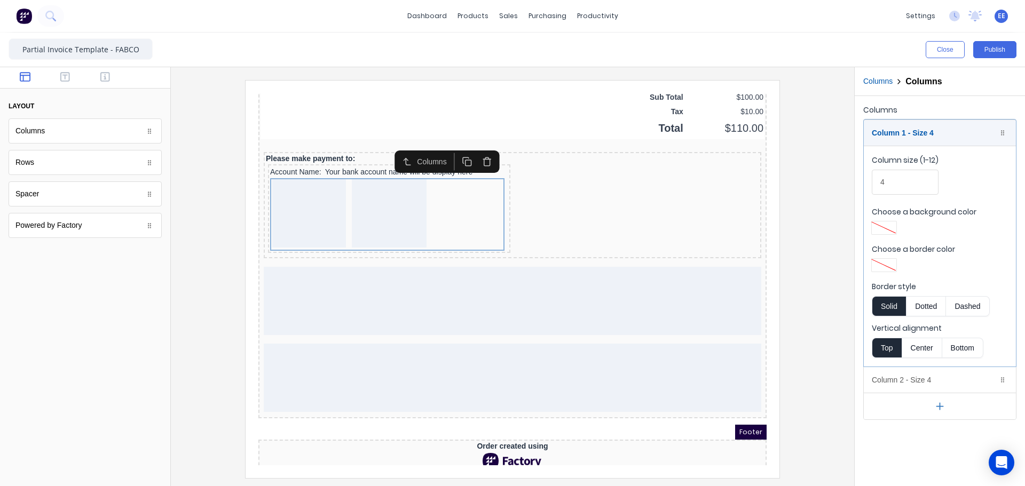
click at [943, 404] on icon "button" at bounding box center [939, 406] width 11 height 11
drag, startPoint x: 890, startPoint y: 177, endPoint x: 844, endPoint y: 185, distance: 46.6
click at [844, 185] on div "Close Publish Components layout Columns Columns Rows Rows Spacer Spacer Powered…" at bounding box center [512, 260] width 1025 height 454
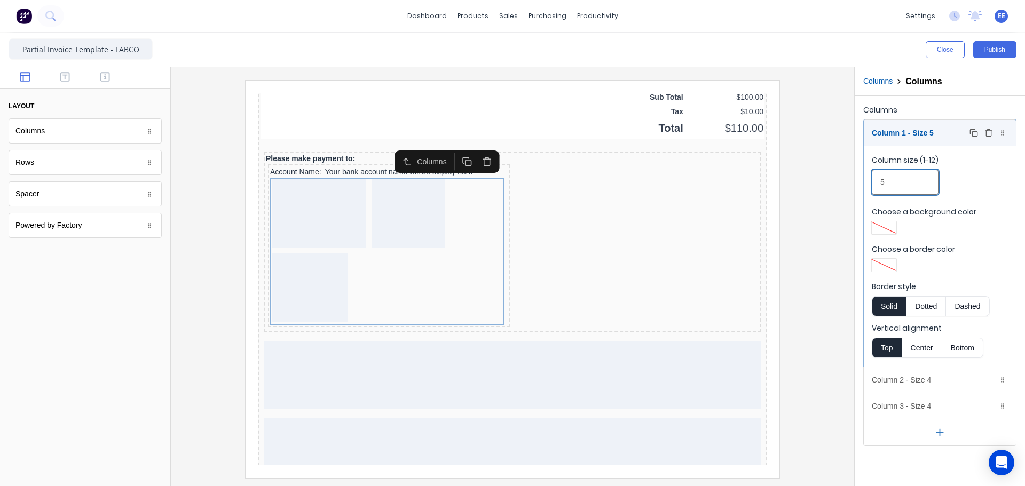
type input "5"
click at [950, 132] on div "Column 1 - Size 5 Duplicate Delete" at bounding box center [940, 133] width 152 height 26
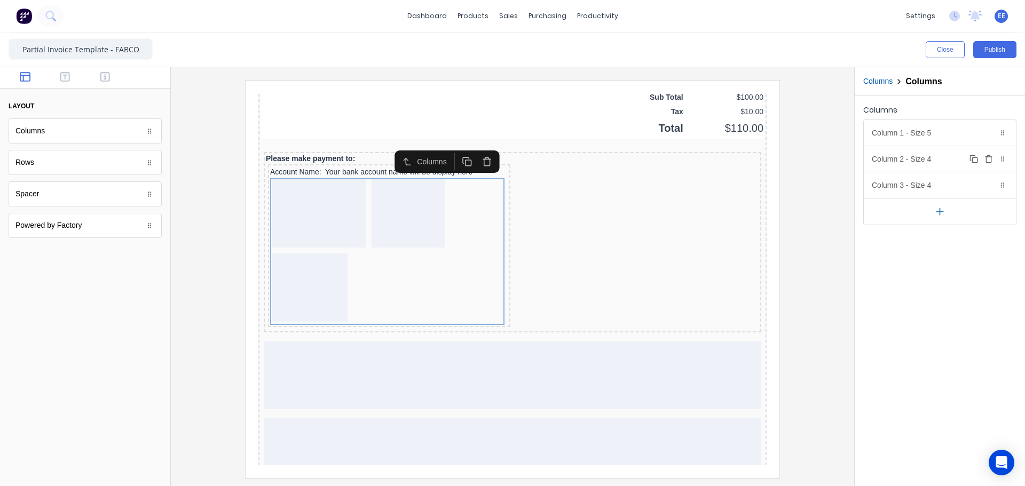
click at [927, 159] on div "Column 2 - Size 4 Duplicate Delete" at bounding box center [940, 159] width 152 height 26
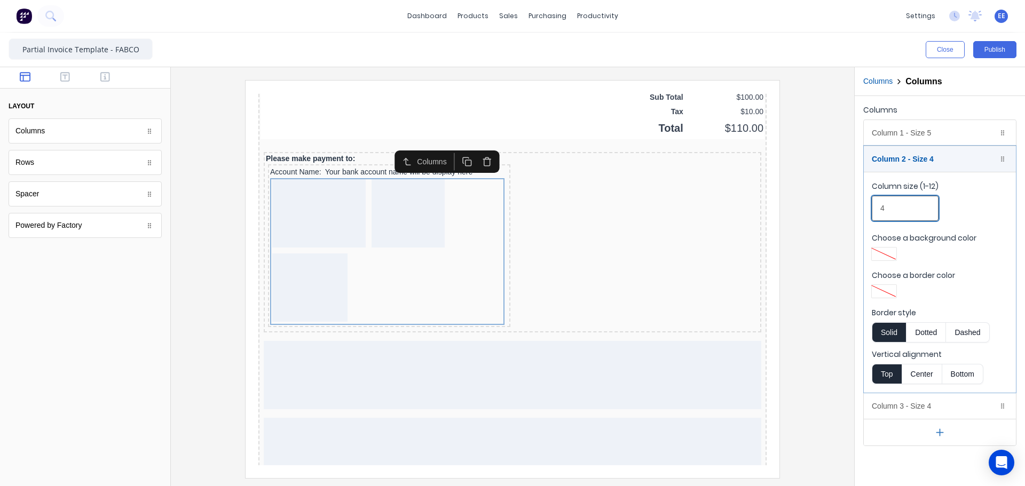
drag, startPoint x: 888, startPoint y: 214, endPoint x: 840, endPoint y: 207, distance: 48.6
click at [840, 207] on div "Close Publish Components layout Columns Columns Rows Rows Spacer Spacer Powered…" at bounding box center [512, 260] width 1025 height 454
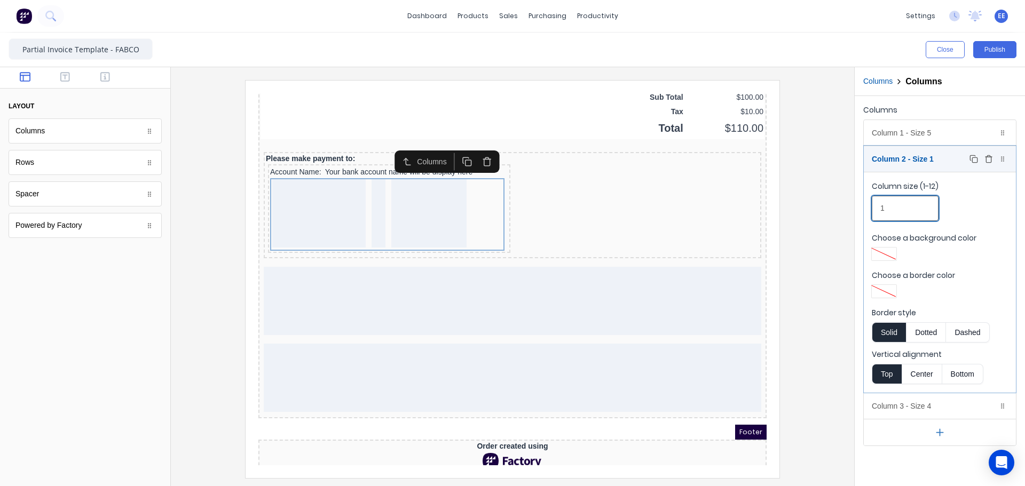
type input "1"
click at [937, 156] on div "Column 2 - Size 1 Duplicate Delete" at bounding box center [940, 159] width 152 height 26
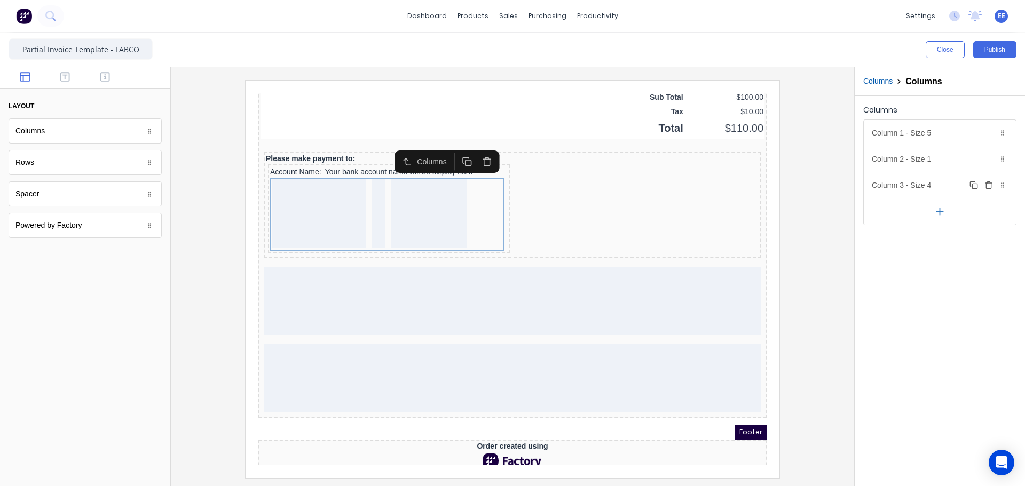
click at [935, 192] on div "Column 3 - Size 4 Duplicate Delete" at bounding box center [940, 185] width 152 height 26
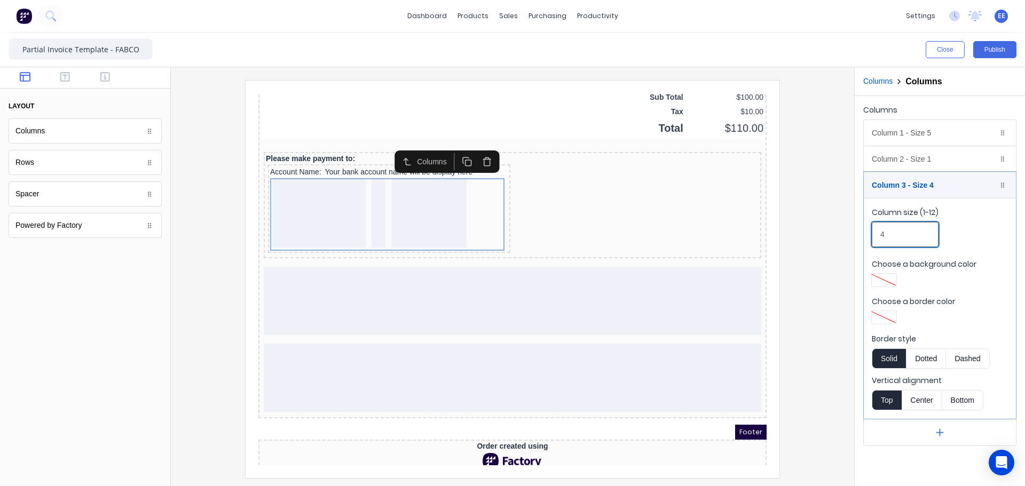
click at [840, 227] on div "Close Publish Components layout Columns Columns Rows Rows Spacer Spacer Powered…" at bounding box center [512, 260] width 1025 height 454
type input "6"
click at [929, 182] on div "Column 3 - Size 6 Duplicate Delete" at bounding box center [940, 185] width 152 height 26
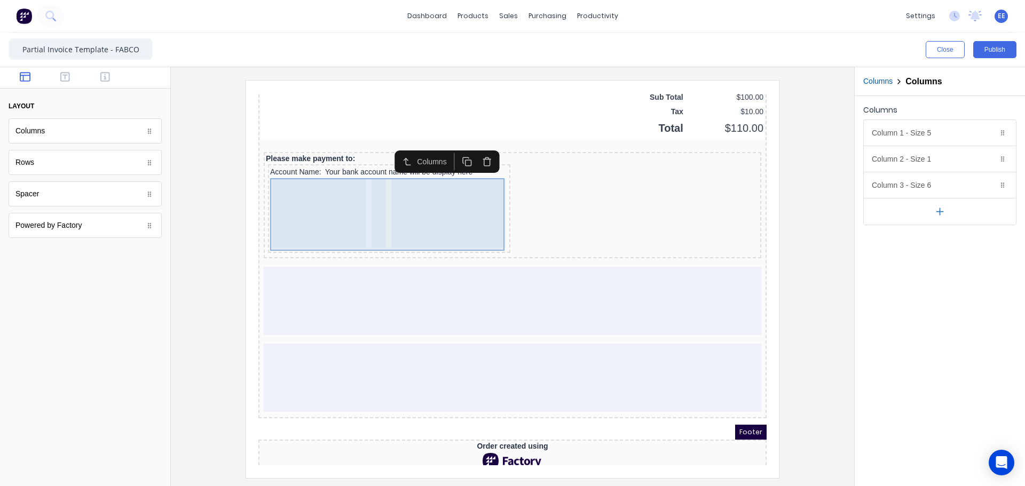
click at [298, 202] on div at bounding box center [305, 201] width 93 height 68
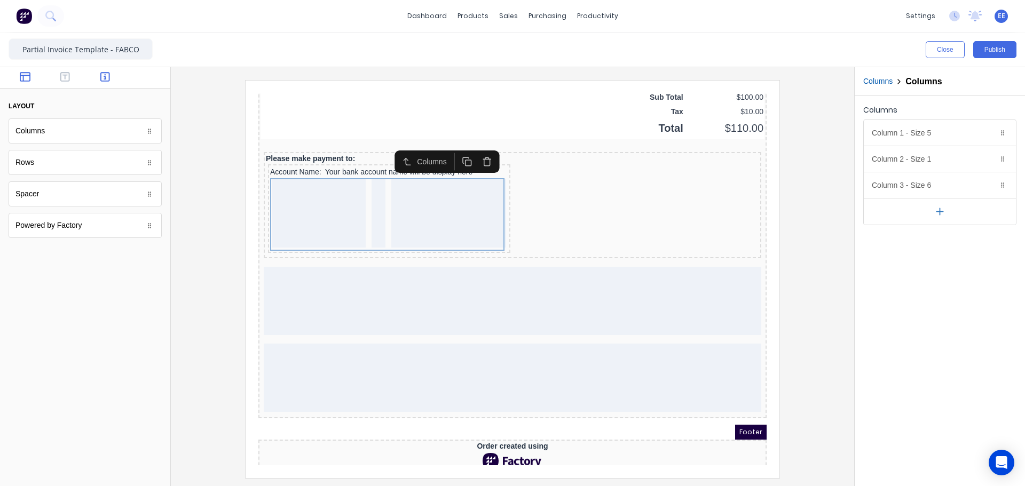
click at [112, 72] on button "button" at bounding box center [106, 78] width 34 height 13
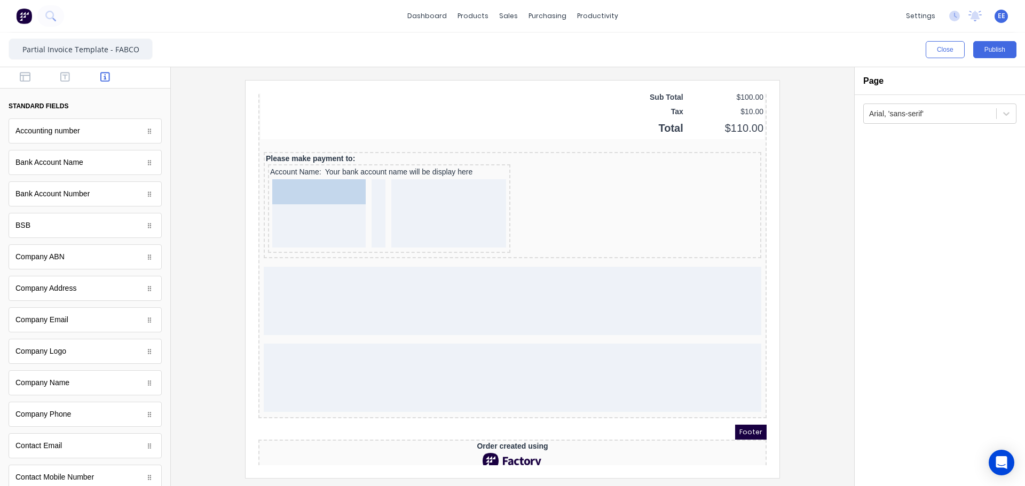
drag, startPoint x: 37, startPoint y: 233, endPoint x: 41, endPoint y: 128, distance: 104.7
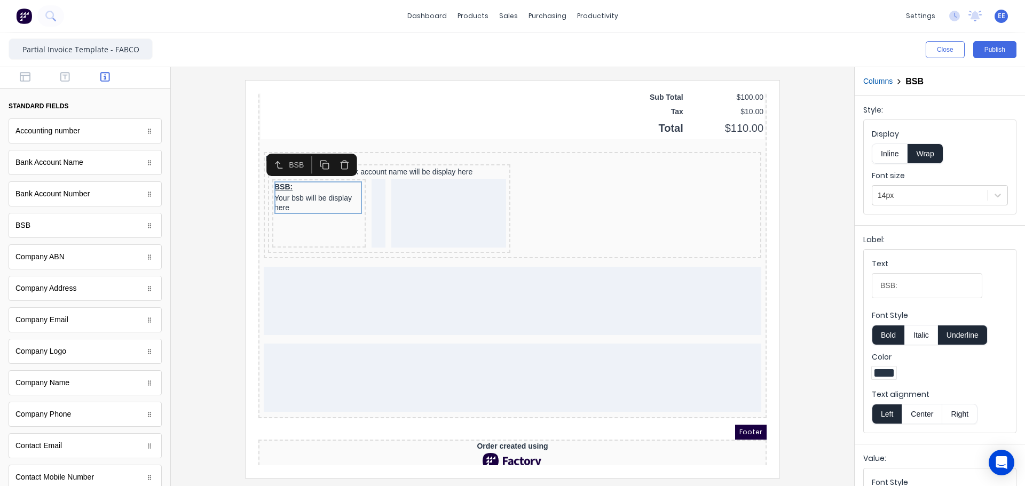
click at [961, 337] on button "Underline" at bounding box center [963, 335] width 50 height 20
click at [898, 334] on button "Bold" at bounding box center [888, 335] width 33 height 20
click at [65, 76] on icon "button" at bounding box center [65, 77] width 10 height 11
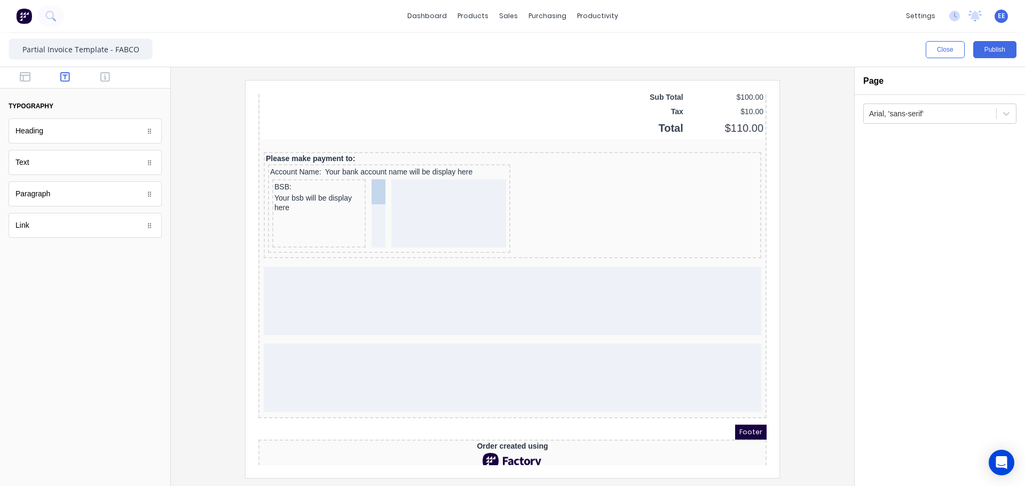
drag, startPoint x: 68, startPoint y: 171, endPoint x: 374, endPoint y: 193, distance: 306.7
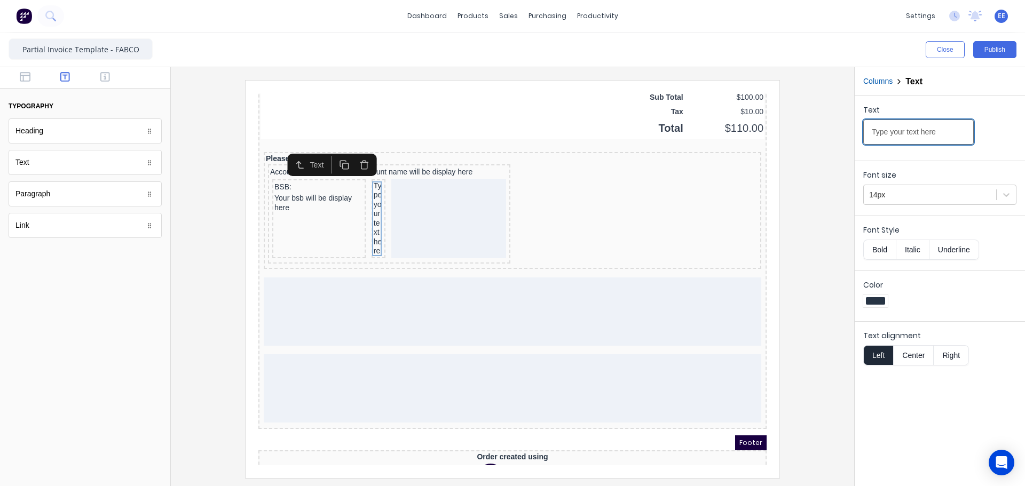
drag, startPoint x: 869, startPoint y: 133, endPoint x: 776, endPoint y: 137, distance: 93.0
click at [776, 137] on div "Close Publish Components typography Heading Heading Text Text Paragraph Paragra…" at bounding box center [512, 260] width 1025 height 454
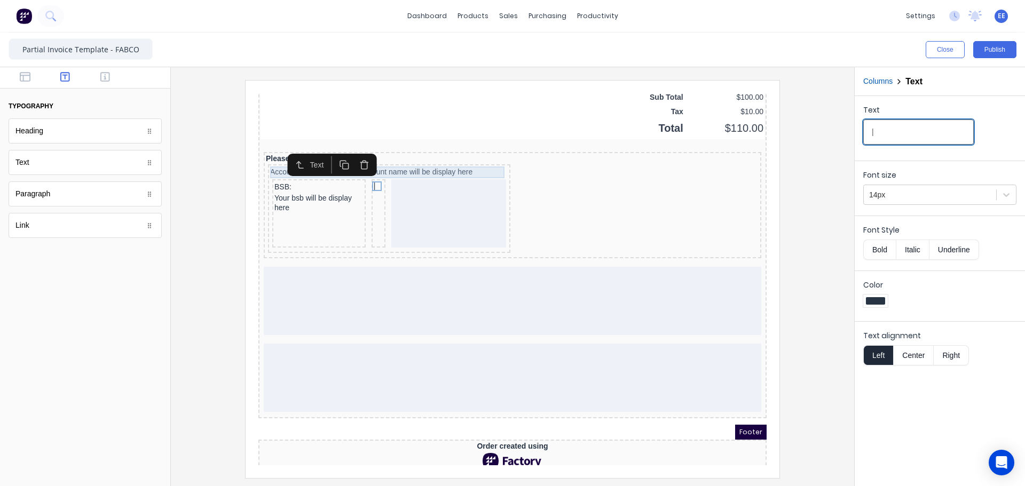
type input "|"
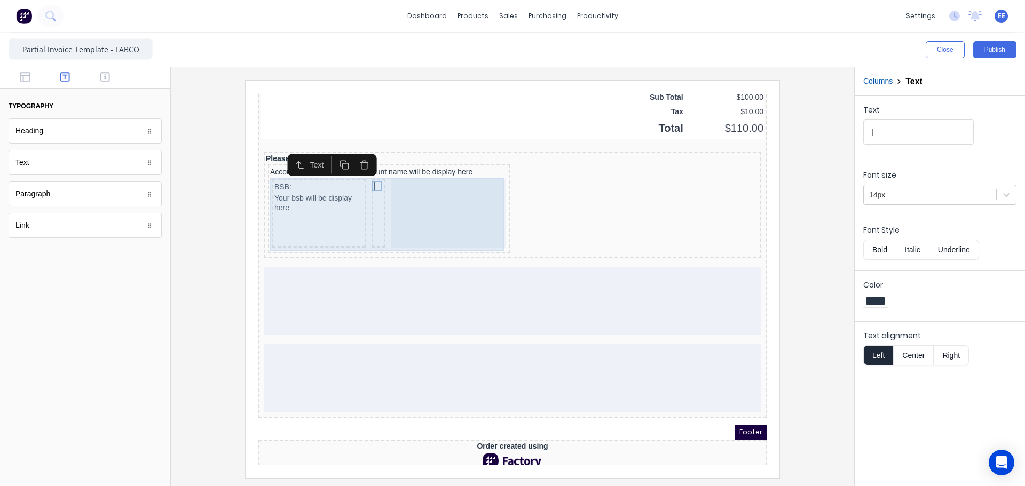
click at [443, 176] on div at bounding box center [436, 201] width 115 height 68
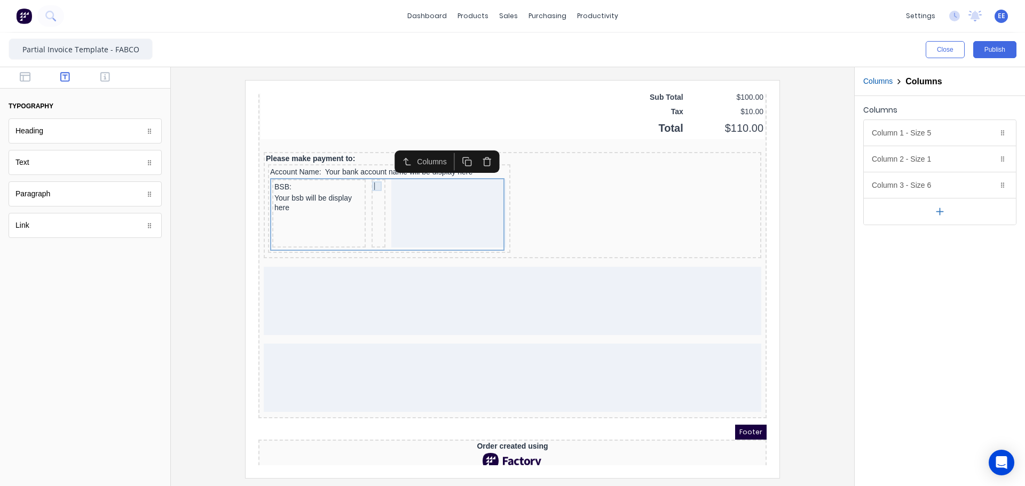
click at [367, 176] on div "|" at bounding box center [366, 174] width 10 height 10
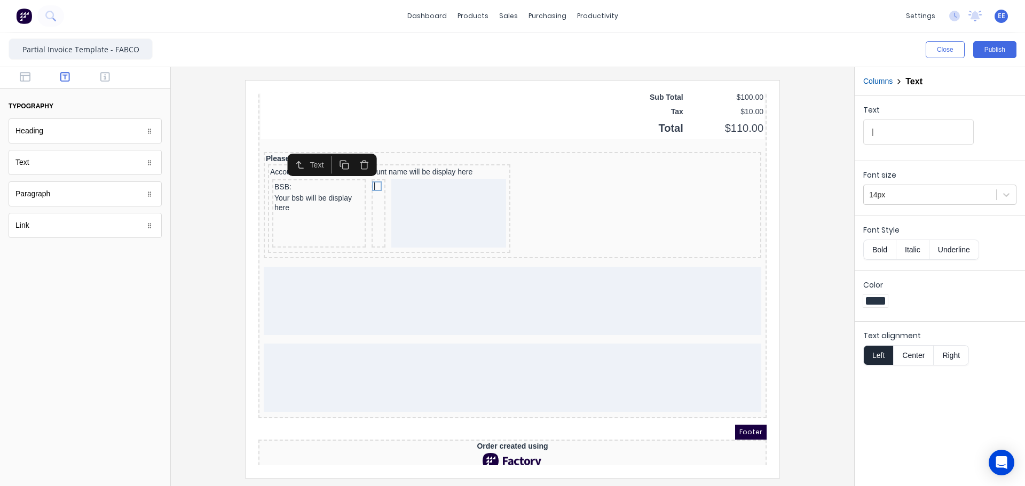
click at [920, 353] on button "Center" at bounding box center [913, 355] width 41 height 20
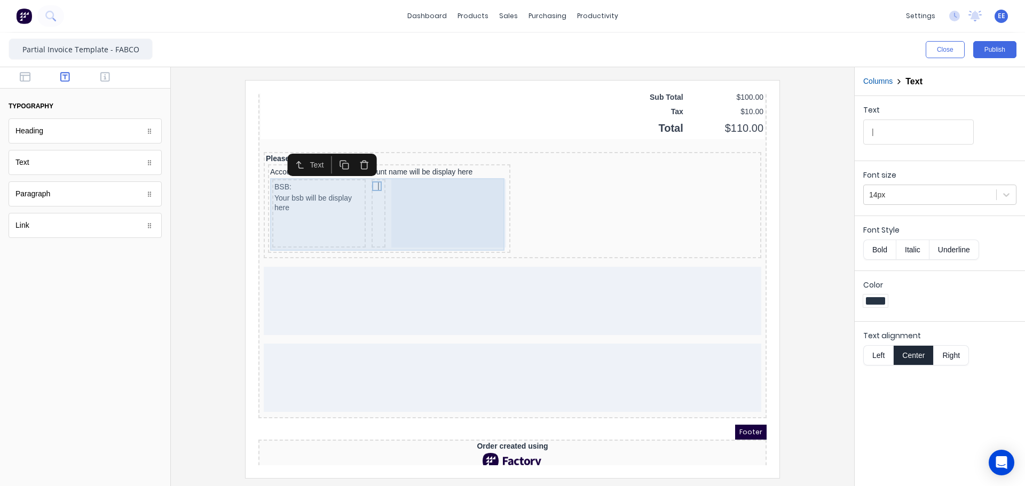
click at [438, 185] on div at bounding box center [436, 201] width 115 height 68
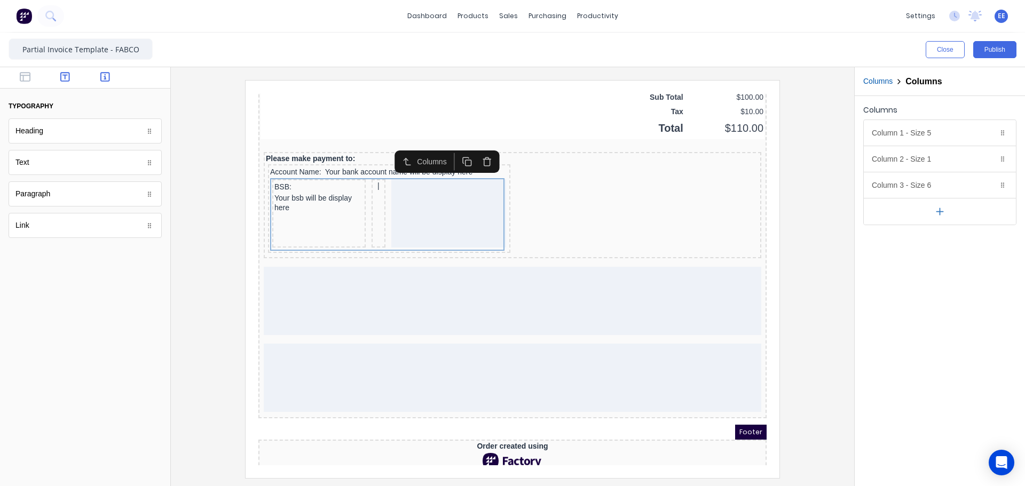
click at [108, 75] on icon "button" at bounding box center [105, 77] width 10 height 11
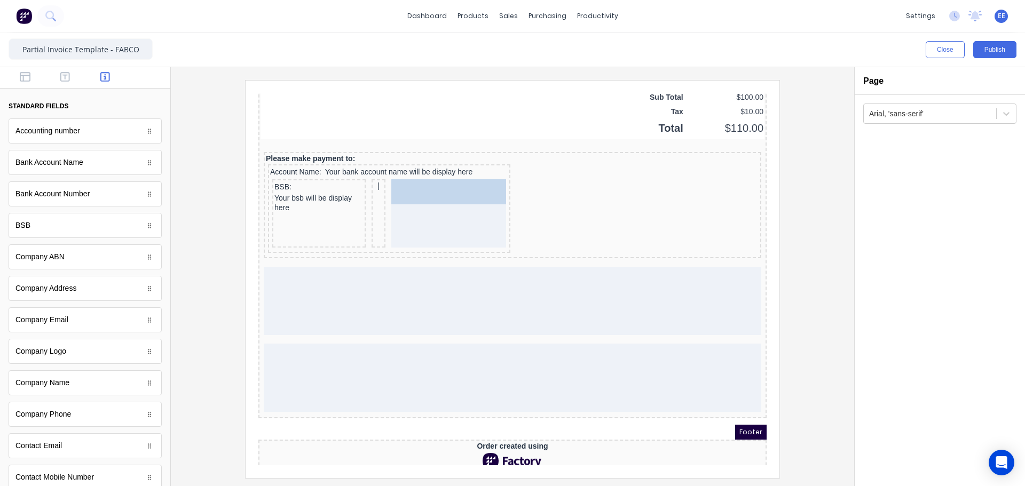
drag, startPoint x: 65, startPoint y: 198, endPoint x: 443, endPoint y: 226, distance: 379.1
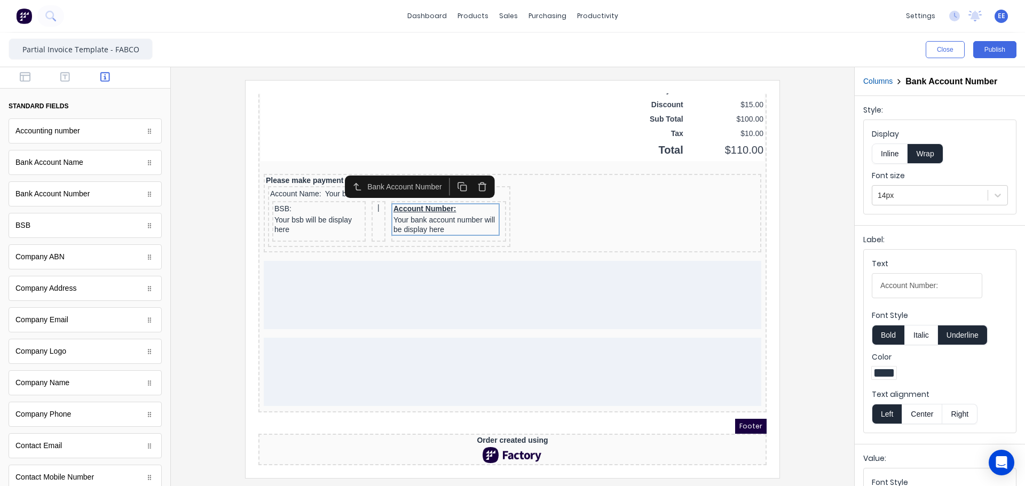
scroll to position [841, 0]
click at [971, 332] on button "Underline" at bounding box center [963, 335] width 50 height 20
click at [887, 334] on button "Bold" at bounding box center [888, 335] width 33 height 20
click at [815, 270] on div at bounding box center [512, 279] width 666 height 398
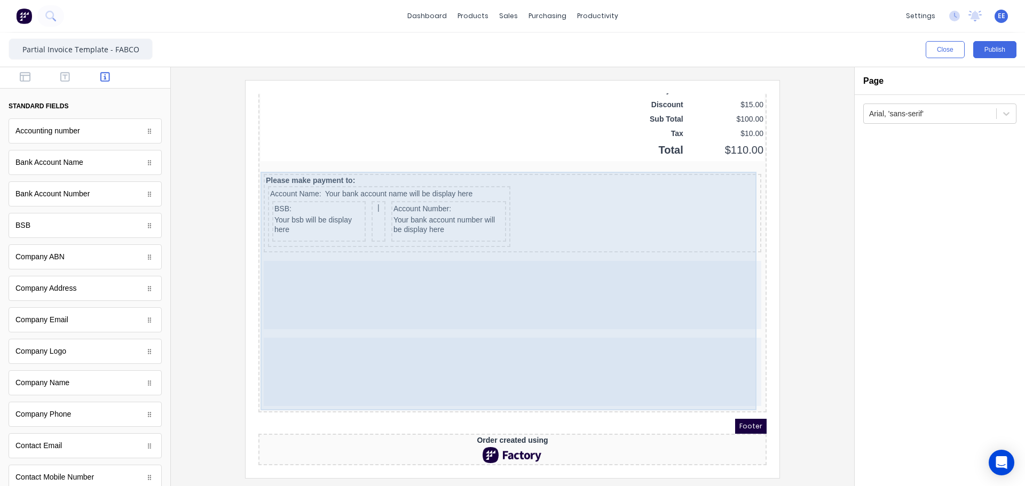
click at [338, 353] on div at bounding box center [500, 359] width 498 height 68
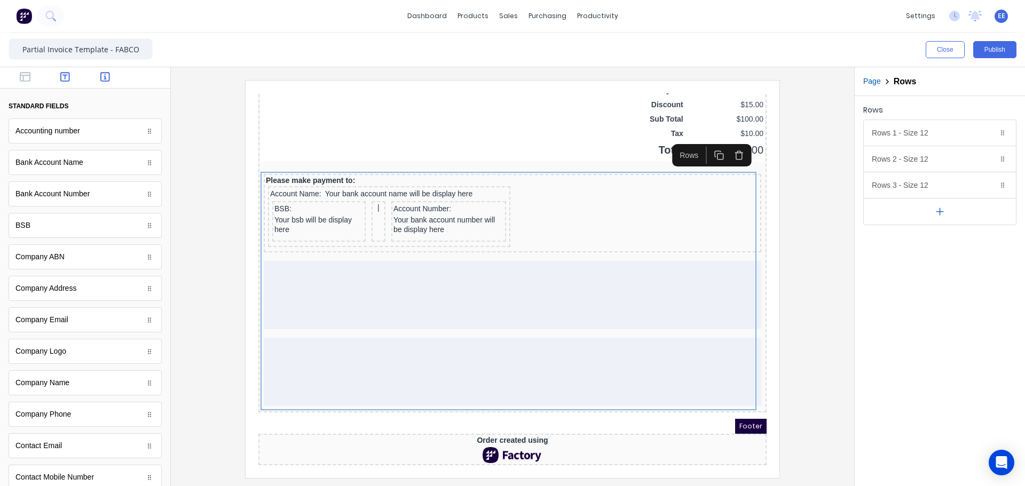
click at [60, 80] on icon "button" at bounding box center [65, 77] width 10 height 11
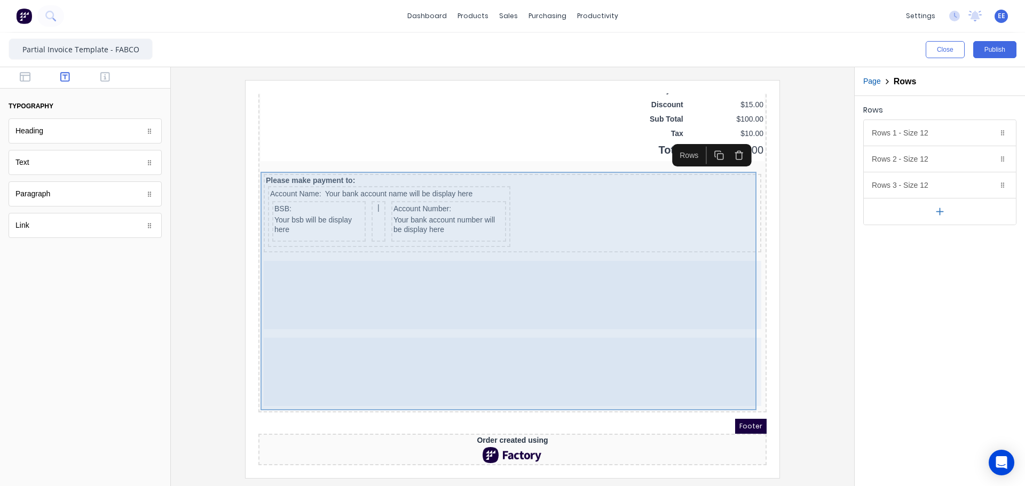
drag, startPoint x: 309, startPoint y: 158, endPoint x: 335, endPoint y: 345, distance: 189.8
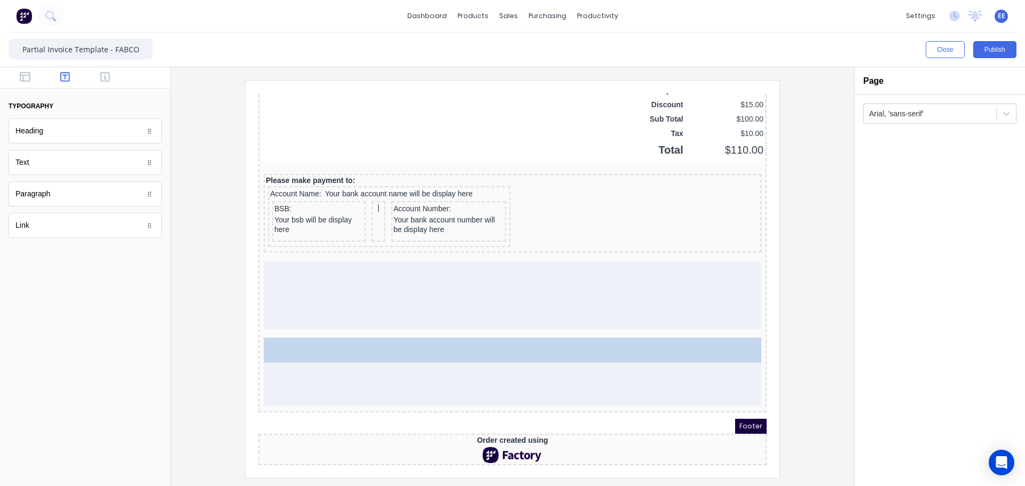
drag, startPoint x: 93, startPoint y: 162, endPoint x: 174, endPoint y: 245, distance: 114.8
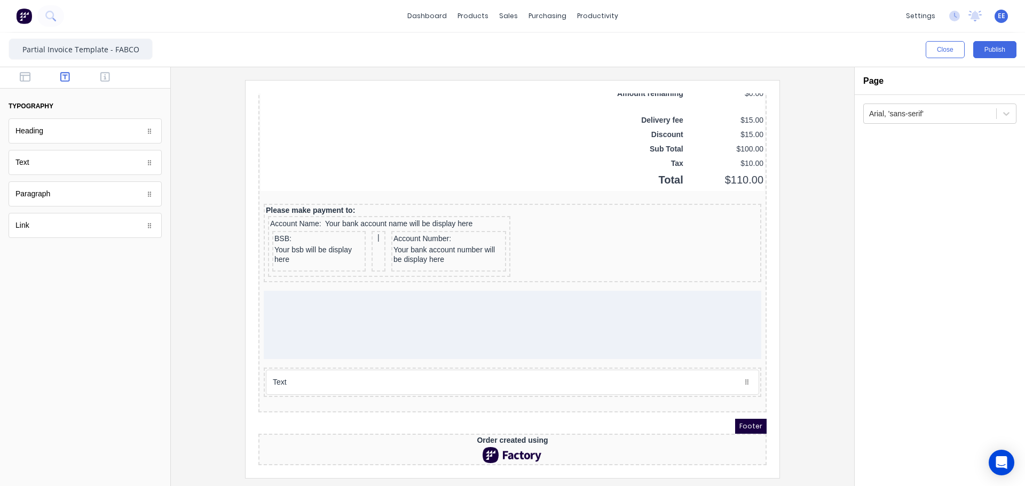
scroll to position [811, 0]
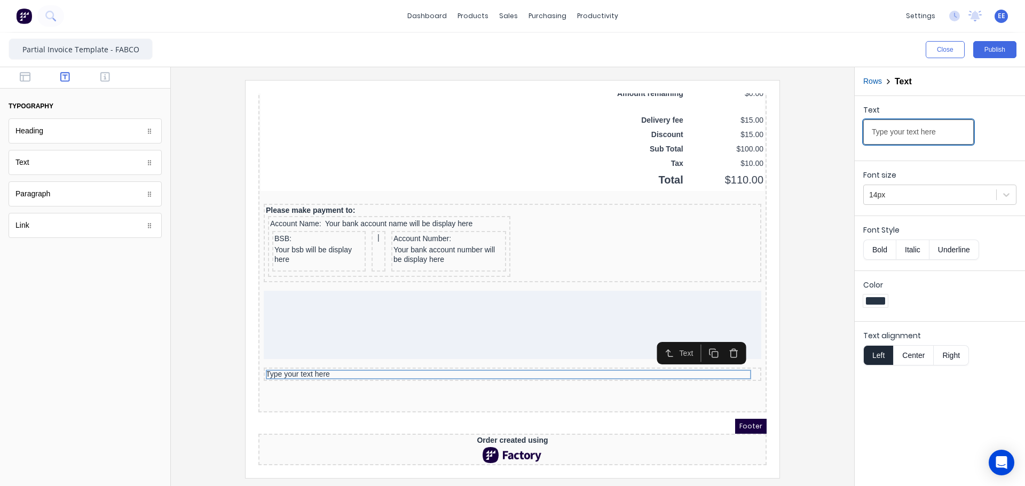
click at [943, 133] on input "Type your text here" at bounding box center [918, 132] width 111 height 25
drag, startPoint x: 941, startPoint y: 136, endPoint x: 806, endPoint y: 139, distance: 134.6
click at [806, 139] on div "Close Publish Components typography Heading Heading Text Text Paragraph Paragra…" at bounding box center [512, 260] width 1025 height 454
paste input "Important Notice:"
type input "Important Notice:"
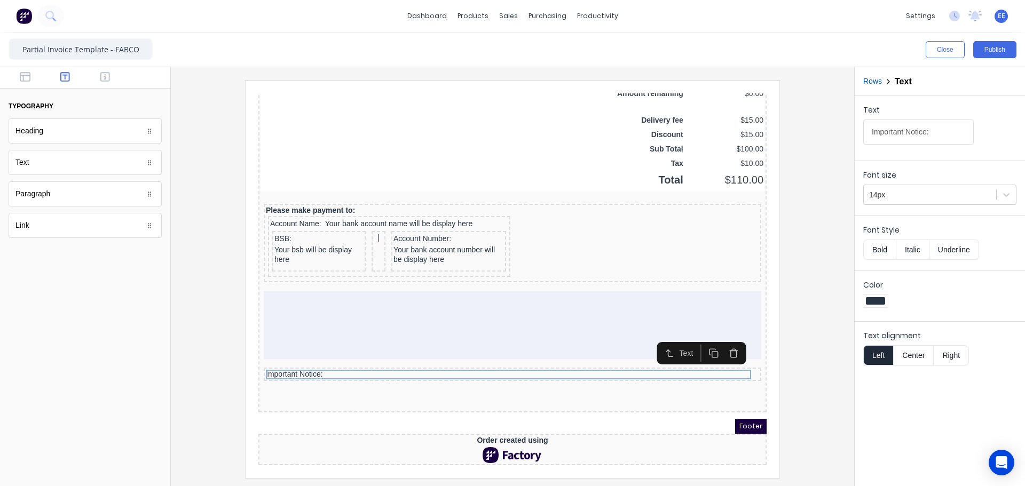
click at [882, 247] on button "Bold" at bounding box center [879, 250] width 33 height 20
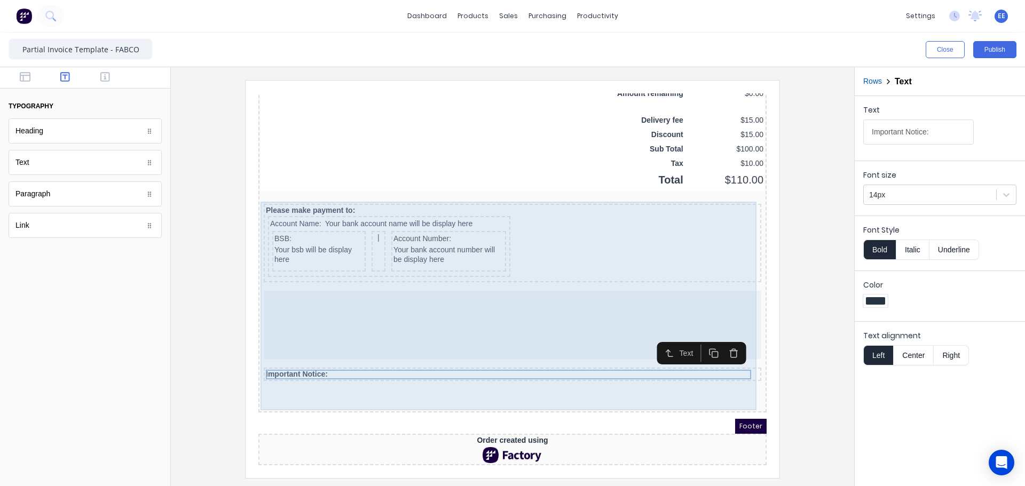
click at [588, 378] on div "Please make payment to: Account Name: Your bank account name will be display he…" at bounding box center [500, 293] width 504 height 209
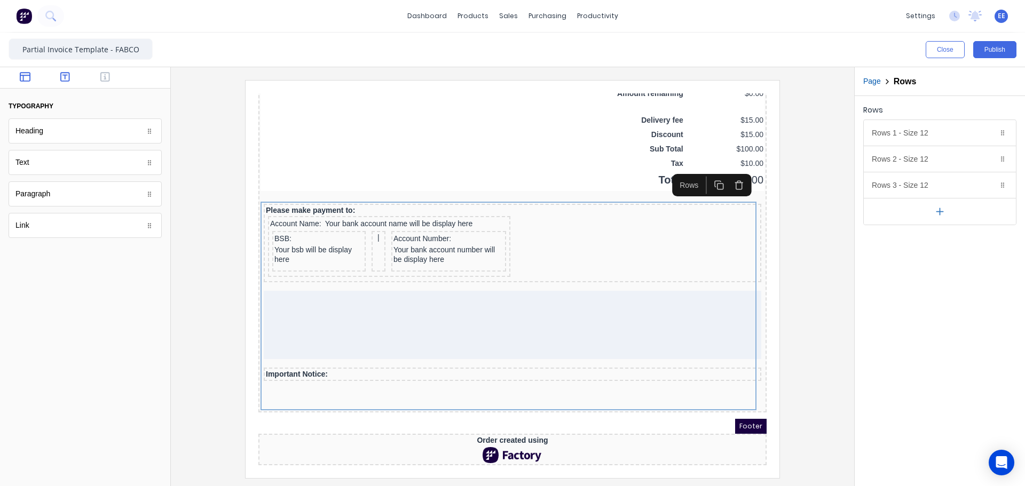
click at [29, 78] on icon "button" at bounding box center [25, 77] width 11 height 11
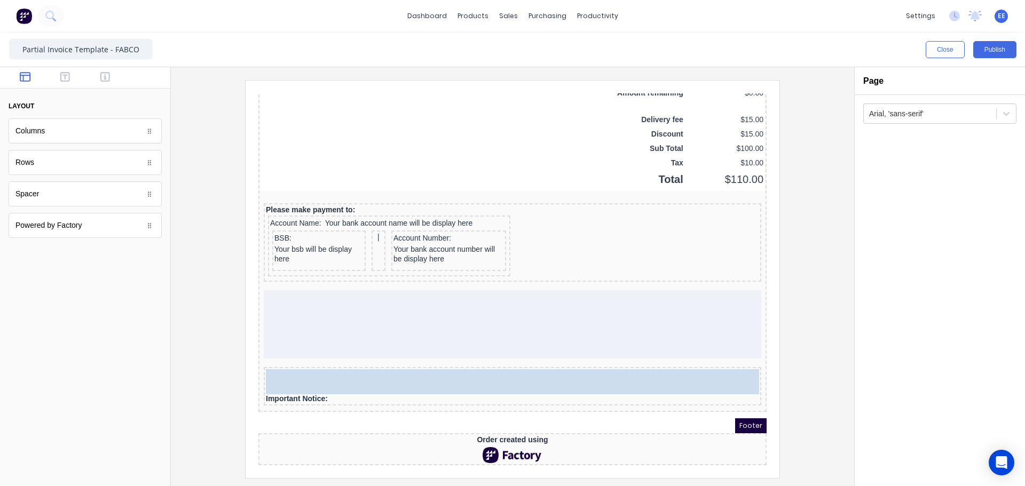
drag, startPoint x: 37, startPoint y: 160, endPoint x: 129, endPoint y: 265, distance: 139.6
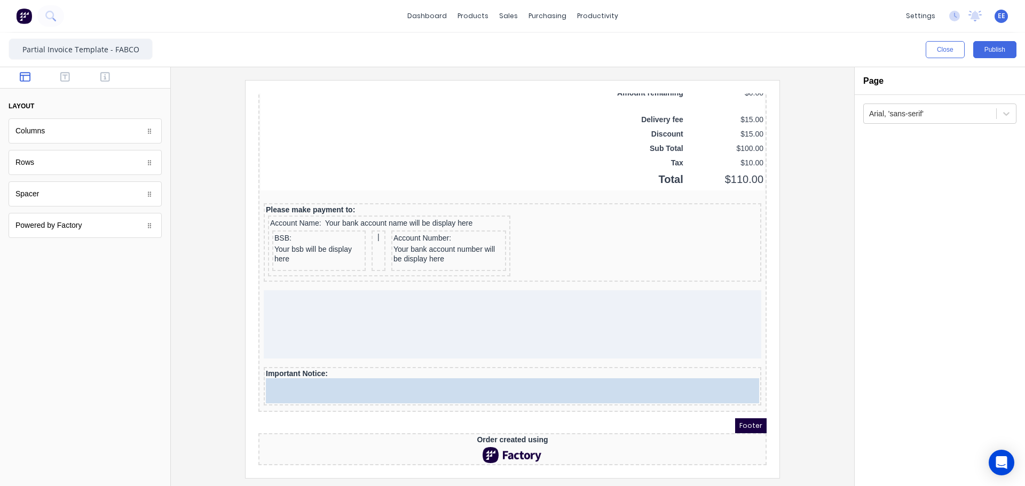
drag, startPoint x: 33, startPoint y: 138, endPoint x: 335, endPoint y: 358, distance: 373.8
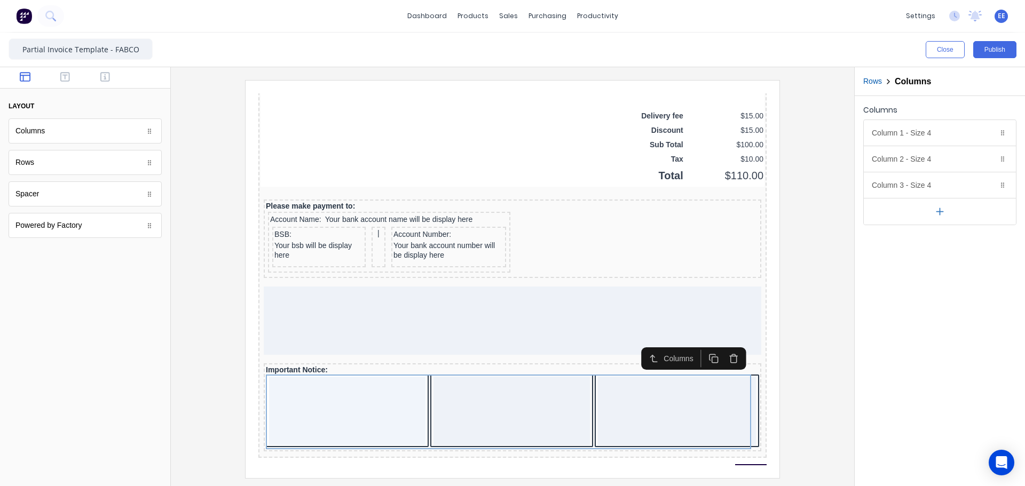
click at [938, 217] on icon "button" at bounding box center [939, 211] width 11 height 11
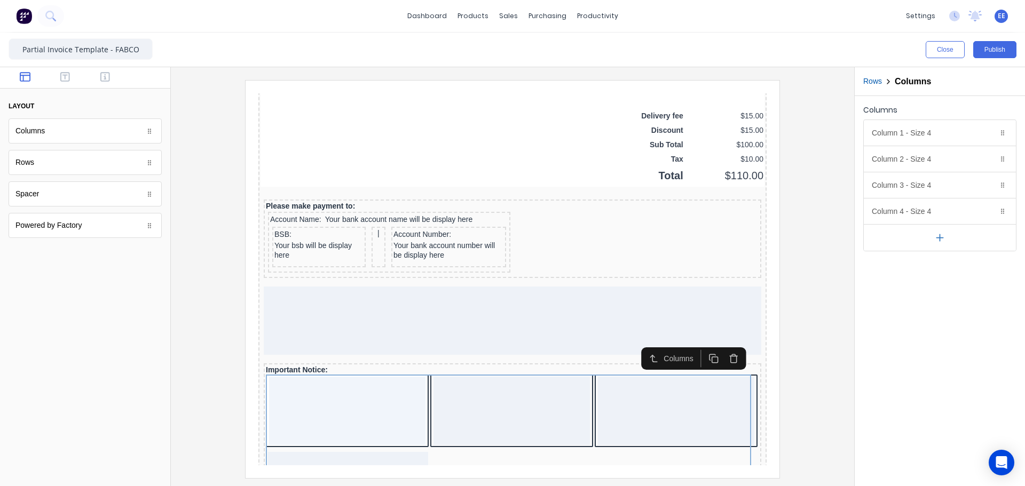
click at [933, 238] on button "button" at bounding box center [940, 237] width 152 height 27
drag, startPoint x: 986, startPoint y: 183, endPoint x: 982, endPoint y: 166, distance: 17.6
click at [988, 182] on icon "button" at bounding box center [989, 185] width 9 height 9
click at [986, 160] on icon "button" at bounding box center [989, 159] width 9 height 9
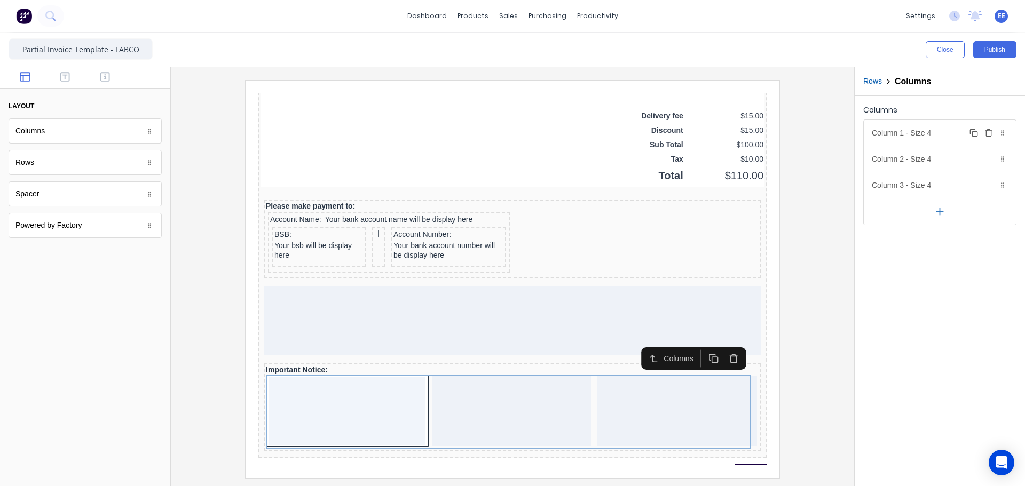
click at [986, 137] on button "Delete" at bounding box center [988, 133] width 13 height 13
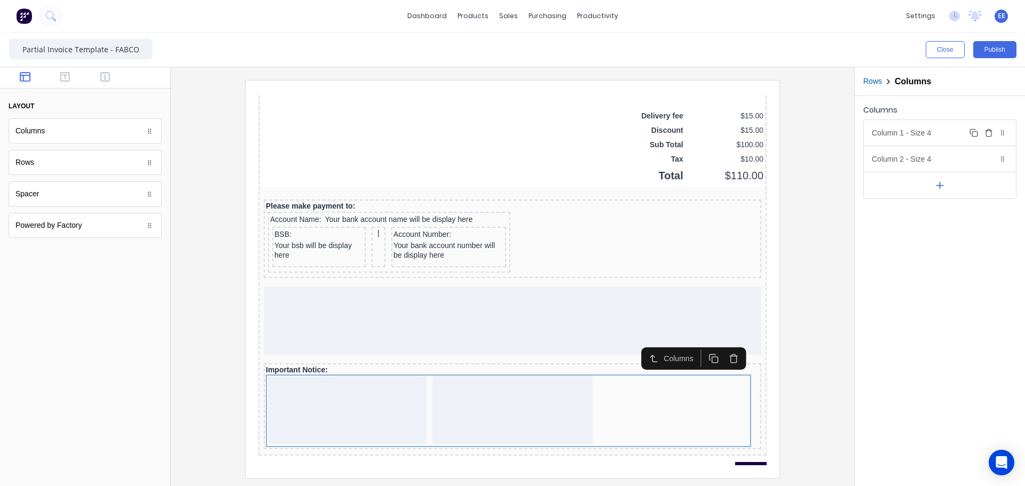
click at [942, 134] on div "Column 1 - Size 4 Duplicate Delete" at bounding box center [940, 133] width 152 height 26
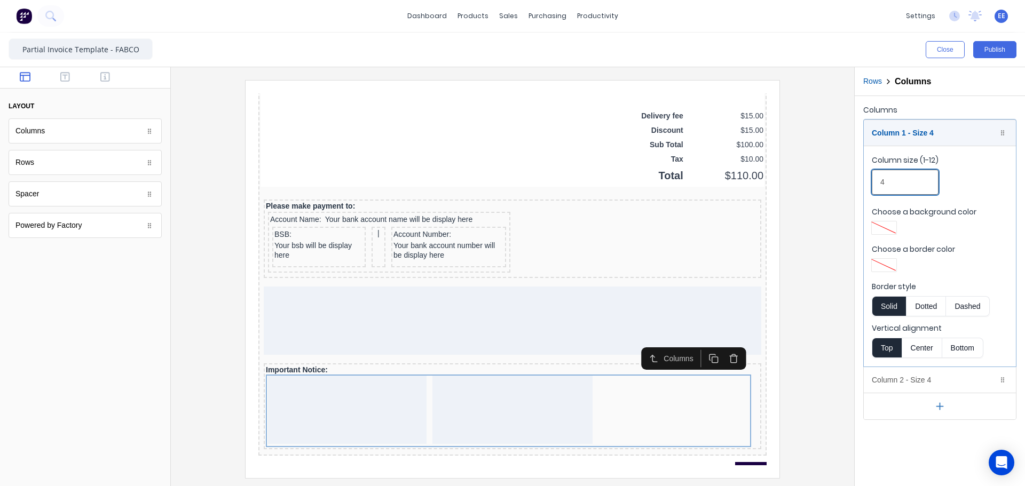
click at [896, 178] on input "4" at bounding box center [905, 182] width 67 height 25
click at [847, 182] on div "Close Publish Components layout Columns Columns Rows Rows Spacer Spacer Powered…" at bounding box center [512, 260] width 1025 height 454
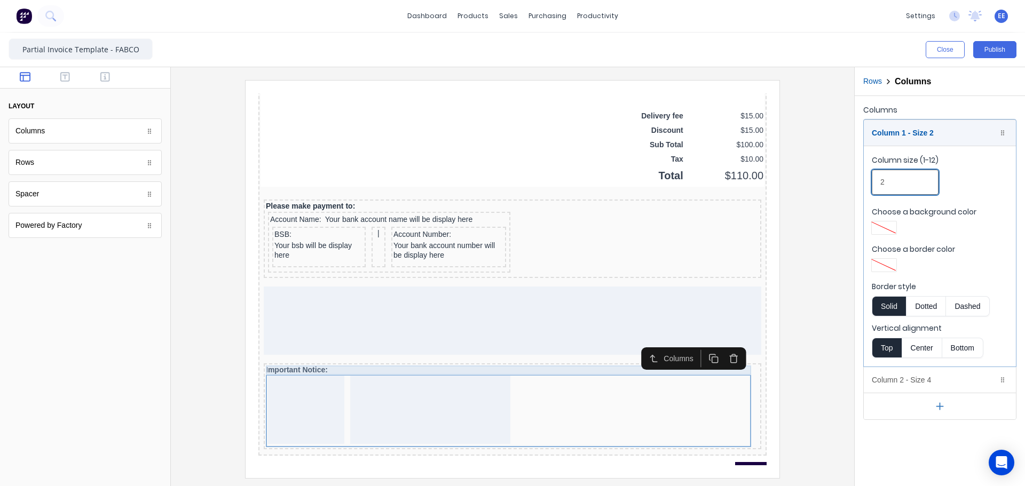
type input "2"
click at [320, 357] on div "Important Notice:" at bounding box center [499, 358] width 493 height 10
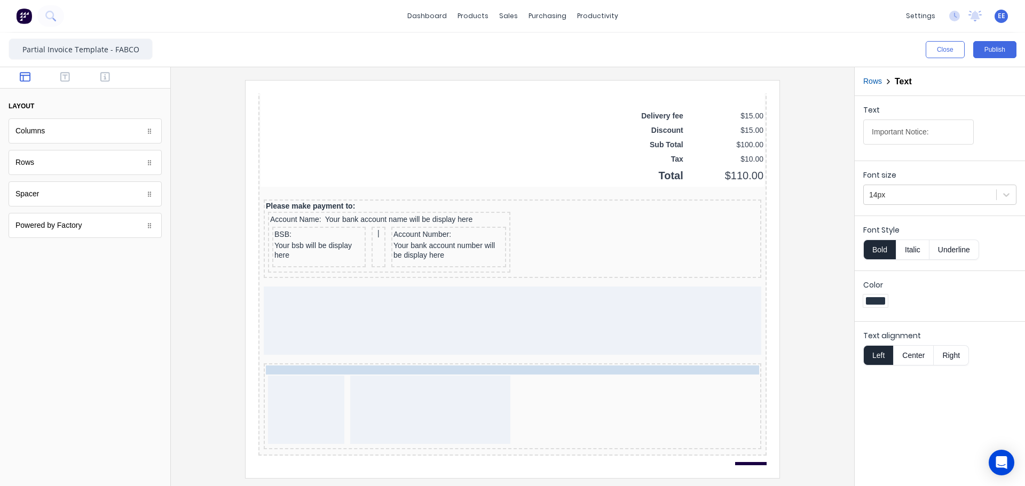
drag, startPoint x: 313, startPoint y: 366, endPoint x: 315, endPoint y: 382, distance: 15.6
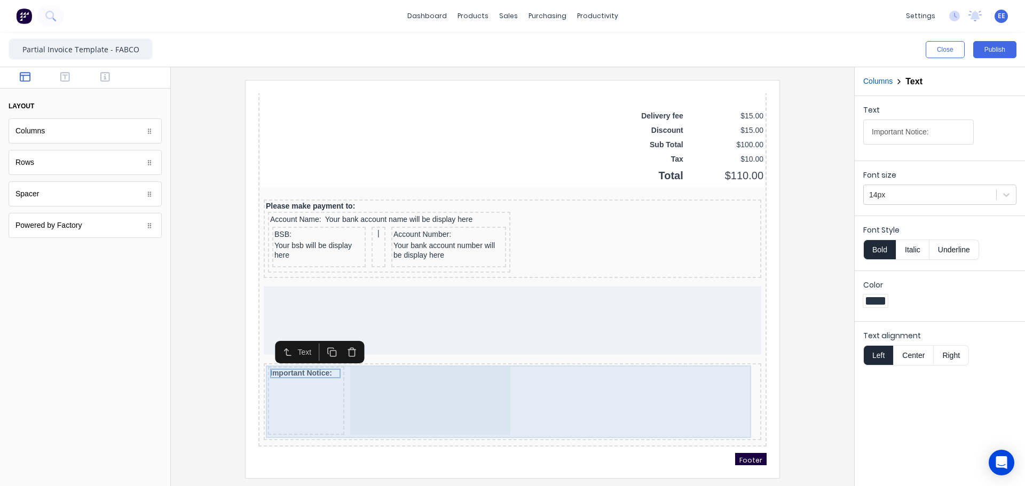
click at [351, 368] on div at bounding box center [417, 388] width 160 height 68
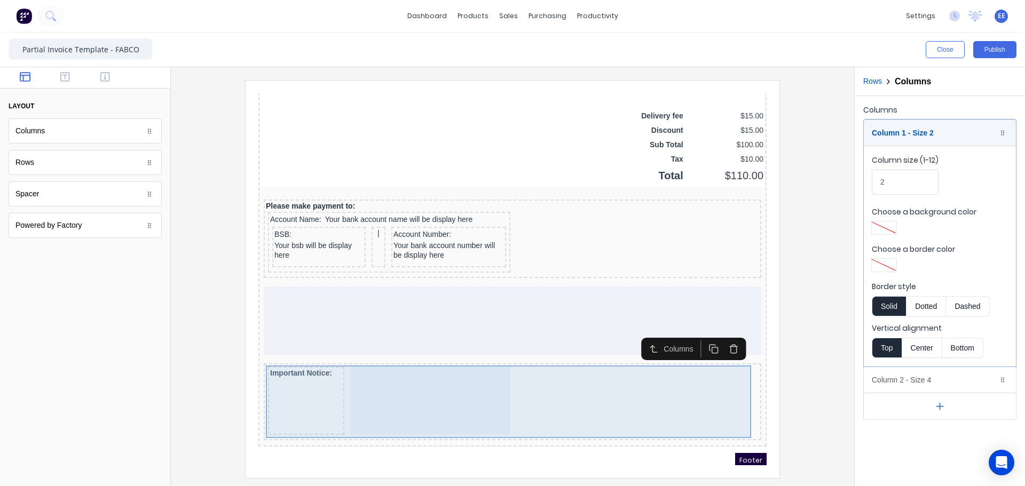
click at [387, 370] on div at bounding box center [417, 388] width 160 height 68
click at [281, 405] on div "Important Notice:" at bounding box center [293, 388] width 76 height 68
click at [290, 379] on div "Important Notice:" at bounding box center [293, 388] width 76 height 68
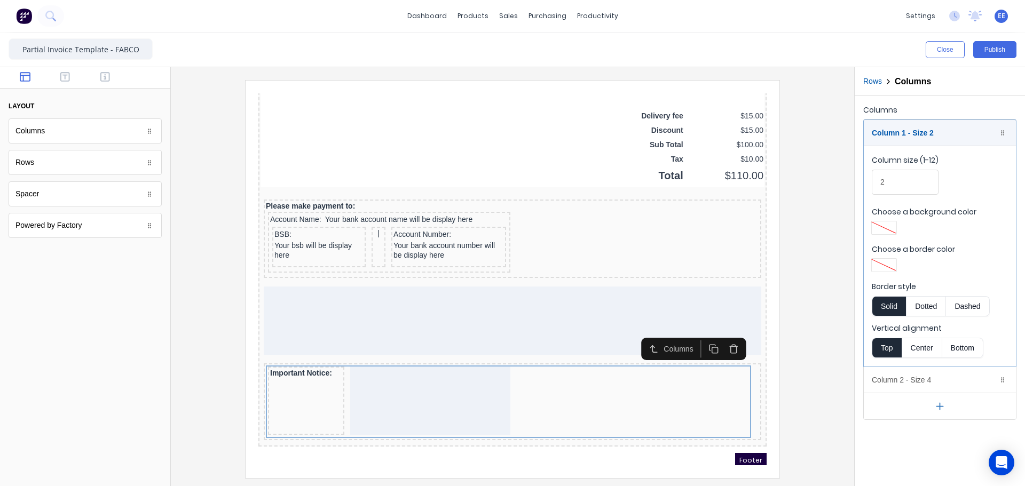
click at [798, 408] on div at bounding box center [512, 279] width 666 height 398
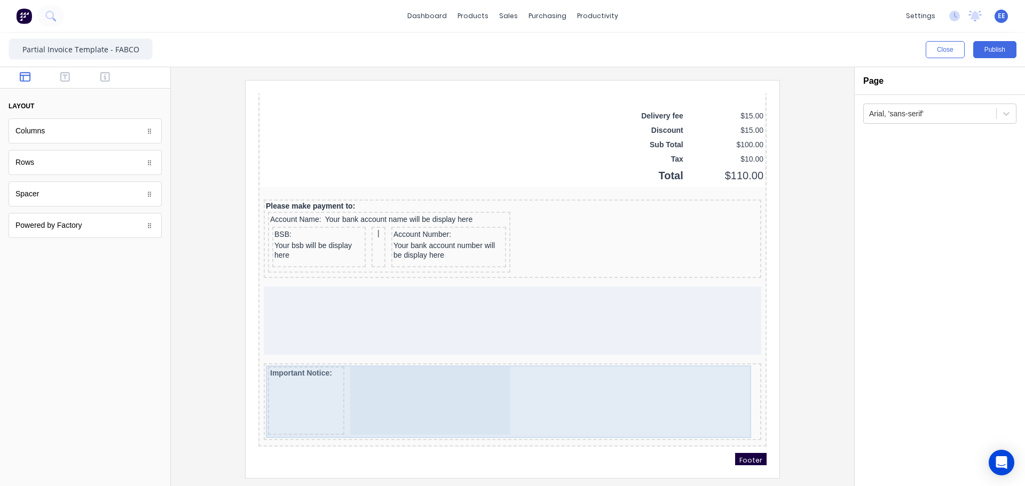
click at [429, 391] on div at bounding box center [417, 388] width 160 height 68
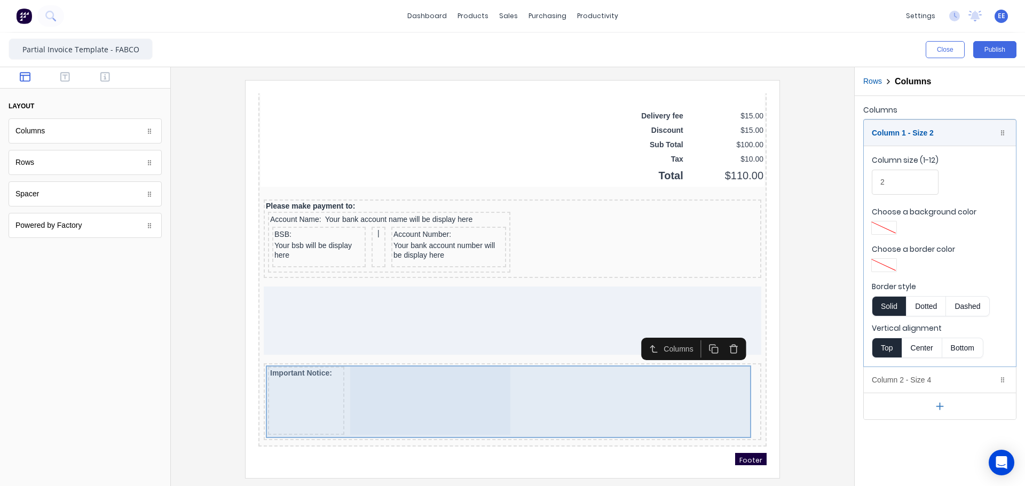
click at [440, 378] on div at bounding box center [417, 388] width 160 height 68
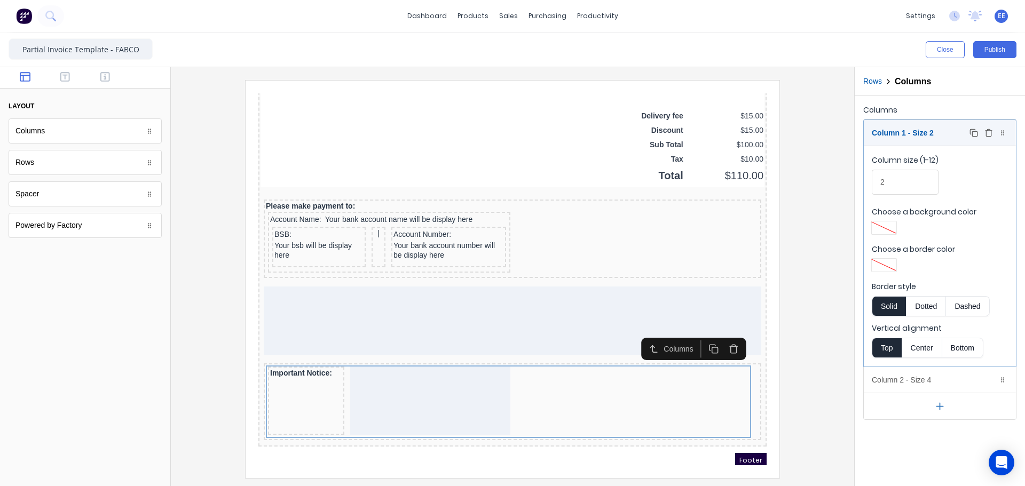
click at [924, 123] on div "Column 1 - Size 2 Duplicate Delete" at bounding box center [940, 133] width 152 height 26
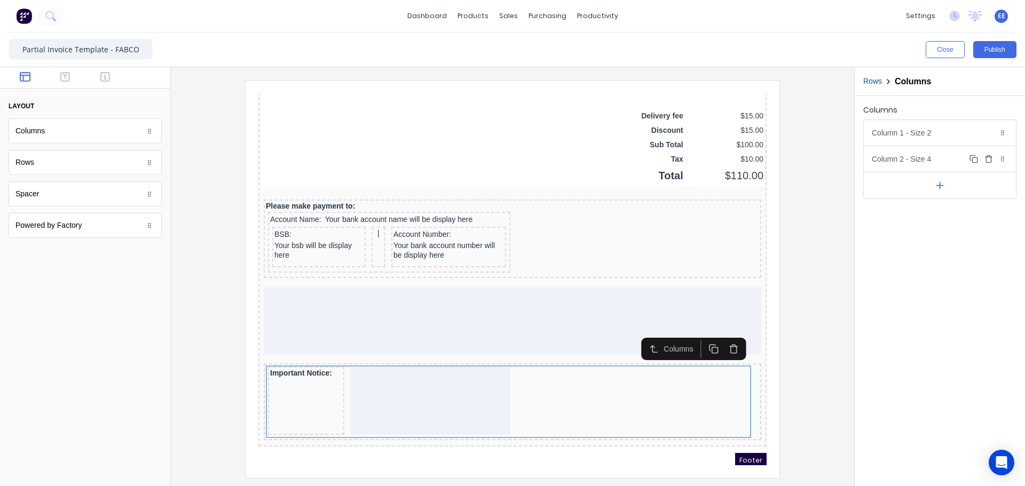
click at [914, 156] on div "Column 2 - Size 4 Duplicate Delete" at bounding box center [940, 159] width 152 height 26
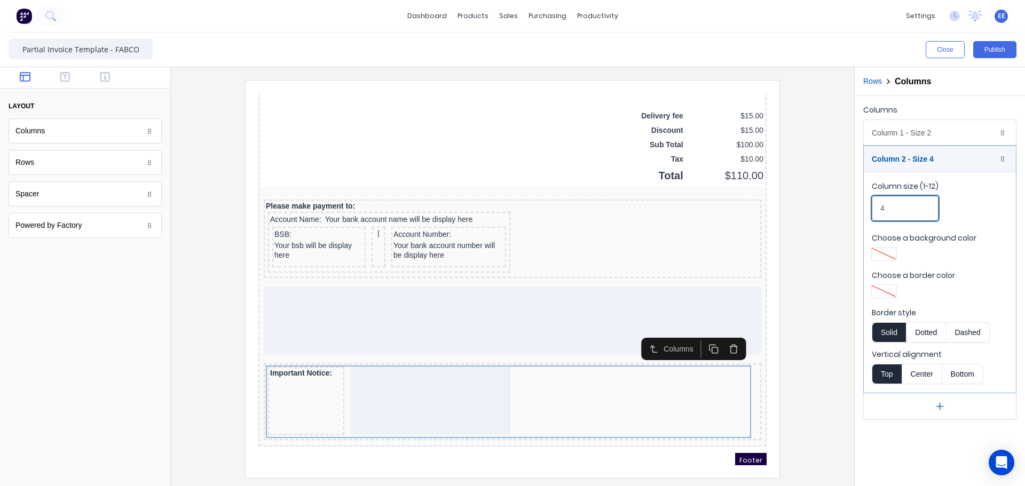
drag, startPoint x: 872, startPoint y: 211, endPoint x: 840, endPoint y: 211, distance: 31.5
click at [840, 211] on div "Close Publish Components layout Columns Columns Rows Rows Spacer Spacer Powered…" at bounding box center [512, 260] width 1025 height 454
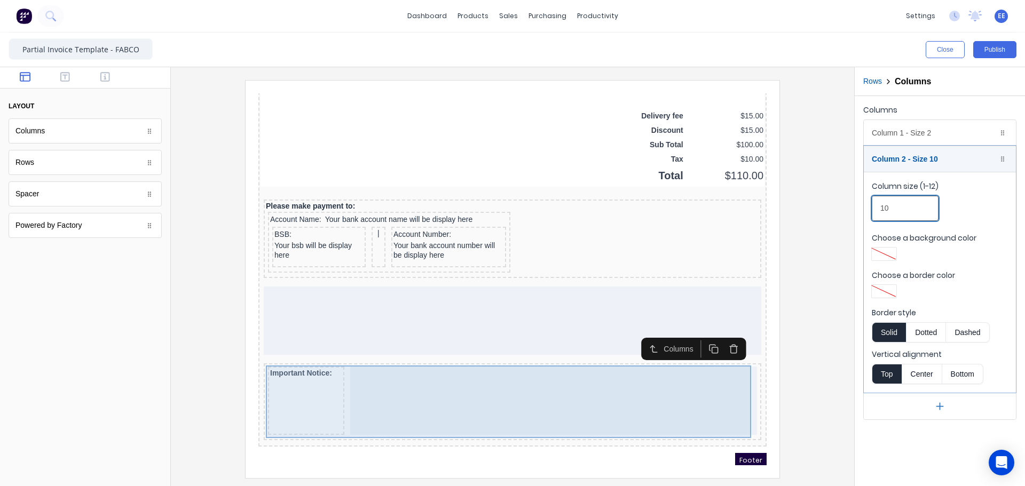
type input "10"
click at [374, 400] on div at bounding box center [540, 388] width 407 height 68
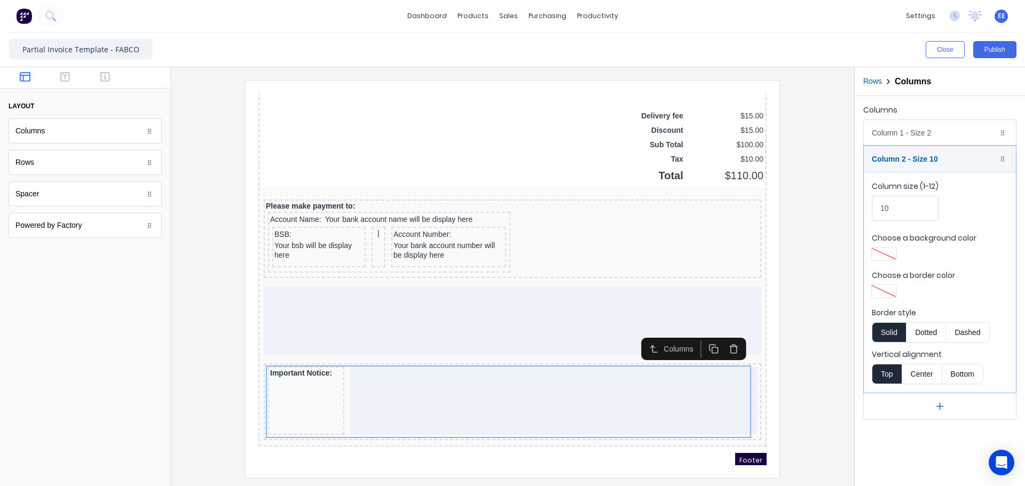
click at [206, 368] on div at bounding box center [512, 279] width 666 height 398
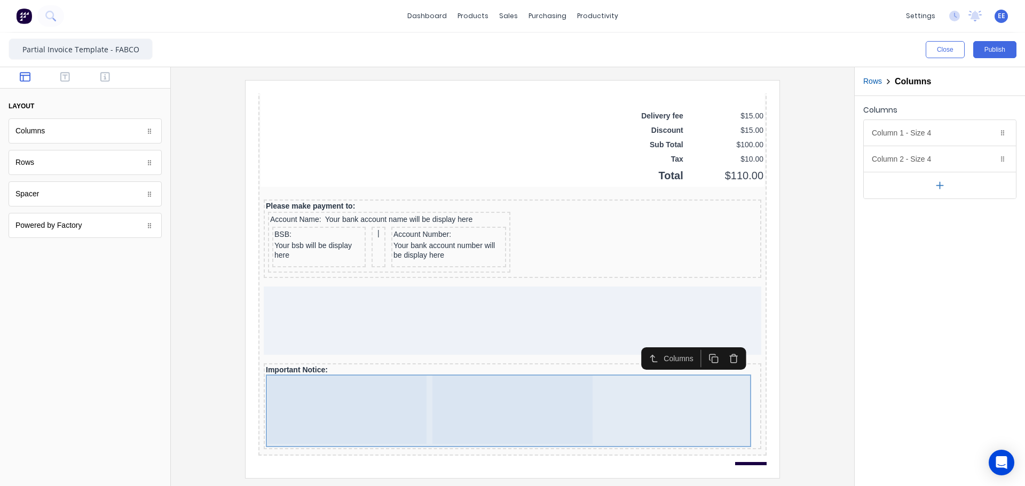
click at [407, 392] on div at bounding box center [334, 397] width 159 height 68
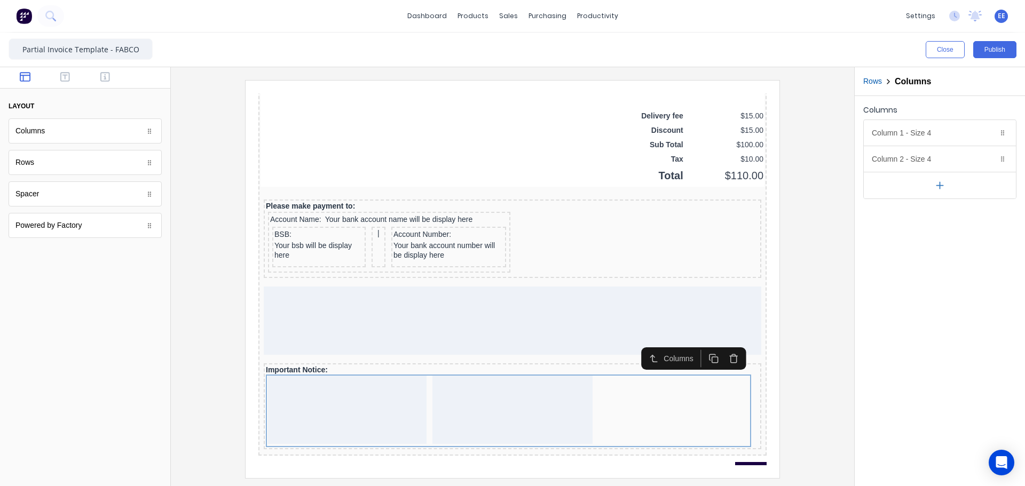
click at [714, 347] on button "button" at bounding box center [721, 346] width 20 height 18
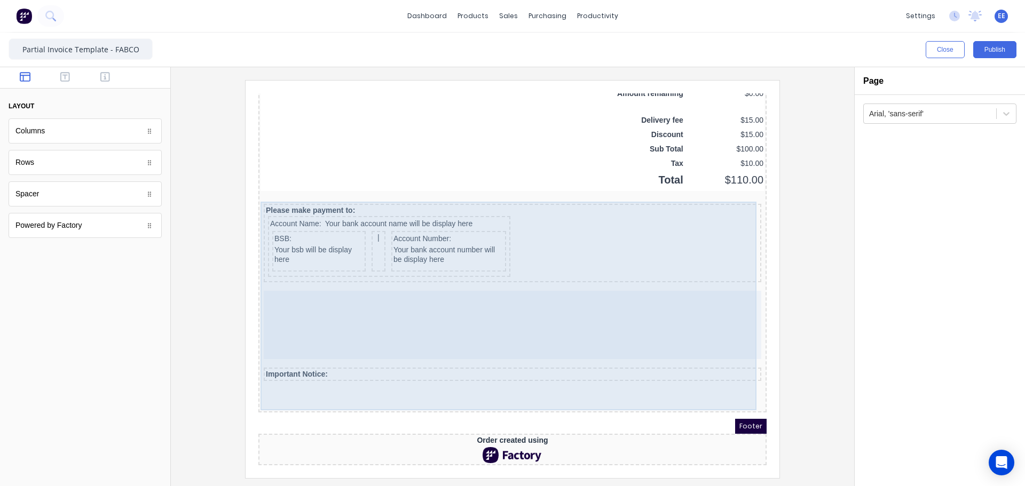
click at [398, 361] on div "Important Notice:" at bounding box center [499, 362] width 493 height 10
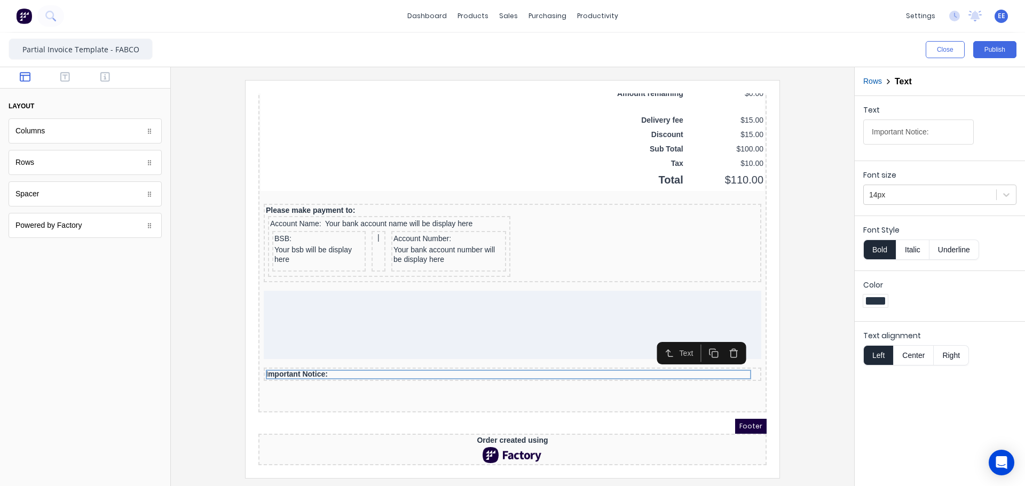
click at [69, 84] on div at bounding box center [85, 77] width 170 height 21
click at [68, 78] on icon "button" at bounding box center [65, 77] width 10 height 11
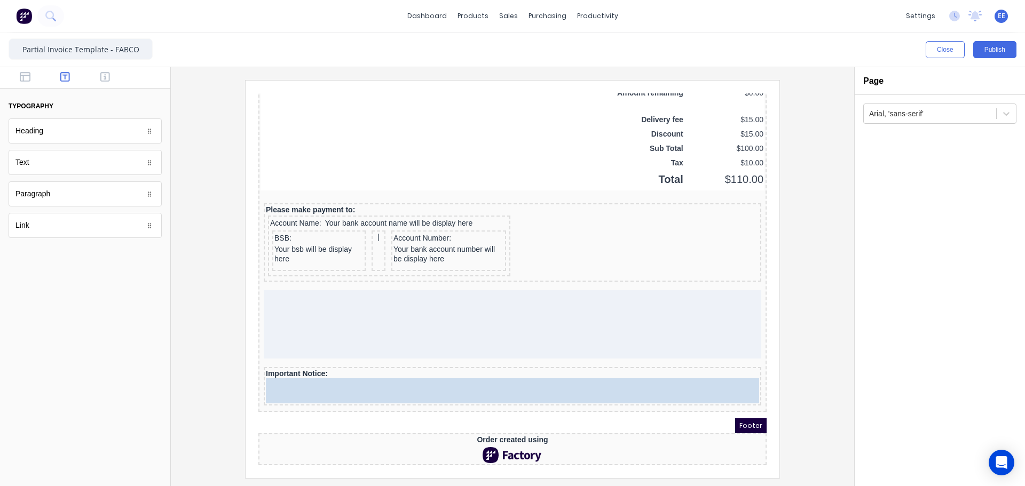
drag, startPoint x: 40, startPoint y: 195, endPoint x: 170, endPoint y: 269, distance: 149.7
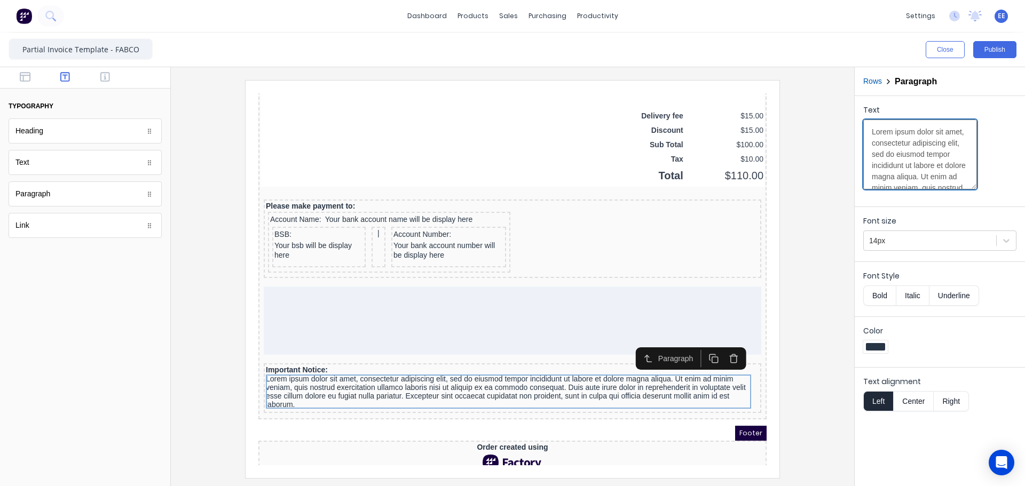
click at [921, 151] on textarea "Lorem ipsum dolor sit amet, consectetur adipiscing elit, sed do eiusmod tempor …" at bounding box center [920, 155] width 114 height 70
paste textarea "This payment claim is made in accordance with the Building and Construction Ind…"
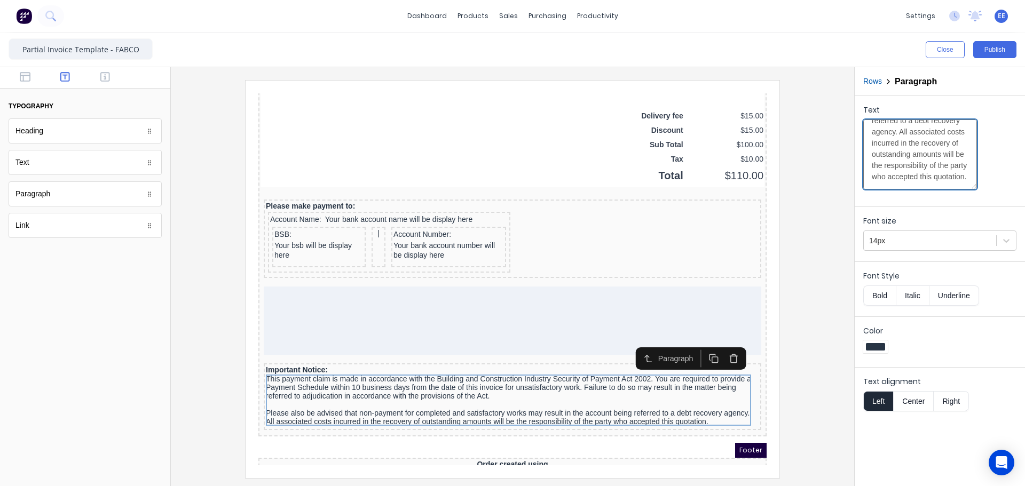
type textarea "This payment claim is made in accordance with the Building and Construction Ind…"
click at [784, 394] on div at bounding box center [512, 279] width 666 height 398
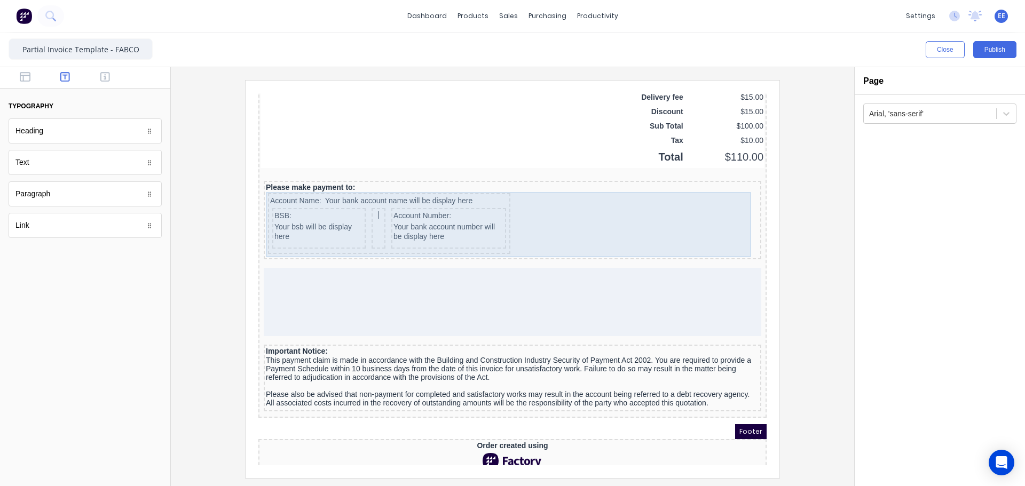
scroll to position [840, 0]
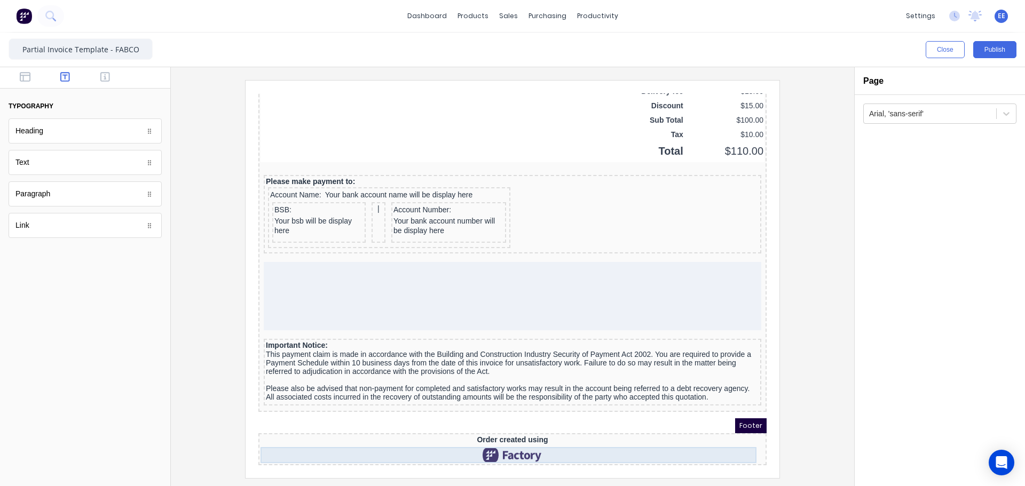
click at [469, 435] on div at bounding box center [500, 443] width 504 height 16
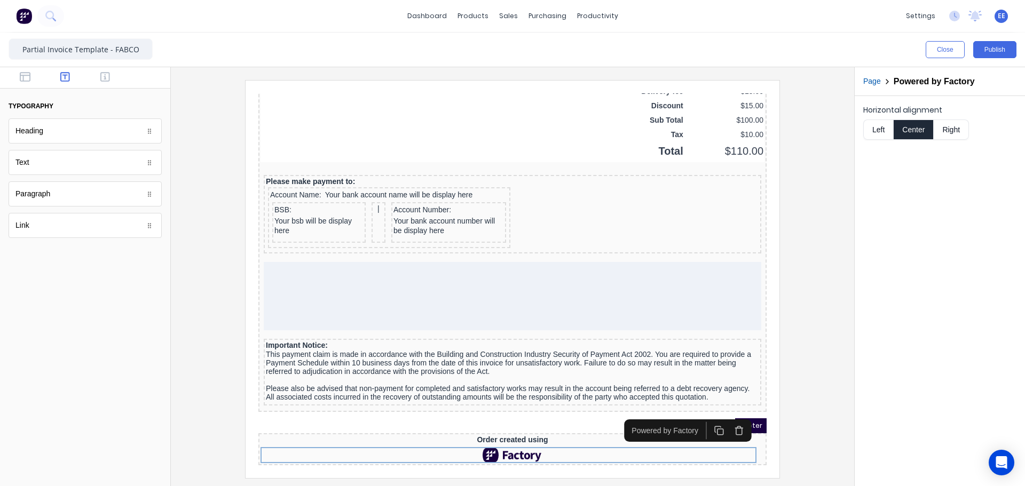
click at [732, 415] on button "button" at bounding box center [727, 419] width 20 height 18
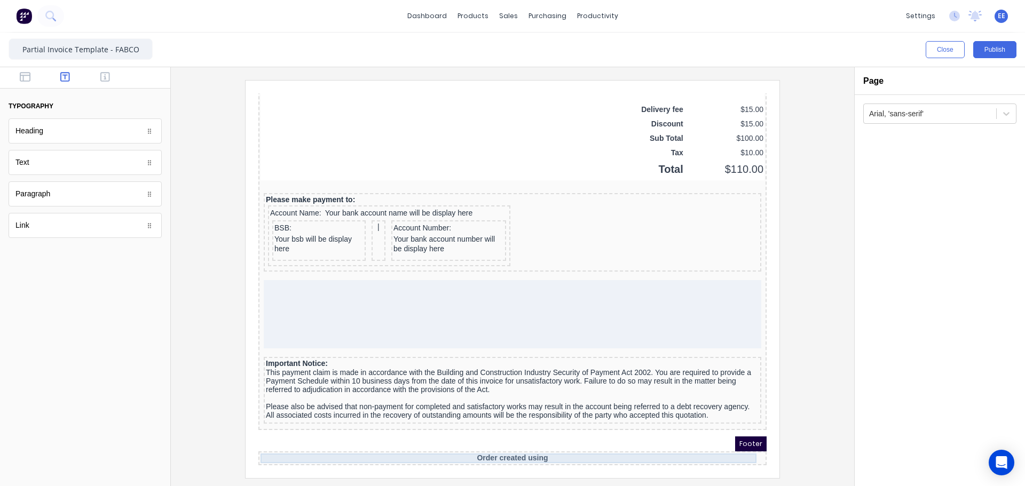
click at [688, 441] on div "Order created using" at bounding box center [500, 446] width 504 height 10
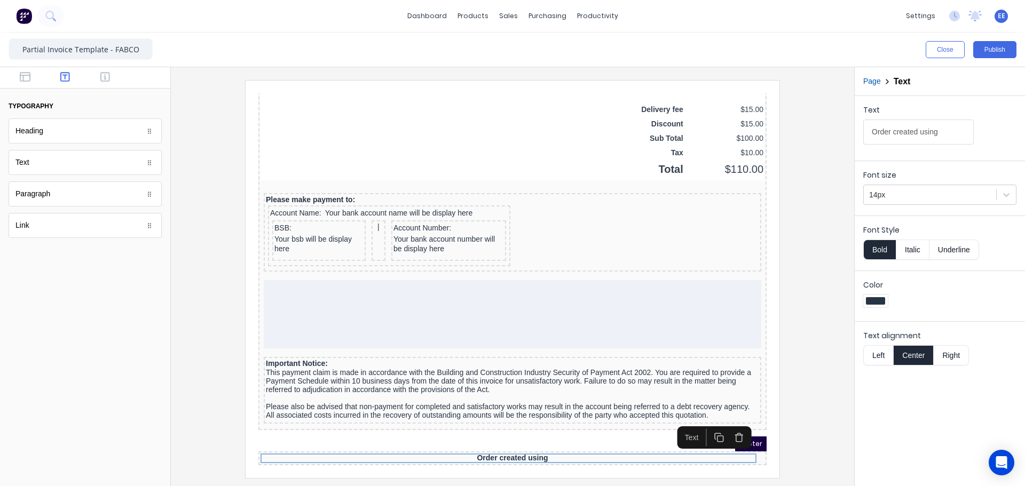
click at [727, 422] on icon "button" at bounding box center [726, 425] width 10 height 10
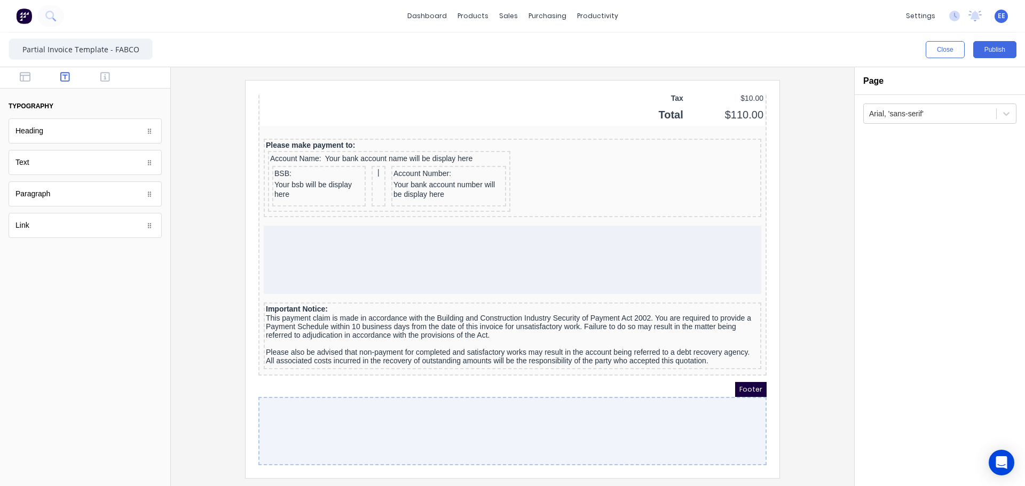
scroll to position [876, 0]
click at [18, 77] on button "button" at bounding box center [26, 78] width 34 height 13
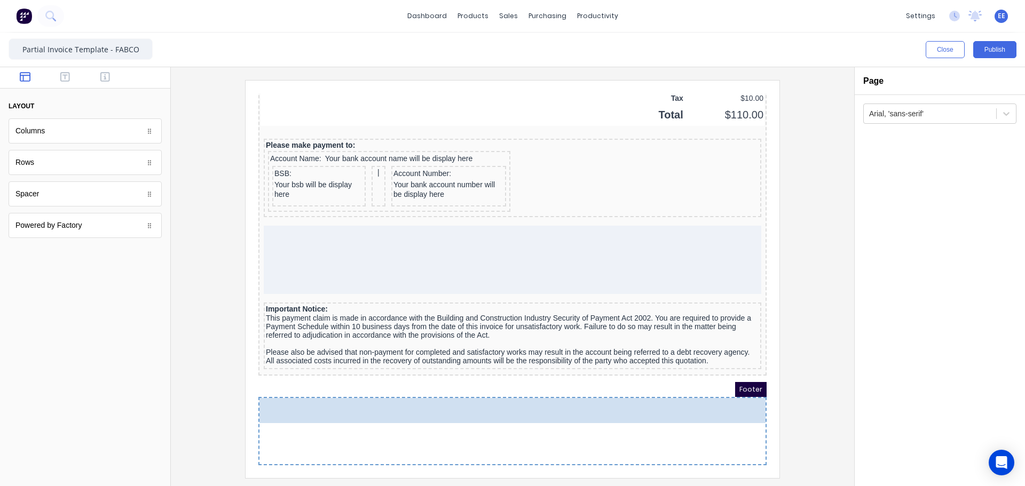
drag, startPoint x: 46, startPoint y: 134, endPoint x: 343, endPoint y: 431, distance: 420.2
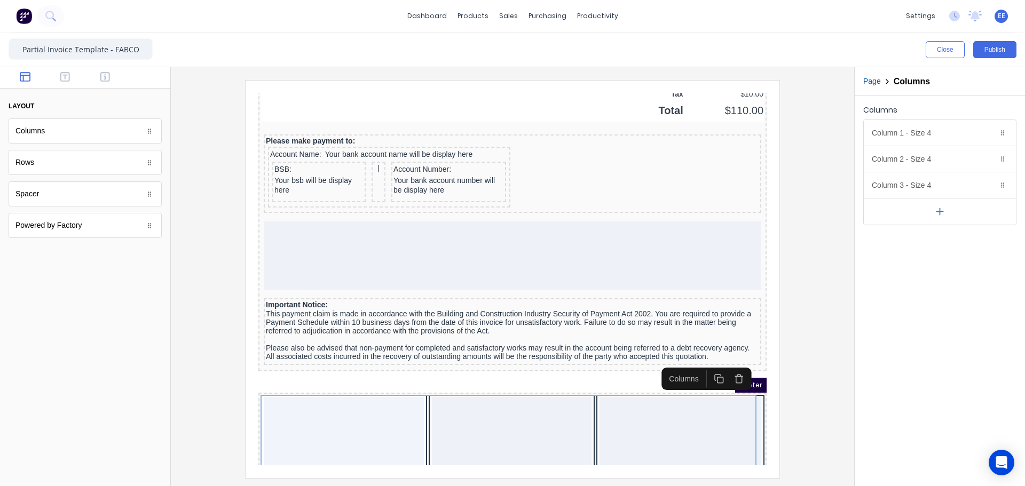
click at [934, 211] on button "button" at bounding box center [940, 211] width 152 height 27
click at [936, 229] on button "button" at bounding box center [940, 237] width 152 height 27
click at [935, 254] on button "button" at bounding box center [940, 263] width 152 height 27
click at [934, 282] on button "button" at bounding box center [940, 290] width 152 height 27
drag, startPoint x: 938, startPoint y: 310, endPoint x: 945, endPoint y: 296, distance: 15.0
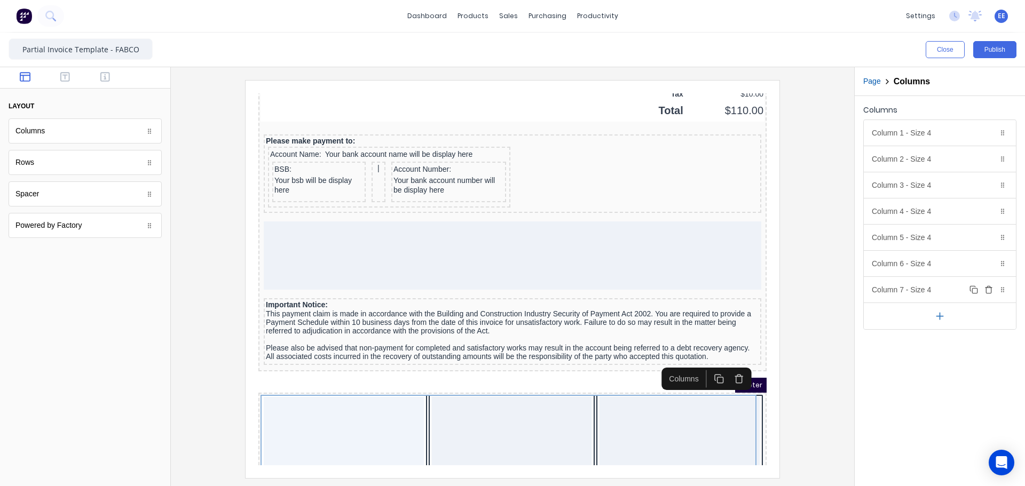
click at [939, 310] on button "button" at bounding box center [940, 316] width 152 height 27
click at [990, 183] on icon "button" at bounding box center [988, 183] width 3 height 2
click at [987, 158] on icon "button" at bounding box center [988, 160] width 5 height 6
click at [989, 135] on icon "button" at bounding box center [989, 133] width 9 height 9
click at [932, 160] on div "Column 2 - Size 4 Duplicate Delete" at bounding box center [940, 159] width 152 height 26
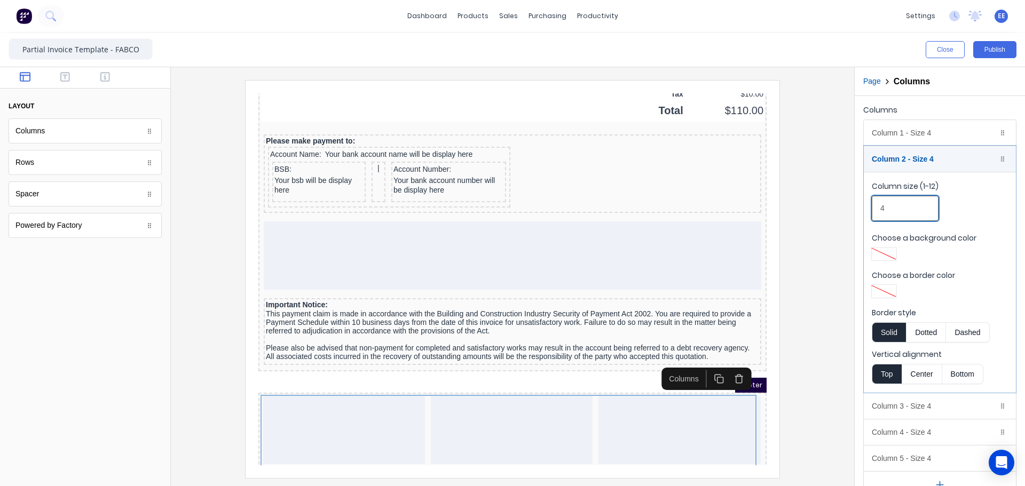
drag, startPoint x: 854, startPoint y: 206, endPoint x: 843, endPoint y: 204, distance: 11.3
click at [844, 204] on div "Close Publish Components layout Columns Columns Rows Rows Spacer Spacer Powered…" at bounding box center [512, 260] width 1025 height 454
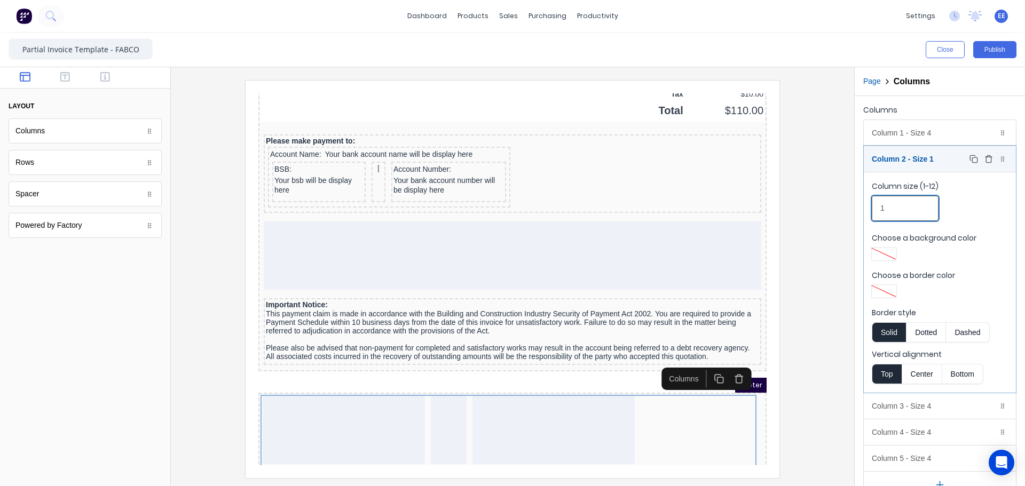
type input "1"
click at [910, 158] on div "Column 2 - Size 1 Duplicate Delete" at bounding box center [940, 159] width 152 height 26
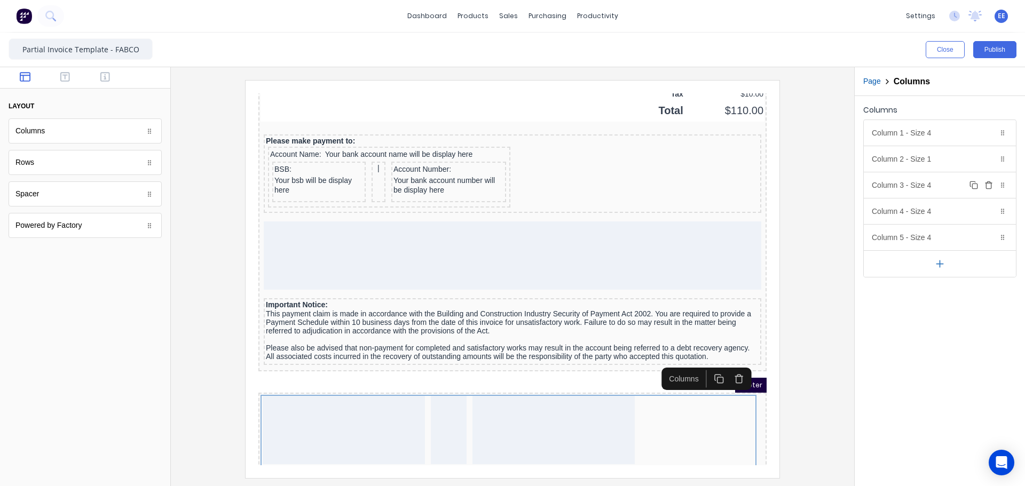
click at [915, 180] on div "Column 3 - Size 4 Duplicate Delete" at bounding box center [940, 185] width 152 height 26
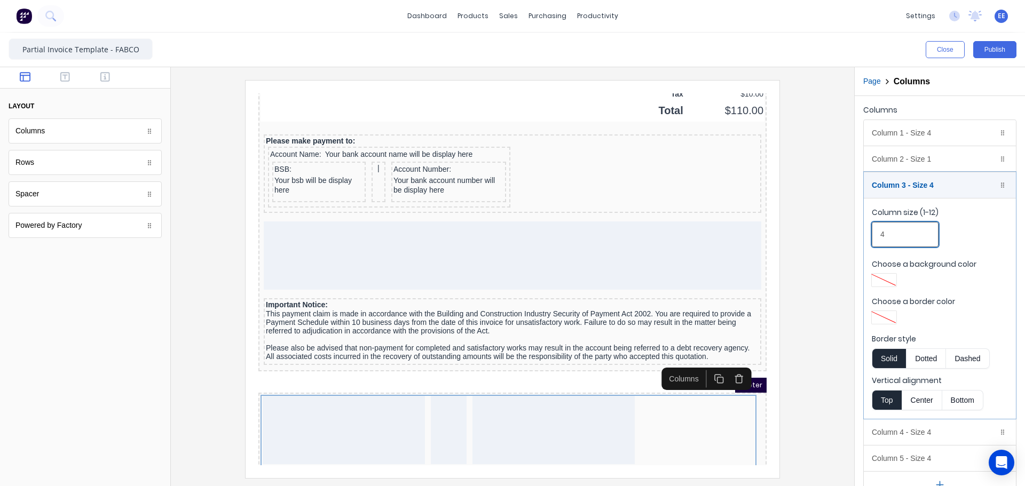
drag, startPoint x: 901, startPoint y: 232, endPoint x: 870, endPoint y: 236, distance: 31.8
click at [870, 236] on fieldset "Column size (1-12) 4 Choose a background color Choose a border color Border sty…" at bounding box center [940, 308] width 152 height 221
type input "2"
click at [910, 176] on div "Column 3 - Size 2 Duplicate Delete" at bounding box center [940, 185] width 152 height 26
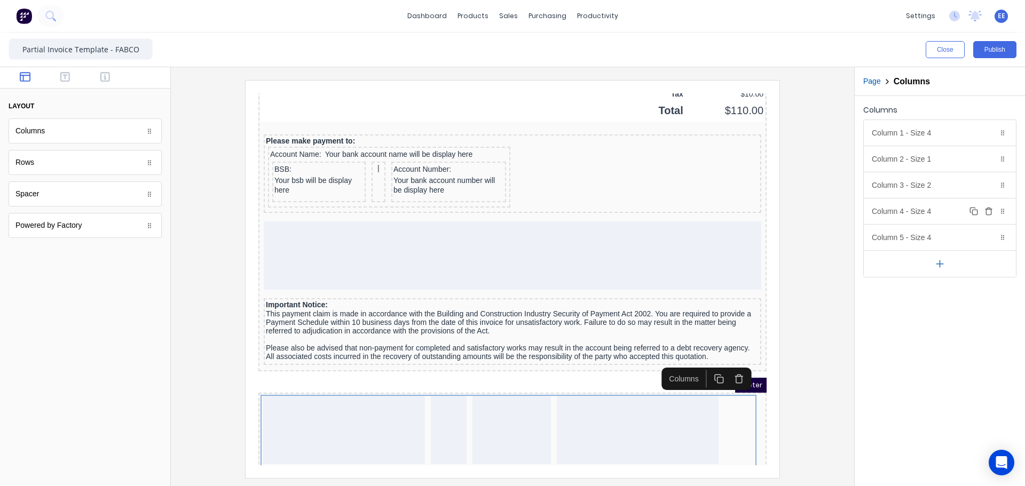
click at [918, 218] on div "Column 4 - Size 4 Duplicate Delete" at bounding box center [940, 212] width 152 height 26
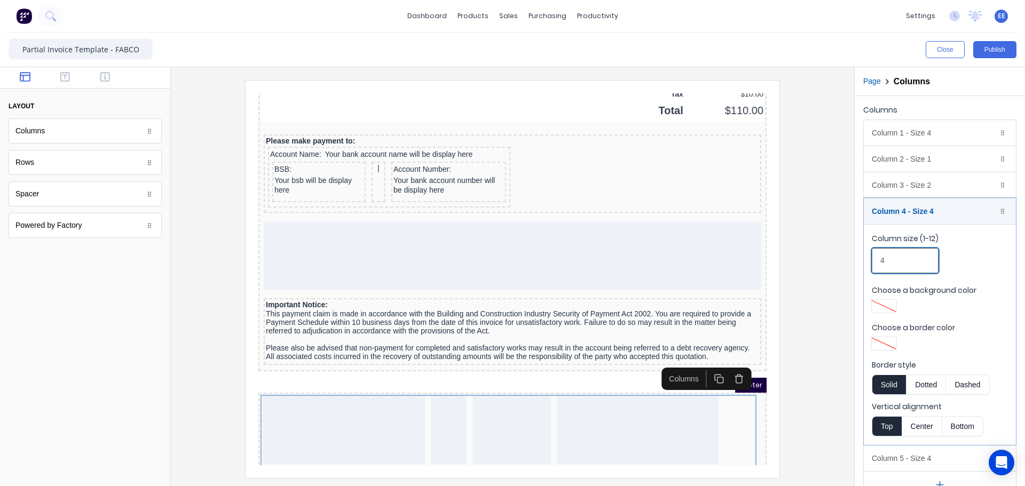
drag, startPoint x: 891, startPoint y: 260, endPoint x: 865, endPoint y: 259, distance: 25.1
click at [865, 259] on fieldset "Column size (1-12) 4 Choose a background color Choose a border color Border sty…" at bounding box center [940, 334] width 152 height 221
type input "1"
click at [904, 205] on div "Column 4 - Size 1 Duplicate Delete" at bounding box center [940, 212] width 152 height 26
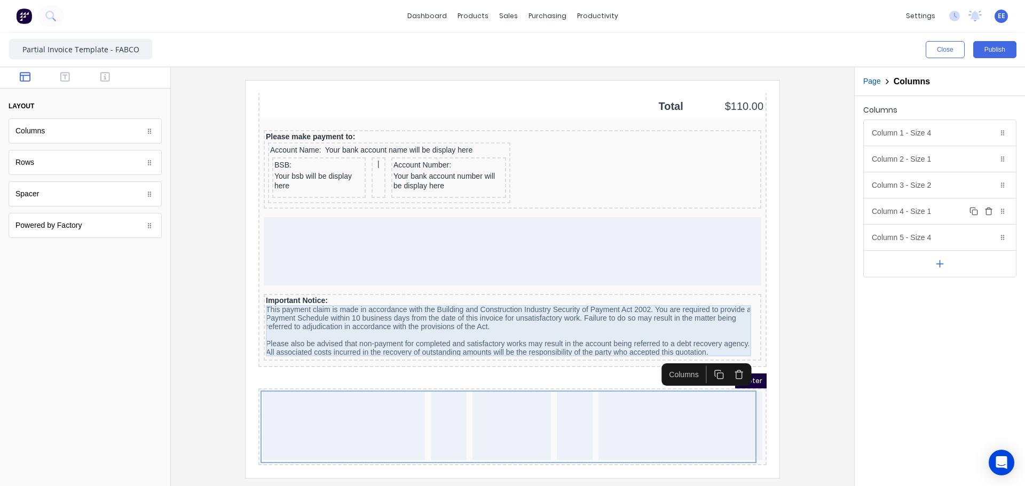
scroll to position [885, 0]
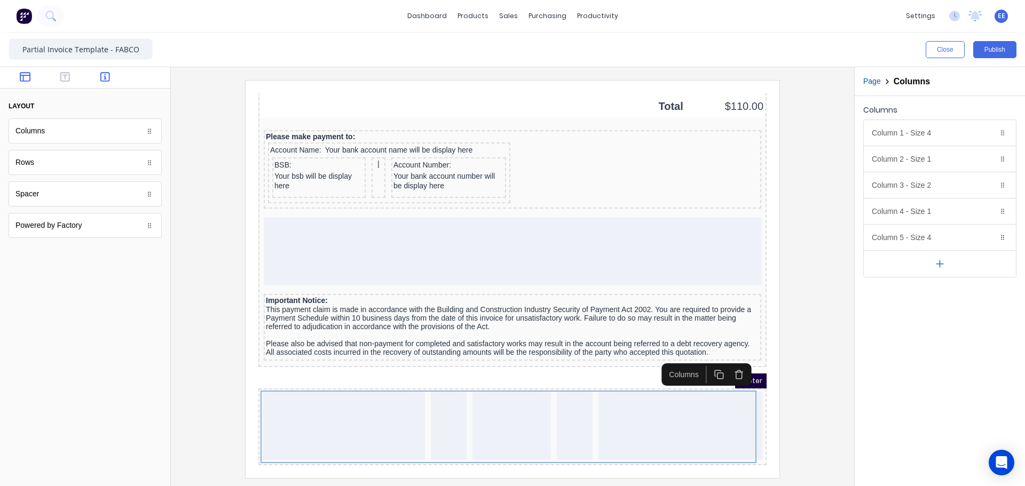
click at [102, 78] on icon "button" at bounding box center [105, 77] width 10 height 11
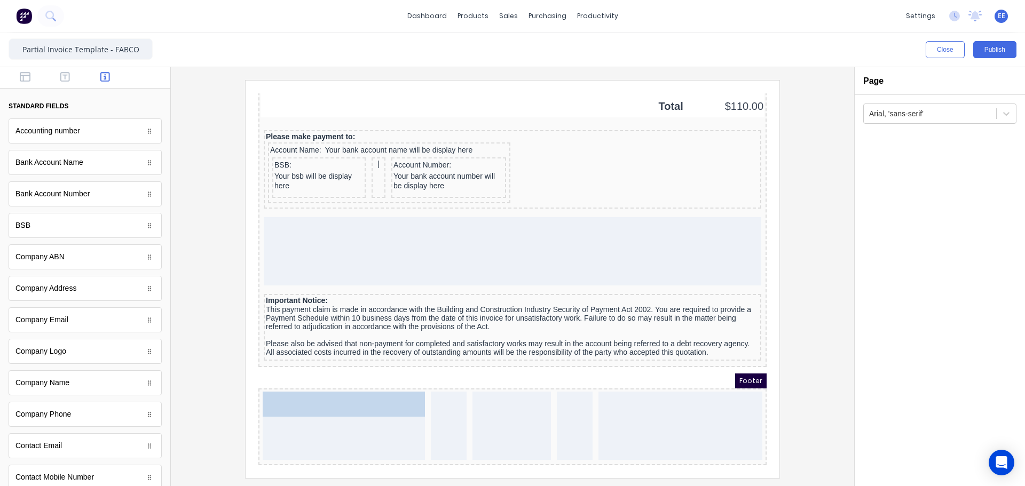
drag, startPoint x: 41, startPoint y: 327, endPoint x: 319, endPoint y: 430, distance: 296.6
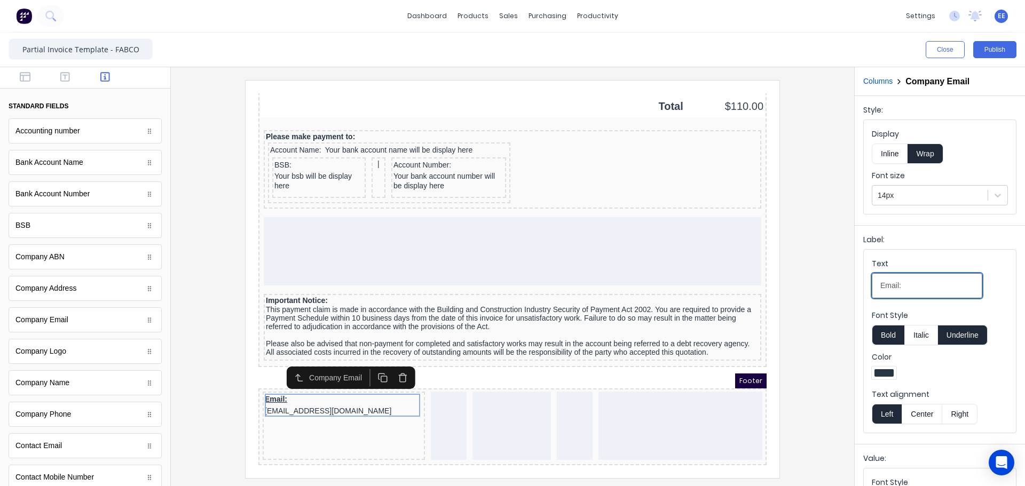
drag, startPoint x: 916, startPoint y: 286, endPoint x: 770, endPoint y: 293, distance: 145.4
click at [770, 293] on div "Close Publish Components standard fields Accounting number Accounting number Ba…" at bounding box center [512, 260] width 1025 height 454
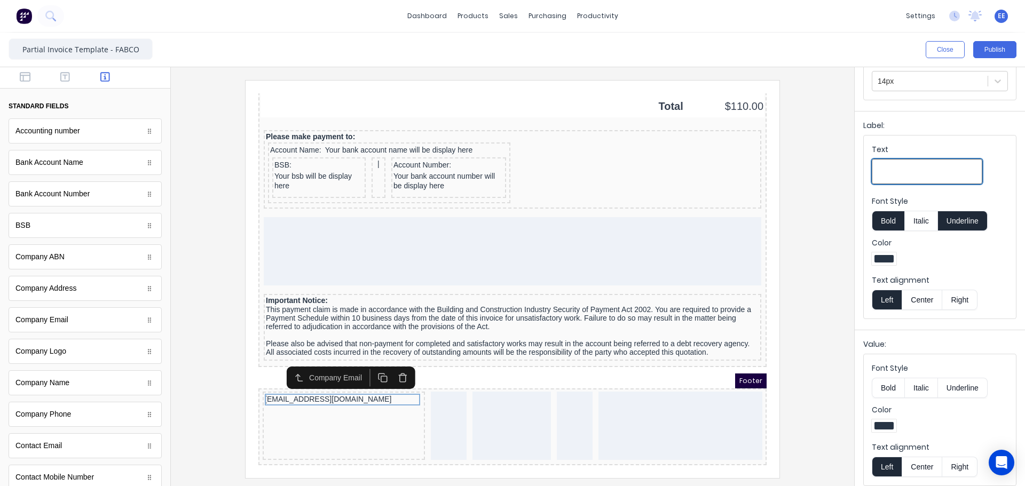
scroll to position [122, 0]
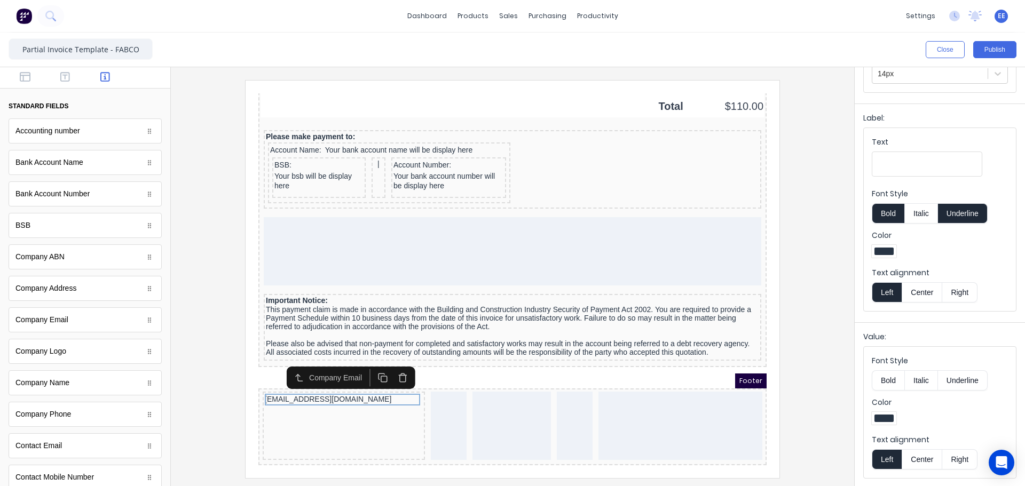
click at [969, 459] on button "Right" at bounding box center [959, 460] width 35 height 20
click at [71, 81] on button "button" at bounding box center [66, 78] width 34 height 13
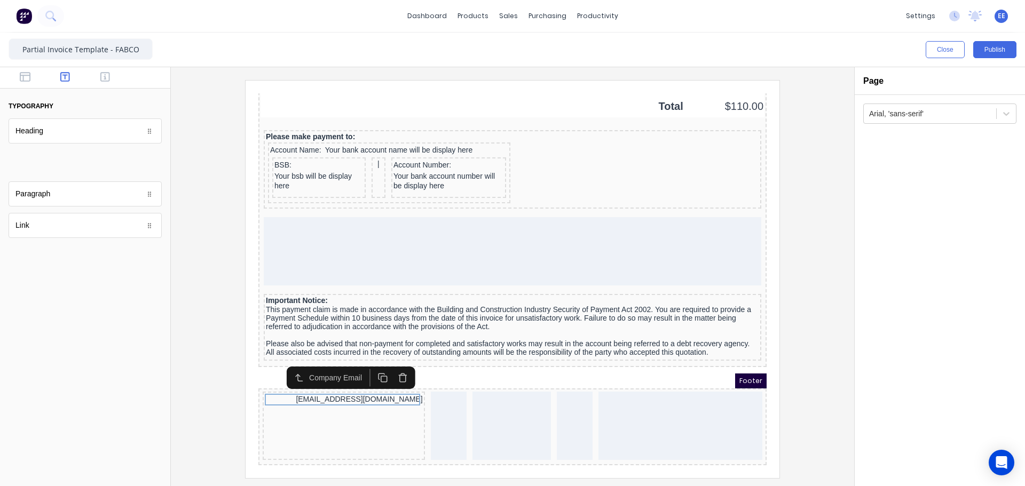
scroll to position [0, 0]
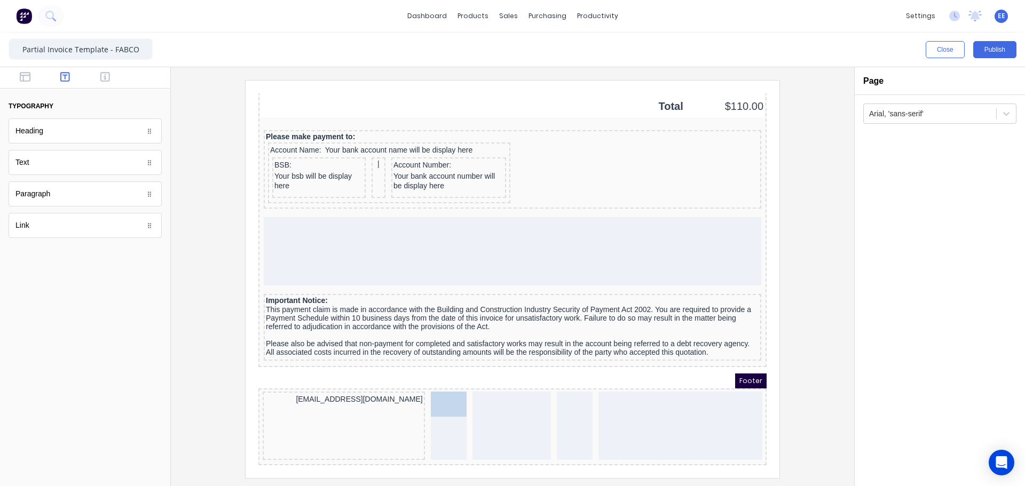
drag, startPoint x: 34, startPoint y: 168, endPoint x: 426, endPoint y: 420, distance: 465.9
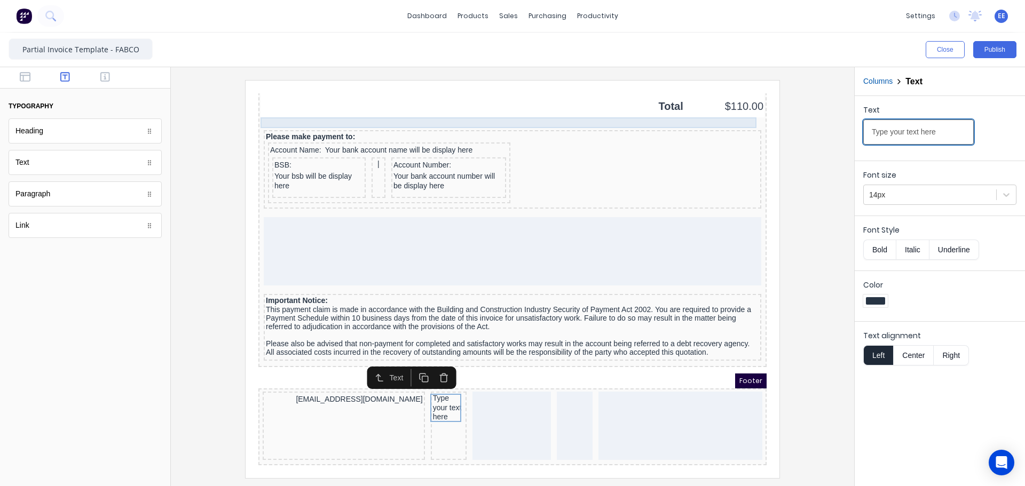
drag, startPoint x: 1192, startPoint y: 214, endPoint x: 713, endPoint y: 107, distance: 490.8
type input "|"
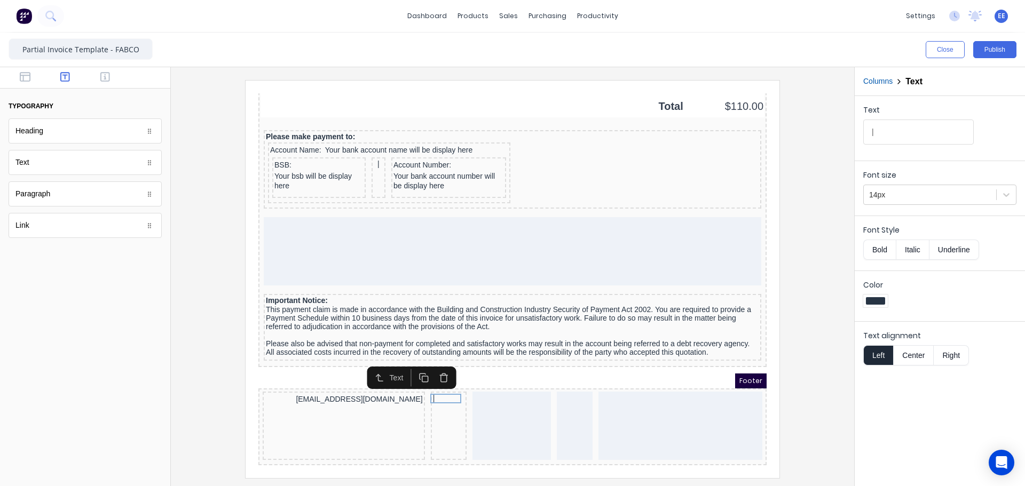
click at [913, 361] on button "Center" at bounding box center [913, 355] width 41 height 20
click at [407, 361] on icon "button" at bounding box center [411, 365] width 10 height 10
drag, startPoint x: 435, startPoint y: 390, endPoint x: 576, endPoint y: 390, distance: 140.4
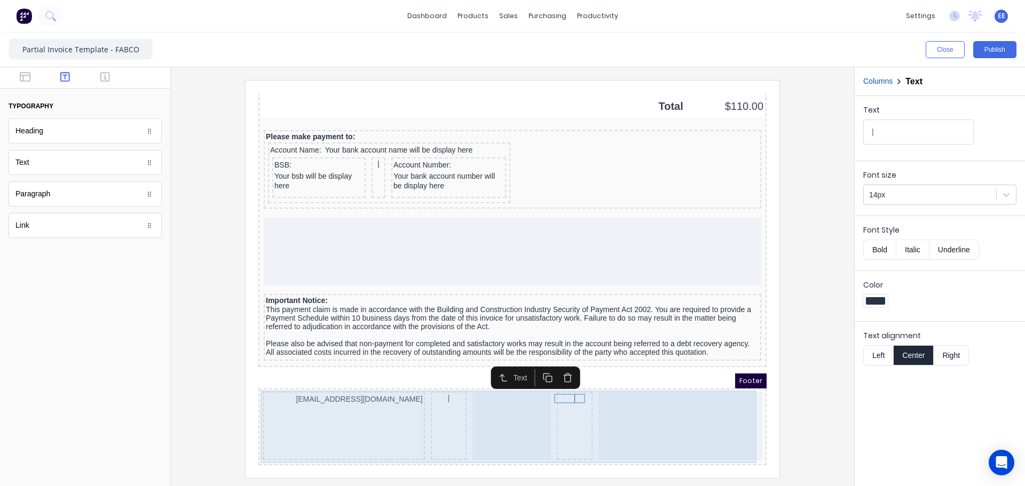
click at [507, 390] on div at bounding box center [499, 413] width 78 height 68
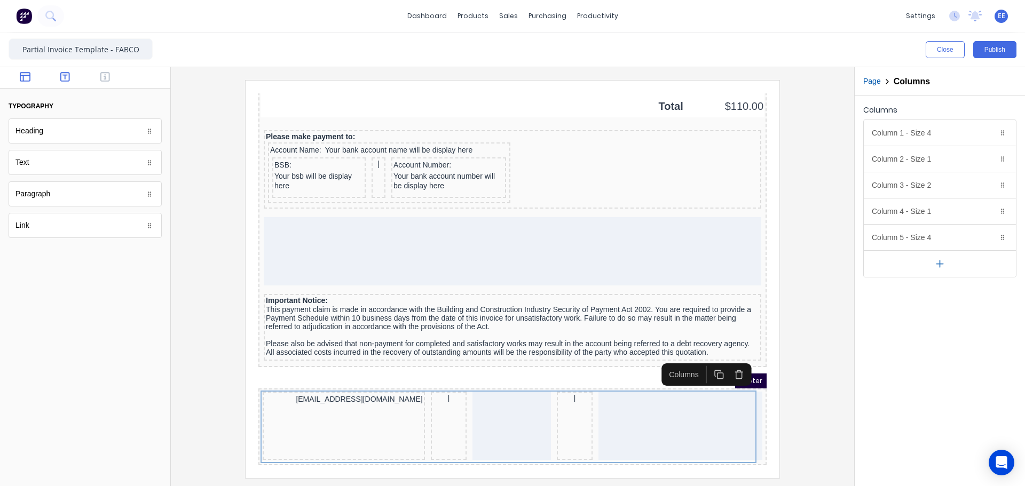
click at [32, 73] on button "button" at bounding box center [26, 78] width 34 height 13
click at [101, 74] on icon "button" at bounding box center [105, 77] width 10 height 10
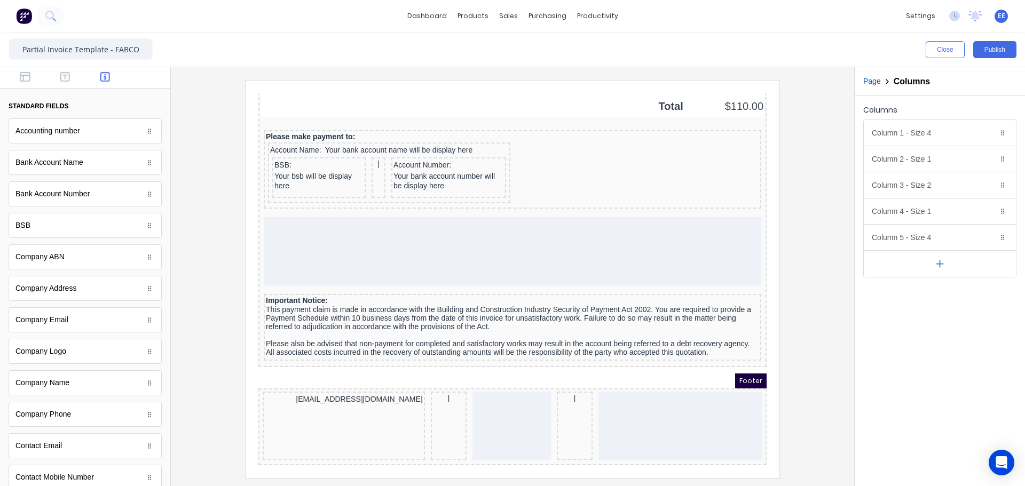
scroll to position [20, 0]
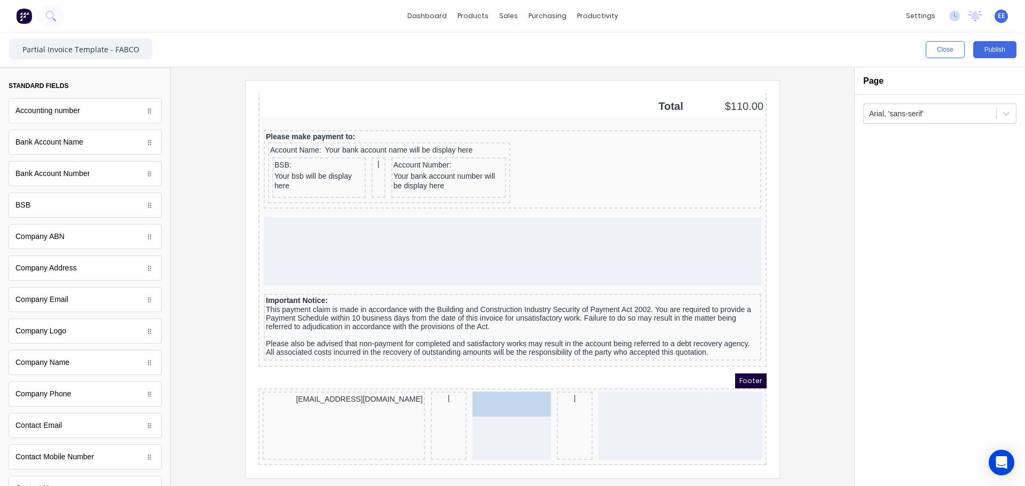
drag, startPoint x: 53, startPoint y: 423, endPoint x: 514, endPoint y: 422, distance: 460.2
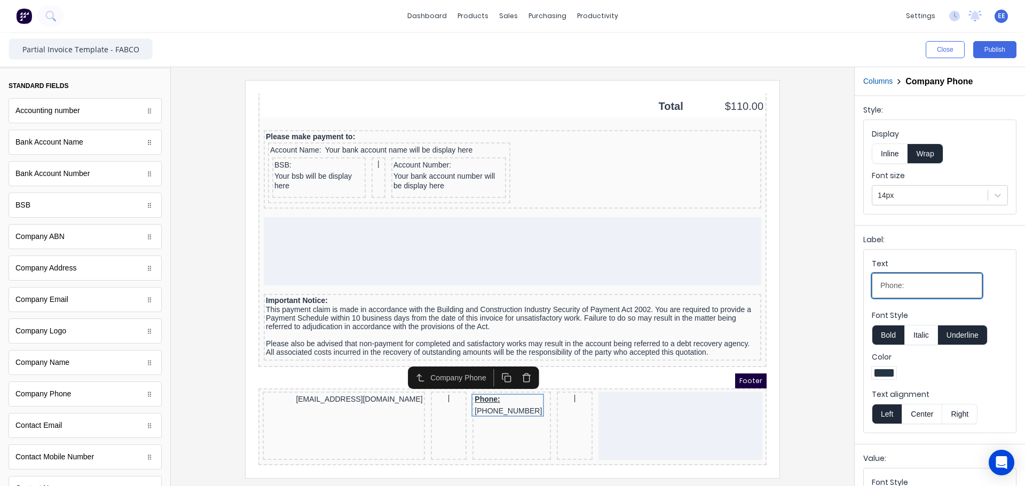
drag, startPoint x: 903, startPoint y: 282, endPoint x: 768, endPoint y: 285, distance: 135.1
click at [773, 285] on div "Close Publish Components standard fields Accounting number Accounting number Ba…" at bounding box center [512, 260] width 1025 height 454
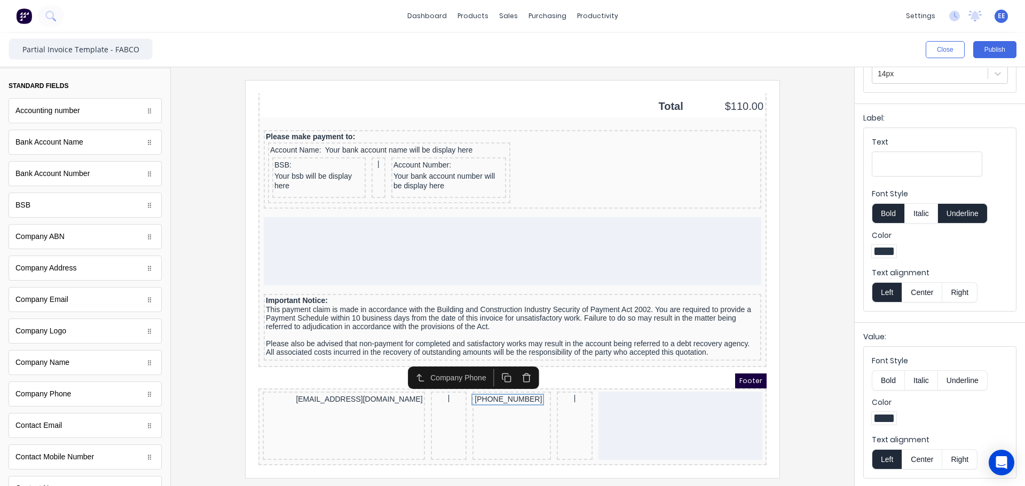
click at [925, 462] on button "Center" at bounding box center [922, 460] width 41 height 20
click at [369, 381] on div "[EMAIL_ADDRESS][DOMAIN_NAME]" at bounding box center [331, 387] width 158 height 12
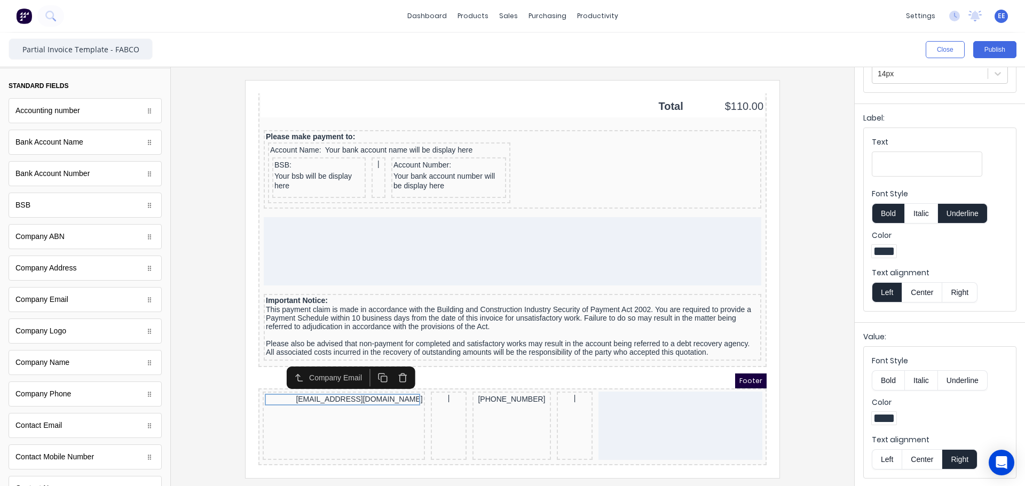
click at [884, 374] on button "Bold" at bounding box center [888, 381] width 33 height 20
click at [429, 381] on div "|" at bounding box center [436, 386] width 32 height 10
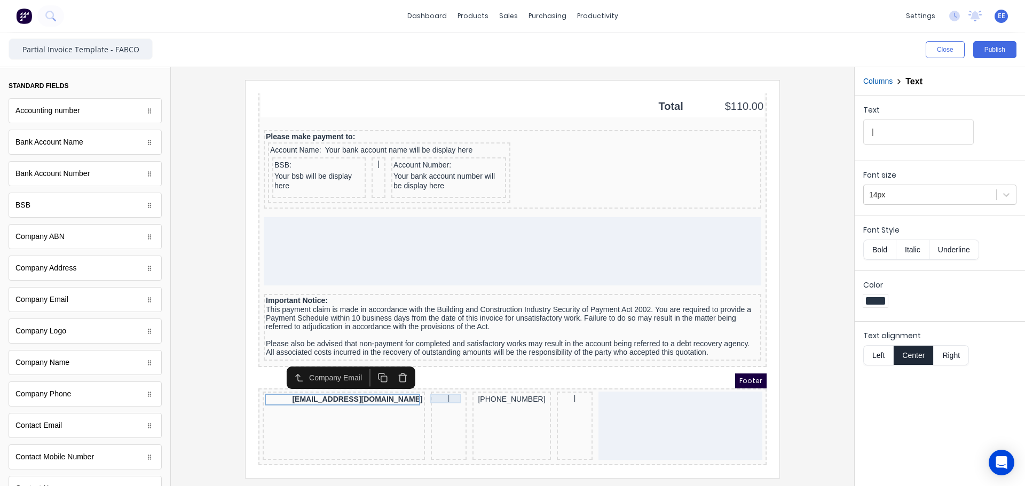
scroll to position [0, 0]
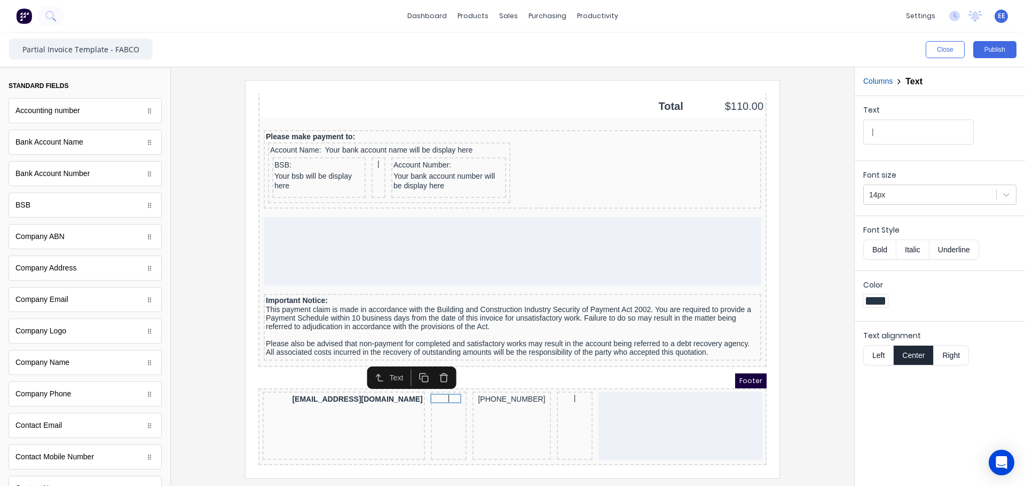
click at [875, 249] on button "Bold" at bounding box center [879, 250] width 33 height 20
click at [492, 382] on div "[PHONE_NUMBER]" at bounding box center [499, 387] width 74 height 12
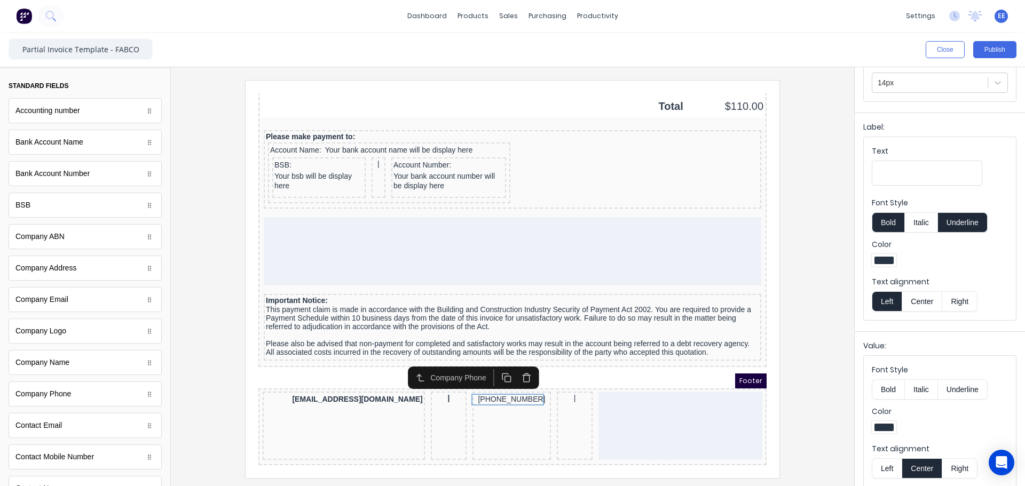
scroll to position [122, 0]
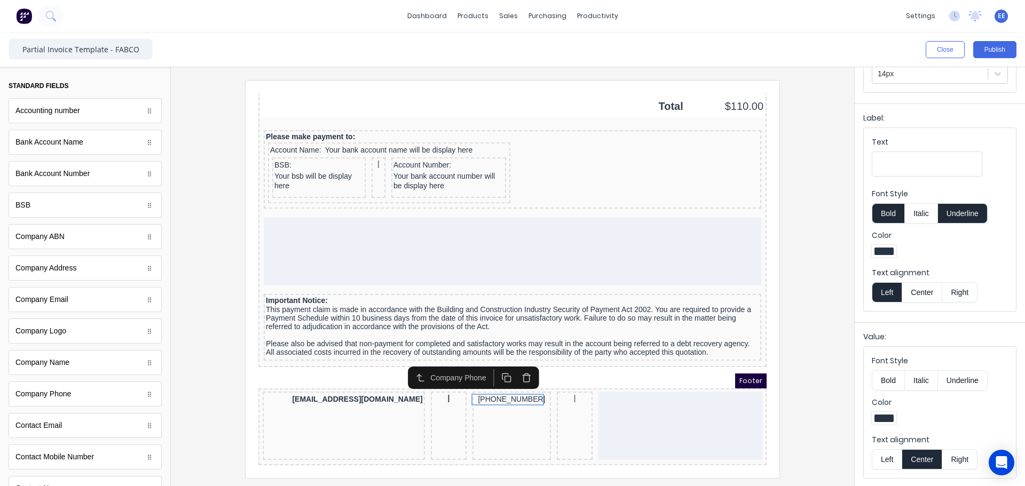
click at [892, 379] on button "Bold" at bounding box center [888, 381] width 33 height 20
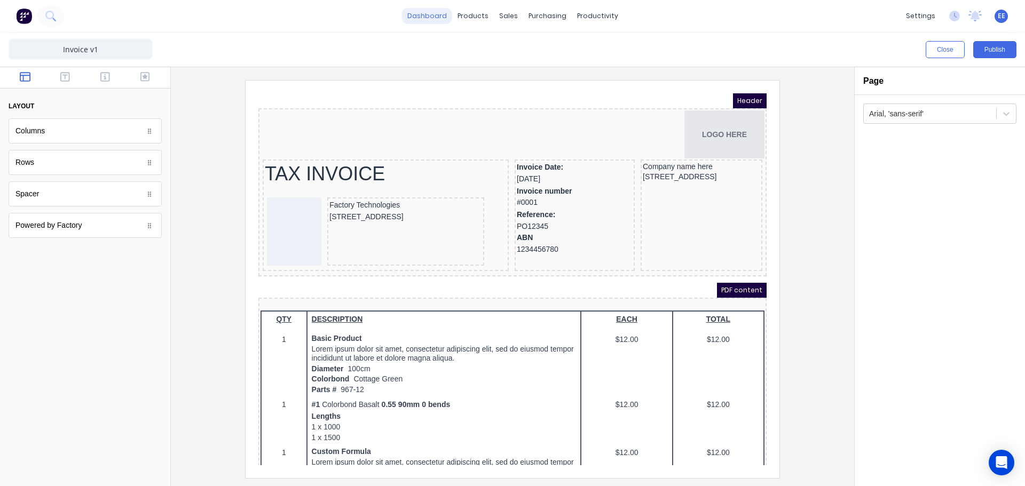
click at [435, 21] on link "dashboard" at bounding box center [427, 16] width 50 height 16
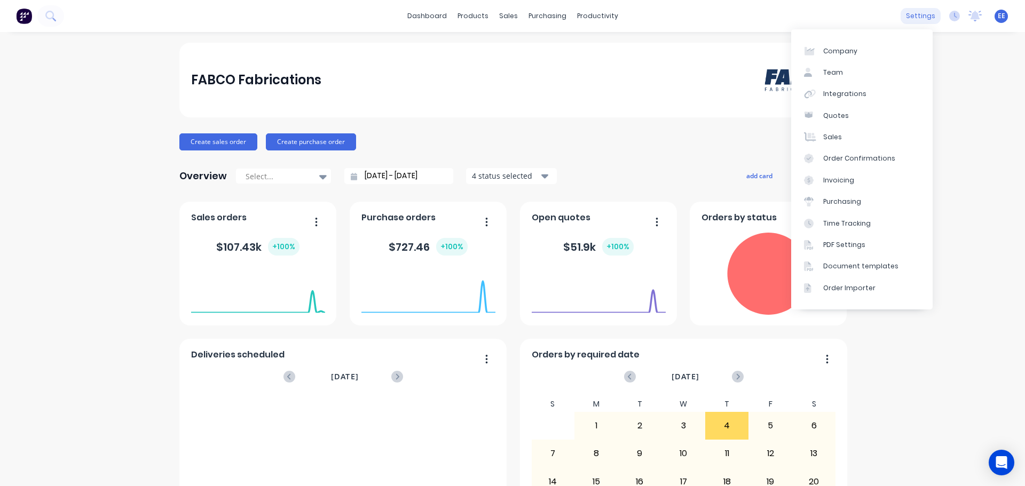
click at [916, 19] on div "settings" at bounding box center [921, 16] width 40 height 16
click at [832, 263] on div "Document templates" at bounding box center [860, 267] width 75 height 10
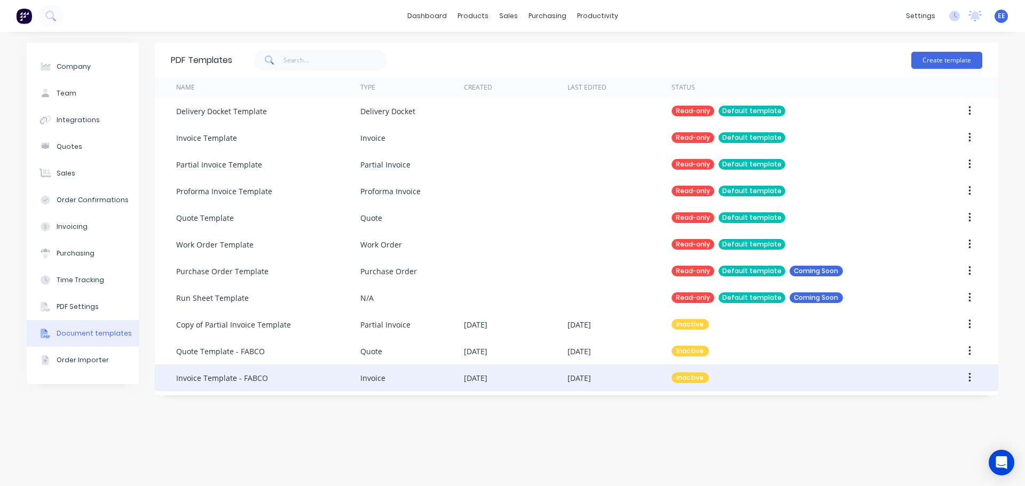
click at [381, 381] on div "Invoice" at bounding box center [372, 378] width 25 height 11
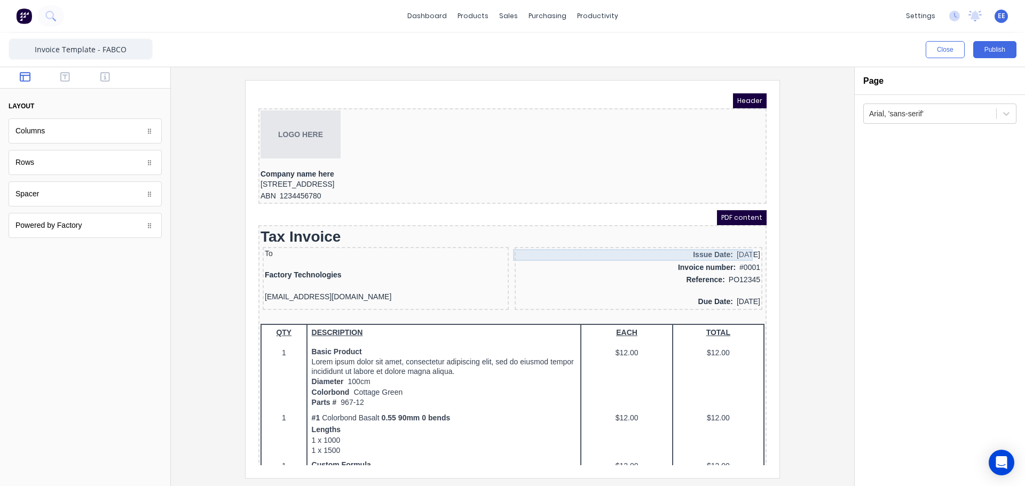
click at [595, 231] on div "Tax Invoice" at bounding box center [500, 224] width 504 height 19
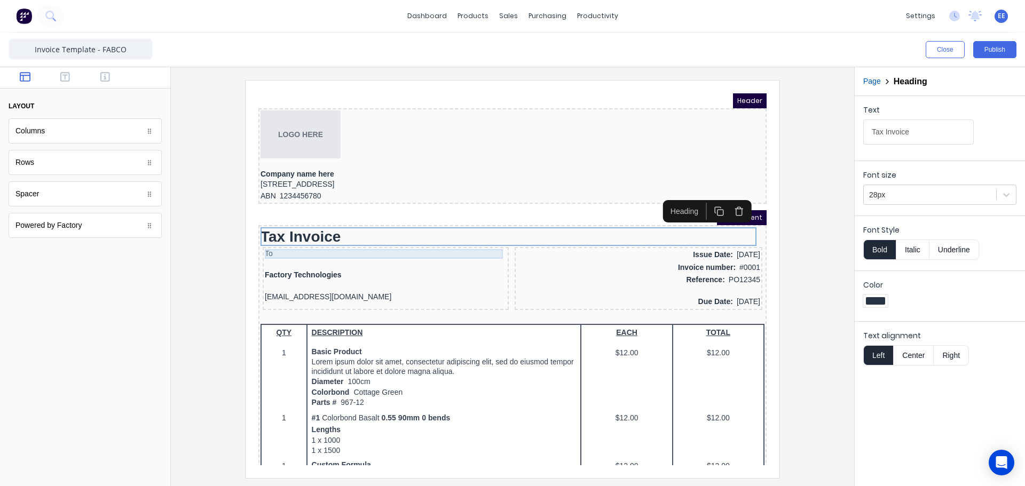
click at [414, 241] on div "To" at bounding box center [373, 242] width 242 height 10
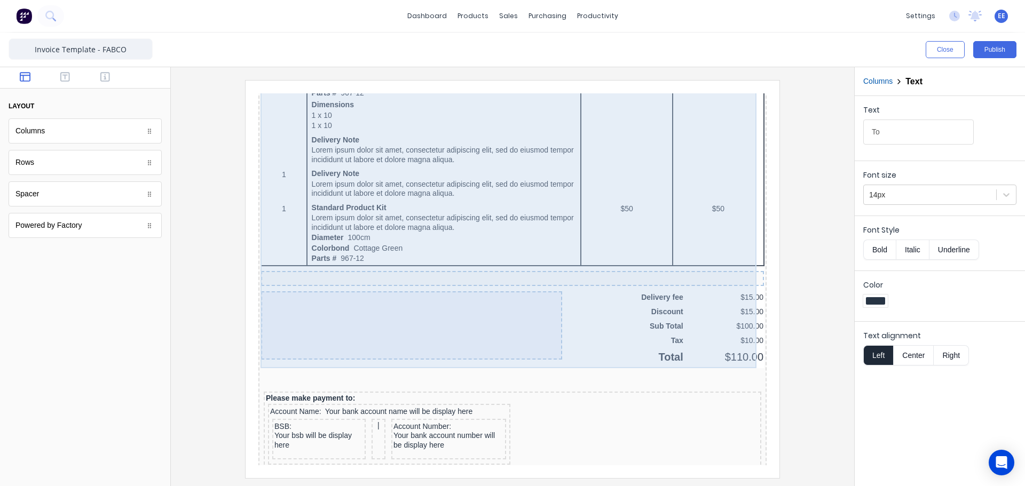
scroll to position [641, 0]
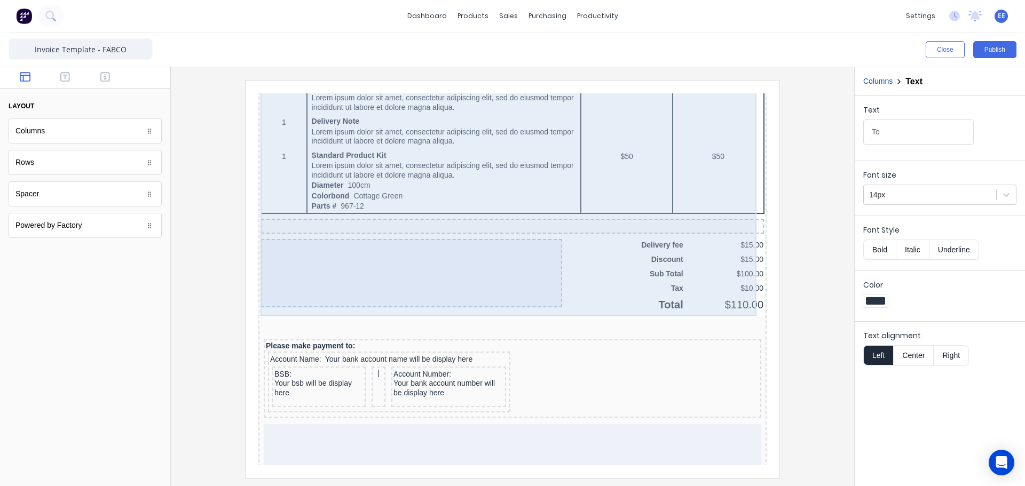
click at [398, 246] on div at bounding box center [398, 260] width 301 height 68
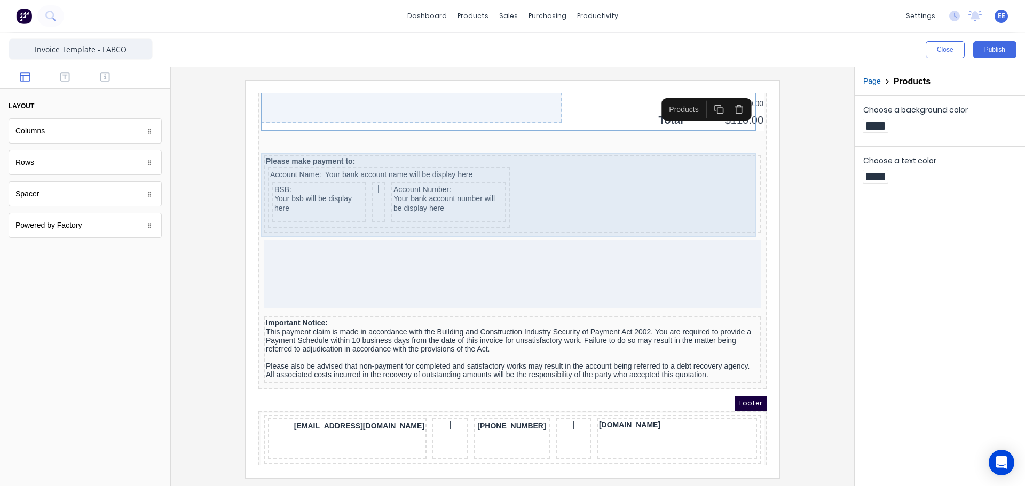
scroll to position [835, 0]
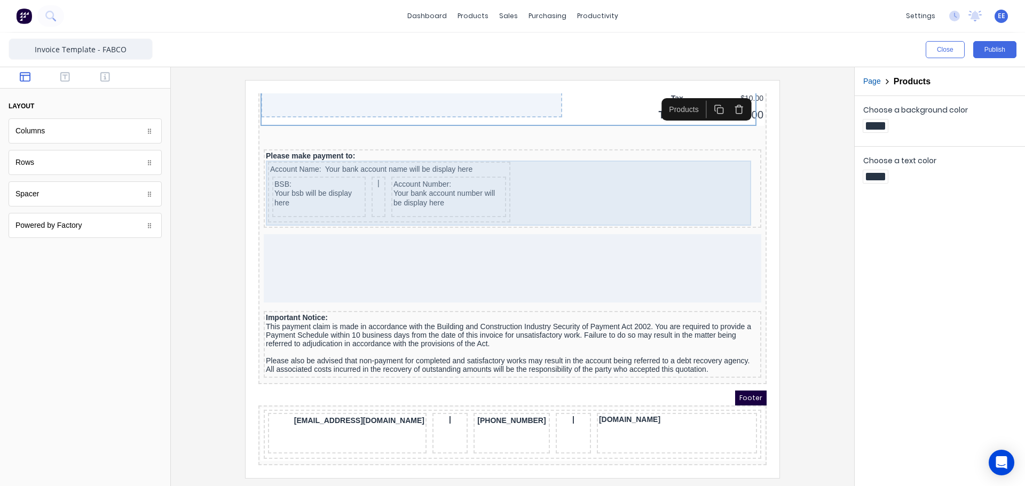
click at [314, 148] on div "Account Name: Your bank account name will be display here BSB: Your bsb will be…" at bounding box center [499, 180] width 493 height 65
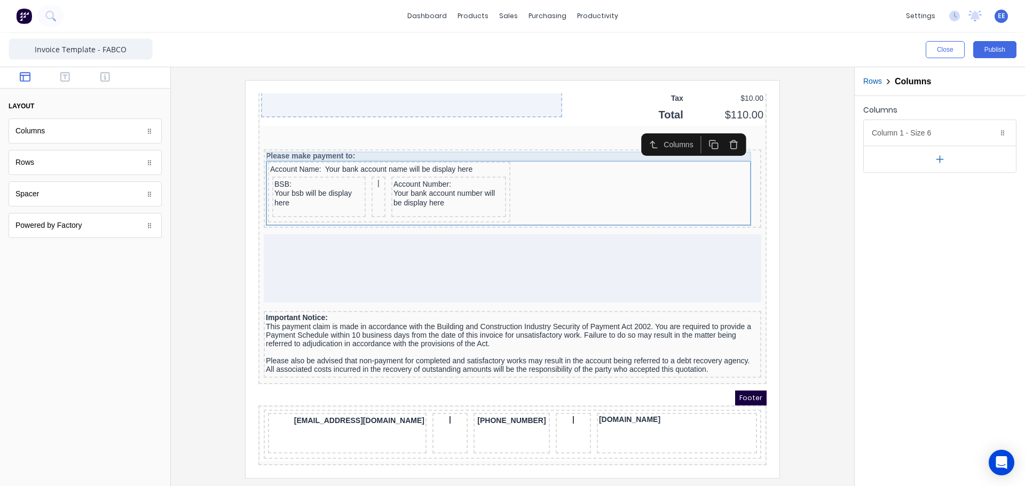
click at [319, 139] on div "Please make payment to:" at bounding box center [499, 144] width 493 height 10
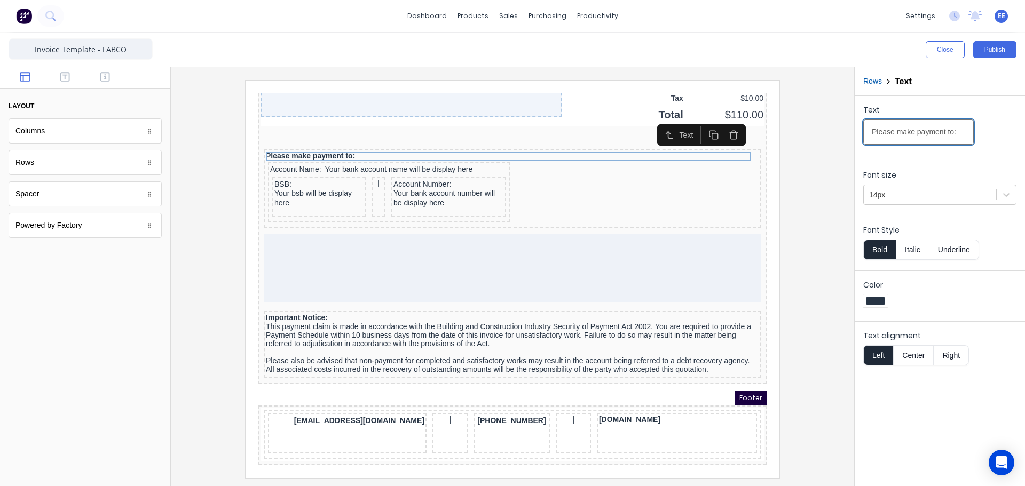
drag, startPoint x: 955, startPoint y: 132, endPoint x: 829, endPoint y: 134, distance: 126.6
click at [829, 134] on div "Close Publish Components layout Columns Columns Rows Rows Spacer Spacer Powered…" at bounding box center [512, 260] width 1025 height 454
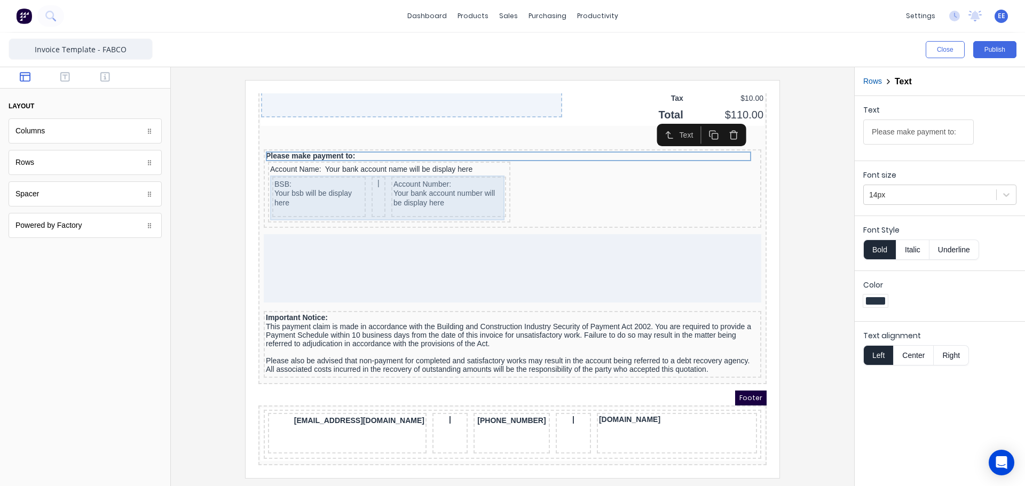
click at [489, 178] on div "Account Number: Your bank account number will be display here" at bounding box center [436, 184] width 115 height 41
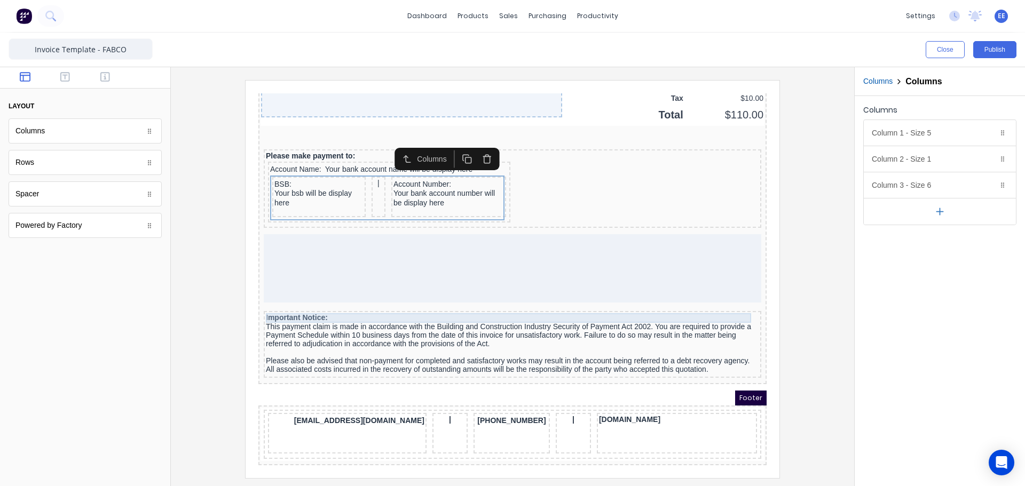
click at [337, 301] on div "Important Notice:" at bounding box center [499, 306] width 493 height 10
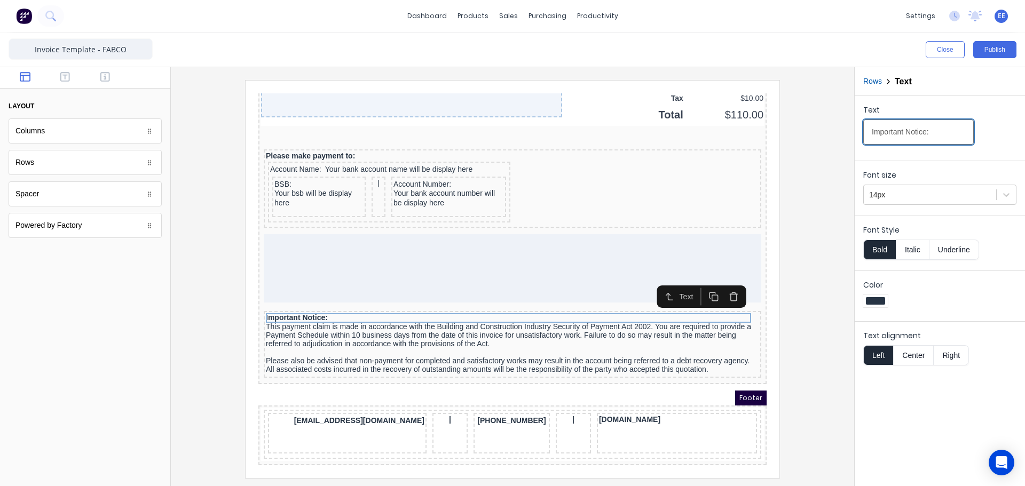
drag, startPoint x: 938, startPoint y: 136, endPoint x: 849, endPoint y: 139, distance: 89.2
click at [849, 139] on div "Close Publish Components layout Columns Columns Rows Rows Spacer Spacer Powered…" at bounding box center [512, 260] width 1025 height 454
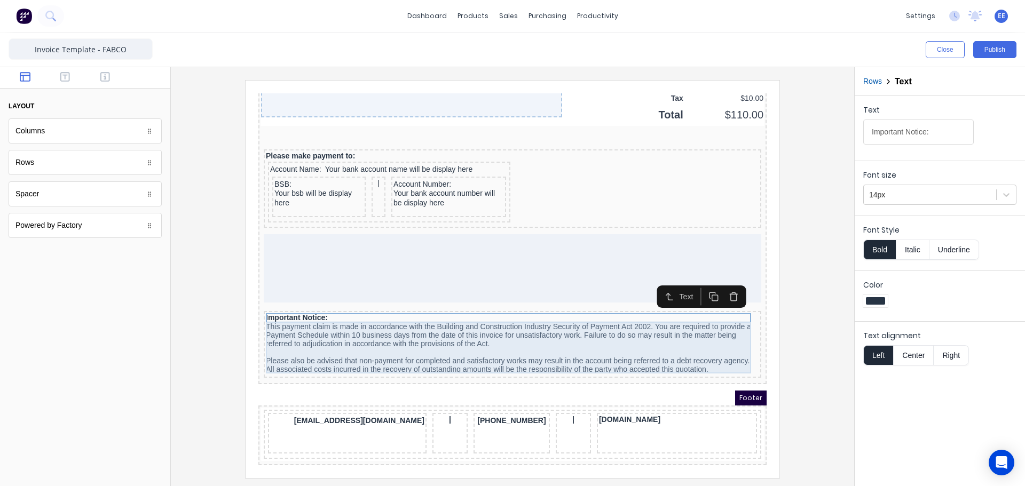
click at [431, 332] on div "This payment claim is made in accordance with the Building and Construction Ind…" at bounding box center [499, 335] width 493 height 51
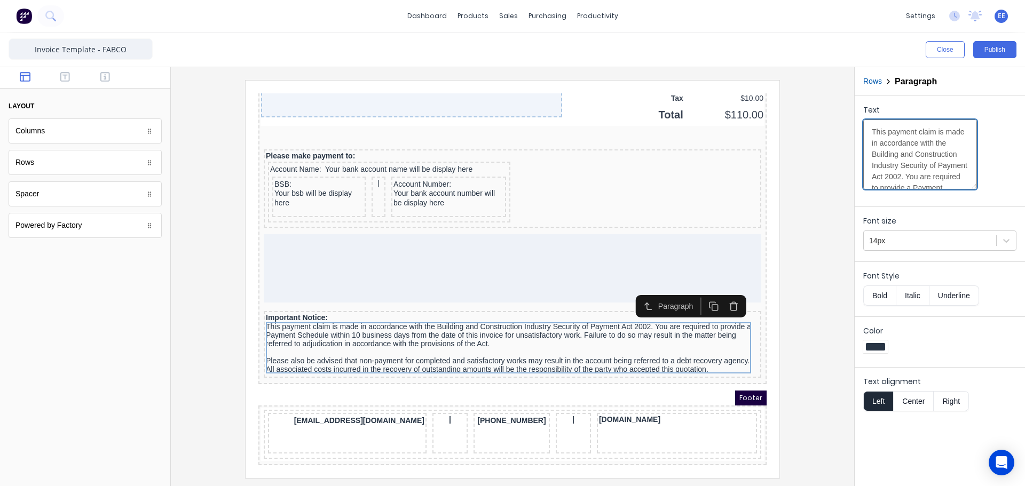
click at [909, 141] on textarea "This payment claim is made in accordance with the Building and Construction Ind…" at bounding box center [920, 155] width 114 height 70
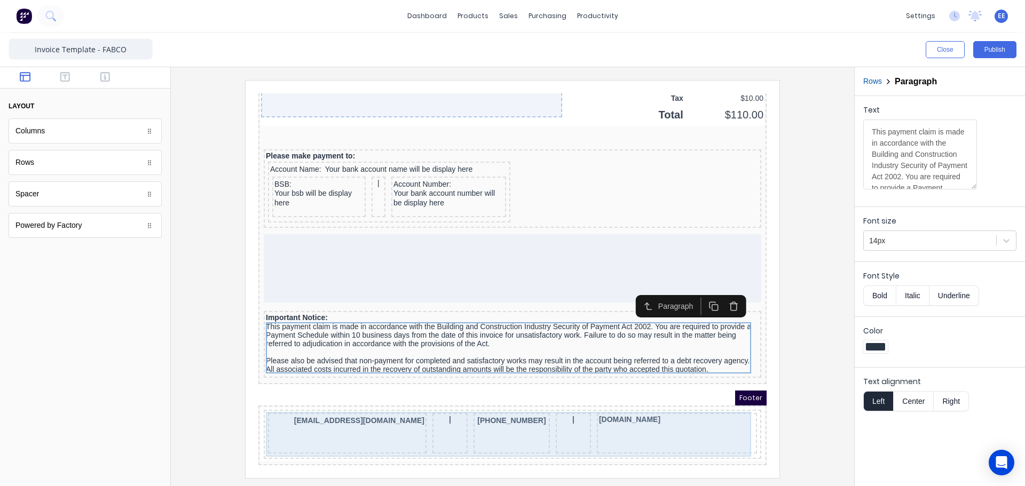
click at [674, 422] on div "[DOMAIN_NAME]" at bounding box center [664, 420] width 160 height 41
